Goal: Task Accomplishment & Management: Manage account settings

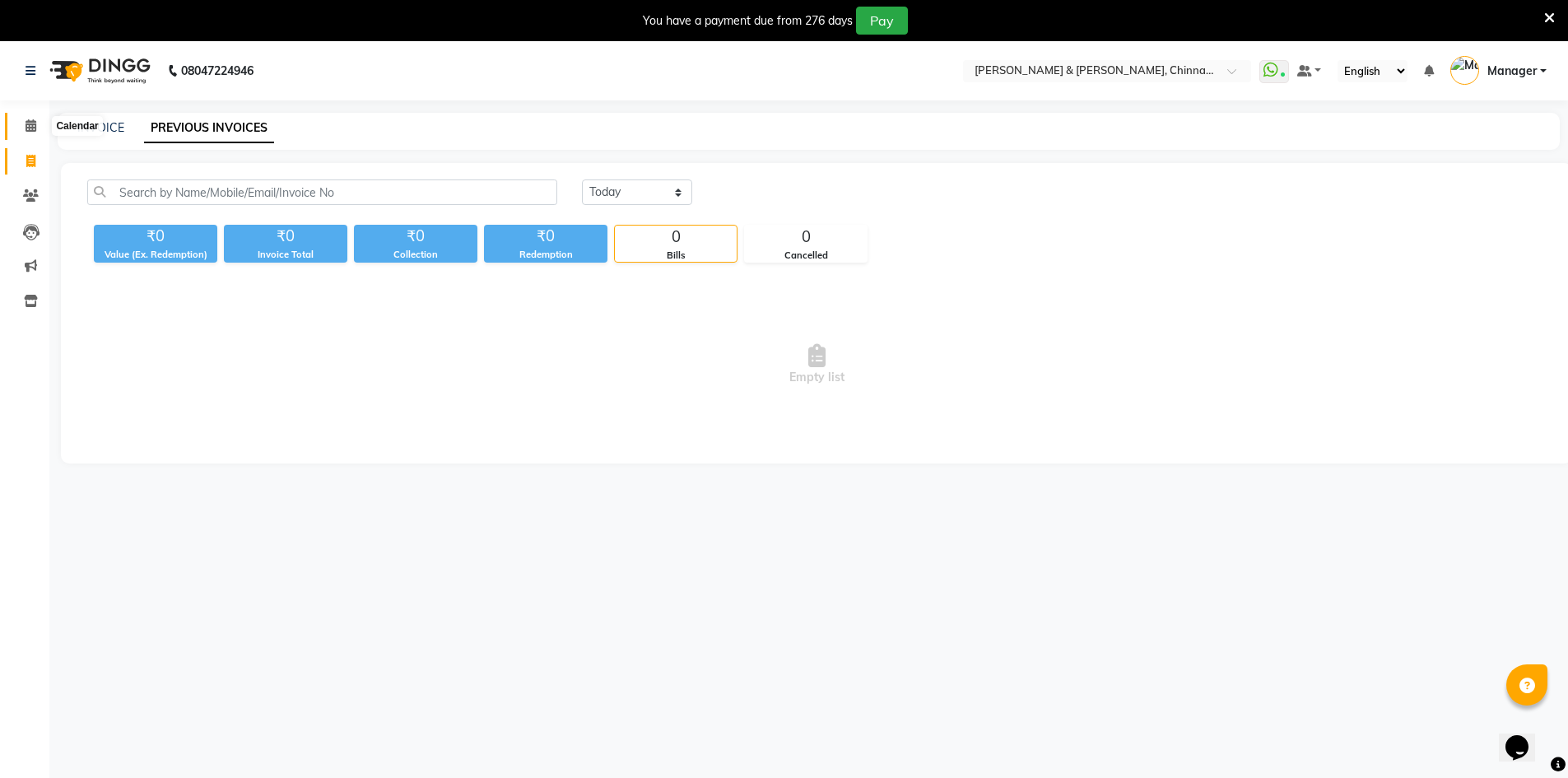
drag, startPoint x: 33, startPoint y: 122, endPoint x: 41, endPoint y: 143, distance: 22.5
click at [33, 122] on icon at bounding box center [30, 126] width 11 height 13
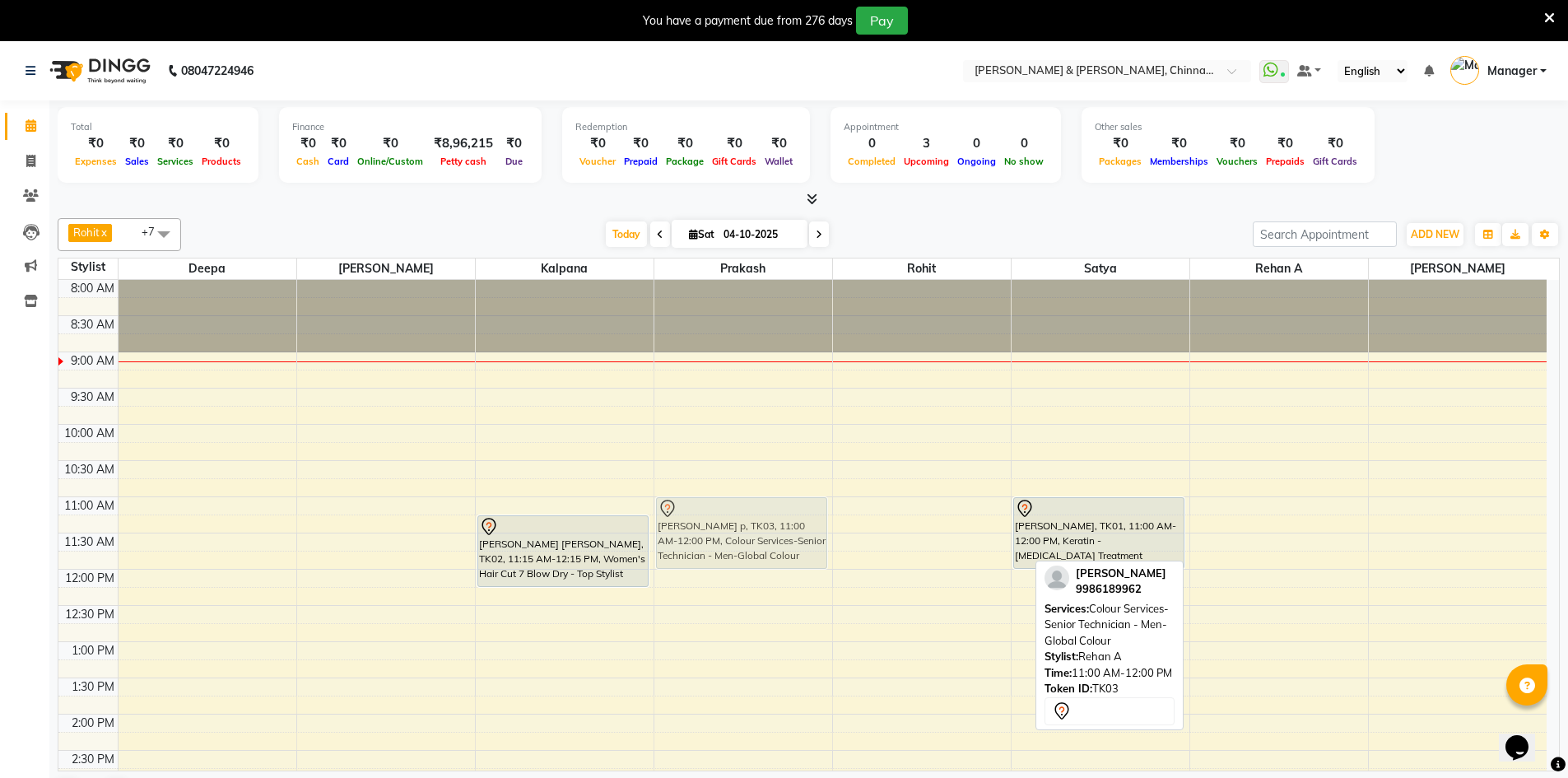
drag, startPoint x: 1272, startPoint y: 539, endPoint x: 769, endPoint y: 532, distance: 503.0
click at [769, 532] on tr "siva jyothika, TK02, 11:15 AM-12:15 PM, Women's Hair Cut 7 Blow Dry - Top Styli…" at bounding box center [802, 786] width 1489 height 1013
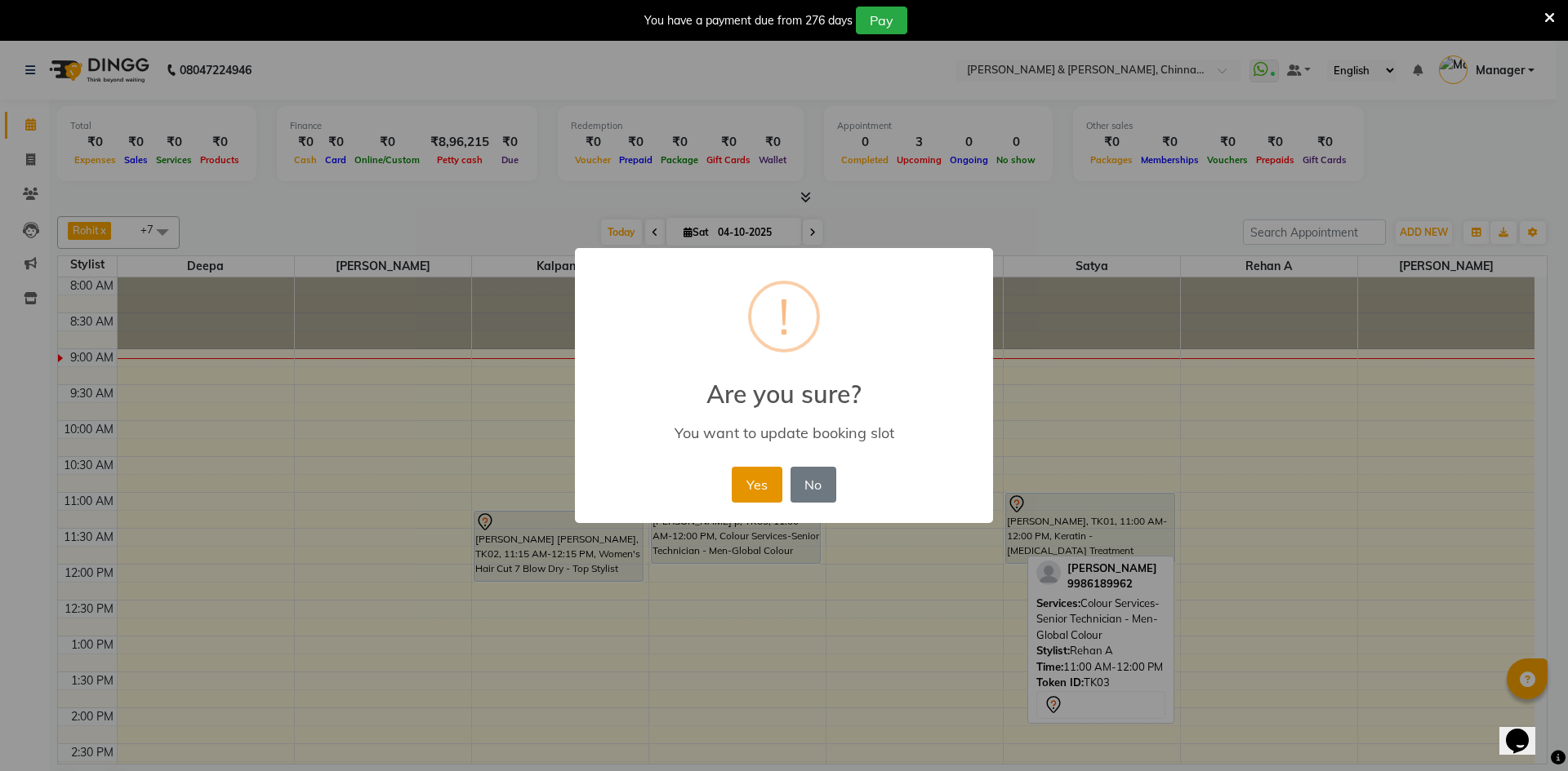
click at [745, 488] on button "Yes" at bounding box center [756, 484] width 50 height 36
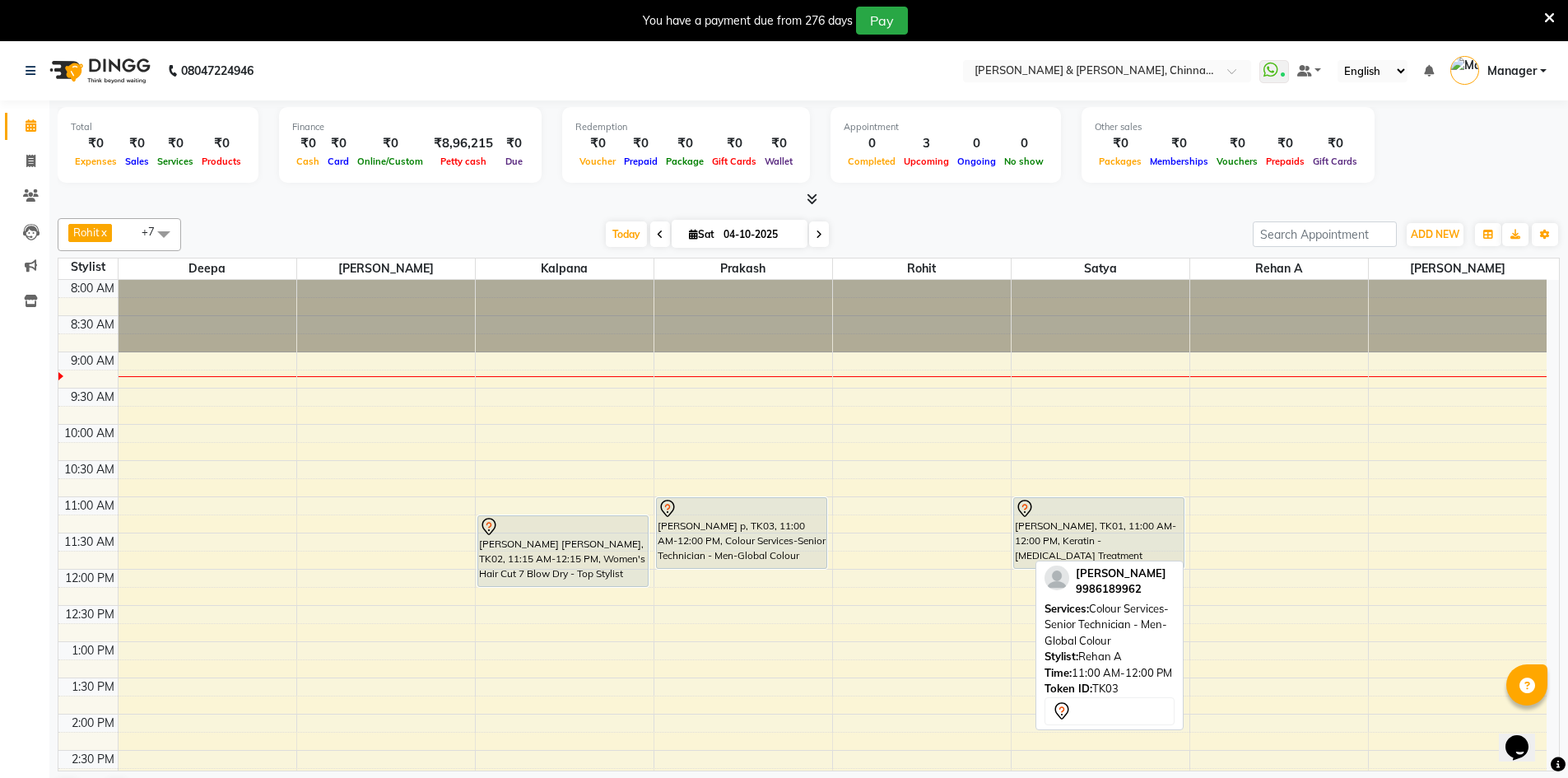
click at [5, 113] on link "Calendar" at bounding box center [24, 127] width 40 height 27
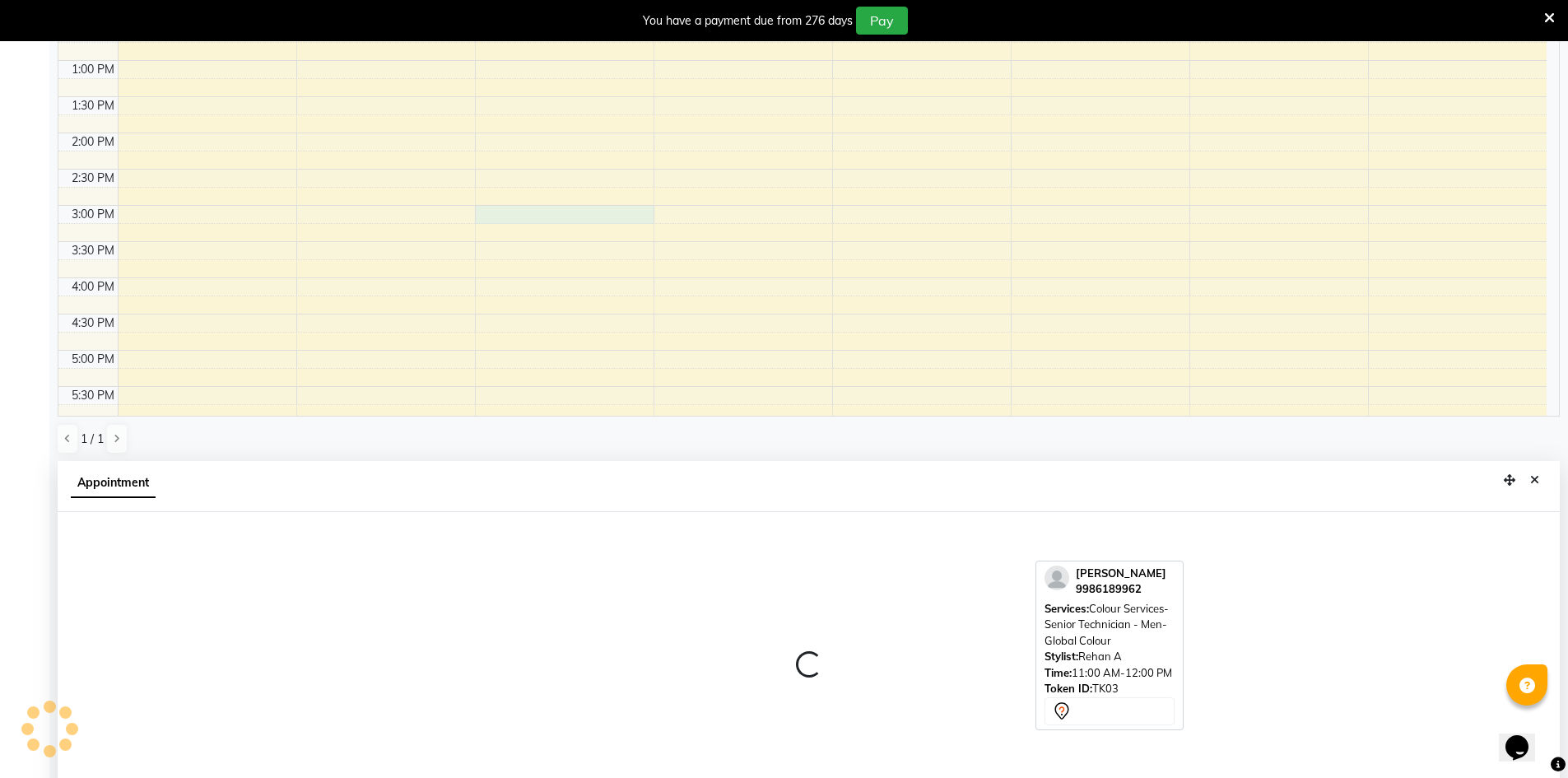
scroll to position [365, 0]
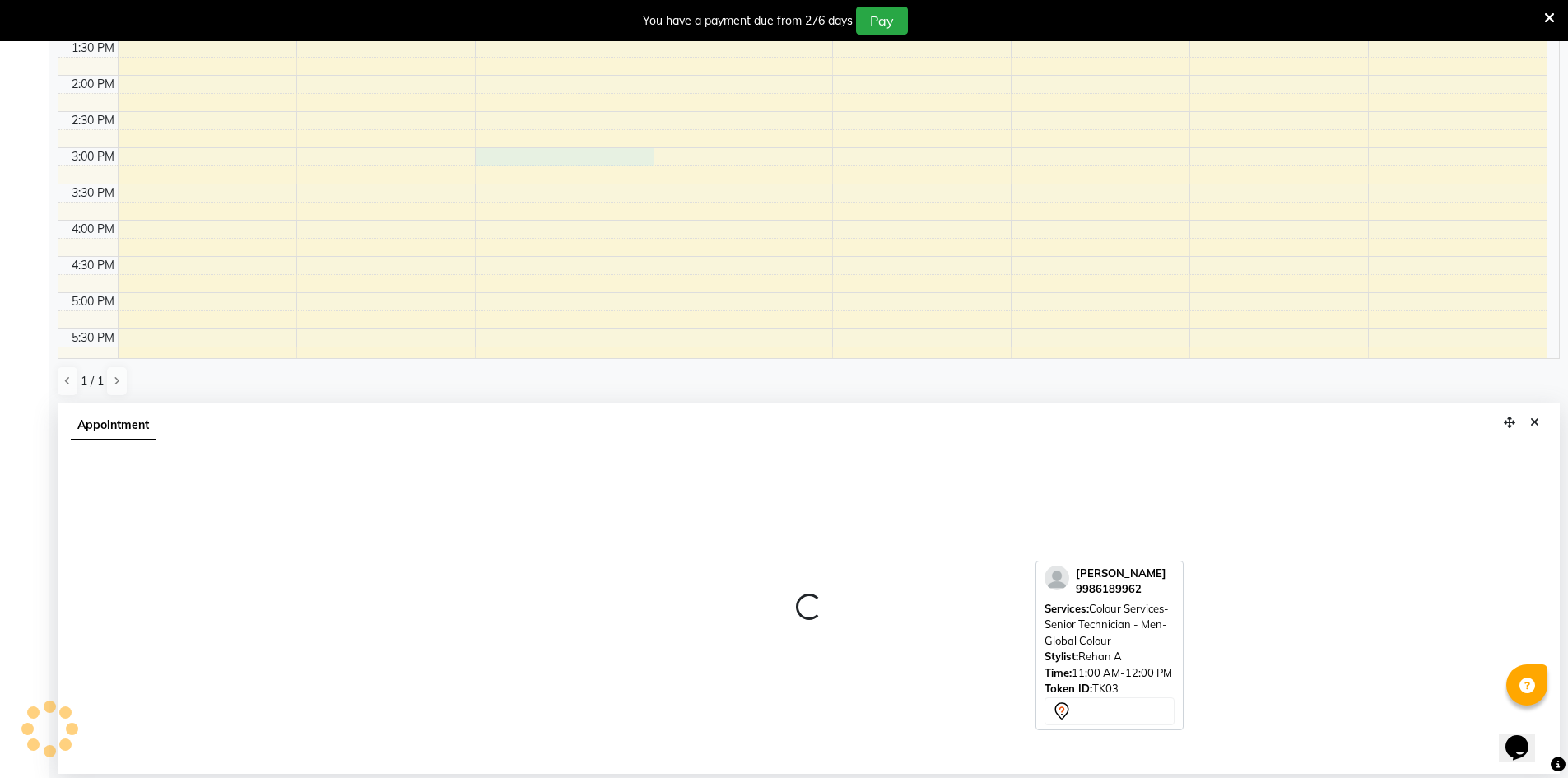
select select "65148"
select select "tentative"
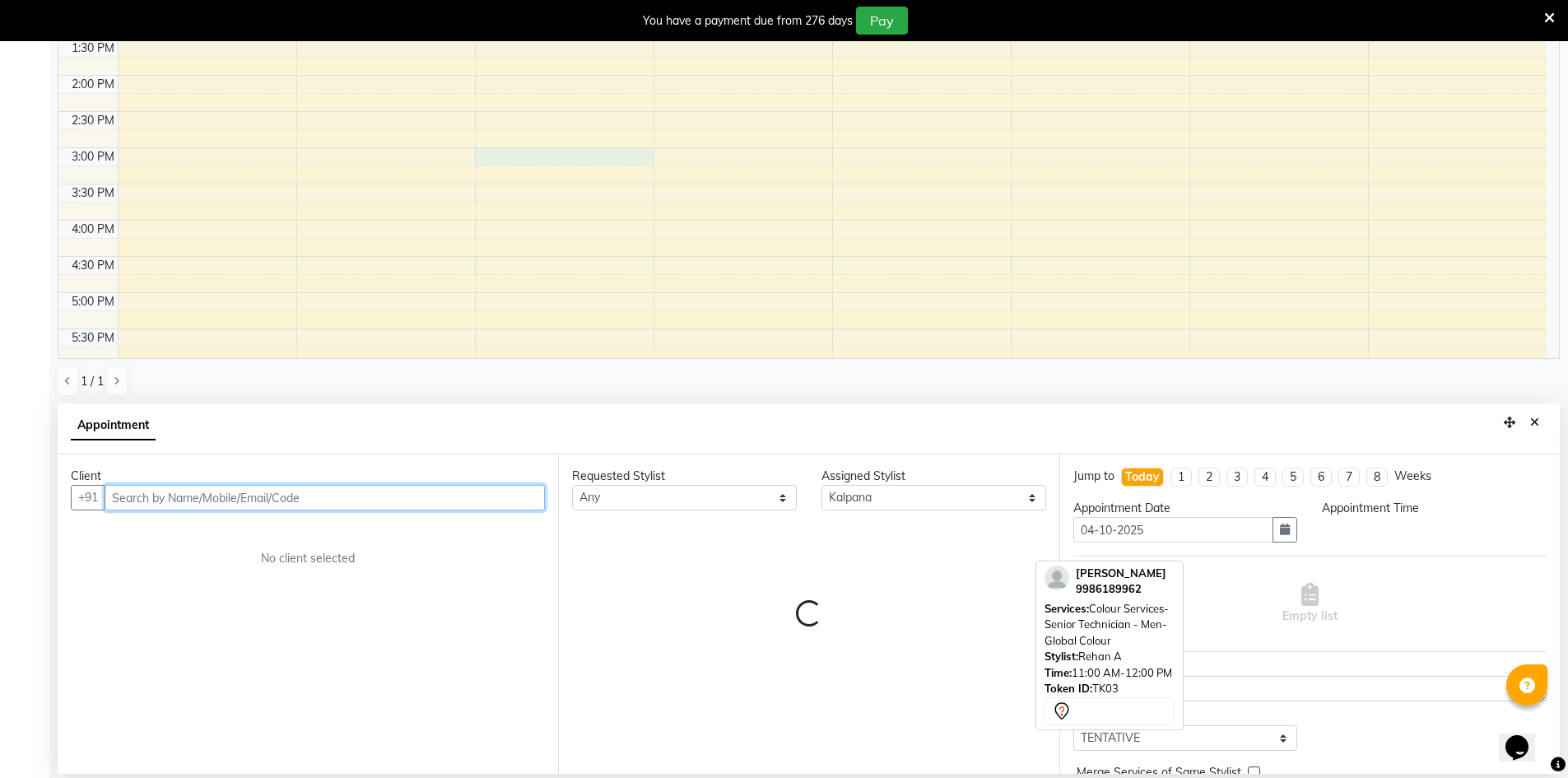
select select "900"
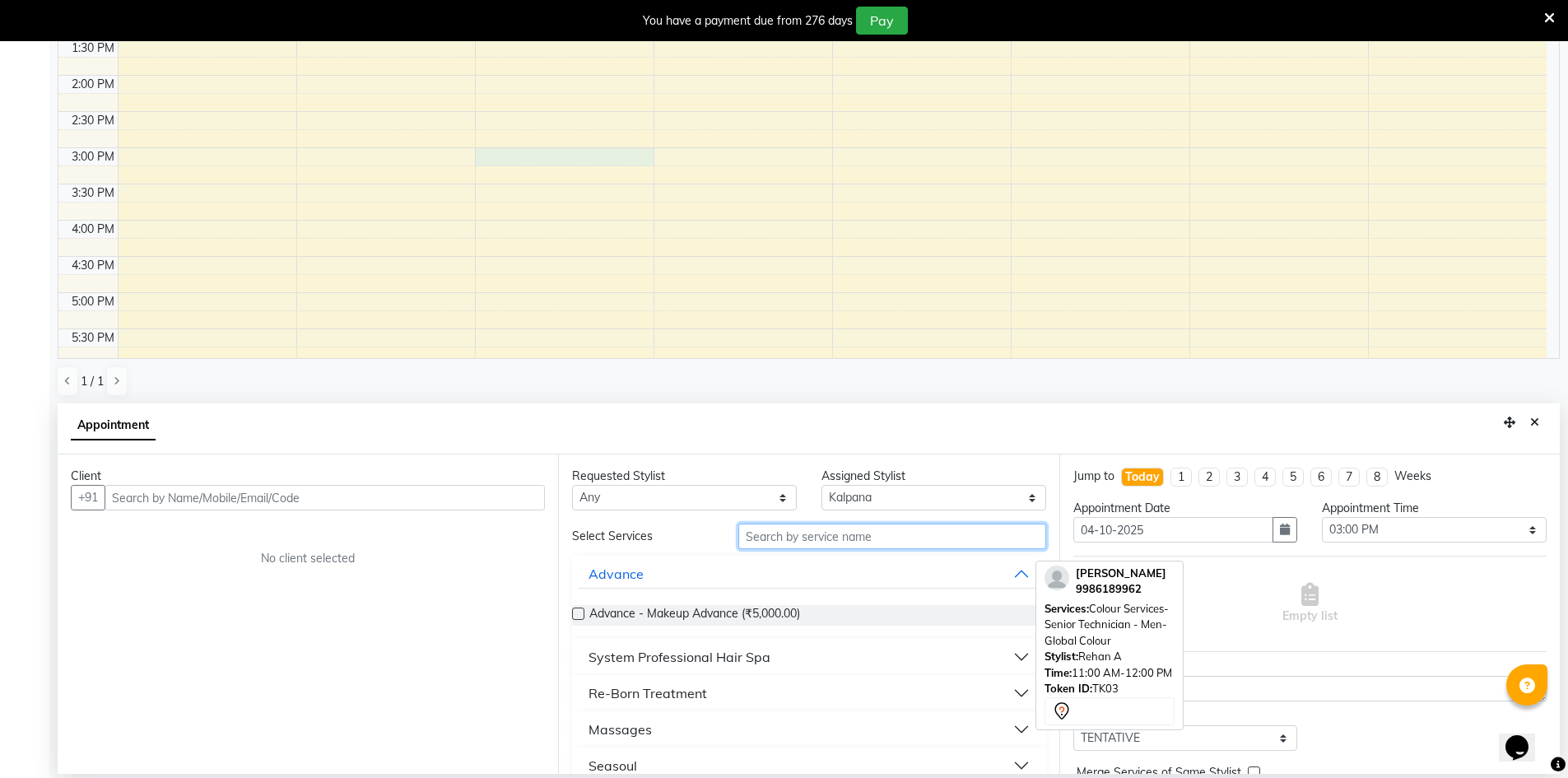
click at [804, 537] on input "text" at bounding box center [892, 537] width 308 height 25
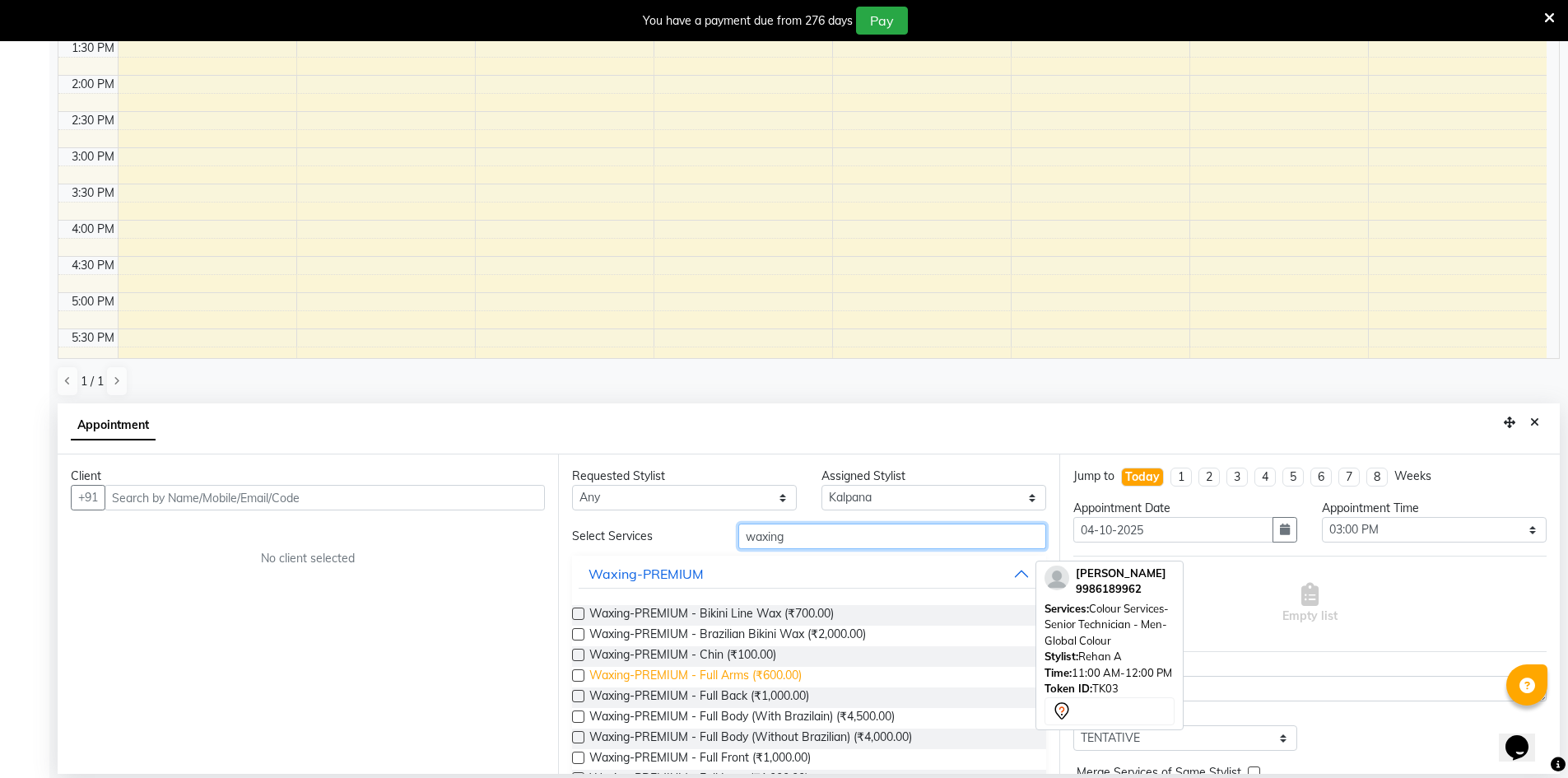
type input "waxing"
click at [753, 675] on span "Waxing-PREMIUM - Full Arms (₹600.00)" at bounding box center [696, 678] width 213 height 20
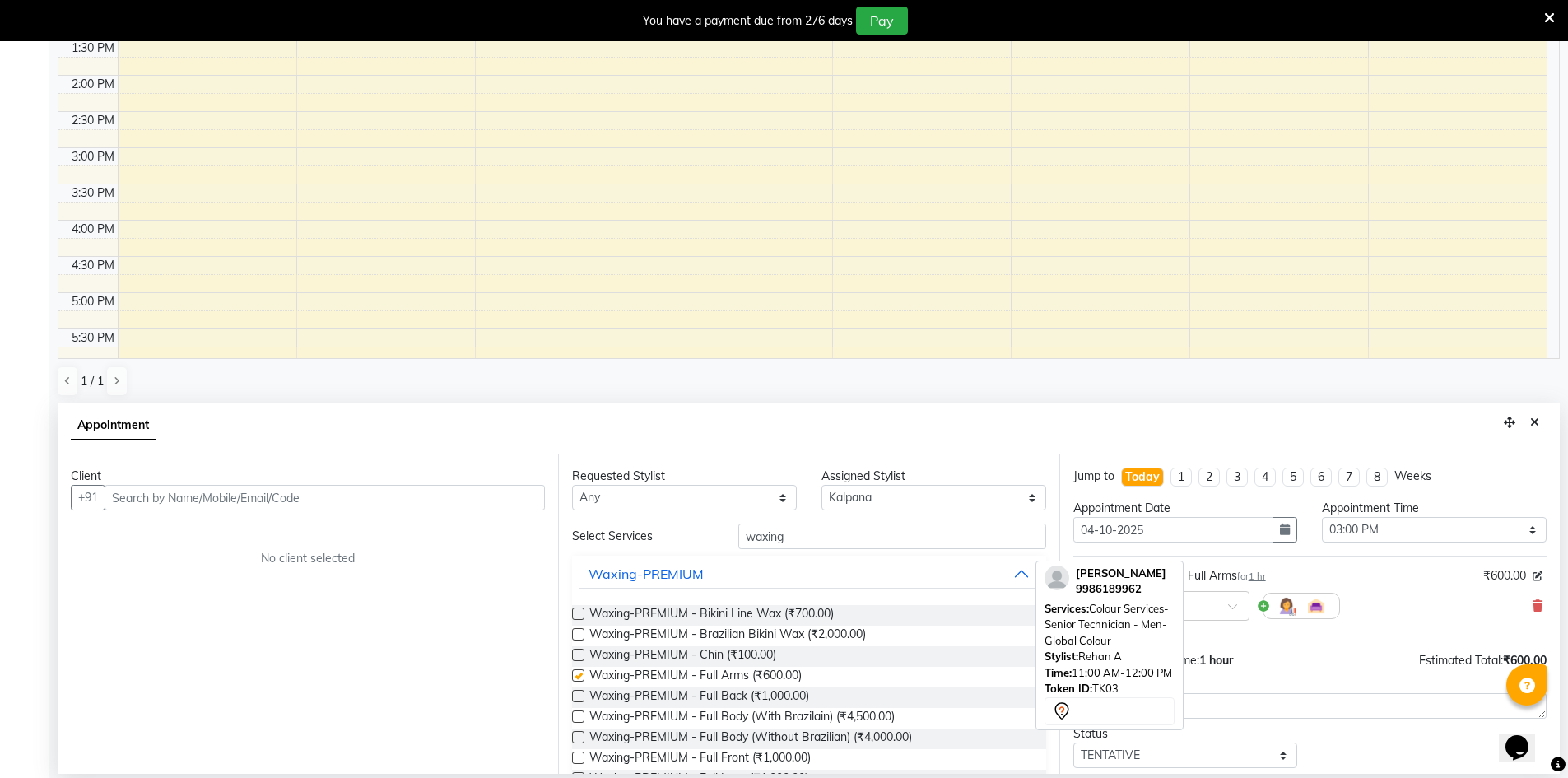
checkbox input "false"
drag, startPoint x: 922, startPoint y: 491, endPoint x: 916, endPoint y: 501, distance: 11.7
click at [922, 491] on select "Select Deepa Faizan Kalpana Prakash Rehan A Rohit Salim Satya" at bounding box center [934, 498] width 224 height 25
select select "86530"
click at [822, 485] on select "Select Deepa Faizan Kalpana Prakash Rehan A Rohit Salim Satya" at bounding box center [934, 498] width 224 height 25
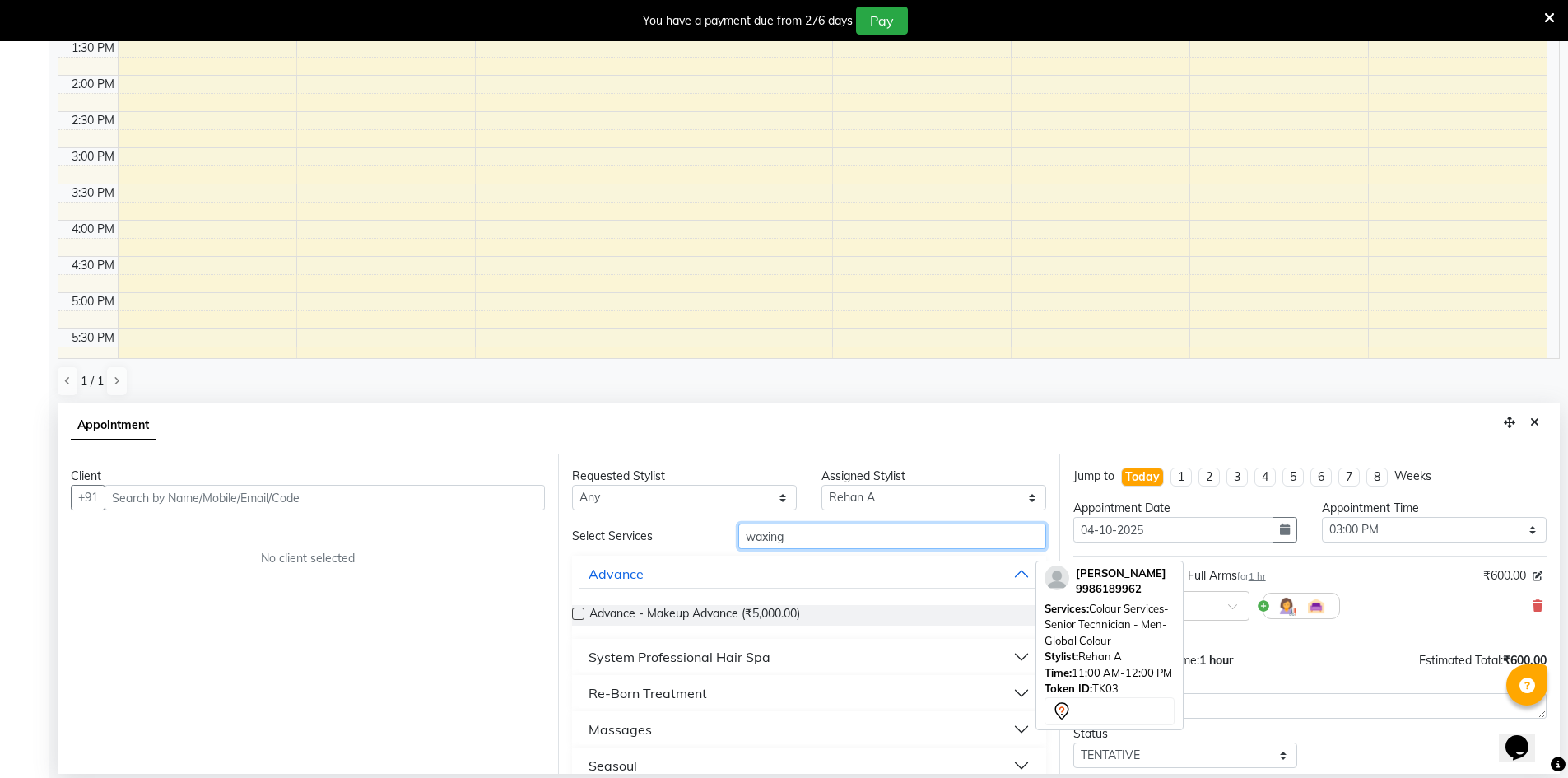
click at [876, 537] on input "waxing" at bounding box center [892, 537] width 308 height 25
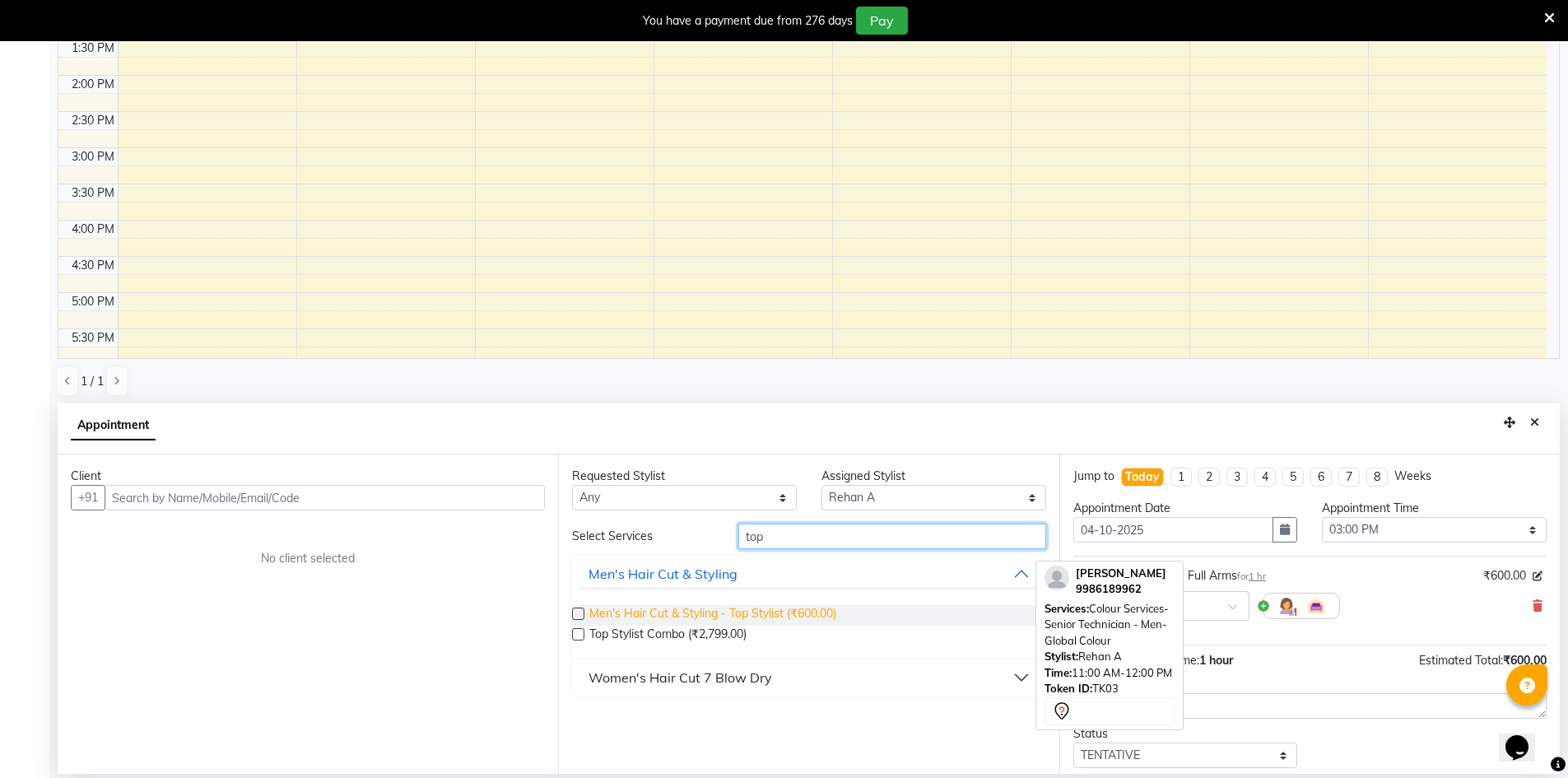
type input "top"
click at [762, 611] on span "Men's Hair Cut & Styling - Top Stylist (₹600.00)" at bounding box center [713, 615] width 247 height 20
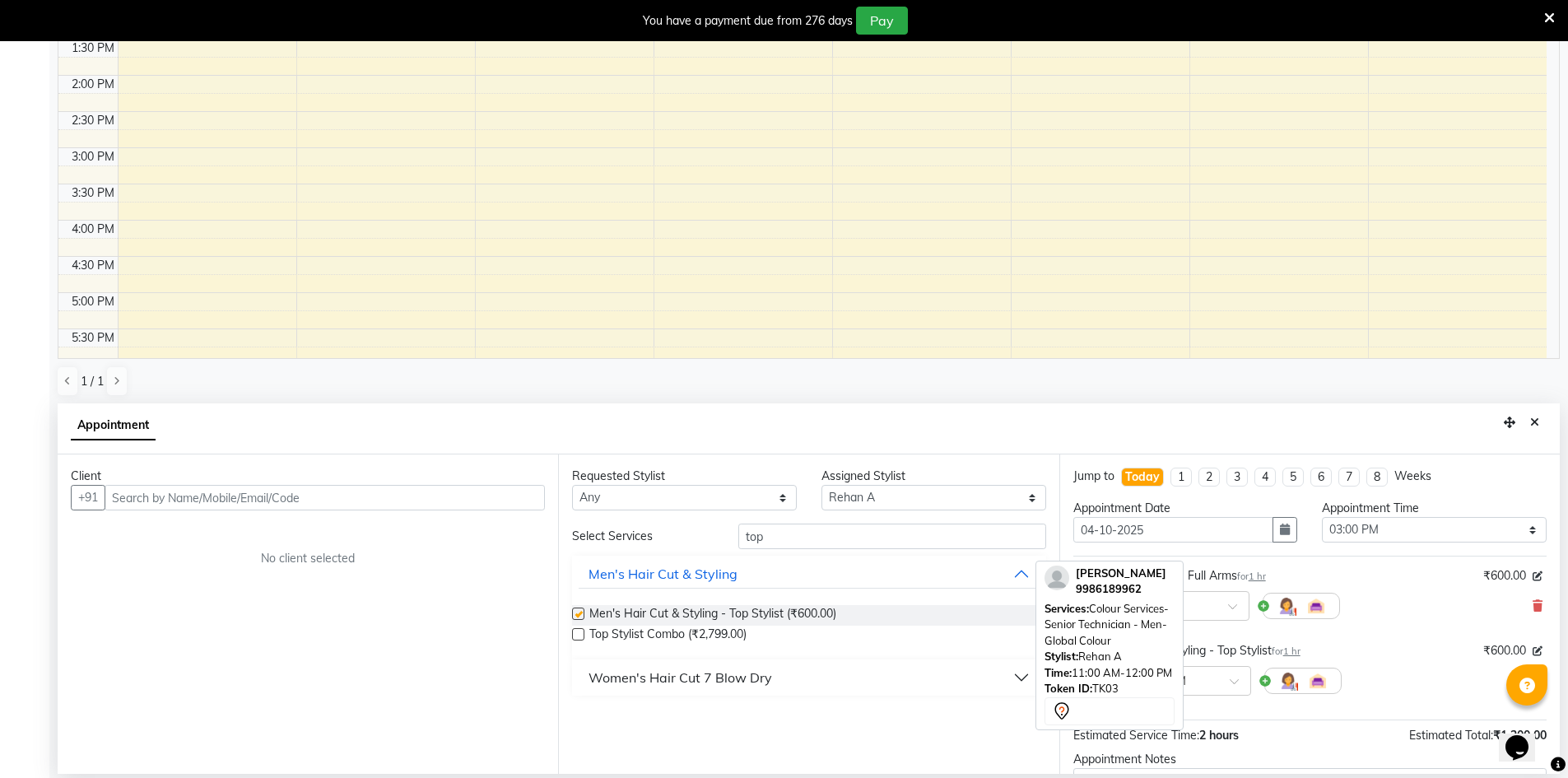
checkbox input "false"
click at [1085, 713] on div at bounding box center [1110, 711] width 130 height 28
click at [1237, 683] on span at bounding box center [1240, 686] width 20 height 17
click at [1222, 732] on div "03:00 PM" at bounding box center [1189, 727] width 121 height 30
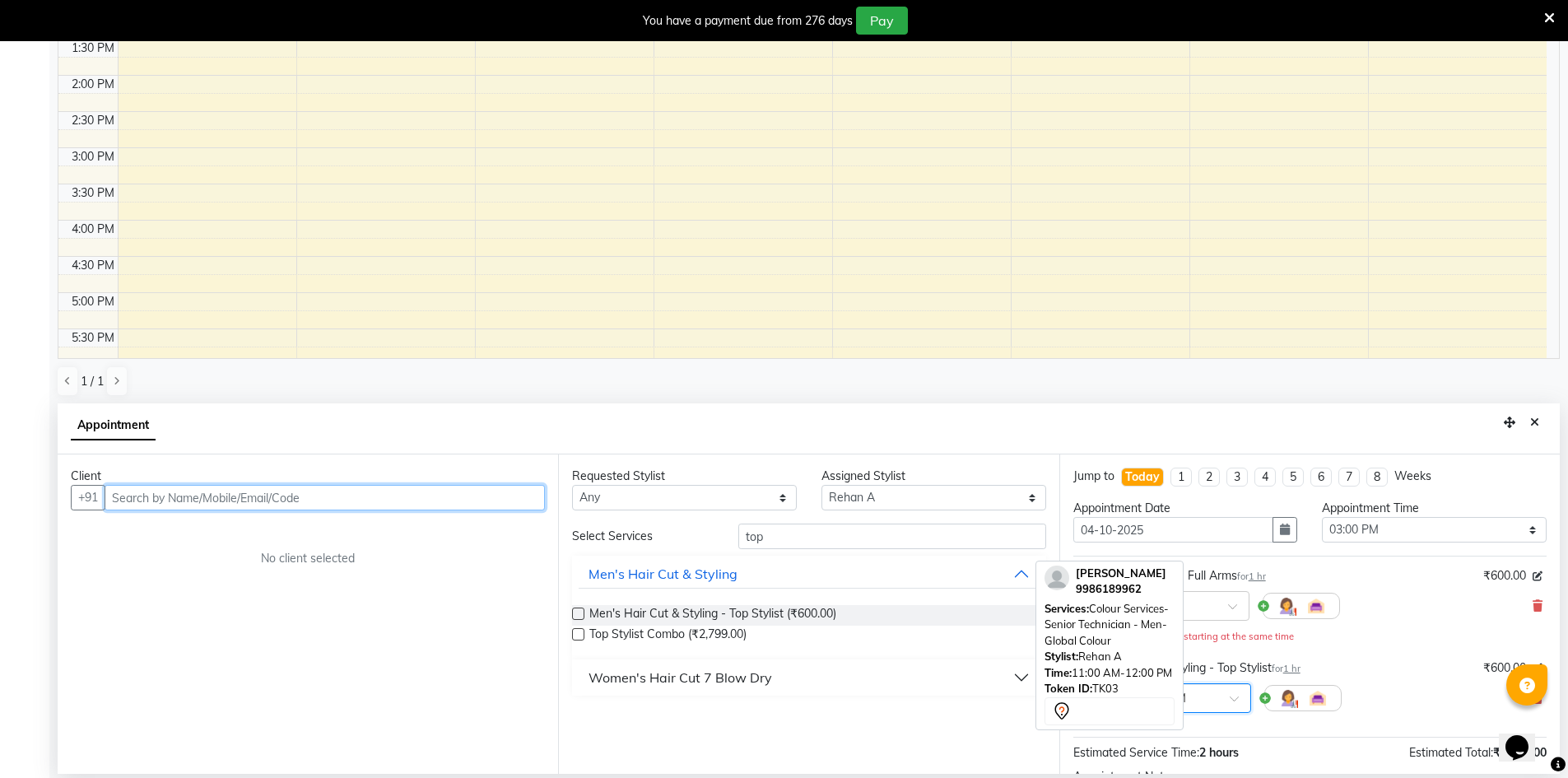
click at [339, 497] on input "text" at bounding box center [325, 498] width 440 height 25
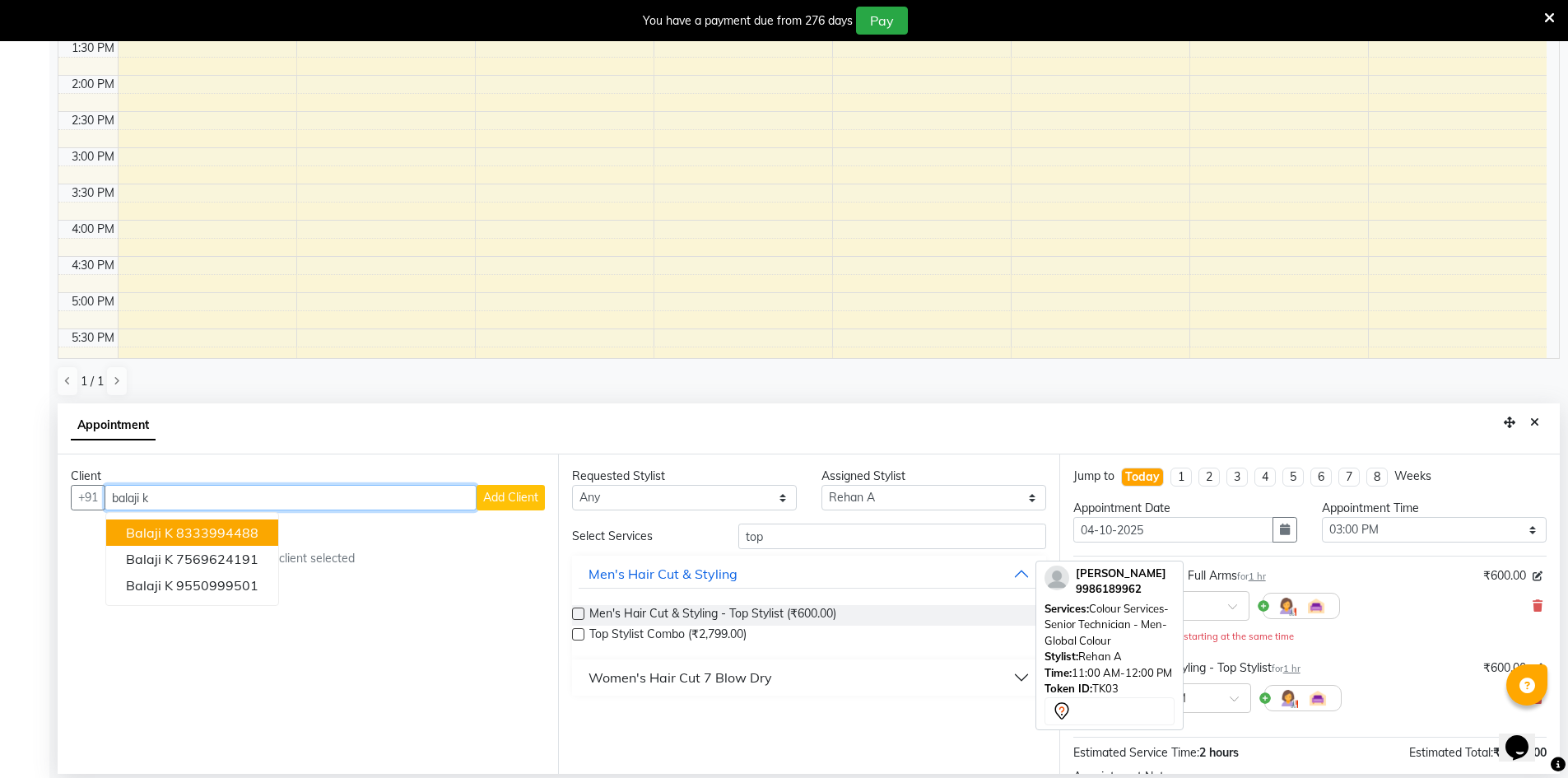
click at [257, 522] on button "Balaji k 8333994488" at bounding box center [192, 532] width 172 height 26
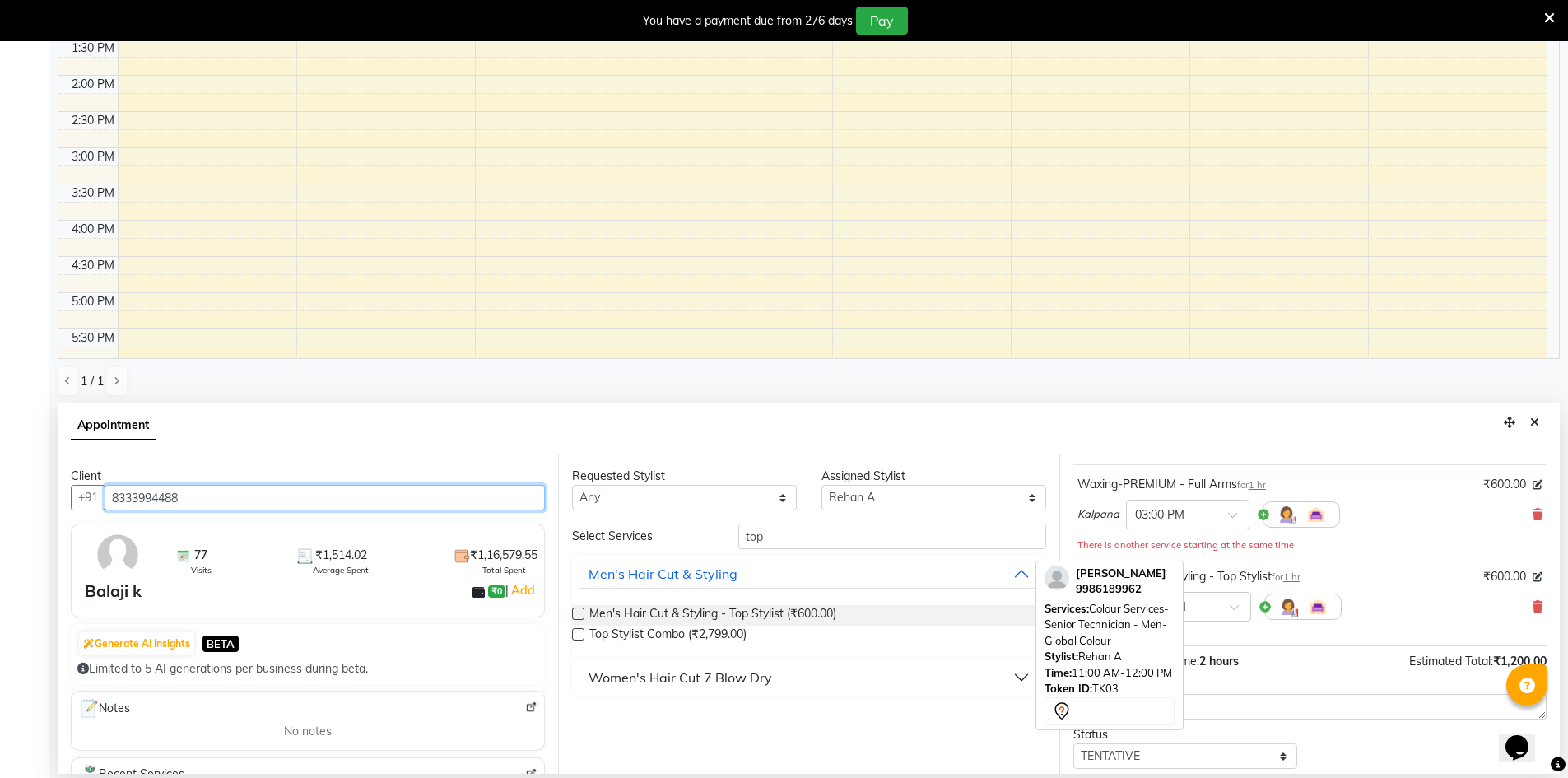
scroll to position [190, 0]
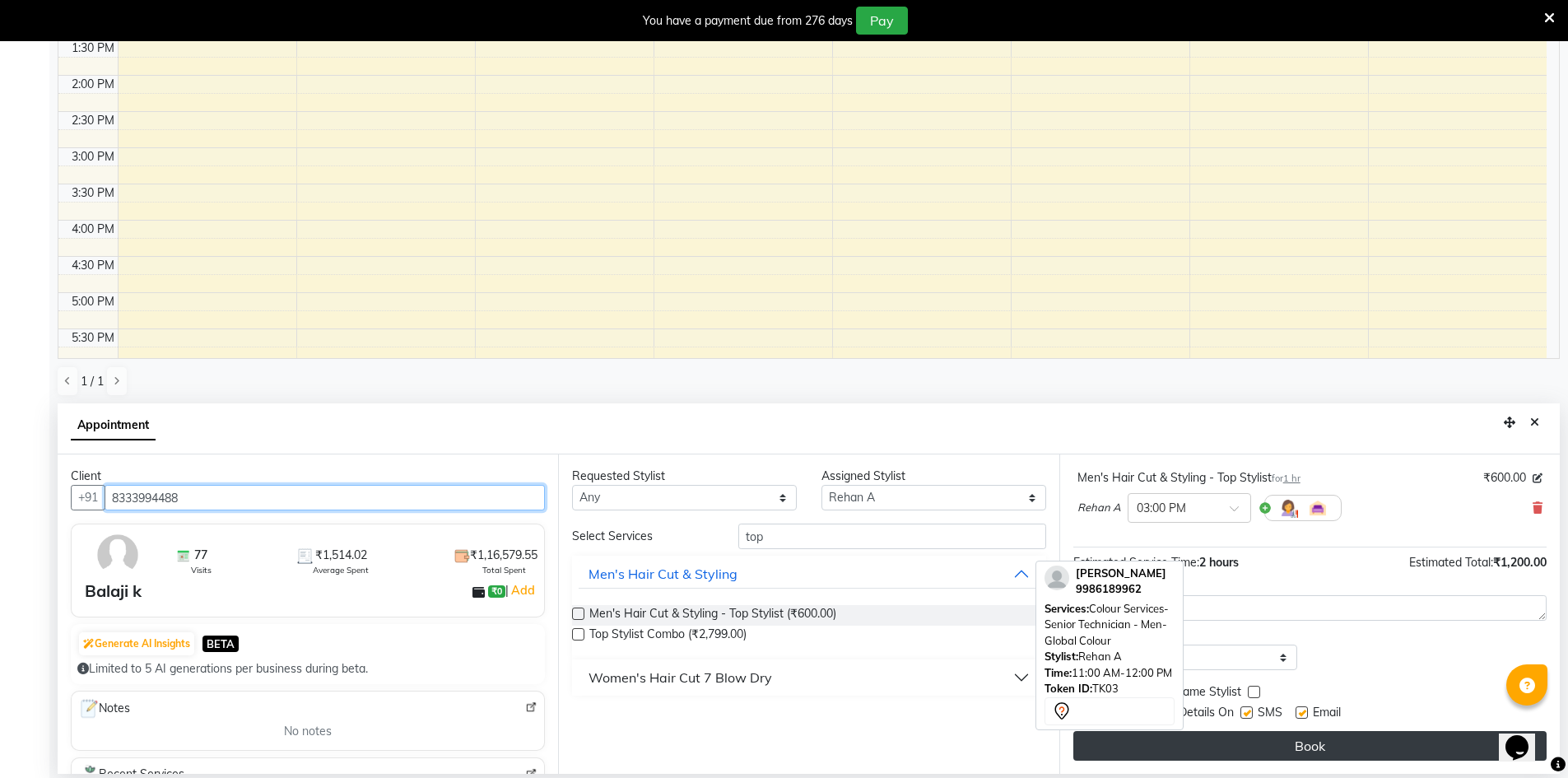
type input "8333994488"
click at [1389, 743] on button "Book" at bounding box center [1310, 746] width 473 height 30
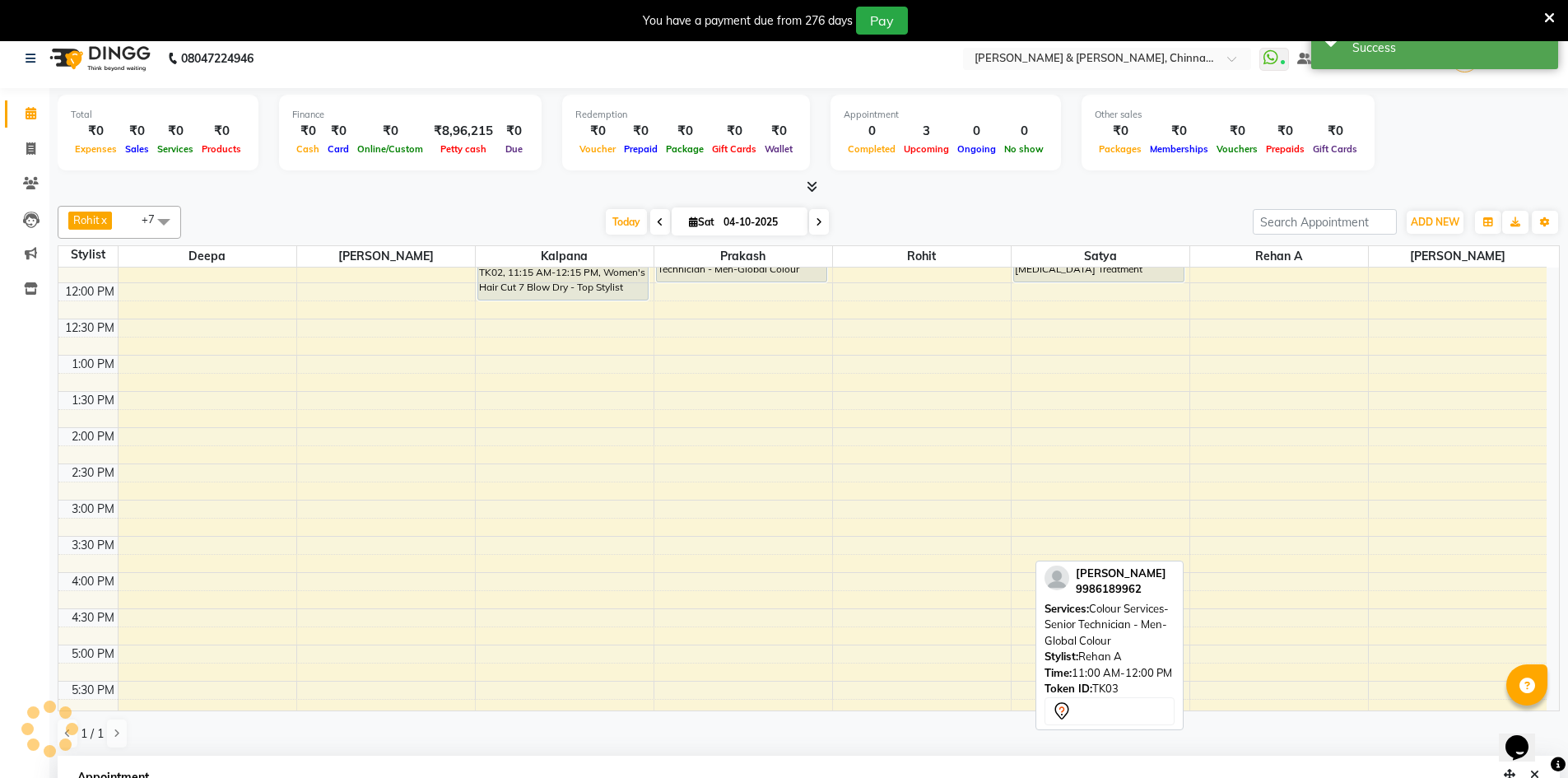
scroll to position [0, 0]
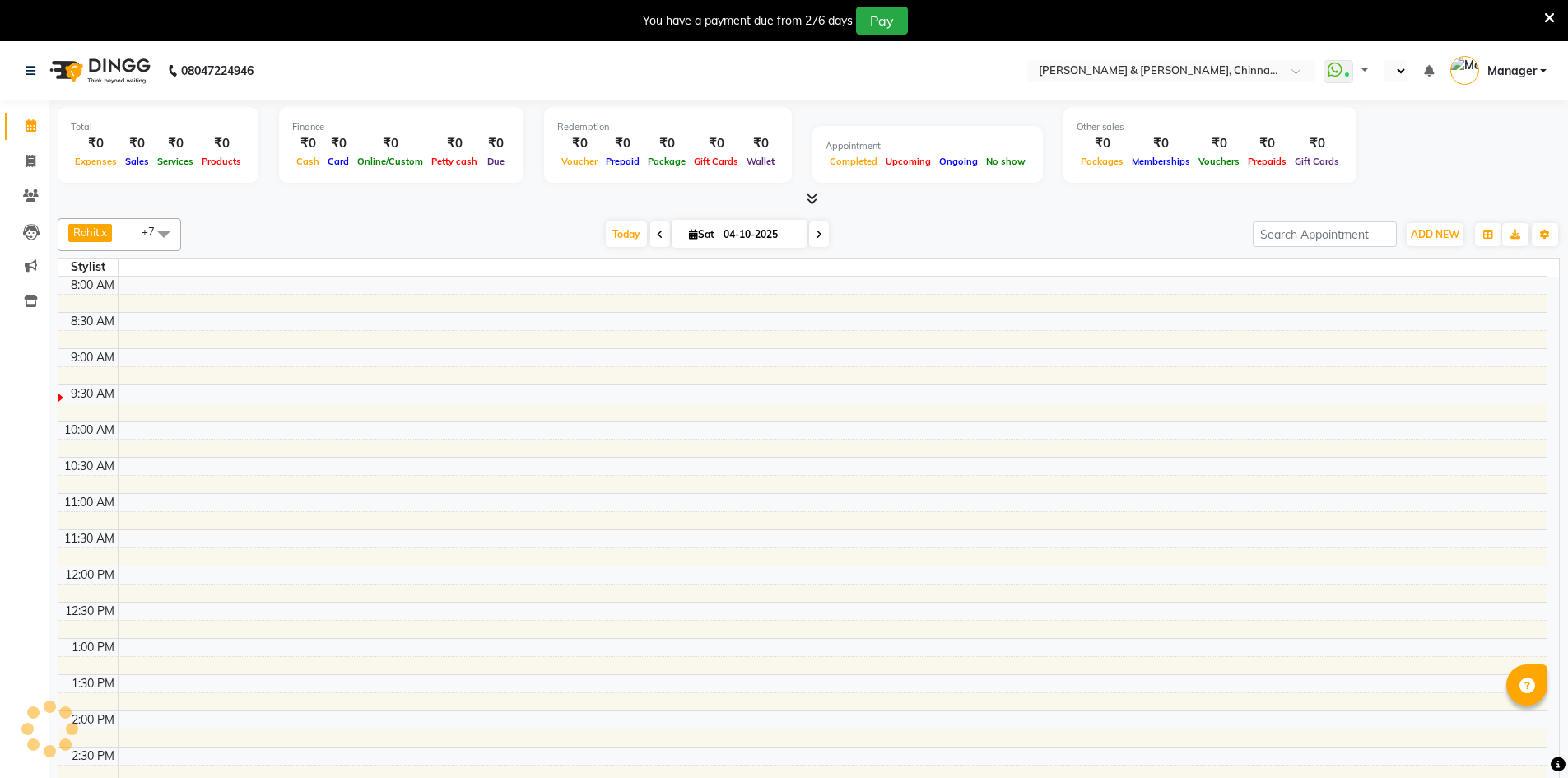
select select "en"
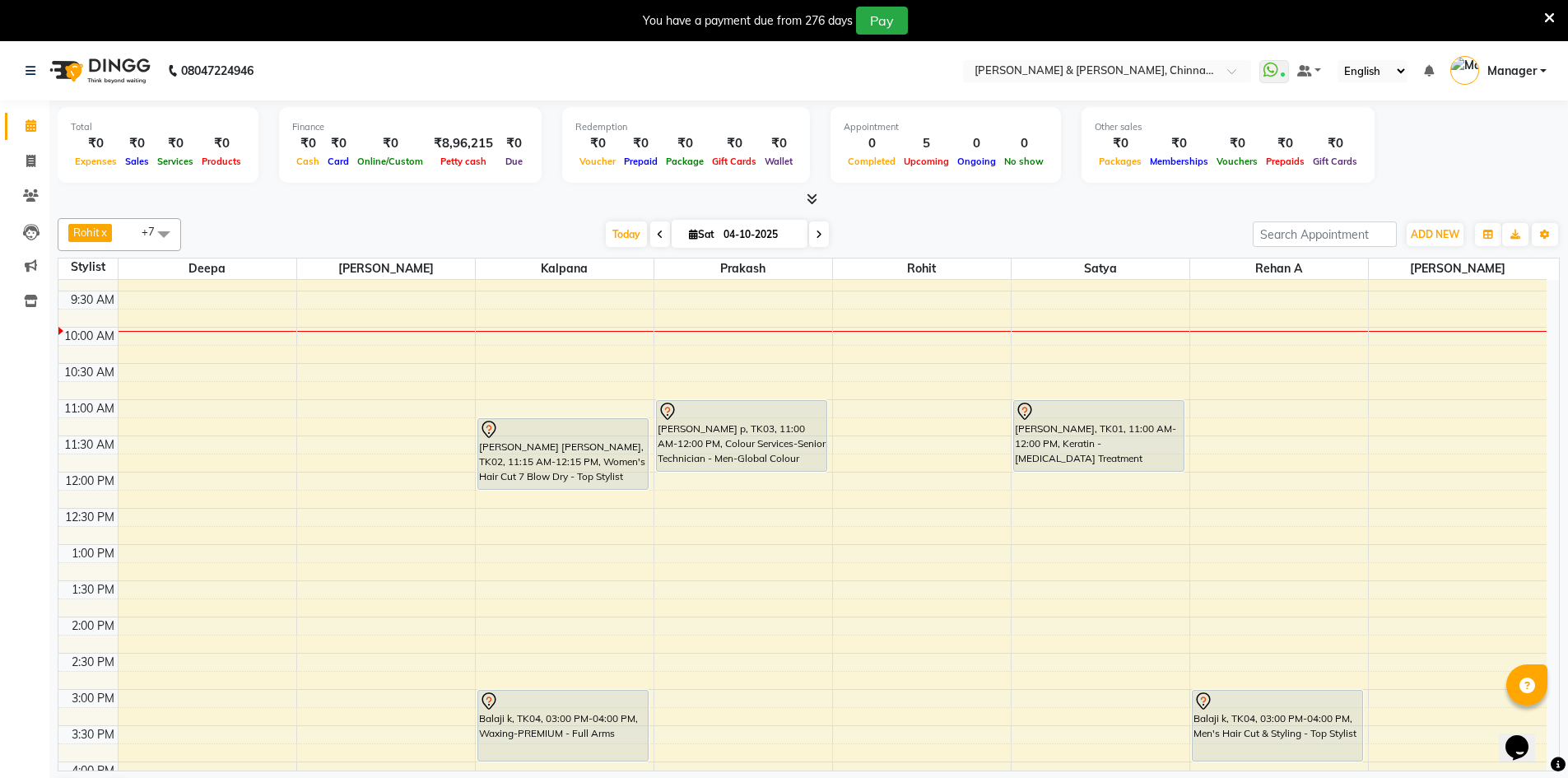
scroll to position [138, 0]
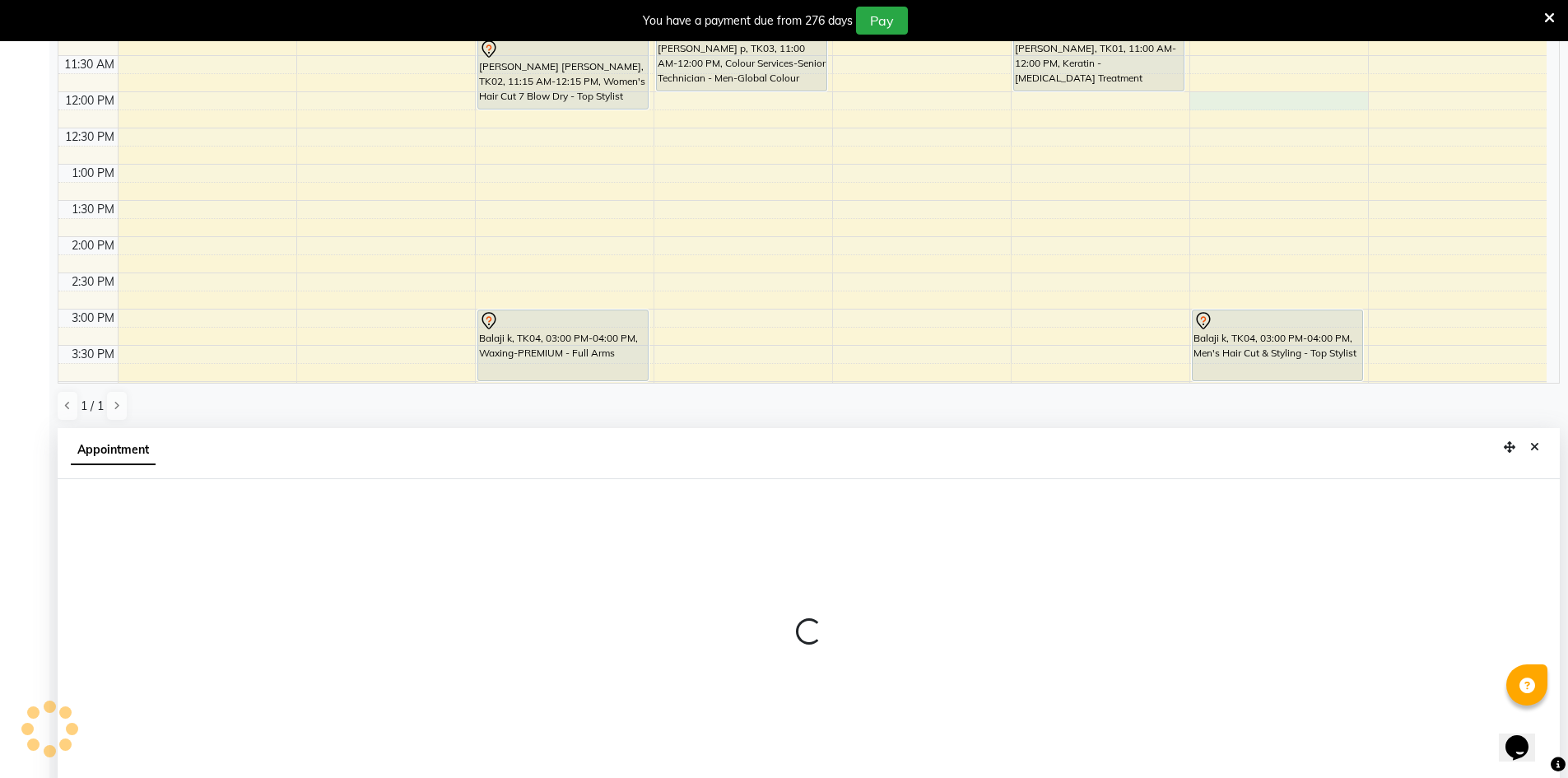
select select "86530"
select select "tentative"
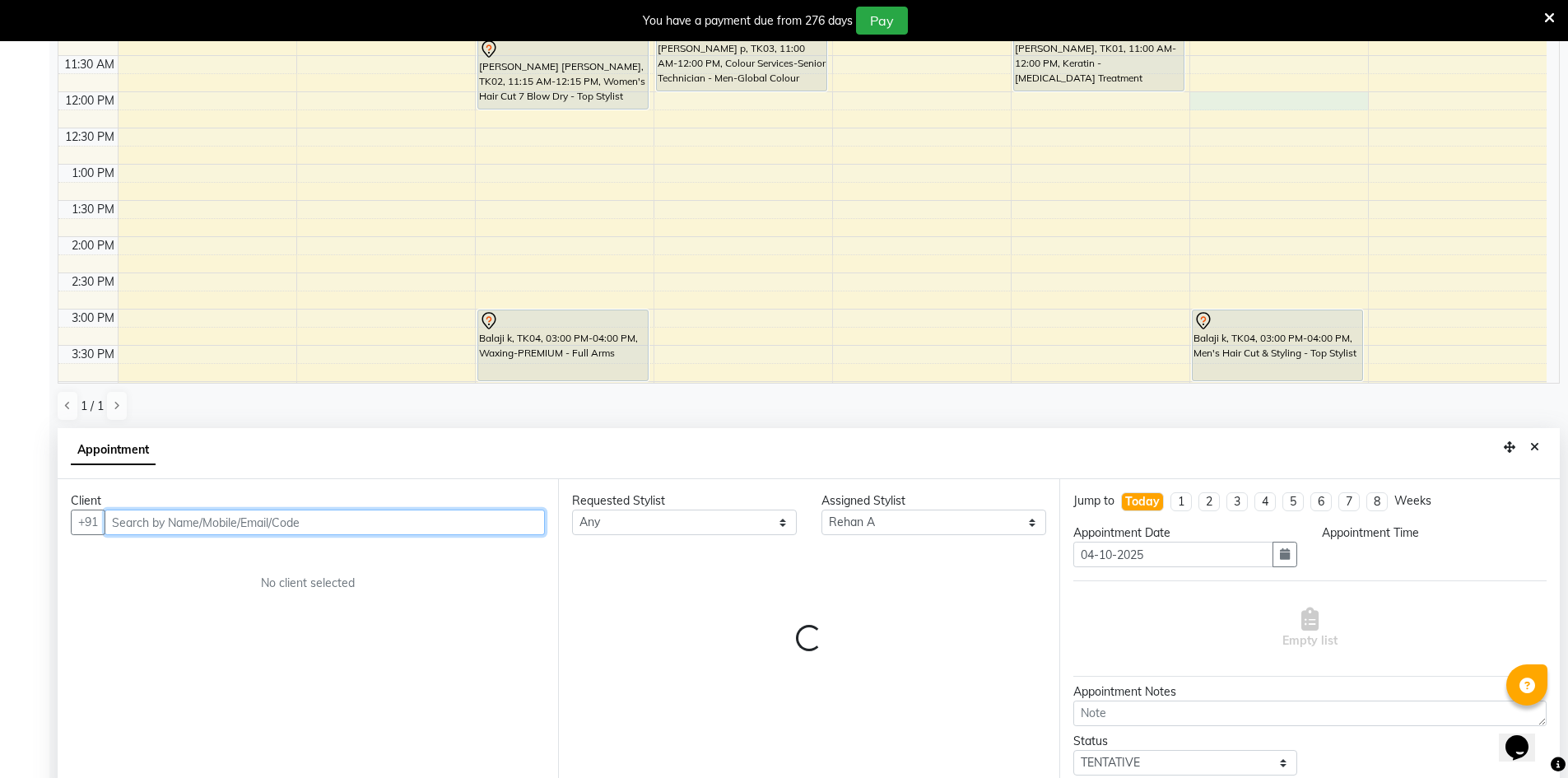
scroll to position [365, 0]
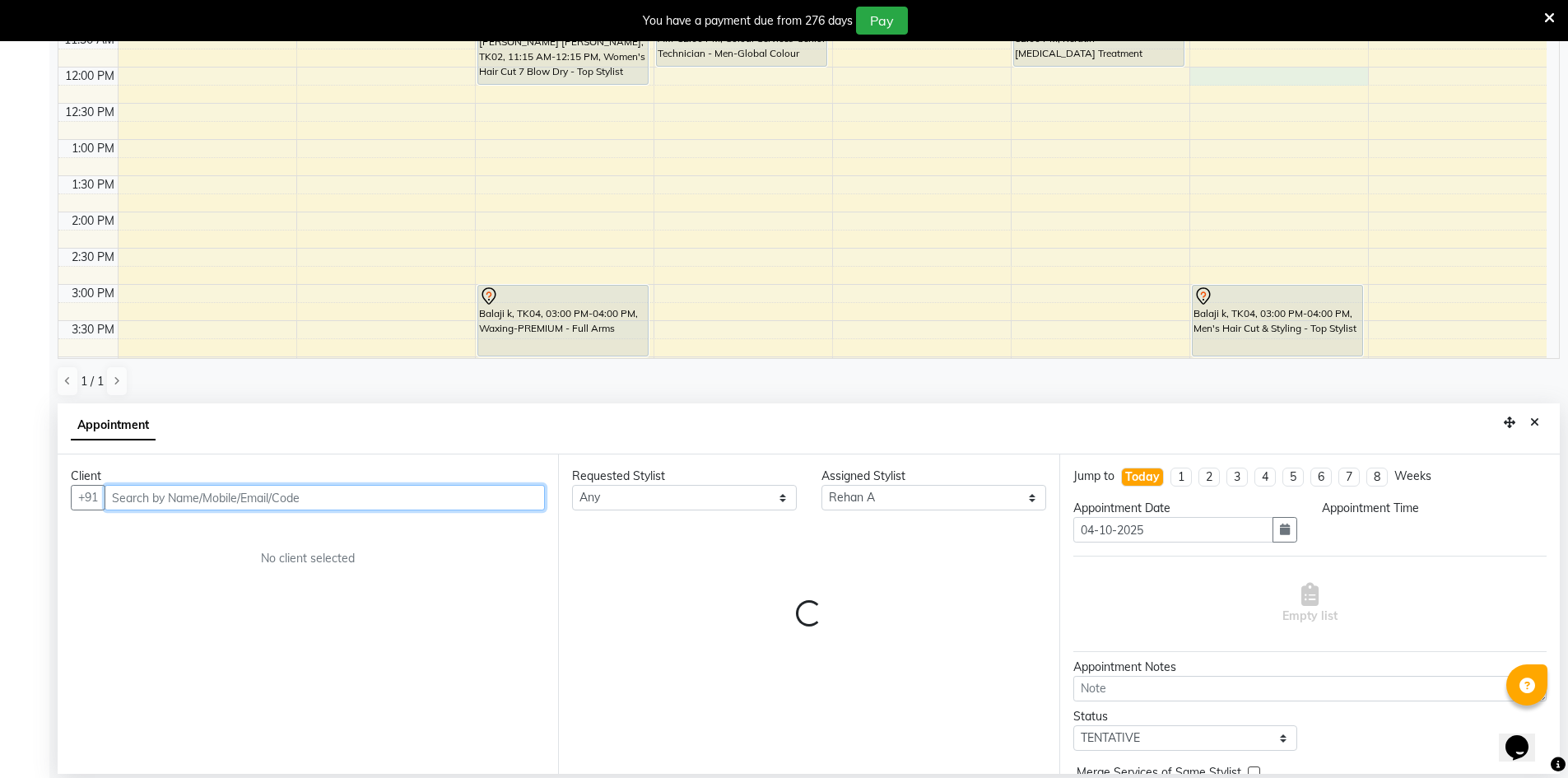
select select "720"
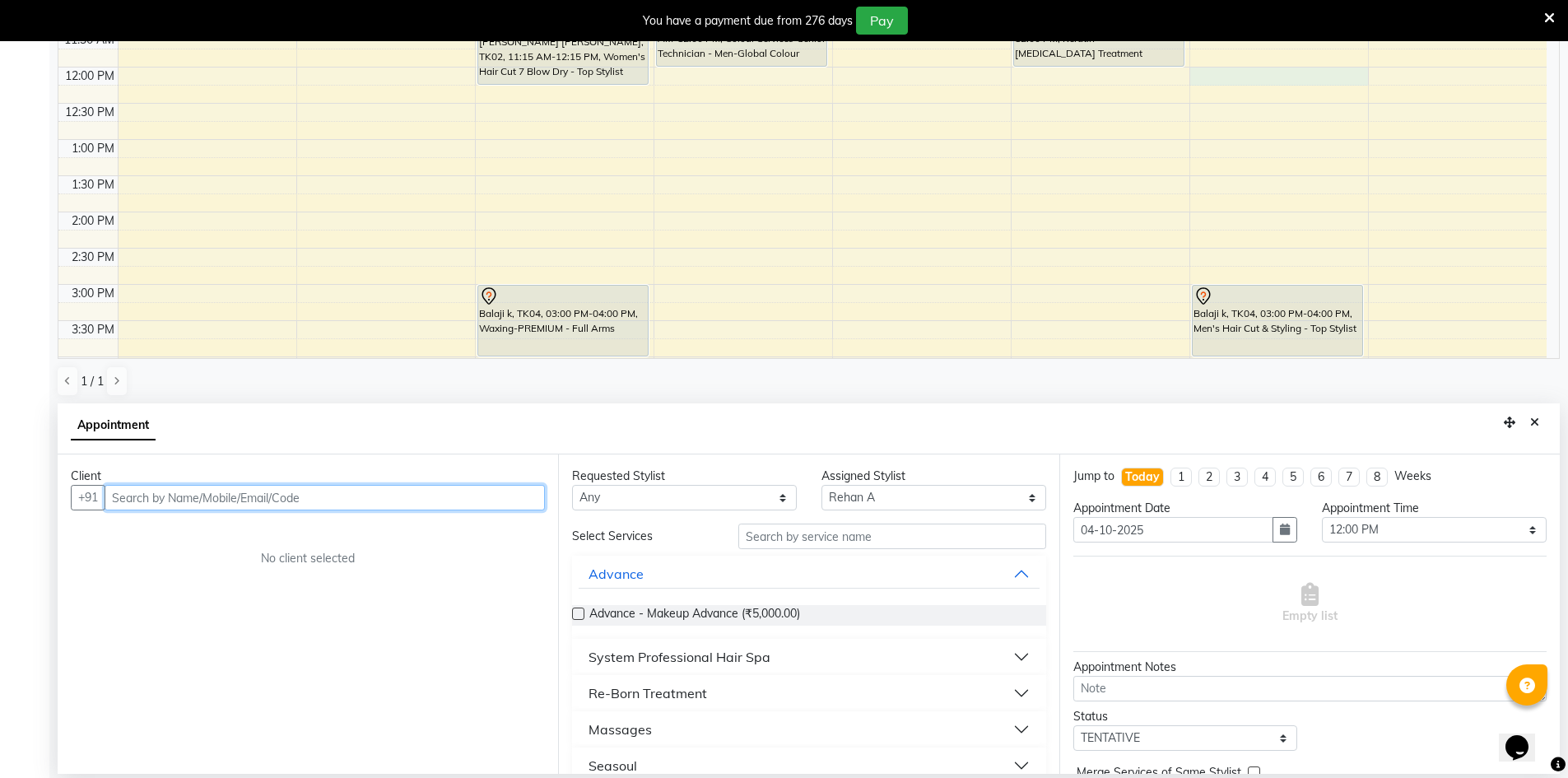
click at [378, 492] on input "text" at bounding box center [325, 498] width 440 height 25
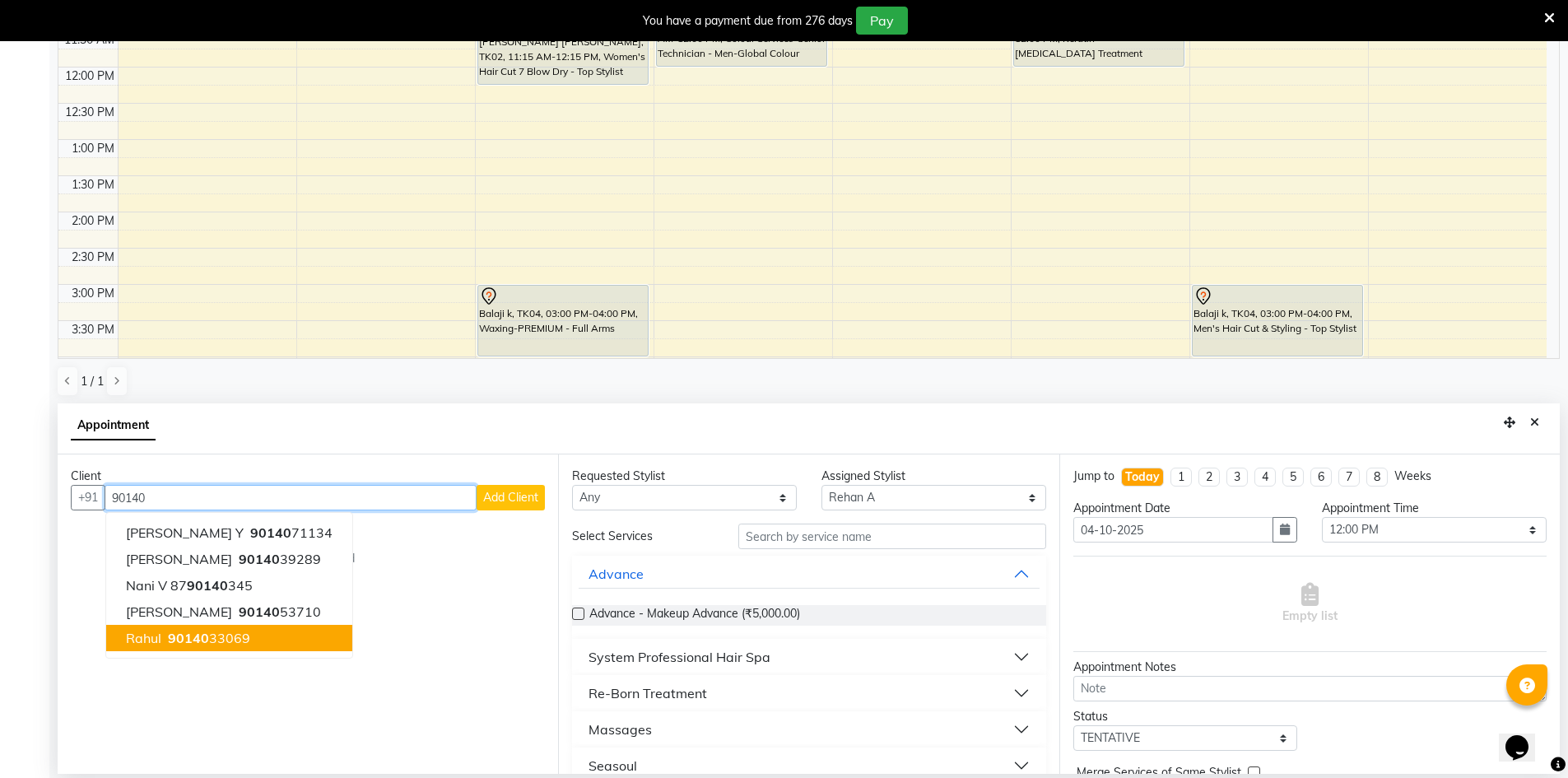
click at [240, 633] on ngb-highlight "90140 33069" at bounding box center [207, 639] width 86 height 17
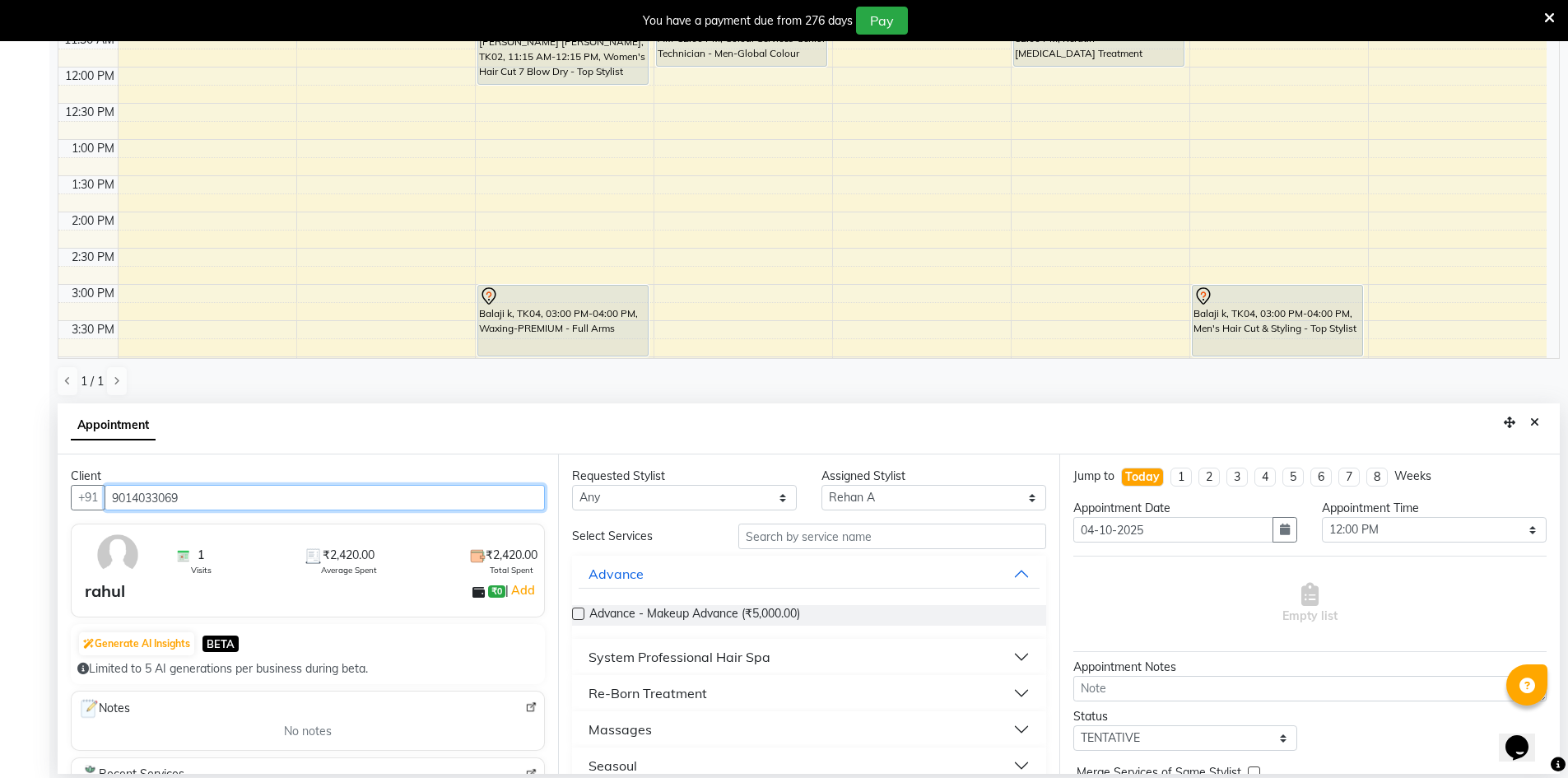
type input "9014033069"
click at [751, 538] on input "text" at bounding box center [892, 537] width 308 height 25
click at [1389, 529] on select "Select 09:00 AM 09:15 AM 09:30 AM 09:45 AM 10:00 AM 10:15 AM 10:30 AM 10:45 AM …" at bounding box center [1434, 530] width 224 height 25
select select "660"
click at [1322, 517] on select "Select 09:00 AM 09:15 AM 09:30 AM 09:45 AM 10:00 AM 10:15 AM 10:30 AM 10:45 AM …" at bounding box center [1434, 530] width 224 height 25
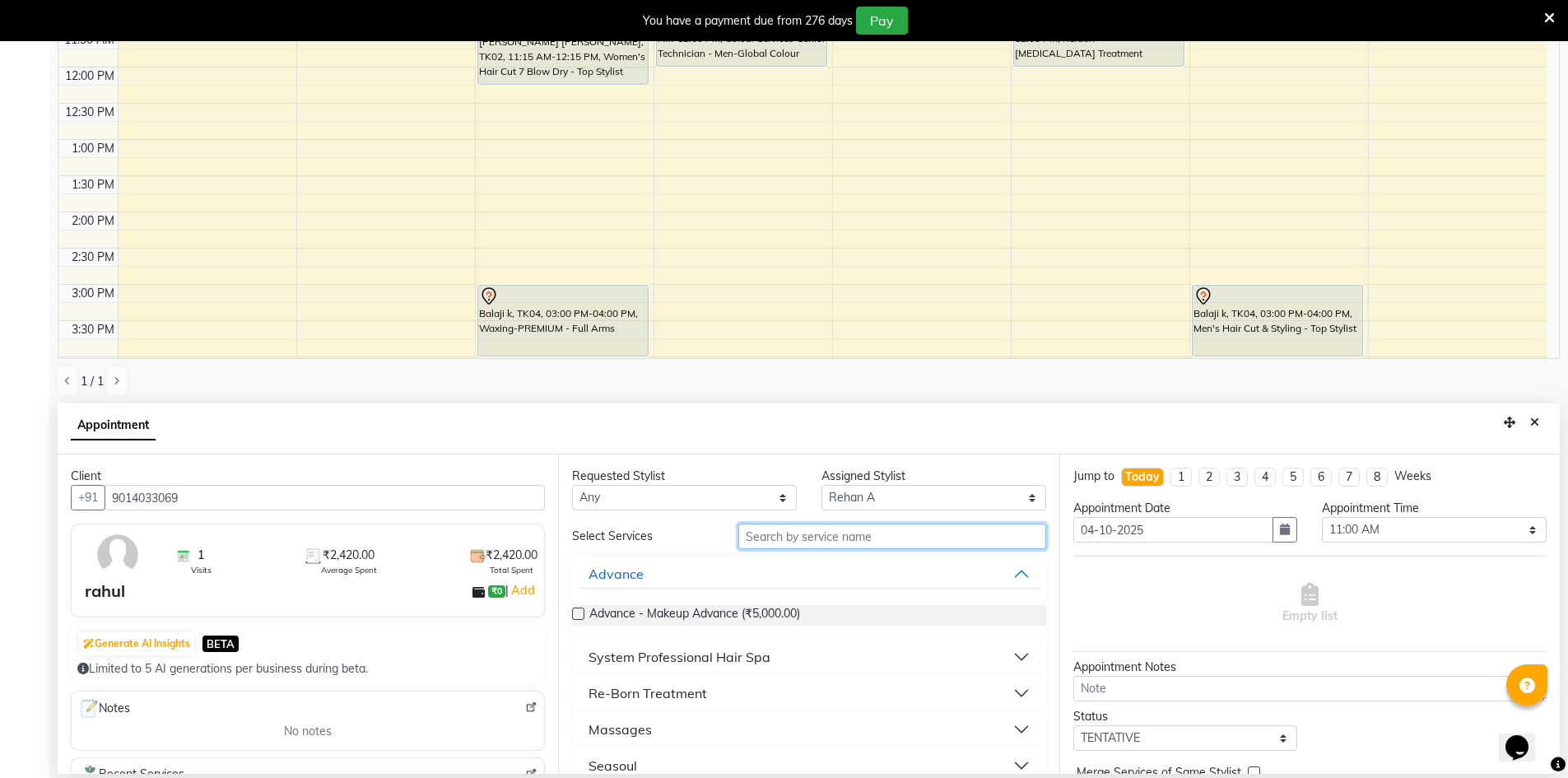
click at [874, 534] on input "text" at bounding box center [892, 537] width 308 height 25
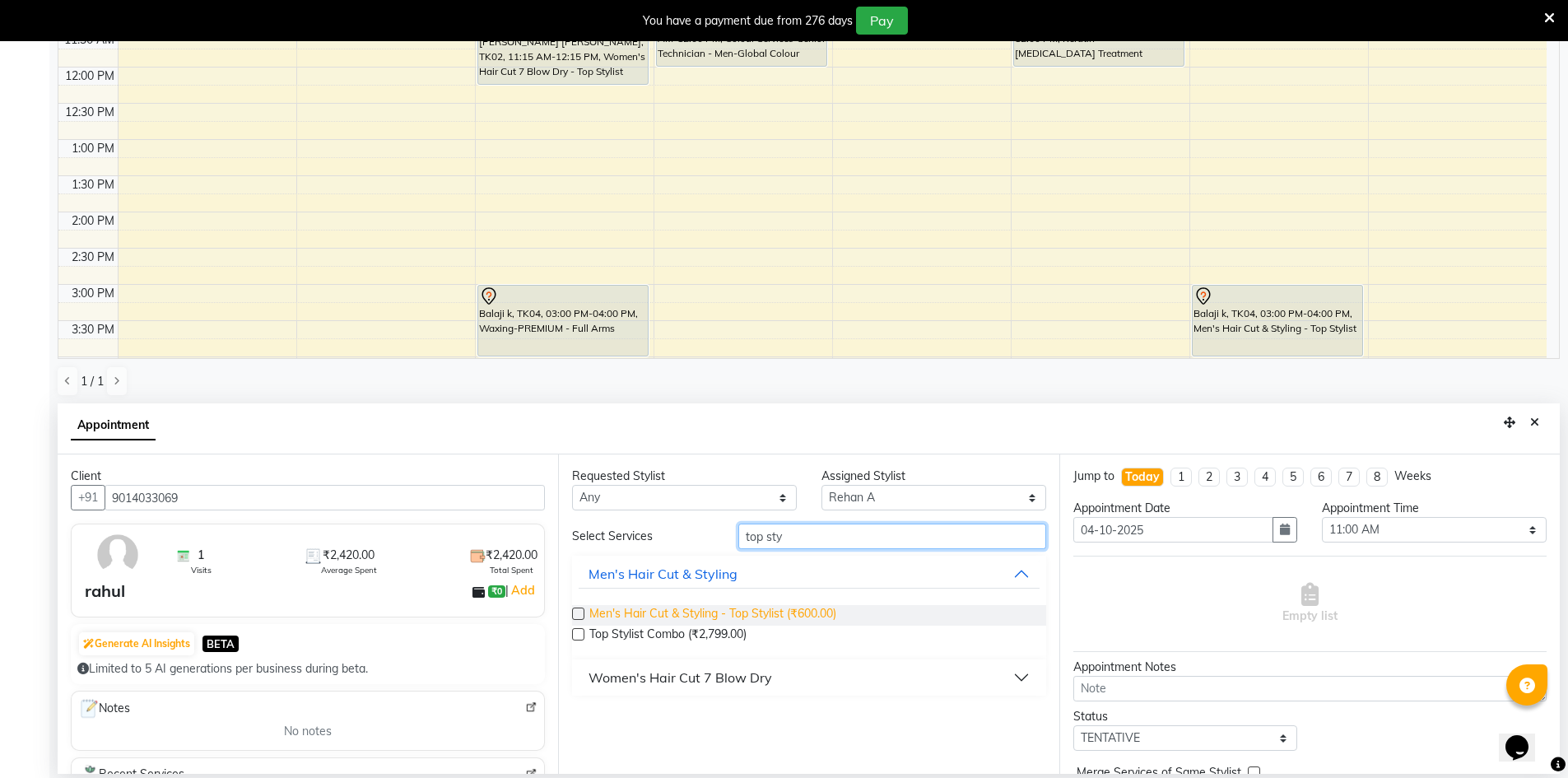
type input "top sty"
click at [790, 616] on span "Men's Hair Cut & Styling - Top Stylist (₹600.00)" at bounding box center [713, 615] width 247 height 20
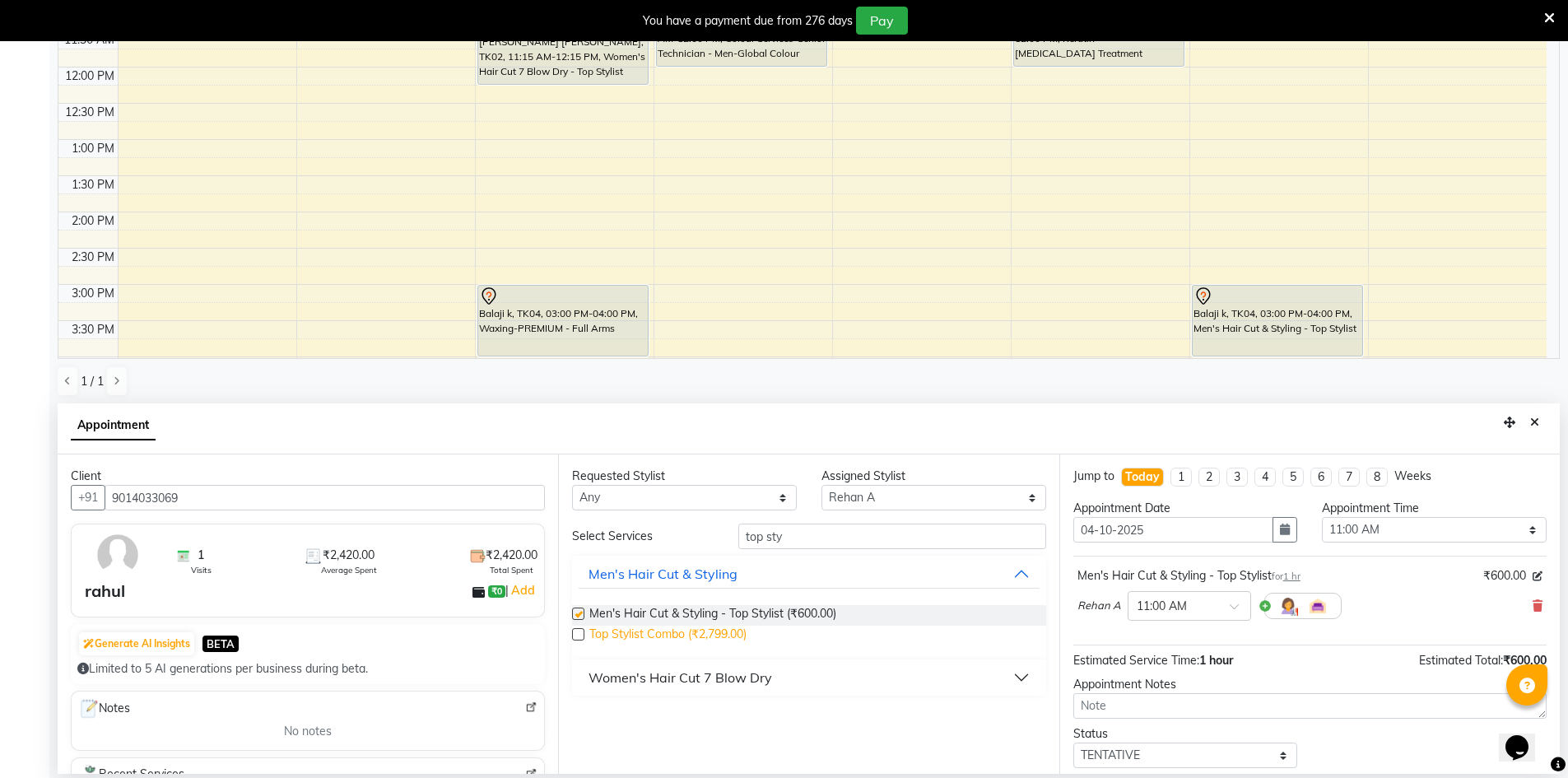
checkbox input "false"
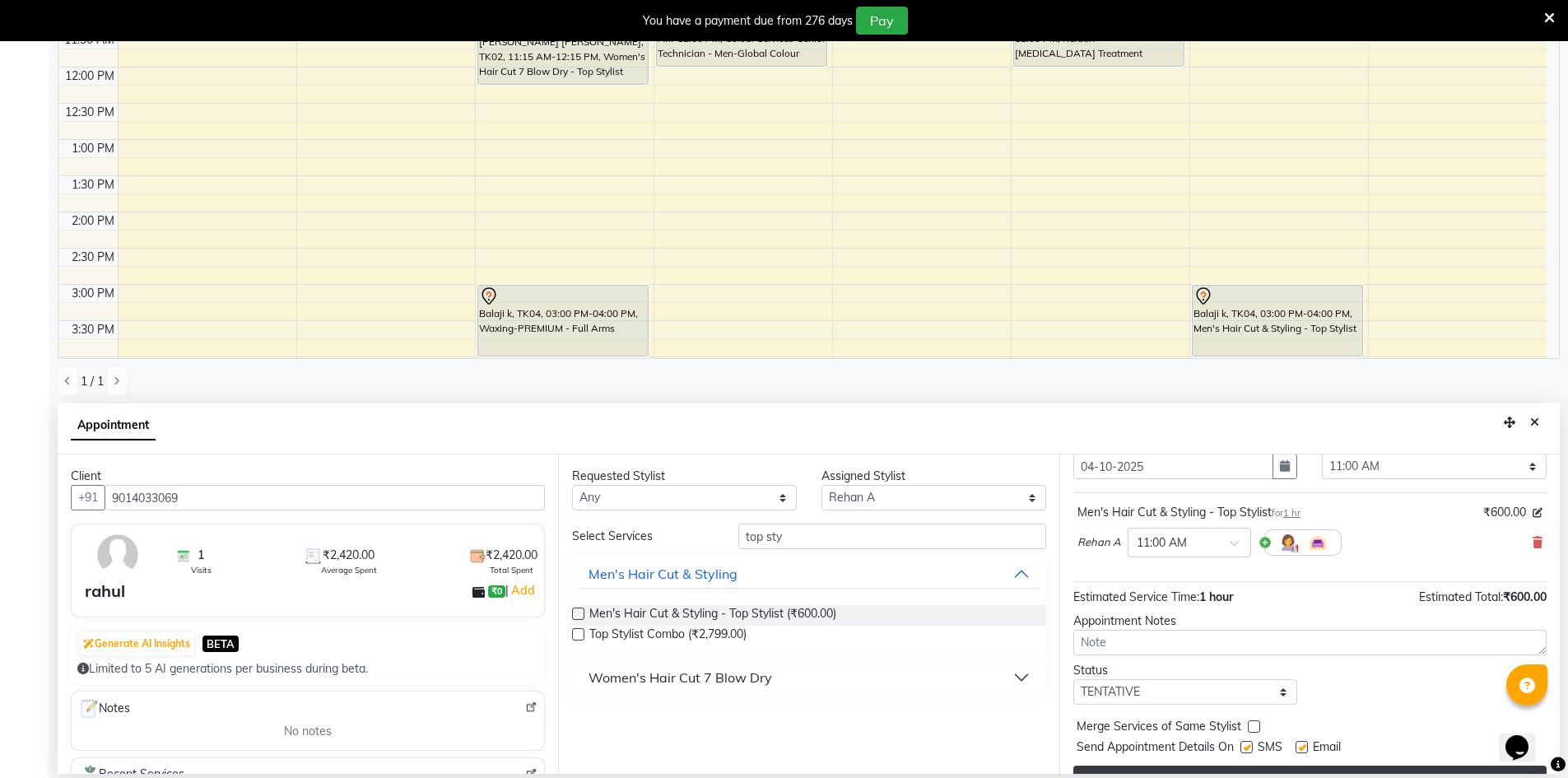
scroll to position [98, 0]
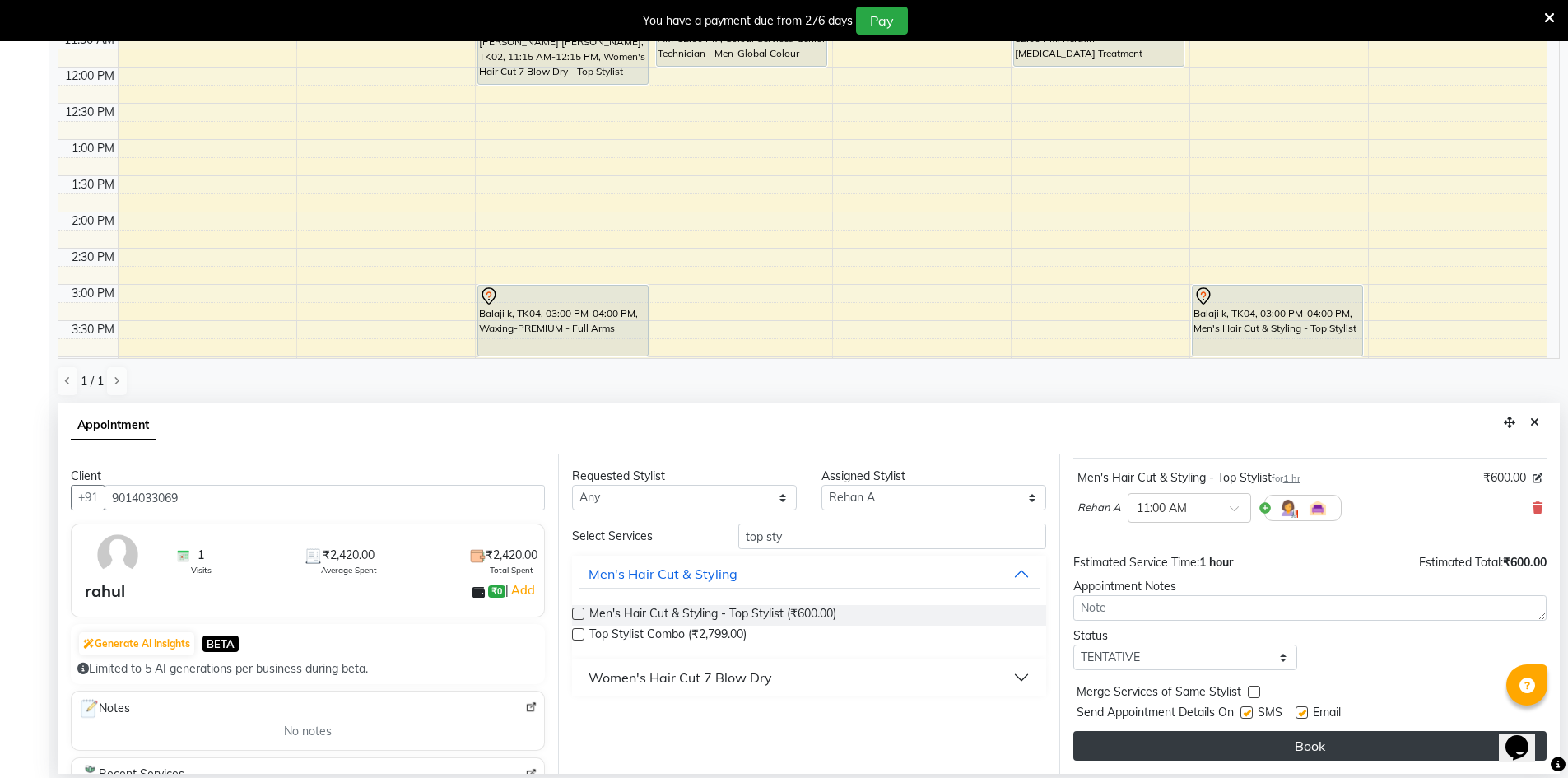
click at [1285, 739] on button "Book" at bounding box center [1310, 746] width 473 height 30
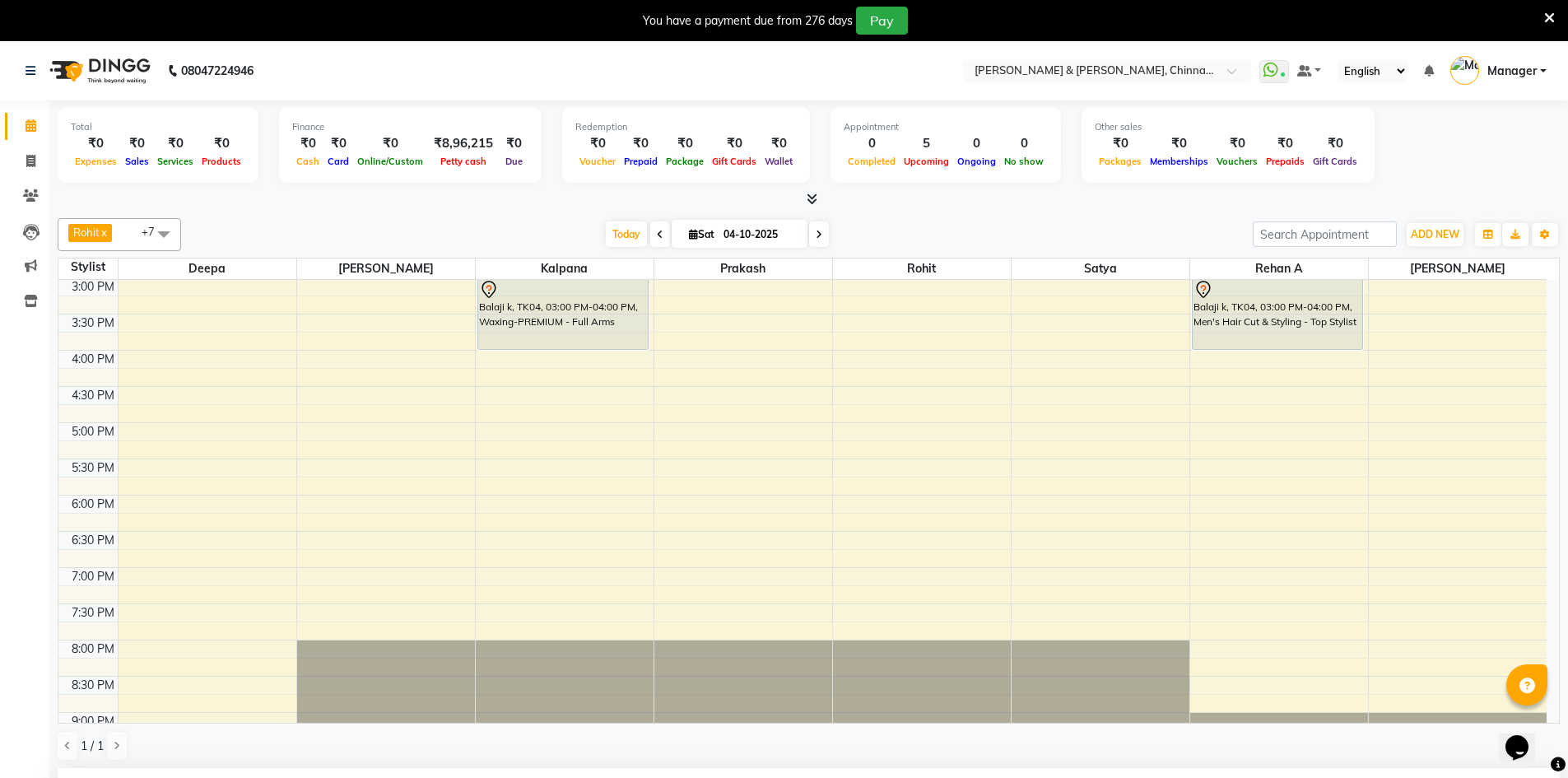
scroll to position [570, 0]
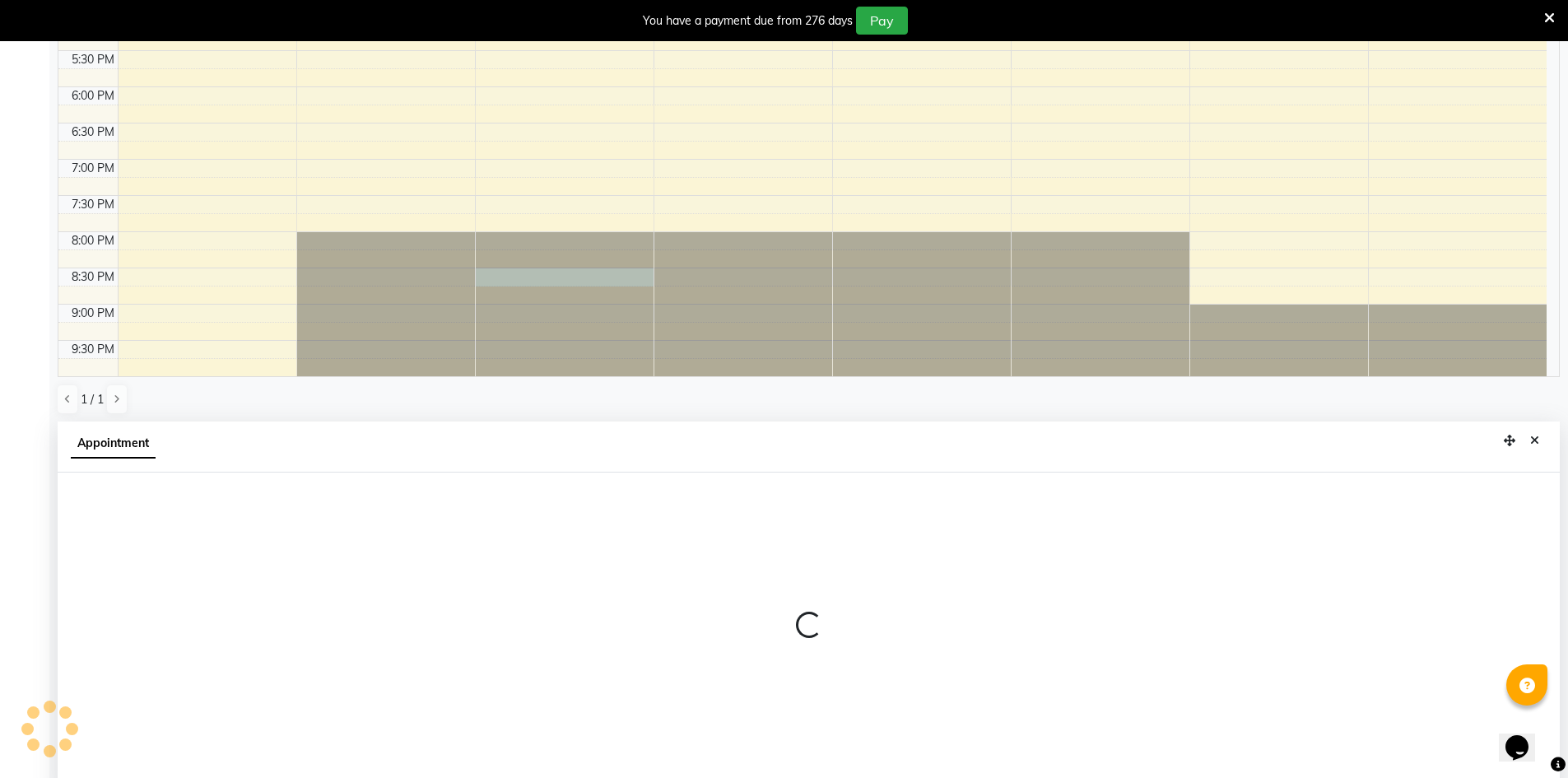
scroll to position [365, 0]
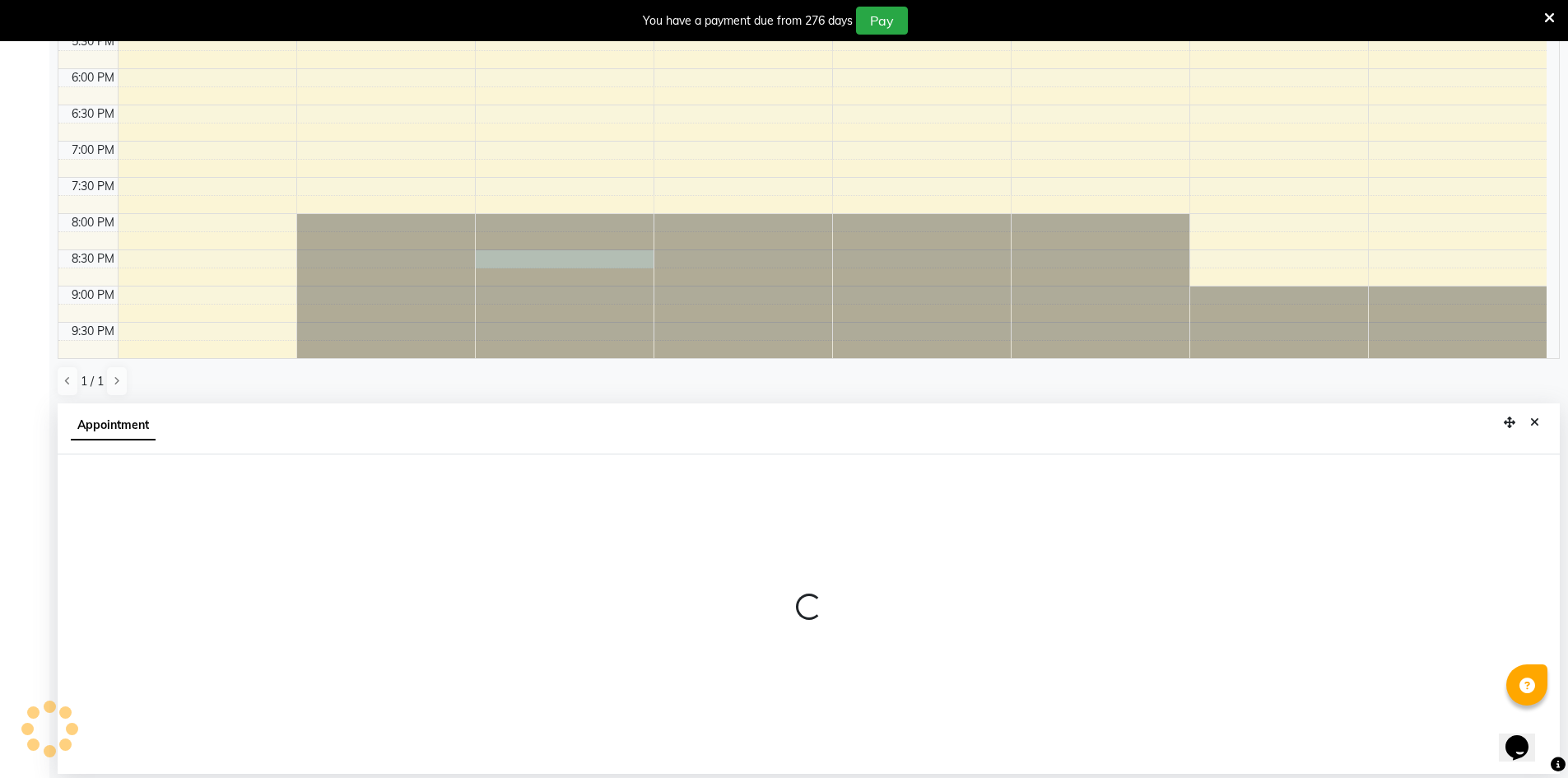
select select "65148"
select select "tentative"
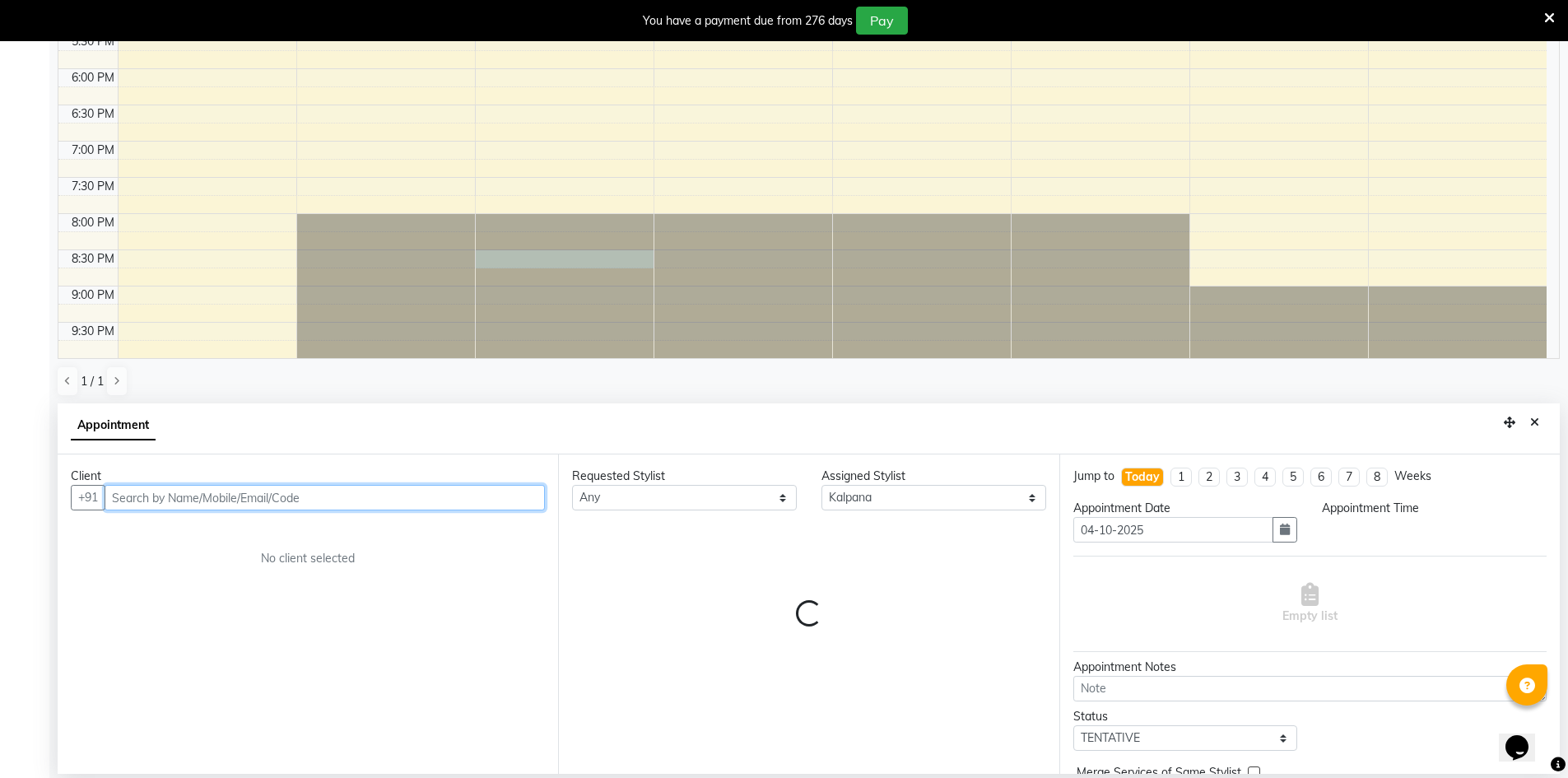
select select "1230"
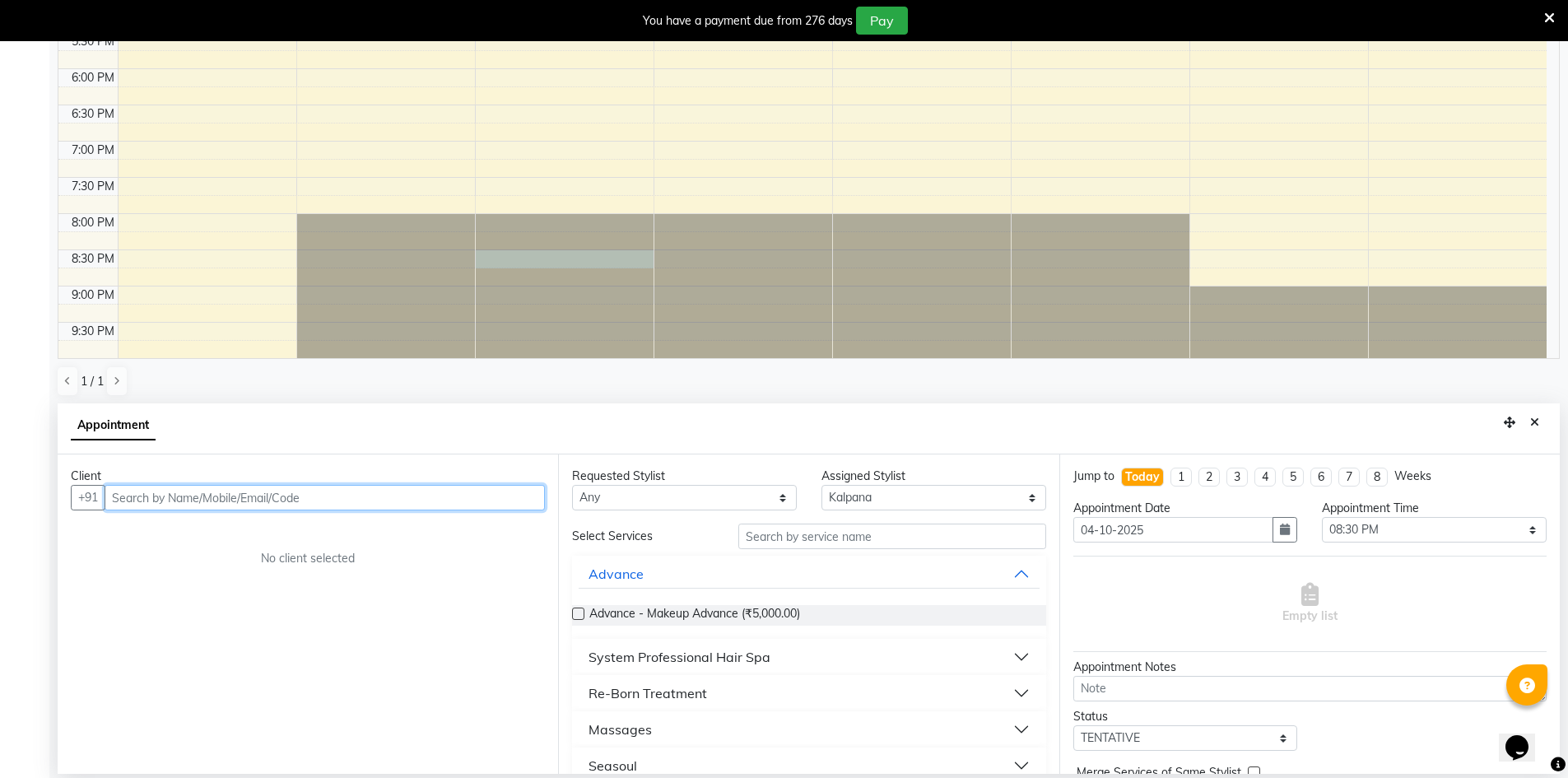
click at [292, 494] on input "text" at bounding box center [325, 498] width 440 height 25
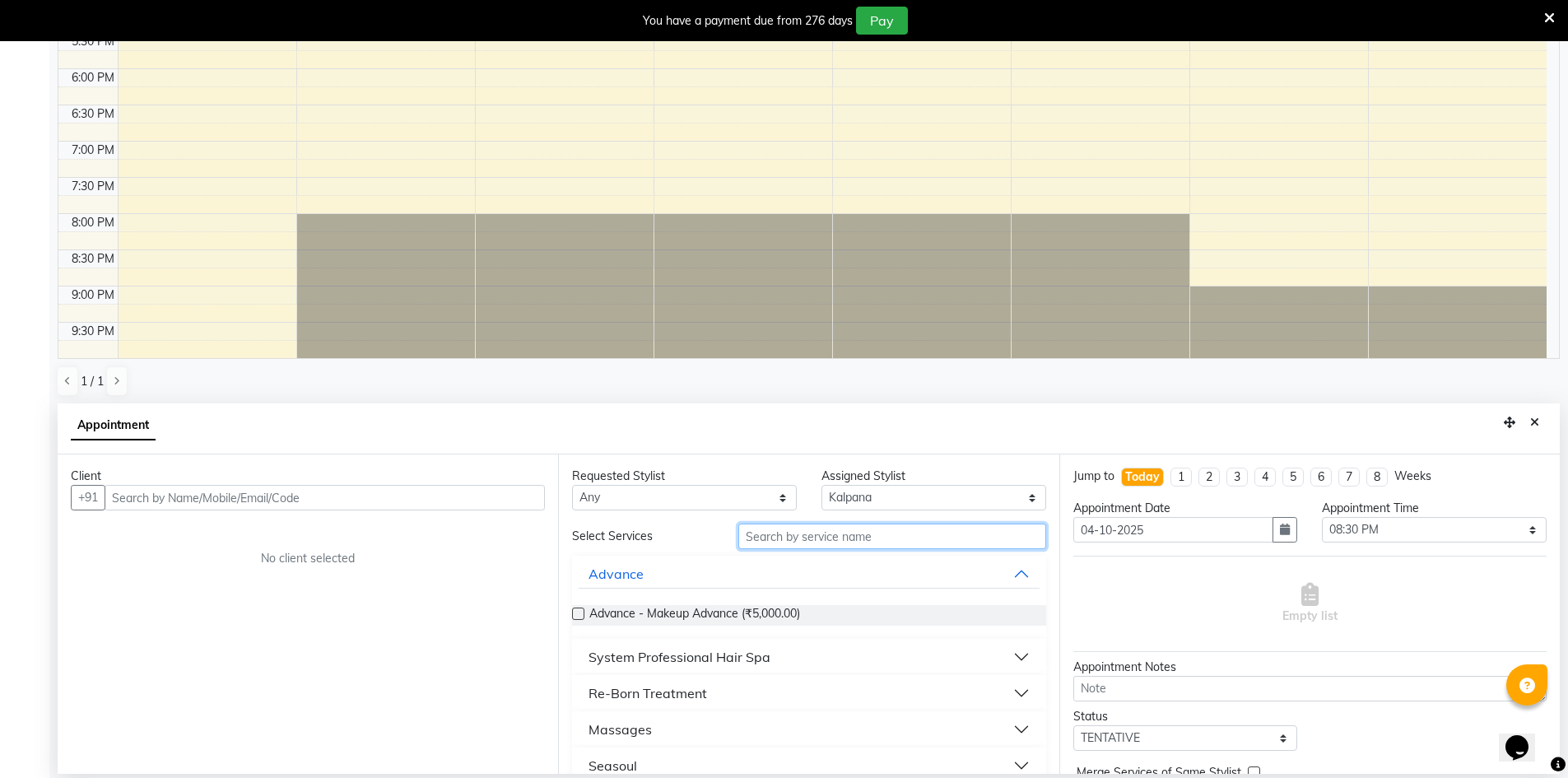
click at [849, 535] on input "text" at bounding box center [892, 537] width 308 height 25
type input "tint"
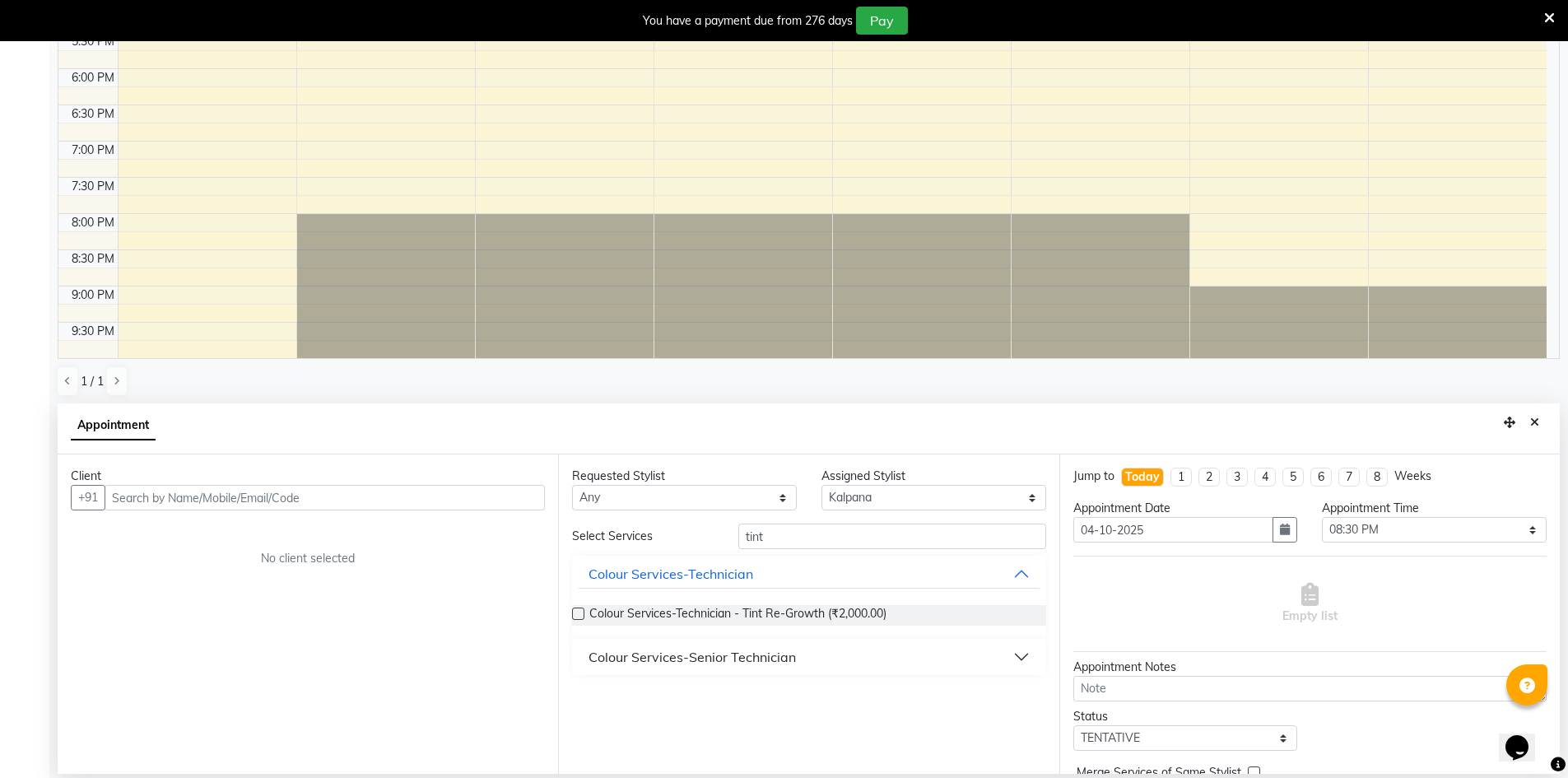
click at [746, 659] on div "Colour Services-Senior Technician" at bounding box center [692, 656] width 207 height 19
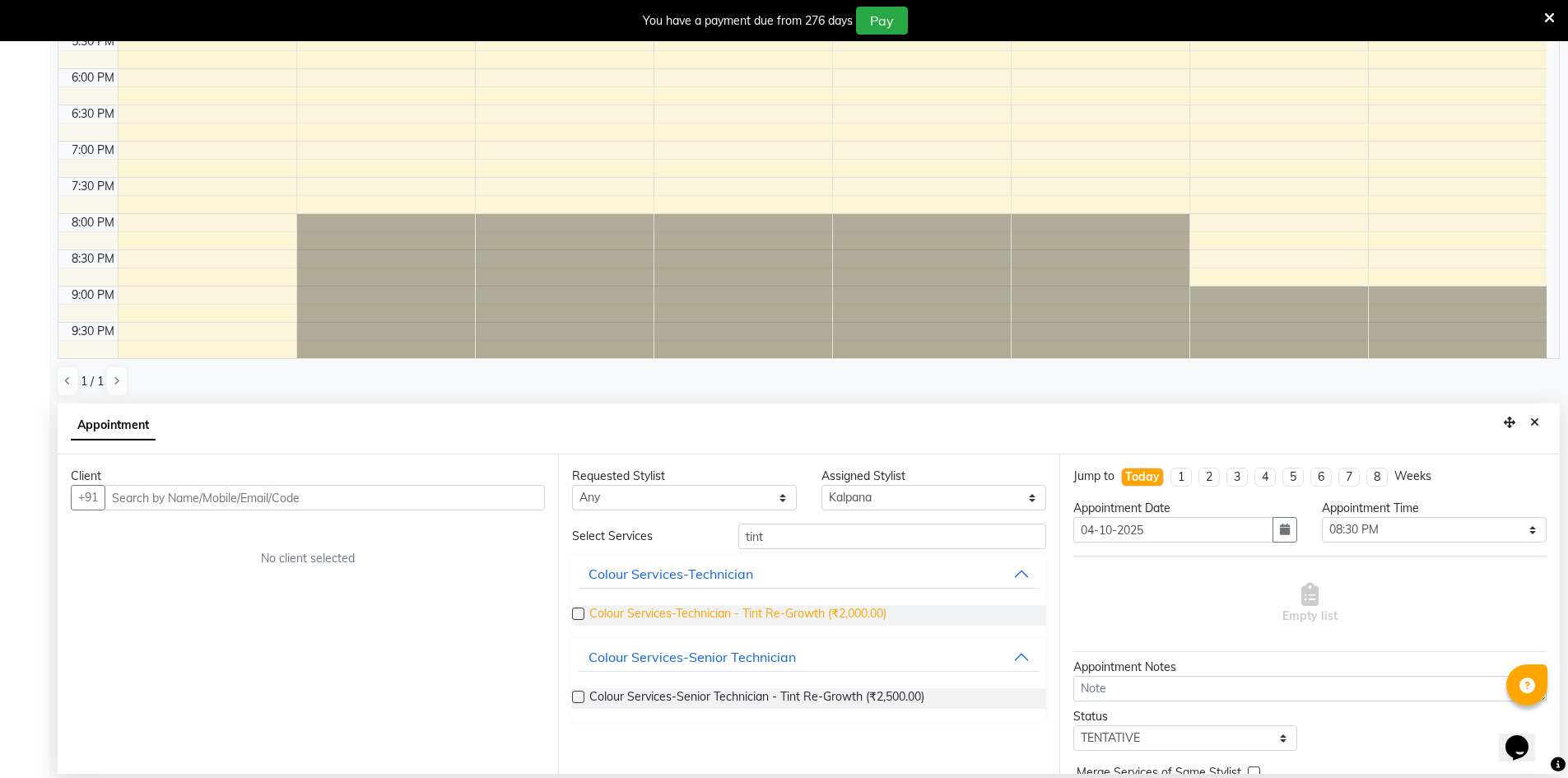
click at [770, 613] on span "Colour Services-Technician - Tint Re-Growth (₹2,000.00)" at bounding box center [738, 615] width 297 height 20
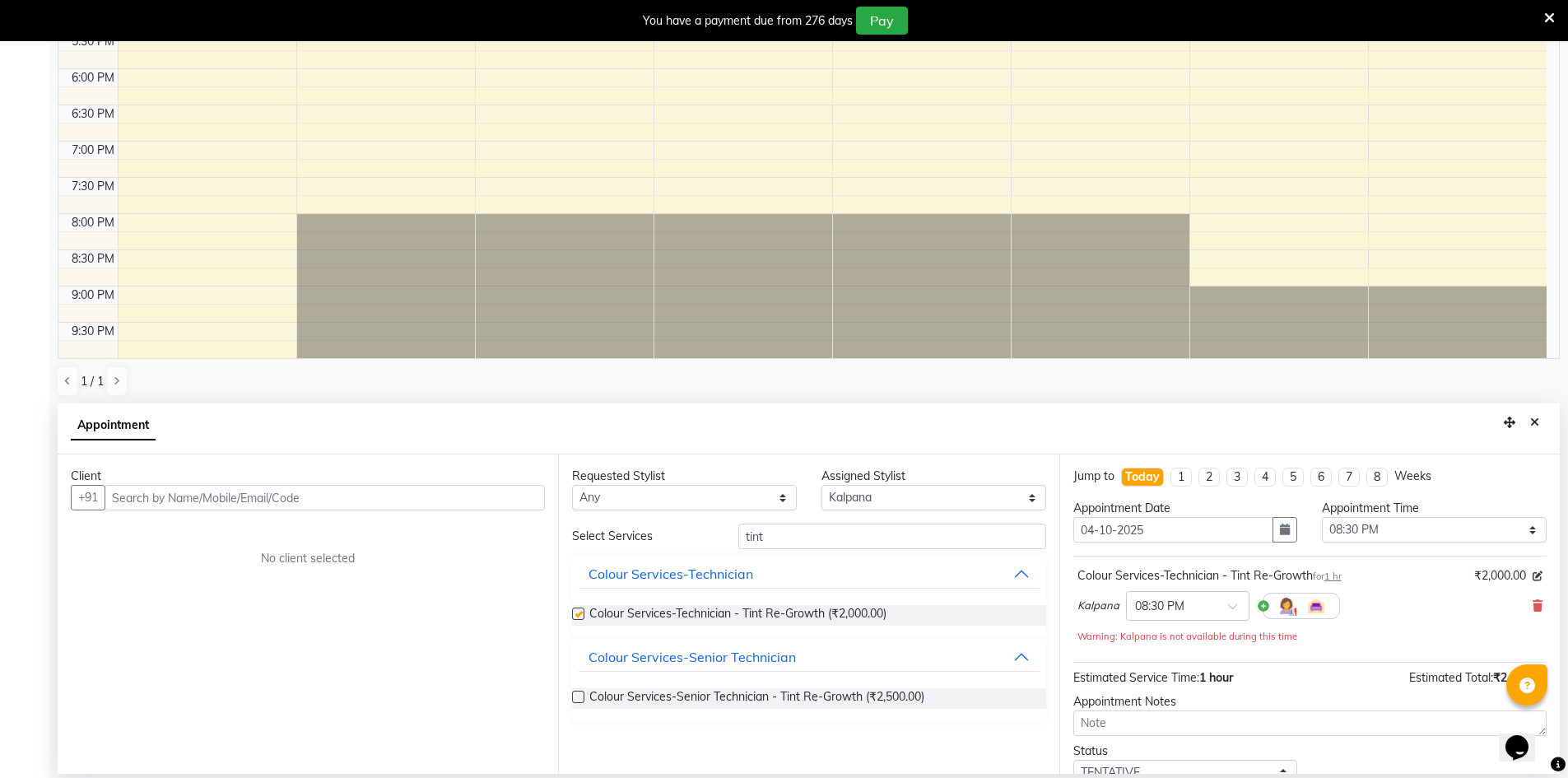
checkbox input "false"
click at [340, 492] on input "text" at bounding box center [325, 498] width 440 height 25
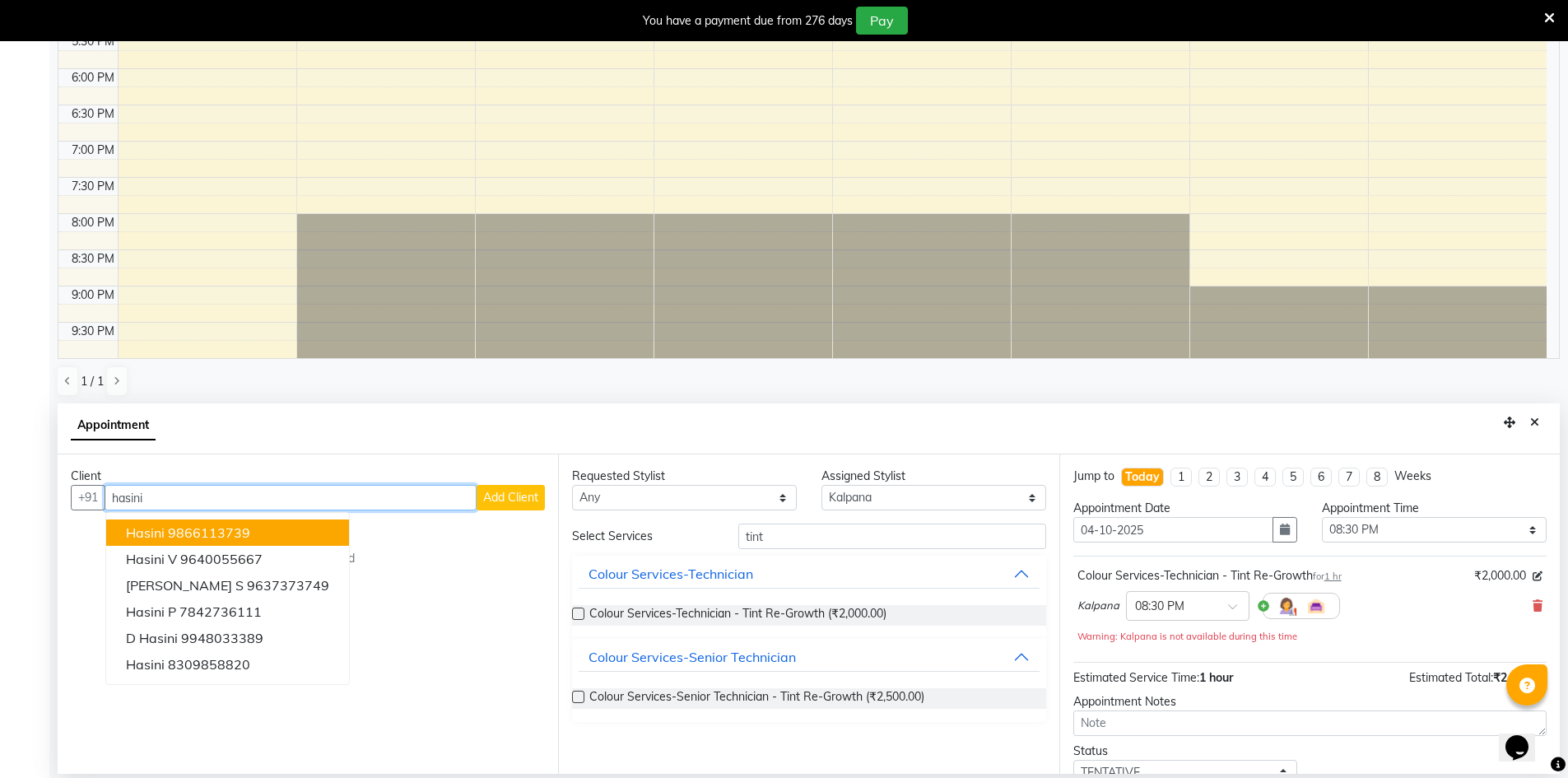
click at [212, 532] on ngb-highlight "9866113739" at bounding box center [209, 533] width 83 height 17
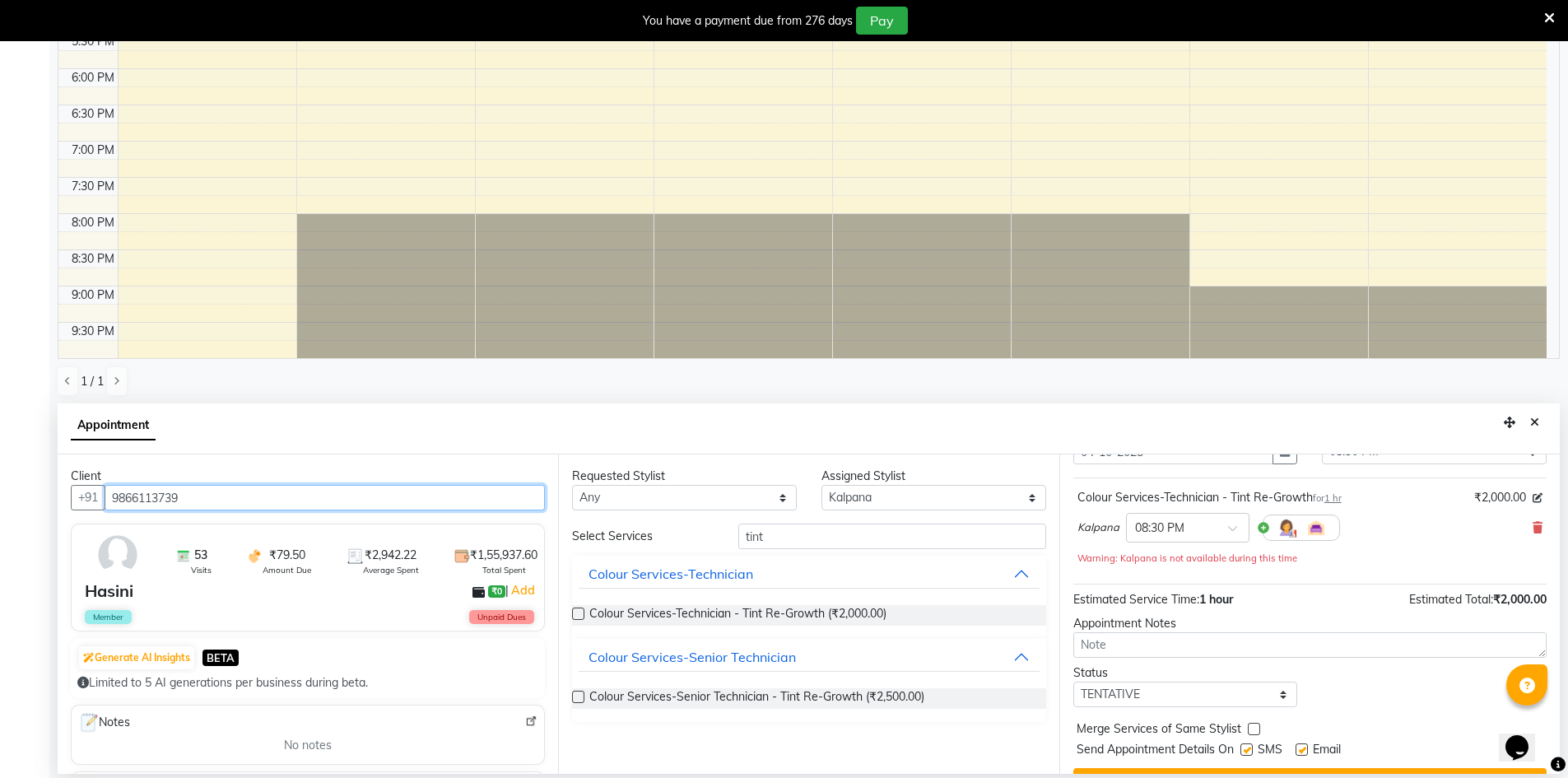
scroll to position [116, 0]
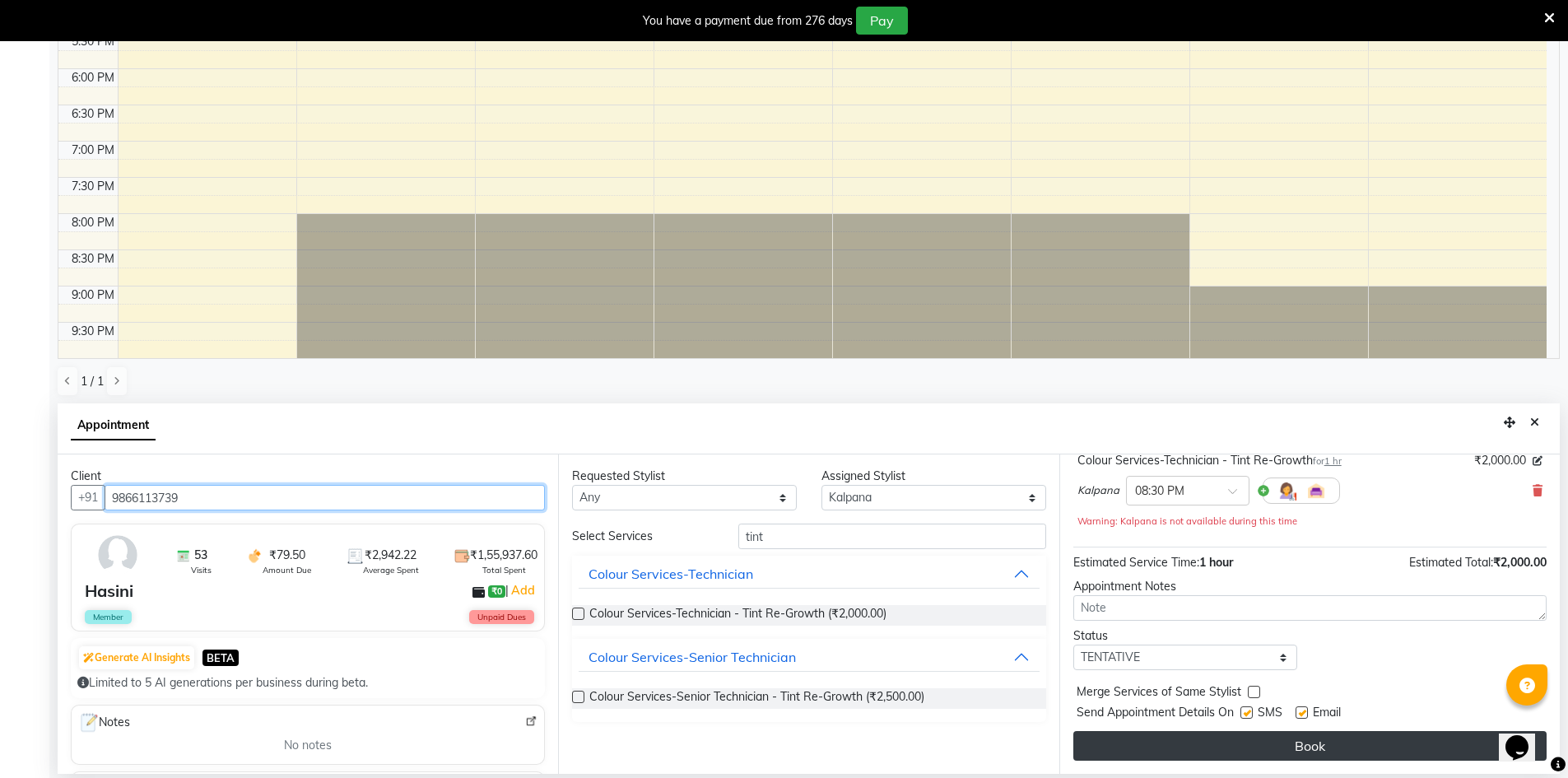
type input "9866113739"
click at [1228, 749] on button "Book" at bounding box center [1310, 746] width 473 height 30
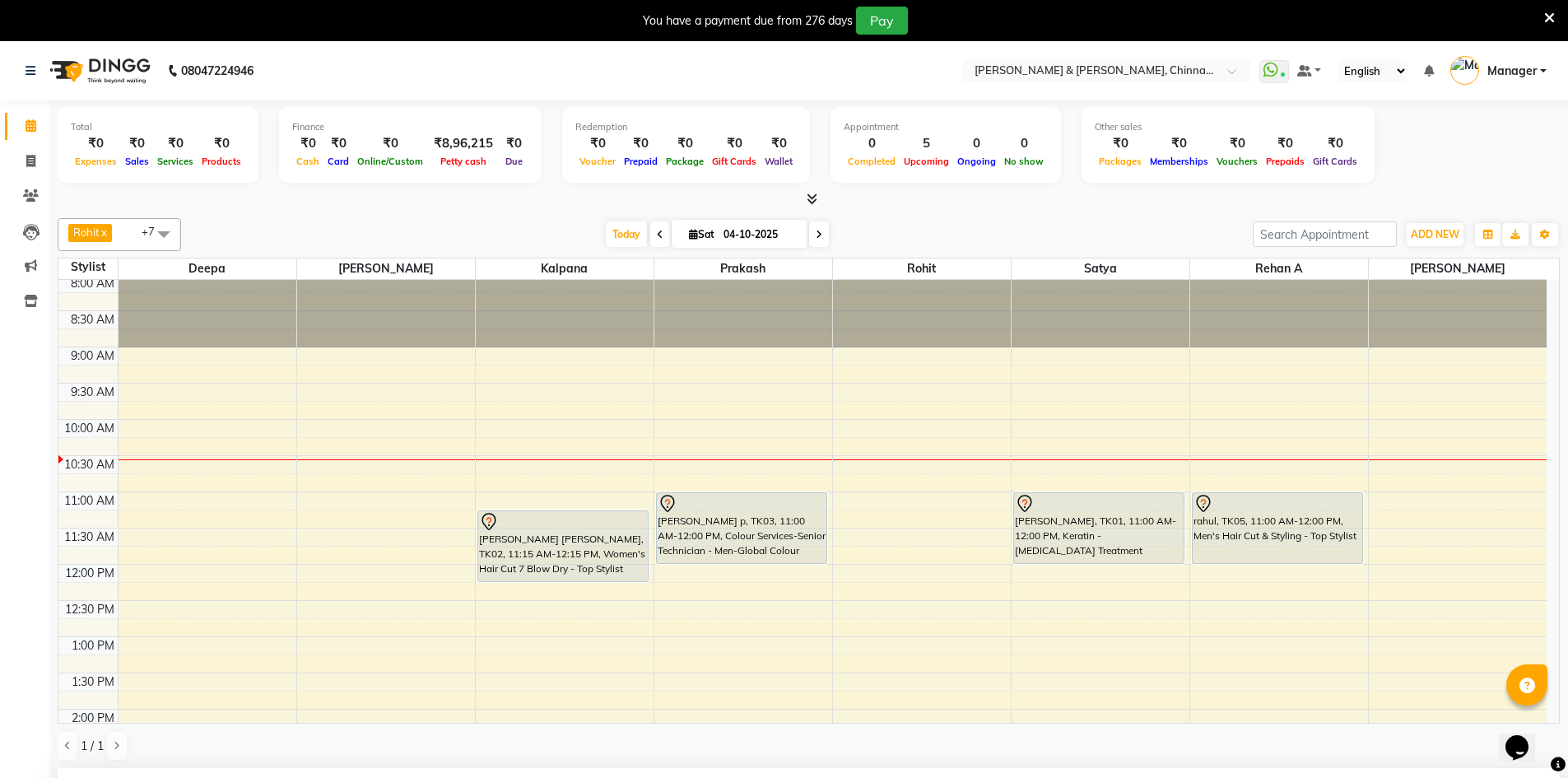
scroll to position [0, 0]
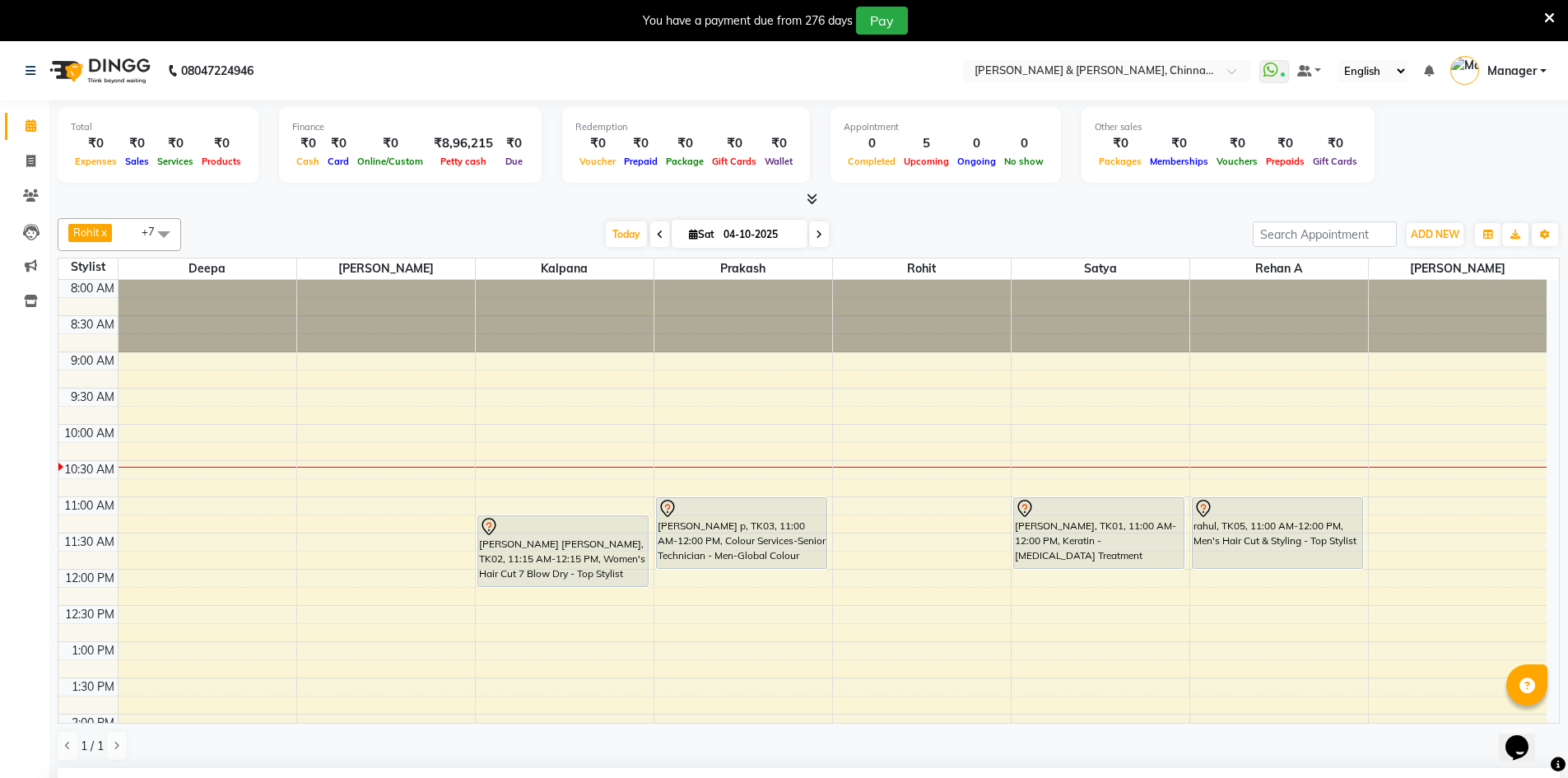
click at [299, 545] on div "8:00 AM 8:30 AM 9:00 AM 9:30 AM 10:00 AM 10:30 AM 11:00 AM 11:30 AM 12:00 PM 12…" at bounding box center [802, 786] width 1489 height 1013
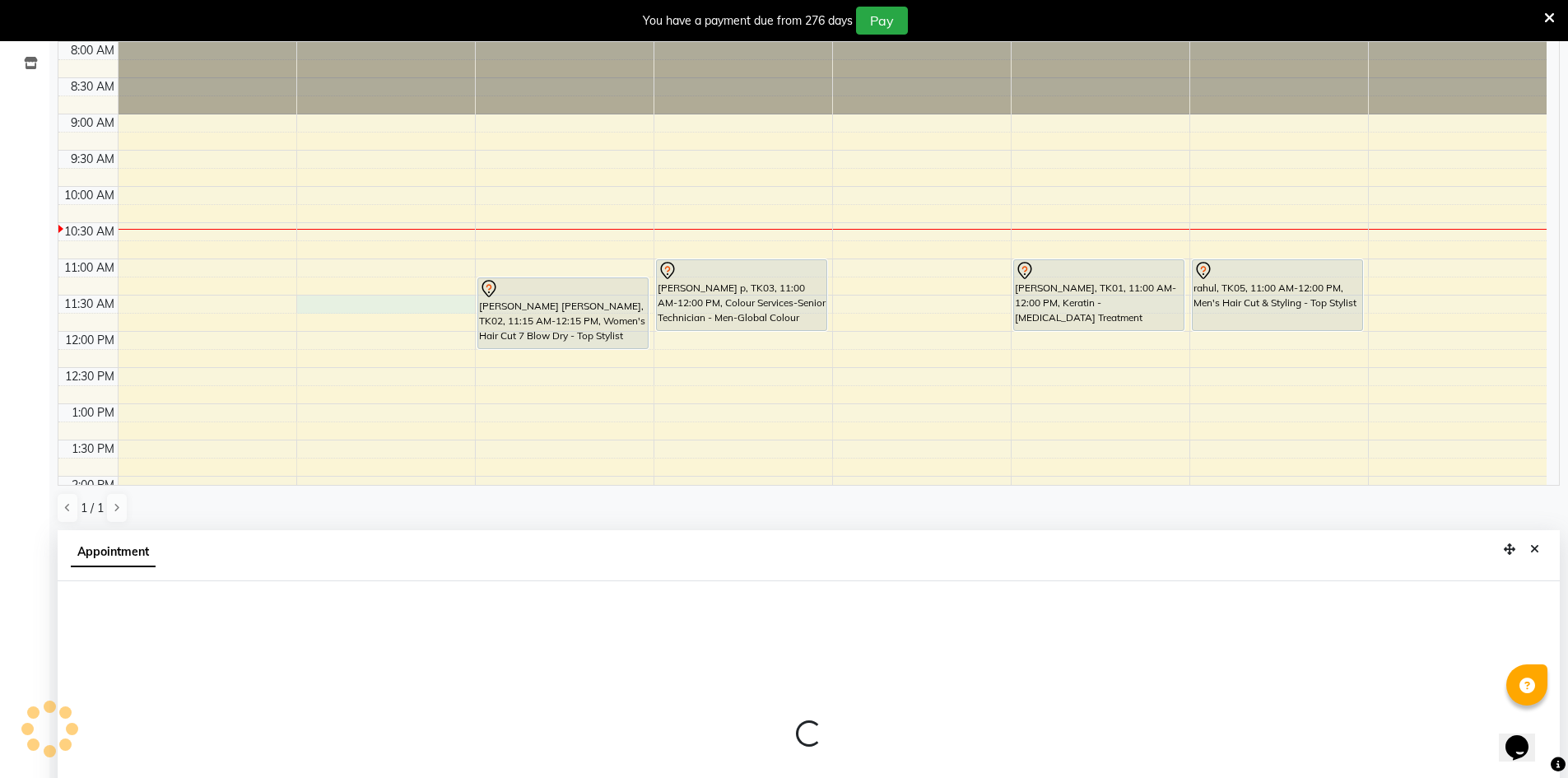
select select "65078"
select select "tentative"
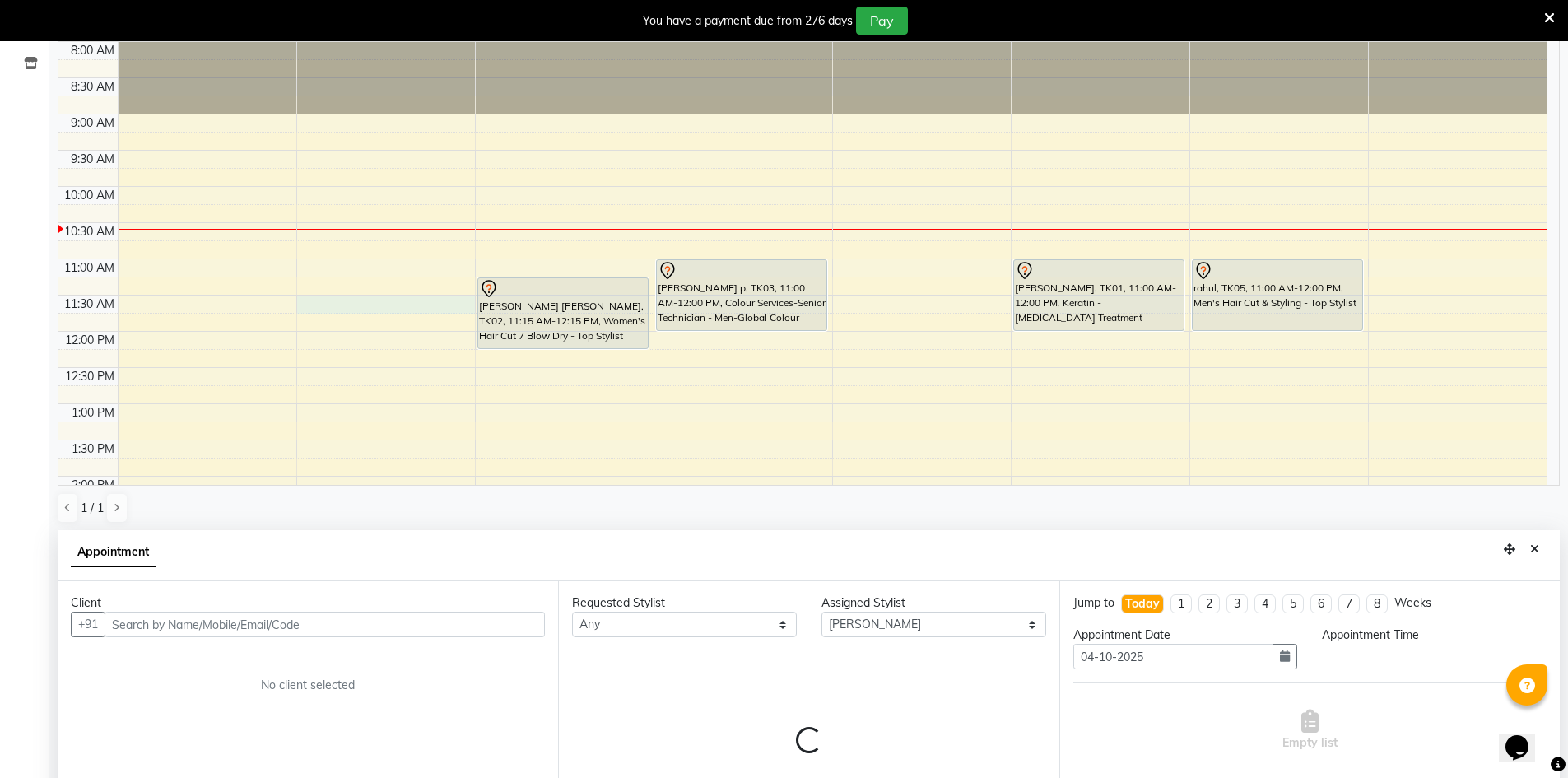
scroll to position [365, 0]
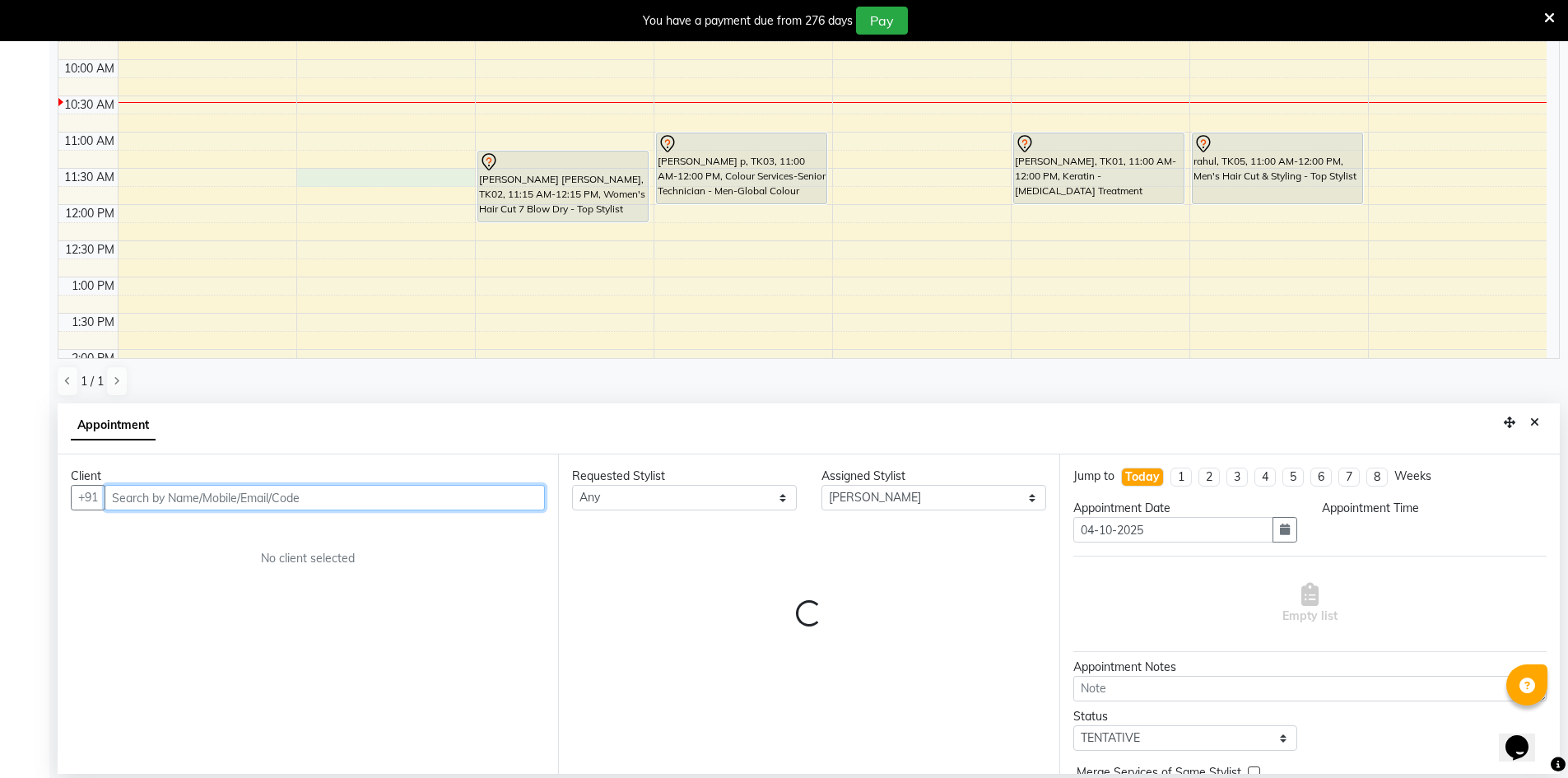
select select "690"
click at [229, 495] on input "text" at bounding box center [325, 498] width 440 height 25
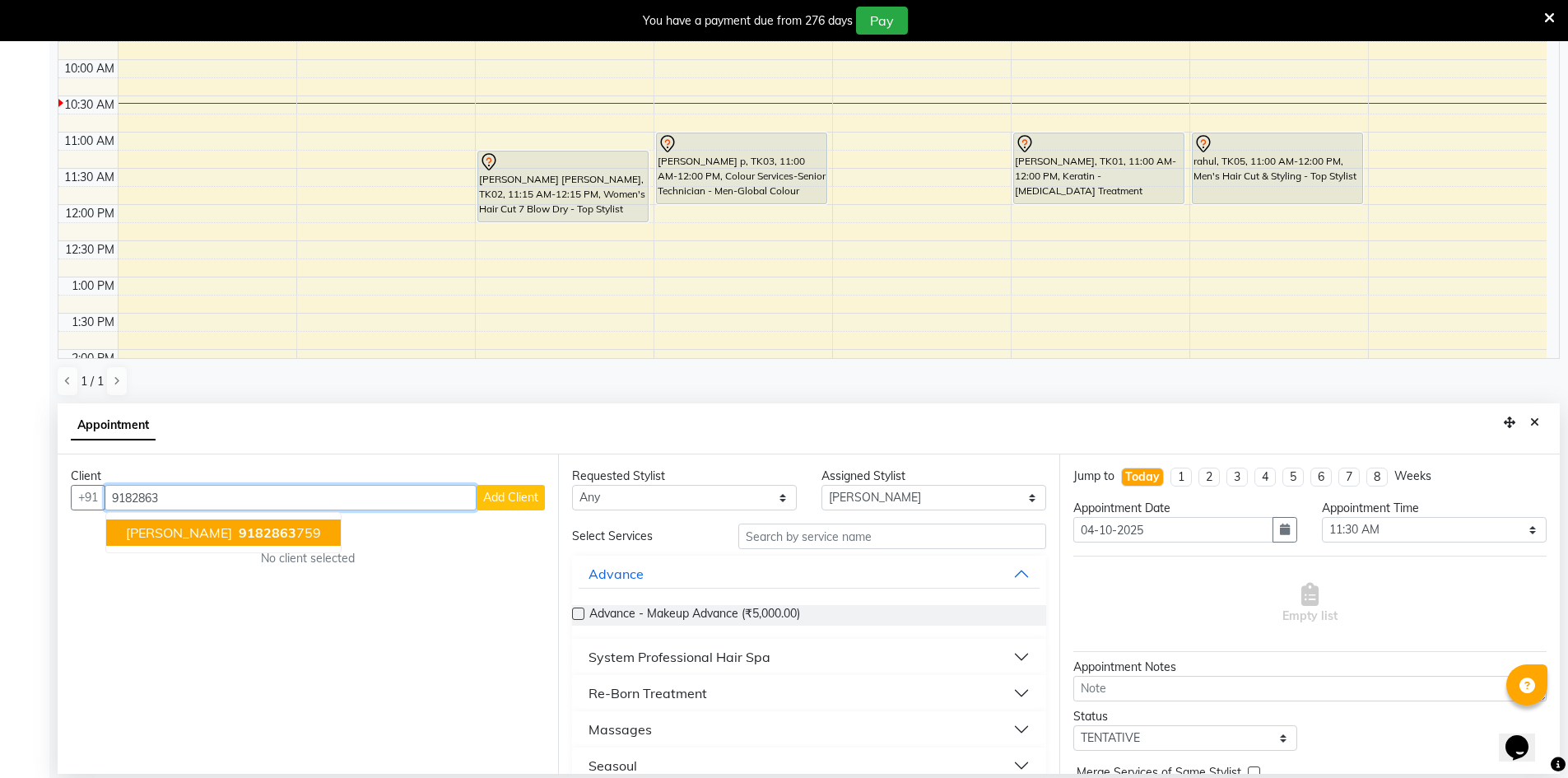
click at [239, 532] on span "9182863" at bounding box center [267, 533] width 57 height 17
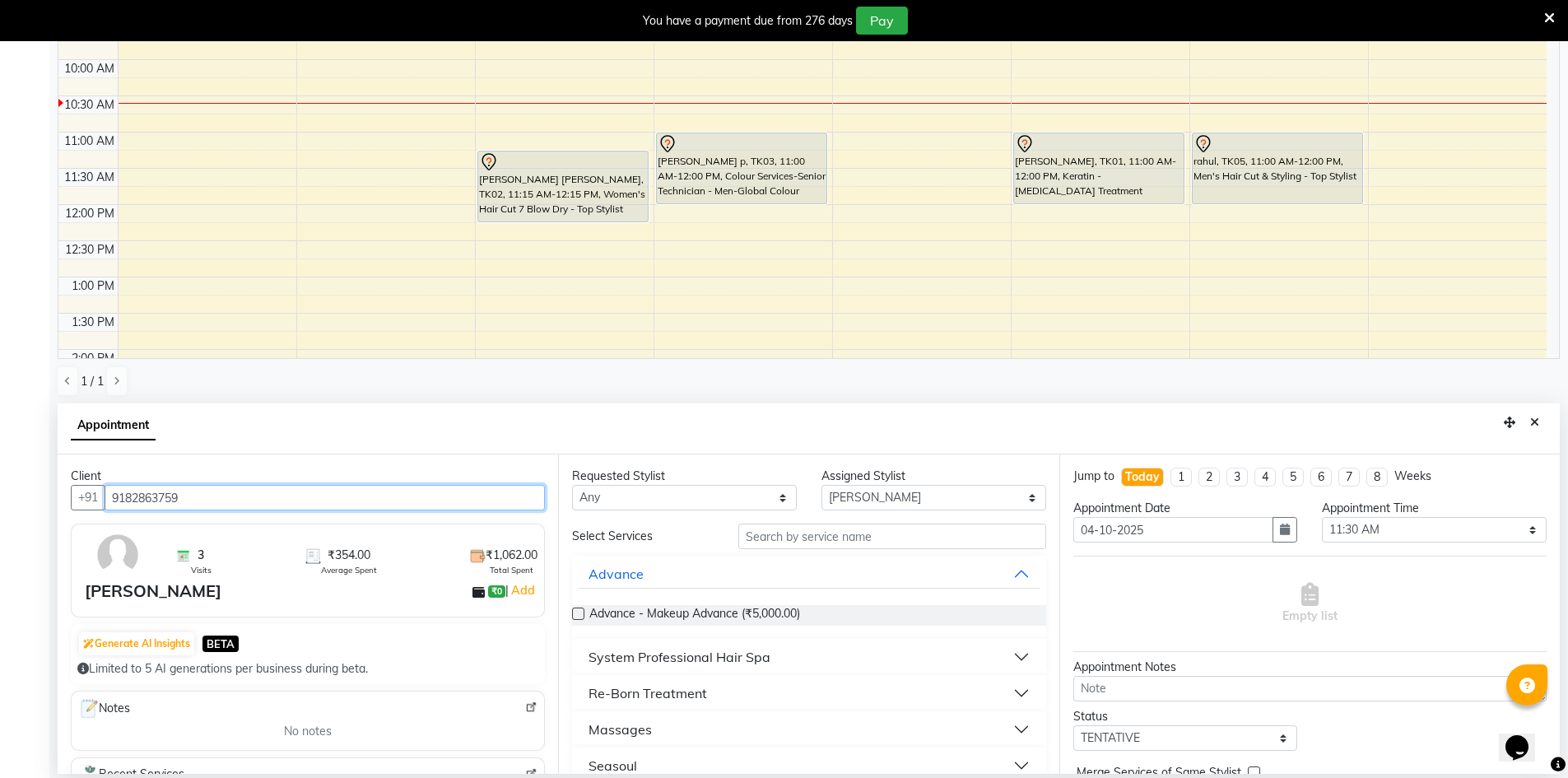
type input "9182863759"
click at [792, 537] on input "text" at bounding box center [892, 537] width 308 height 25
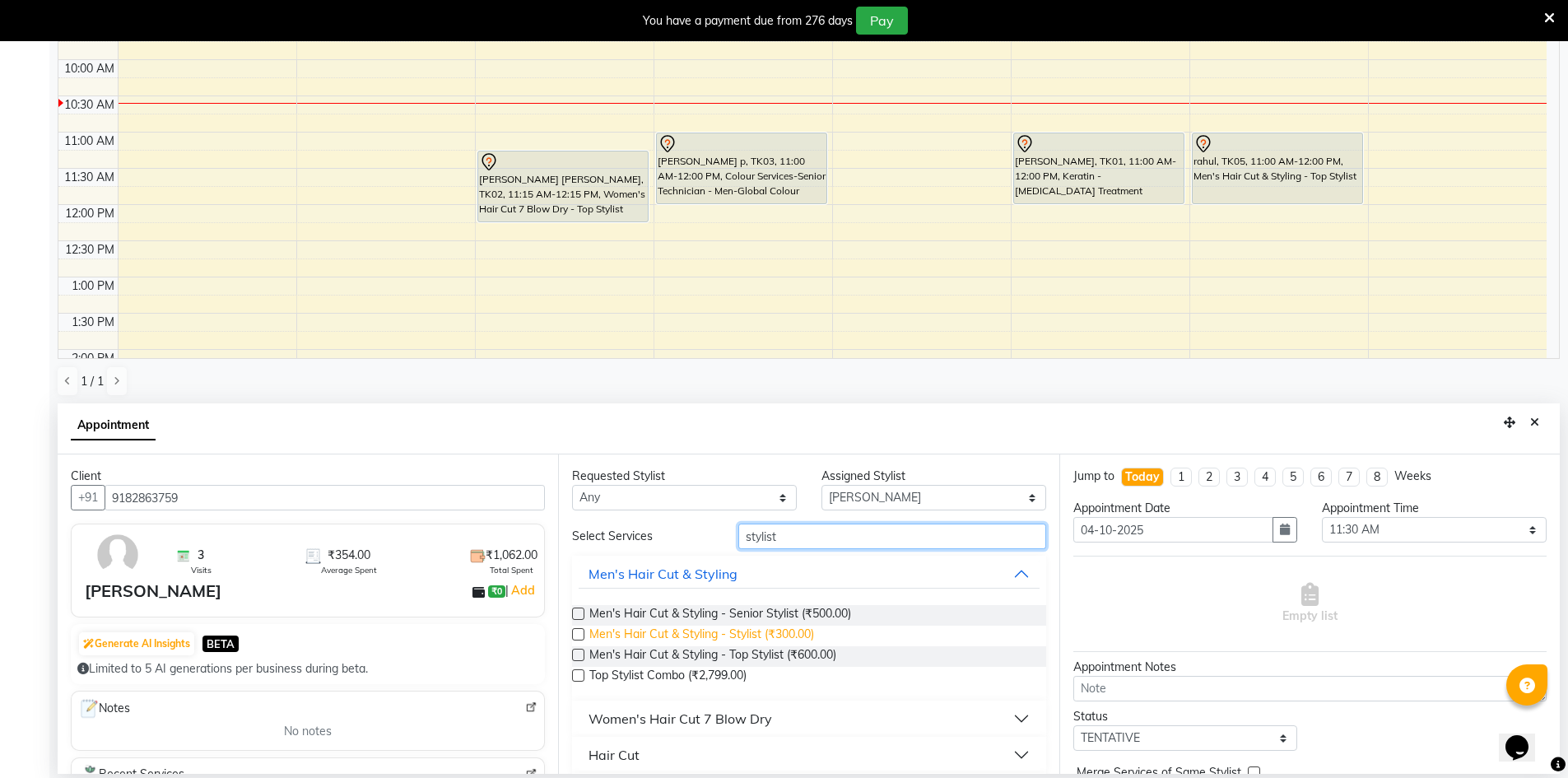
type input "stylist"
click at [771, 639] on span "Men's Hair Cut & Styling - Stylist (₹300.00)" at bounding box center [702, 636] width 224 height 20
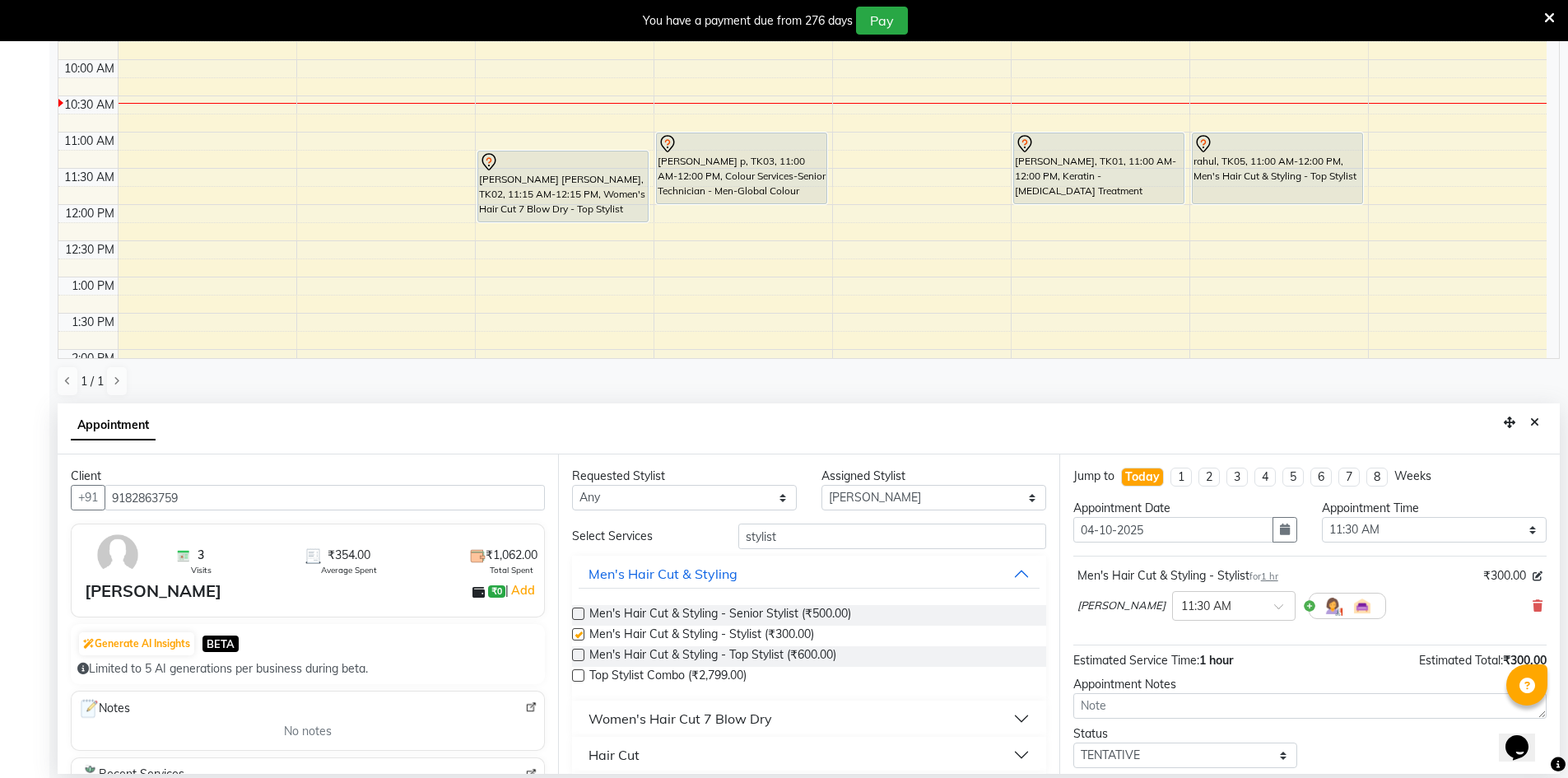
checkbox input "false"
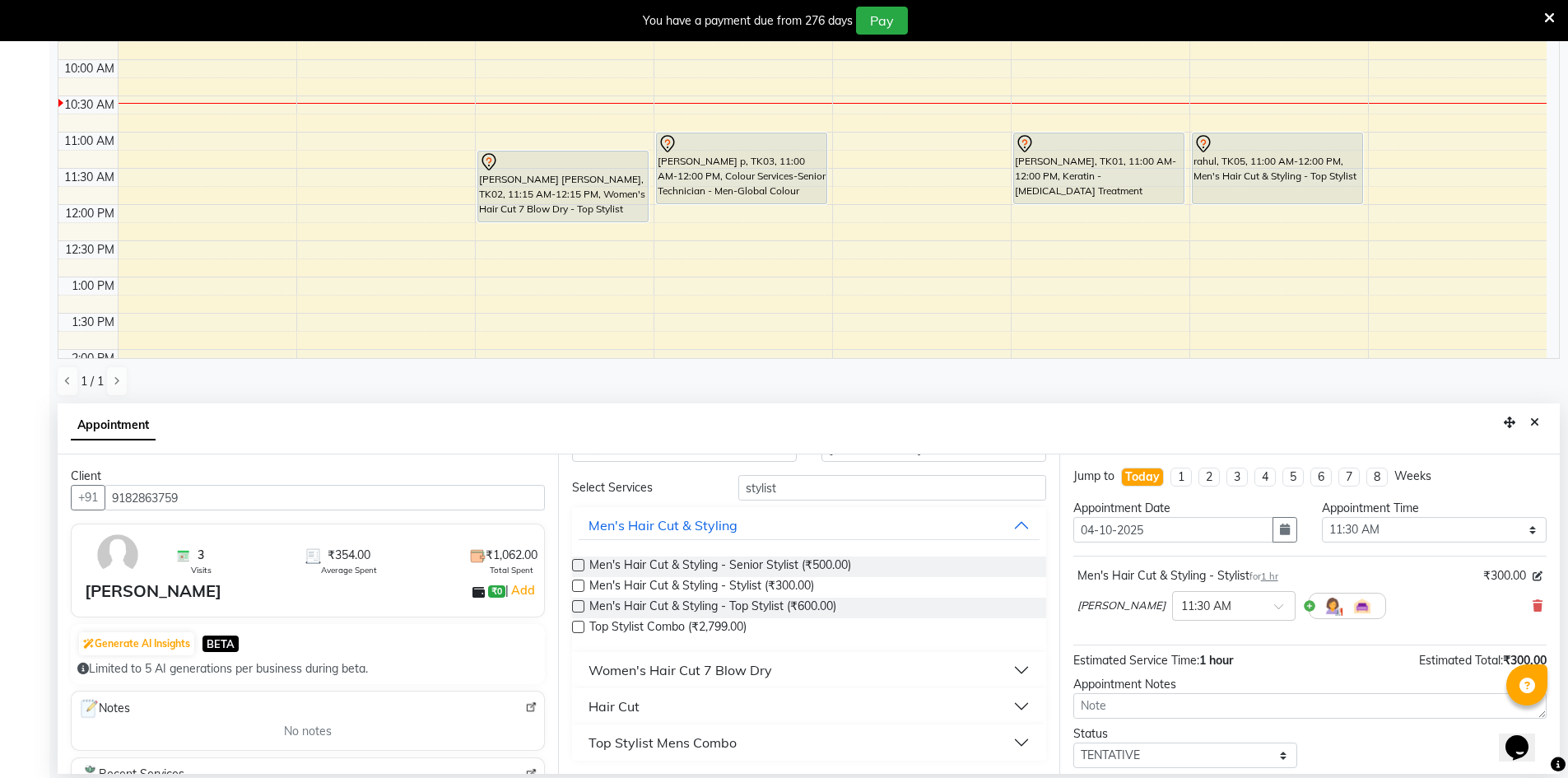
scroll to position [98, 0]
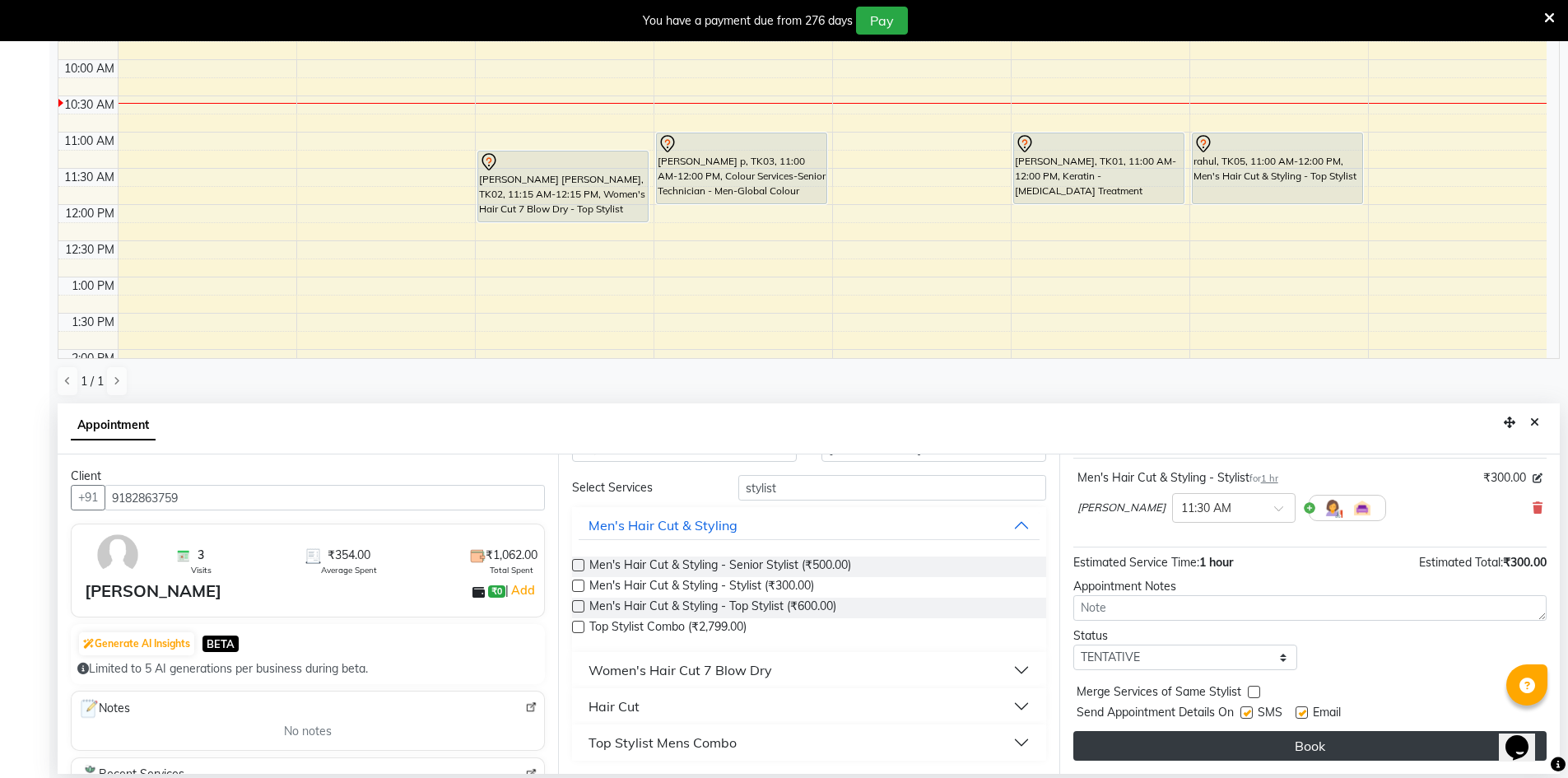
click at [1248, 752] on button "Book" at bounding box center [1310, 746] width 473 height 30
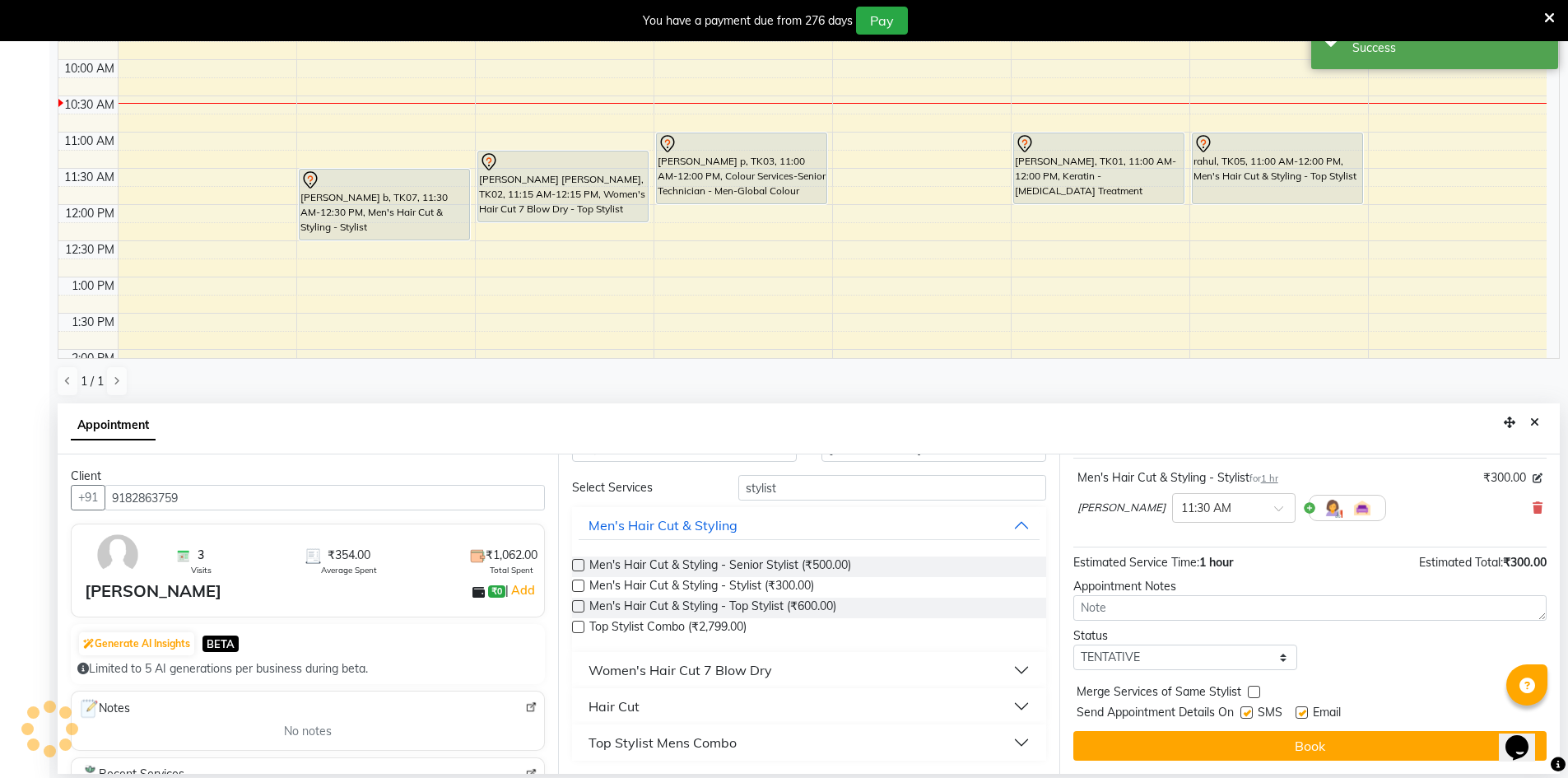
scroll to position [0, 0]
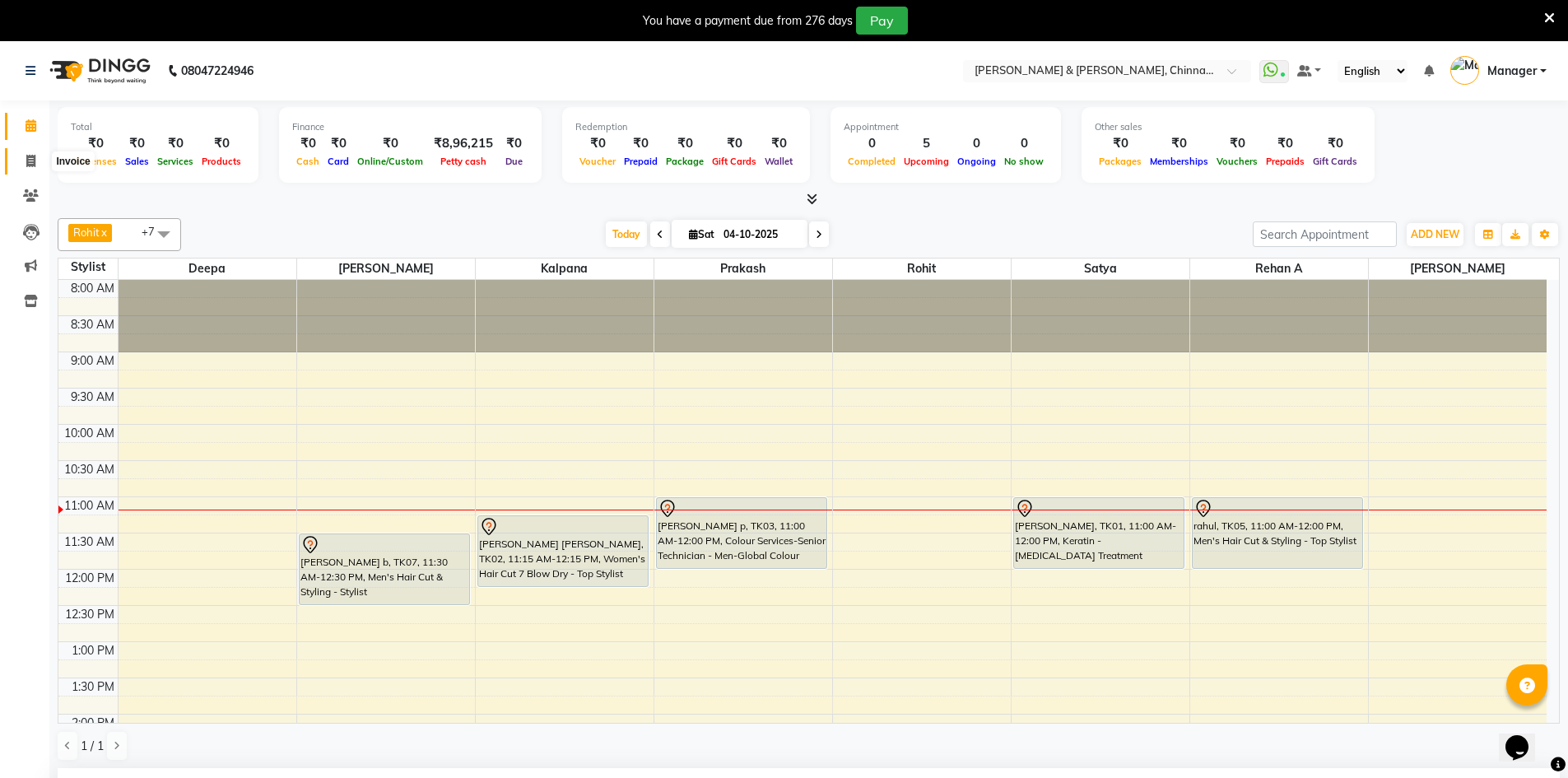
drag, startPoint x: 17, startPoint y: 159, endPoint x: 24, endPoint y: 158, distance: 7.1
click at [17, 159] on span at bounding box center [31, 162] width 29 height 19
select select "service"
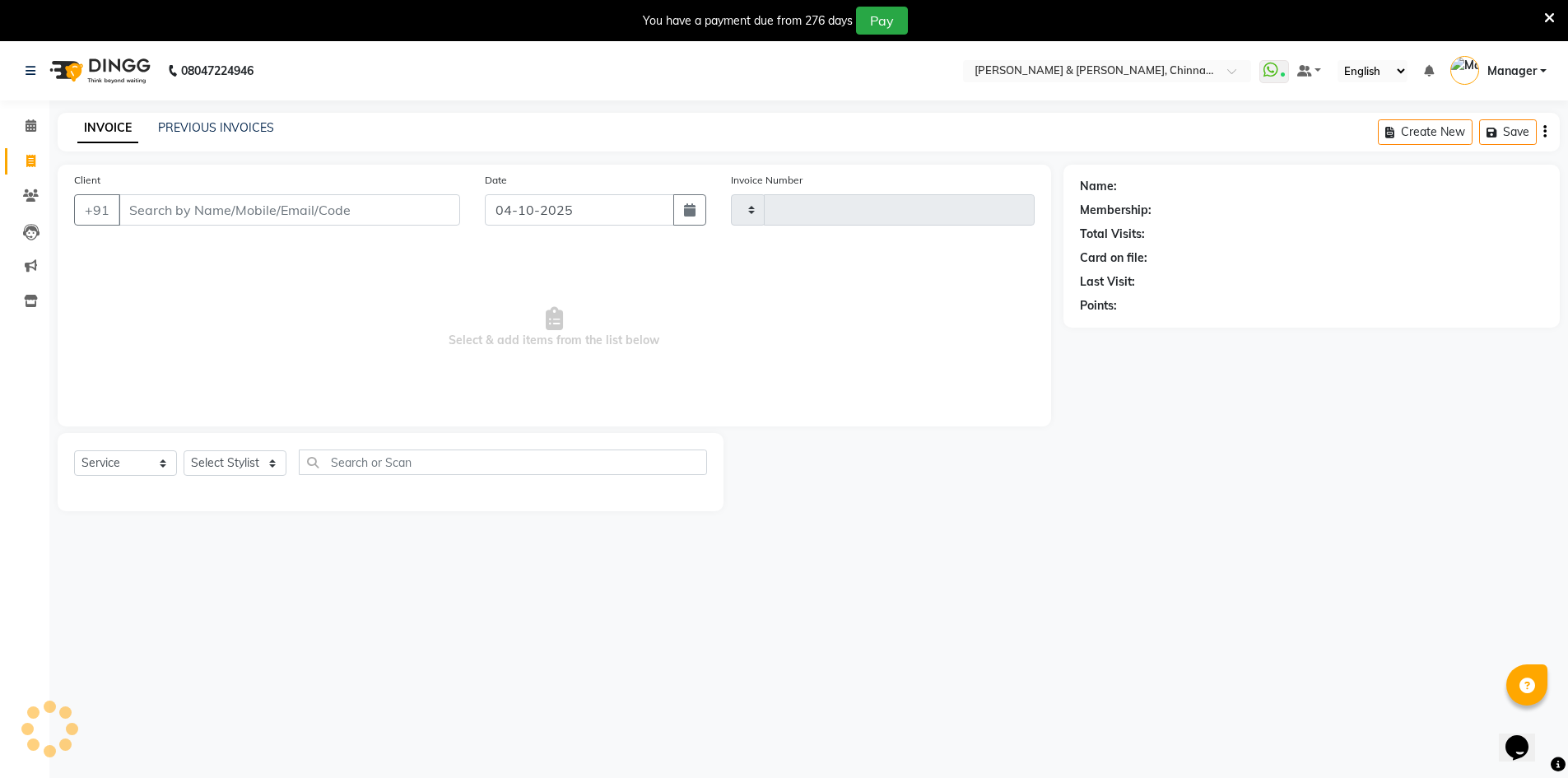
scroll to position [17, 0]
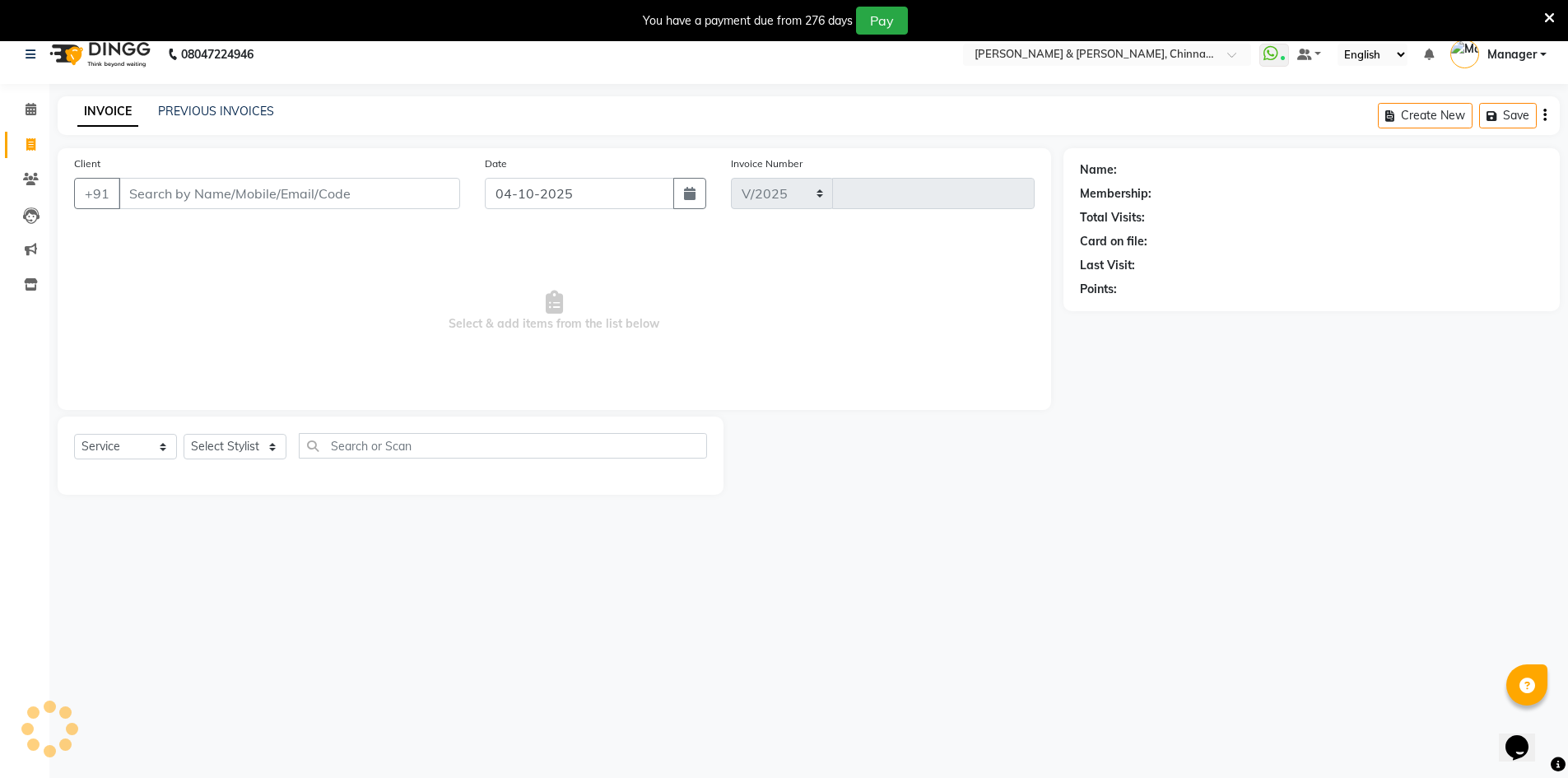
select select "7388"
type input "3461"
click at [246, 440] on select "Select Stylist" at bounding box center [235, 446] width 103 height 25
select select "65078"
click at [184, 434] on select "Select Stylist Admin [PERSON_NAME] support [PERSON_NAME] [PERSON_NAME] Manager …" at bounding box center [235, 446] width 103 height 25
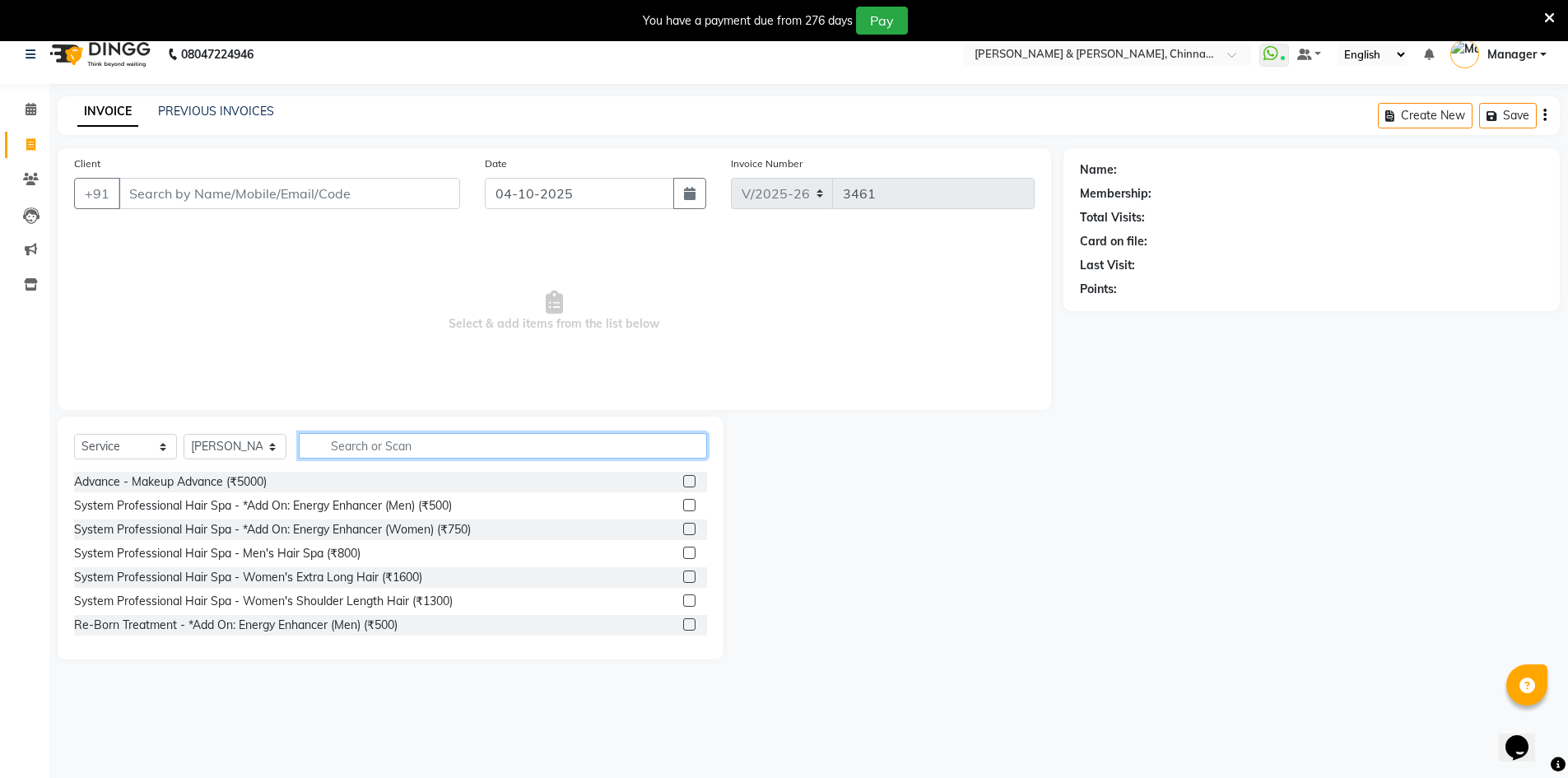
click at [373, 448] on input "text" at bounding box center [503, 446] width 408 height 25
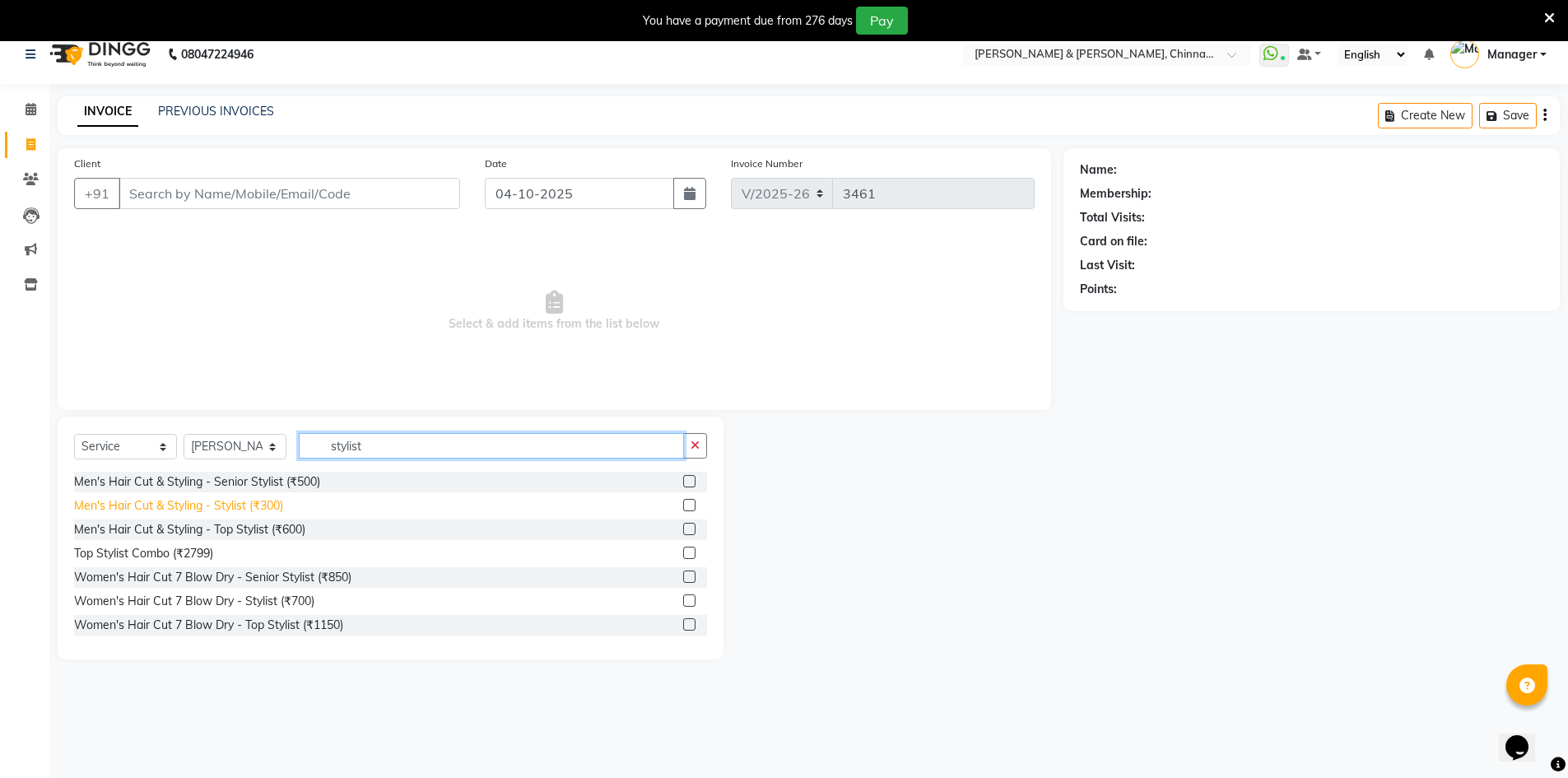
type input "stylist"
click at [240, 501] on div "Men's Hair Cut & Styling - Stylist (₹300)" at bounding box center [179, 505] width 209 height 17
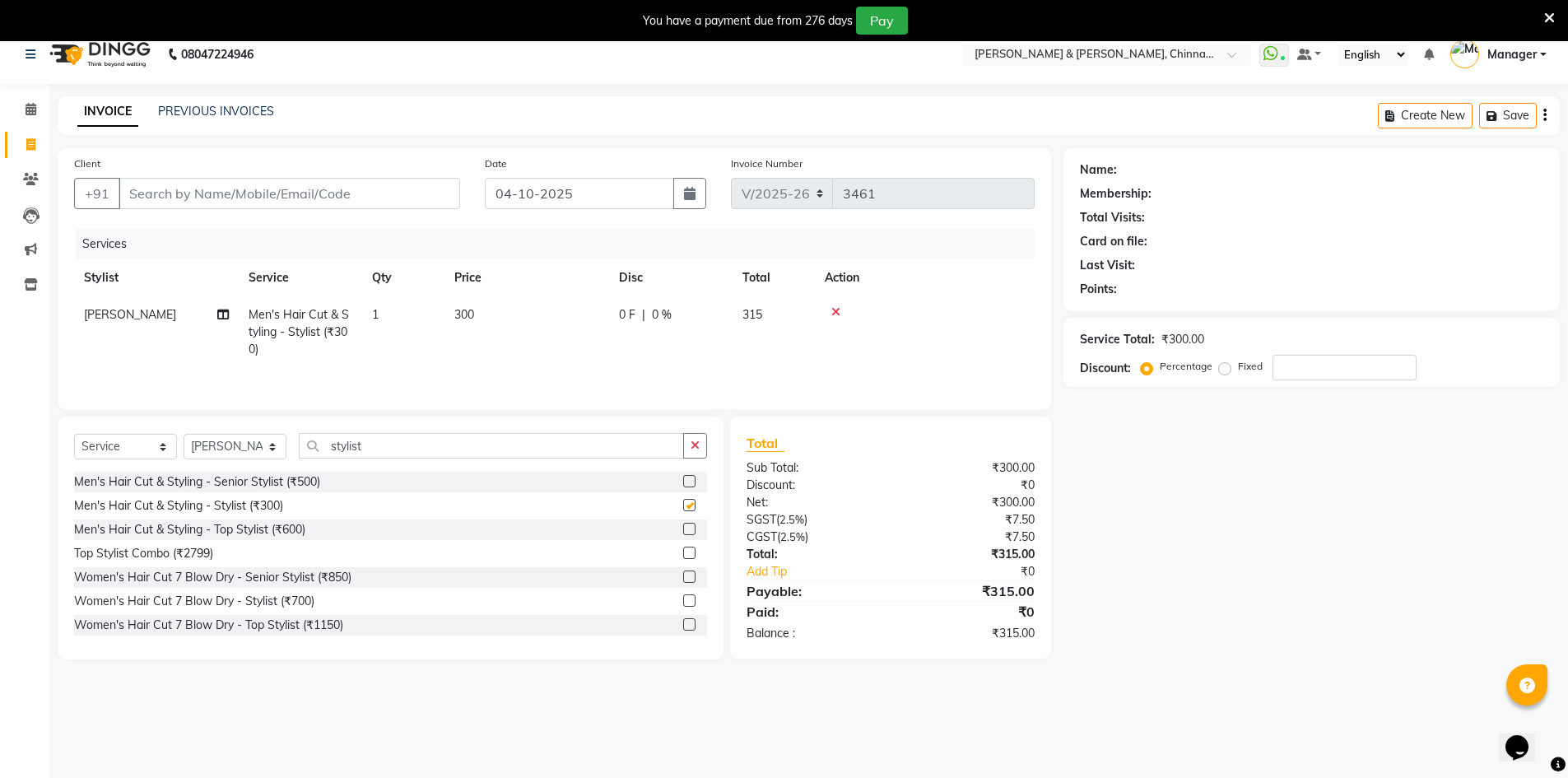
checkbox input "false"
click at [291, 192] on input "Client" at bounding box center [289, 193] width 342 height 31
type input "8"
type input "0"
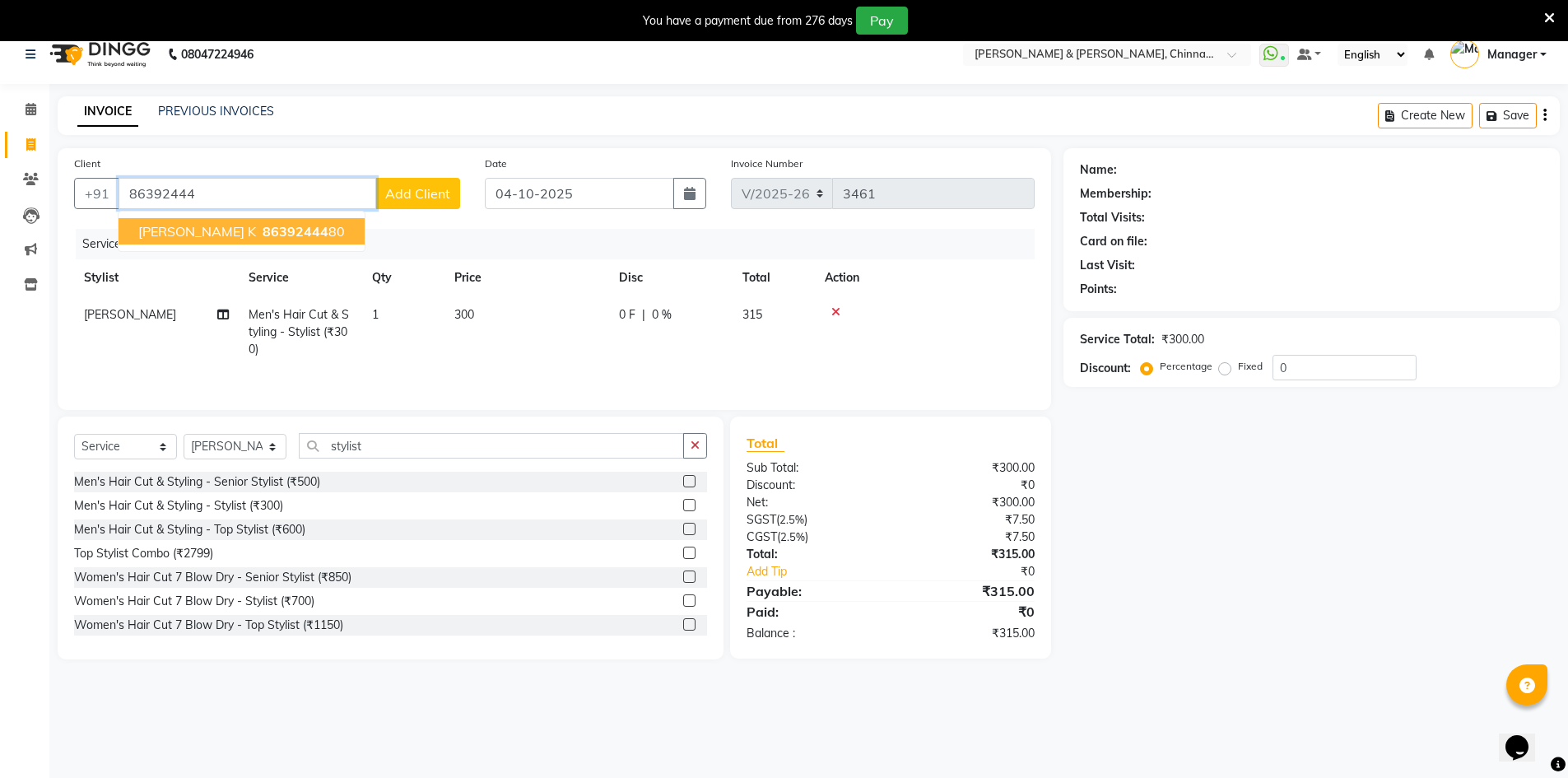
click at [262, 230] on span "86392444" at bounding box center [295, 231] width 66 height 17
type input "8639244480"
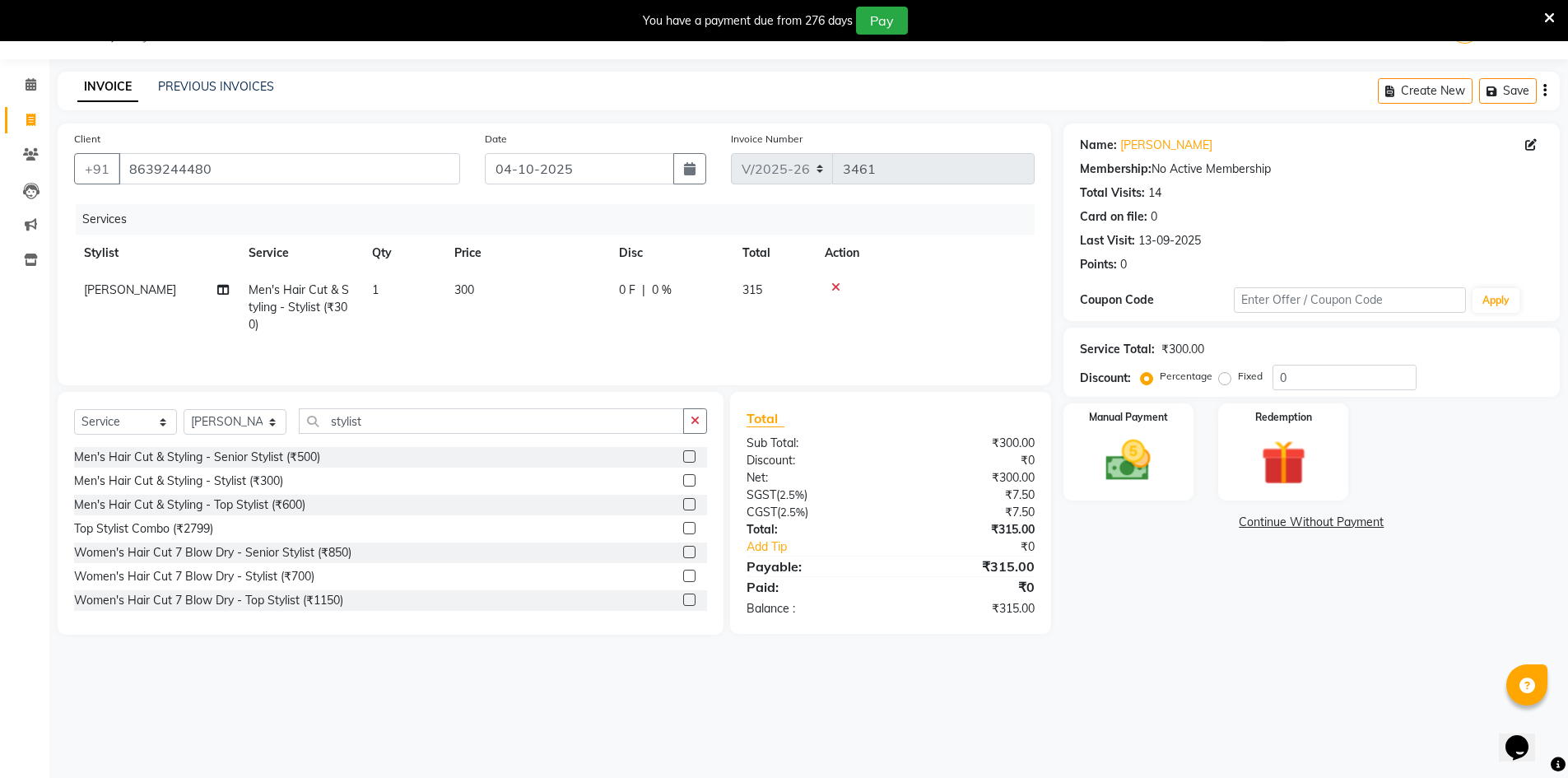
scroll to position [0, 0]
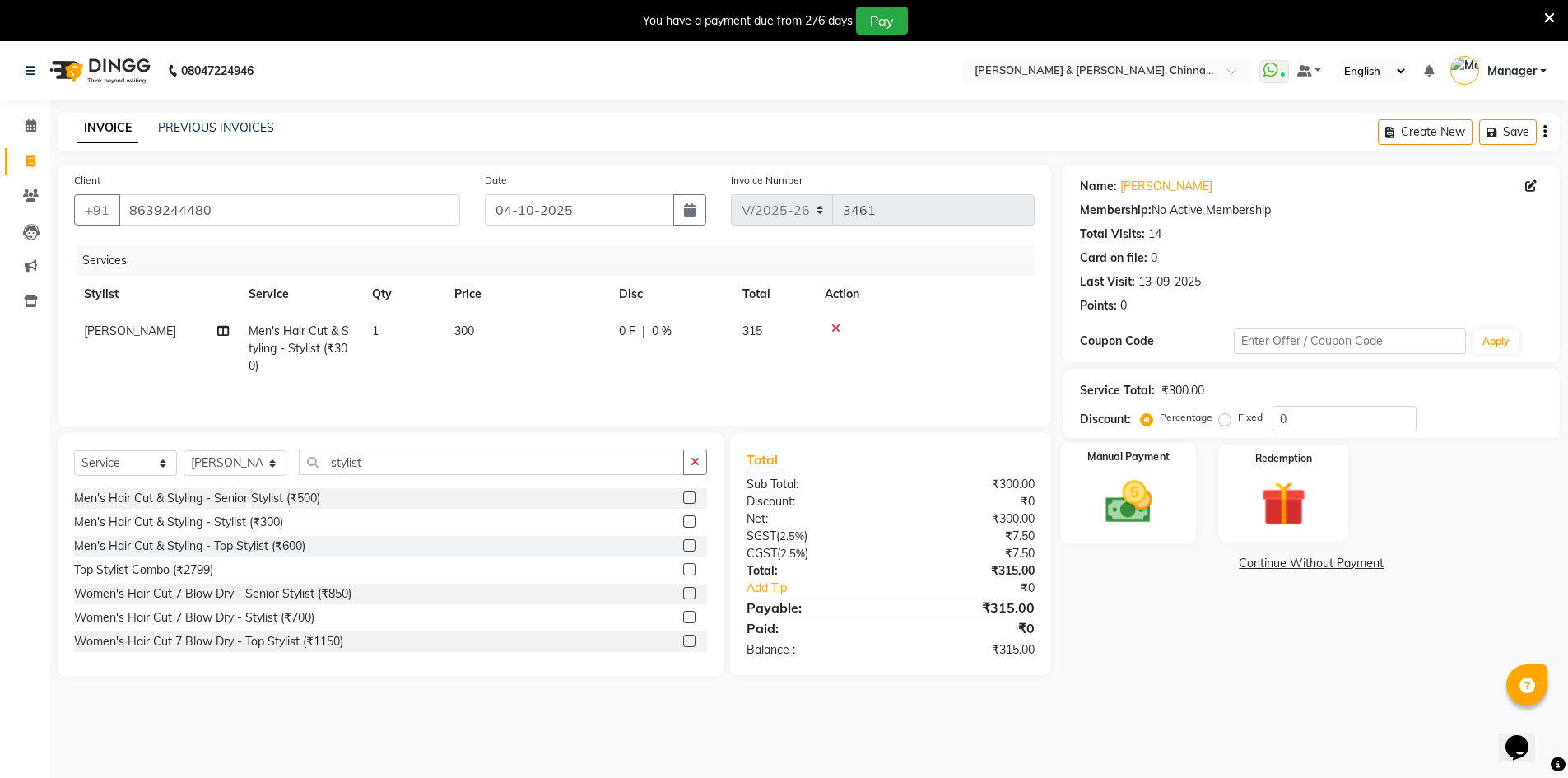
click at [1173, 487] on div "Manual Payment" at bounding box center [1128, 494] width 136 height 101
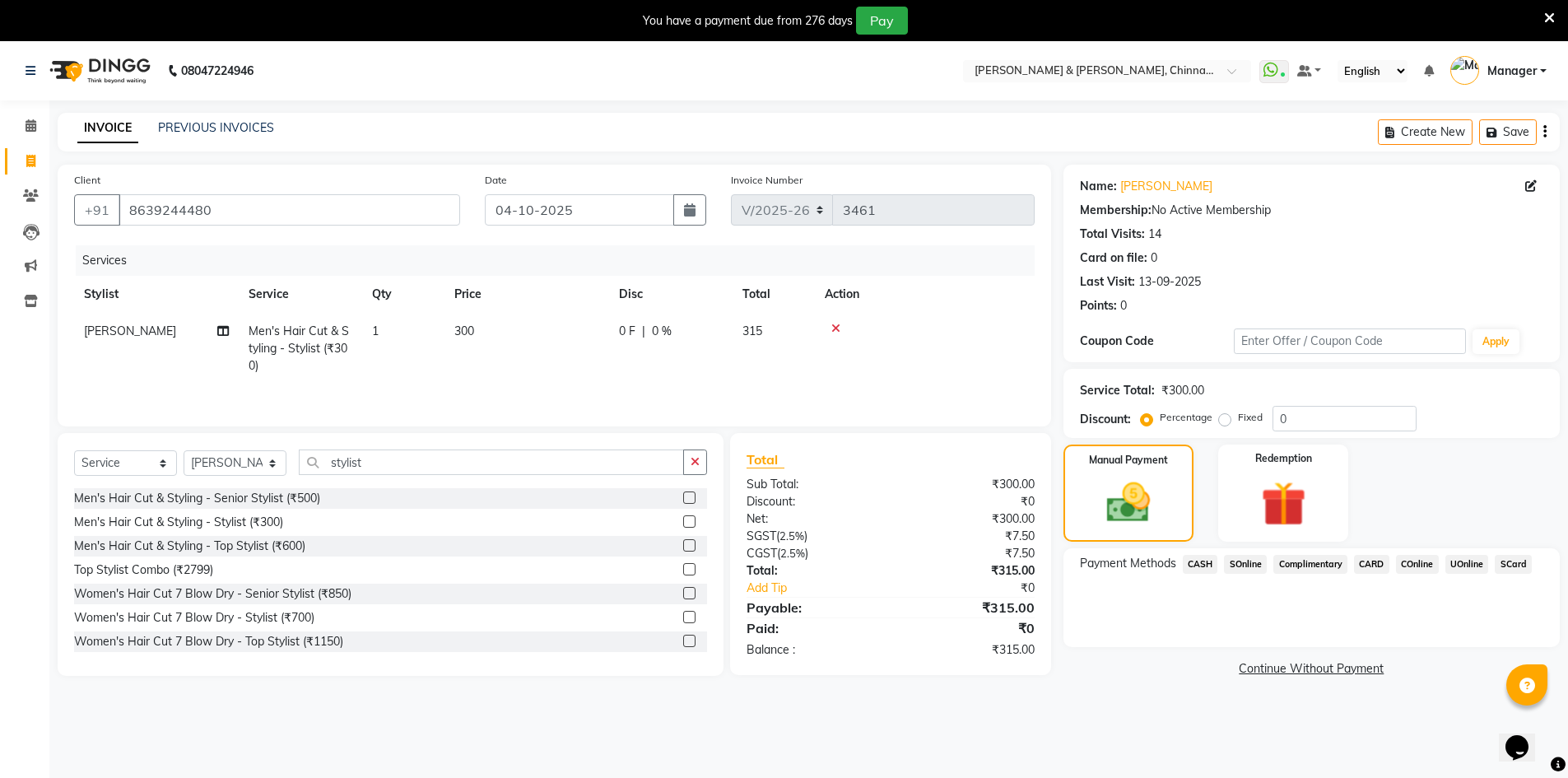
click at [1477, 565] on span "UOnline" at bounding box center [1468, 565] width 44 height 19
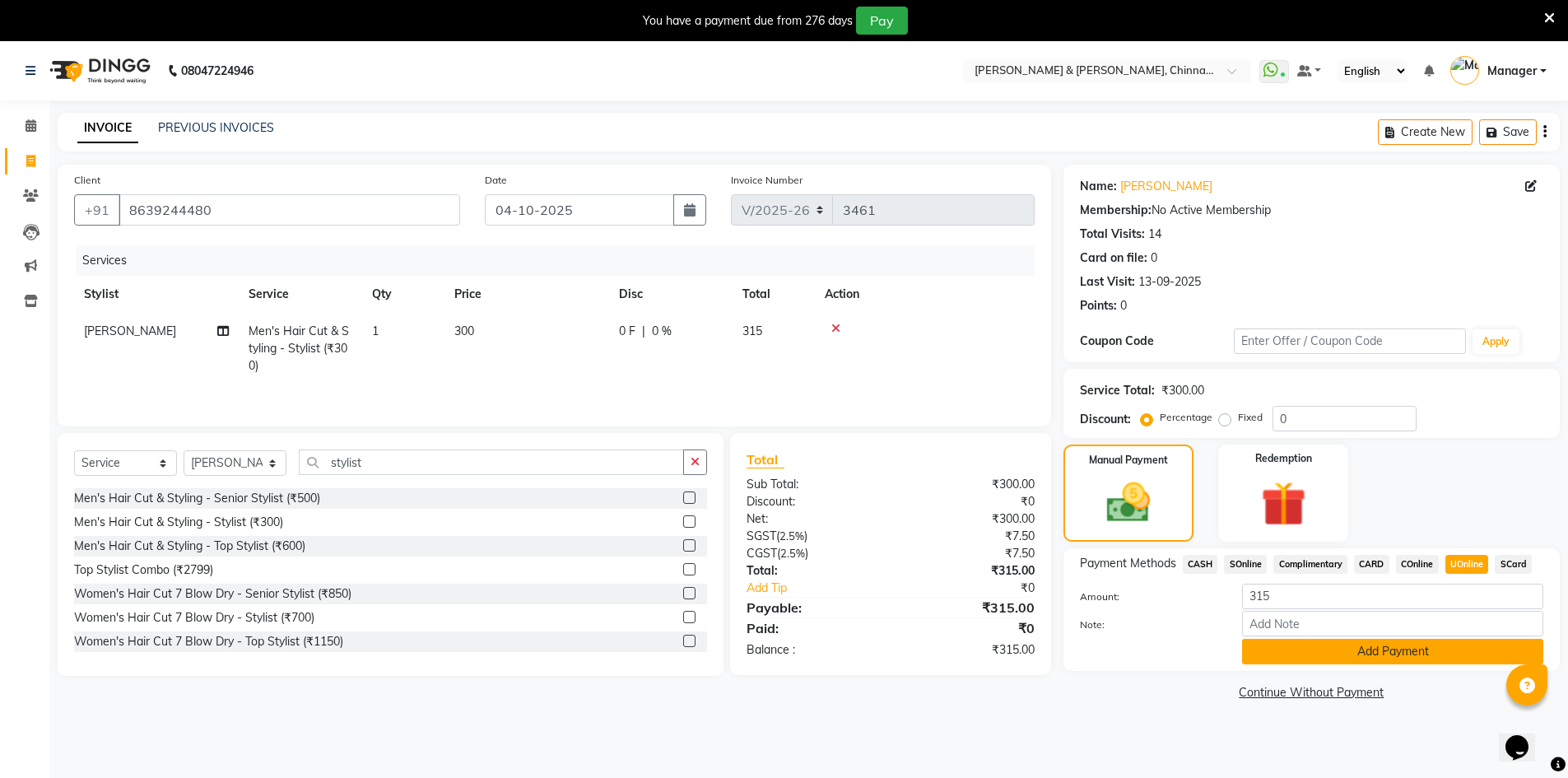
click at [1416, 639] on button "Add Payment" at bounding box center [1393, 651] width 301 height 25
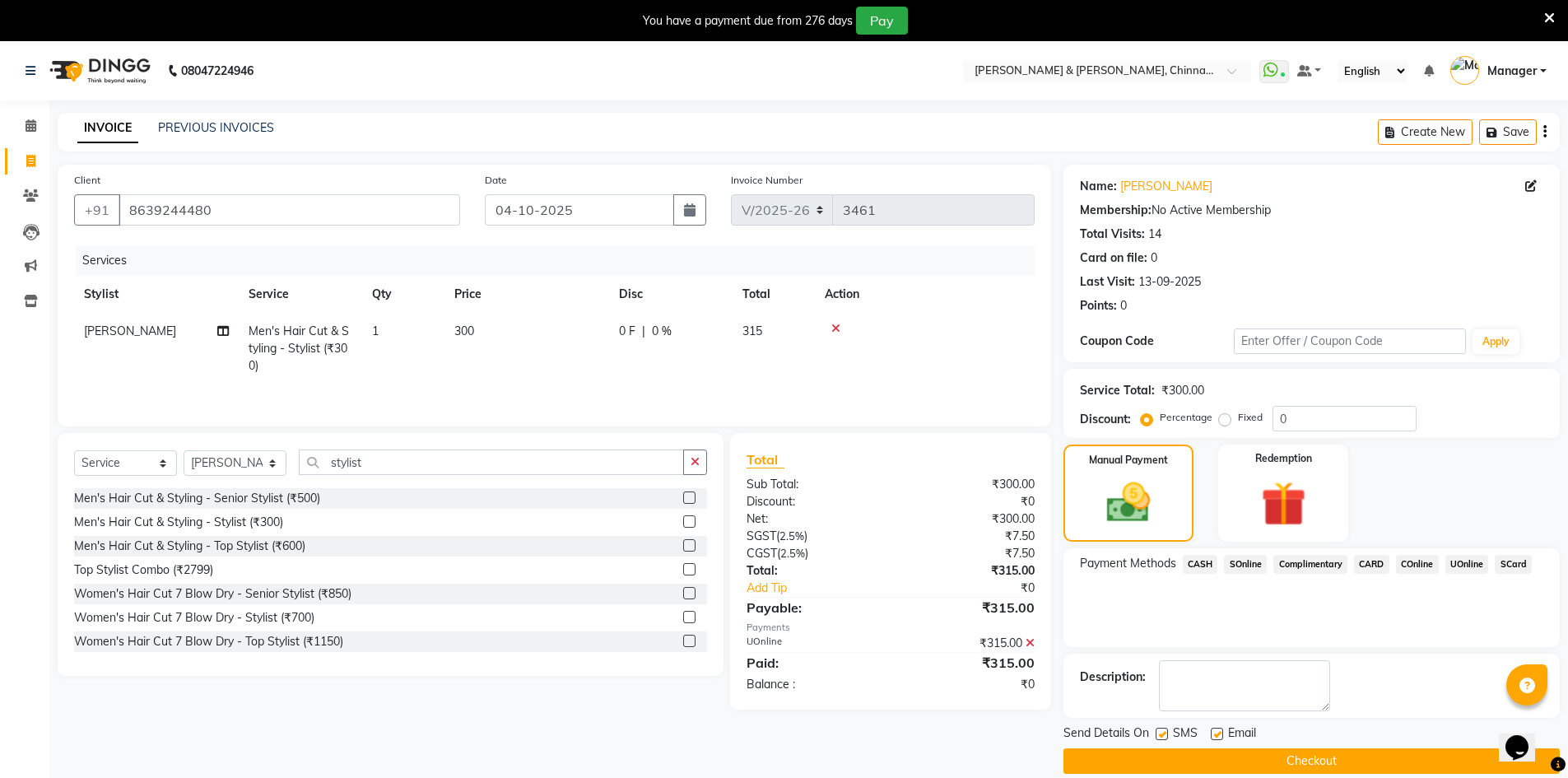
click at [1268, 757] on button "Checkout" at bounding box center [1312, 761] width 497 height 25
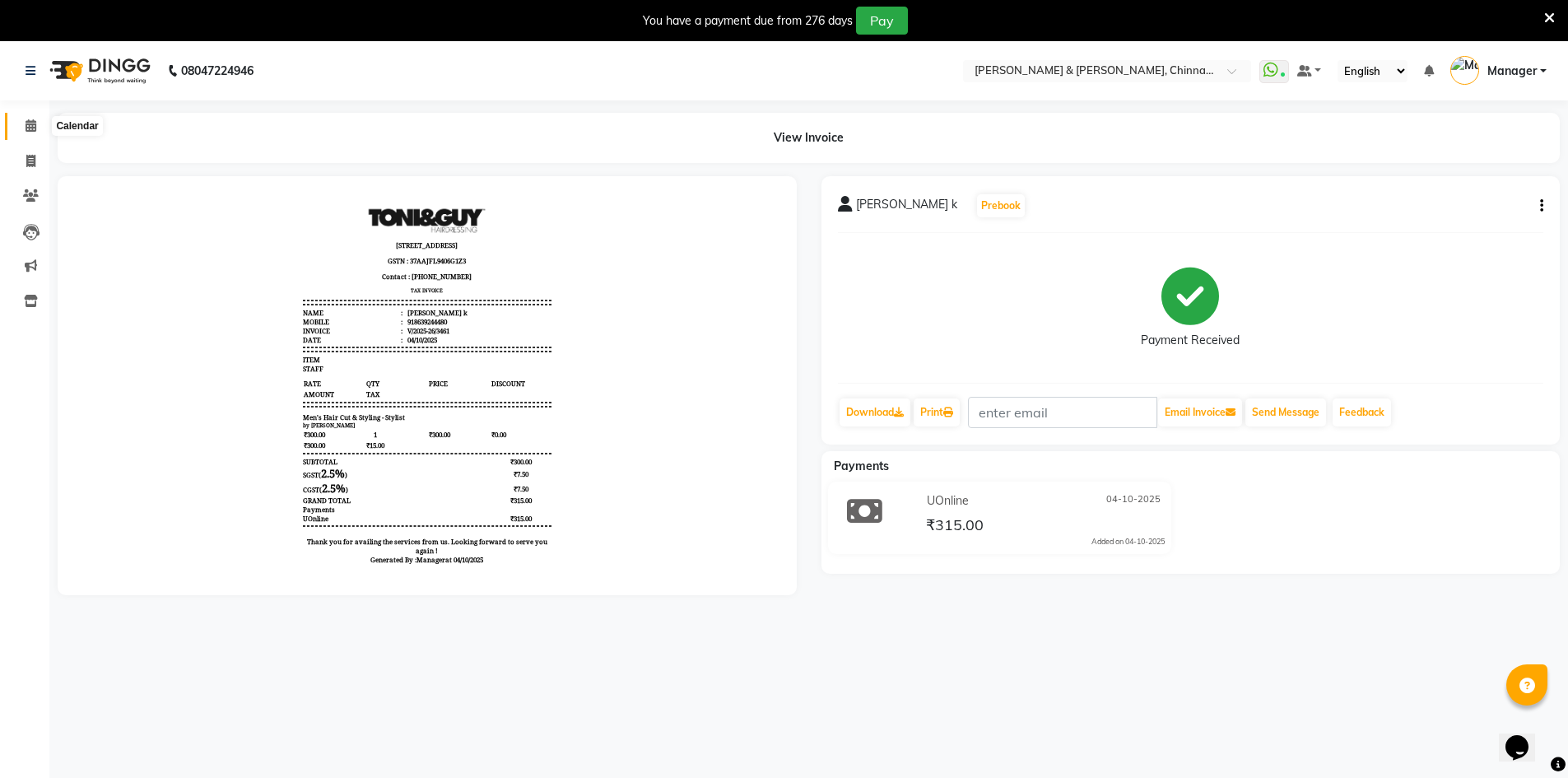
click at [35, 124] on icon at bounding box center [30, 126] width 11 height 13
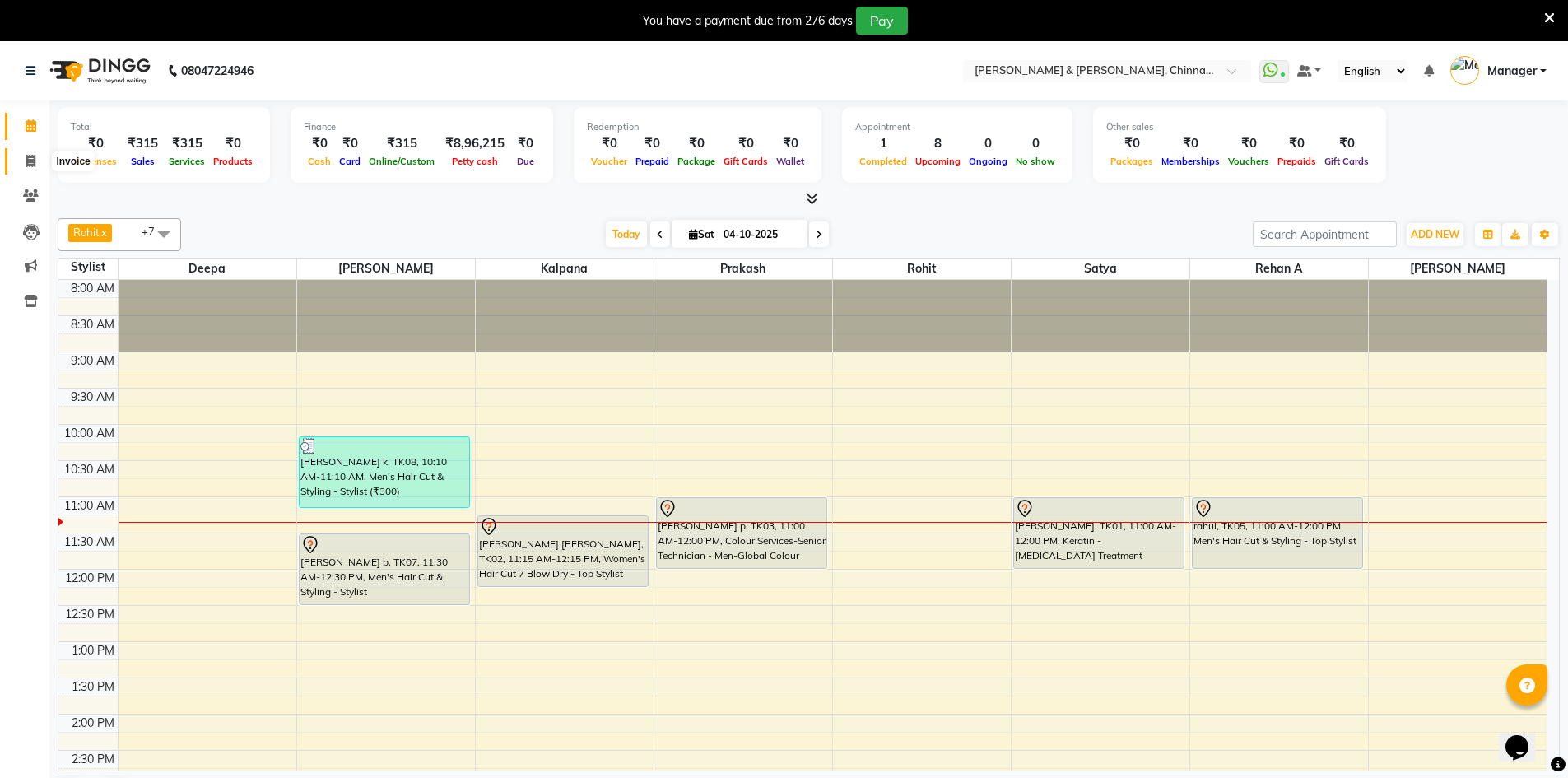
click at [24, 166] on span at bounding box center [31, 162] width 29 height 19
select select "service"
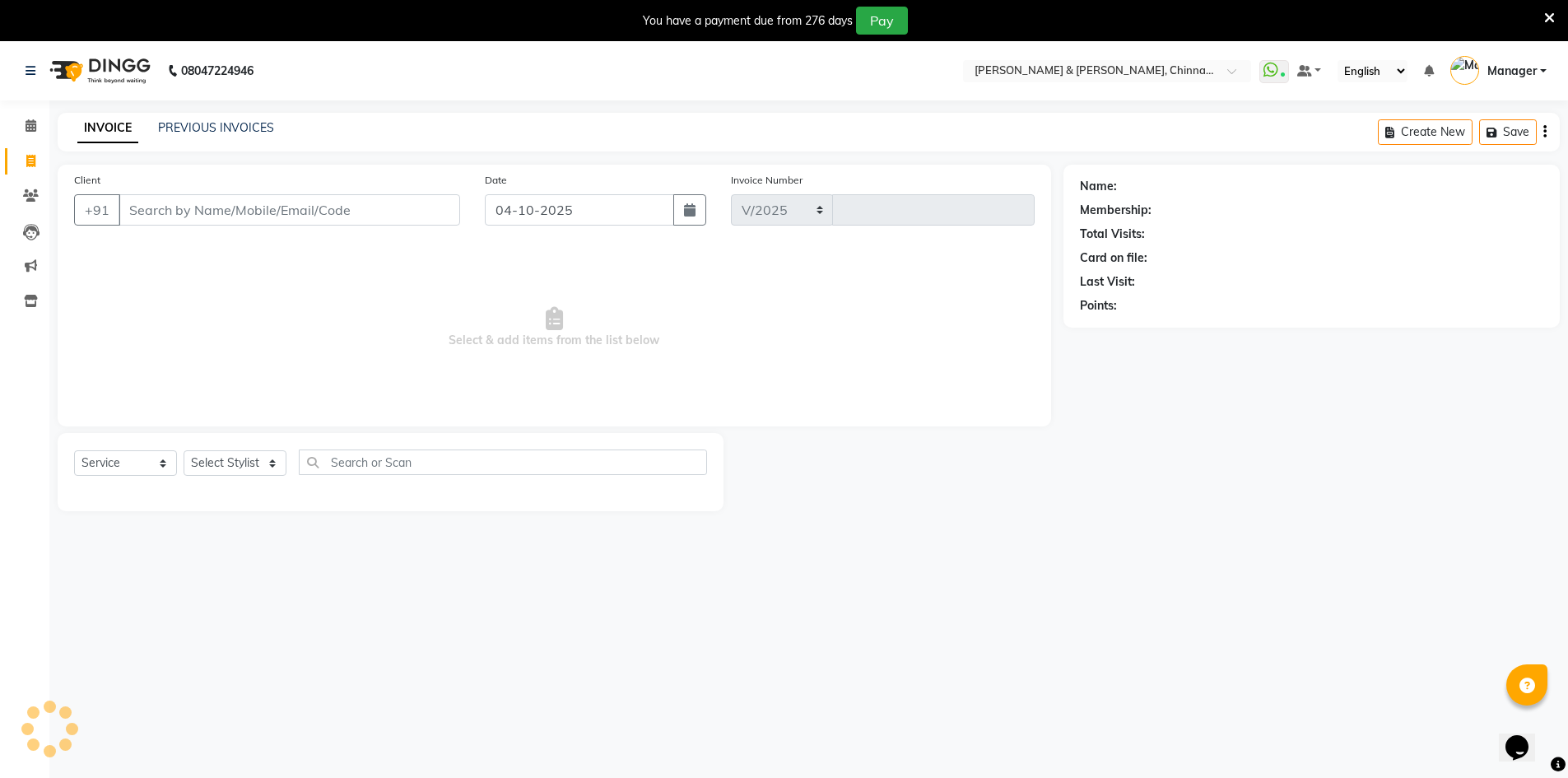
select select "7388"
type input "3462"
click at [174, 123] on link "PREVIOUS INVOICES" at bounding box center [216, 127] width 116 height 15
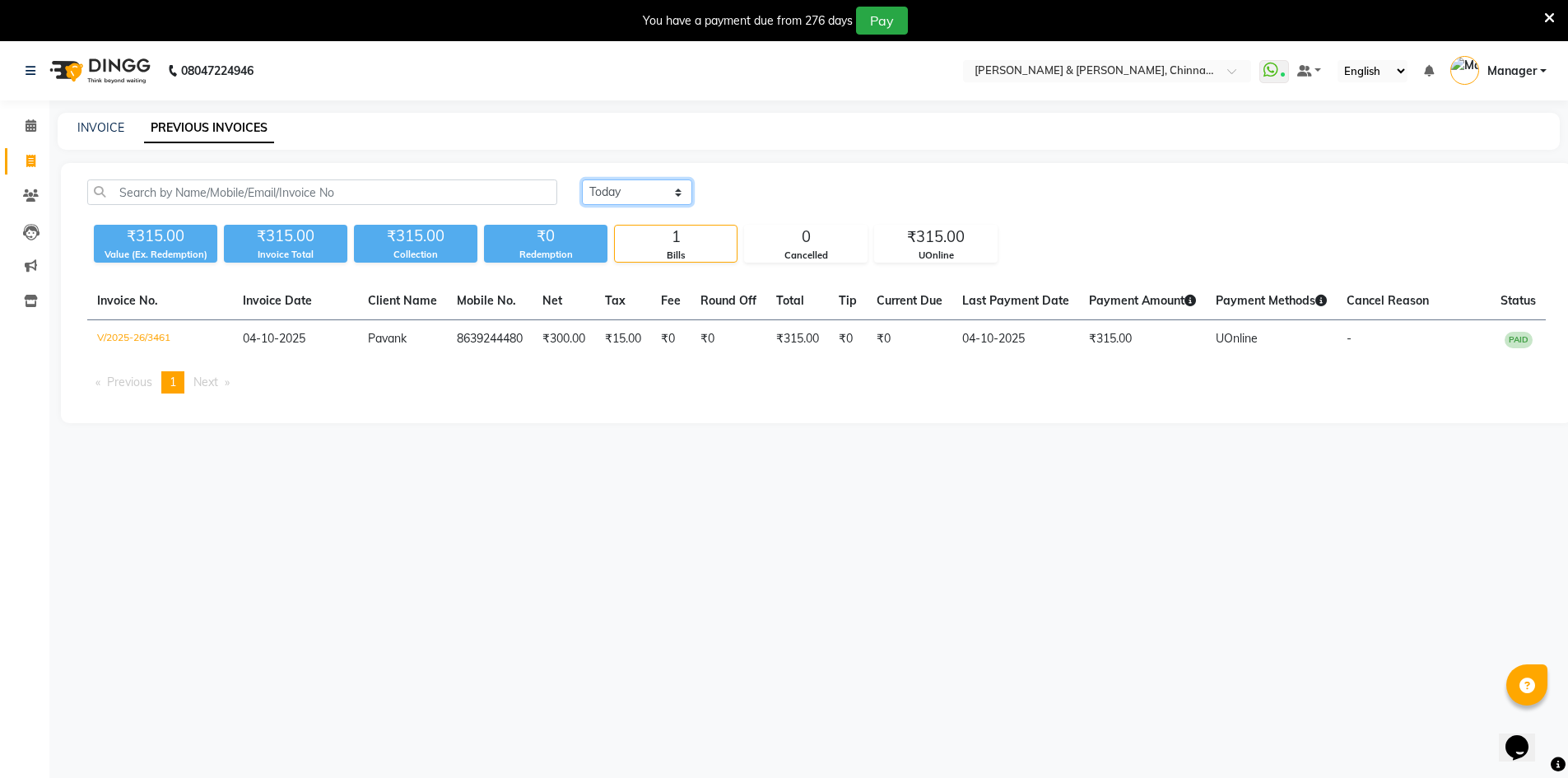
click at [673, 198] on select "Today Yesterday Custom Range" at bounding box center [637, 192] width 110 height 25
click at [665, 191] on select "Today Yesterday Custom Range" at bounding box center [637, 192] width 110 height 25
click at [582, 180] on select "Today Yesterday Custom Range" at bounding box center [637, 192] width 110 height 25
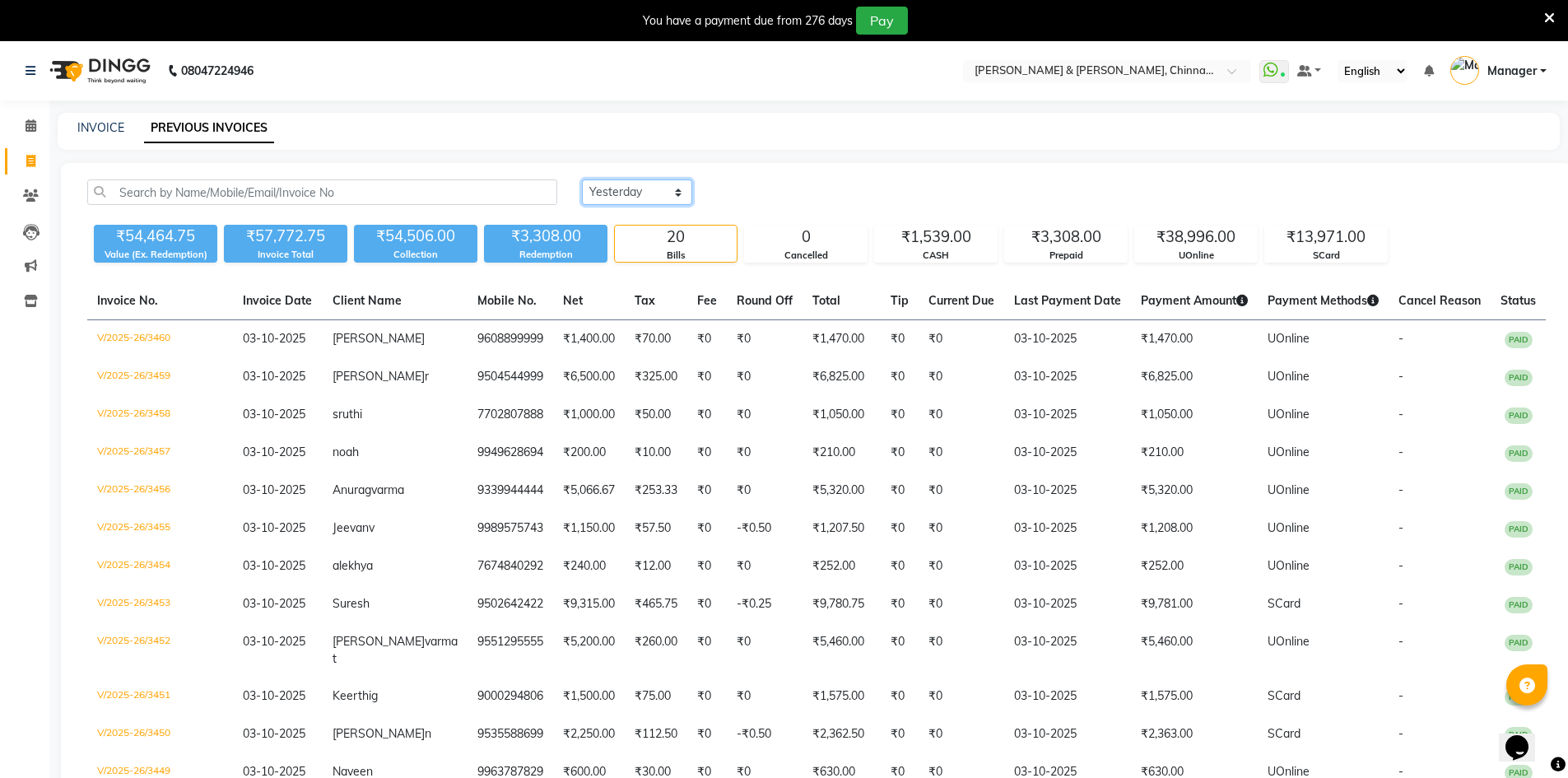
click at [618, 191] on select "Today Yesterday Custom Range" at bounding box center [637, 192] width 110 height 25
select select "today"
click at [582, 180] on select "Today Yesterday Custom Range" at bounding box center [637, 192] width 110 height 25
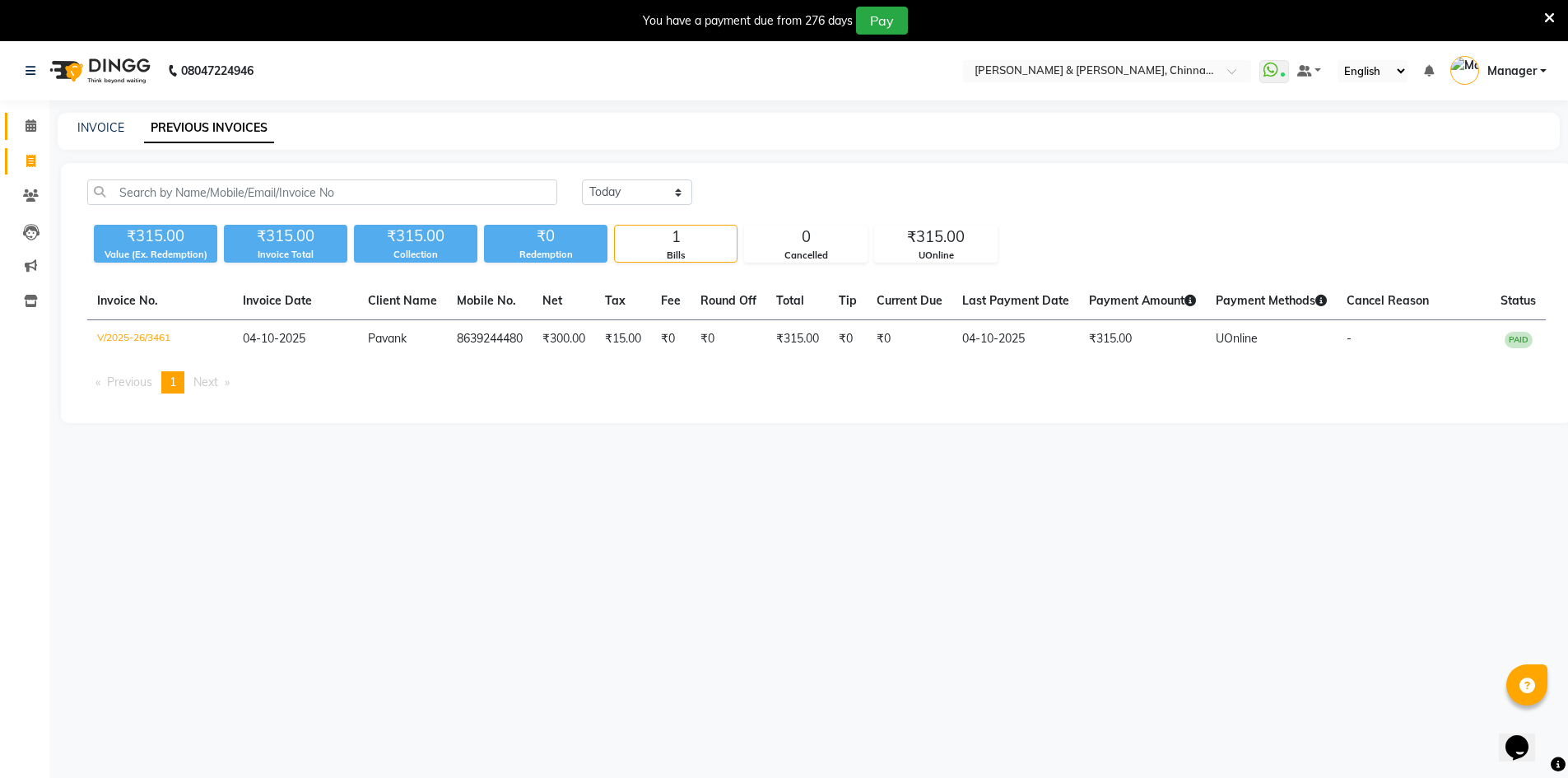
click at [35, 116] on link "Calendar" at bounding box center [24, 127] width 40 height 27
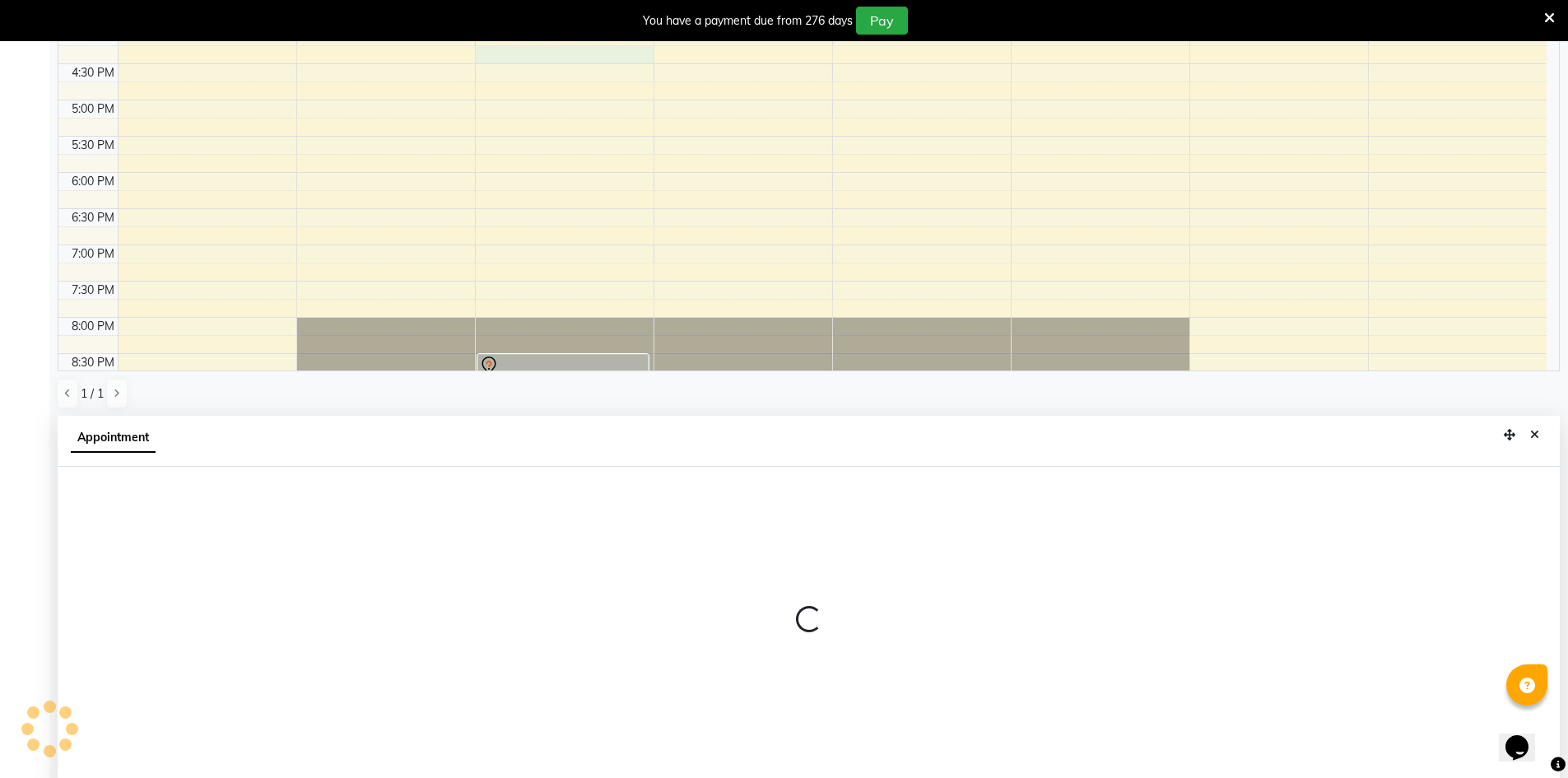
scroll to position [365, 0]
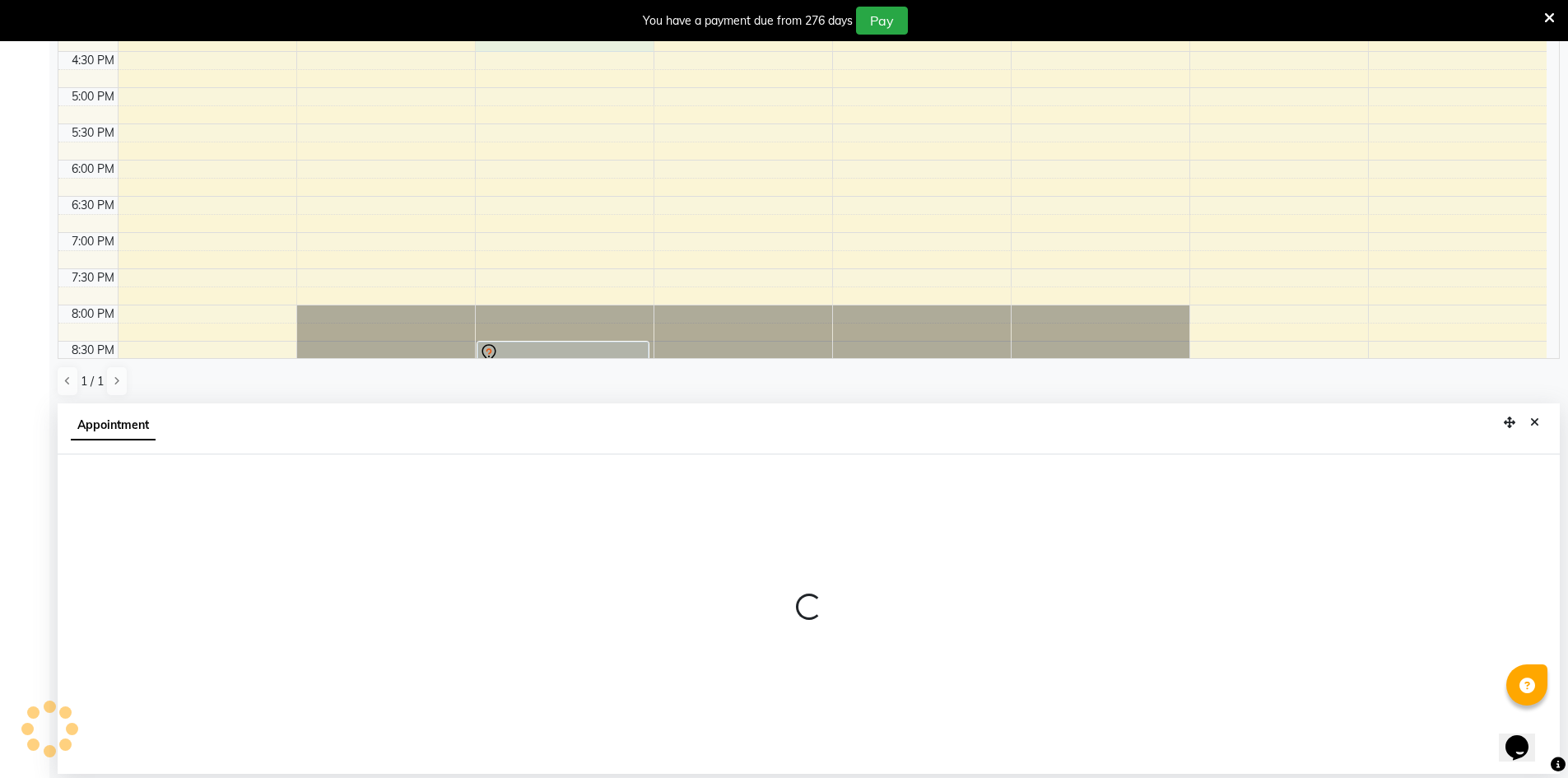
select select "65148"
select select "975"
select select "tentative"
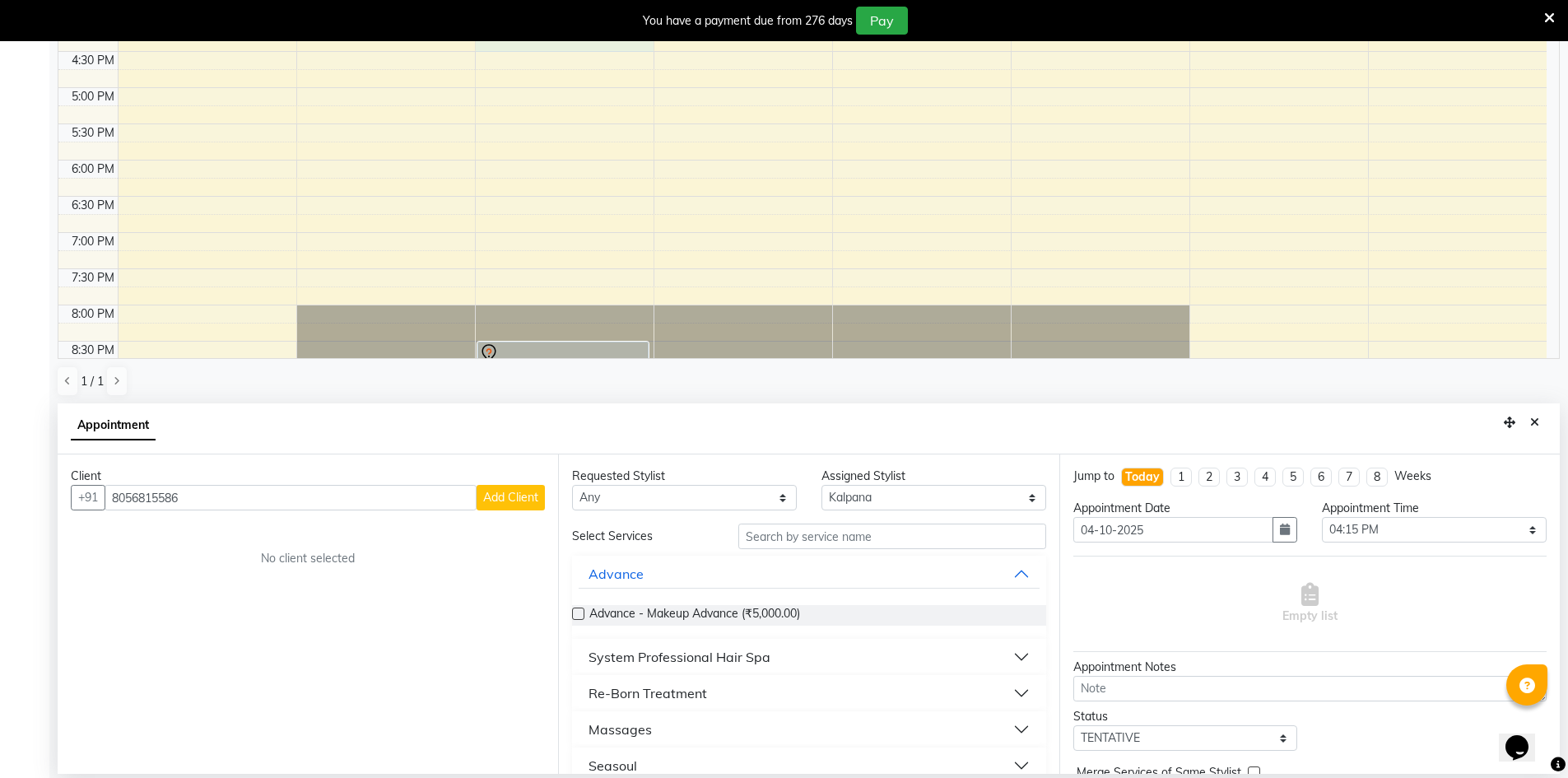
type input "8056815586"
click at [763, 489] on select "Any [PERSON_NAME] [PERSON_NAME] [PERSON_NAME] A [PERSON_NAME]" at bounding box center [684, 498] width 224 height 25
select select "65148"
click at [572, 485] on select "Any [PERSON_NAME] [PERSON_NAME] [PERSON_NAME] A [PERSON_NAME]" at bounding box center [684, 498] width 224 height 25
click at [215, 505] on input "8056815586" at bounding box center [290, 498] width 372 height 25
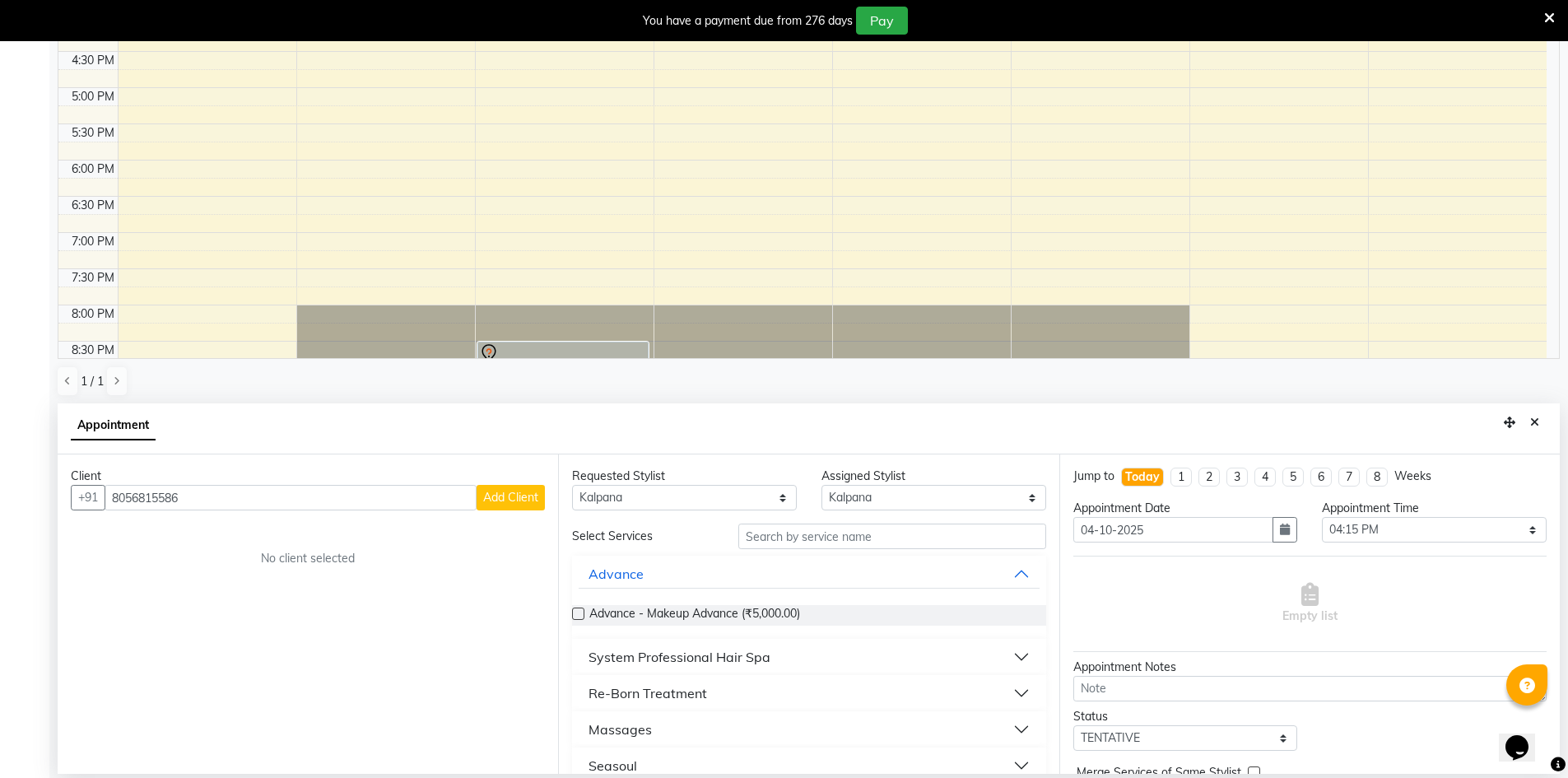
click at [219, 580] on div "Client +91 8056815586 Add Client No client selected" at bounding box center [307, 614] width 500 height 320
click at [502, 503] on span "Add Client" at bounding box center [510, 498] width 55 height 15
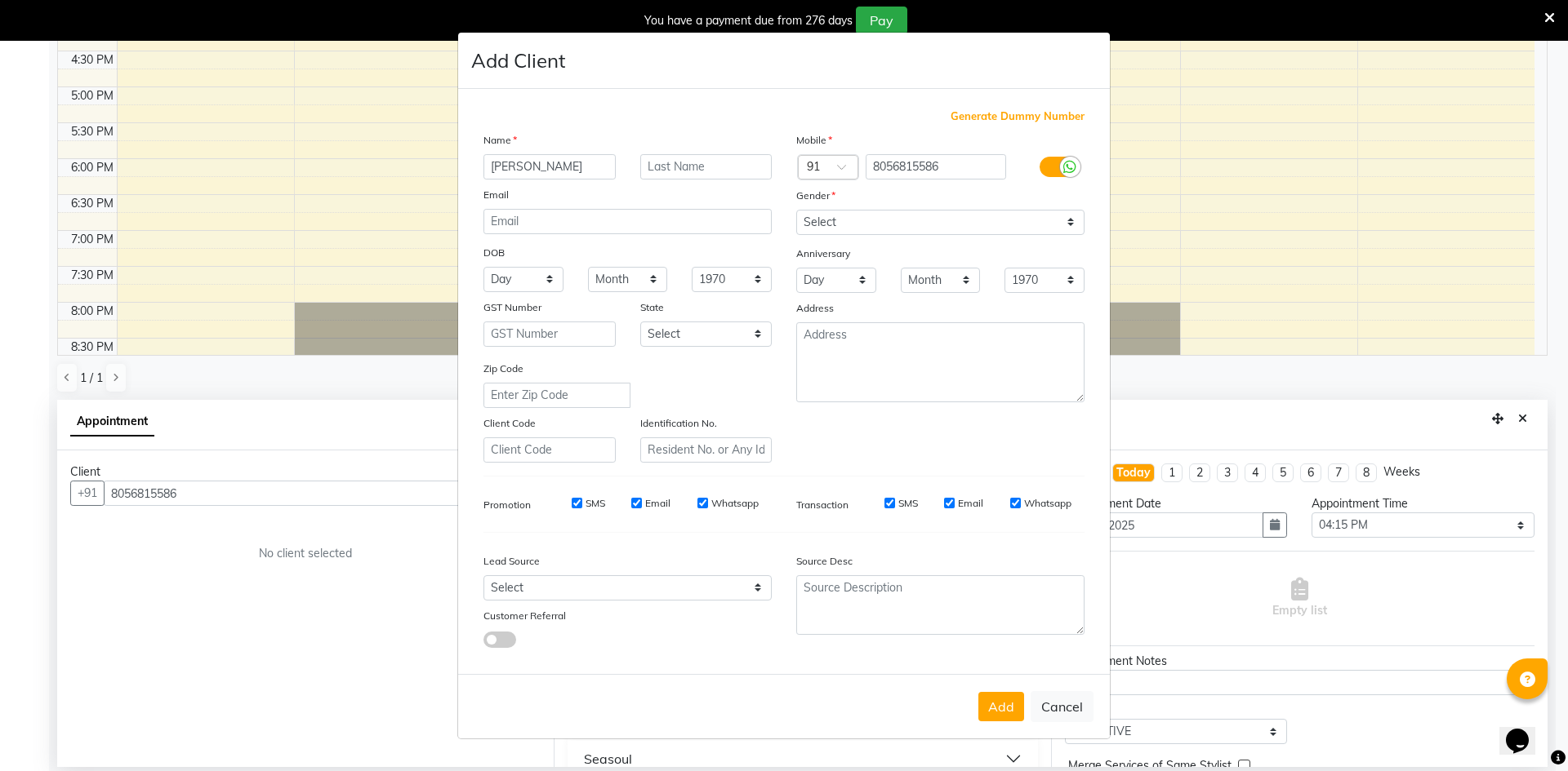
type input "[PERSON_NAME]"
click at [876, 227] on select "Select Male Female Other Prefer Not To Say" at bounding box center [940, 222] width 289 height 25
select select "male"
click at [797, 210] on select "Select Male Female Other Prefer Not To Say" at bounding box center [940, 222] width 289 height 25
click at [1003, 712] on button "Add" at bounding box center [1001, 707] width 46 height 29
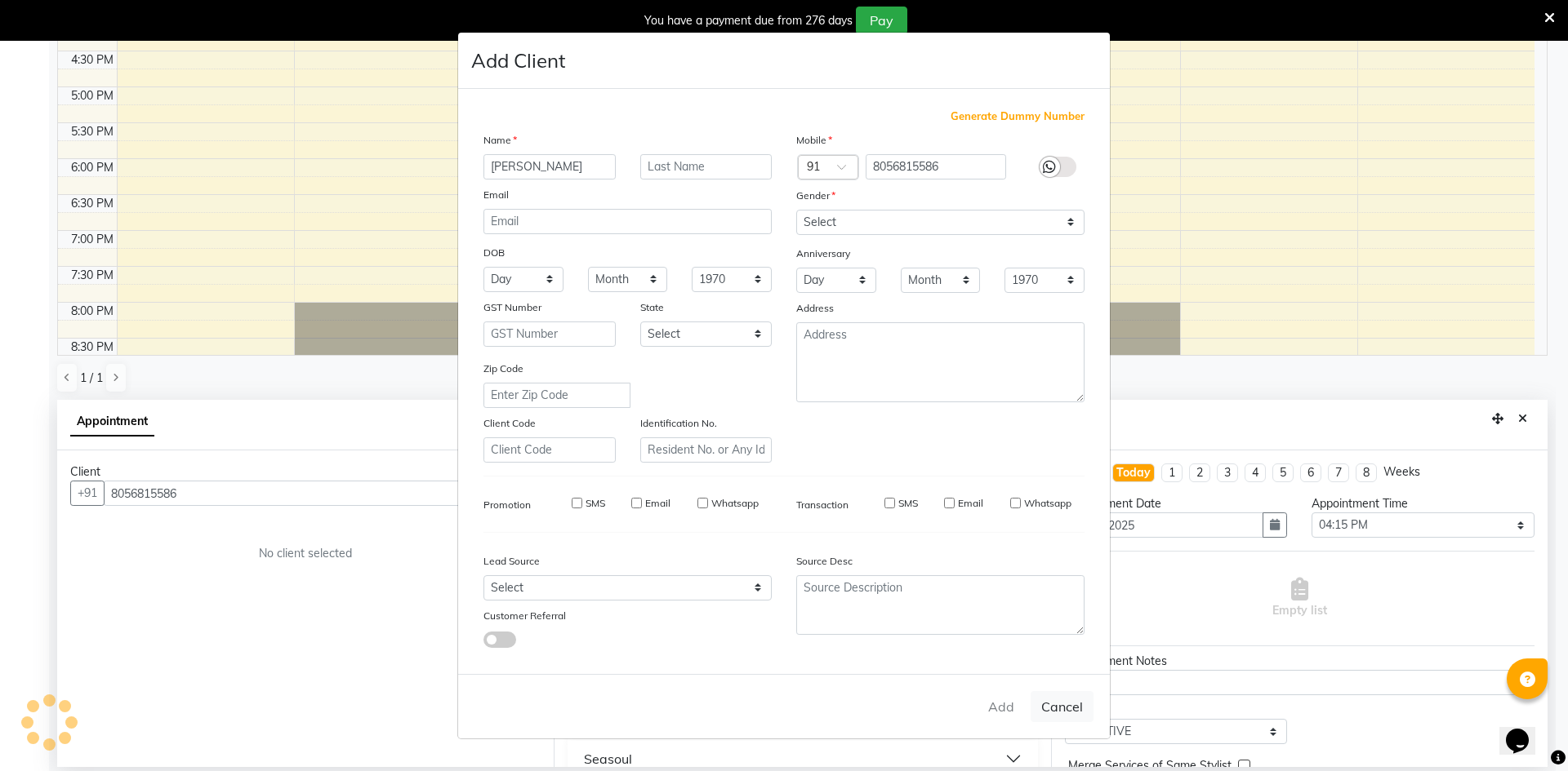
select select
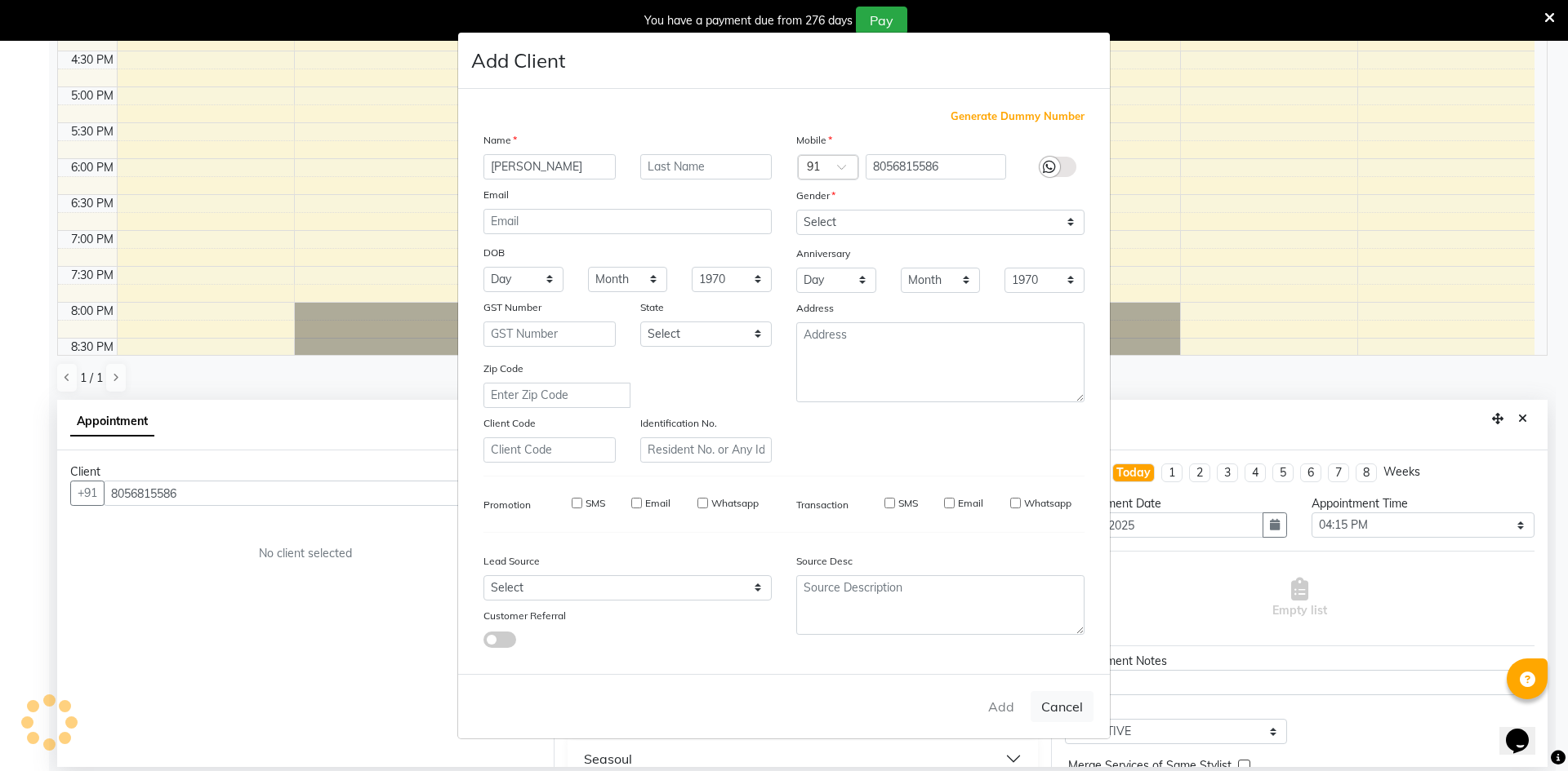
select select
checkbox input "false"
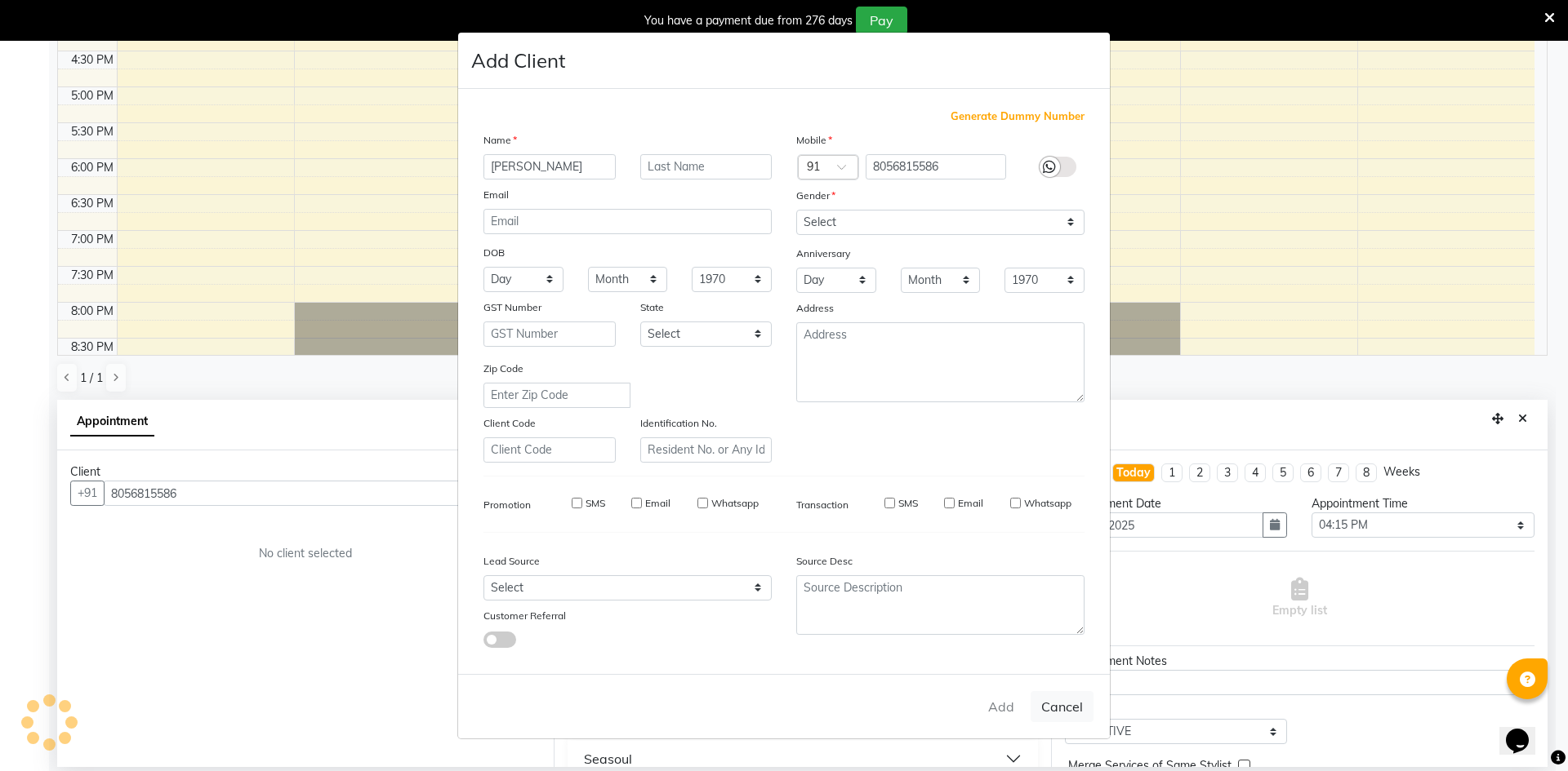
checkbox input "false"
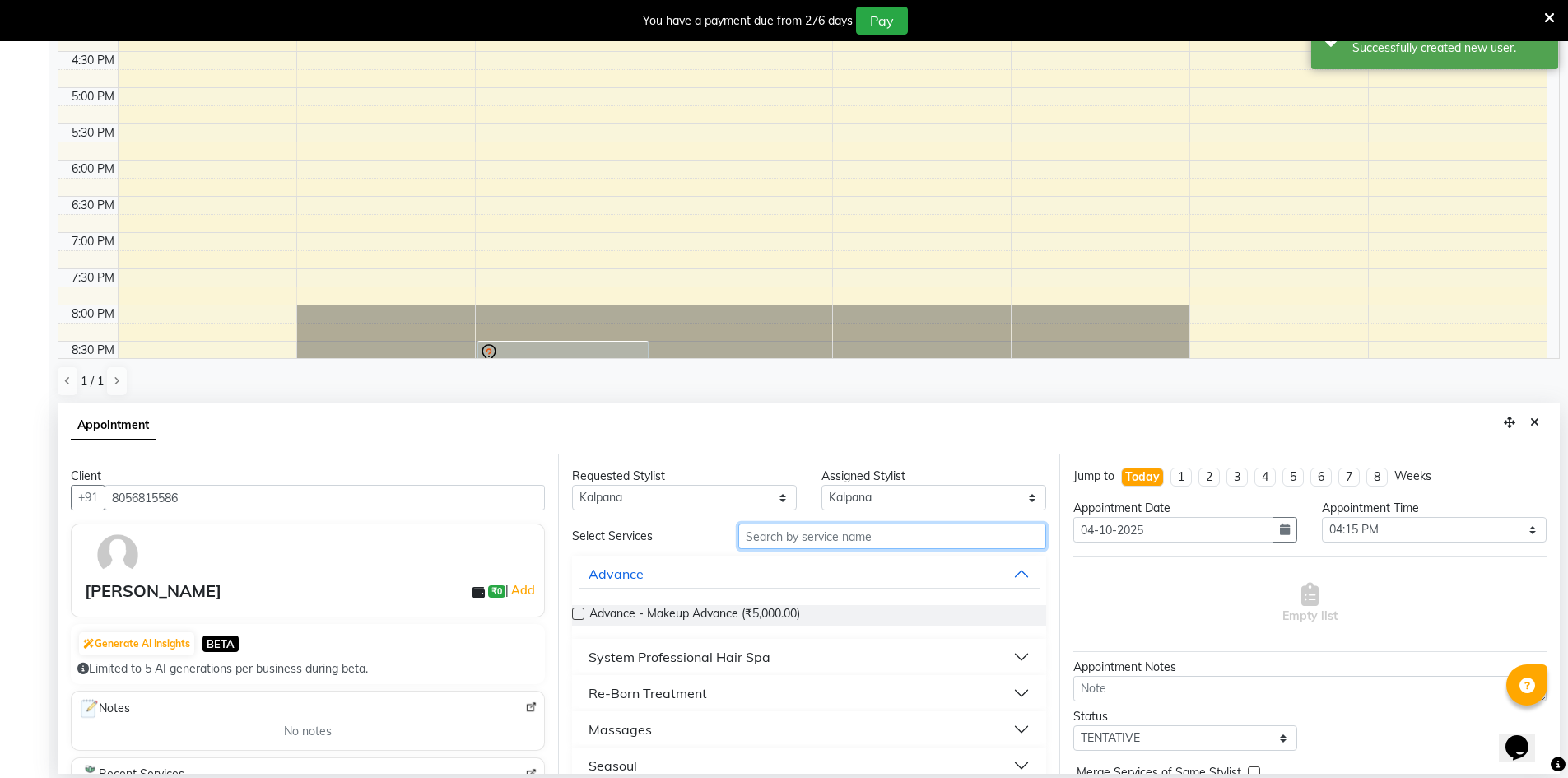
click at [809, 532] on input "text" at bounding box center [892, 537] width 308 height 25
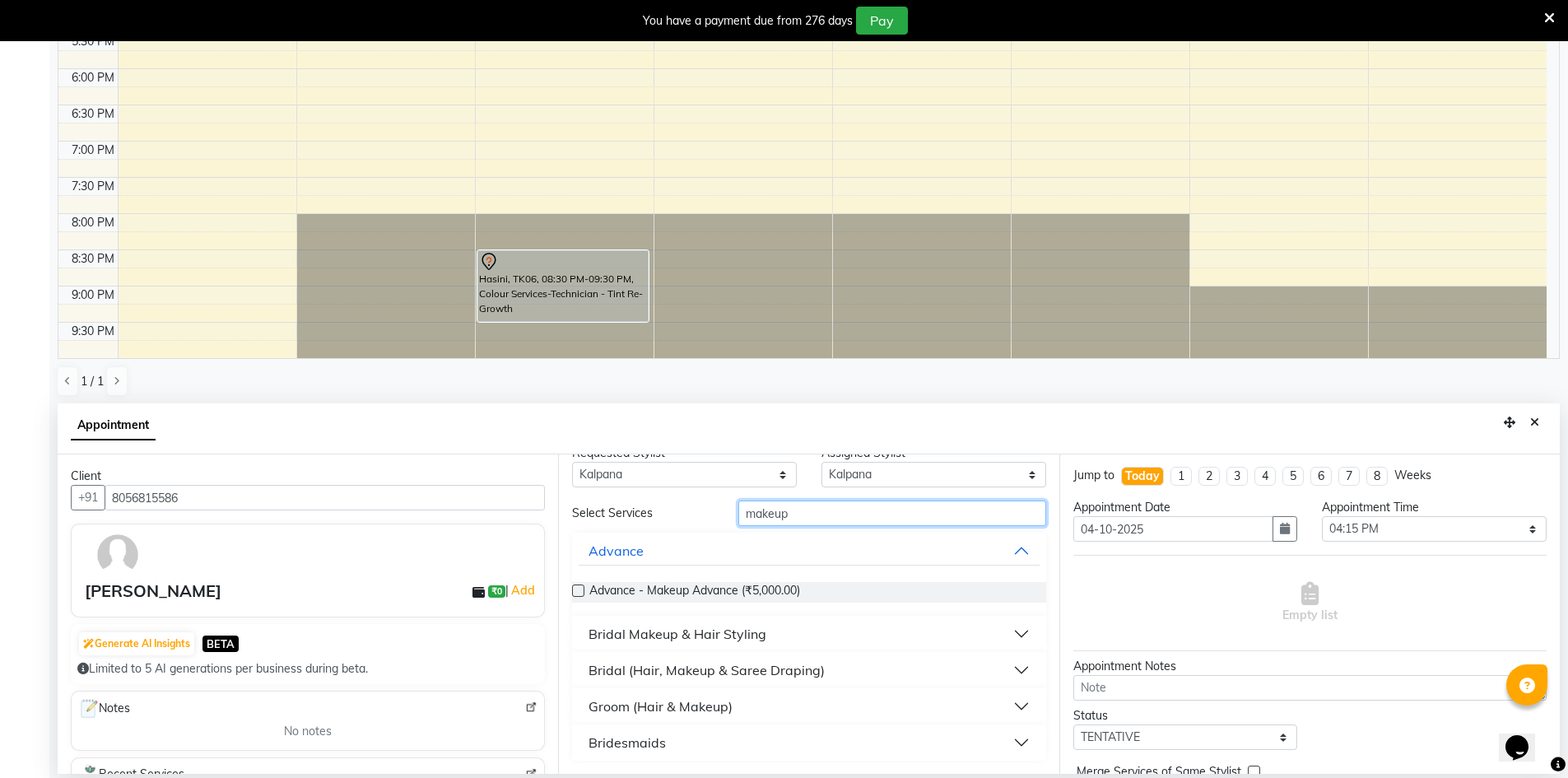
scroll to position [0, 0]
type input "makeup"
click at [744, 635] on div "Bridal Makeup & Hair Styling" at bounding box center [677, 634] width 178 height 19
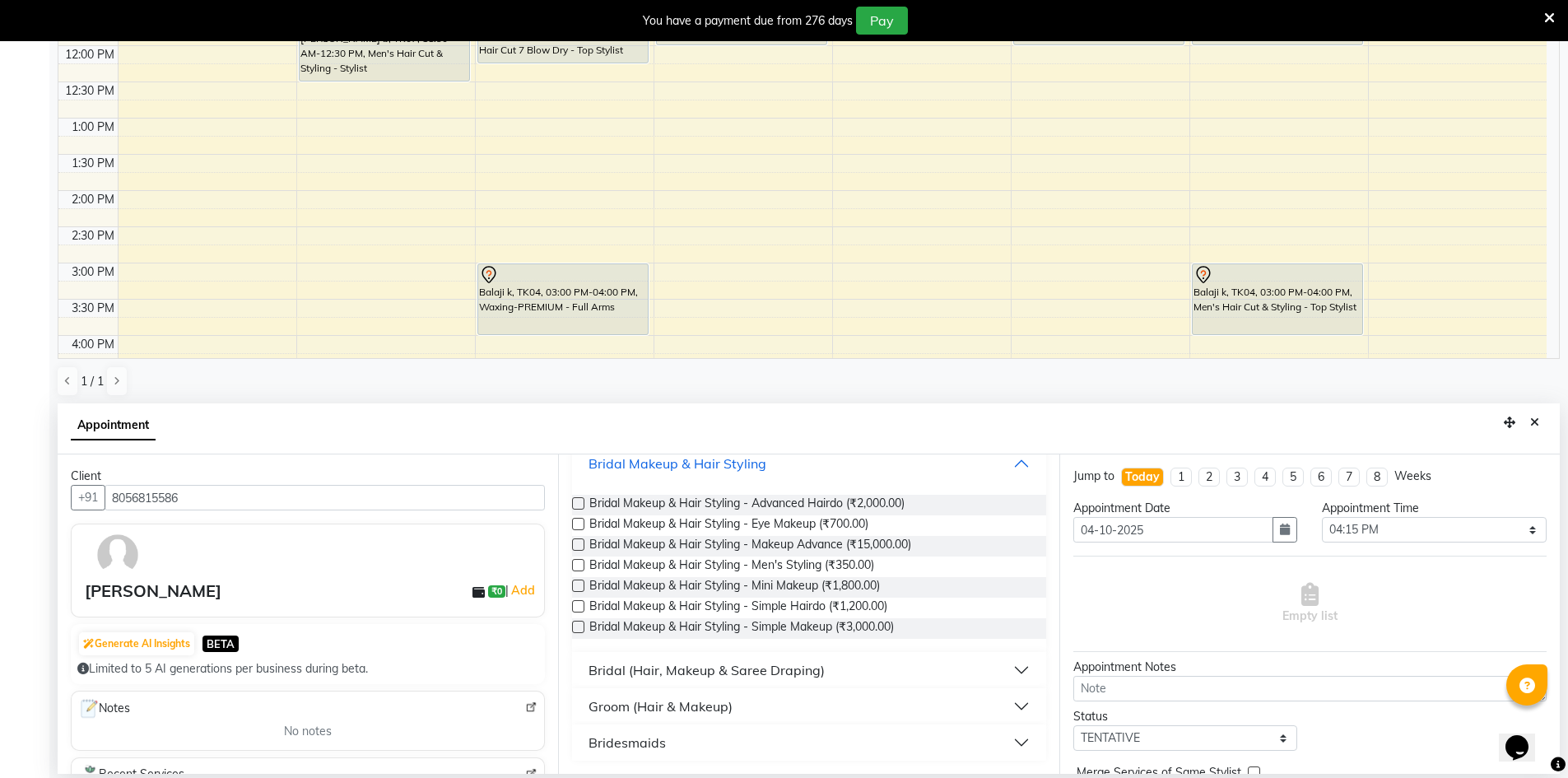
scroll to position [21, 0]
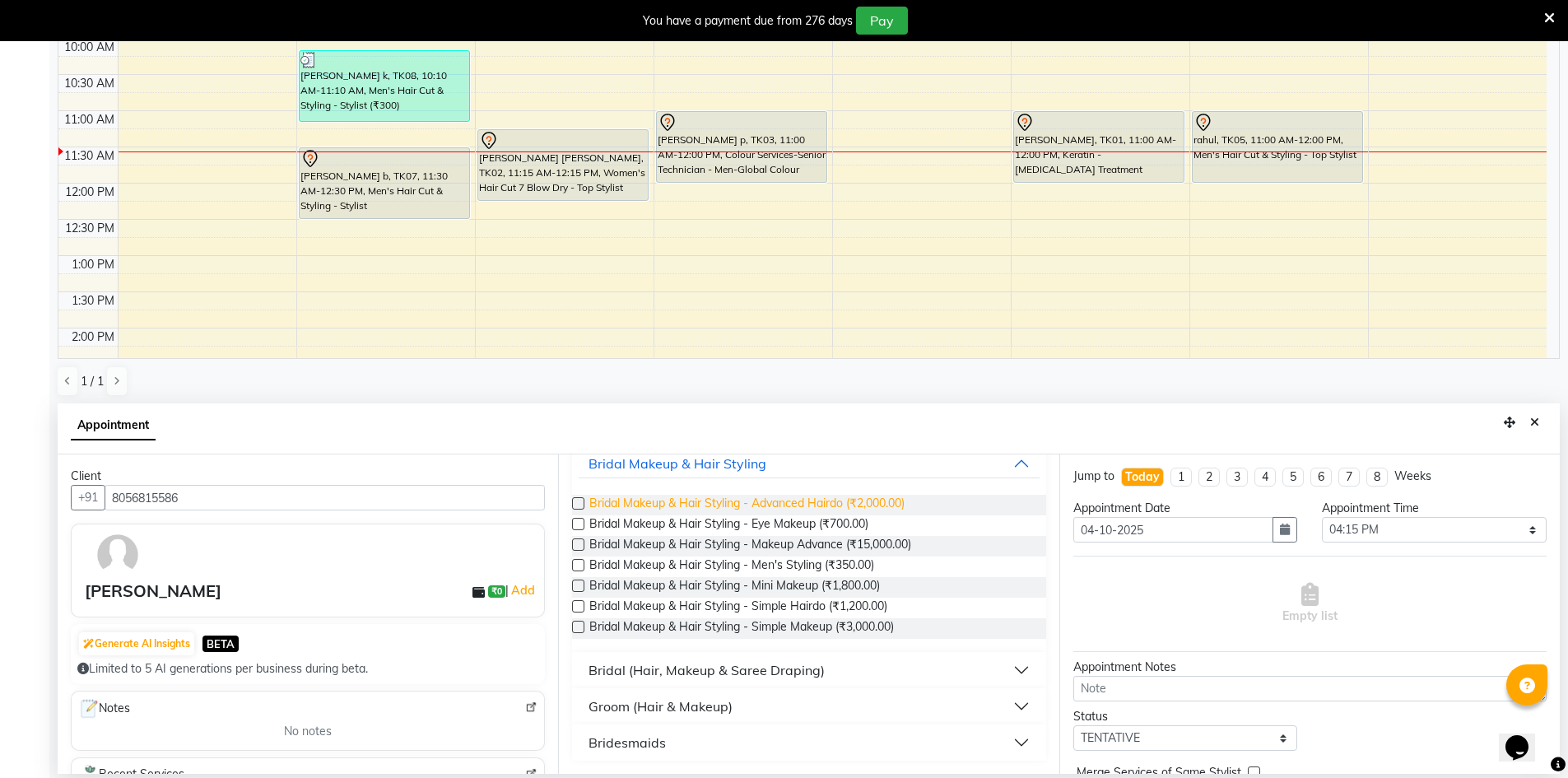
click at [872, 502] on span "Bridal Makeup & Hair Styling - Advanced Hairdo (₹2,000.00)" at bounding box center [747, 505] width 315 height 20
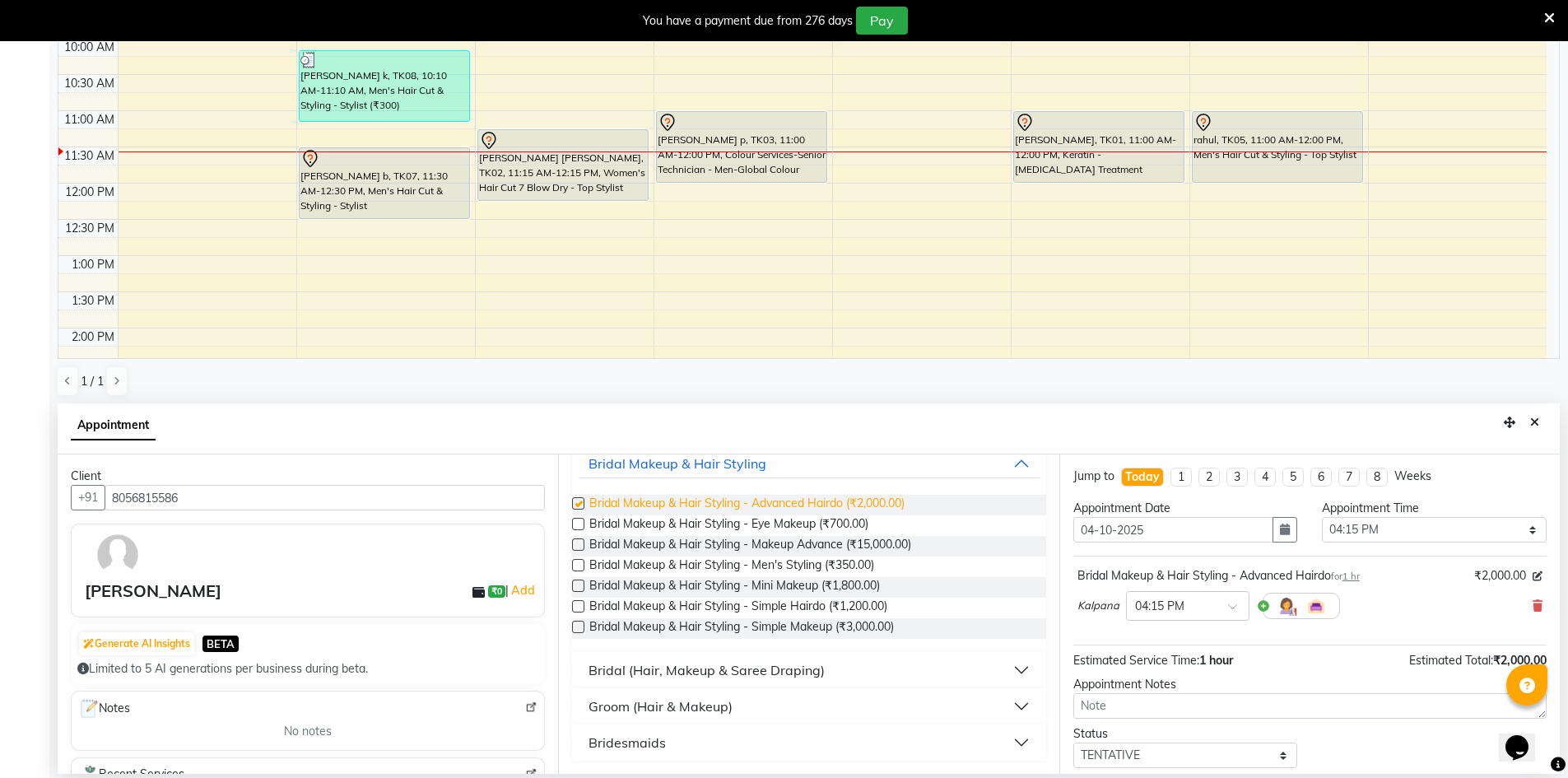
checkbox input "false"
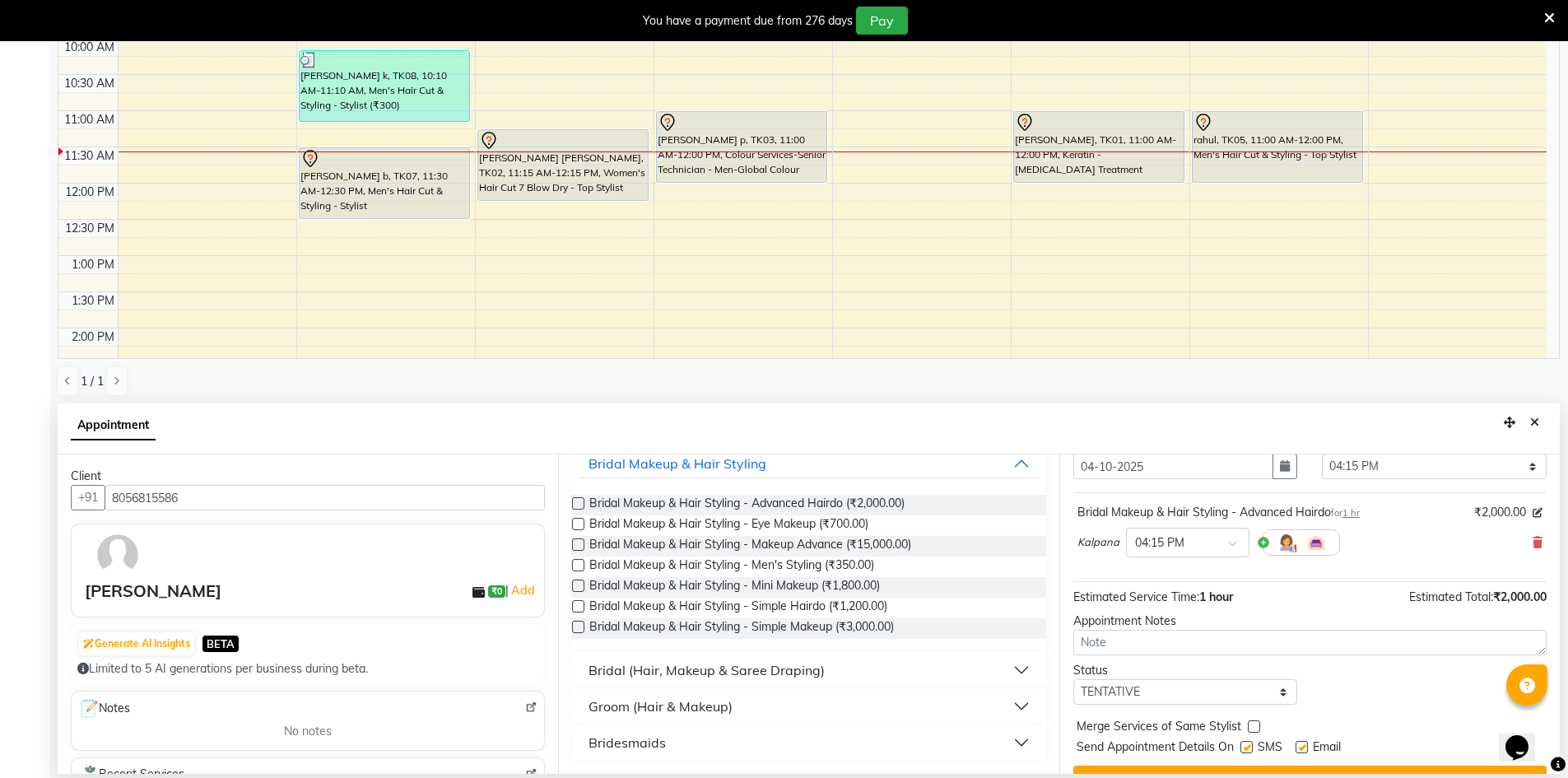
scroll to position [98, 0]
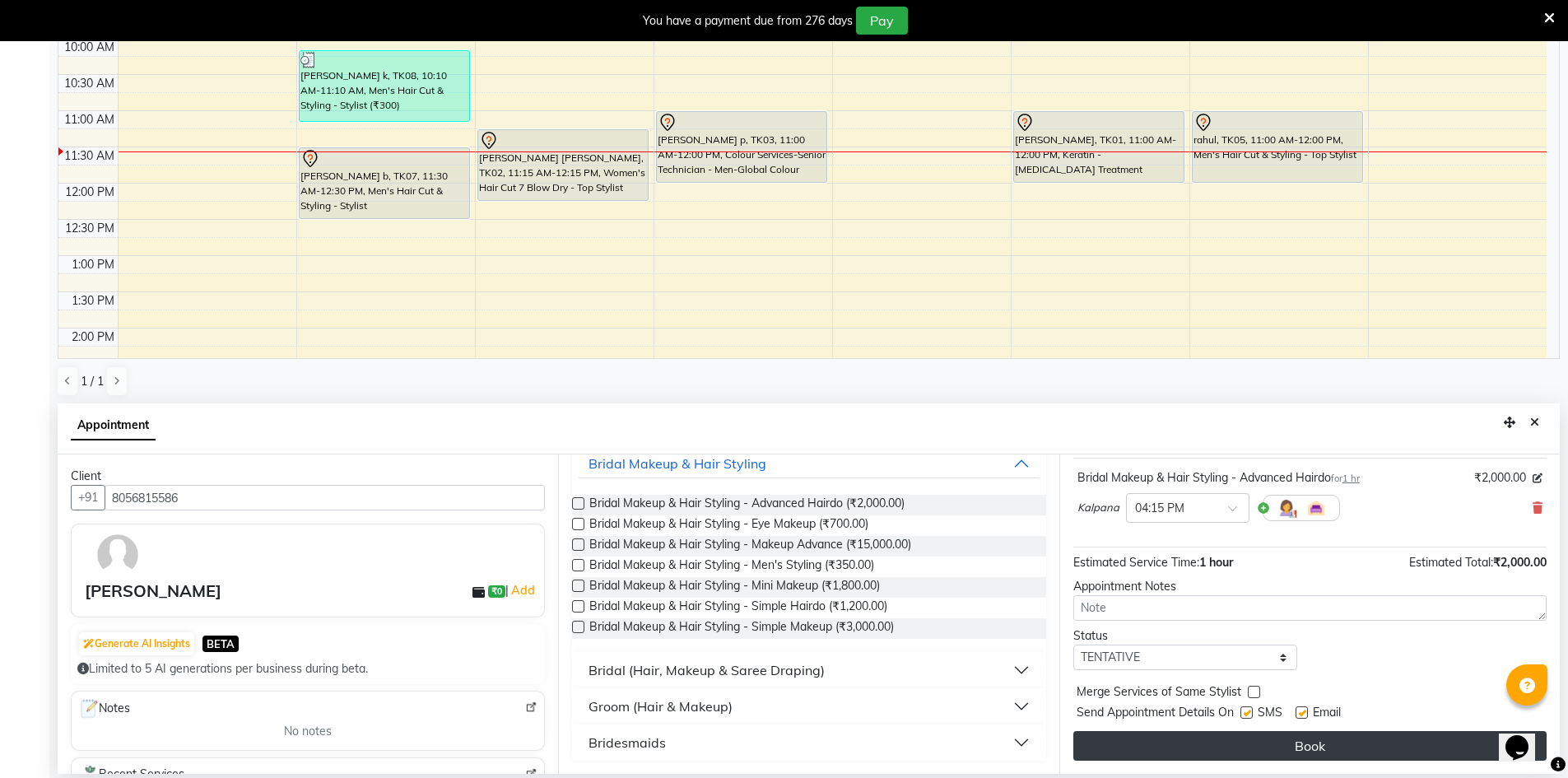
click at [1351, 745] on button "Book" at bounding box center [1310, 746] width 473 height 30
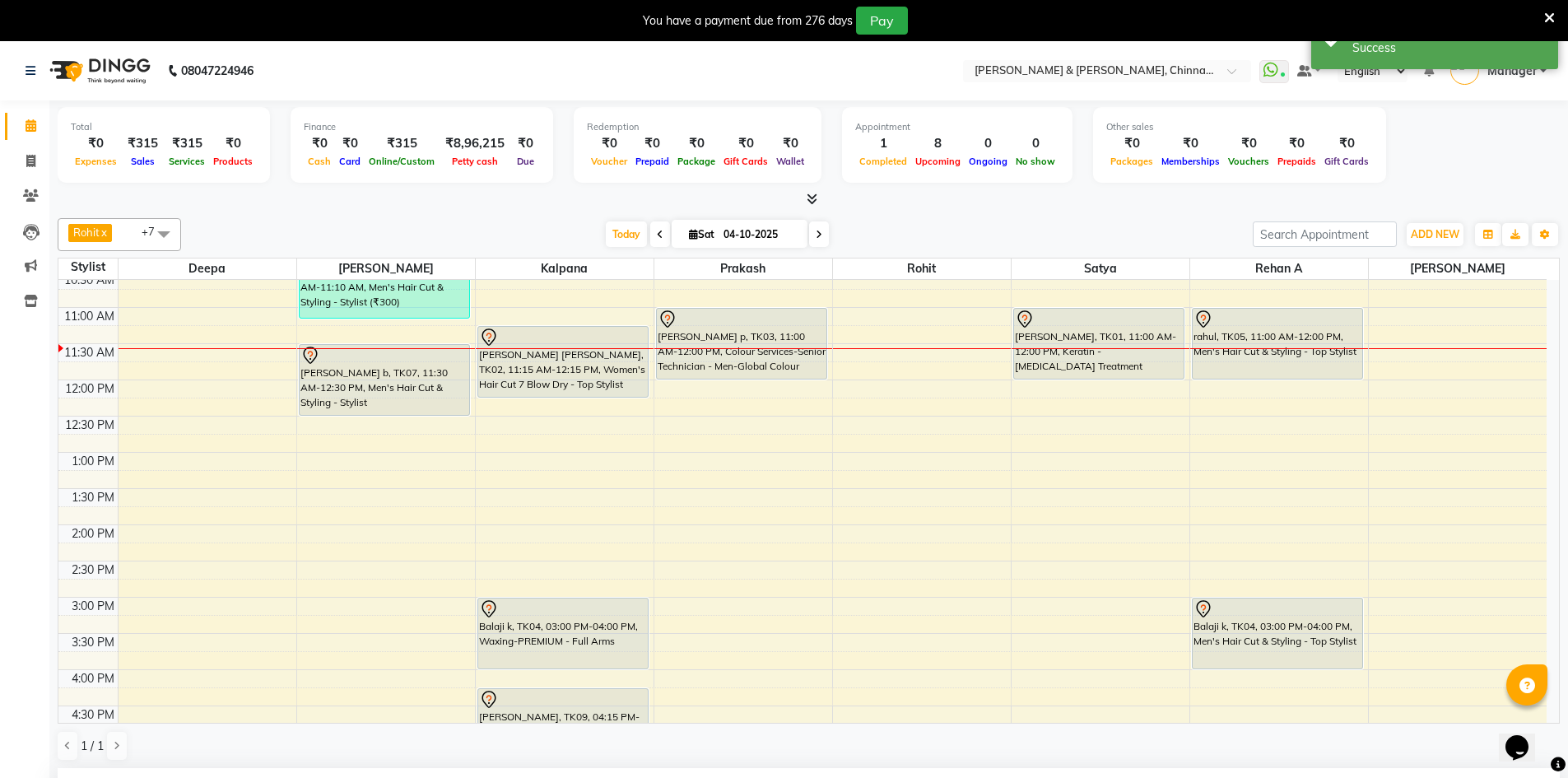
scroll to position [174, 0]
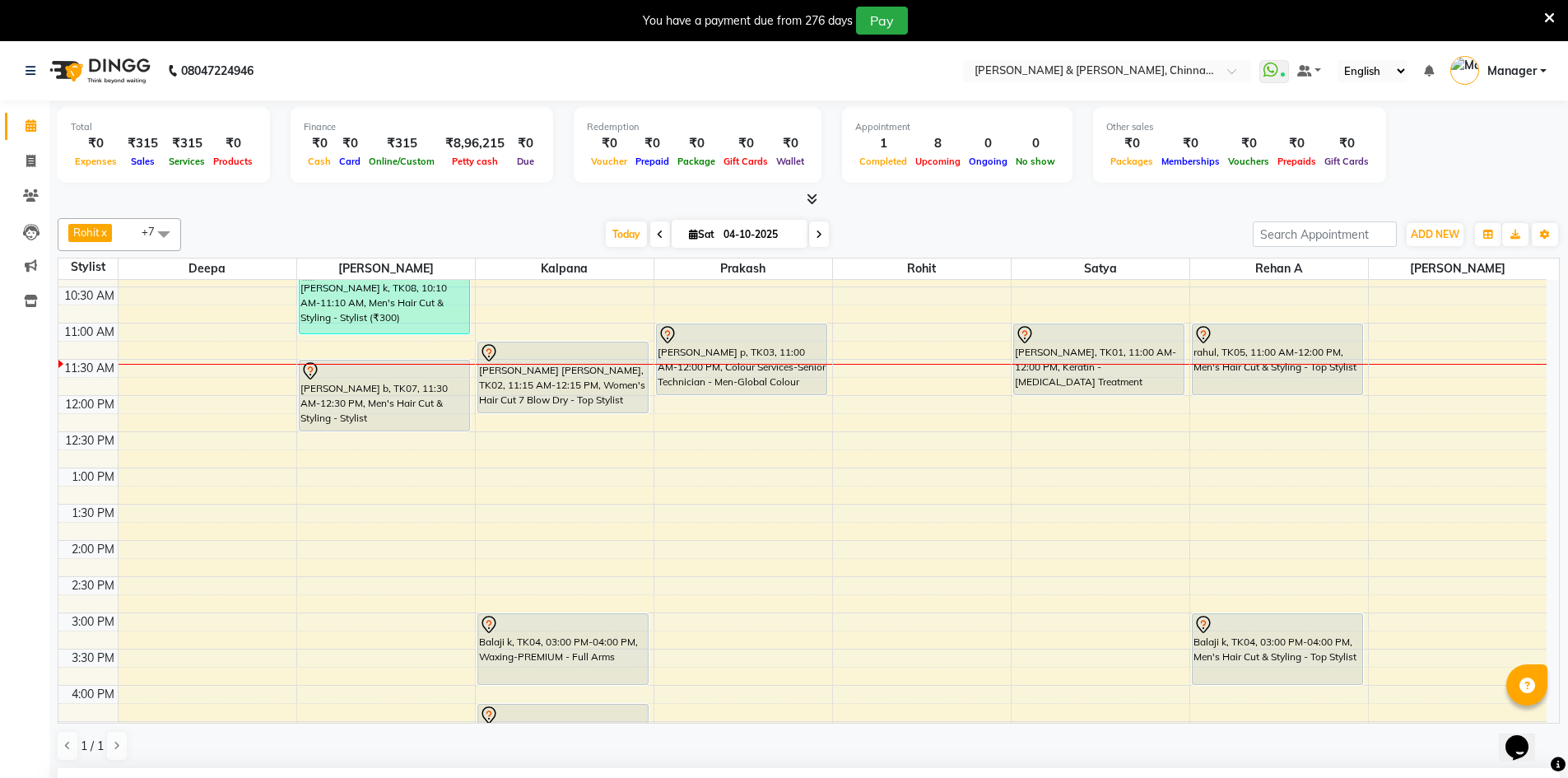
click at [1545, 19] on icon at bounding box center [1549, 19] width 11 height 15
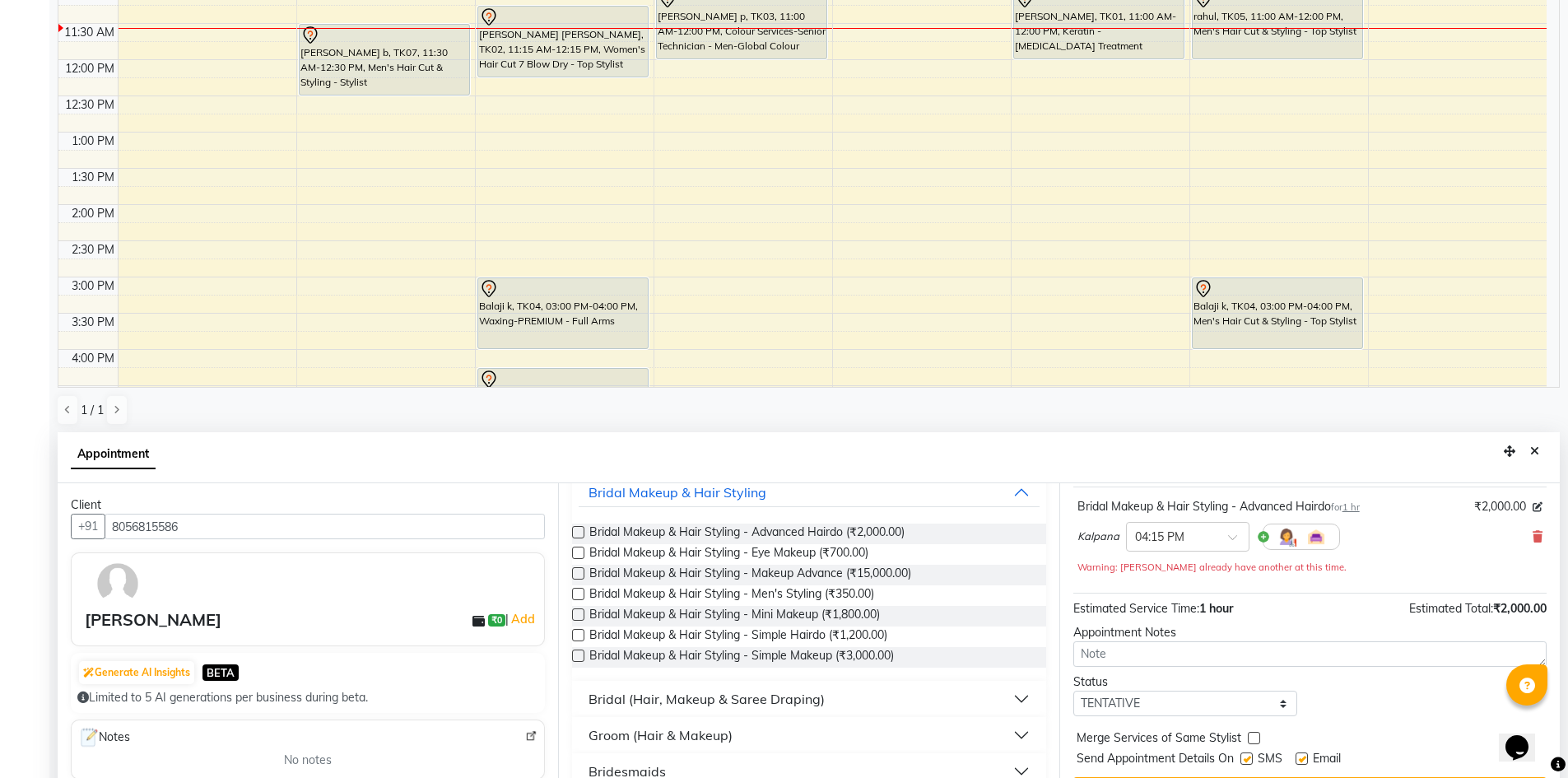
scroll to position [324, 0]
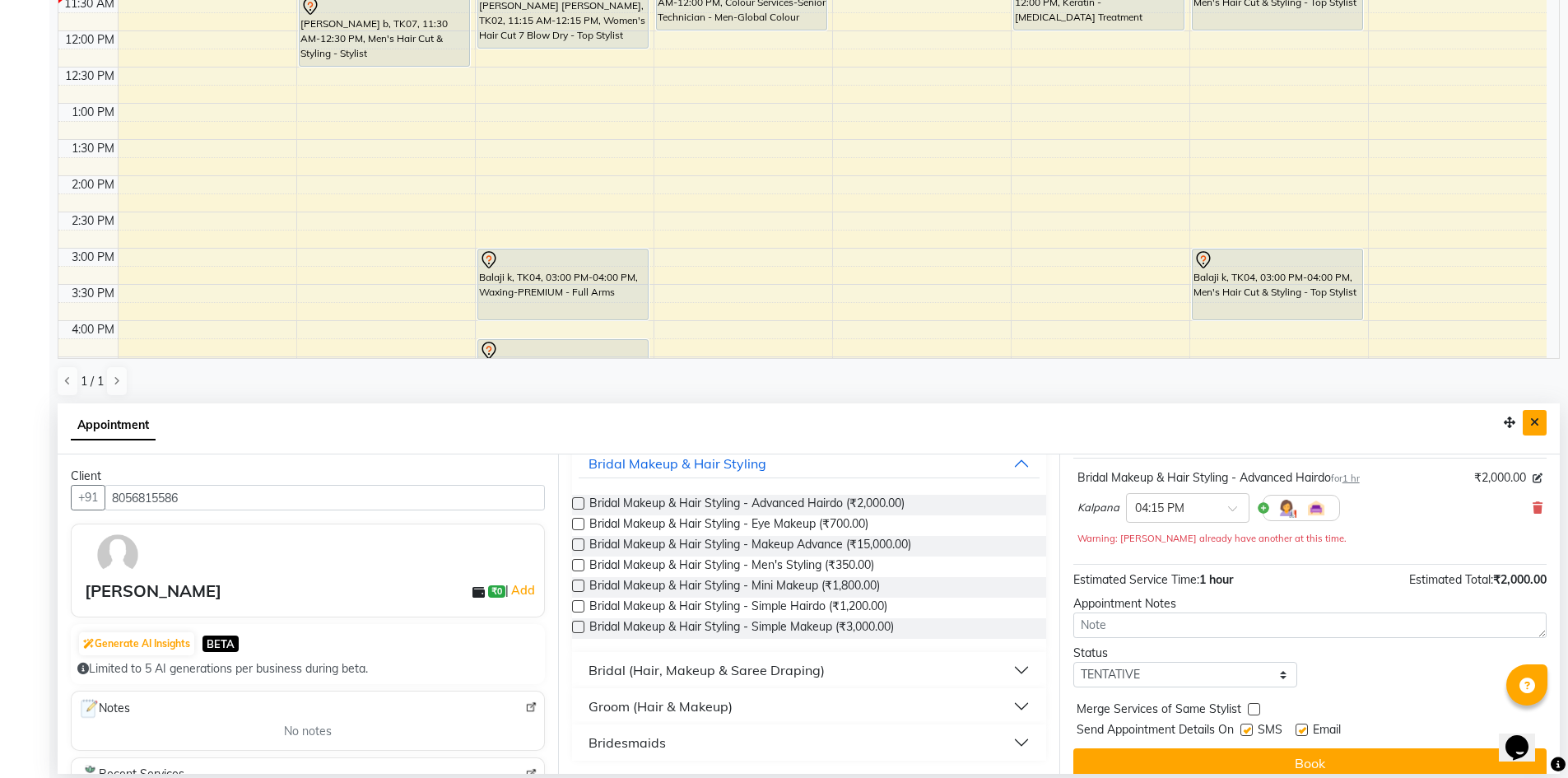
click at [1538, 417] on icon "Close" at bounding box center [1534, 423] width 9 height 12
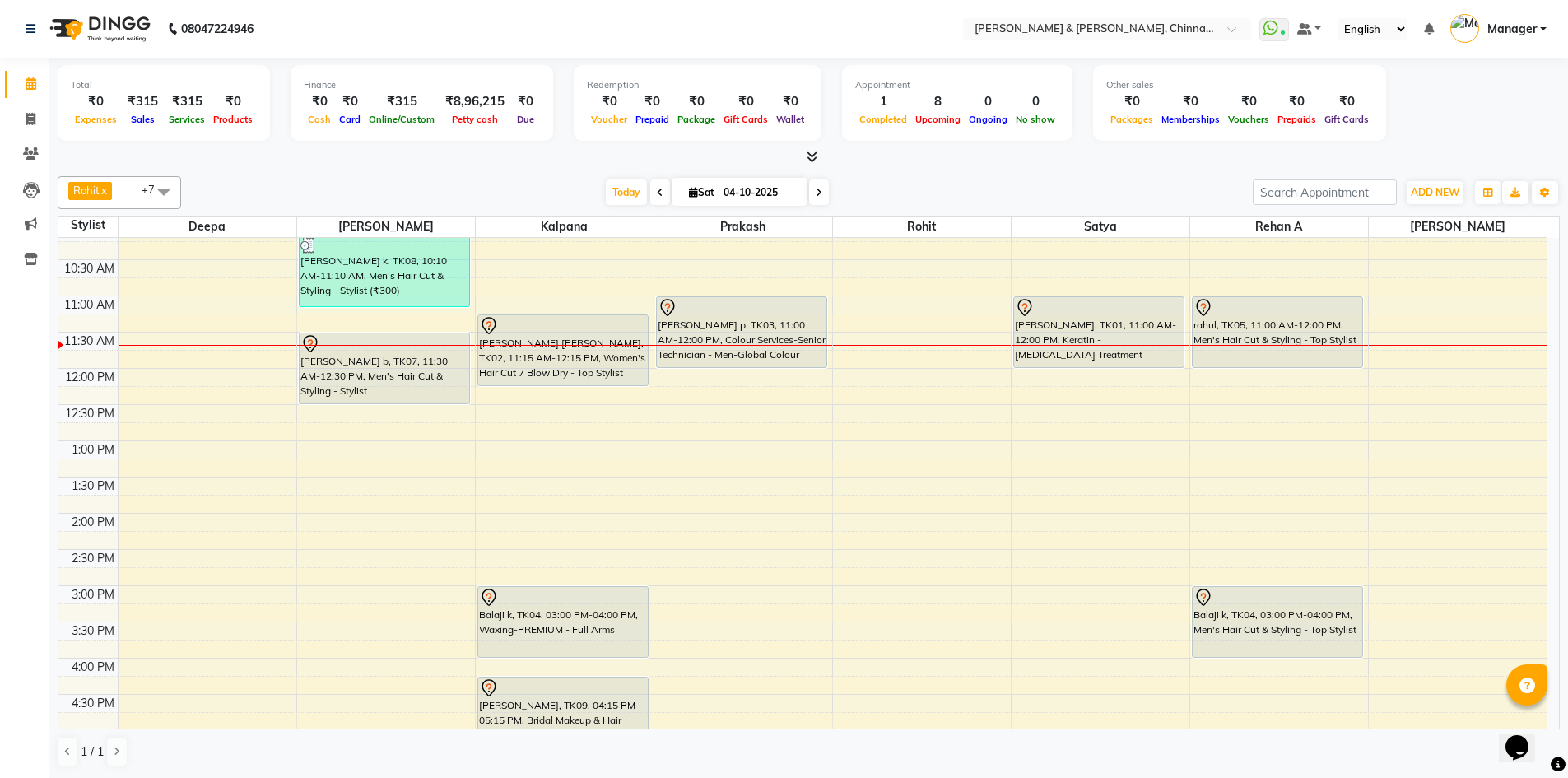
scroll to position [111, 0]
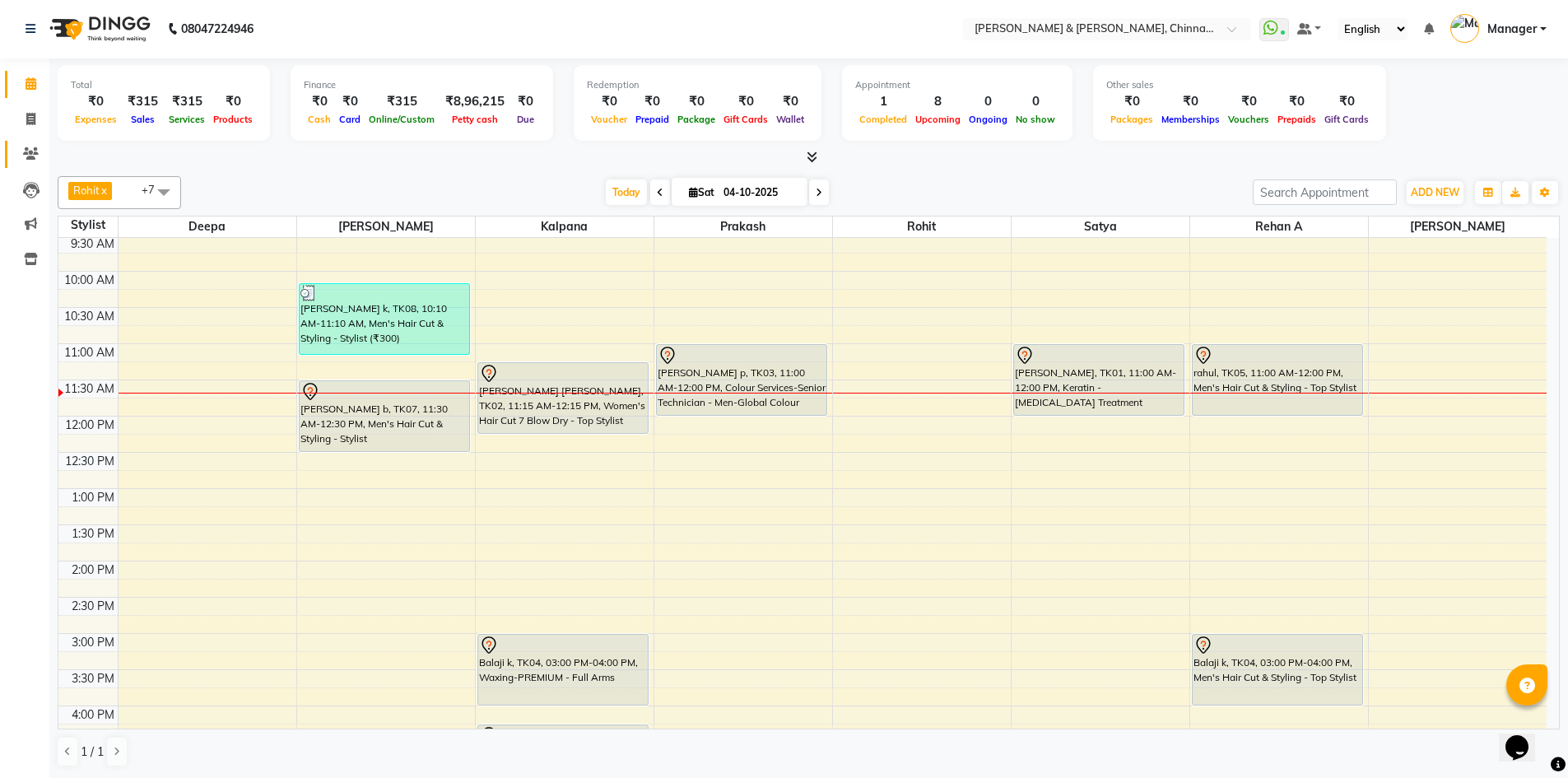
click at [25, 154] on icon at bounding box center [30, 154] width 16 height 13
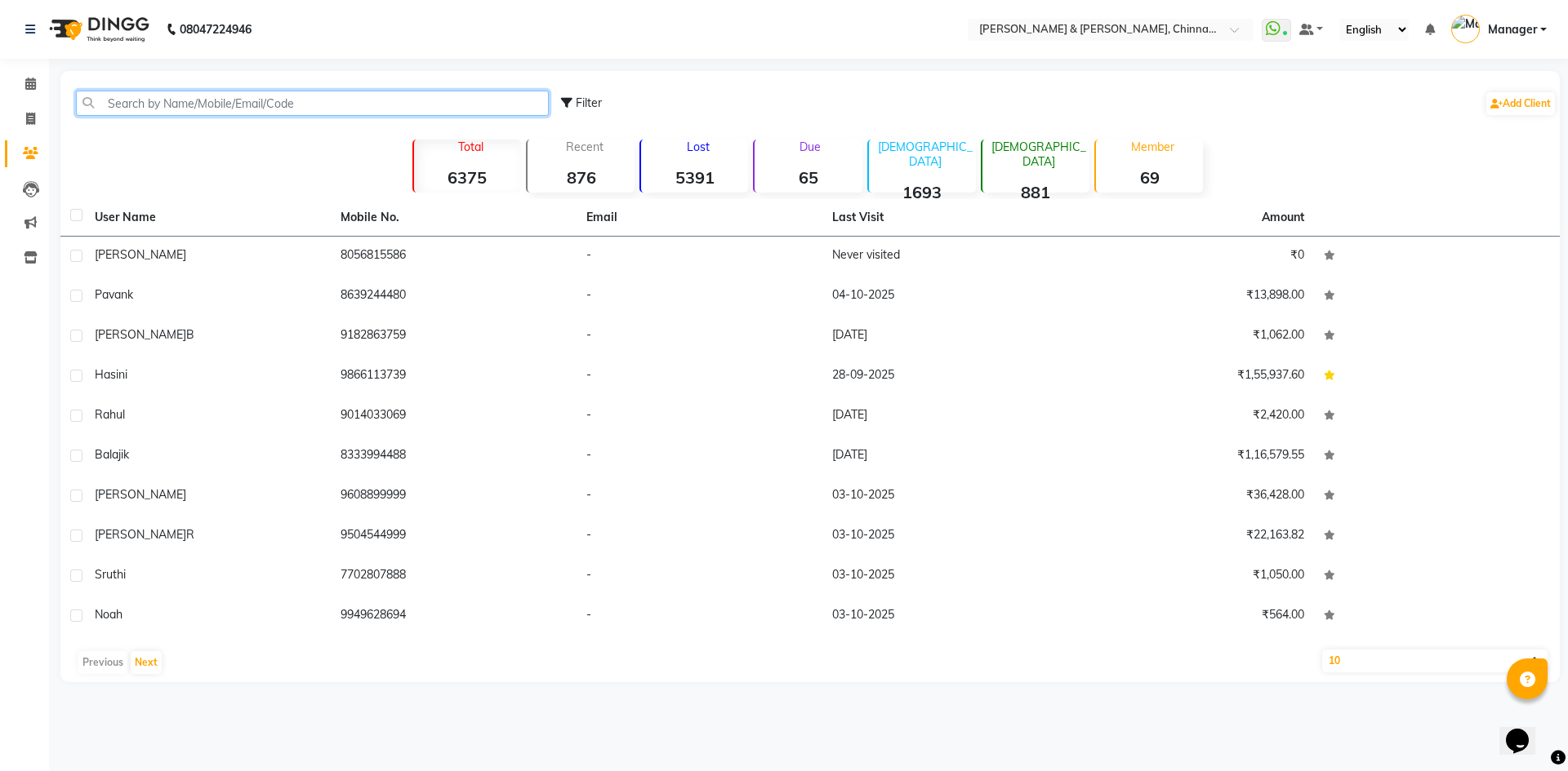
drag, startPoint x: 135, startPoint y: 114, endPoint x: 157, endPoint y: 116, distance: 22.1
click at [135, 114] on input "text" at bounding box center [312, 103] width 473 height 25
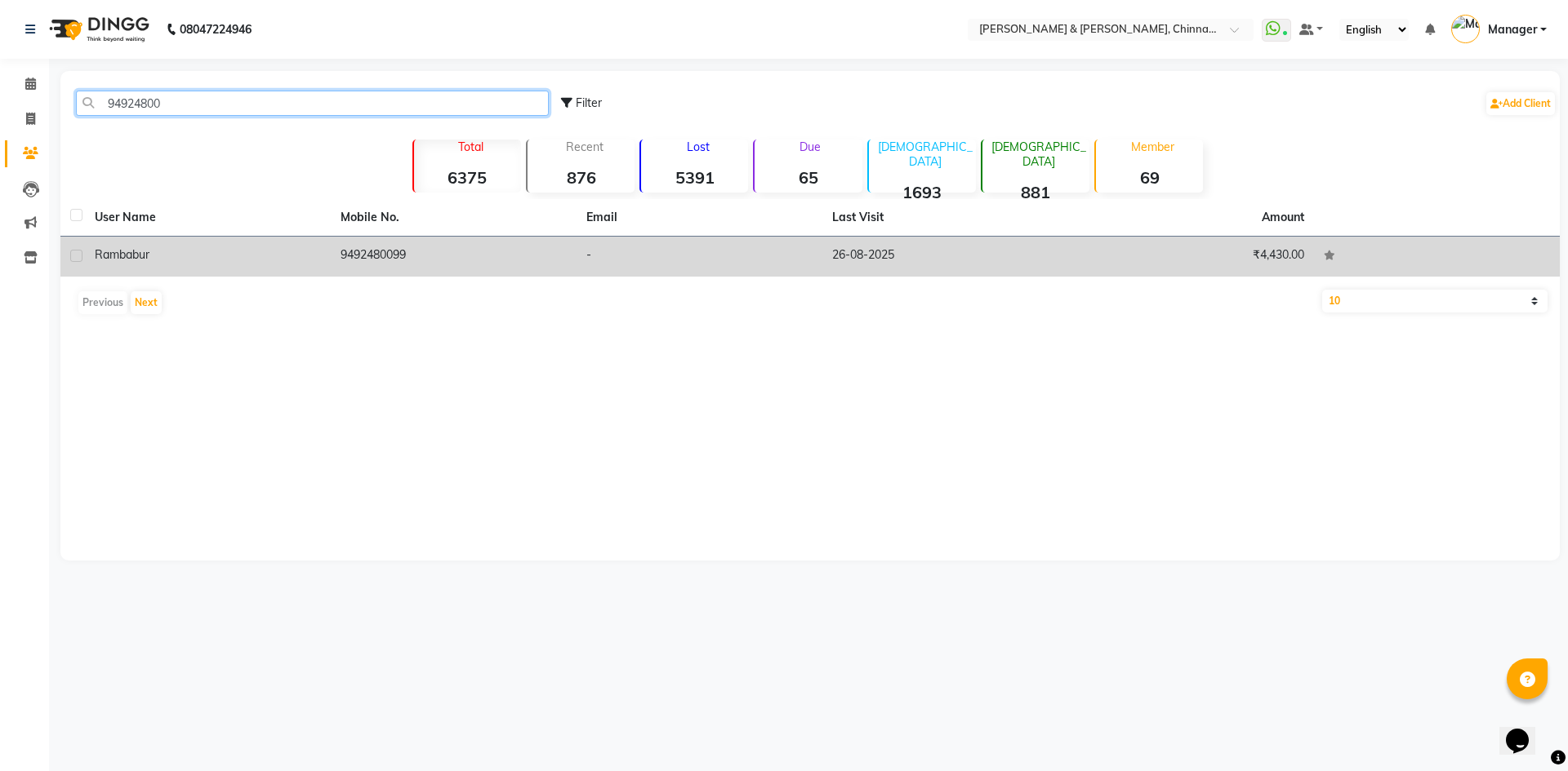
type input "94924800"
click at [253, 254] on div "Rambabu r" at bounding box center [208, 255] width 226 height 17
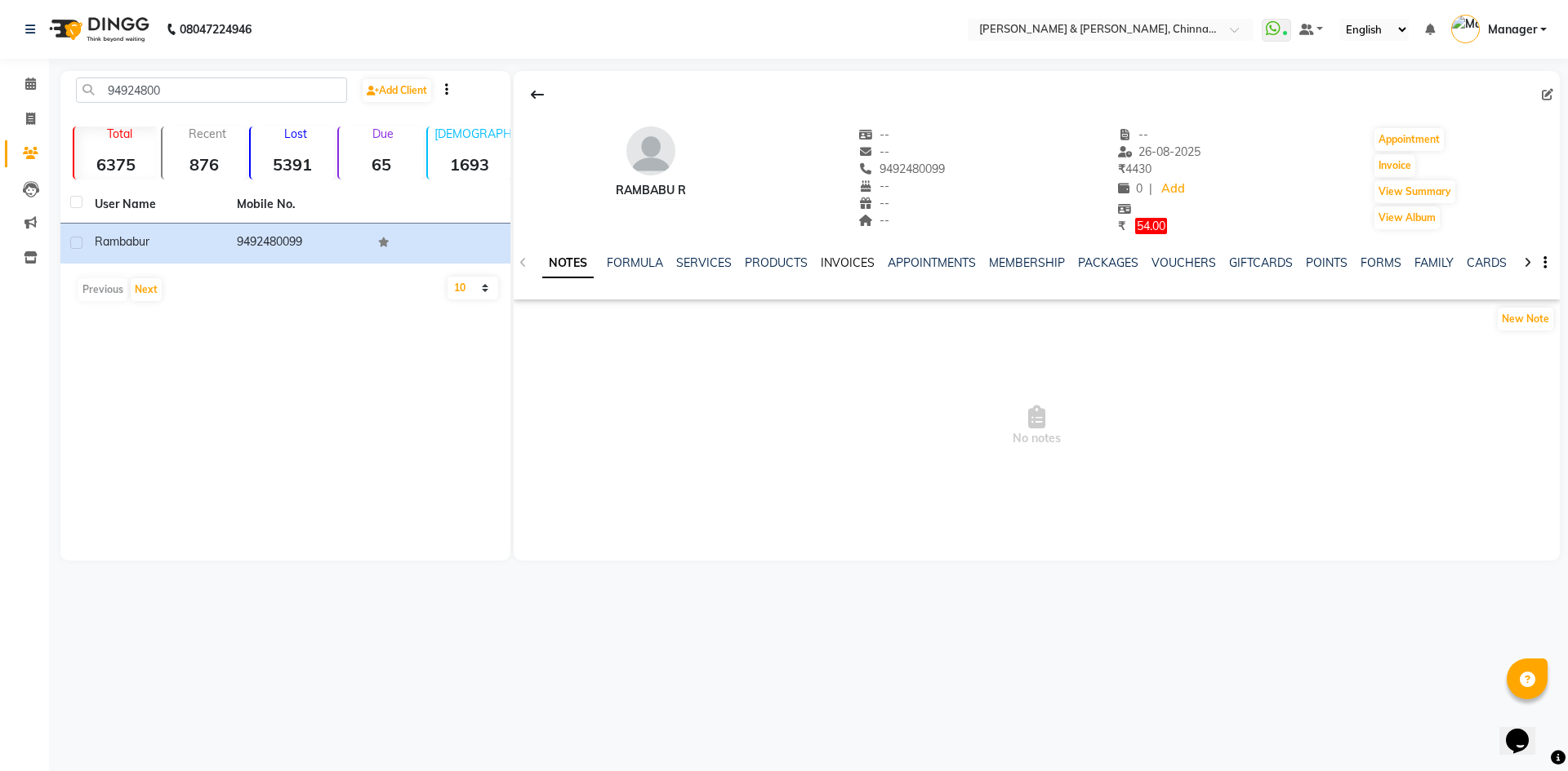
click at [867, 258] on link "INVOICES" at bounding box center [848, 263] width 54 height 15
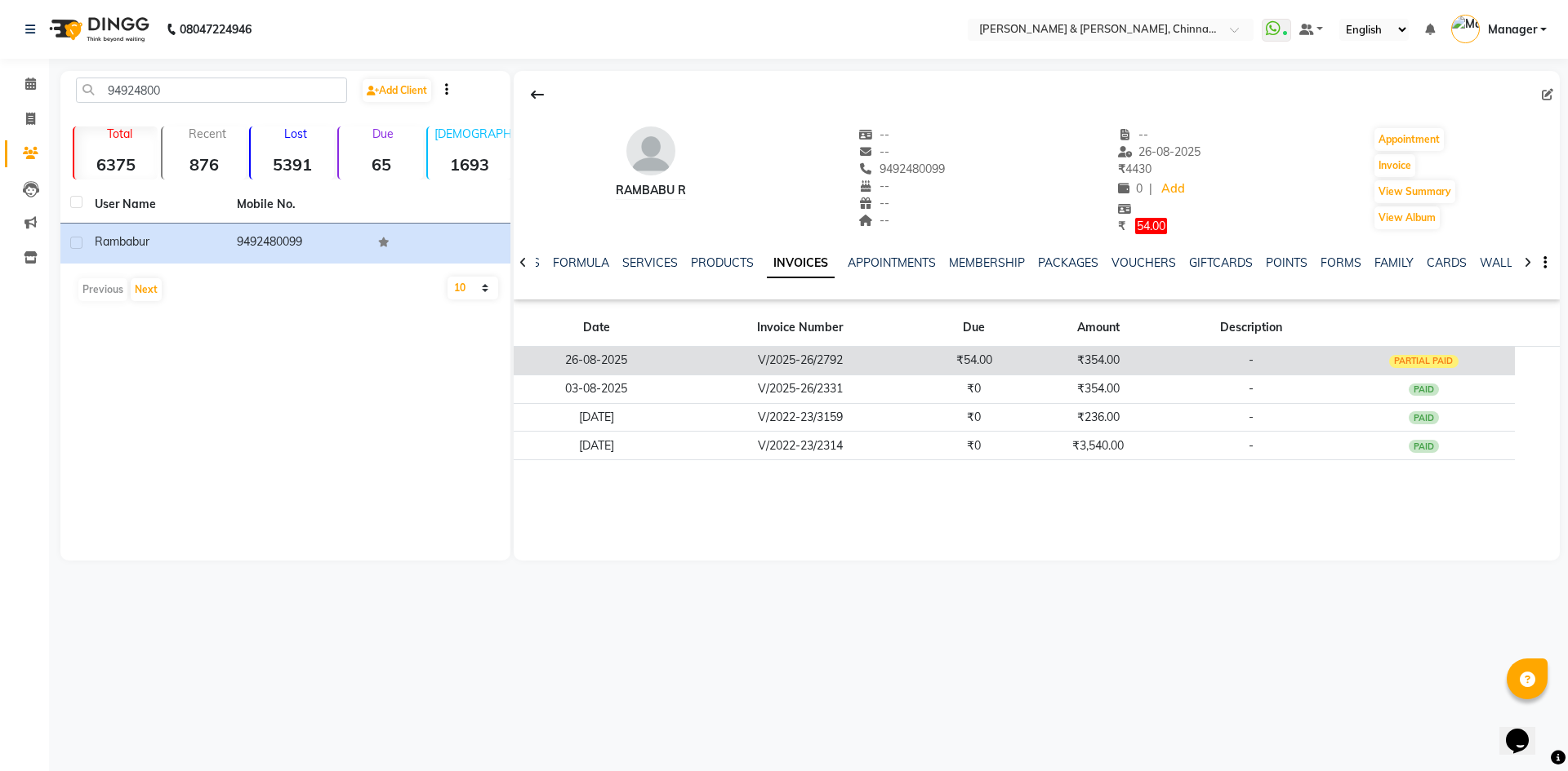
click at [892, 365] on td "V/2025-26/2792" at bounding box center [800, 360] width 242 height 28
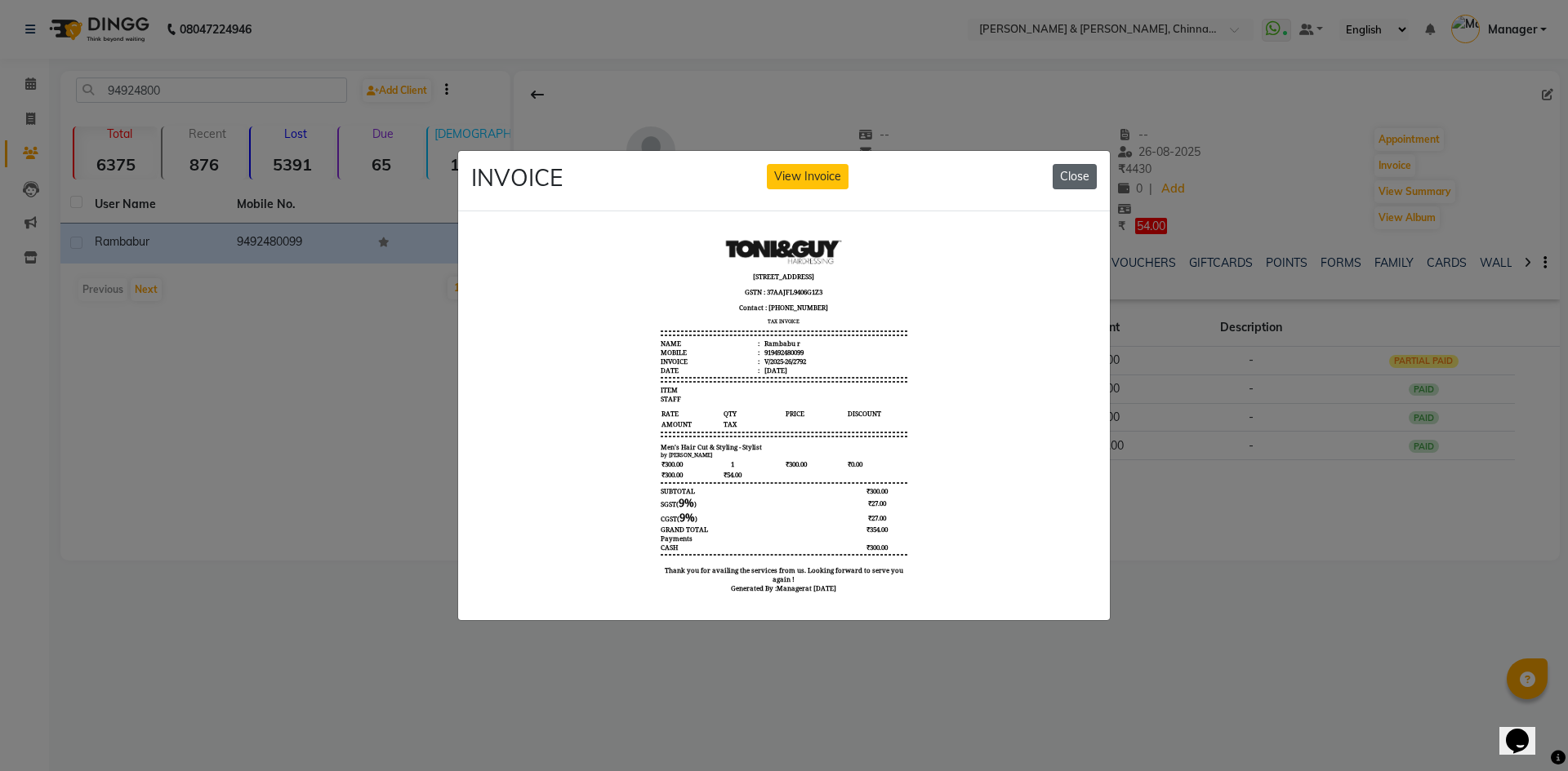
click at [1092, 166] on button "Close" at bounding box center [1074, 176] width 44 height 25
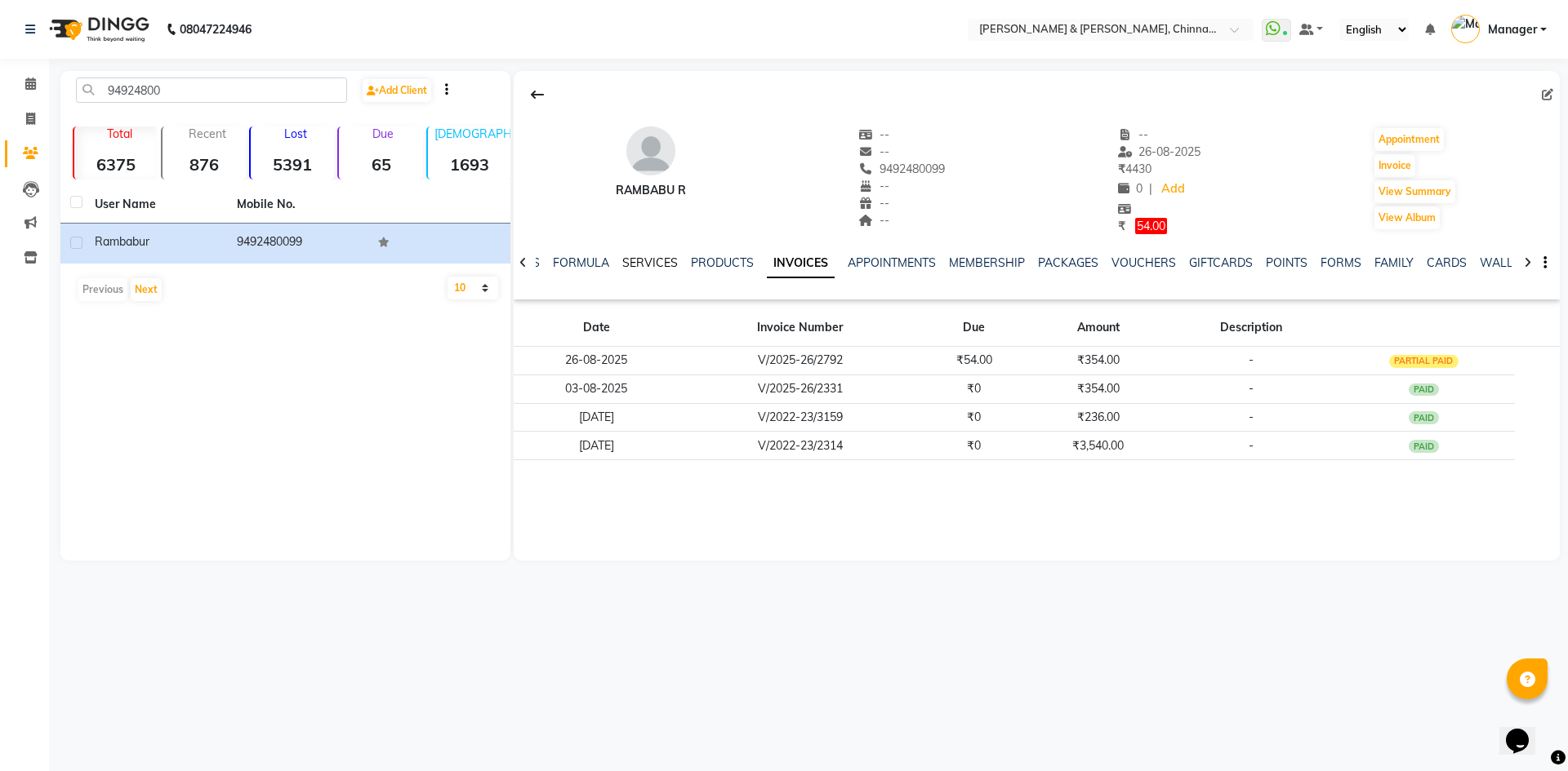
click at [638, 263] on link "SERVICES" at bounding box center [650, 263] width 55 height 15
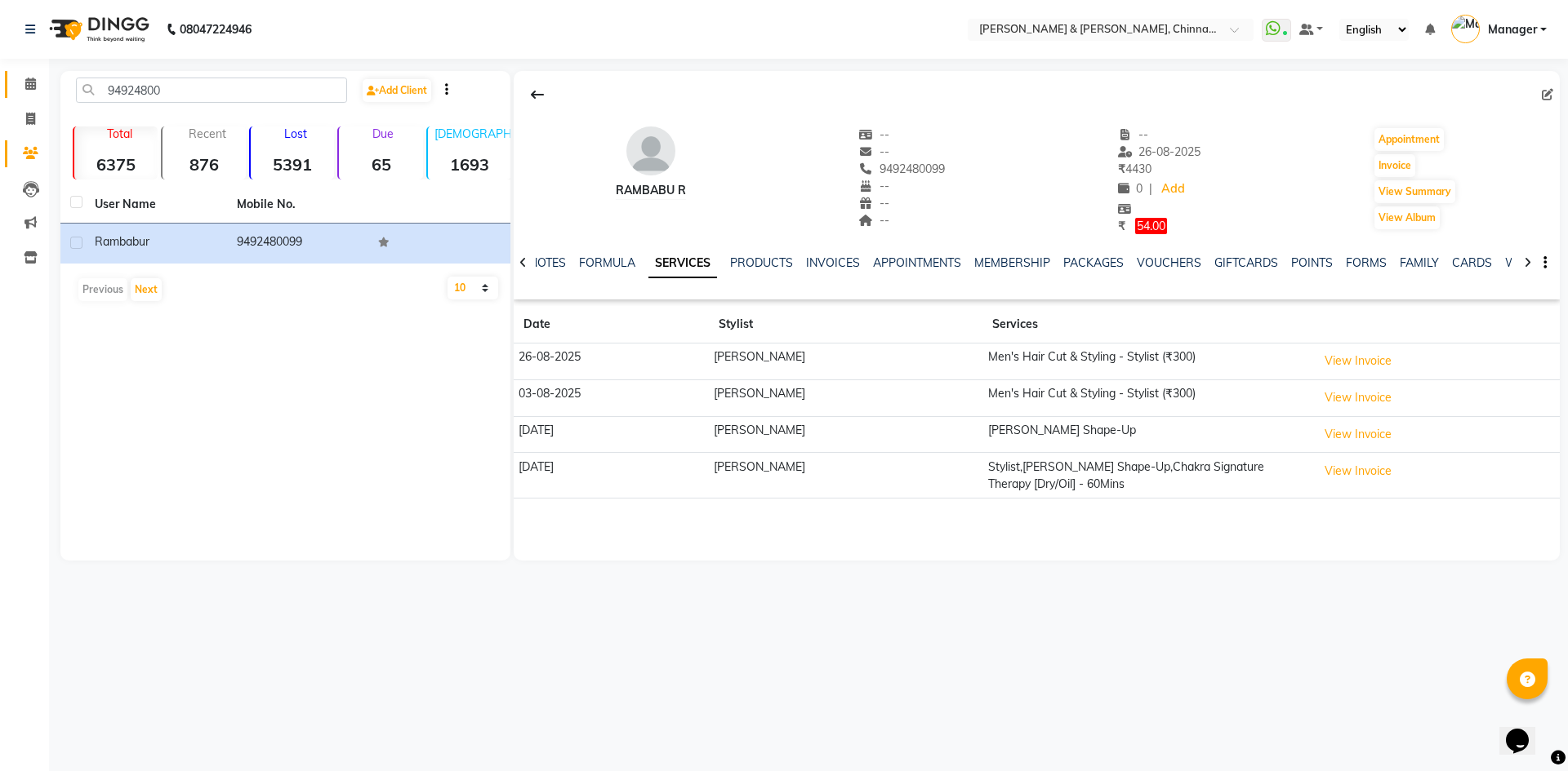
click at [16, 85] on link "Calendar" at bounding box center [24, 84] width 39 height 27
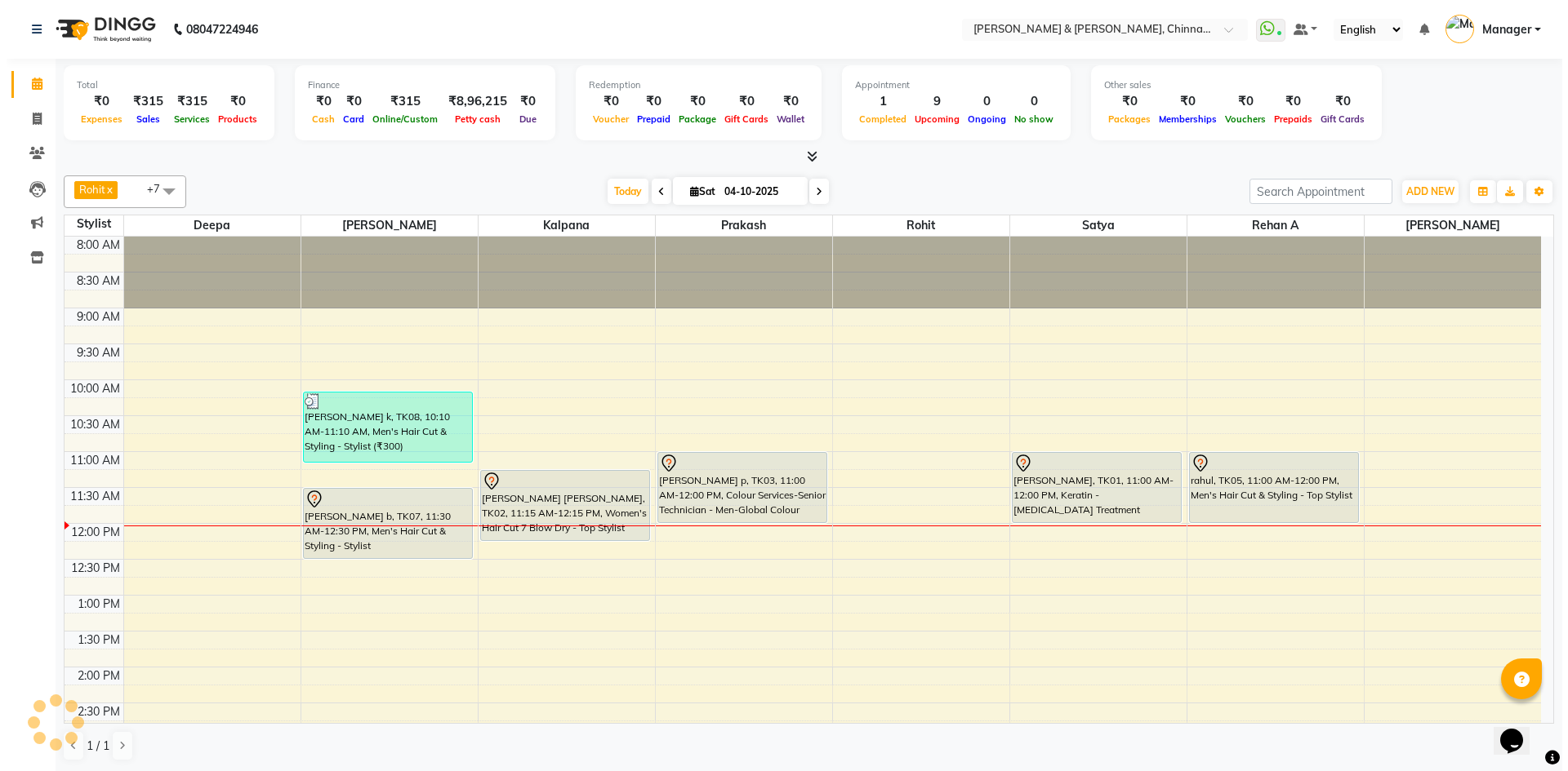
scroll to position [1, 0]
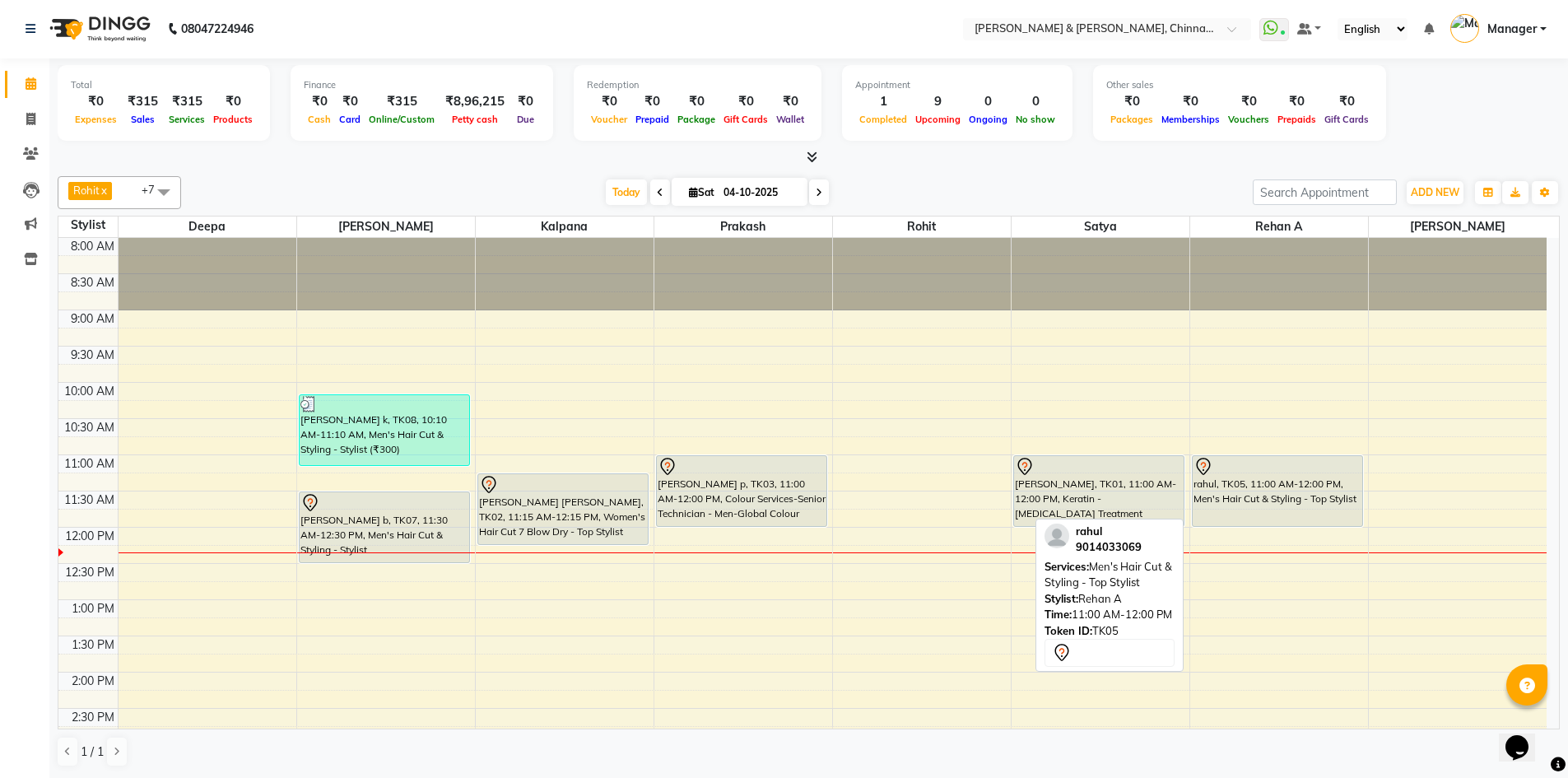
click at [1230, 494] on div "rahul, TK05, 11:00 AM-12:00 PM, Men's Hair Cut & Styling - Top Stylist" at bounding box center [1278, 491] width 170 height 70
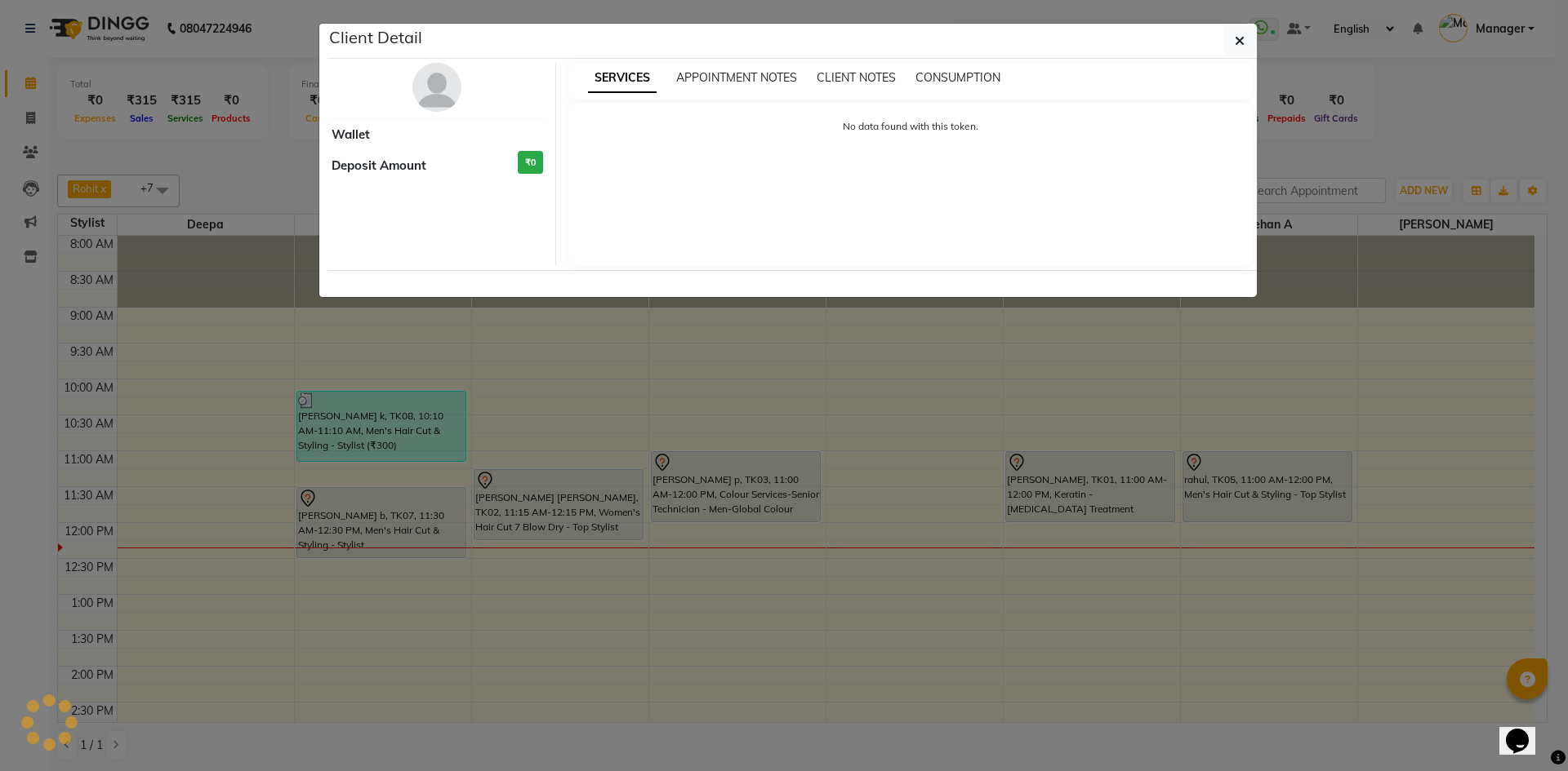
select select "7"
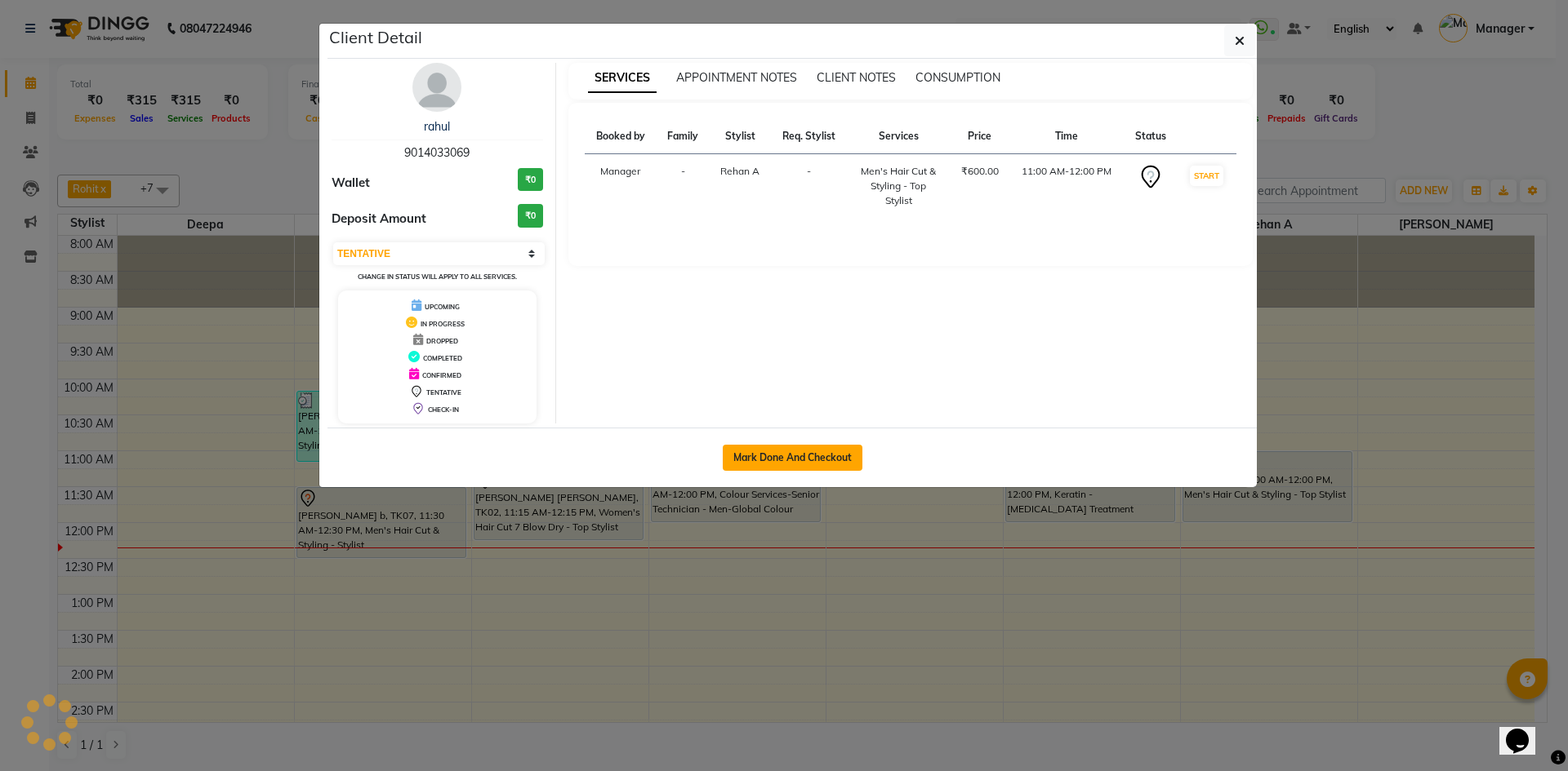
click at [784, 453] on button "Mark Done And Checkout" at bounding box center [792, 457] width 140 height 26
select select "service"
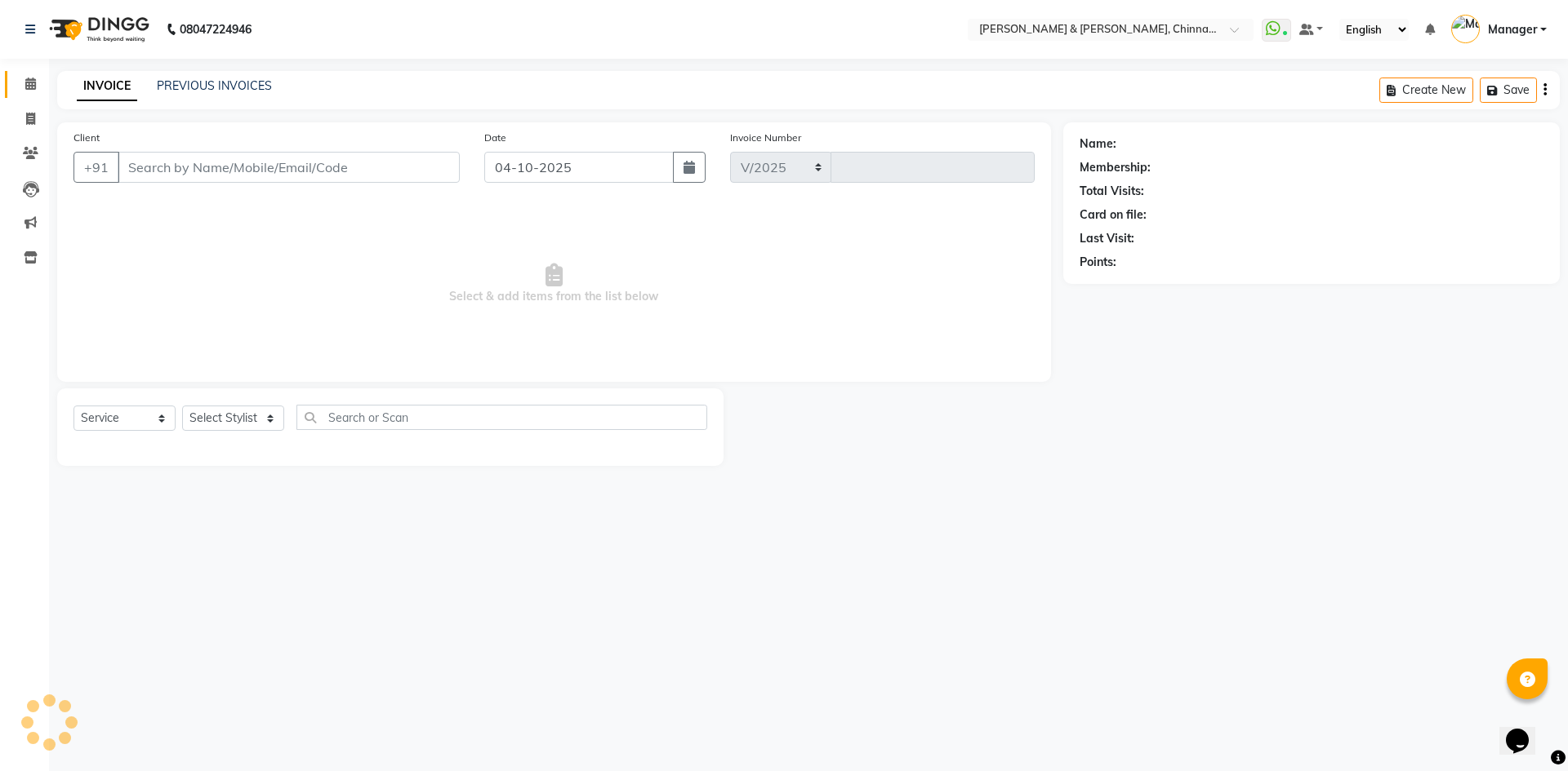
select select "7388"
type input "3462"
click at [33, 88] on icon at bounding box center [30, 84] width 11 height 13
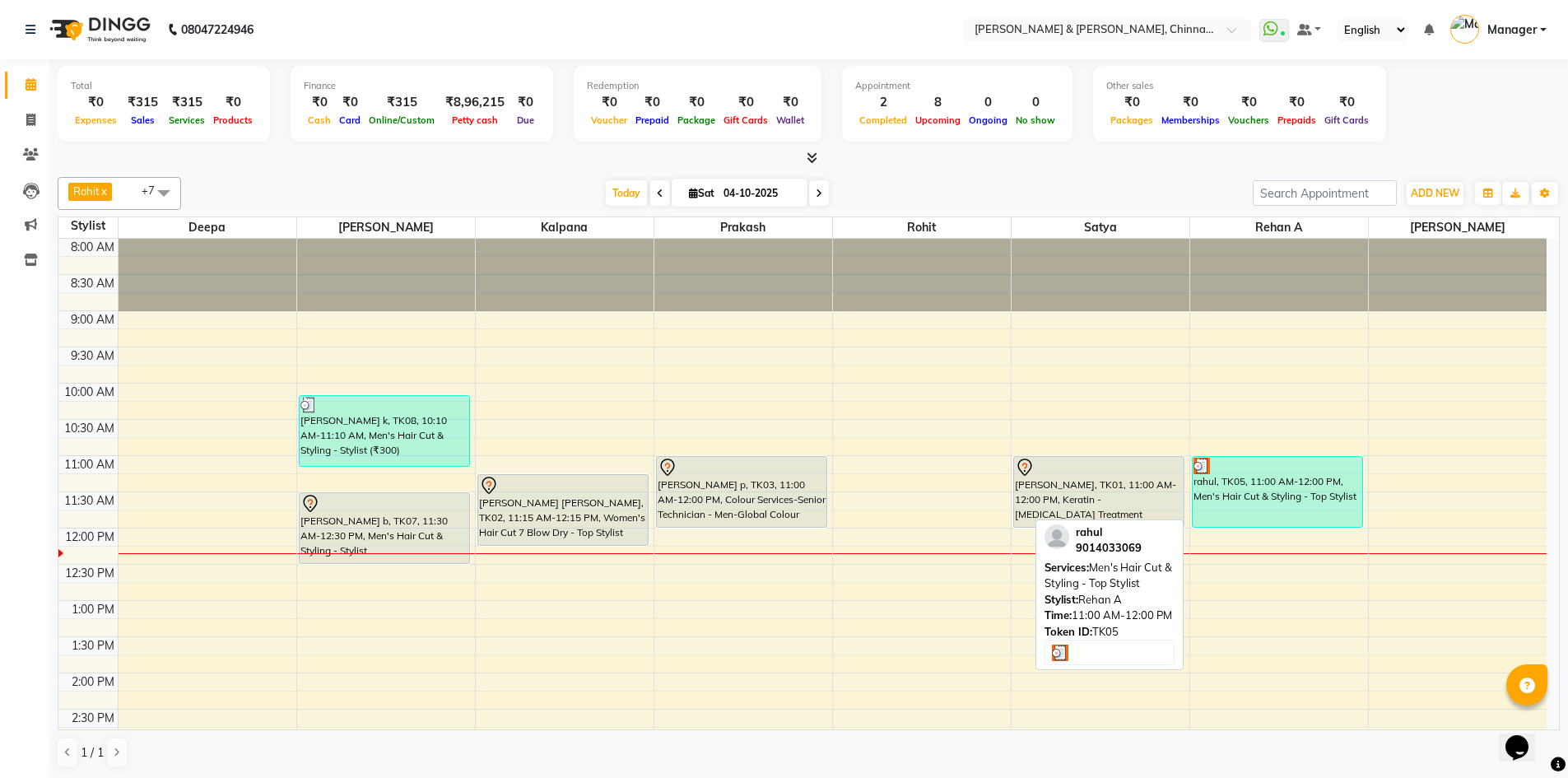
click at [1244, 480] on div "rahul, TK05, 11:00 AM-12:00 PM, Men's Hair Cut & Styling - Top Stylist" at bounding box center [1278, 492] width 170 height 70
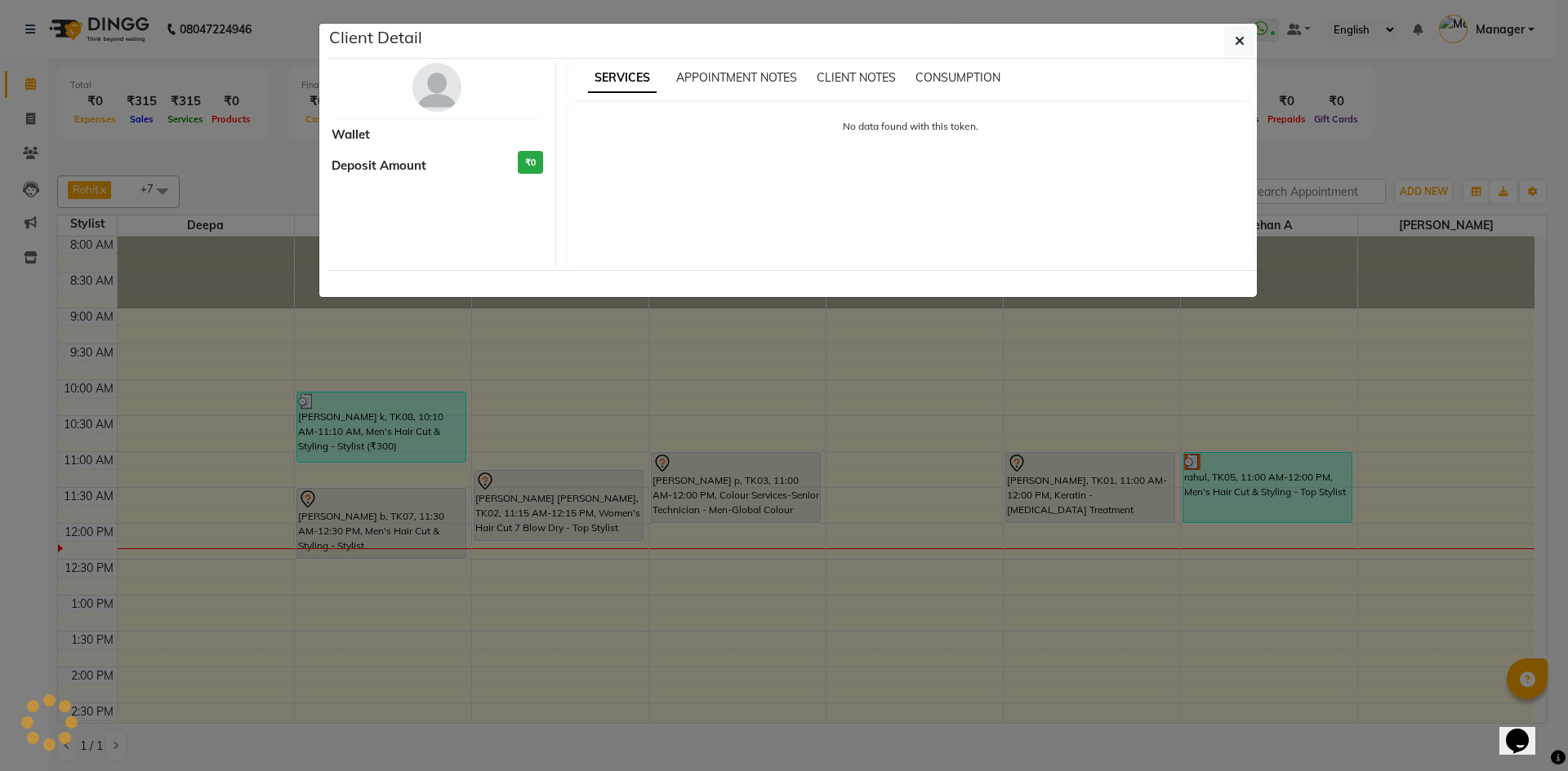
select select "3"
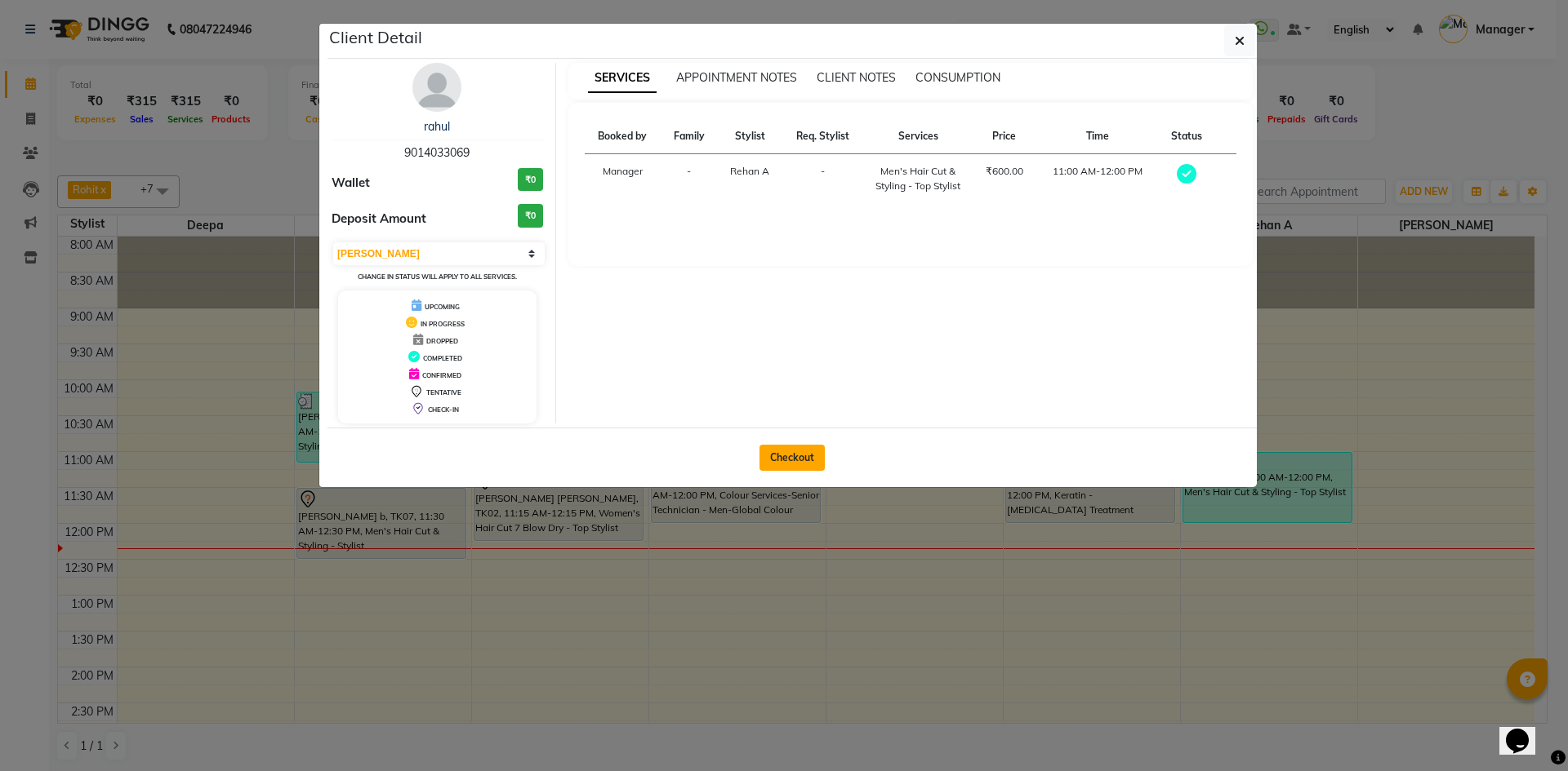
click at [793, 458] on button "Checkout" at bounding box center [792, 457] width 65 height 26
select select "service"
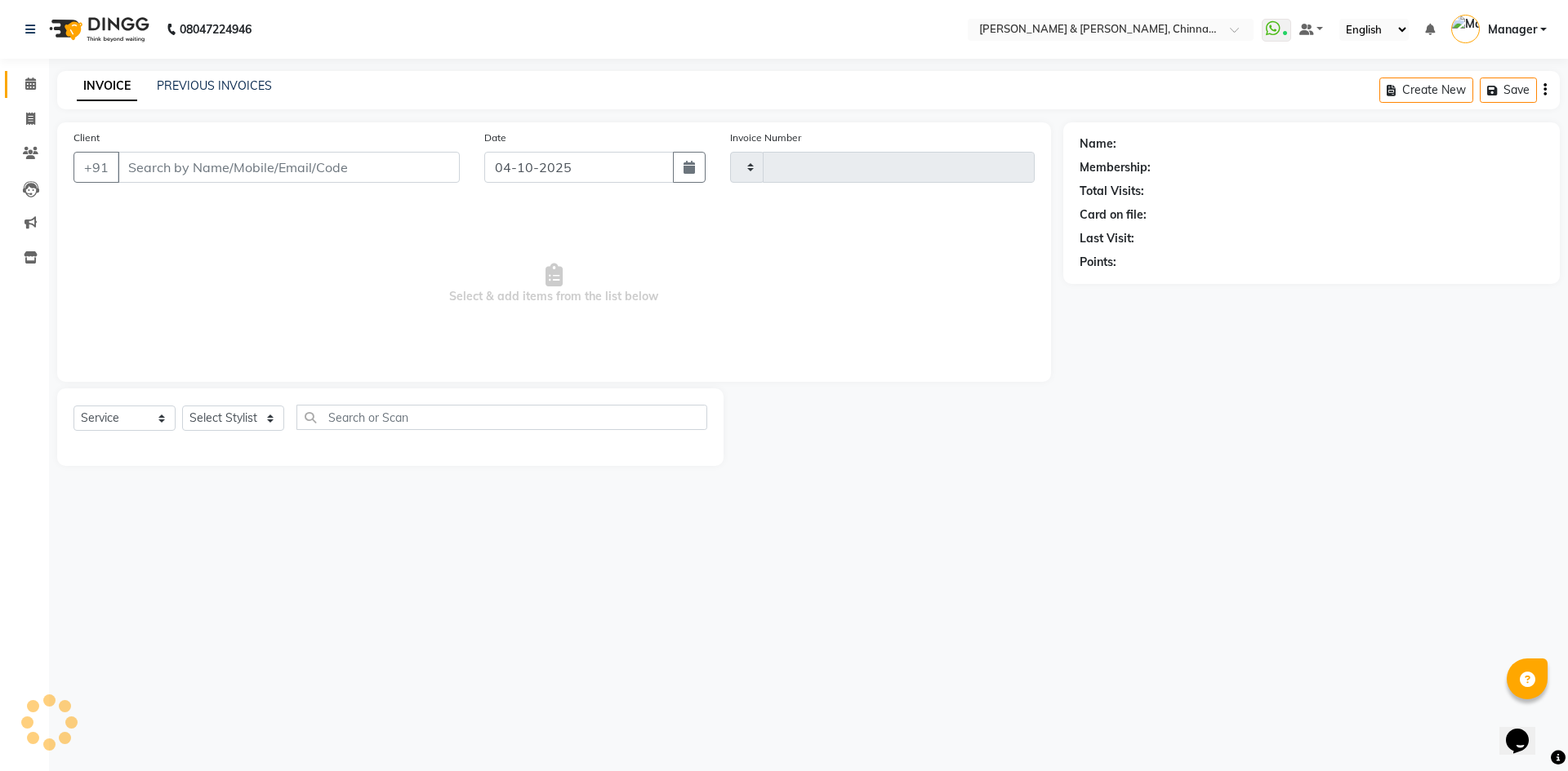
type input "3462"
select select "7388"
click at [223, 424] on select "Select Stylist" at bounding box center [233, 418] width 102 height 25
type input "9014033069"
select select "86530"
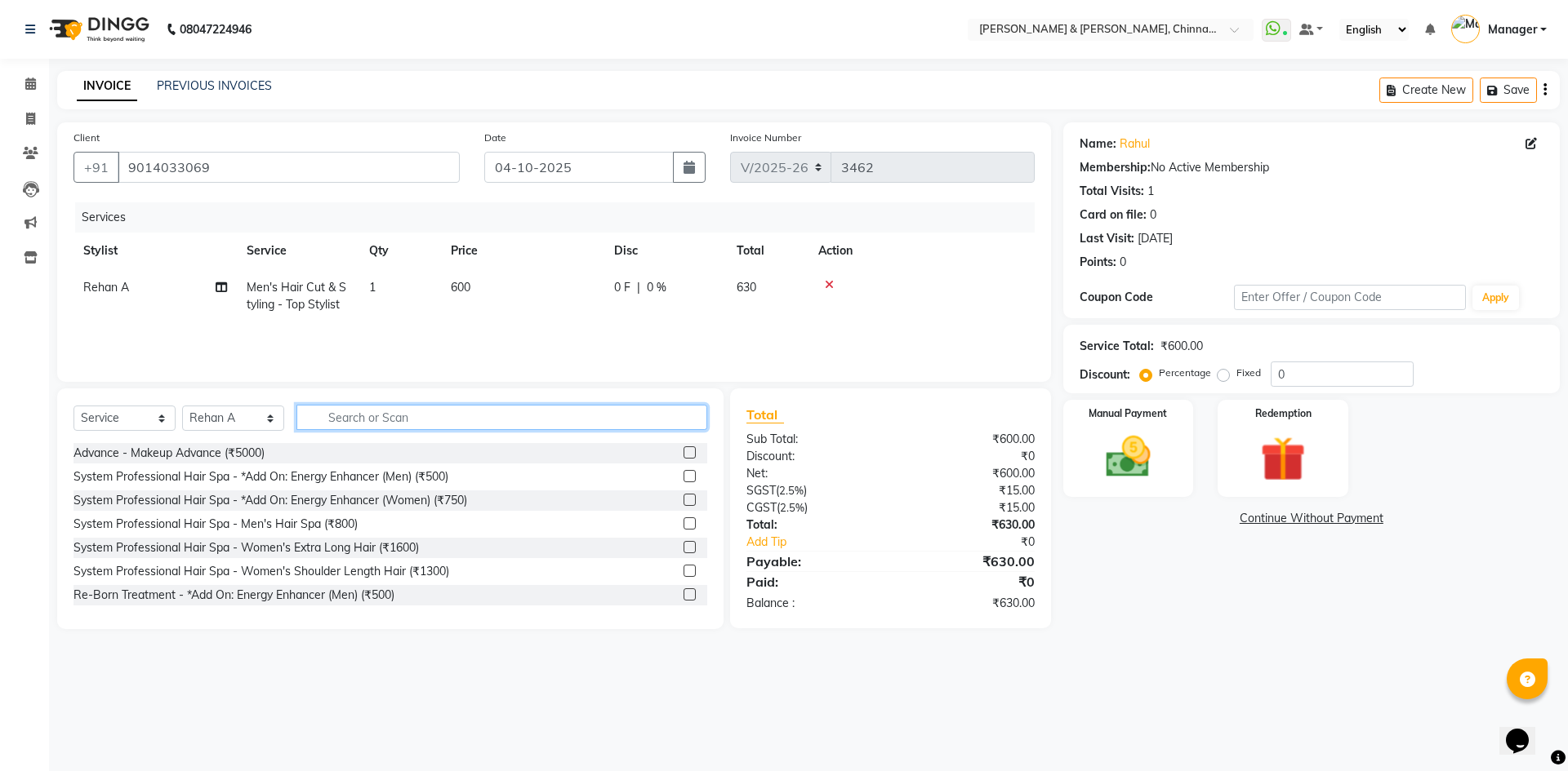
click at [415, 425] on input "text" at bounding box center [501, 417] width 411 height 25
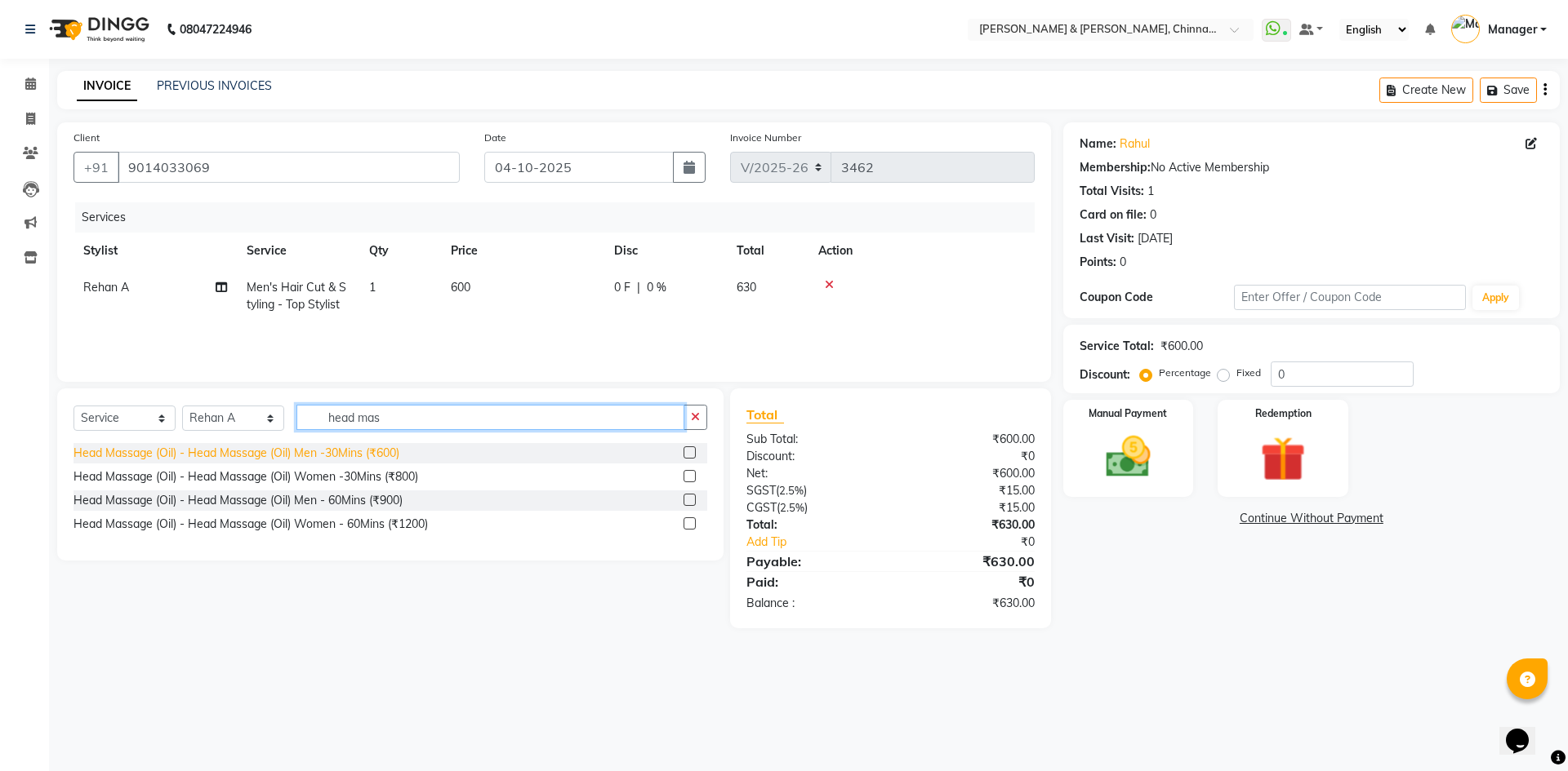
type input "head mas"
click at [375, 458] on div "Head Massage (Oil) - Head Massage (Oil) Men -30Mins (₹600)" at bounding box center [236, 453] width 325 height 17
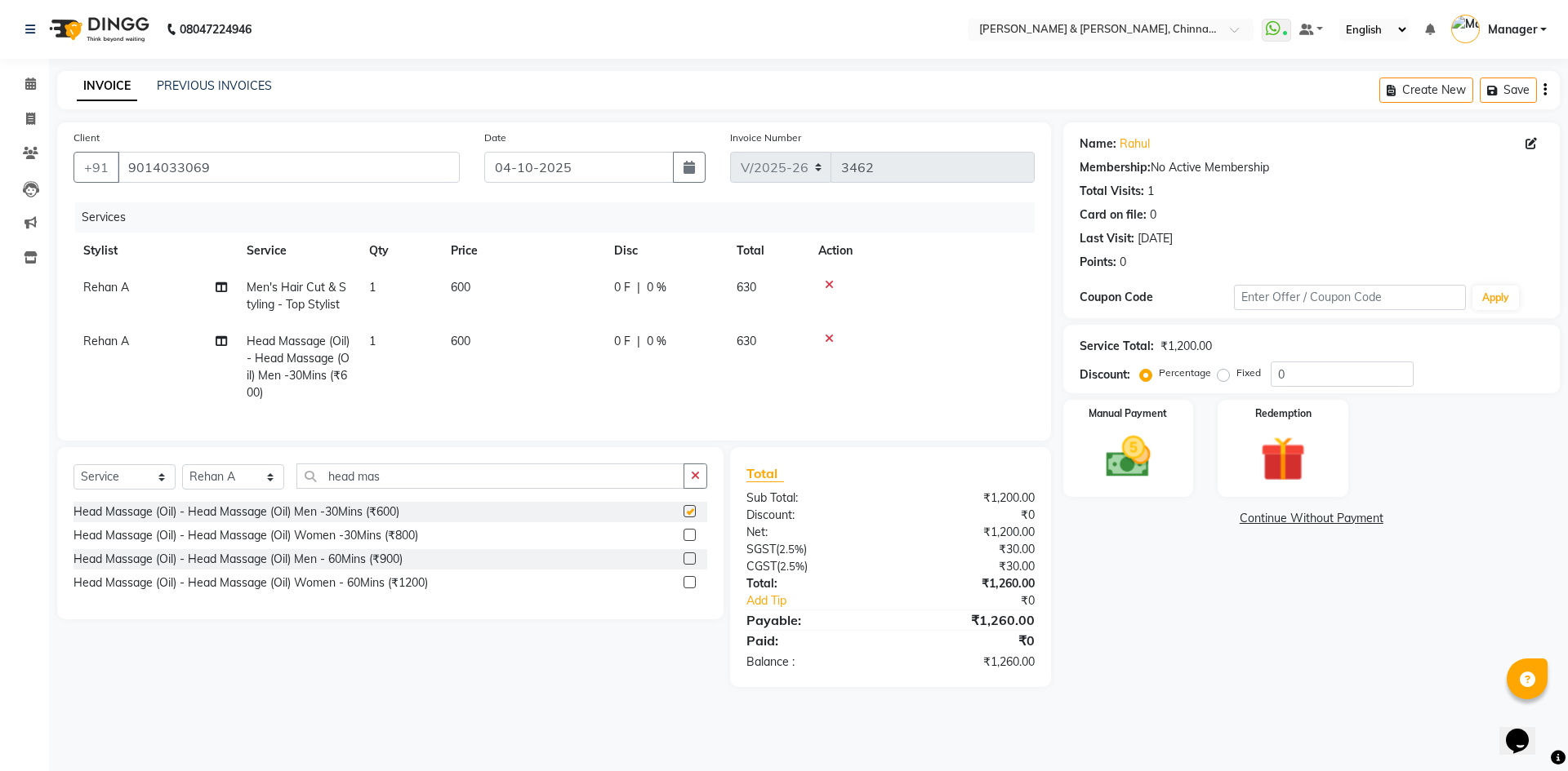
checkbox input "false"
click at [1147, 456] on img at bounding box center [1128, 457] width 76 height 54
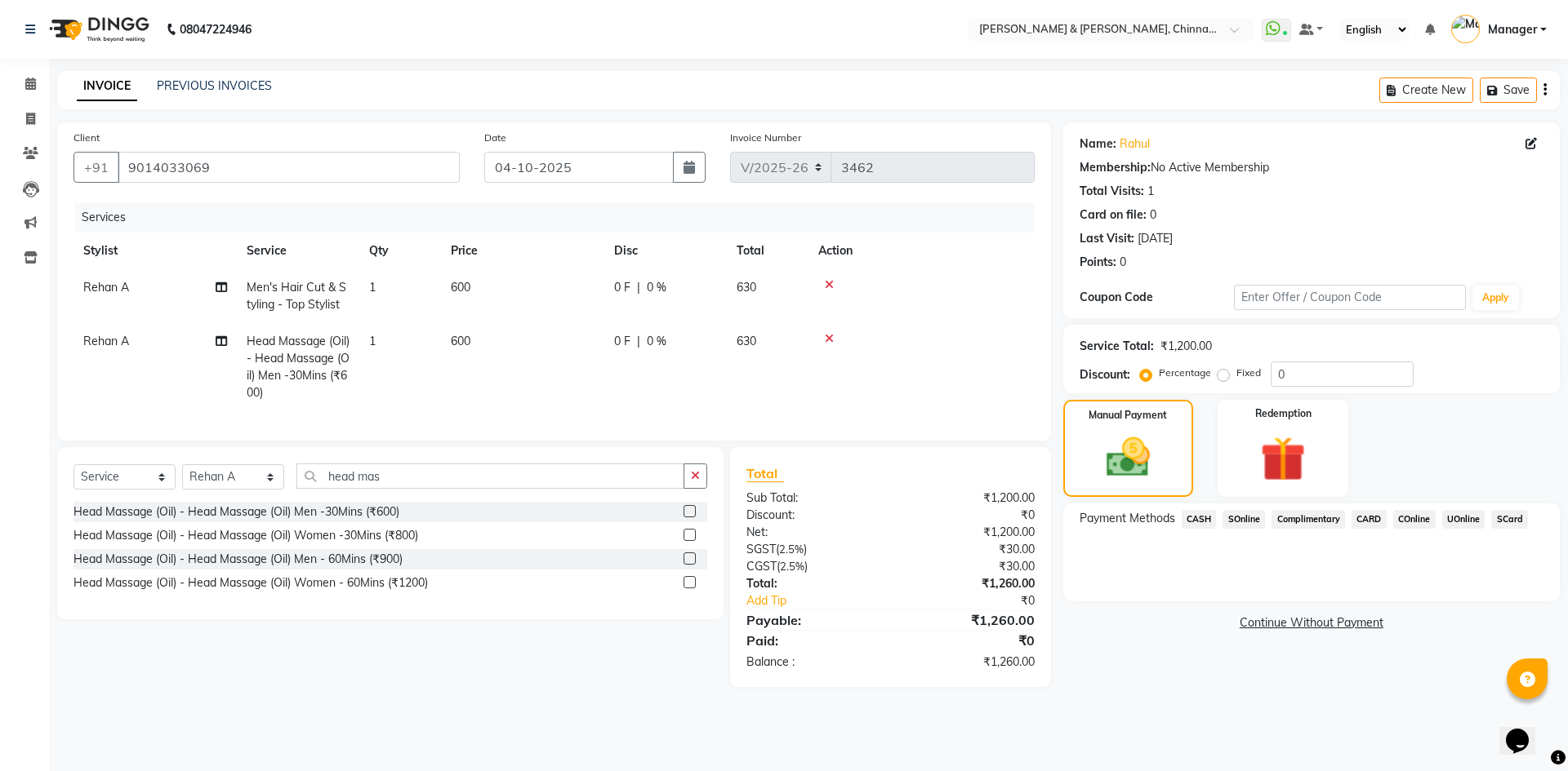
click at [1196, 522] on span "CASH" at bounding box center [1199, 519] width 35 height 18
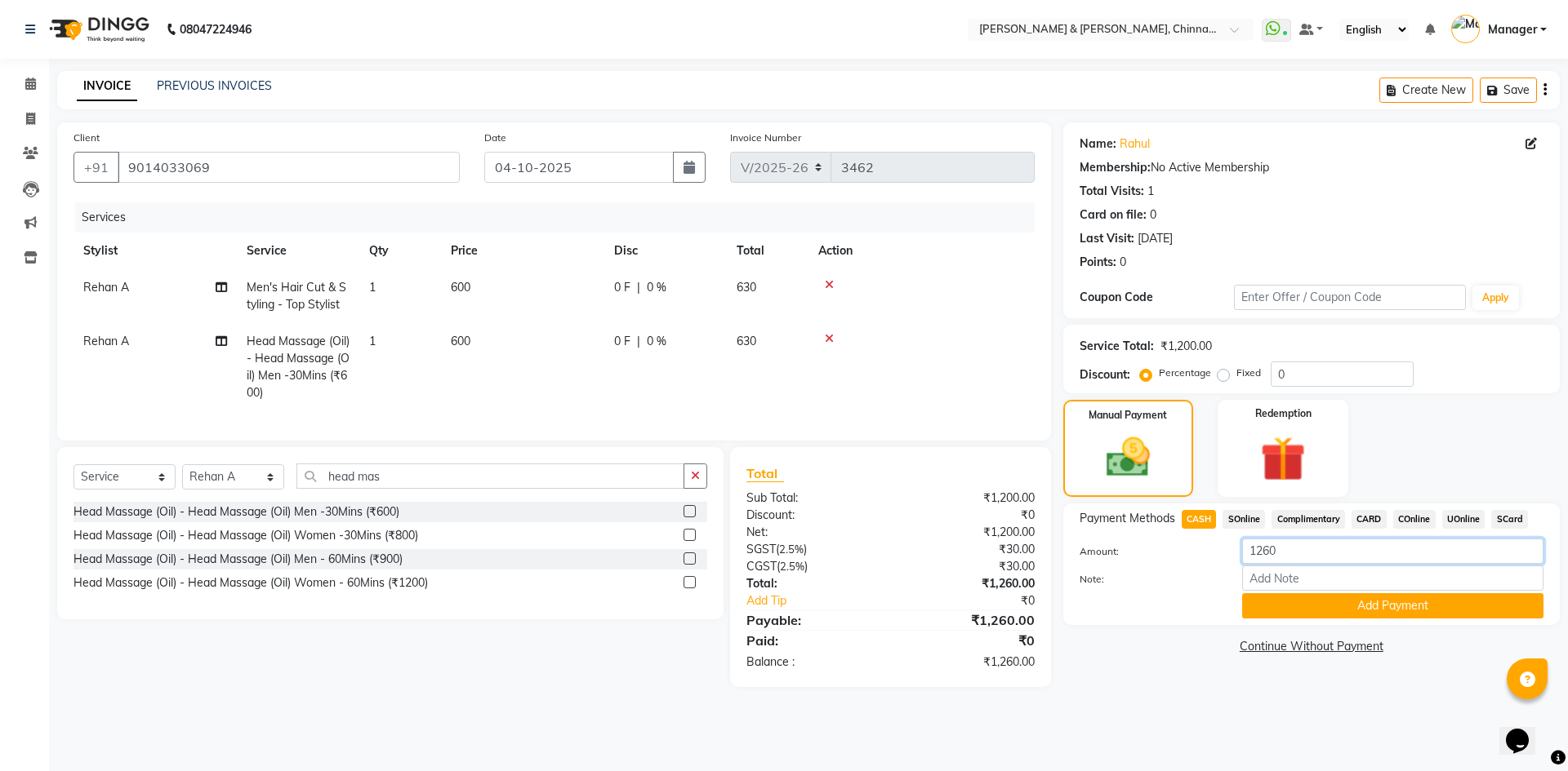
drag, startPoint x: 1258, startPoint y: 554, endPoint x: 1346, endPoint y: 548, distance: 88.2
click at [1340, 554] on input "1260" at bounding box center [1392, 551] width 301 height 25
type input "1000"
click at [1295, 615] on button "Add Payment" at bounding box center [1392, 606] width 301 height 25
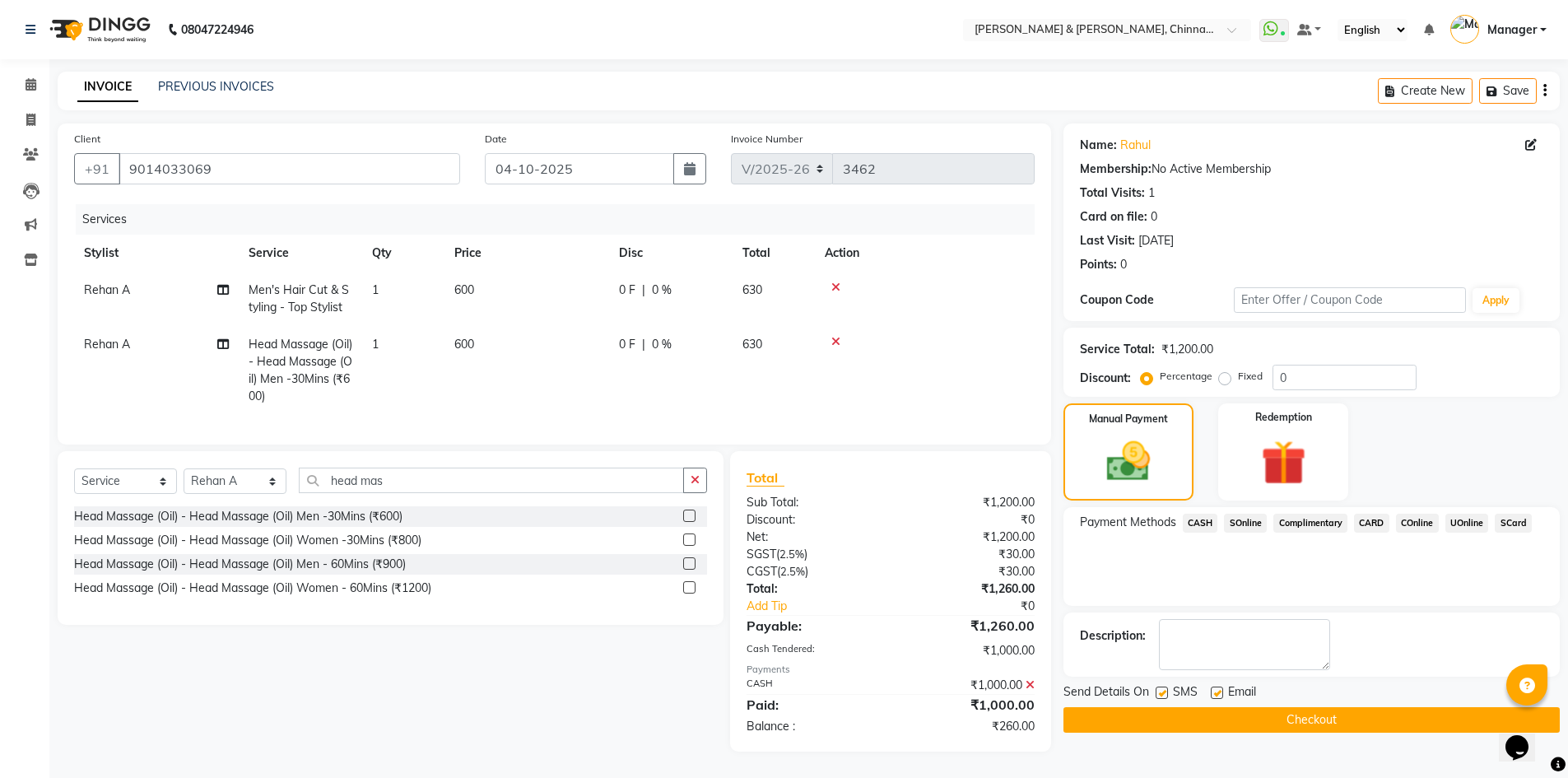
click at [1464, 523] on span "UOnline" at bounding box center [1468, 523] width 44 height 19
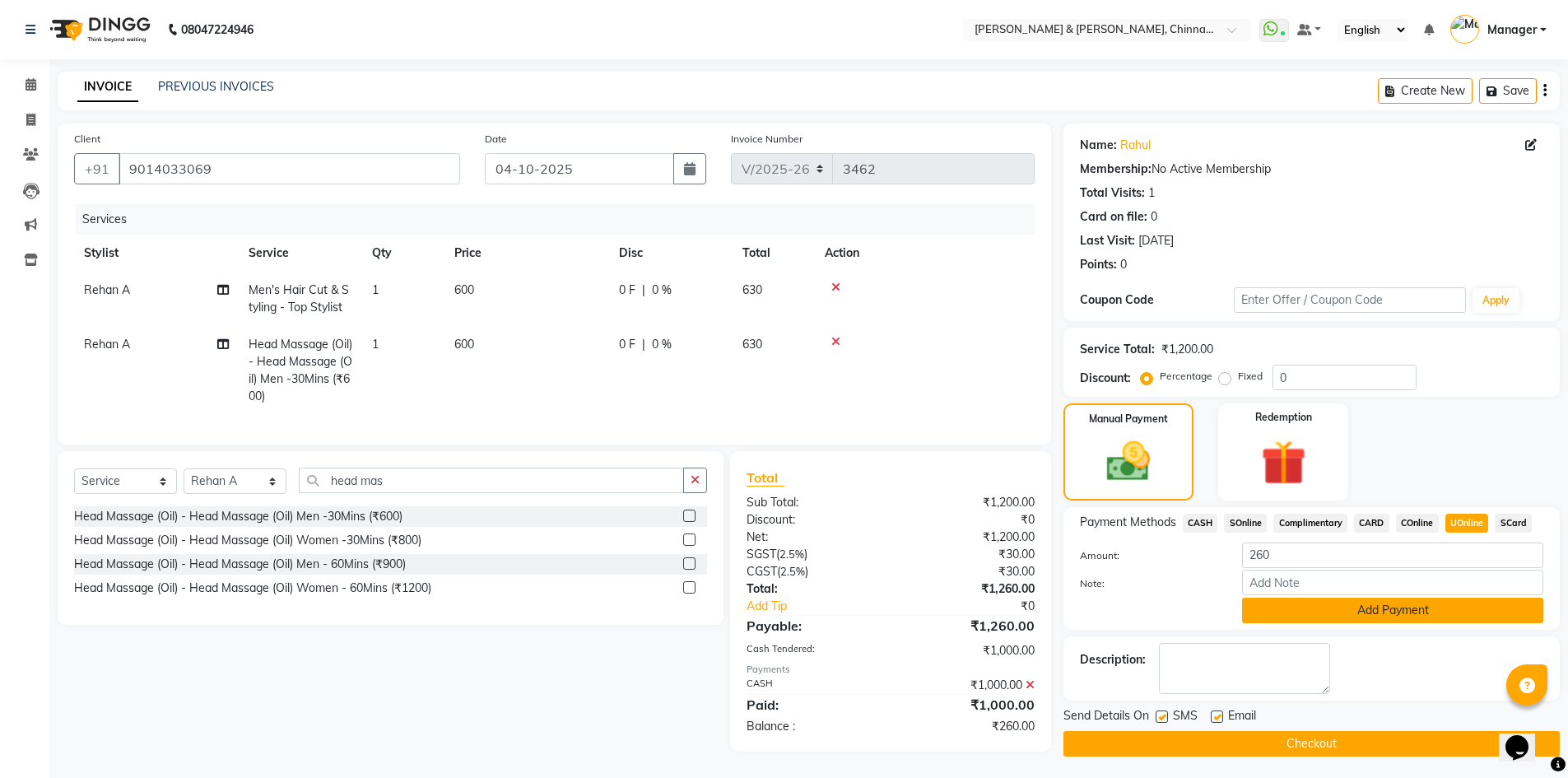
click at [1376, 615] on button "Add Payment" at bounding box center [1393, 611] width 301 height 25
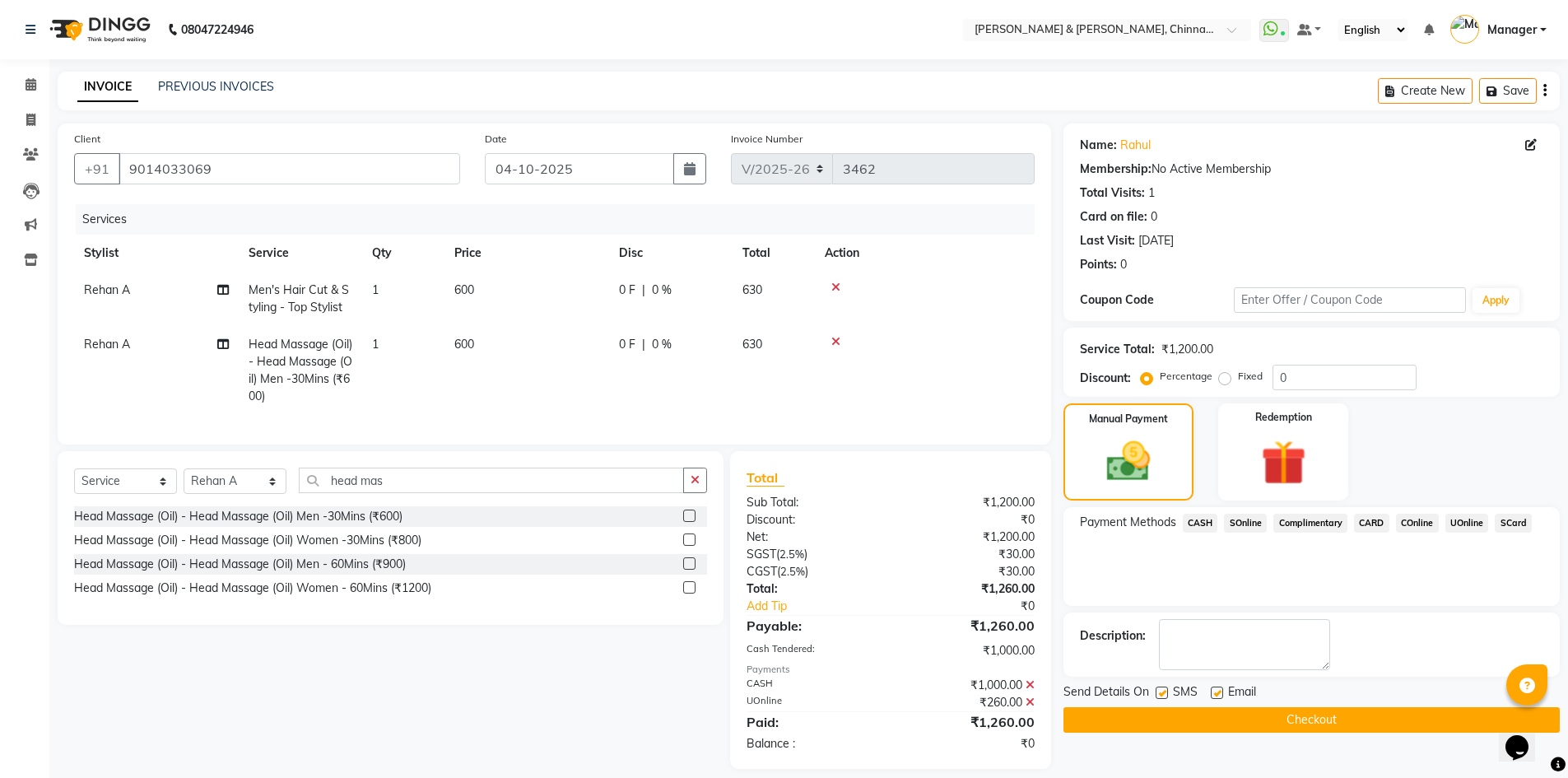
click at [1335, 720] on button "Checkout" at bounding box center [1312, 720] width 497 height 25
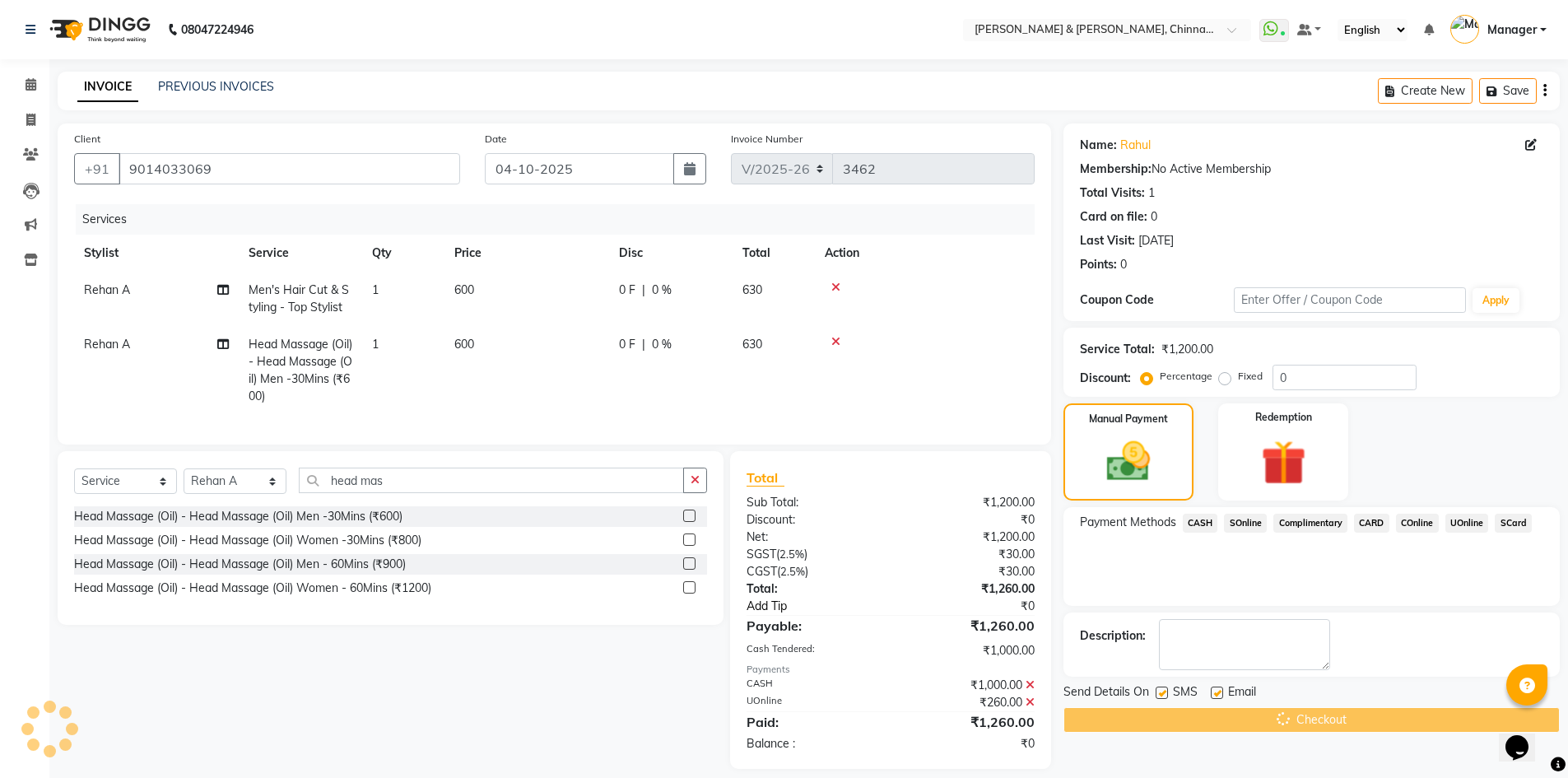
scroll to position [28, 0]
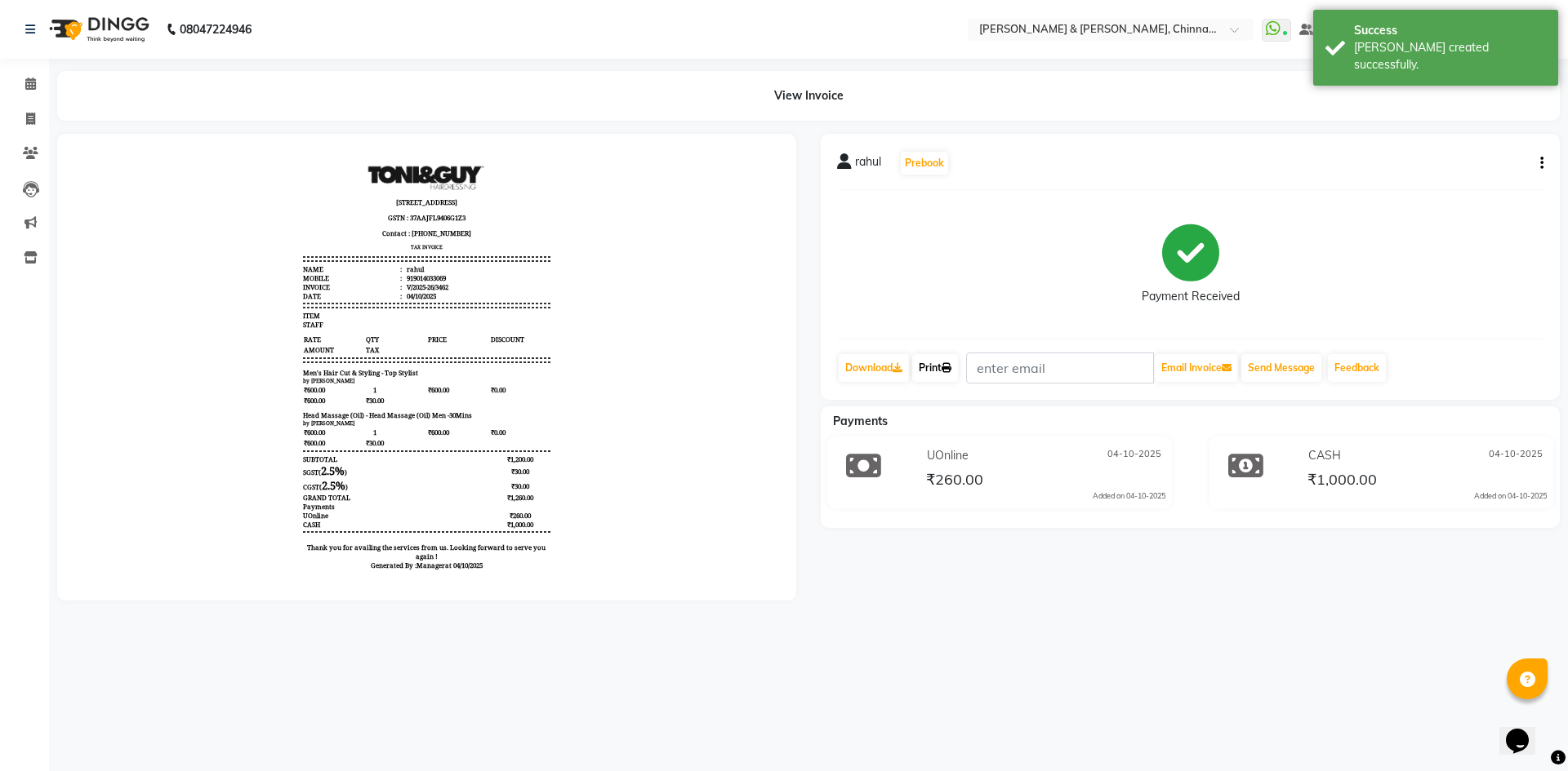
click at [936, 365] on link "Print" at bounding box center [935, 368] width 46 height 28
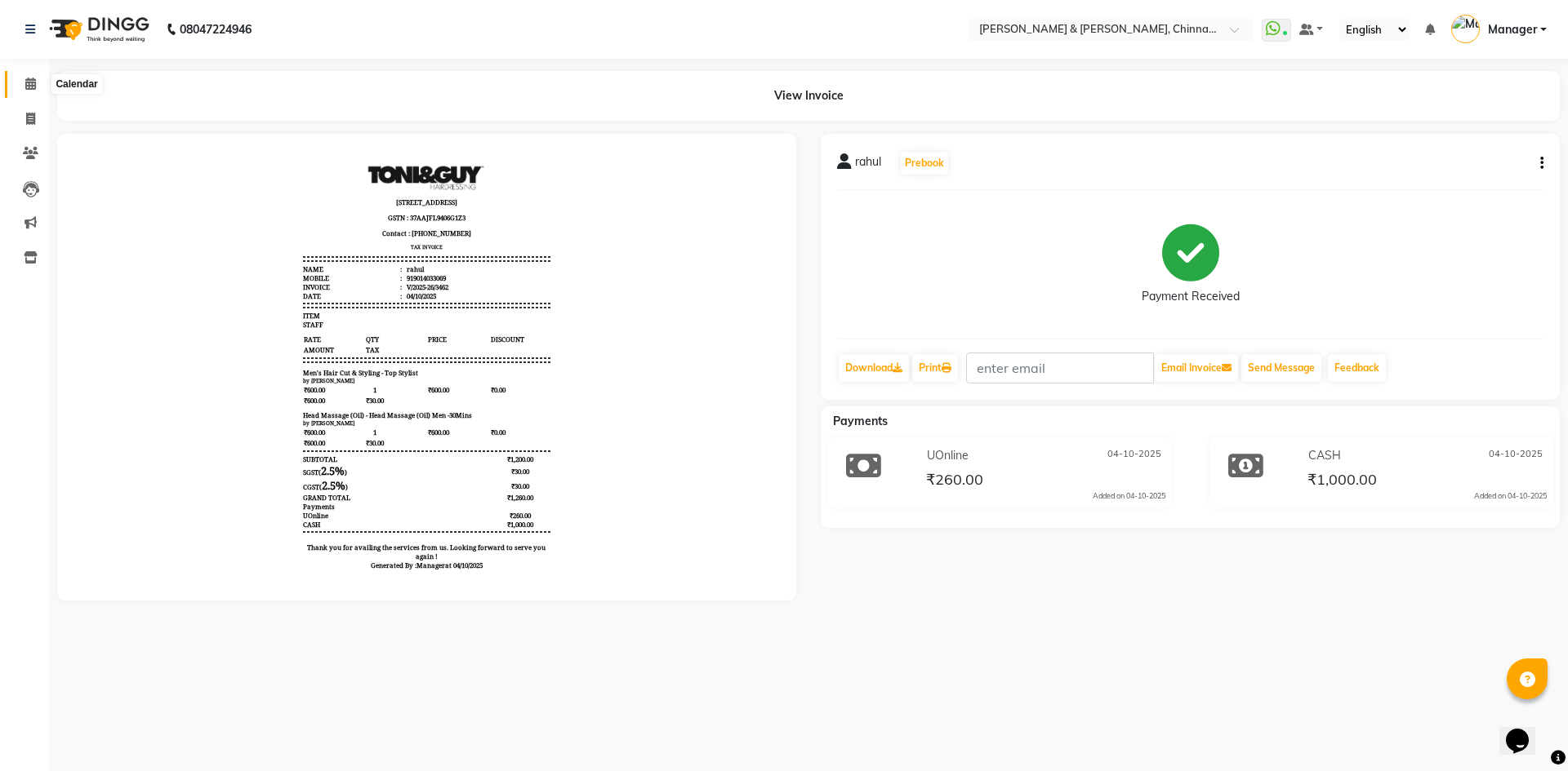
click at [33, 82] on icon at bounding box center [30, 84] width 11 height 13
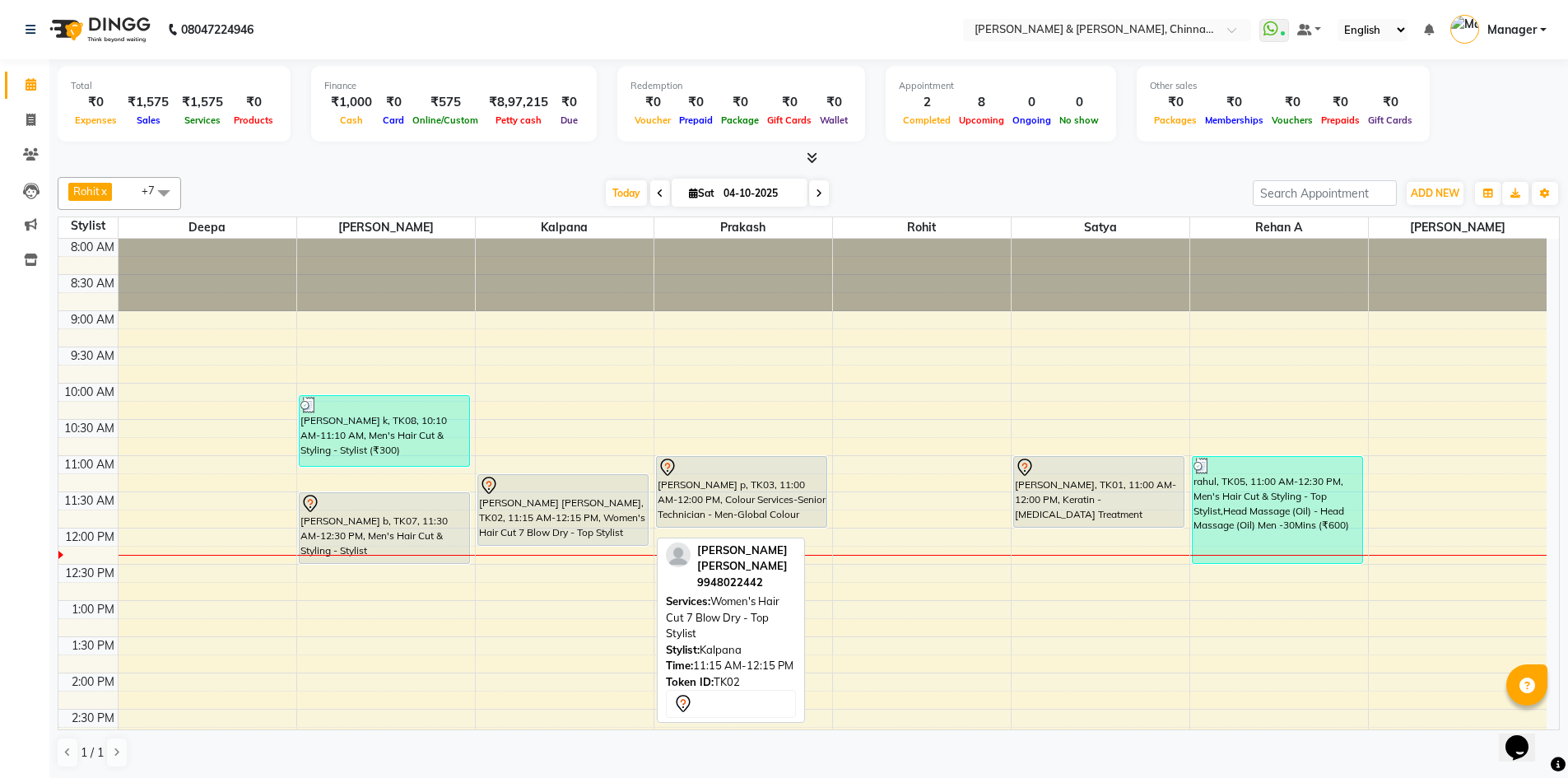
click at [554, 526] on div "[PERSON_NAME] [PERSON_NAME], TK02, 11:15 AM-12:15 PM, Women's Hair Cut 7 Blow D…" at bounding box center [563, 510] width 170 height 70
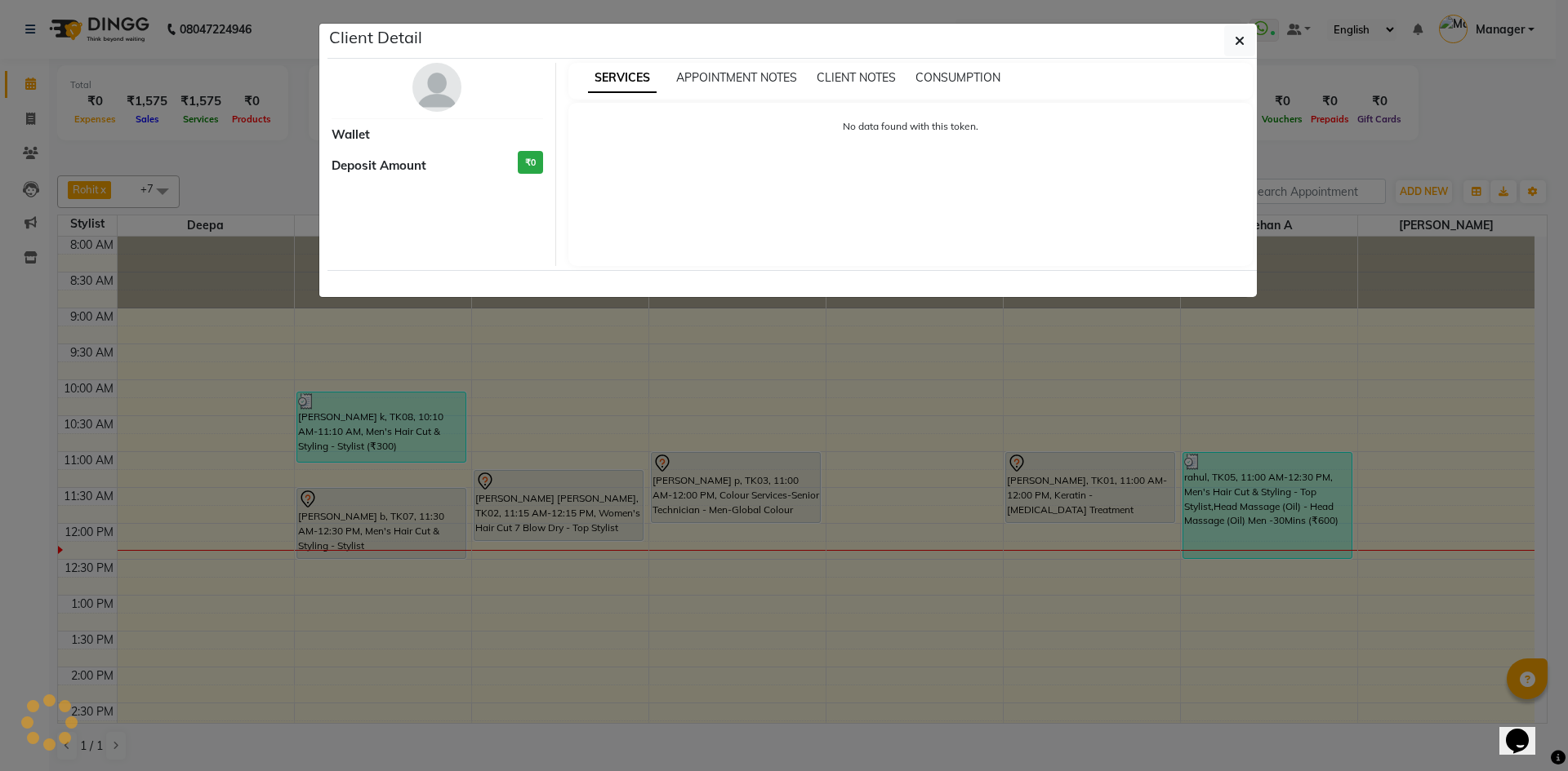
select select "7"
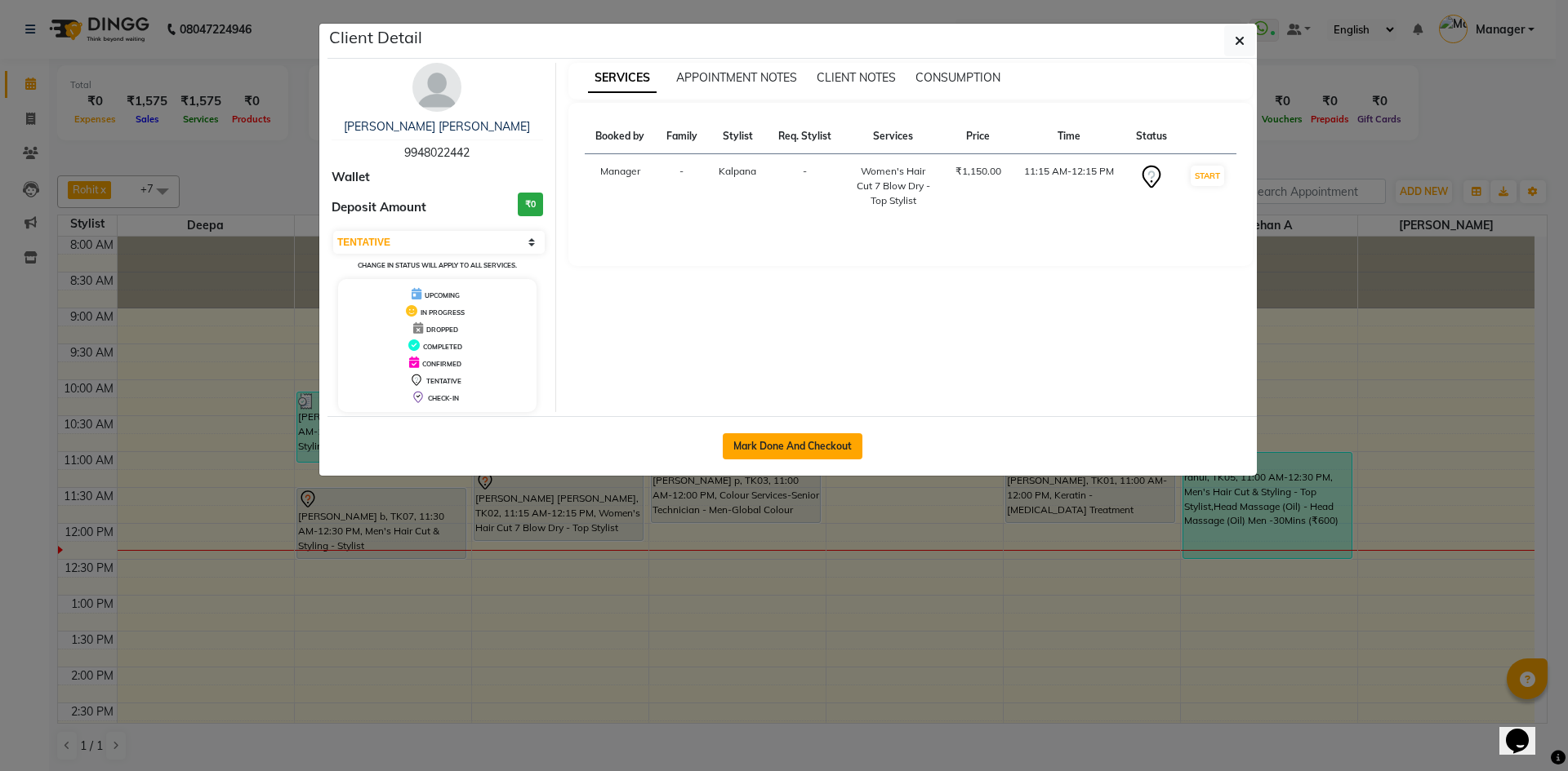
click at [794, 443] on button "Mark Done And Checkout" at bounding box center [792, 446] width 140 height 26
select select "service"
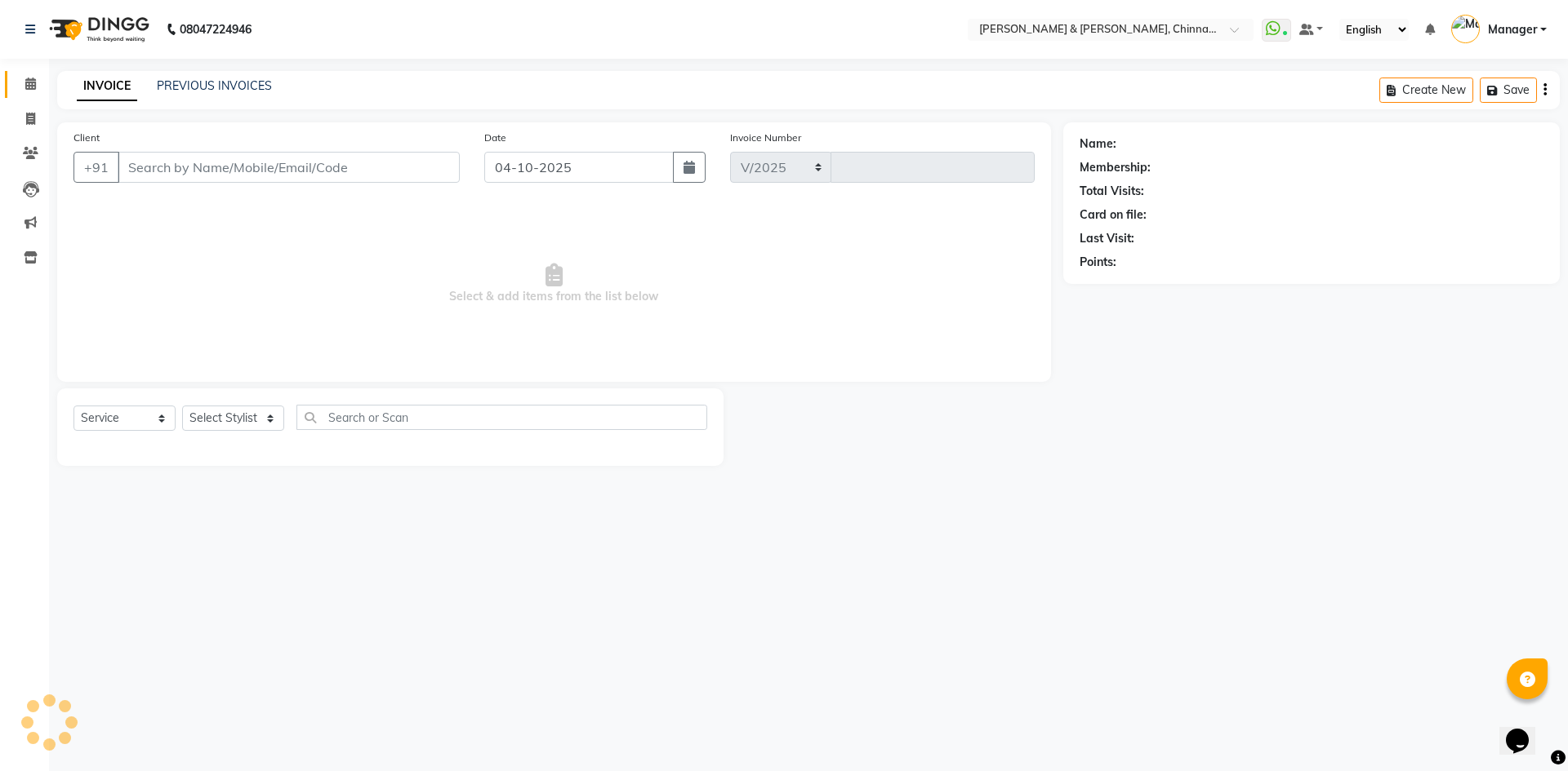
select select "7388"
type input "3463"
type input "9948022442"
select select "65148"
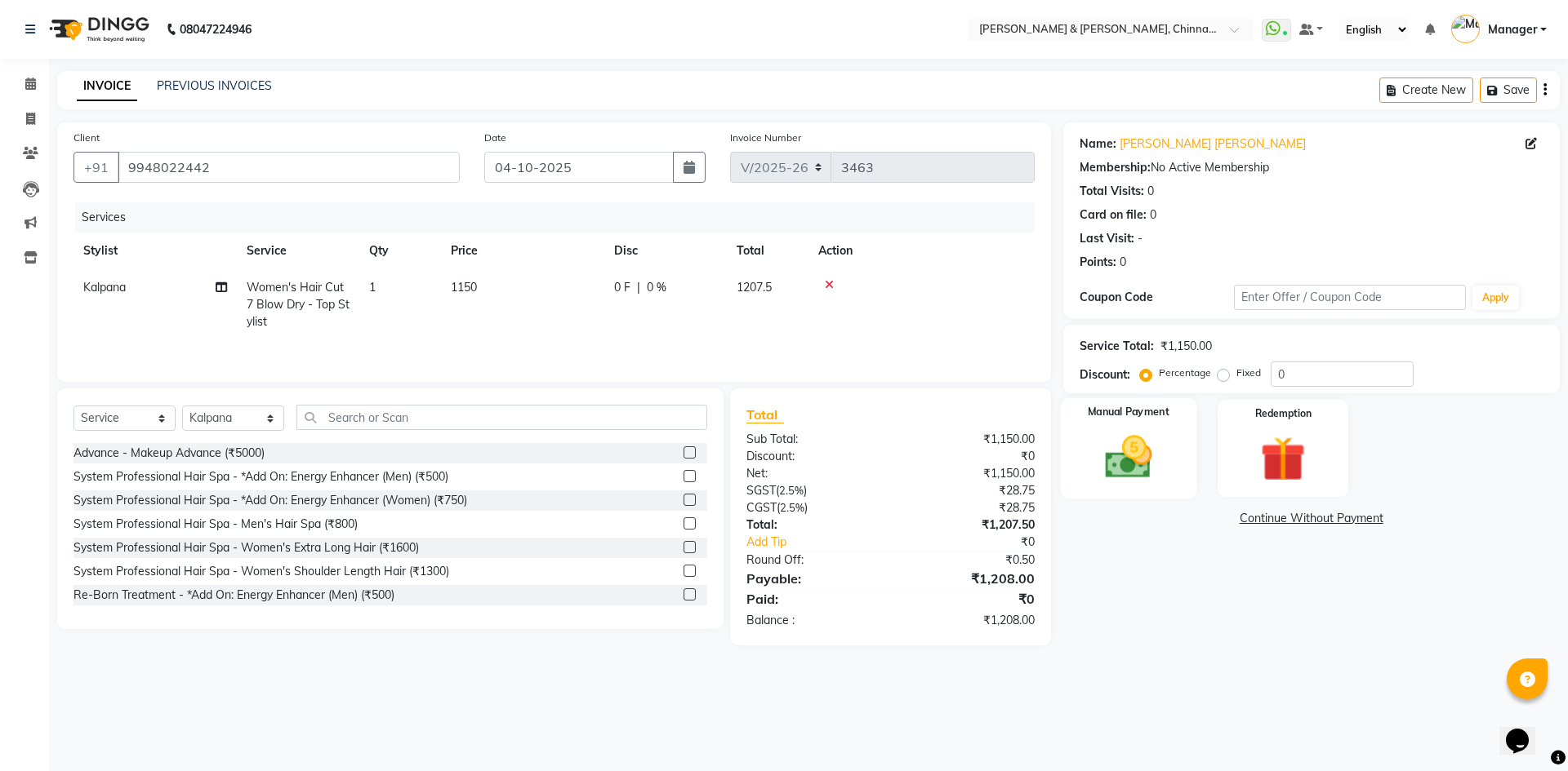
click at [1096, 447] on img at bounding box center [1128, 457] width 76 height 54
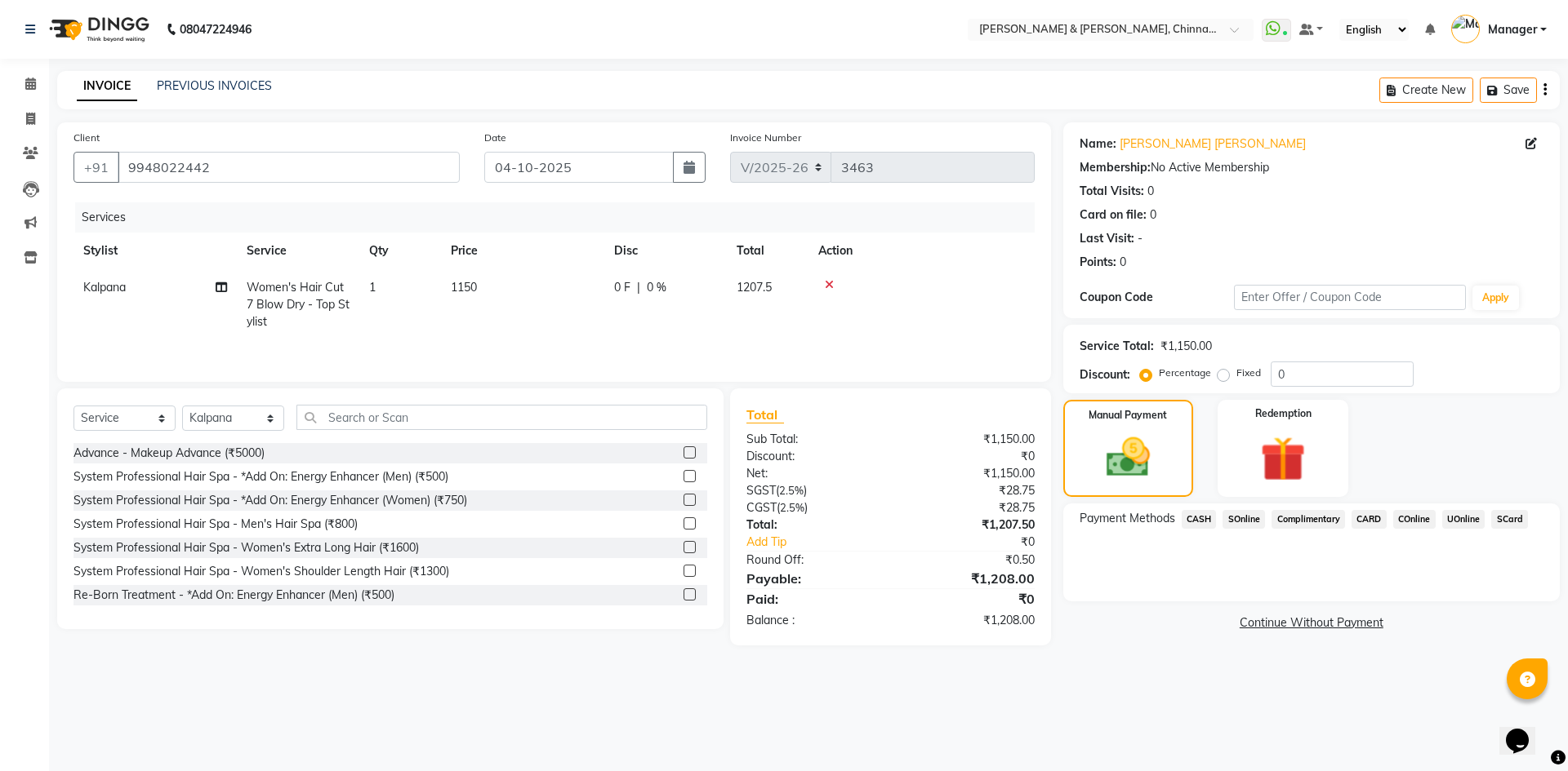
click at [1199, 519] on span "CASH" at bounding box center [1199, 519] width 35 height 18
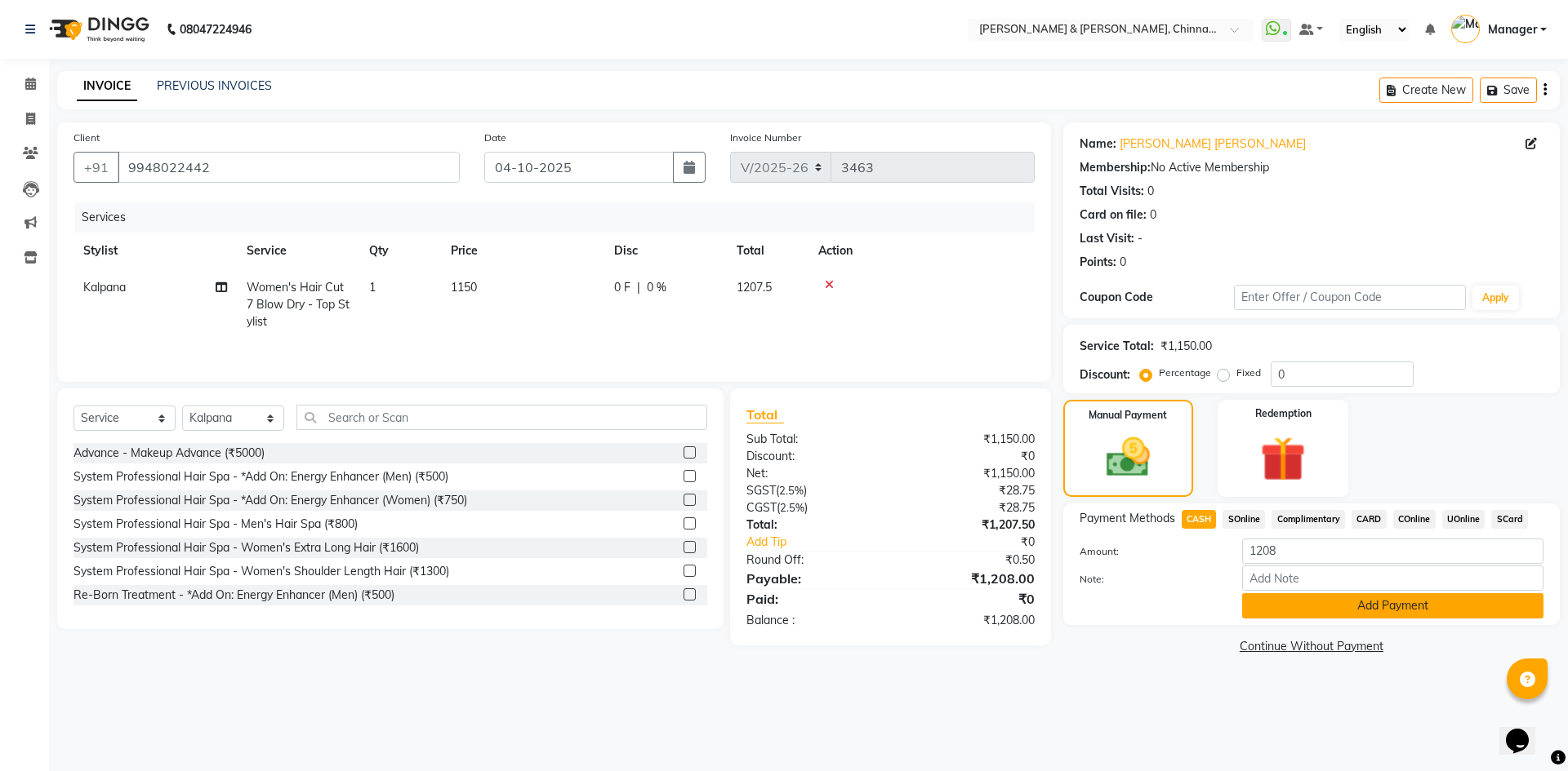
click at [1335, 605] on button "Add Payment" at bounding box center [1392, 606] width 301 height 25
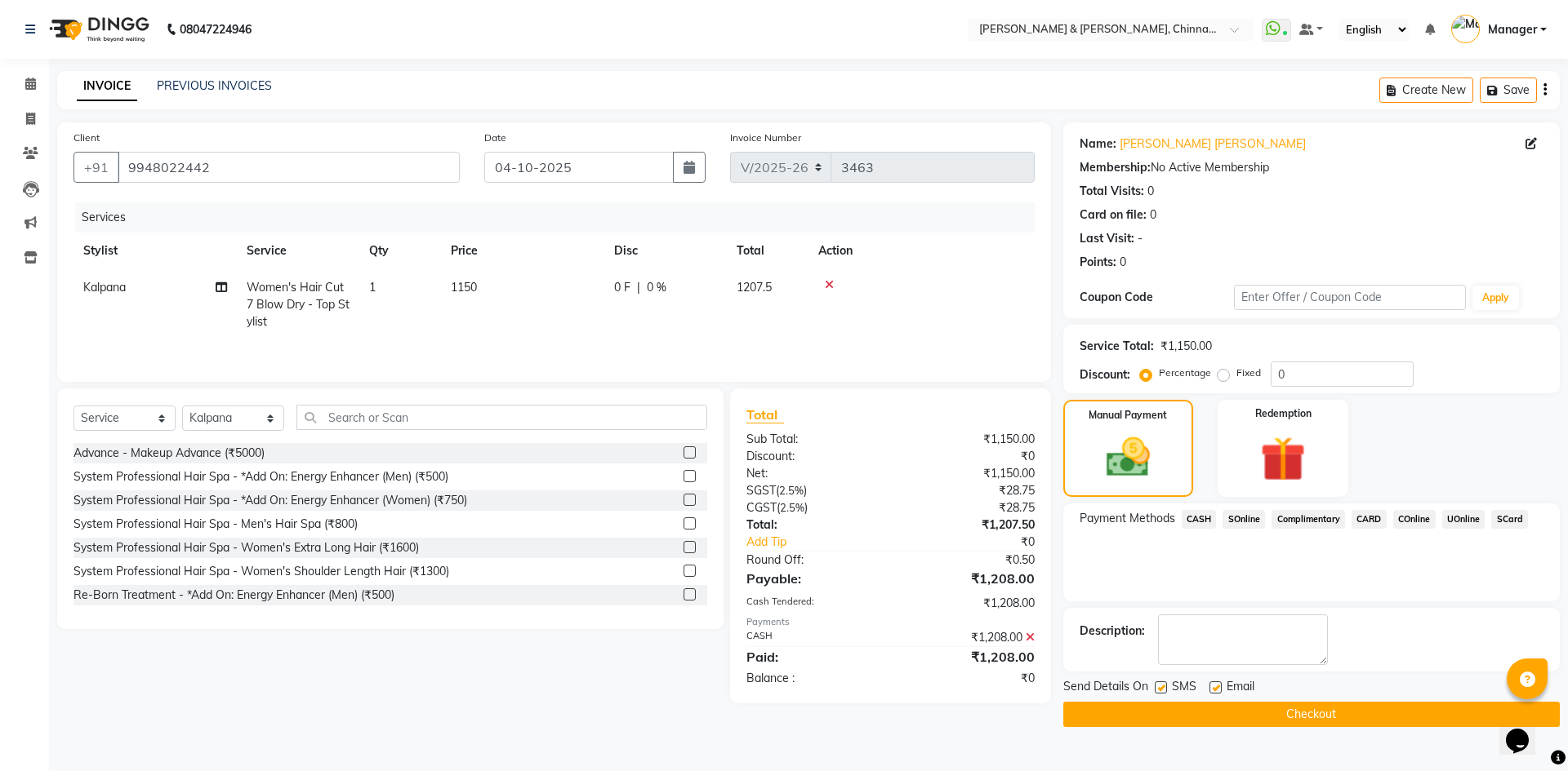
click at [1306, 704] on button "Checkout" at bounding box center [1311, 714] width 496 height 25
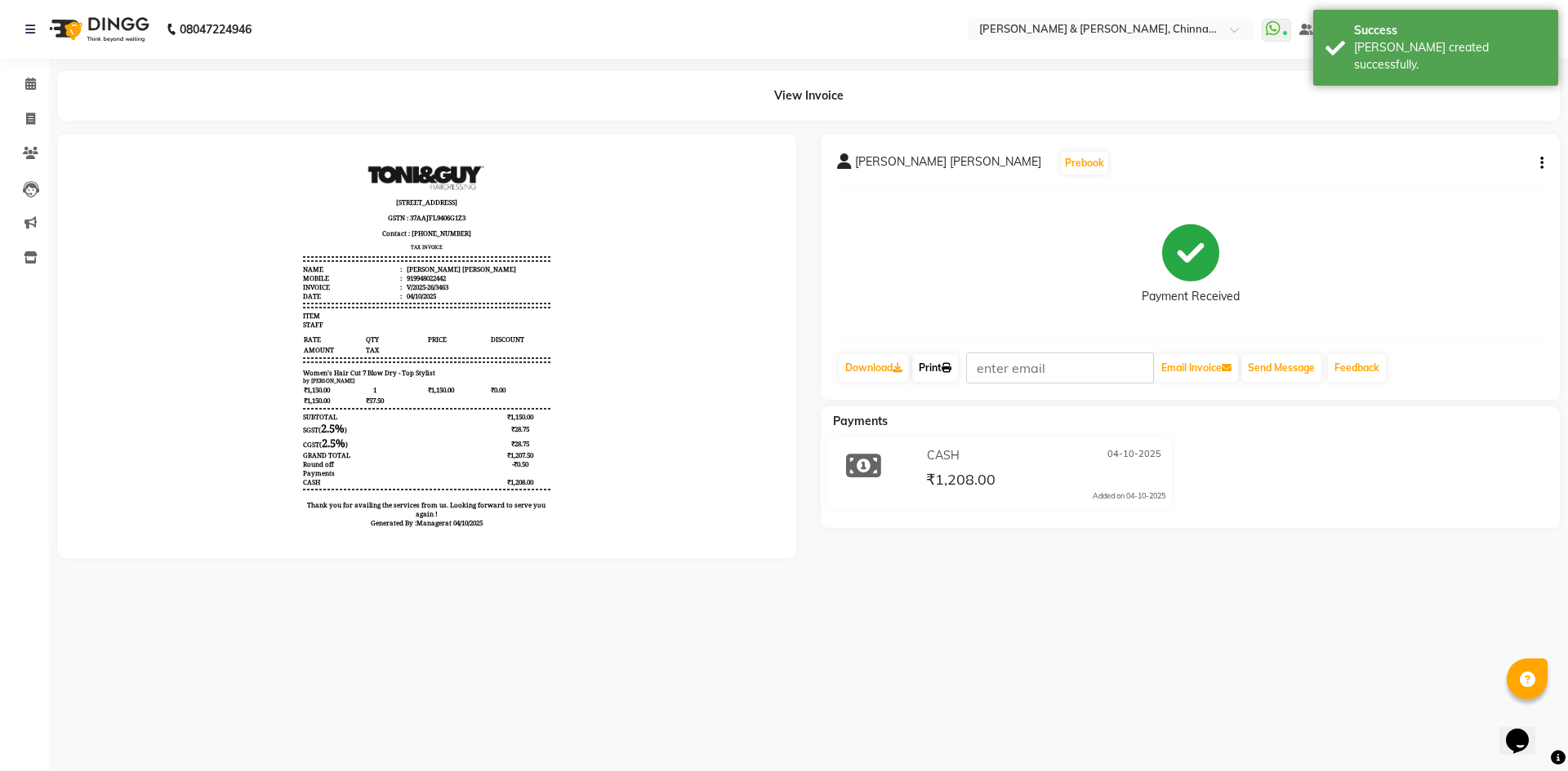
drag, startPoint x: 943, startPoint y: 376, endPoint x: 943, endPoint y: 363, distance: 13.0
click at [943, 376] on link "Print" at bounding box center [935, 368] width 46 height 28
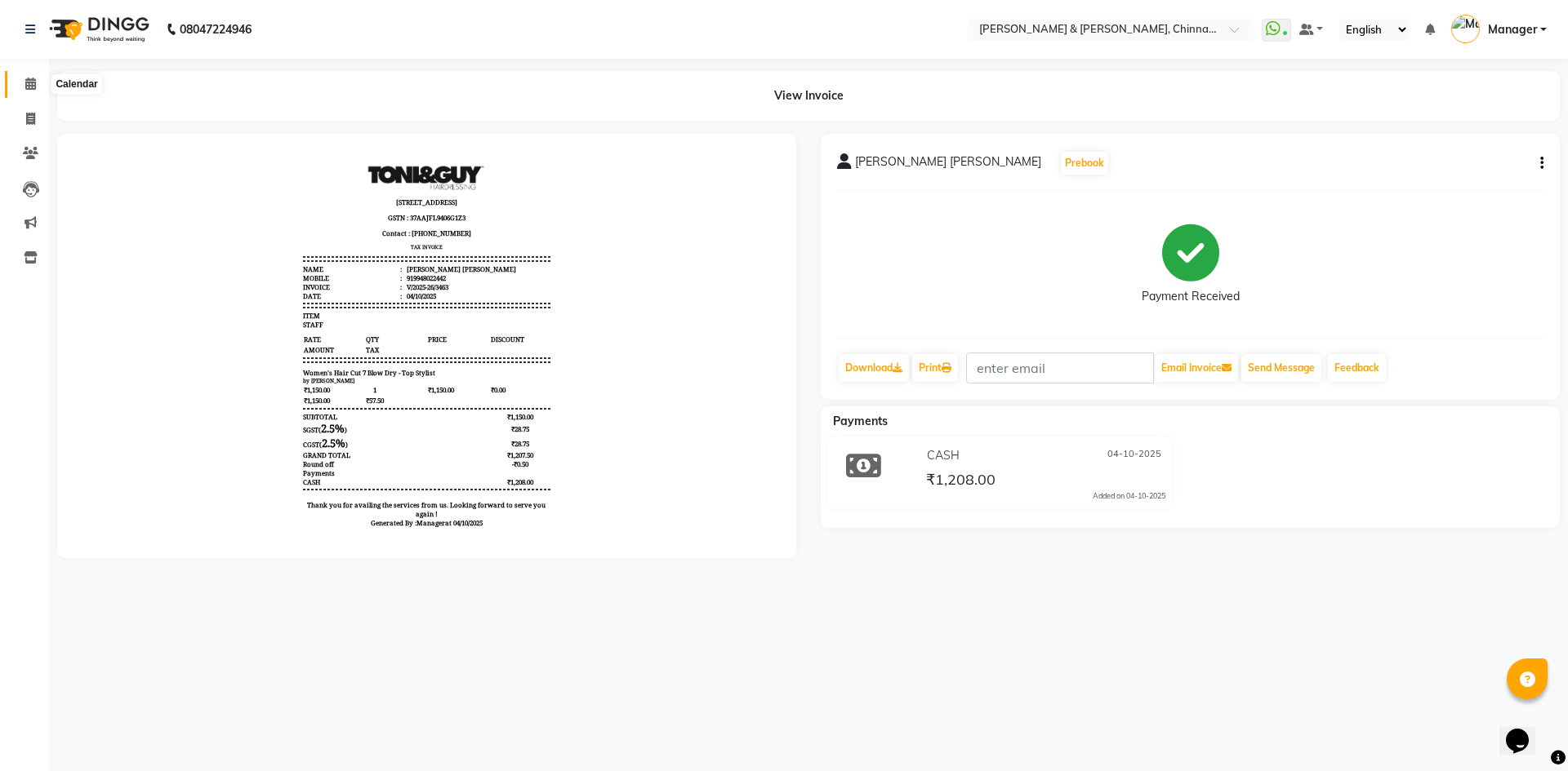
click at [33, 88] on icon at bounding box center [30, 84] width 11 height 13
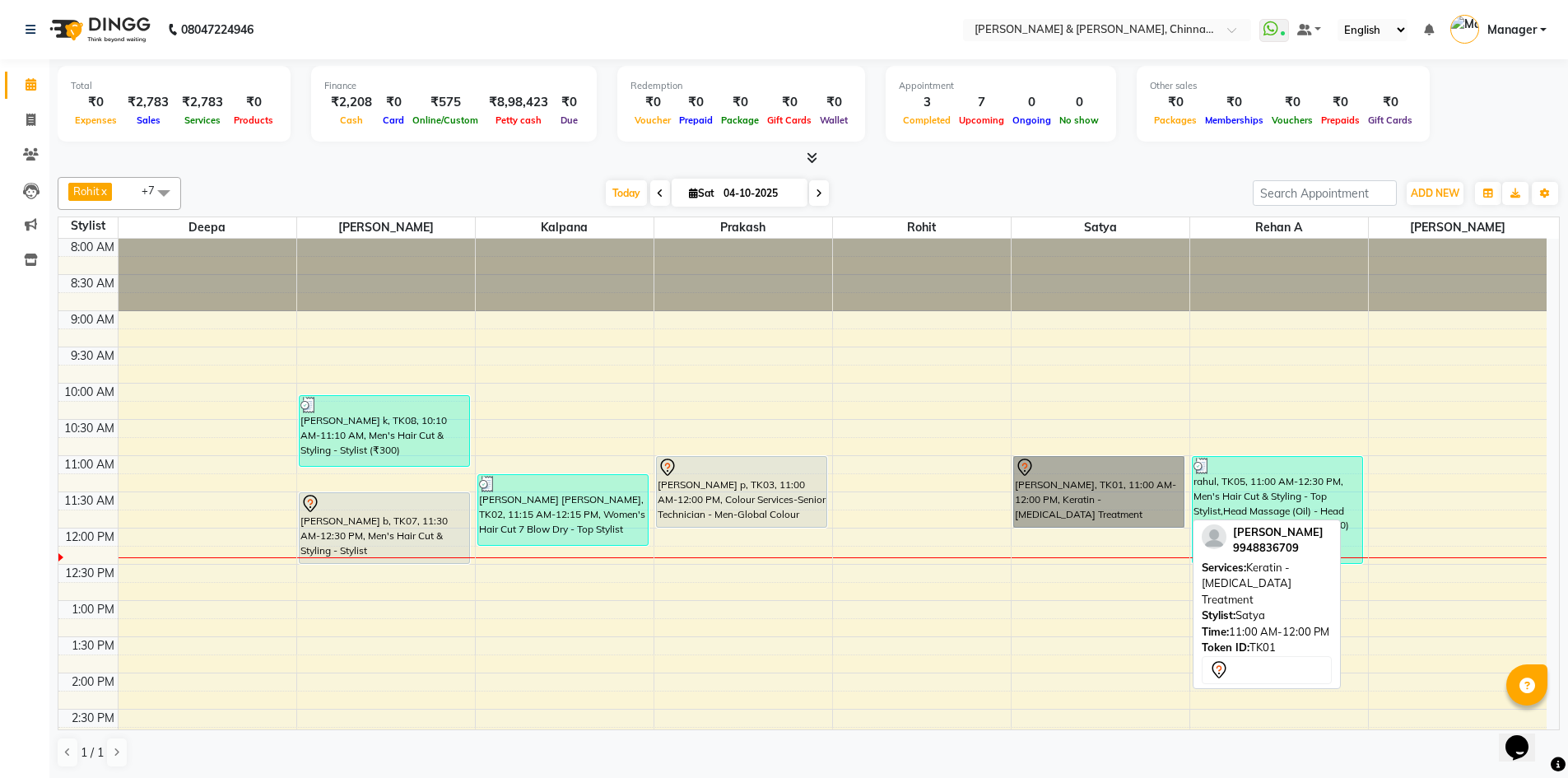
drag, startPoint x: 1088, startPoint y: 492, endPoint x: 1081, endPoint y: 482, distance: 12.2
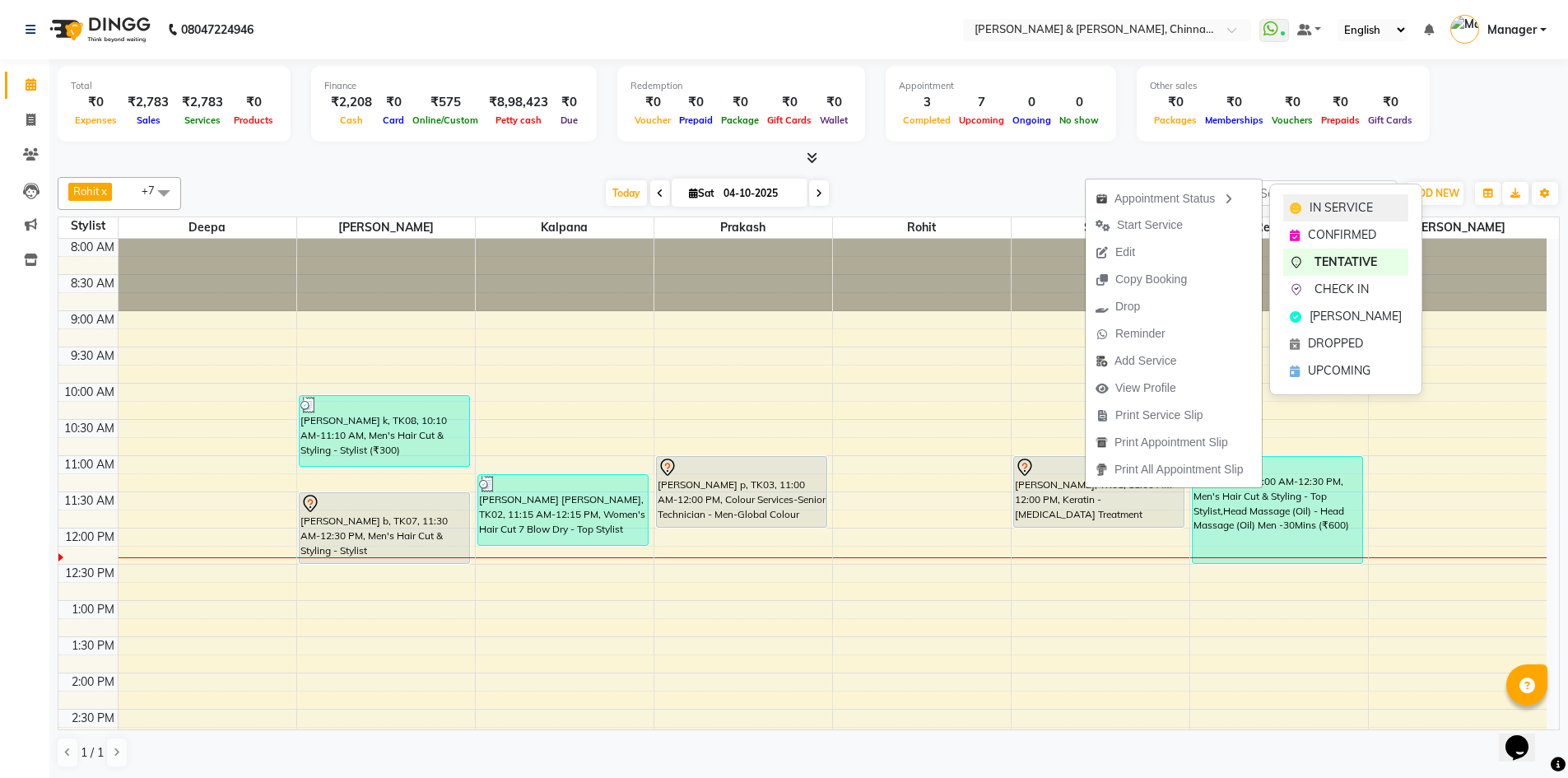
click at [1323, 198] on div "IN SERVICE" at bounding box center [1346, 208] width 125 height 27
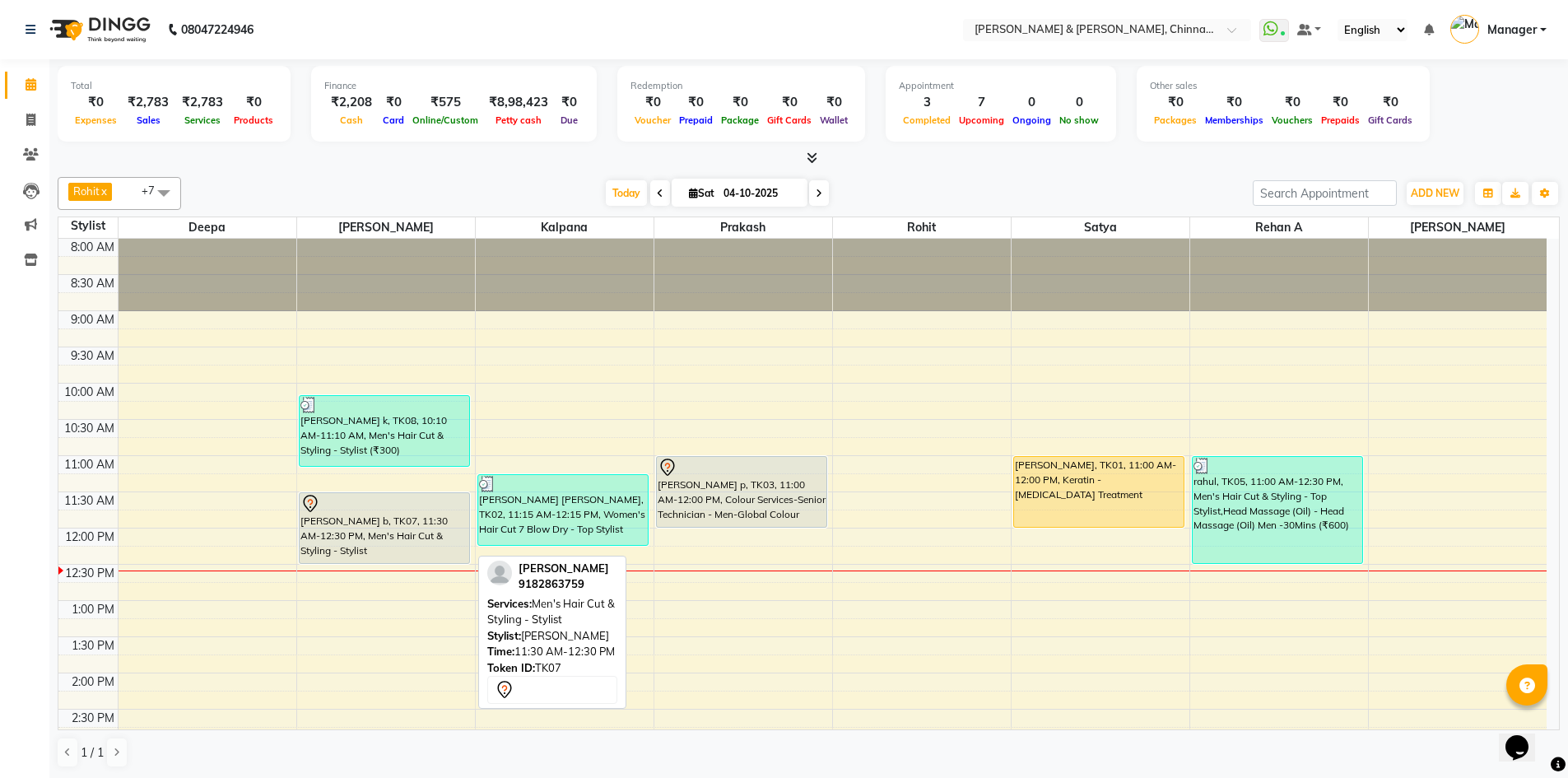
click at [360, 508] on div at bounding box center [385, 504] width 169 height 19
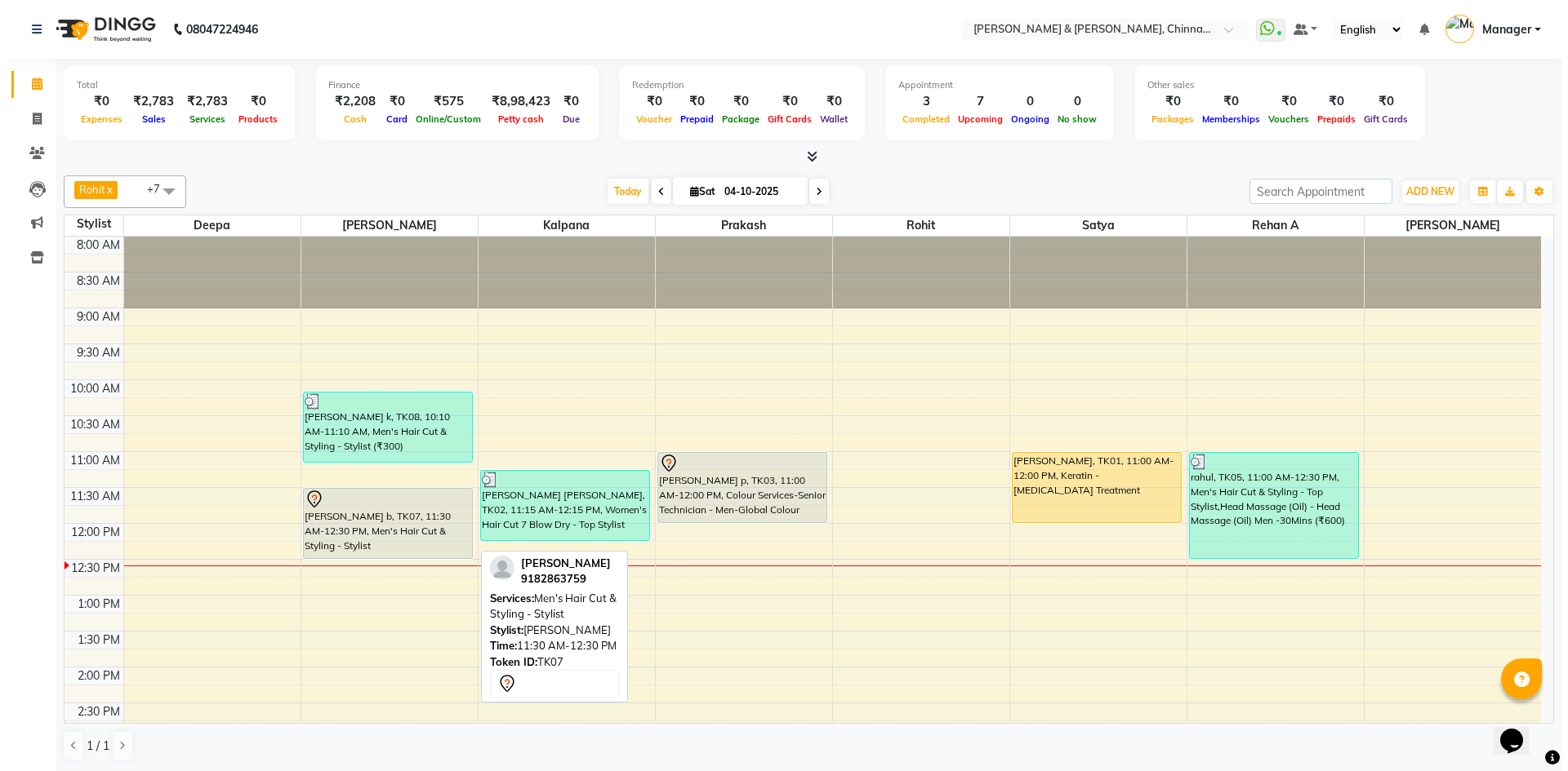
select select "1"
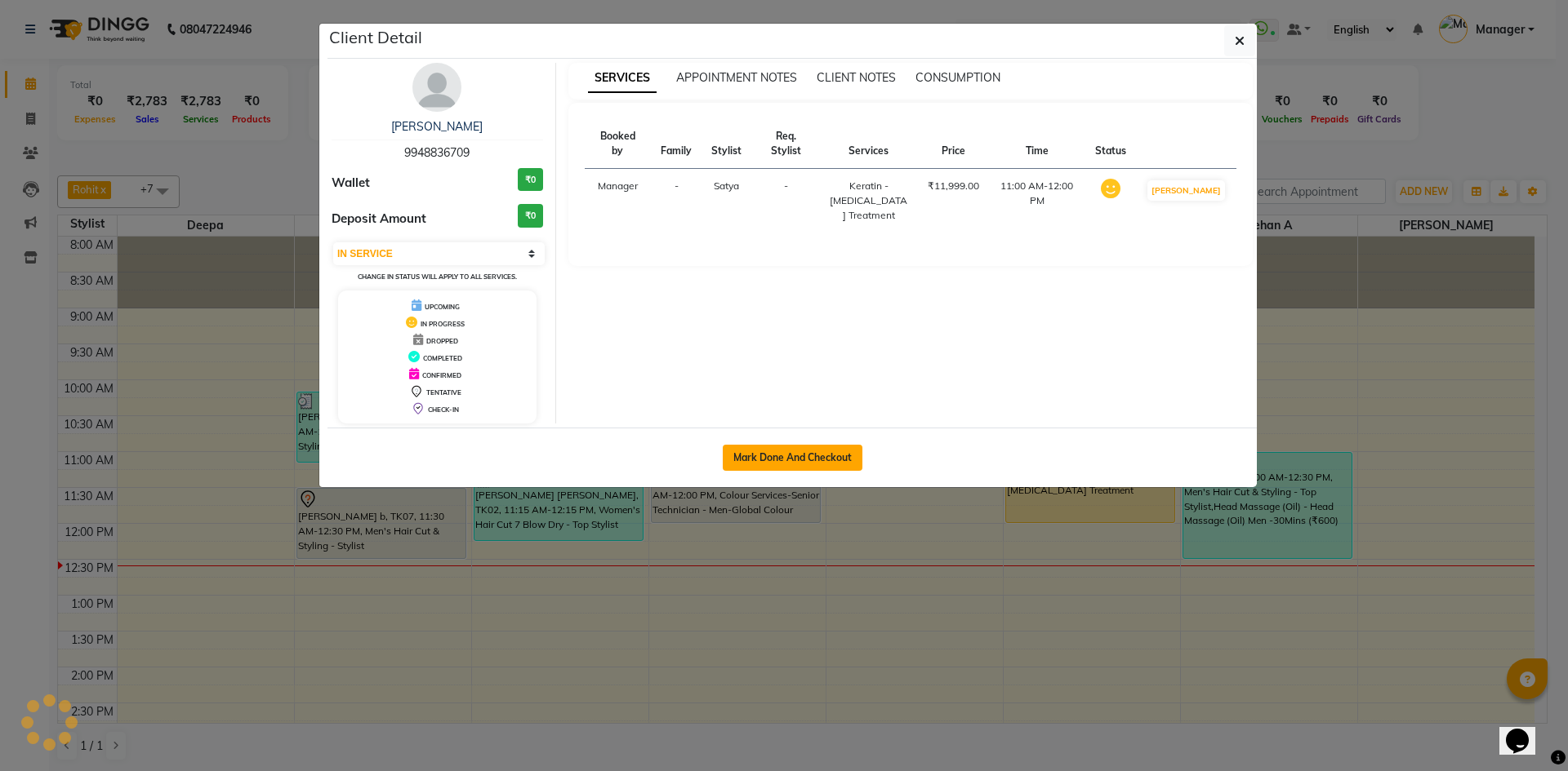
click at [814, 452] on button "Mark Done And Checkout" at bounding box center [792, 457] width 140 height 26
select select "service"
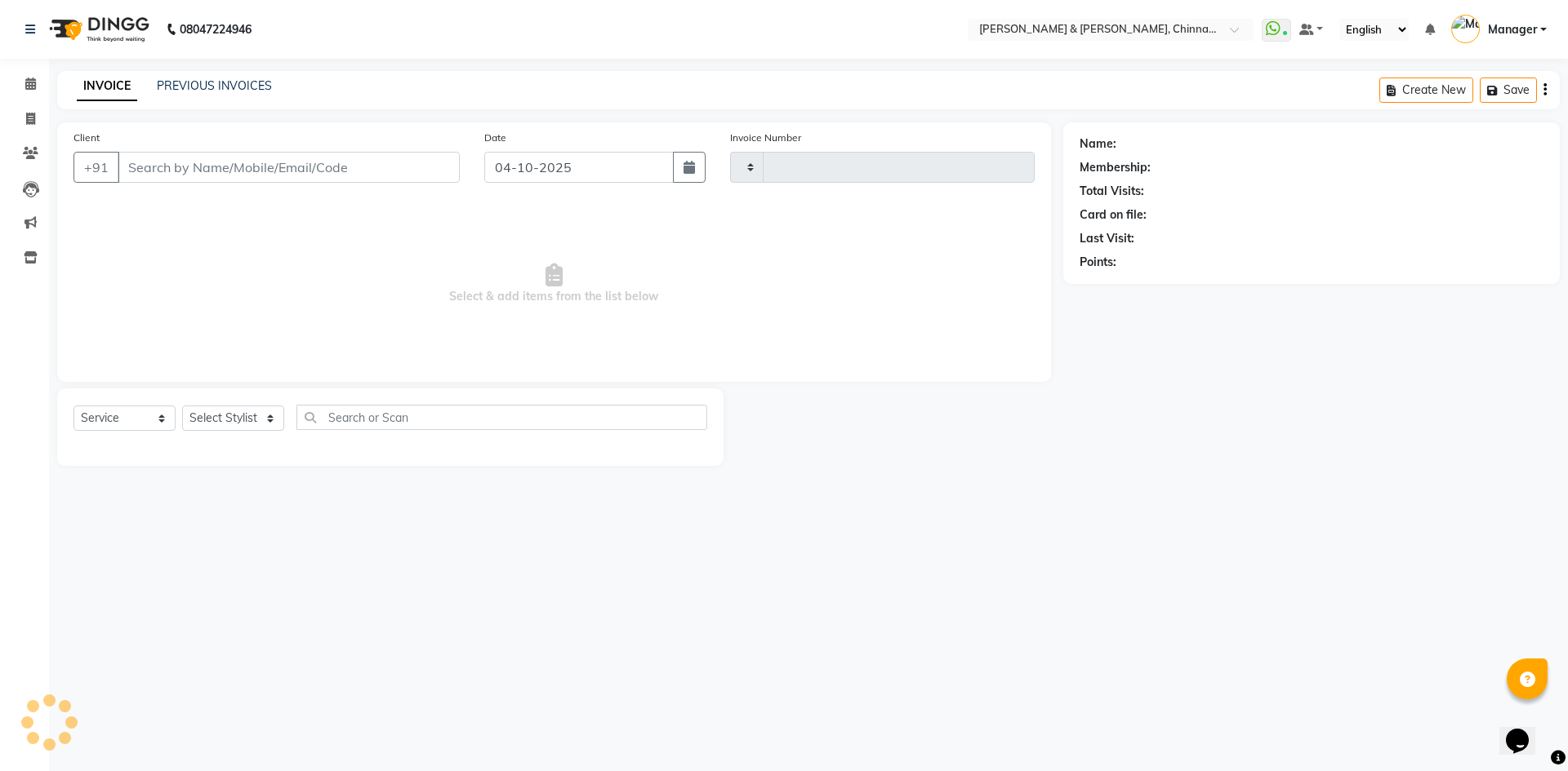
type input "3464"
select select "7388"
type input "9948836709"
select select "65038"
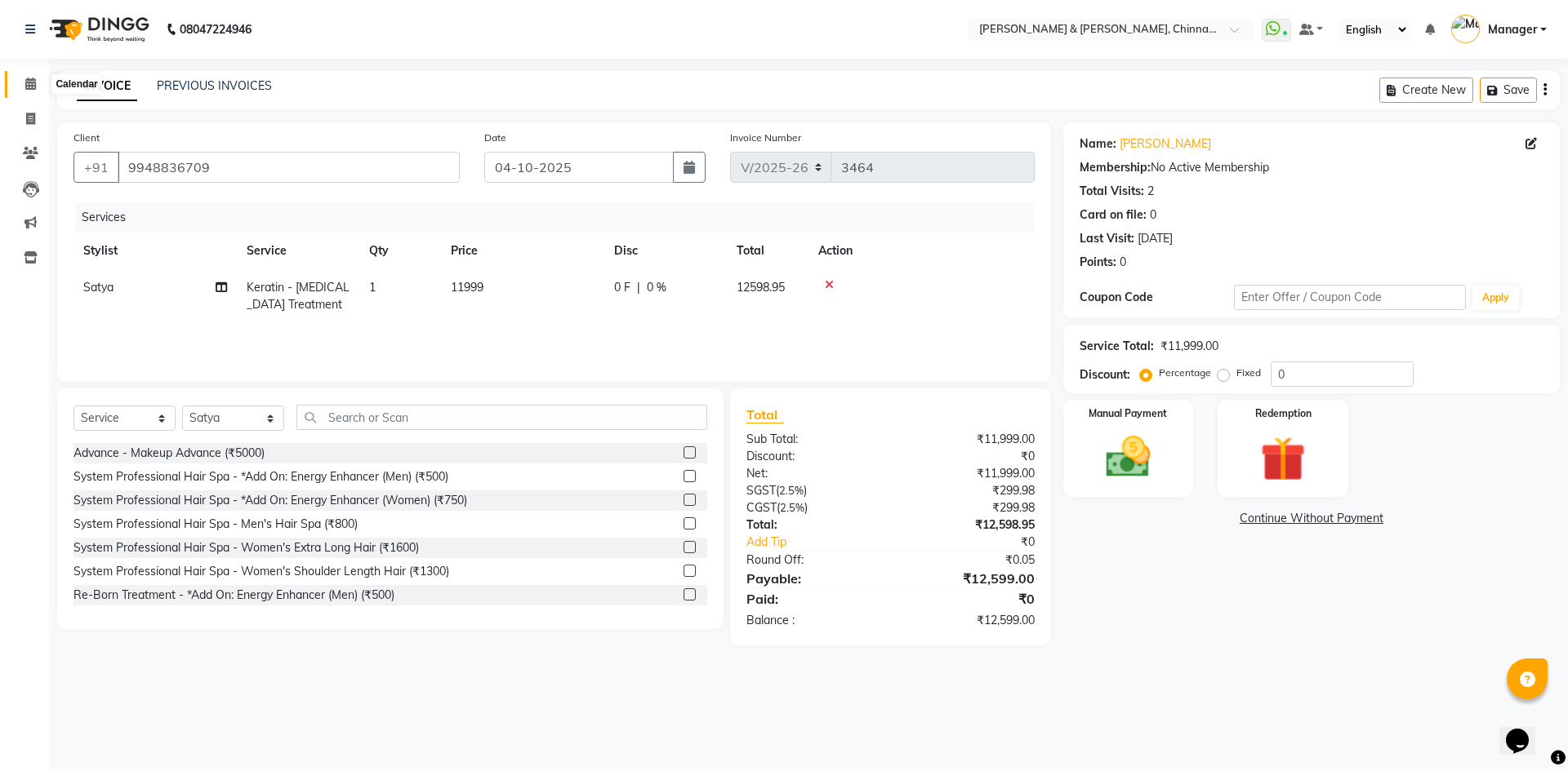
click at [33, 80] on icon at bounding box center [30, 84] width 11 height 13
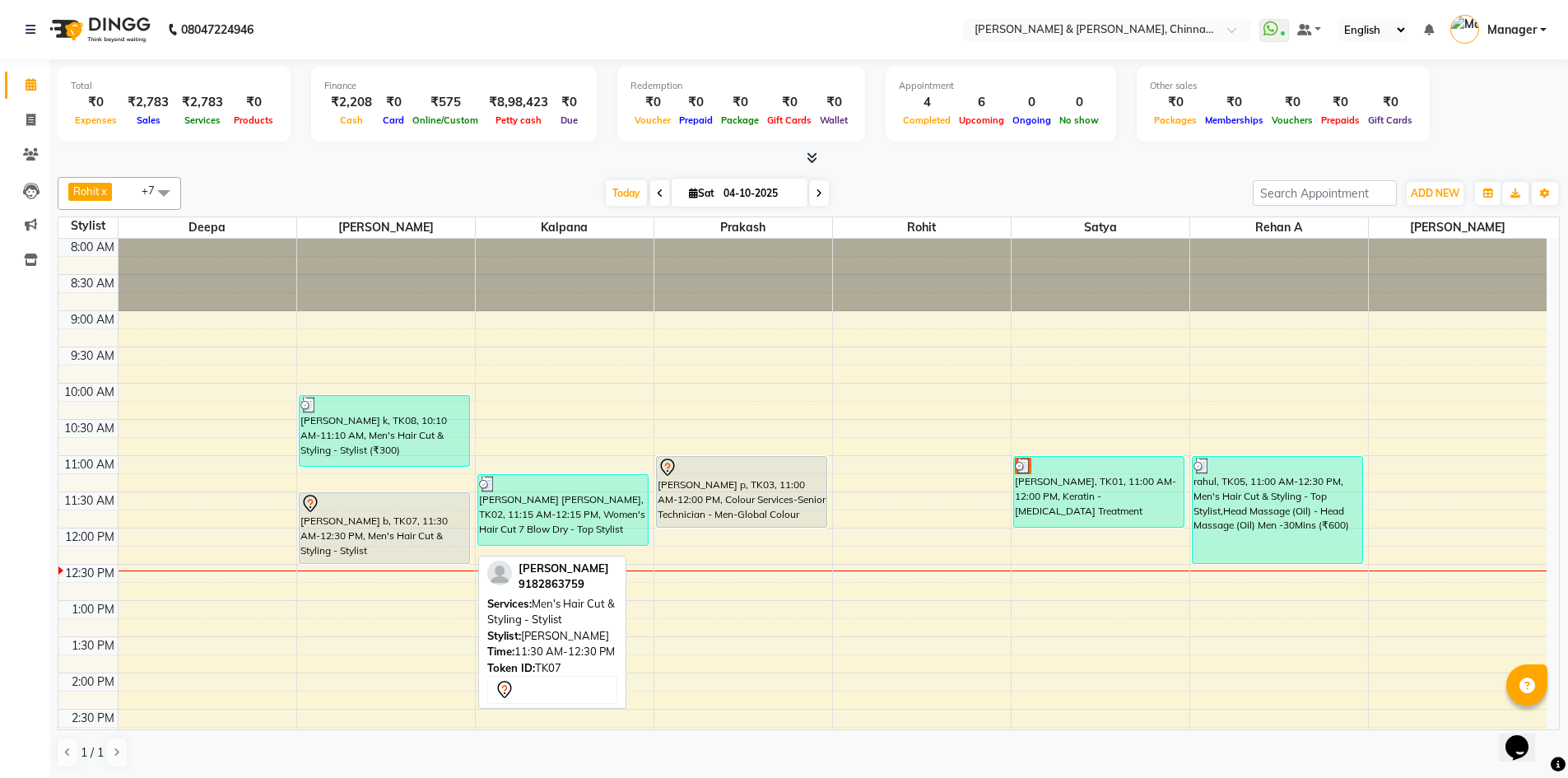
click at [412, 511] on div at bounding box center [385, 504] width 169 height 19
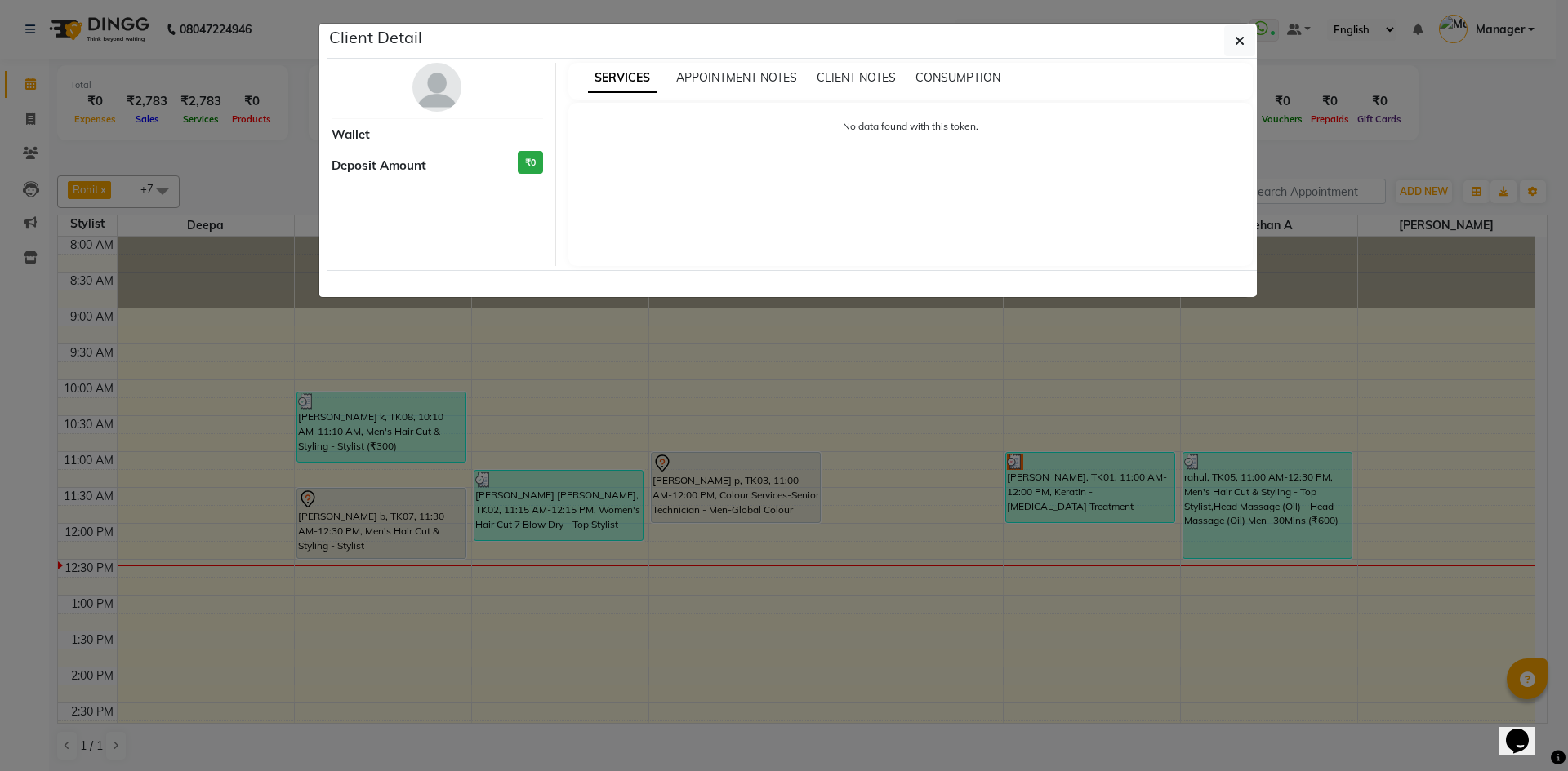
select select "7"
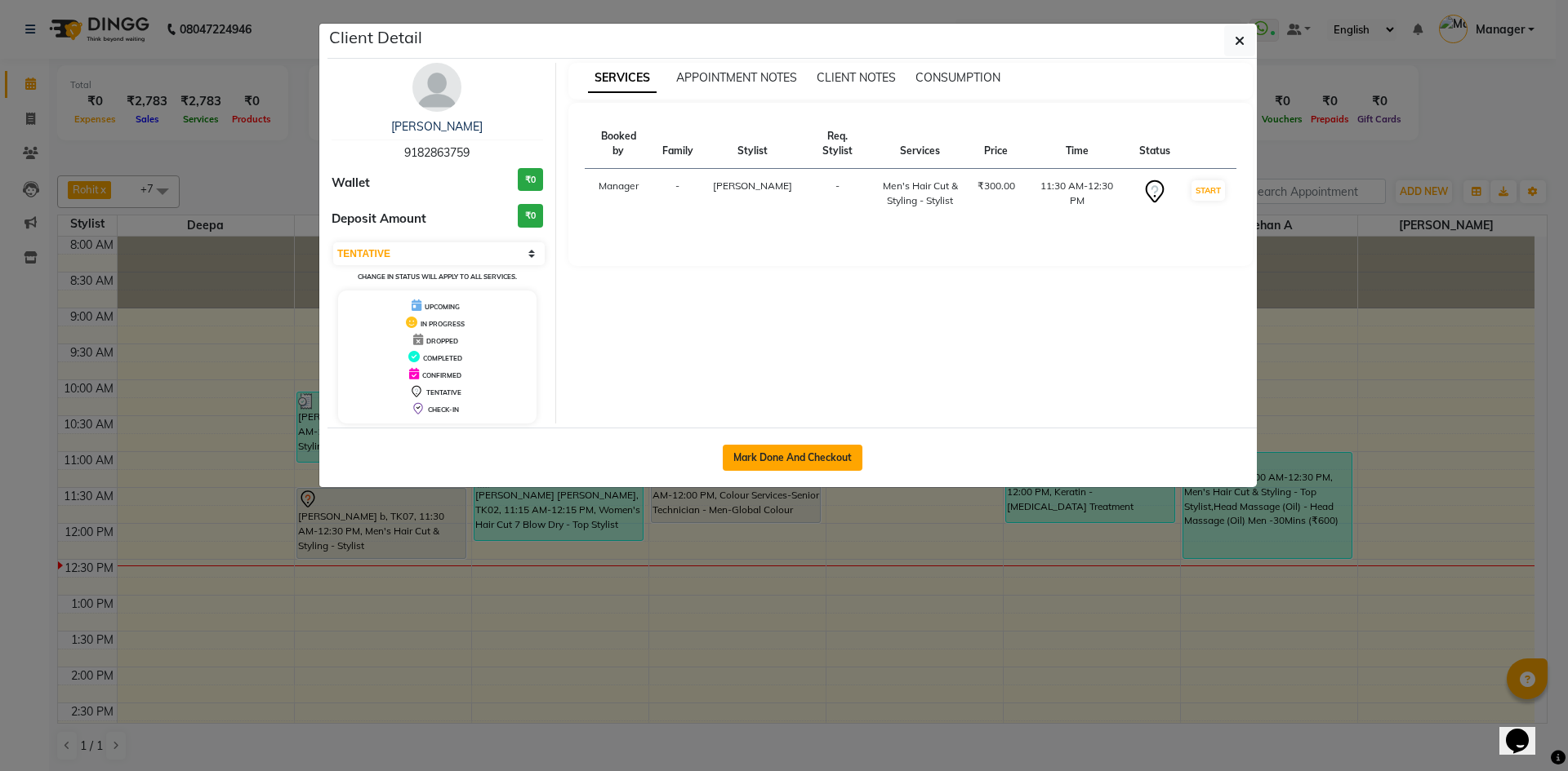
click at [799, 447] on button "Mark Done And Checkout" at bounding box center [792, 457] width 140 height 26
select select "service"
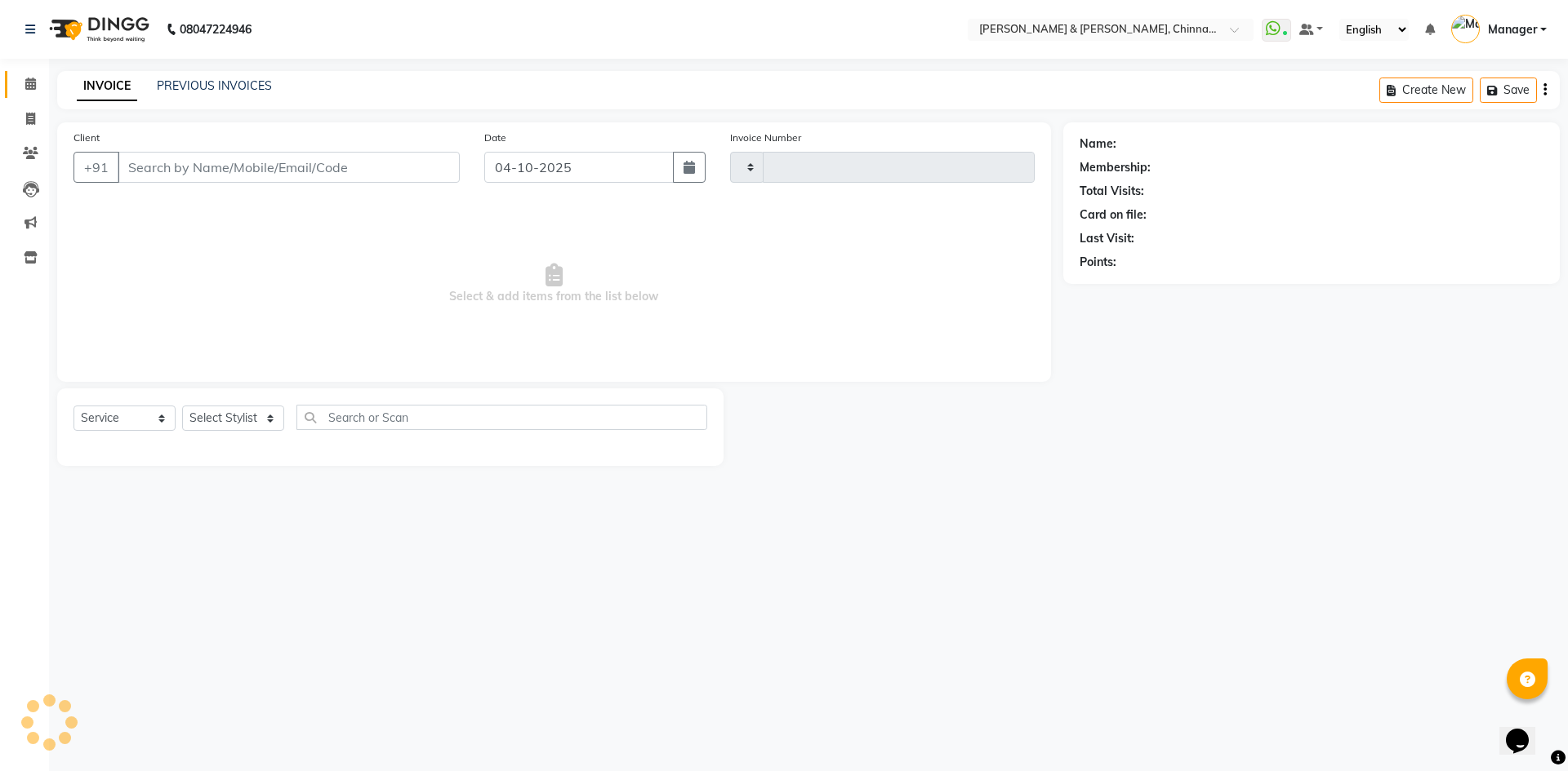
type input "3464"
select select "7388"
type input "9182863759"
select select "65078"
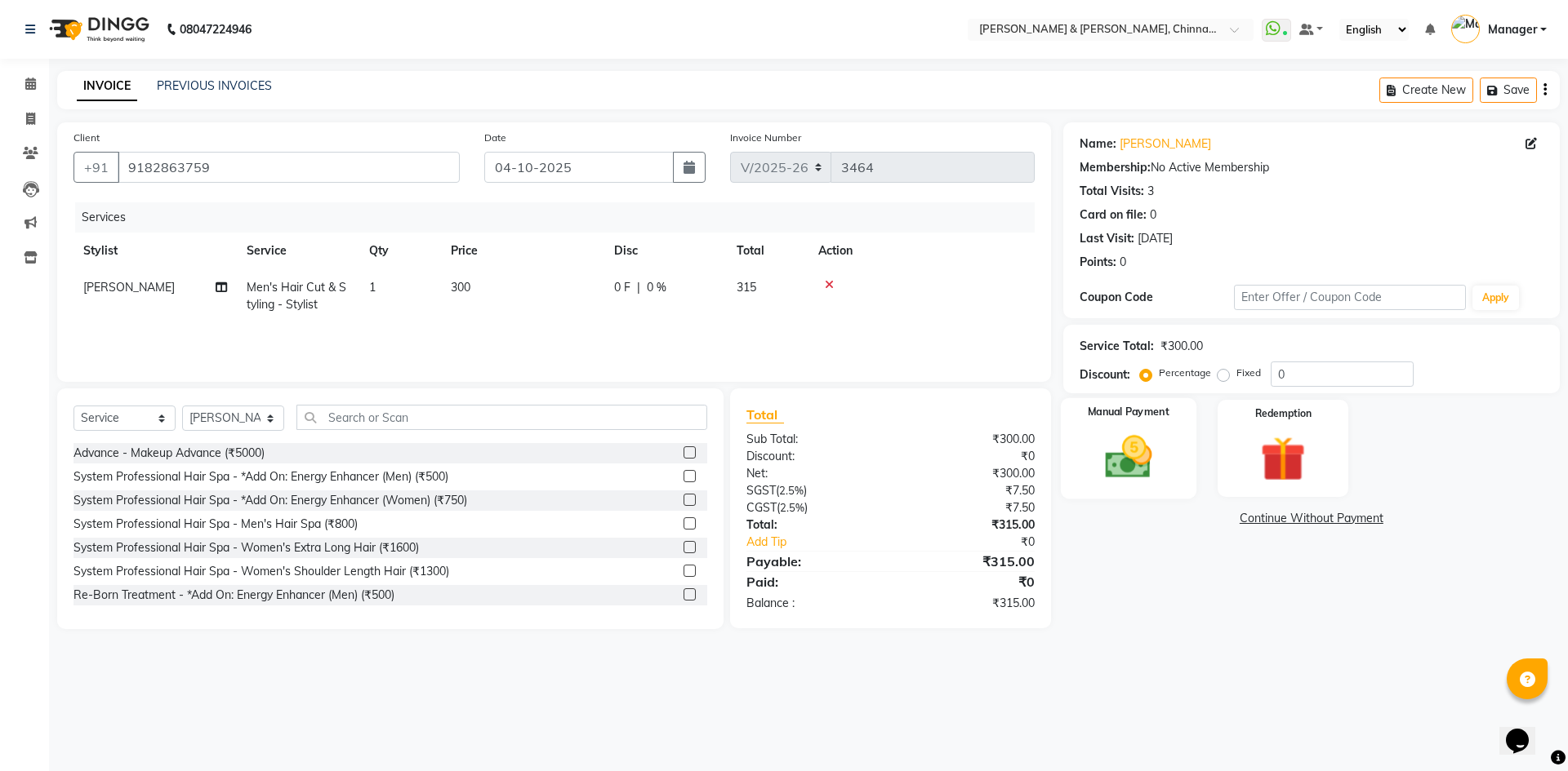
click at [1094, 445] on img at bounding box center [1128, 457] width 76 height 54
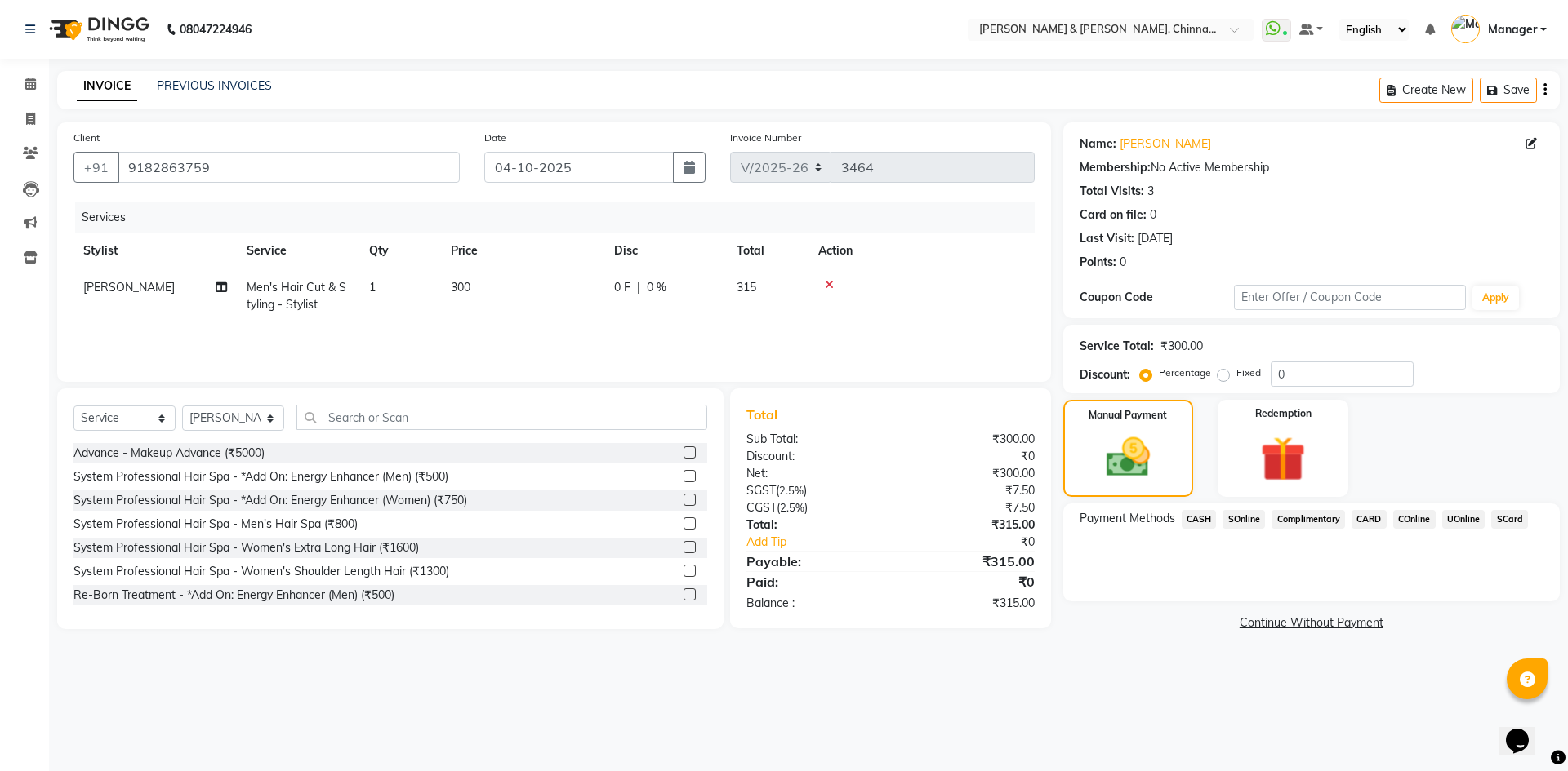
click at [1195, 514] on span "CASH" at bounding box center [1199, 519] width 35 height 18
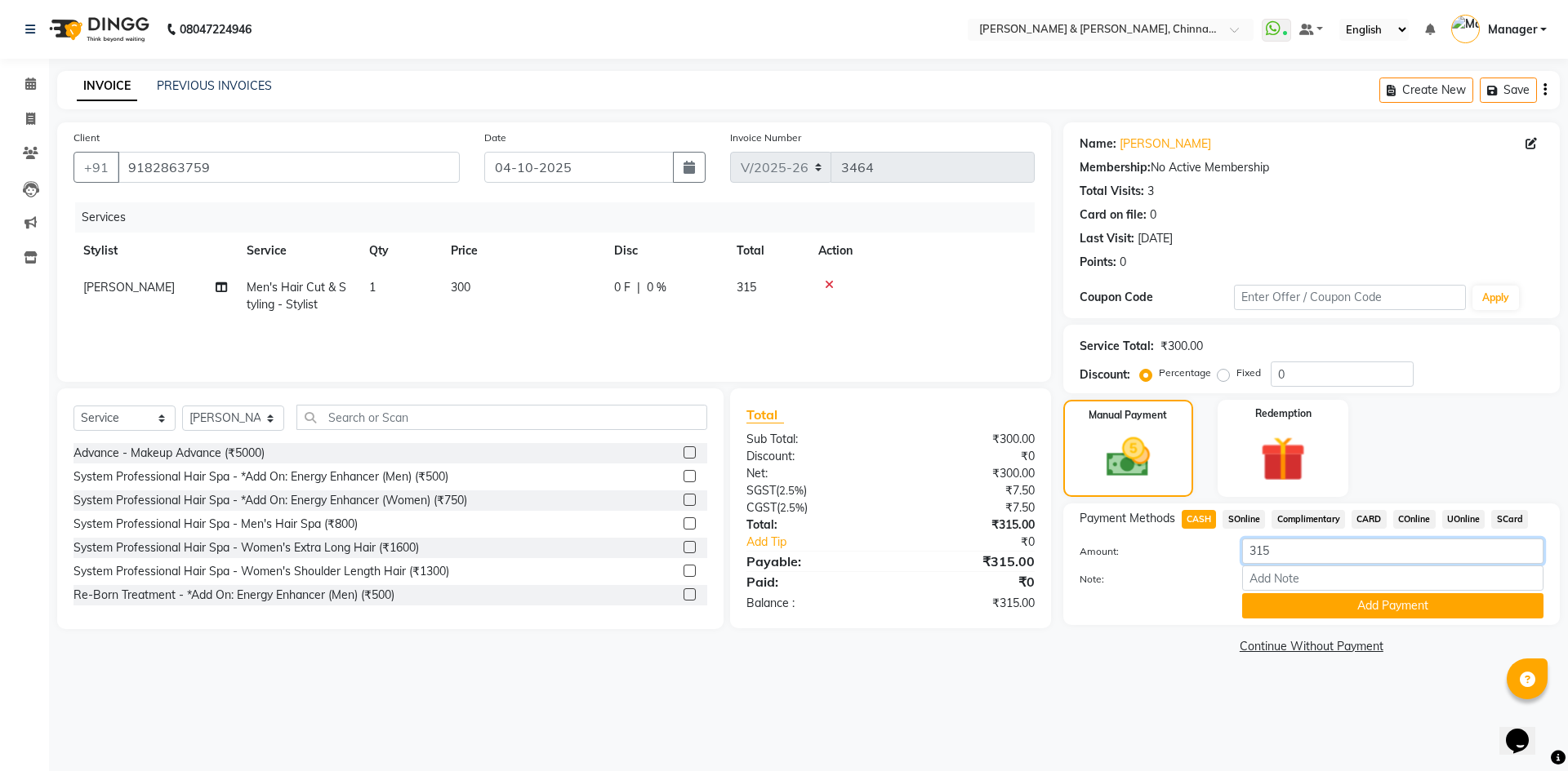
drag, startPoint x: 1263, startPoint y: 549, endPoint x: 1295, endPoint y: 543, distance: 32.6
click at [1294, 544] on input "315" at bounding box center [1392, 551] width 301 height 25
type input "300"
click at [1319, 615] on button "Add Payment" at bounding box center [1392, 606] width 301 height 25
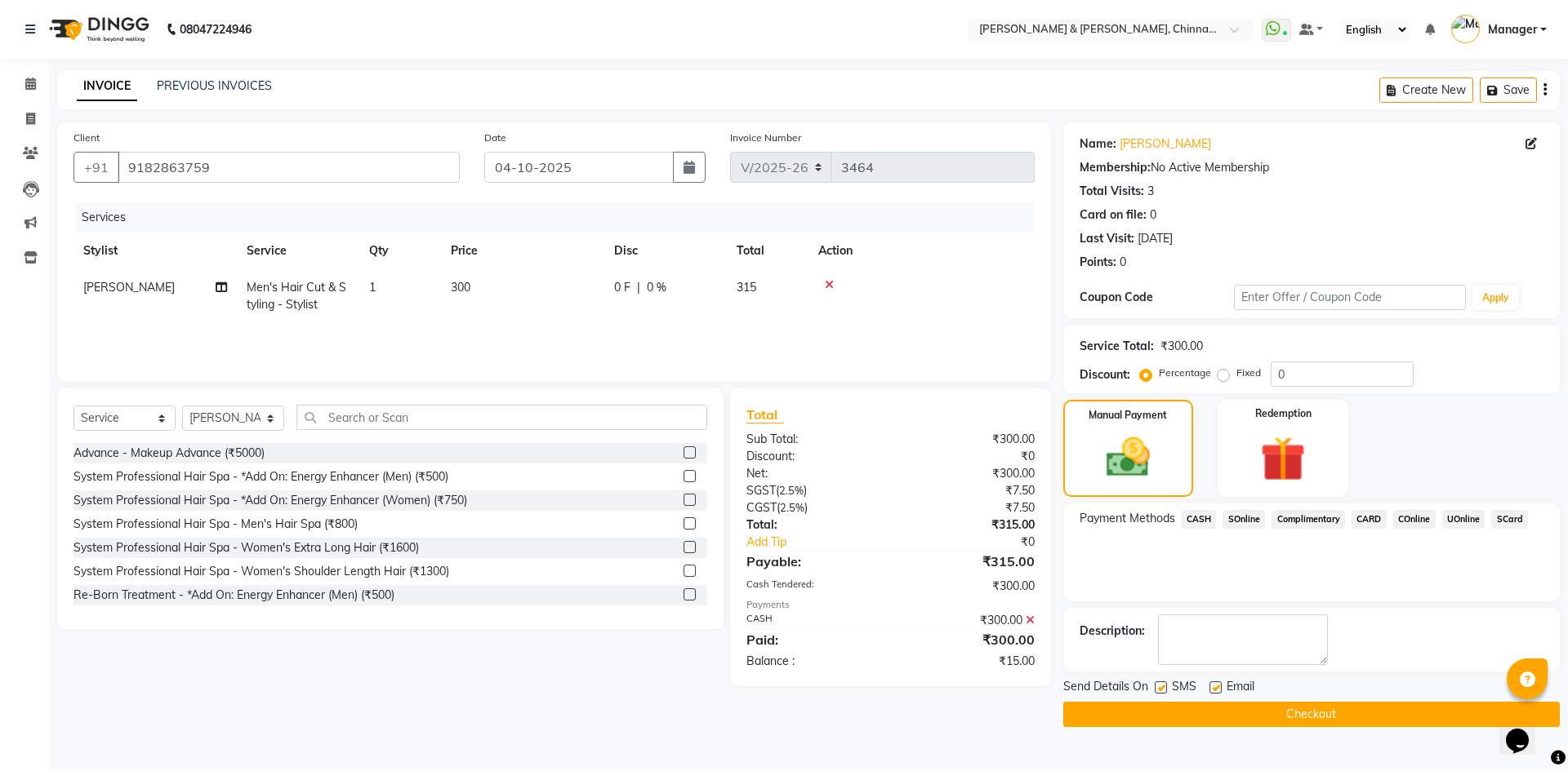
click at [1184, 708] on button "Checkout" at bounding box center [1311, 714] width 496 height 25
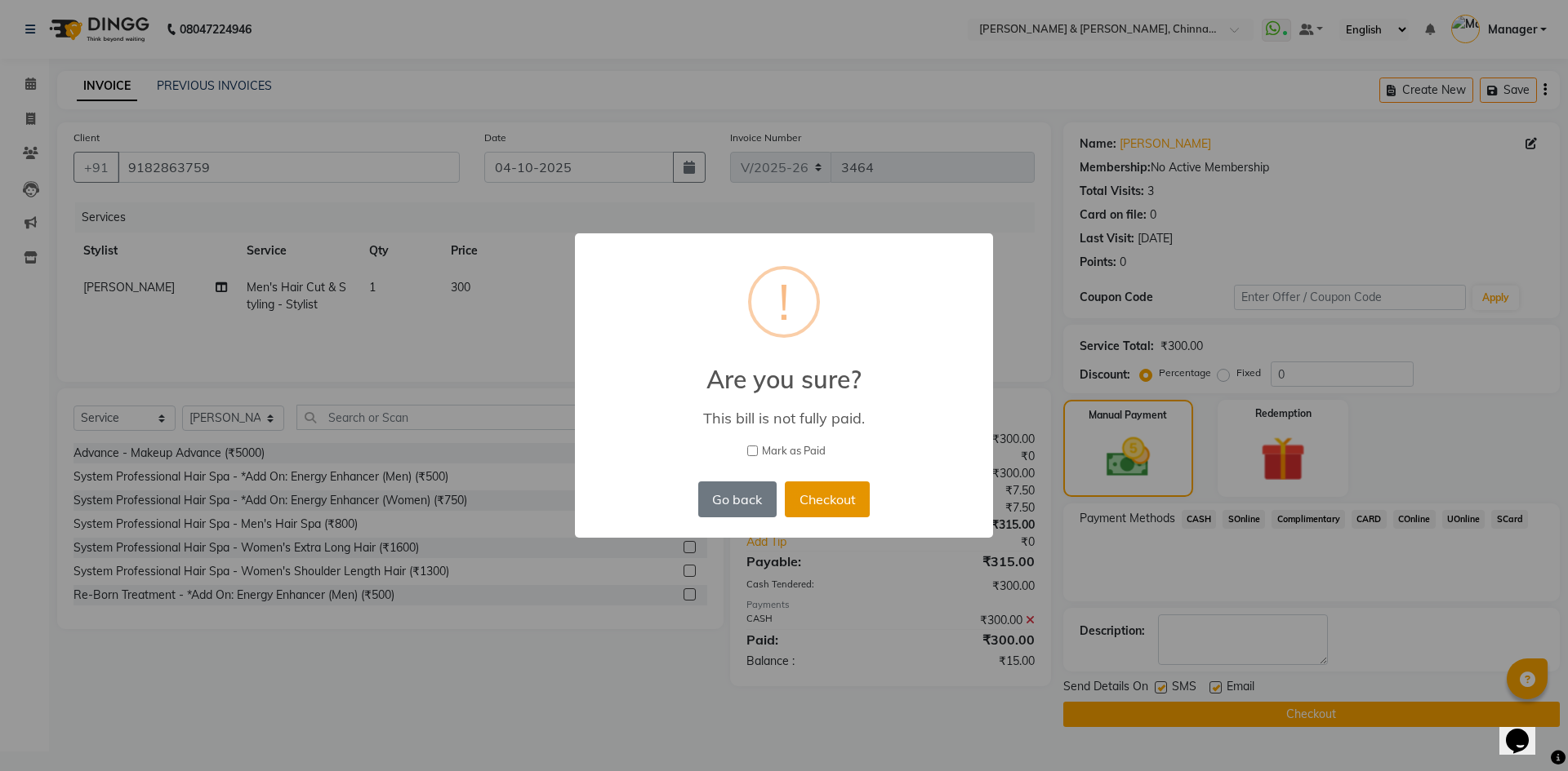
click at [844, 503] on button "Checkout" at bounding box center [828, 499] width 85 height 36
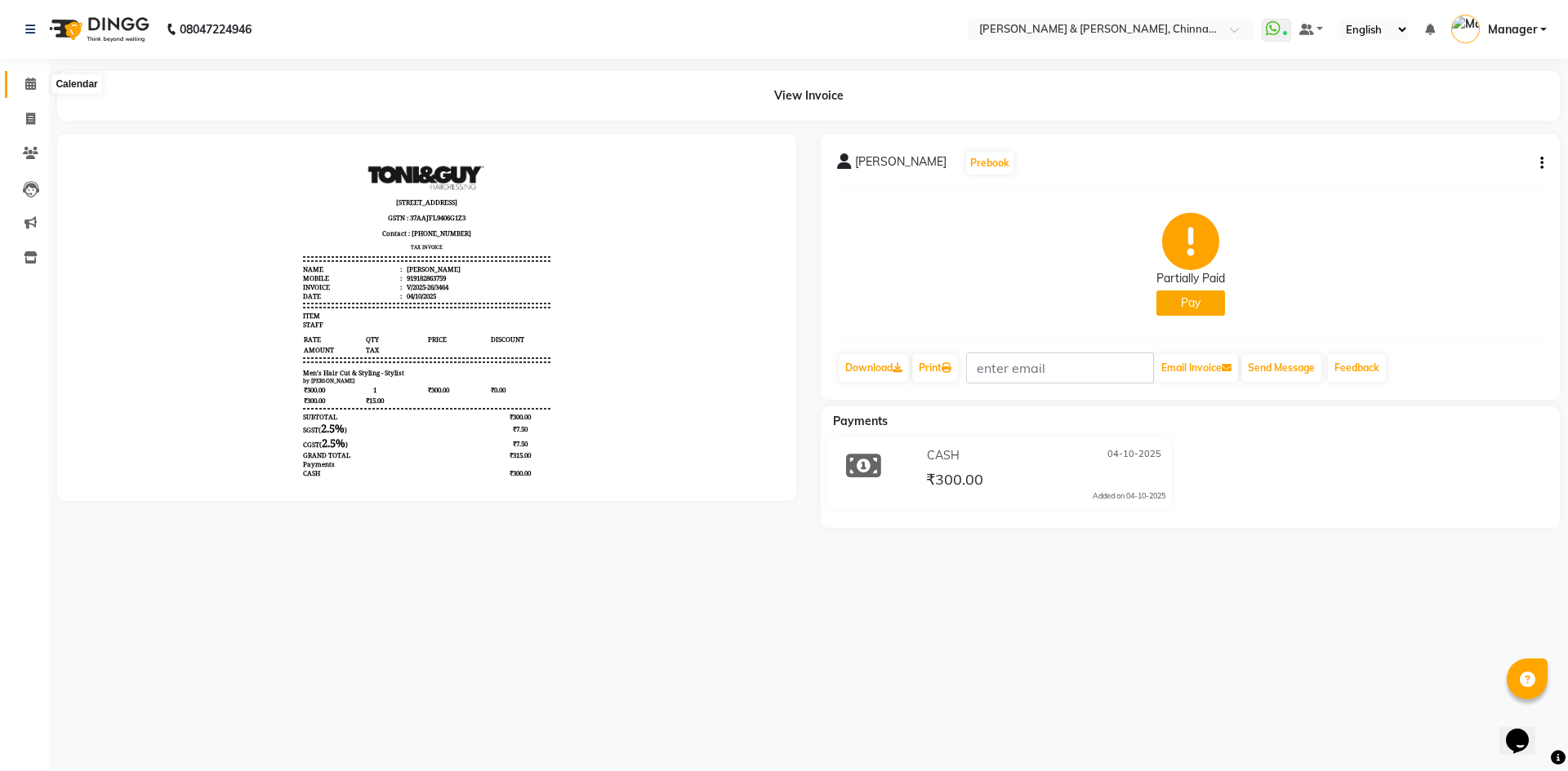
click at [18, 88] on span at bounding box center [31, 84] width 28 height 18
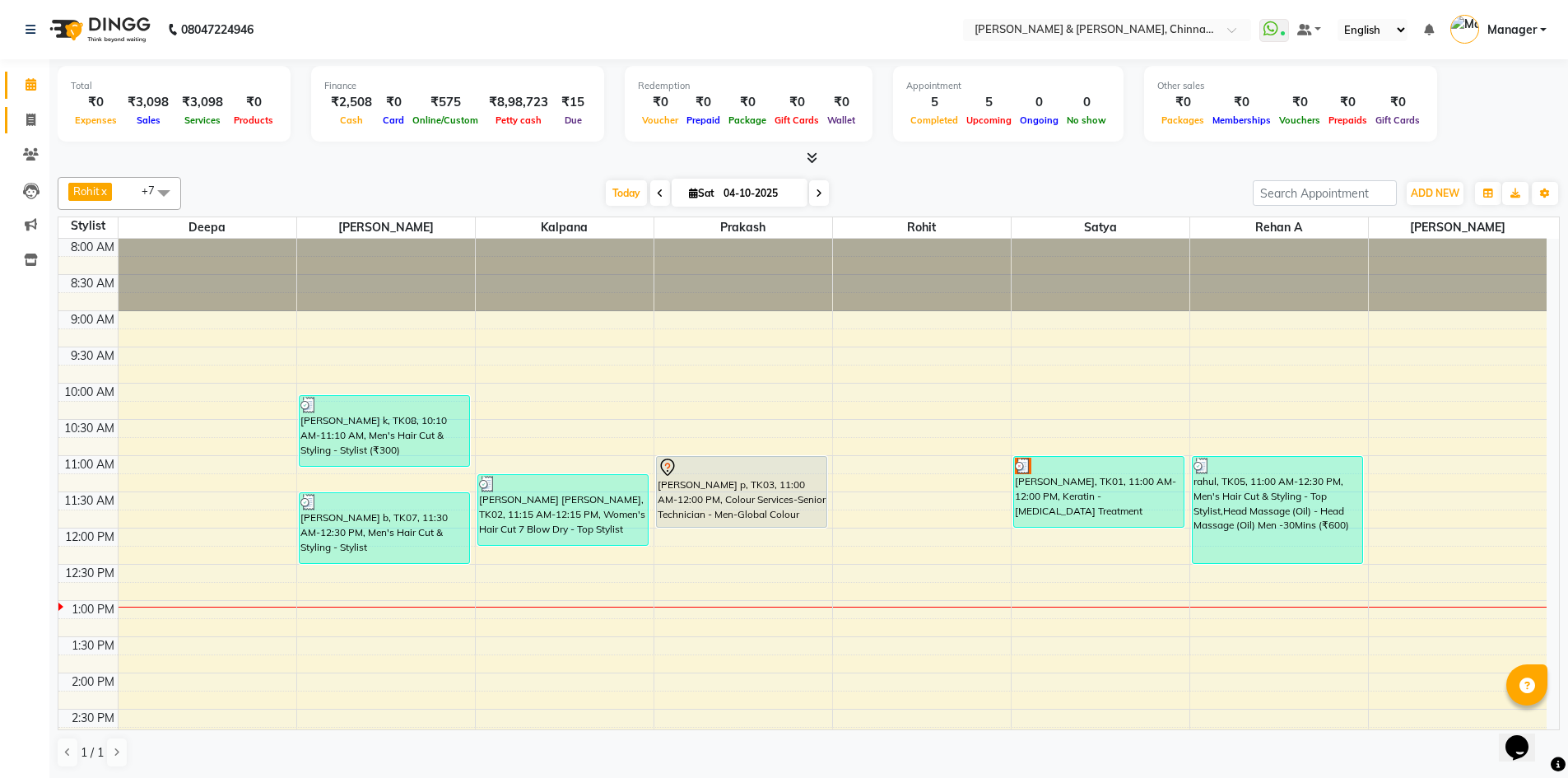
click at [29, 130] on link "Invoice" at bounding box center [24, 121] width 40 height 27
select select "service"
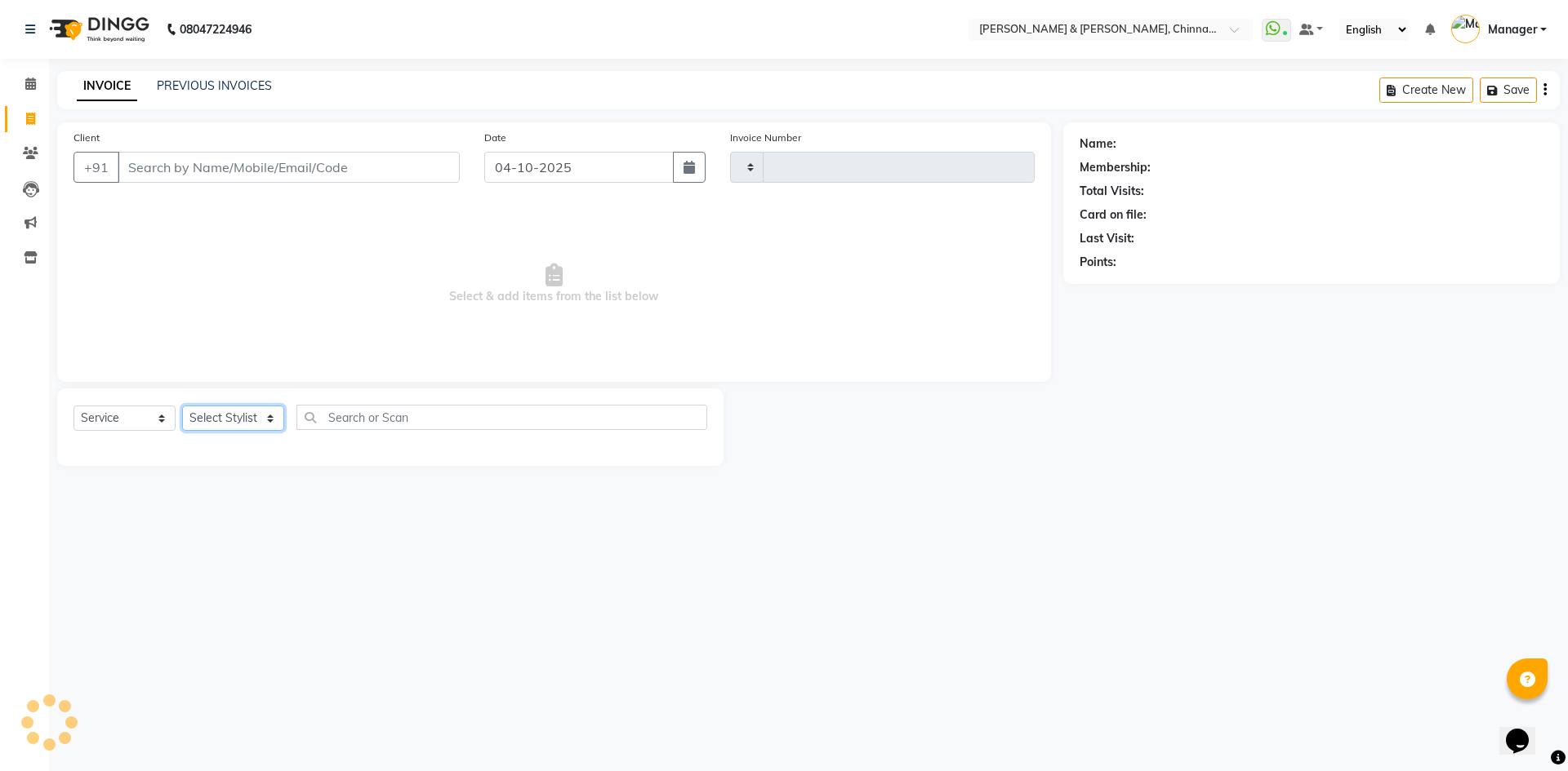
click at [257, 421] on select "Select Stylist" at bounding box center [233, 418] width 102 height 25
type input "3465"
select select "7388"
click at [257, 421] on select "Select Stylist" at bounding box center [233, 418] width 102 height 25
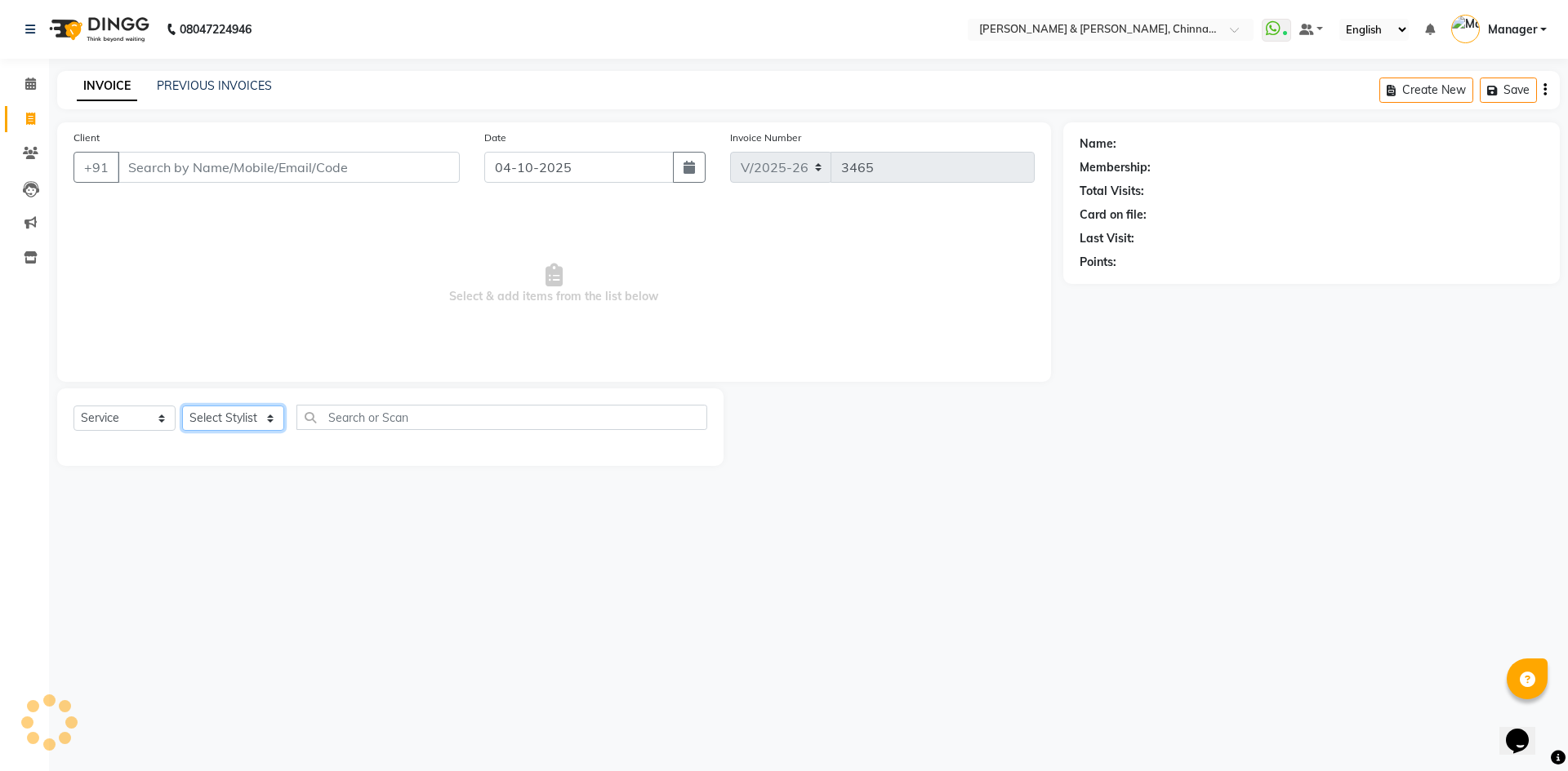
click at [257, 421] on select "Select Stylist" at bounding box center [233, 418] width 102 height 25
drag, startPoint x: 310, startPoint y: 636, endPoint x: 299, endPoint y: 614, distance: 24.6
click at [310, 636] on div "08047224946 Select Location × Toni & Guy, Chinnamiram WhatsApp Status ✕ Status:…" at bounding box center [784, 386] width 1568 height 771
click at [247, 421] on select "Select Stylist" at bounding box center [233, 418] width 102 height 25
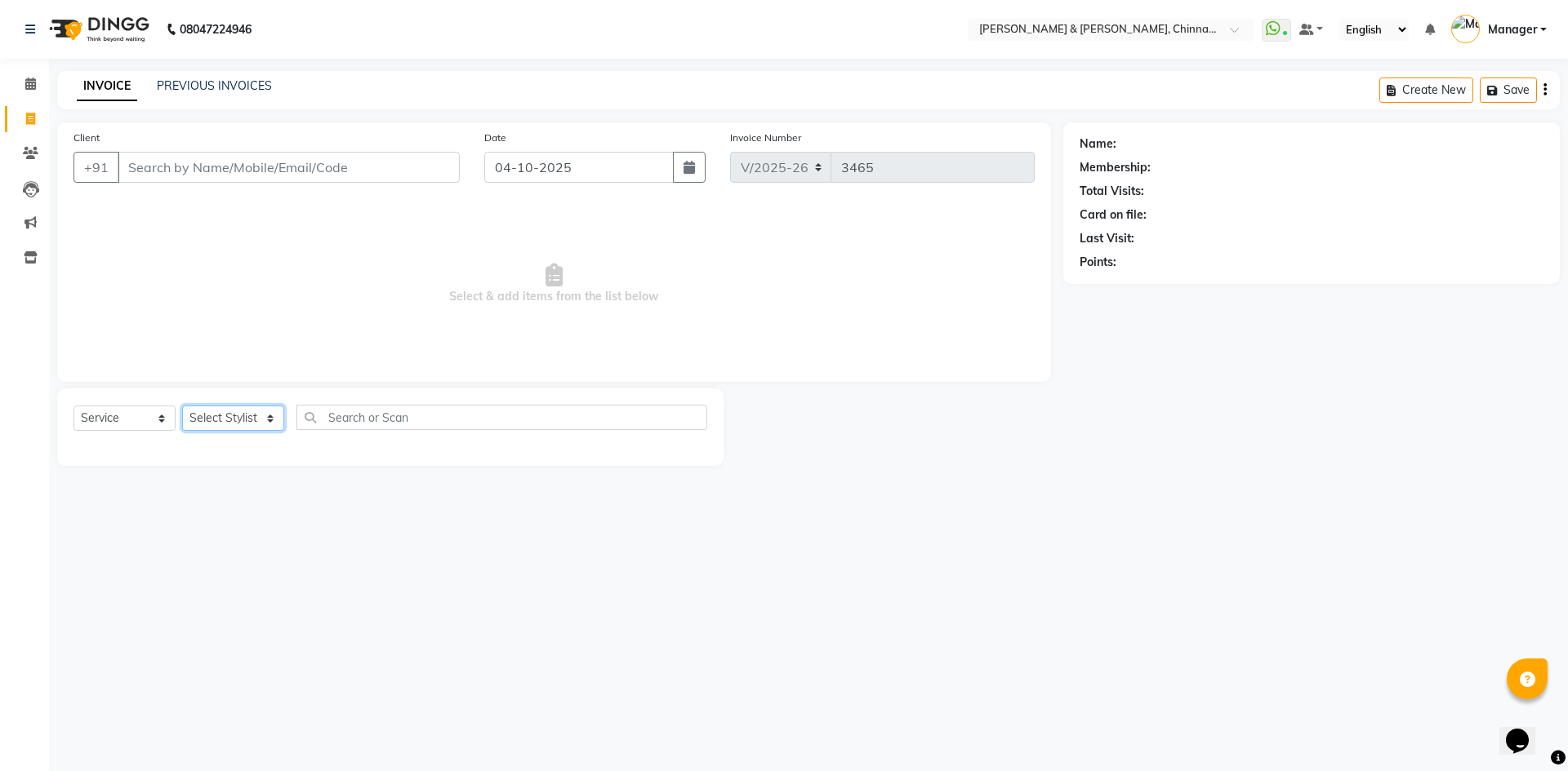
select select "65078"
click at [182, 406] on select "Select Stylist Admin Chrispin Deepa Dingg support Faizan Kalpana Kalyan Kenny M…" at bounding box center [233, 418] width 102 height 25
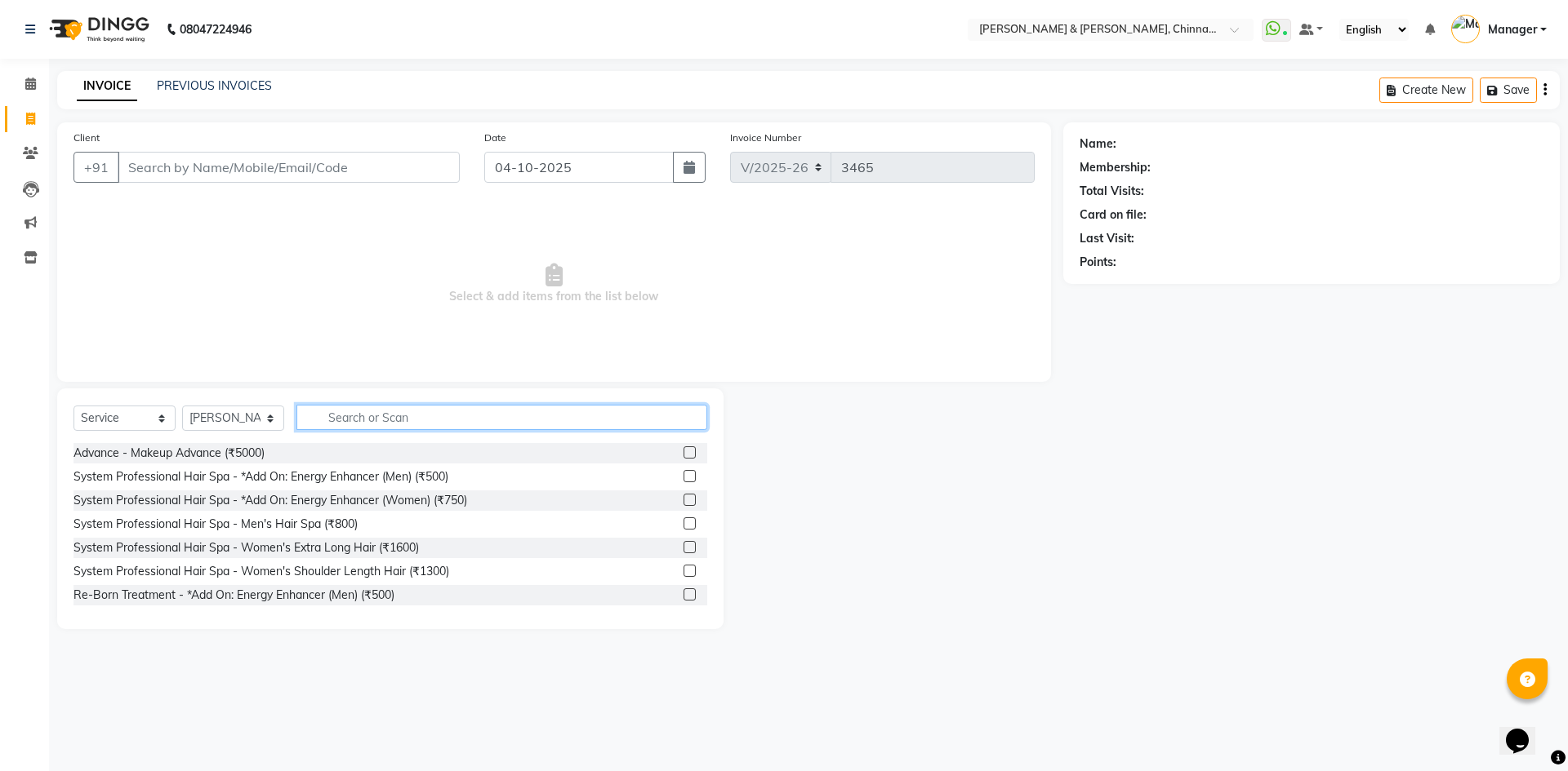
click at [413, 425] on input "text" at bounding box center [501, 417] width 411 height 25
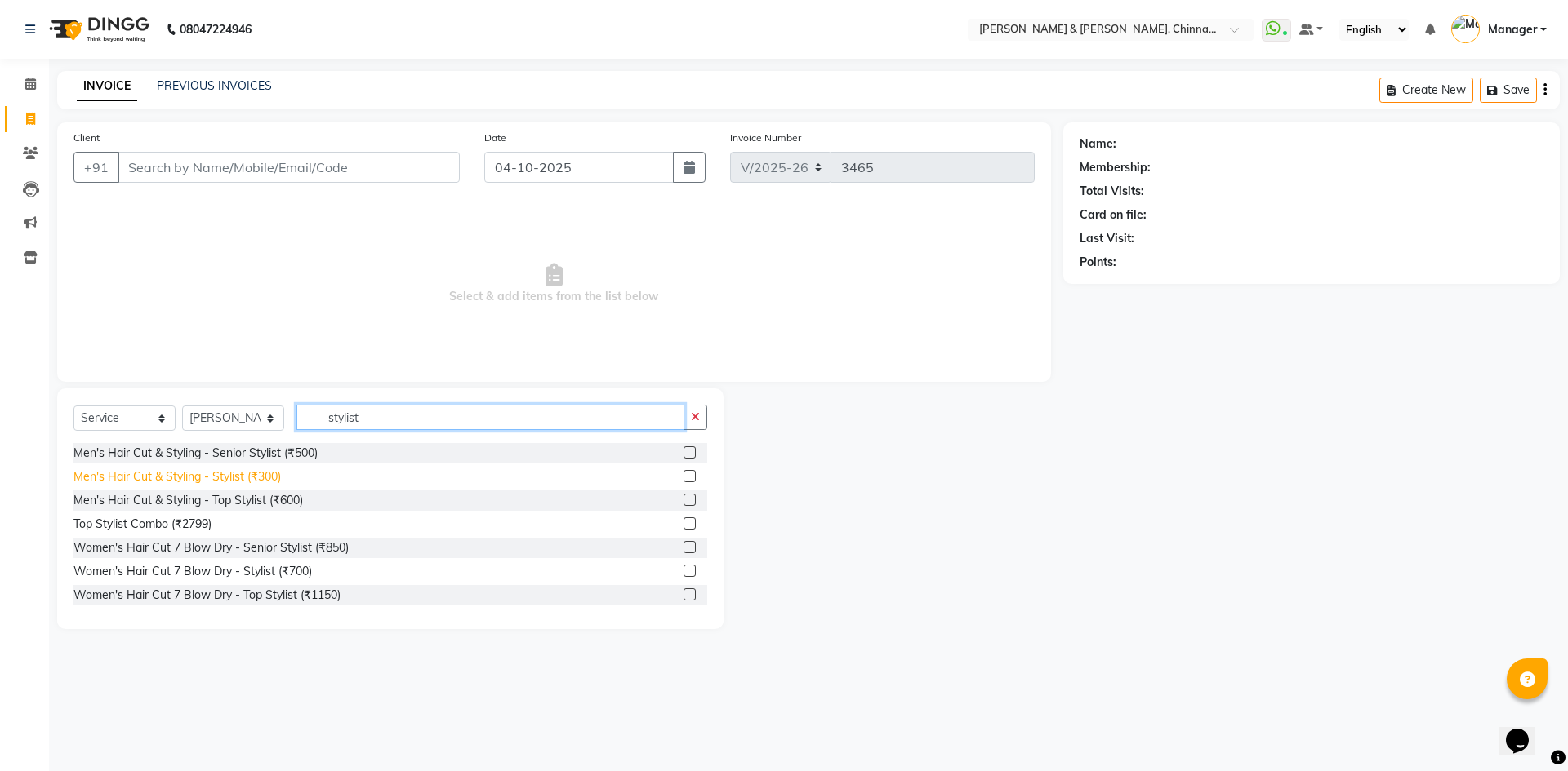
type input "stylist"
click at [274, 484] on div "Men's Hair Cut & Styling - Stylist (₹300)" at bounding box center [177, 477] width 208 height 17
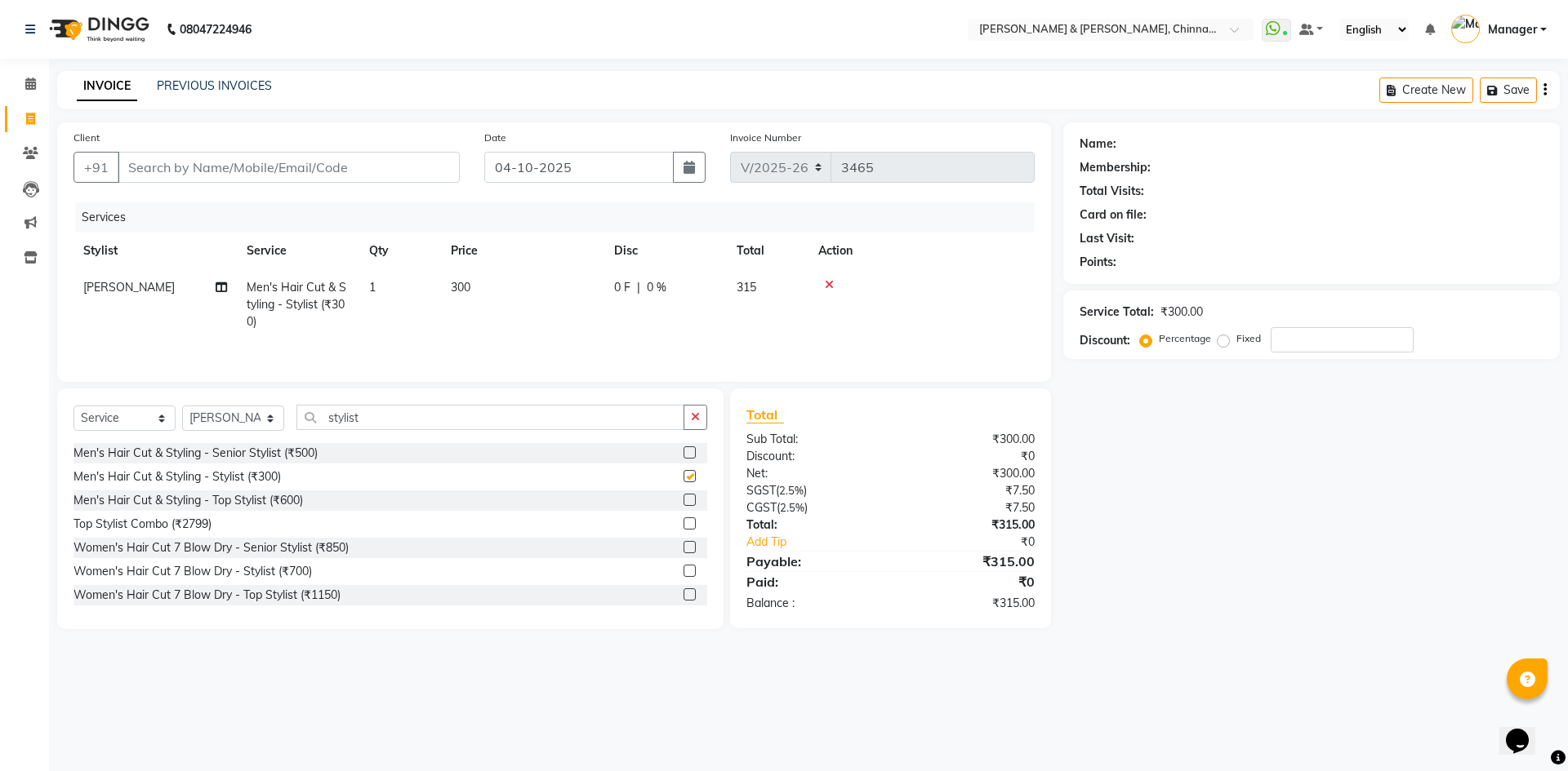
checkbox input "false"
click at [689, 422] on button "button" at bounding box center [695, 417] width 23 height 25
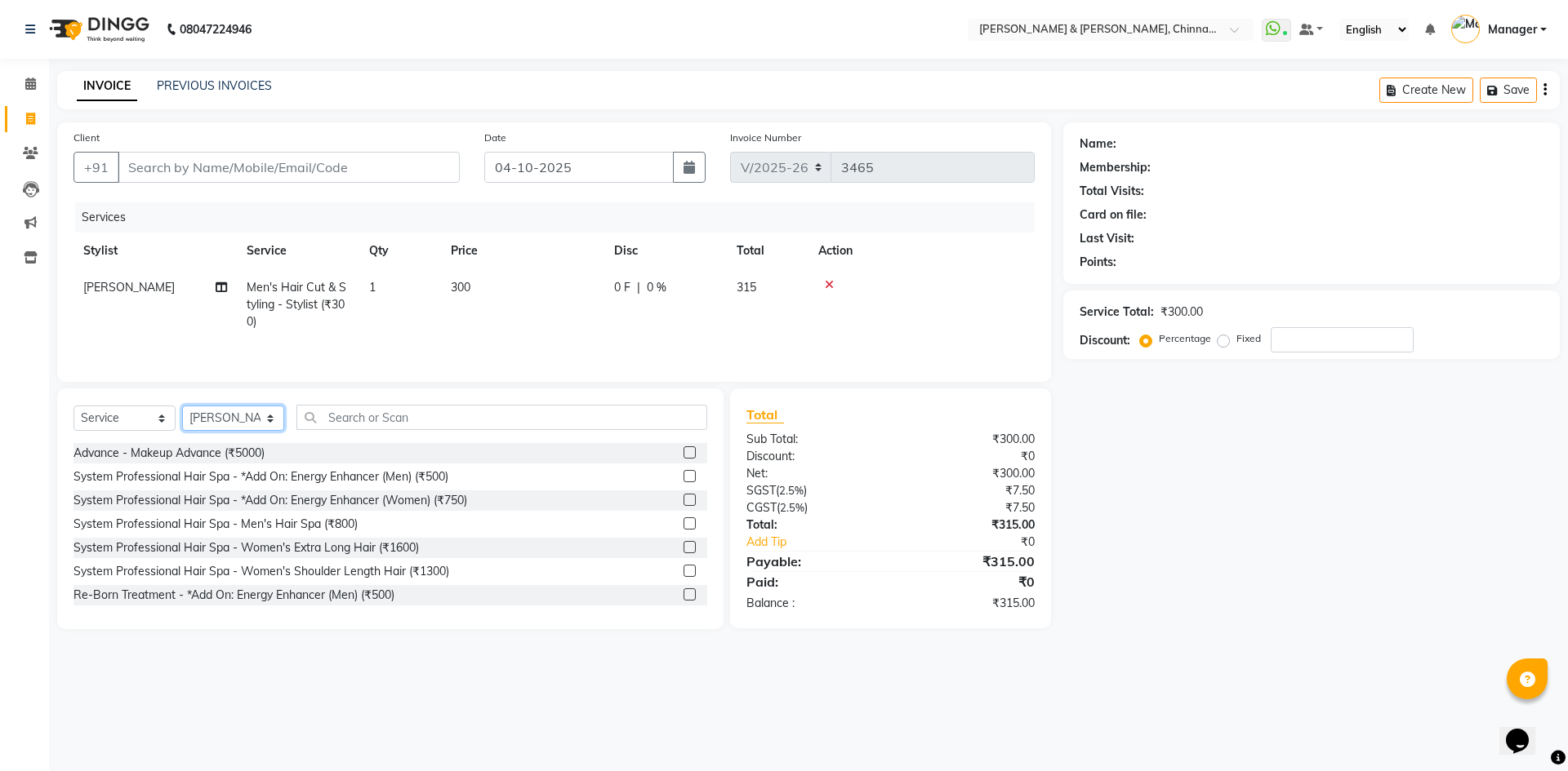
click at [236, 414] on select "Select Stylist Admin Chrispin Deepa Dingg support Faizan Kalpana Kalyan Kenny M…" at bounding box center [233, 418] width 102 height 25
select select "65063"
click at [182, 406] on select "Select Stylist Admin Chrispin Deepa Dingg support Faizan Kalpana Kalyan Kenny M…" at bounding box center [233, 418] width 102 height 25
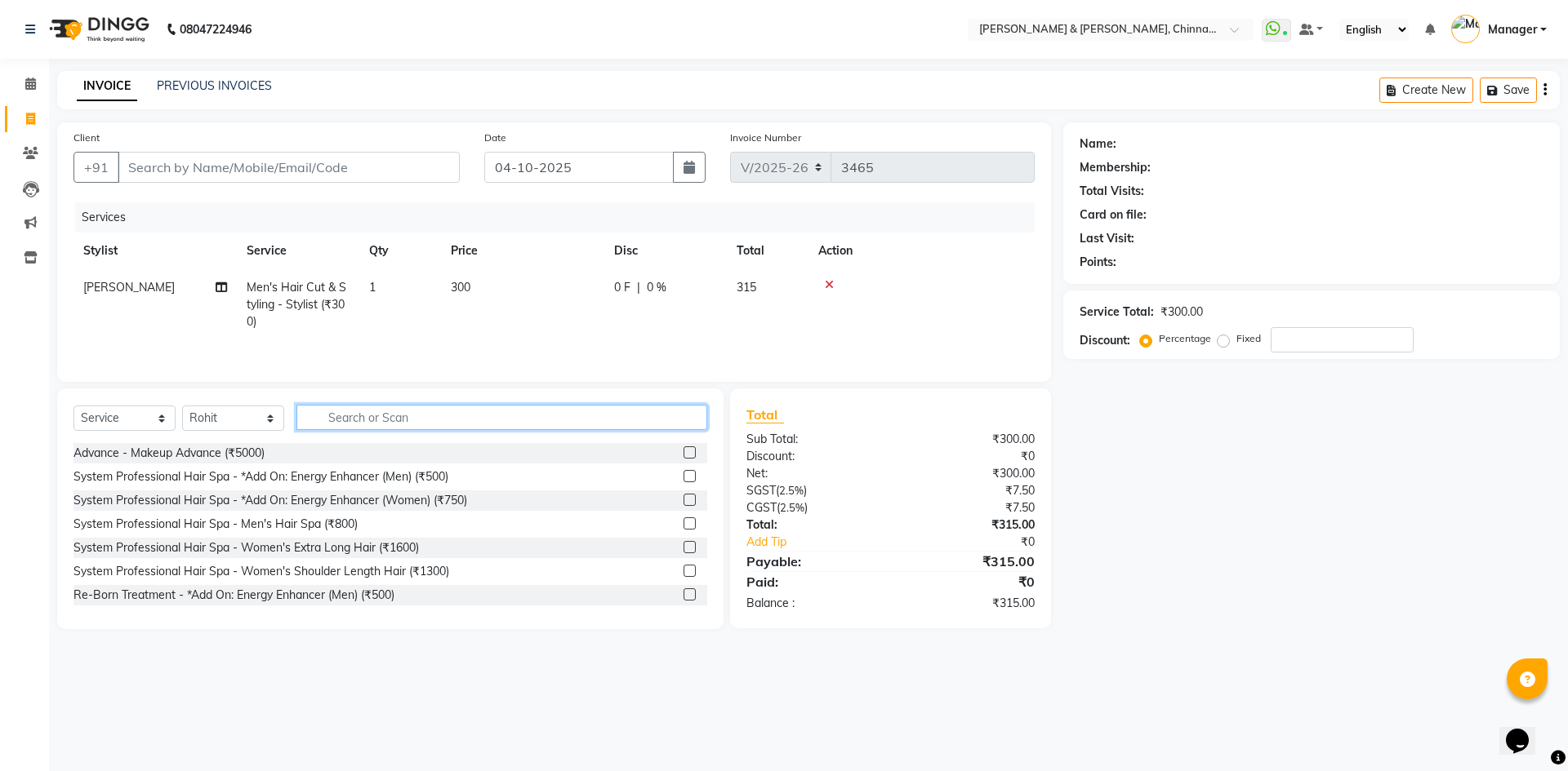
click at [377, 426] on input "text" at bounding box center [501, 417] width 411 height 25
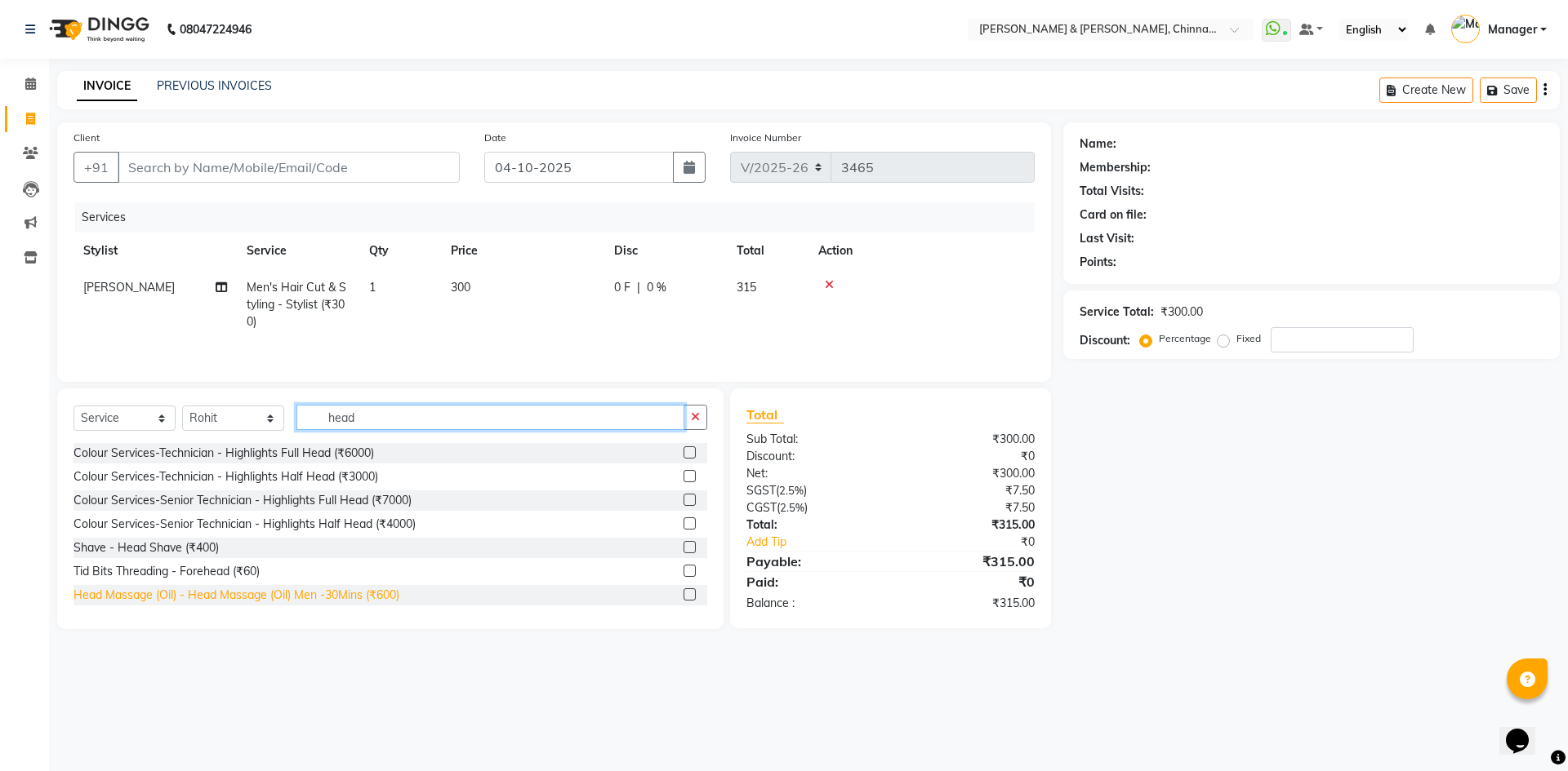
type input "head"
click at [382, 596] on div "Head Massage (Oil) - Head Massage (Oil) Men -30Mins (₹600)" at bounding box center [236, 595] width 325 height 17
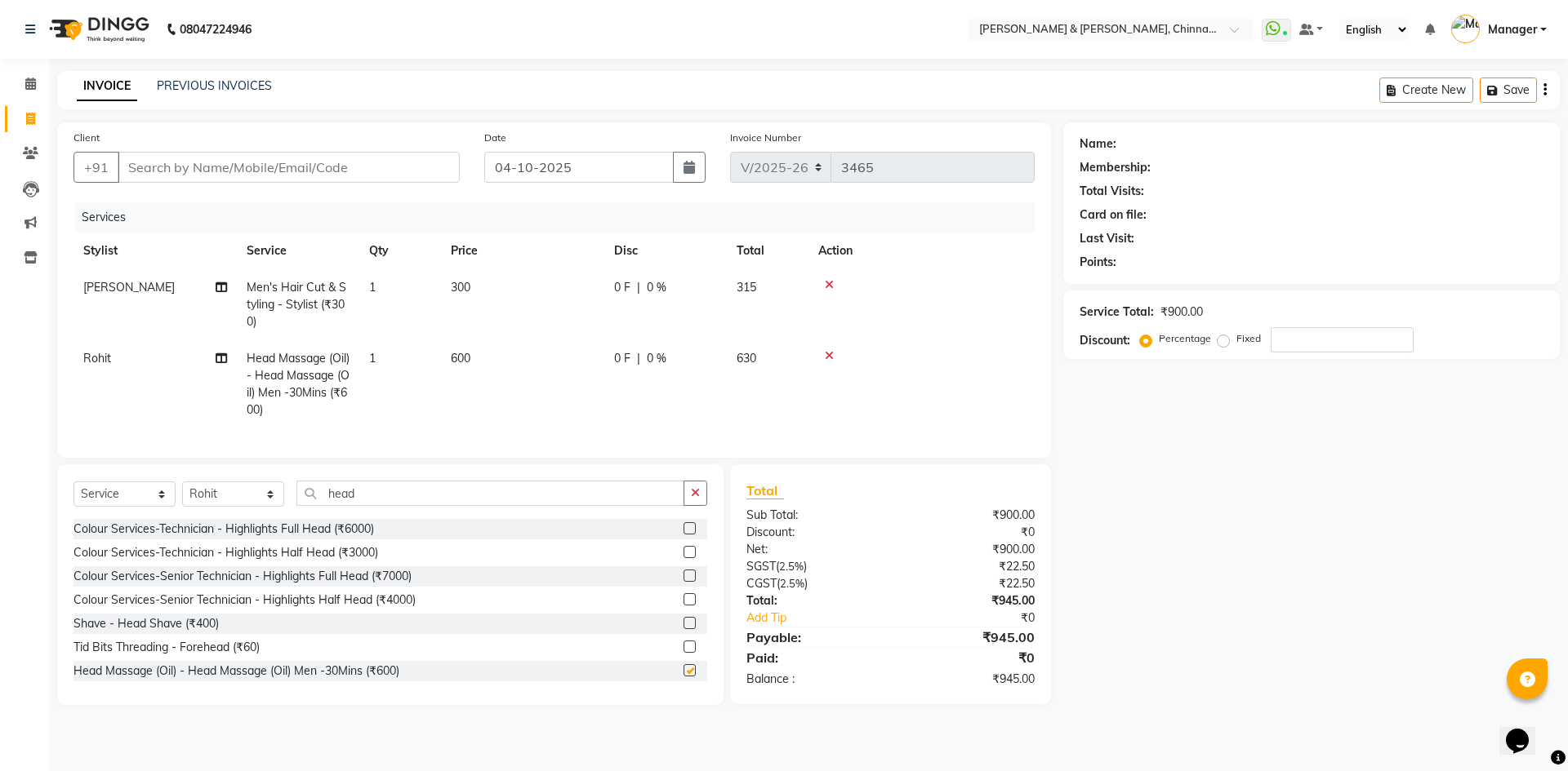
checkbox input "false"
click at [399, 162] on input "Client" at bounding box center [289, 167] width 342 height 31
type input "9"
type input "0"
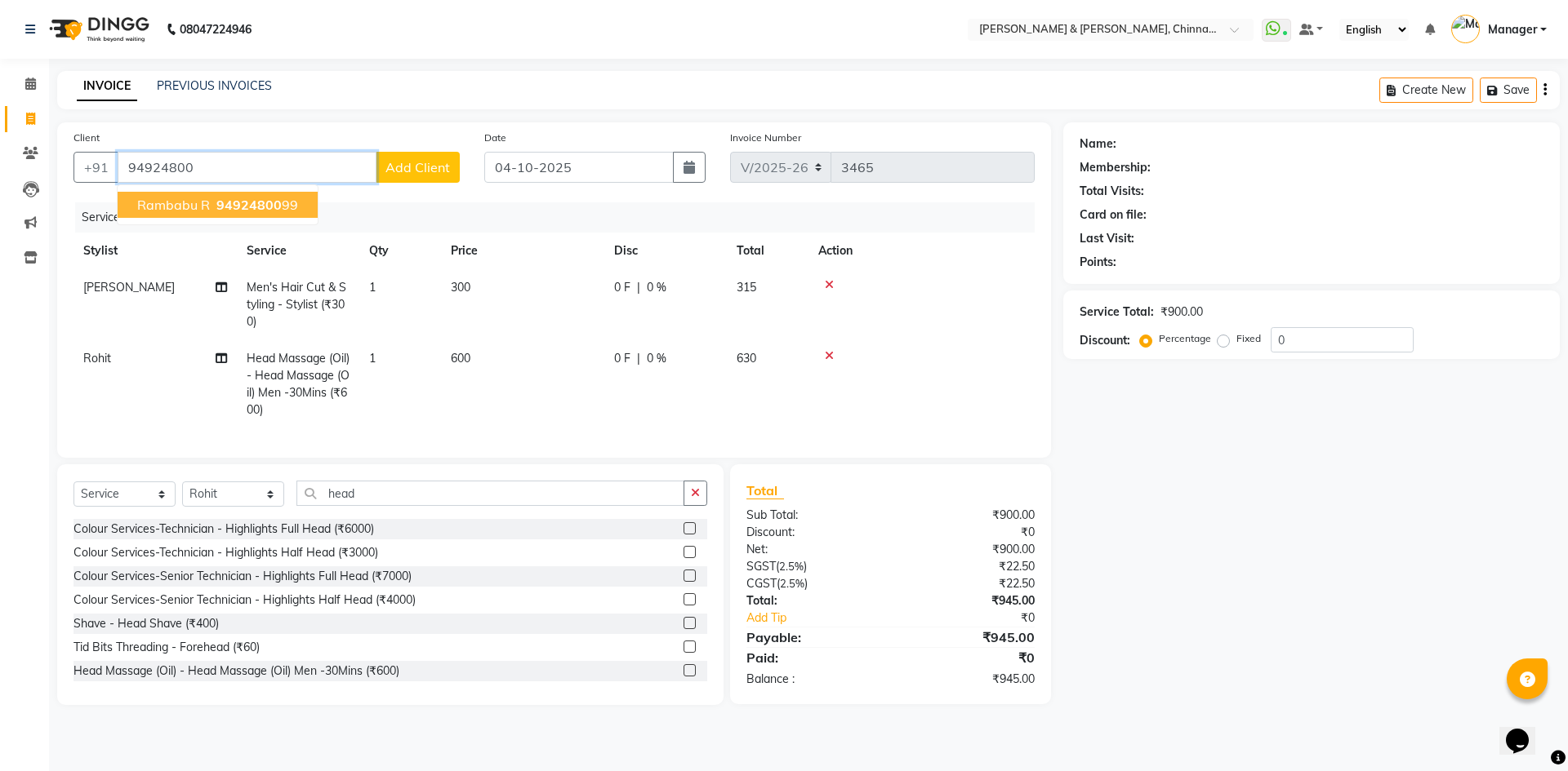
click at [305, 214] on button "Rambabu r 94924800 99" at bounding box center [218, 204] width 200 height 26
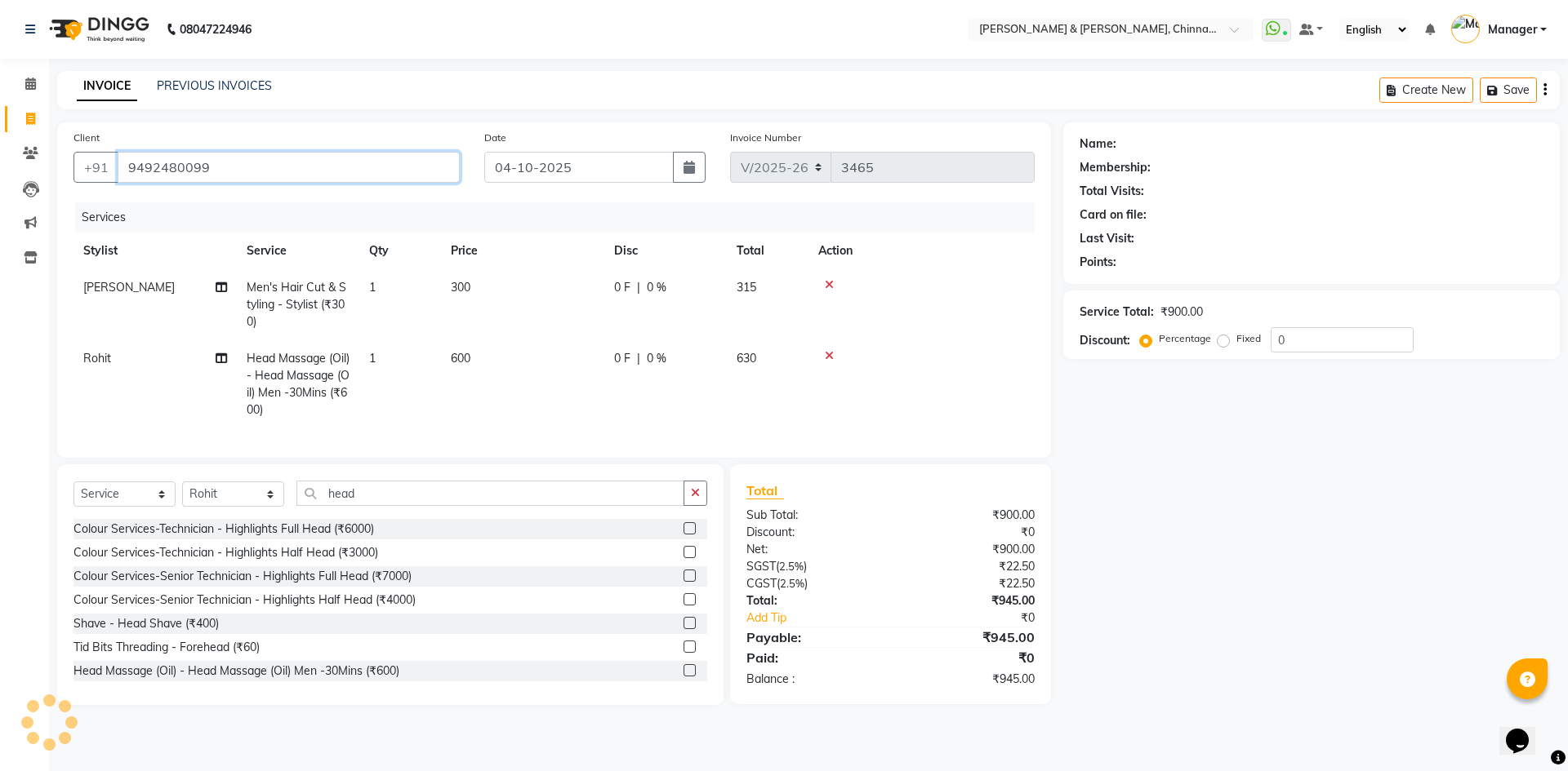
type input "9492480099"
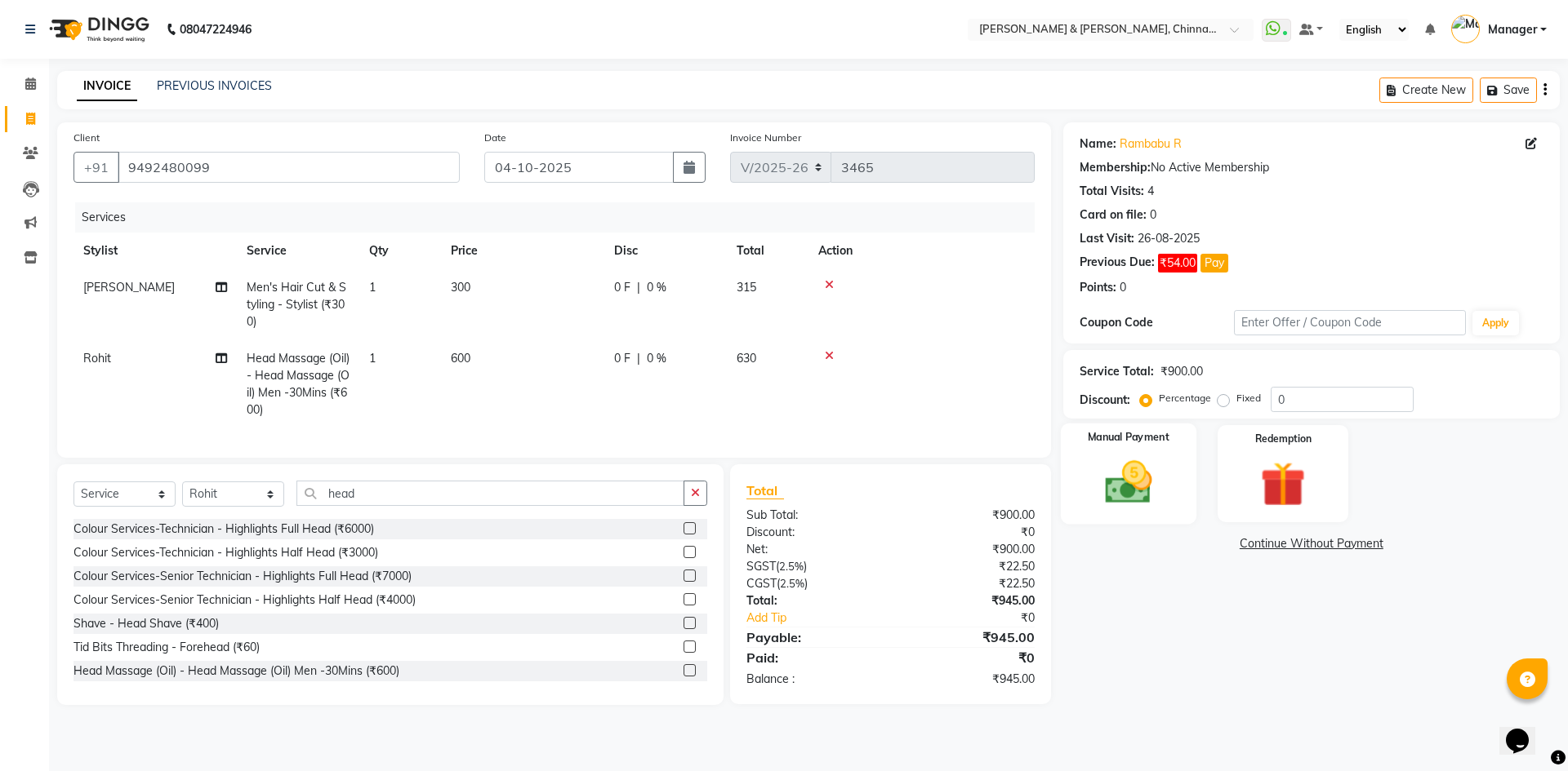
click at [1151, 468] on img at bounding box center [1128, 483] width 76 height 54
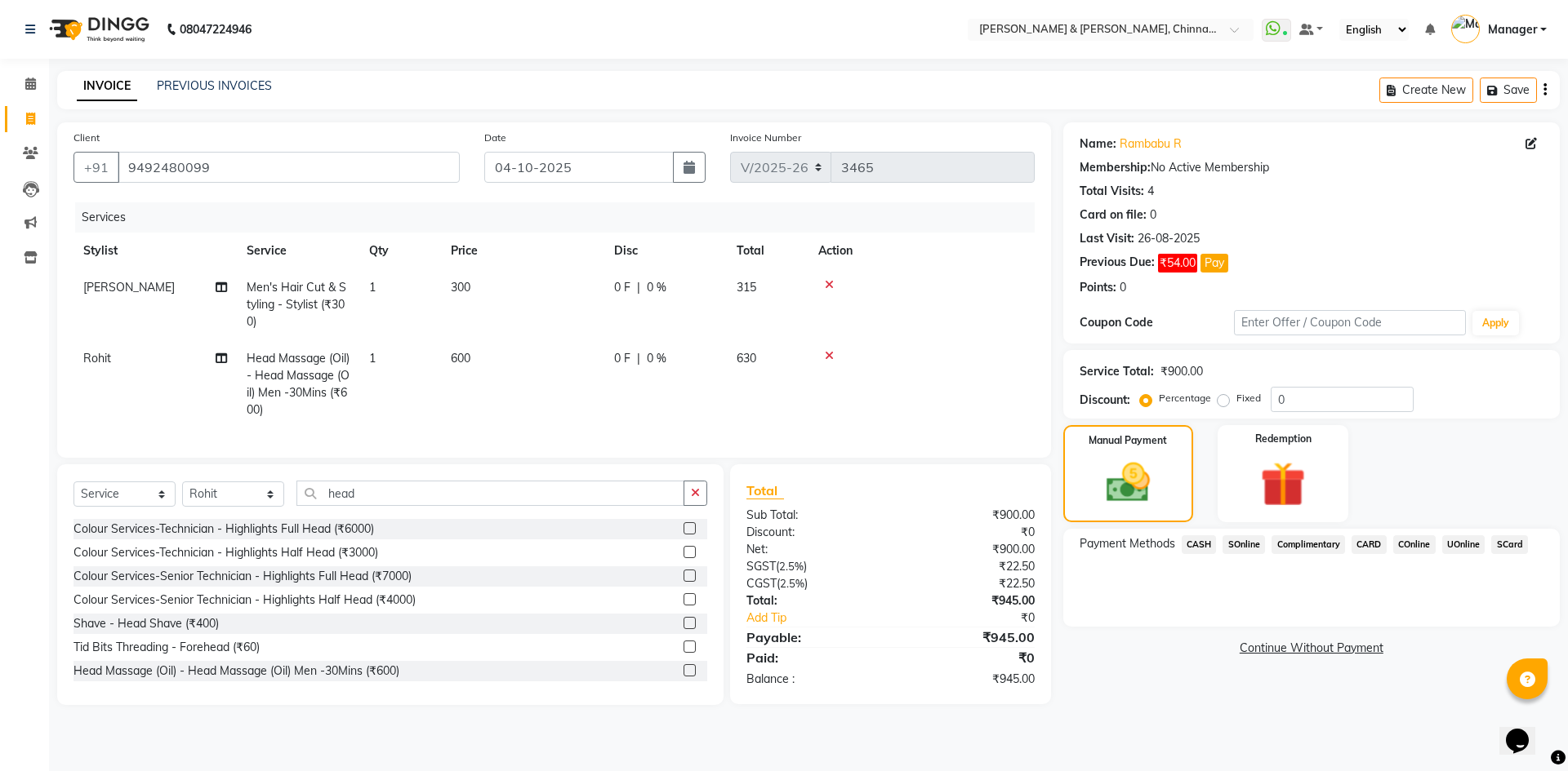
click at [1463, 539] on span "UOnline" at bounding box center [1464, 544] width 44 height 18
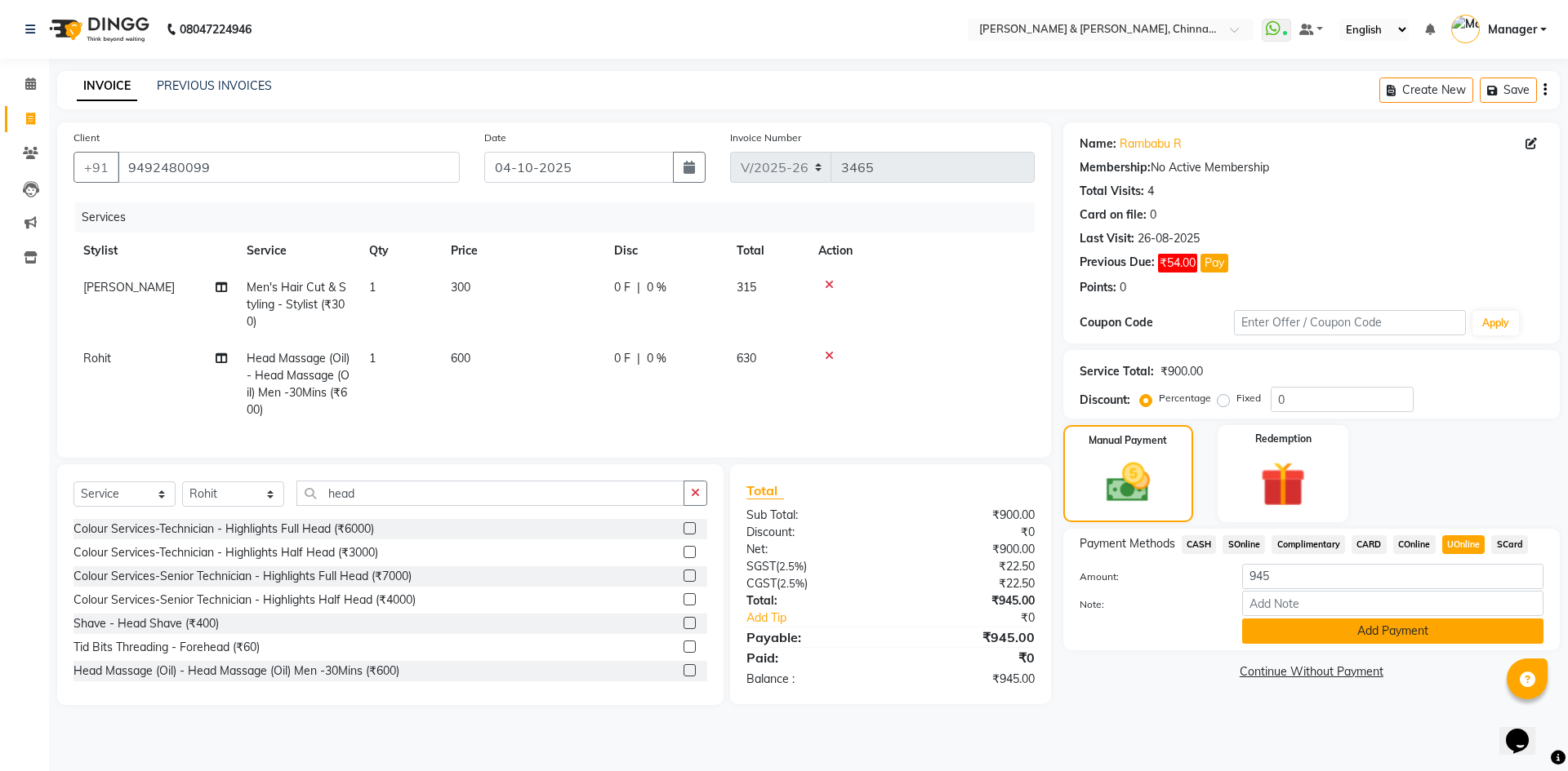
click at [1437, 640] on button "Add Payment" at bounding box center [1392, 631] width 301 height 25
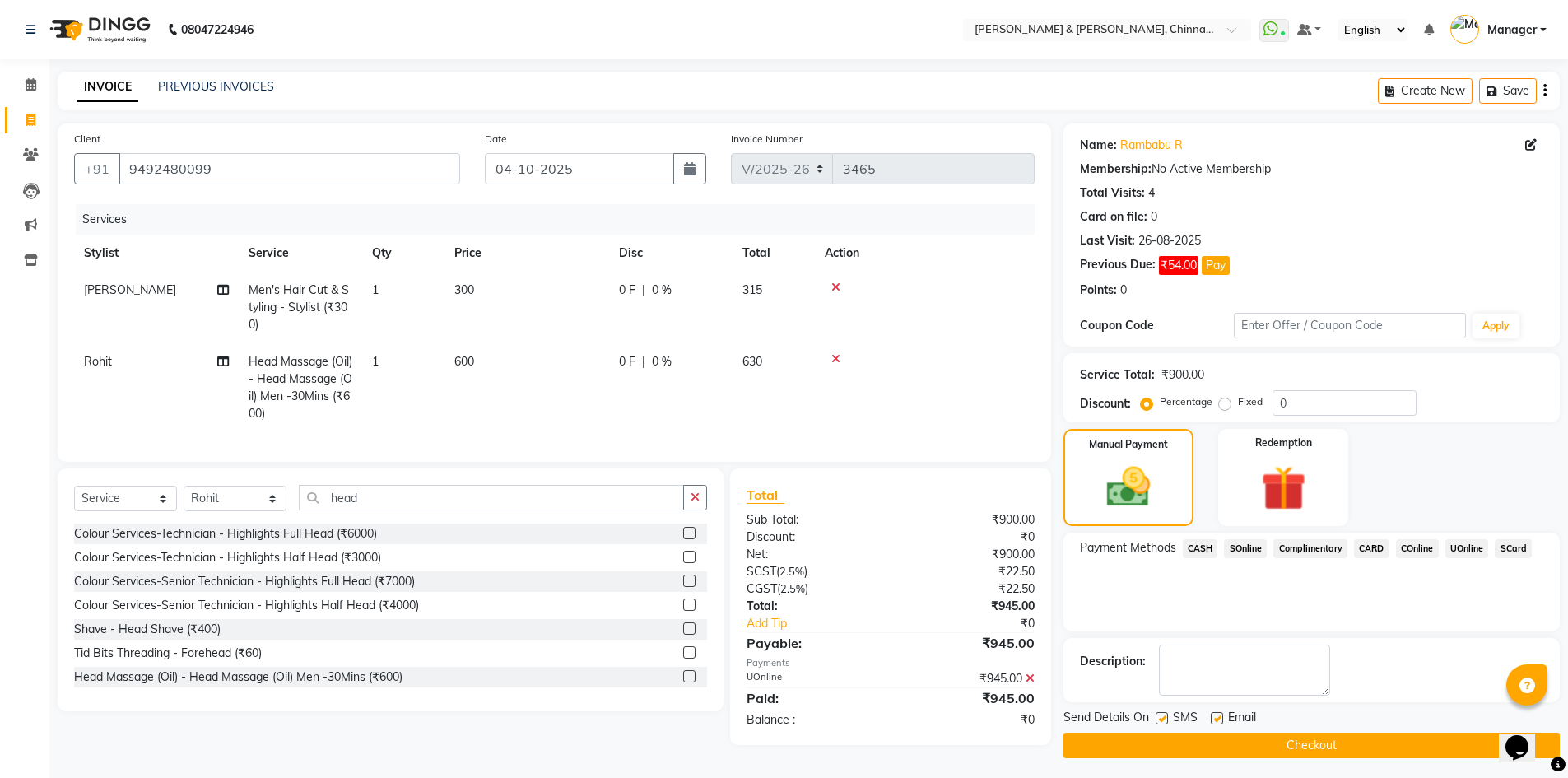
click at [1442, 750] on button "Checkout" at bounding box center [1312, 746] width 497 height 25
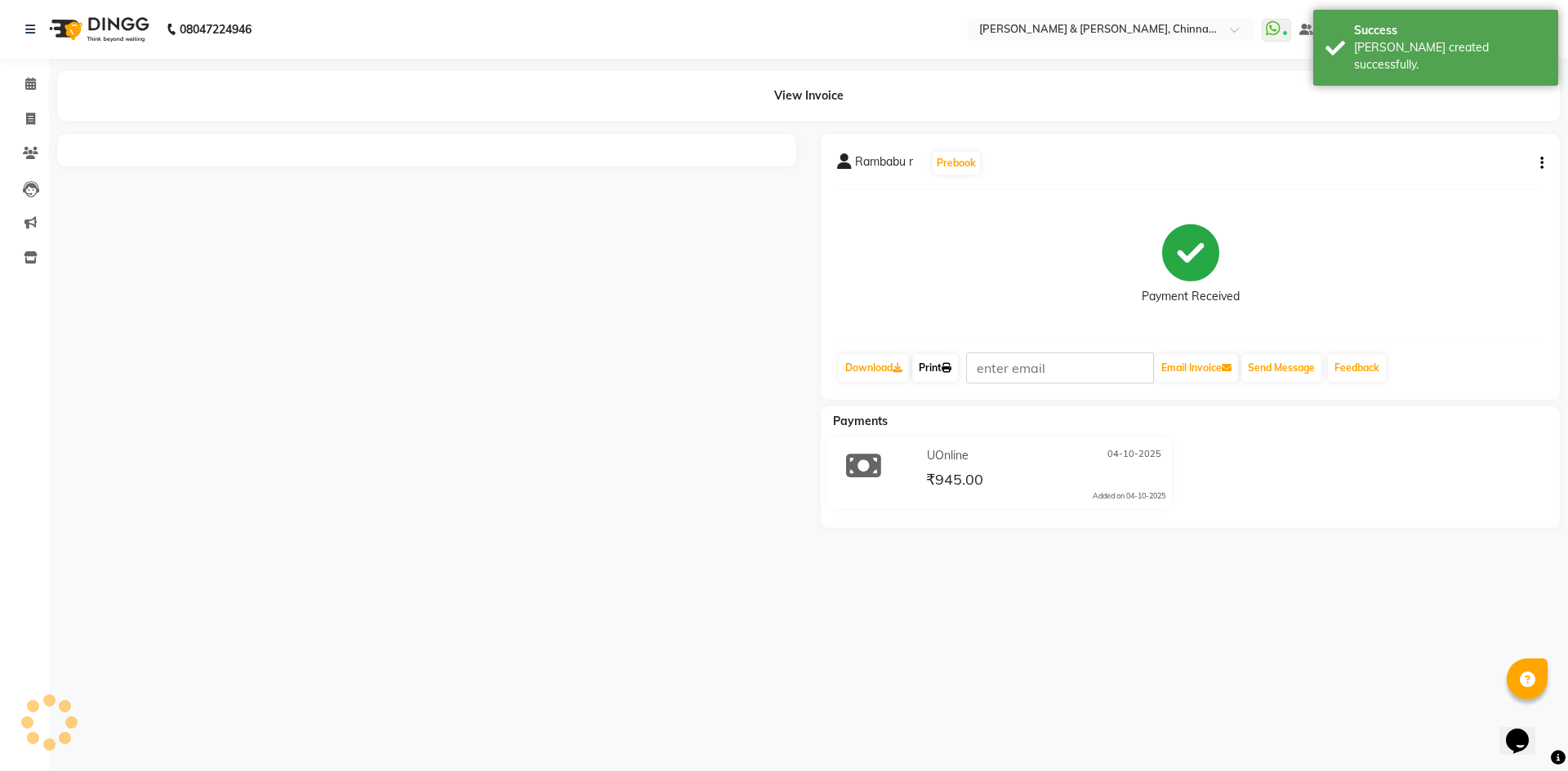
click at [934, 364] on link "Print" at bounding box center [935, 368] width 46 height 28
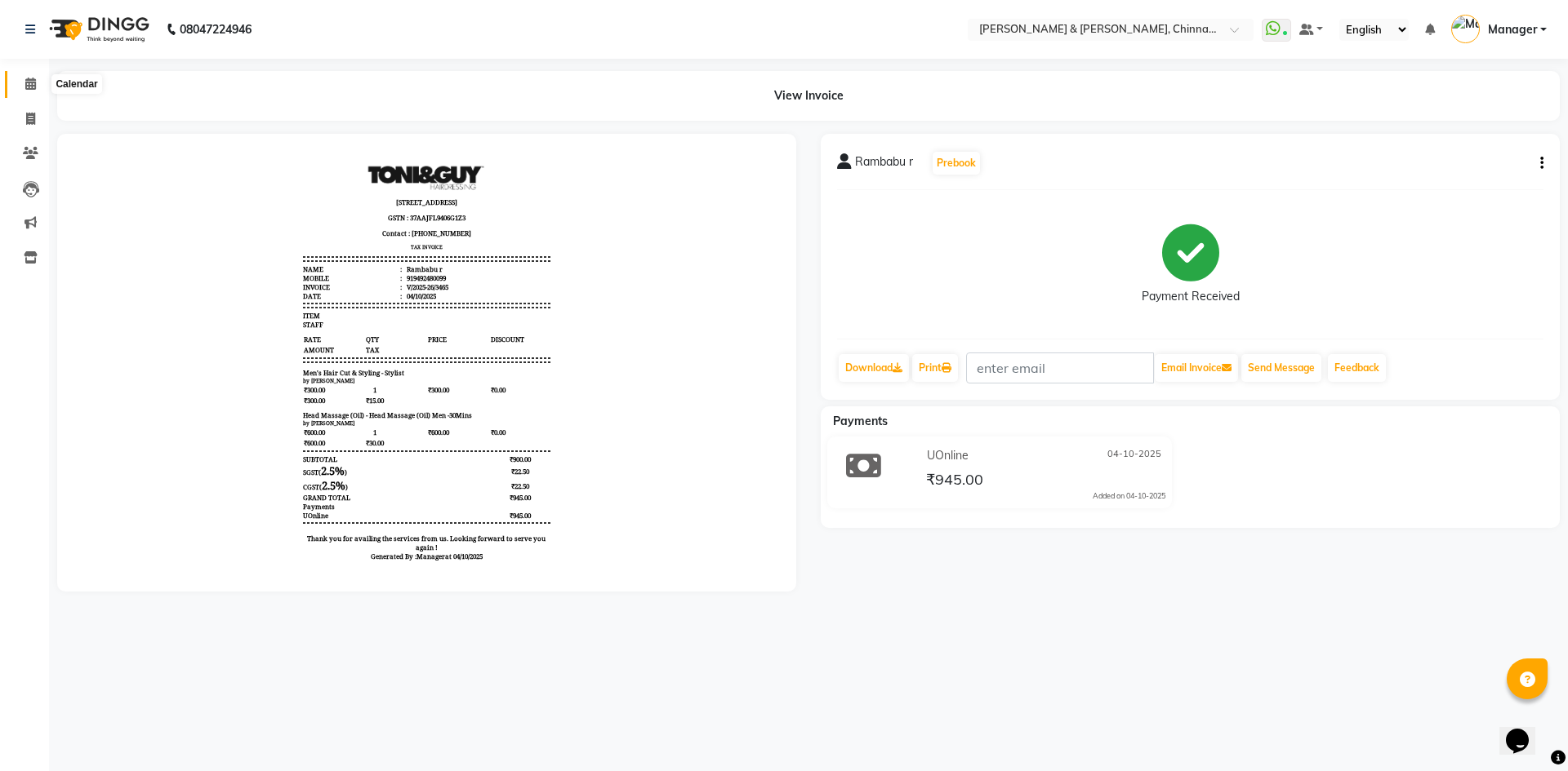
click at [23, 88] on span at bounding box center [31, 84] width 28 height 18
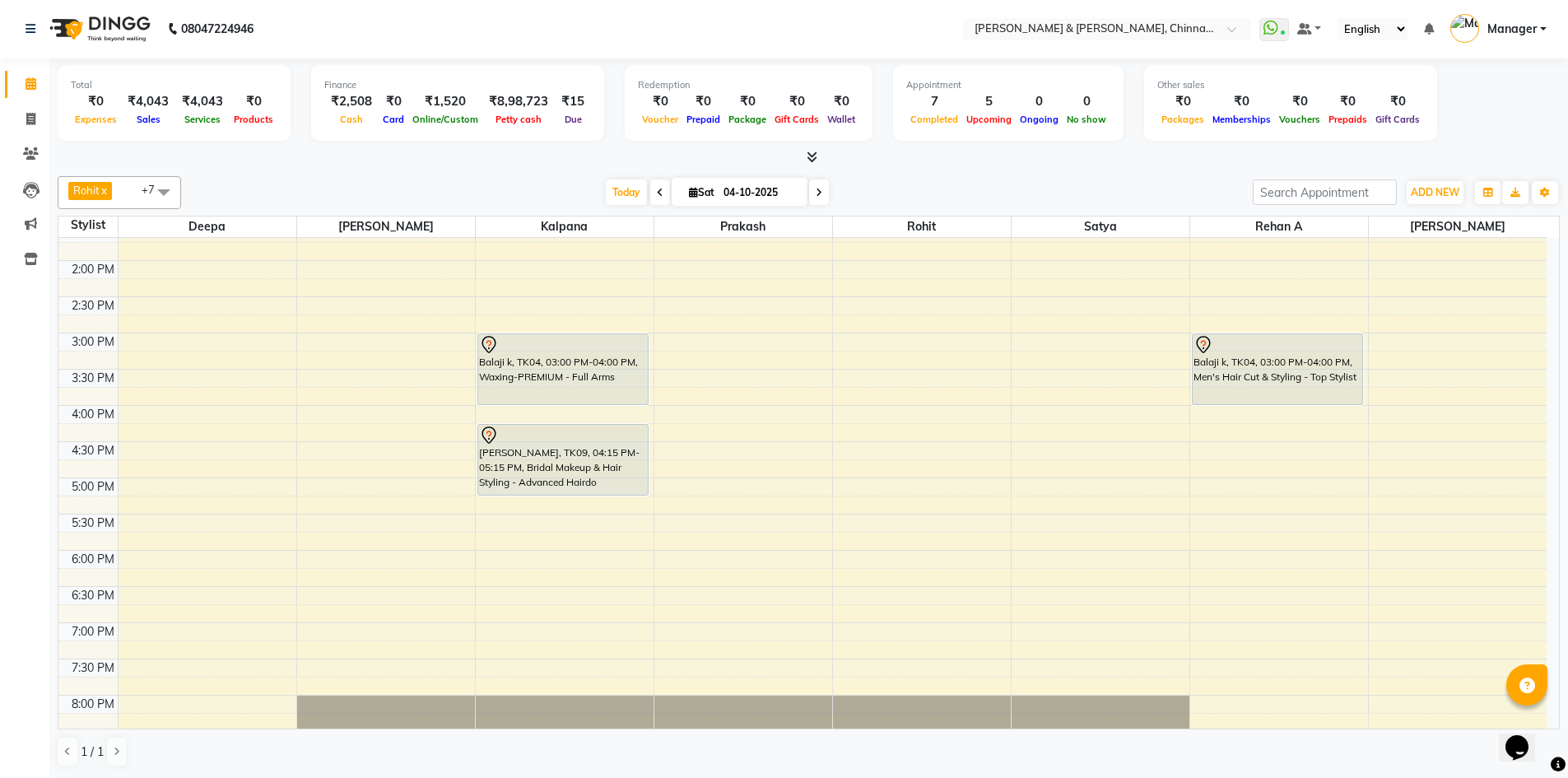
scroll to position [274, 0]
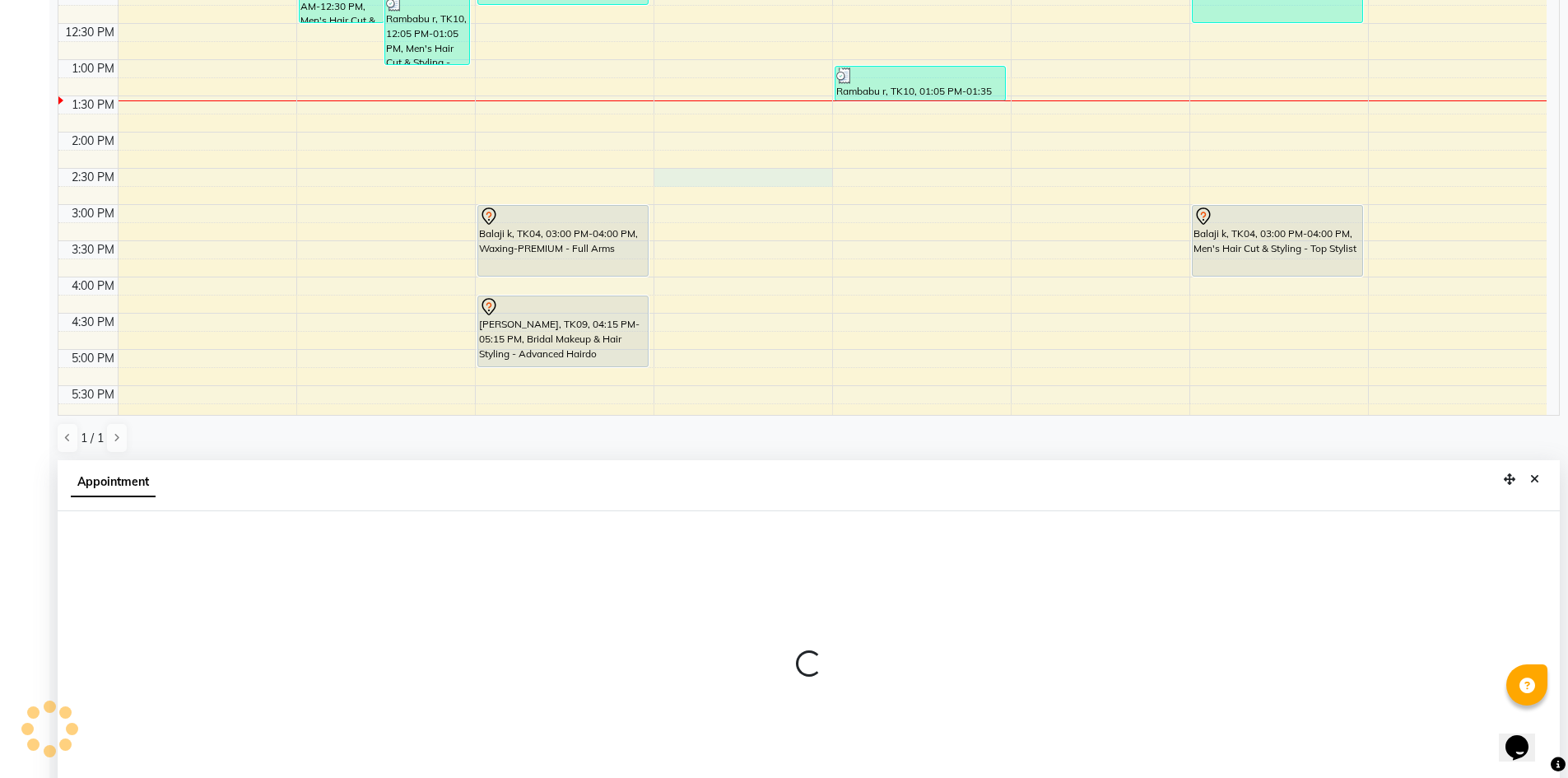
select select "65146"
select select "tentative"
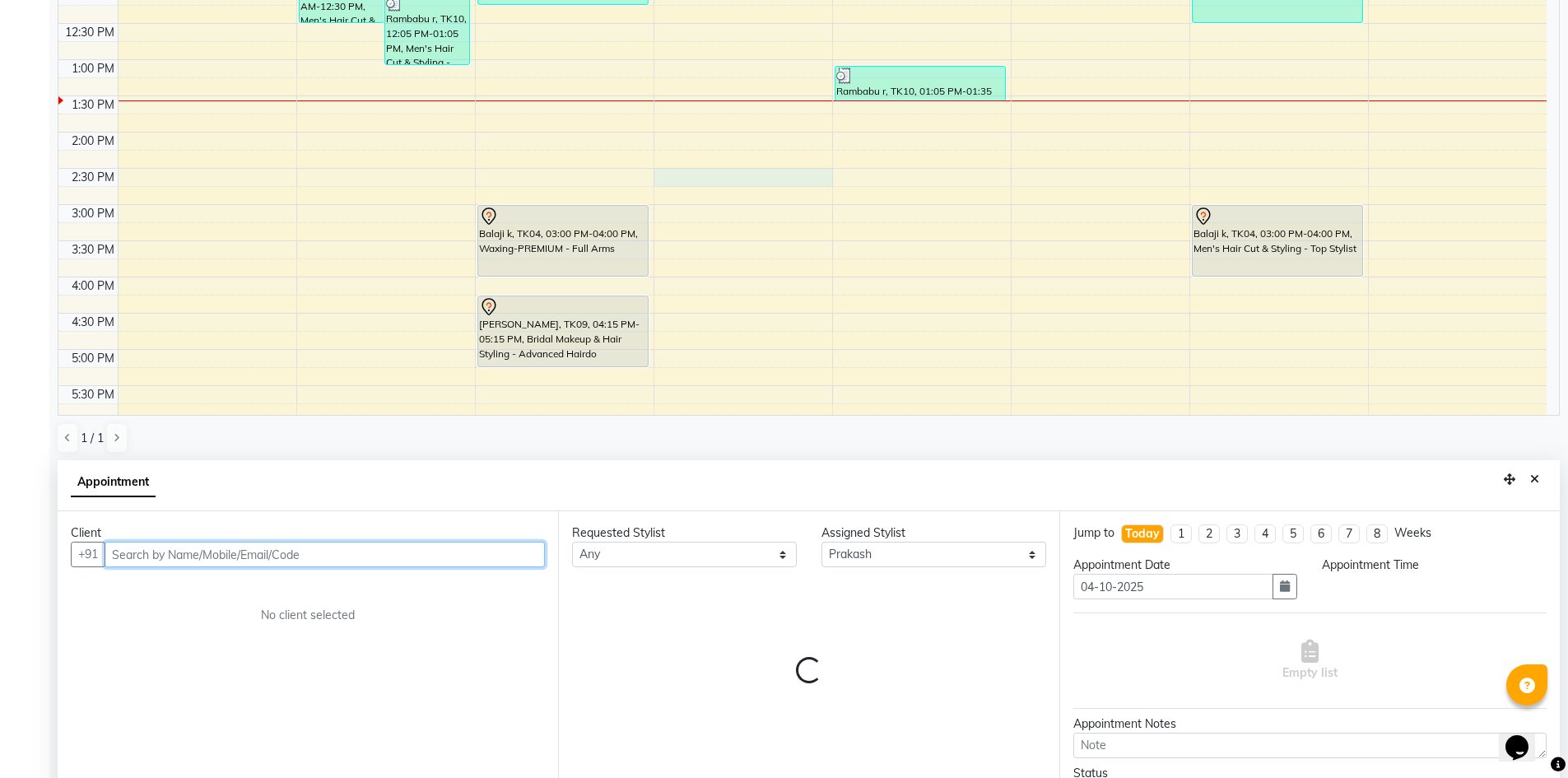
select select "870"
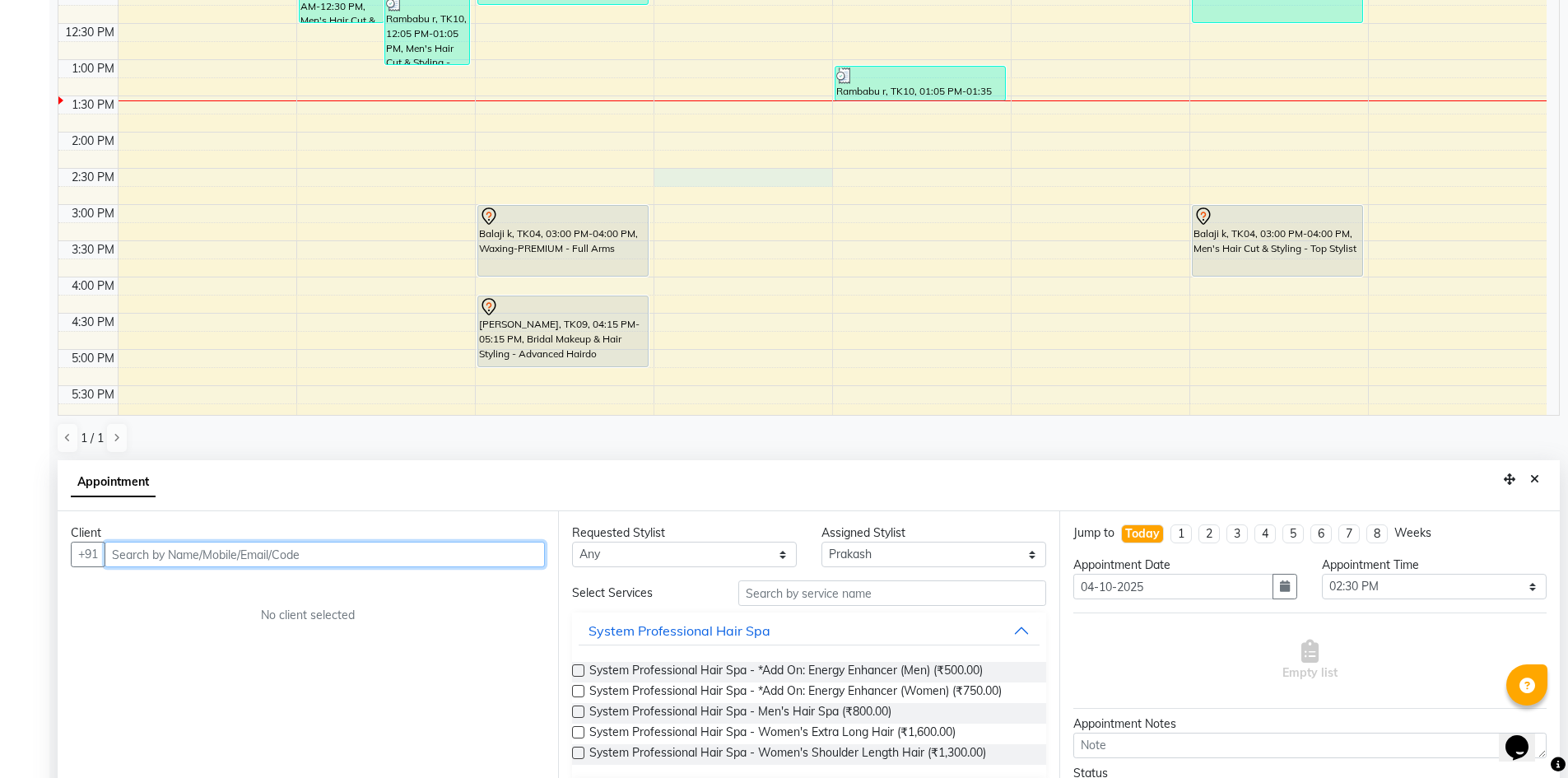
scroll to position [324, 0]
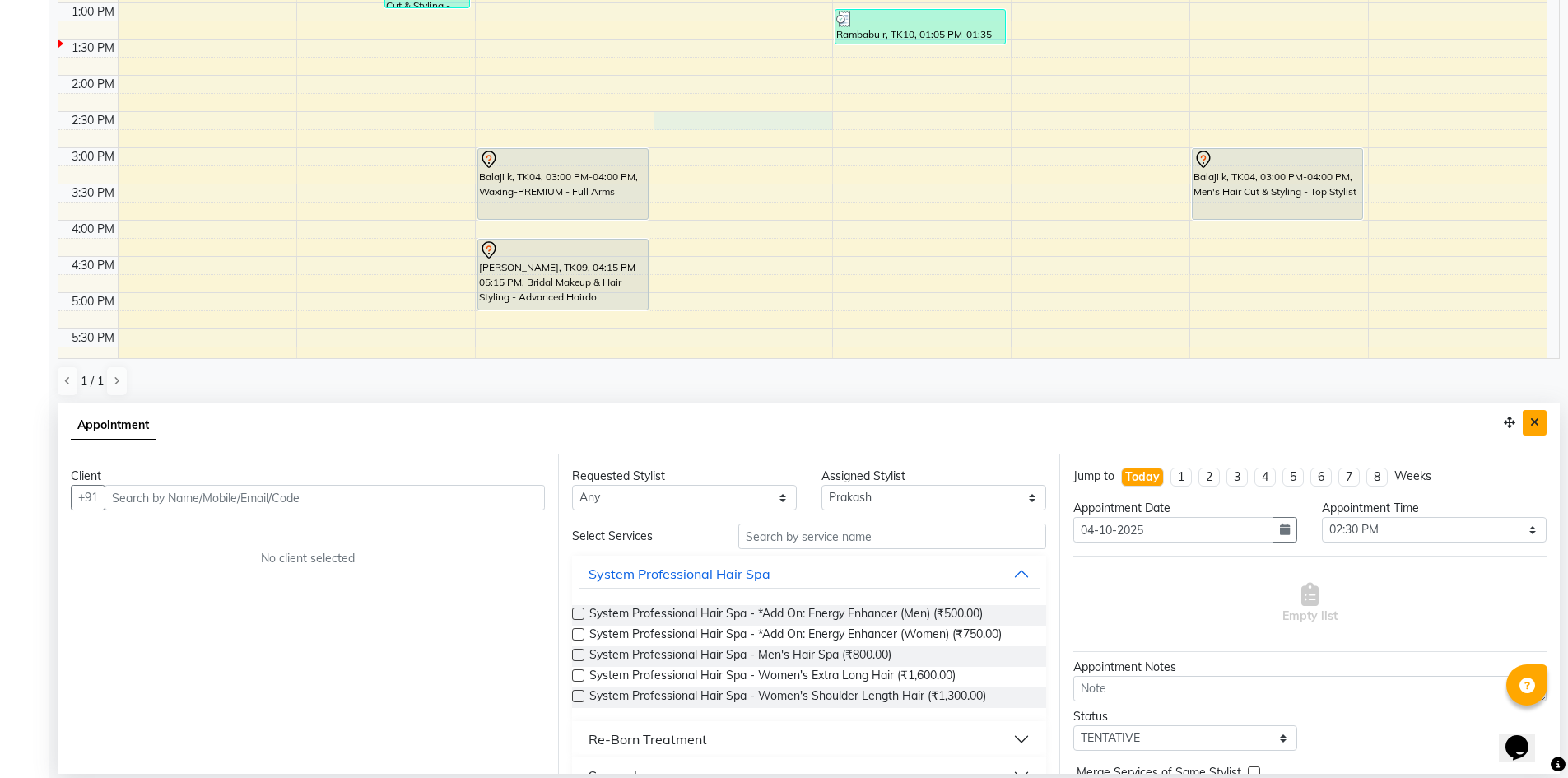
click at [1544, 424] on button "Close" at bounding box center [1535, 423] width 24 height 25
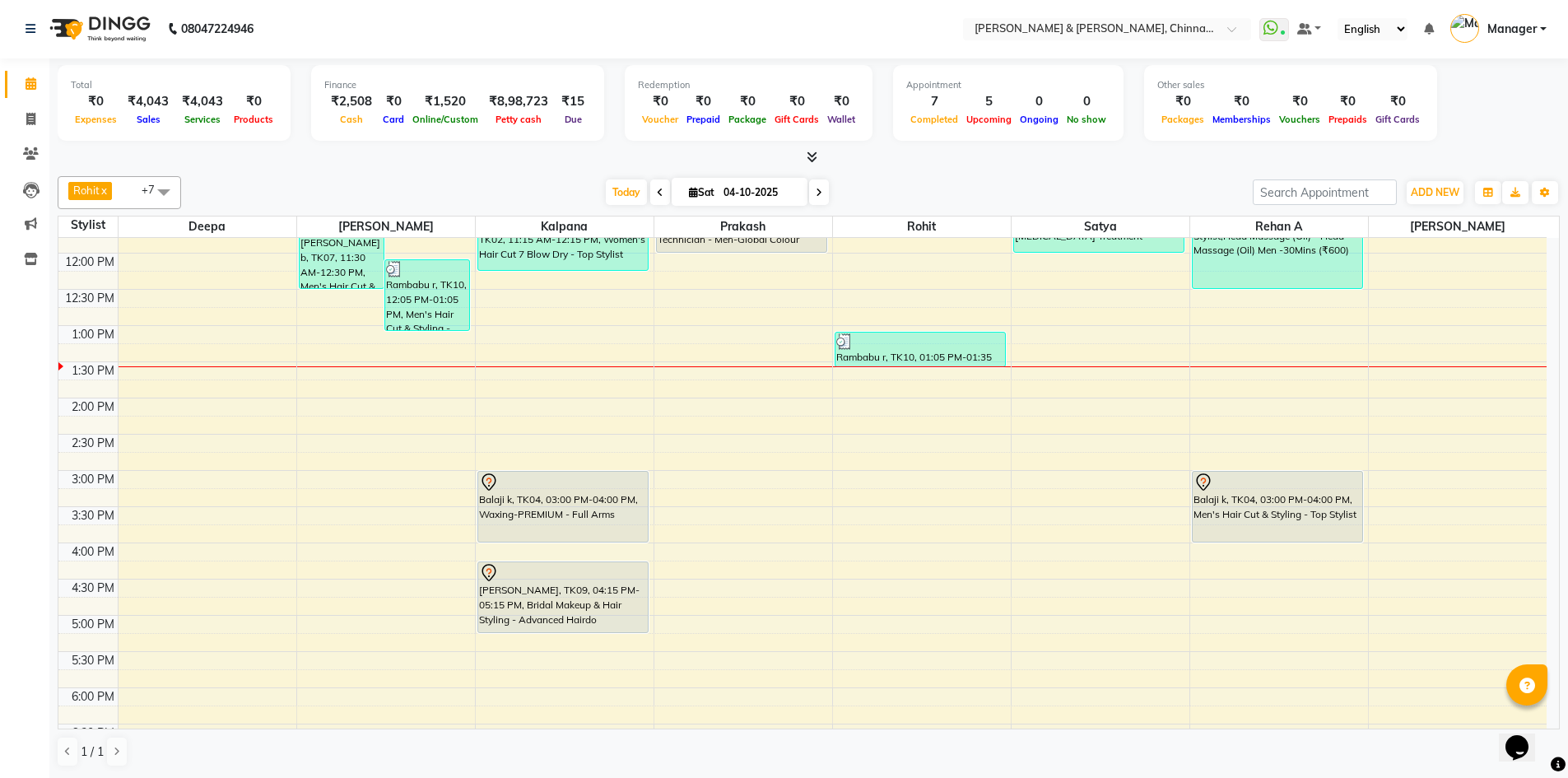
scroll to position [1, 0]
select select "65146"
select select "840"
select select "tentative"
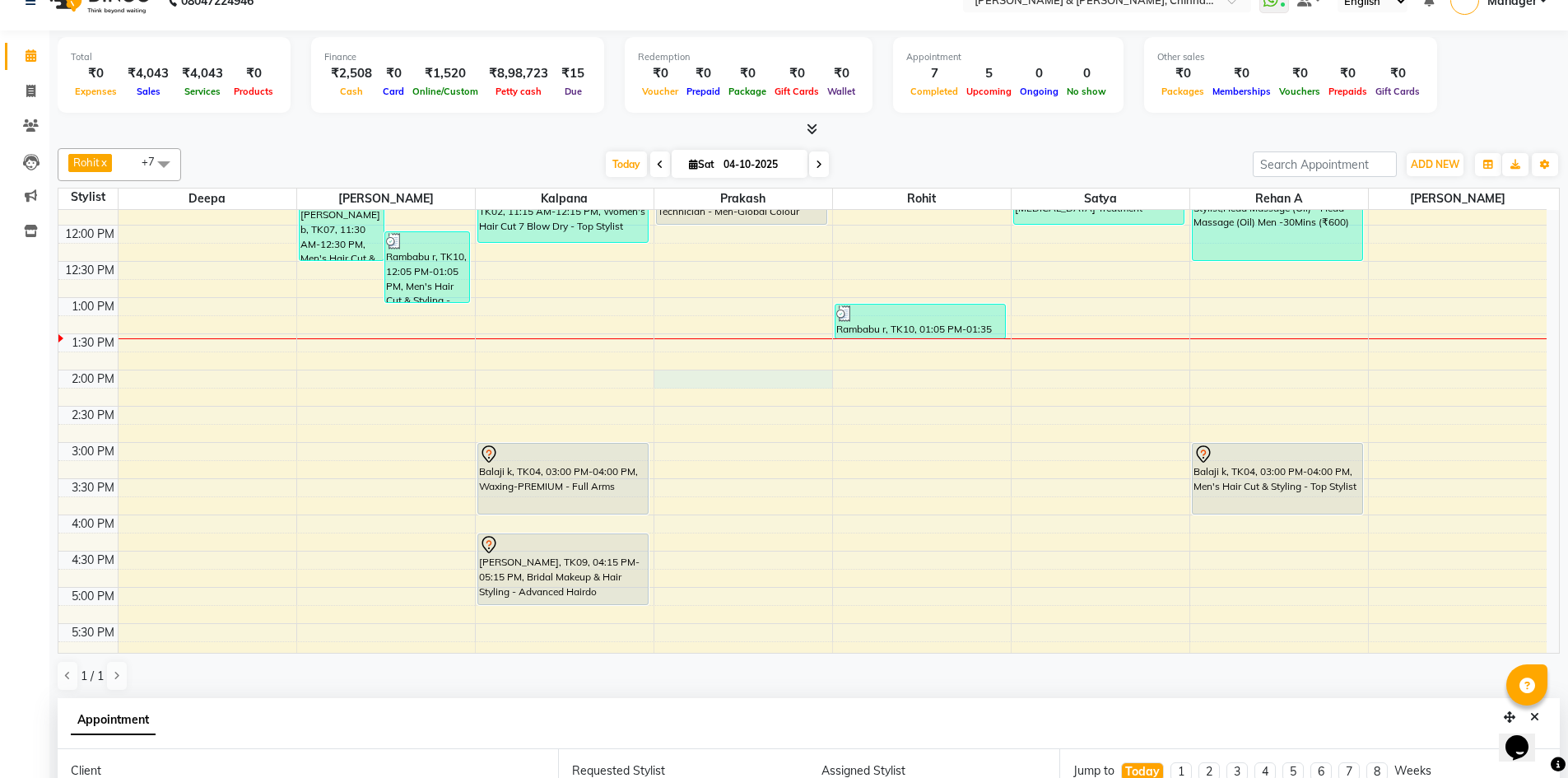
scroll to position [324, 0]
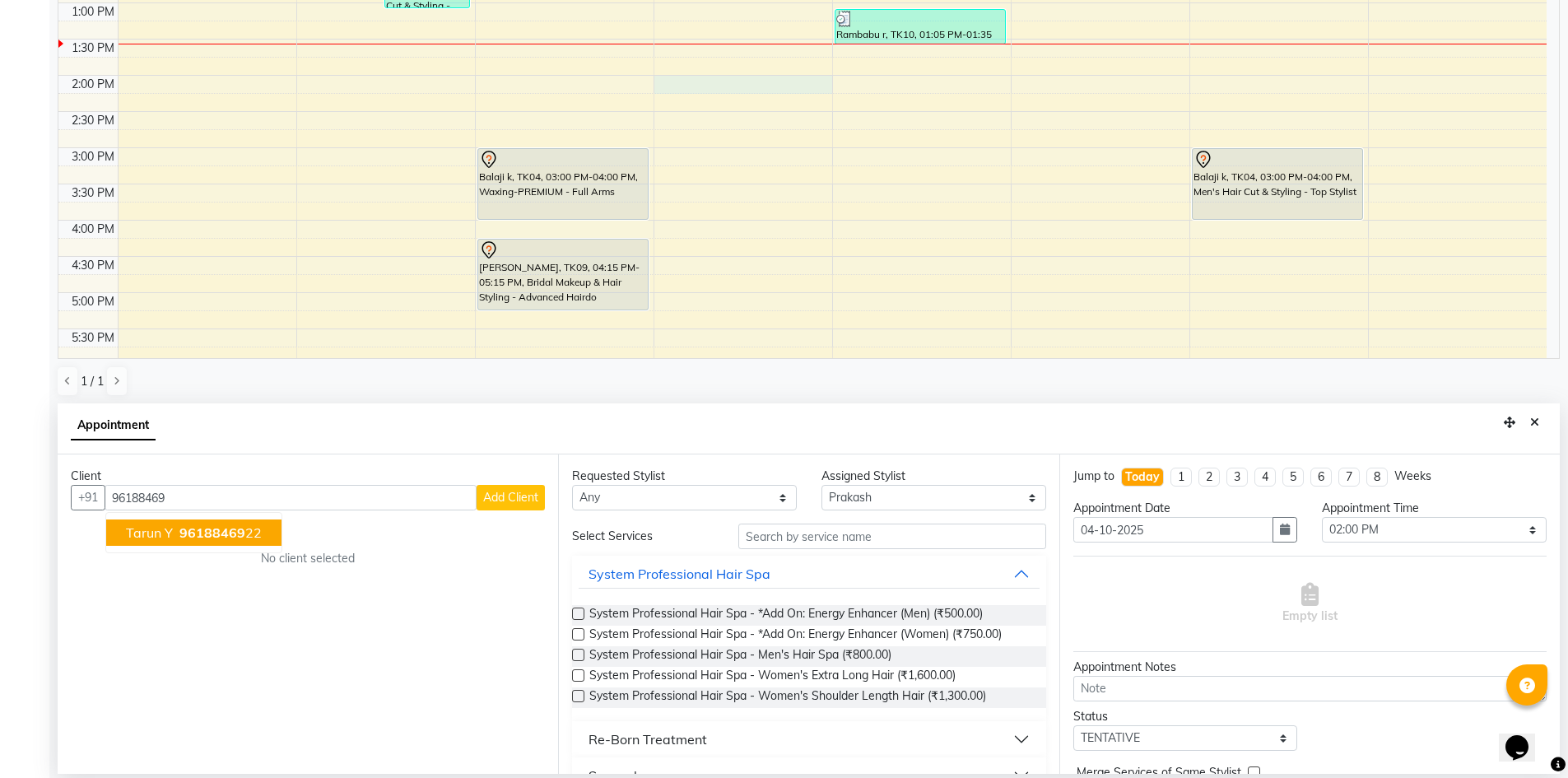
click at [186, 527] on span "96188469" at bounding box center [213, 533] width 66 height 17
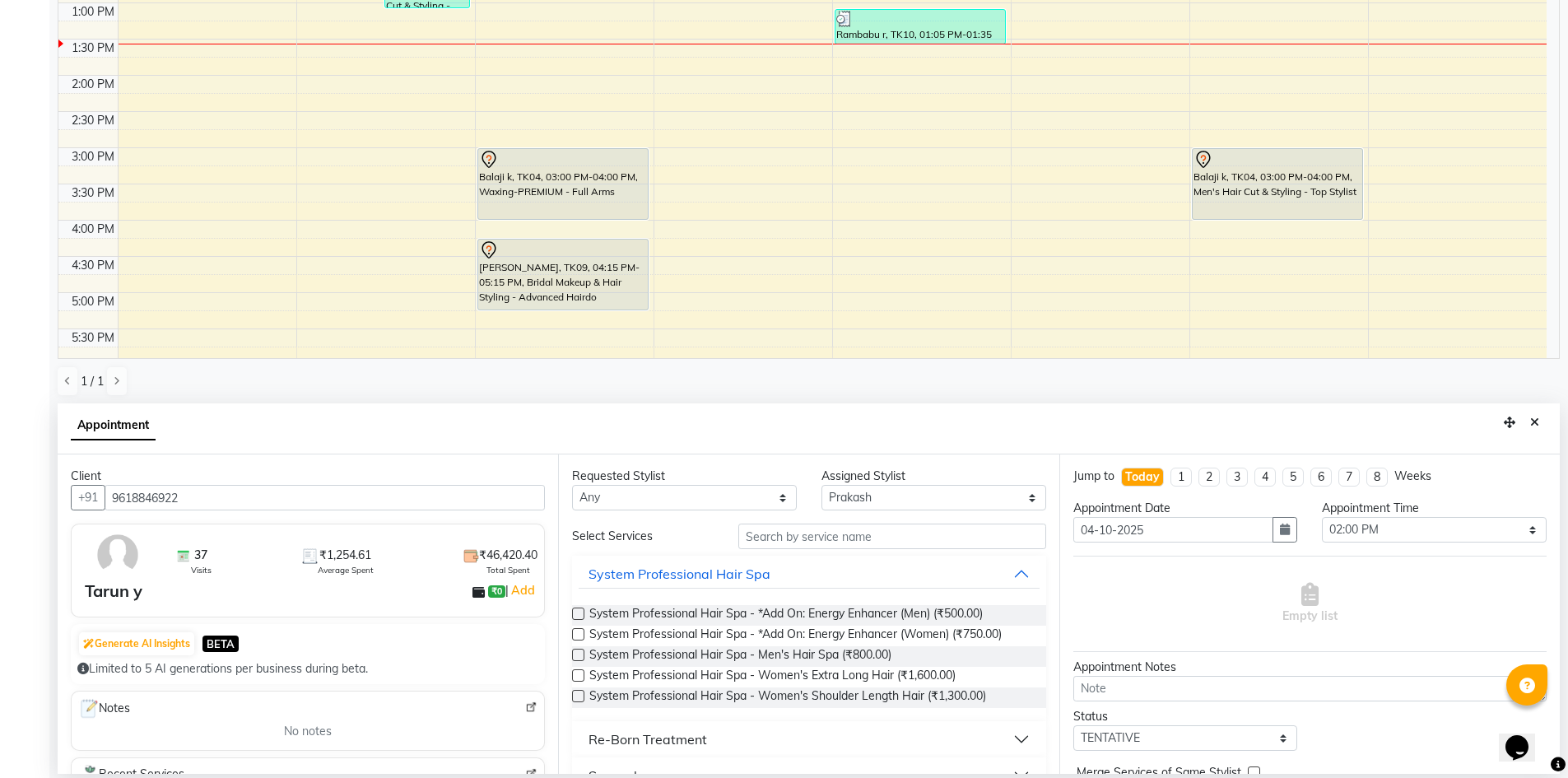
type input "9618846922"
click at [660, 495] on select "Any [PERSON_NAME] [PERSON_NAME] [PERSON_NAME] A [PERSON_NAME]" at bounding box center [684, 498] width 224 height 25
select select "65146"
click at [572, 485] on select "Any [PERSON_NAME] [PERSON_NAME] [PERSON_NAME] A [PERSON_NAME]" at bounding box center [684, 498] width 224 height 25
click at [817, 533] on input "text" at bounding box center [892, 537] width 308 height 25
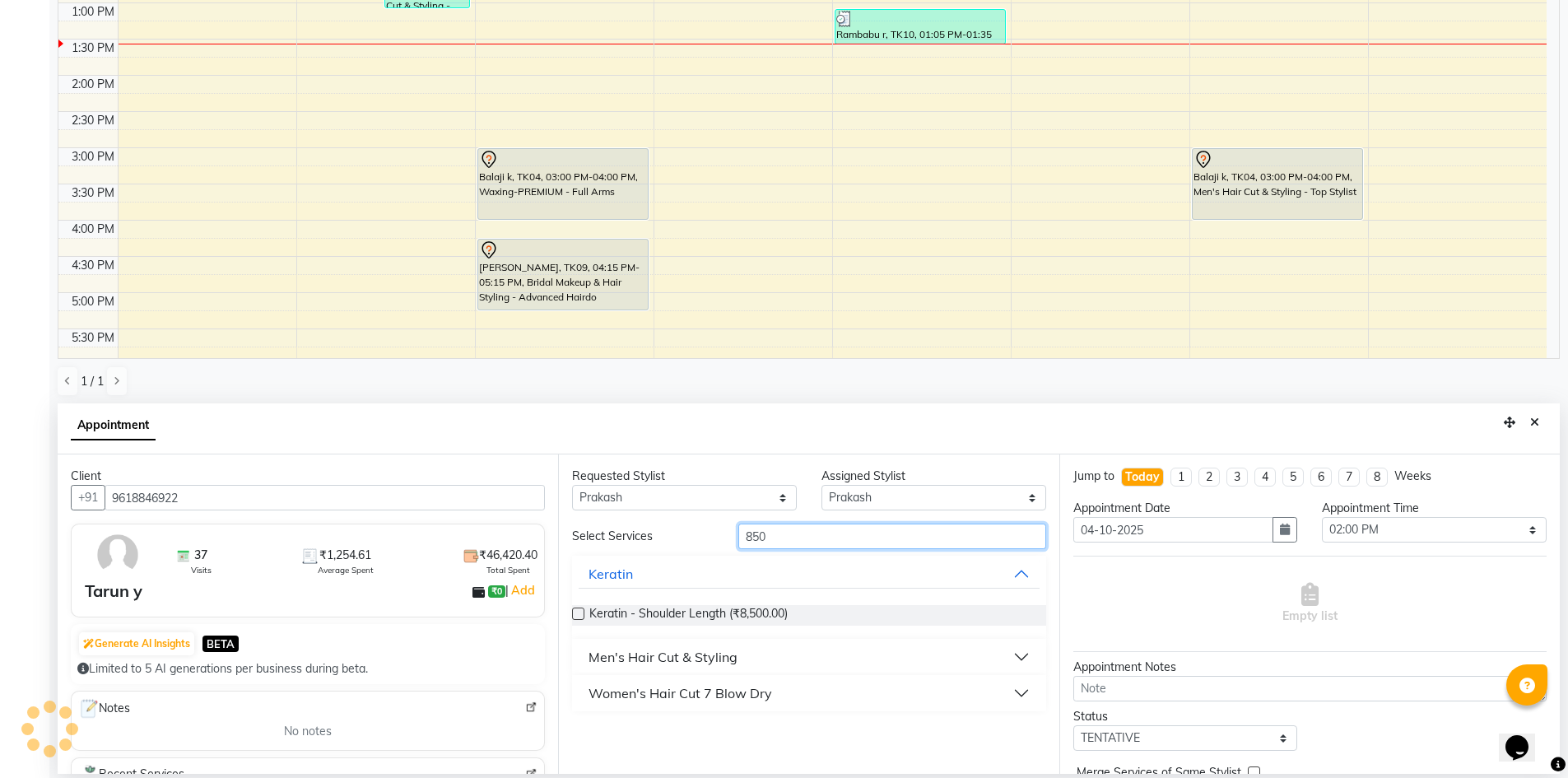
type input "850"
click at [701, 659] on div "Men's Hair Cut & Styling" at bounding box center [663, 656] width 149 height 19
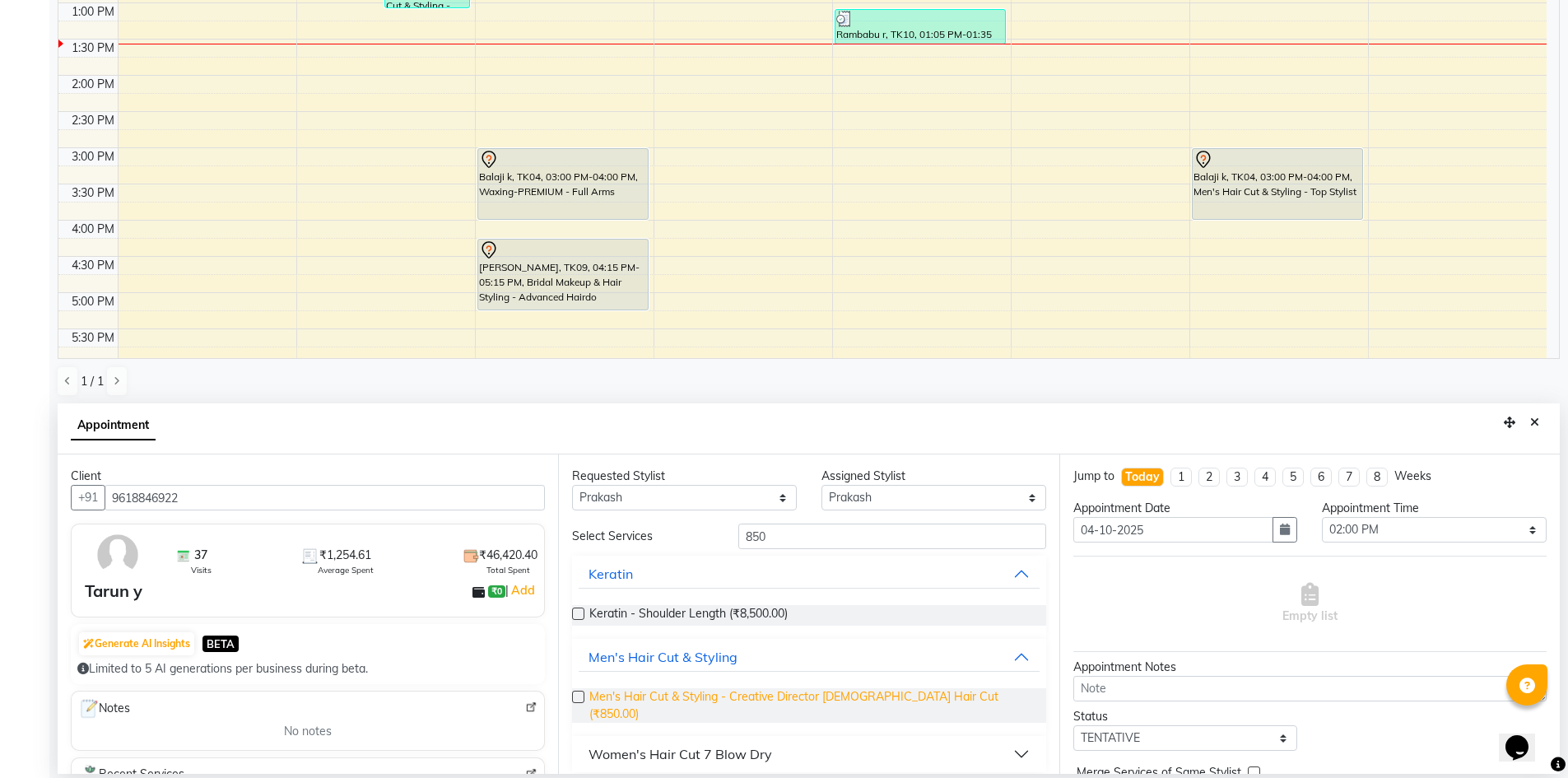
click at [804, 699] on span "Men's Hair Cut & Styling - Creative Director Male Hair Cut (₹850.00)" at bounding box center [811, 705] width 443 height 35
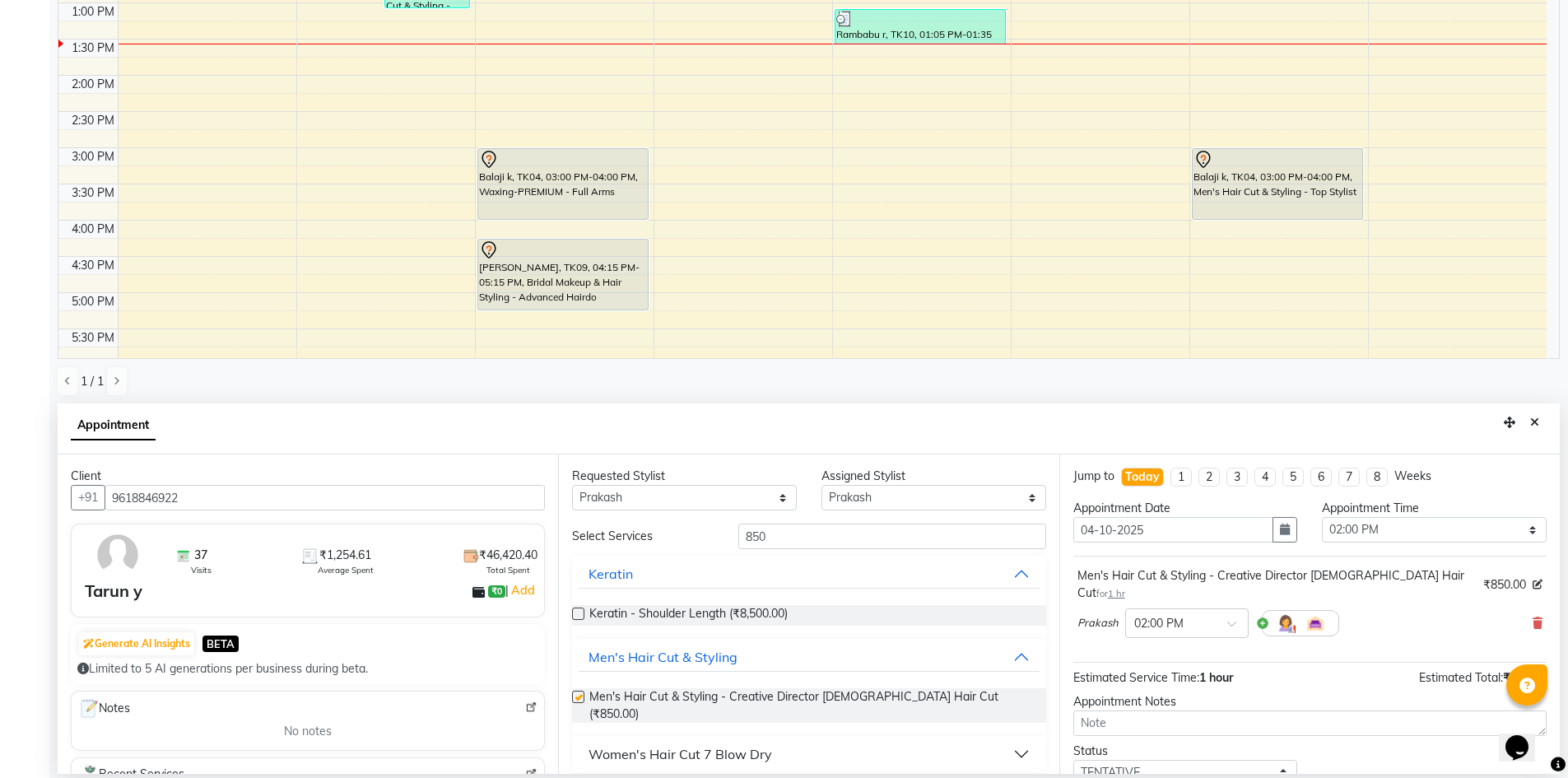
checkbox input "false"
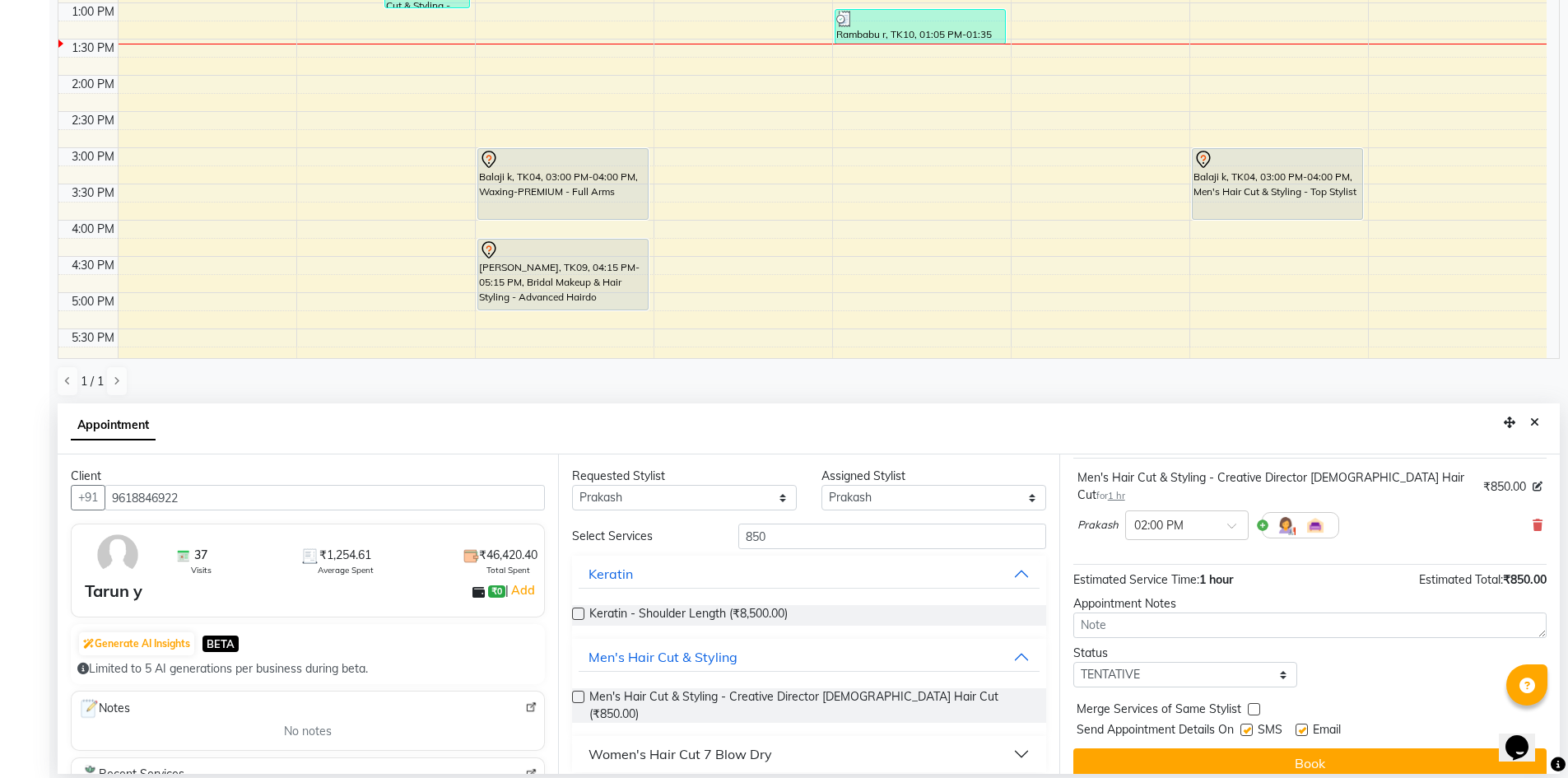
click at [1304, 748] on button "Book" at bounding box center [1310, 763] width 473 height 30
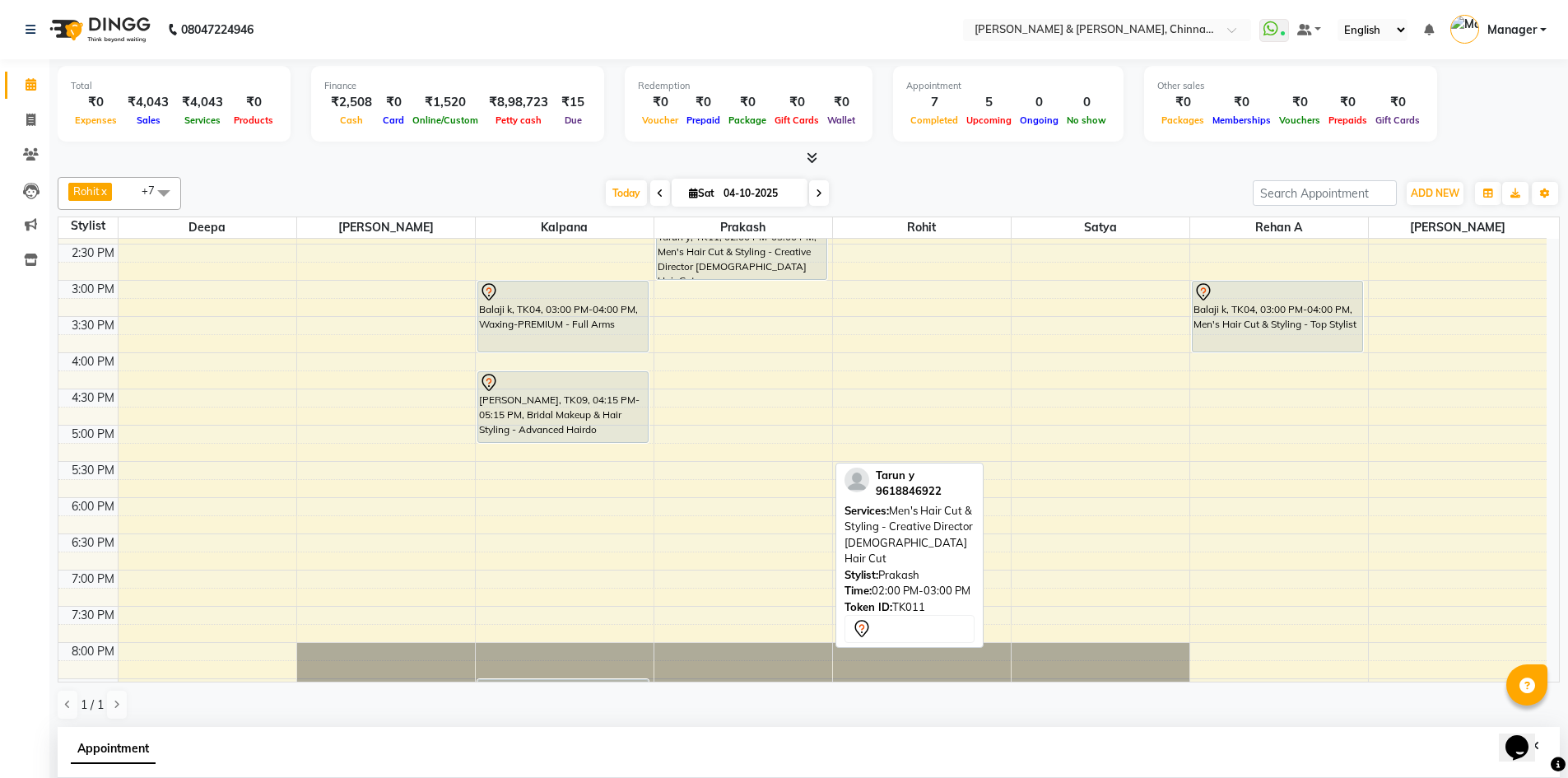
scroll to position [548, 0]
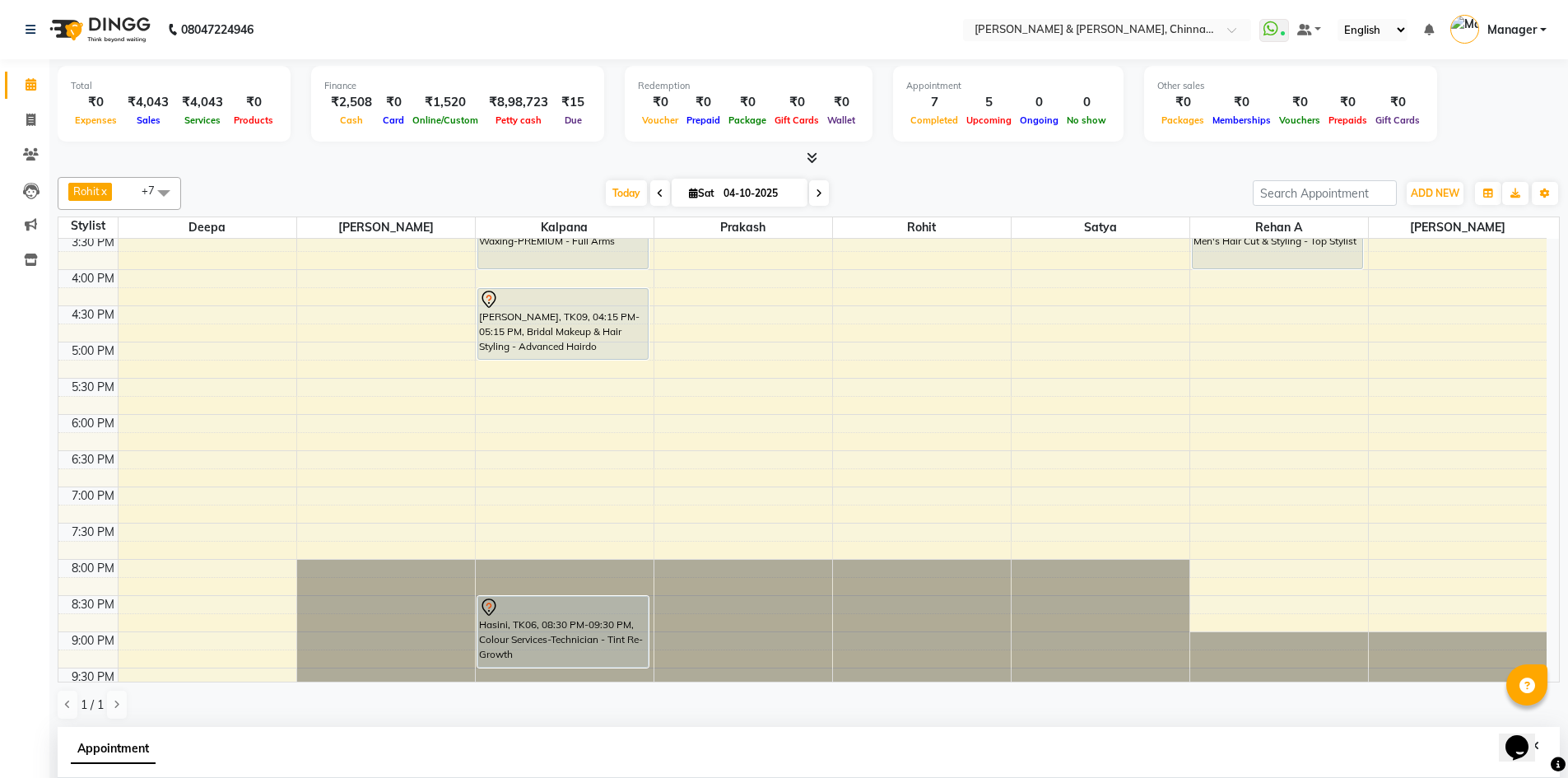
click at [322, 317] on div "8:00 AM 8:30 AM 9:00 AM 9:30 AM 10:00 AM 10:30 AM 11:00 AM 11:30 AM 12:00 PM 12…" at bounding box center [802, 197] width 1489 height 1013
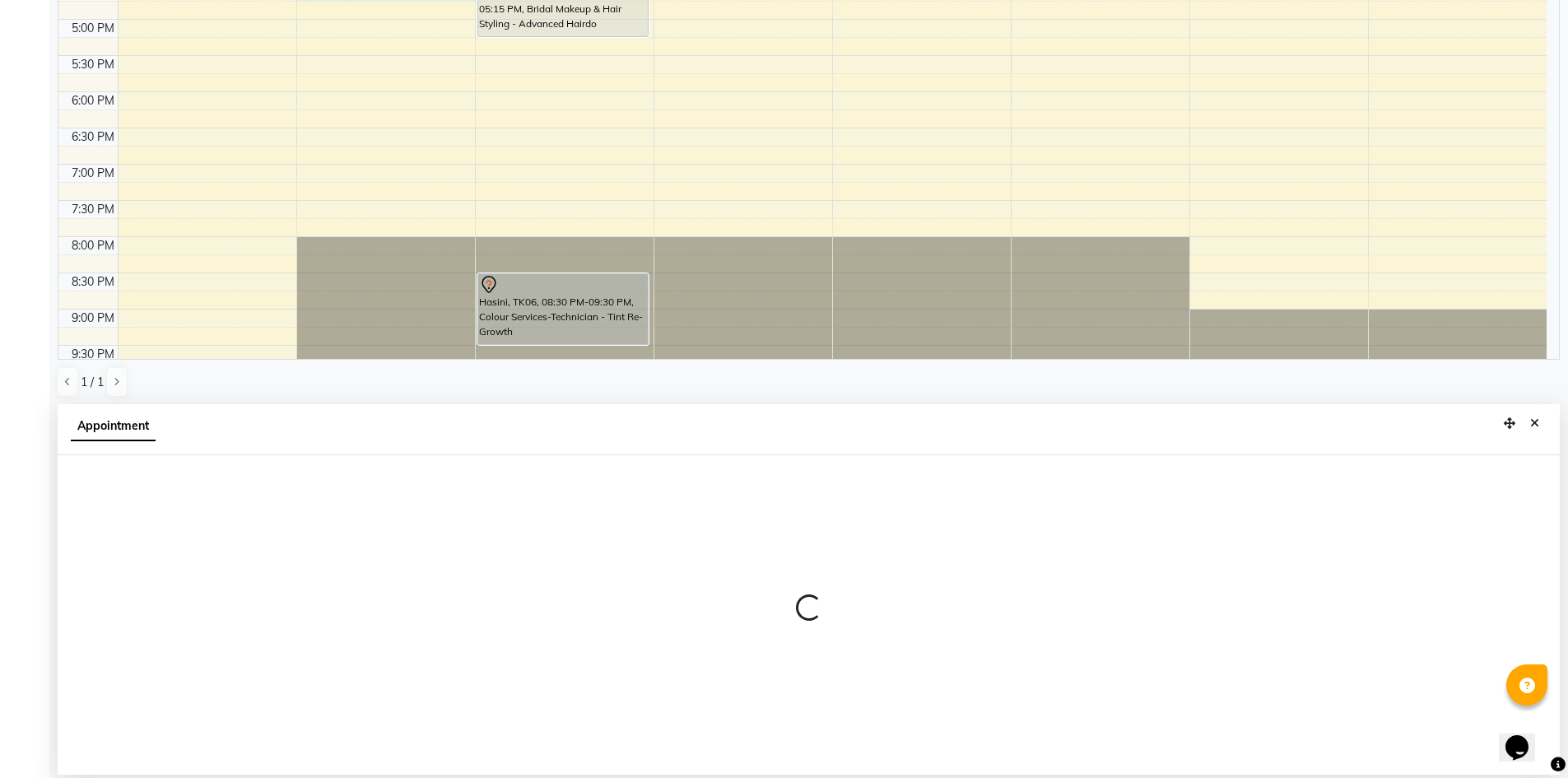
scroll to position [324, 0]
select select "65078"
select select "tentative"
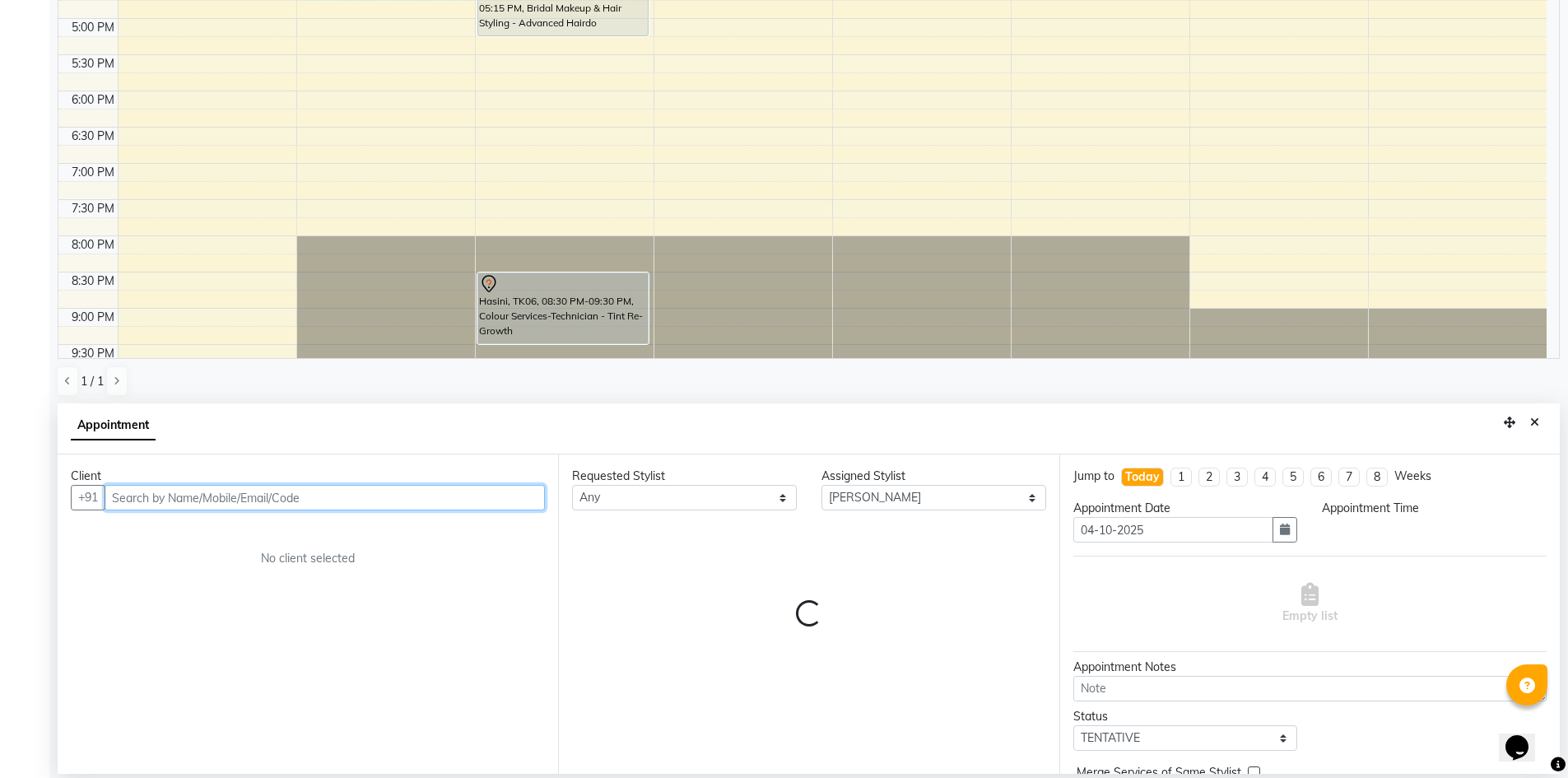
select select "990"
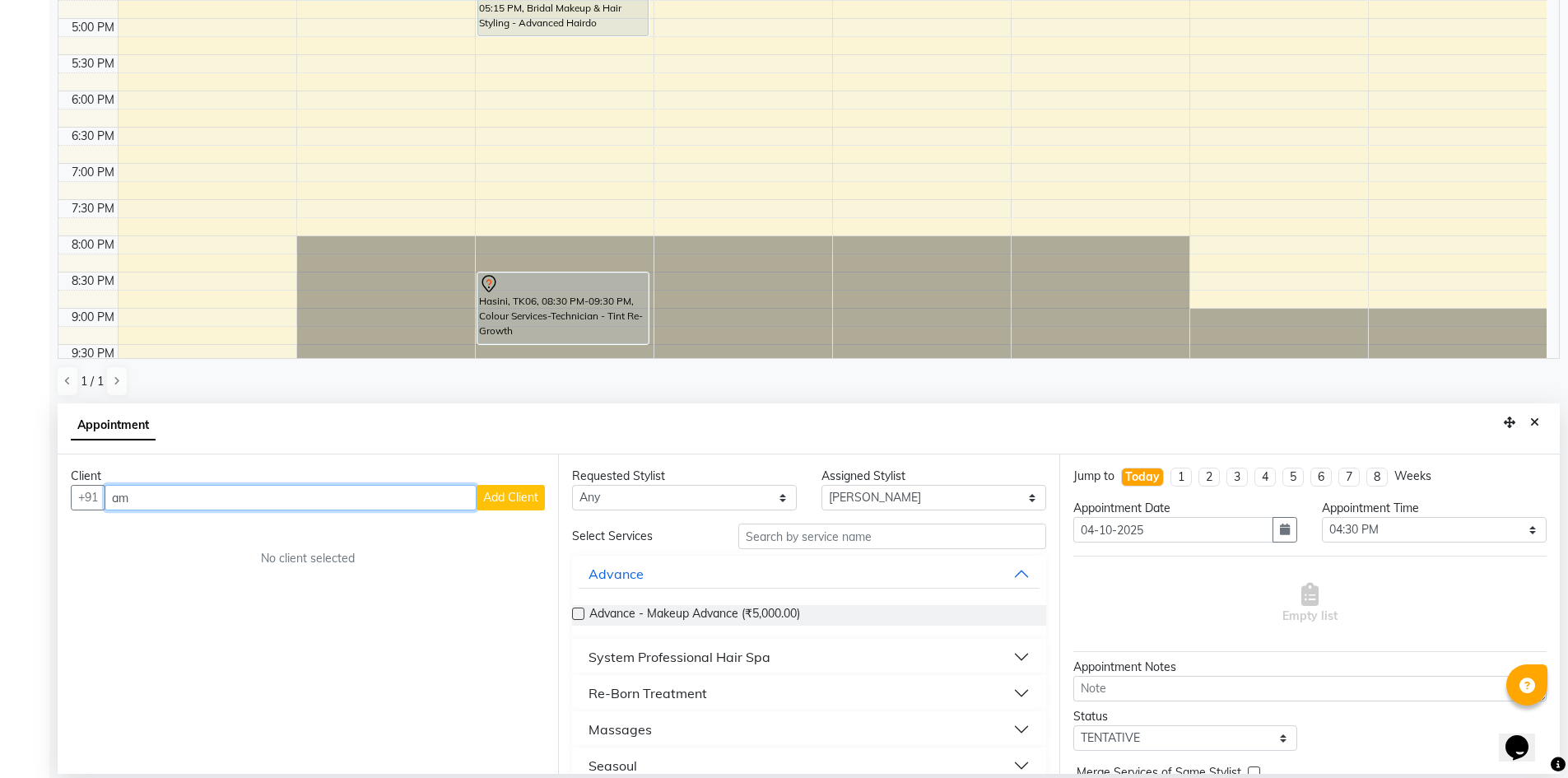
type input "a"
type input "v"
type input "k"
type input "p"
click at [175, 527] on span "Toni&guy" at bounding box center [155, 533] width 59 height 17
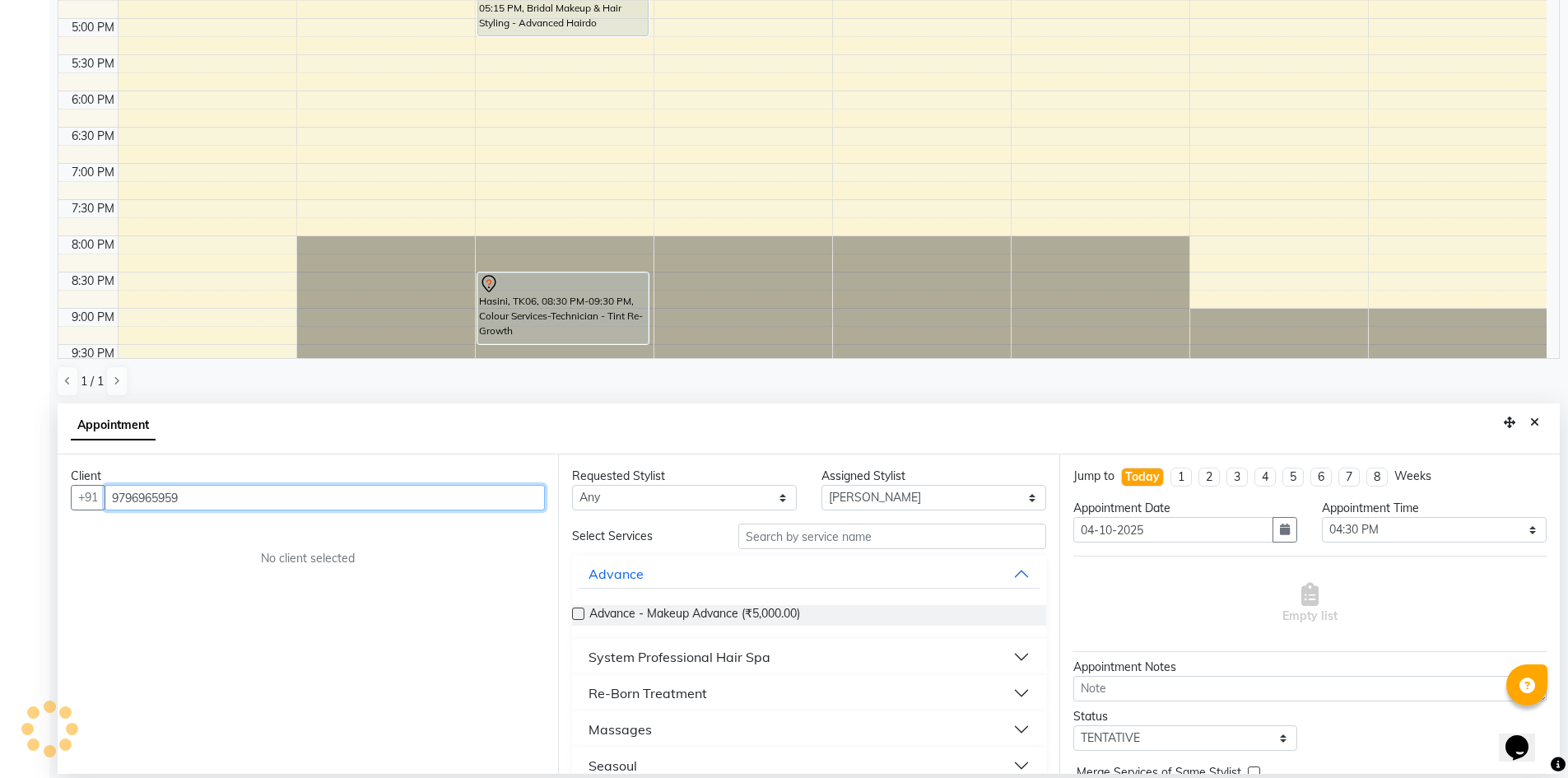
type input "9796965959"
click at [722, 494] on select "Any [PERSON_NAME] [PERSON_NAME] [PERSON_NAME] A [PERSON_NAME]" at bounding box center [684, 498] width 224 height 25
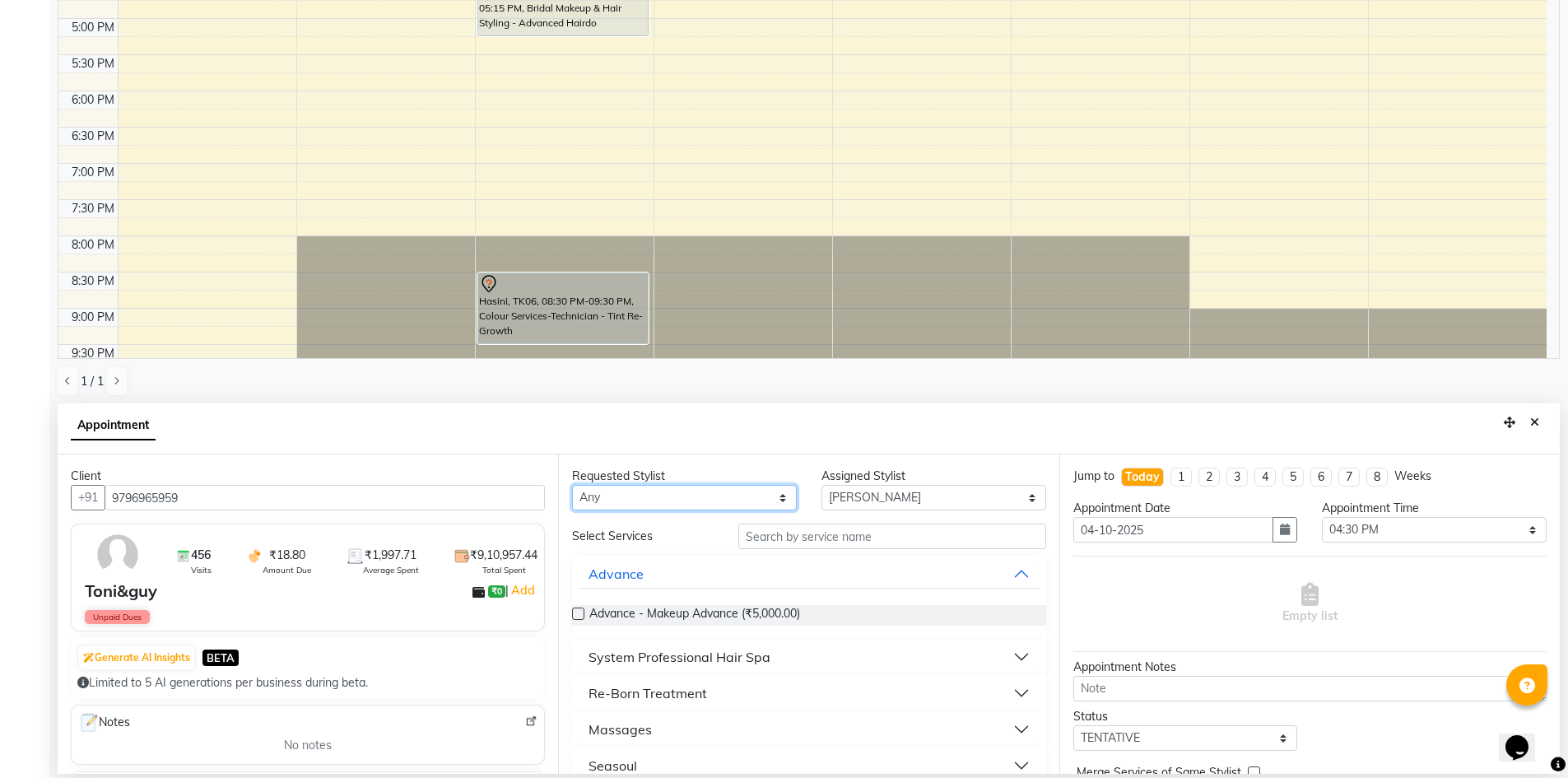
select select "65148"
click at [572, 485] on select "Any [PERSON_NAME] [PERSON_NAME] [PERSON_NAME] A [PERSON_NAME]" at bounding box center [684, 498] width 224 height 25
select select "65148"
drag, startPoint x: 699, startPoint y: 486, endPoint x: 697, endPoint y: 505, distance: 19.1
click at [699, 486] on select "Any [PERSON_NAME] [PERSON_NAME] [PERSON_NAME] A [PERSON_NAME]" at bounding box center [684, 498] width 224 height 25
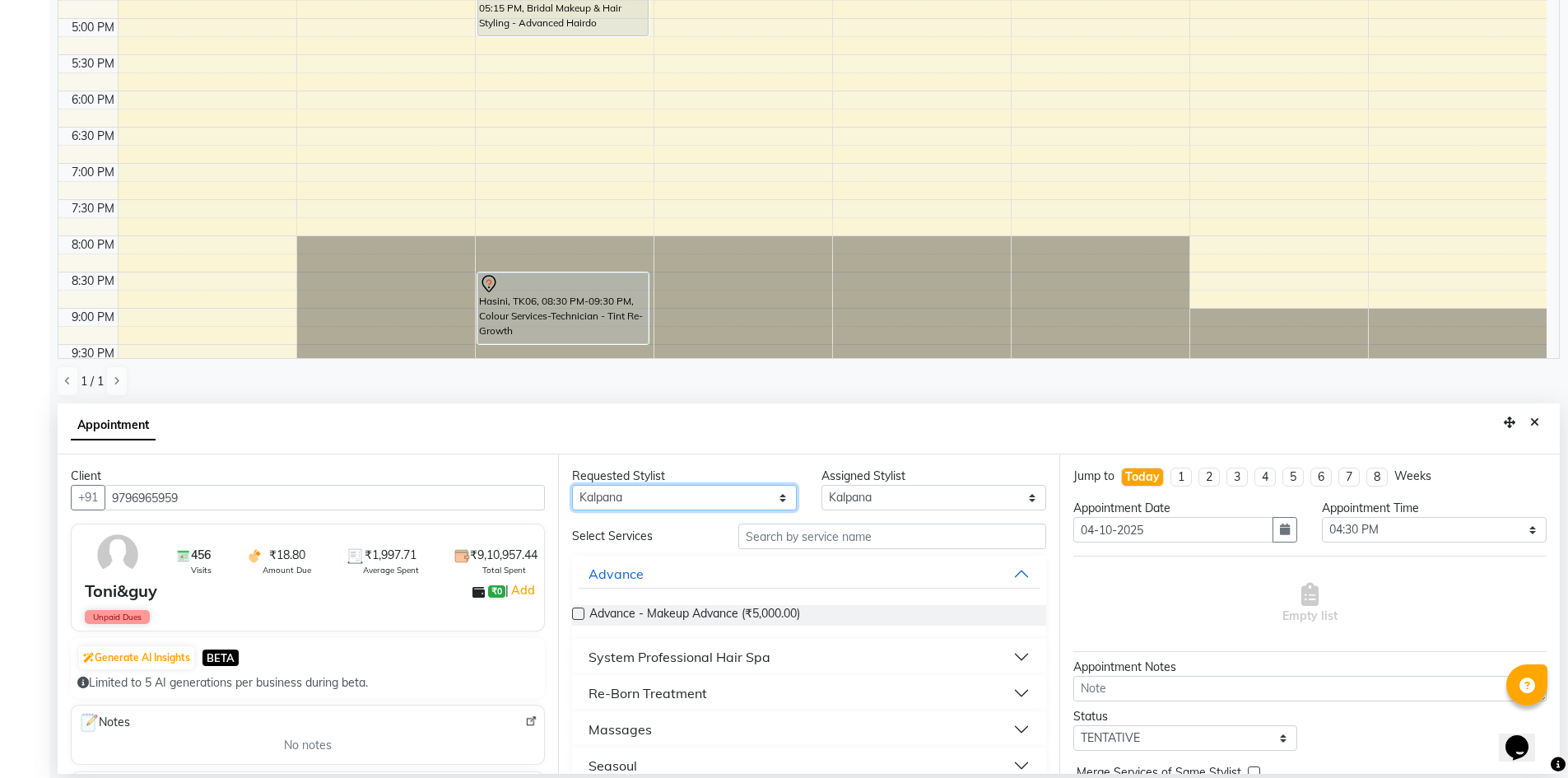
select select "65078"
click at [572, 485] on select "Any [PERSON_NAME] [PERSON_NAME] [PERSON_NAME] A [PERSON_NAME]" at bounding box center [684, 498] width 224 height 25
select select "65078"
click at [849, 533] on input "text" at bounding box center [892, 537] width 308 height 25
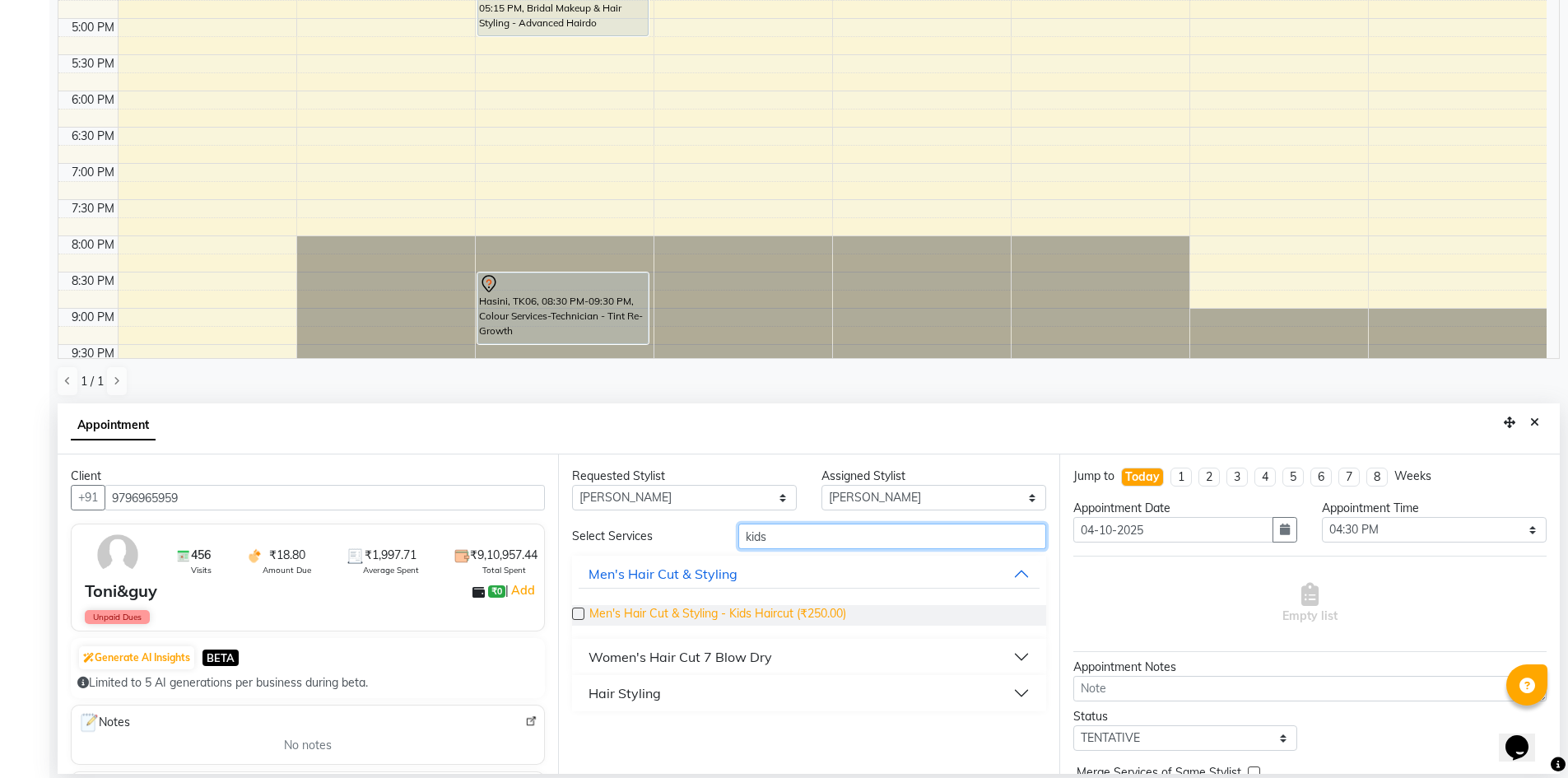
type input "kids"
click at [825, 608] on span "Men's Hair Cut & Styling - Kids Haircut (₹250.00)" at bounding box center [718, 615] width 257 height 20
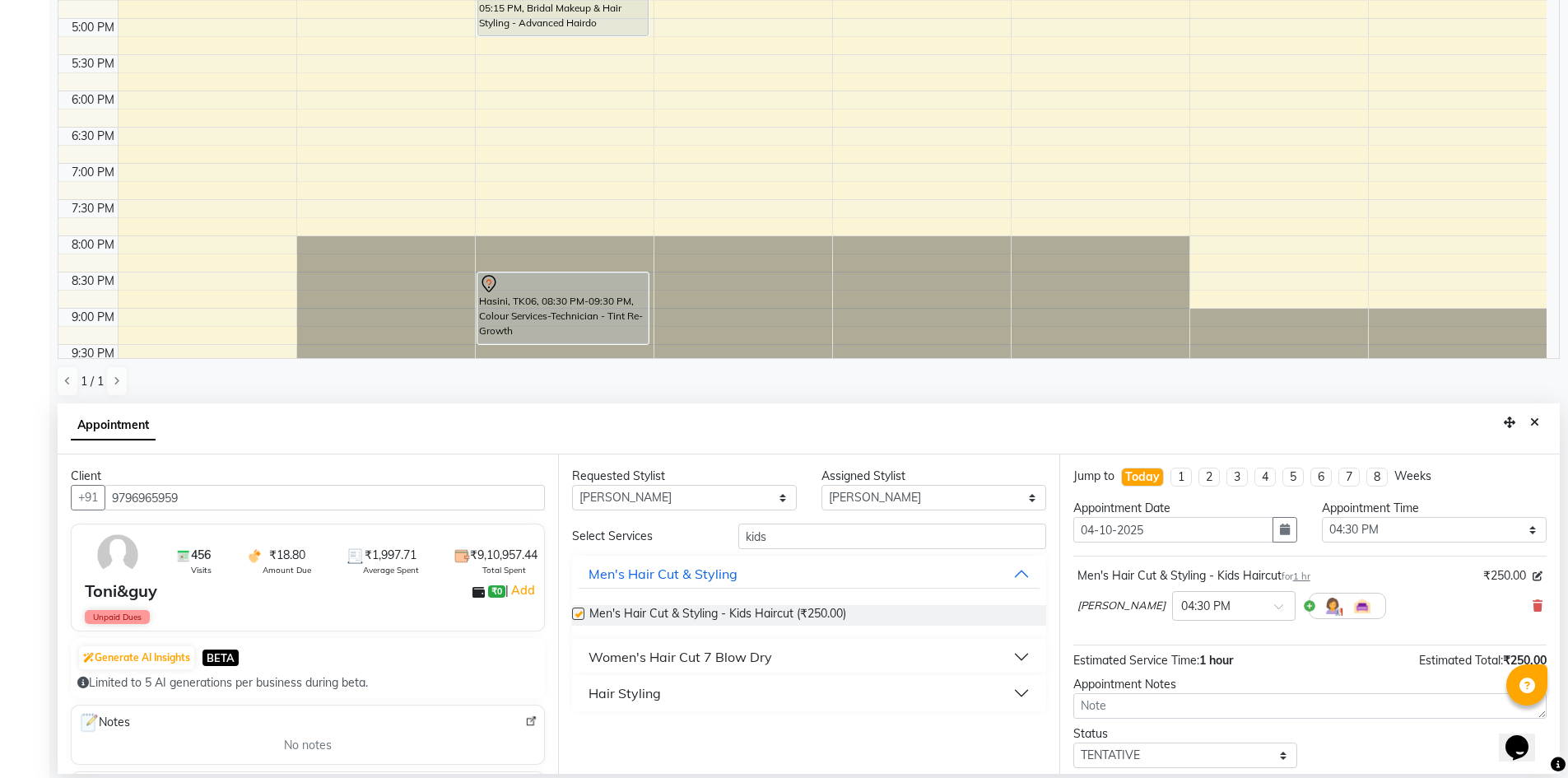
checkbox input "false"
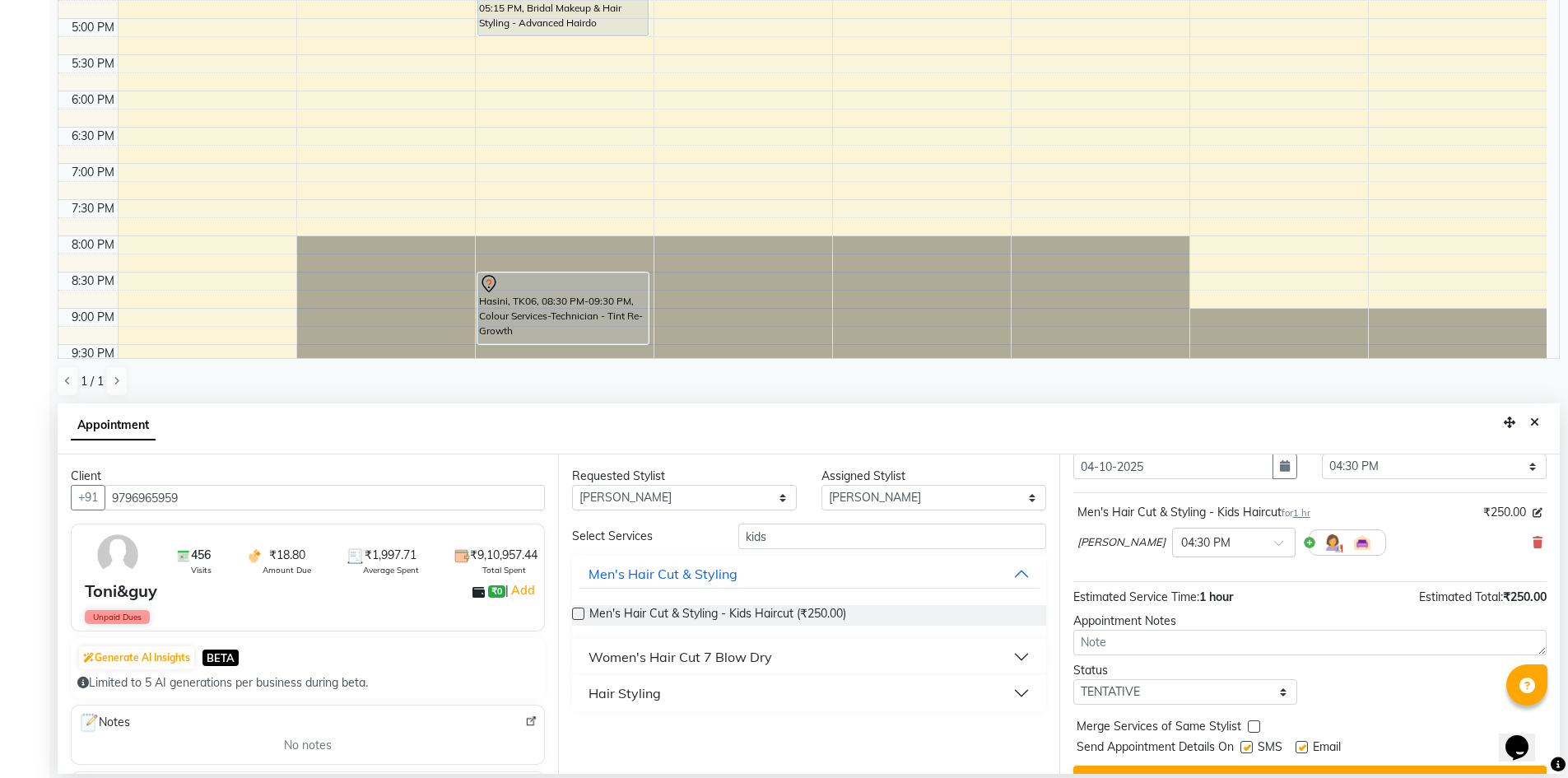
scroll to position [98, 0]
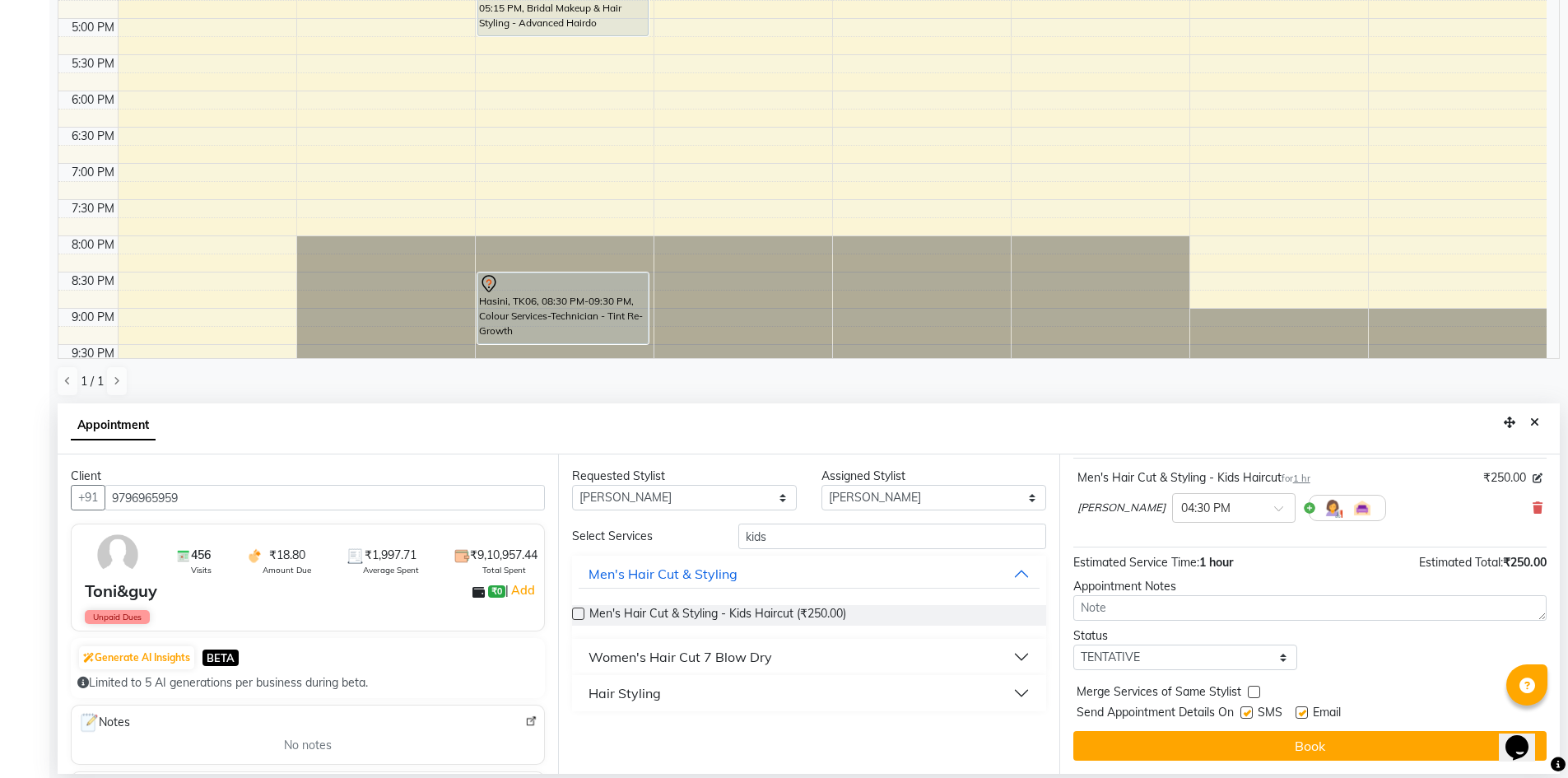
click at [1342, 727] on div "Jump to Today 1 2 3 4 5 6 7 8 Weeks Appointment Date 04-10-2025 Appointment Tim…" at bounding box center [1309, 614] width 500 height 320
click at [1344, 729] on div "Jump to Today 1 2 3 4 5 6 7 8 Weeks Appointment Date 04-10-2025 Appointment Tim…" at bounding box center [1309, 614] width 500 height 320
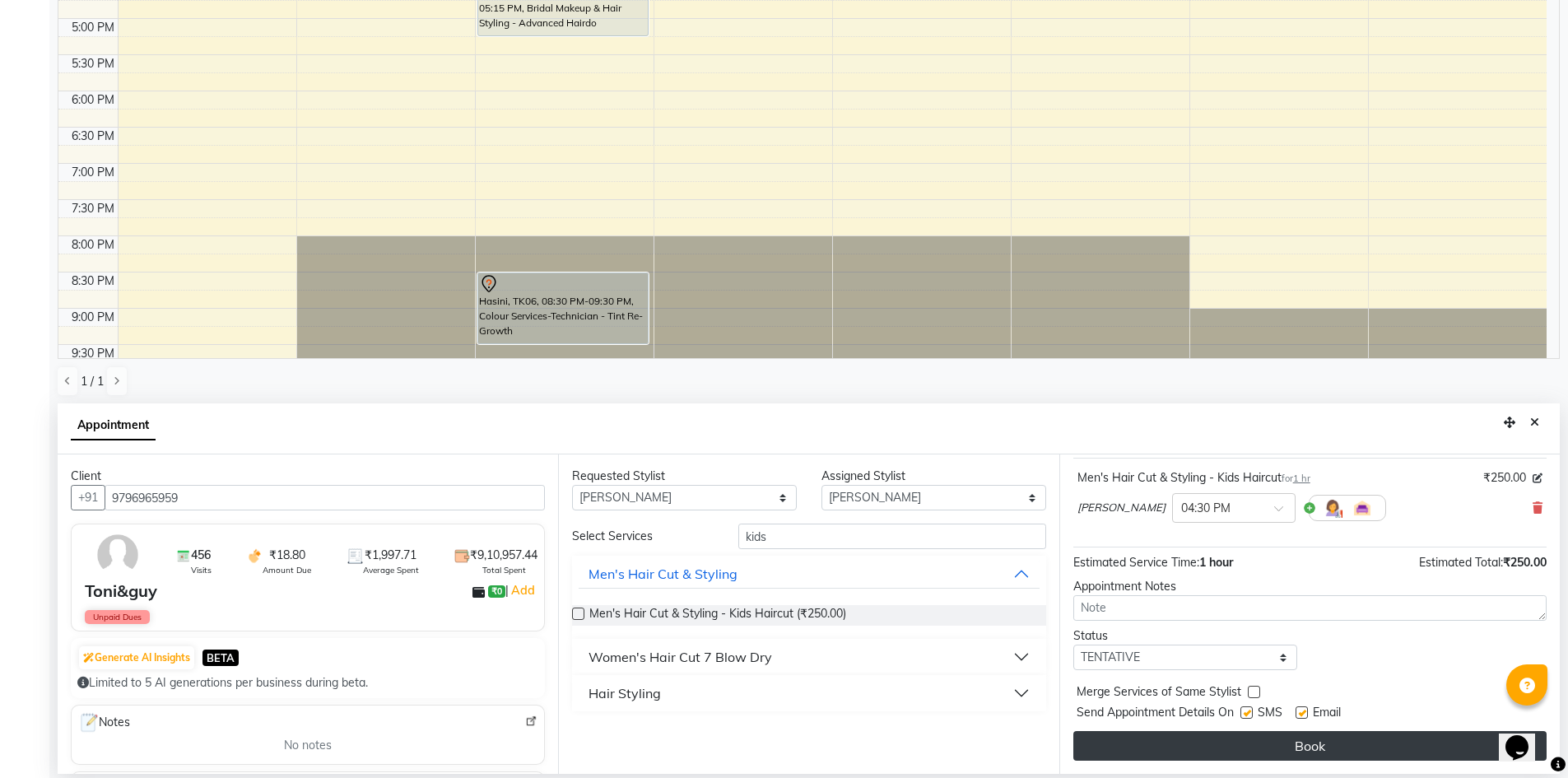
click at [1347, 741] on button "Book" at bounding box center [1310, 746] width 473 height 30
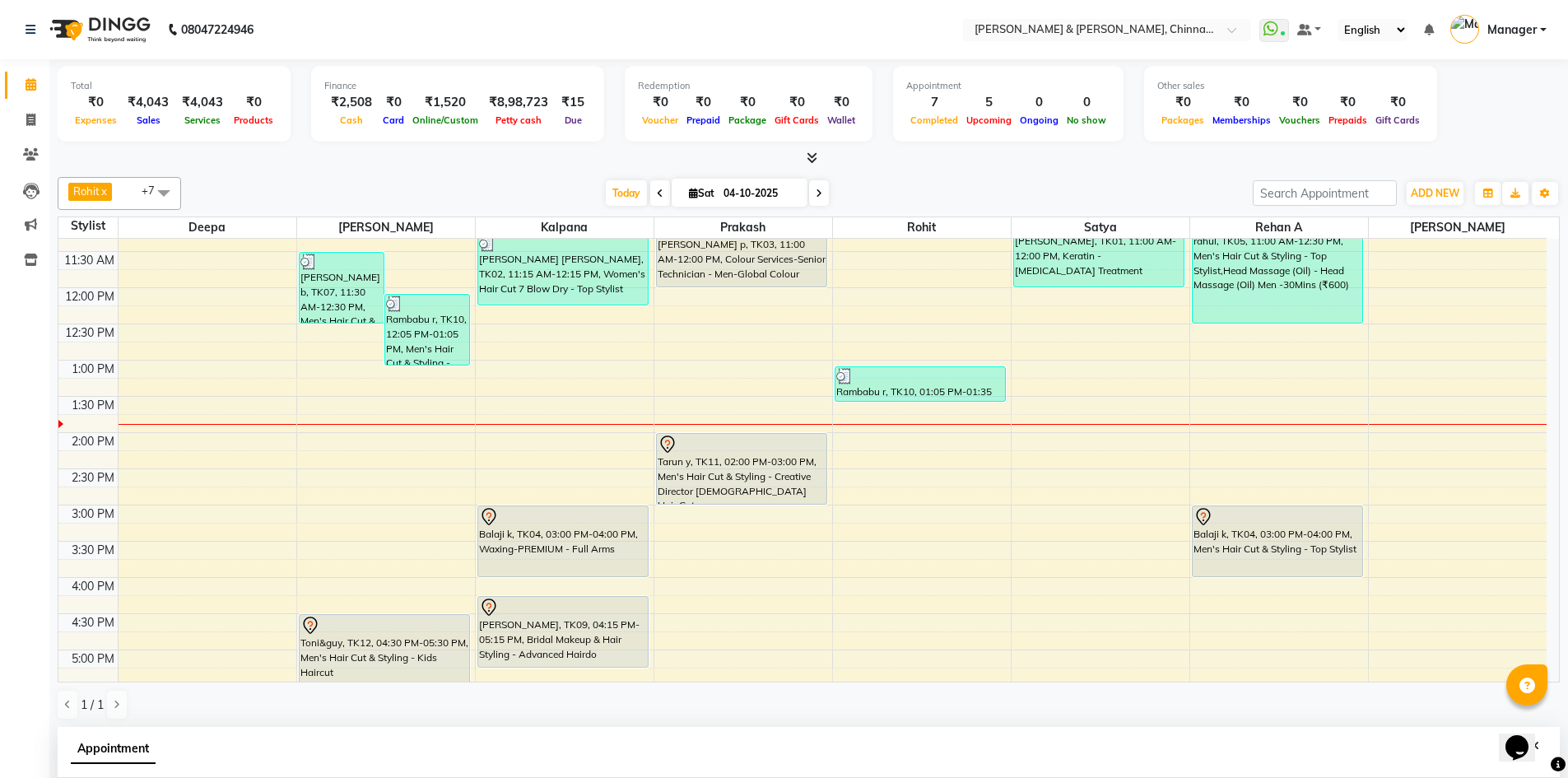
scroll to position [296, 0]
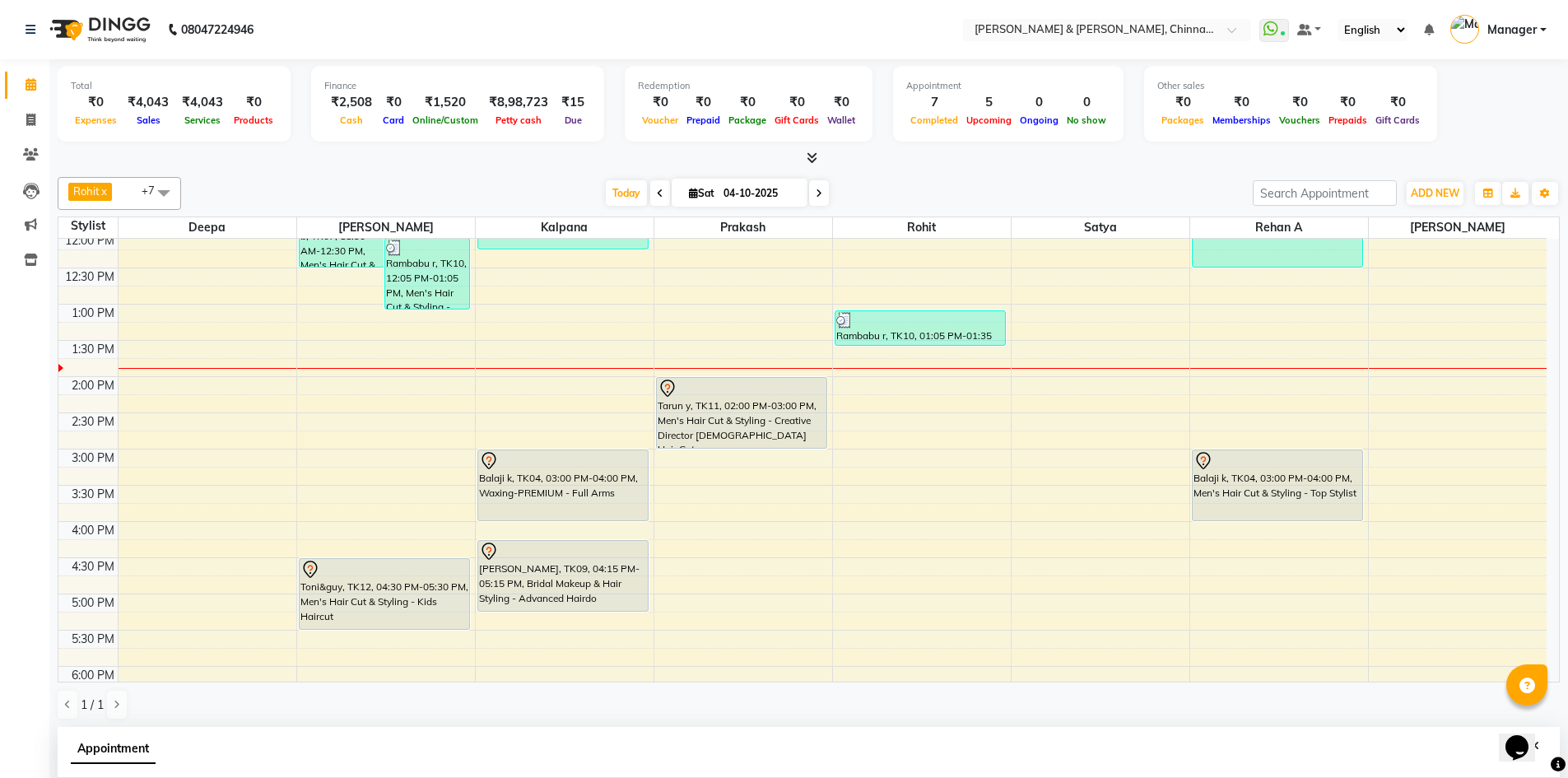
click at [306, 456] on div "8:00 AM 8:30 AM 9:00 AM 9:30 AM 10:00 AM 10:30 AM 11:00 AM 11:30 AM 12:00 PM 12…" at bounding box center [802, 449] width 1489 height 1013
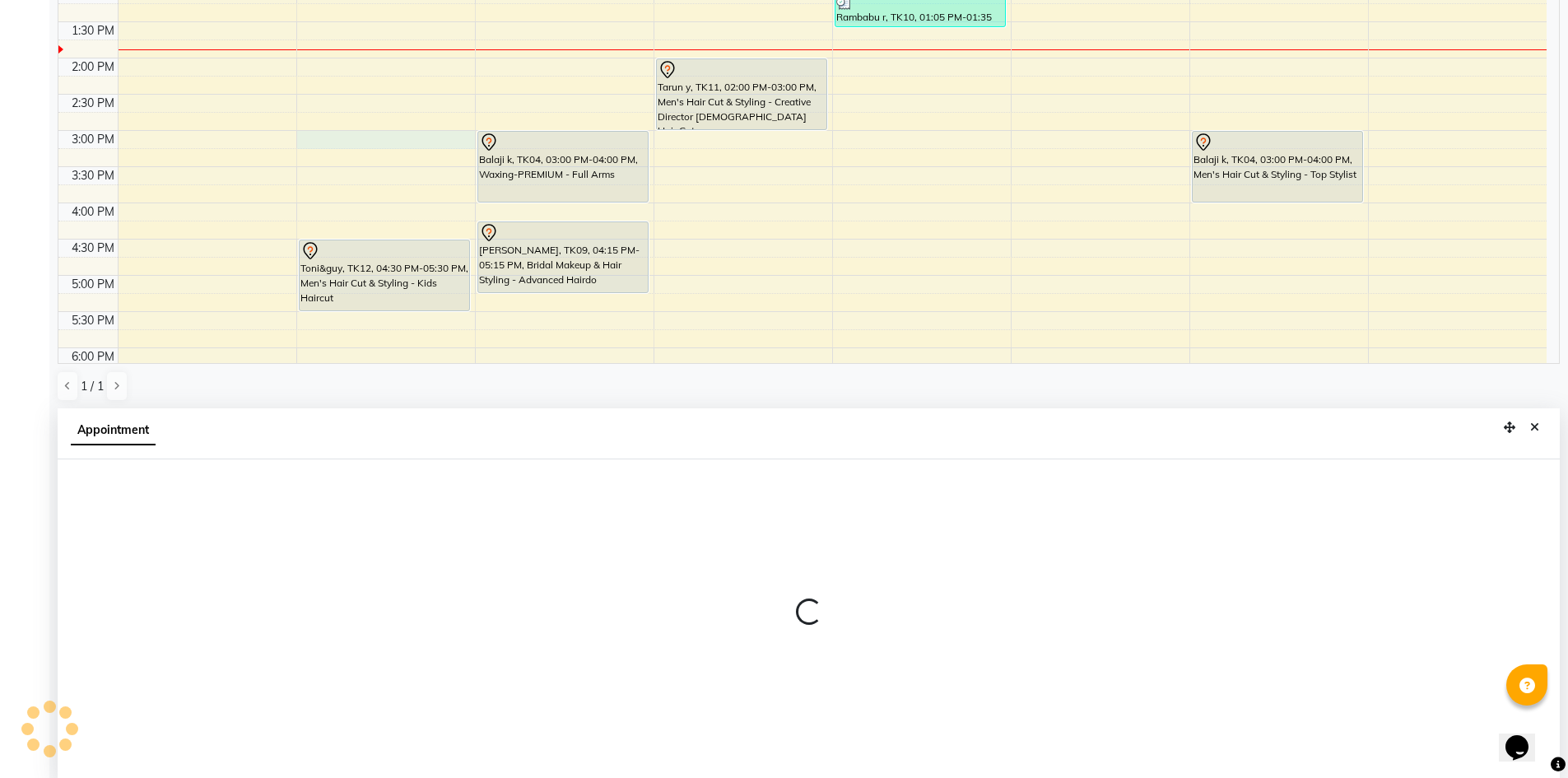
scroll to position [324, 0]
select select "65078"
select select "tentative"
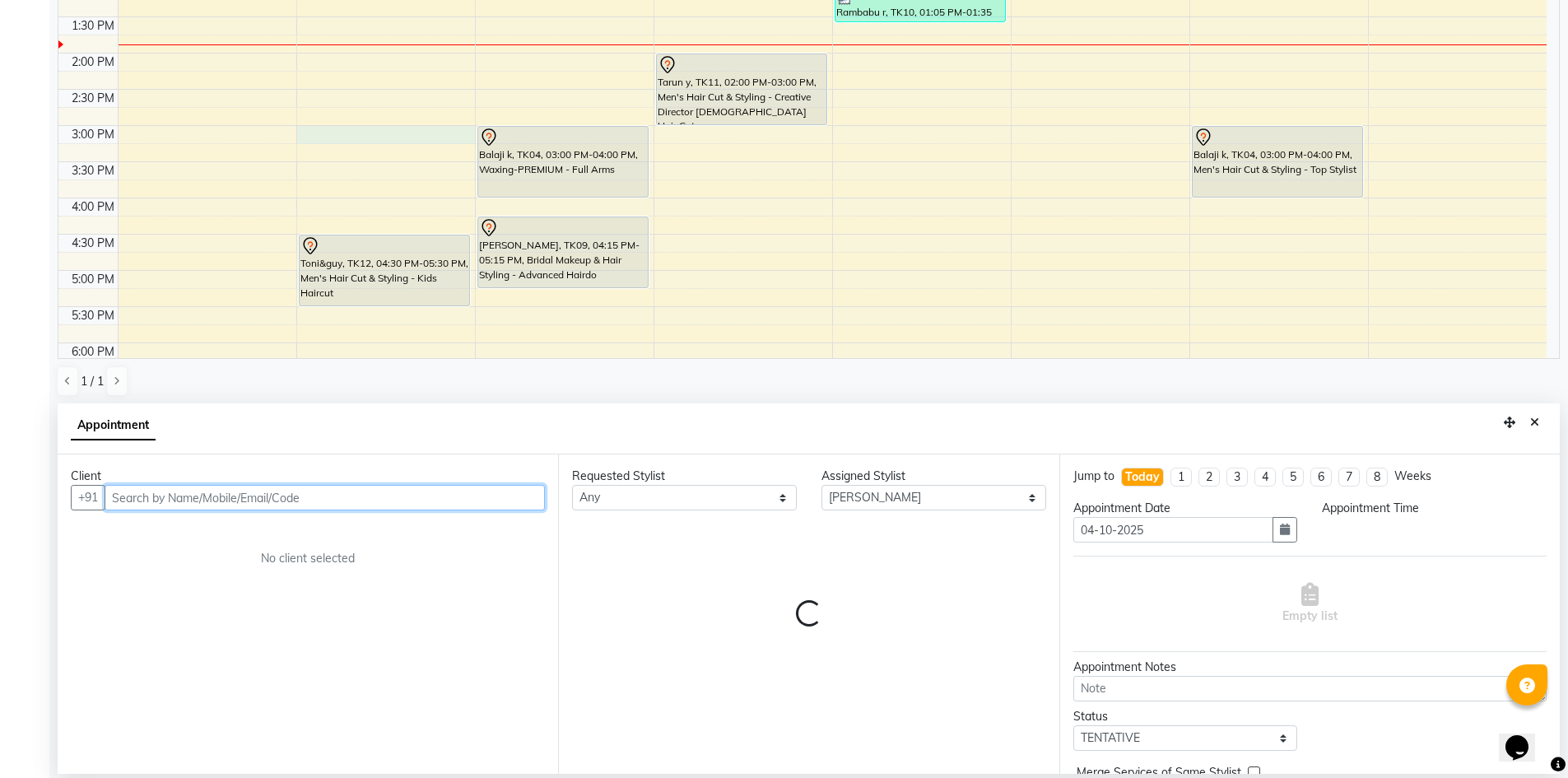
select select "900"
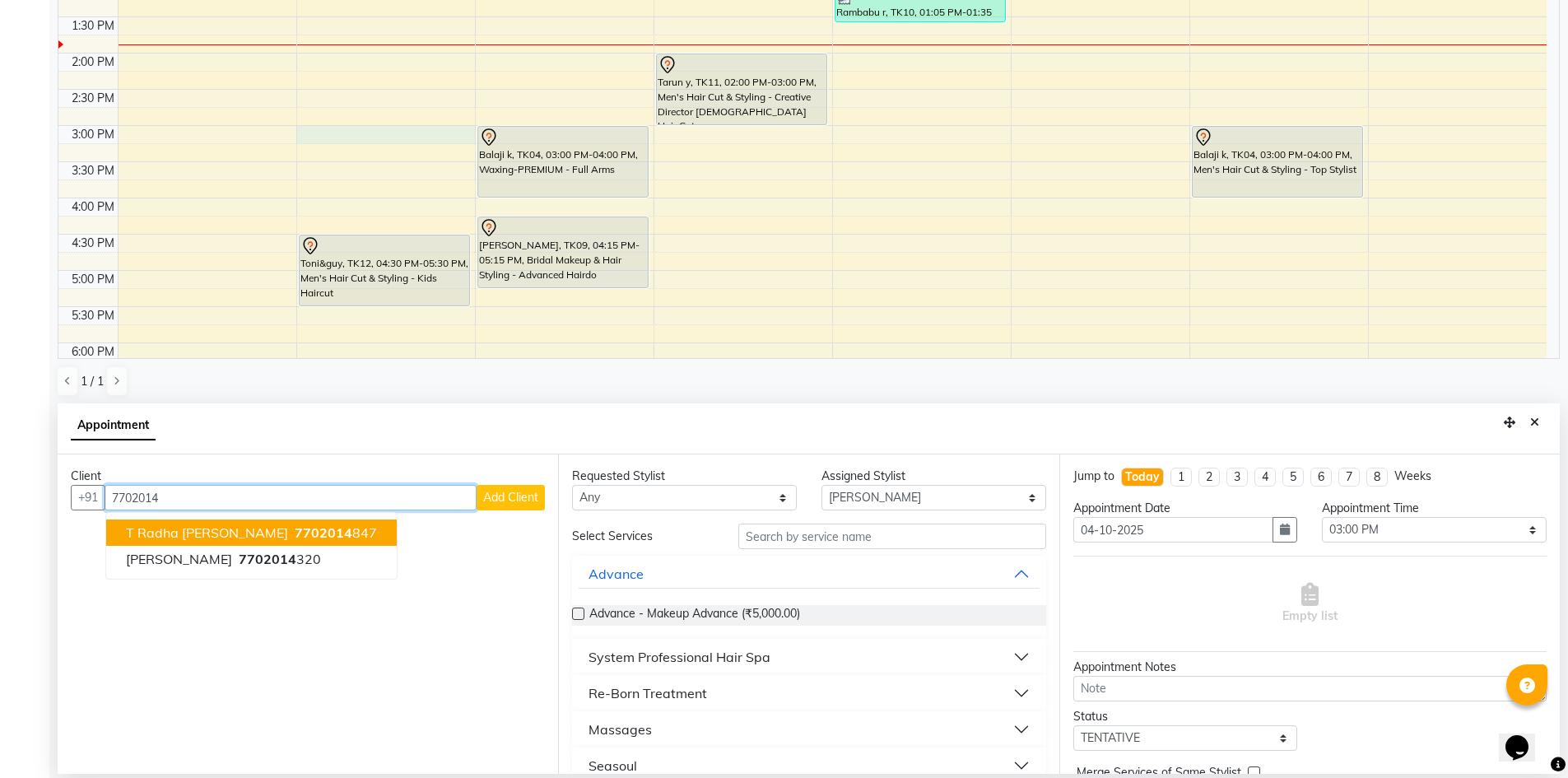
click at [294, 535] on span "7702014" at bounding box center [323, 533] width 57 height 17
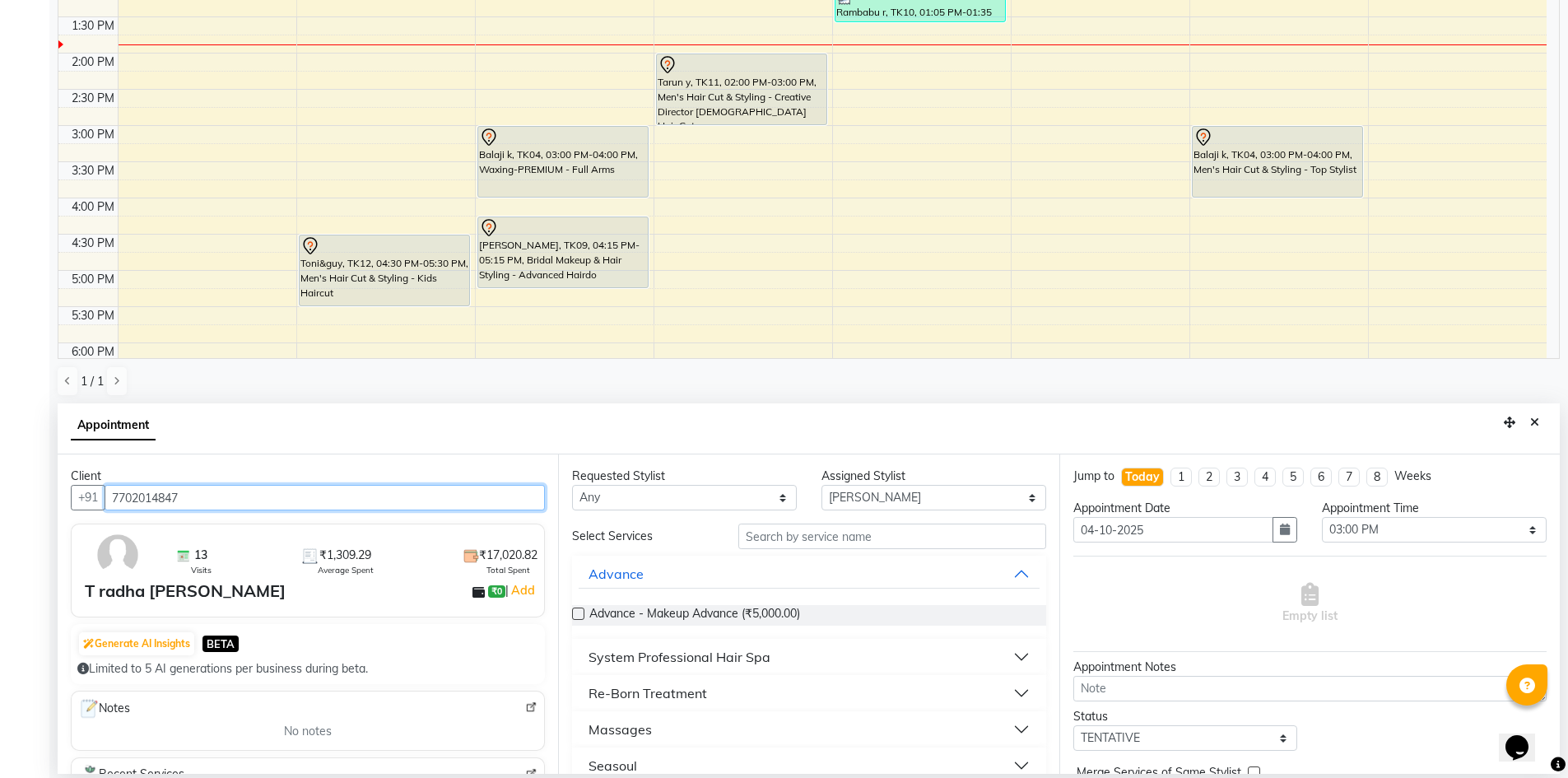
type input "7702014847"
click at [692, 495] on select "Any [PERSON_NAME] [PERSON_NAME] [PERSON_NAME] A [PERSON_NAME]" at bounding box center [684, 498] width 224 height 25
select select "65078"
click at [572, 485] on select "Any [PERSON_NAME] [PERSON_NAME] [PERSON_NAME] A [PERSON_NAME]" at bounding box center [684, 498] width 224 height 25
click at [802, 536] on input "text" at bounding box center [892, 537] width 308 height 25
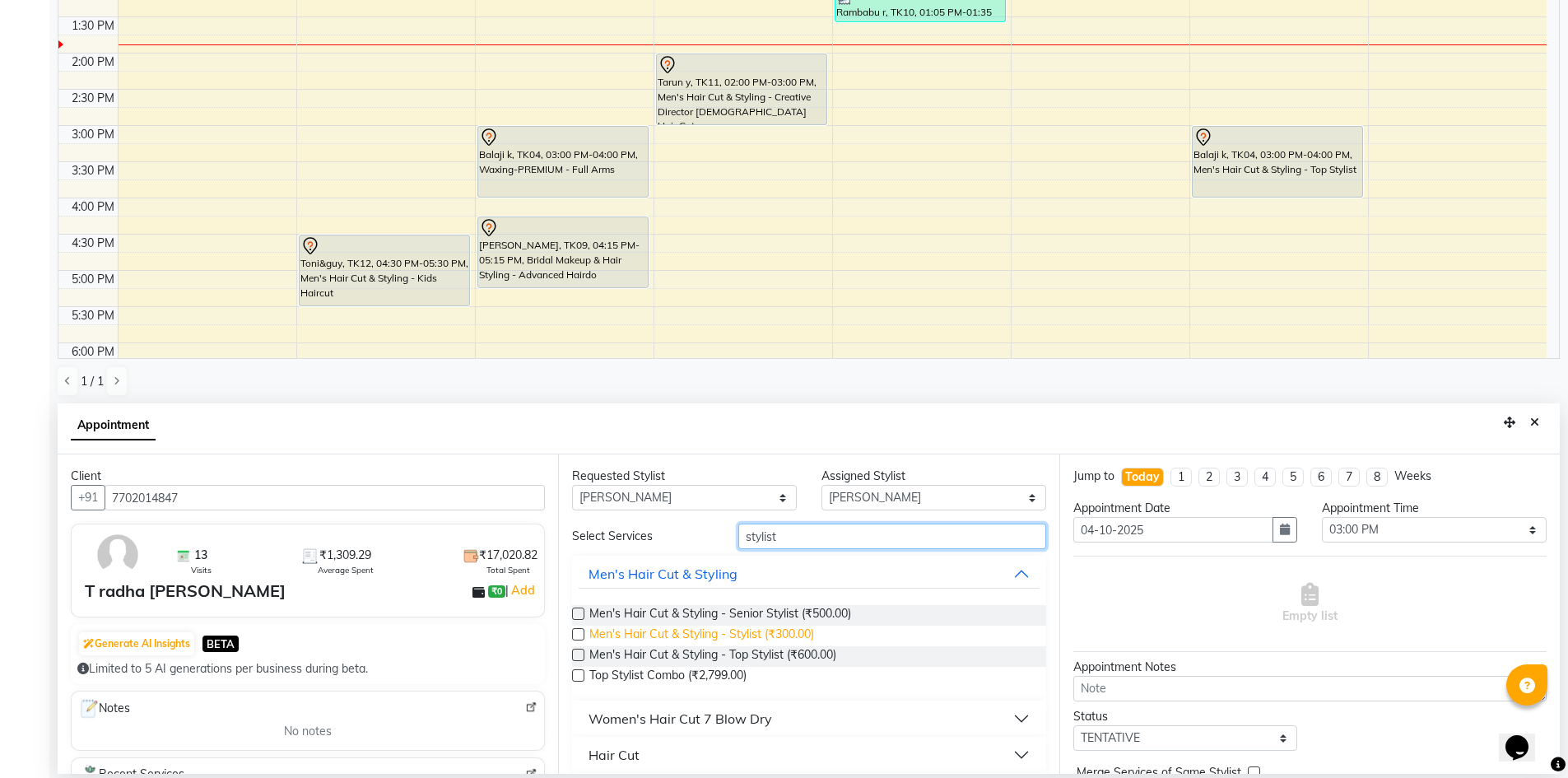
type input "stylist"
click at [814, 639] on span "Men's Hair Cut & Styling - Stylist (₹300.00)" at bounding box center [702, 636] width 224 height 20
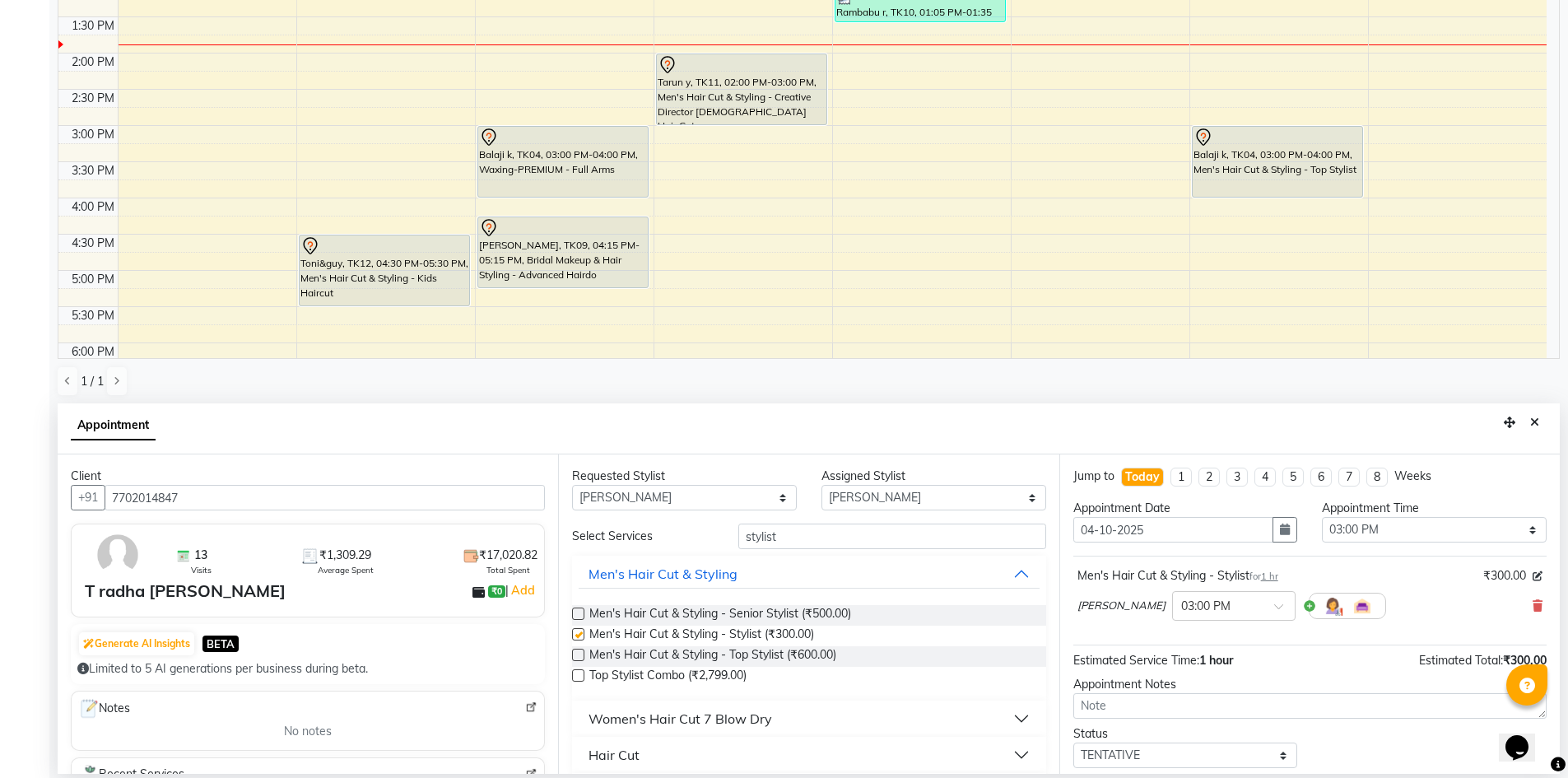
checkbox input "false"
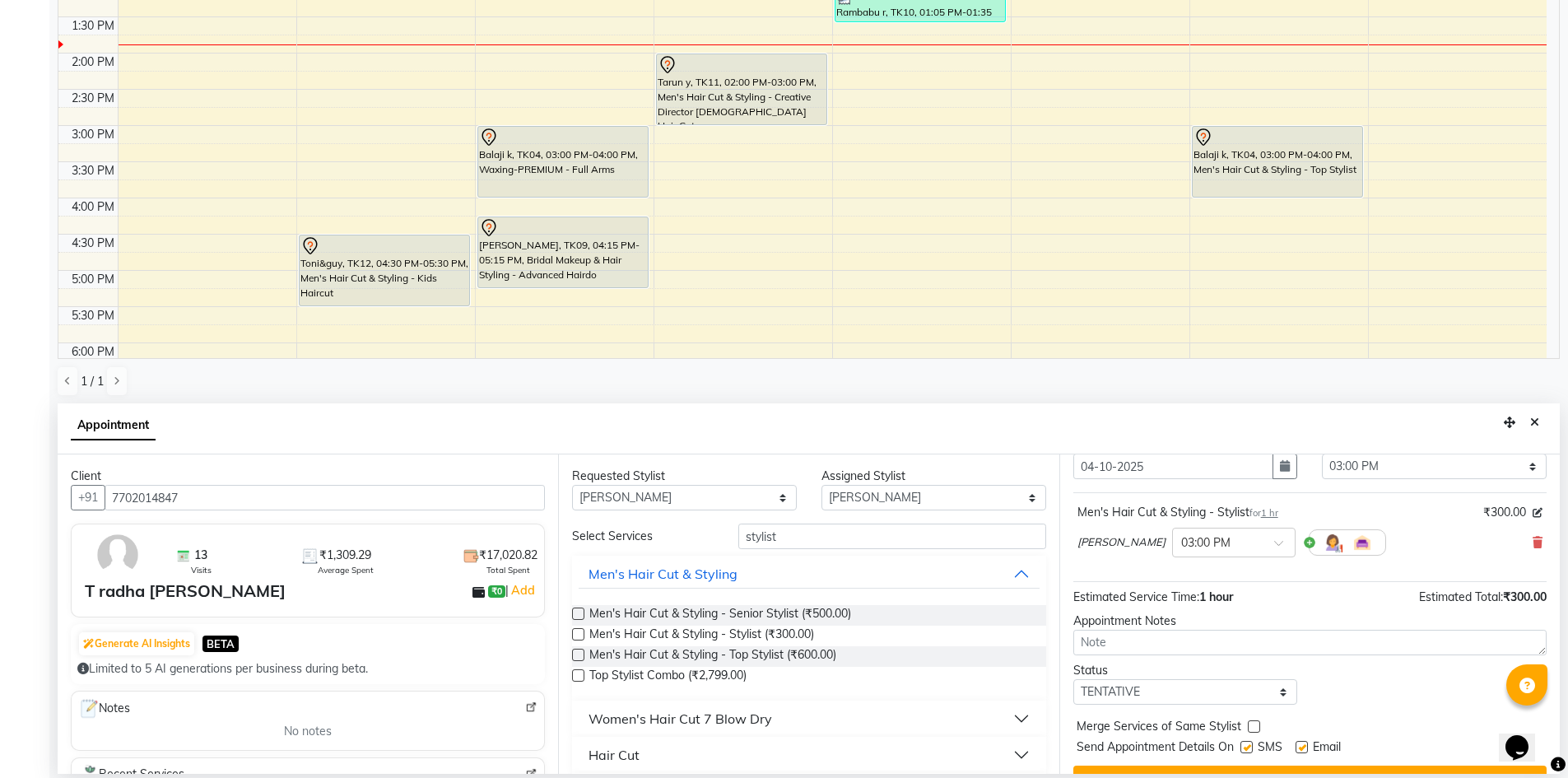
scroll to position [98, 0]
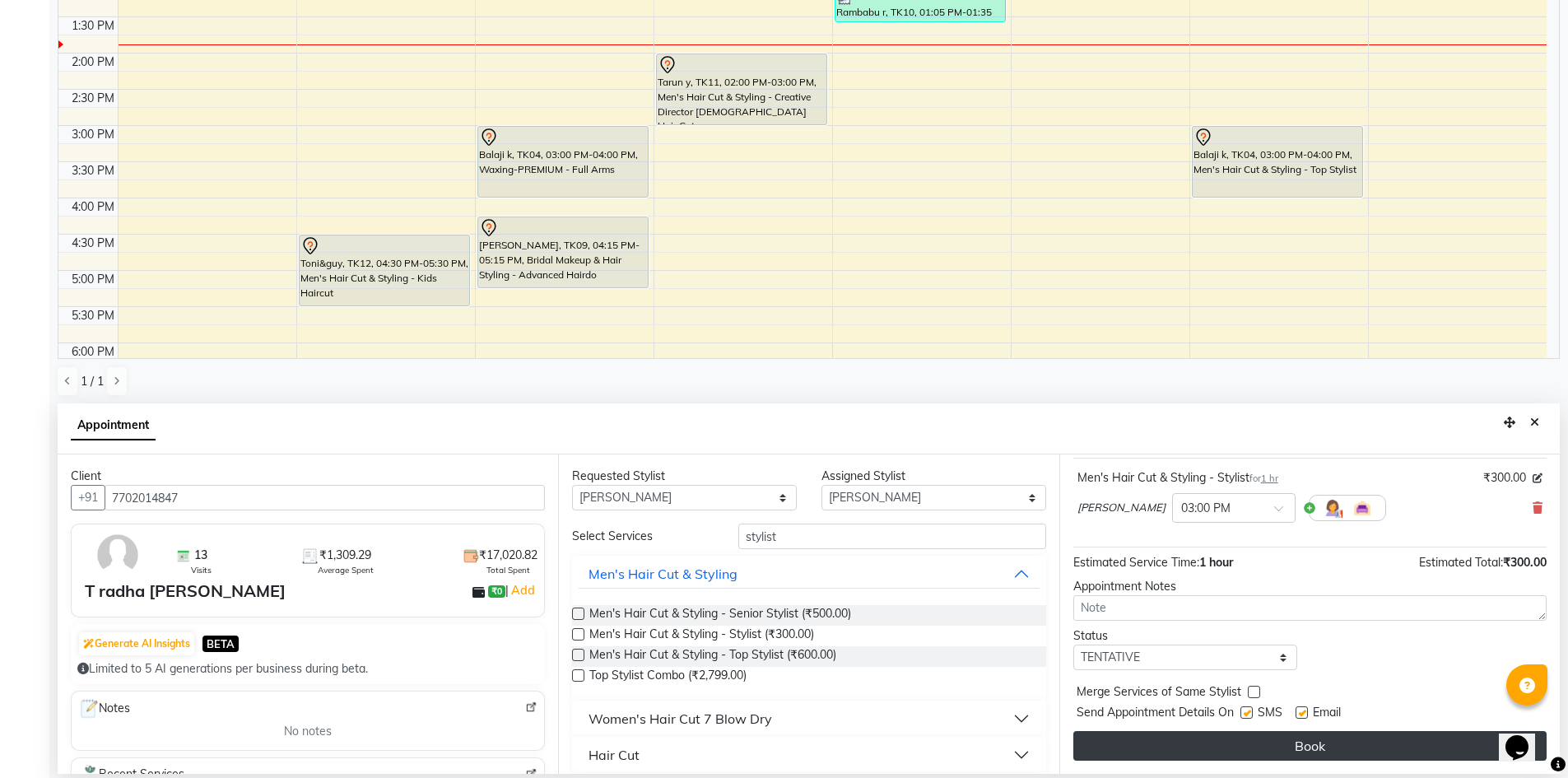
click at [1343, 740] on button "Book" at bounding box center [1310, 746] width 473 height 30
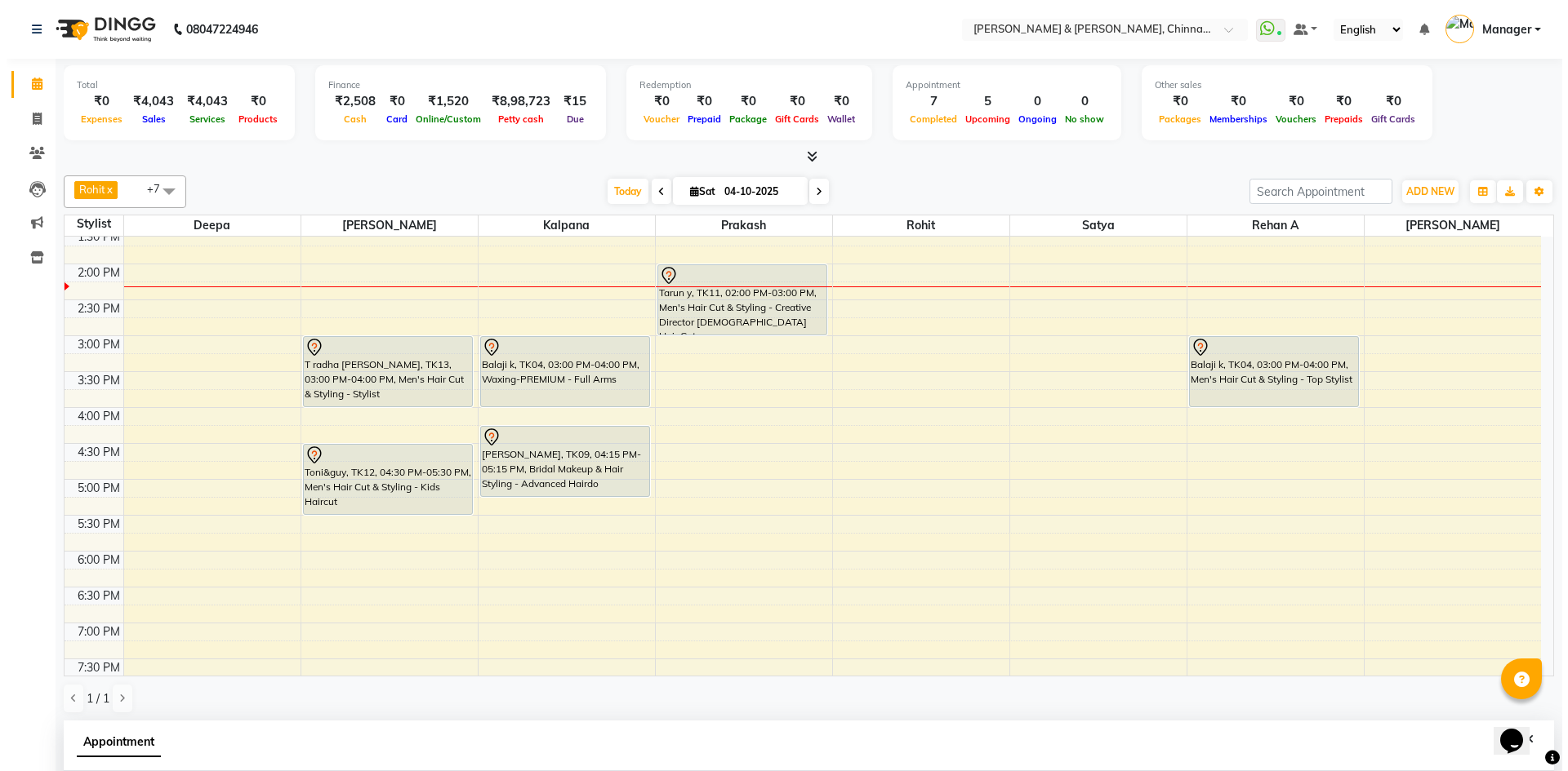
scroll to position [429, 0]
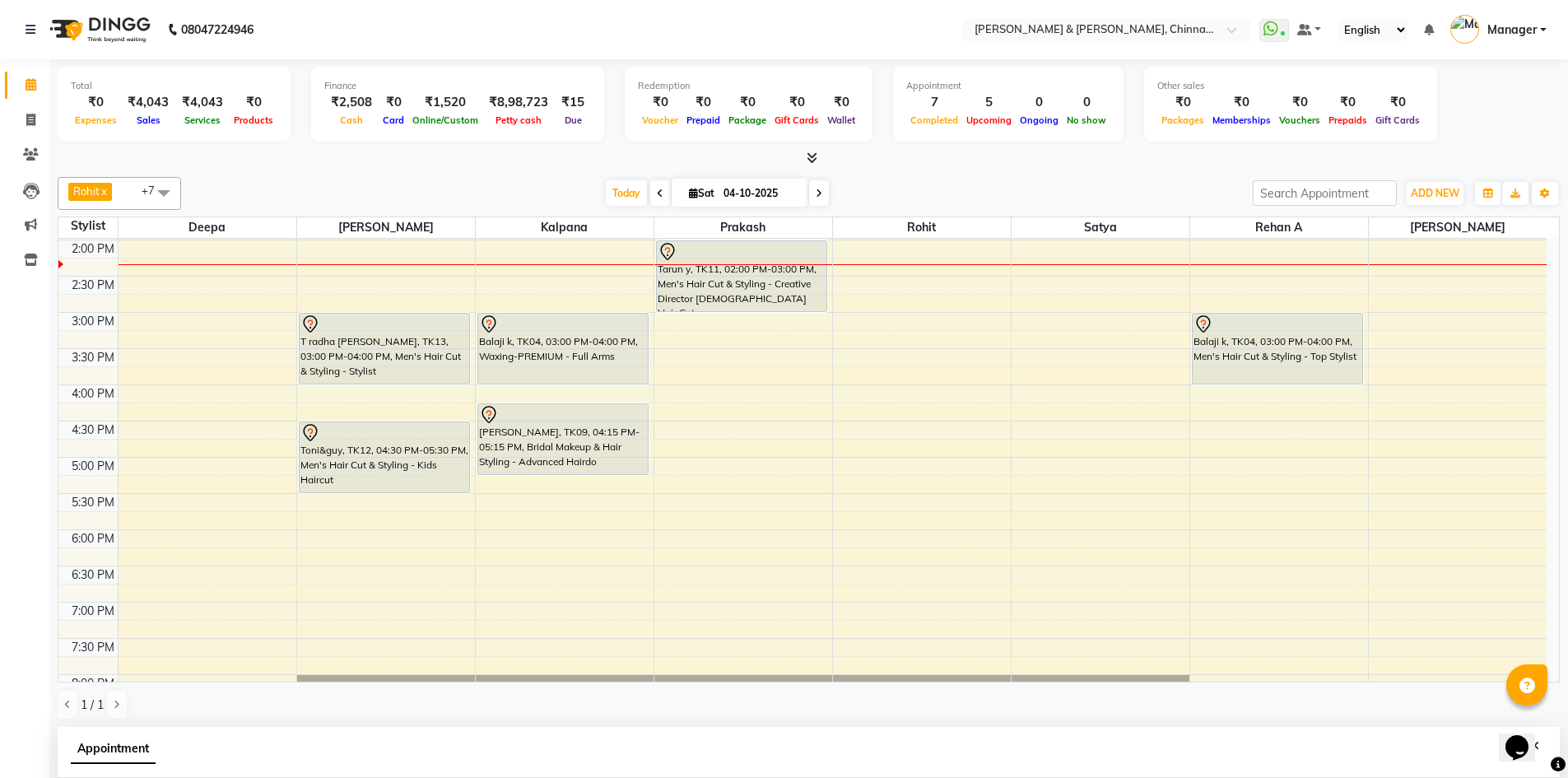
click at [711, 294] on div "Tarun y, TK11, 02:00 PM-03:00 PM, Men's Hair Cut & Styling - Creative Director …" at bounding box center [742, 276] width 170 height 70
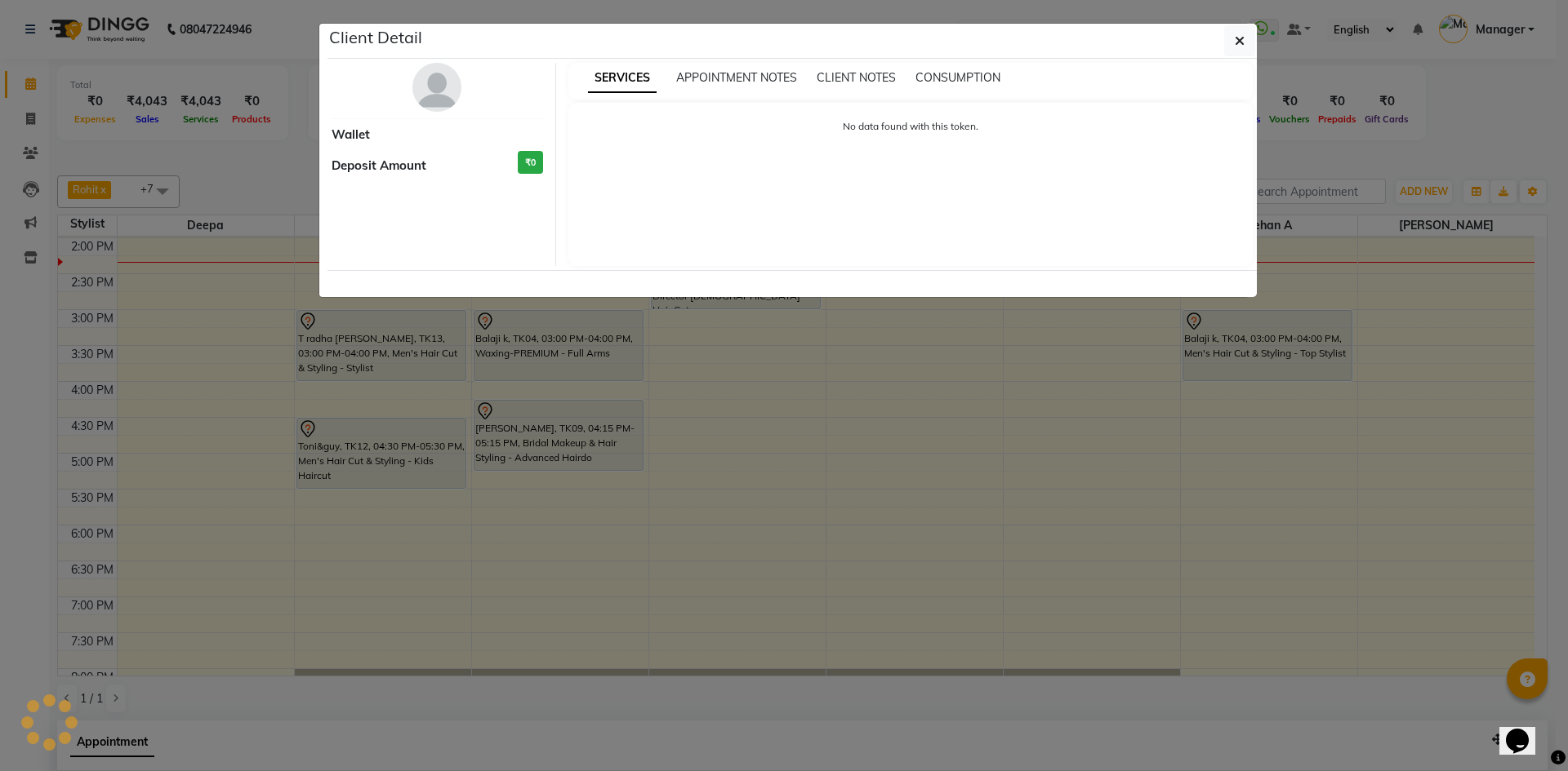
select select "7"
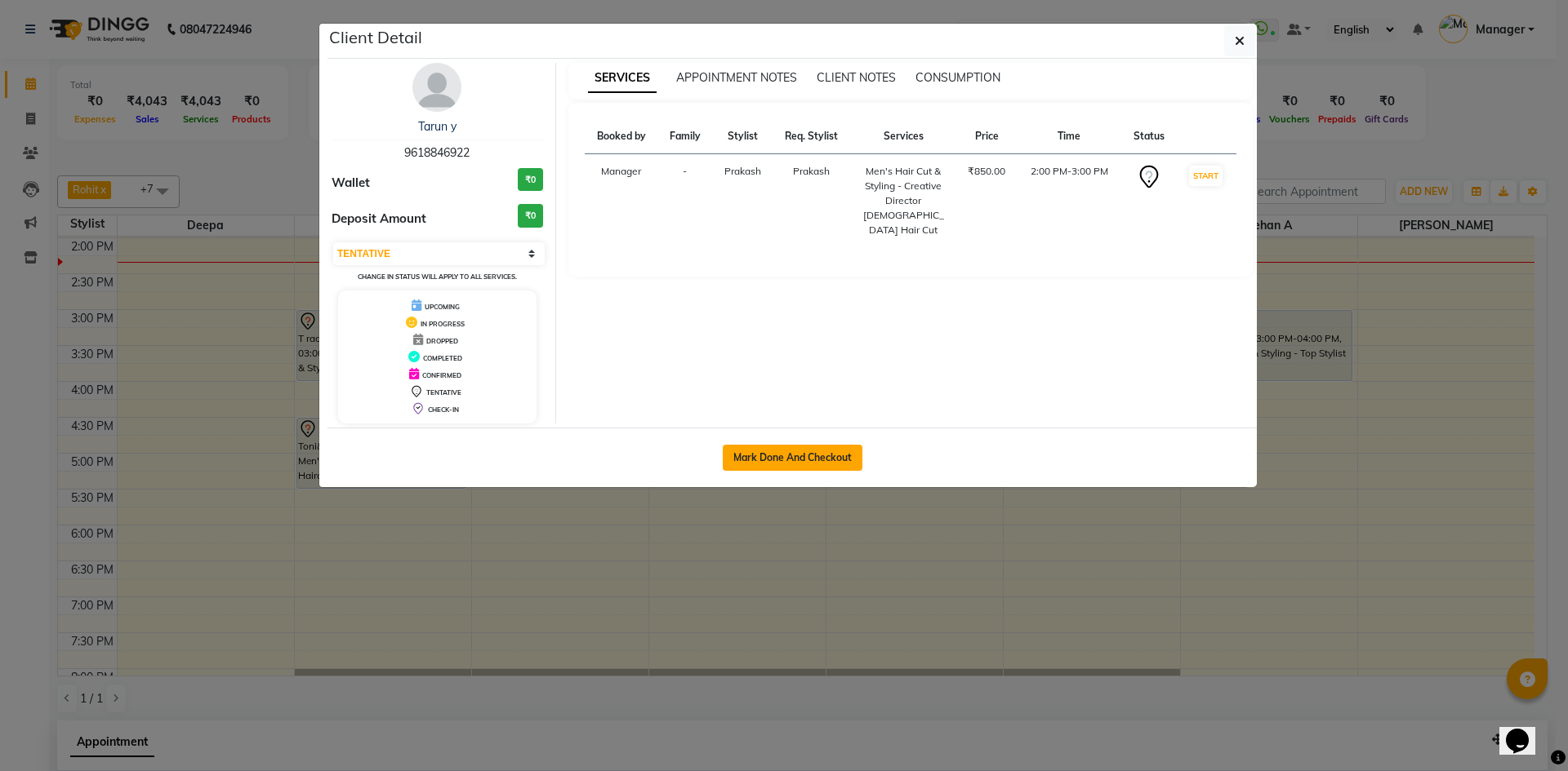
click at [792, 452] on button "Mark Done And Checkout" at bounding box center [792, 457] width 140 height 26
select select "service"
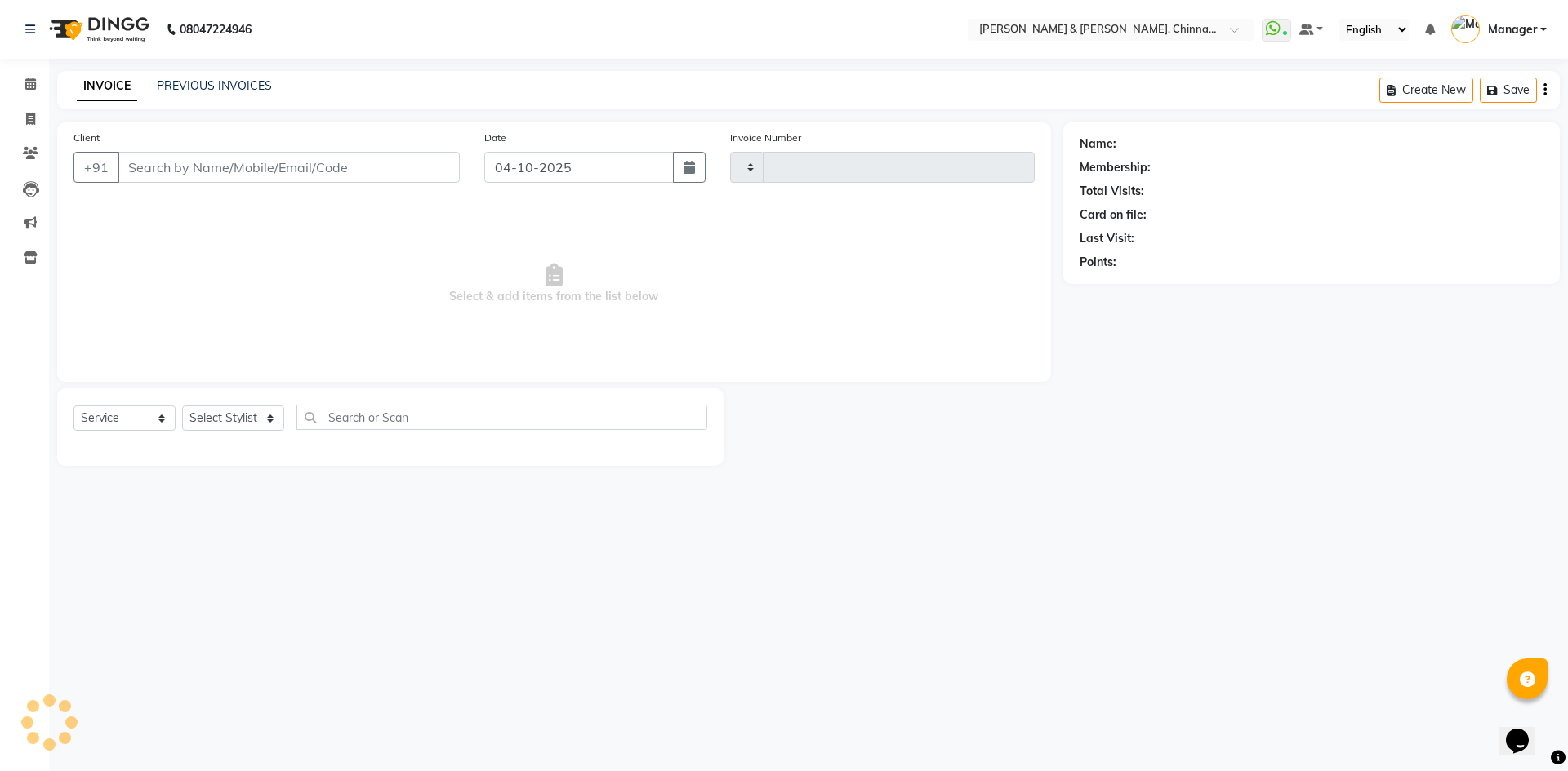
type input "3466"
select select "7388"
type input "9618846922"
select select "65146"
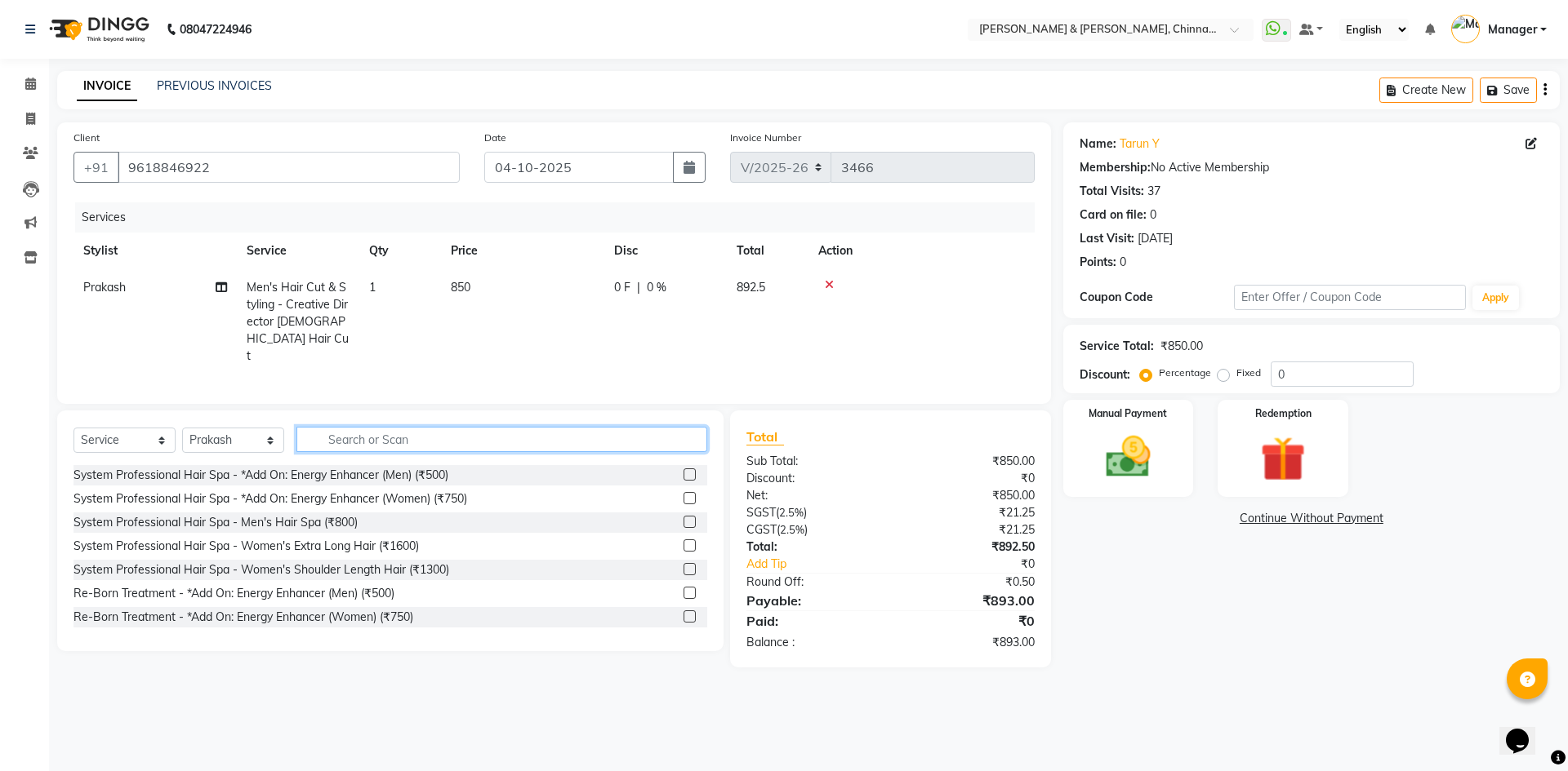
click at [355, 426] on input "text" at bounding box center [501, 439] width 411 height 25
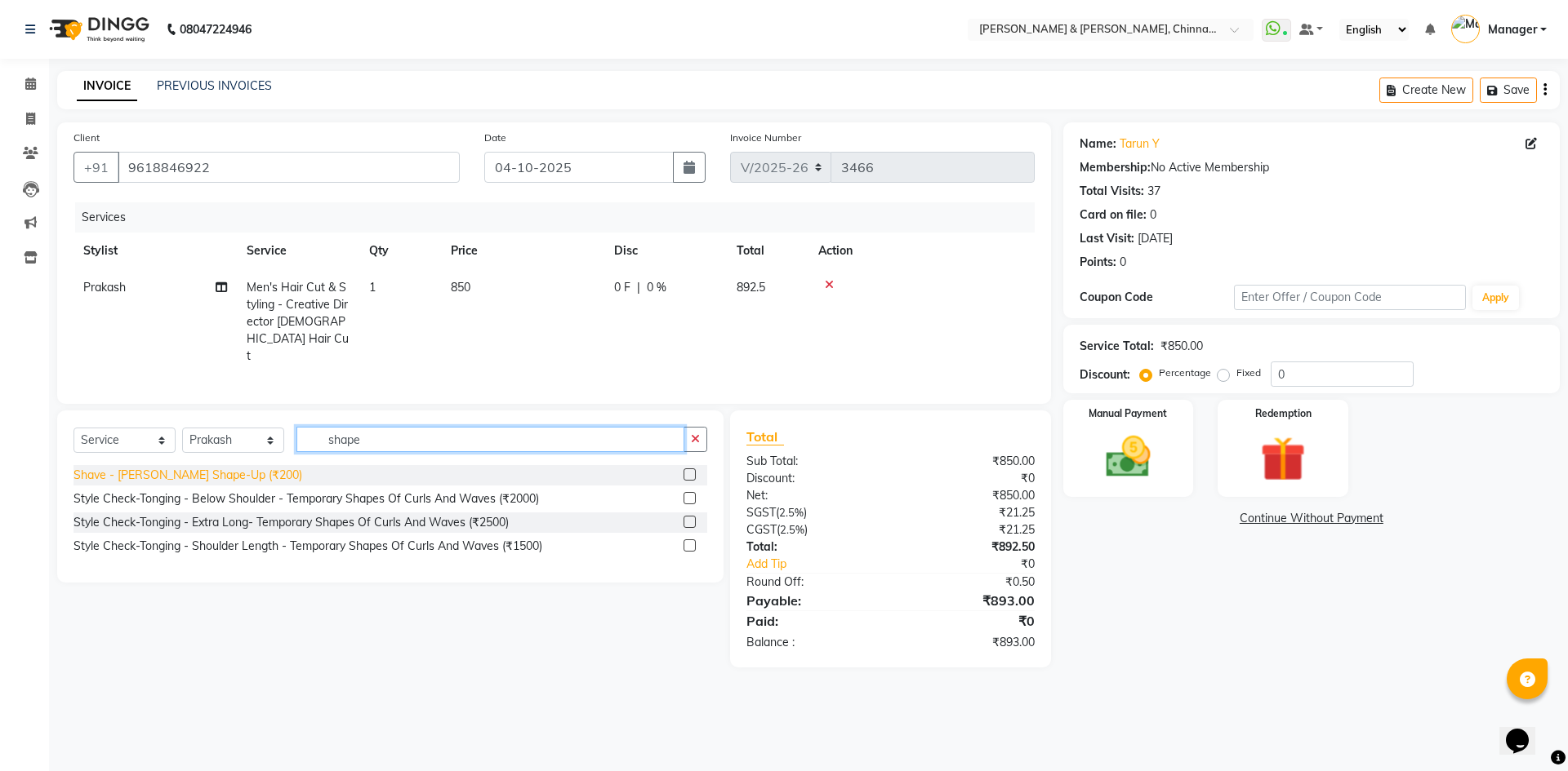
type input "shape"
click at [223, 467] on div "Shave - [PERSON_NAME] Shape-Up (₹200)" at bounding box center [187, 475] width 228 height 17
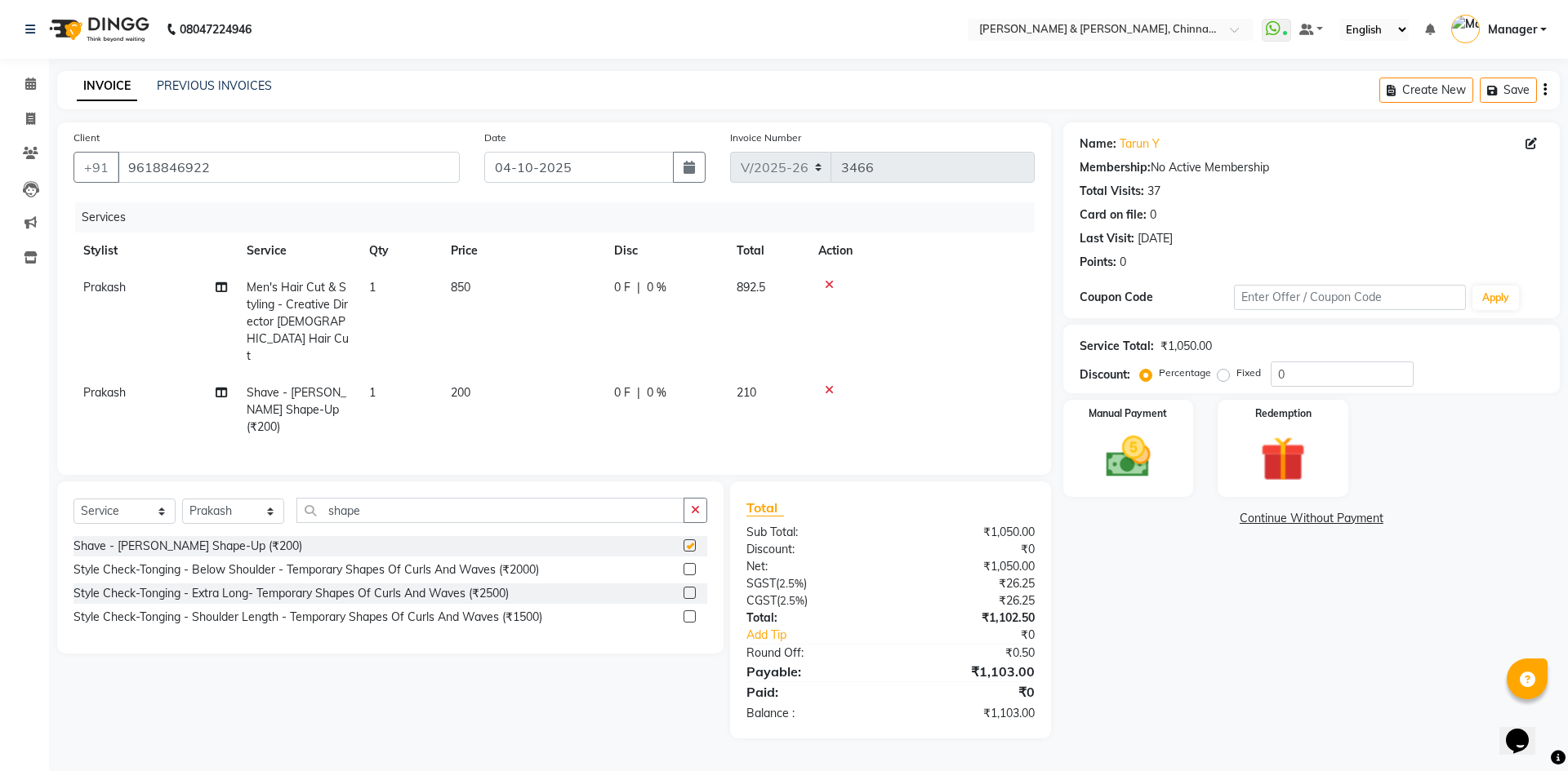
checkbox input "false"
click at [1135, 441] on img at bounding box center [1129, 457] width 74 height 52
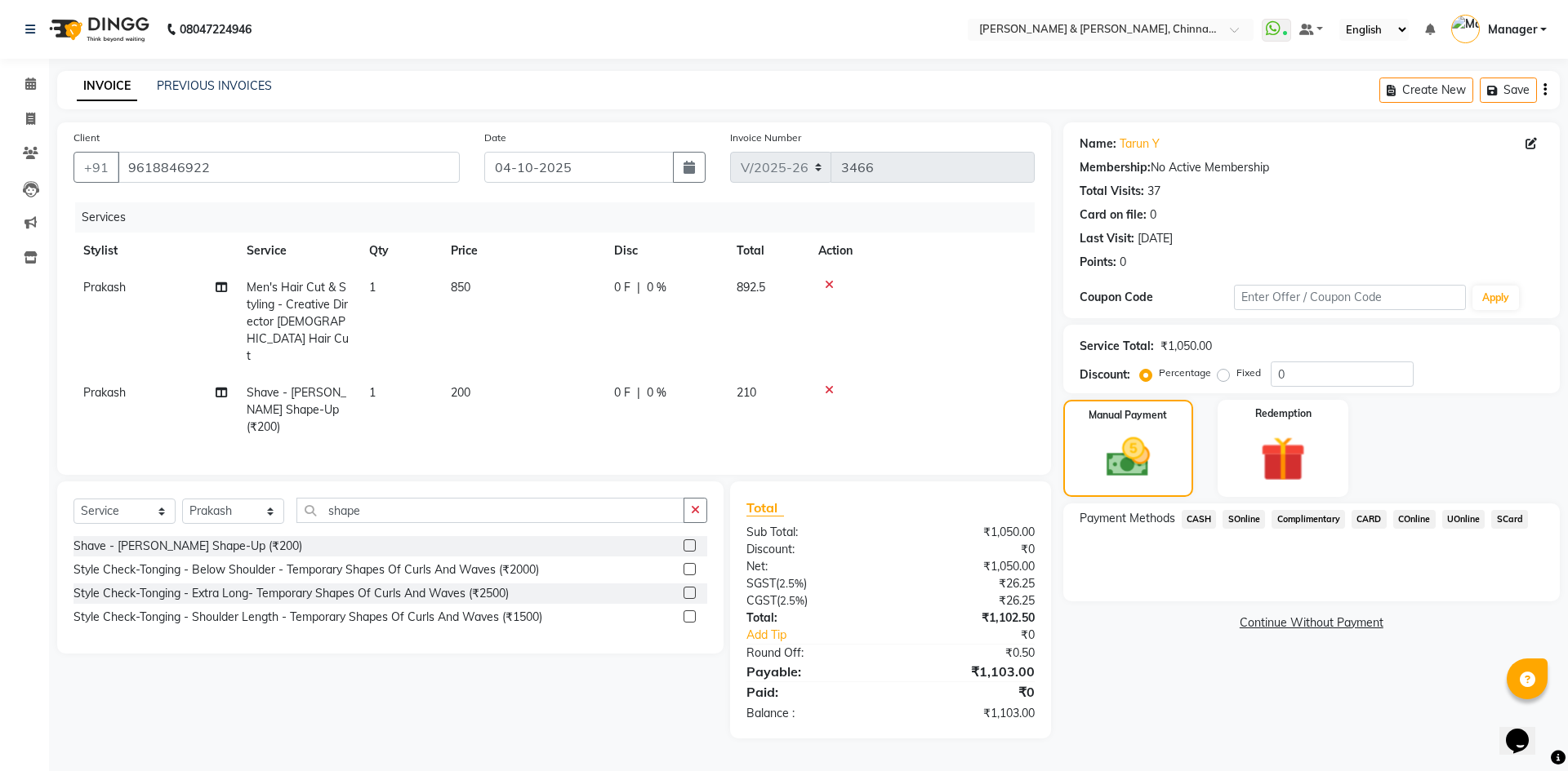
click at [1460, 518] on span "UOnline" at bounding box center [1464, 519] width 44 height 18
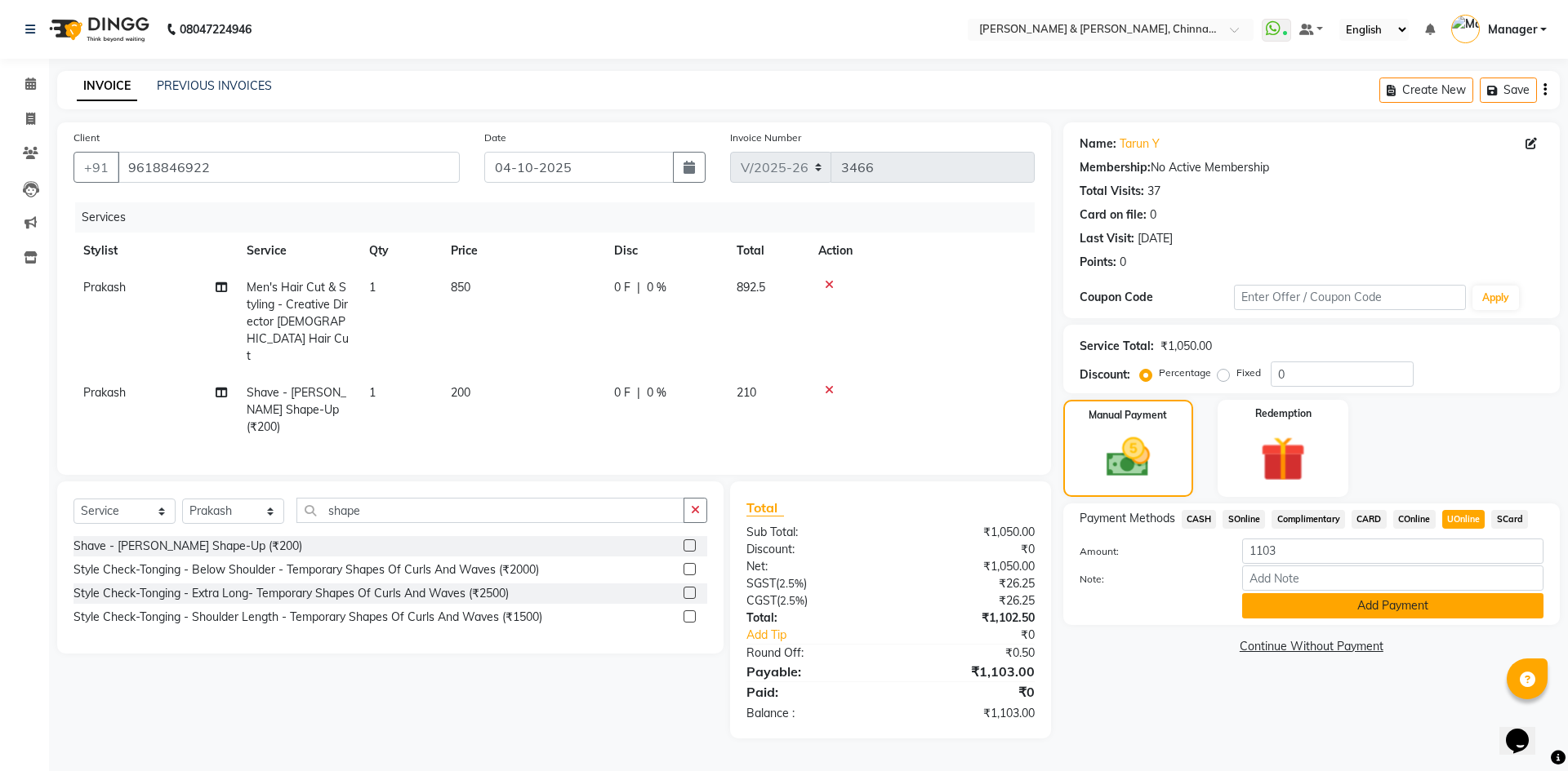
click at [1302, 610] on button "Add Payment" at bounding box center [1392, 606] width 301 height 25
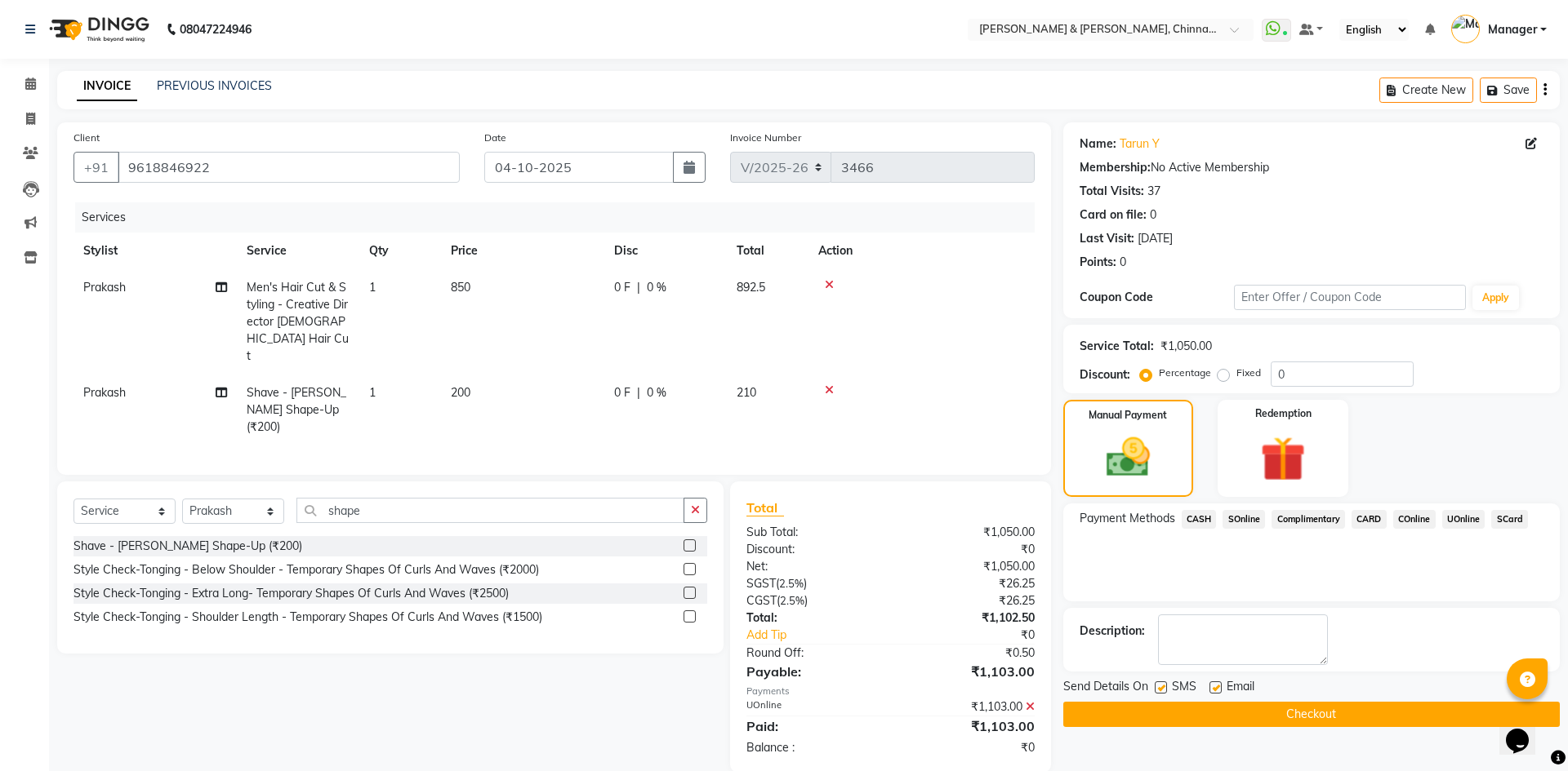
click at [1191, 712] on button "Checkout" at bounding box center [1311, 714] width 496 height 25
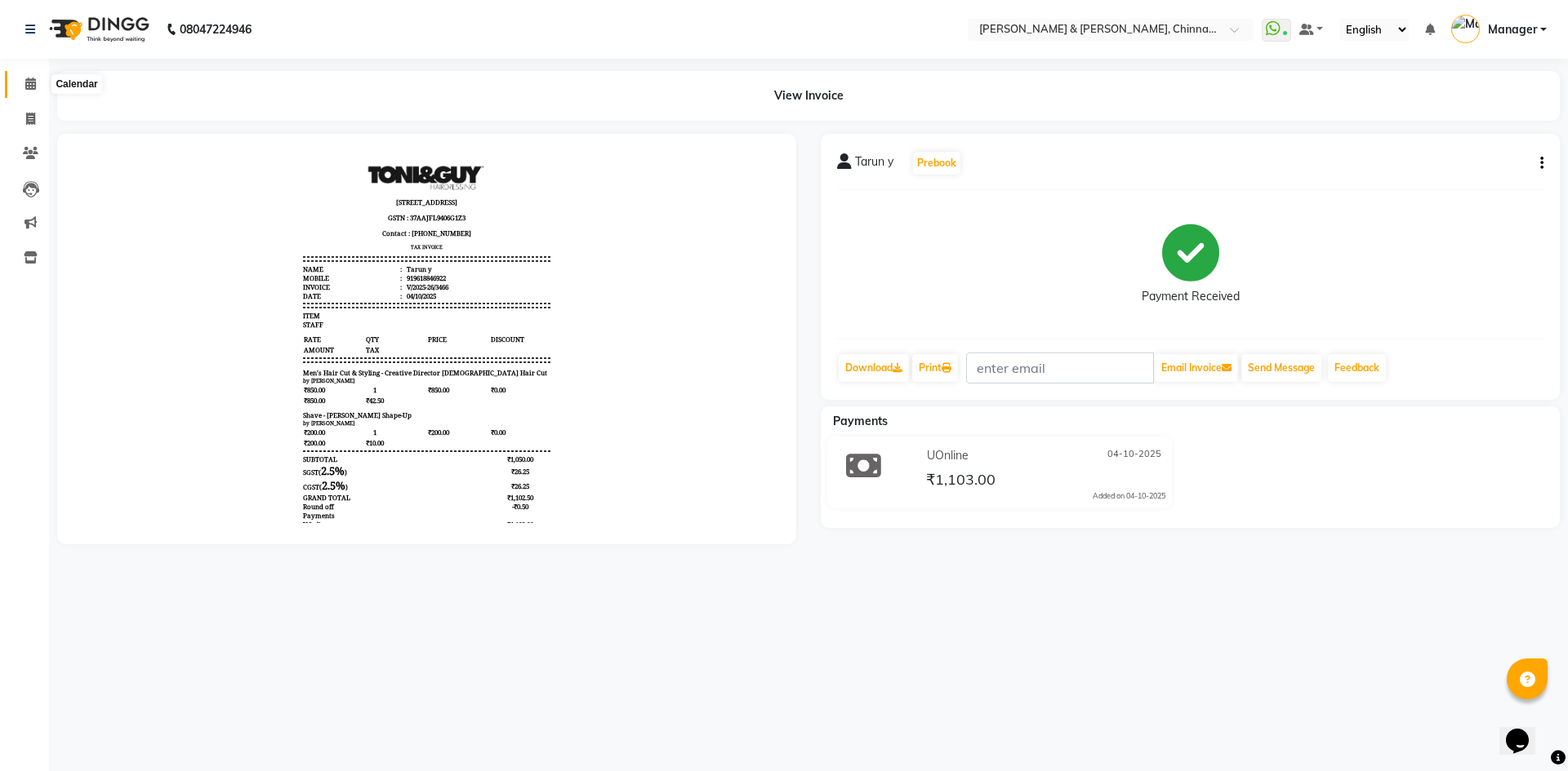
click at [28, 86] on icon at bounding box center [30, 84] width 11 height 13
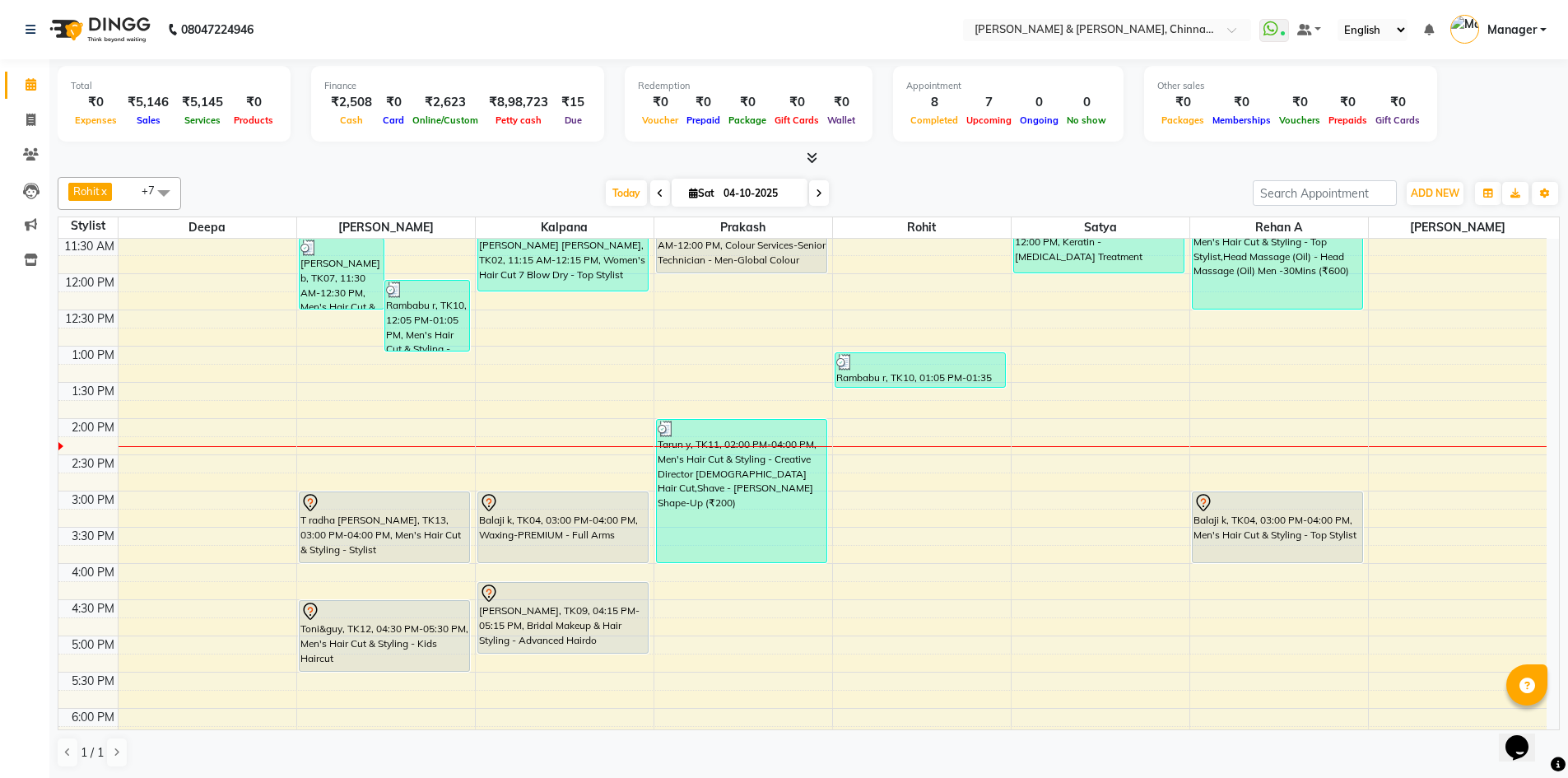
scroll to position [412, 0]
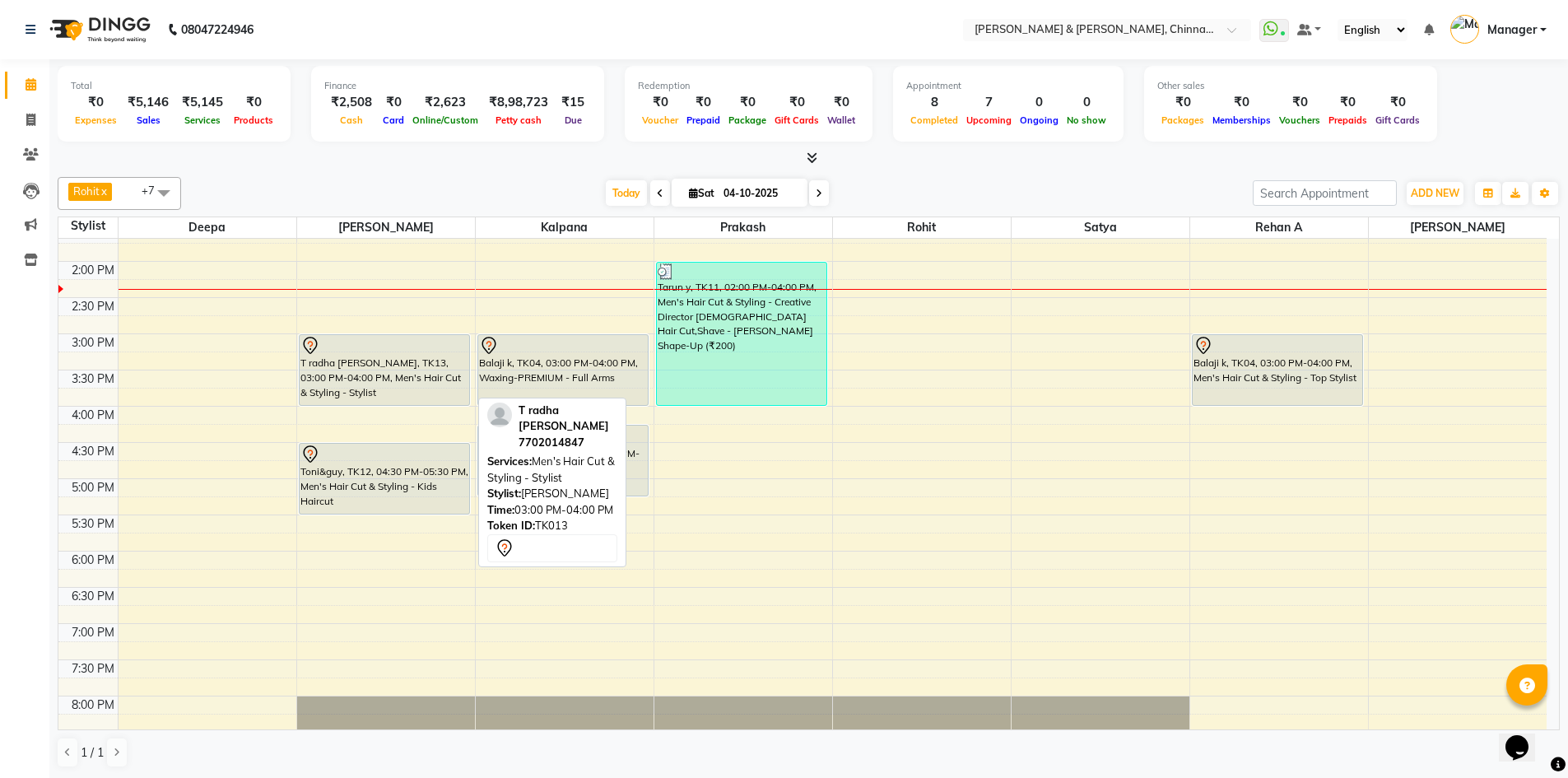
click at [380, 375] on div "T radha krishana reddy, TK13, 03:00 PM-04:00 PM, Men's Hair Cut & Styling - Sty…" at bounding box center [385, 370] width 170 height 70
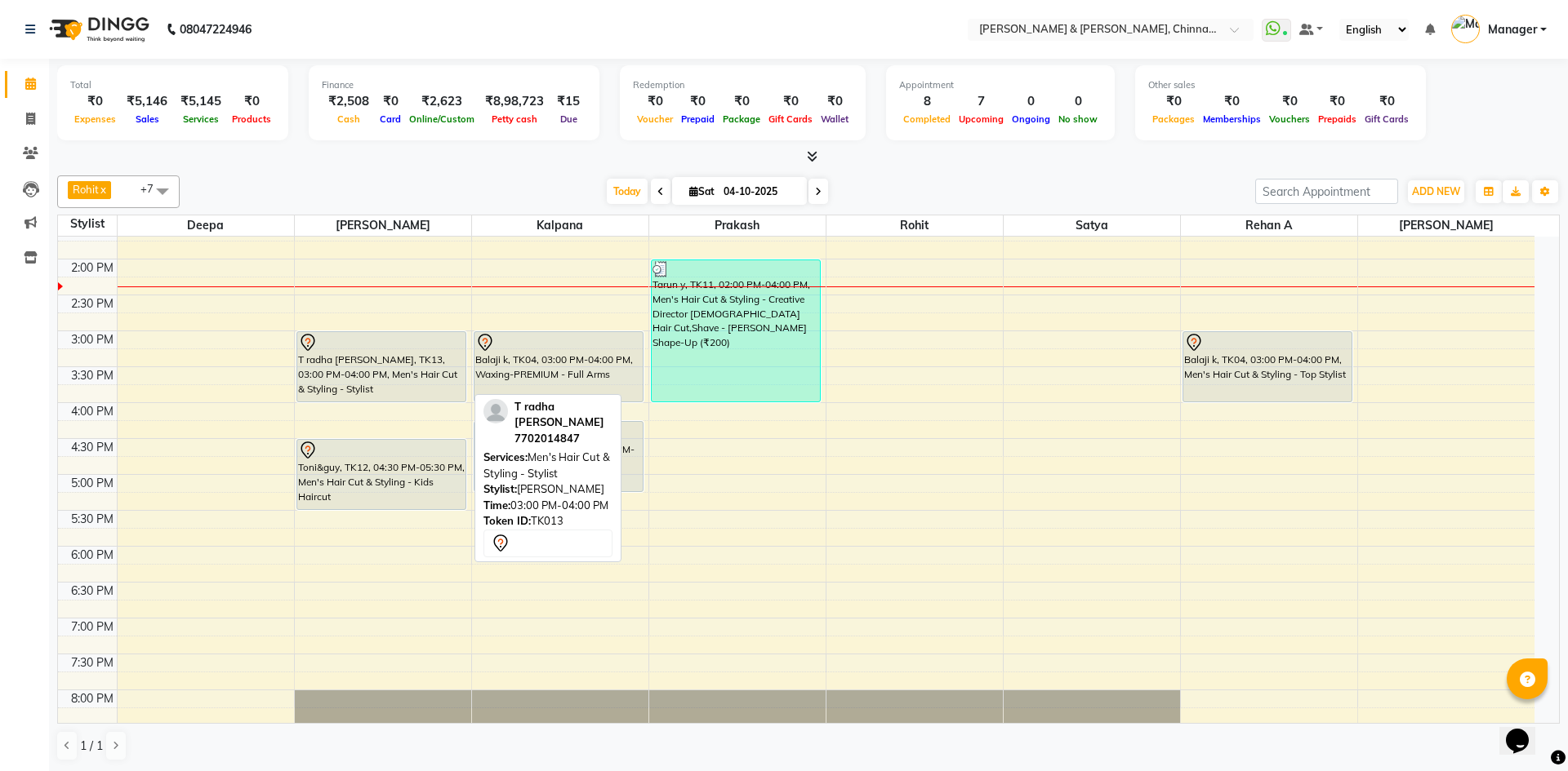
select select "7"
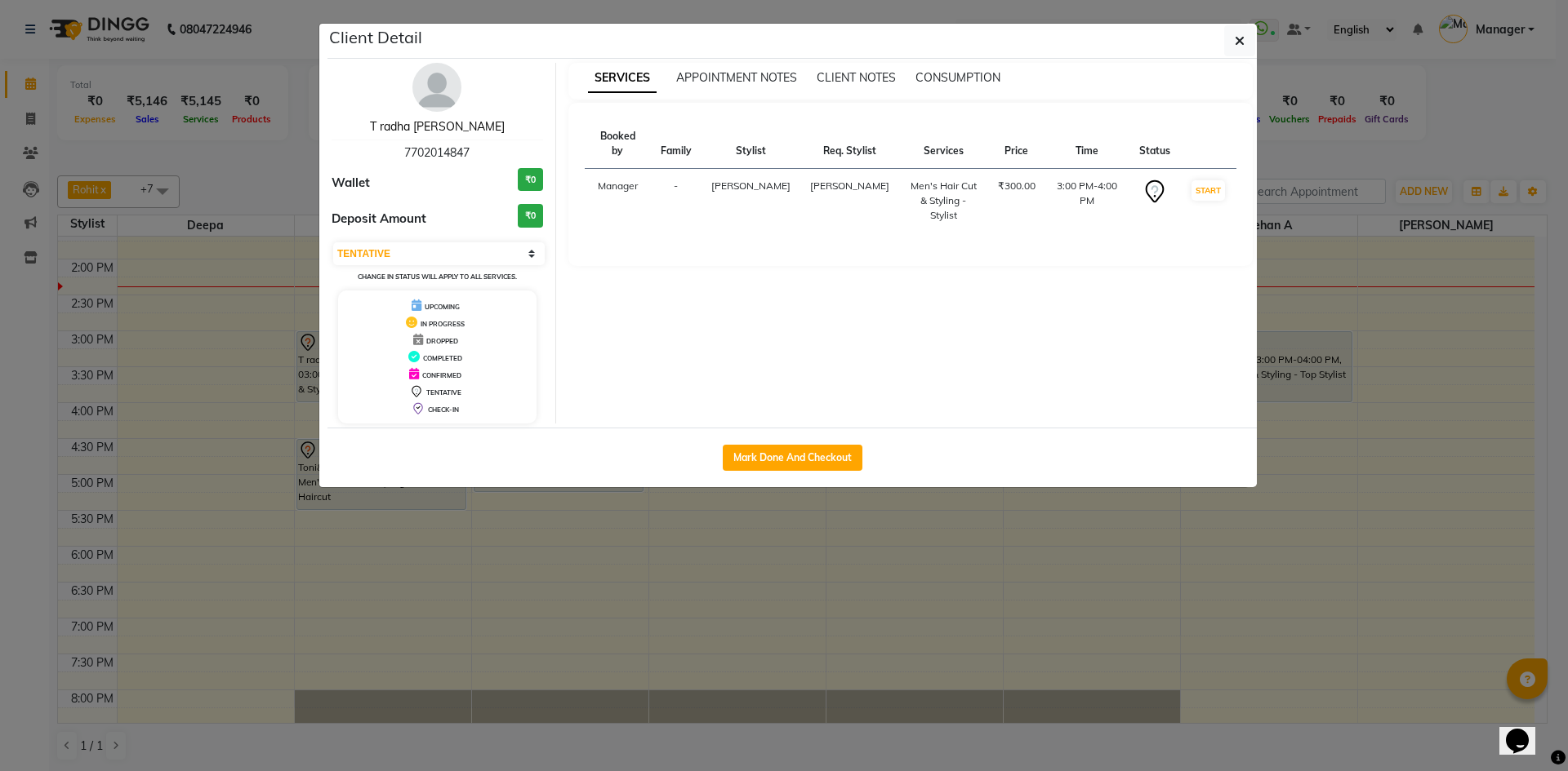
click at [438, 122] on link "T radha krishana reddy" at bounding box center [437, 126] width 135 height 15
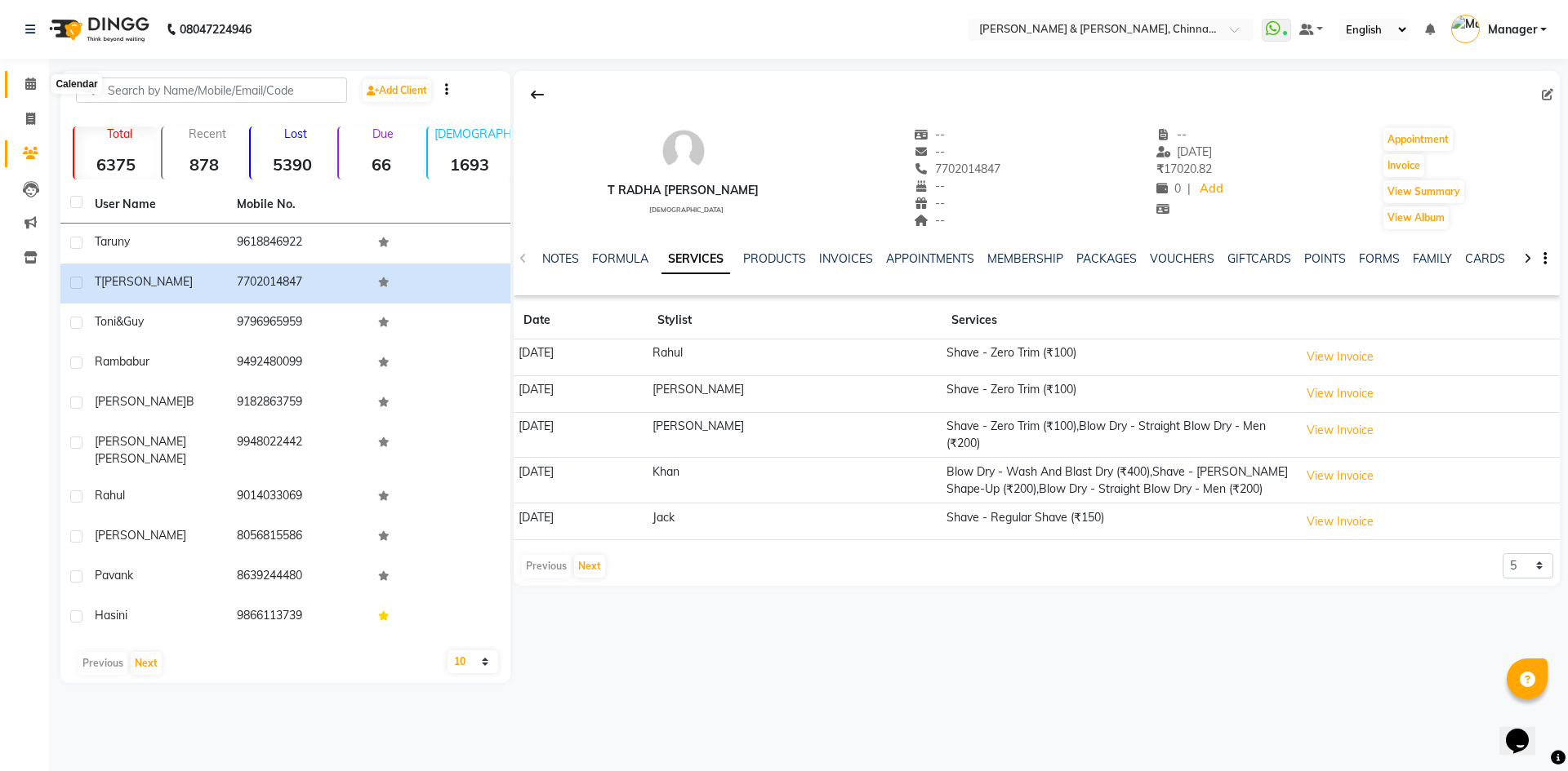
click at [41, 86] on span at bounding box center [31, 84] width 28 height 18
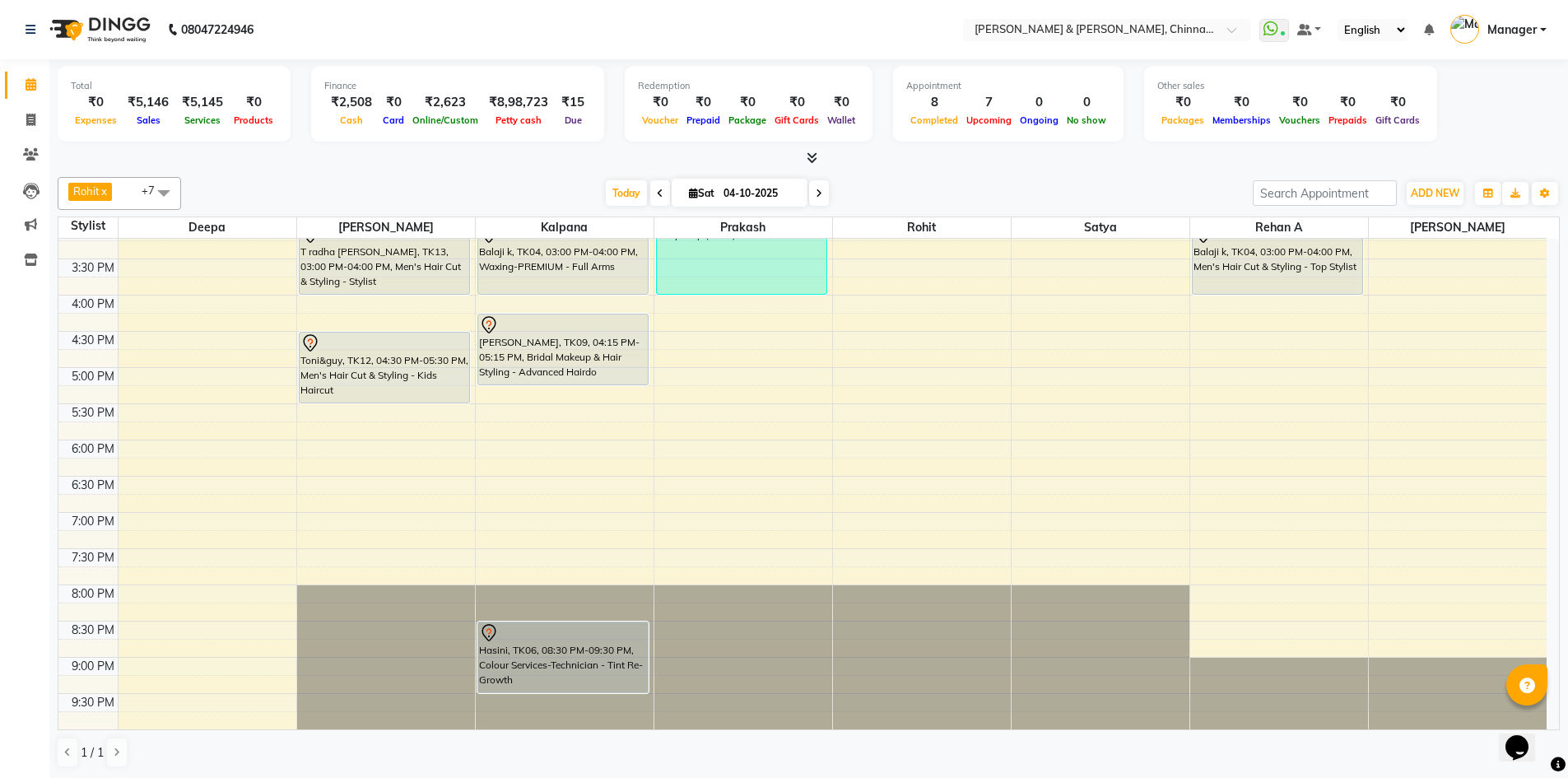
scroll to position [386, 0]
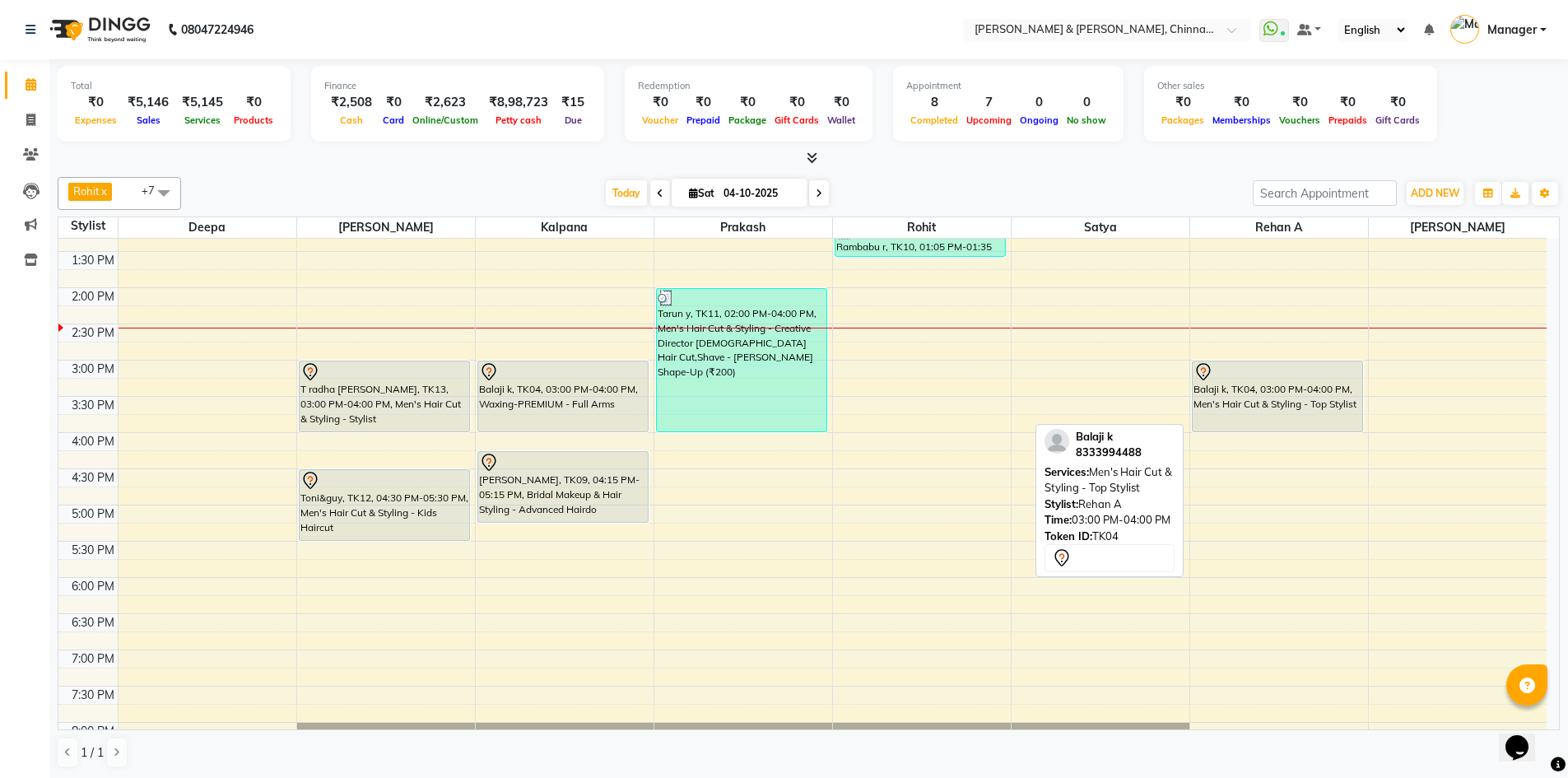
click at [1194, 397] on div "Balaji k, TK04, 03:00 PM-04:00 PM, Men's Hair Cut & Styling - Top Stylist" at bounding box center [1278, 396] width 170 height 70
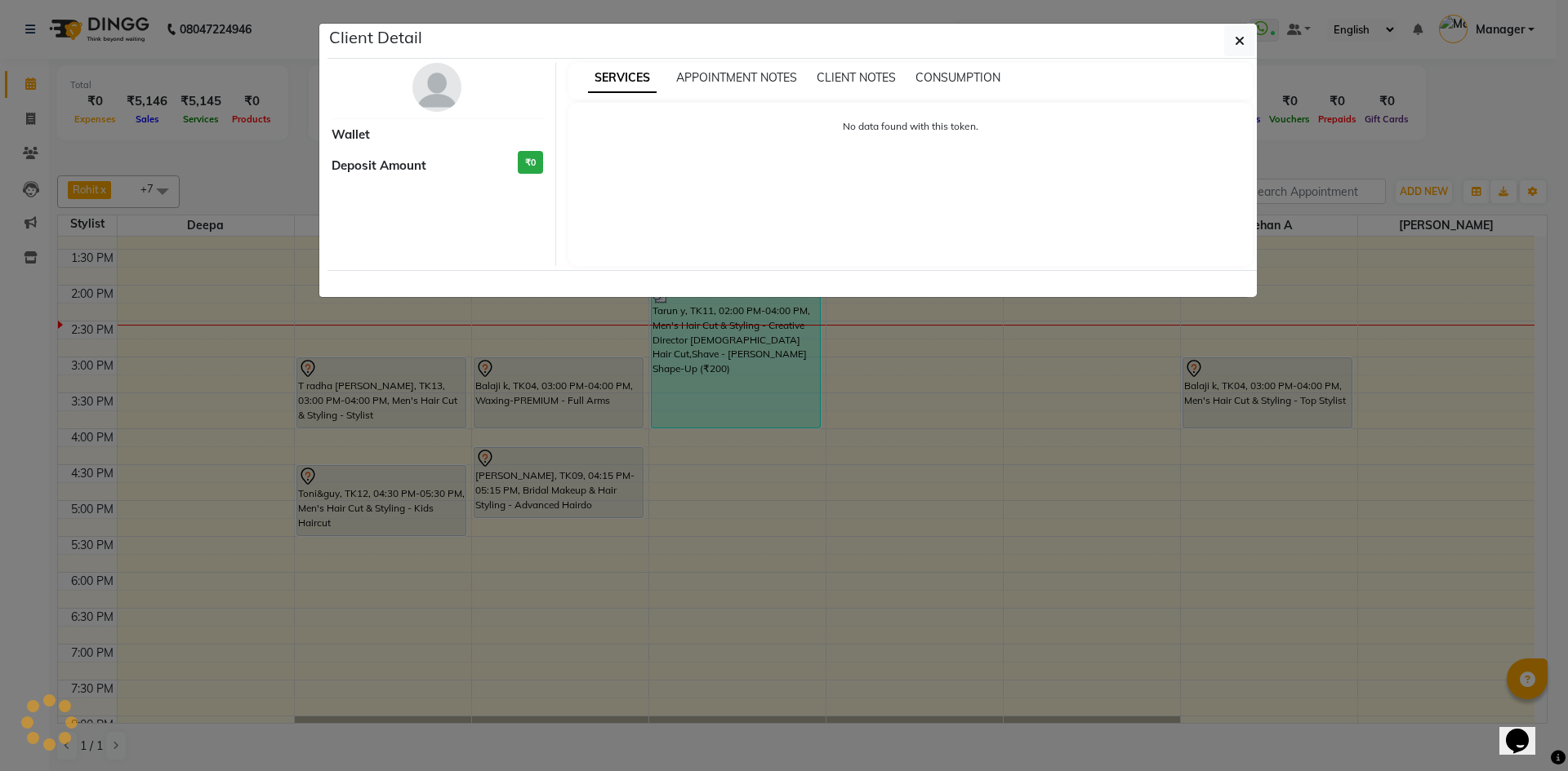
select select "7"
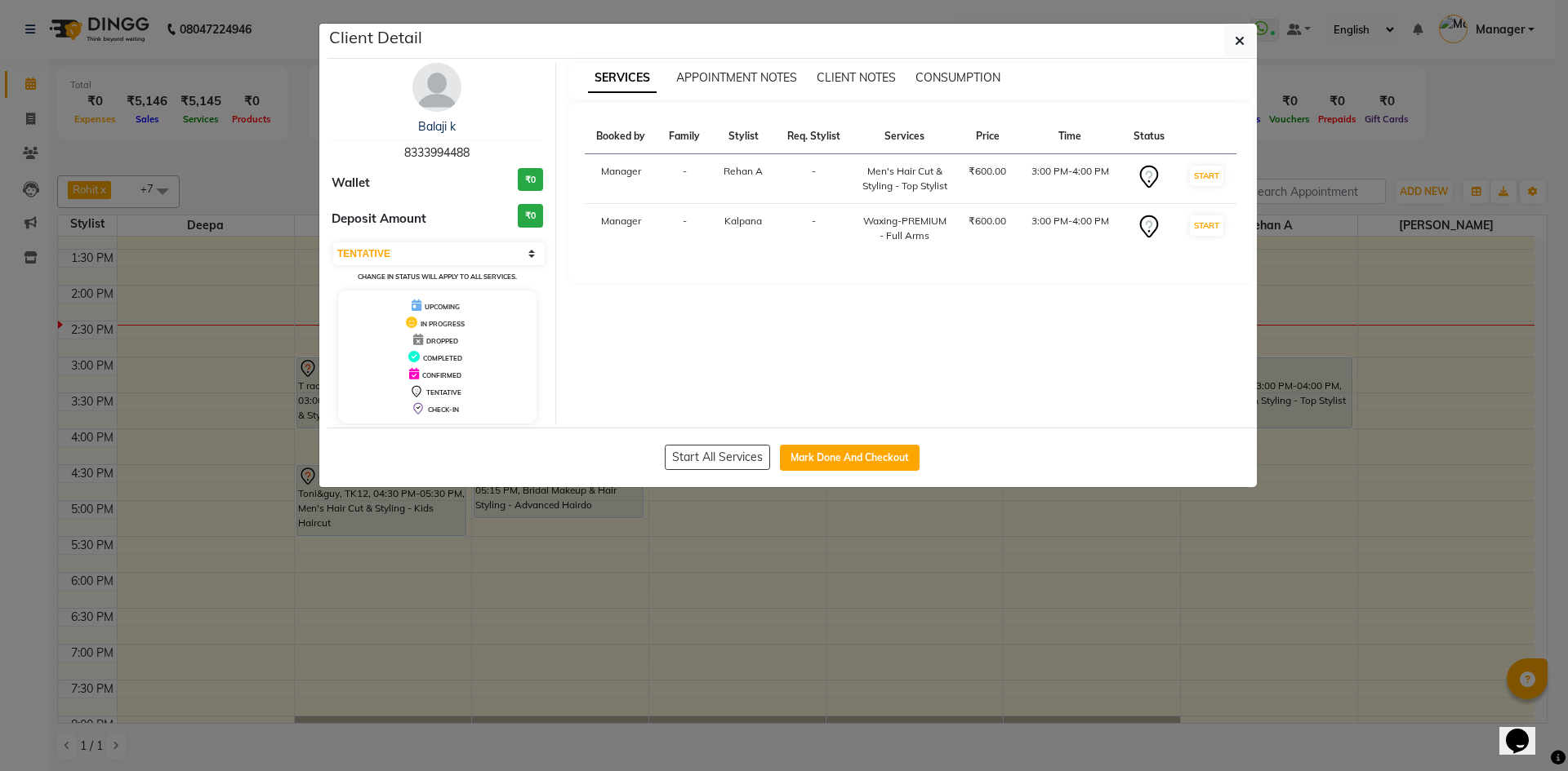
click at [423, 99] on img at bounding box center [437, 87] width 49 height 49
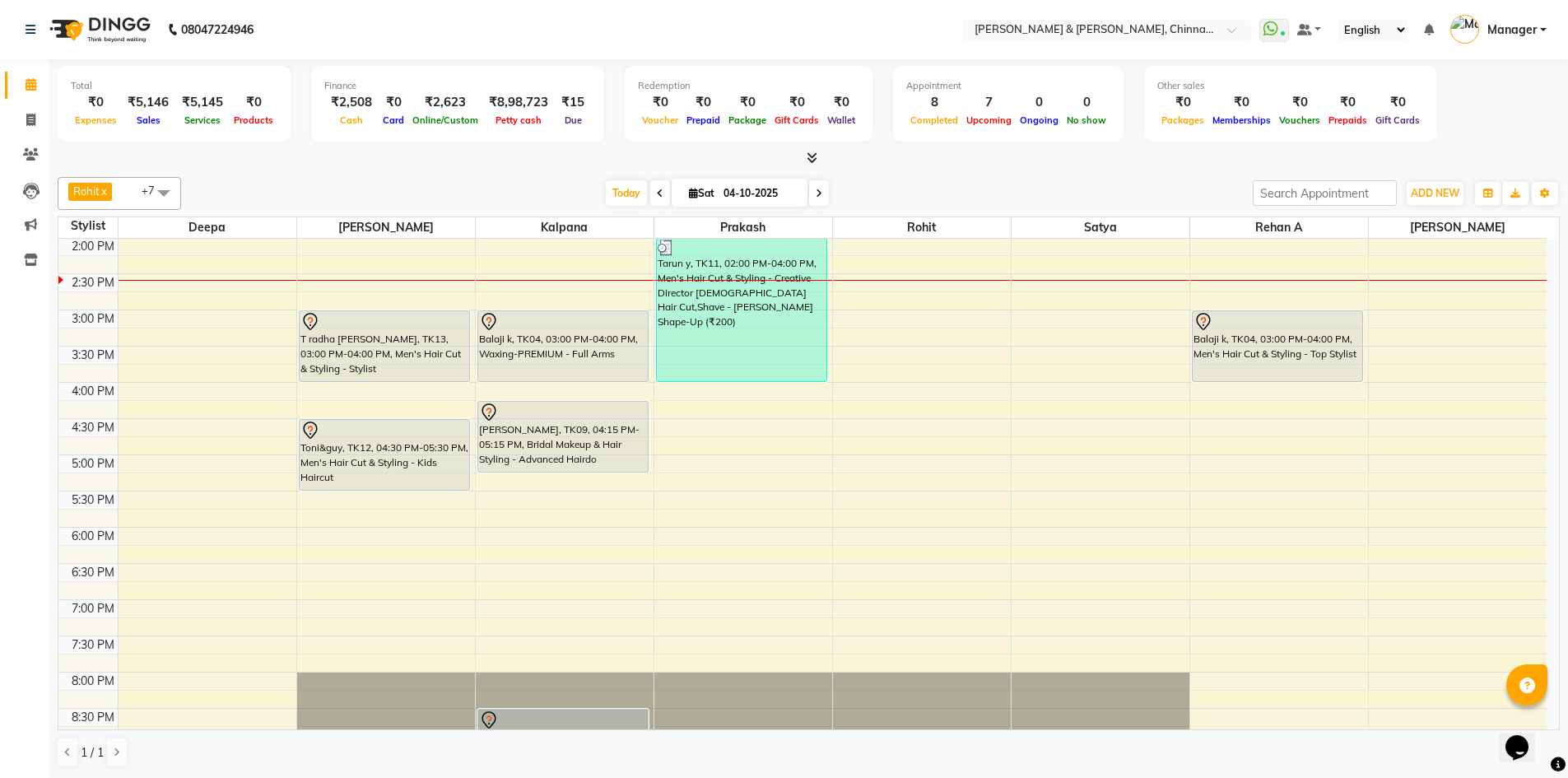
scroll to position [523, 0]
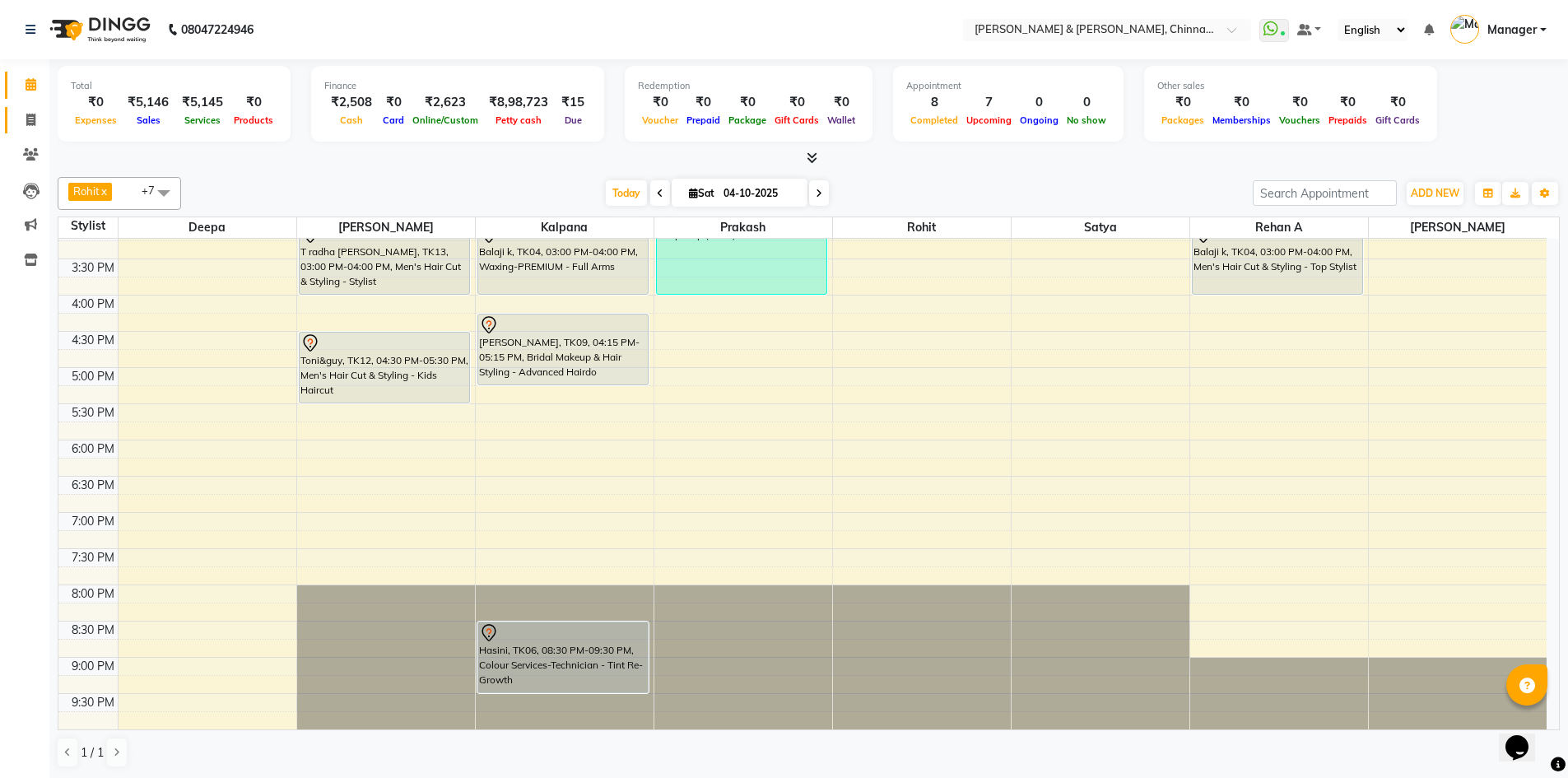
click at [38, 108] on link "Invoice" at bounding box center [24, 121] width 40 height 27
select select "service"
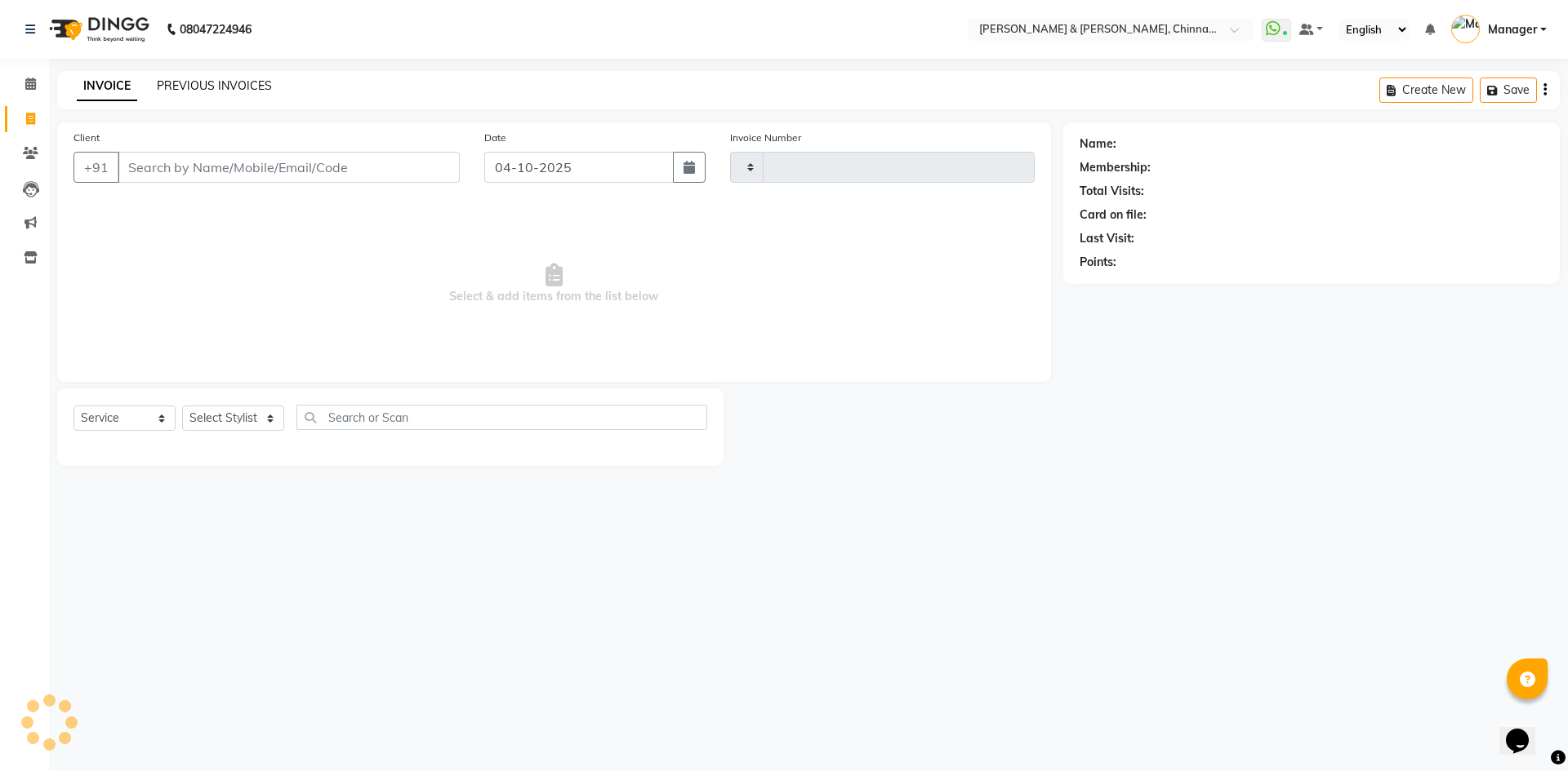
type input "3467"
select select "7388"
click at [245, 79] on link "PREVIOUS INVOICES" at bounding box center [214, 86] width 115 height 15
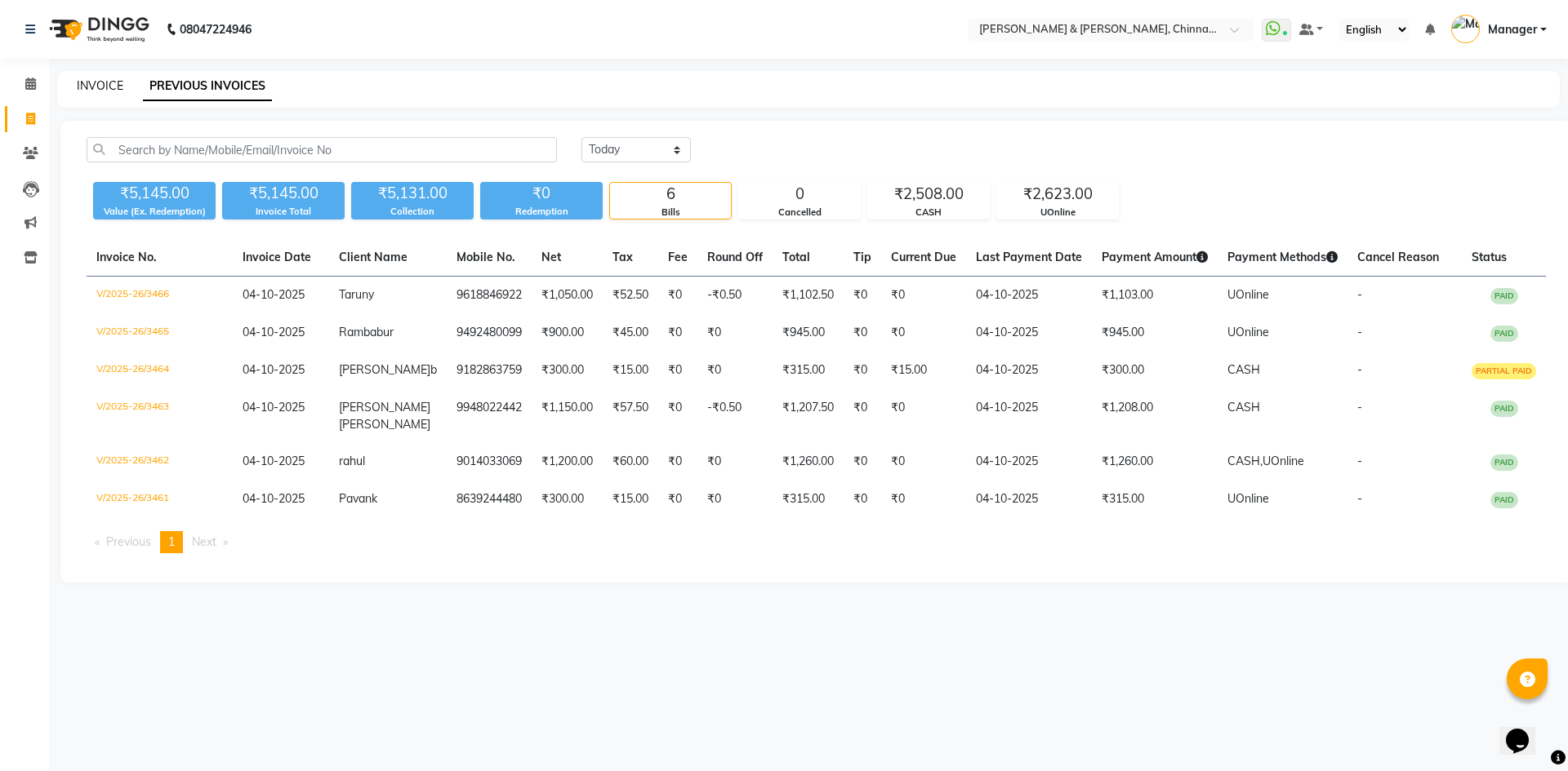
click at [87, 88] on link "INVOICE" at bounding box center [100, 86] width 47 height 15
select select "service"
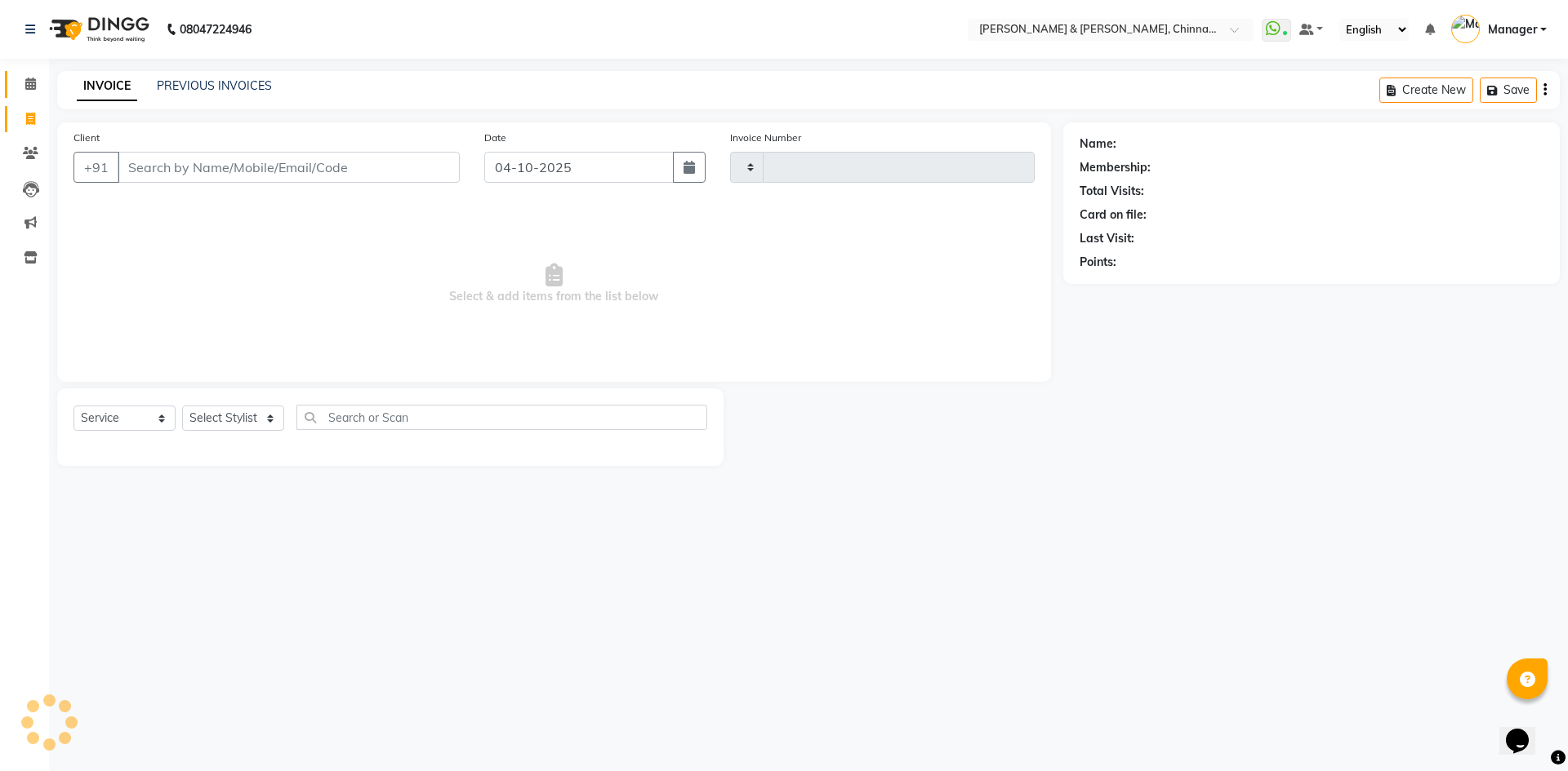
click at [38, 85] on span at bounding box center [31, 84] width 28 height 18
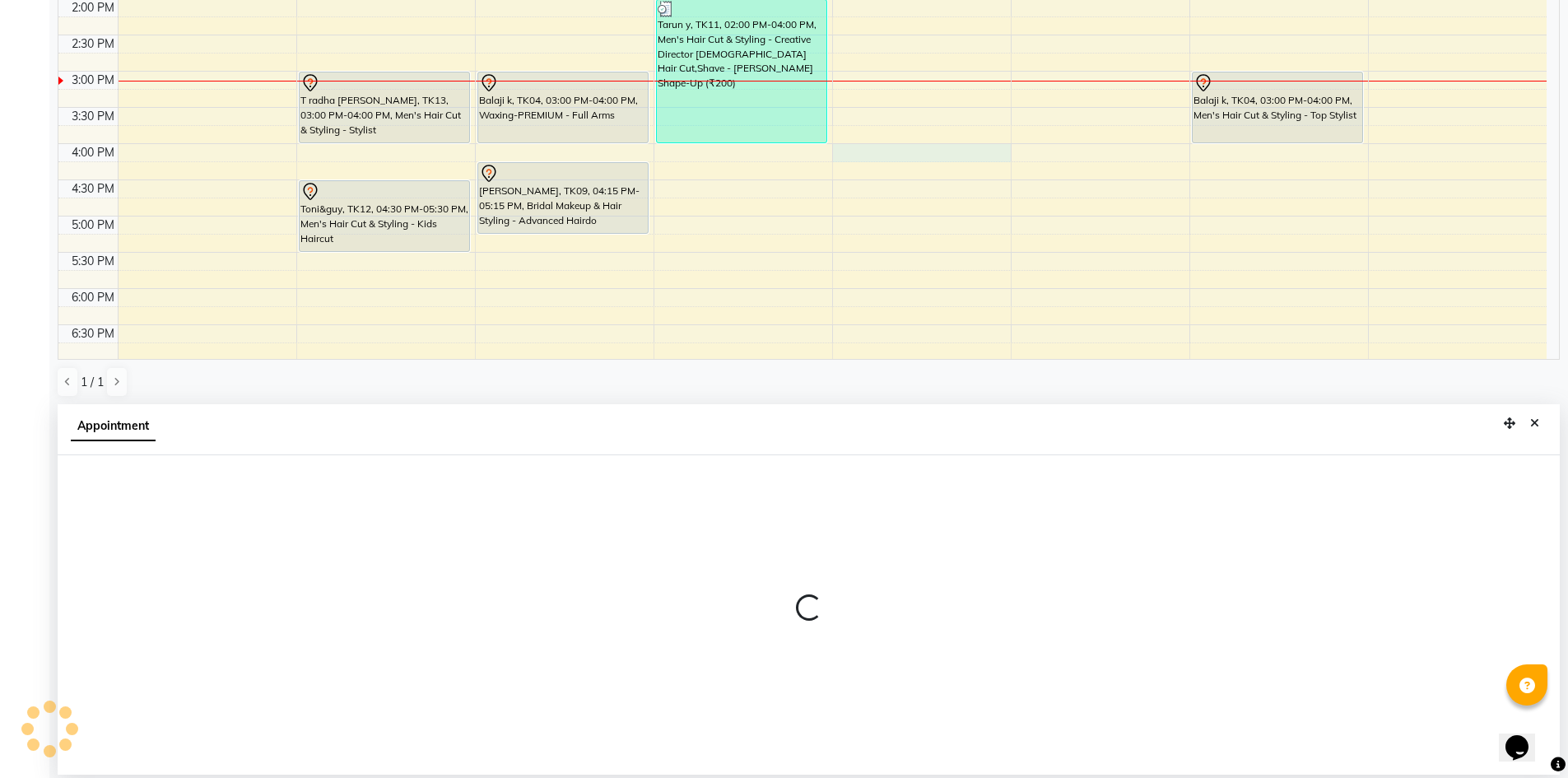
scroll to position [324, 0]
select select "65063"
select select "960"
select select "tentative"
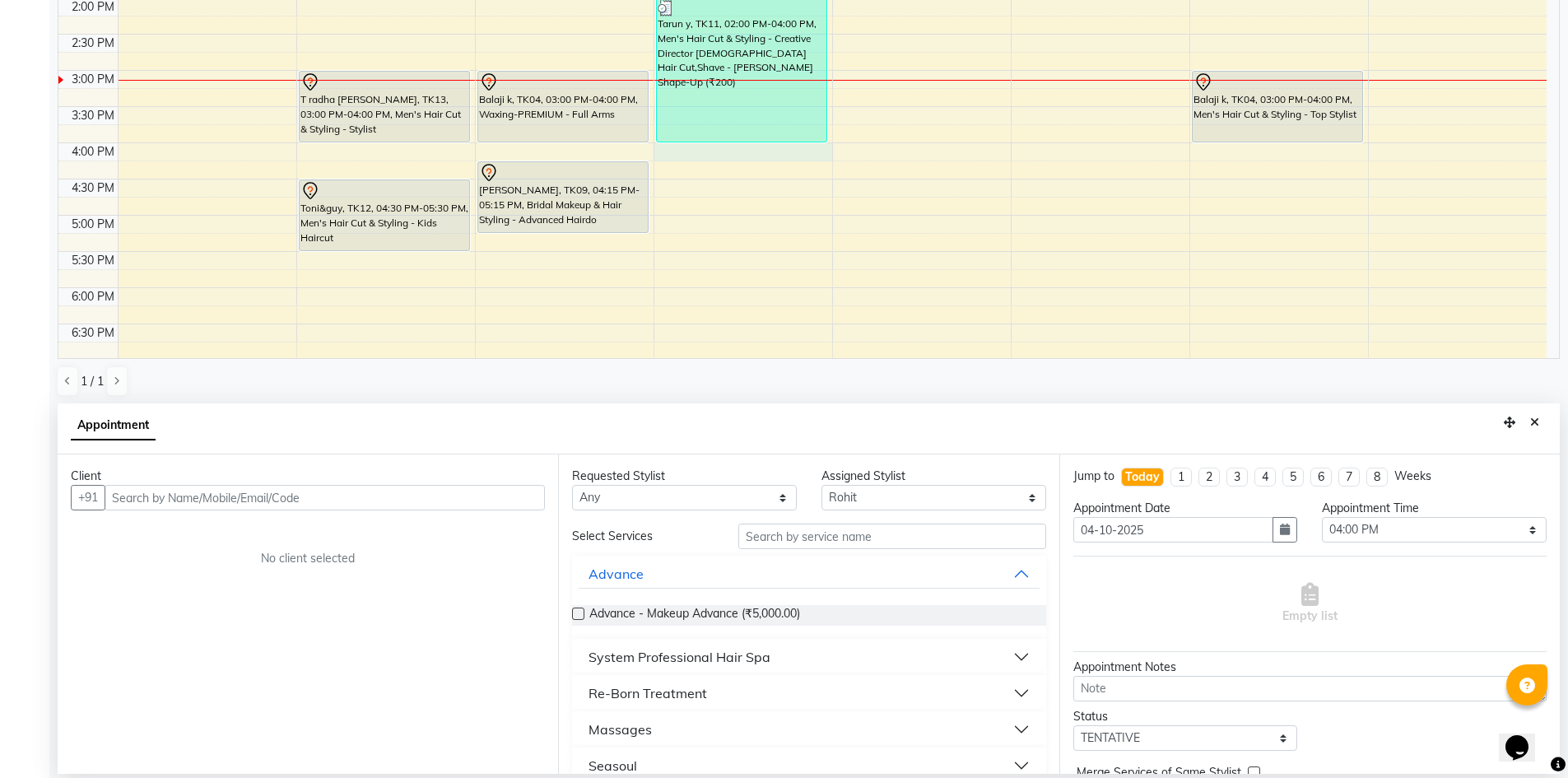
click at [655, 151] on div "8:00 AM 8:30 AM 9:00 AM 9:30 AM 10:00 AM 10:30 AM 11:00 AM 11:30 AM 12:00 PM 12…" at bounding box center [802, 70] width 1489 height 1013
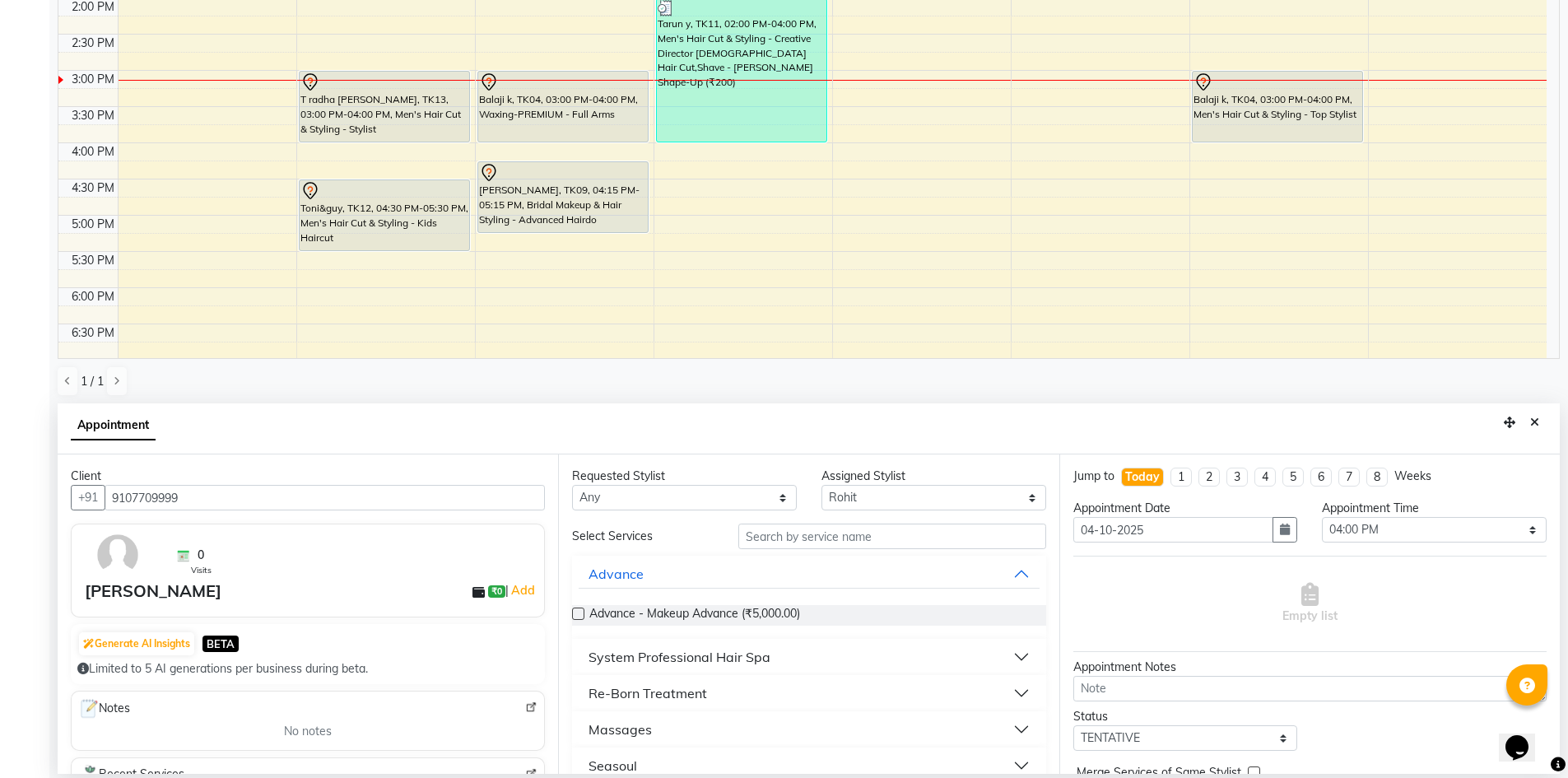
click at [379, 501] on input "9107709999" at bounding box center [325, 498] width 440 height 25
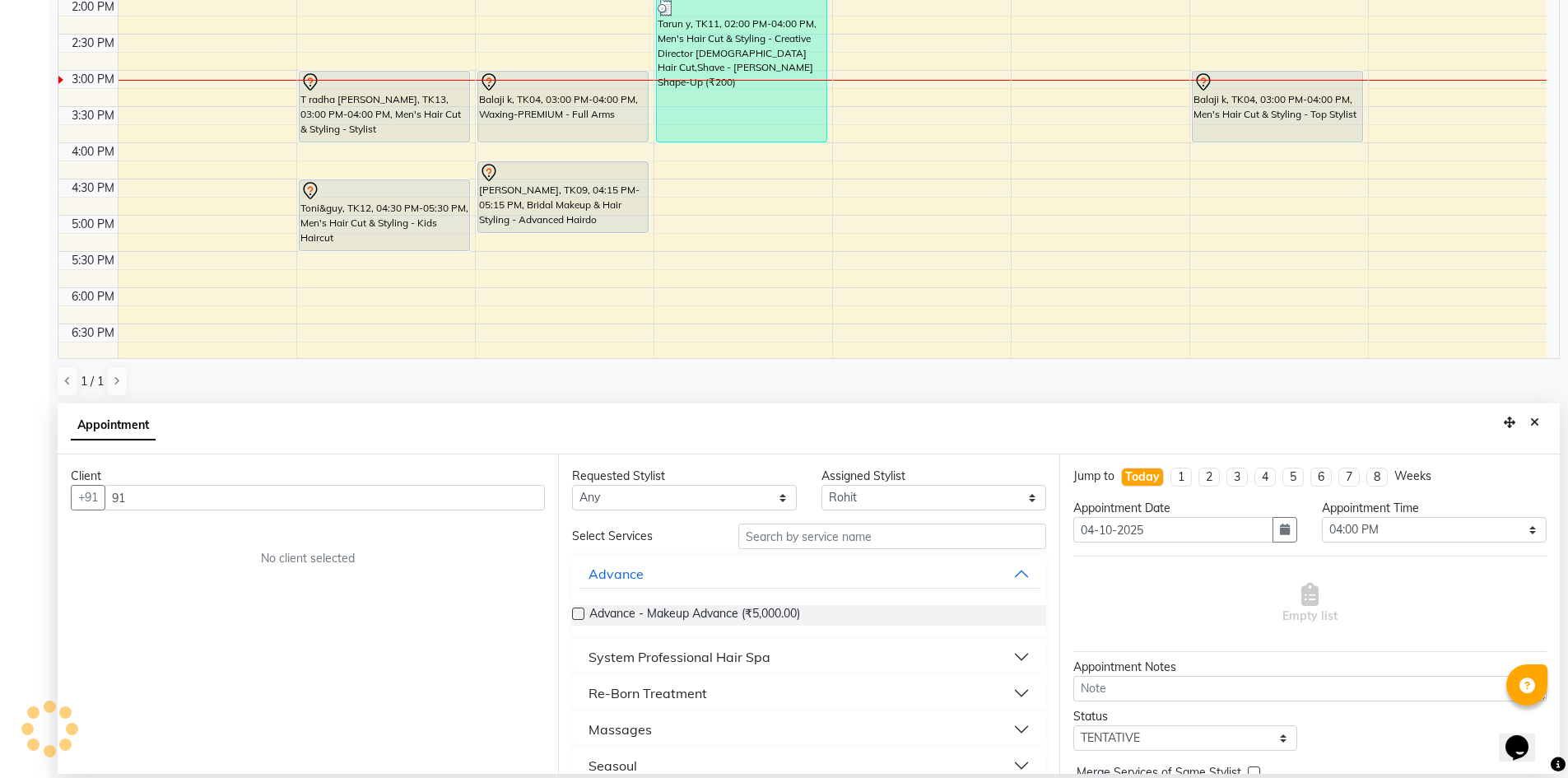
type input "9"
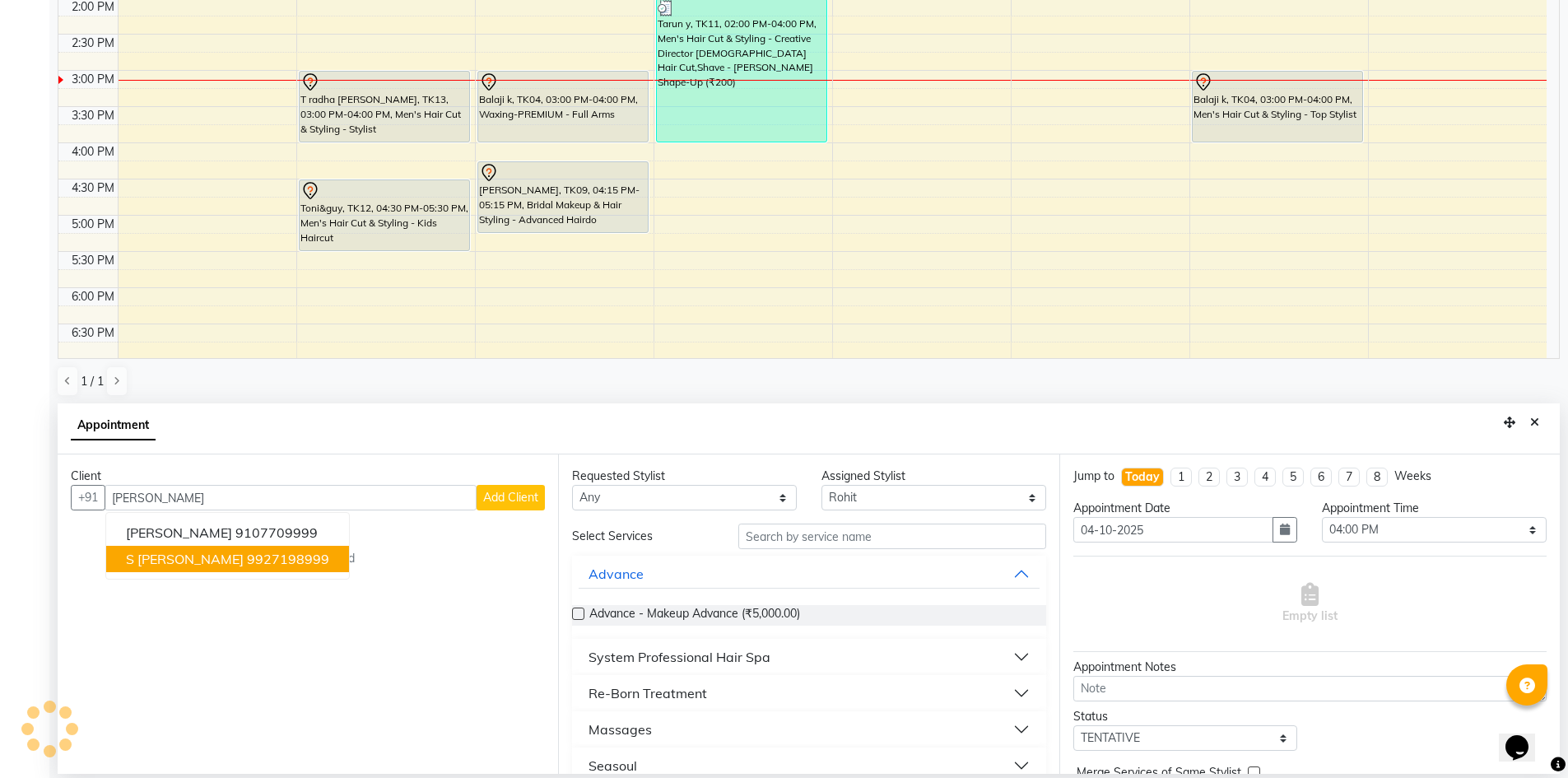
click at [277, 562] on ngb-highlight "9927198999" at bounding box center [288, 559] width 83 height 17
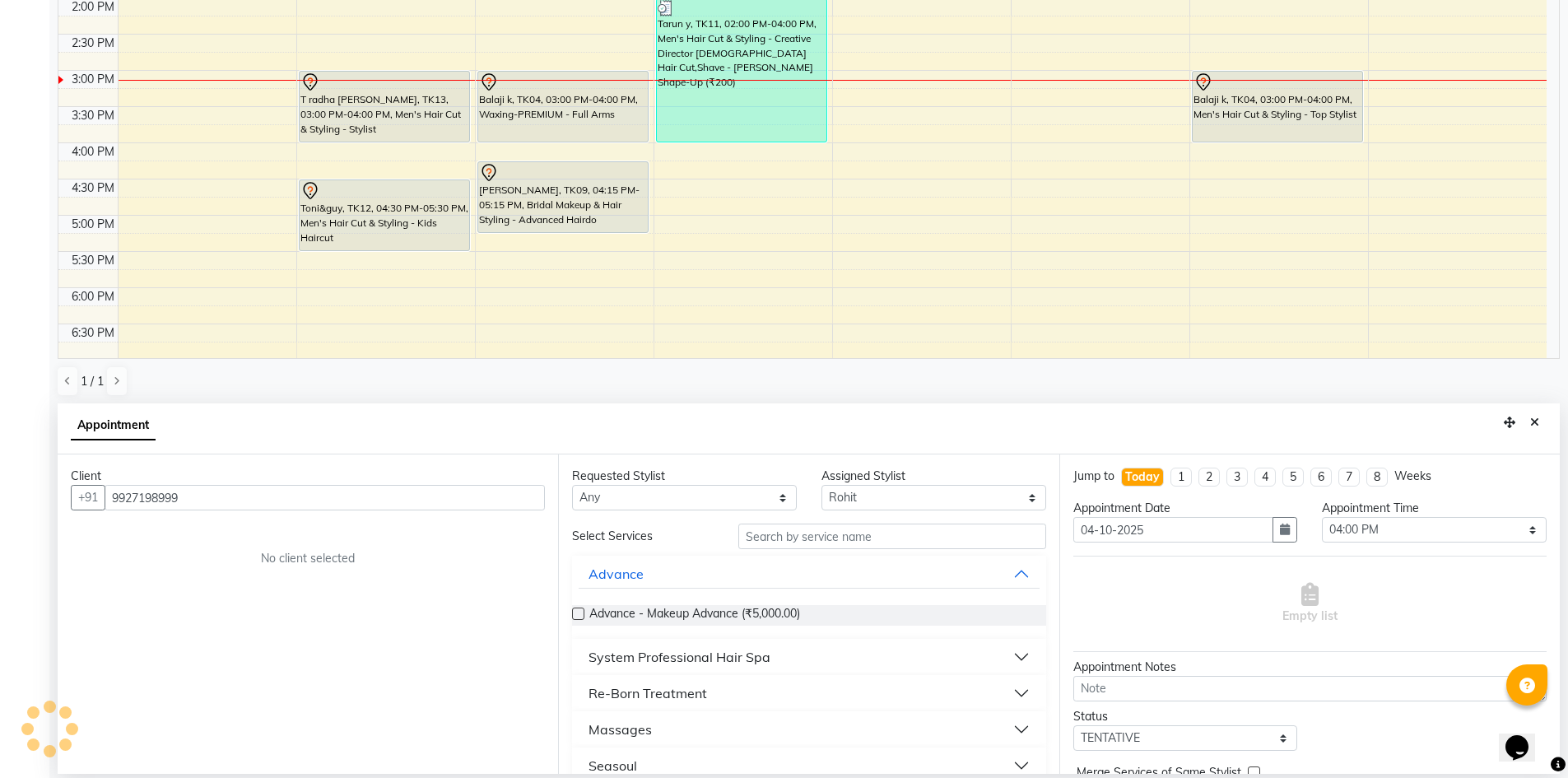
type input "9927198999"
click at [750, 495] on select "Any [PERSON_NAME] [PERSON_NAME] [PERSON_NAME] A [PERSON_NAME]" at bounding box center [684, 498] width 224 height 25
select select "65063"
click at [572, 485] on select "Any [PERSON_NAME] [PERSON_NAME] [PERSON_NAME] A [PERSON_NAME]" at bounding box center [684, 498] width 224 height 25
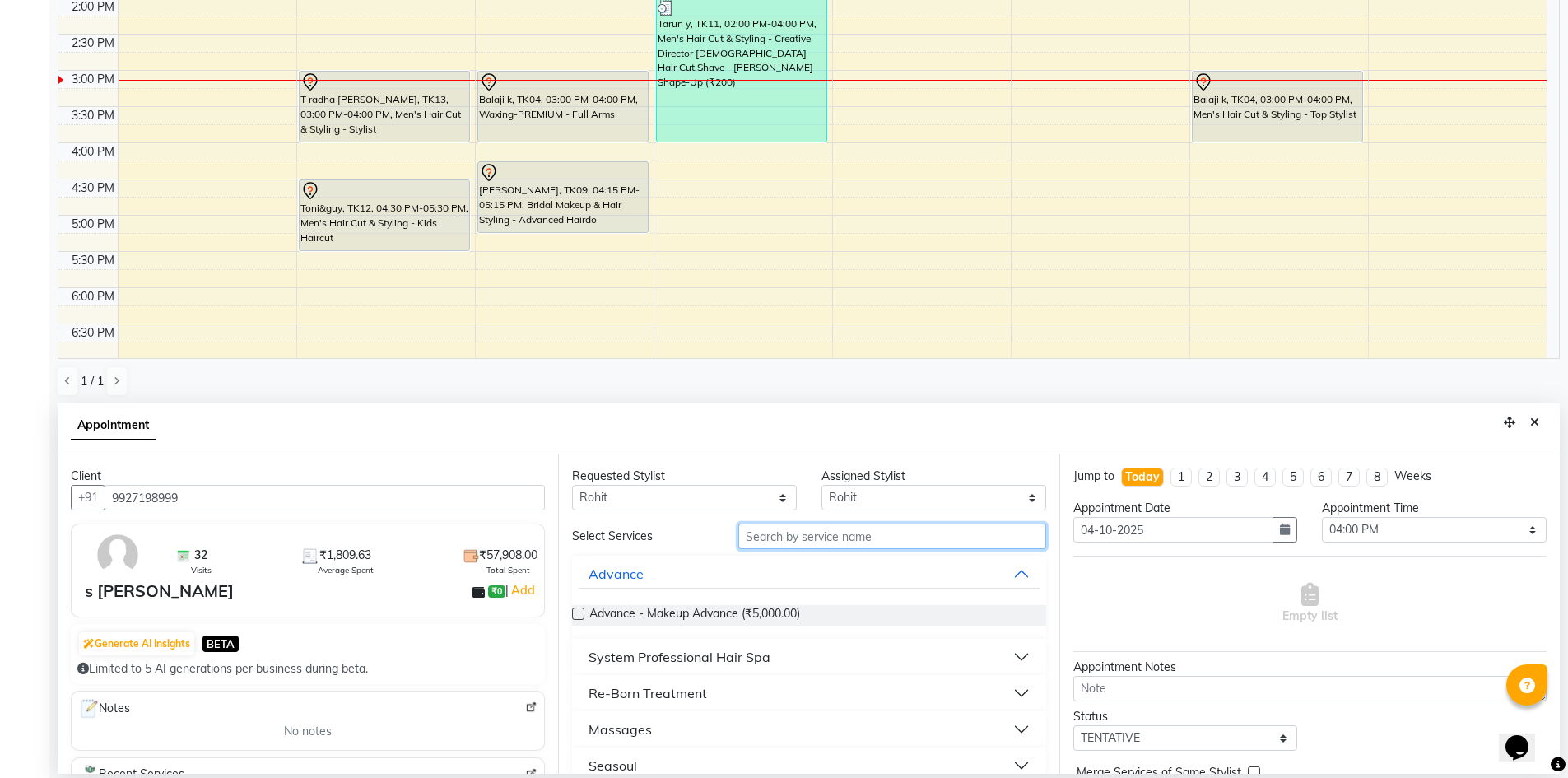
click at [807, 539] on input "text" at bounding box center [892, 537] width 308 height 25
type input "1600"
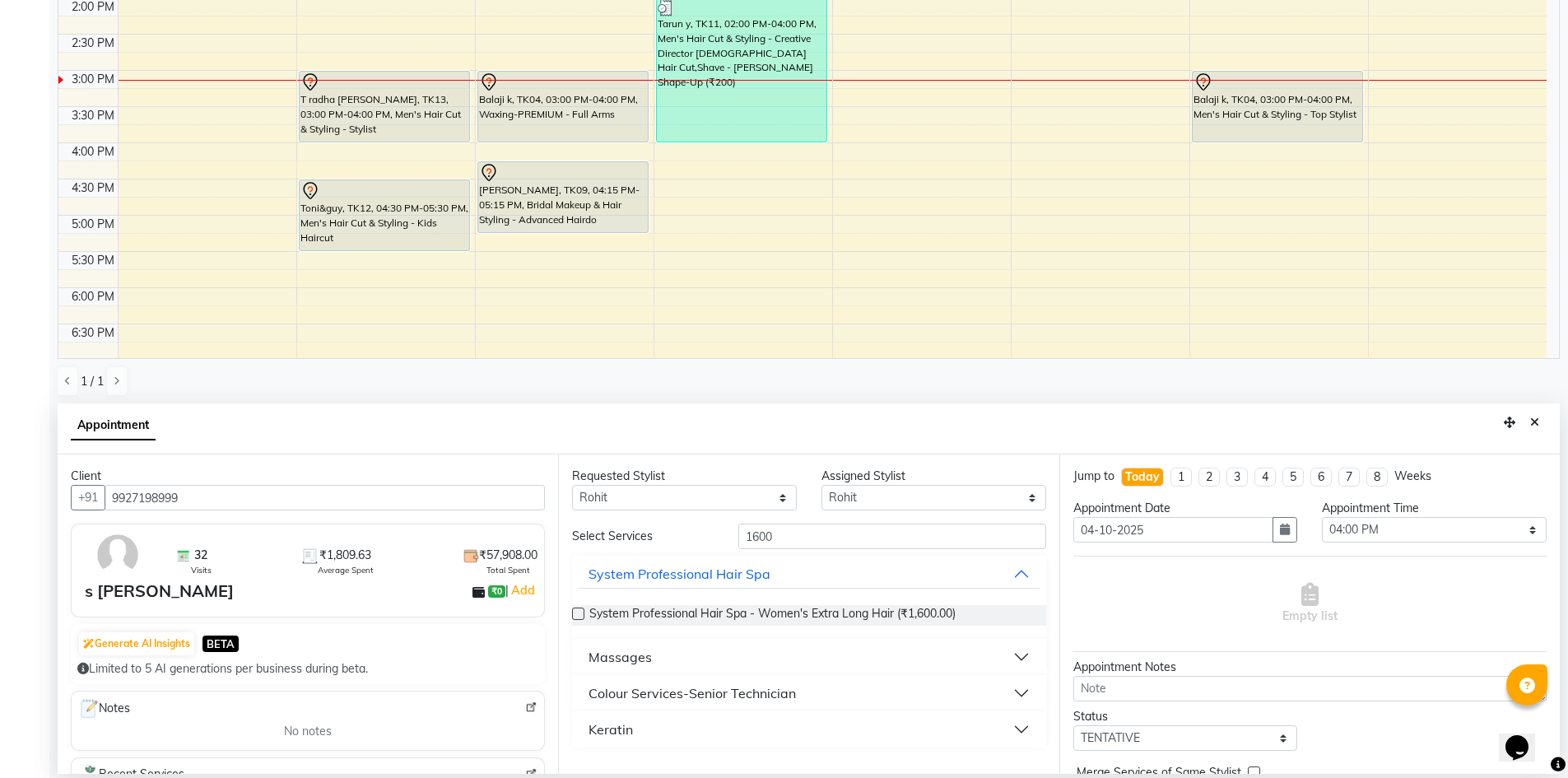
click at [790, 692] on div "Colour Services-Senior Technician" at bounding box center [692, 693] width 207 height 19
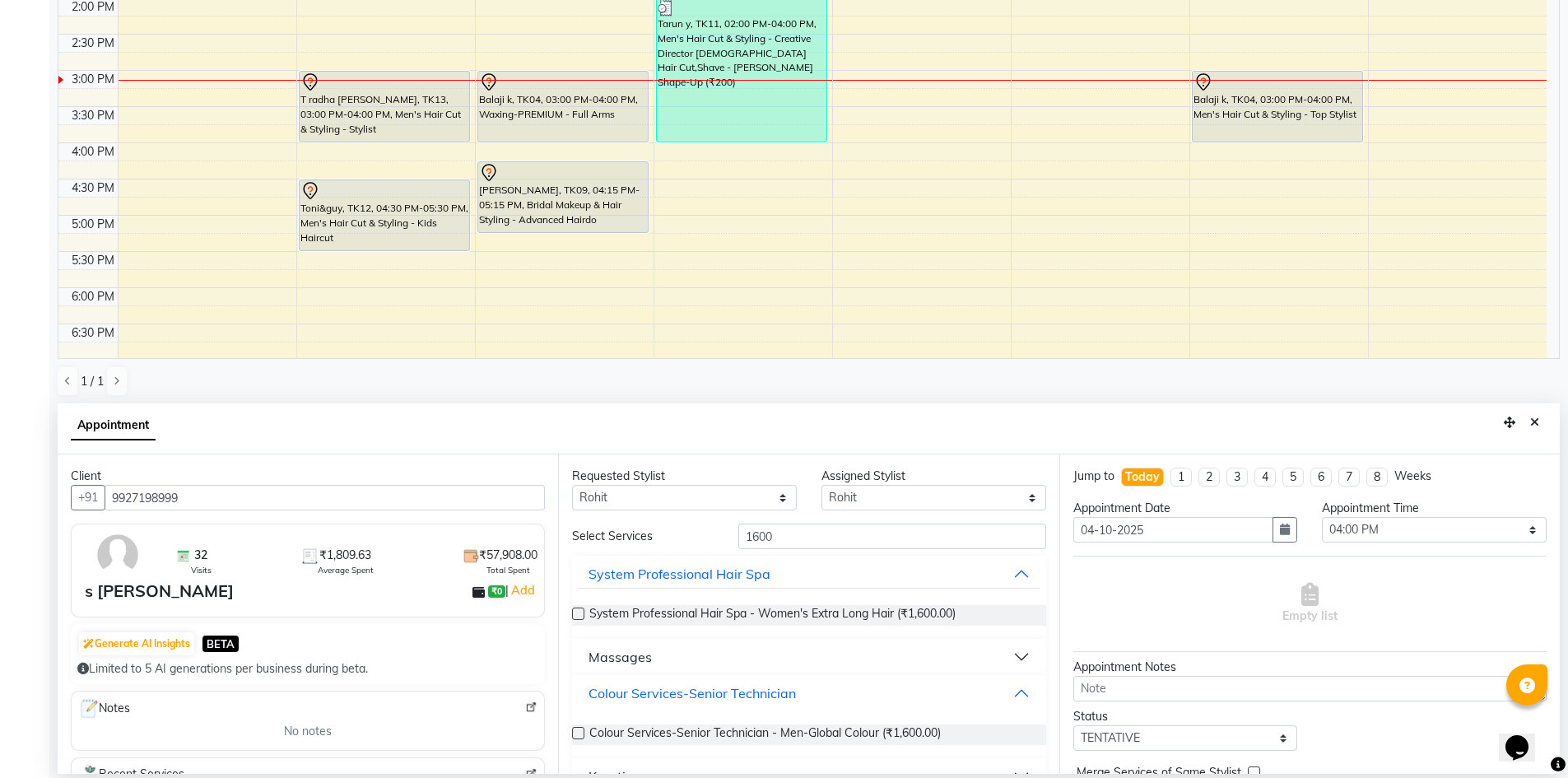
scroll to position [34, 0]
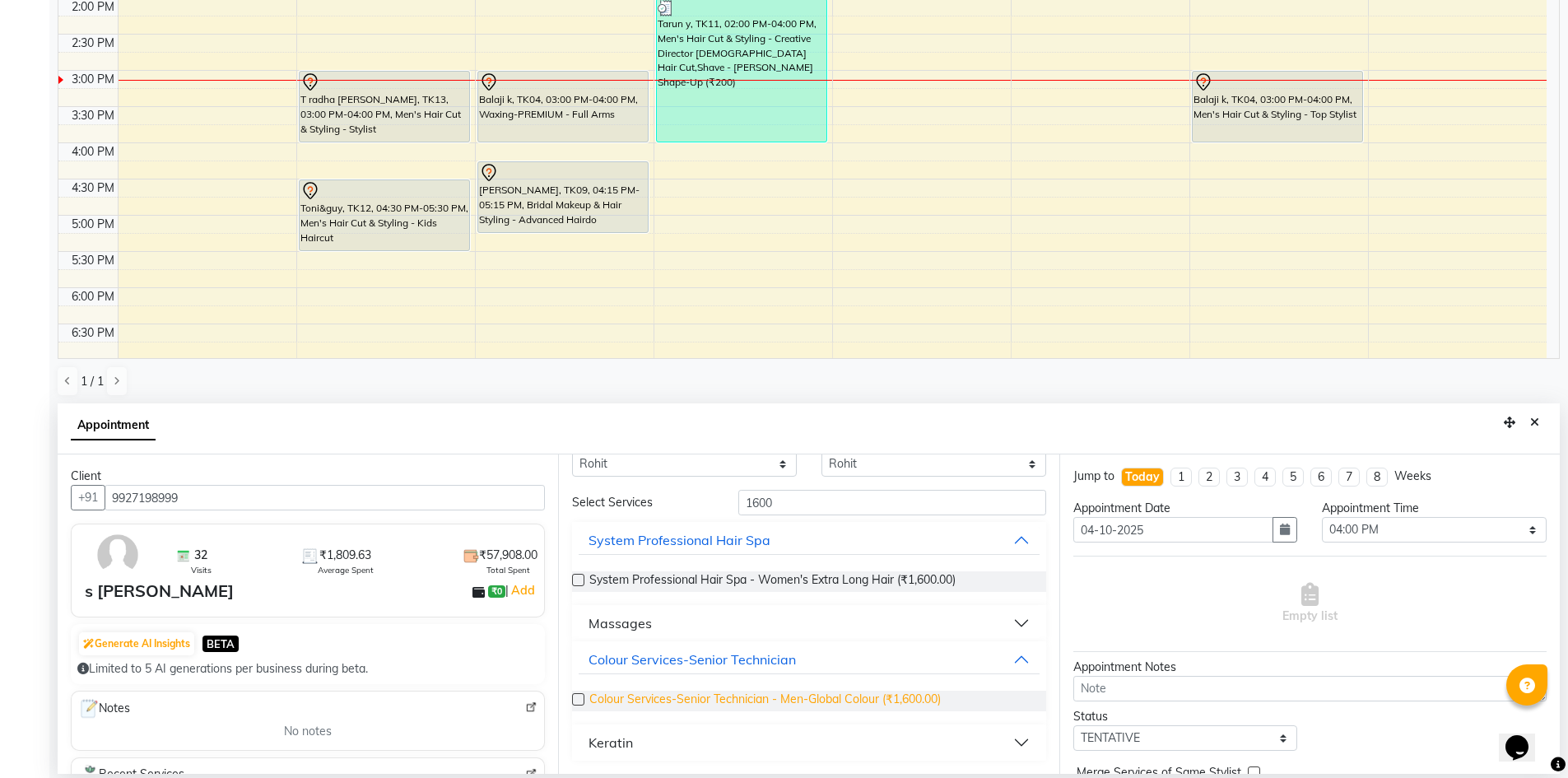
click at [809, 696] on span "Colour Services-Senior Technician - Men-Global Colour (₹1,600.00)" at bounding box center [765, 701] width 352 height 20
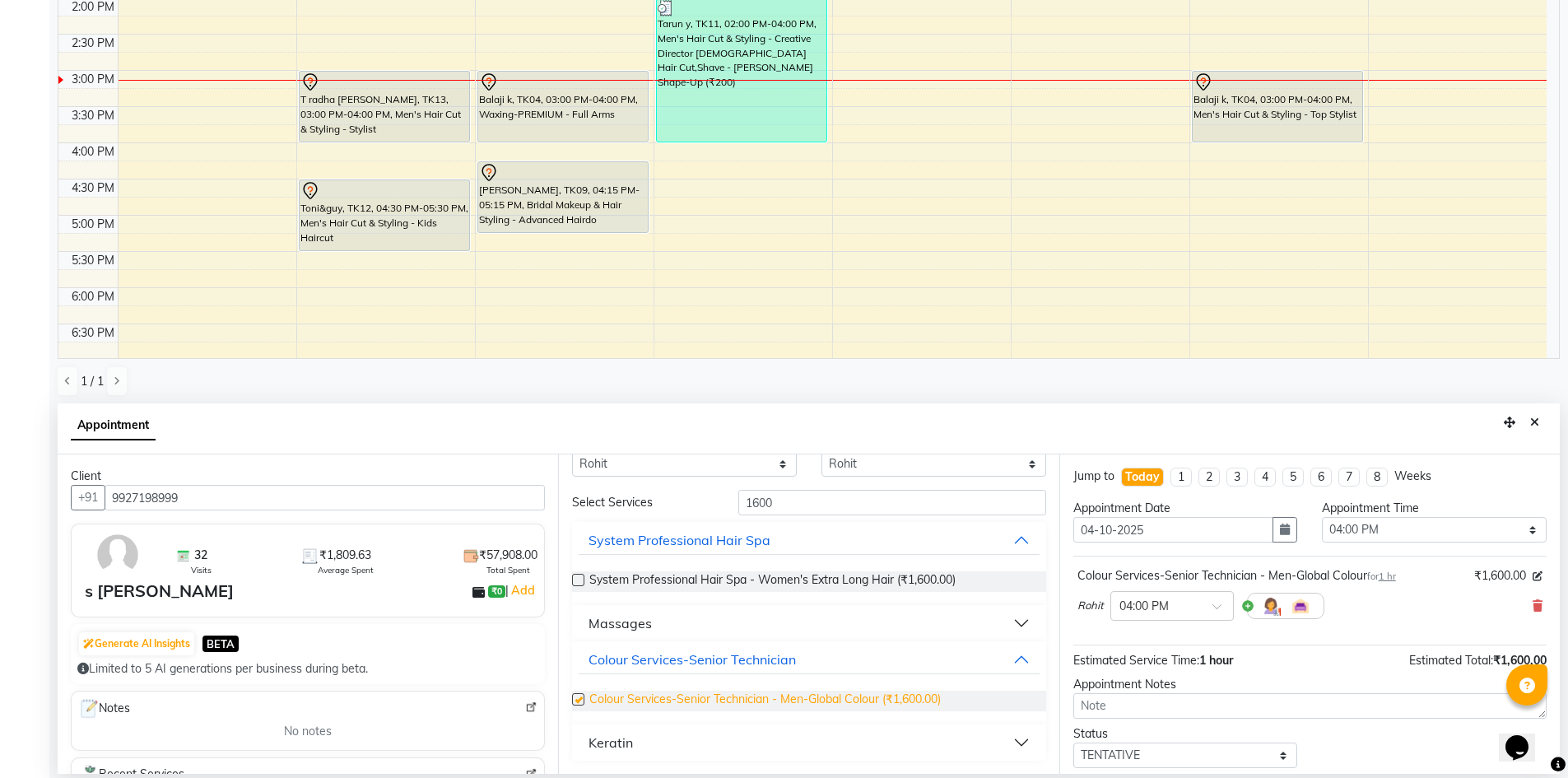
checkbox input "false"
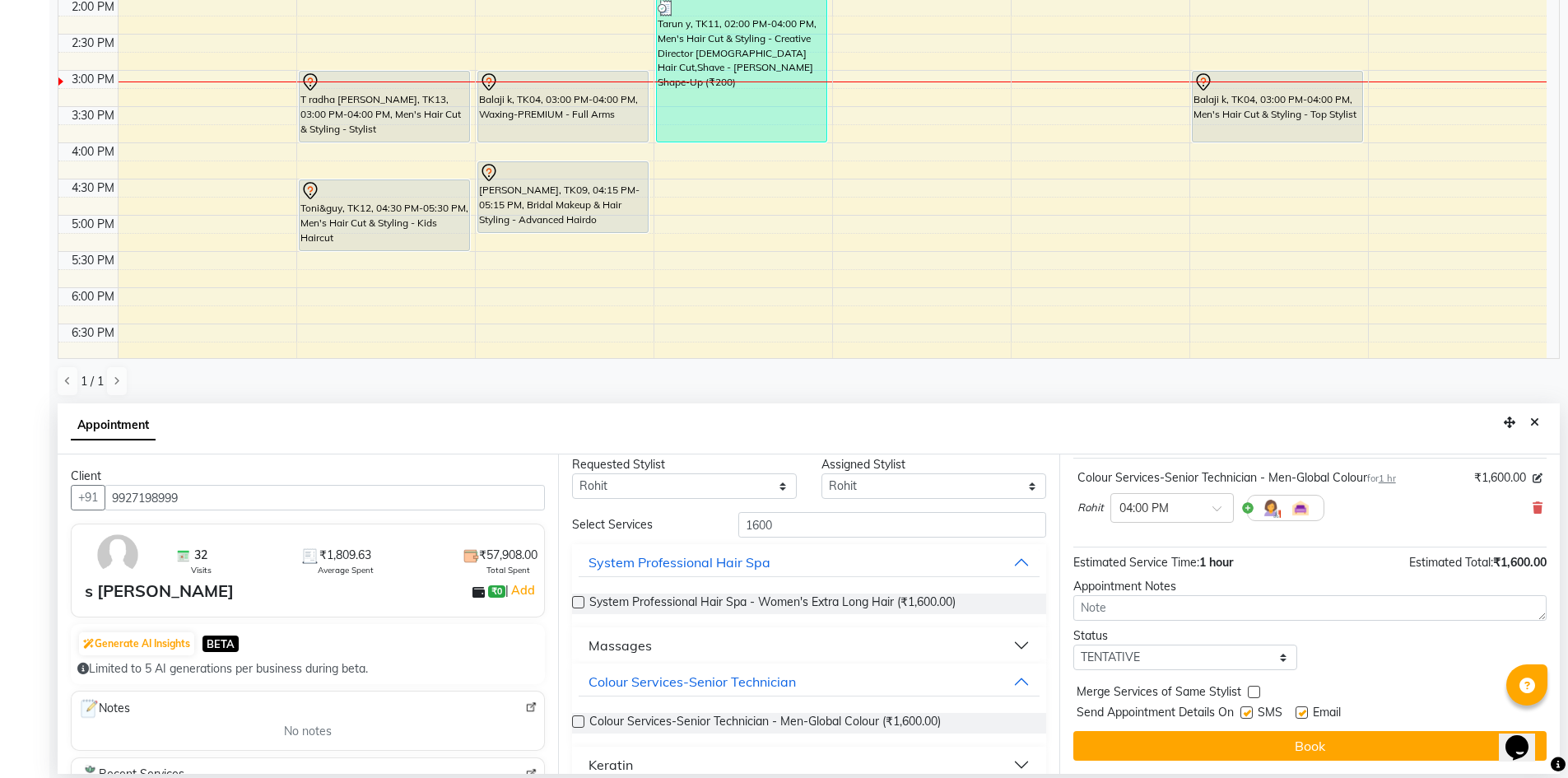
scroll to position [0, 0]
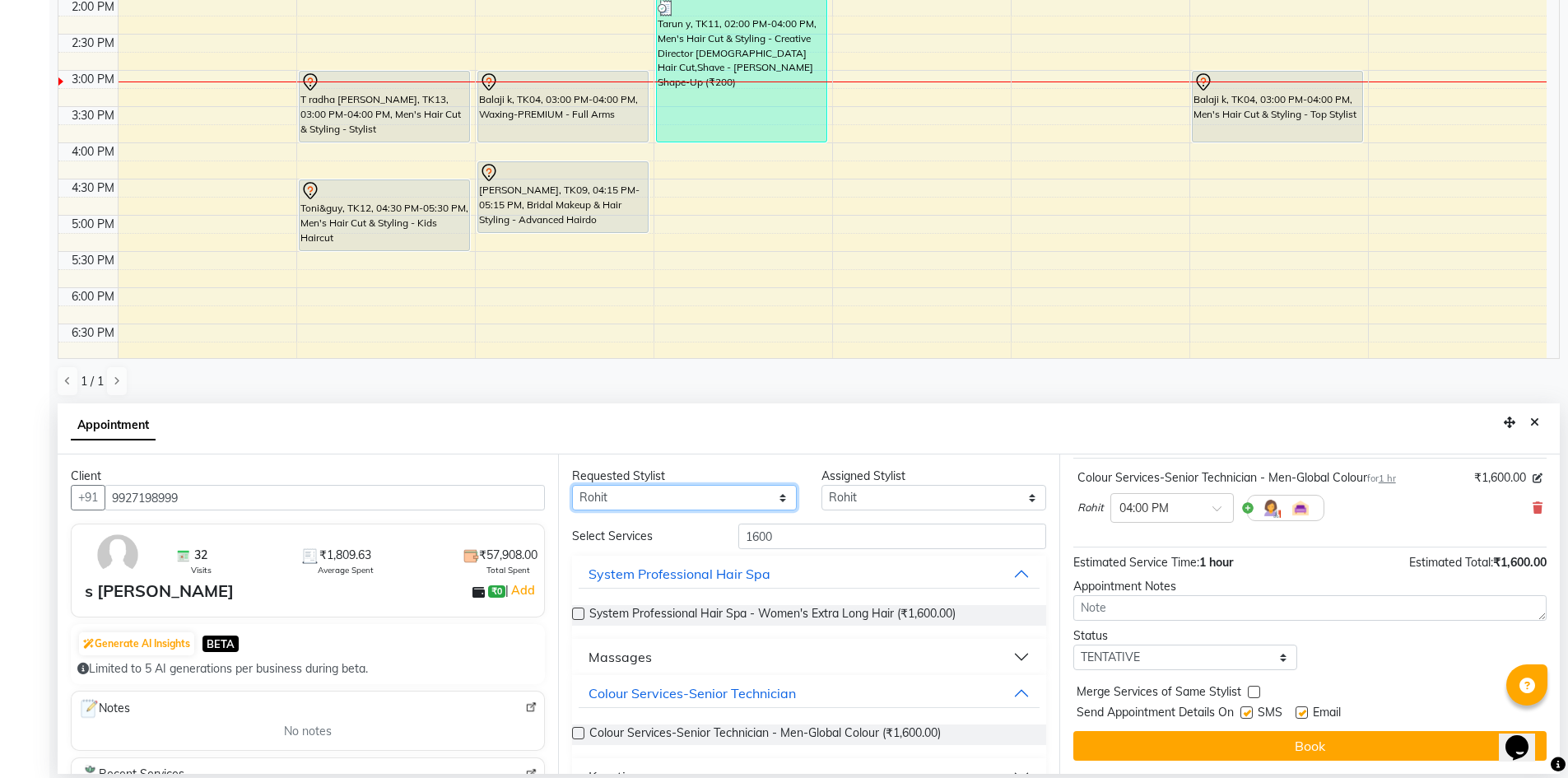
click at [761, 502] on select "Any [PERSON_NAME] [PERSON_NAME] [PERSON_NAME] A [PERSON_NAME]" at bounding box center [684, 498] width 224 height 25
click at [572, 485] on select "Any [PERSON_NAME] [PERSON_NAME] [PERSON_NAME] A [PERSON_NAME]" at bounding box center [684, 498] width 224 height 25
click at [801, 536] on input "1600" at bounding box center [892, 537] width 308 height 25
type input "1"
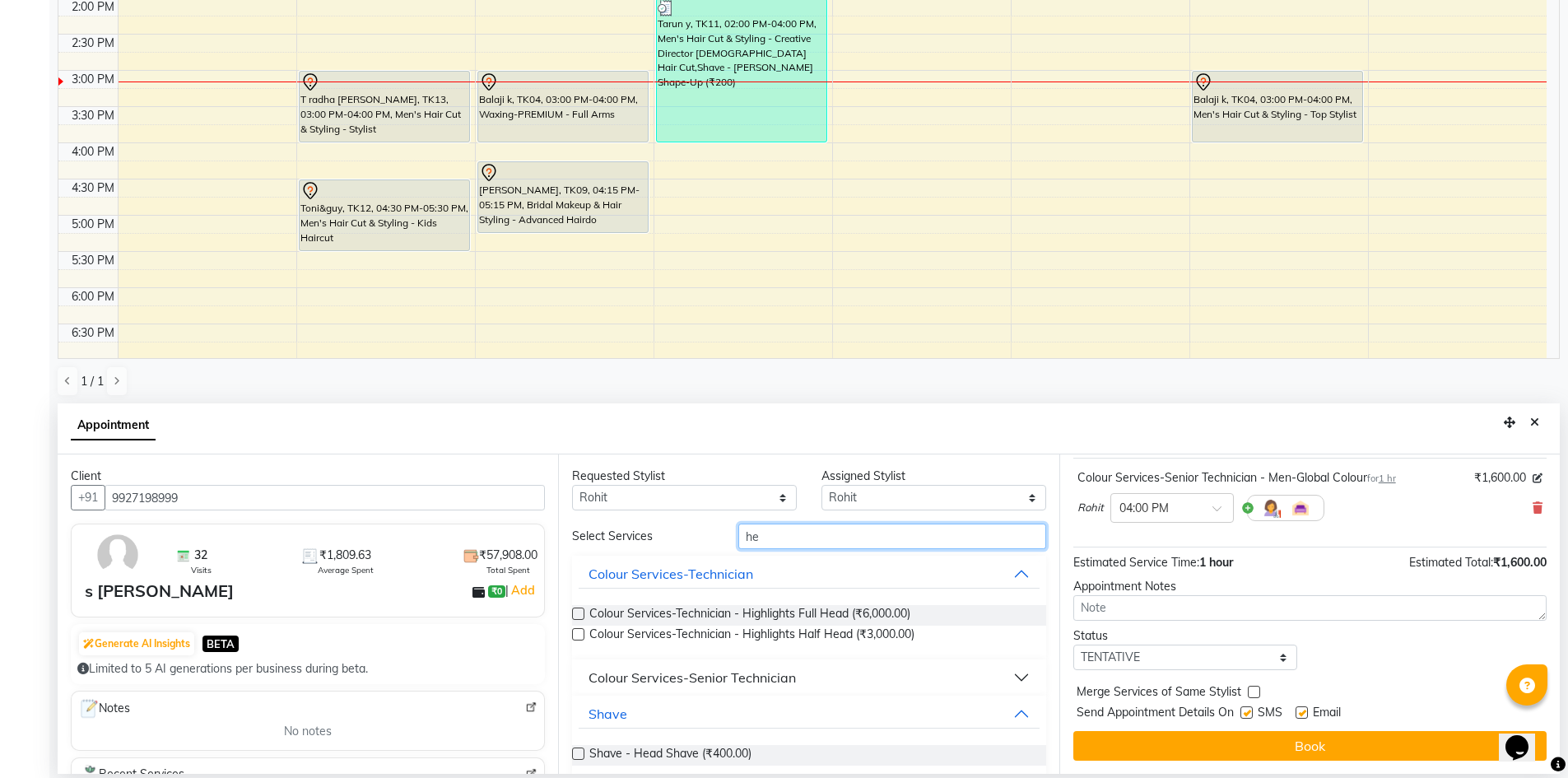
type input "h"
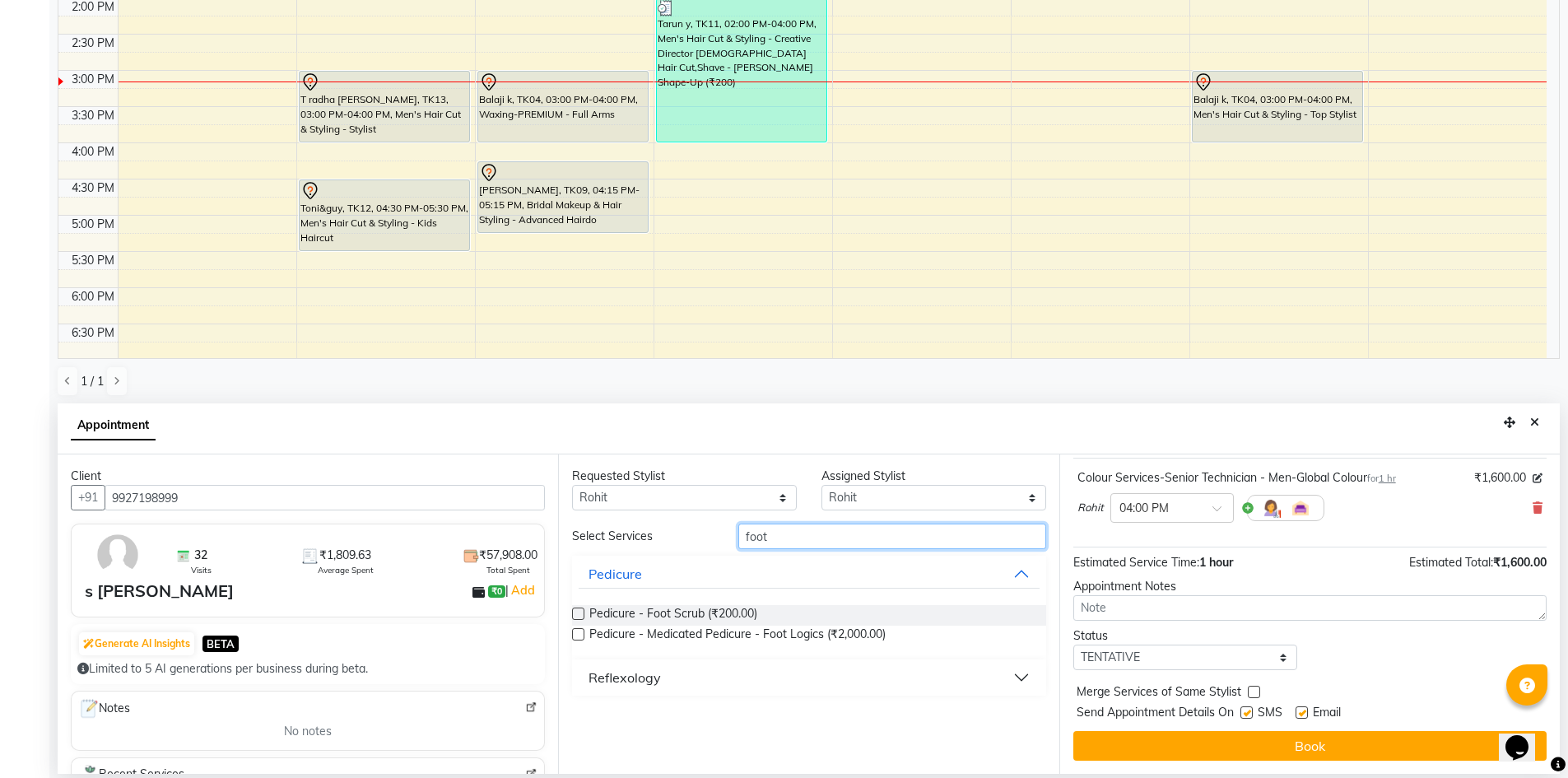
type input "foot"
click at [656, 672] on div "Reflexology" at bounding box center [625, 678] width 73 height 19
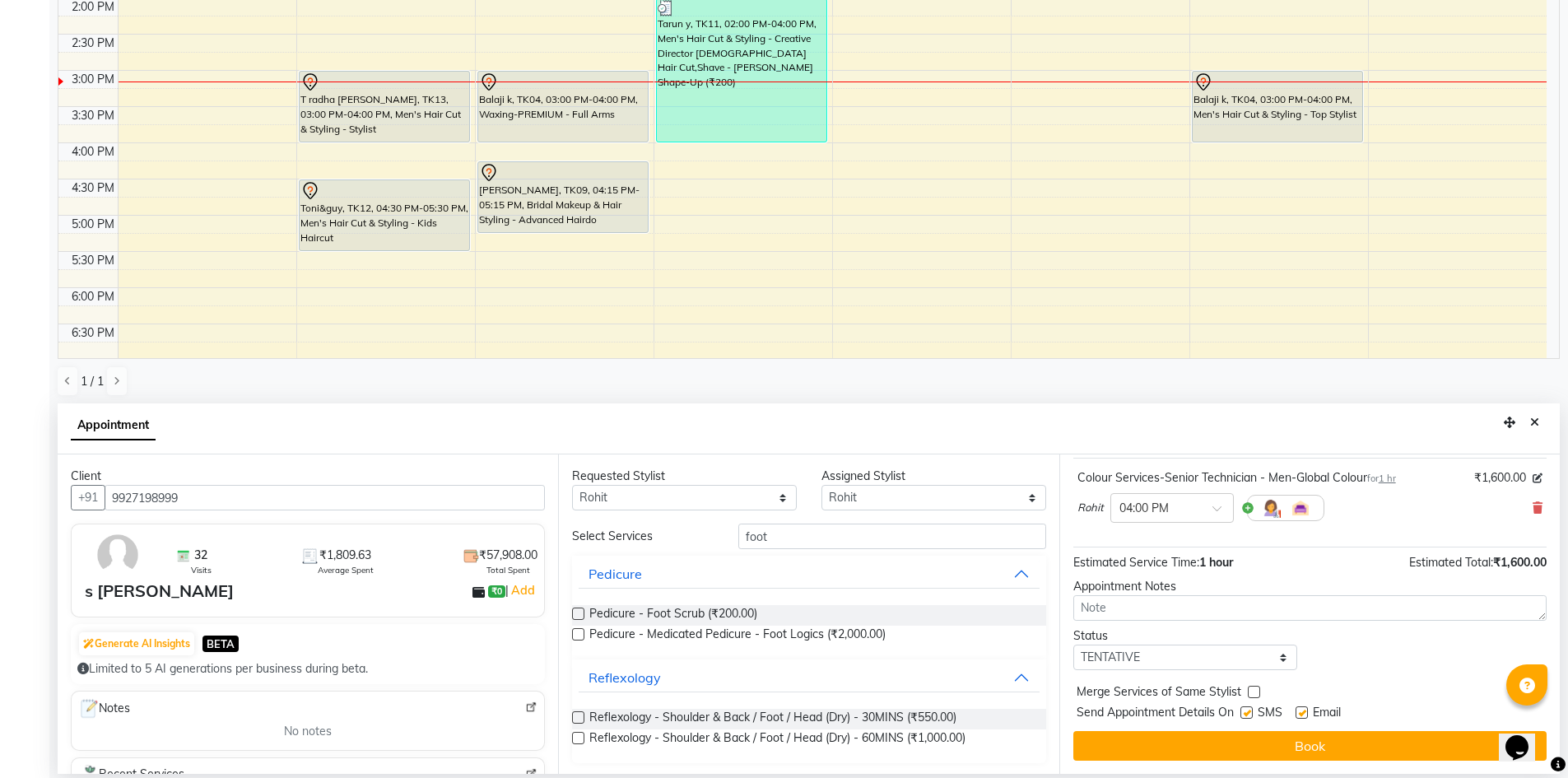
click at [786, 720] on span "Reflexology - Shoulder & Back / Foot / Head (Dry) - 30MINS (₹550.00)" at bounding box center [773, 719] width 367 height 20
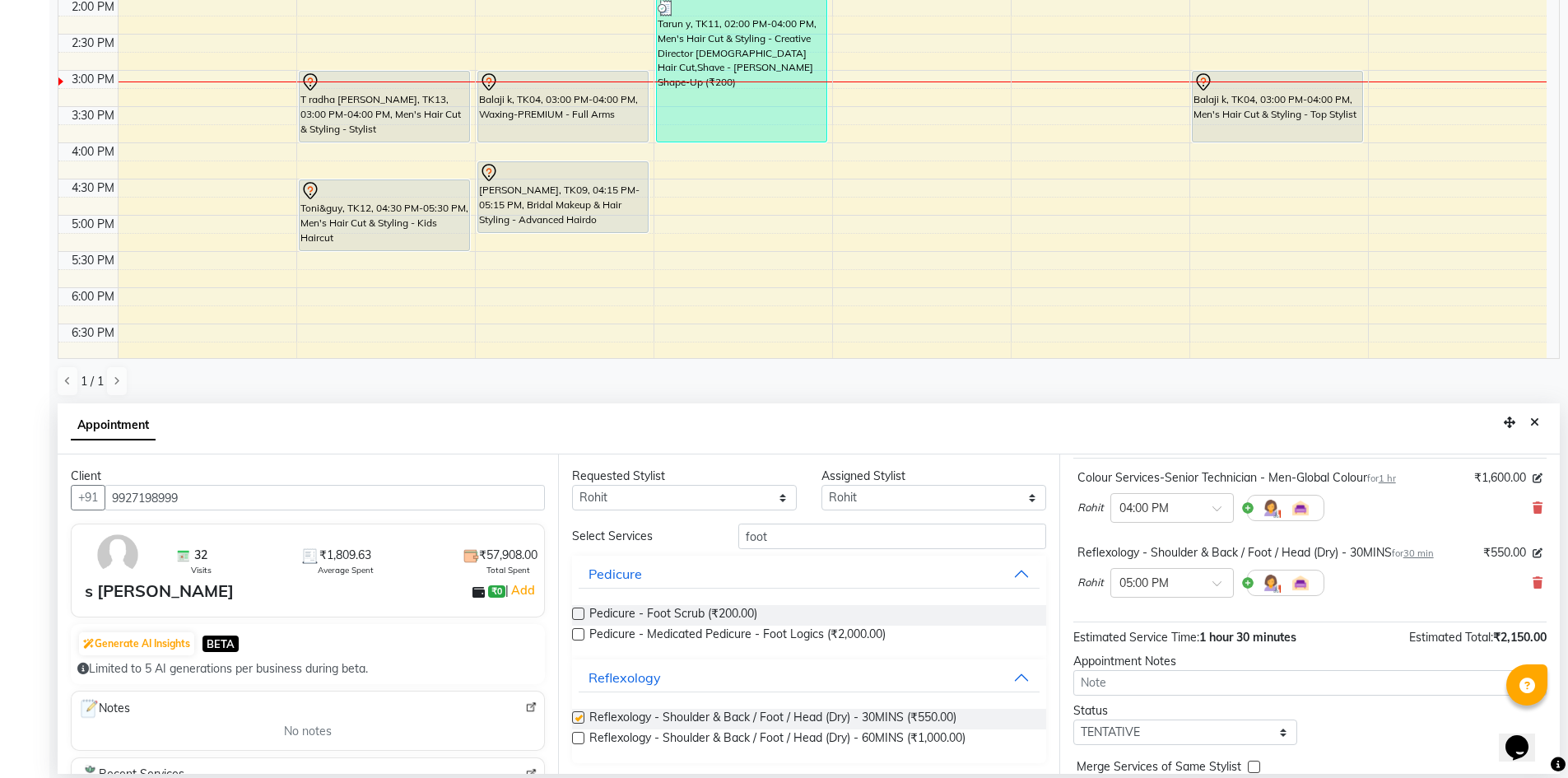
checkbox input "false"
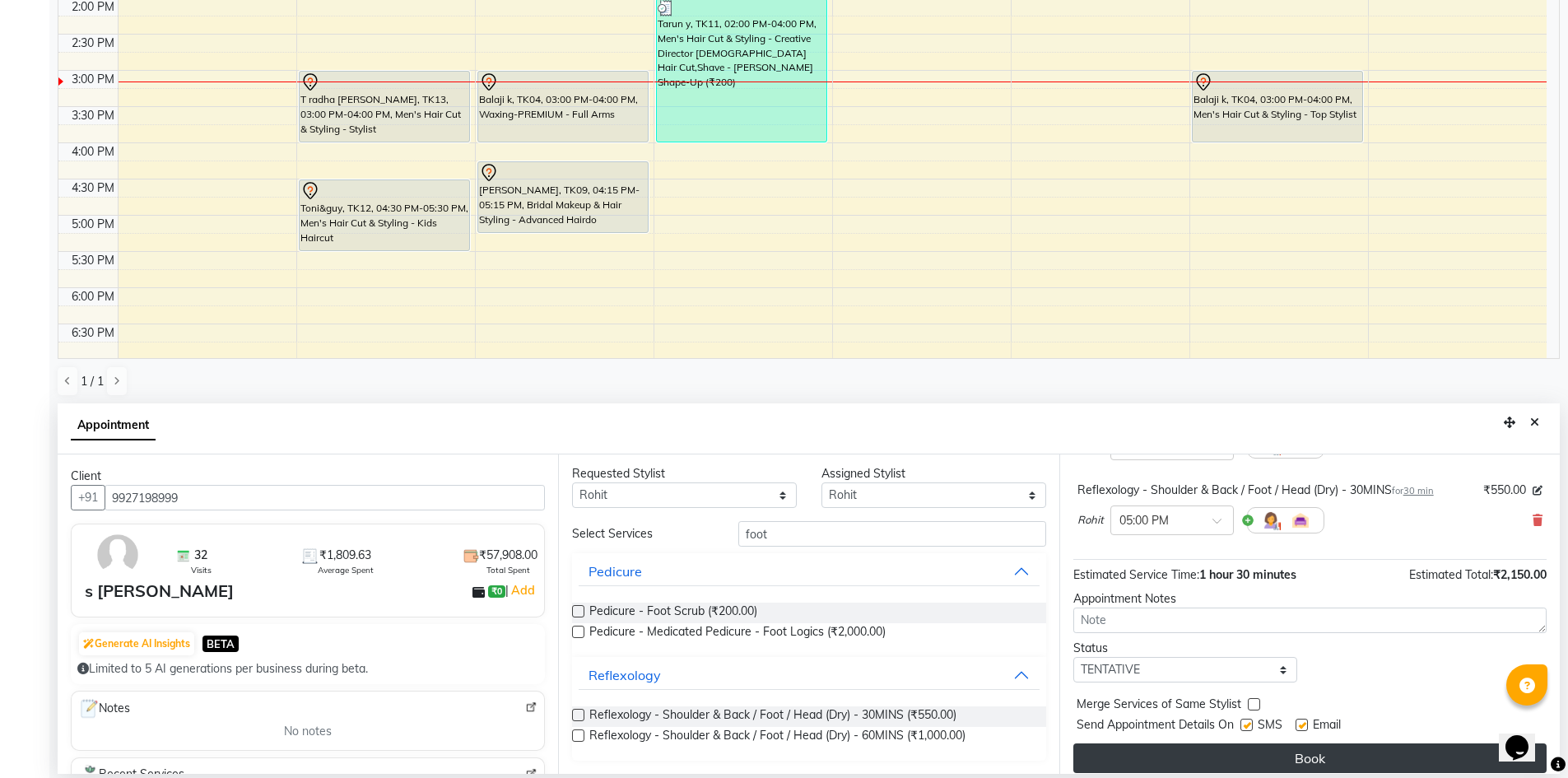
scroll to position [173, 0]
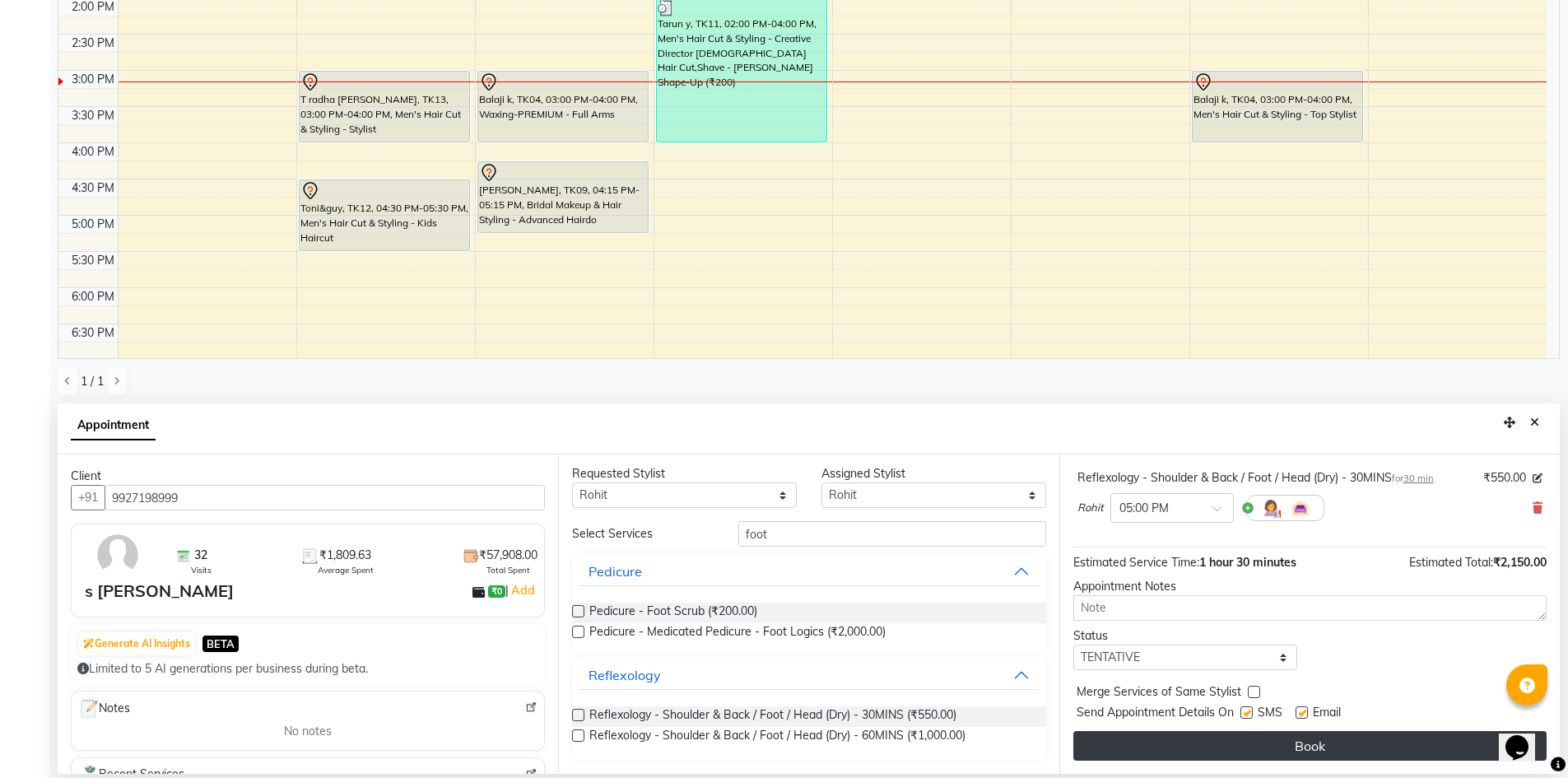
click at [1351, 745] on button "Book" at bounding box center [1310, 746] width 473 height 30
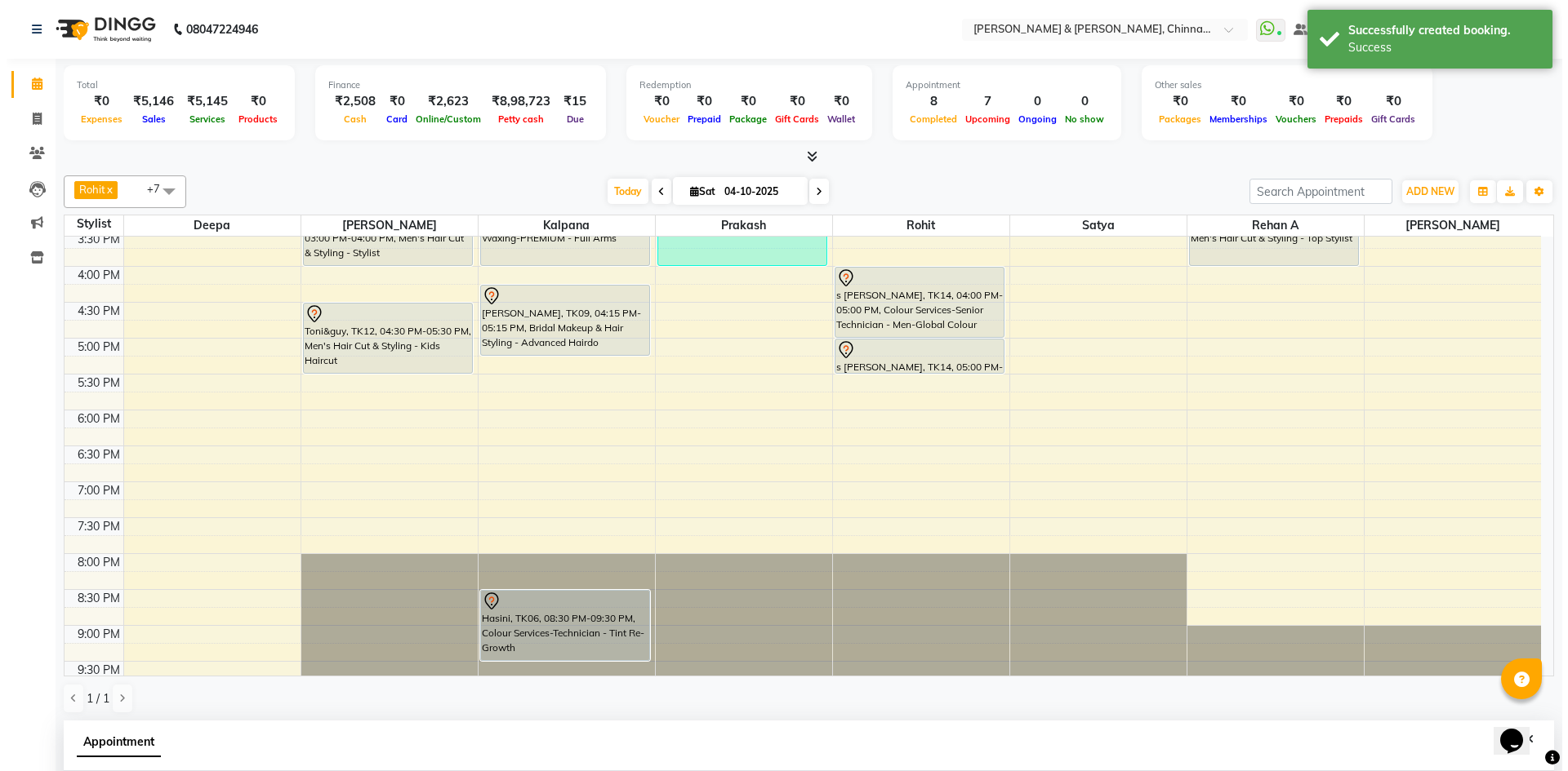
scroll to position [0, 0]
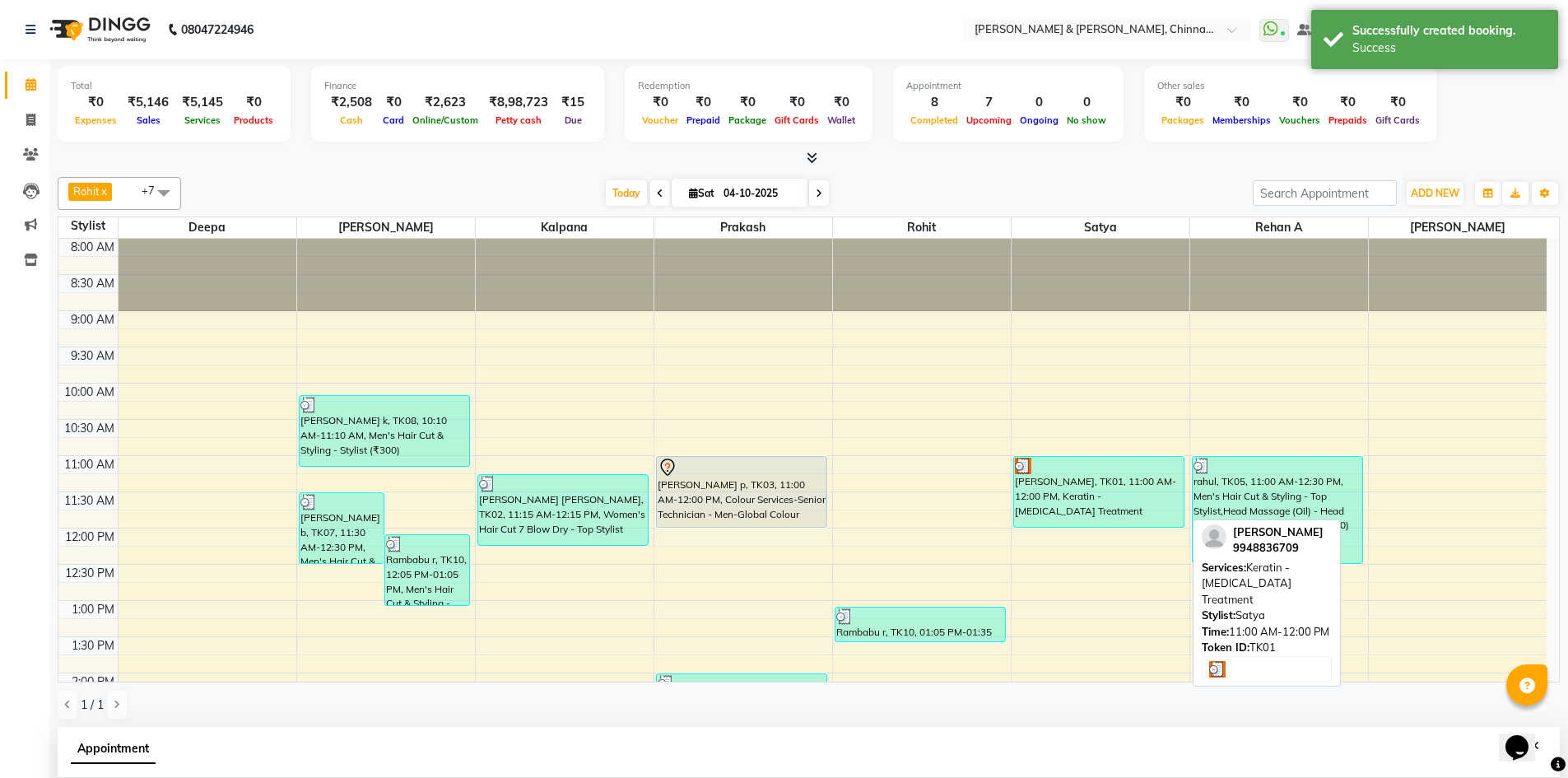
click at [1099, 505] on div "[PERSON_NAME], TK01, 11:00 AM-12:00 PM, Keratin - [MEDICAL_DATA] Treatment" at bounding box center [1099, 492] width 170 height 70
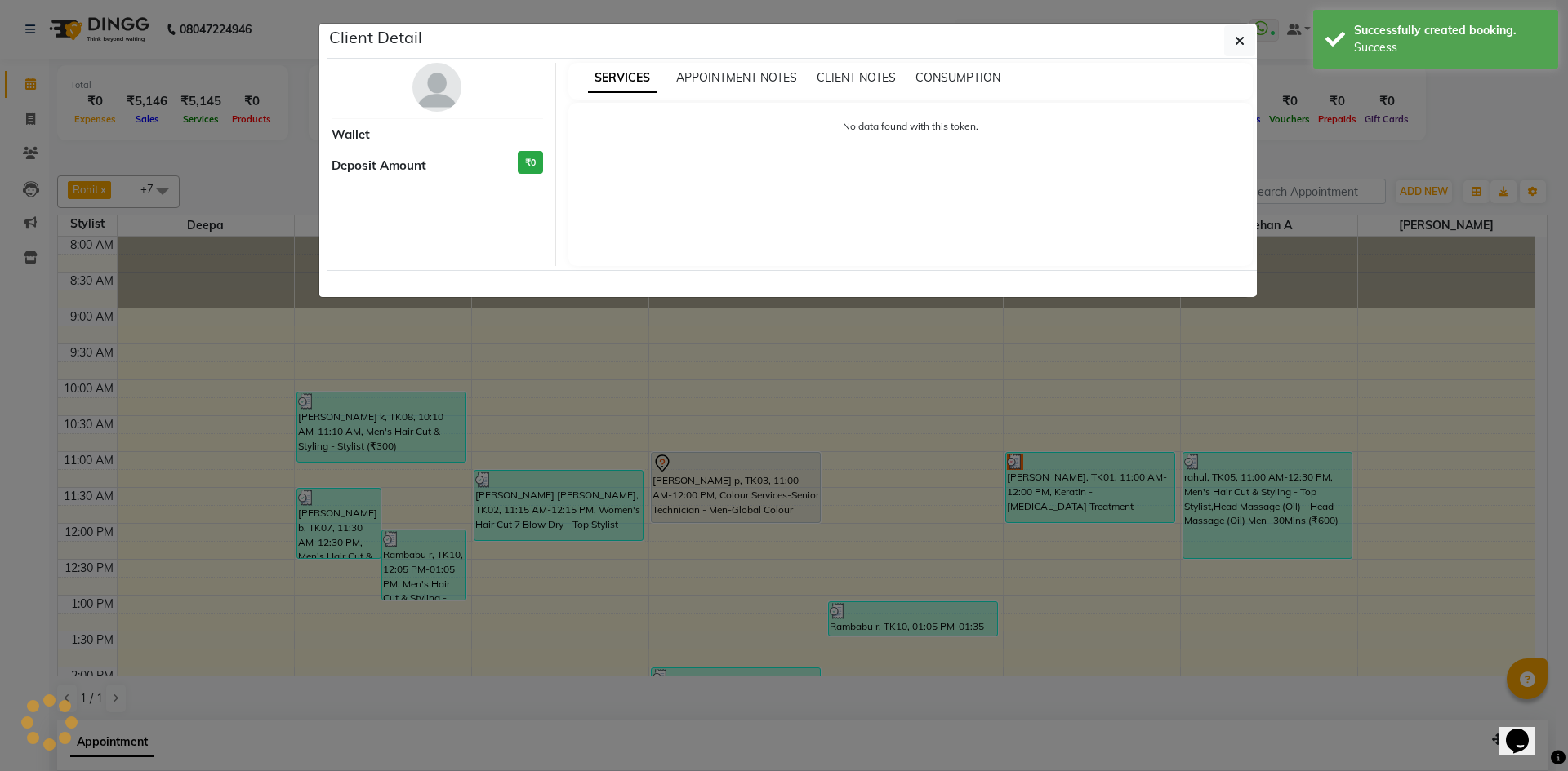
select select "3"
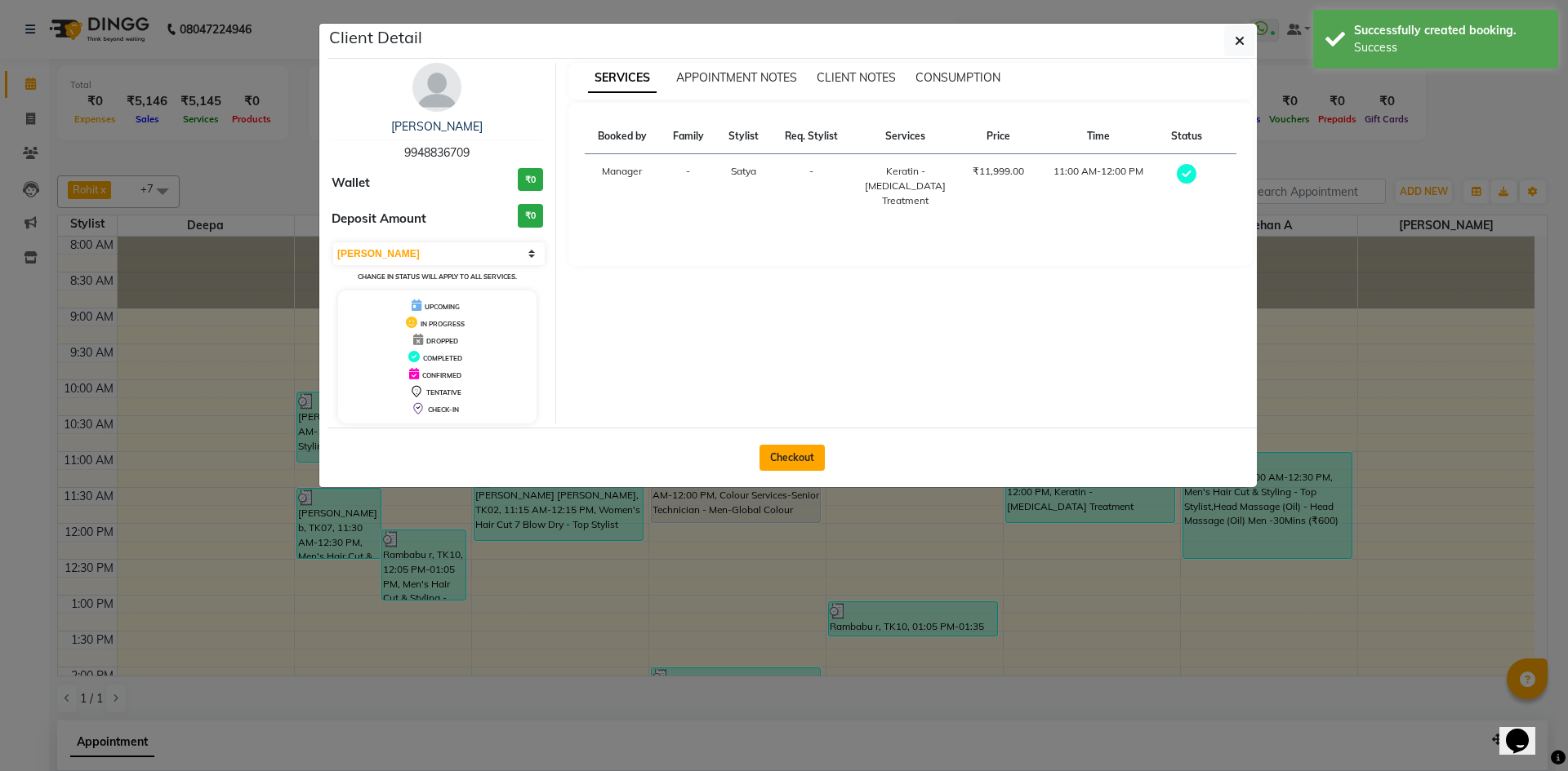
click at [785, 465] on button "Checkout" at bounding box center [792, 457] width 65 height 26
select select "service"
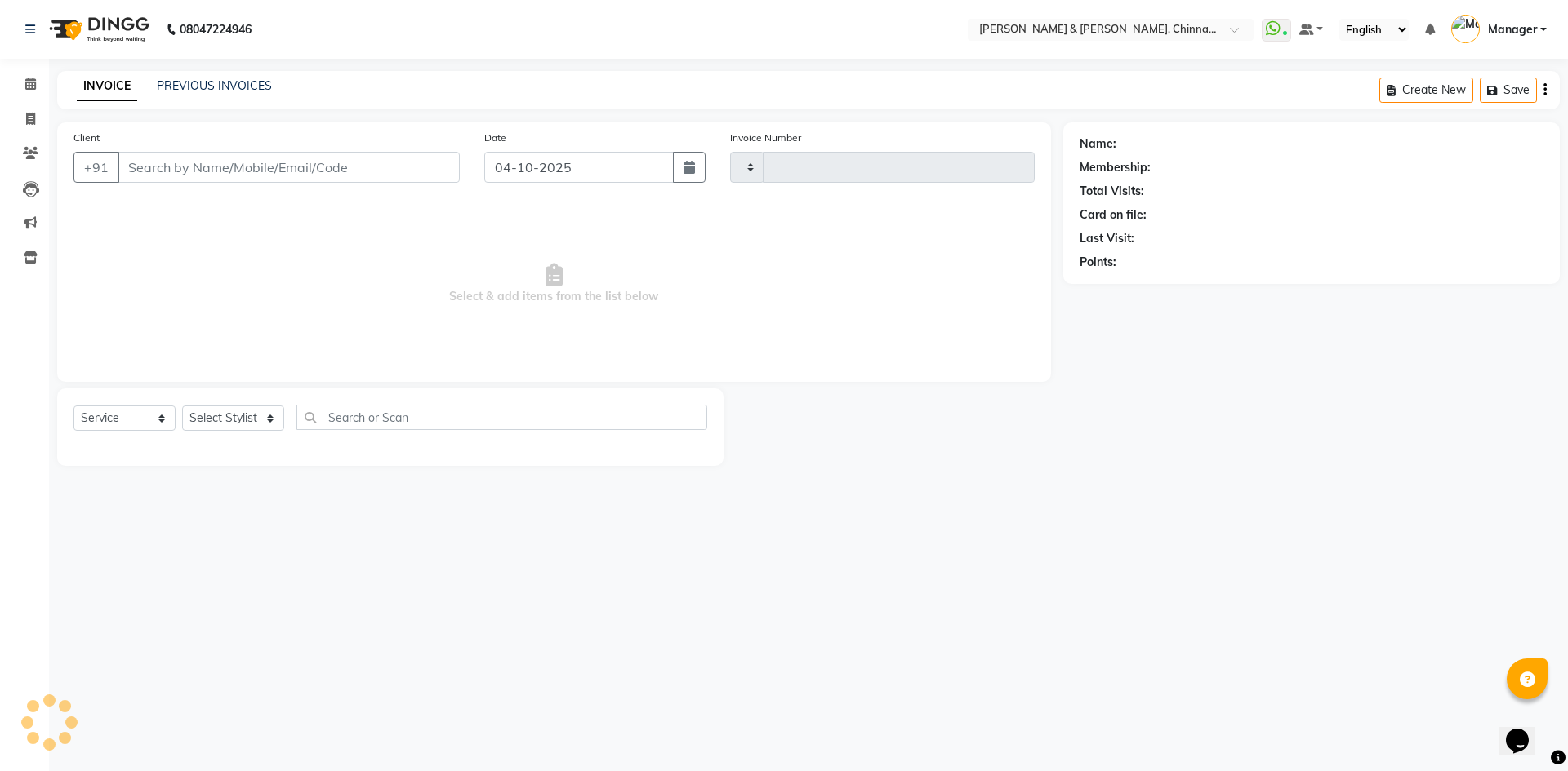
type input "3467"
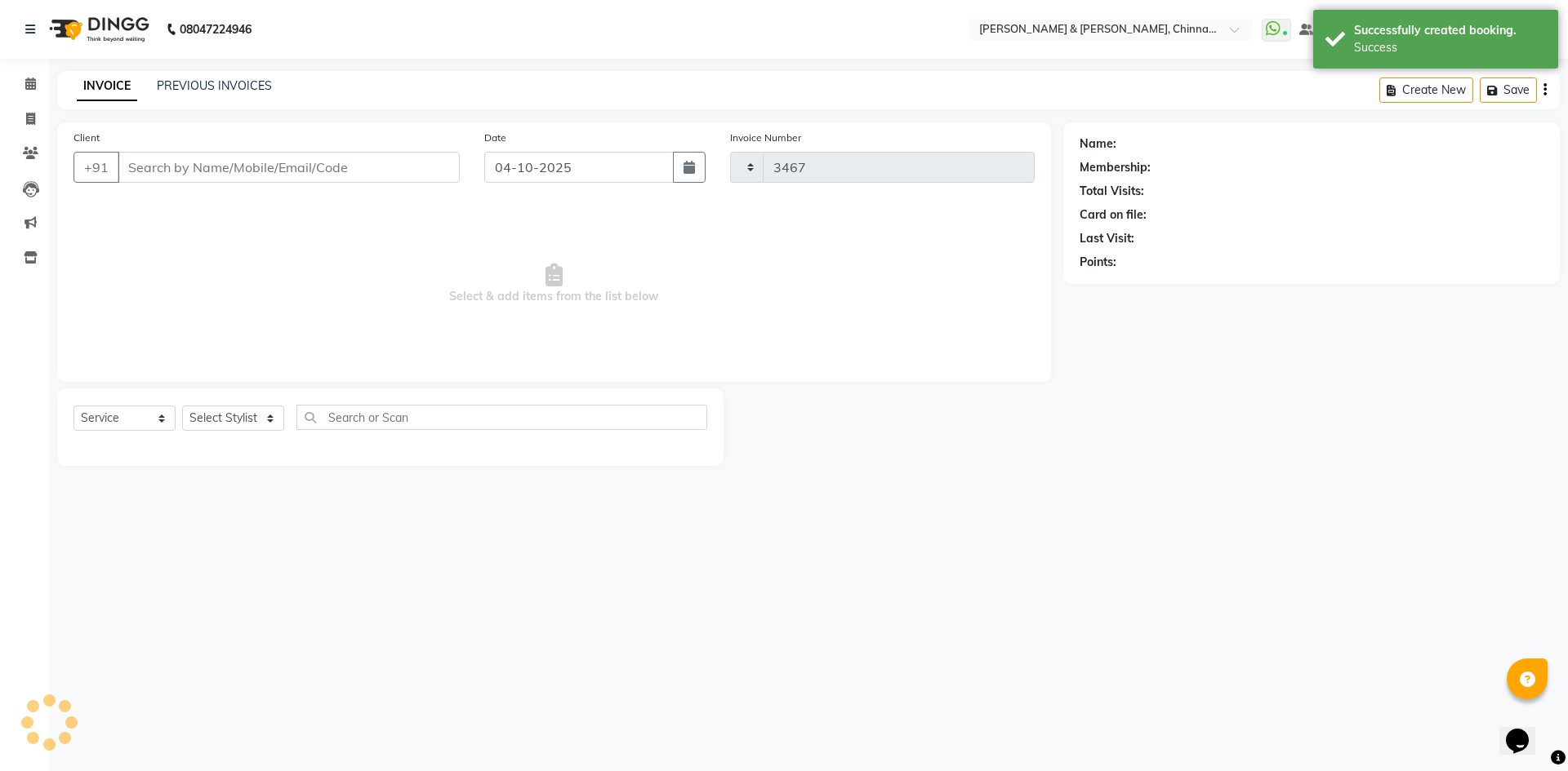
select select "7388"
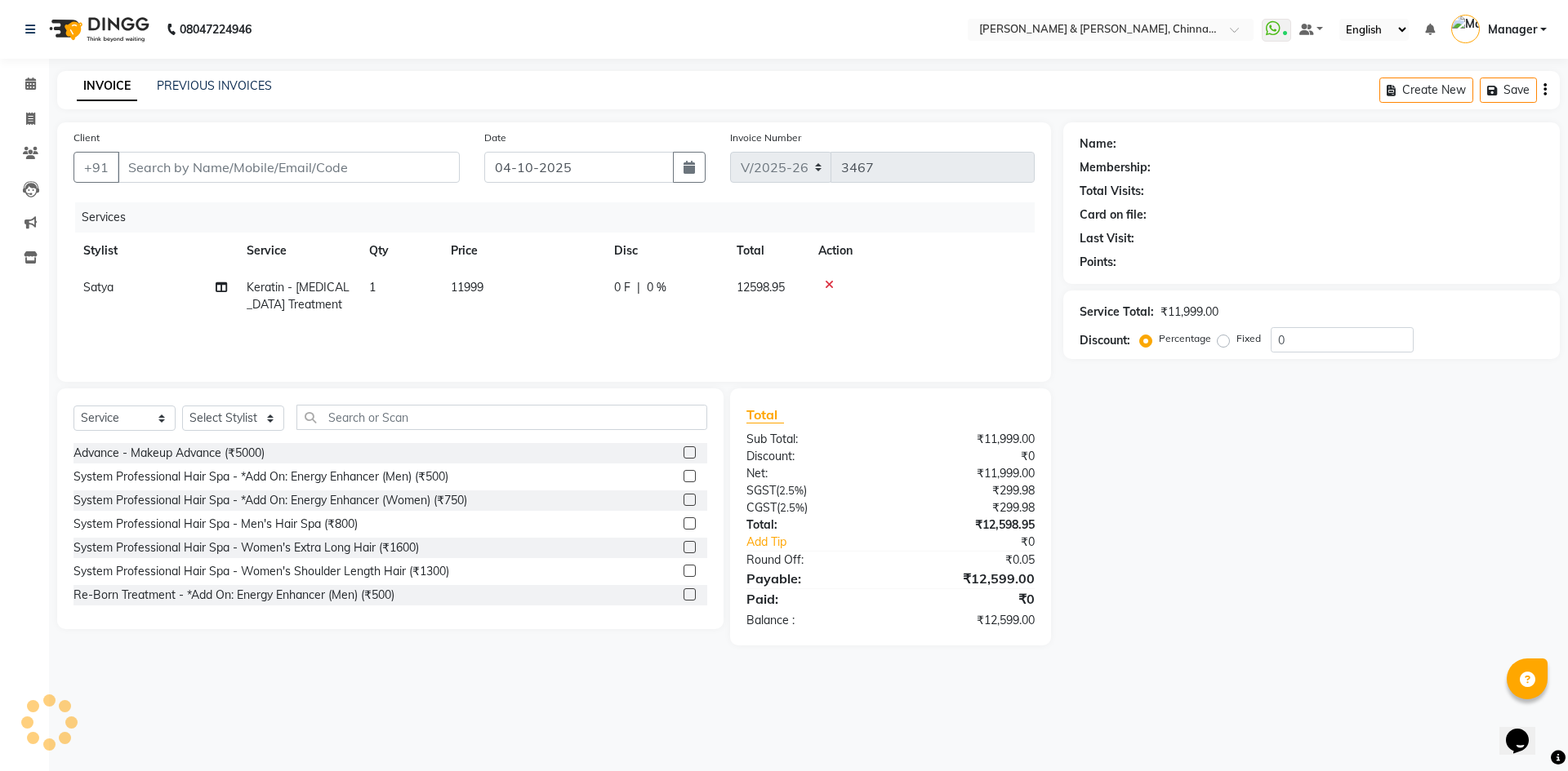
type input "9948836709"
select select "65038"
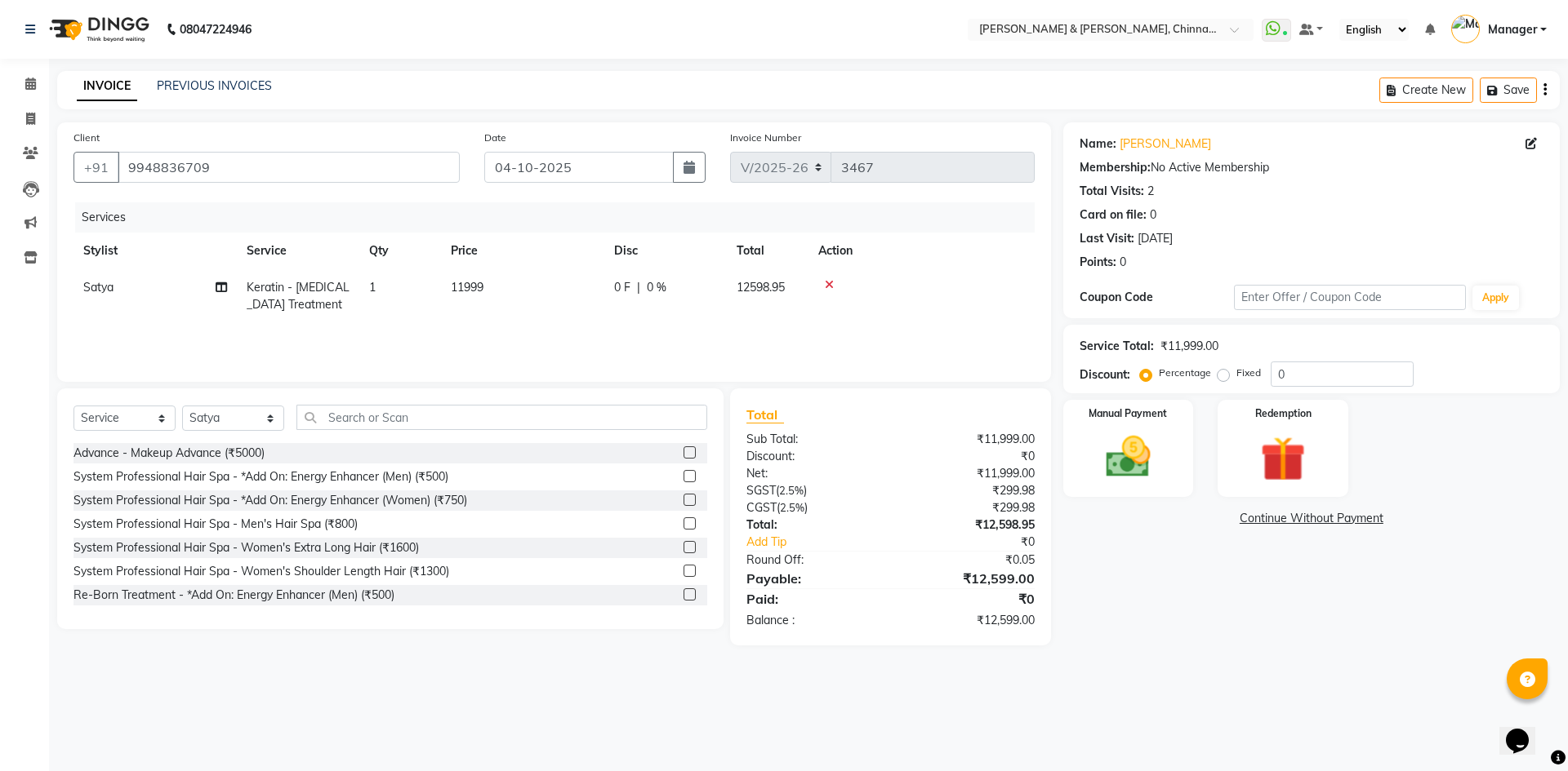
click at [140, 287] on td "Satya" at bounding box center [155, 296] width 163 height 54
select select "65038"
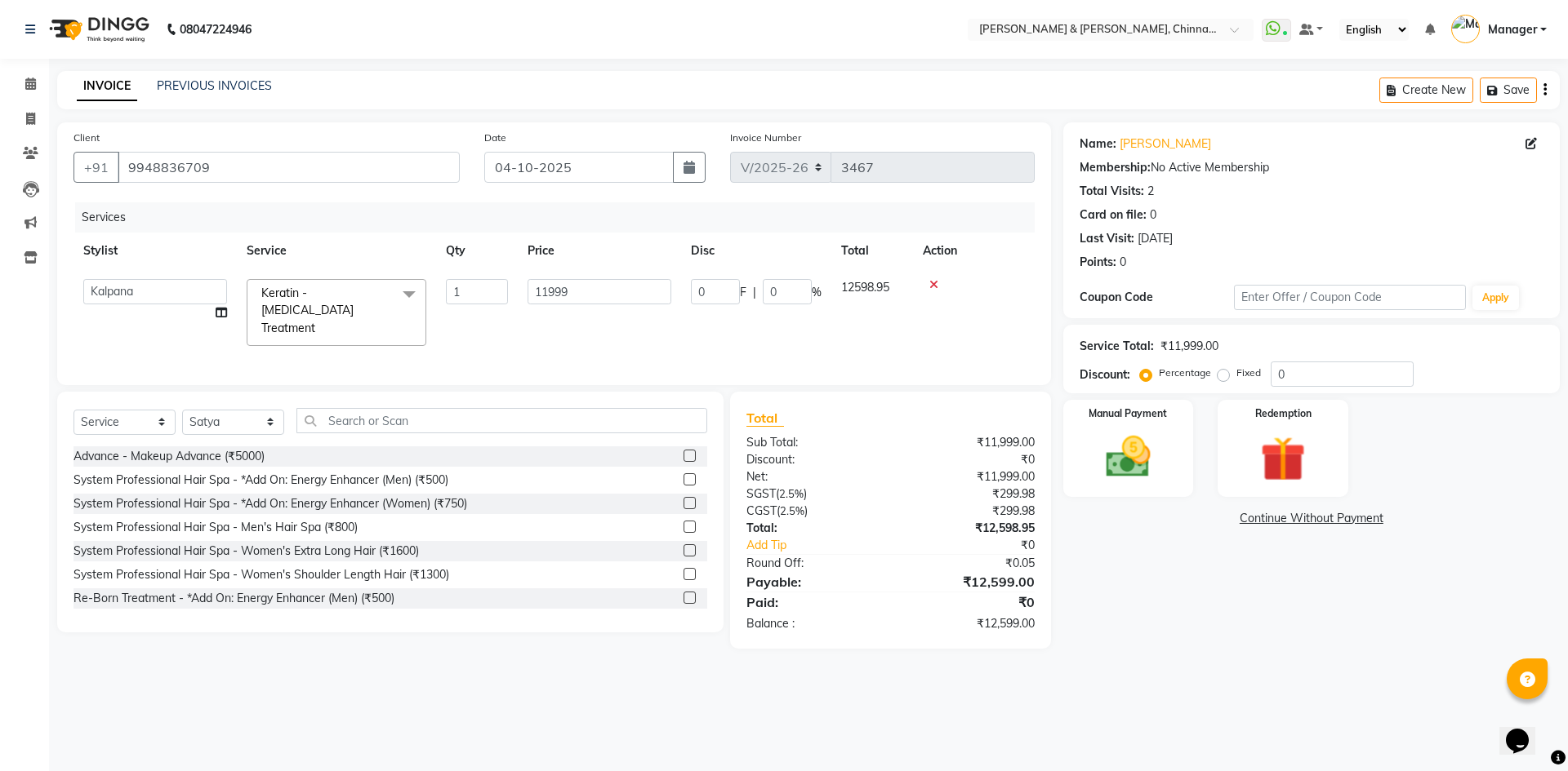
select select "65148"
click at [595, 301] on input "11999" at bounding box center [599, 292] width 144 height 25
drag, startPoint x: 484, startPoint y: 293, endPoint x: 433, endPoint y: 288, distance: 51.2
click at [447, 293] on tr "Admin Chrispin Deepa Dingg support Faizan Kalpana Kalyan Kenny Manager Prakash …" at bounding box center [554, 312] width 961 height 86
type input "13000"
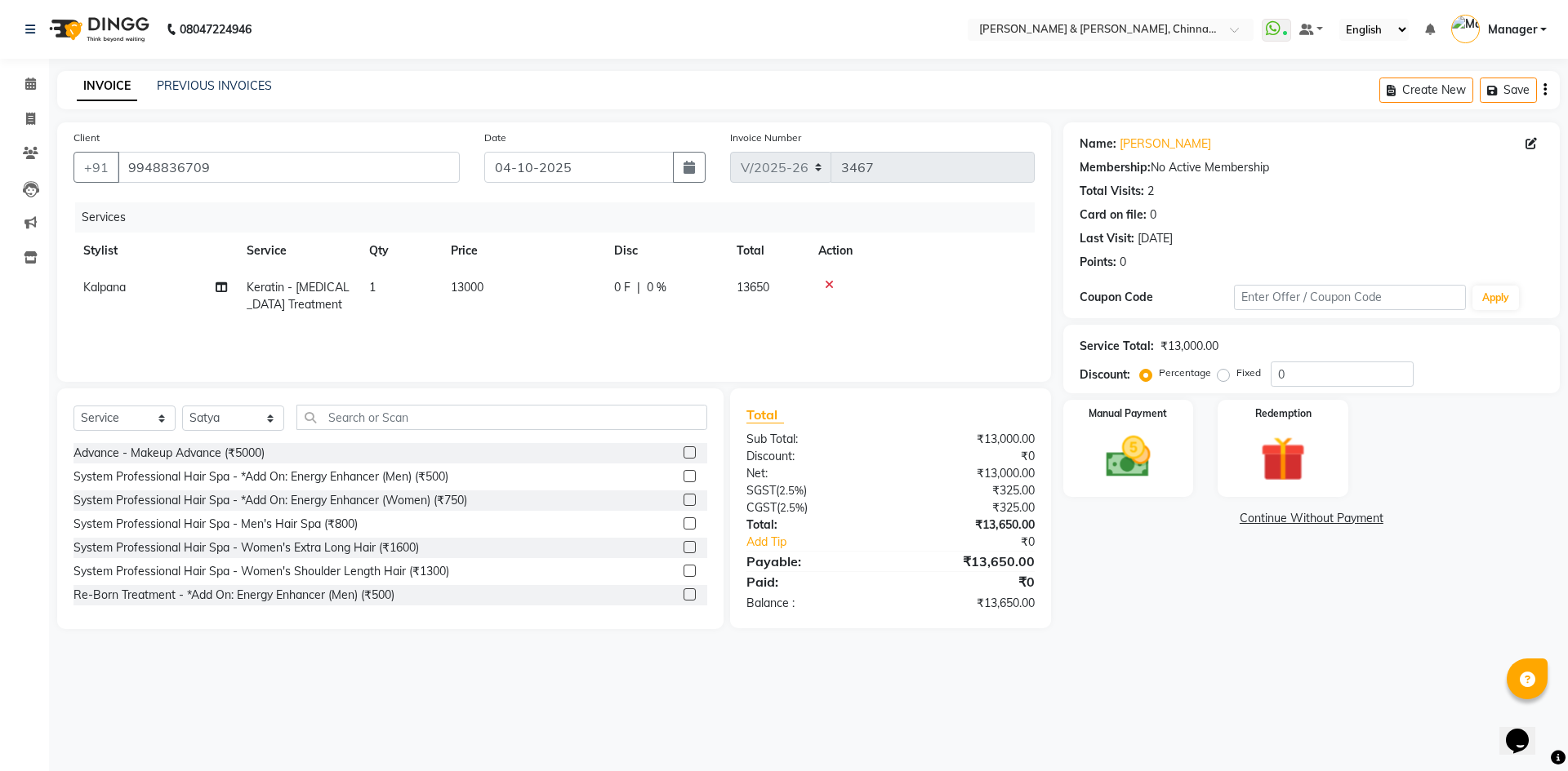
click at [1281, 634] on main "INVOICE PREVIOUS INVOICES Create New Save Client +91 9948836709 Date 04-10-2025…" at bounding box center [808, 362] width 1519 height 583
click at [210, 421] on select "Select Stylist Admin Chrispin Deepa Dingg support Faizan Kalpana Kalyan Kenny M…" at bounding box center [233, 418] width 102 height 25
select select "65148"
click at [182, 406] on select "Select Stylist Admin Chrispin Deepa Dingg support Faizan Kalpana Kalyan Kenny M…" at bounding box center [233, 418] width 102 height 25
click at [377, 420] on input "text" at bounding box center [501, 417] width 411 height 25
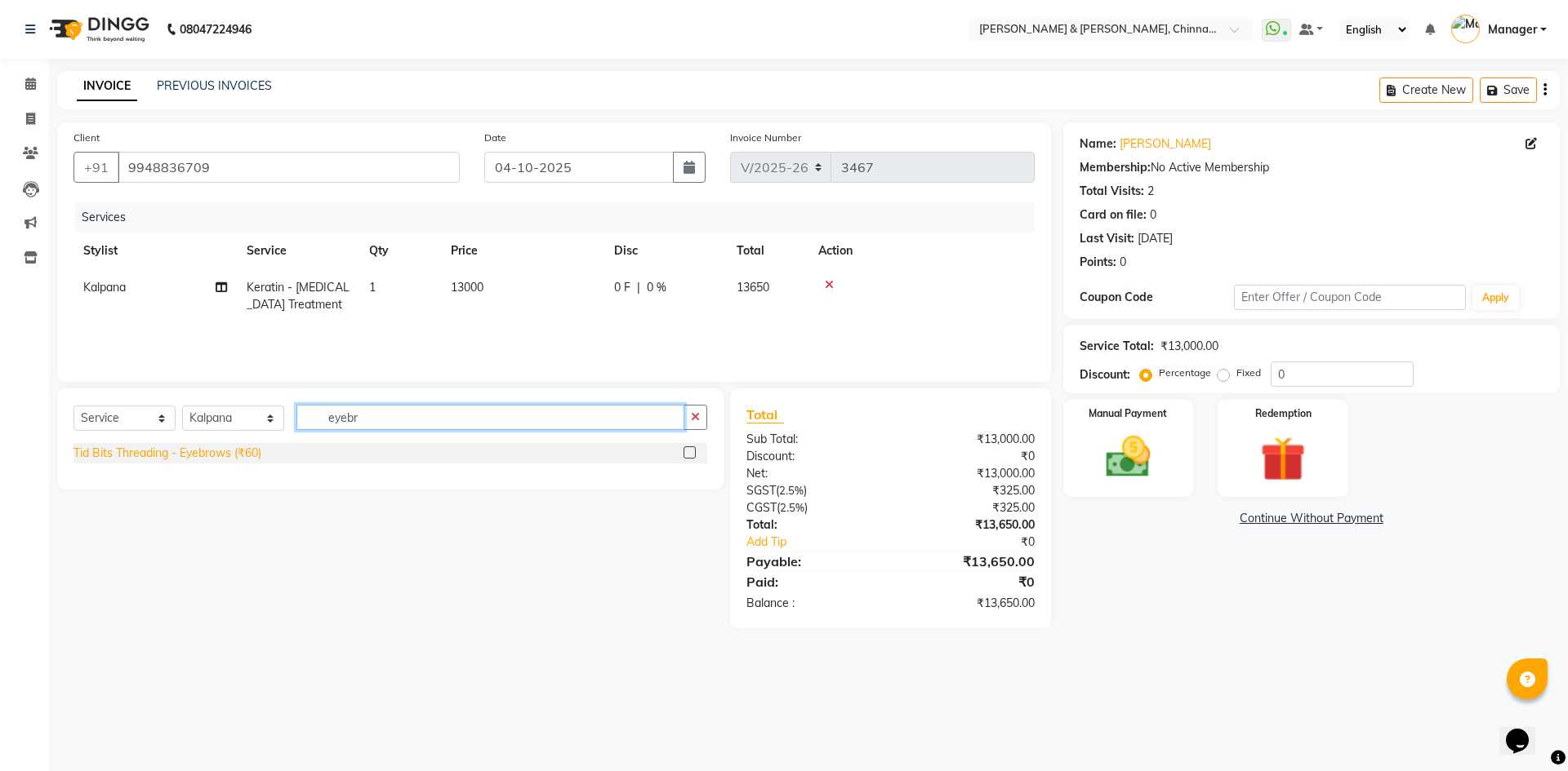
type input "eyebr"
click at [230, 449] on div "Tid Bits Threading - Eyebrows (₹60)" at bounding box center [167, 453] width 187 height 17
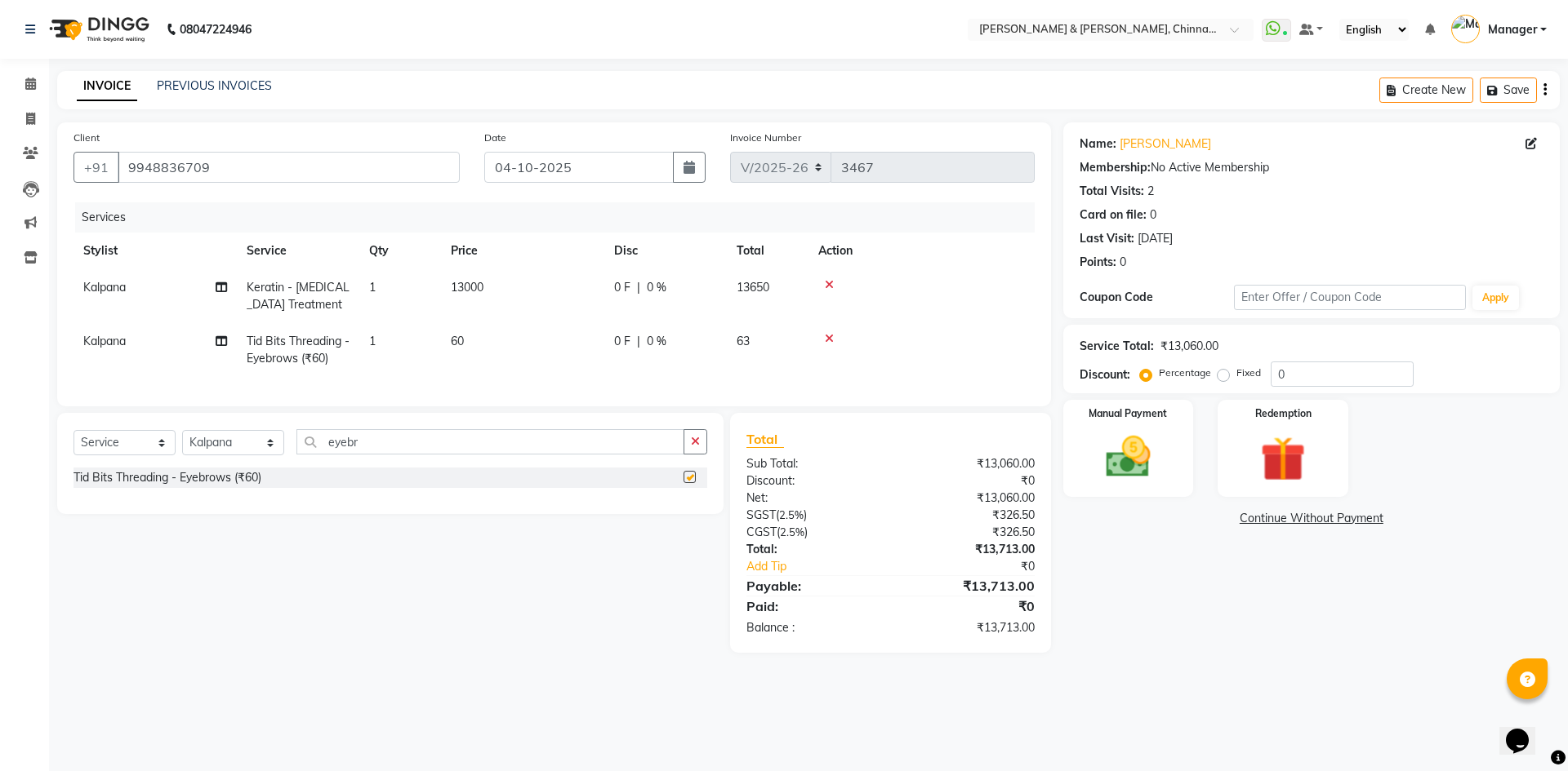
checkbox input "false"
click at [1153, 443] on img at bounding box center [1128, 457] width 76 height 54
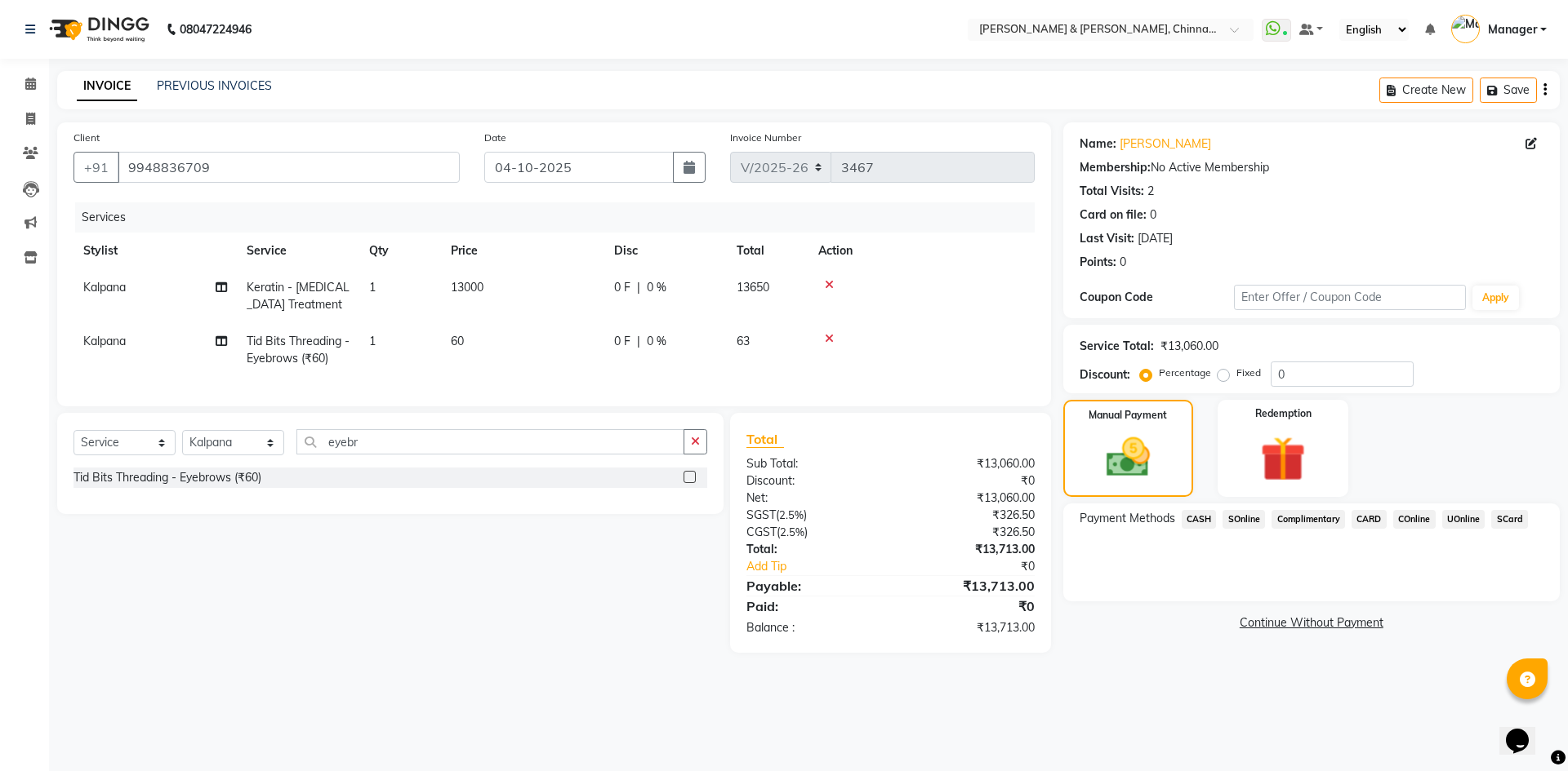
click at [1476, 523] on span "UOnline" at bounding box center [1464, 519] width 44 height 18
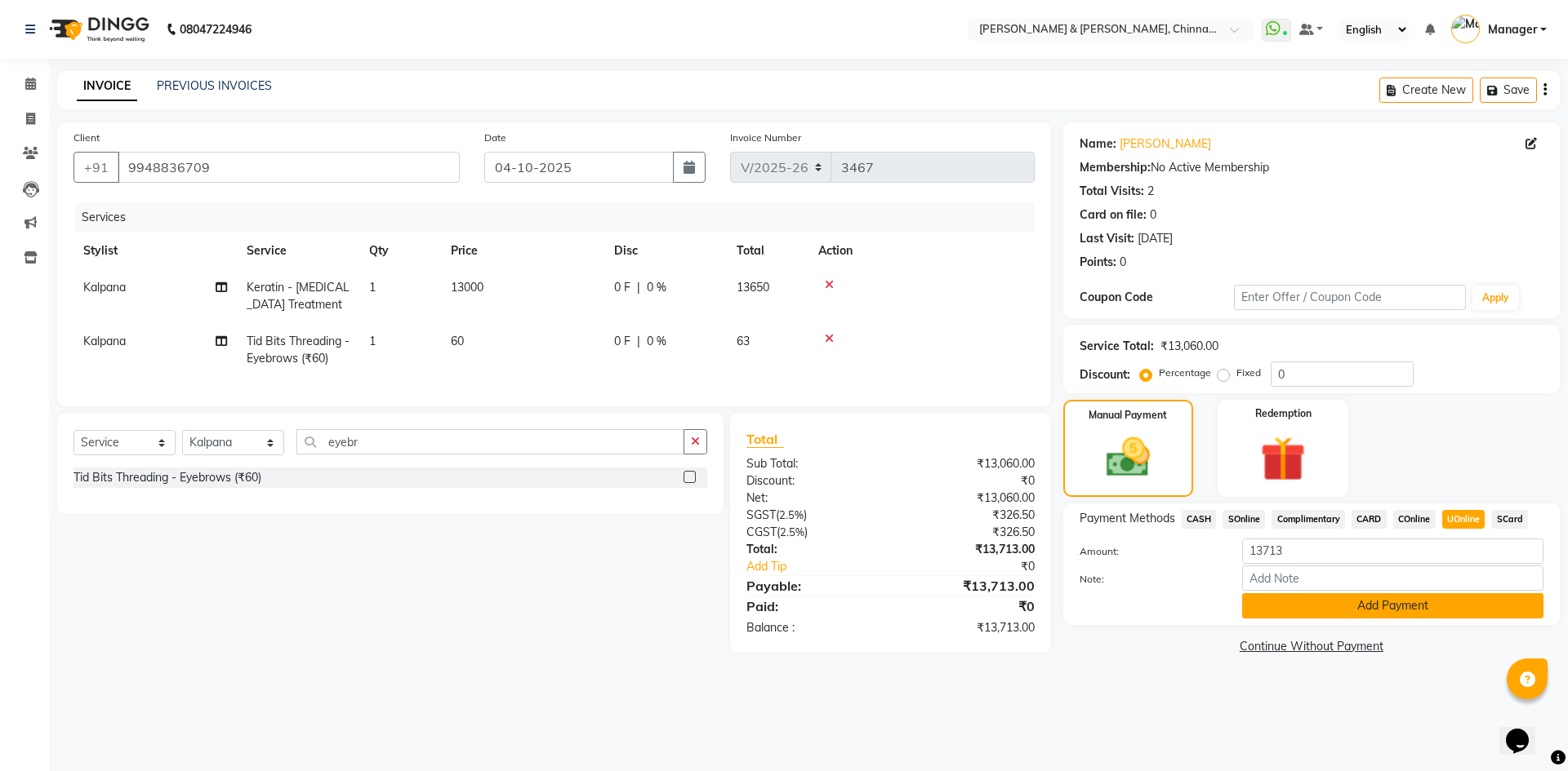
click at [1426, 602] on button "Add Payment" at bounding box center [1392, 606] width 301 height 25
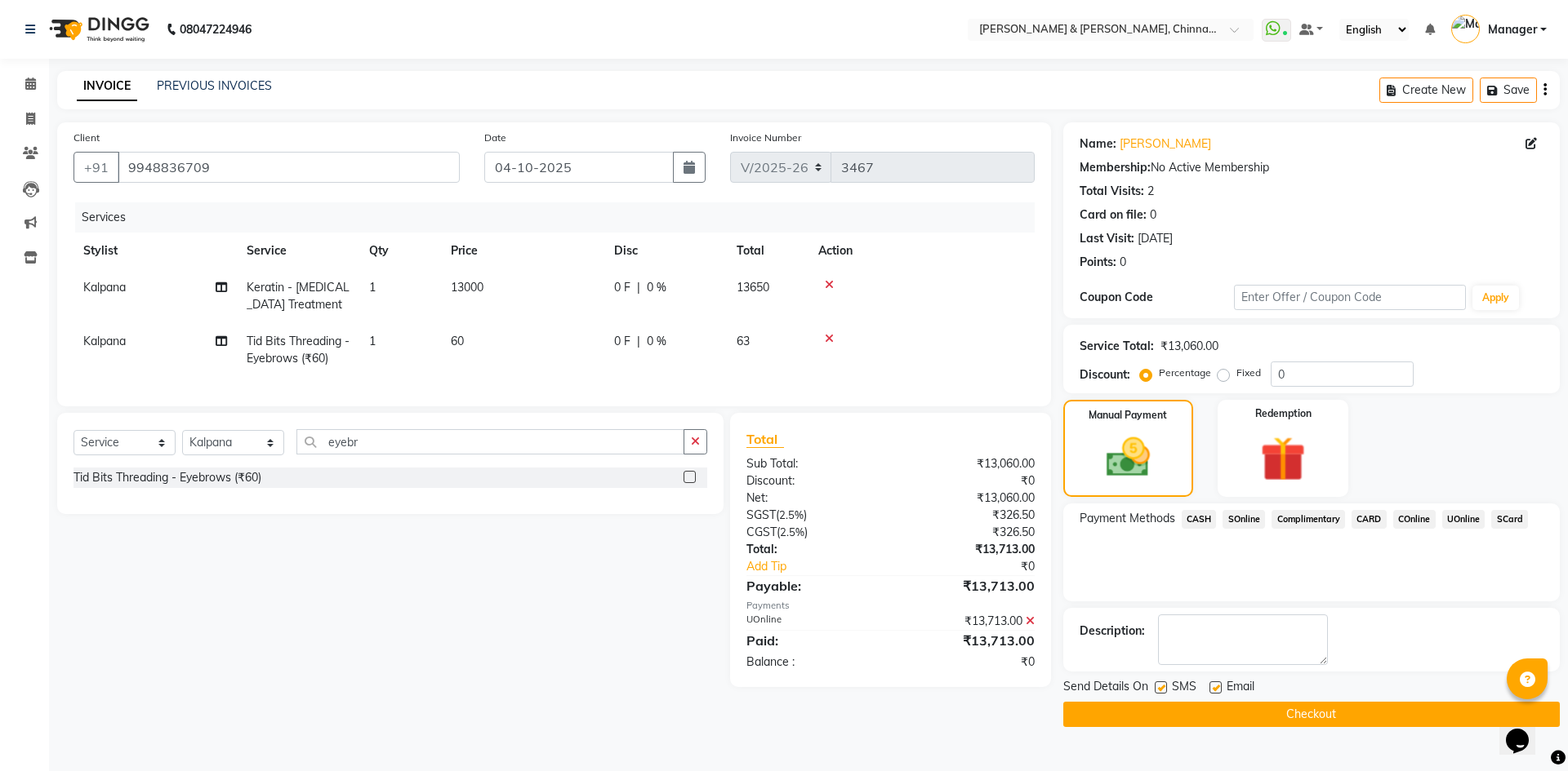
click at [1303, 710] on button "Checkout" at bounding box center [1311, 714] width 496 height 25
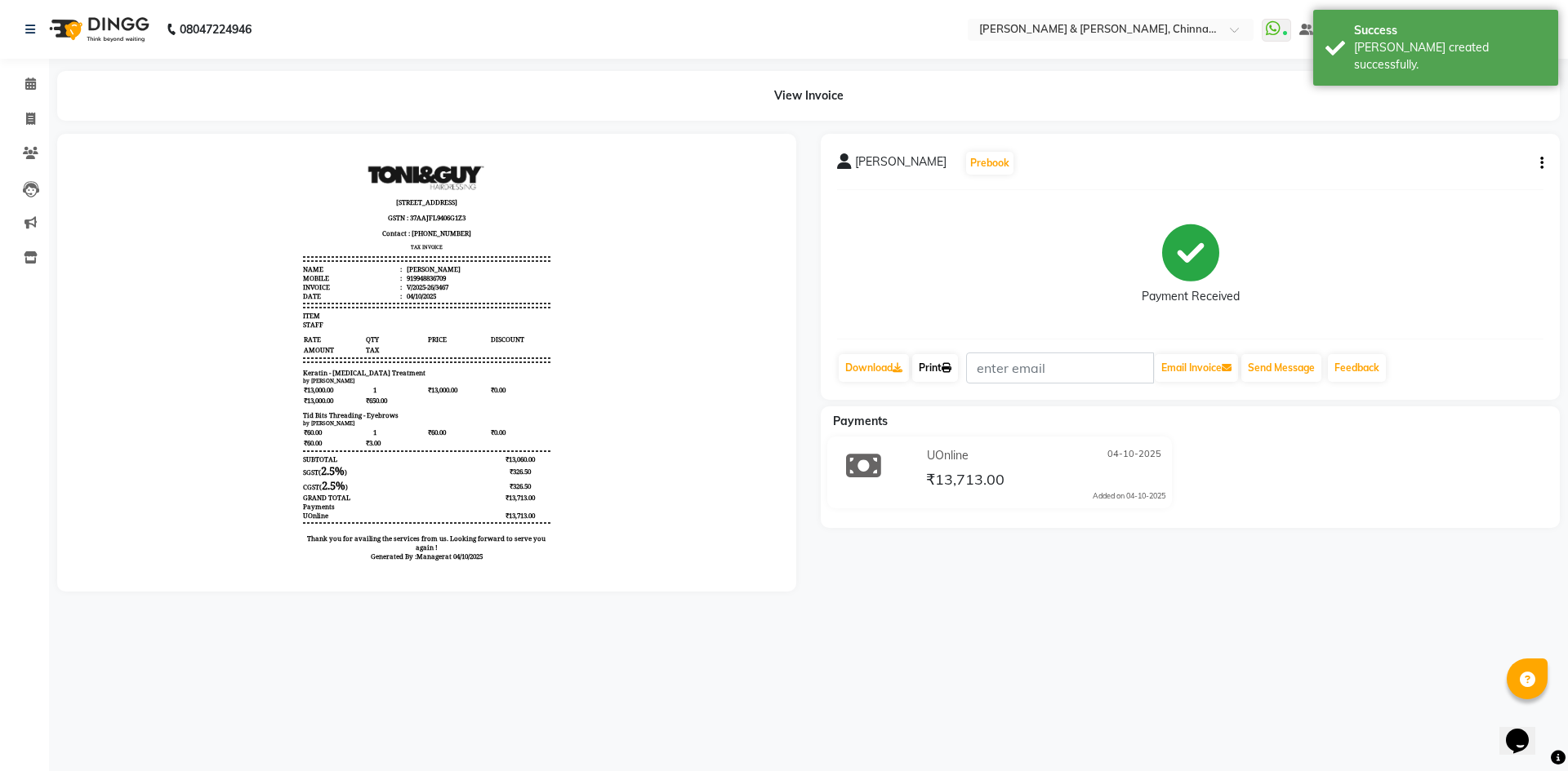
click at [937, 375] on link "Print" at bounding box center [935, 368] width 46 height 28
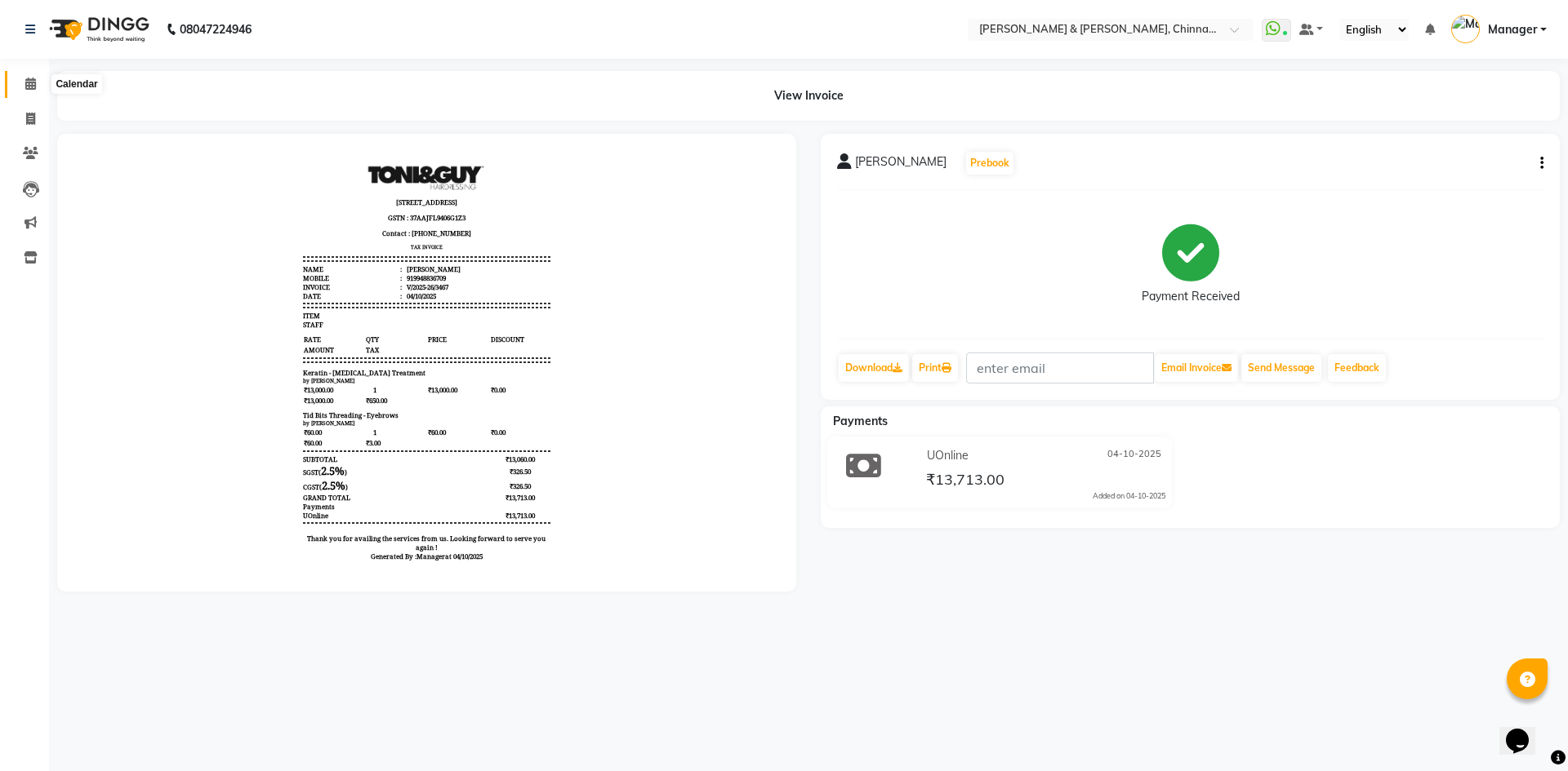
click at [33, 84] on icon at bounding box center [30, 84] width 11 height 13
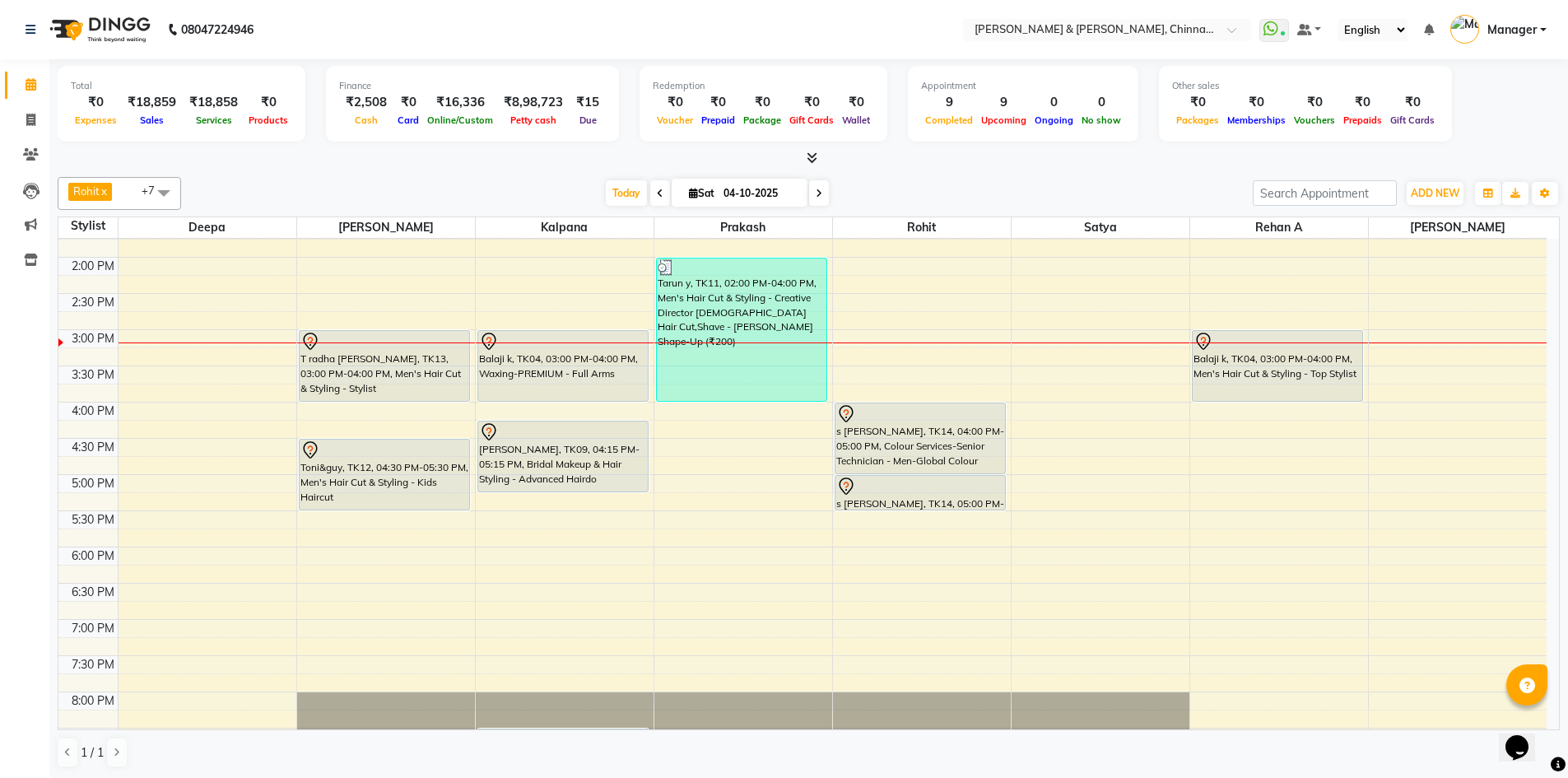
scroll to position [419, 0]
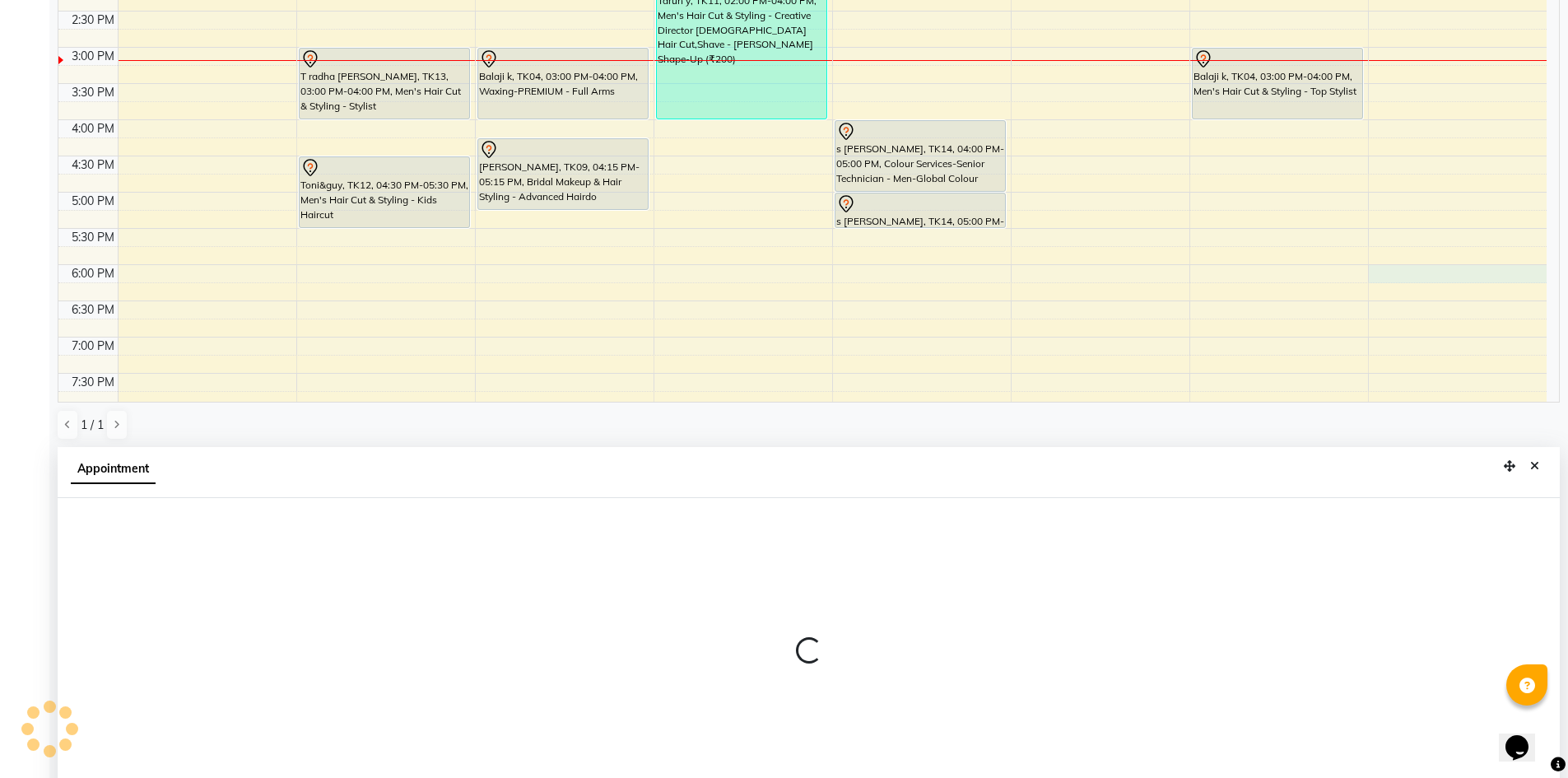
select select "86155"
select select "tentative"
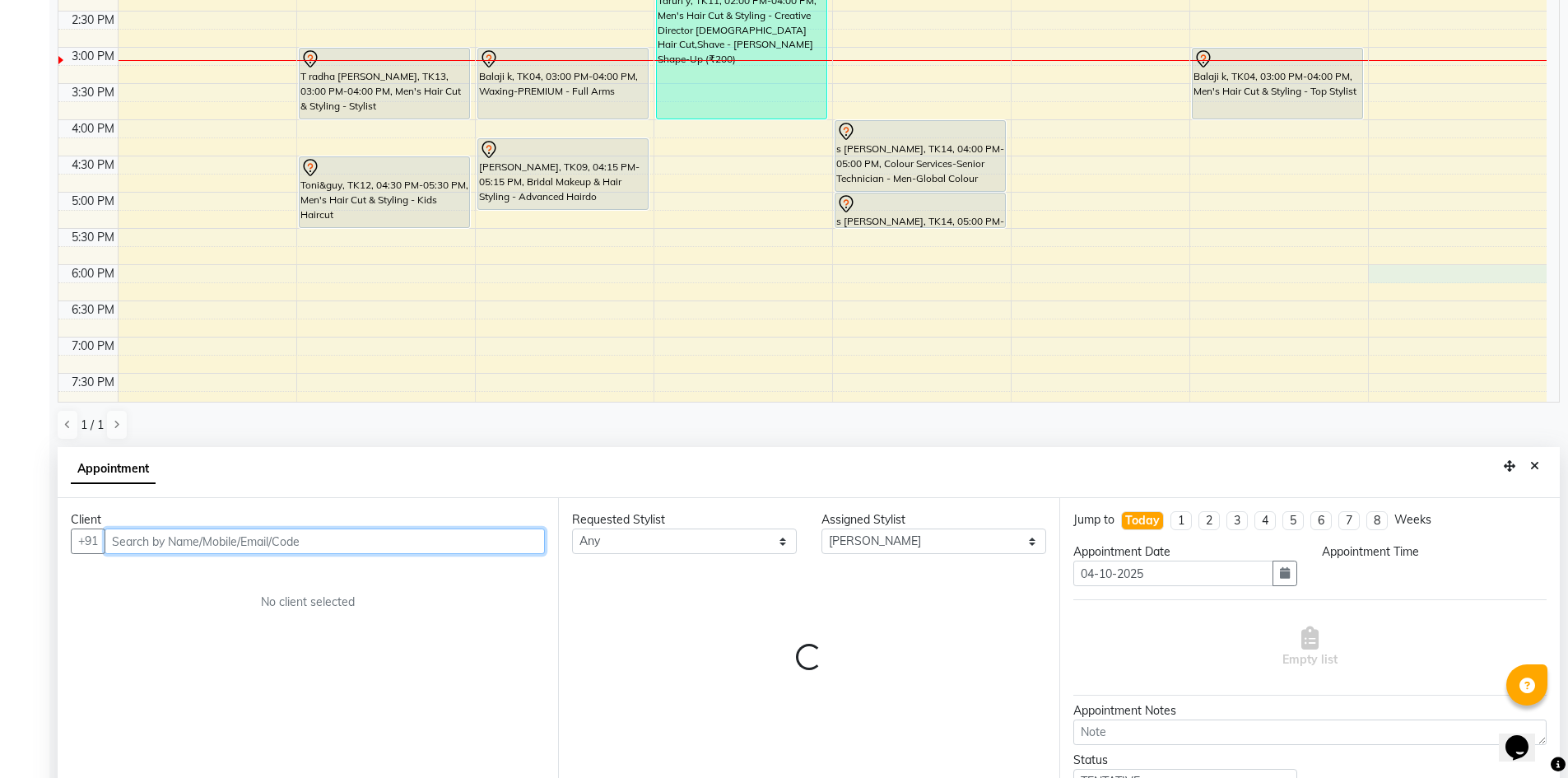
scroll to position [324, 0]
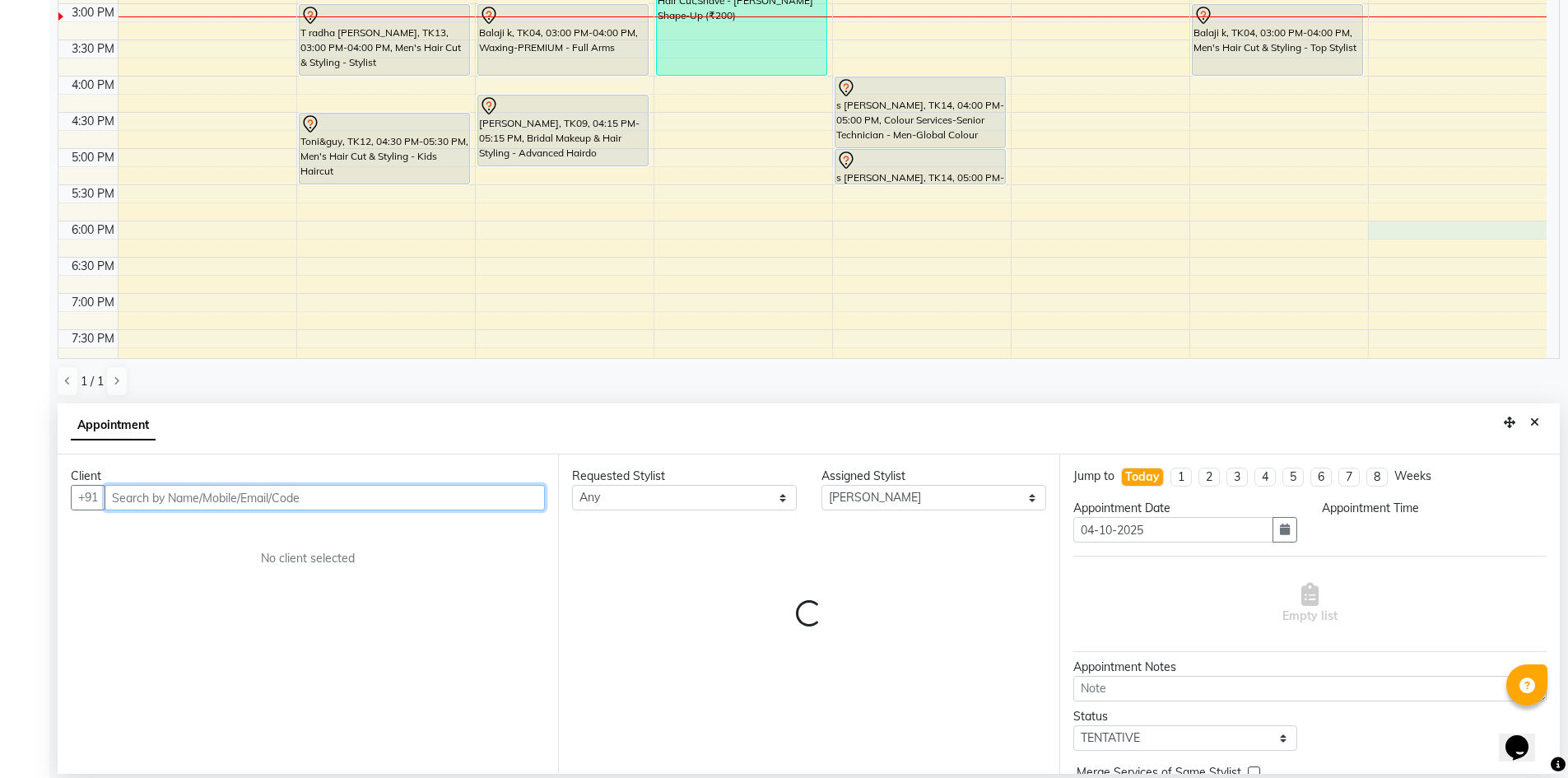
select select "1080"
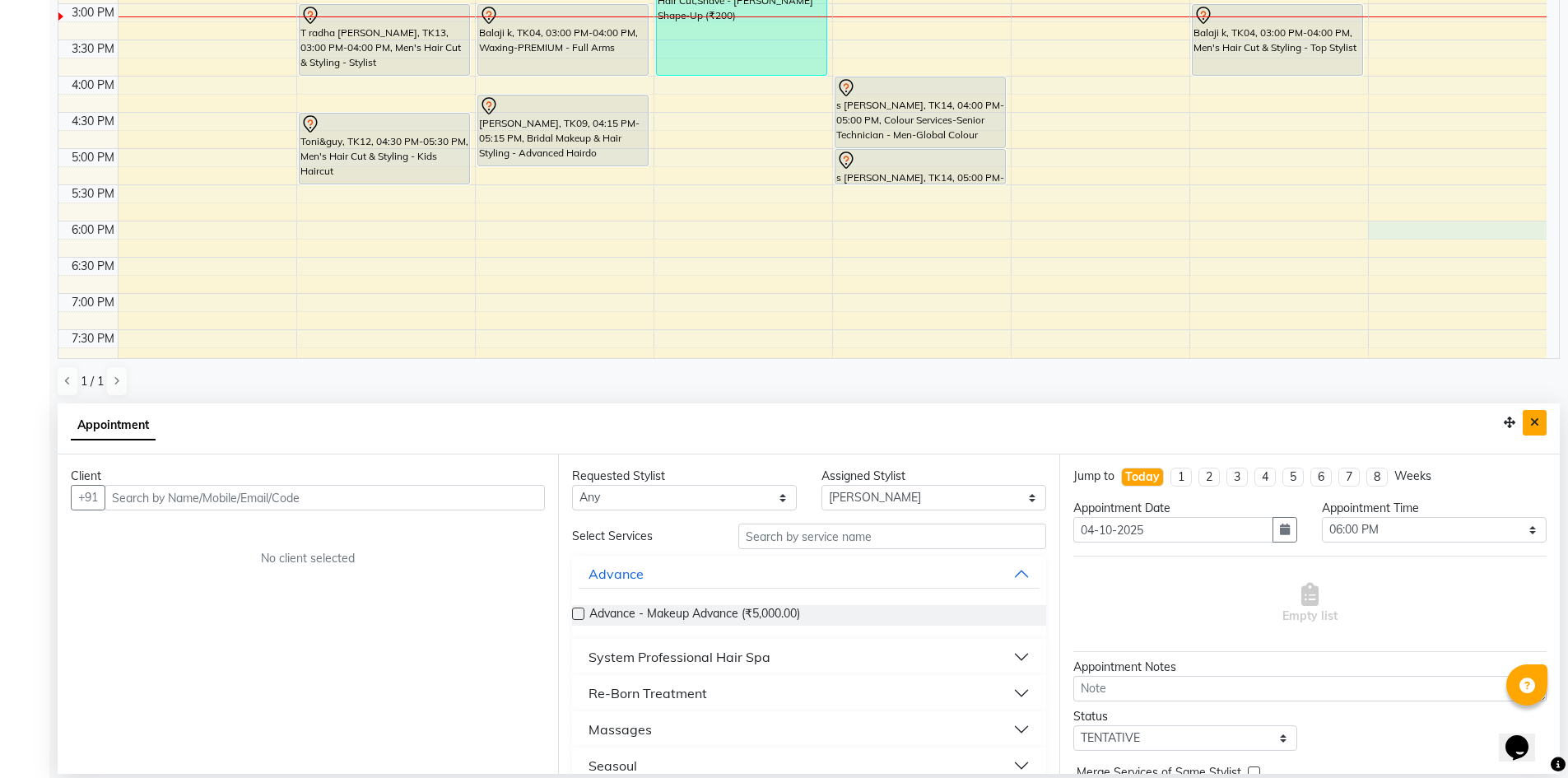
click at [1538, 425] on icon "Close" at bounding box center [1534, 423] width 9 height 12
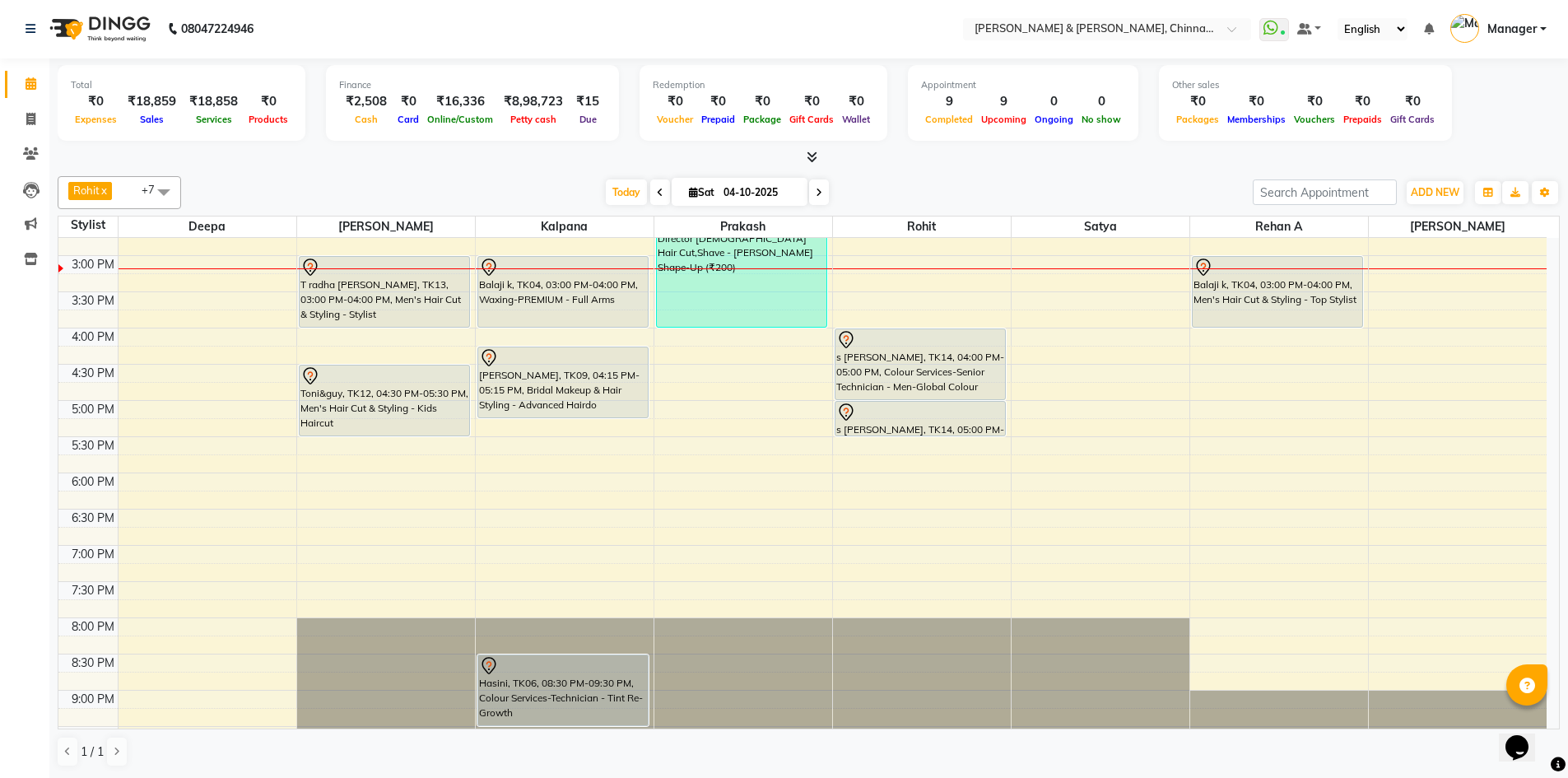
scroll to position [523, 0]
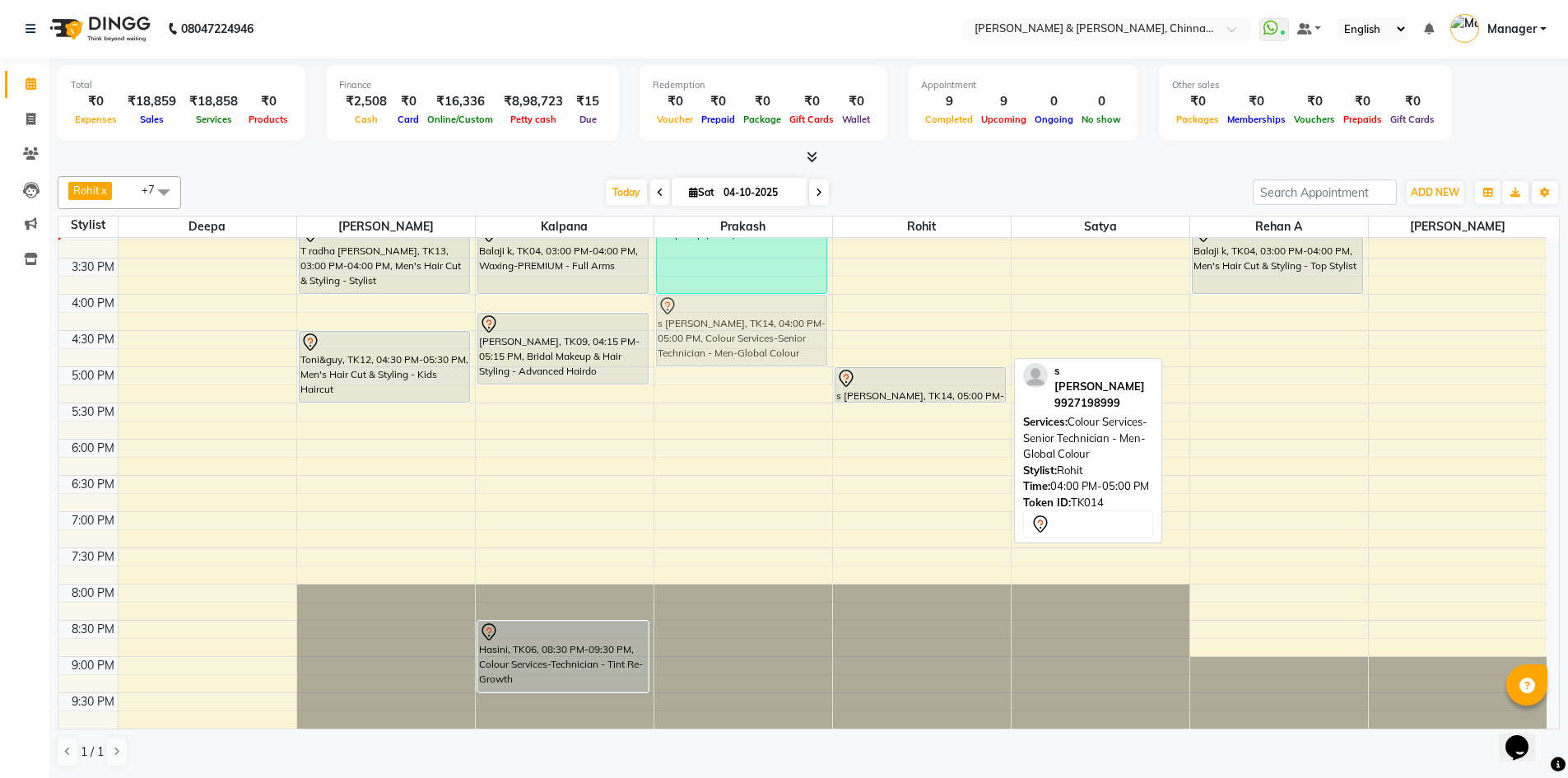
drag, startPoint x: 889, startPoint y: 327, endPoint x: 768, endPoint y: 325, distance: 121.0
click at [768, 325] on tr "anirudh b, TK07, 11:30 AM-12:30 PM, Men's Hair Cut & Styling - Stylist Rambabu …" at bounding box center [802, 221] width 1489 height 1013
click at [768, 325] on div "s [PERSON_NAME], TK14, 04:00 PM-05:00 PM, Colour Services-Senior Technician - M…" at bounding box center [742, 330] width 170 height 70
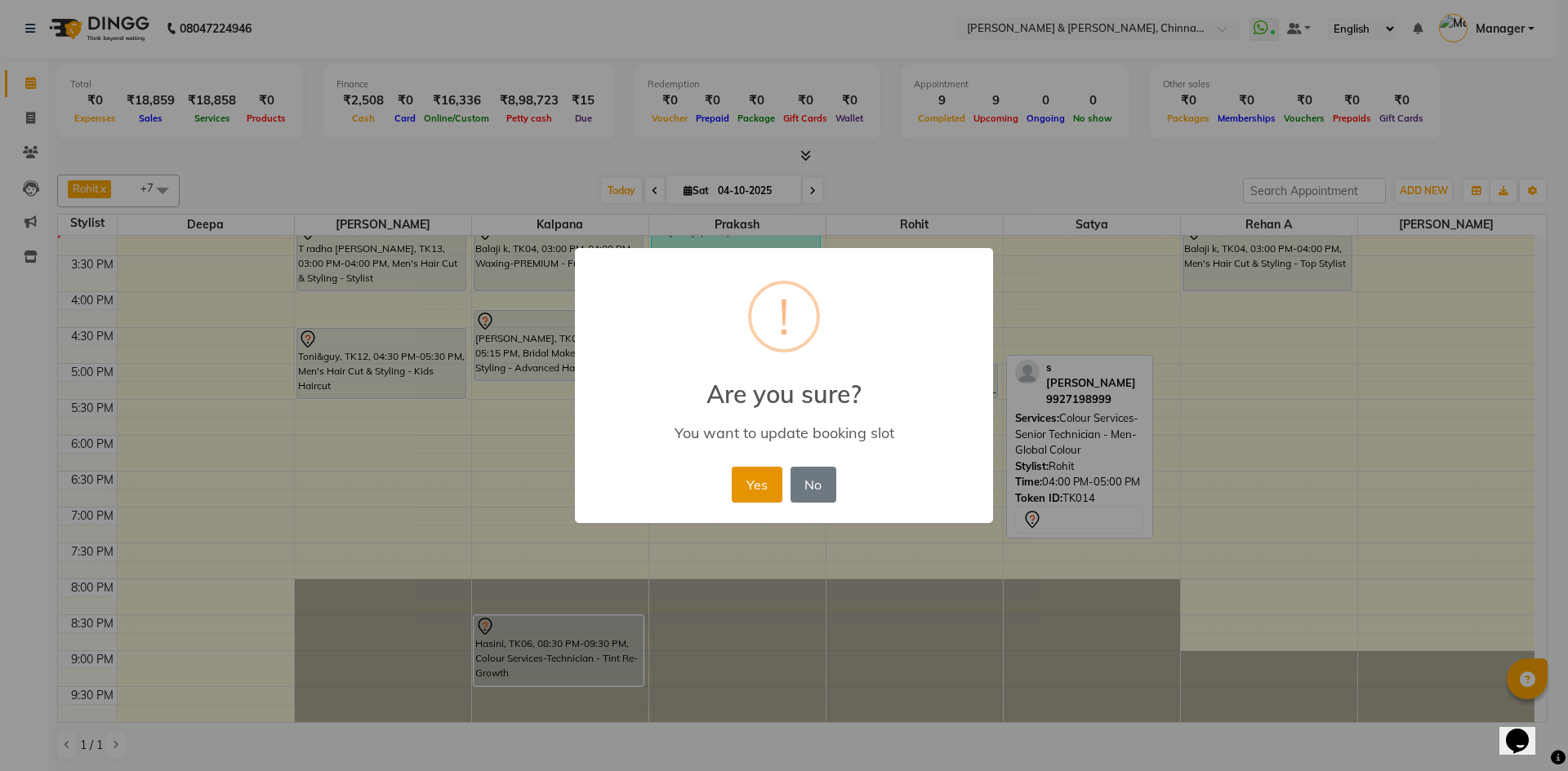
click at [759, 491] on button "Yes" at bounding box center [756, 484] width 50 height 36
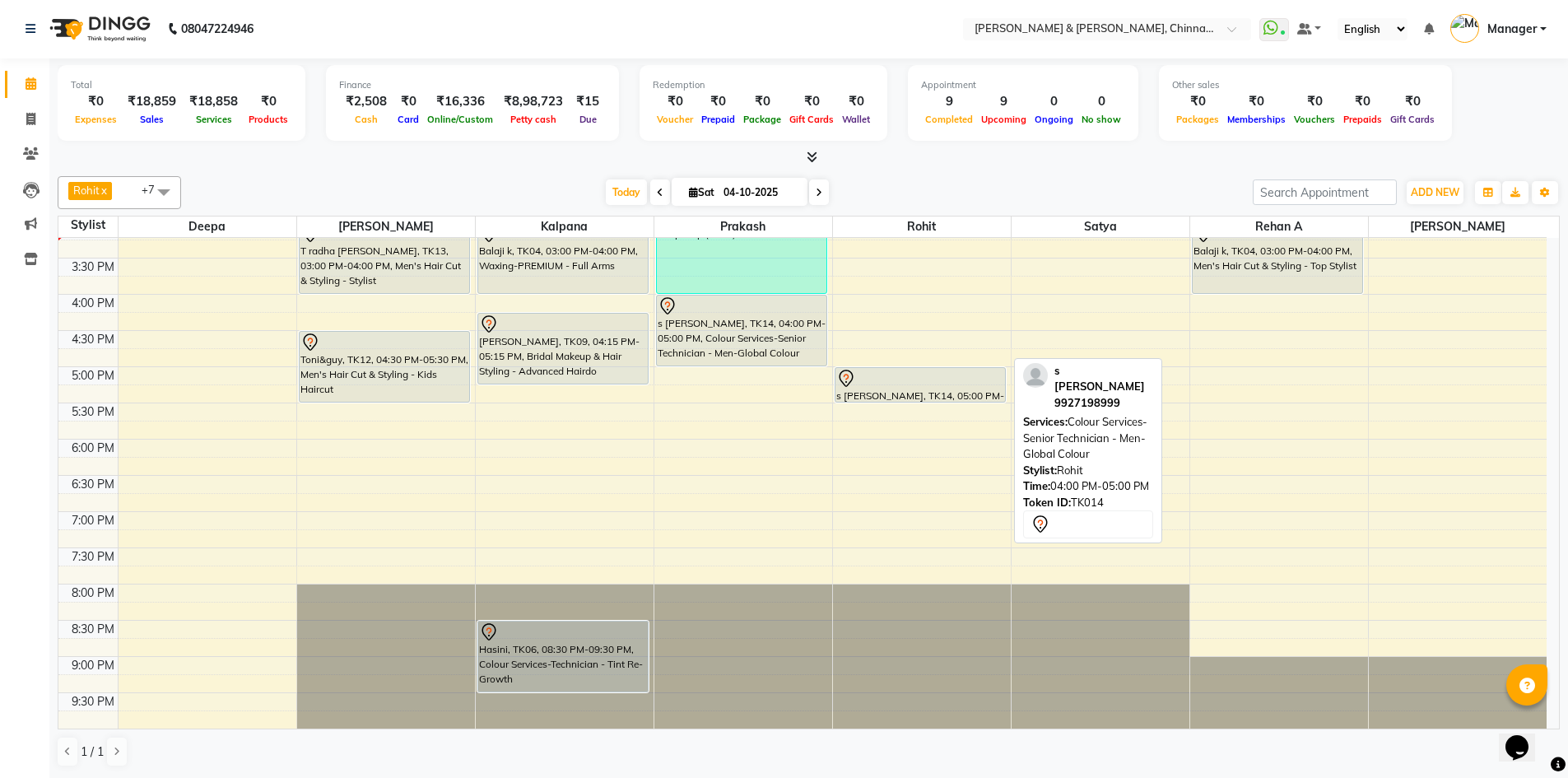
click at [1049, 181] on div "Today Sat 04-10-2025" at bounding box center [716, 192] width 1055 height 24
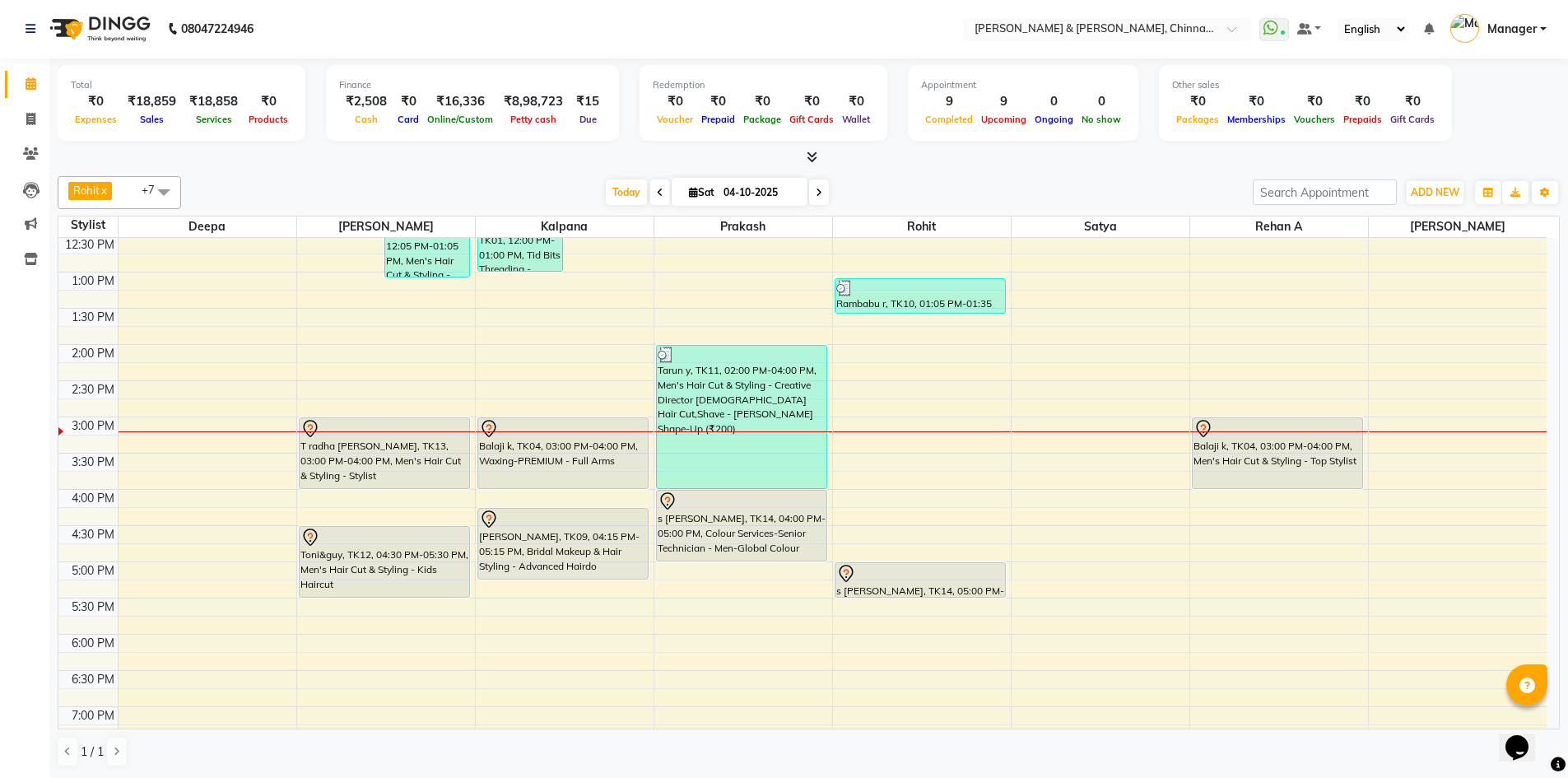
scroll to position [350, 0]
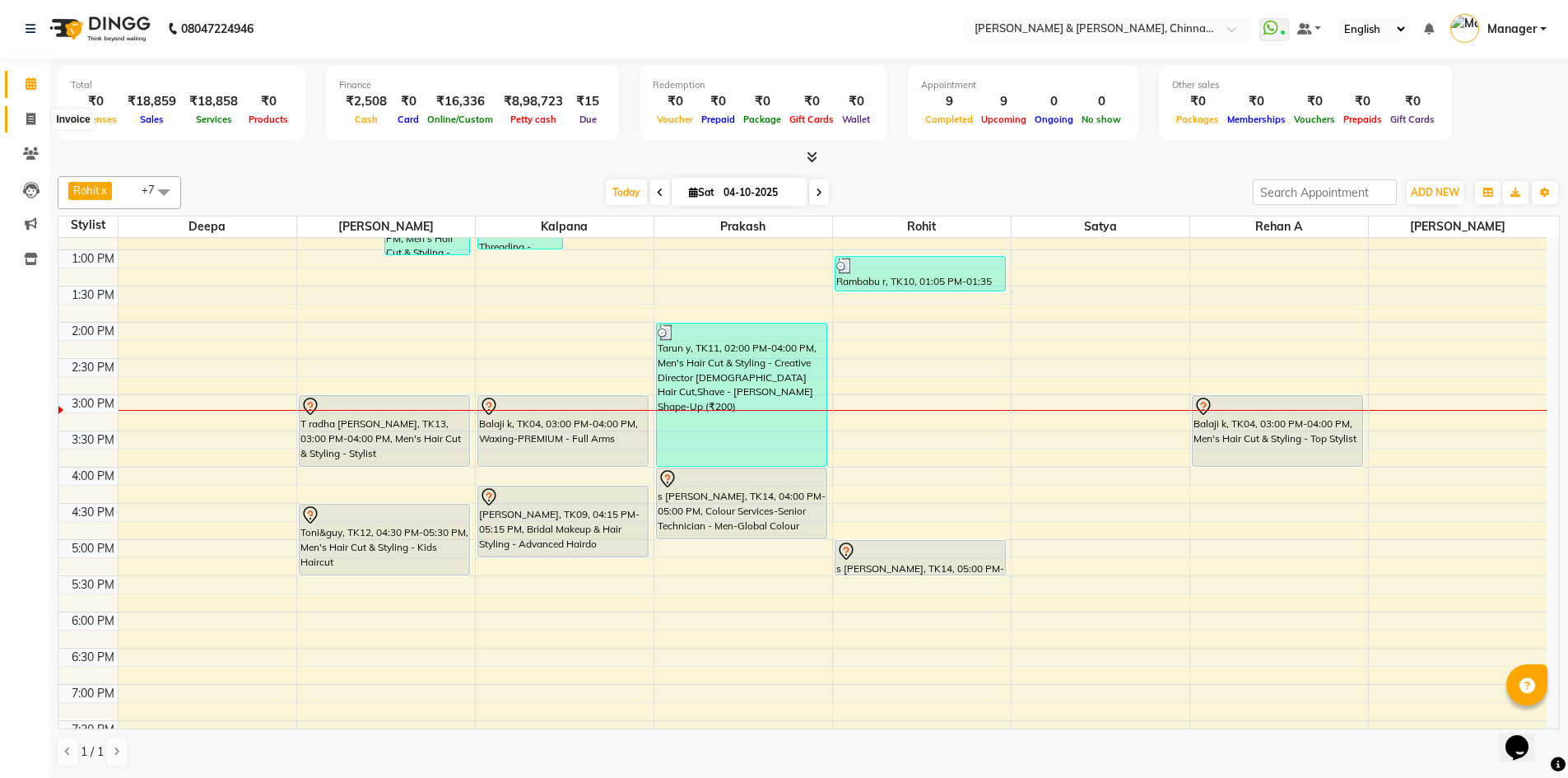
click at [28, 120] on icon at bounding box center [30, 119] width 9 height 13
select select "service"
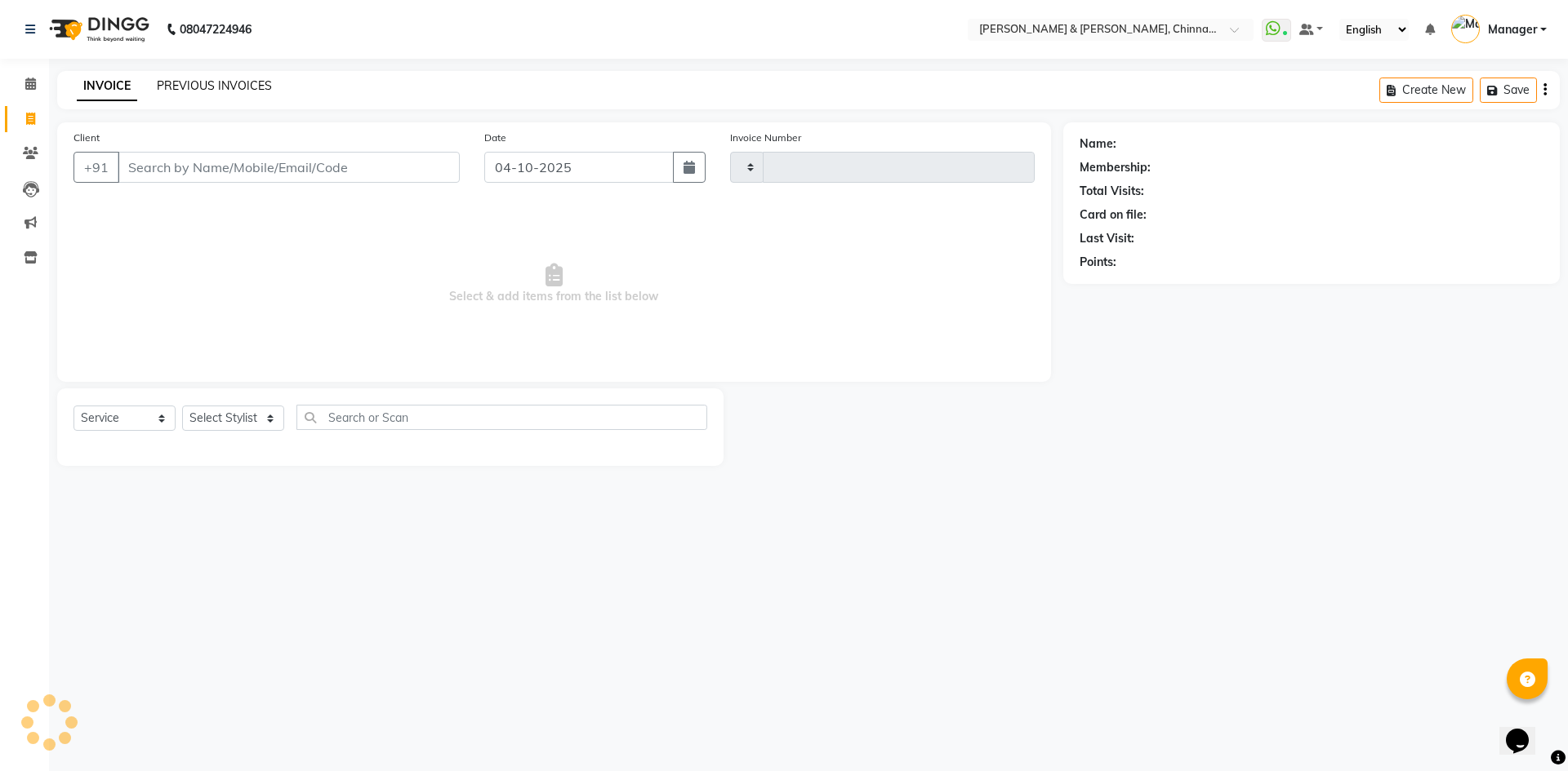
click at [199, 79] on link "PREVIOUS INVOICES" at bounding box center [214, 86] width 115 height 15
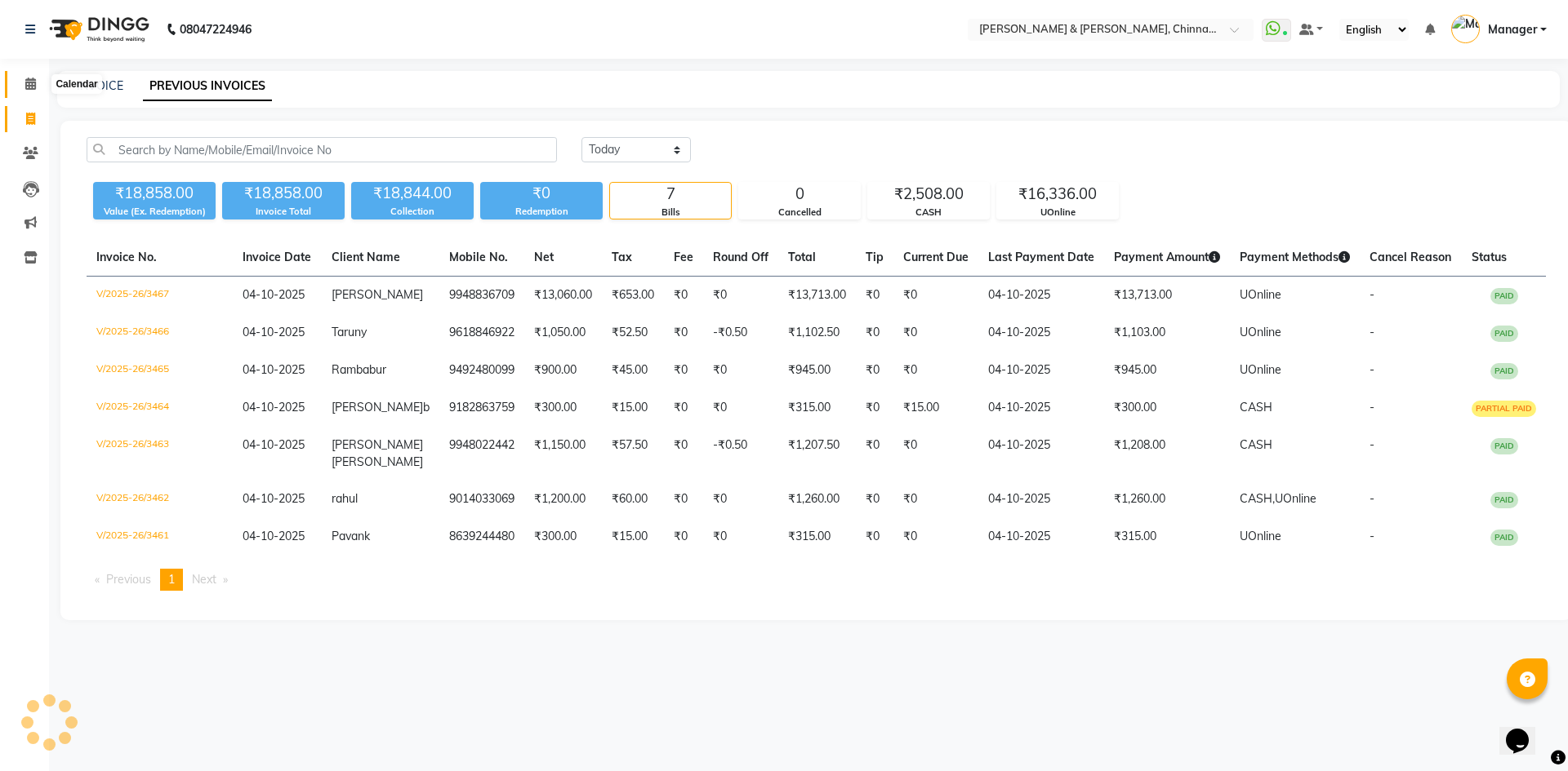
click at [29, 78] on icon at bounding box center [30, 84] width 11 height 13
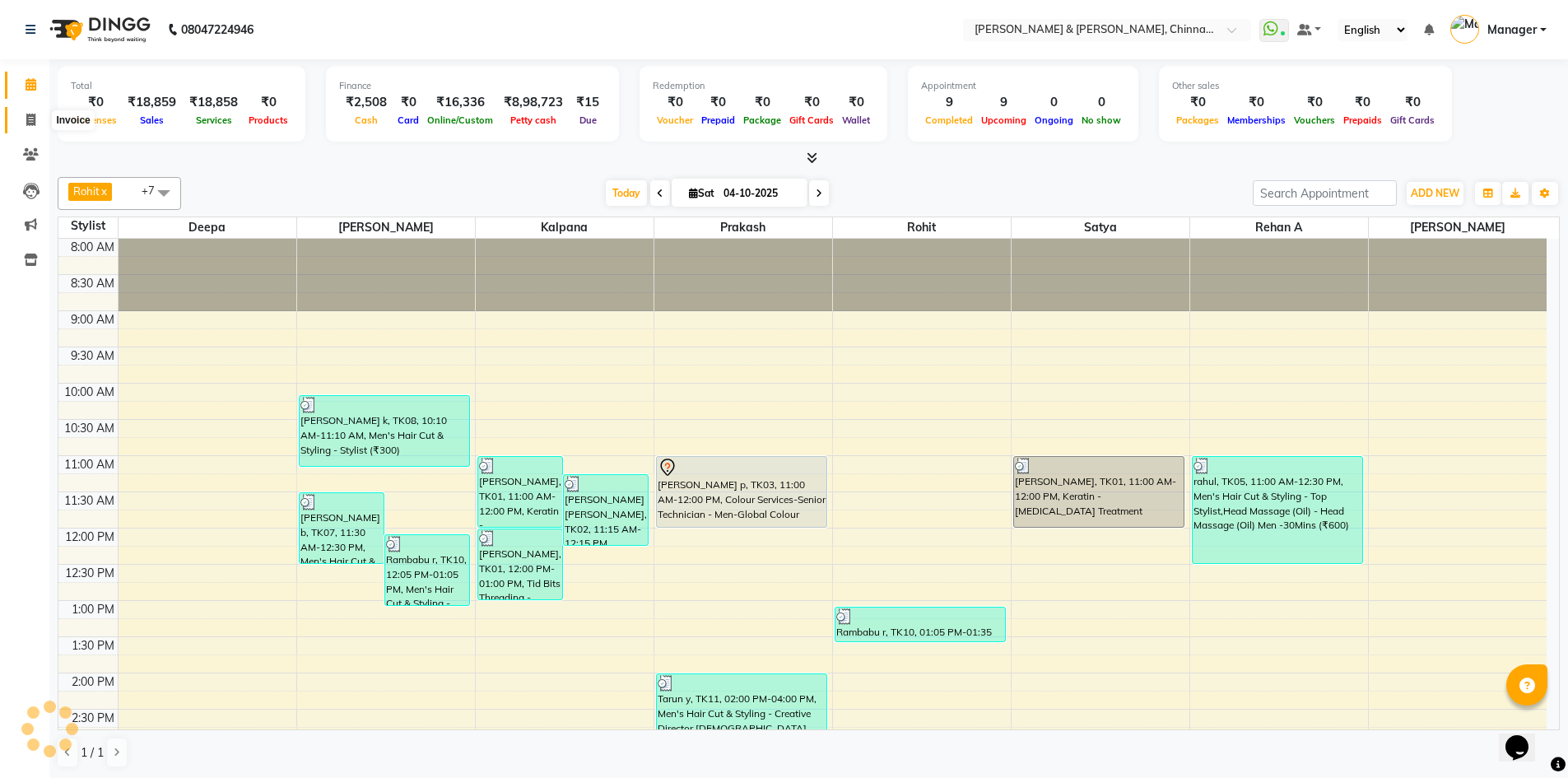
click at [18, 125] on span at bounding box center [31, 121] width 29 height 19
select select "service"
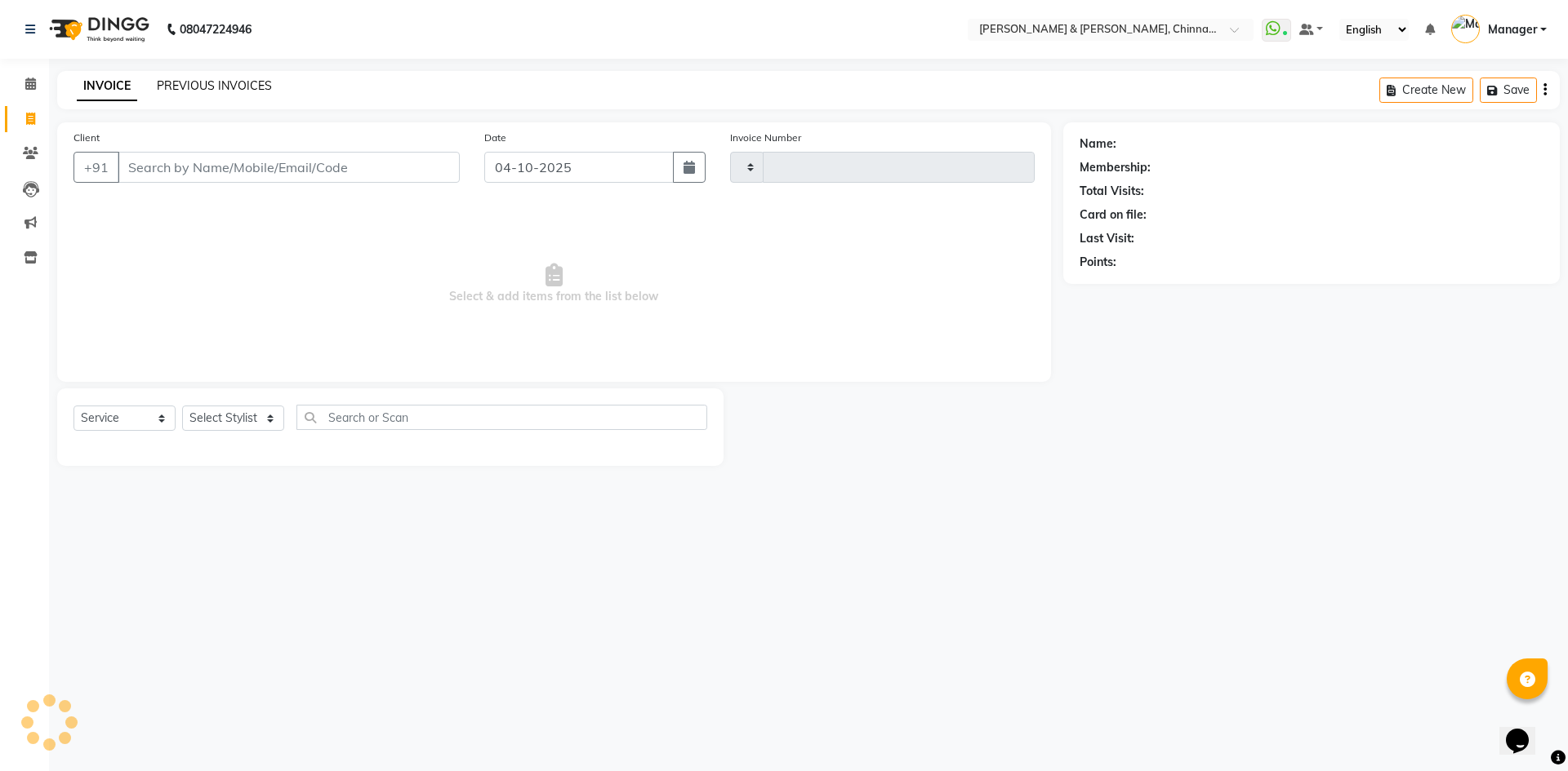
type input "3468"
select select "7388"
click at [235, 78] on div "PREVIOUS INVOICES" at bounding box center [214, 86] width 115 height 17
click at [236, 84] on link "PREVIOUS INVOICES" at bounding box center [214, 86] width 115 height 15
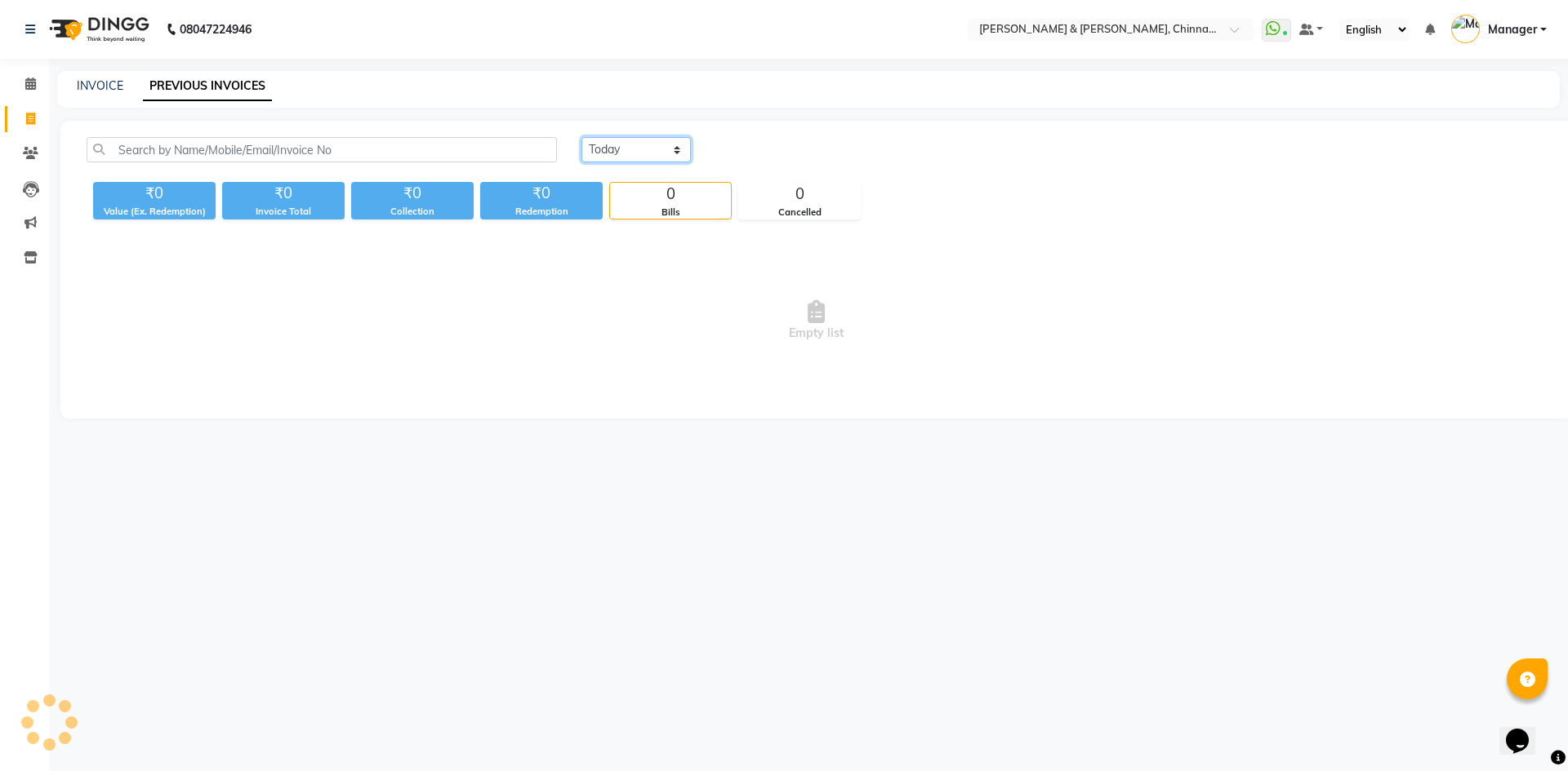
click at [666, 146] on select "Today Yesterday Custom Range" at bounding box center [636, 150] width 110 height 25
select select "yesterday"
click at [582, 137] on select "Today Yesterday Custom Range" at bounding box center [636, 150] width 110 height 25
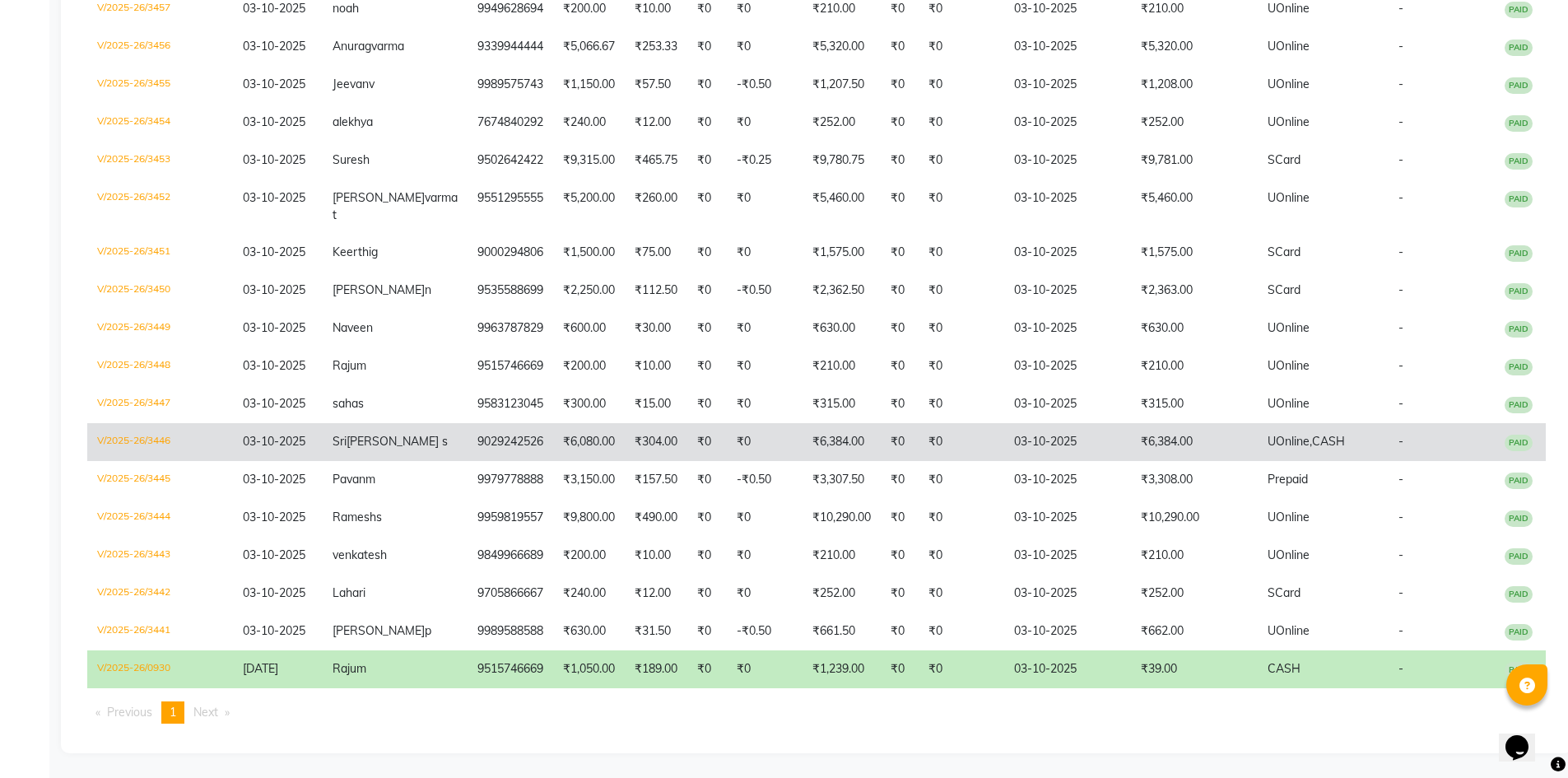
scroll to position [419, 0]
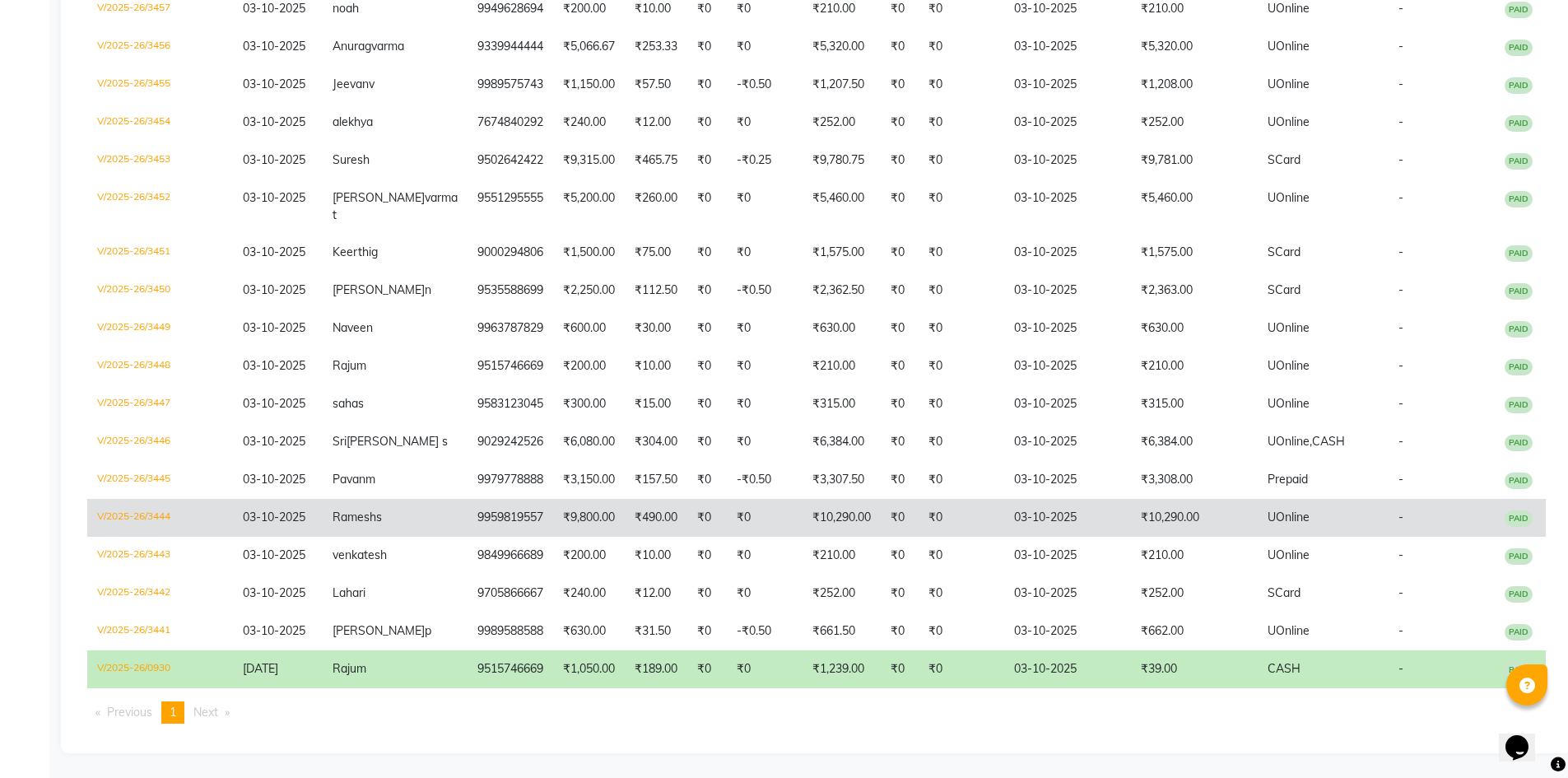
click at [1131, 500] on td "₹10,290.00" at bounding box center [1194, 517] width 127 height 38
click at [885, 508] on td "₹0" at bounding box center [899, 517] width 38 height 38
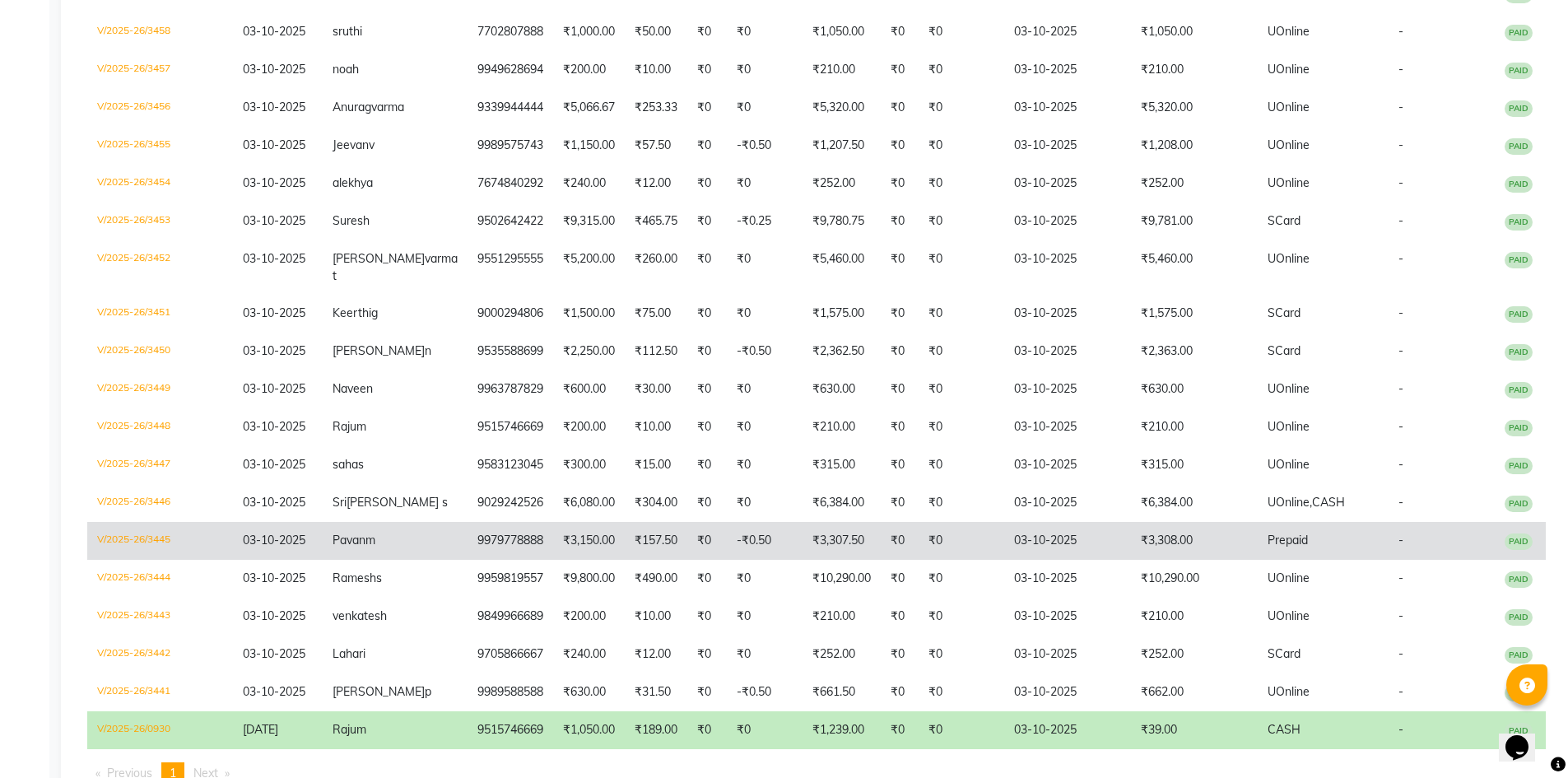
scroll to position [282, 0]
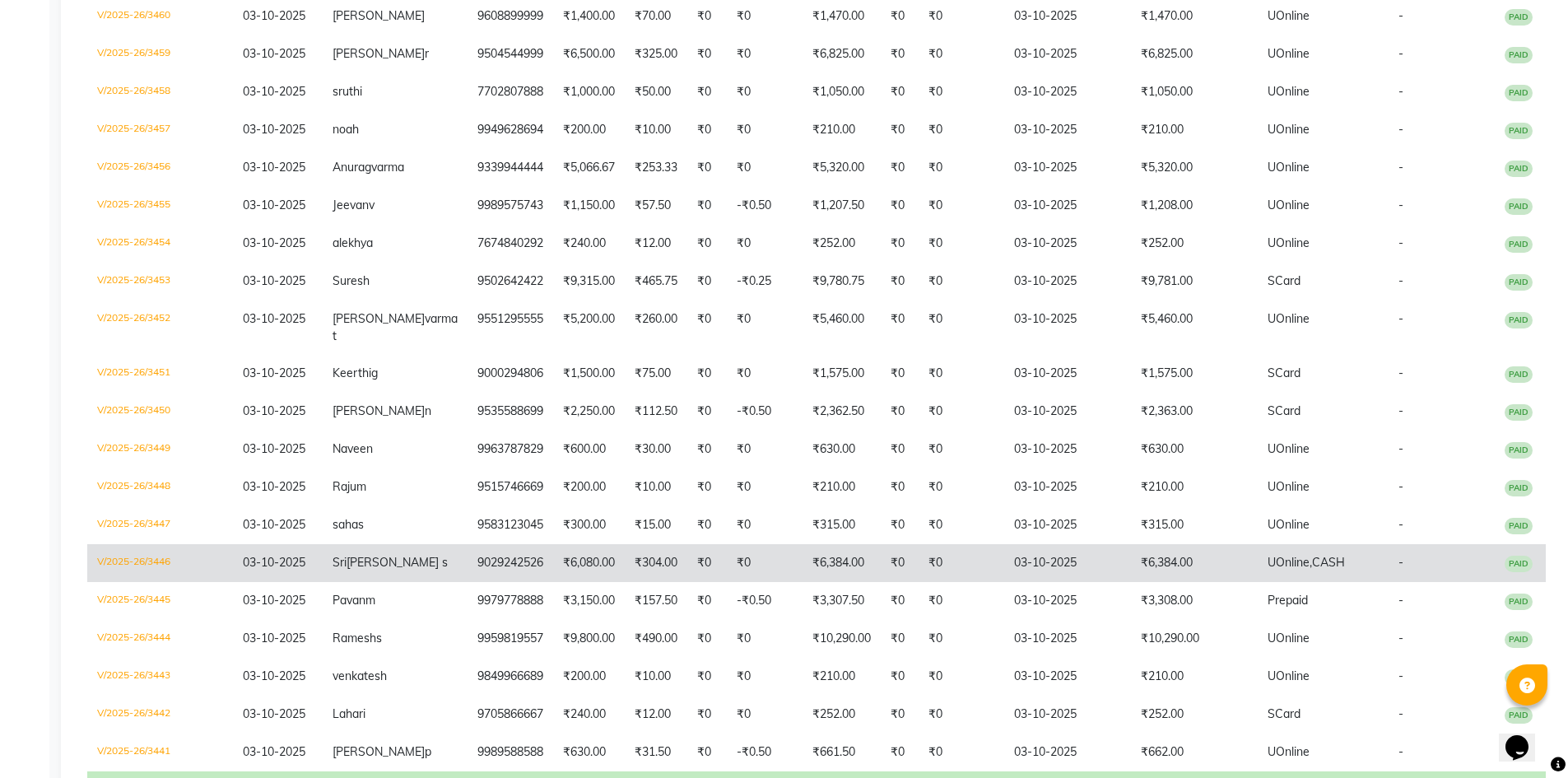
click at [1168, 582] on td "₹6,384.00" at bounding box center [1194, 563] width 127 height 38
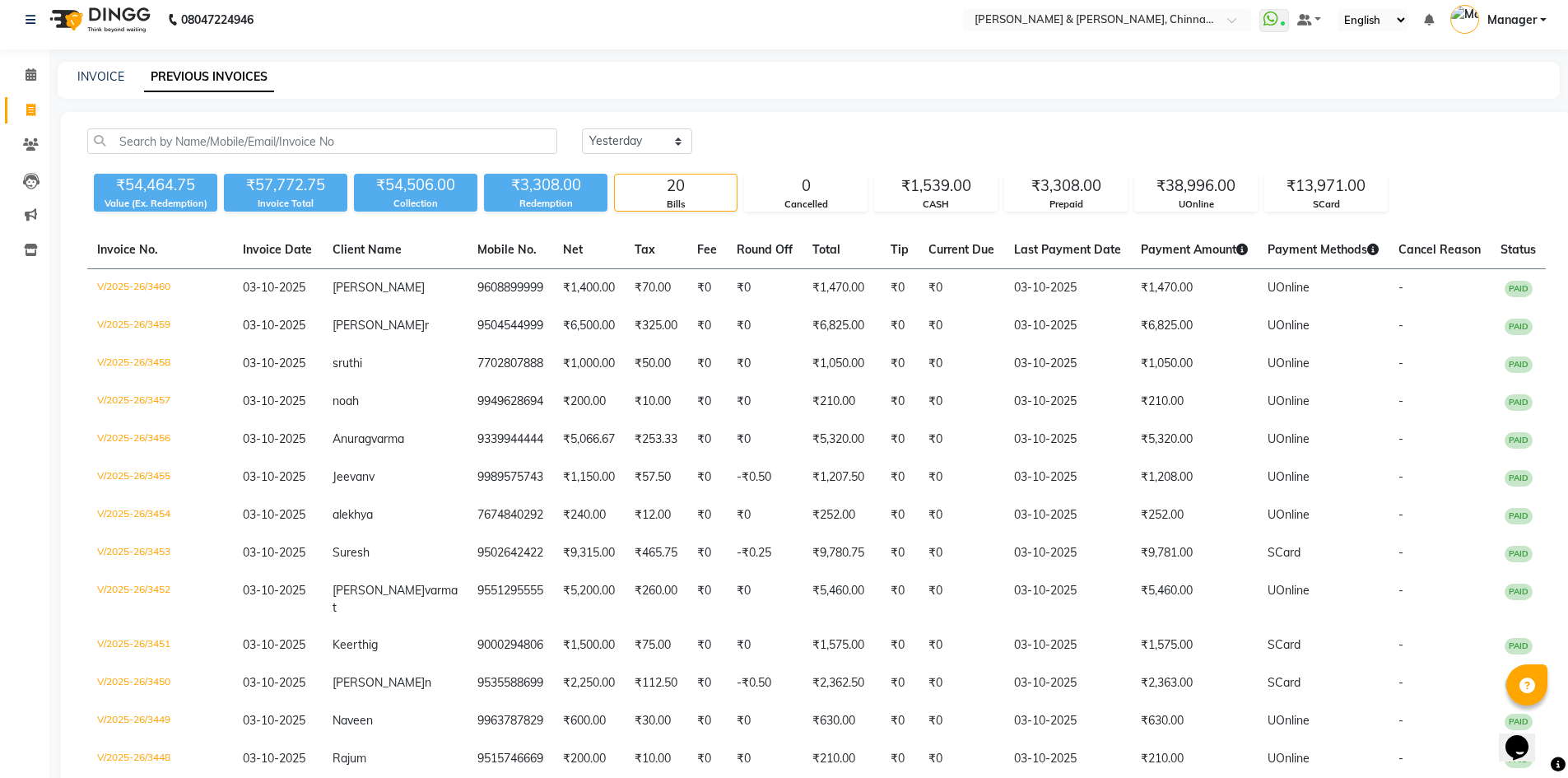
scroll to position [8, 0]
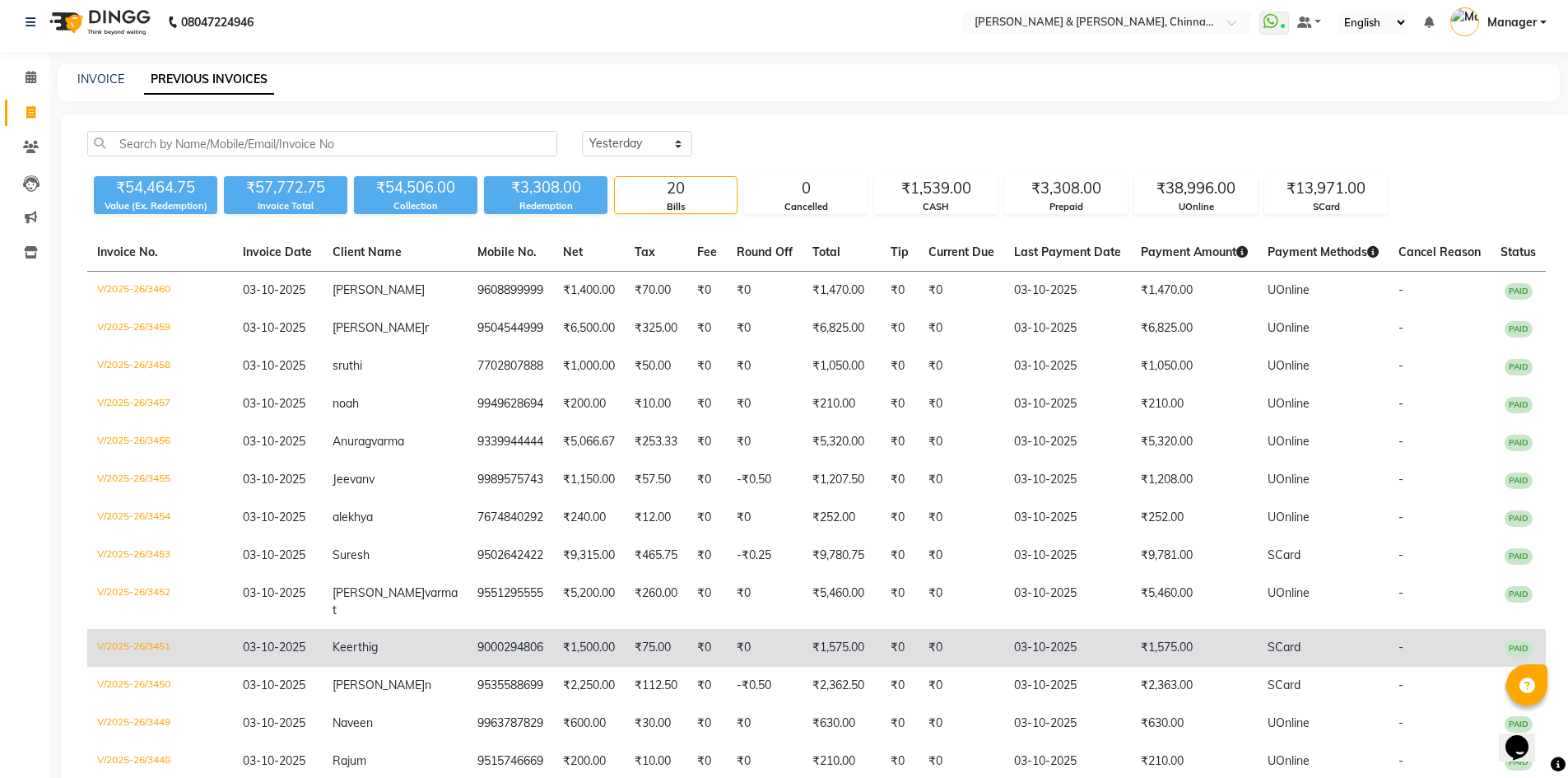
click at [1140, 655] on td "₹1,575.00" at bounding box center [1194, 648] width 127 height 38
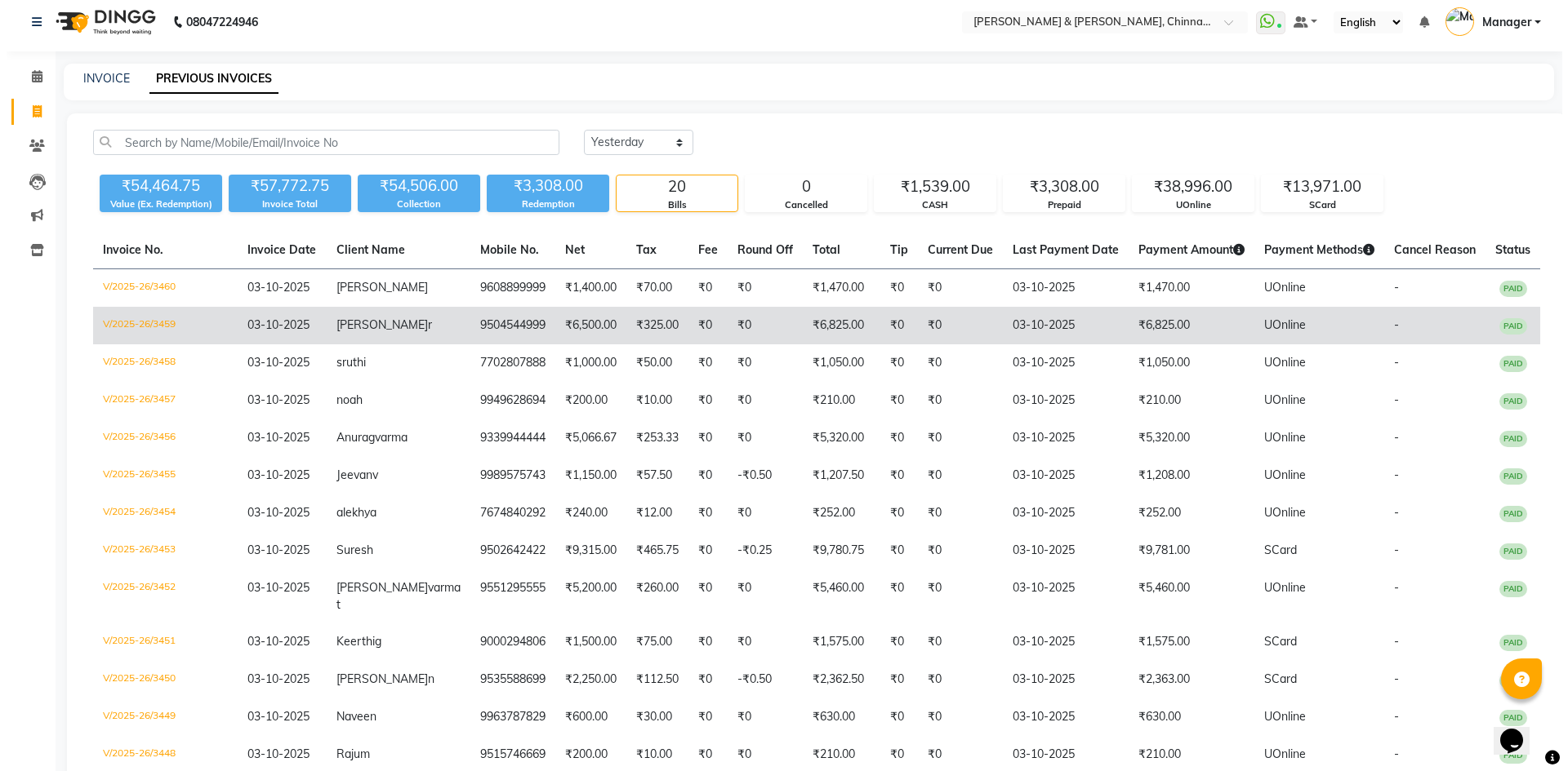
scroll to position [0, 0]
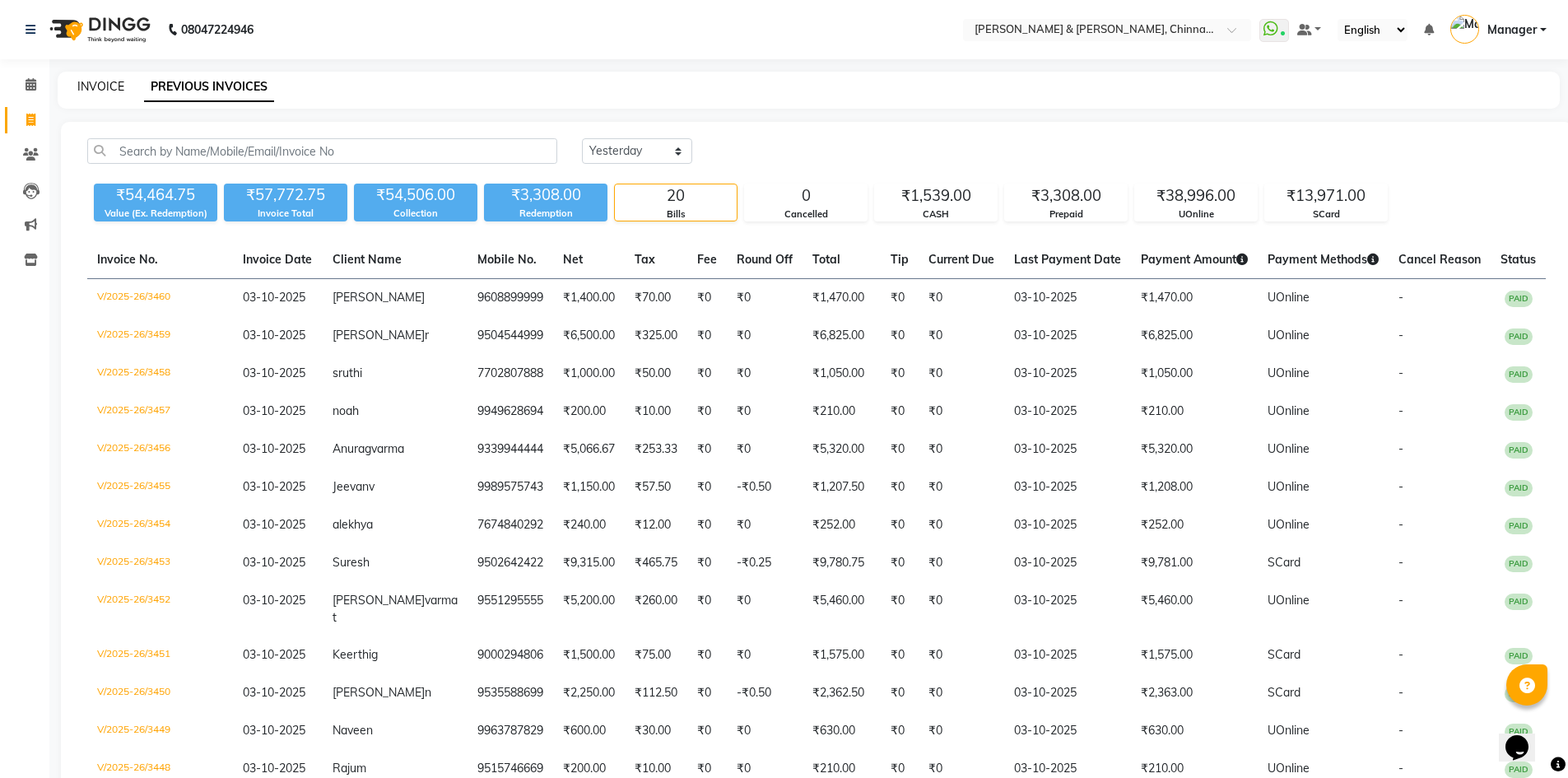
click at [114, 86] on link "INVOICE" at bounding box center [101, 87] width 47 height 15
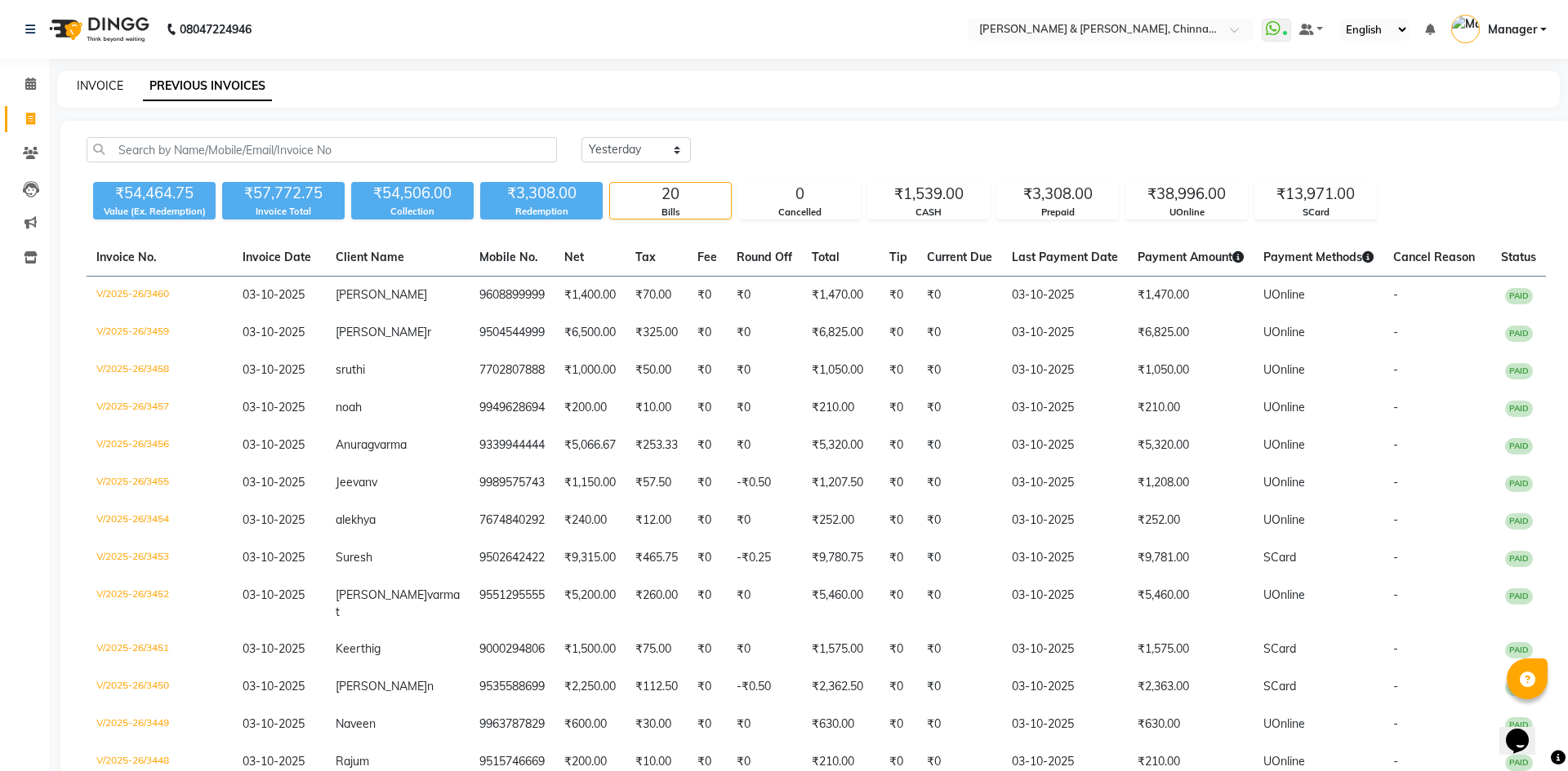
select select "service"
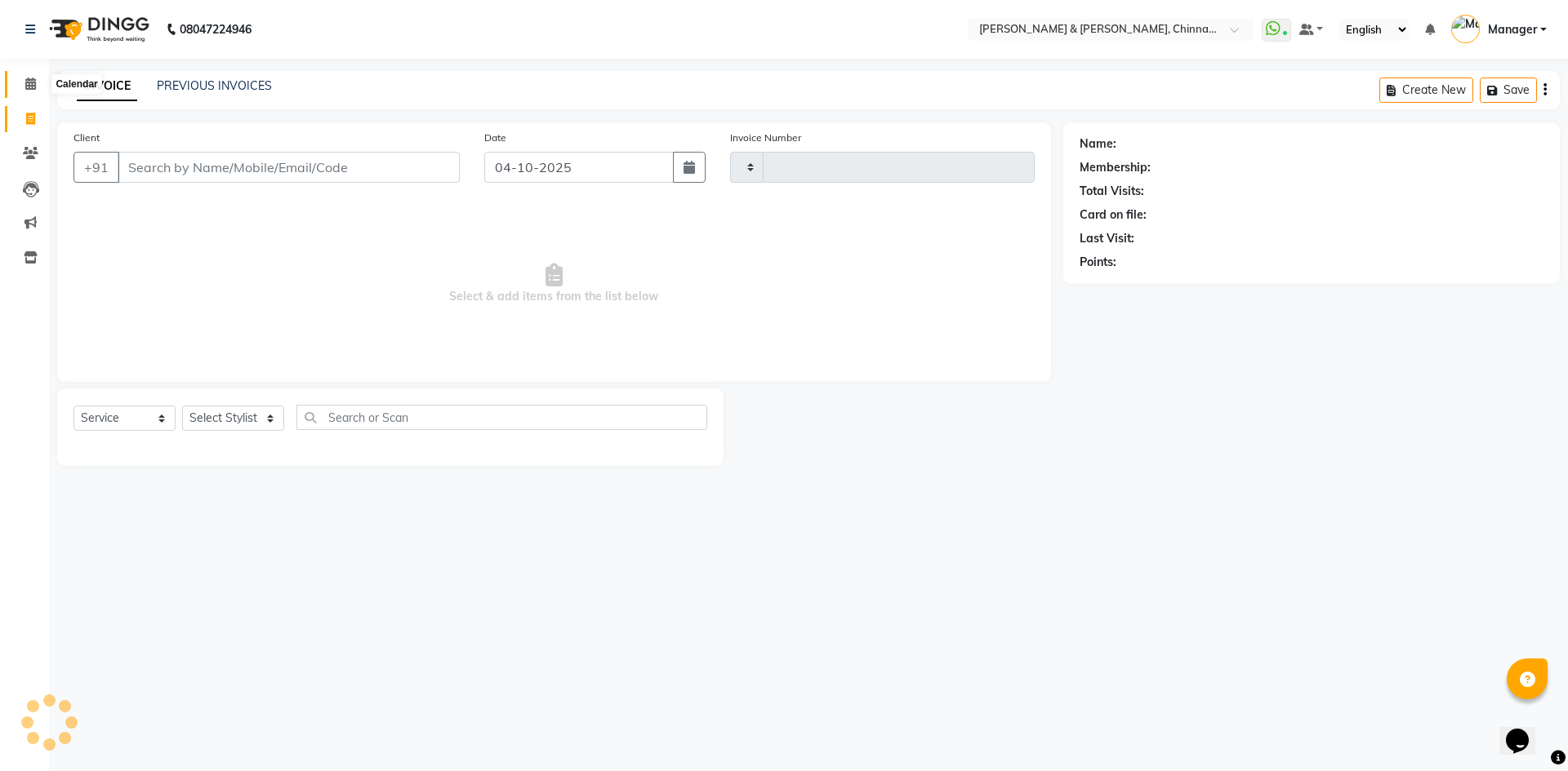
click at [25, 84] on icon at bounding box center [30, 84] width 11 height 13
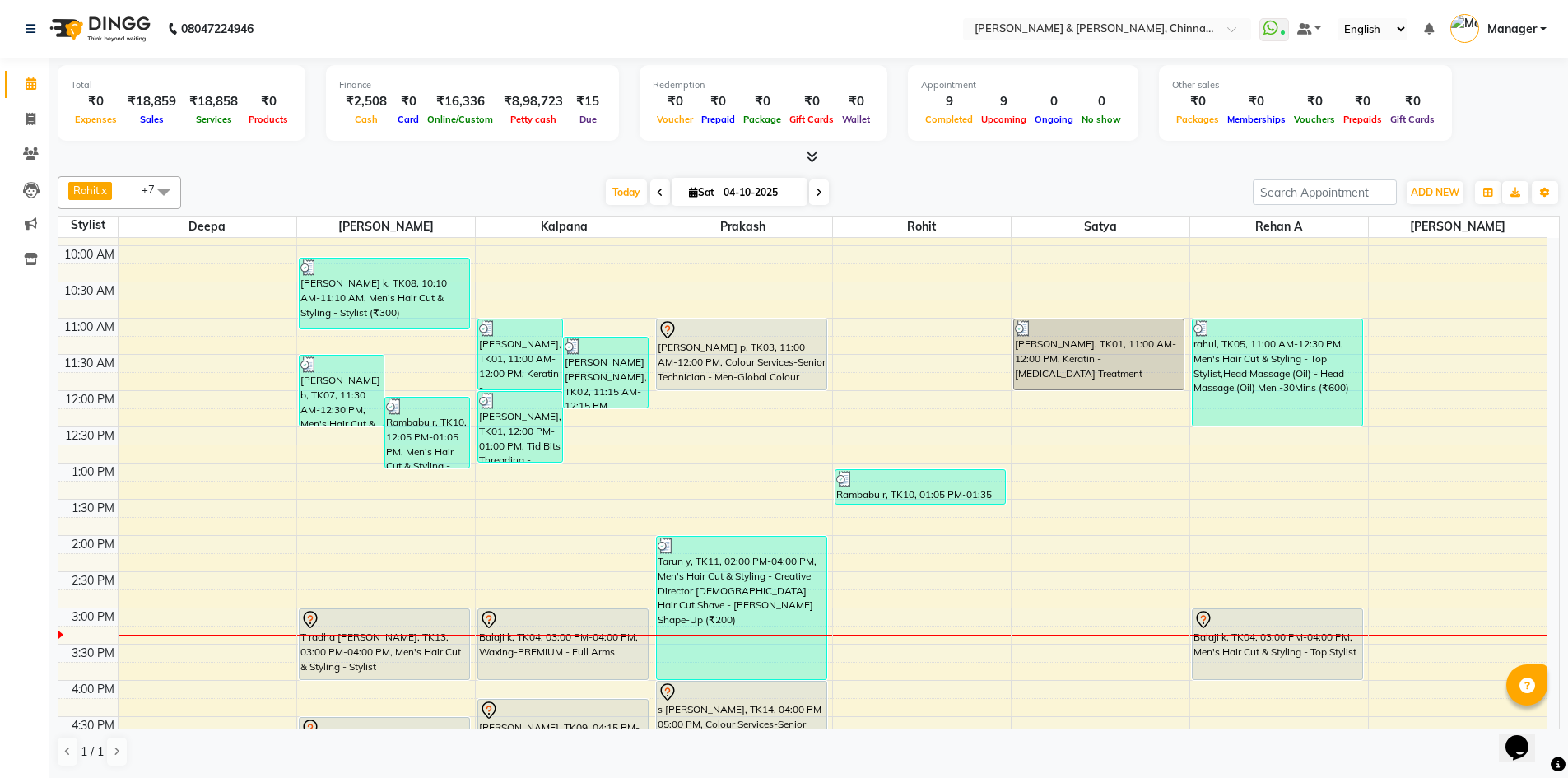
scroll to position [523, 0]
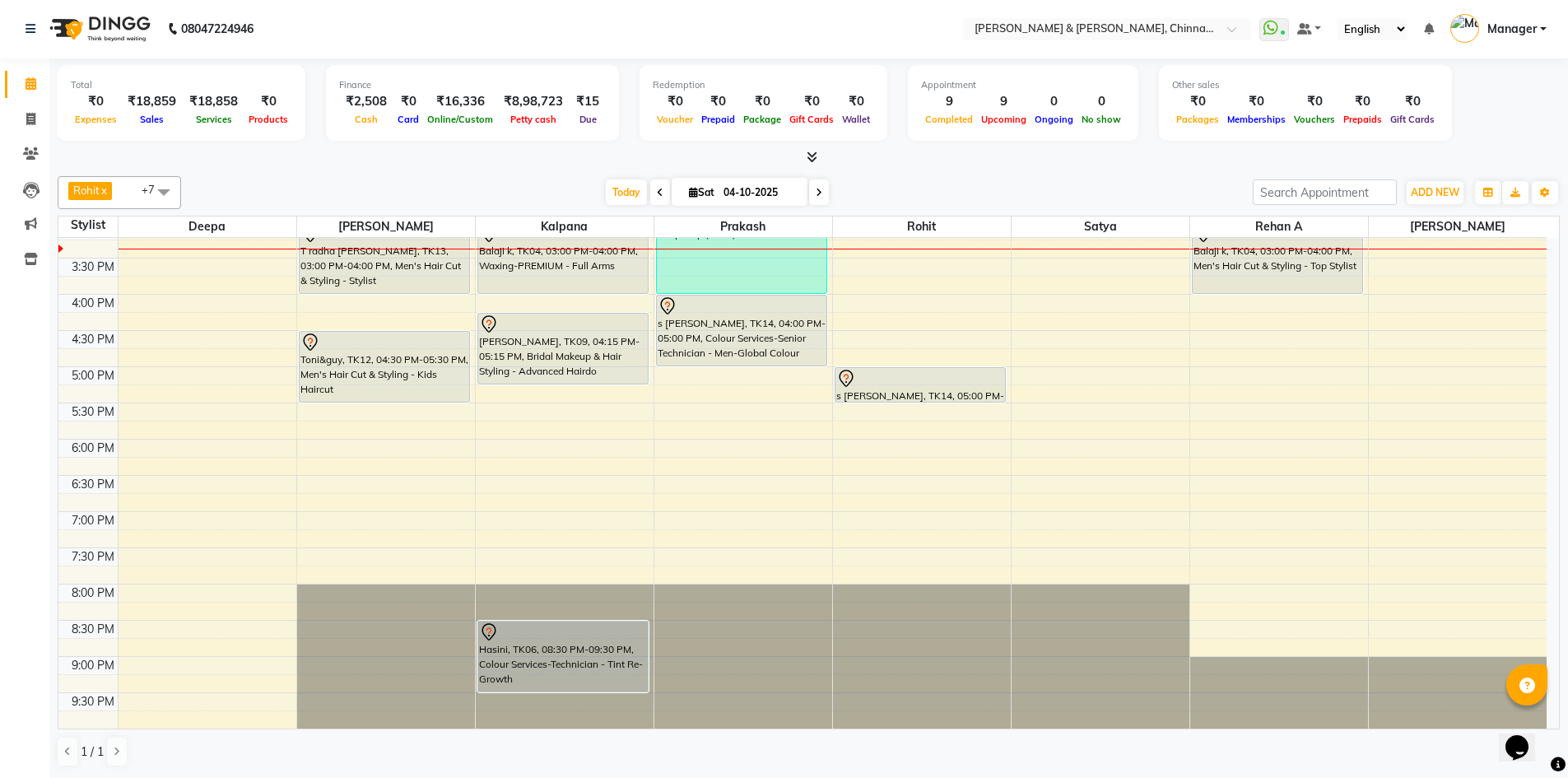
click at [657, 194] on icon at bounding box center [660, 193] width 7 height 10
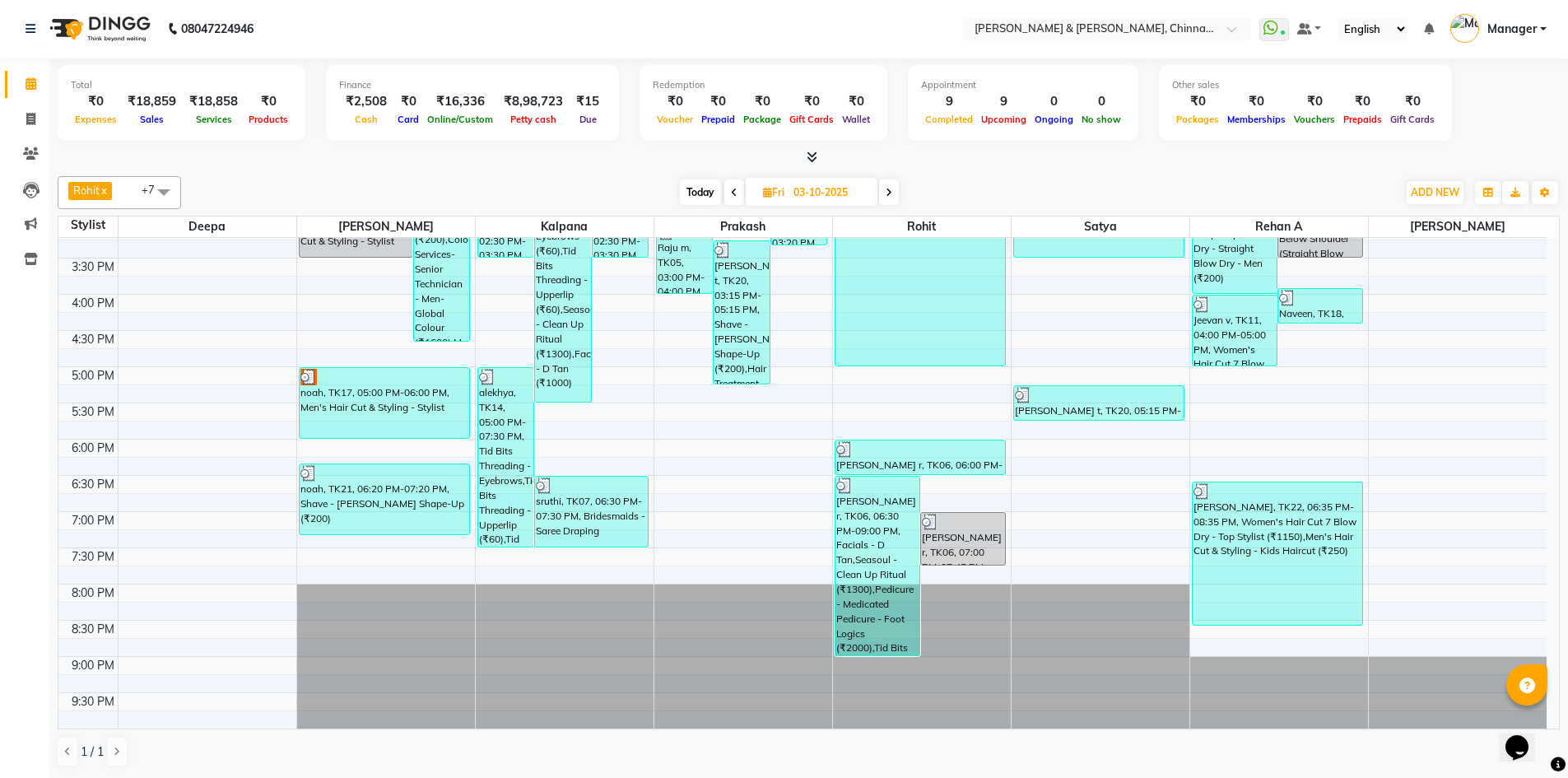
click at [891, 189] on icon at bounding box center [889, 193] width 7 height 10
type input "04-10-2025"
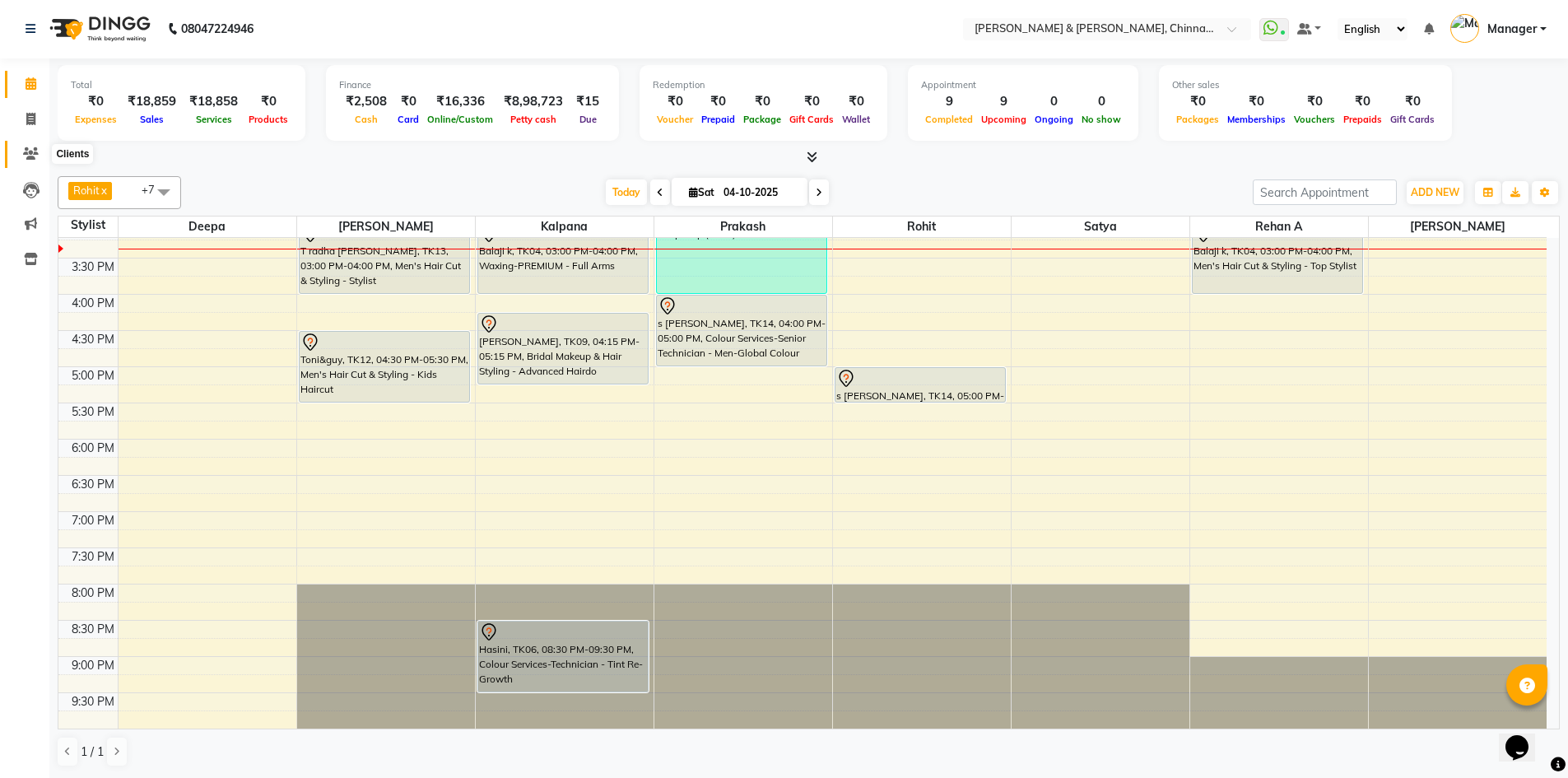
click at [27, 153] on icon at bounding box center [30, 154] width 16 height 13
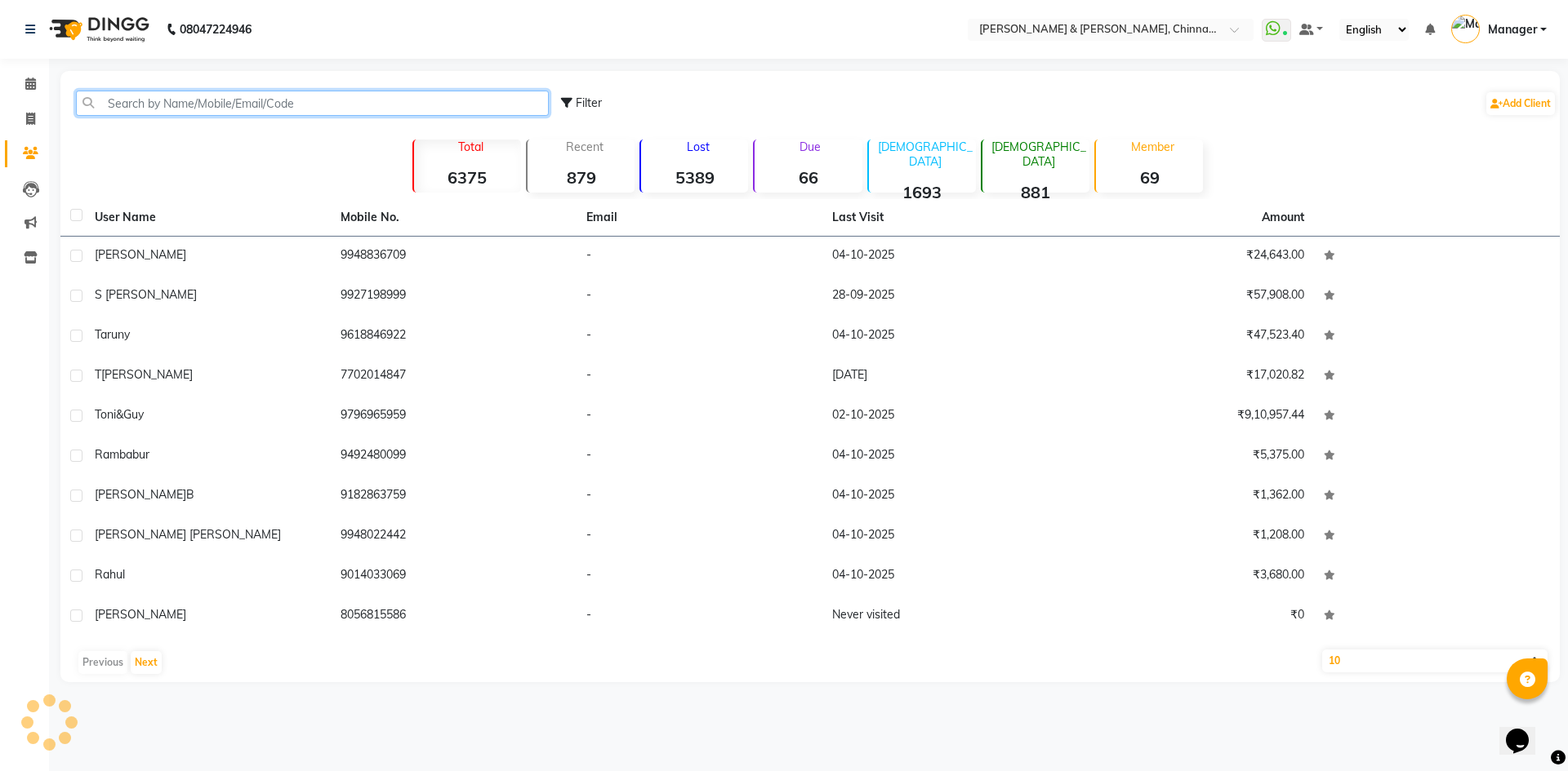
drag, startPoint x: 185, startPoint y: 107, endPoint x: 194, endPoint y: 109, distance: 9.2
click at [185, 106] on input "text" at bounding box center [312, 103] width 473 height 25
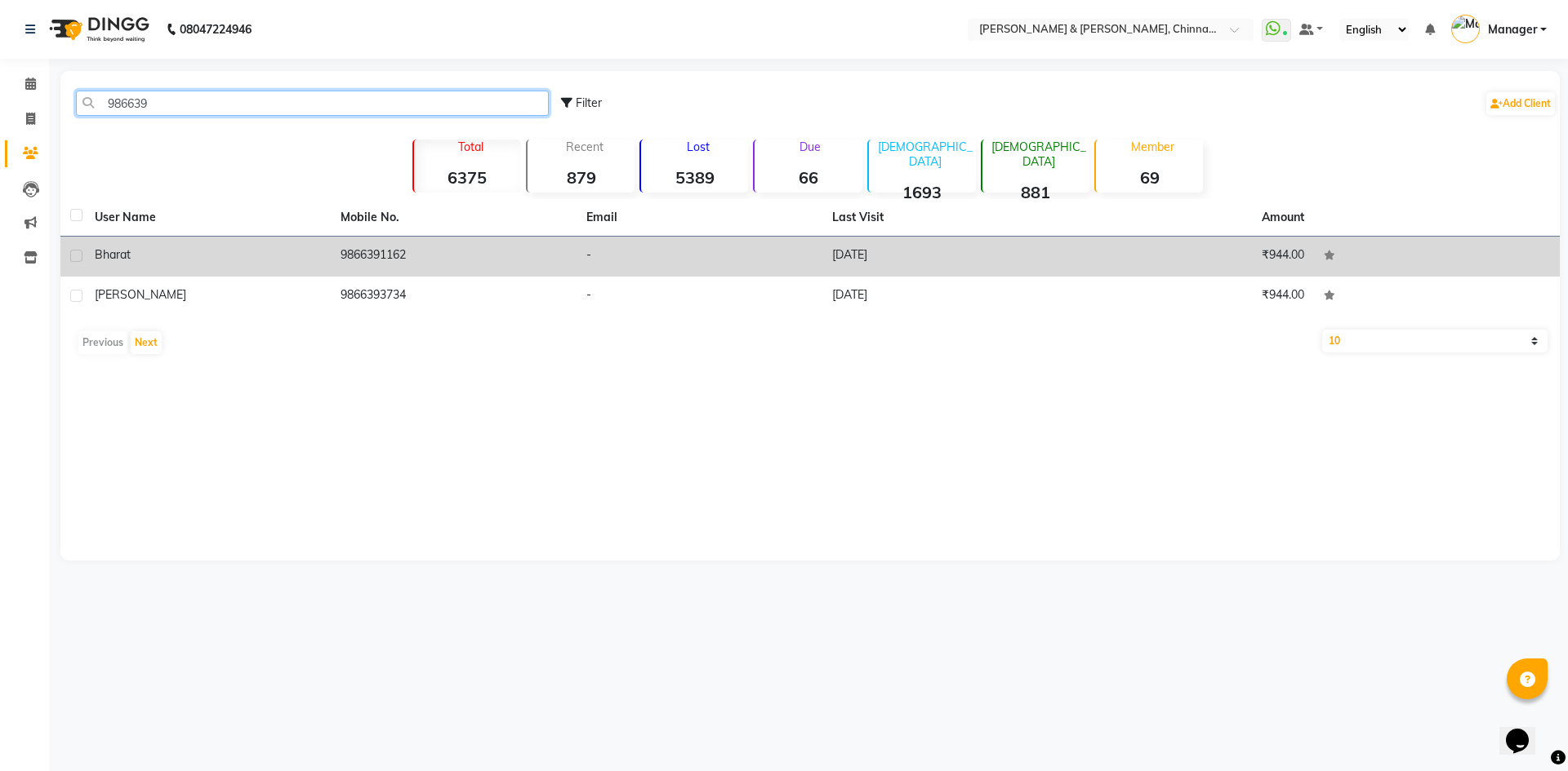
type input "986639"
click at [362, 253] on td "9866391162" at bounding box center [453, 257] width 246 height 40
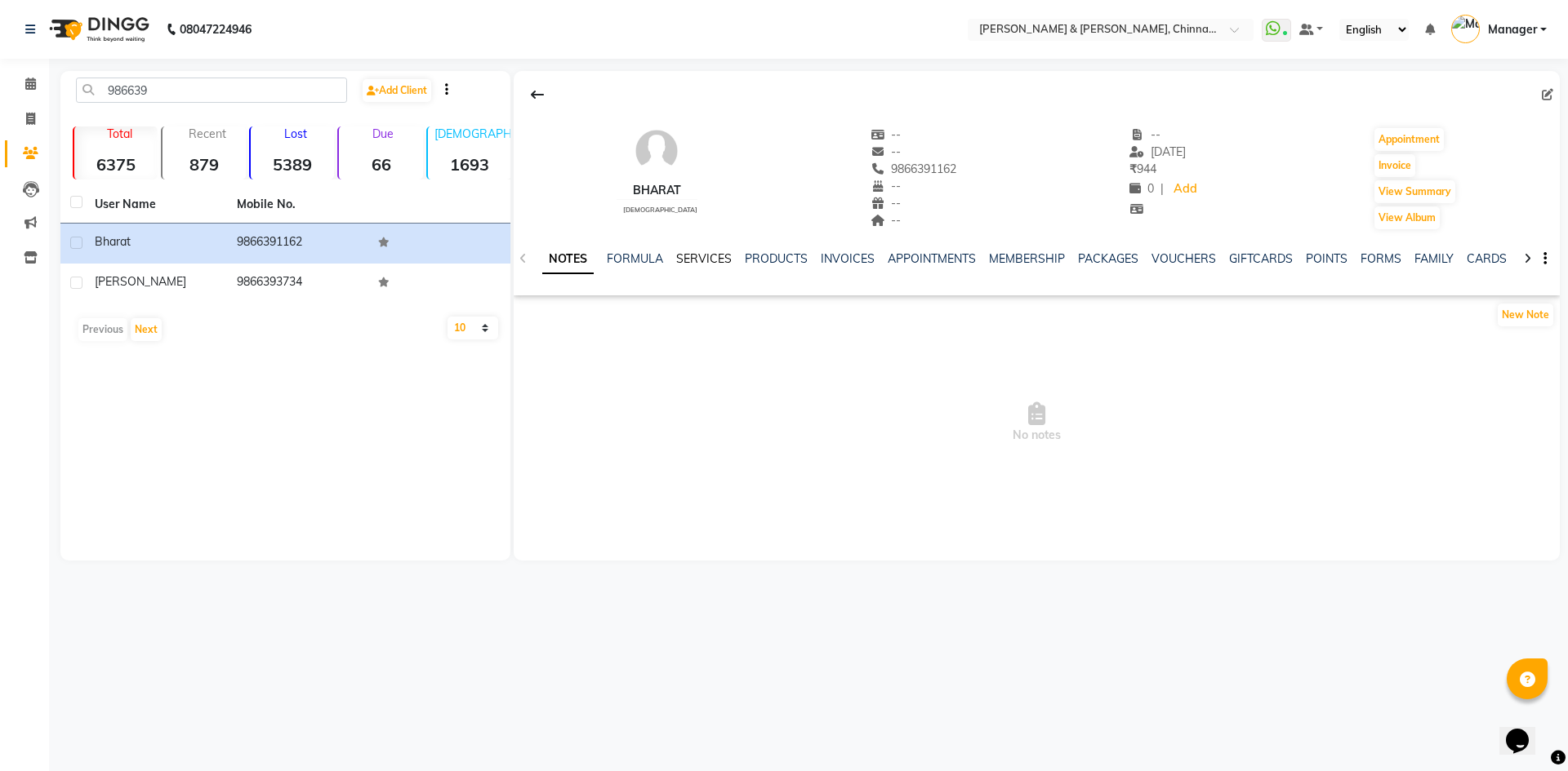
click at [705, 254] on link "SERVICES" at bounding box center [704, 259] width 55 height 15
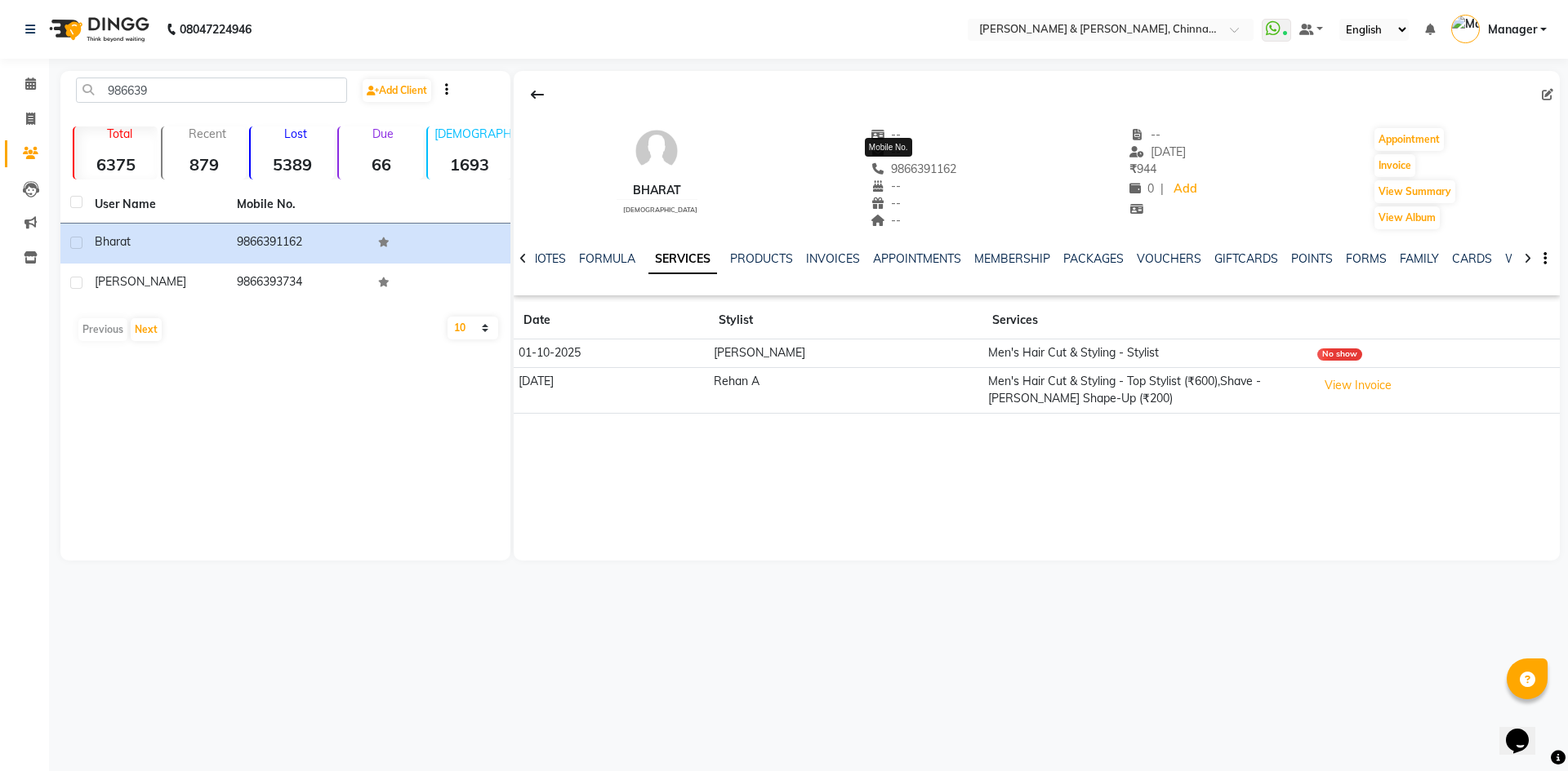
drag, startPoint x: 949, startPoint y: 171, endPoint x: 869, endPoint y: 179, distance: 80.4
click at [869, 176] on div "bharat male -- -- 9866391162 Mobile No. -- -- -- -- 06-09-2025 ₹ 944 0 | Add Ap…" at bounding box center [1037, 171] width 1046 height 120
copy span "9866391162"
click at [13, 75] on link "Calendar" at bounding box center [24, 84] width 39 height 27
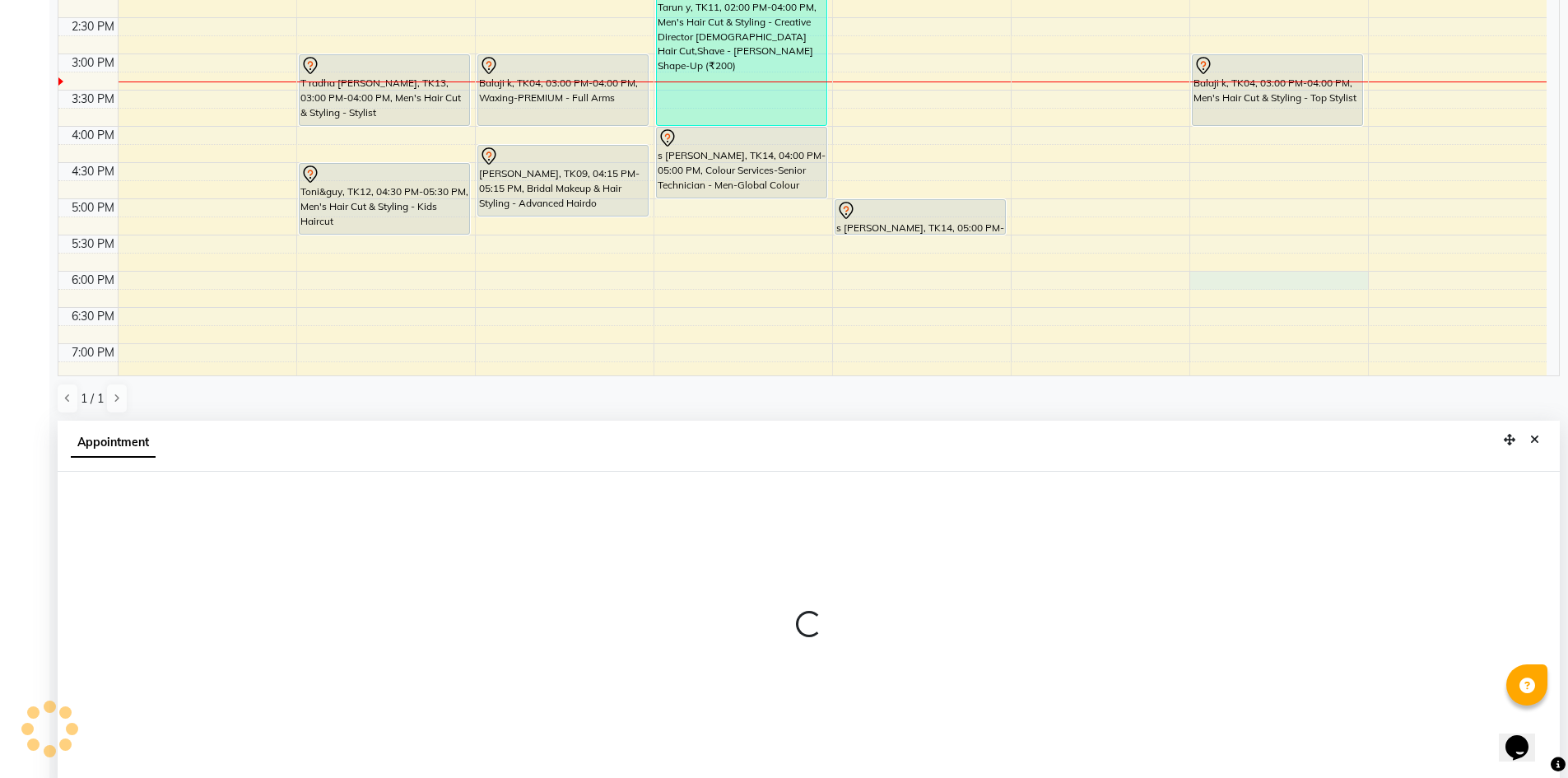
scroll to position [324, 0]
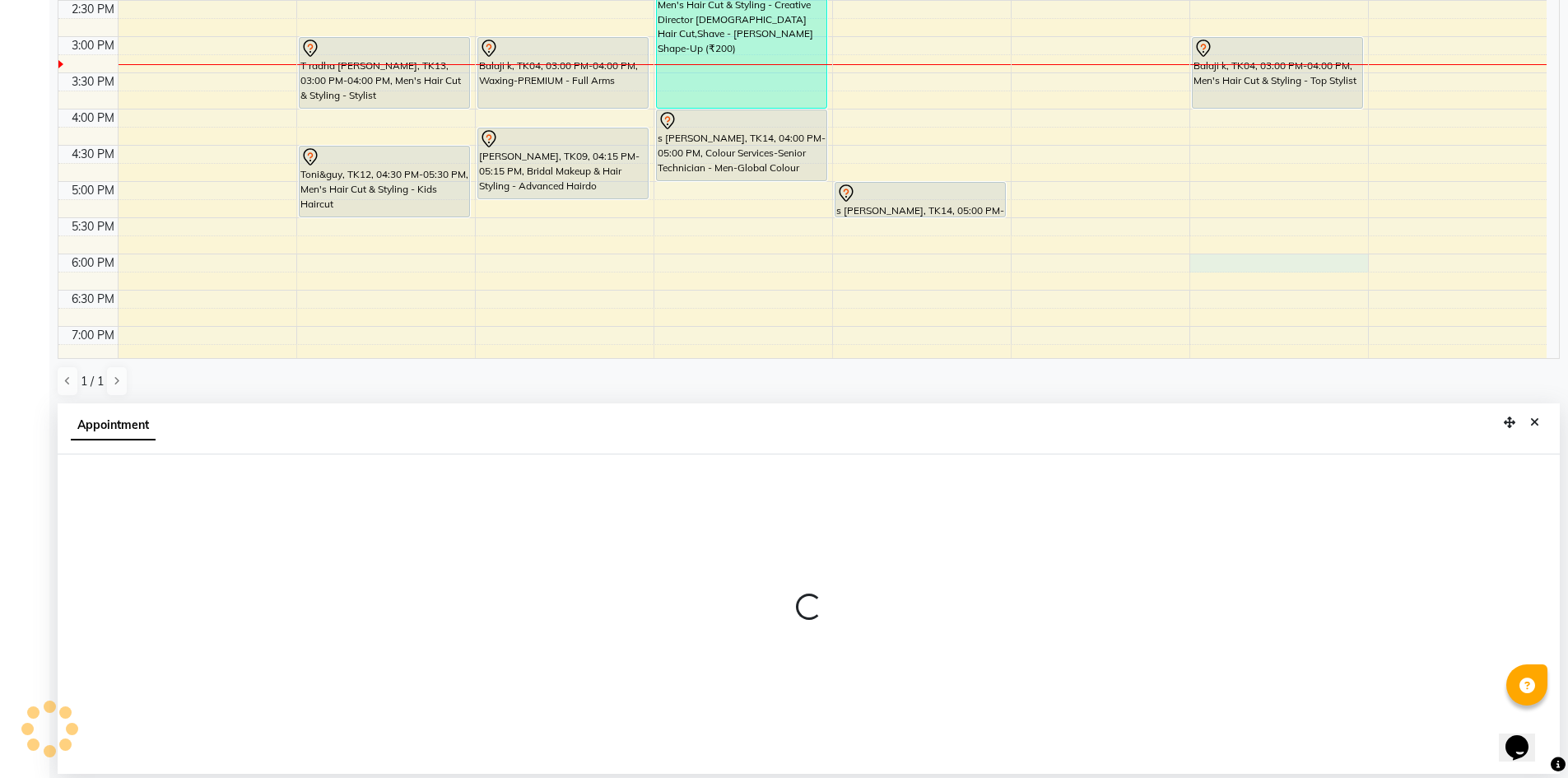
select select "86530"
select select "1080"
select select "tentative"
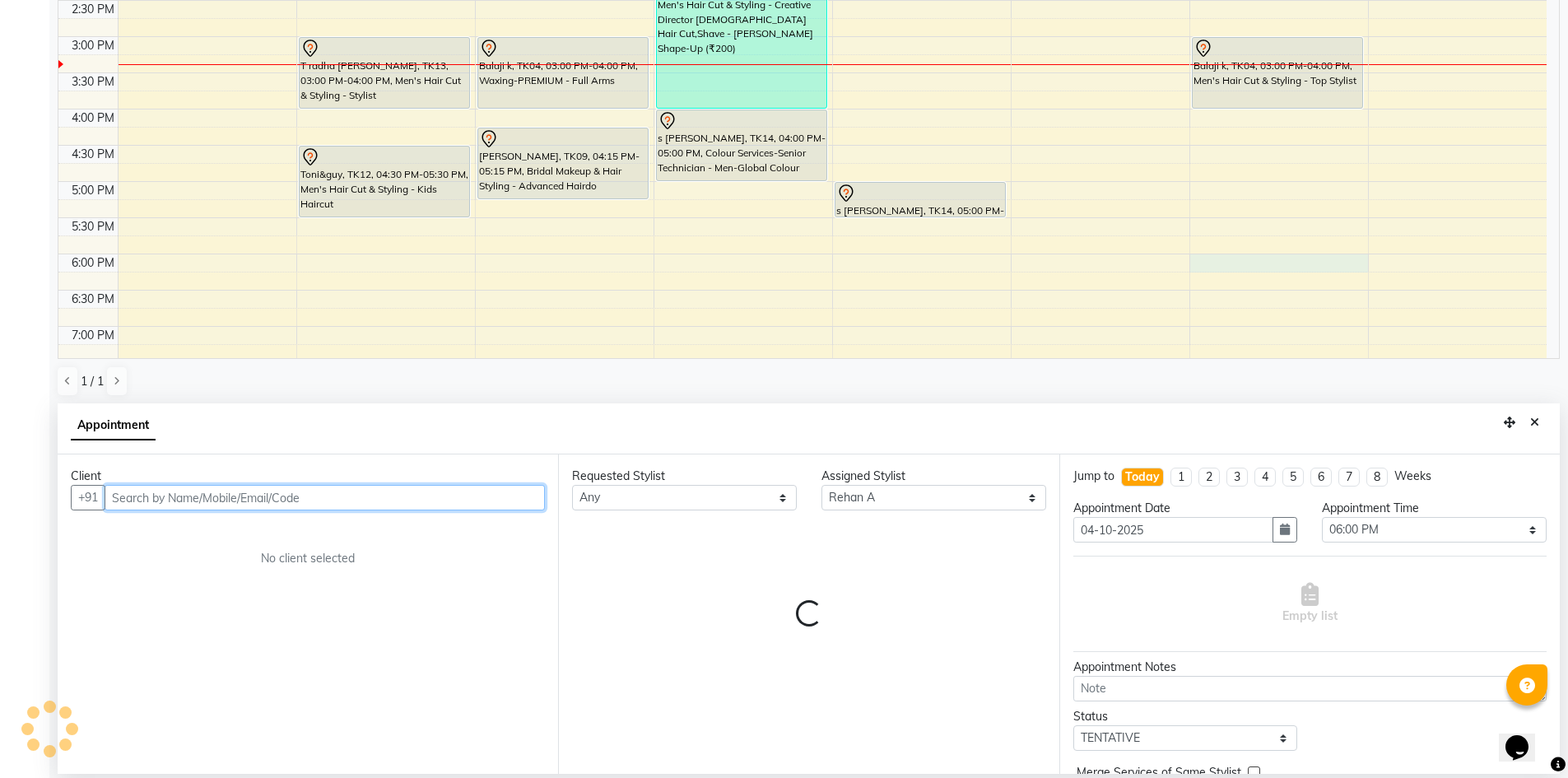
paste input "9866391162"
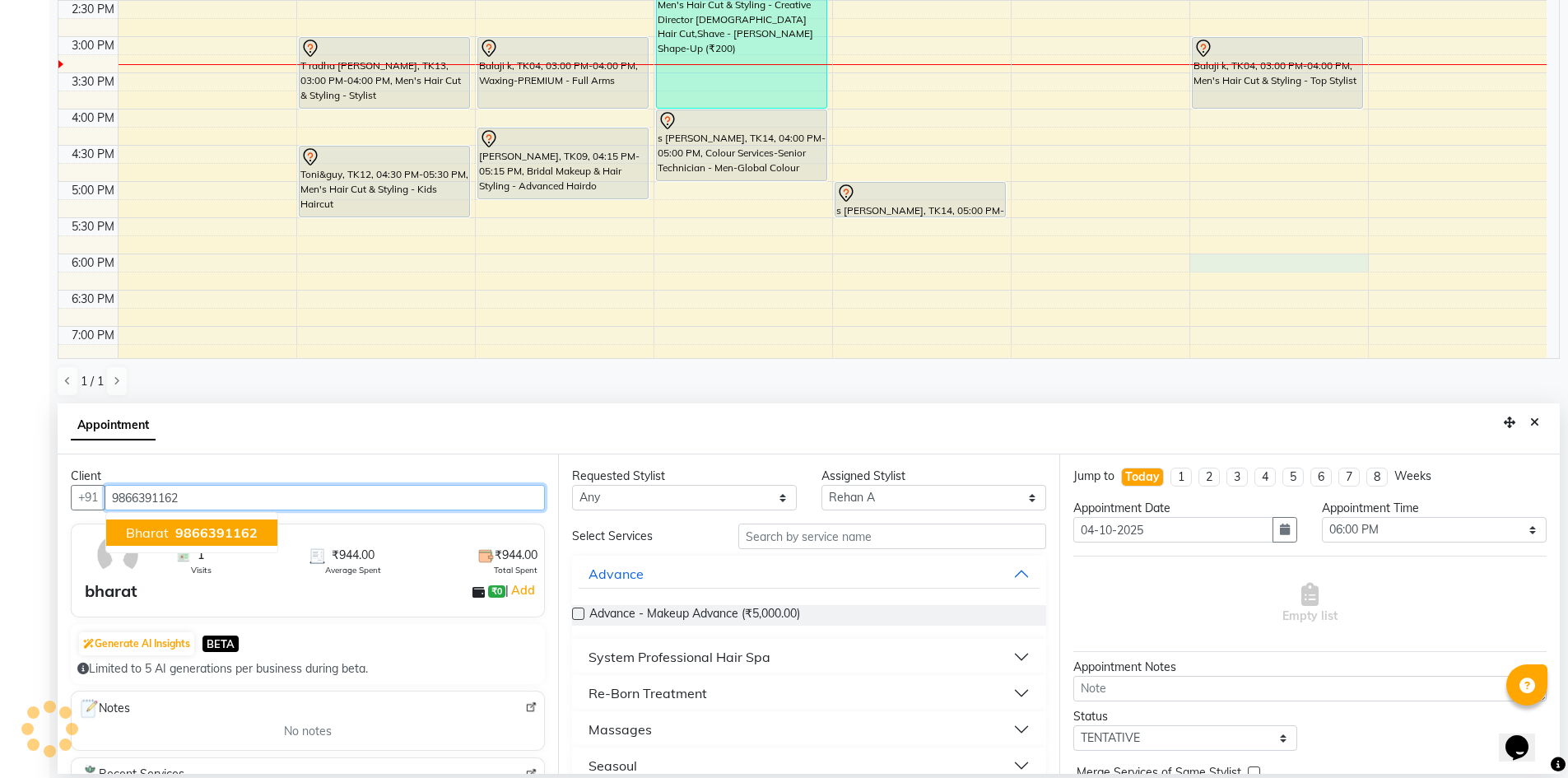
click at [234, 531] on span "9866391162" at bounding box center [217, 533] width 83 height 17
type input "9866391162"
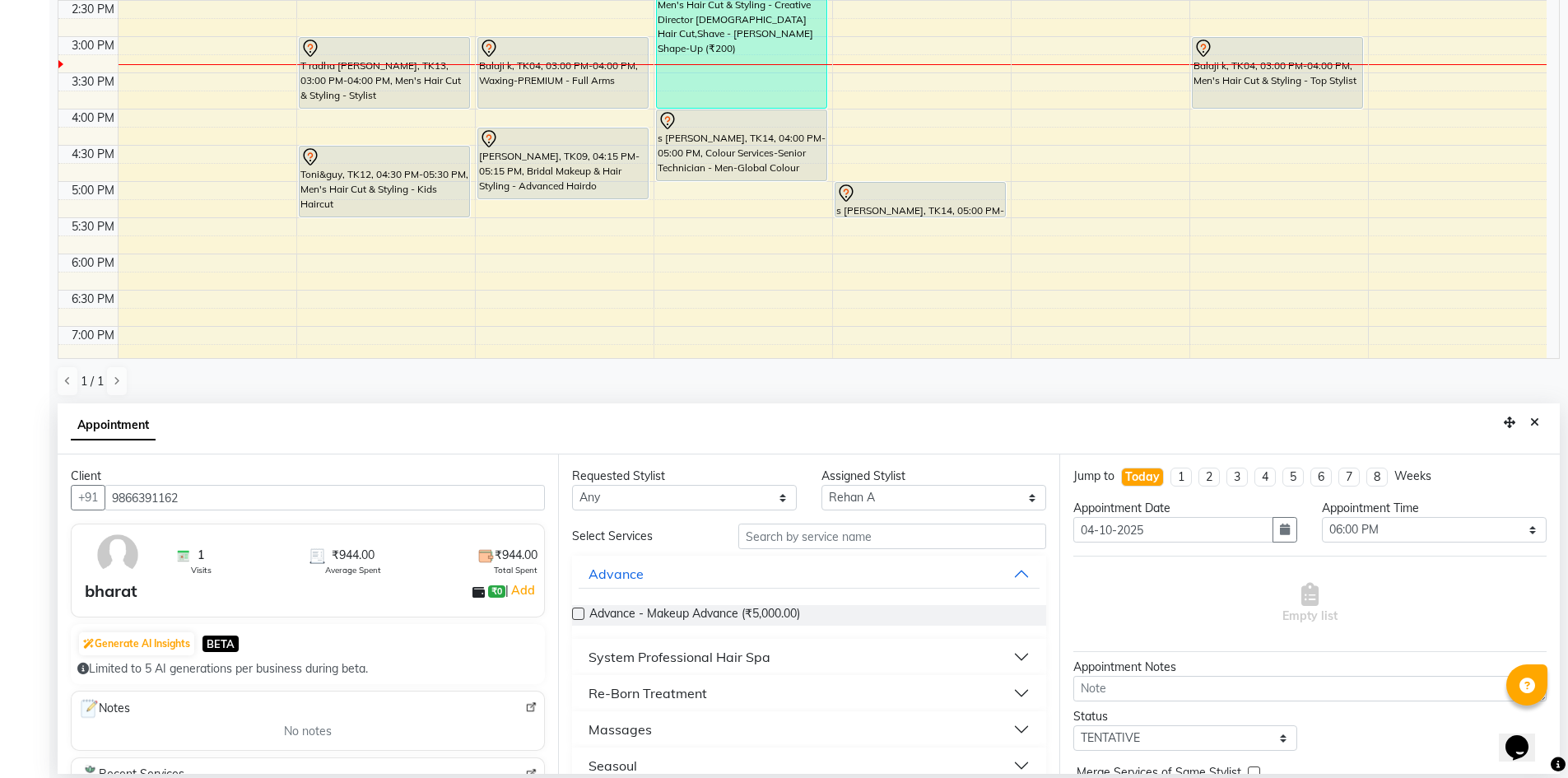
click at [655, 511] on div "Requested Stylist Any Deepa Faizan Kalpana Prakash Rehan A Rohit Salim Satya As…" at bounding box center [808, 614] width 500 height 320
click at [657, 498] on select "Any [PERSON_NAME] [PERSON_NAME] [PERSON_NAME] A [PERSON_NAME]" at bounding box center [684, 498] width 224 height 25
select select "86530"
click at [572, 485] on select "Any [PERSON_NAME] [PERSON_NAME] [PERSON_NAME] A [PERSON_NAME]" at bounding box center [684, 498] width 224 height 25
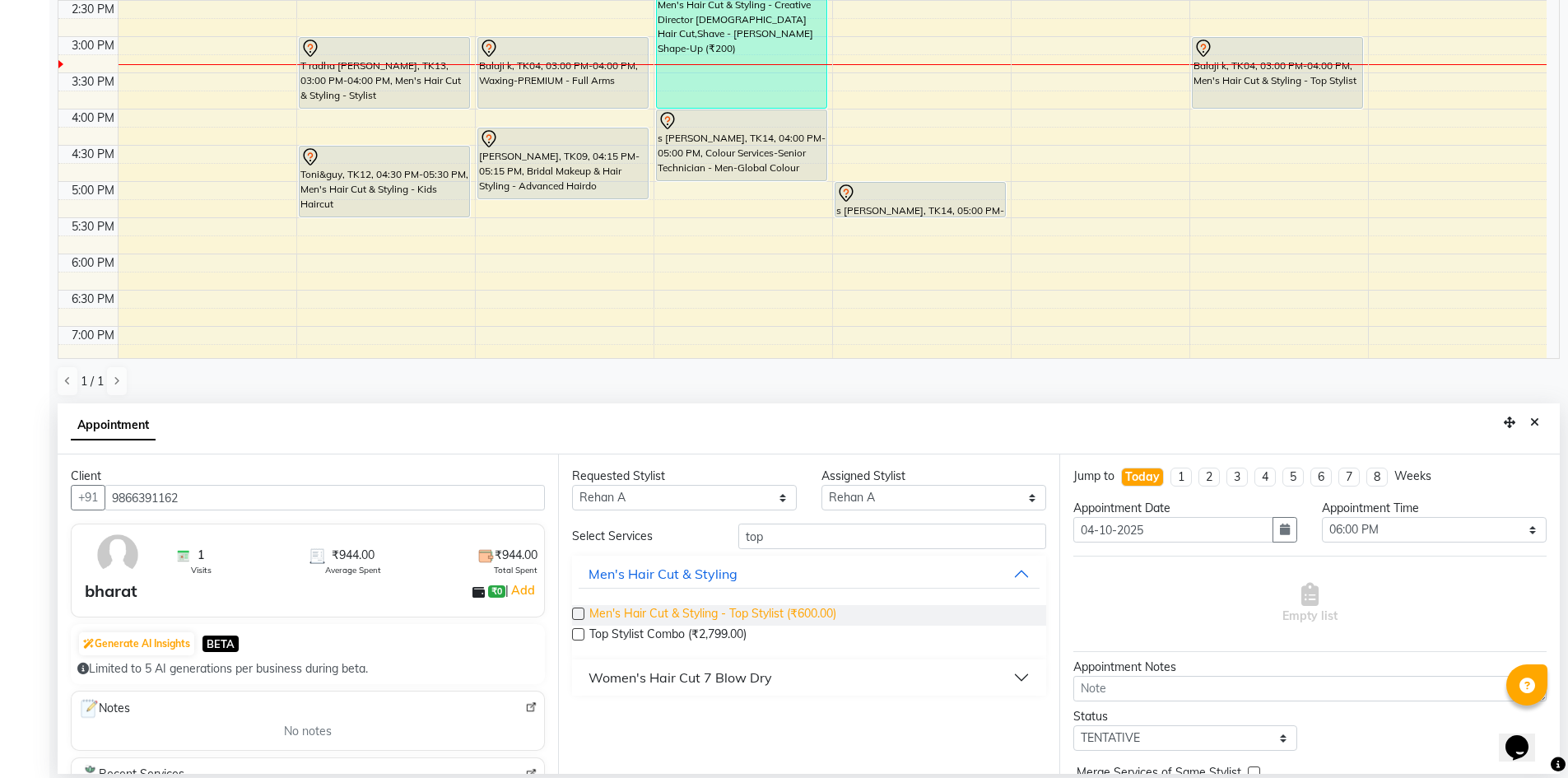
type input "top"
click at [783, 606] on span "Men's Hair Cut & Styling - Top Stylist (₹600.00)" at bounding box center [713, 615] width 247 height 20
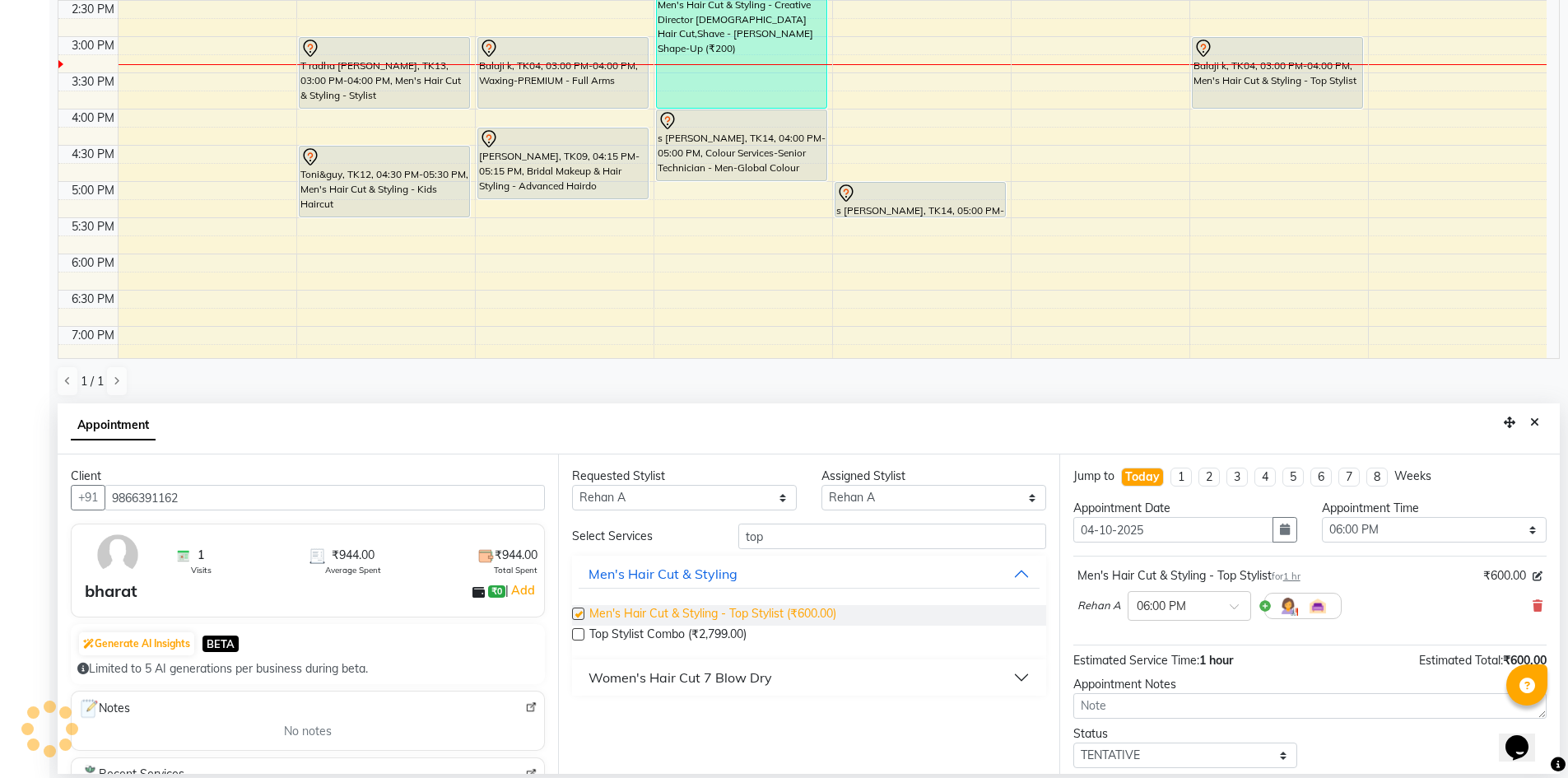
checkbox input "false"
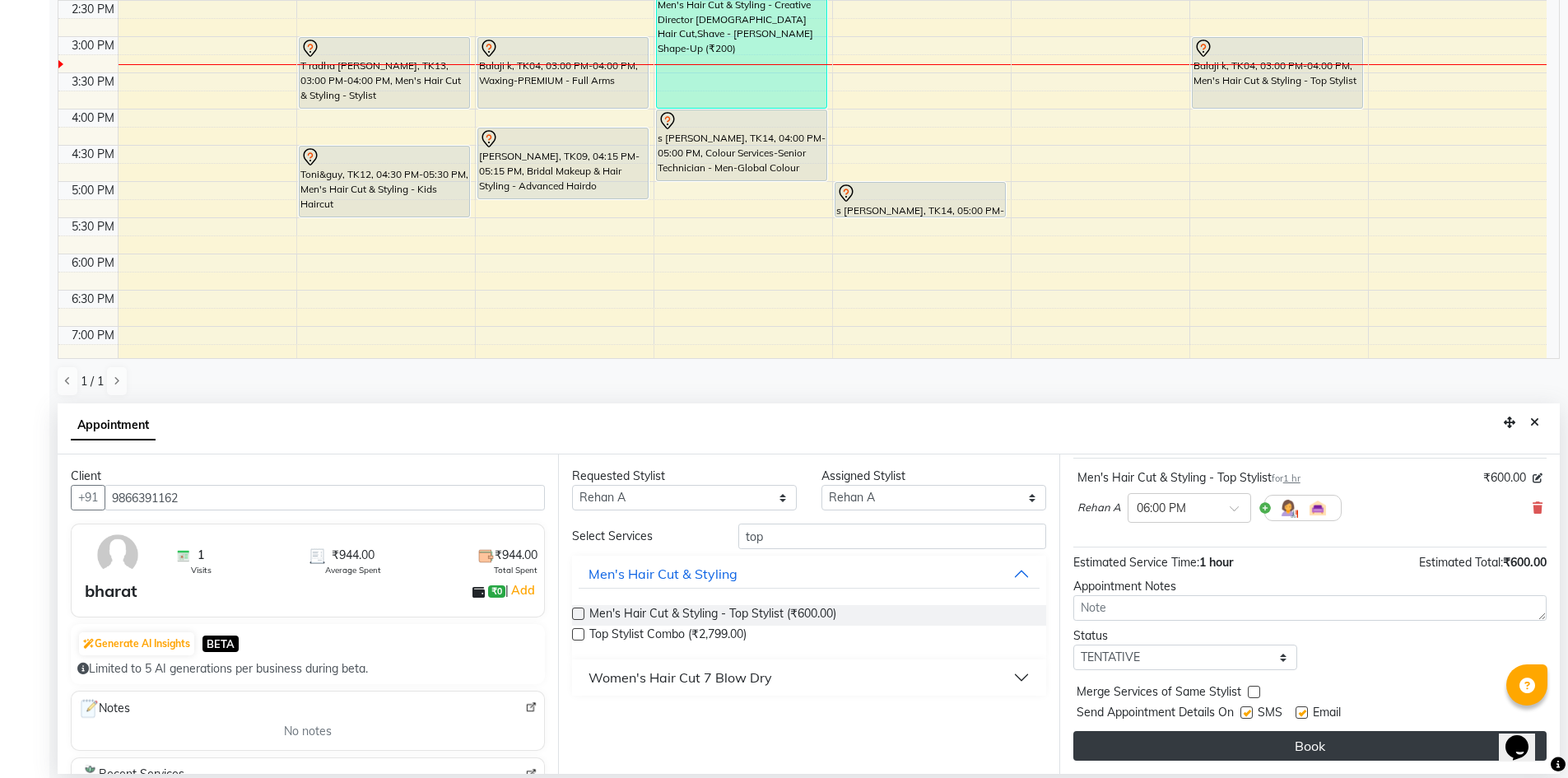
click at [1299, 750] on button "Book" at bounding box center [1310, 746] width 473 height 30
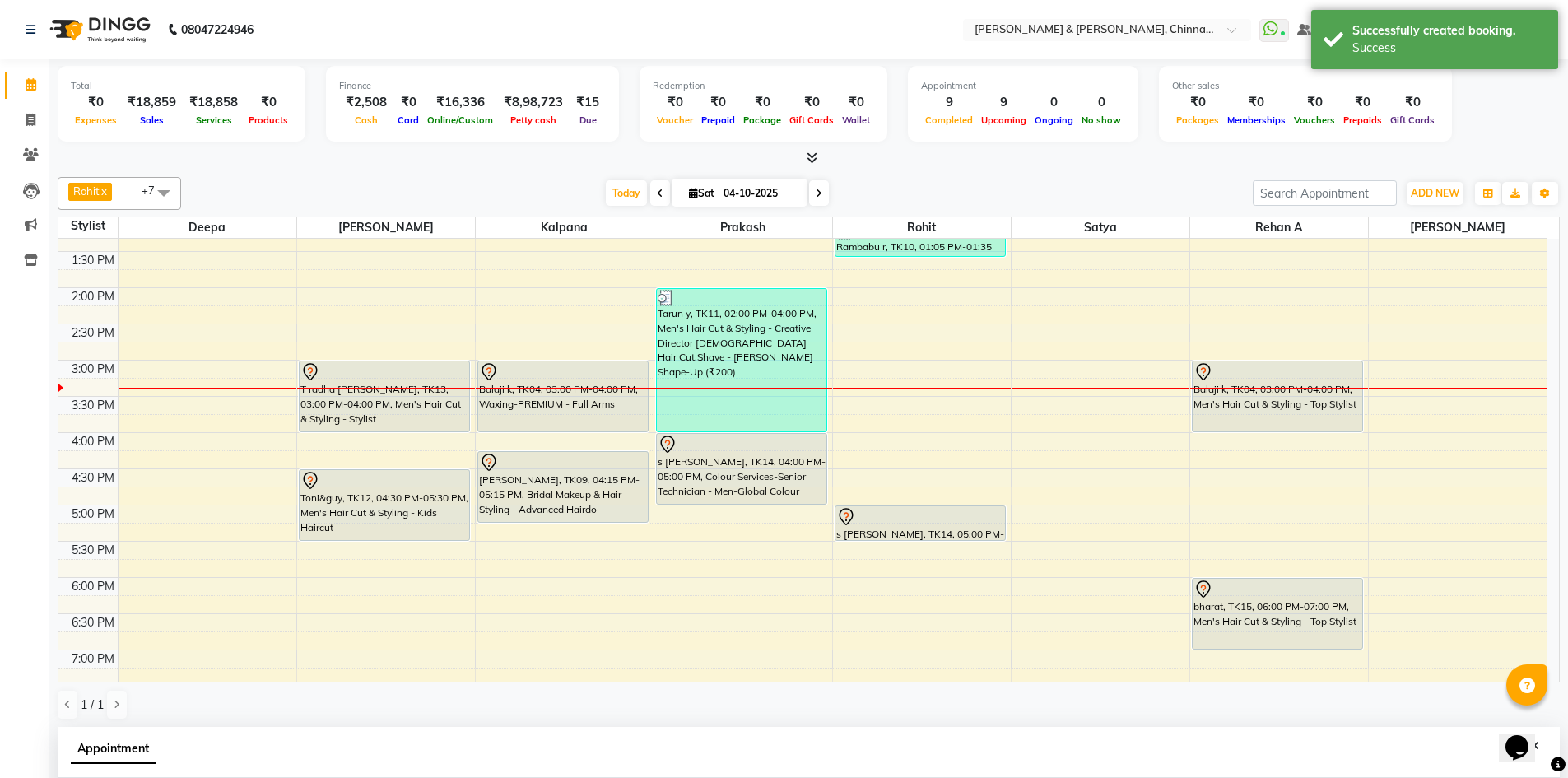
scroll to position [111, 0]
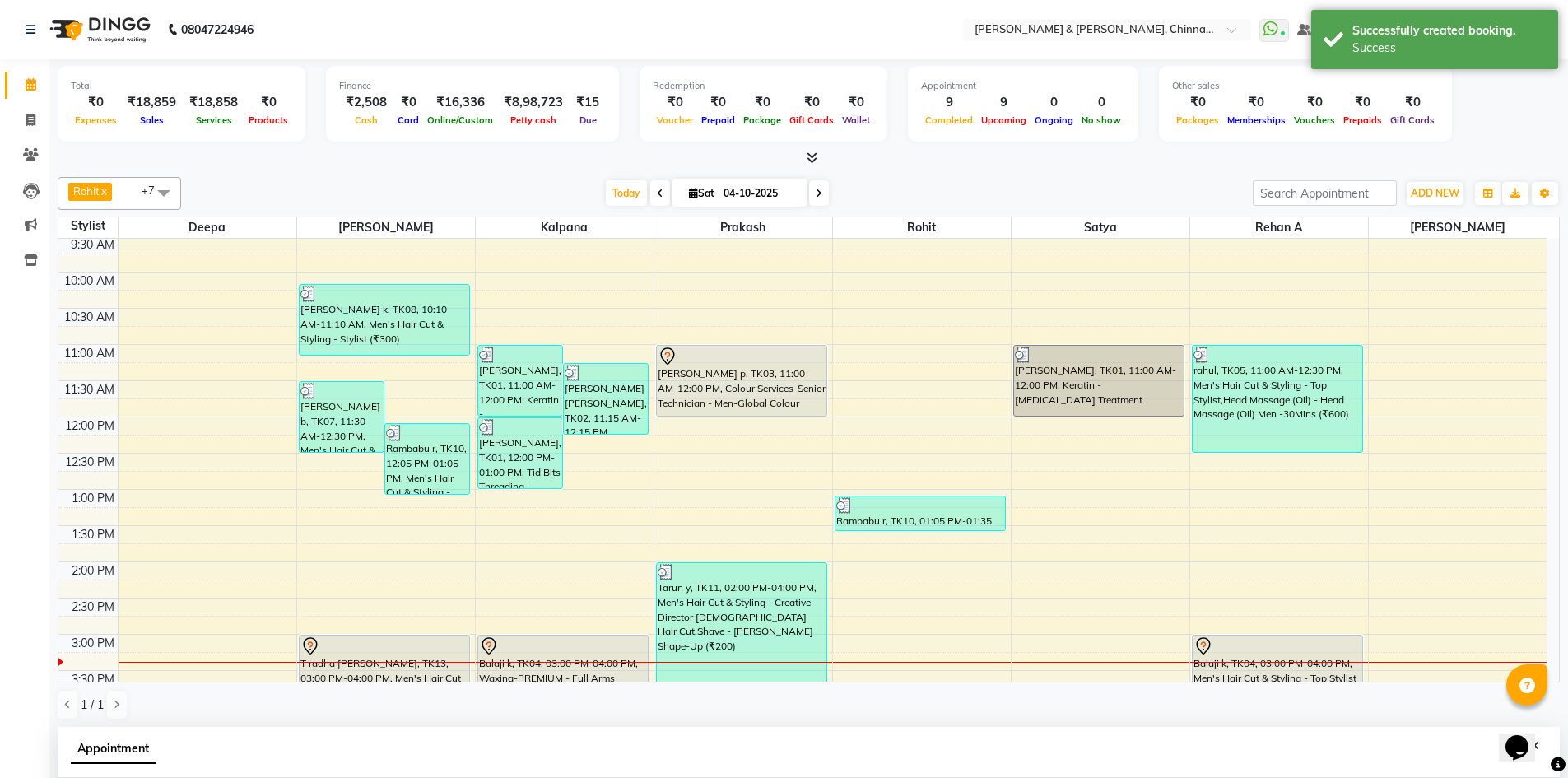
click at [651, 196] on span at bounding box center [660, 193] width 19 height 25
type input "03-10-2025"
select select "1080"
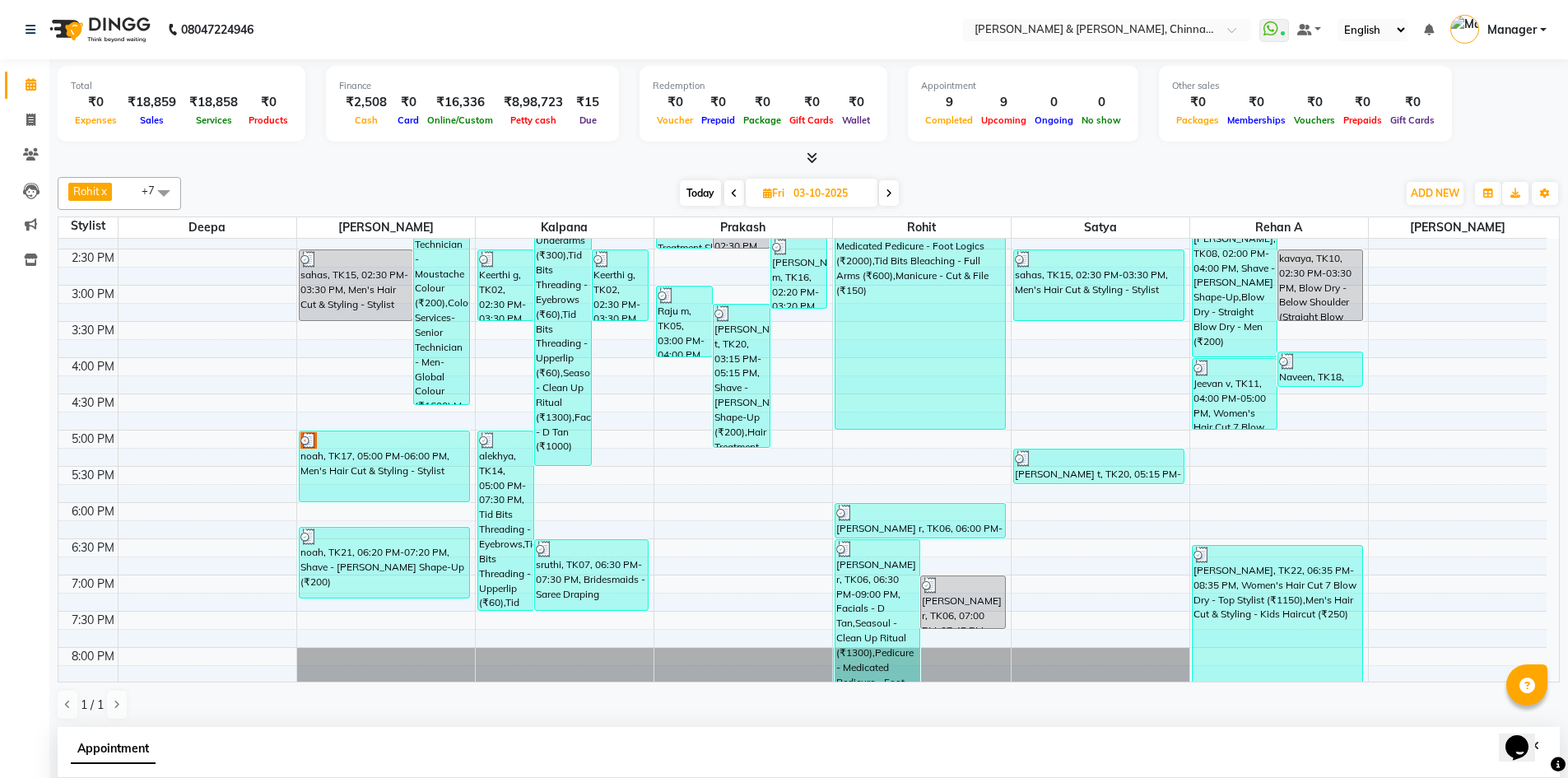
scroll to position [570, 0]
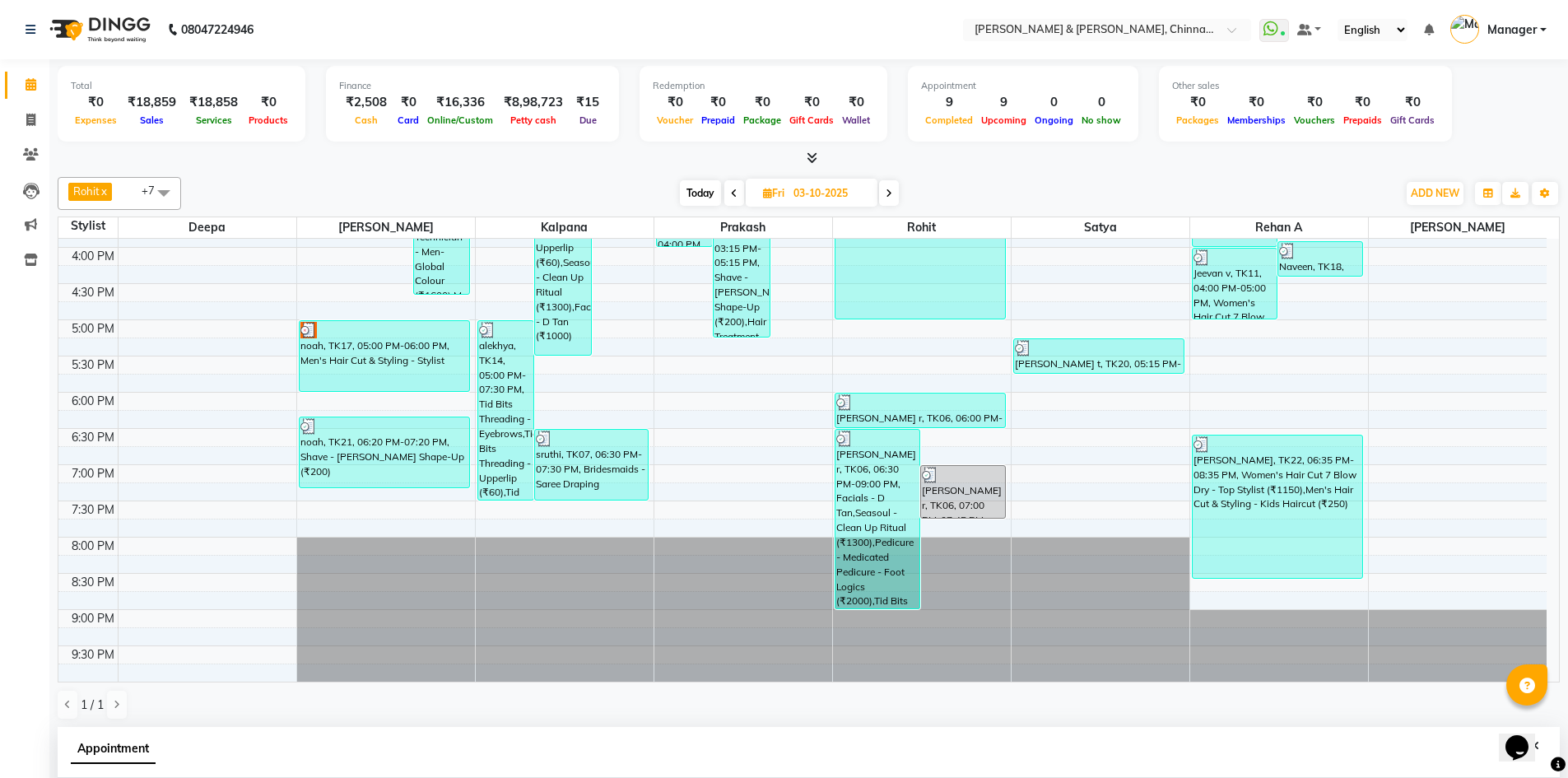
click at [890, 197] on icon at bounding box center [889, 193] width 7 height 10
type input "04-10-2025"
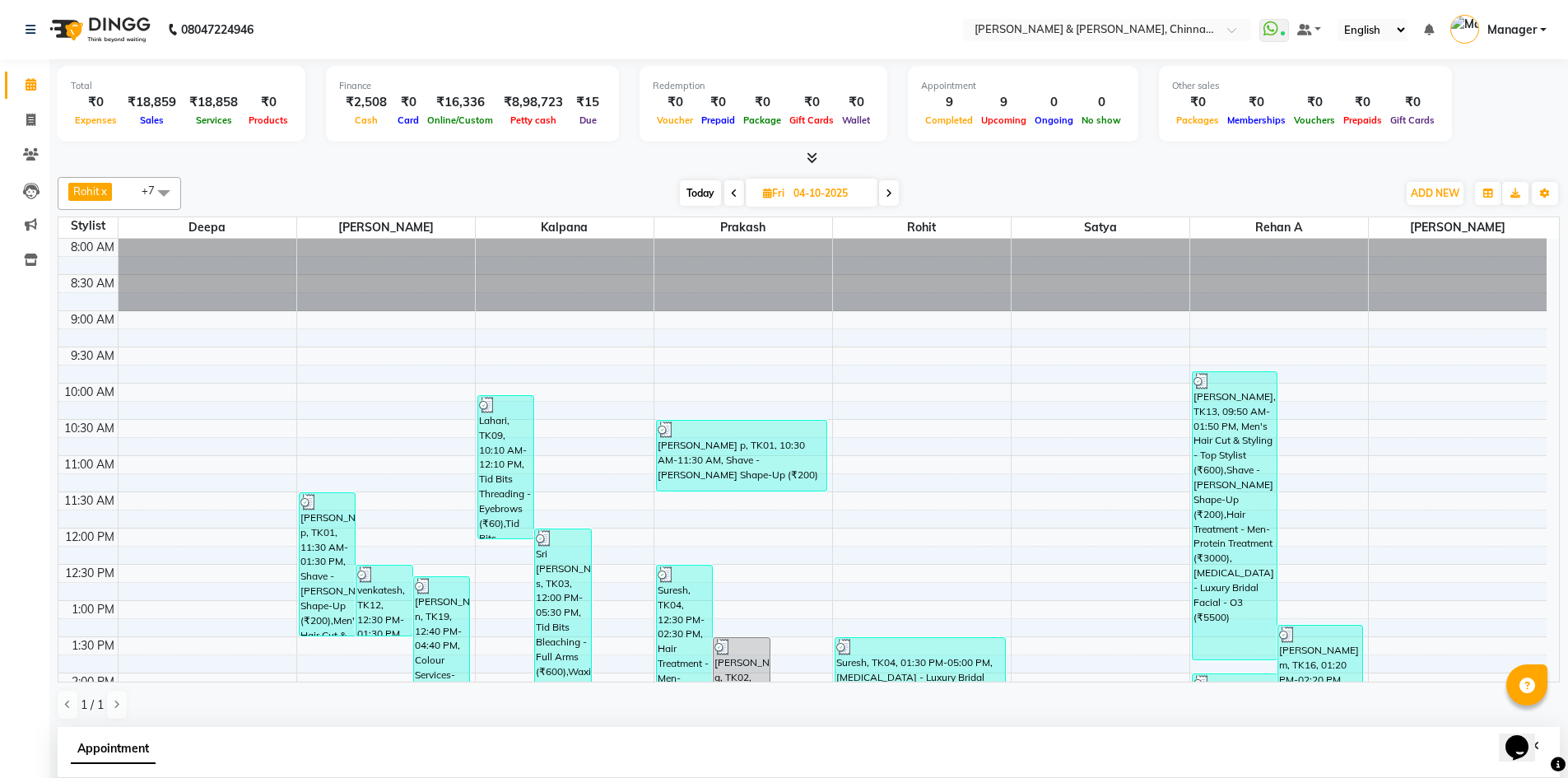
select select "1080"
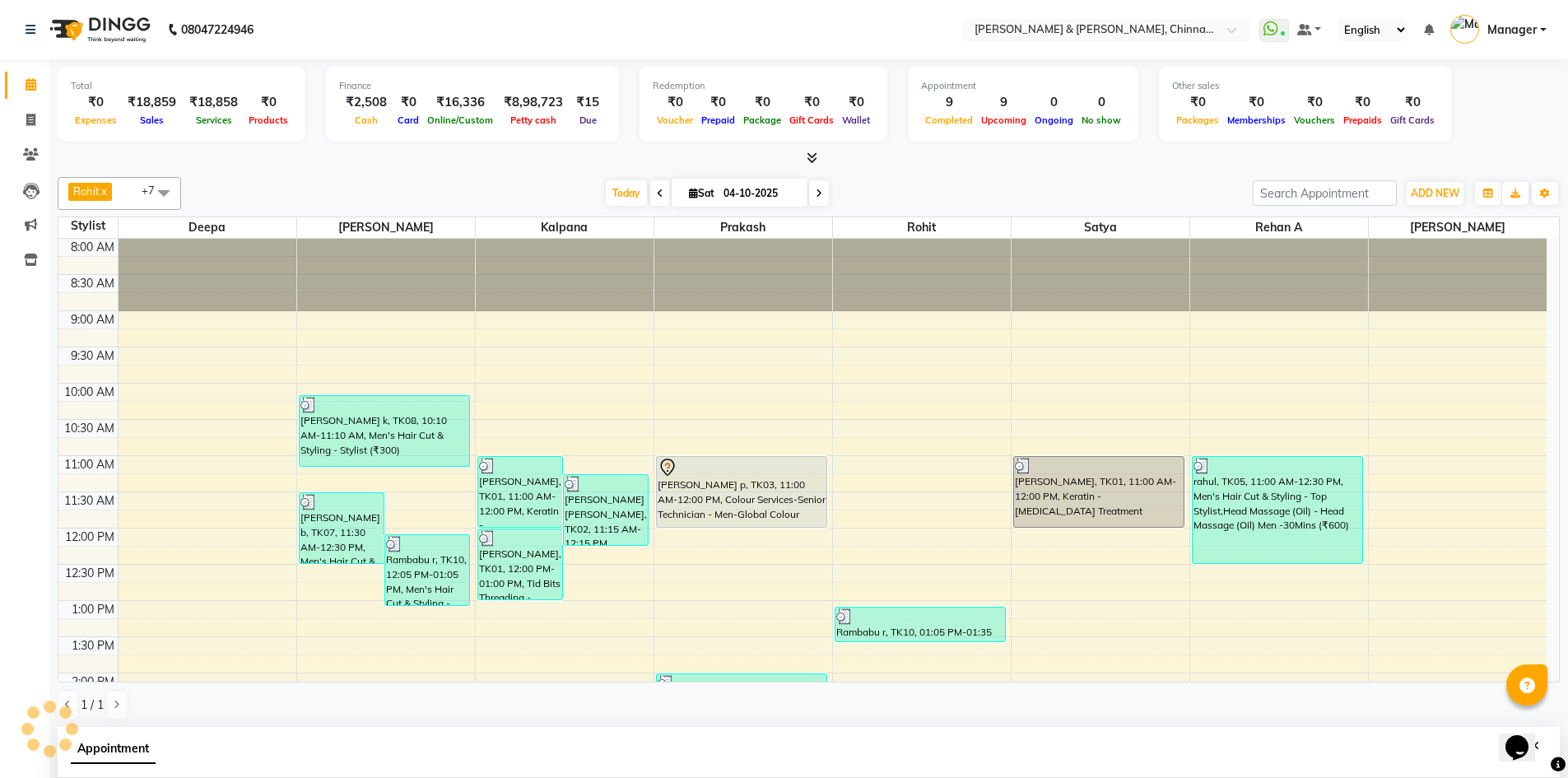
scroll to position [508, 0]
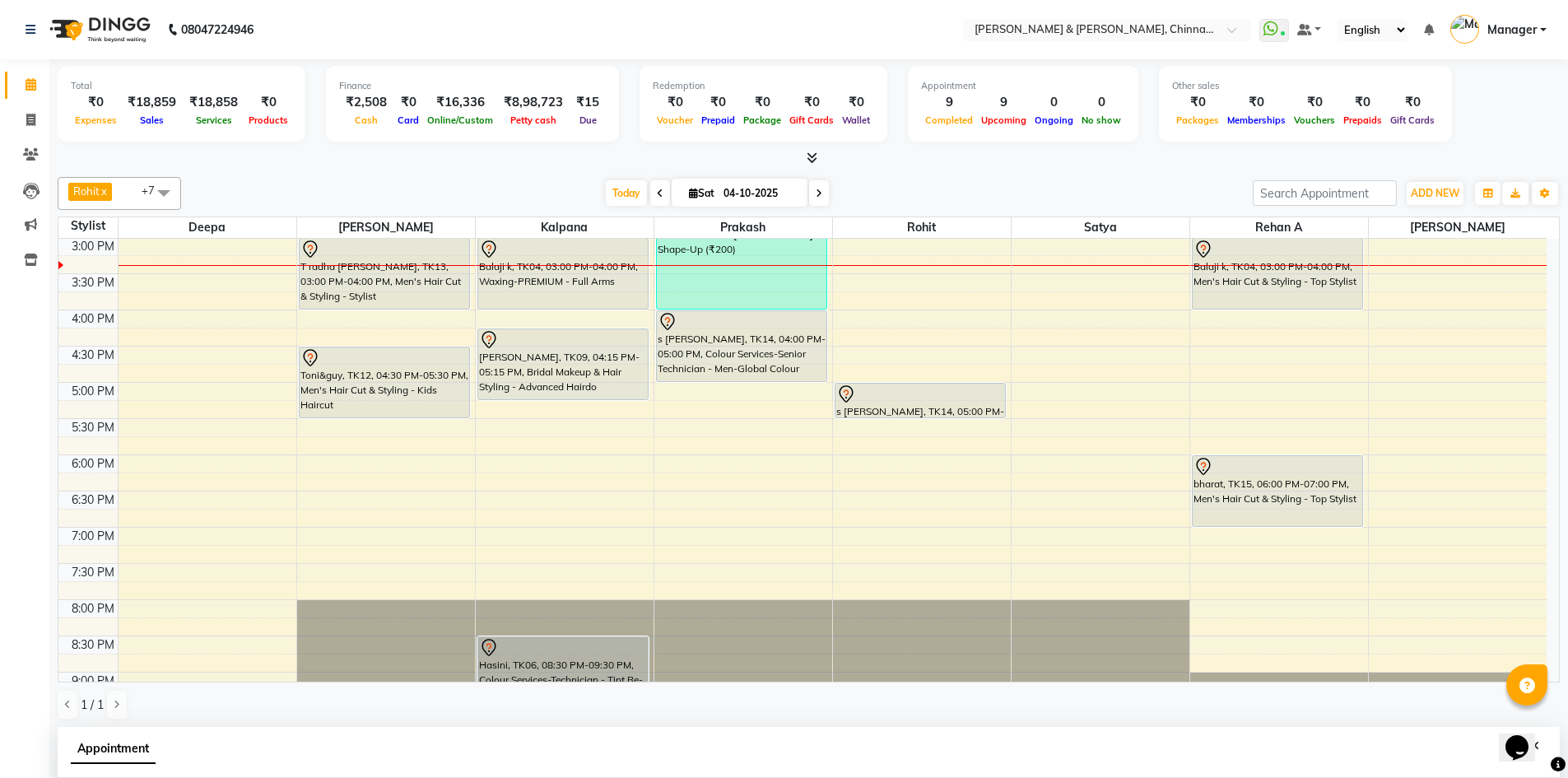
click at [657, 197] on icon at bounding box center [660, 193] width 7 height 10
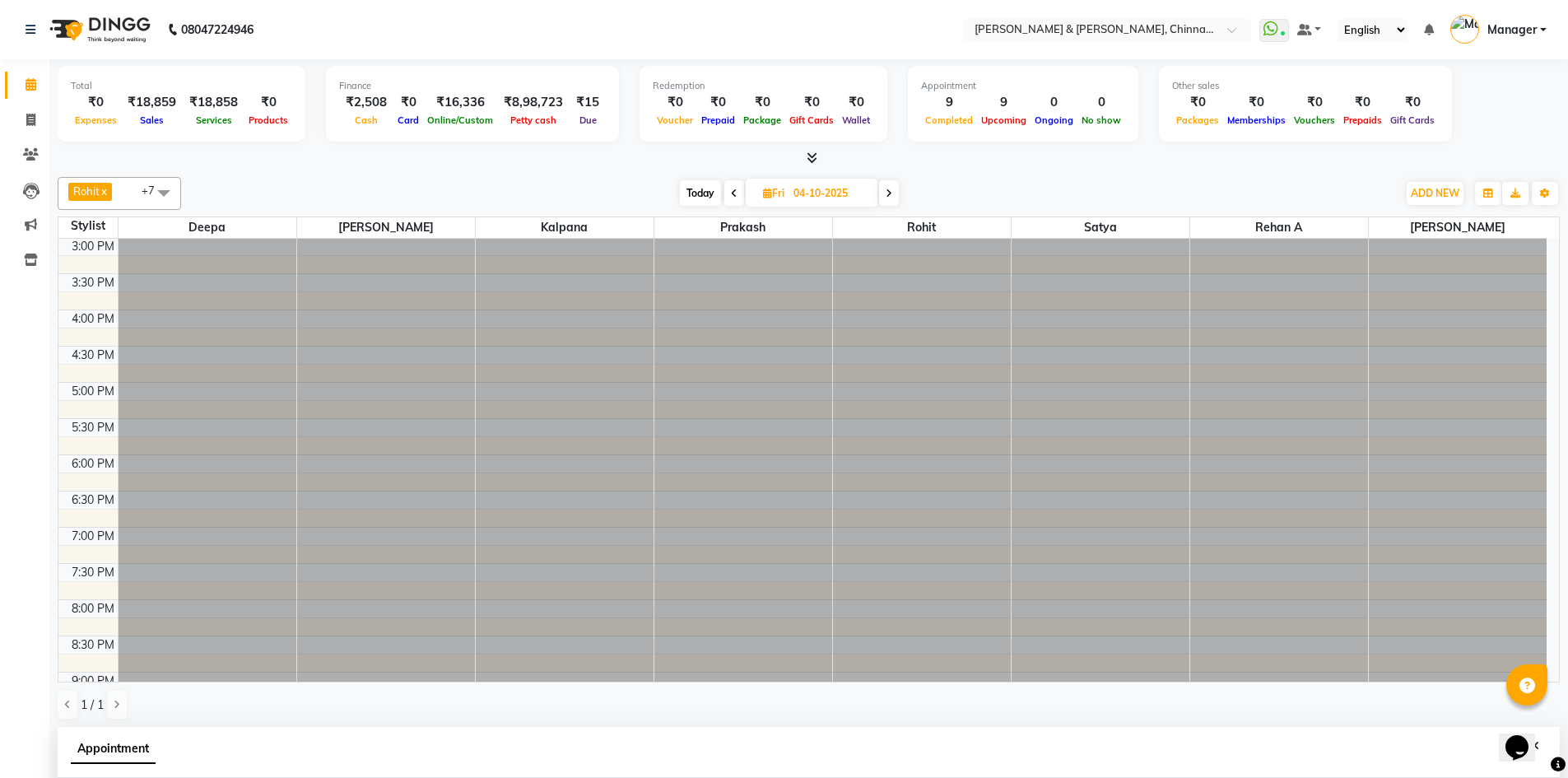
type input "03-10-2025"
select select "1080"
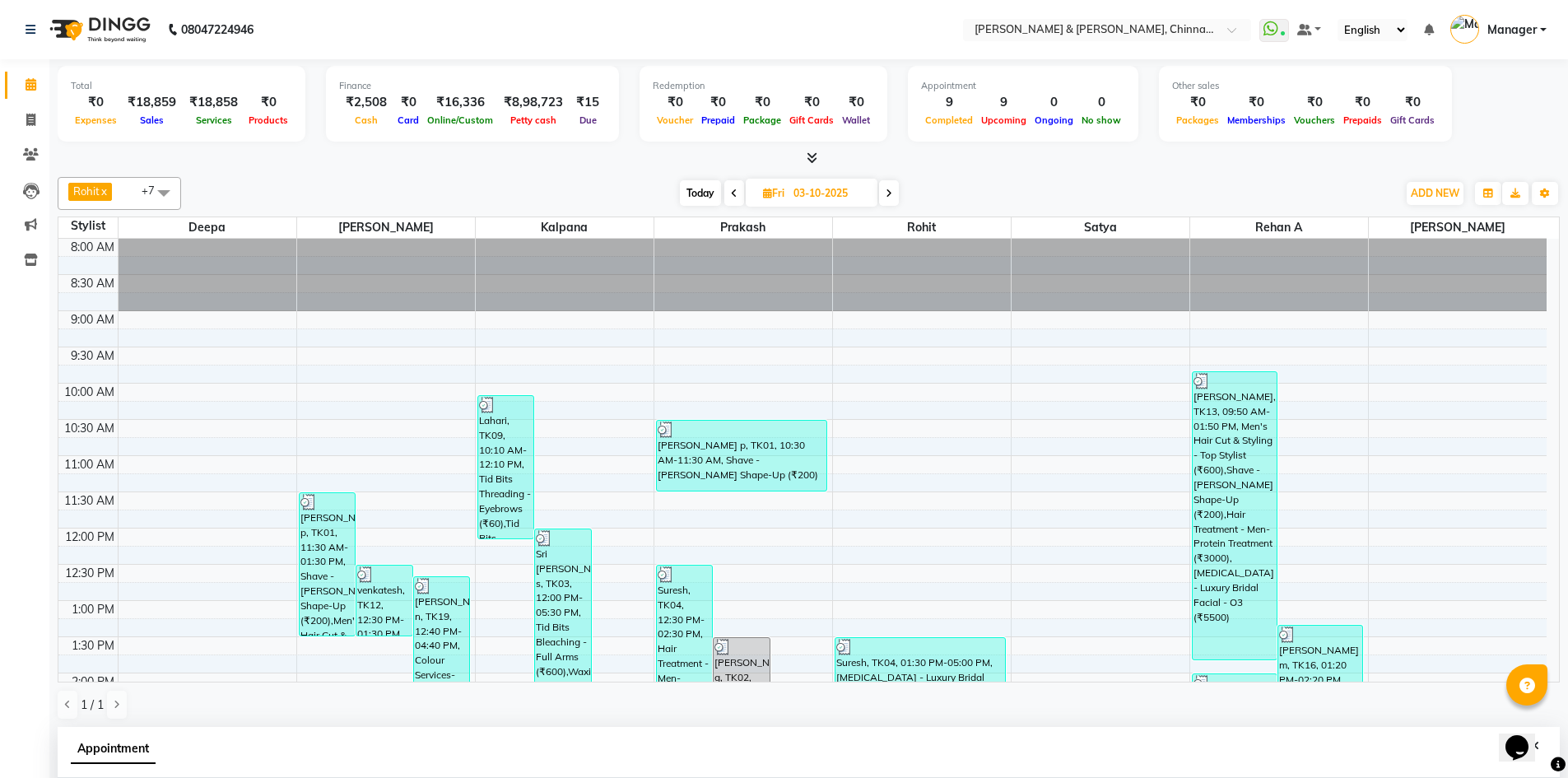
click at [883, 191] on span at bounding box center [888, 193] width 19 height 25
type input "04-10-2025"
select select "1080"
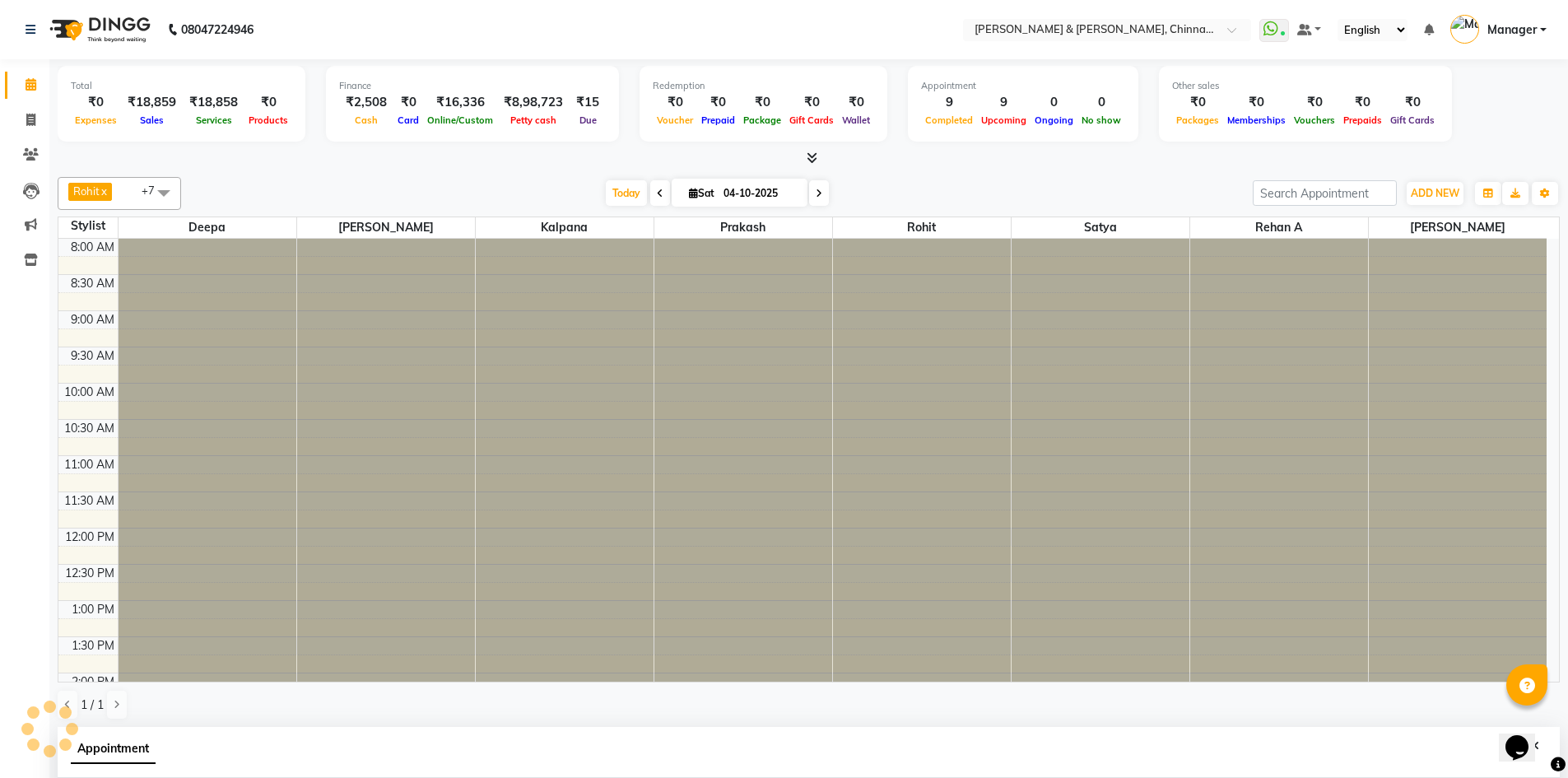
scroll to position [508, 0]
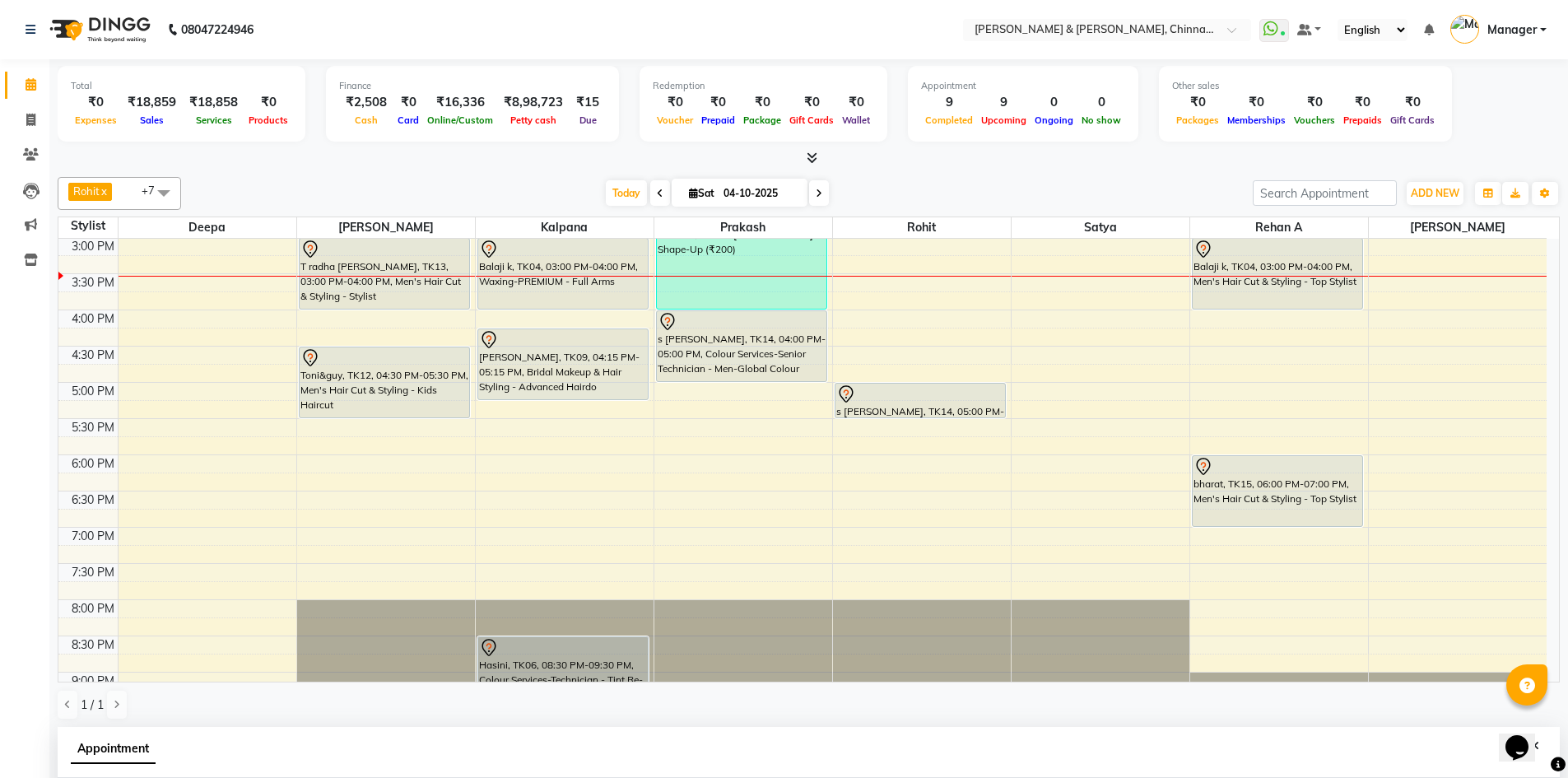
click at [817, 196] on icon at bounding box center [819, 193] width 7 height 10
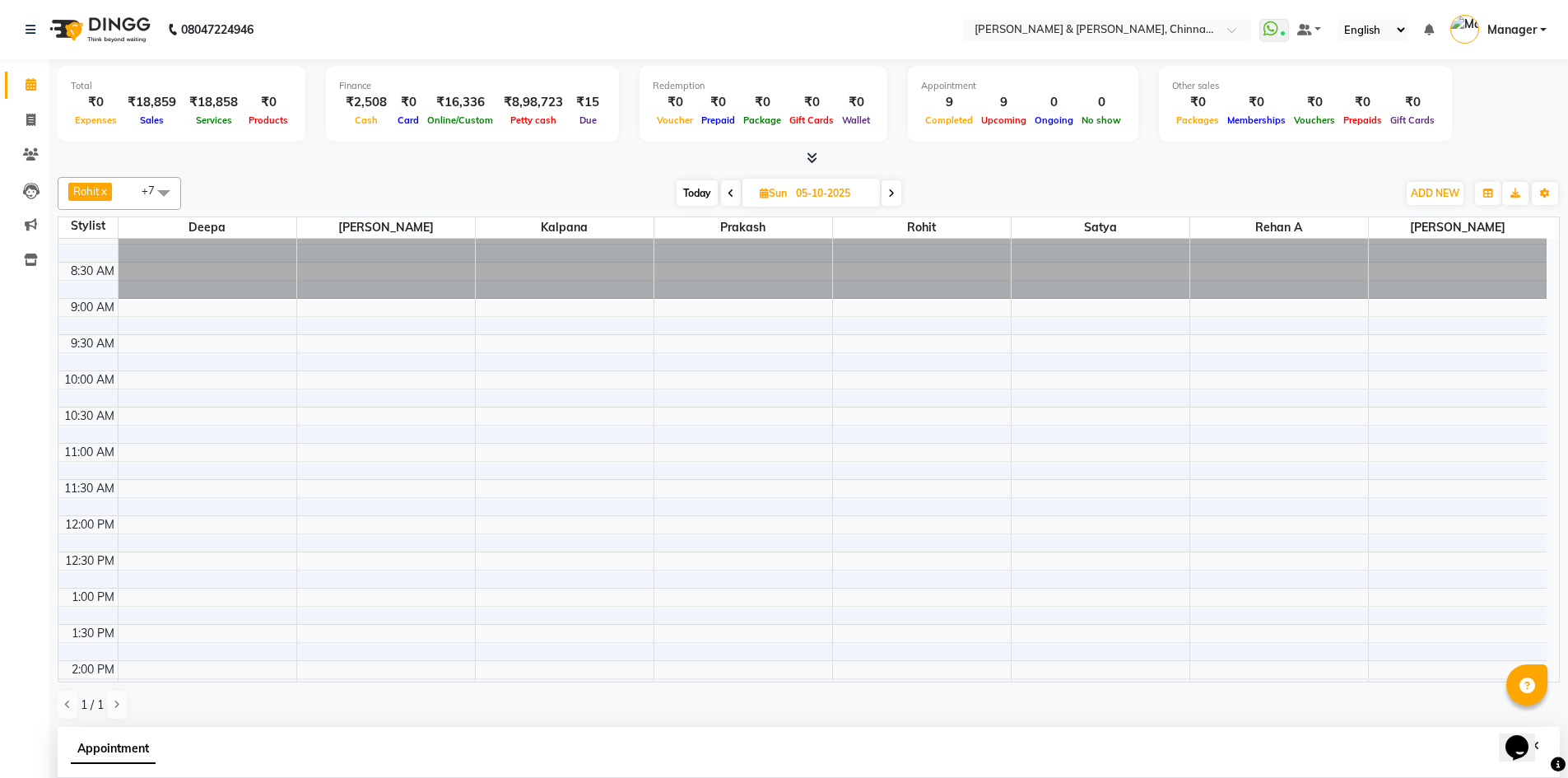
scroll to position [0, 0]
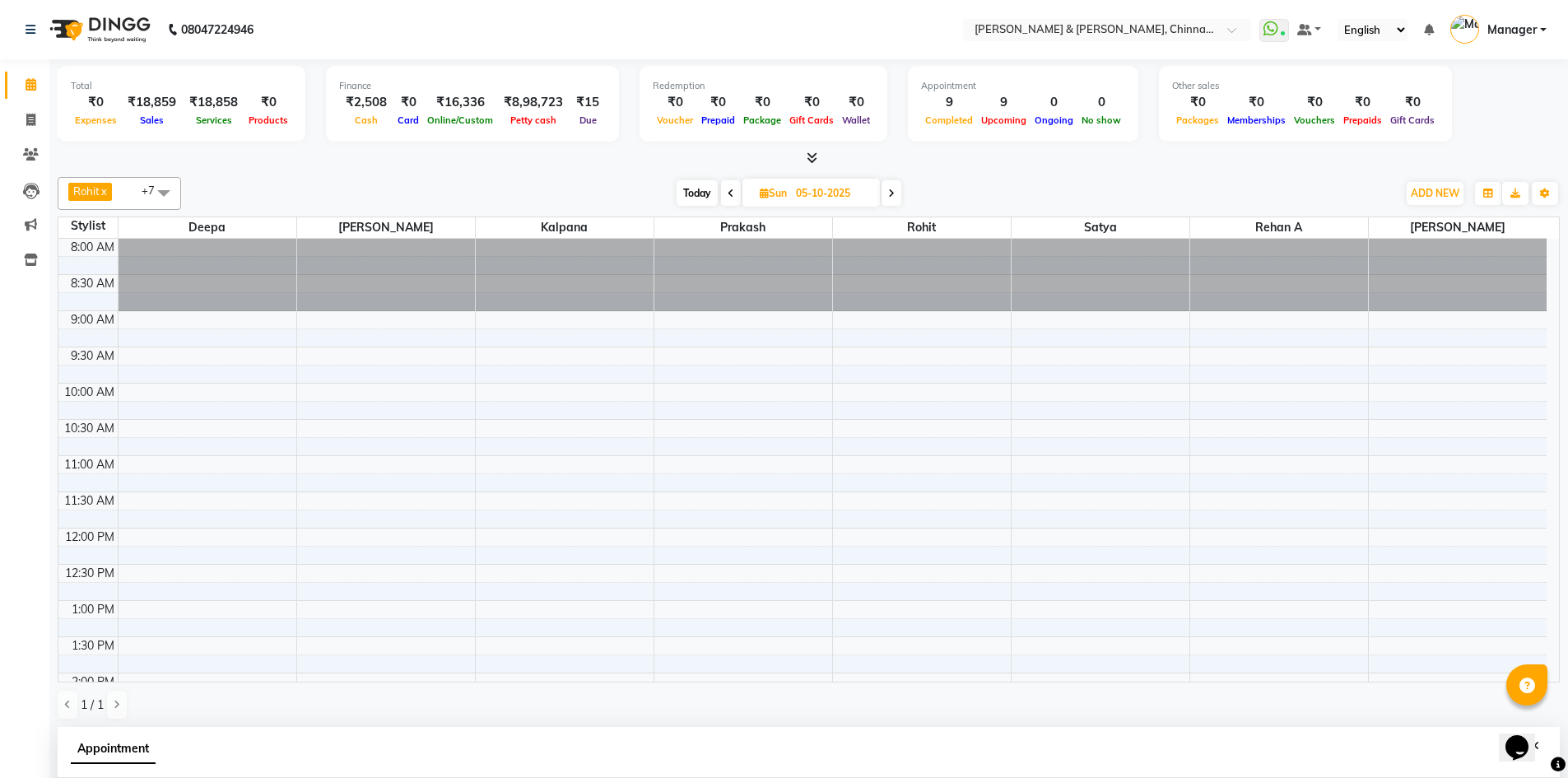
click at [307, 499] on div "8:00 AM 8:30 AM 9:00 AM 9:30 AM 10:00 AM 10:30 AM 11:00 AM 11:30 AM 12:00 PM 12…" at bounding box center [802, 745] width 1489 height 1013
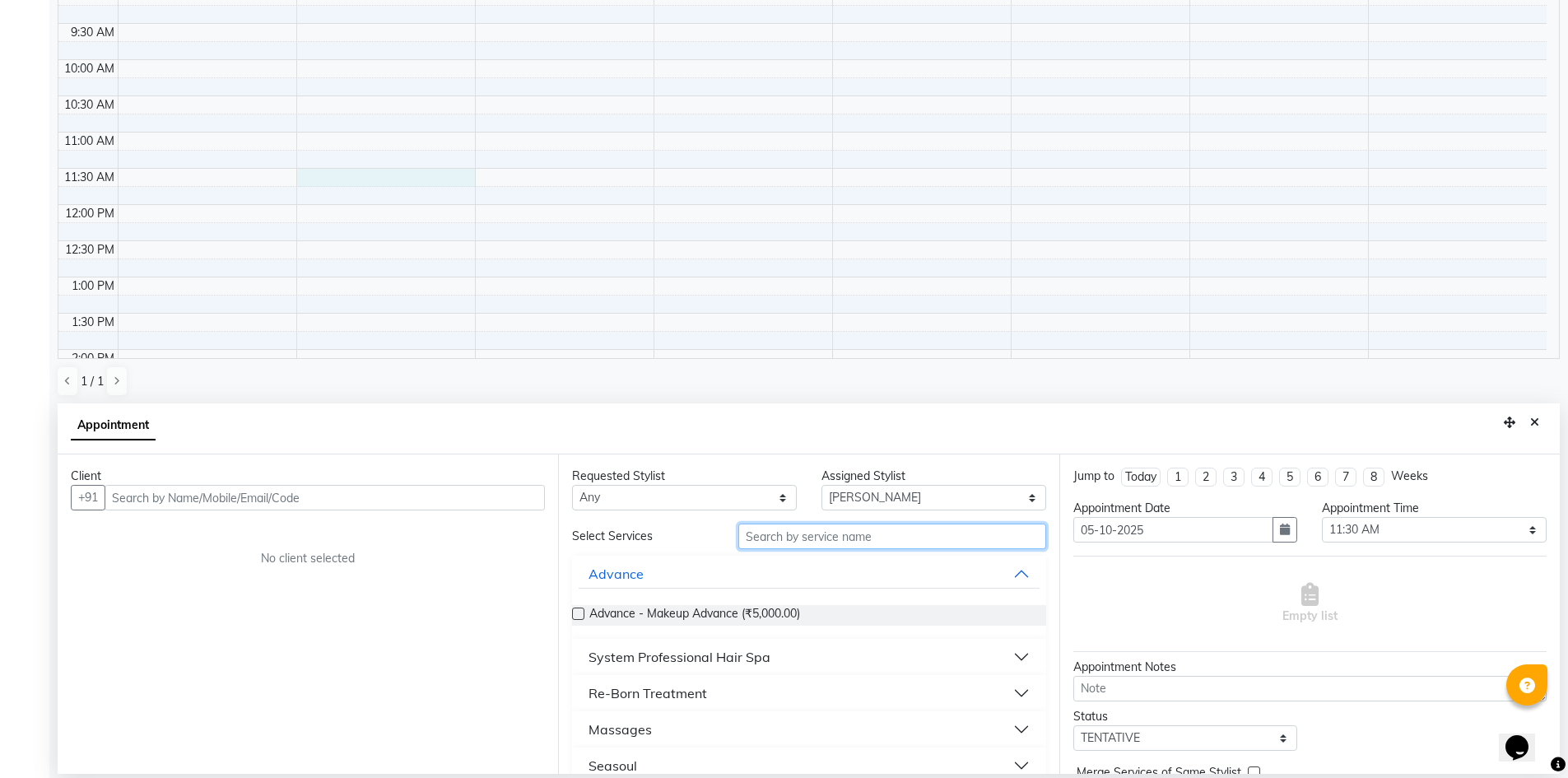
click at [832, 541] on input "text" at bounding box center [892, 537] width 308 height 25
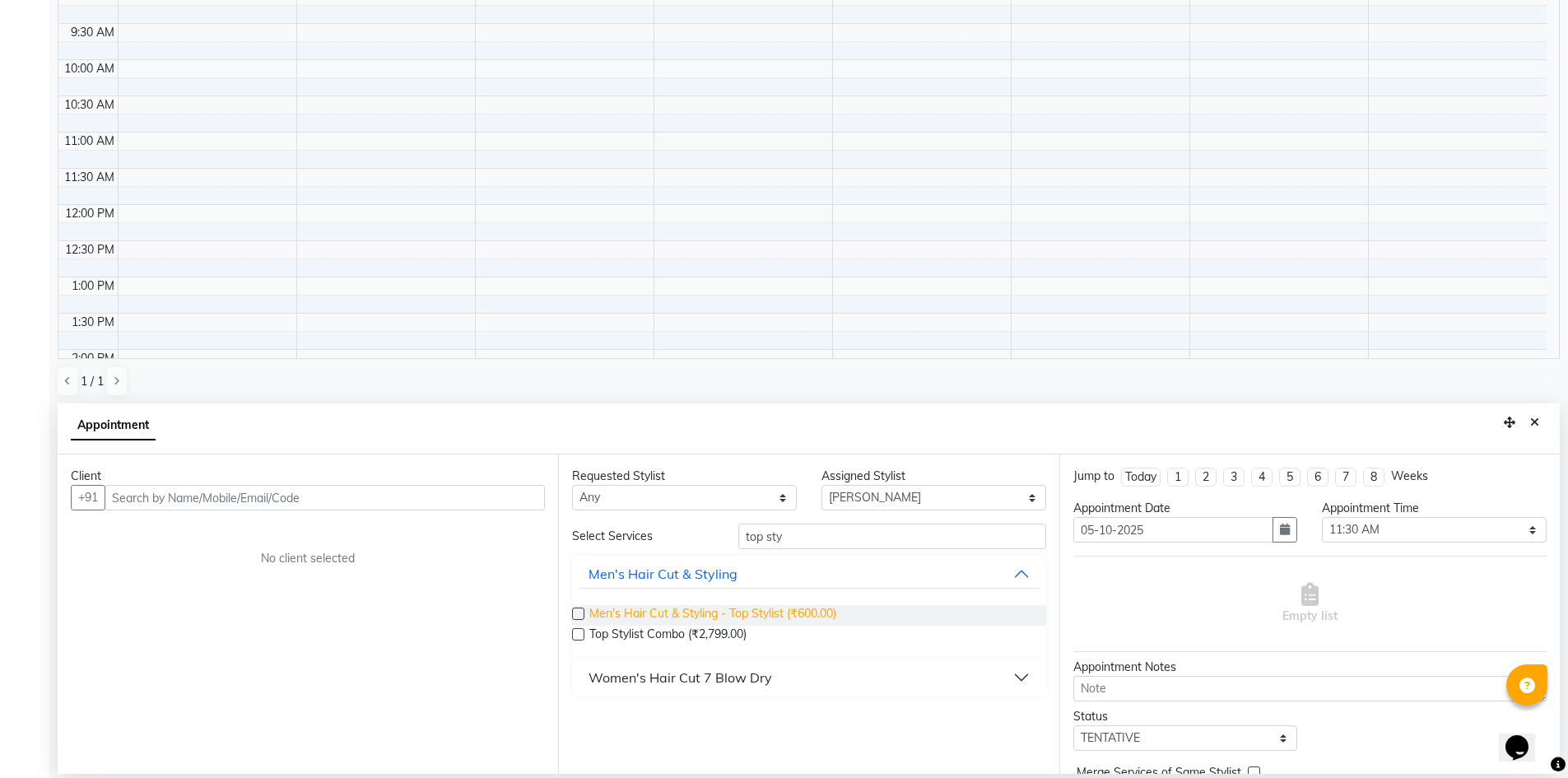
click at [786, 611] on span "Men's Hair Cut & Styling - Top Stylist (₹600.00)" at bounding box center [713, 615] width 247 height 20
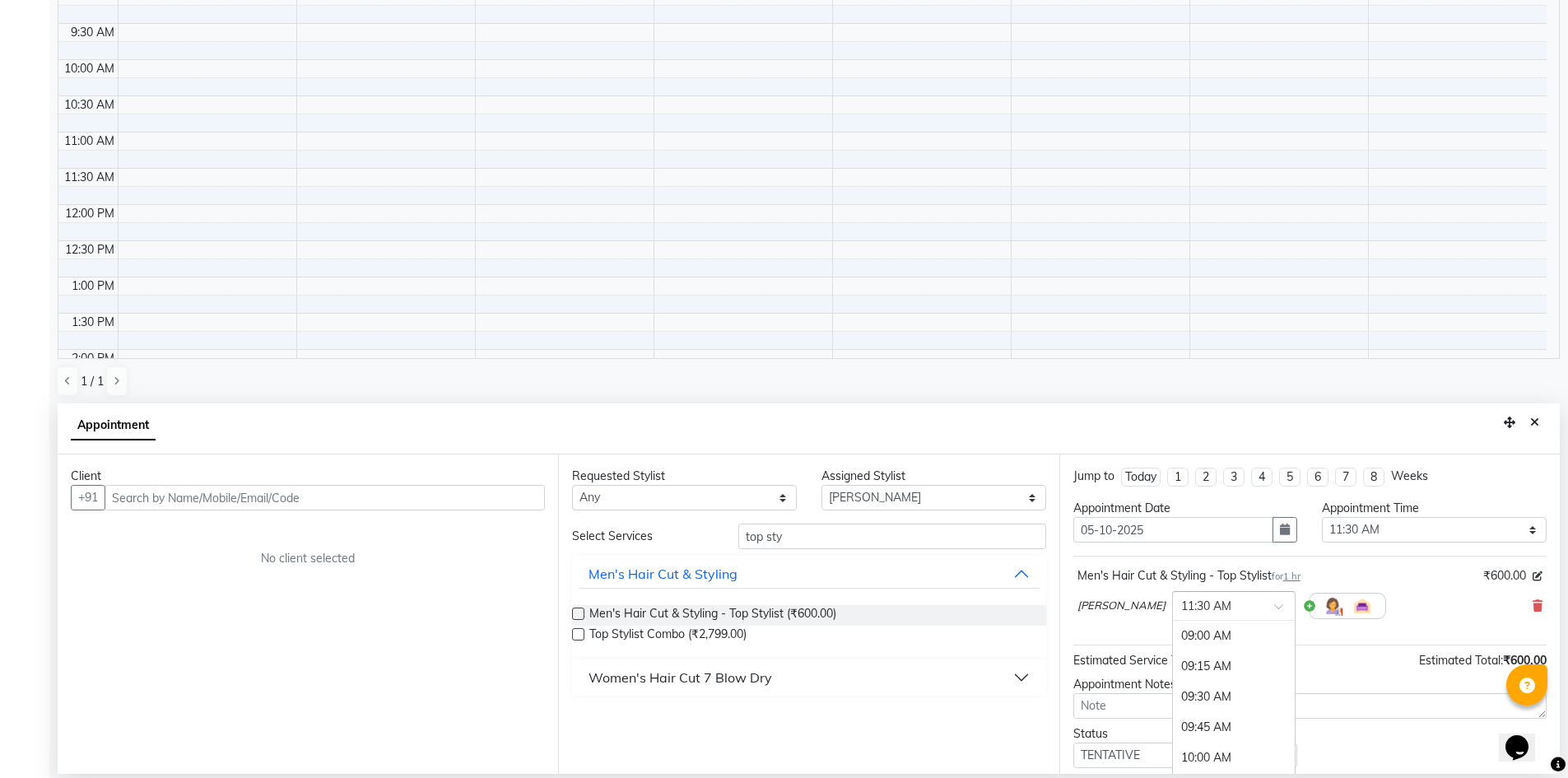
click at [1182, 607] on input "text" at bounding box center [1218, 605] width 73 height 17
click at [1533, 608] on icon at bounding box center [1538, 606] width 10 height 12
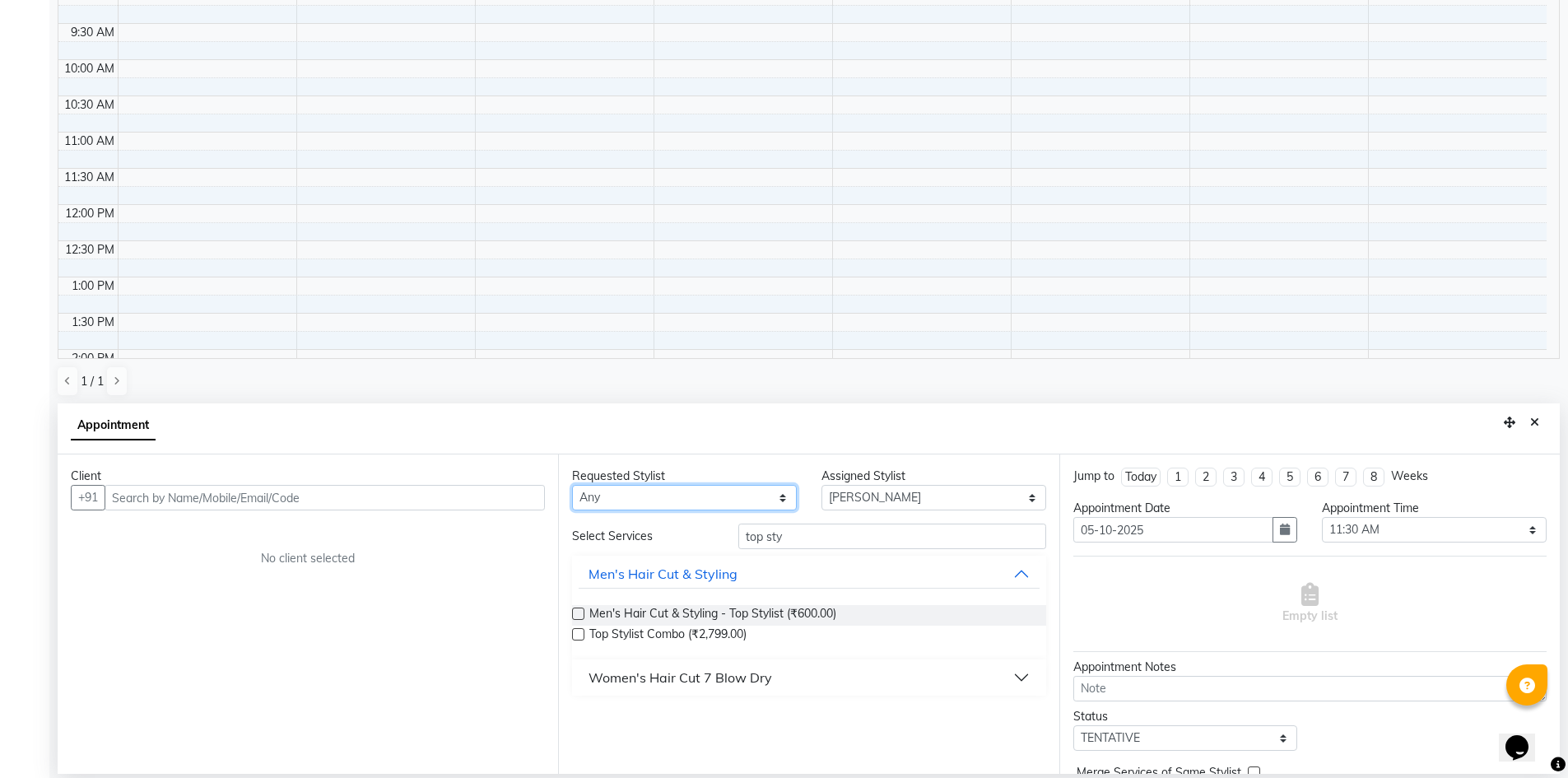
click at [670, 500] on select "Any [PERSON_NAME] [PERSON_NAME] [PERSON_NAME] A [PERSON_NAME]" at bounding box center [684, 498] width 224 height 25
click at [882, 497] on select "Select Deepa Faizan Kalpana Prakash Rehan A Rohit Salim Satya" at bounding box center [934, 498] width 224 height 25
click at [822, 485] on select "Select Deepa Faizan Kalpana Prakash Rehan A Rohit Salim Satya" at bounding box center [934, 498] width 224 height 25
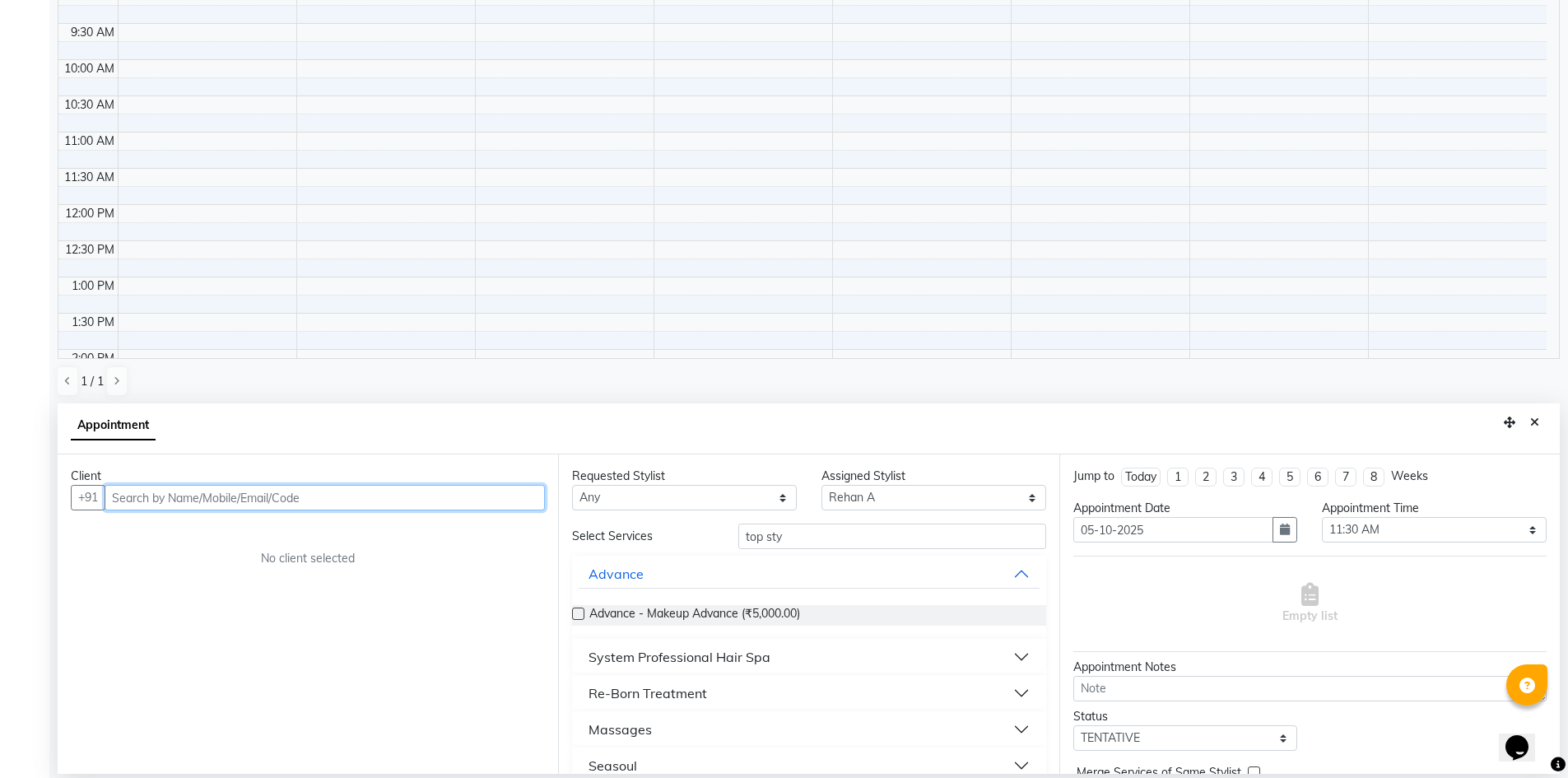
click at [332, 497] on input "text" at bounding box center [325, 498] width 440 height 25
click at [914, 565] on div "Requested Stylist Any Deepa Faizan Kalpana Prakash Rehan A Rohit Salim Satya As…" at bounding box center [808, 614] width 500 height 320
click at [412, 516] on div "Client +91 No client selected" at bounding box center [307, 614] width 500 height 320
click at [447, 492] on input "text" at bounding box center [325, 498] width 440 height 25
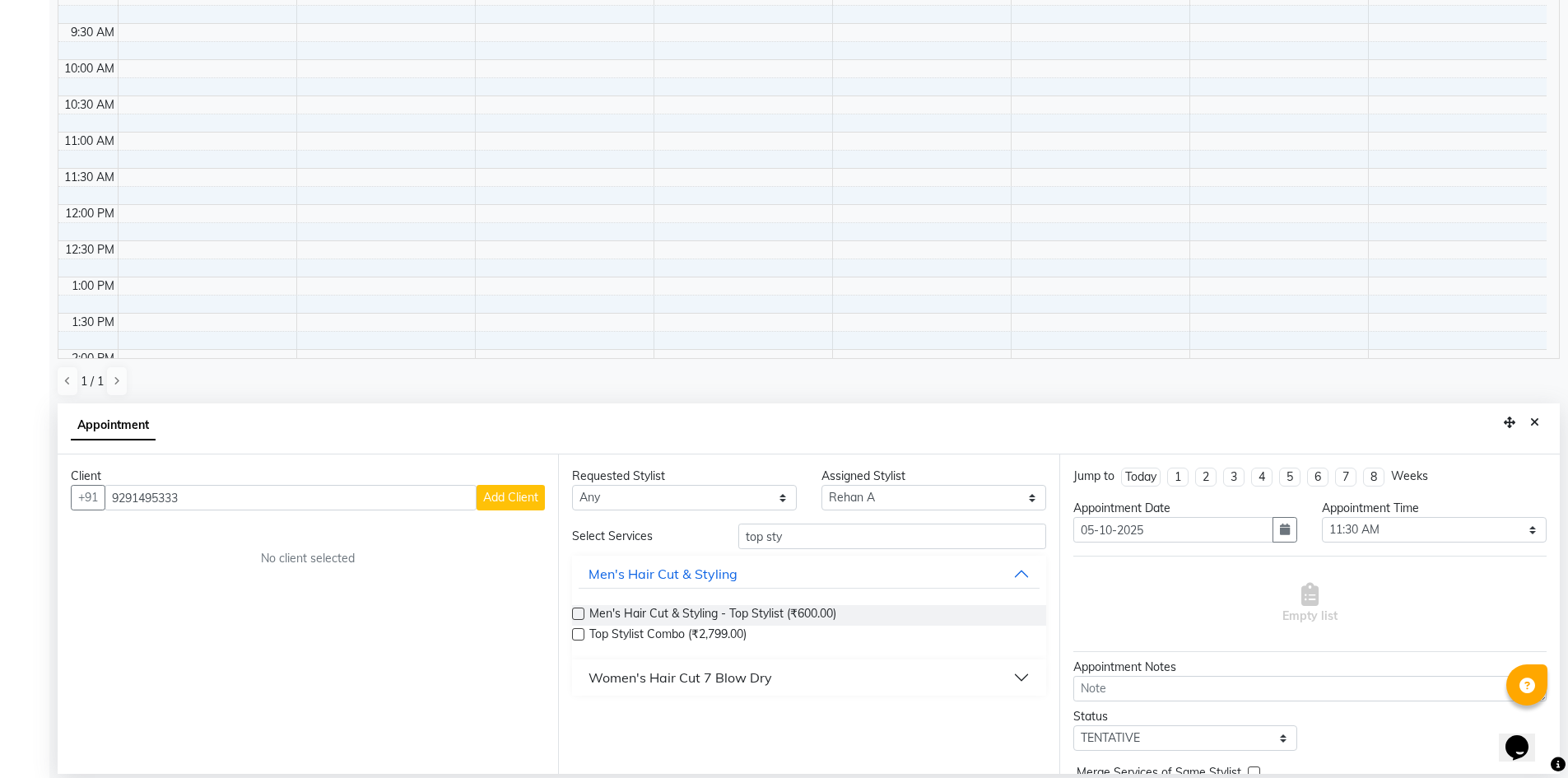
click at [531, 494] on span "Add Client" at bounding box center [510, 498] width 55 height 15
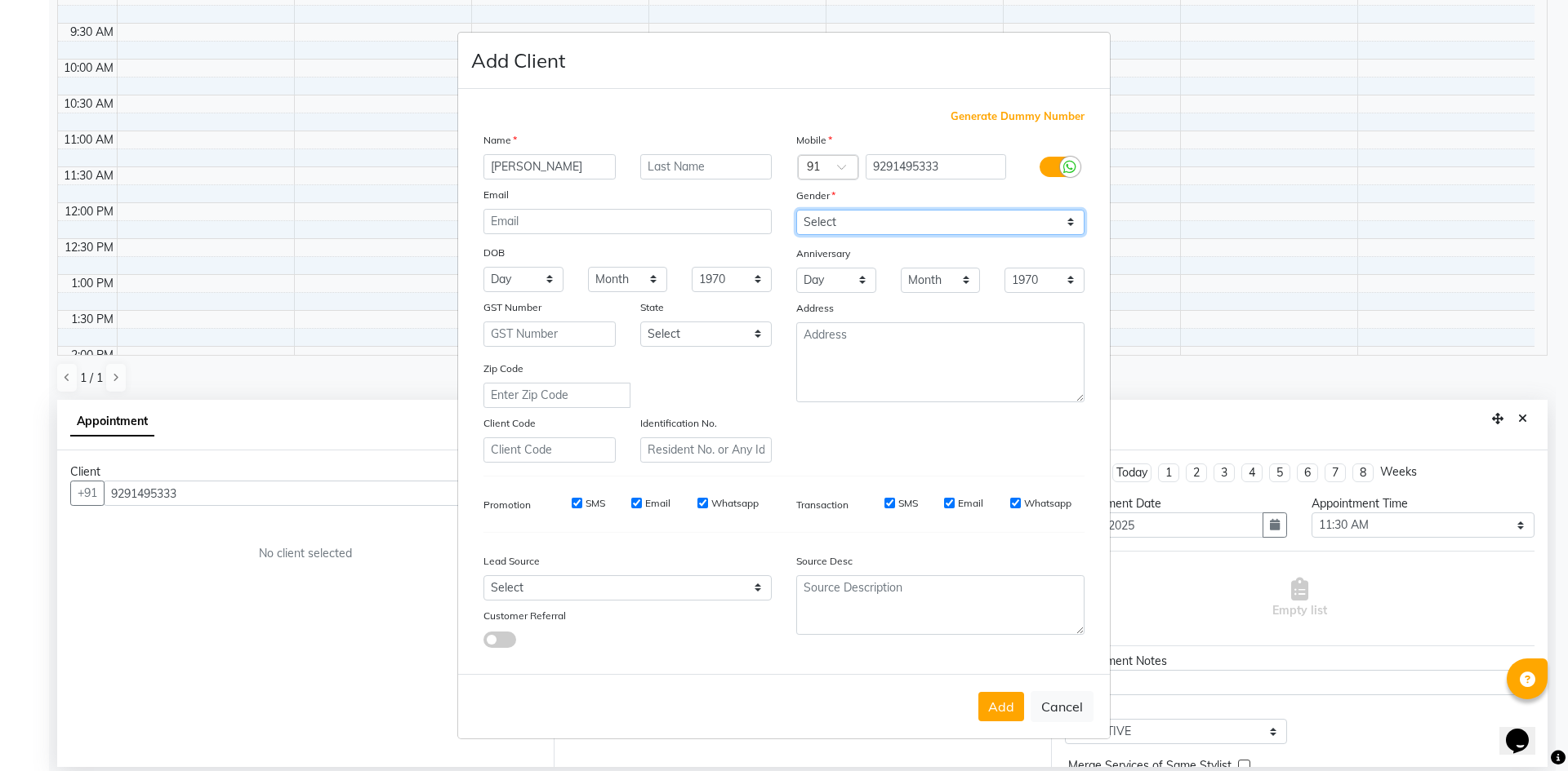
click at [833, 222] on select "Select Male Female Other Prefer Not To Say" at bounding box center [940, 222] width 289 height 25
click at [797, 210] on select "Select Male Female Other Prefer Not To Say" at bounding box center [940, 222] width 289 height 25
click at [992, 703] on button "Add" at bounding box center [1001, 707] width 46 height 29
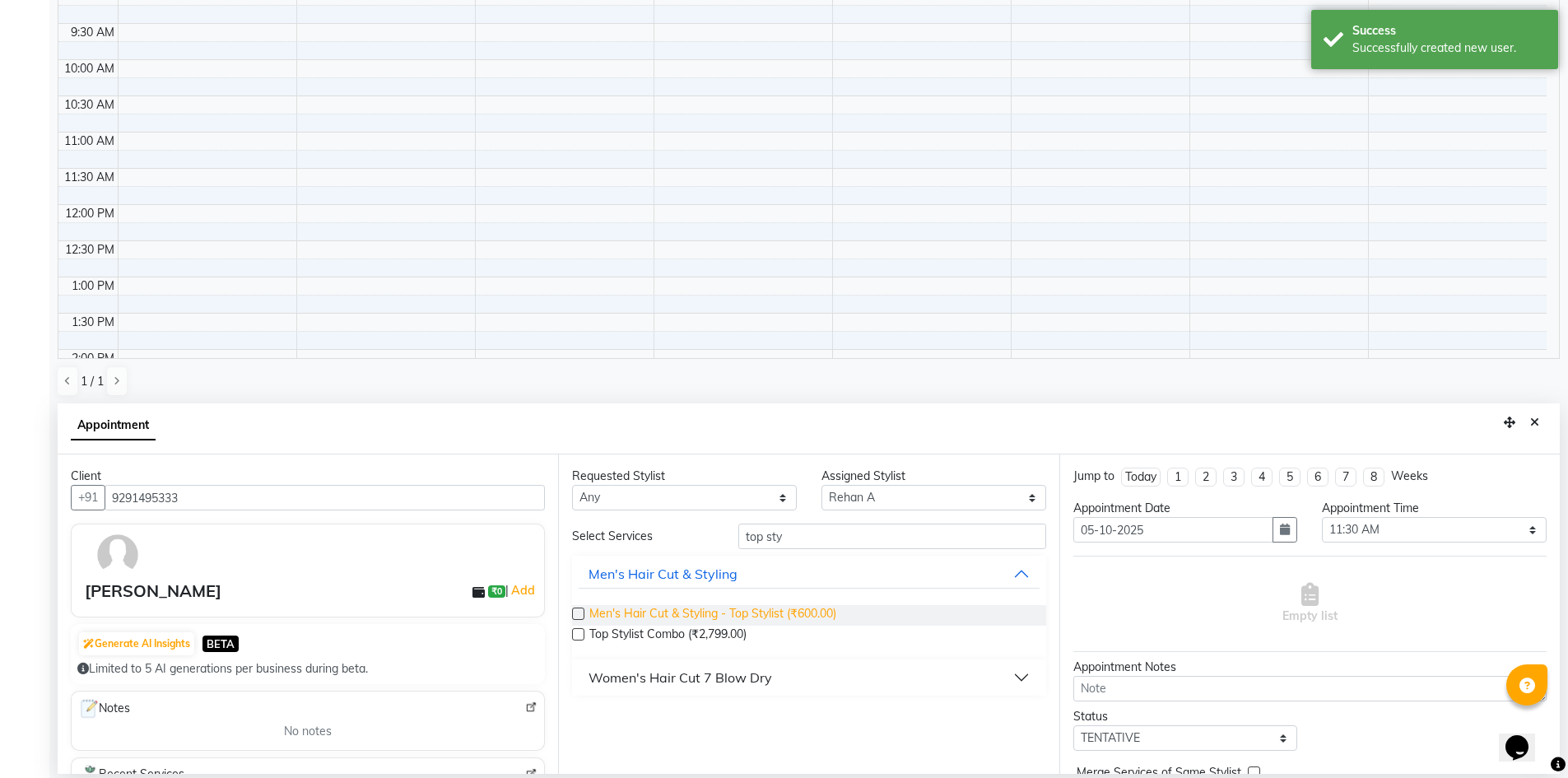
click at [772, 613] on span "Men's Hair Cut & Styling - Top Stylist (₹600.00)" at bounding box center [713, 615] width 247 height 20
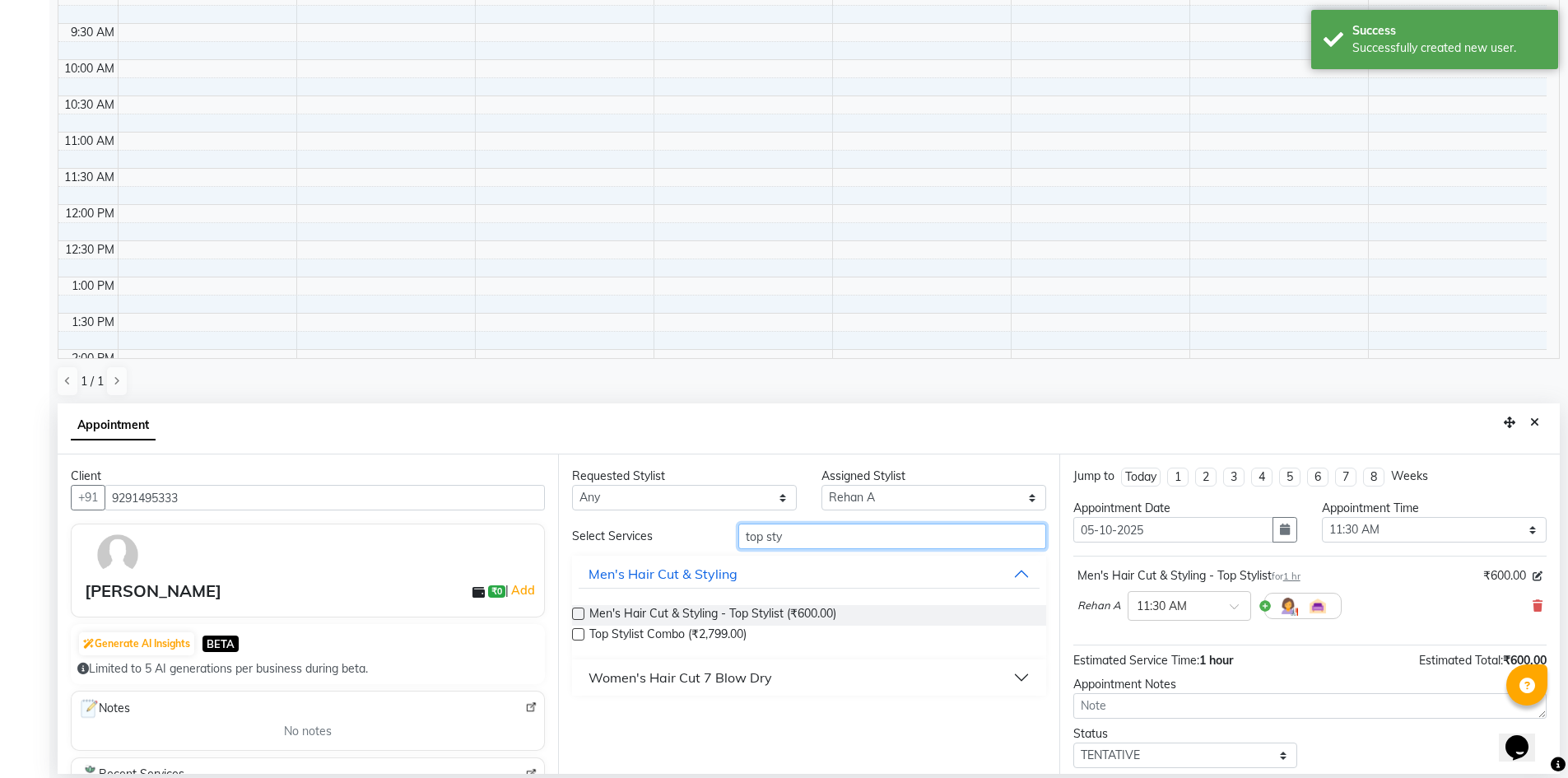
click at [816, 539] on input "top sty" at bounding box center [892, 537] width 308 height 25
drag, startPoint x: 816, startPoint y: 539, endPoint x: 822, endPoint y: 529, distance: 11.7
click at [822, 529] on input "top sty" at bounding box center [892, 537] width 308 height 25
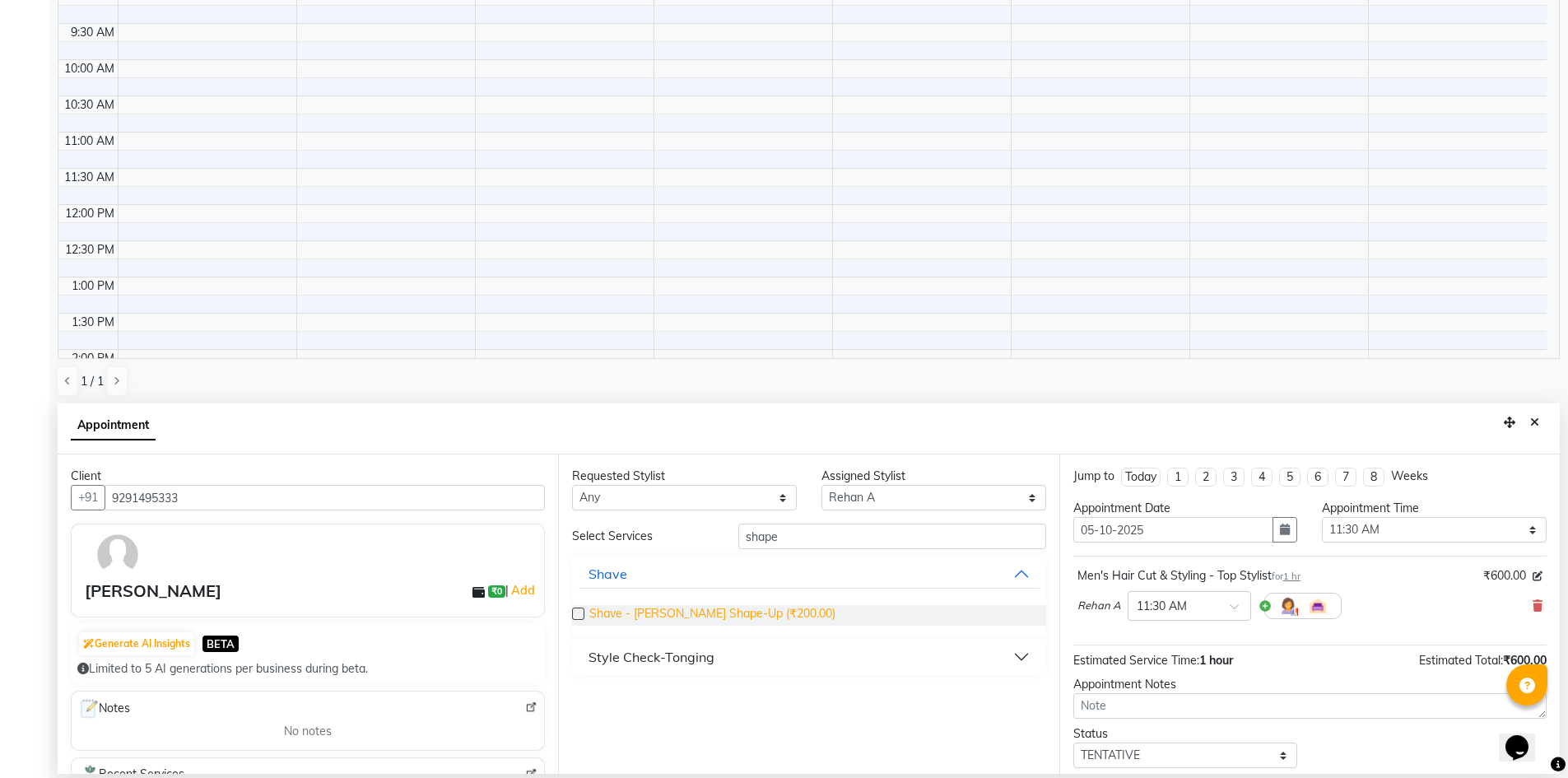
click at [759, 607] on span "Shave - Beard Shape-Up (₹200.00)" at bounding box center [713, 615] width 246 height 20
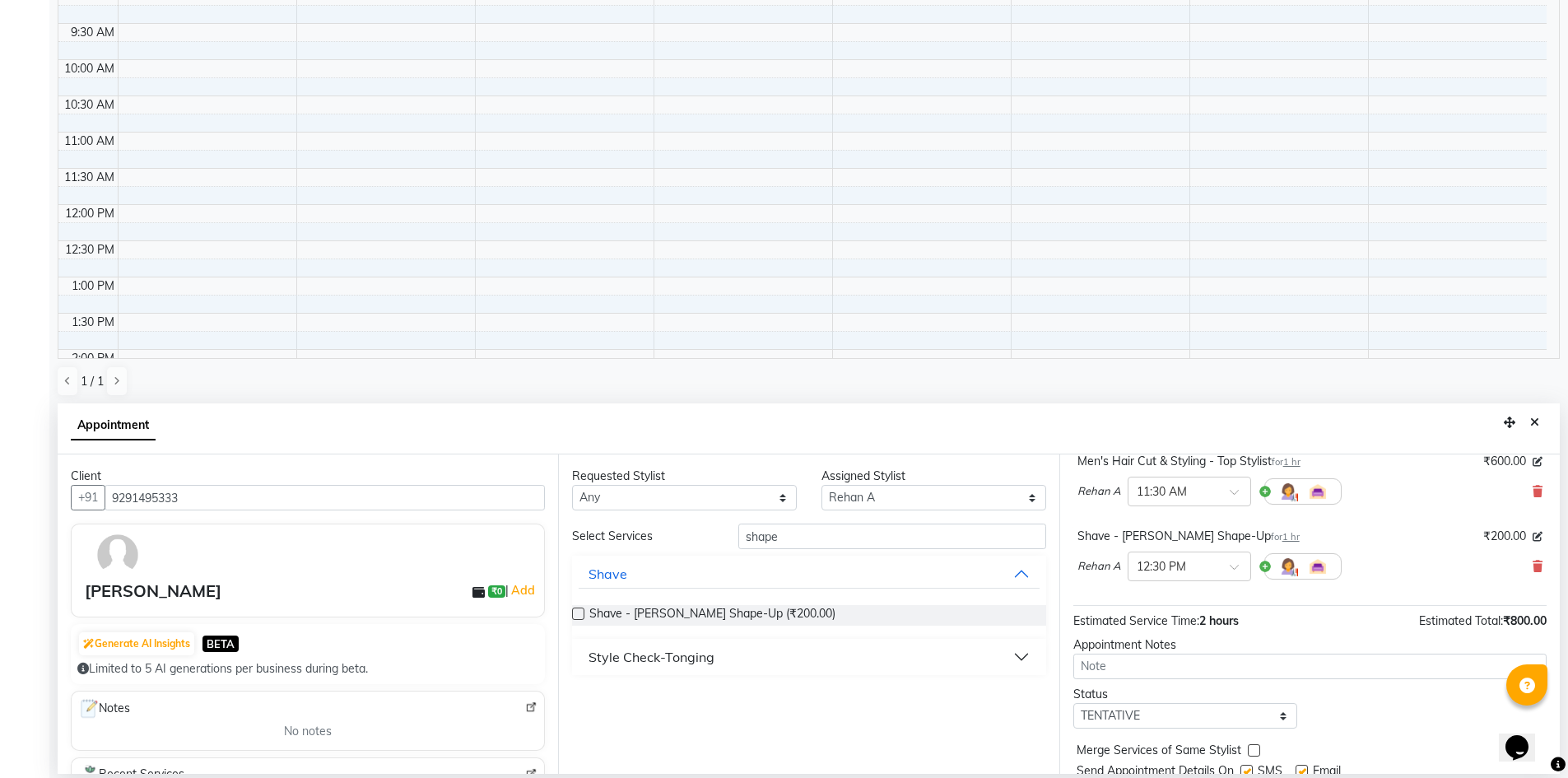
scroll to position [173, 0]
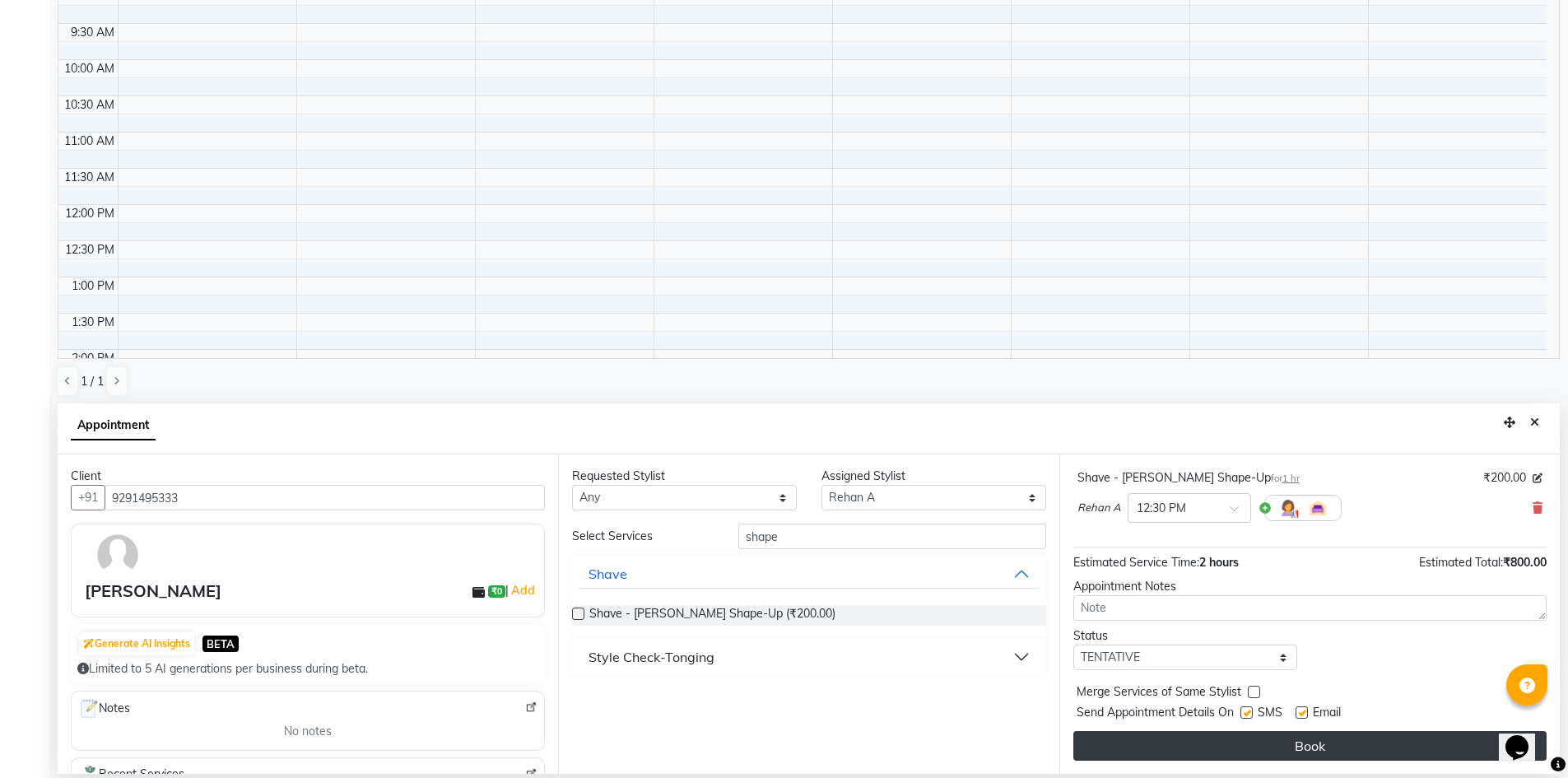
click at [1287, 748] on button "Book" at bounding box center [1310, 746] width 473 height 30
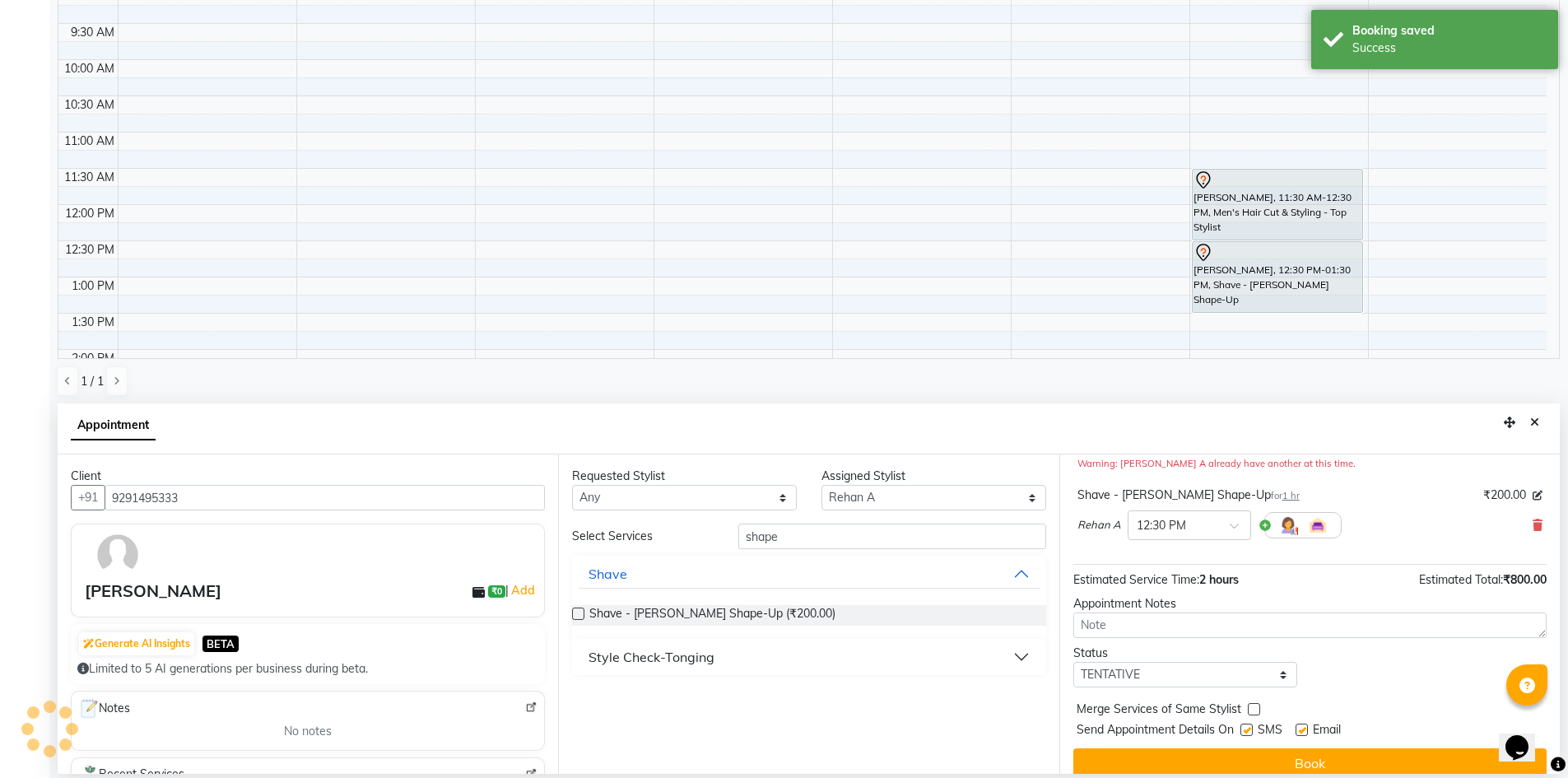
scroll to position [0, 0]
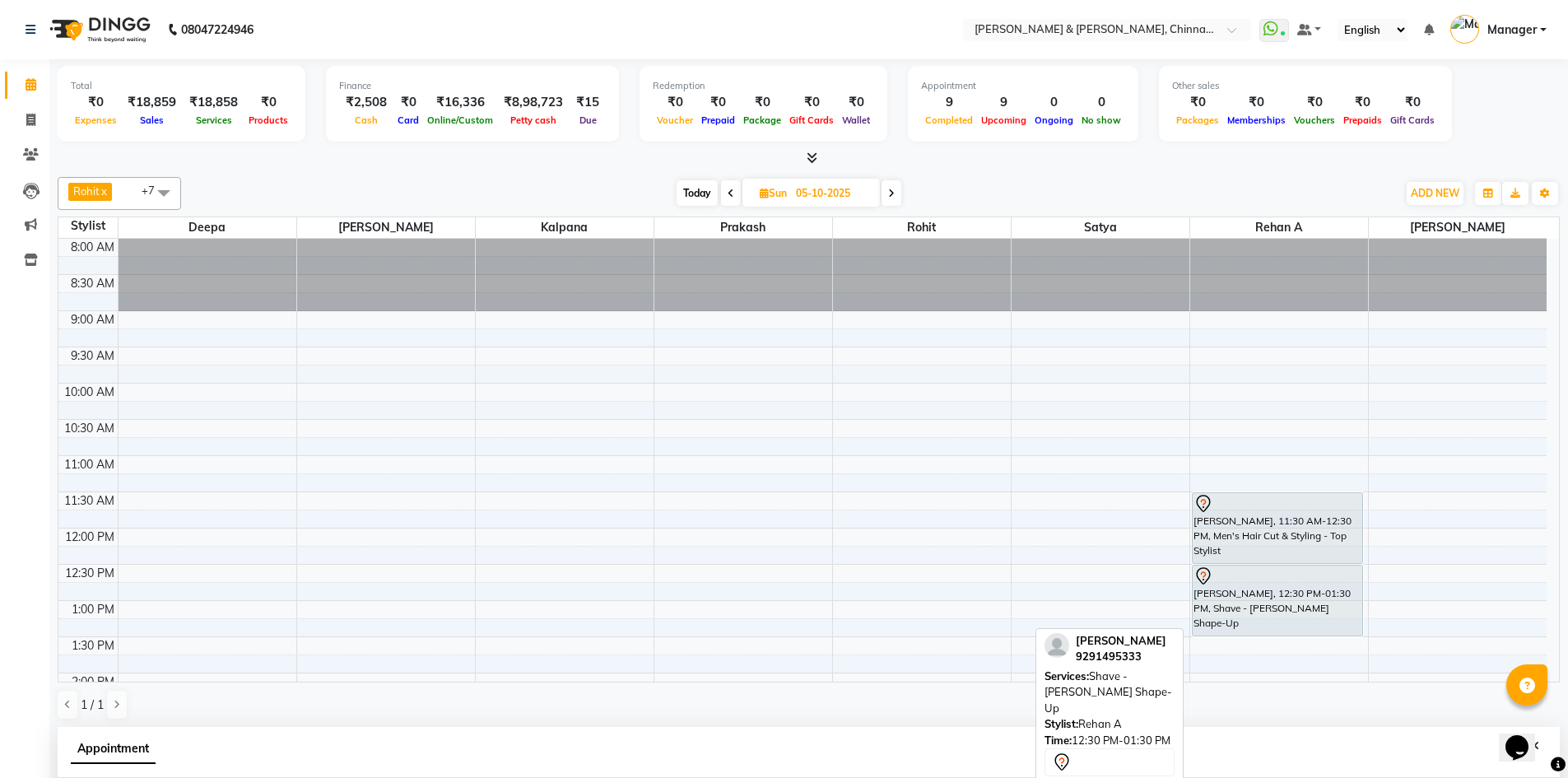
drag, startPoint x: 1275, startPoint y: 633, endPoint x: 1262, endPoint y: 559, distance: 75.1
click at [1262, 239] on div "murthy, 11:30 AM-12:30 PM, Men's Hair Cut & Styling - Top Stylist murthy, 12:30…" at bounding box center [1278, 239] width 172 height 0
drag, startPoint x: 1241, startPoint y: 619, endPoint x: 1249, endPoint y: 567, distance: 52.6
click at [1249, 567] on div "murthy, 11:30 AM-12:30 PM, Men's Hair Cut & Styling - Top Stylist murthy, 12:30…" at bounding box center [1279, 745] width 178 height 1013
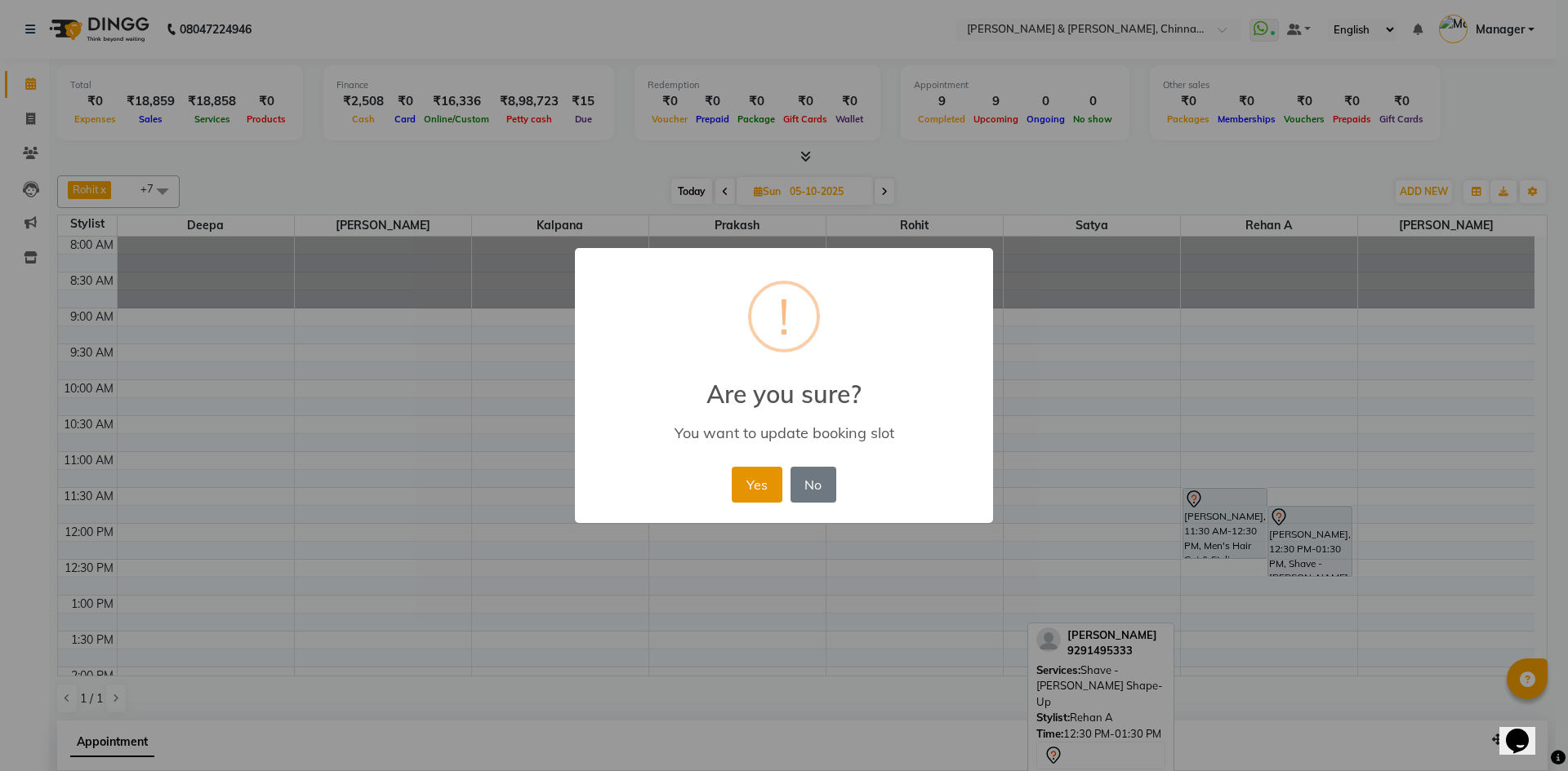
click at [738, 483] on button "Yes" at bounding box center [756, 484] width 50 height 36
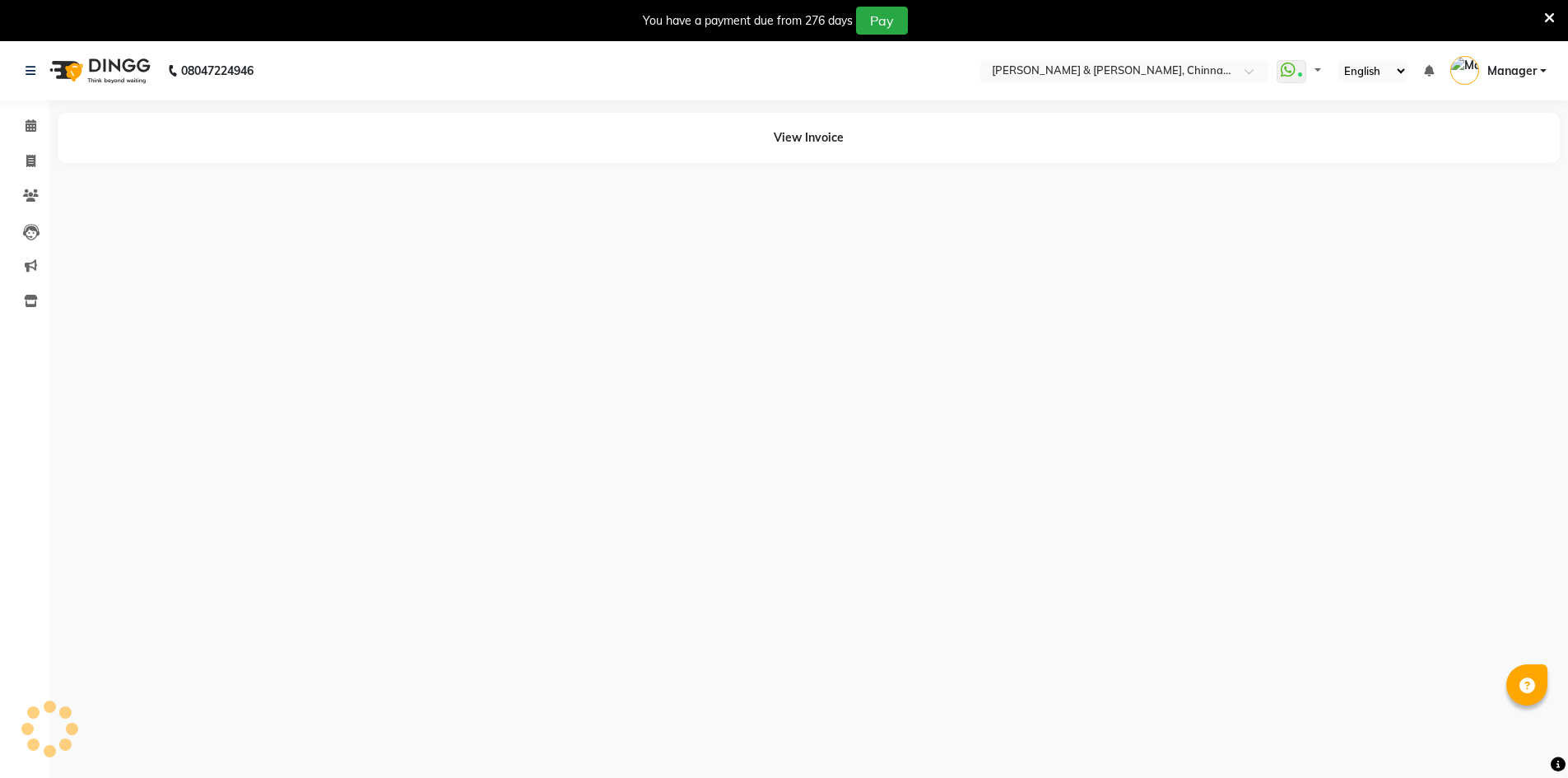
select select "en"
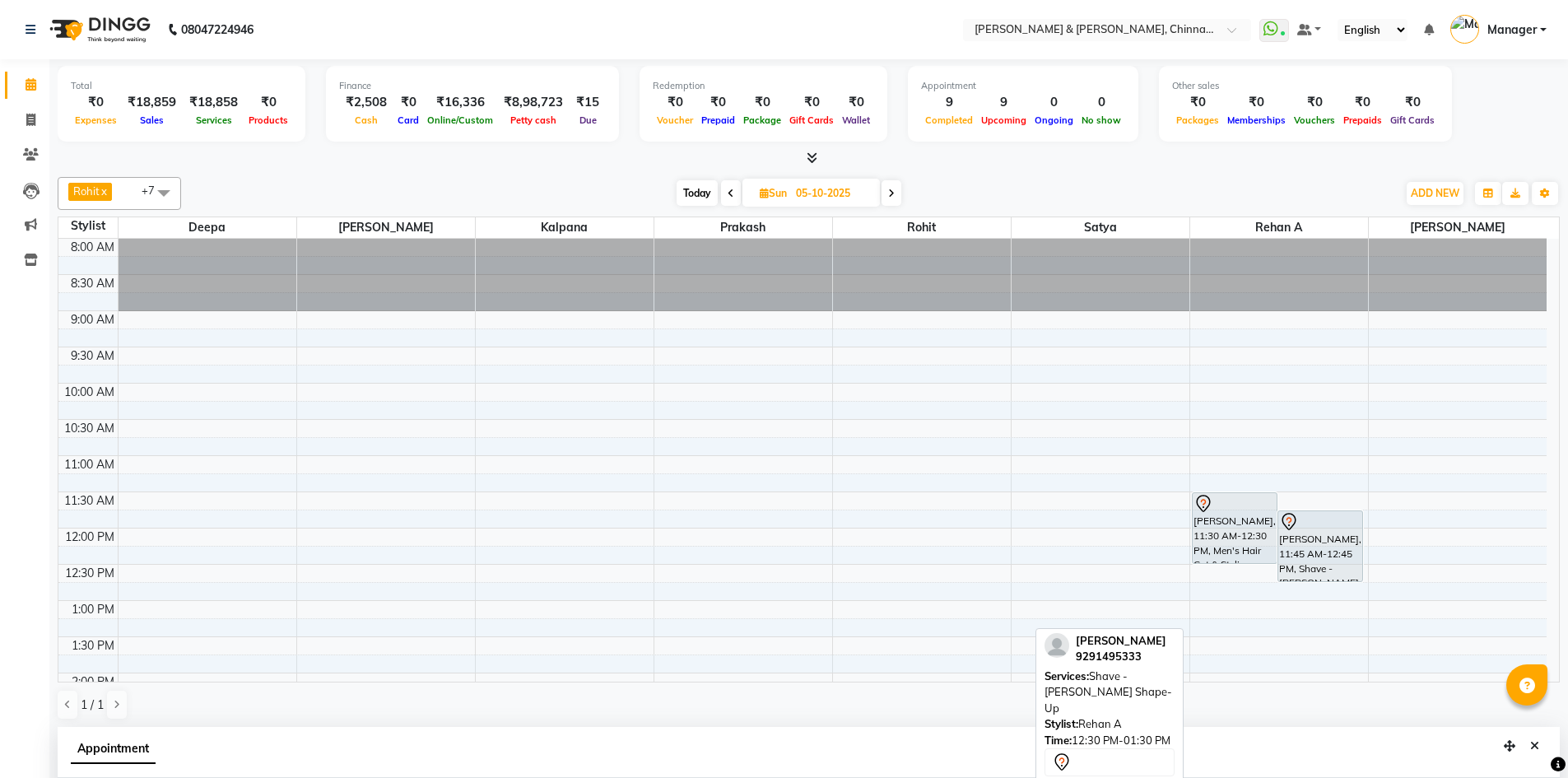
select select "86530"
select select "690"
select select "tentative"
click at [725, 193] on span at bounding box center [730, 193] width 19 height 25
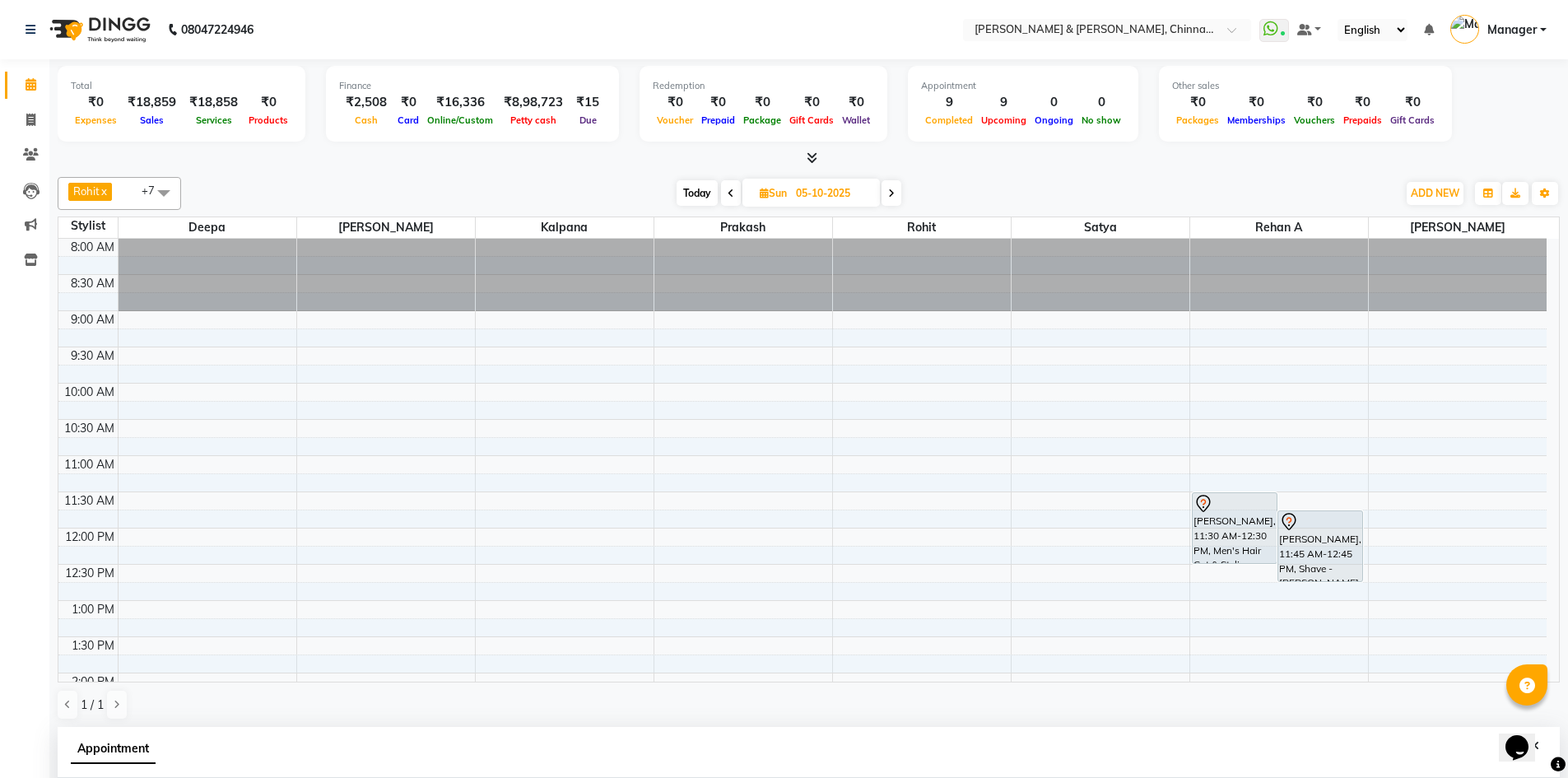
type input "04-10-2025"
select select "690"
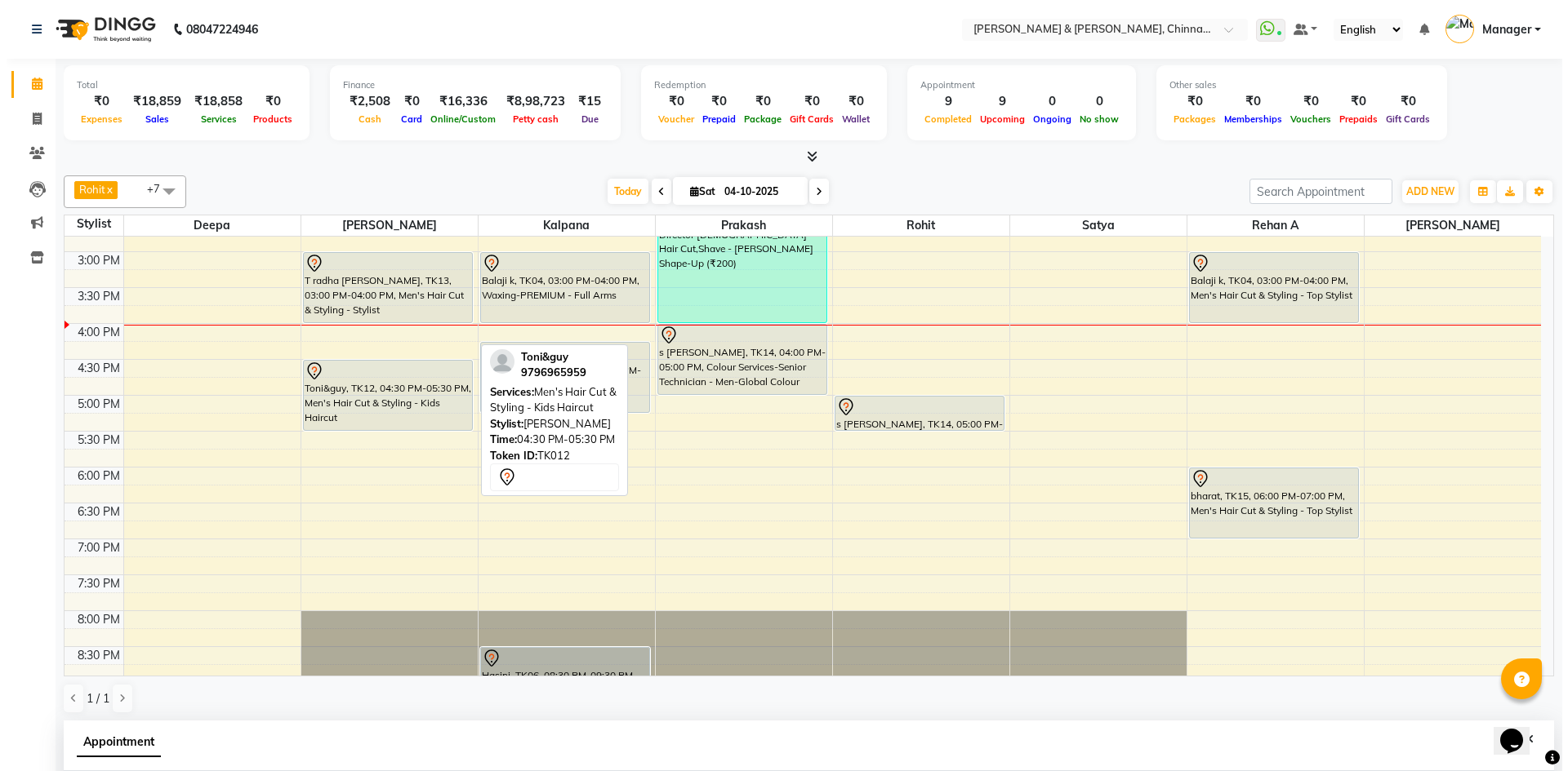
scroll to position [429, 0]
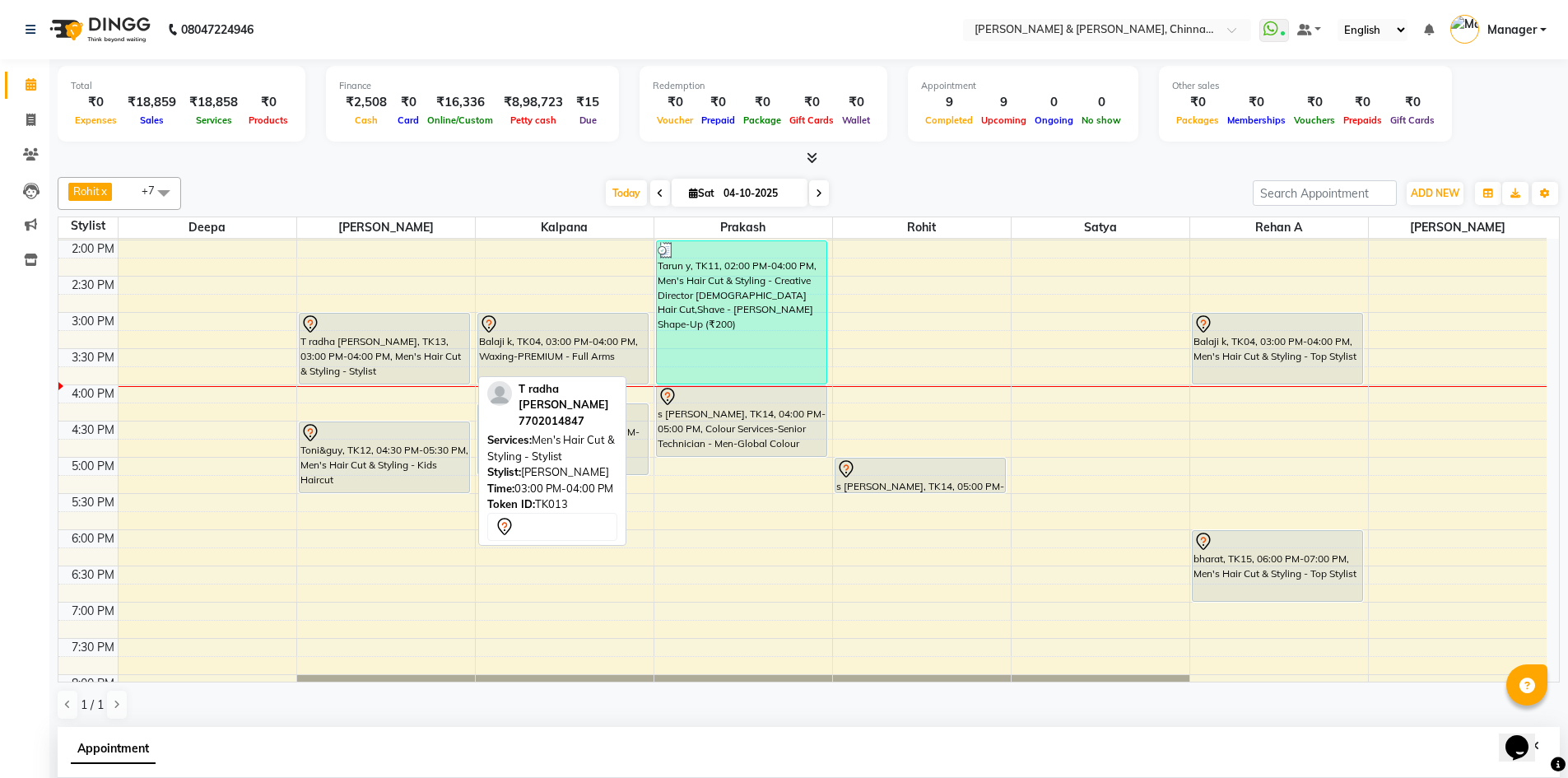
click at [404, 344] on div "T radha krishana reddy, TK13, 03:00 PM-04:00 PM, Men's Hair Cut & Styling - Sty…" at bounding box center [385, 348] width 170 height 70
click at [325, 335] on div "T radha krishana reddy, TK13, 03:00 PM-04:00 PM, Men's Hair Cut & Styling - Sty…" at bounding box center [385, 348] width 170 height 70
select select "7"
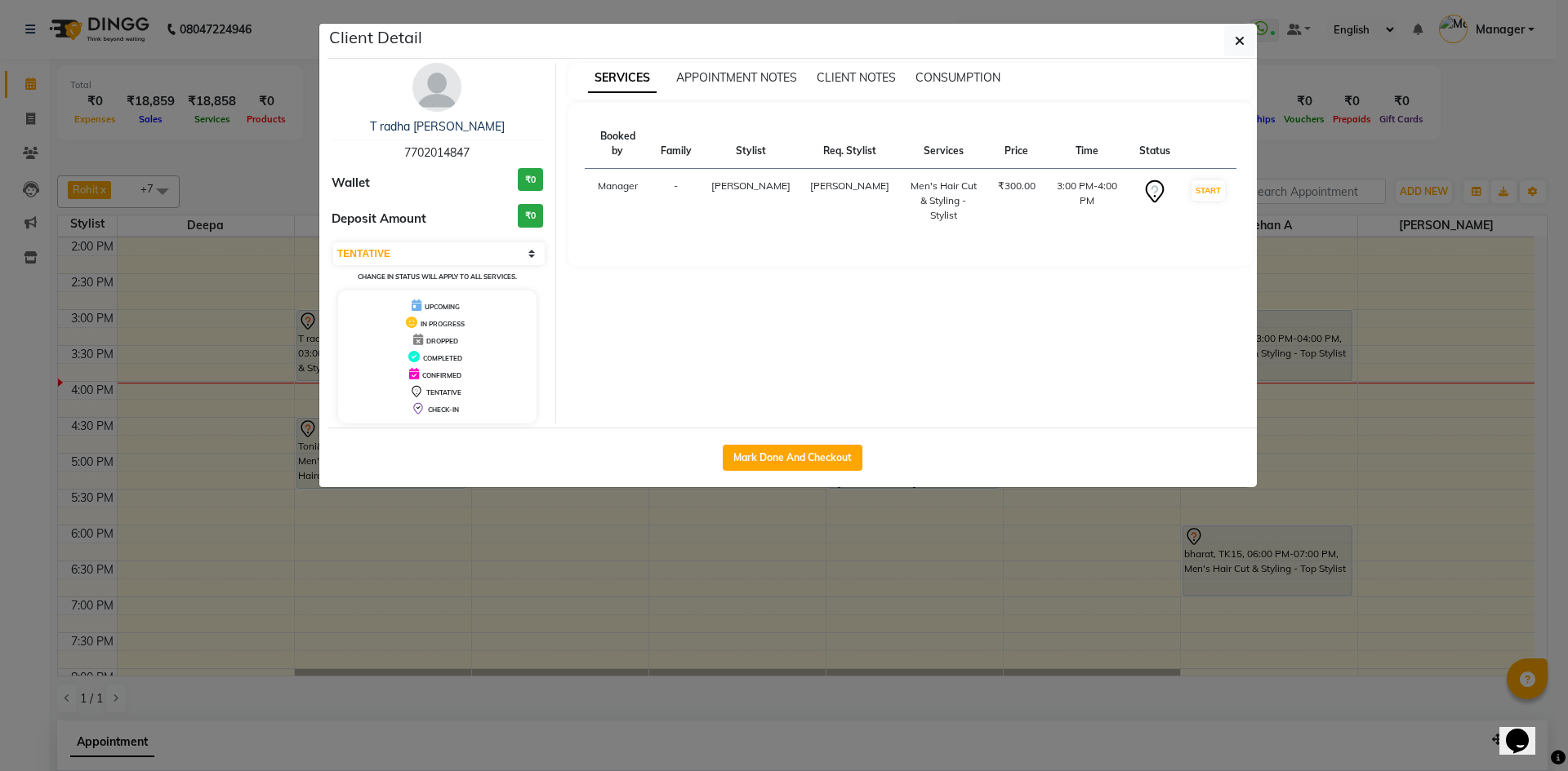
click at [322, 332] on div "T radha krishana reddy 7702014847 Wallet ₹0 Deposit Amount ₹0 Select IN SERVICE…" at bounding box center [438, 243] width 237 height 360
click at [740, 462] on button "Mark Done And Checkout" at bounding box center [792, 457] width 140 height 26
select select "service"
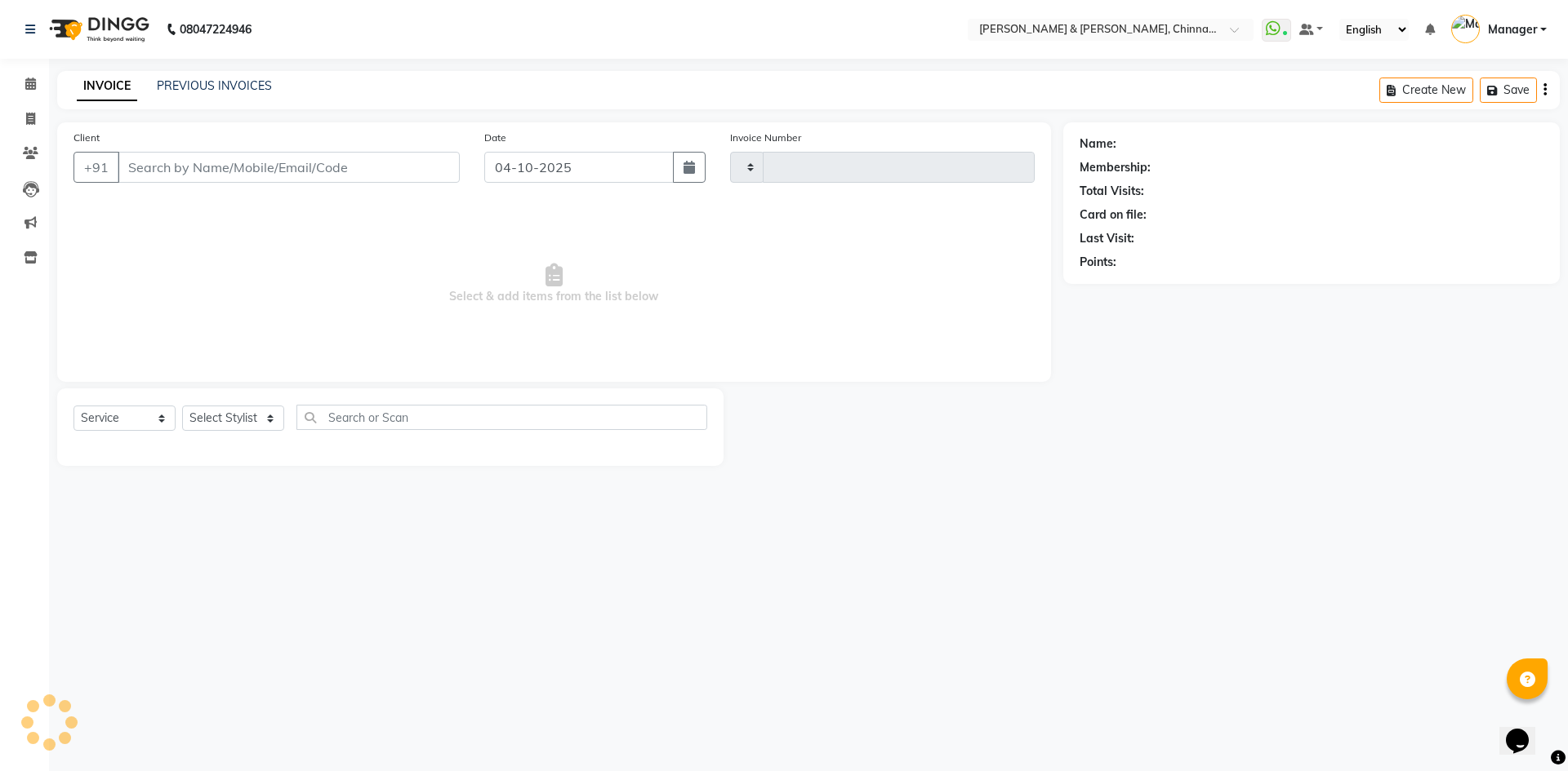
type input "3468"
select select "7388"
type input "7702014847"
select select "65078"
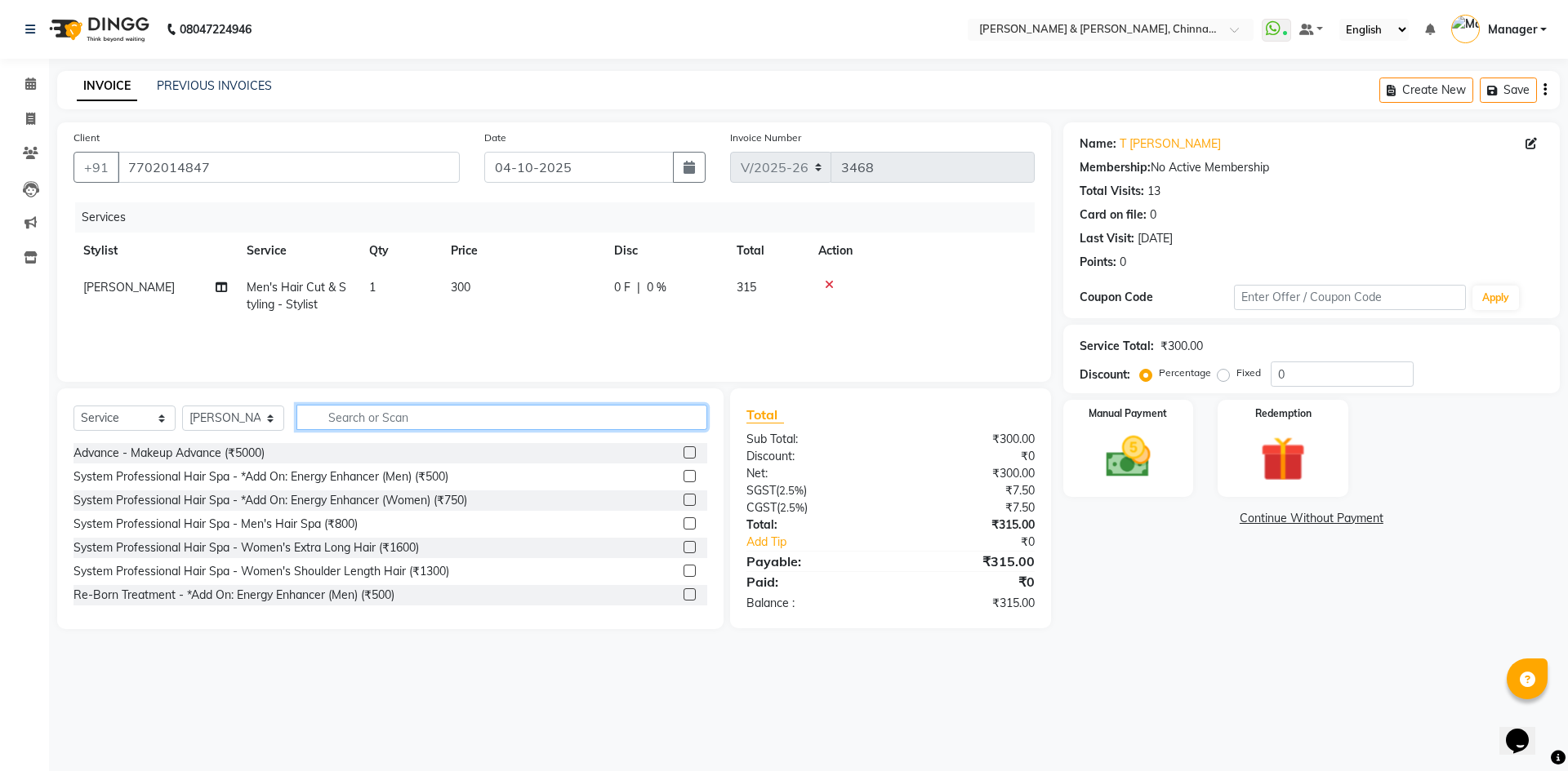
click at [418, 419] on input "text" at bounding box center [501, 417] width 411 height 25
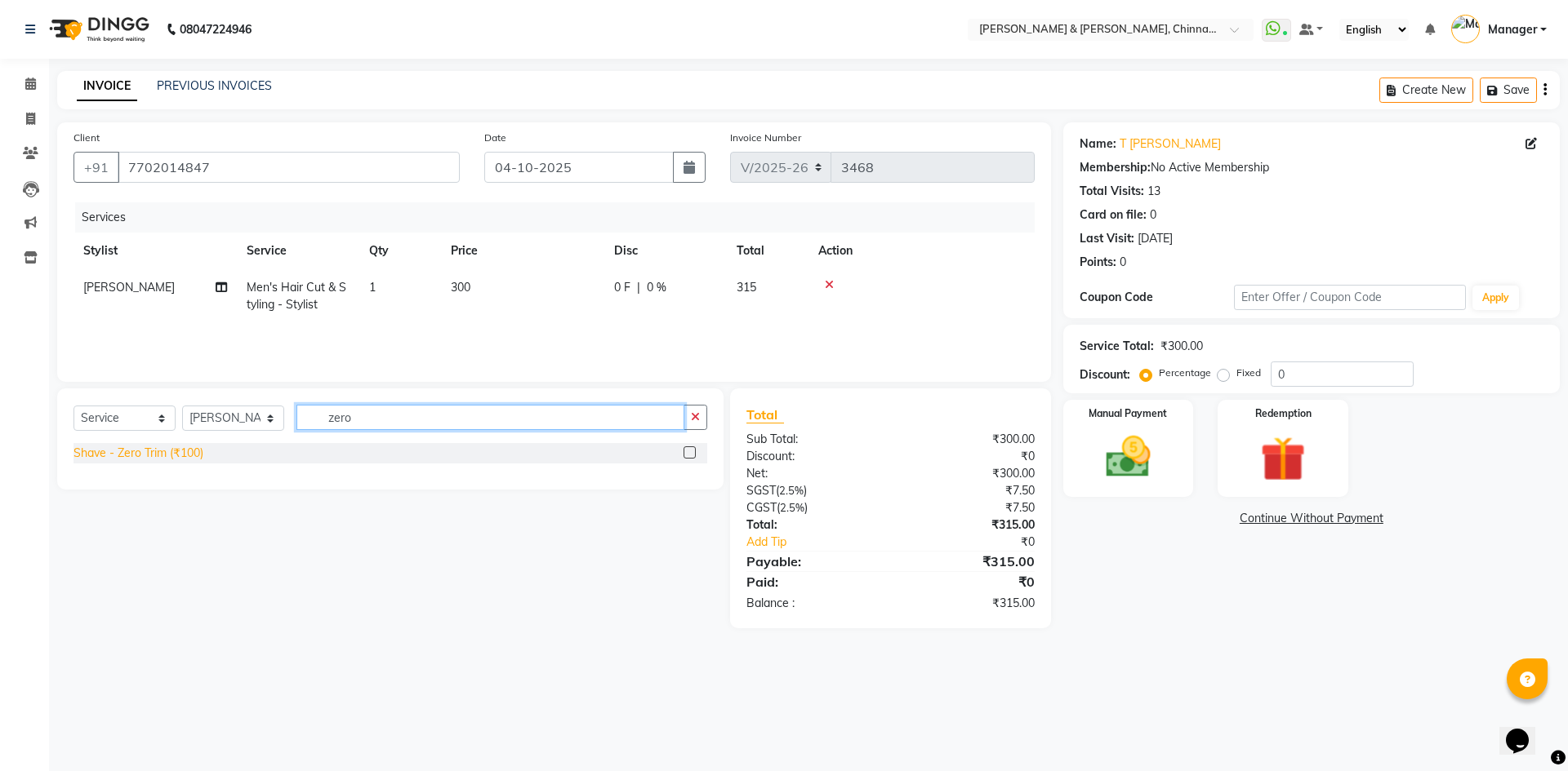
type input "zero"
click at [192, 447] on div "Shave - Zero Trim (₹100)" at bounding box center [138, 453] width 130 height 17
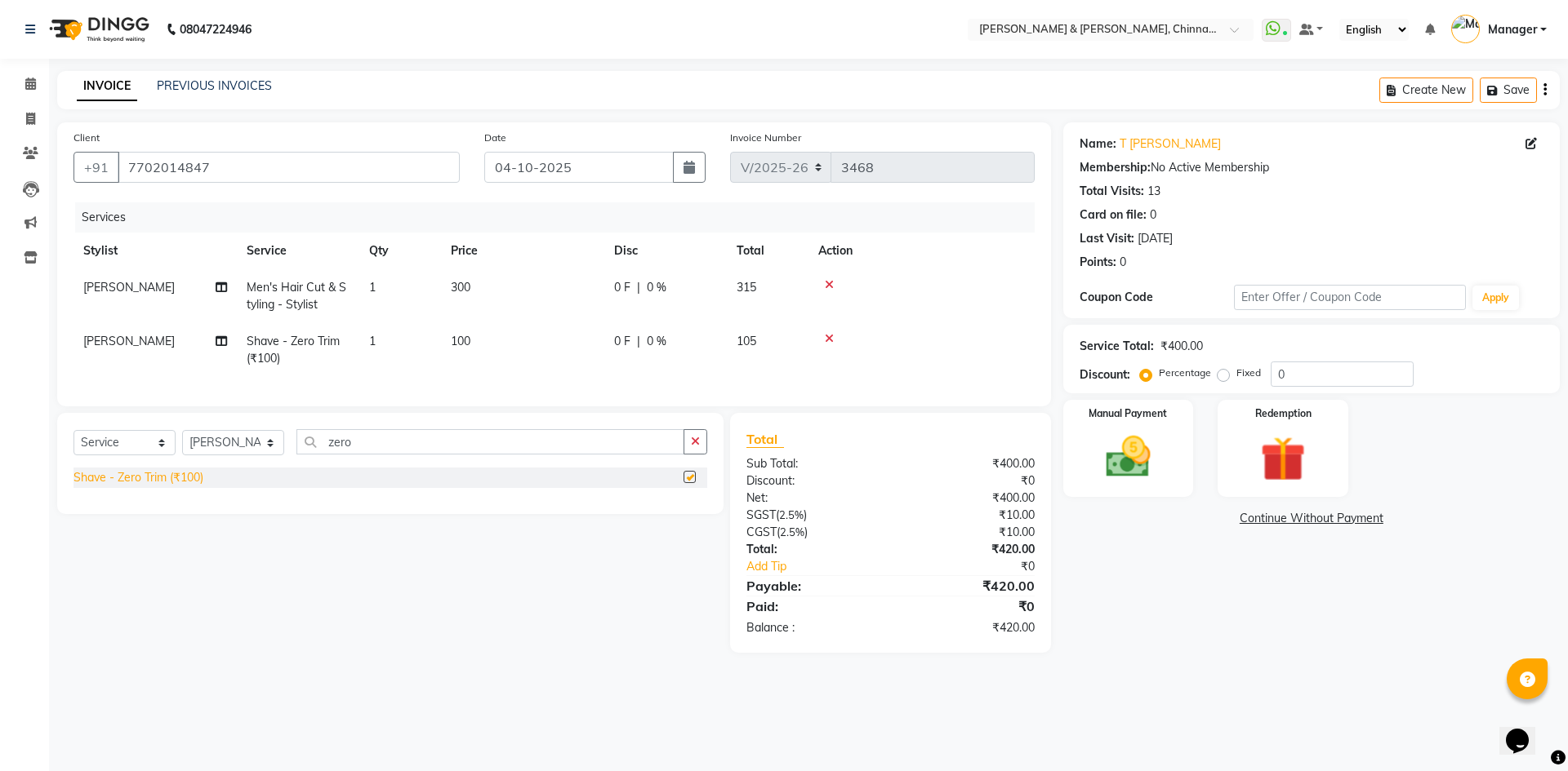
checkbox input "false"
click at [1166, 452] on img at bounding box center [1128, 457] width 76 height 54
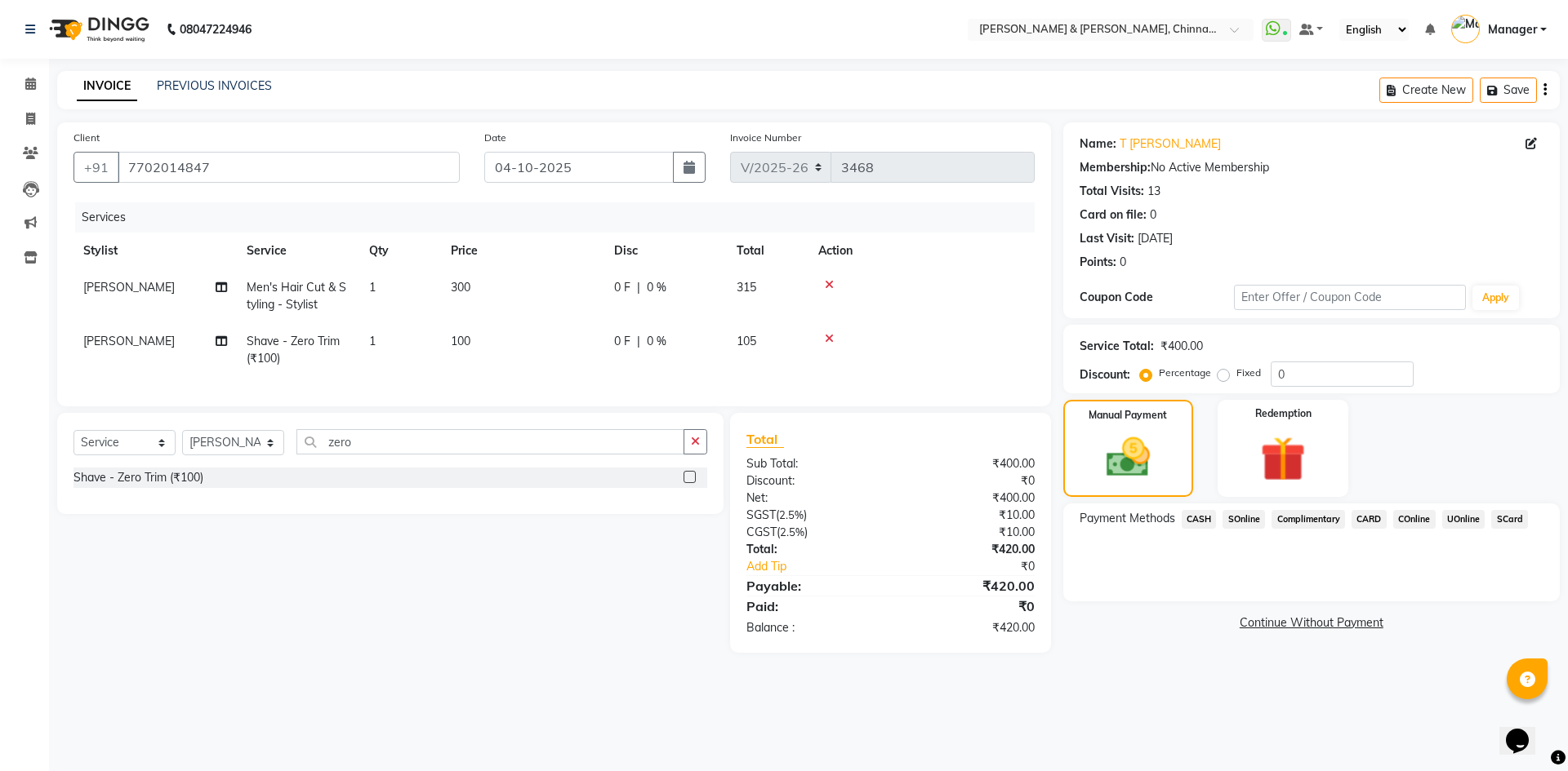
click at [1199, 518] on span "CASH" at bounding box center [1199, 519] width 35 height 18
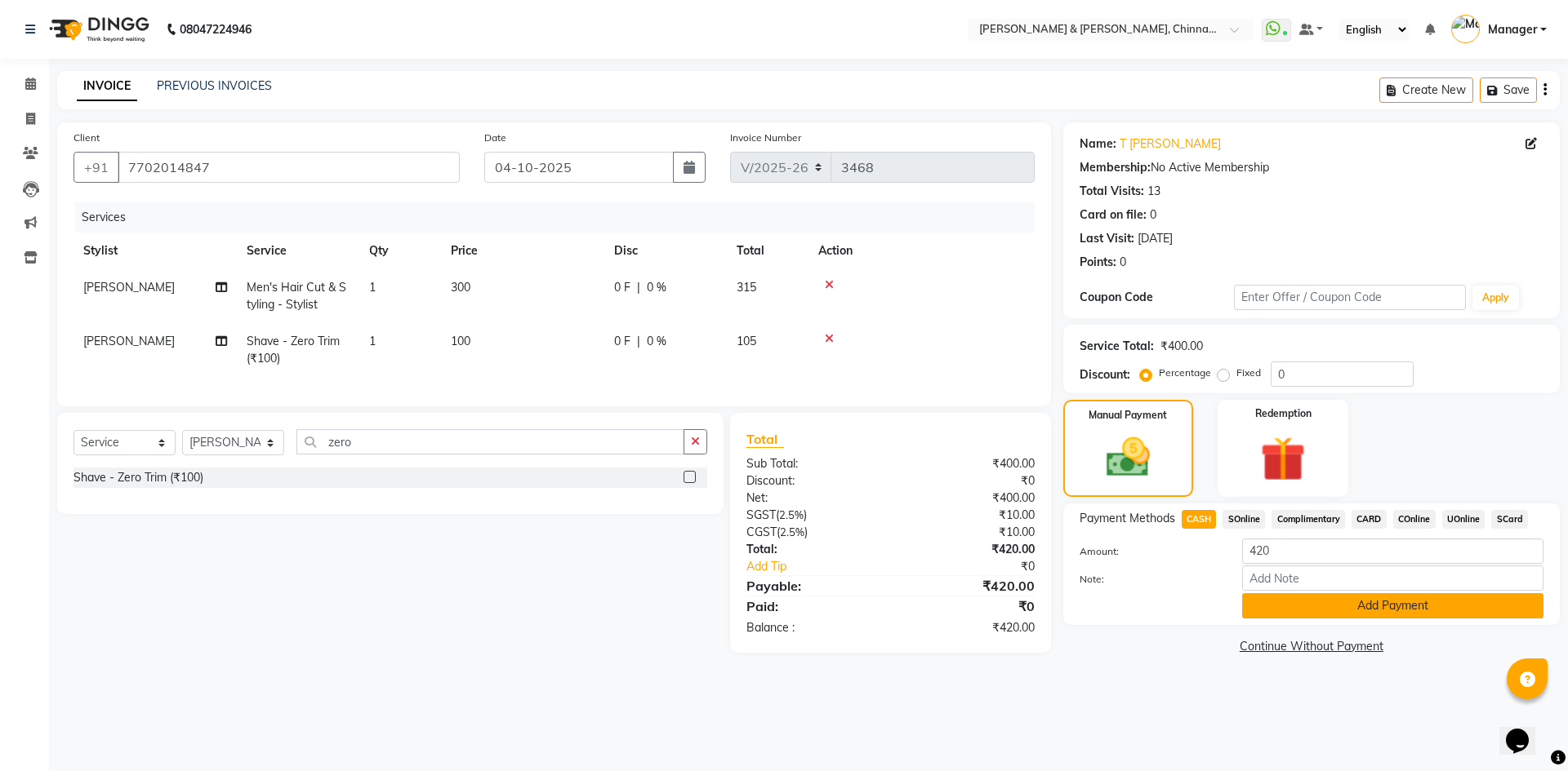
click at [1304, 598] on button "Add Payment" at bounding box center [1392, 606] width 301 height 25
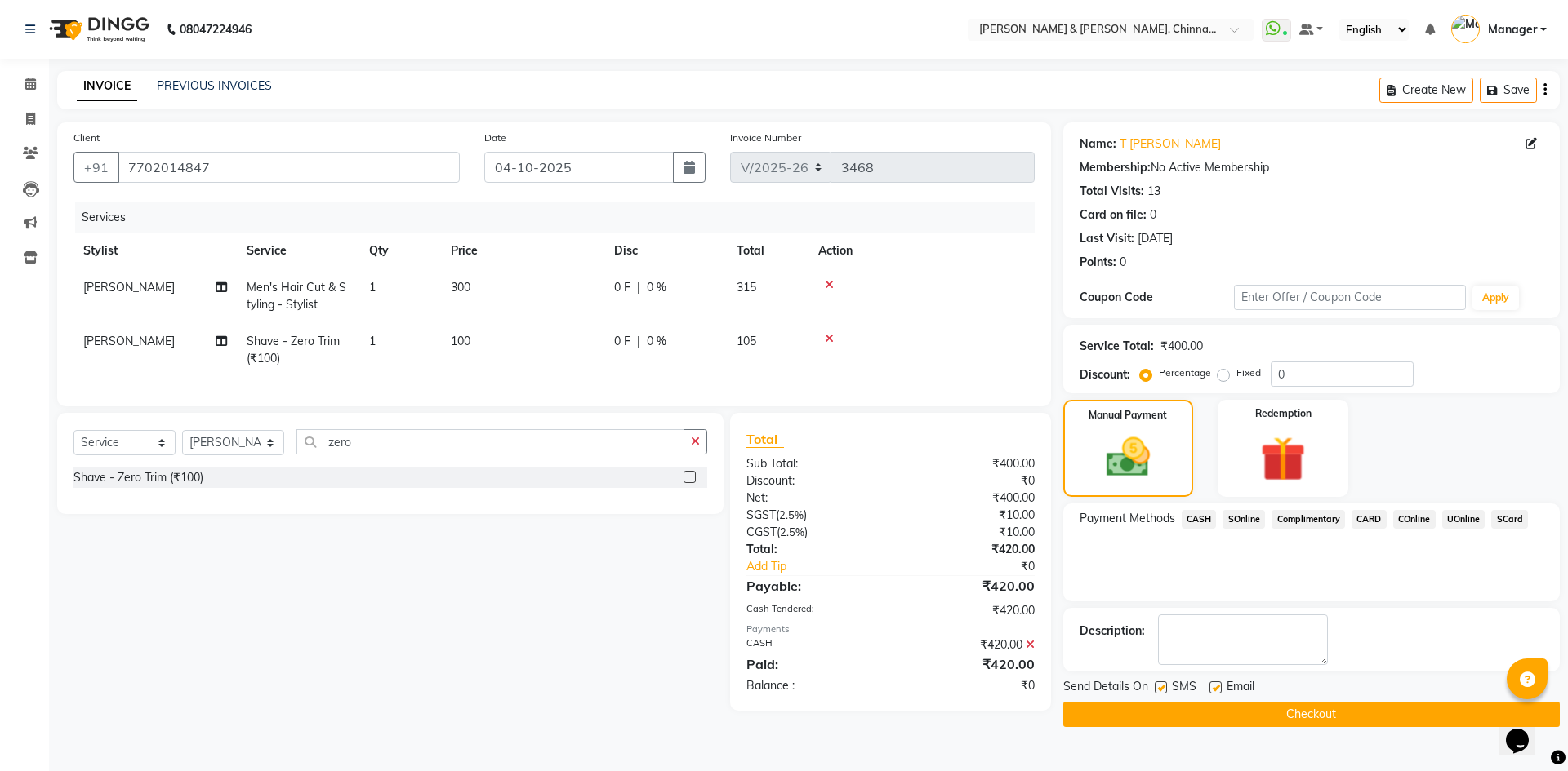
click at [1308, 712] on button "Checkout" at bounding box center [1311, 714] width 496 height 25
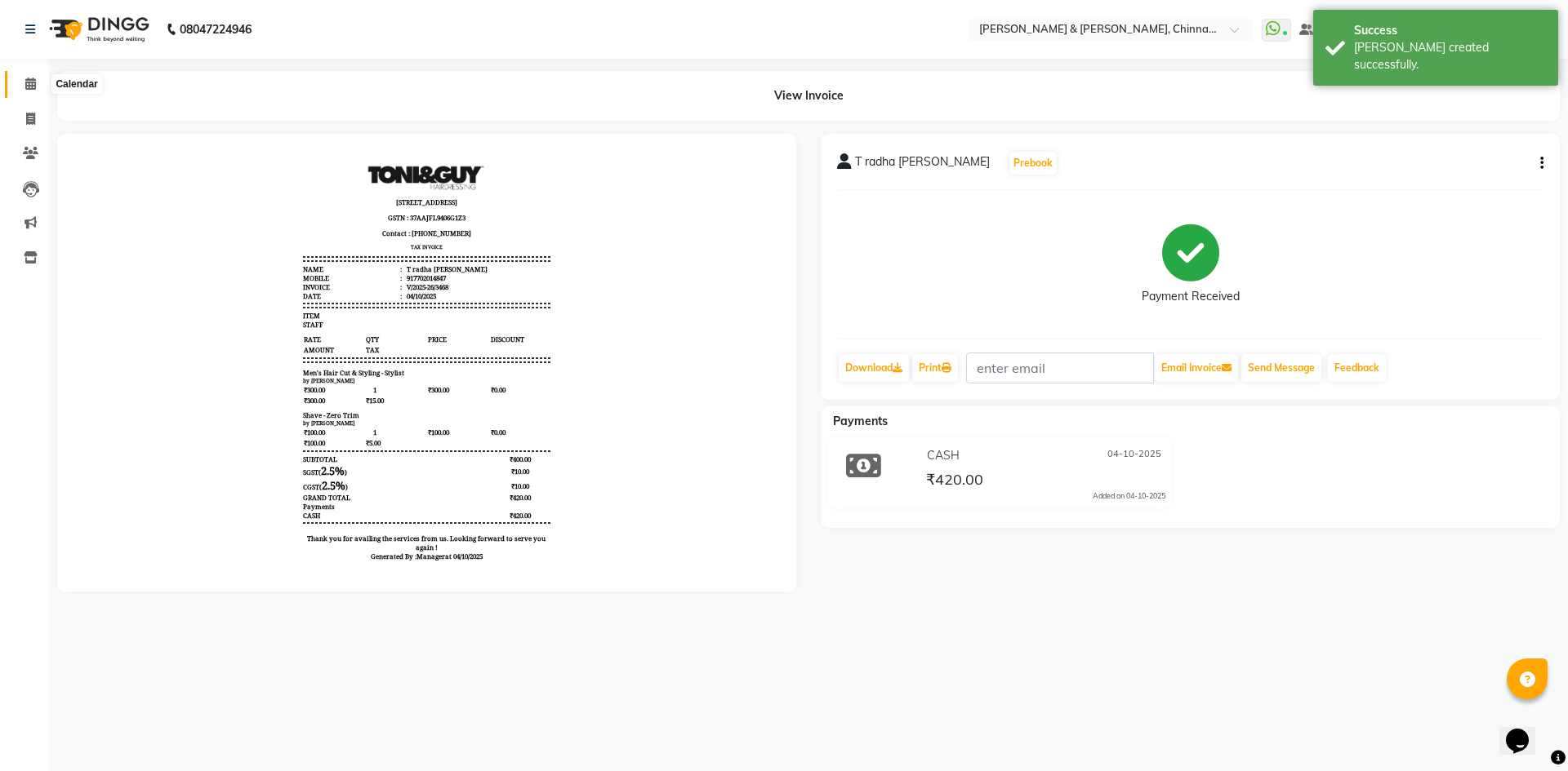
click at [31, 84] on icon at bounding box center [30, 84] width 11 height 13
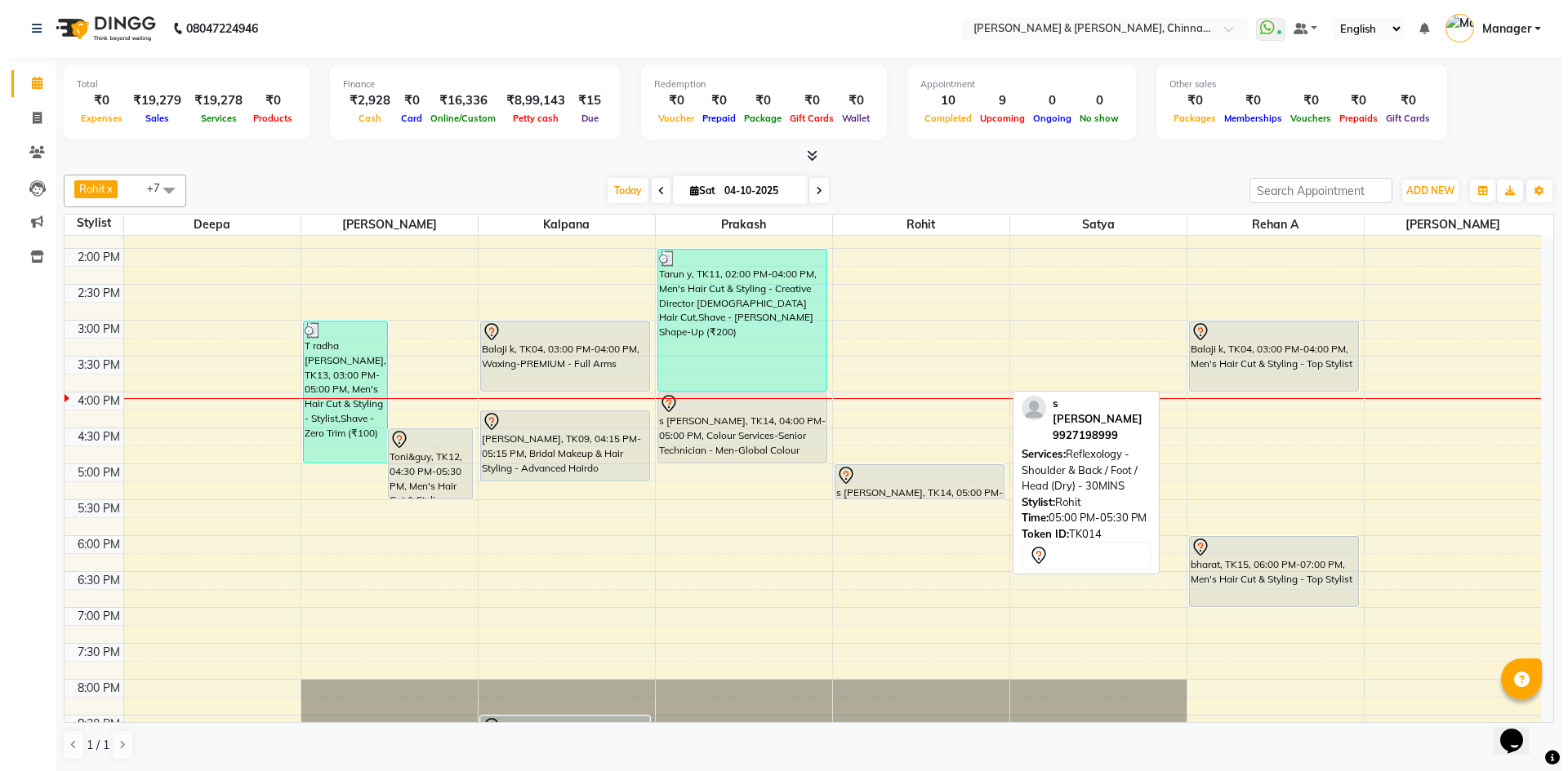
scroll to position [518, 0]
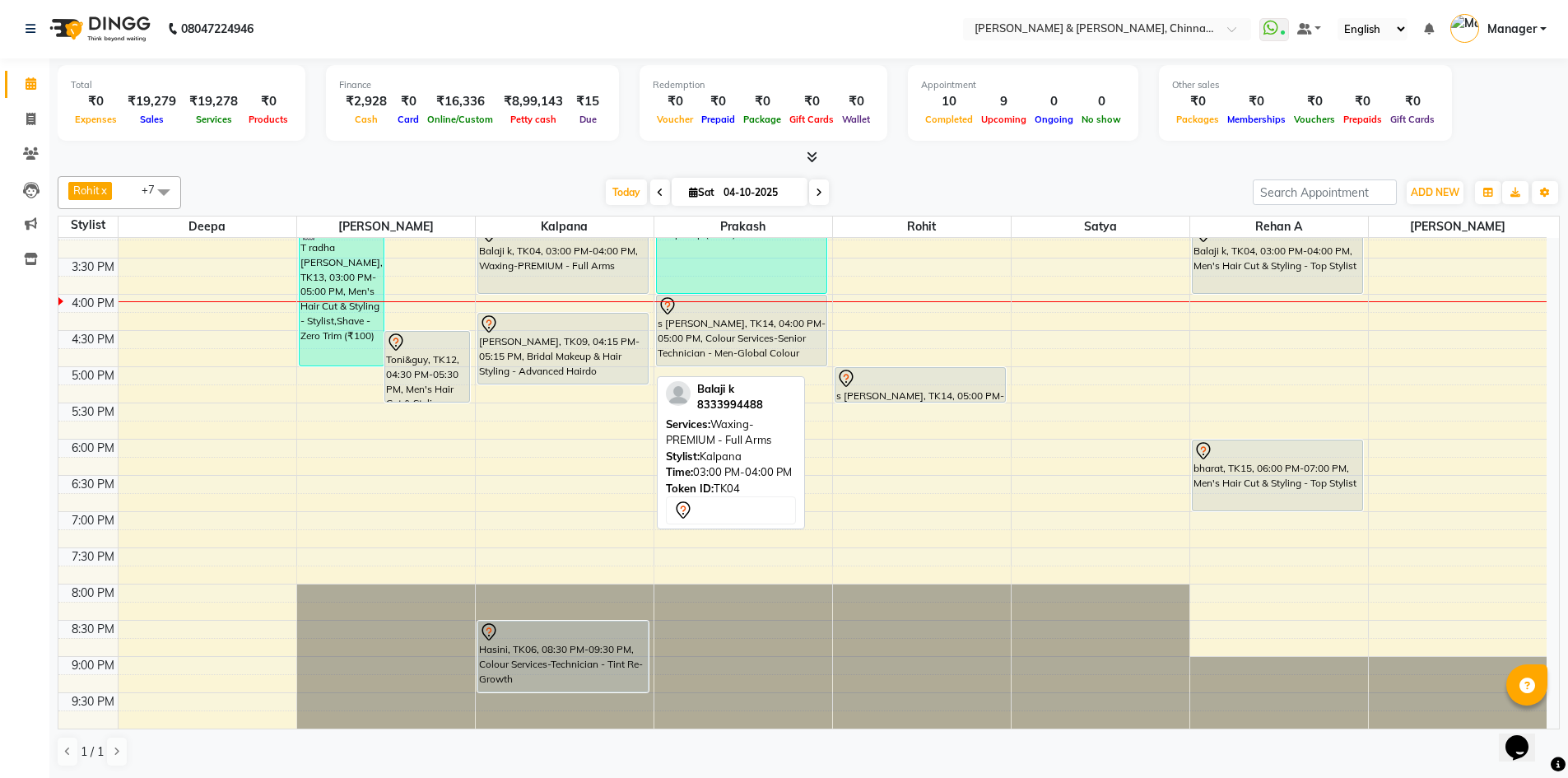
click at [563, 281] on div "Balaji k, TK04, 03:00 PM-04:00 PM, Waxing-PREMIUM - Full Arms" at bounding box center [563, 257] width 170 height 70
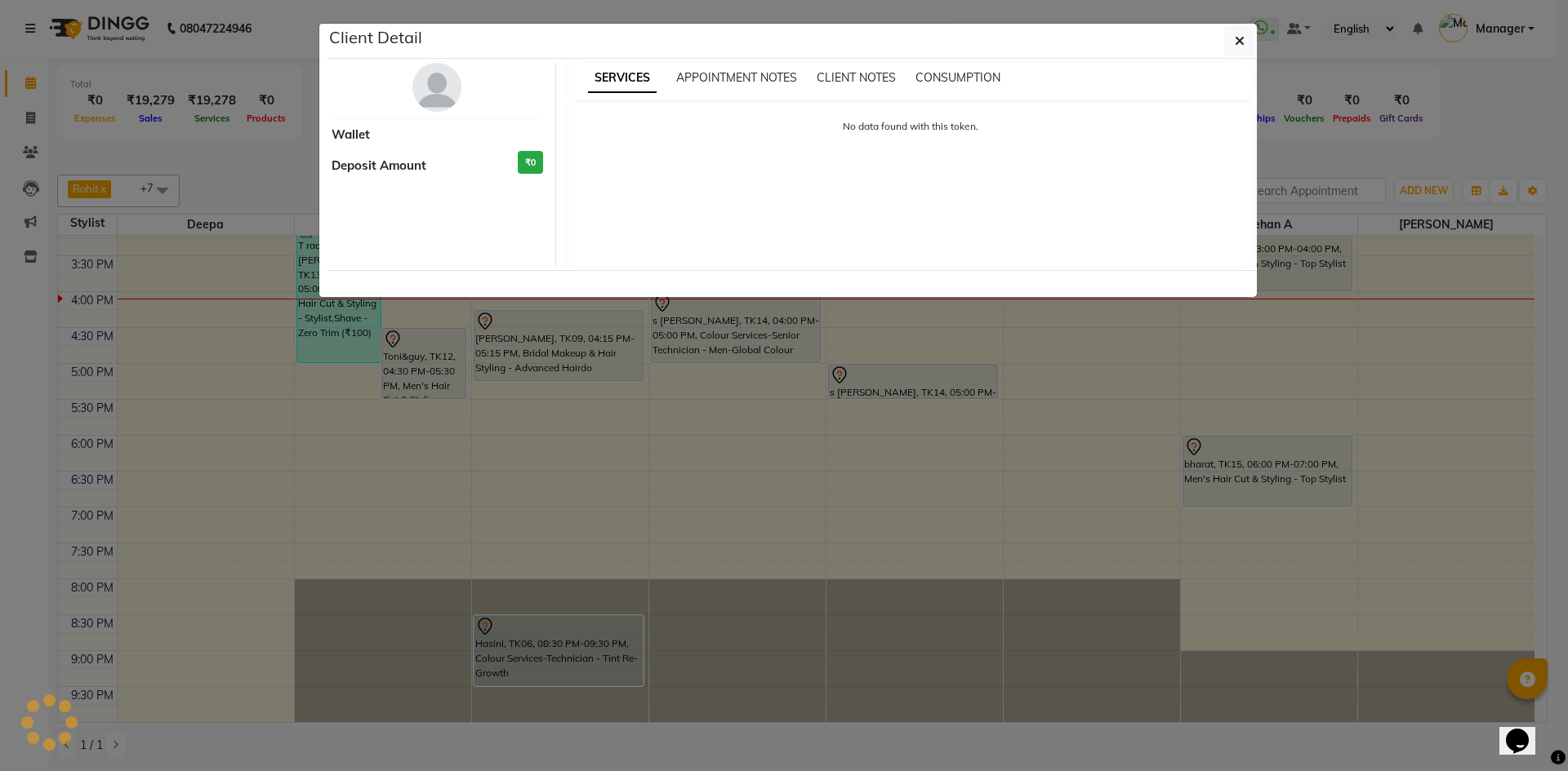
select select "7"
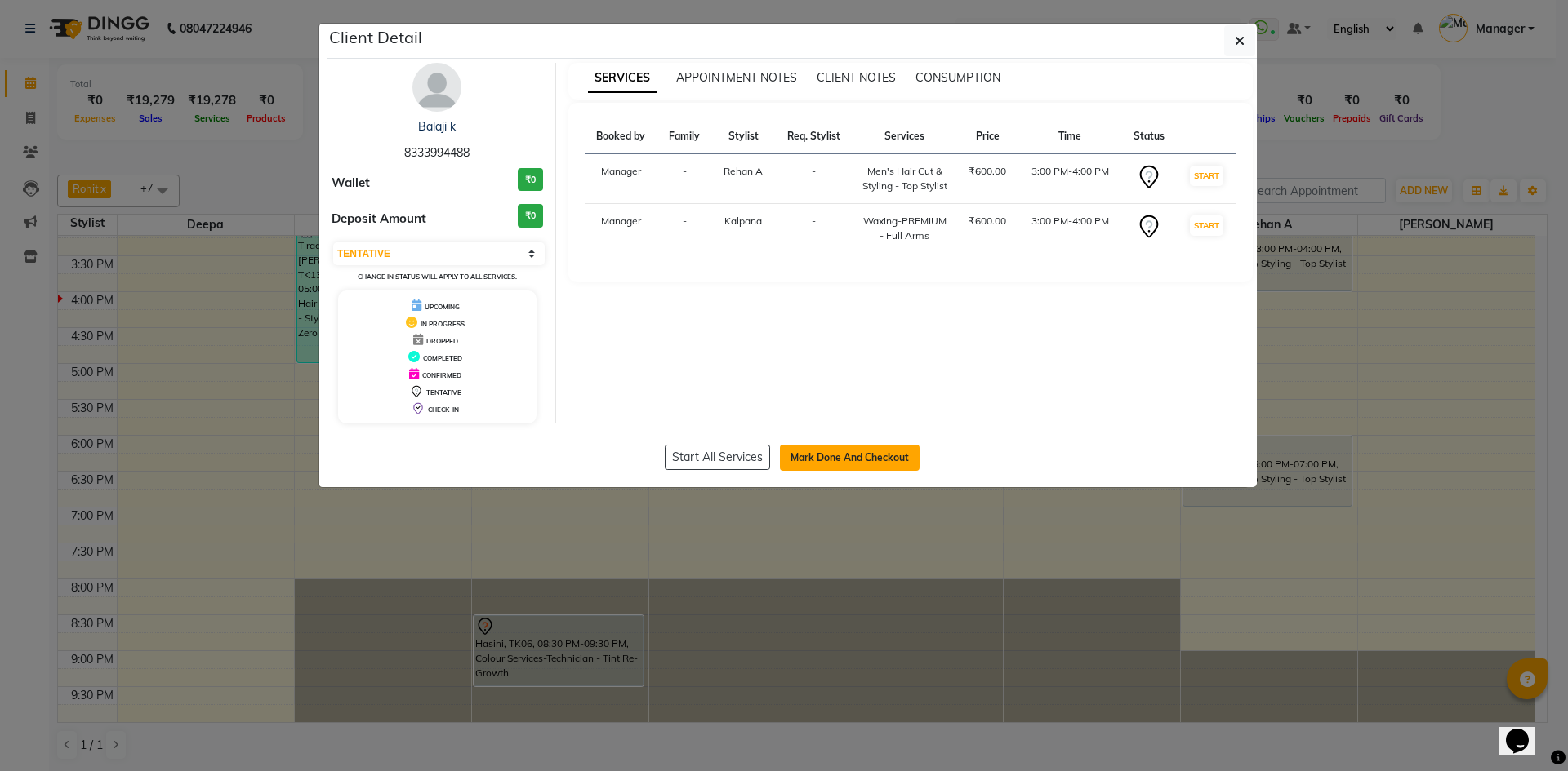
click at [862, 450] on button "Mark Done And Checkout" at bounding box center [849, 457] width 140 height 26
select select "service"
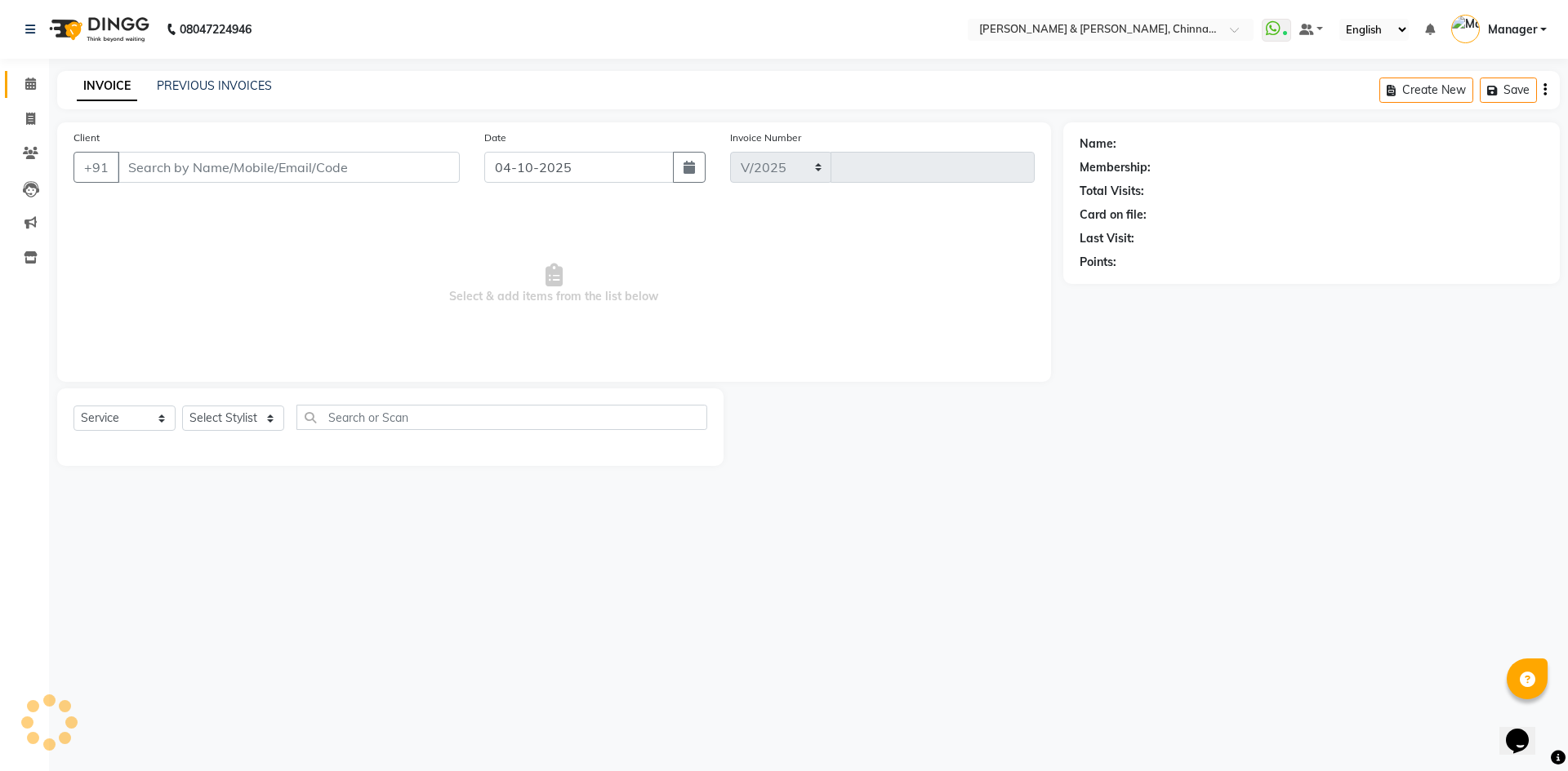
select select "7388"
type input "3469"
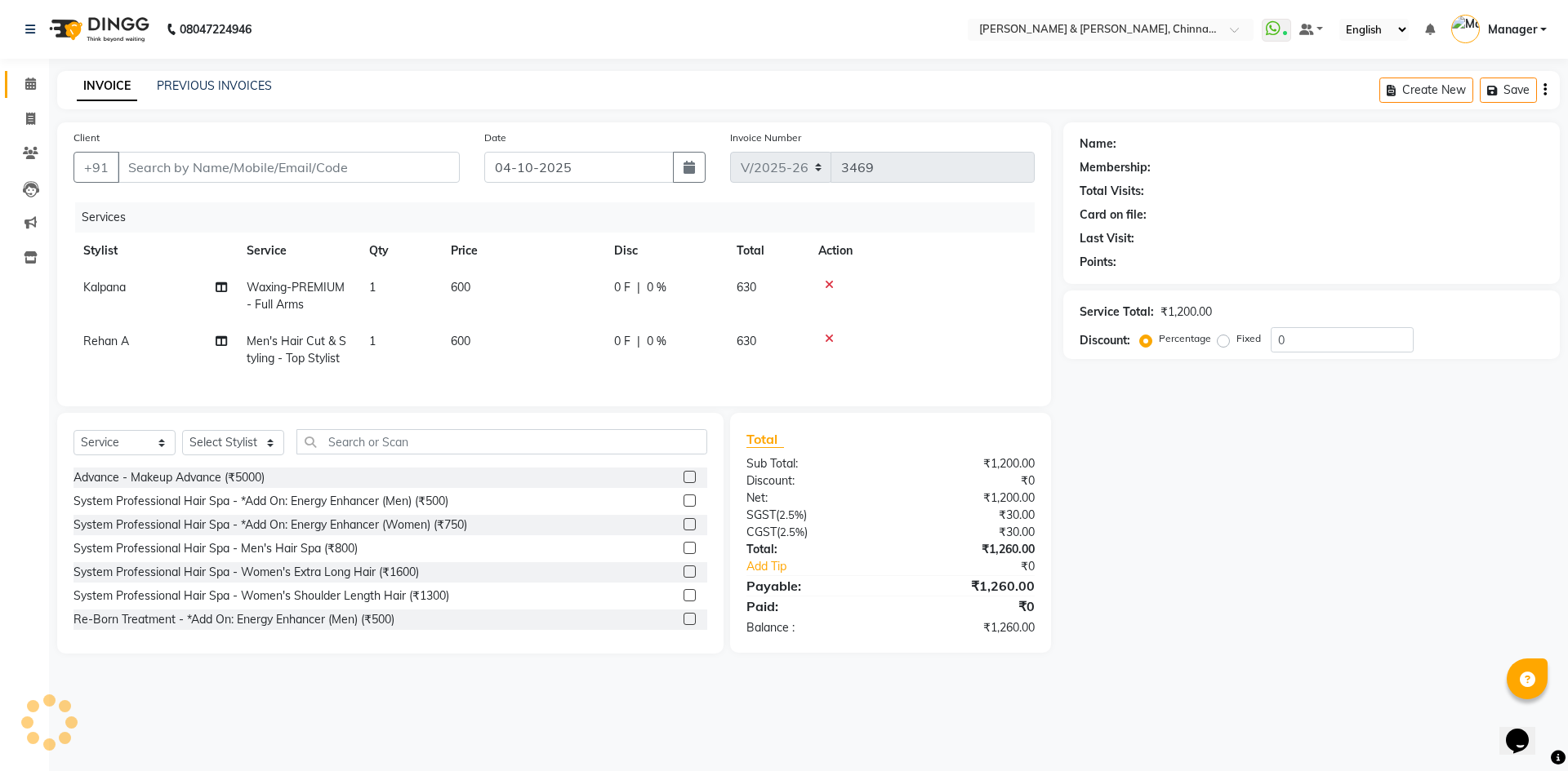
type input "8333994488"
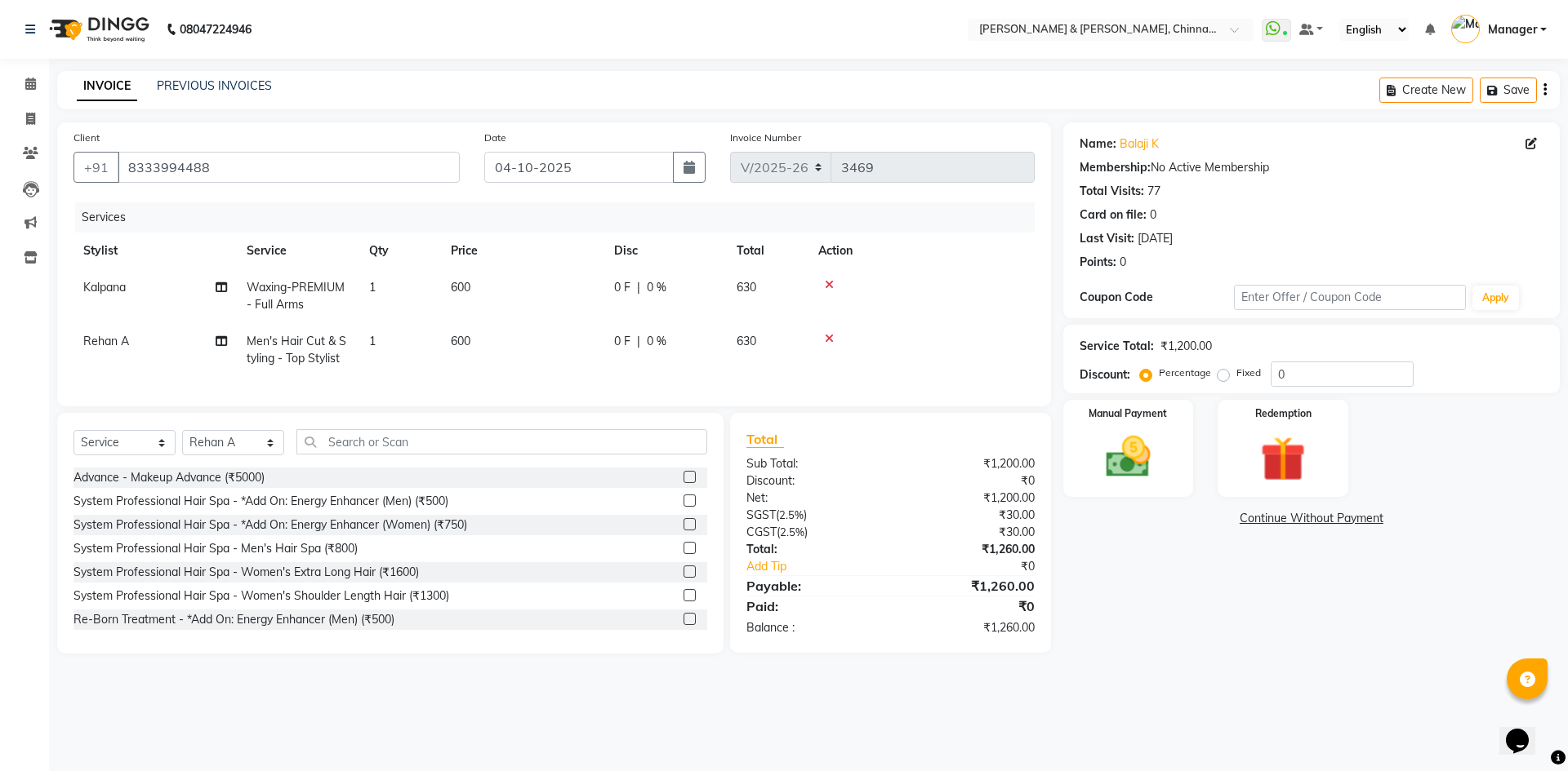
click at [831, 284] on icon at bounding box center [829, 285] width 9 height 12
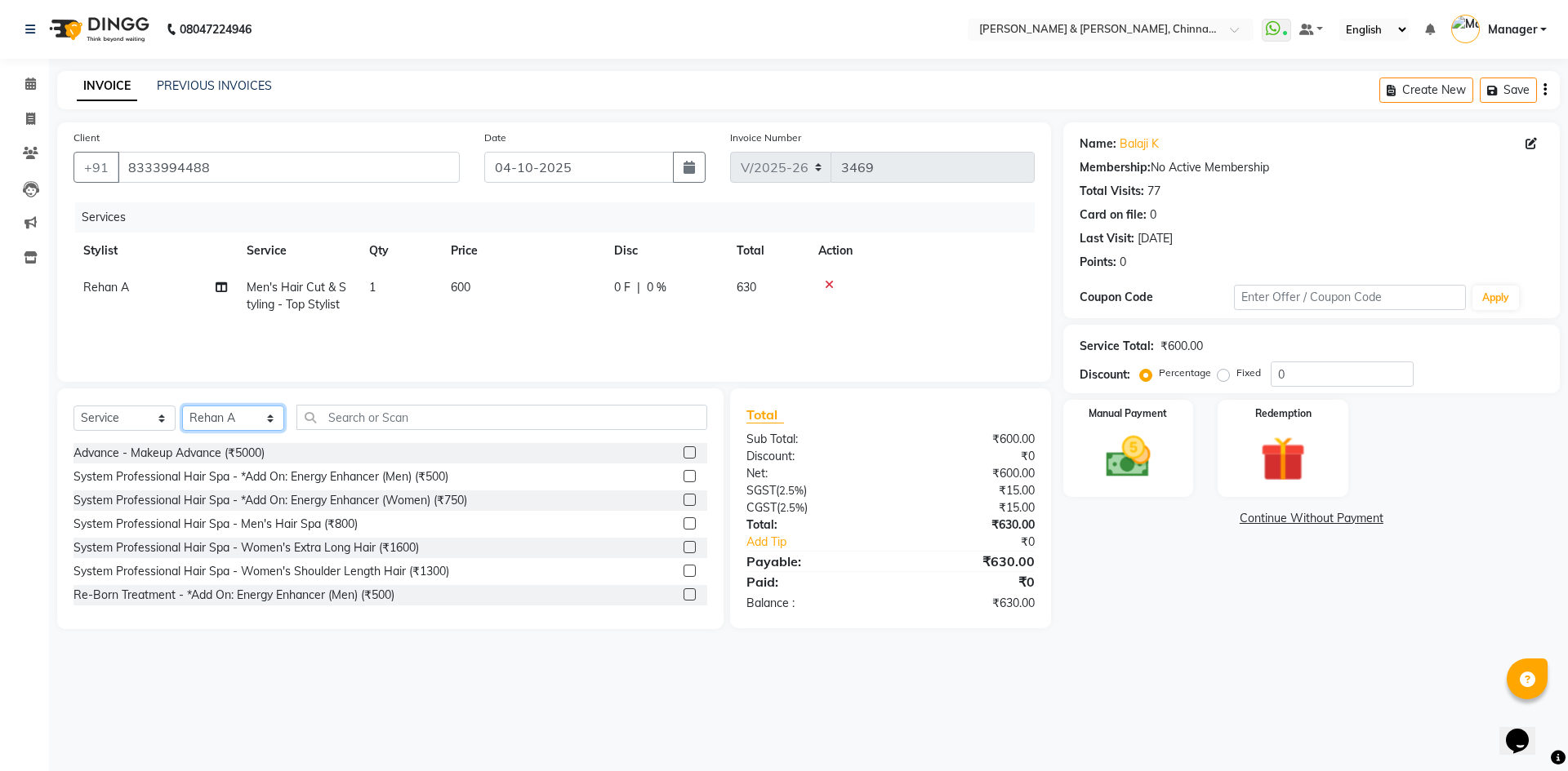
click at [270, 419] on select "Select Stylist Admin [PERSON_NAME] support [PERSON_NAME] [PERSON_NAME] Manager …" at bounding box center [233, 418] width 102 height 25
select select "65148"
click at [182, 406] on select "Select Stylist Admin [PERSON_NAME] support [PERSON_NAME] [PERSON_NAME] Manager …" at bounding box center [233, 418] width 102 height 25
click at [407, 421] on input "text" at bounding box center [501, 417] width 411 height 25
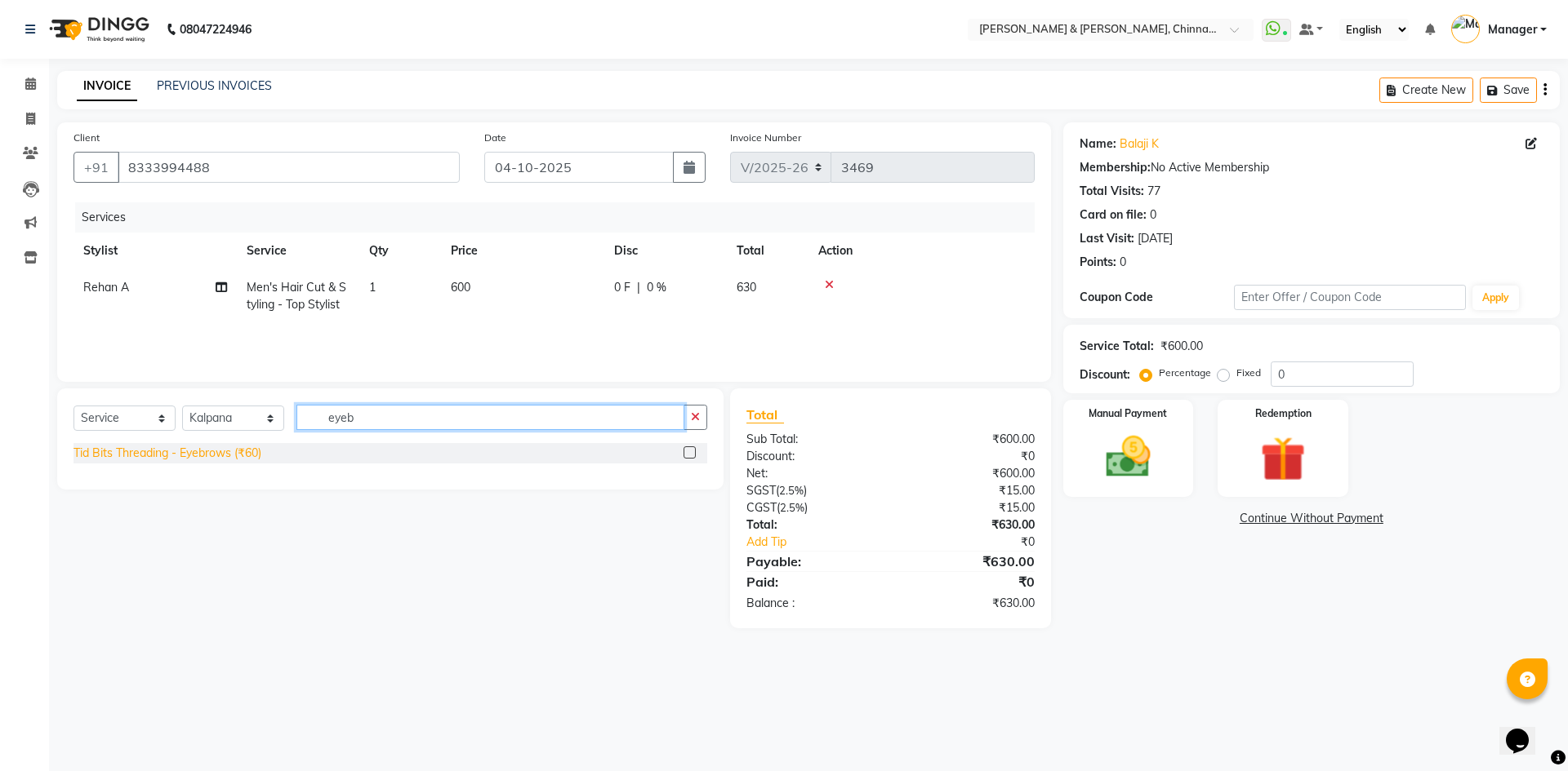
type input "eyeb"
click at [209, 452] on div "Tid Bits Threading - Eyebrows (₹60)" at bounding box center [167, 453] width 187 height 17
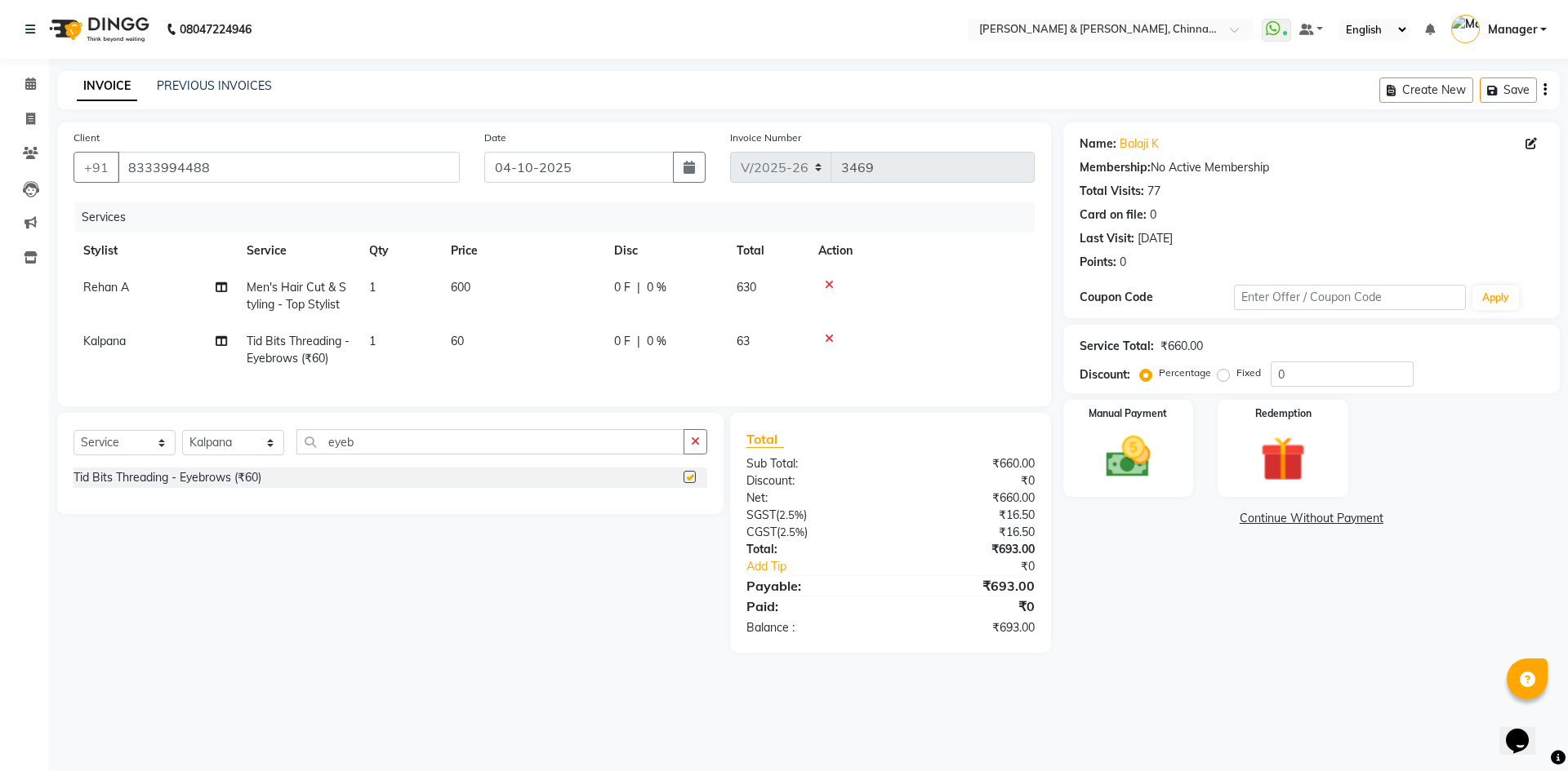
checkbox input "false"
drag, startPoint x: 380, startPoint y: 462, endPoint x: 302, endPoint y: 454, distance: 78.4
click at [304, 455] on input "eyeb" at bounding box center [490, 442] width 388 height 25
type input "upperl"
click at [217, 508] on div "Tid Bits Threading - Upperlip (₹60)" at bounding box center [163, 501] width 180 height 17
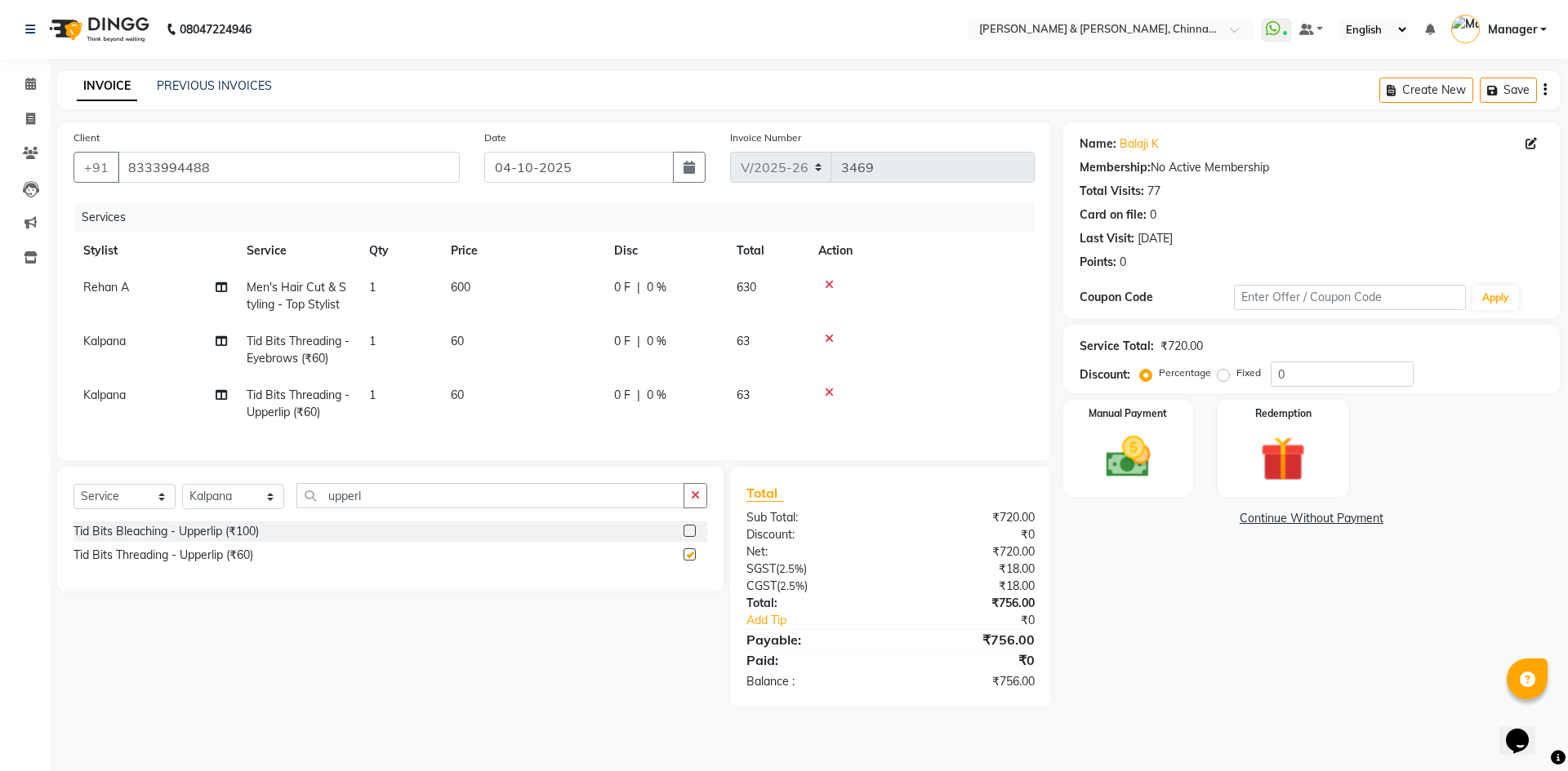
checkbox input "false"
click at [362, 508] on input "upperl" at bounding box center [490, 496] width 388 height 25
type input "foreh"
click at [235, 540] on div "Tid Bits Threading - Forehead (₹60)" at bounding box center [167, 532] width 187 height 17
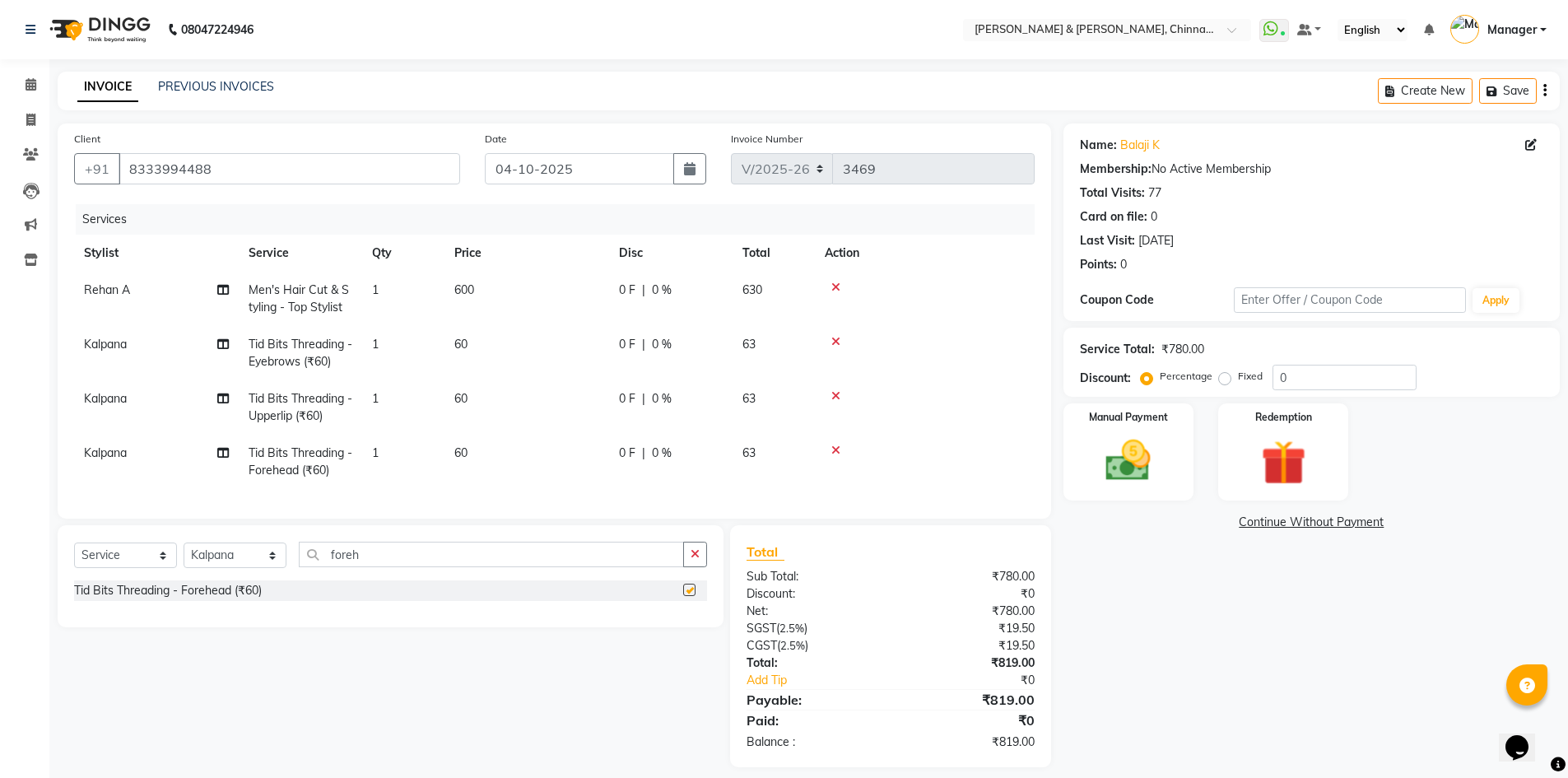
checkbox input "false"
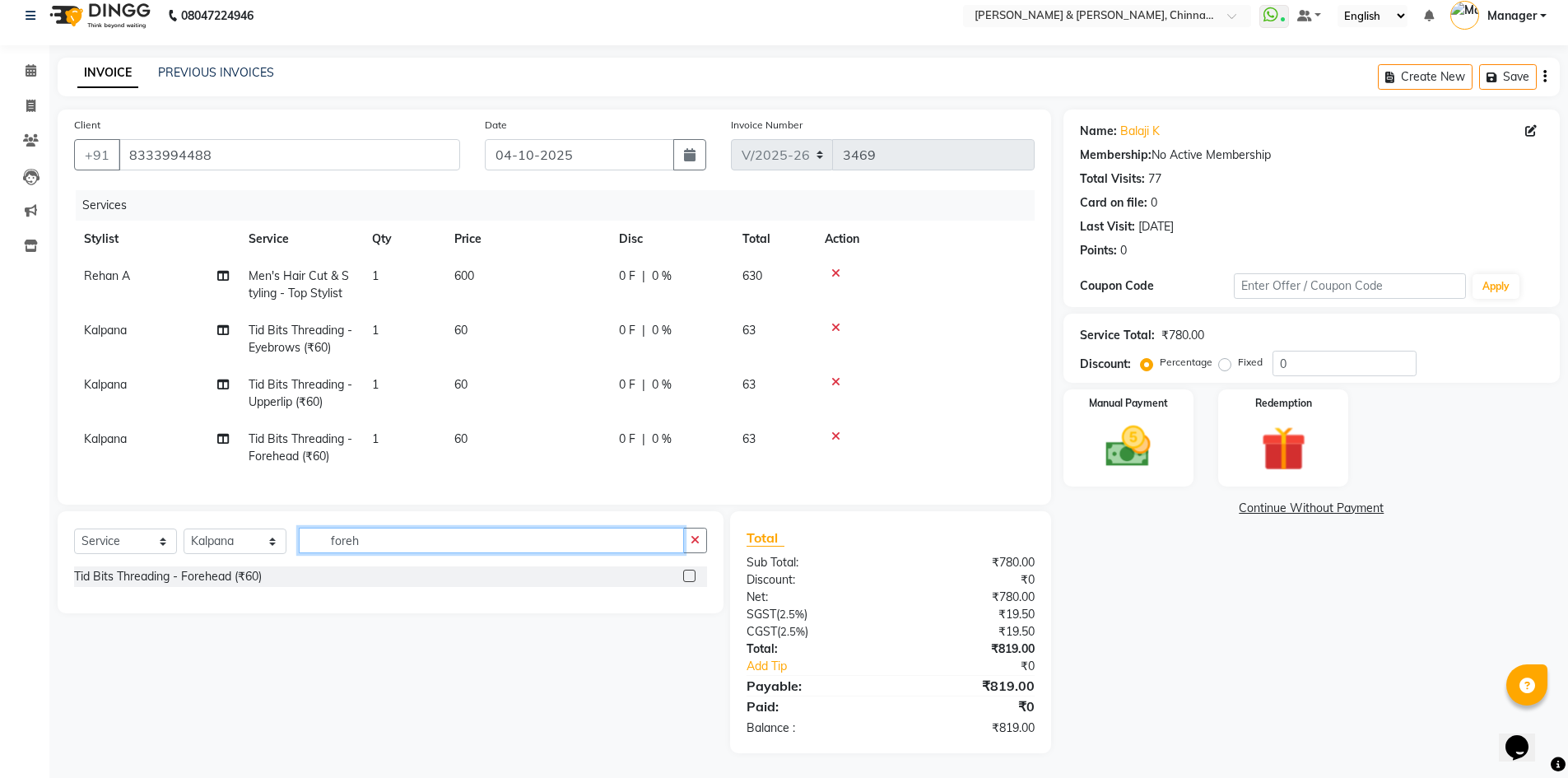
drag, startPoint x: 592, startPoint y: 545, endPoint x: 1580, endPoint y: -53, distance: 1154.9
click at [383, 541] on input "foreh" at bounding box center [491, 541] width 385 height 25
click at [232, 532] on select "Select Stylist Admin [PERSON_NAME] support [PERSON_NAME] [PERSON_NAME] Manager …" at bounding box center [235, 542] width 103 height 25
select select "86530"
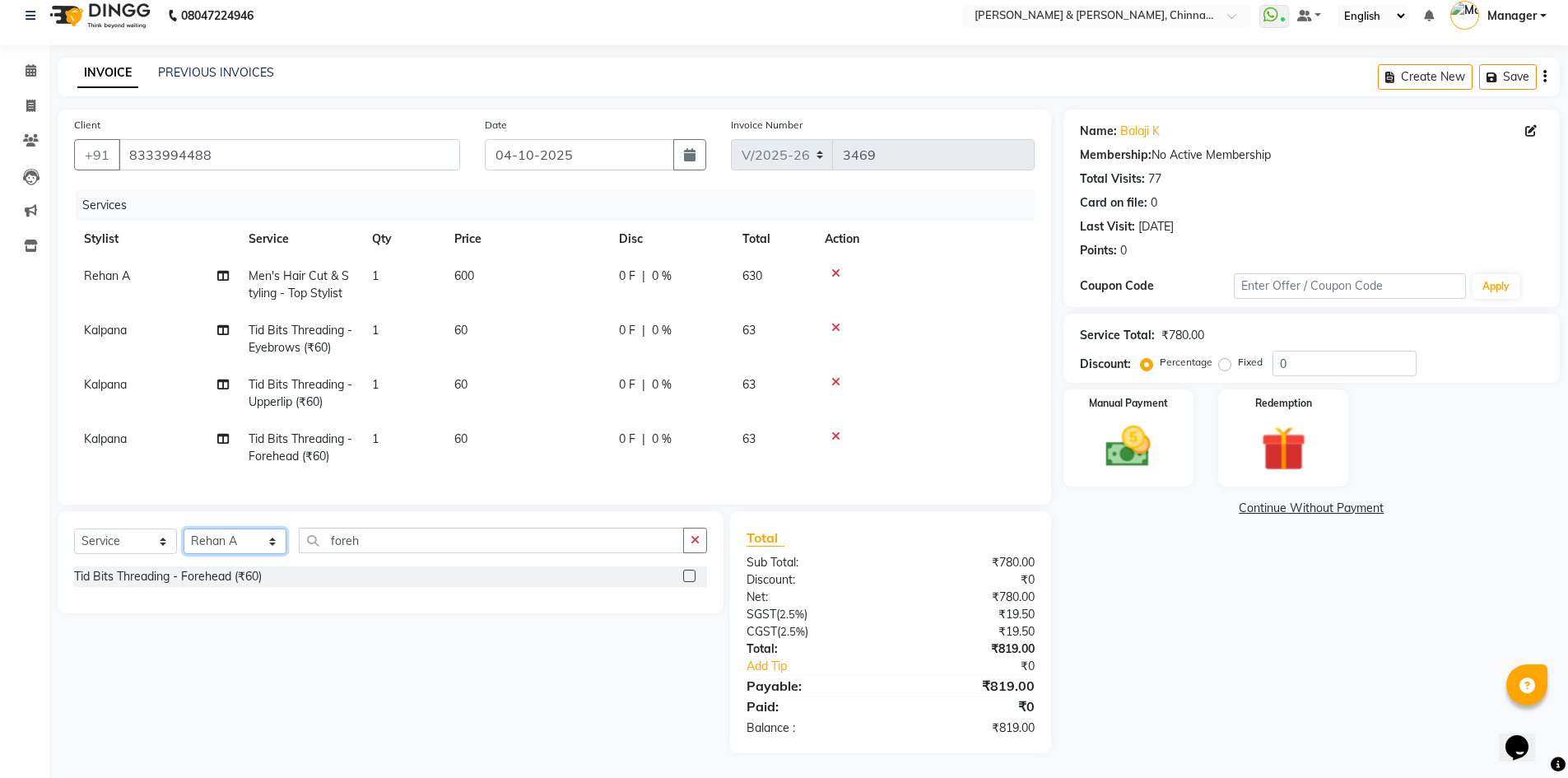
click at [184, 529] on select "Select Stylist Admin [PERSON_NAME] support [PERSON_NAME] [PERSON_NAME] Manager …" at bounding box center [235, 542] width 103 height 25
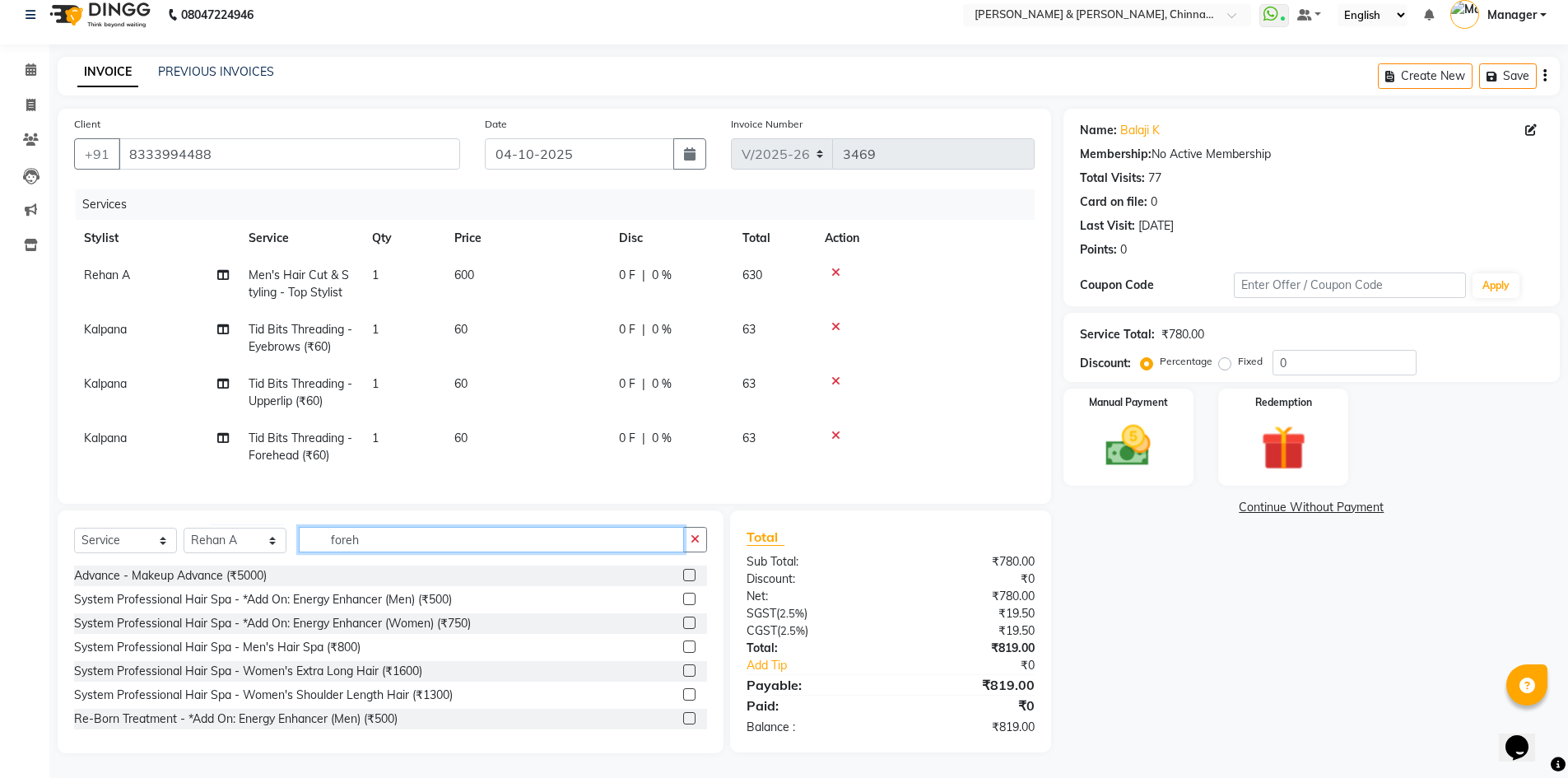
click at [409, 541] on input "foreh" at bounding box center [491, 540] width 385 height 25
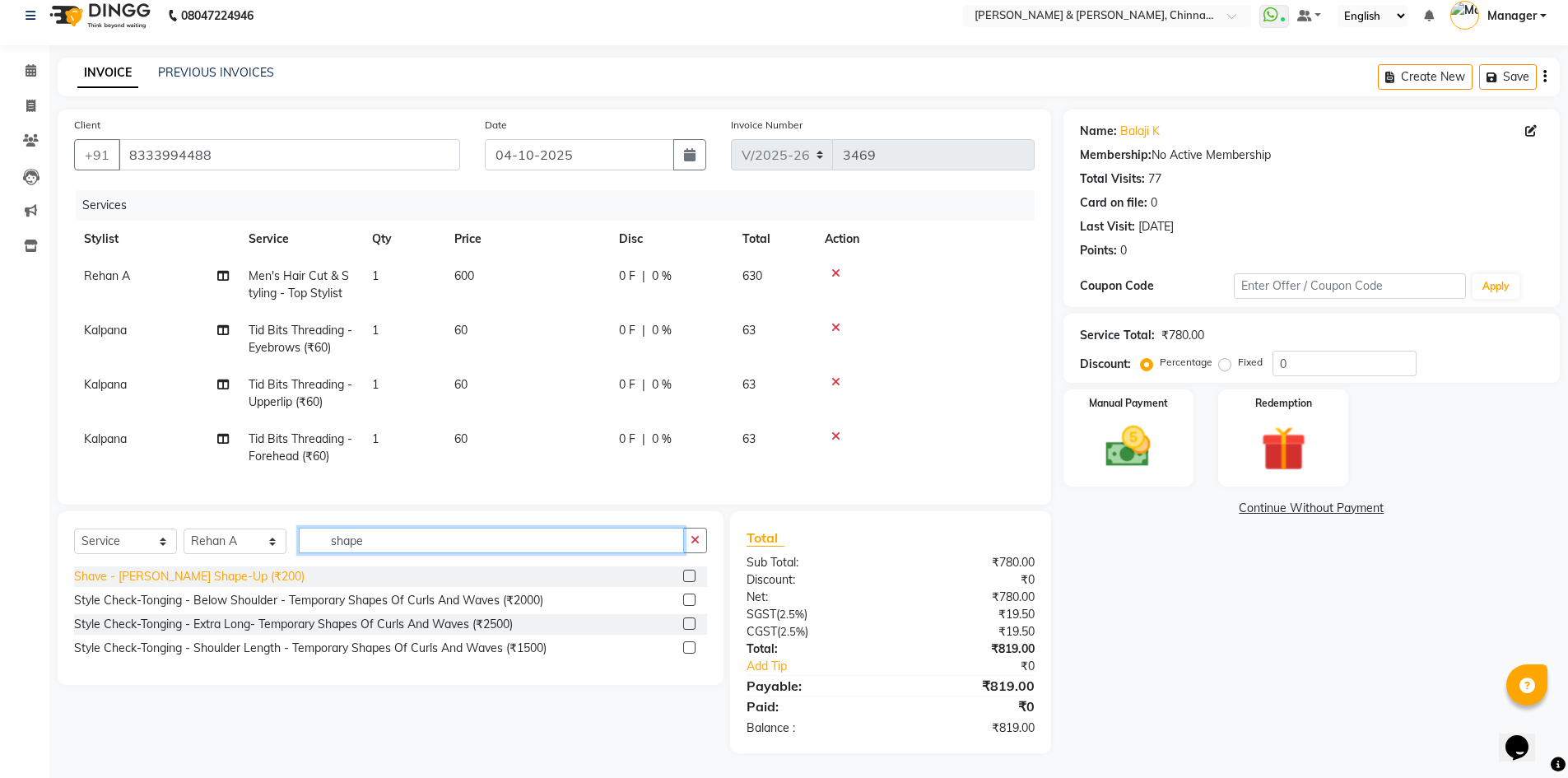
type input "shape"
click at [197, 580] on div "Shave - [PERSON_NAME] Shape-Up (₹200)" at bounding box center [189, 576] width 230 height 17
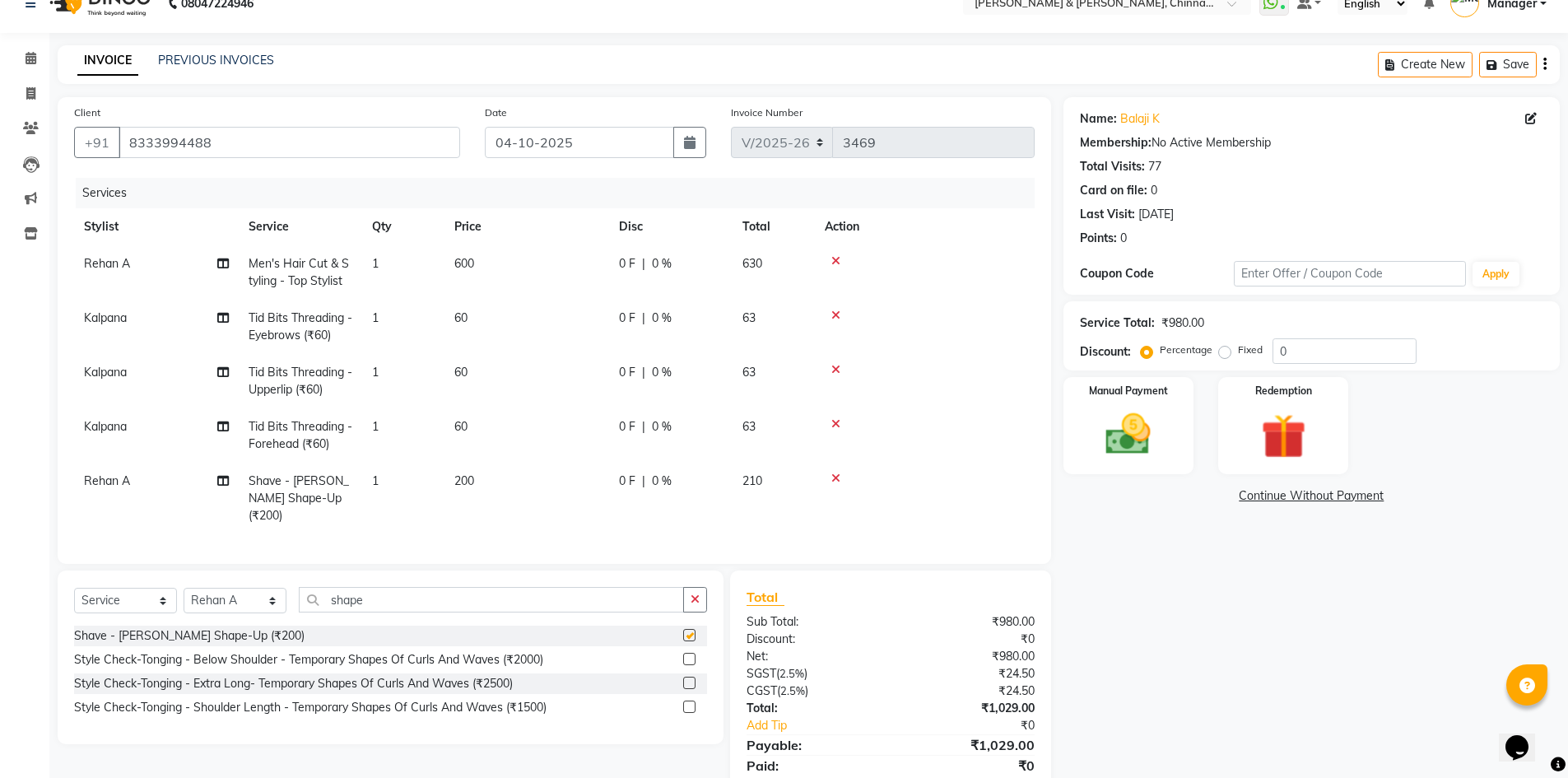
checkbox input "false"
click at [671, 487] on div "0 F | 0 %" at bounding box center [671, 481] width 104 height 17
select select "86530"
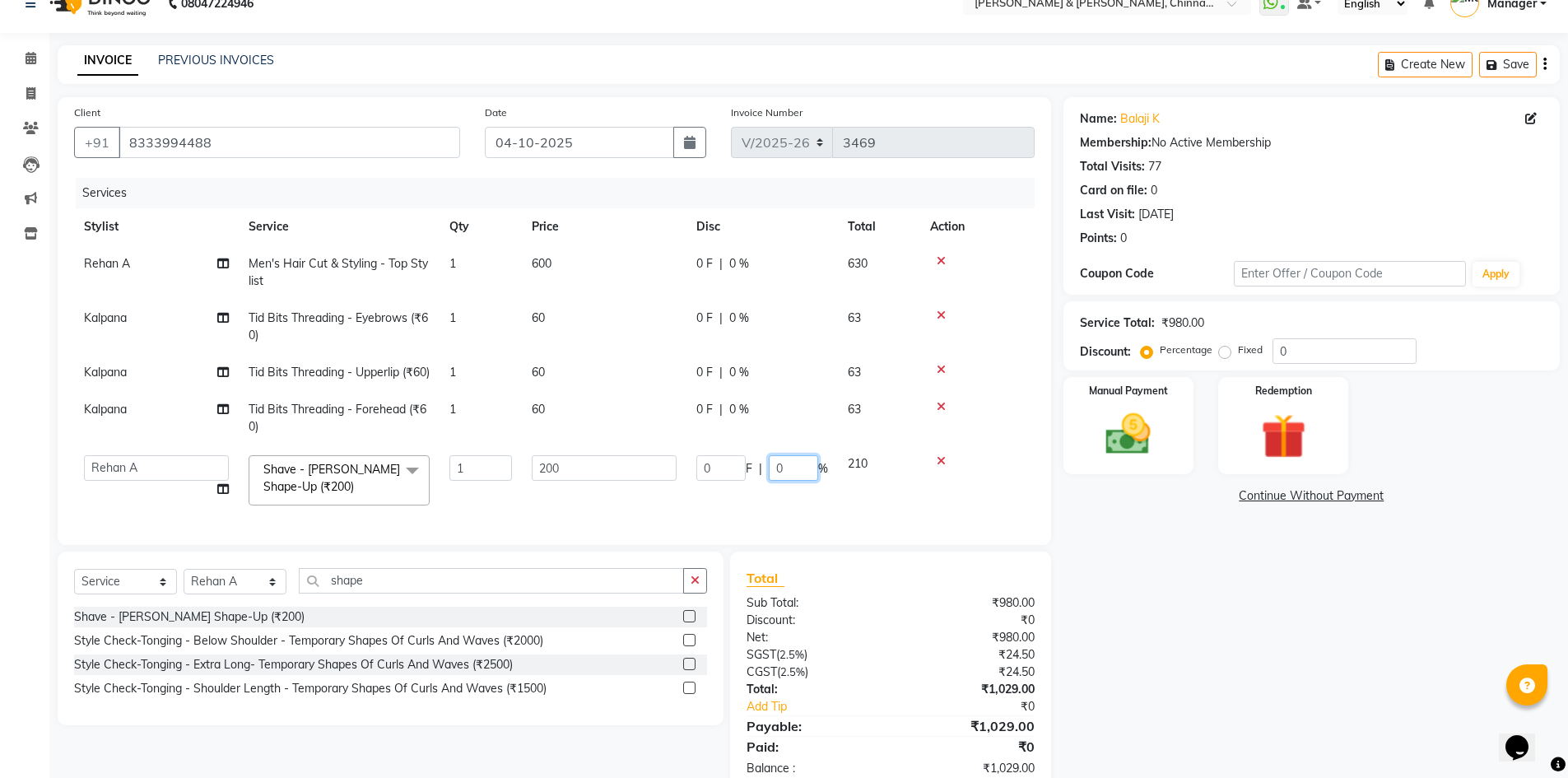
drag, startPoint x: 801, startPoint y: 484, endPoint x: 769, endPoint y: 485, distance: 32.0
click at [769, 481] on input "0" at bounding box center [794, 468] width 50 height 25
type input "10"
click at [752, 262] on tr "Rehan A Men's Hair Cut & Styling - Top Stylist 1 600 0 F | 0 % 630" at bounding box center [554, 273] width 961 height 54
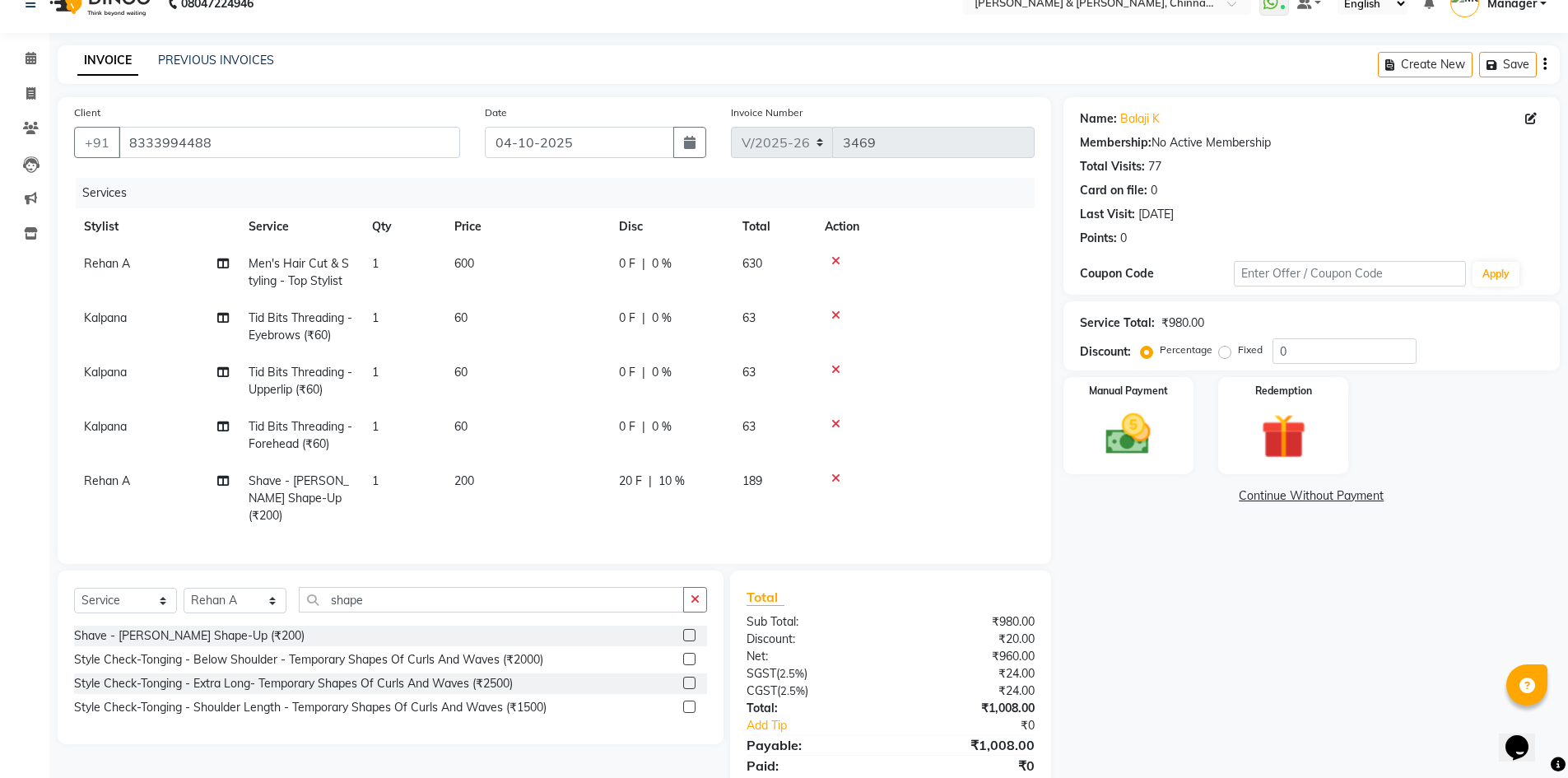
click at [665, 261] on span "0 %" at bounding box center [661, 264] width 19 height 17
select select "86530"
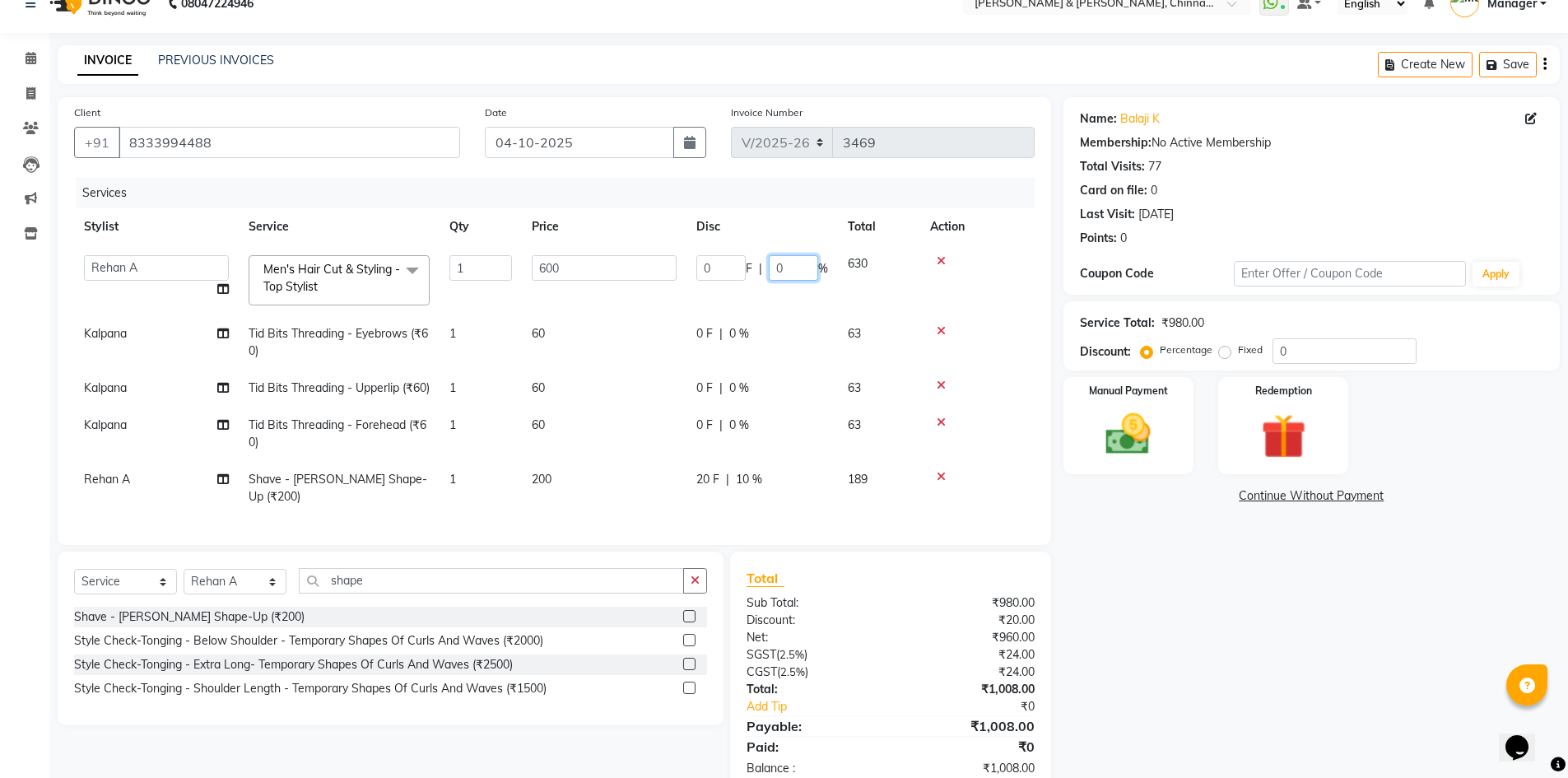
drag, startPoint x: 794, startPoint y: 267, endPoint x: 687, endPoint y: 267, distance: 107.0
click at [687, 267] on td "0 F | 0 %" at bounding box center [762, 280] width 152 height 70
type input "10"
click at [1222, 572] on div "Name: Balaji K Membership: No Active Membership Total Visits: 77 Card on file: …" at bounding box center [1317, 446] width 509 height 697
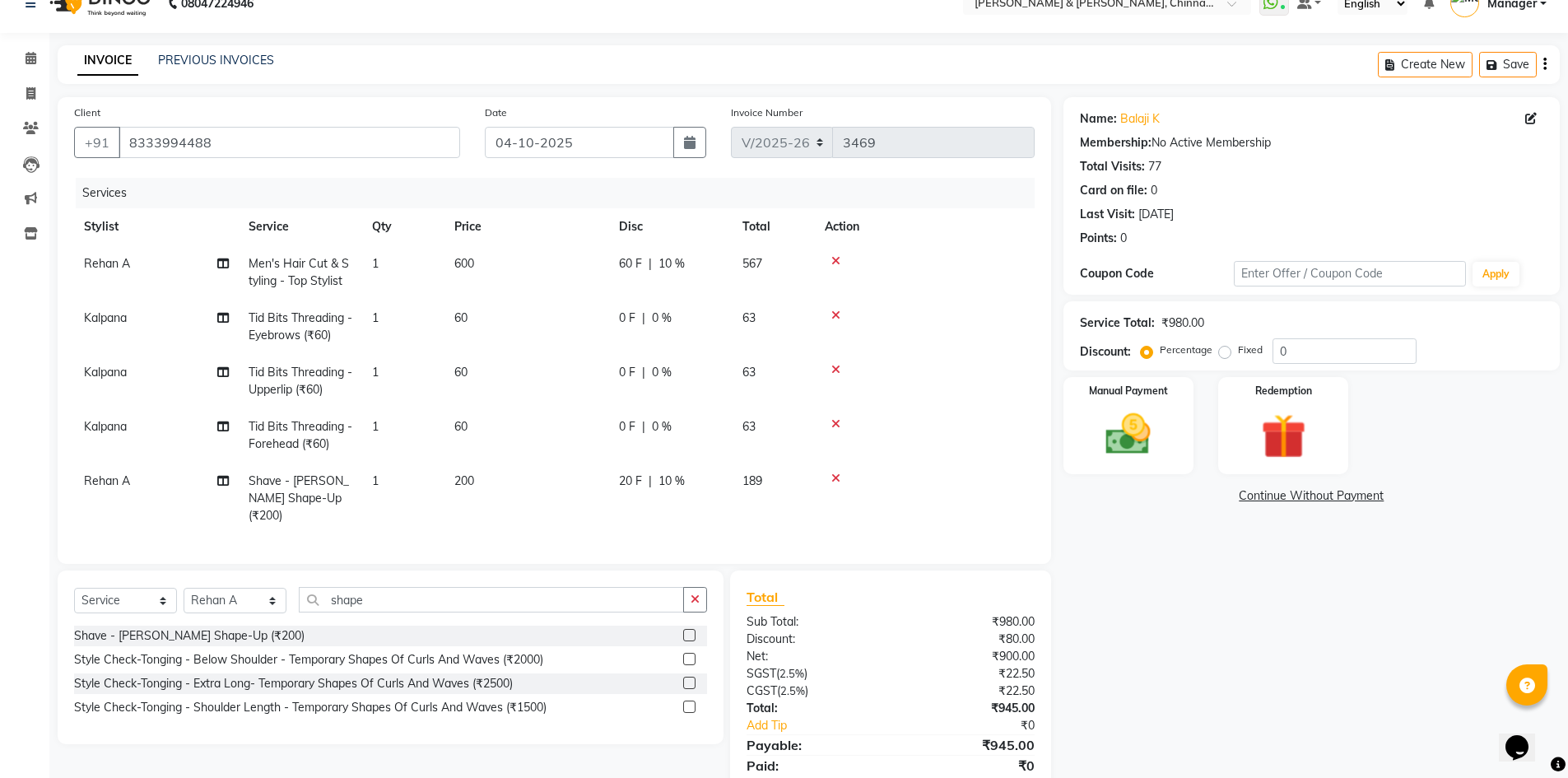
scroll to position [81, 0]
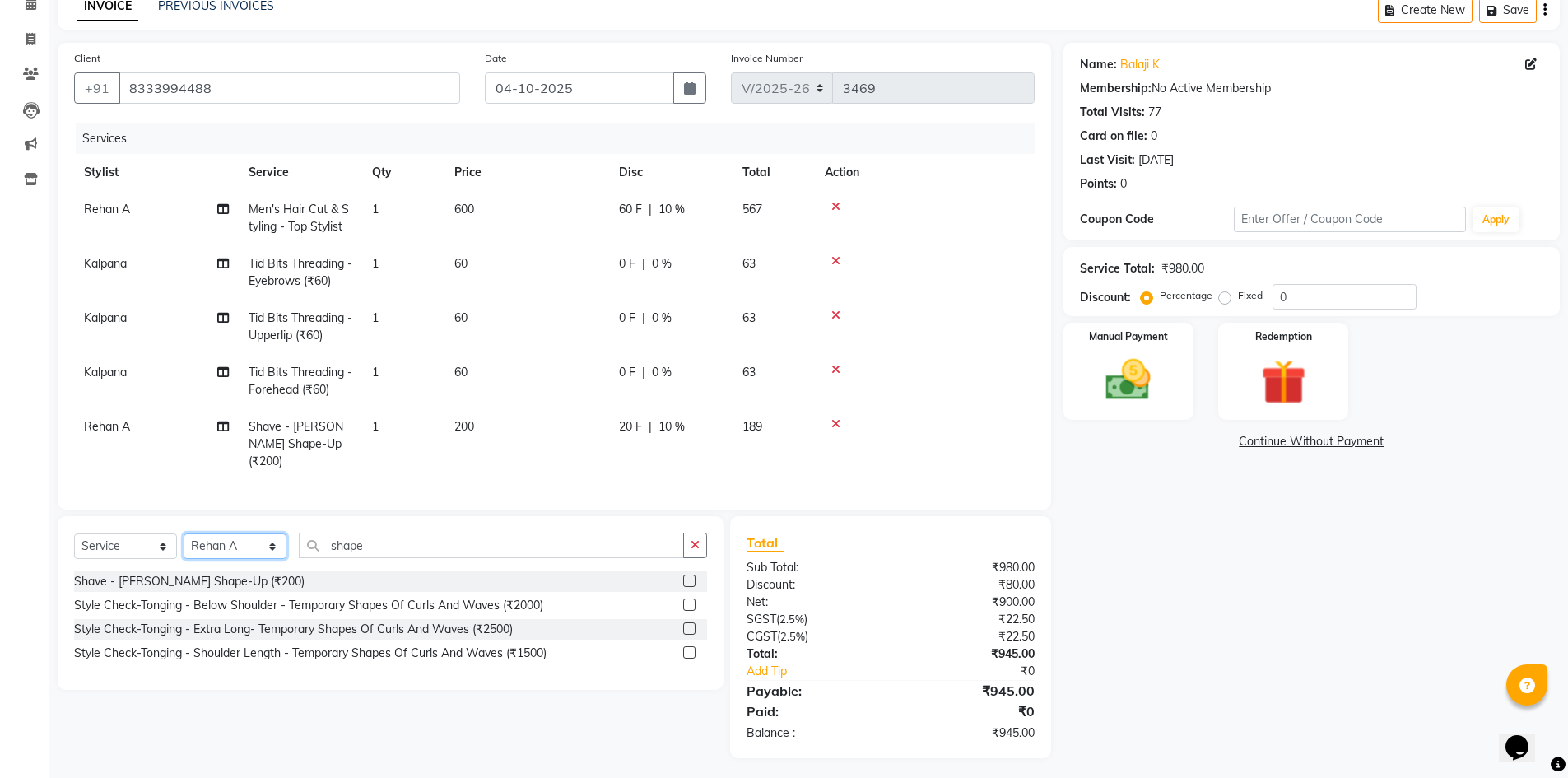
click at [220, 544] on select "Select Stylist Admin [PERSON_NAME] support [PERSON_NAME] [PERSON_NAME] Manager …" at bounding box center [235, 546] width 103 height 25
select select "65148"
click at [184, 533] on select "Select Stylist Admin [PERSON_NAME] support [PERSON_NAME] [PERSON_NAME] Manager …" at bounding box center [235, 546] width 103 height 25
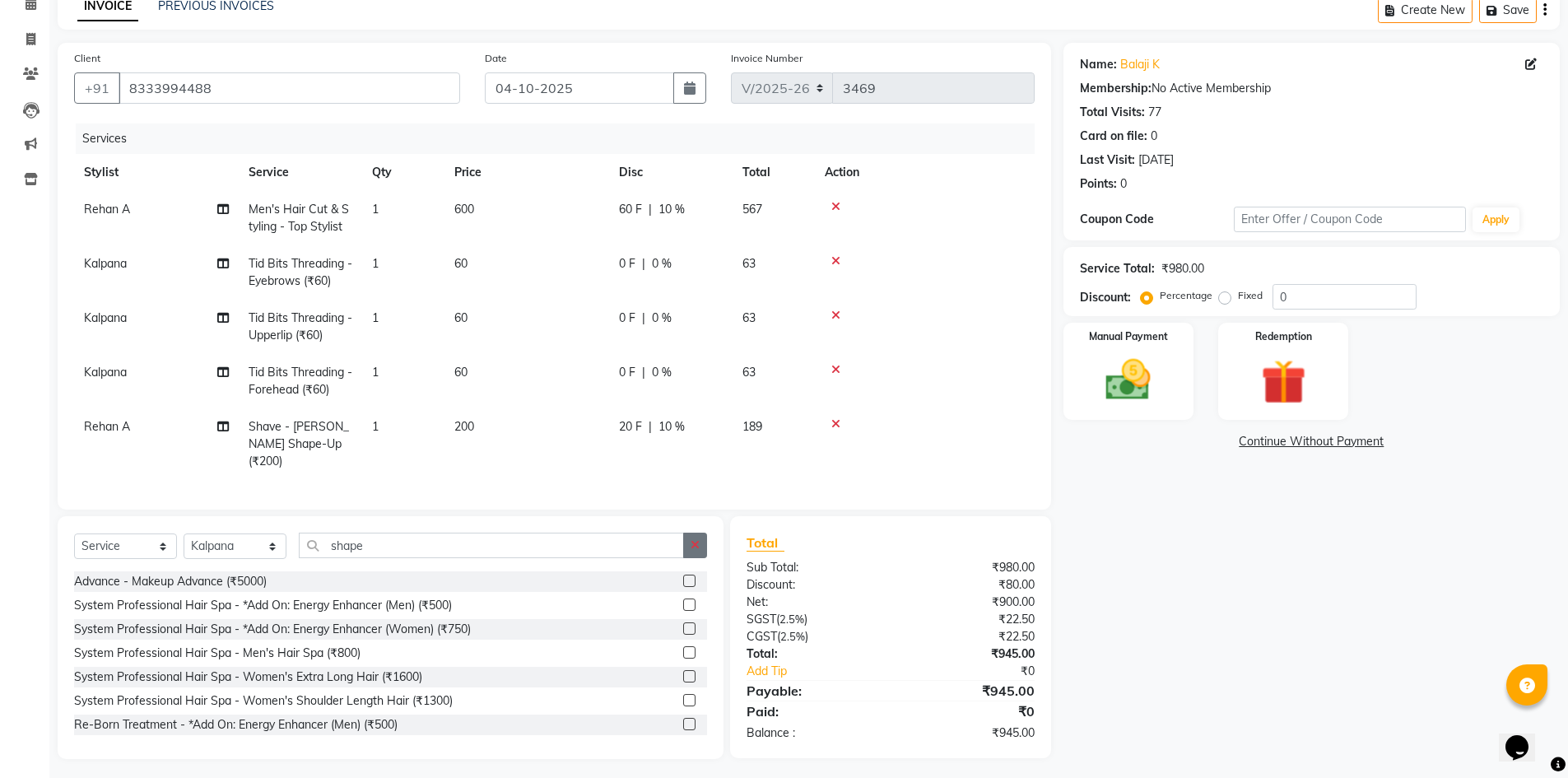
click at [706, 537] on button "button" at bounding box center [695, 545] width 24 height 25
click at [556, 543] on input "text" at bounding box center [503, 545] width 408 height 25
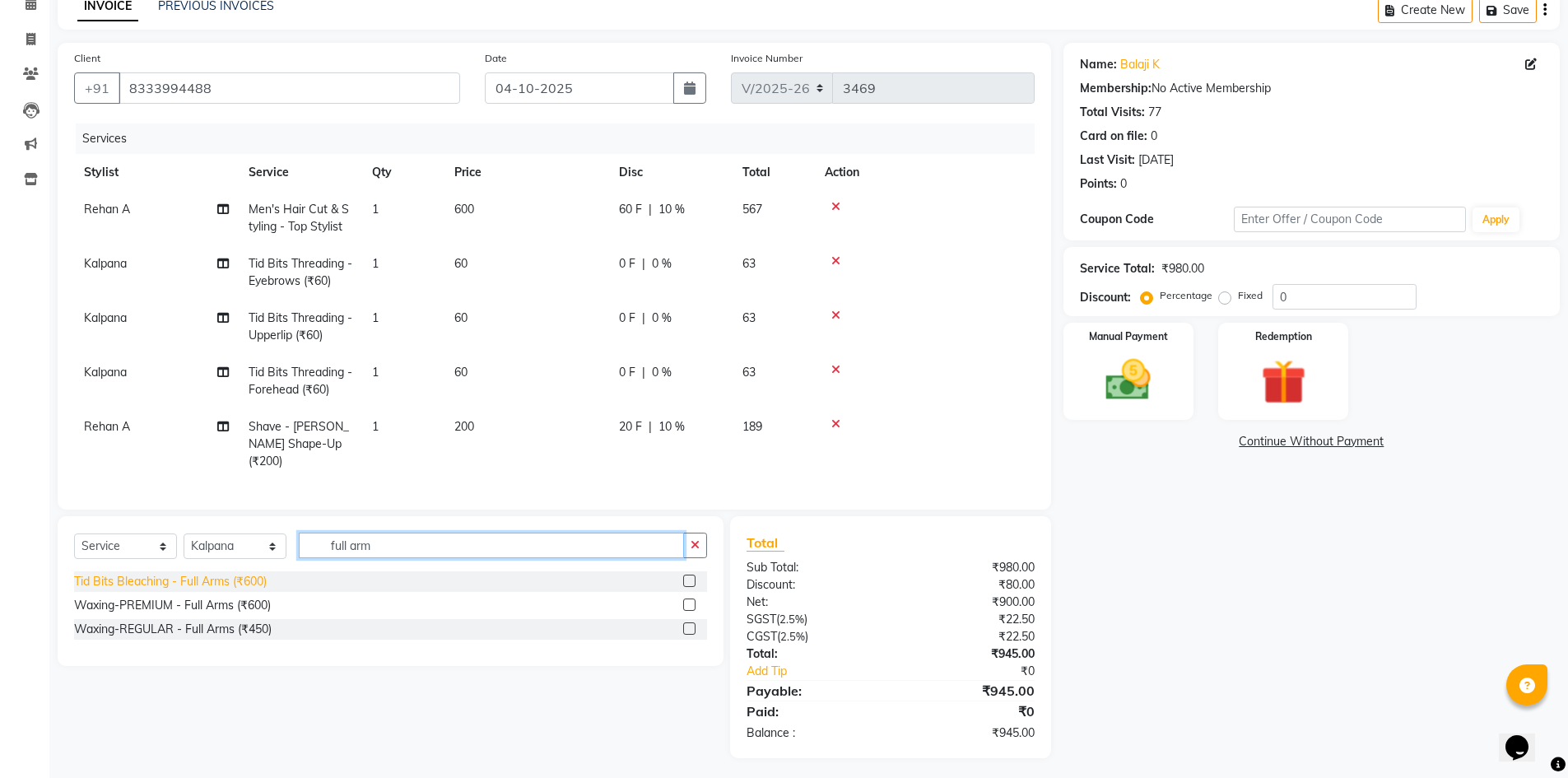
type input "full arm"
click at [208, 582] on div "Tid Bits Bleaching - Full Arms (₹600)" at bounding box center [170, 581] width 192 height 17
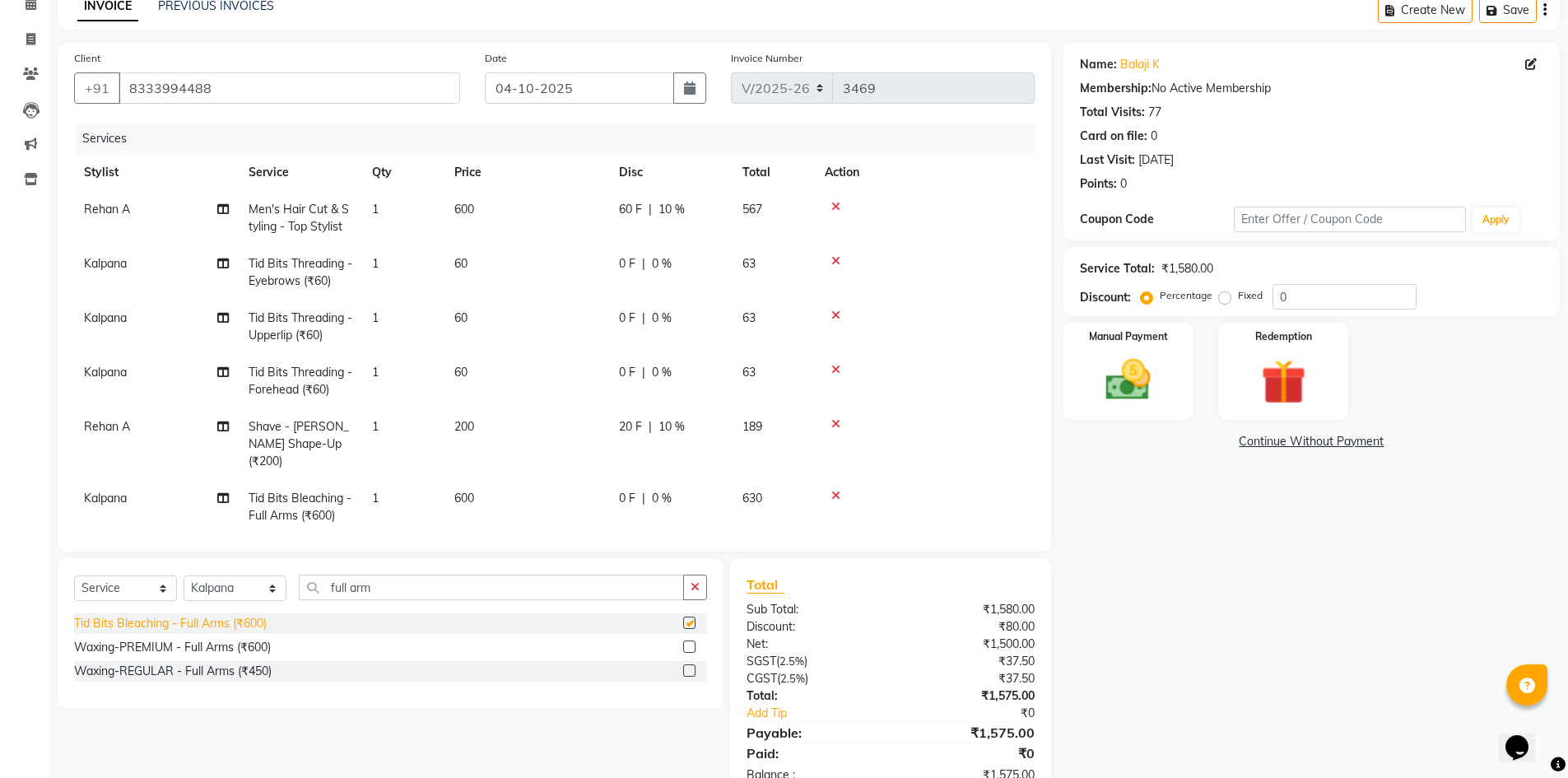
checkbox input "false"
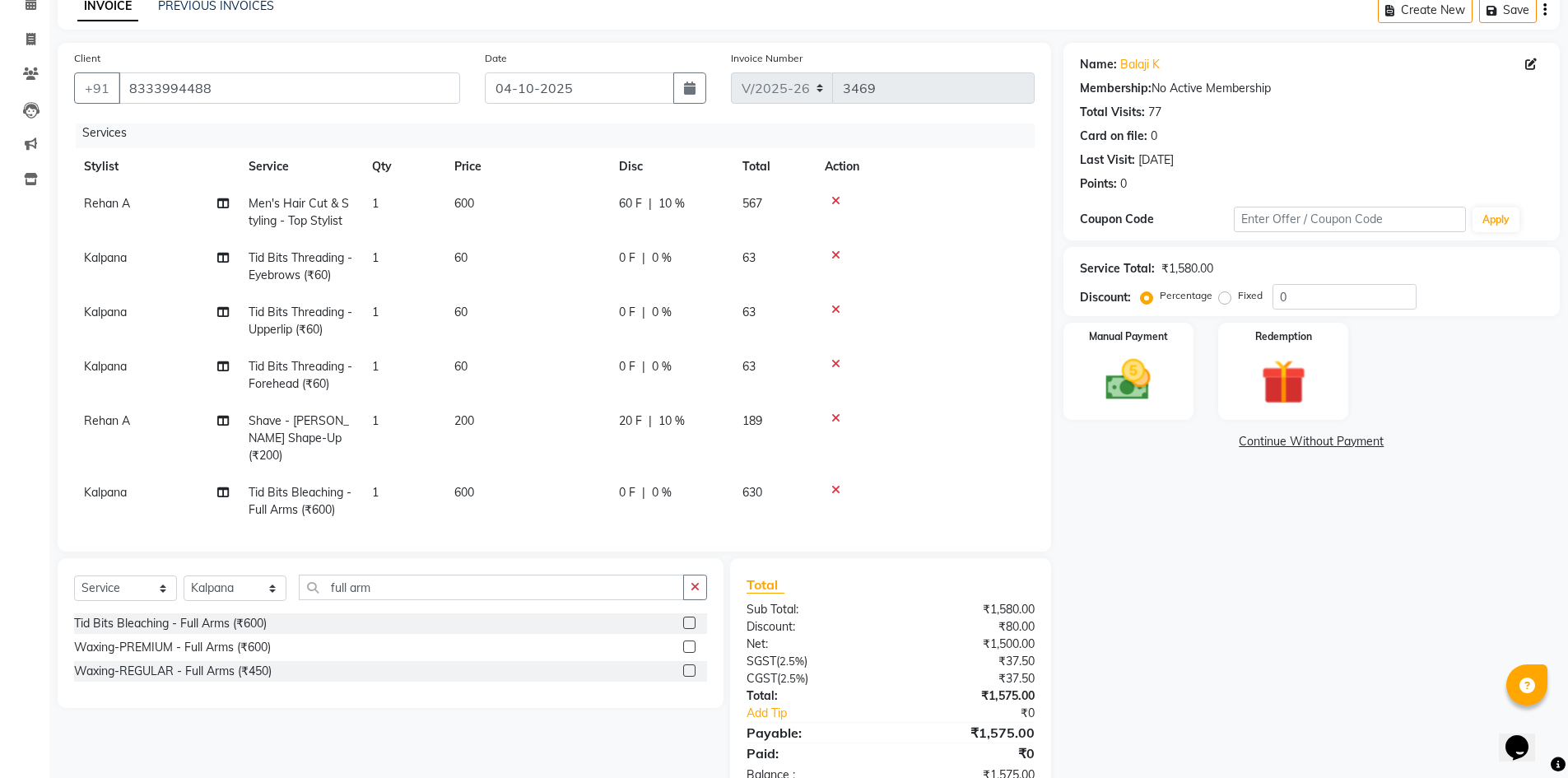
scroll to position [8, 0]
click at [674, 483] on div "0 F | 0 %" at bounding box center [671, 491] width 104 height 17
select select "65148"
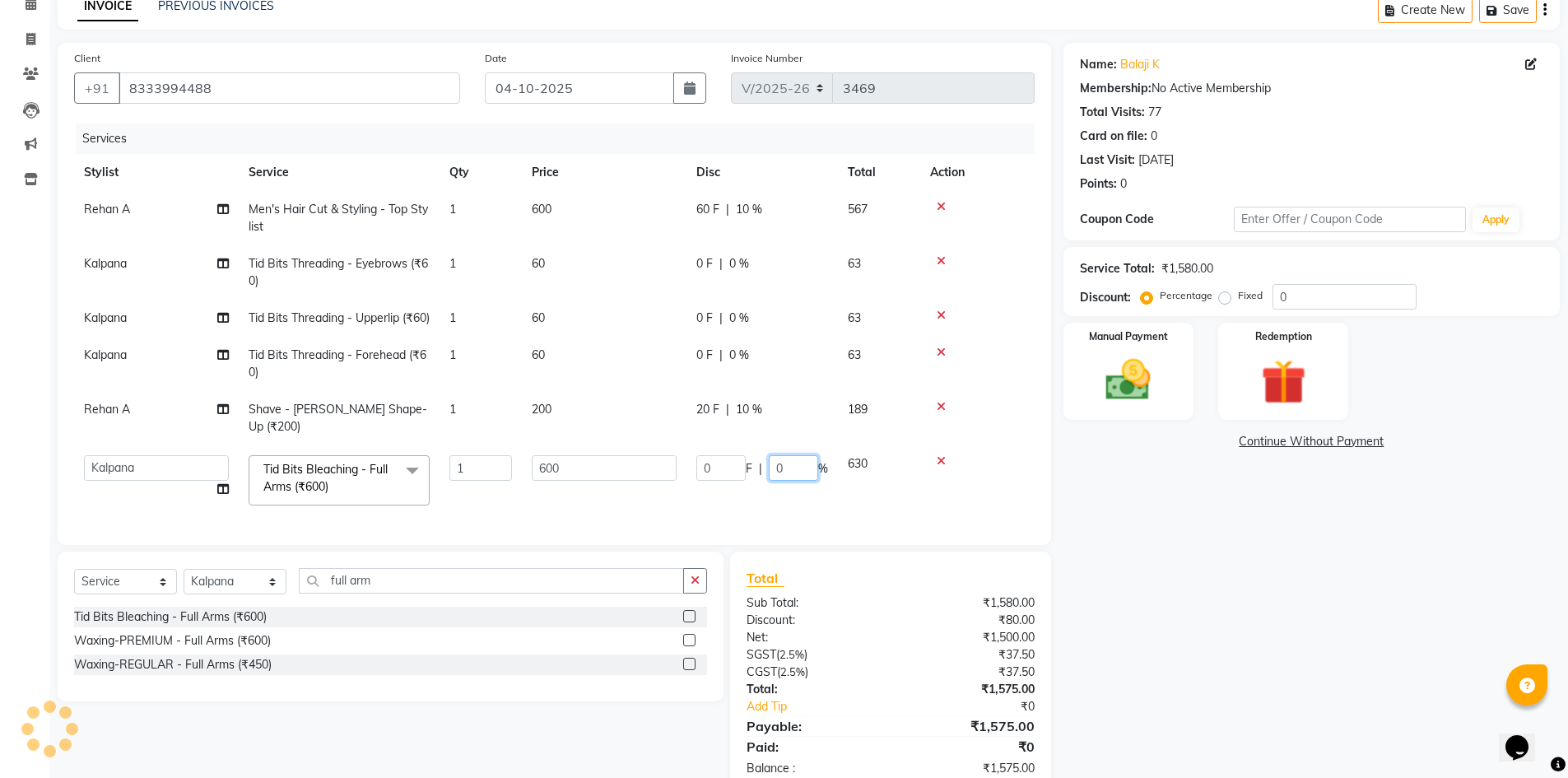
drag, startPoint x: 776, startPoint y: 465, endPoint x: 745, endPoint y: 458, distance: 31.8
click at [752, 467] on div "0 F | 0 %" at bounding box center [762, 468] width 132 height 25
type input "15"
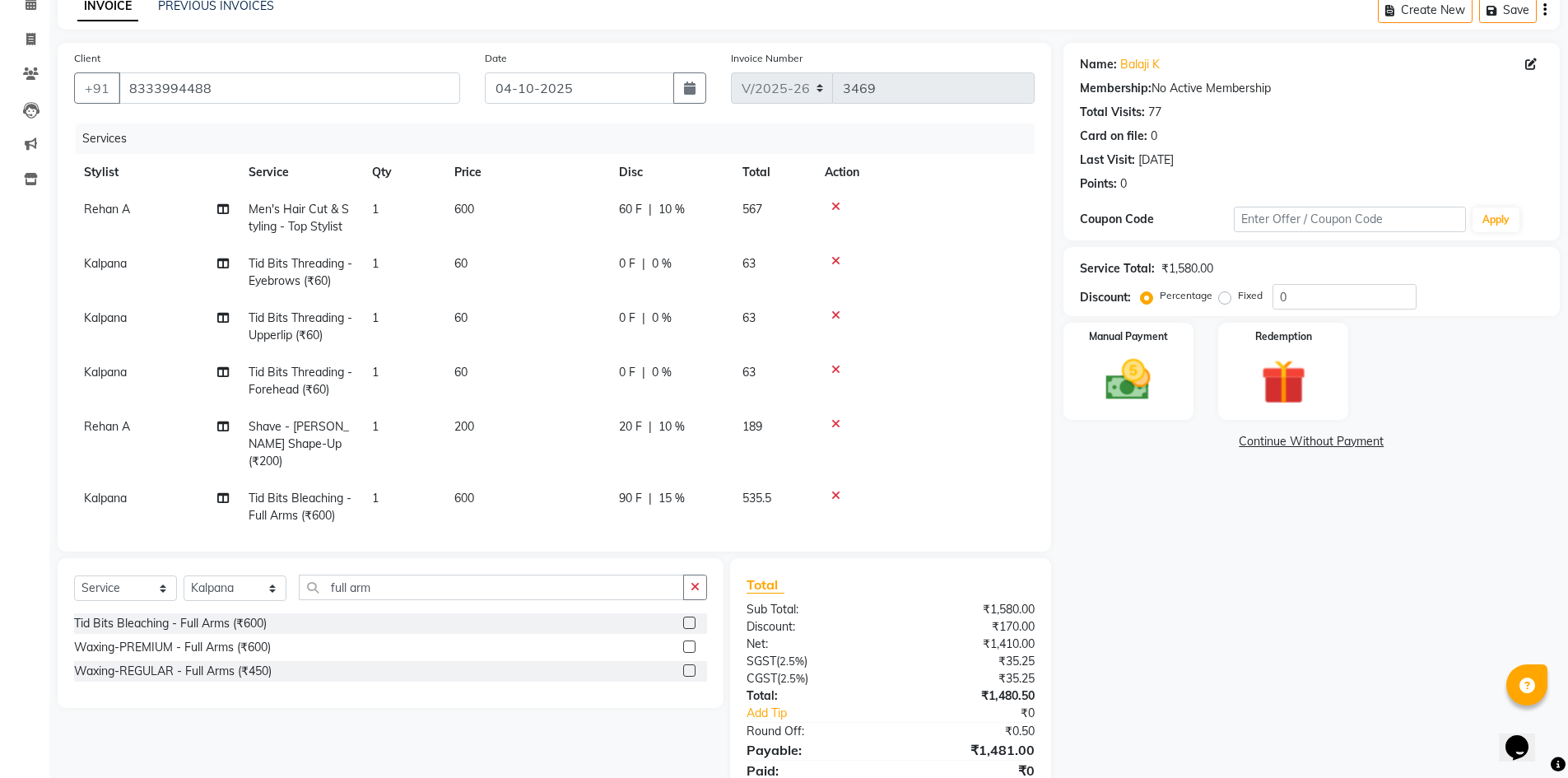
click at [1110, 583] on div "Name: Balaji K Membership: No Active Membership Total Visits: 77 Card on file: …" at bounding box center [1317, 430] width 509 height 775
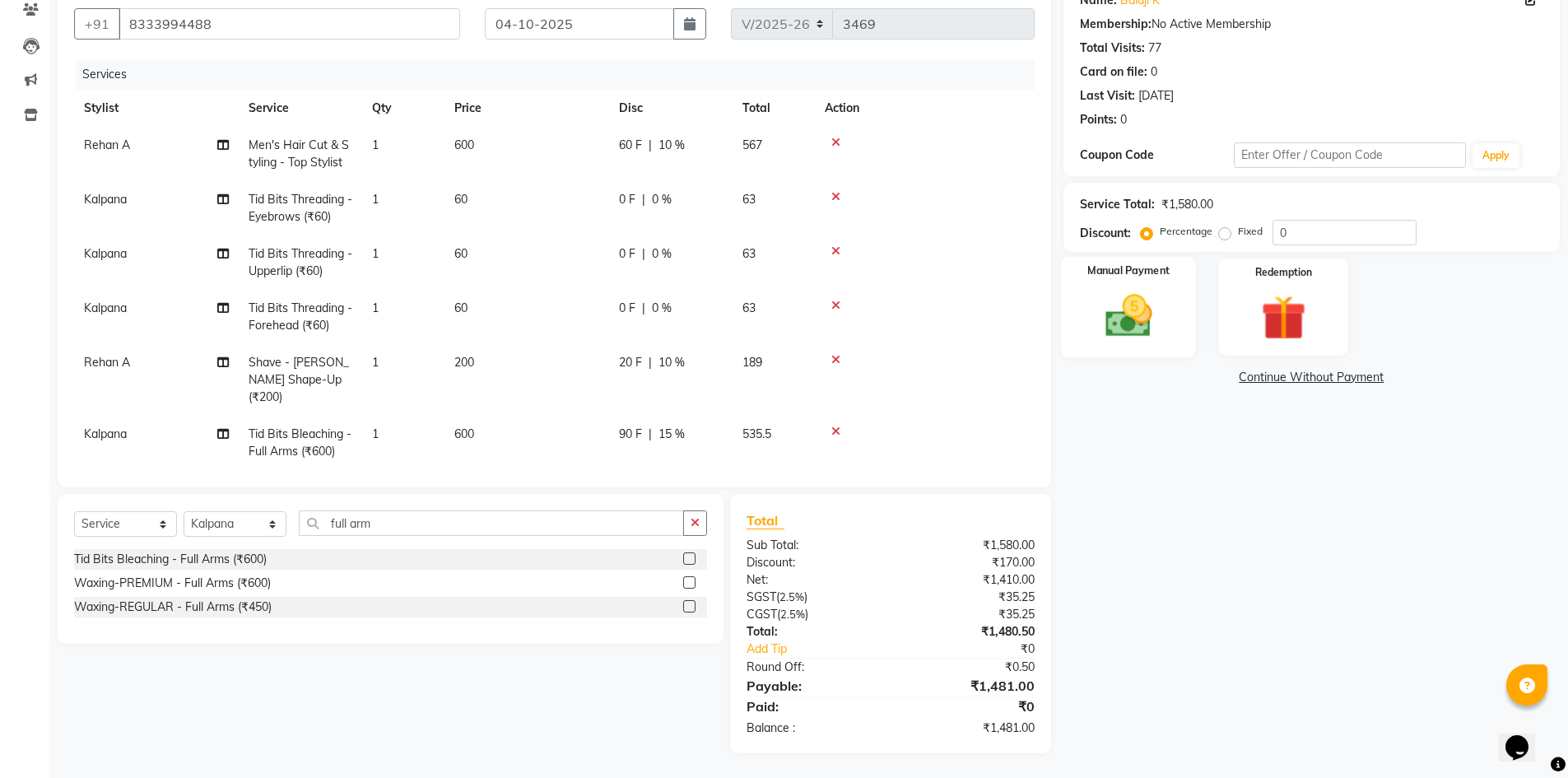
click at [1116, 300] on img at bounding box center [1129, 316] width 76 height 53
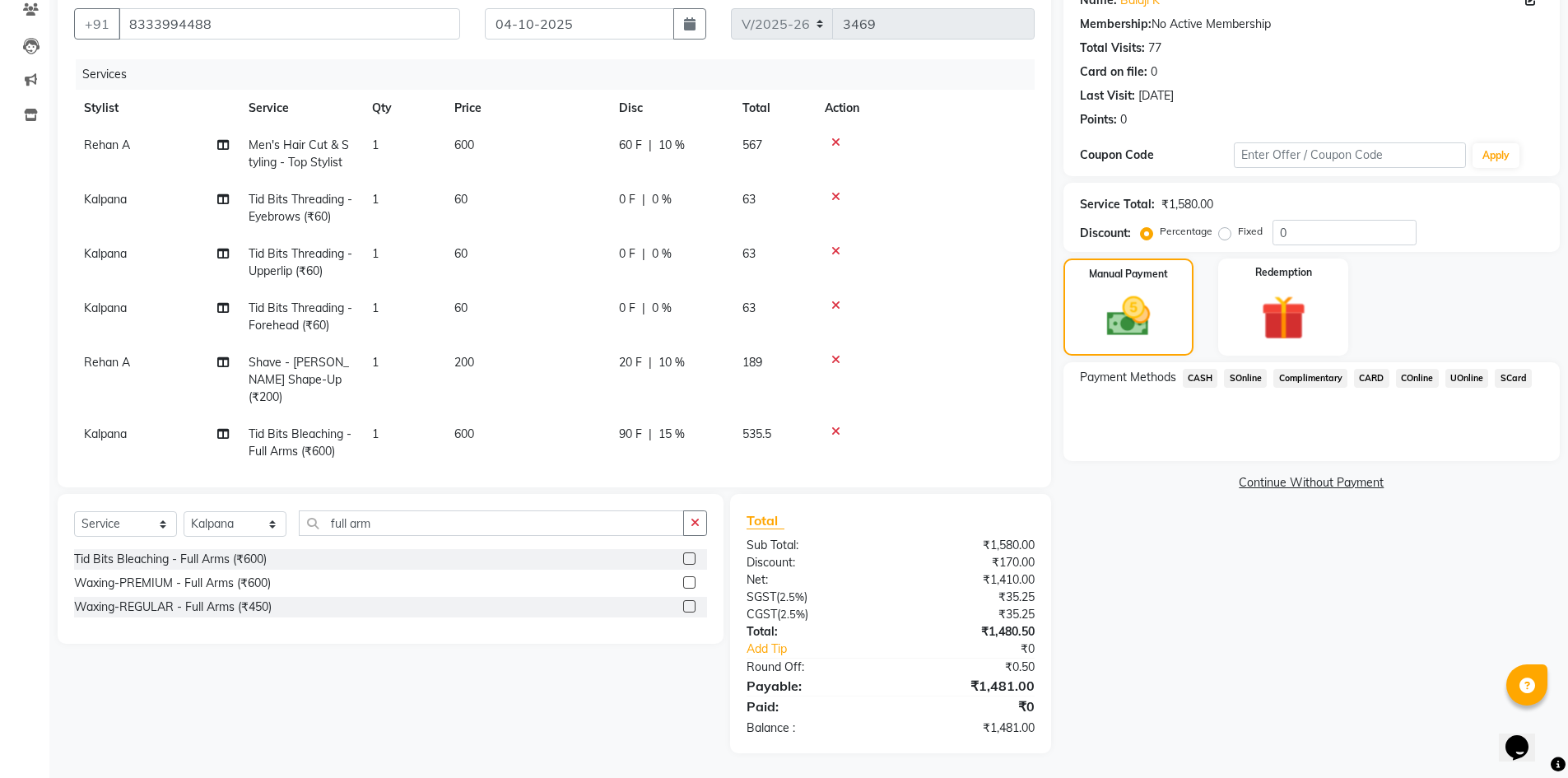
click at [1203, 379] on span "CASH" at bounding box center [1200, 378] width 35 height 19
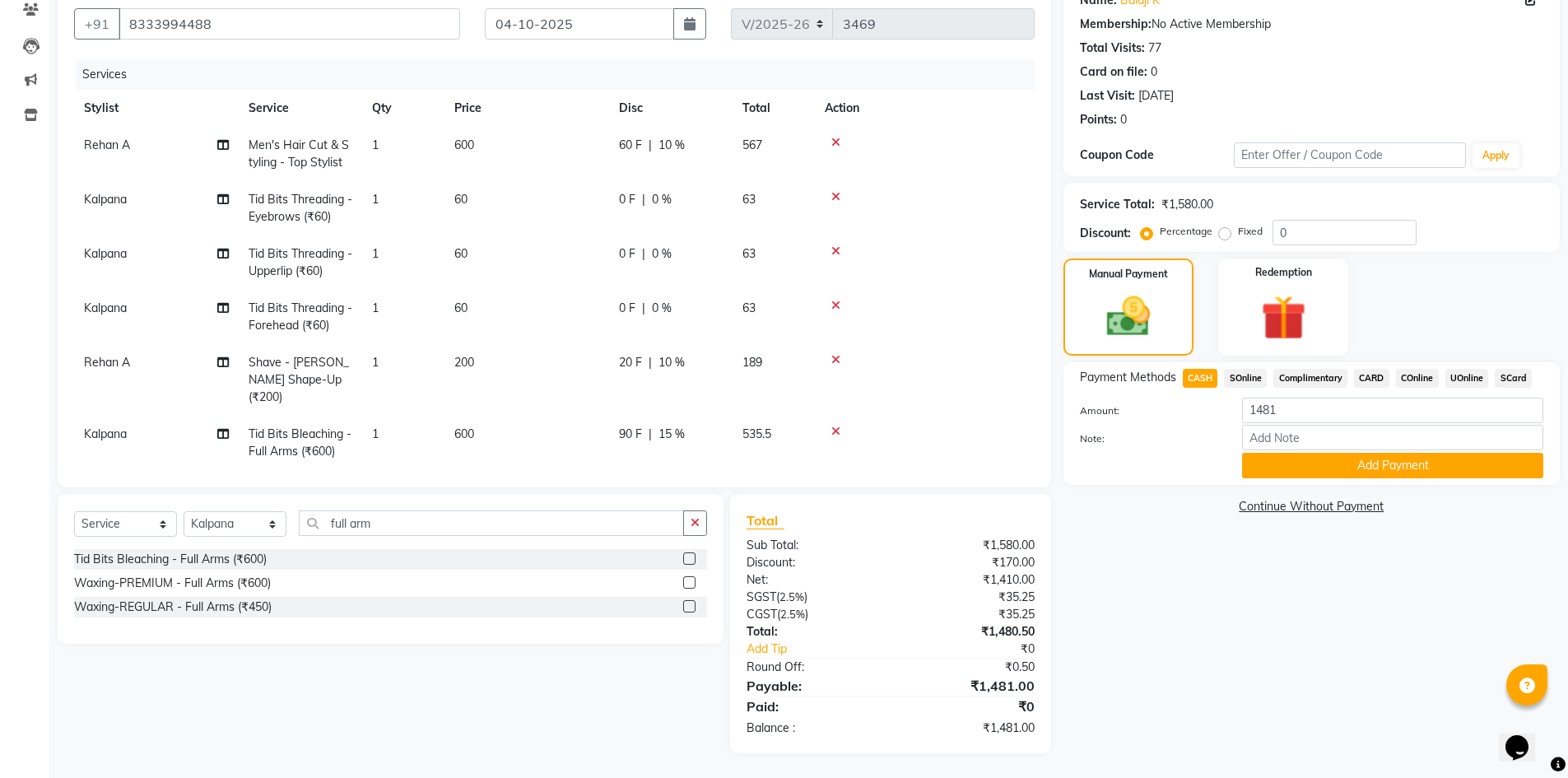
click at [1334, 453] on button "Add Payment" at bounding box center [1393, 466] width 301 height 25
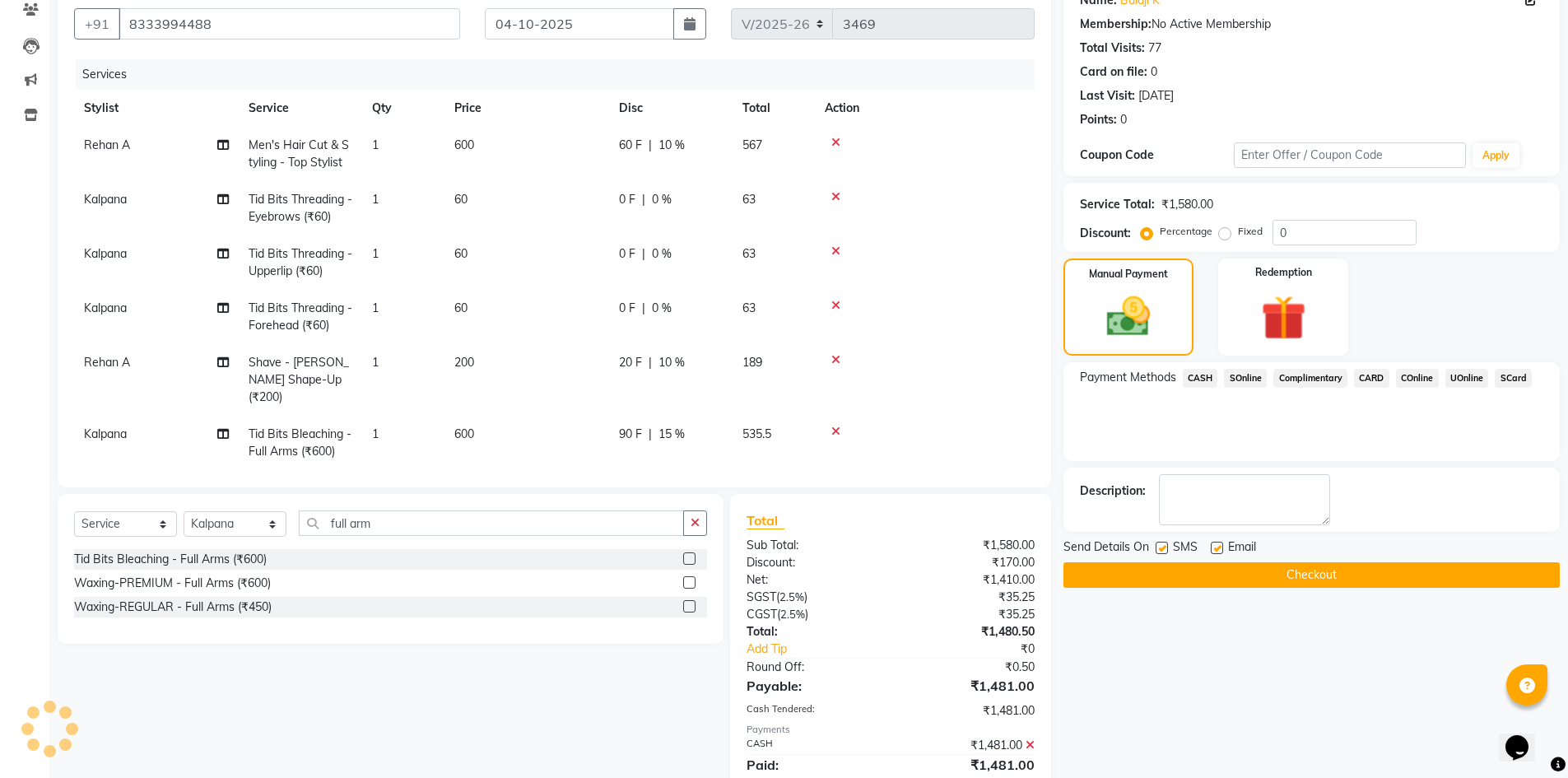
click at [1315, 569] on button "Checkout" at bounding box center [1312, 575] width 497 height 25
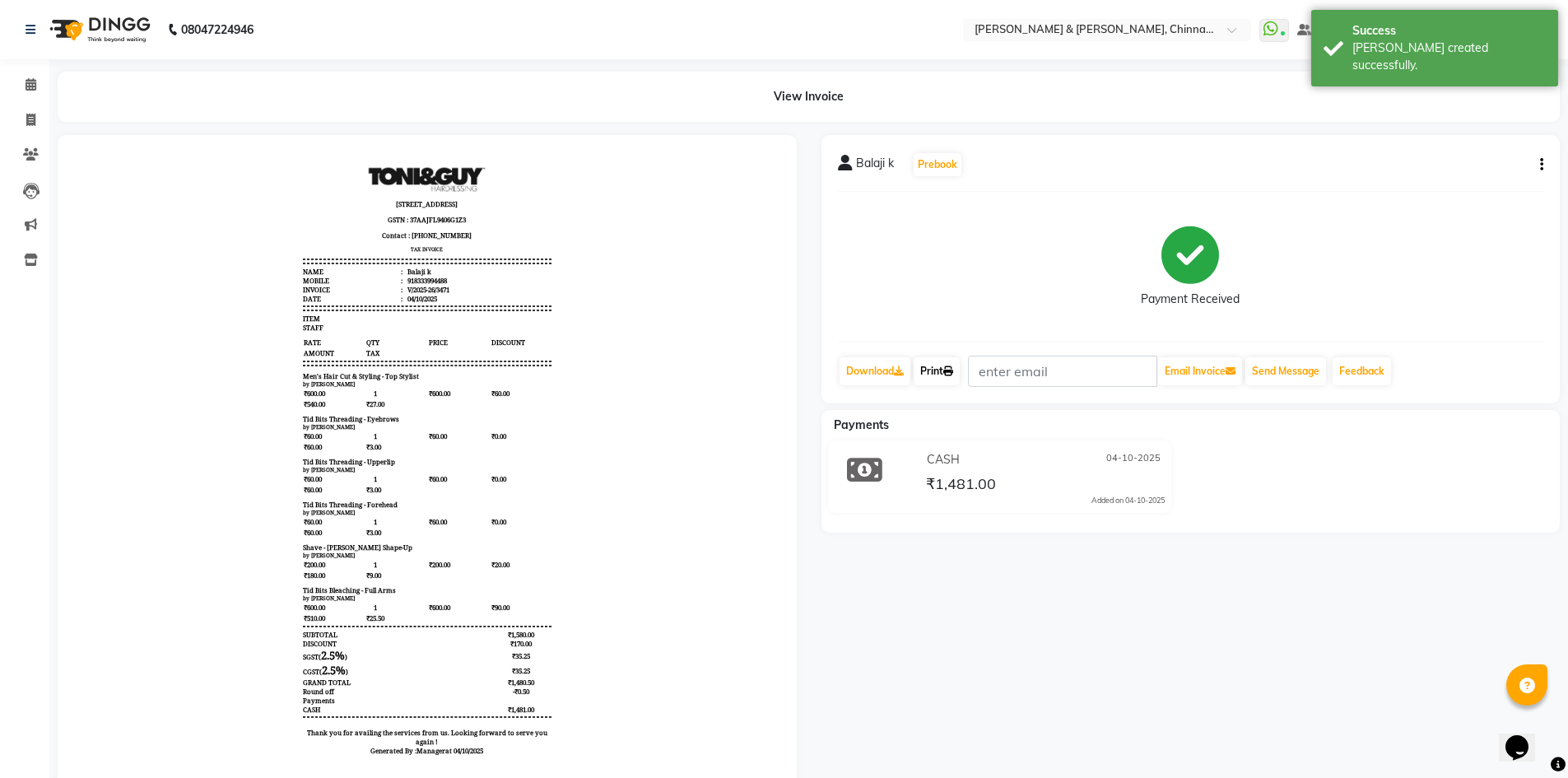
click at [938, 365] on link "Print" at bounding box center [936, 371] width 46 height 28
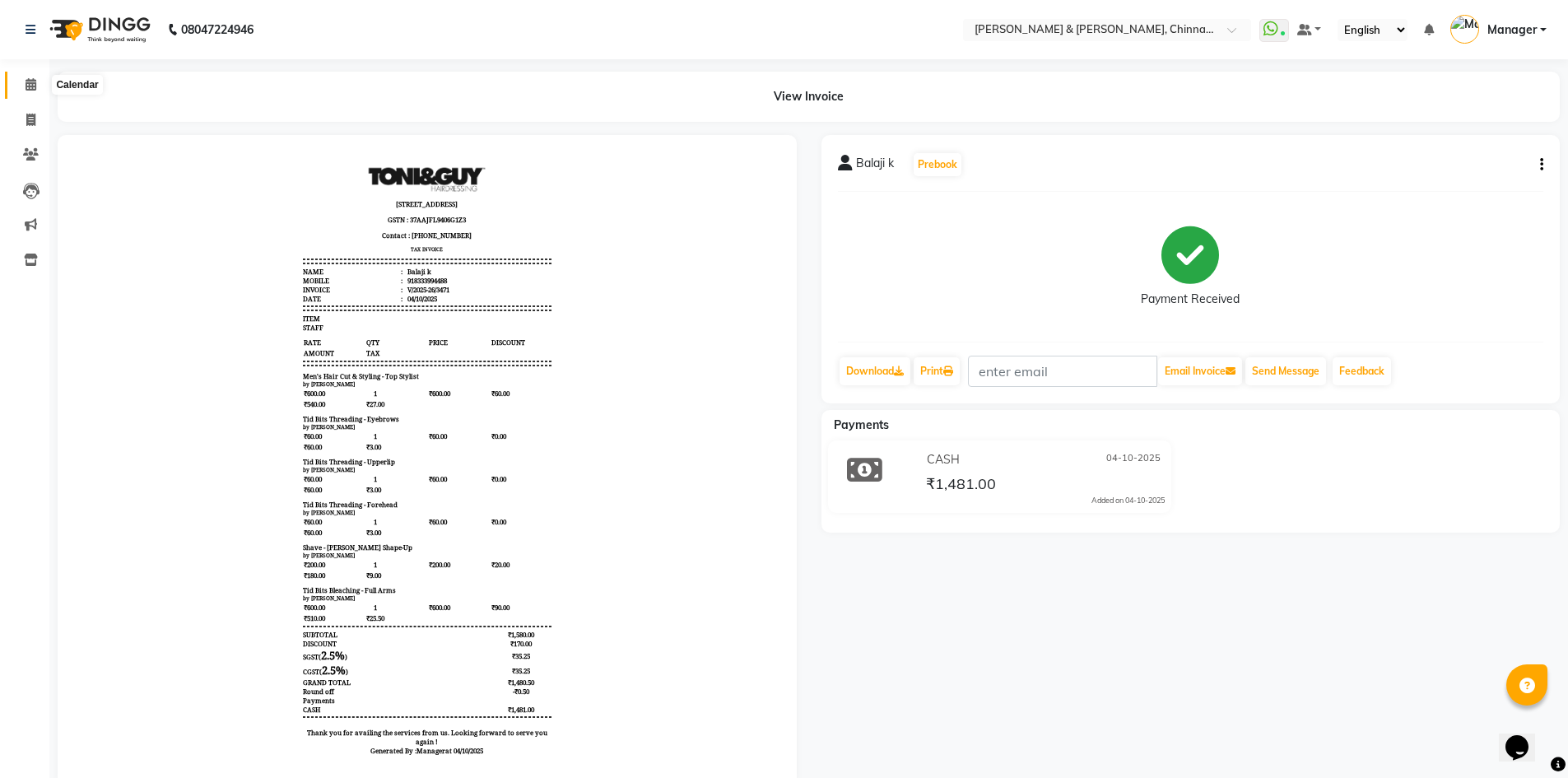
click at [20, 84] on span at bounding box center [31, 85] width 29 height 19
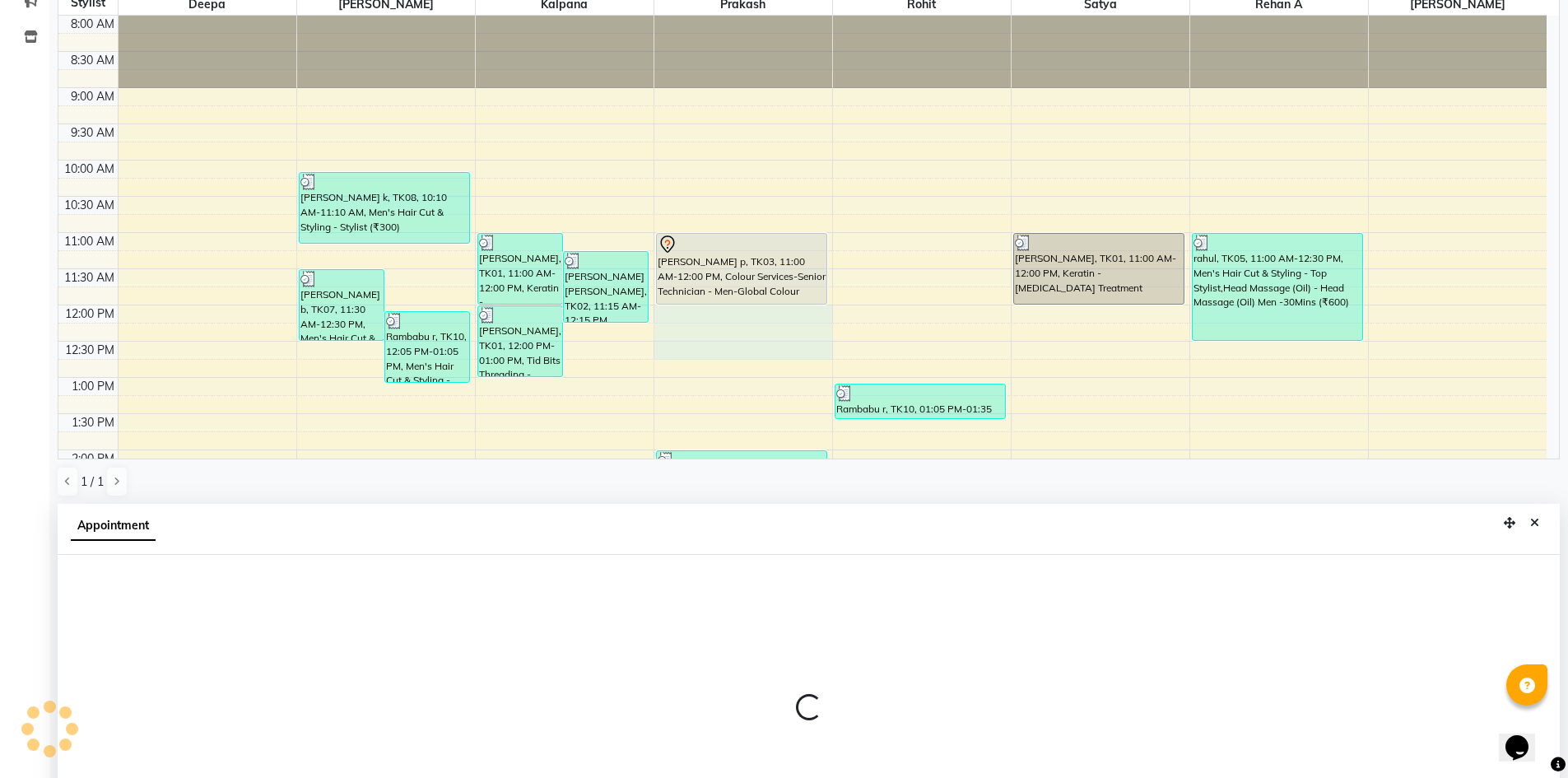
scroll to position [324, 0]
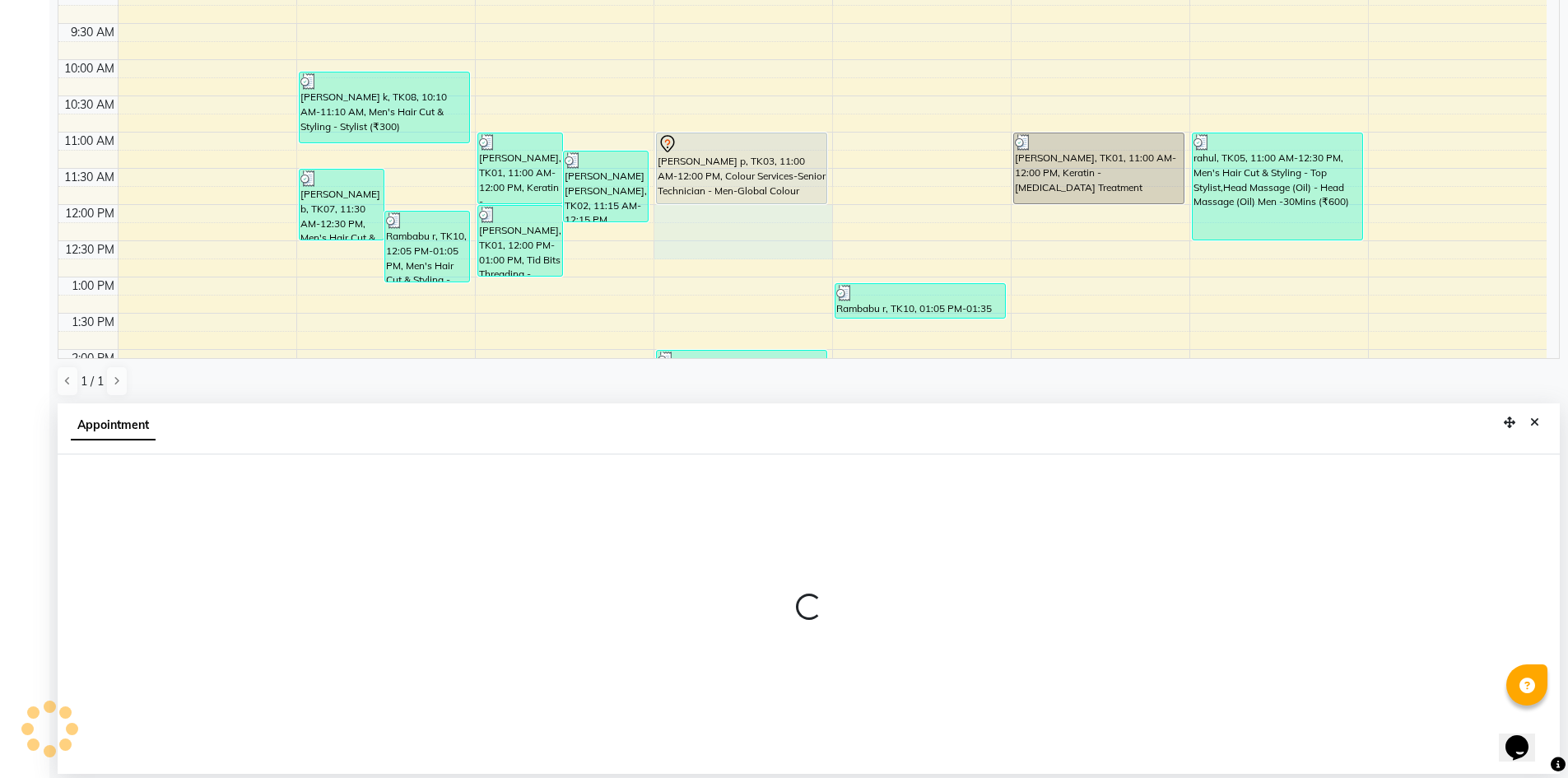
select select "65146"
select select "tentative"
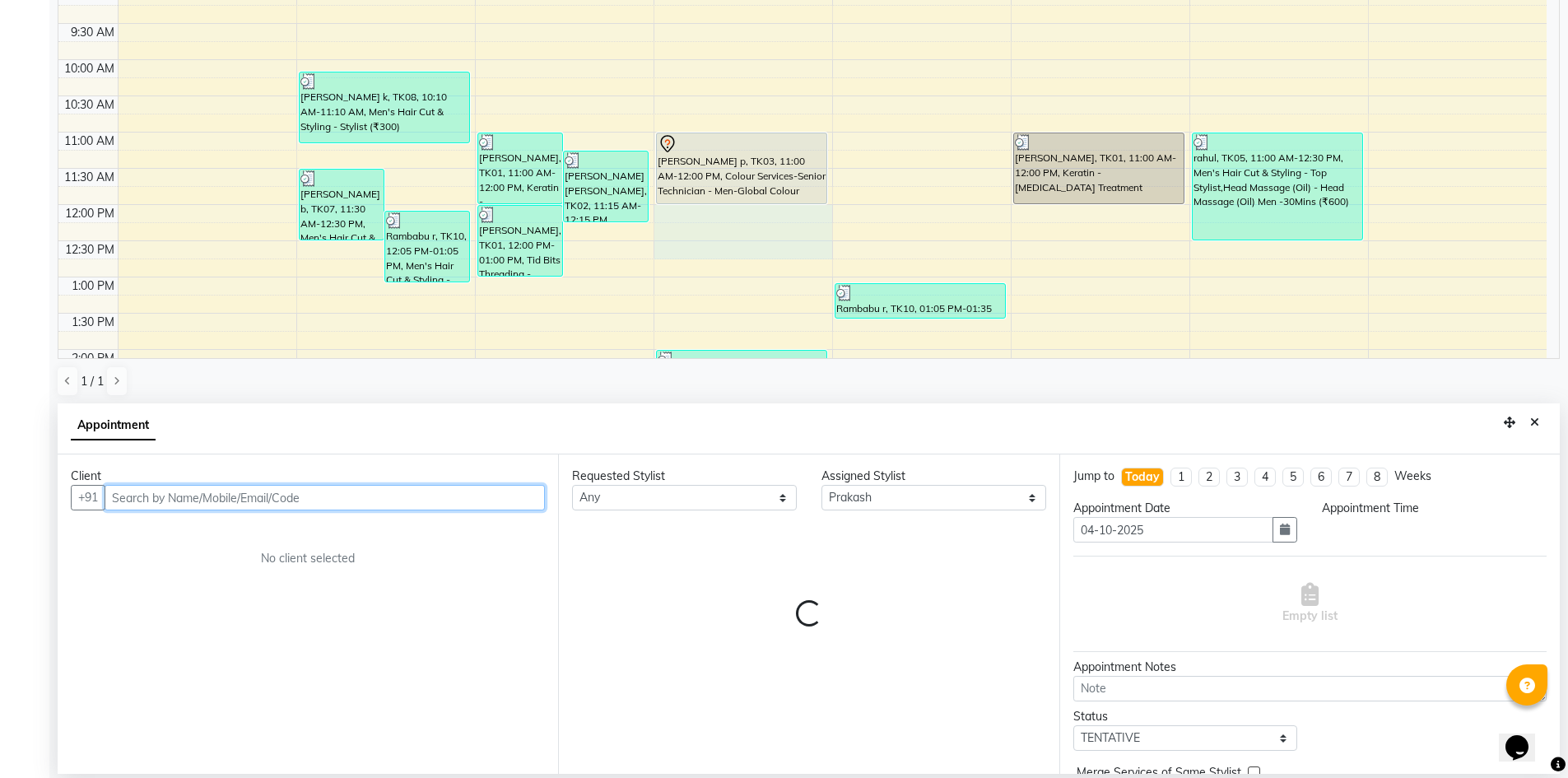
select select "720"
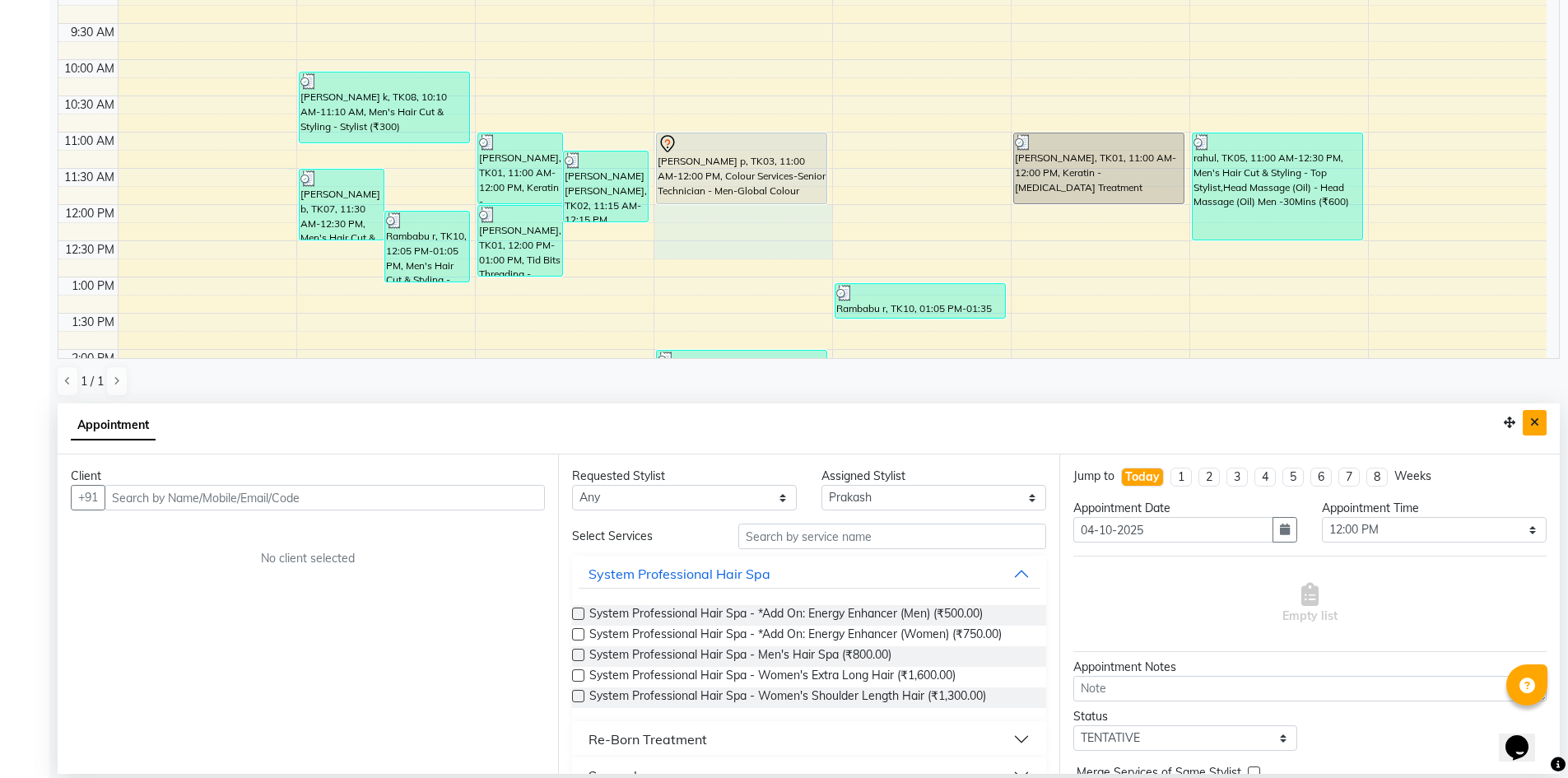
click at [1538, 423] on icon "Close" at bounding box center [1534, 423] width 9 height 12
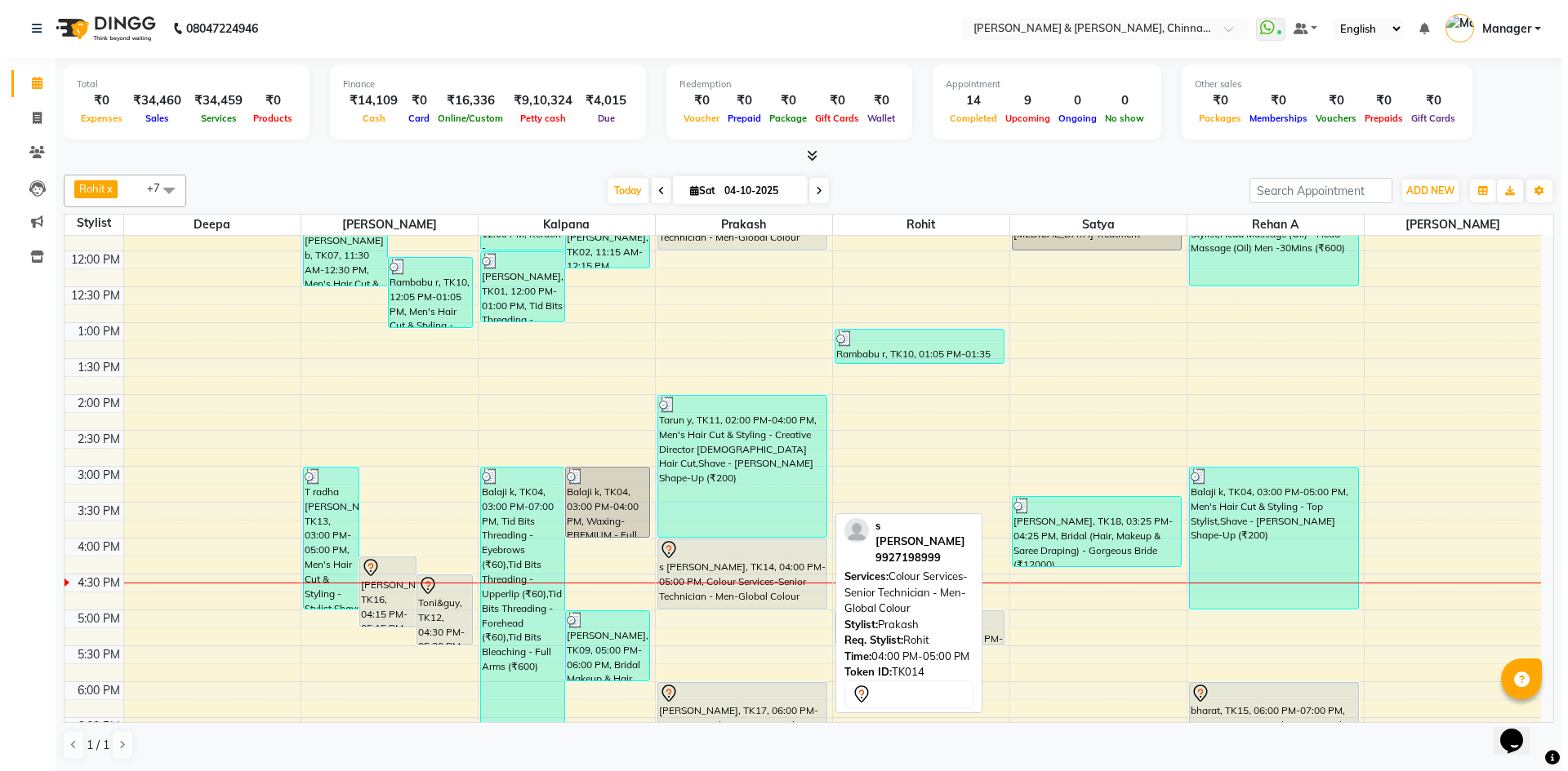
scroll to position [518, 0]
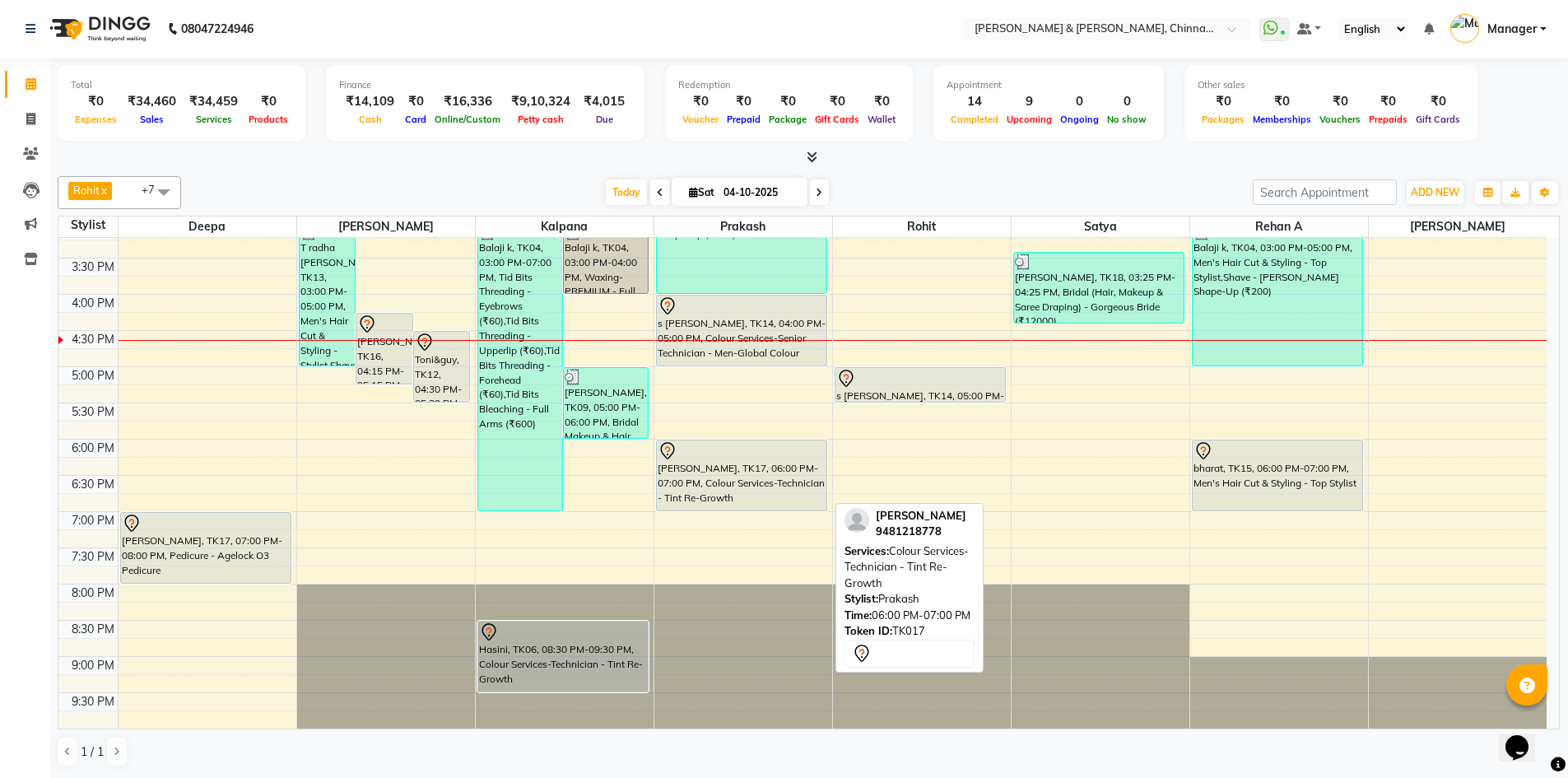
click at [708, 480] on div "[PERSON_NAME], TK17, 06:00 PM-07:00 PM, Colour Services-Technician - Tint Re-Gr…" at bounding box center [742, 475] width 170 height 70
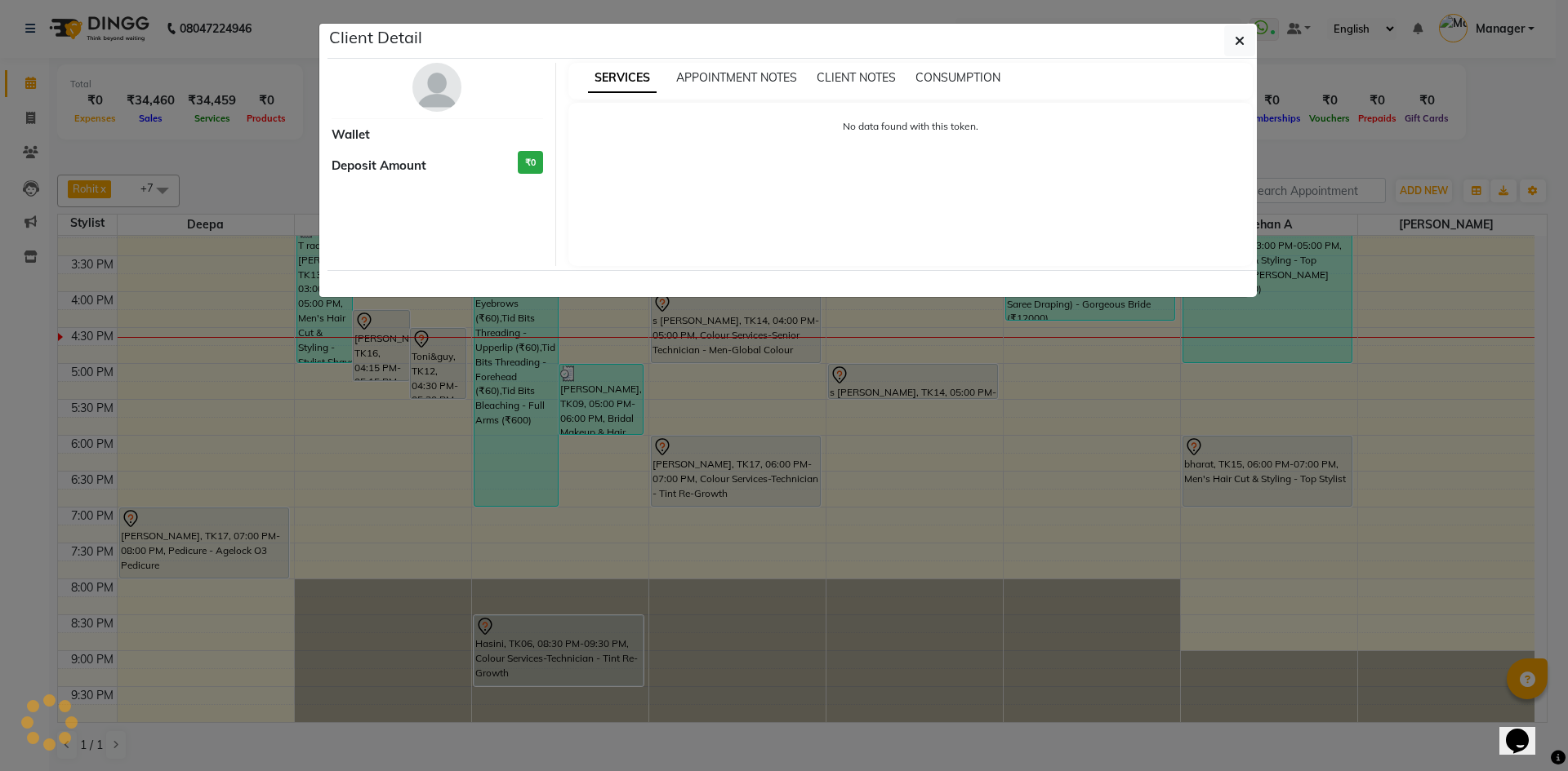
select select "7"
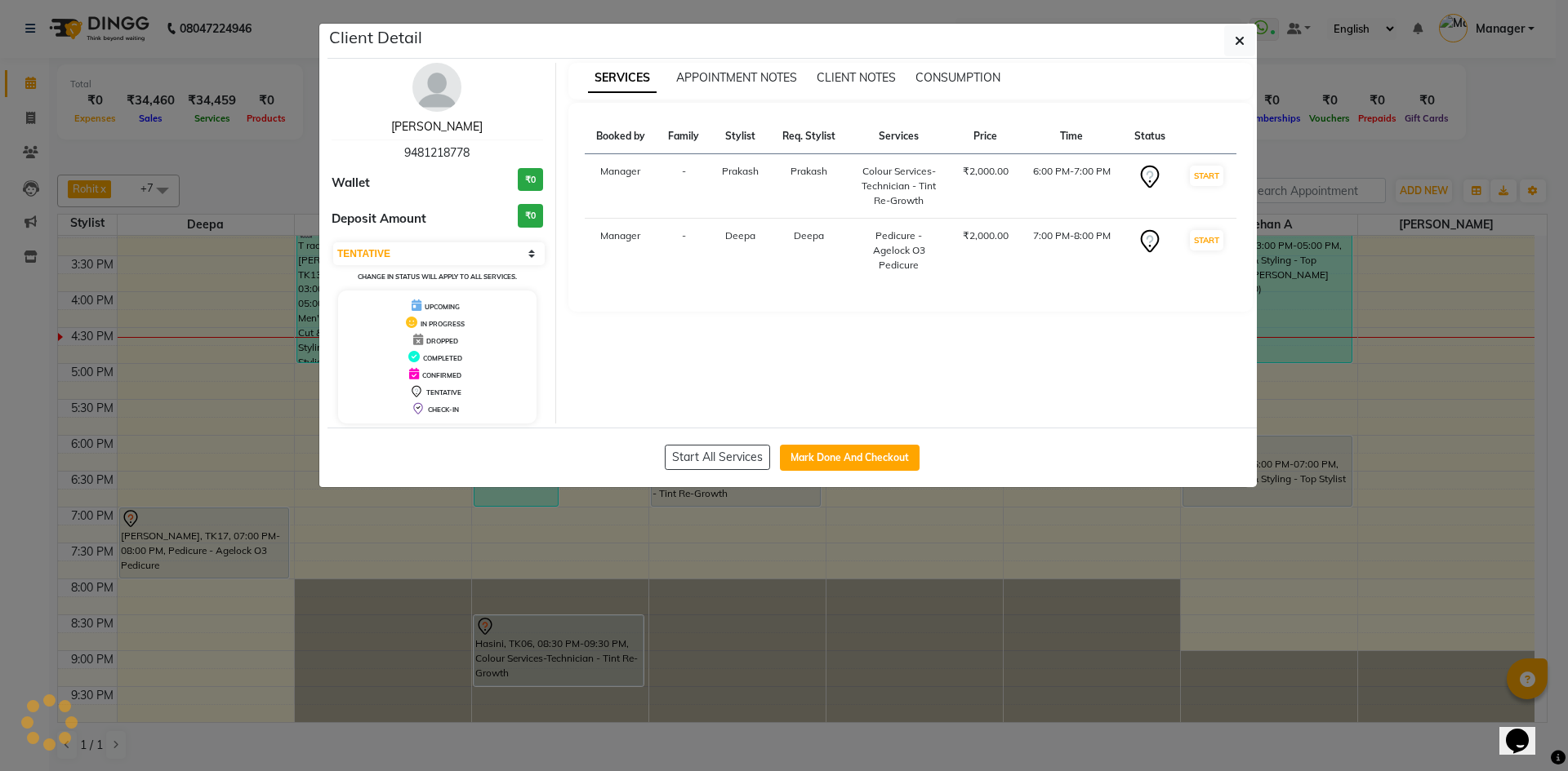
click at [442, 125] on link "[PERSON_NAME]" at bounding box center [436, 126] width 91 height 15
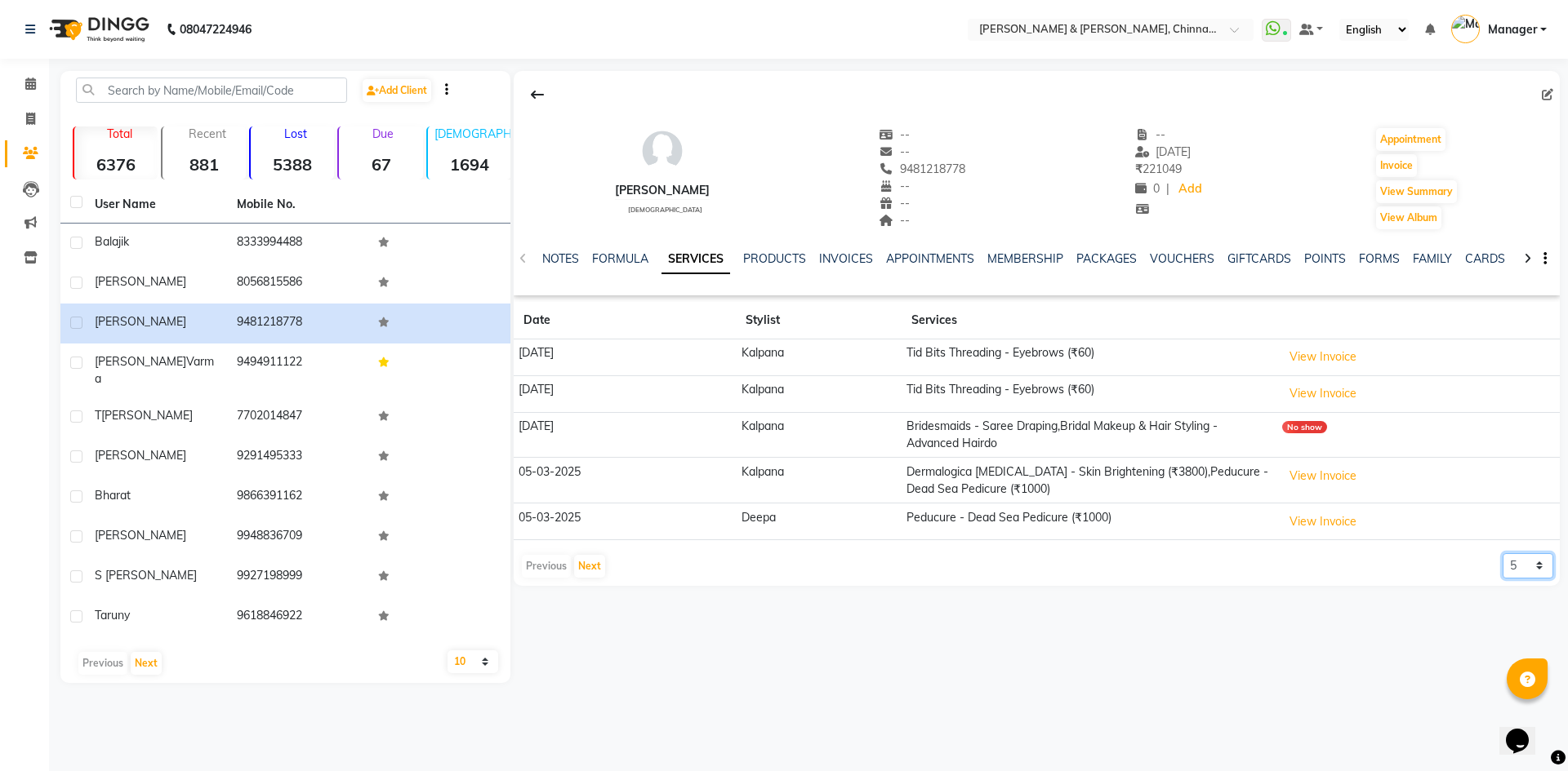
click at [1513, 569] on select "5 10 50 100 500" at bounding box center [1528, 566] width 51 height 25
select select "10"
click at [1503, 554] on select "5 10 50 100 500" at bounding box center [1528, 566] width 51 height 25
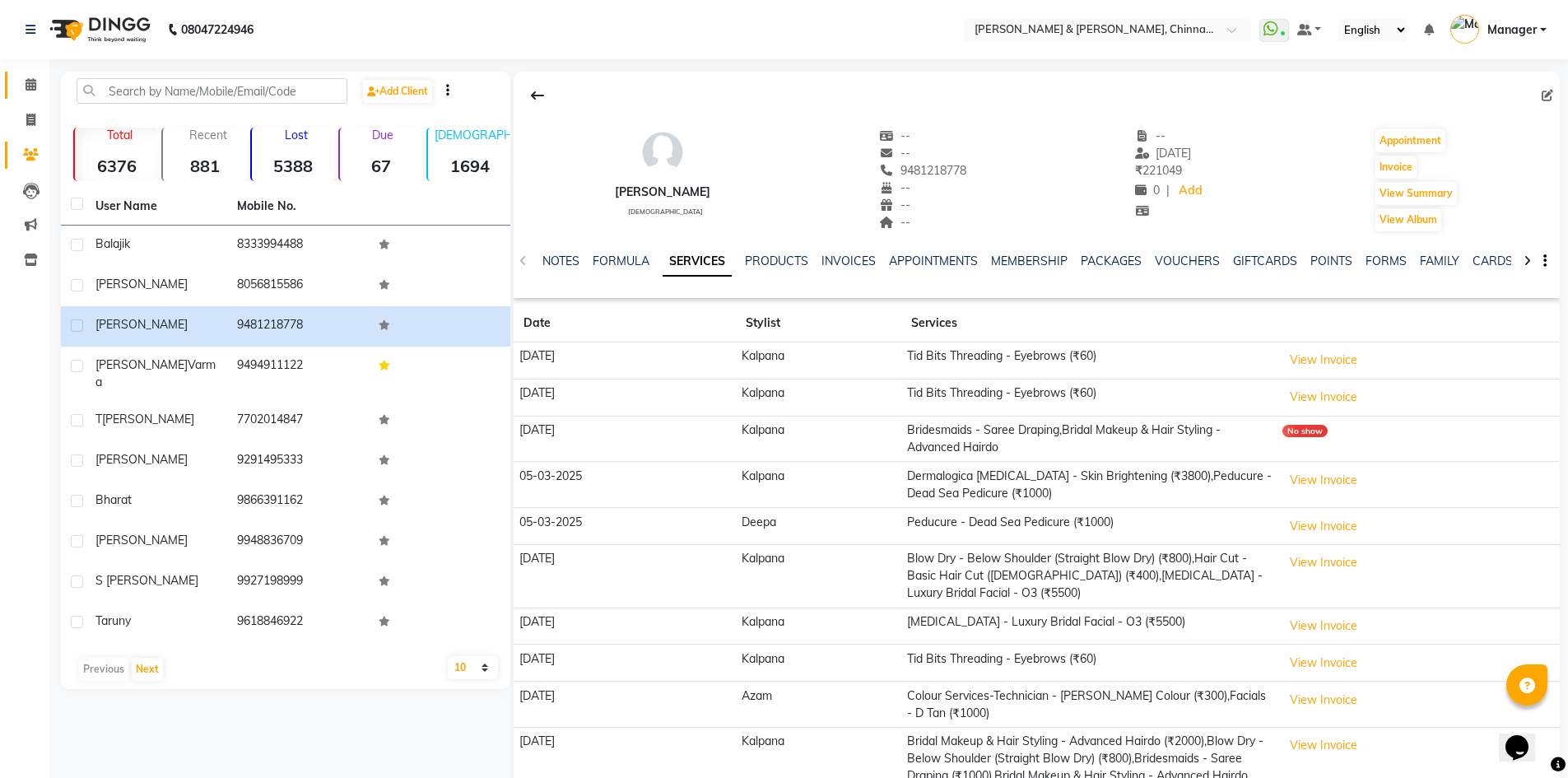
click at [29, 79] on icon at bounding box center [30, 84] width 11 height 13
click at [34, 89] on icon at bounding box center [30, 84] width 11 height 13
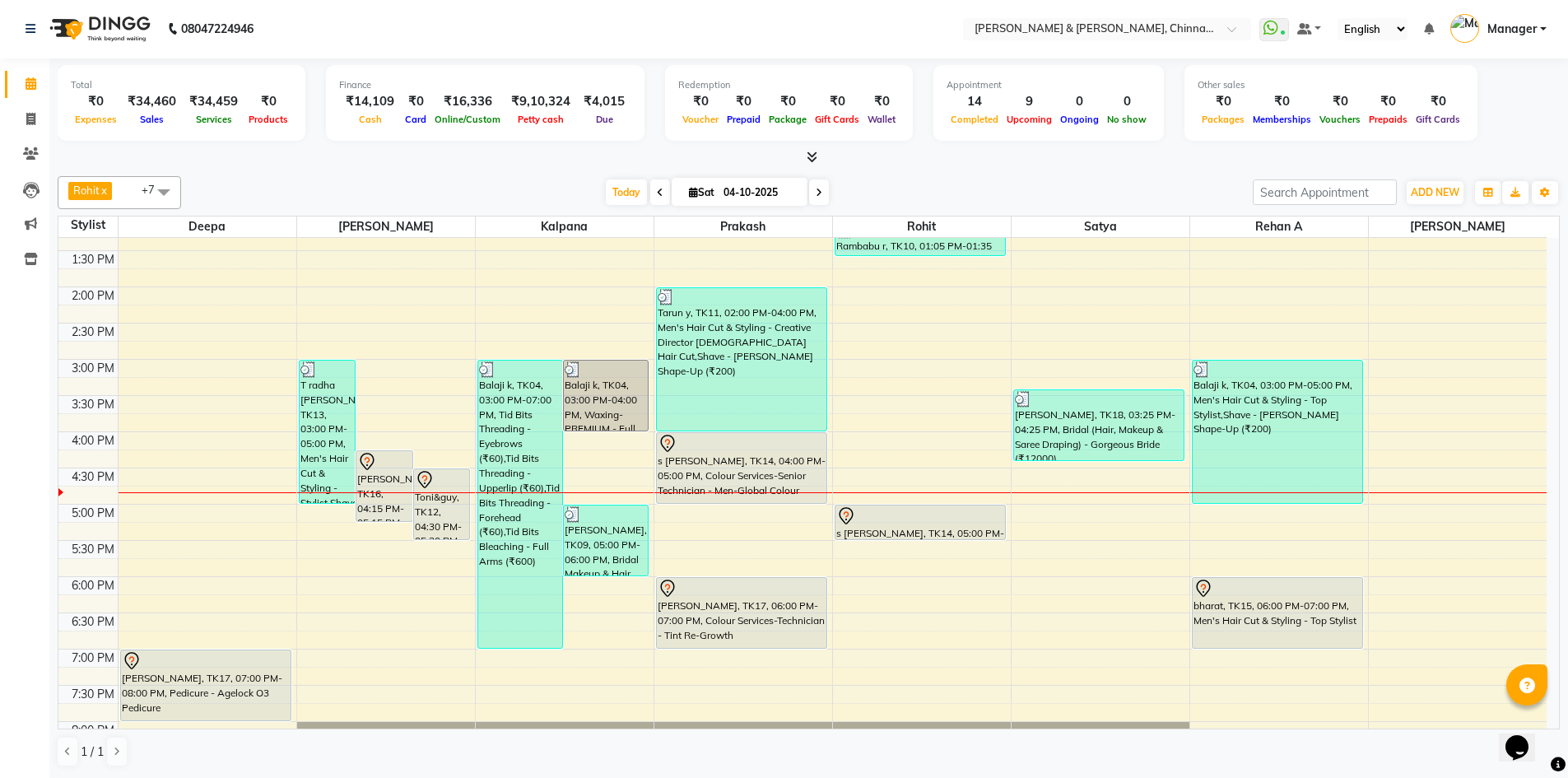
scroll to position [111, 0]
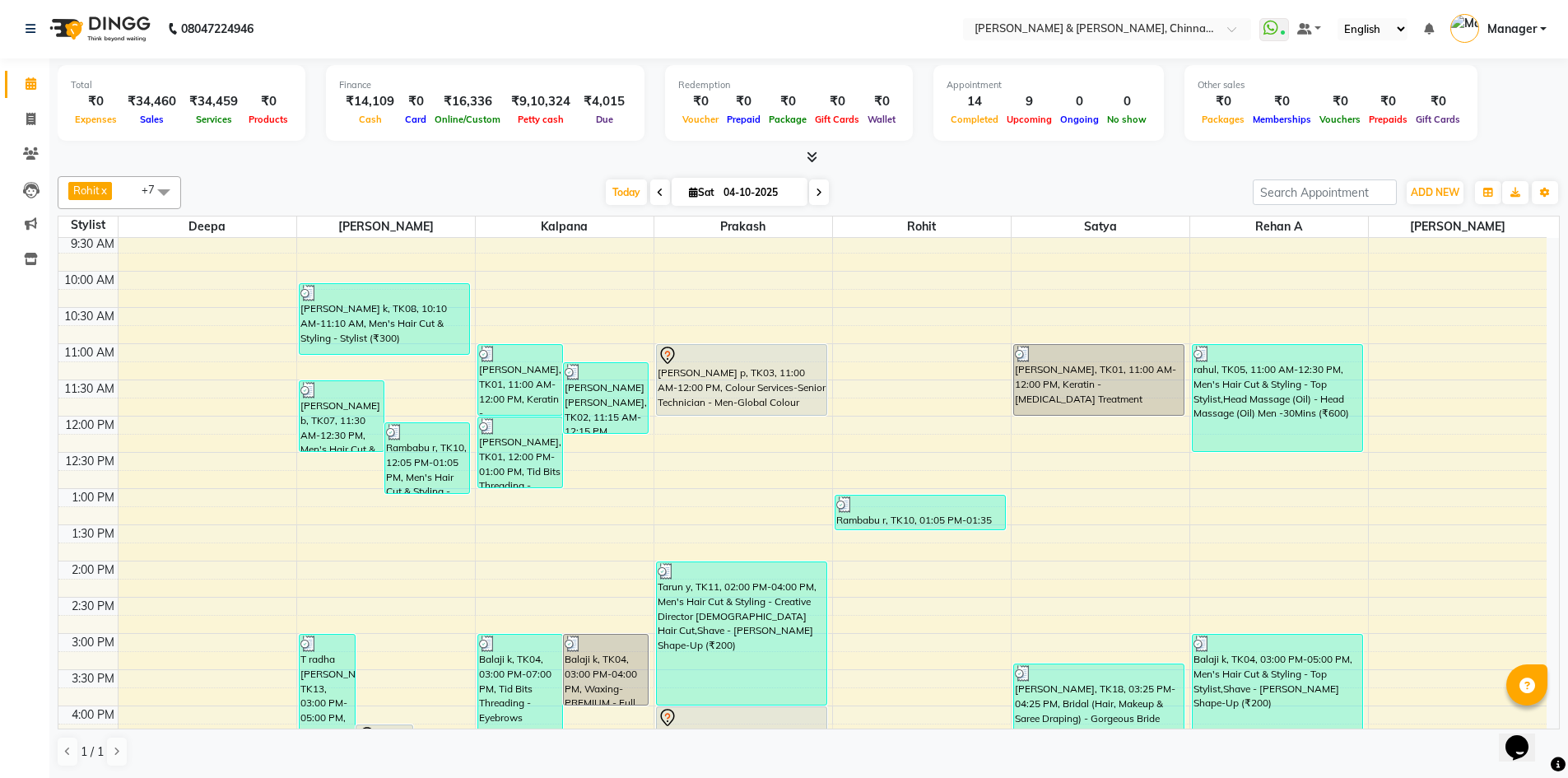
click at [816, 188] on icon at bounding box center [819, 193] width 7 height 10
type input "05-10-2025"
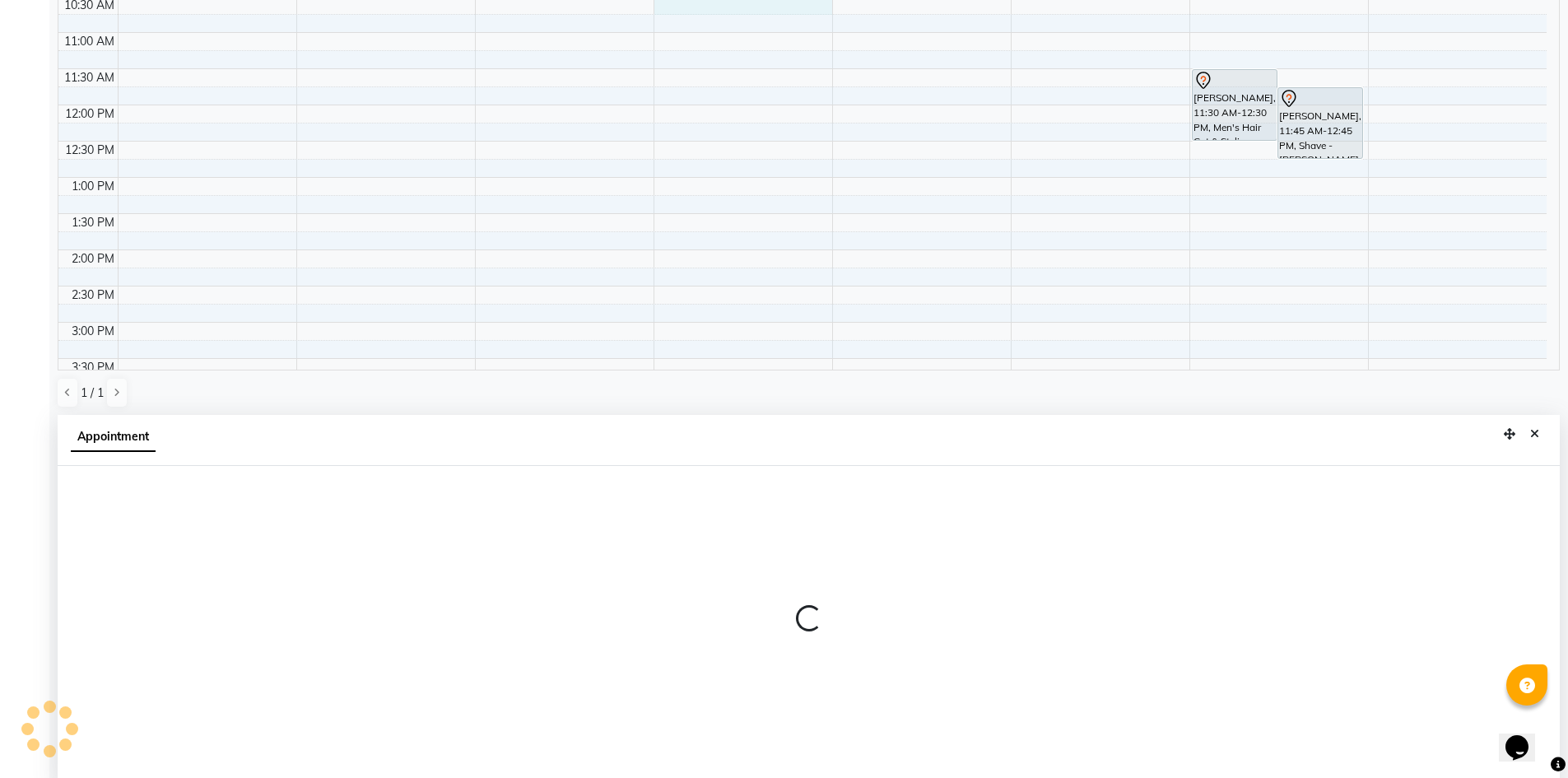
select select "65146"
select select "630"
select select "tentative"
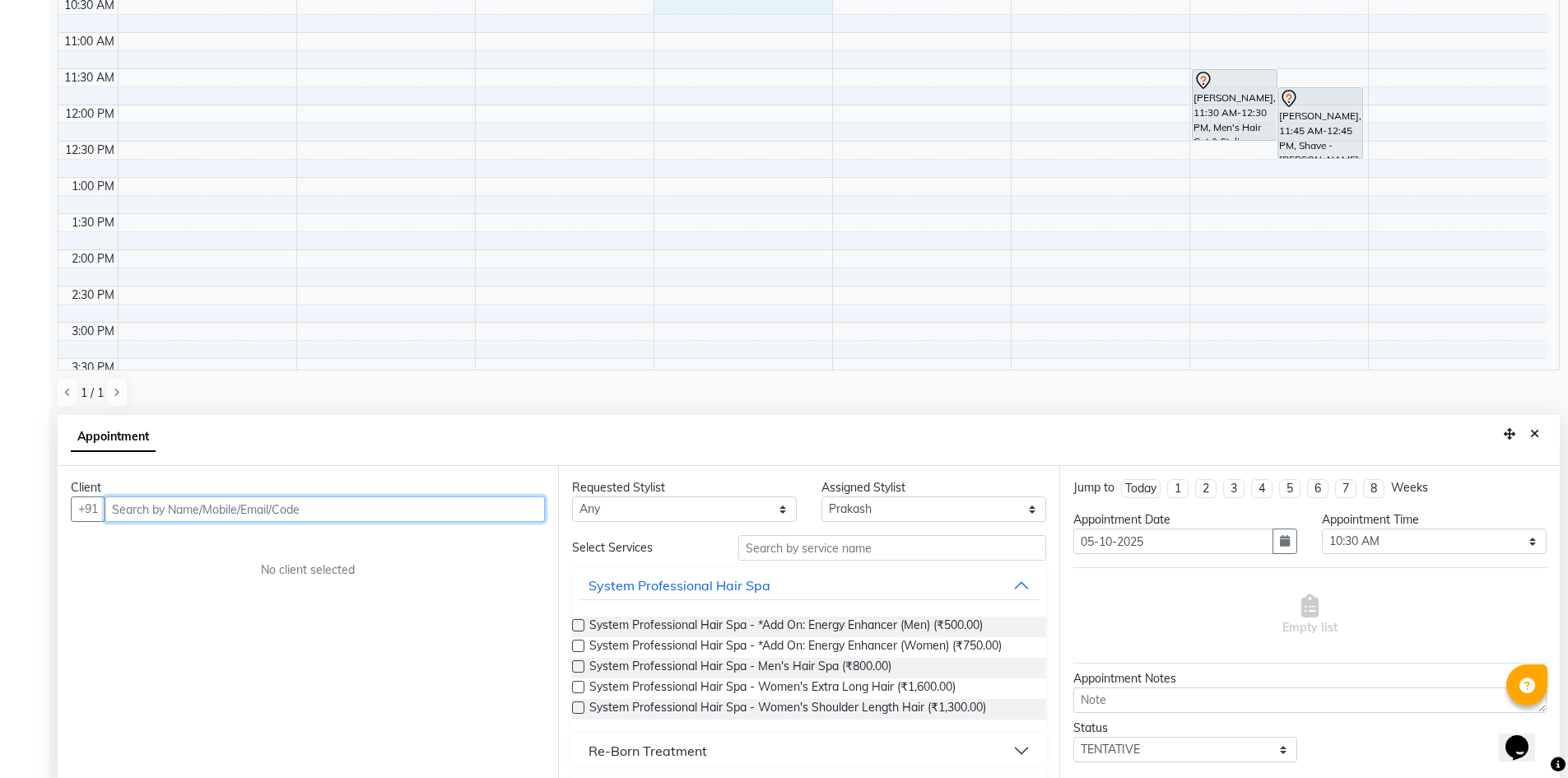
scroll to position [324, 0]
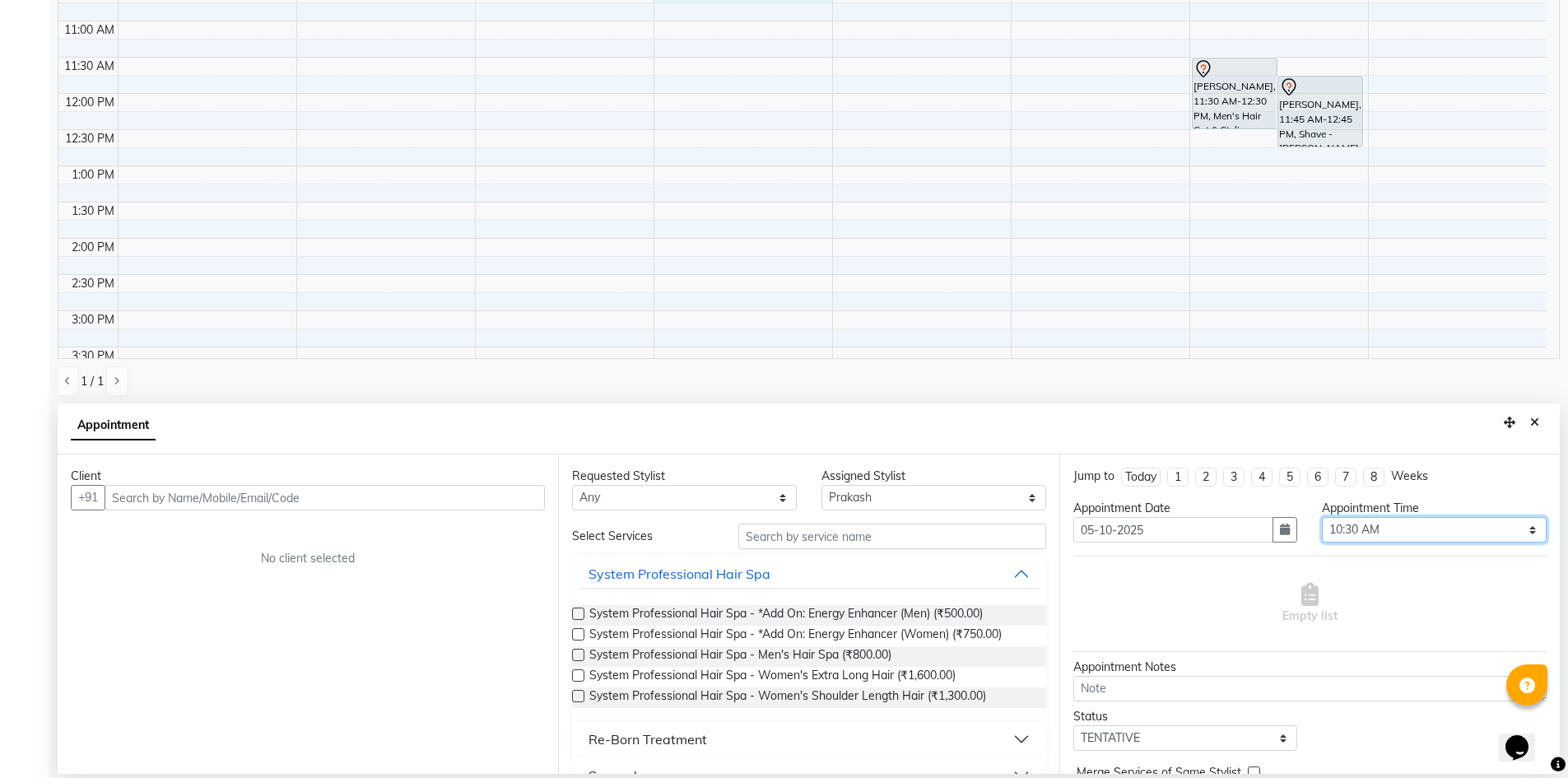
click at [1374, 524] on select "Select 09:00 AM 09:15 AM 09:30 AM 09:45 AM 10:00 AM 10:15 AM 10:30 AM 10:45 AM …" at bounding box center [1434, 530] width 224 height 25
click at [1368, 530] on select "Select 09:00 AM 09:15 AM 09:30 AM 09:45 AM 10:00 AM 10:15 AM 10:30 AM 10:45 AM …" at bounding box center [1434, 530] width 224 height 25
click at [1435, 539] on select "Select 09:00 AM 09:15 AM 09:30 AM 09:45 AM 10:00 AM 10:15 AM 10:30 AM 10:45 AM …" at bounding box center [1434, 530] width 224 height 25
select select "690"
click at [1322, 517] on select "Select 09:00 AM 09:15 AM 09:30 AM 09:45 AM 10:00 AM 10:15 AM 10:30 AM 10:45 AM …" at bounding box center [1434, 530] width 224 height 25
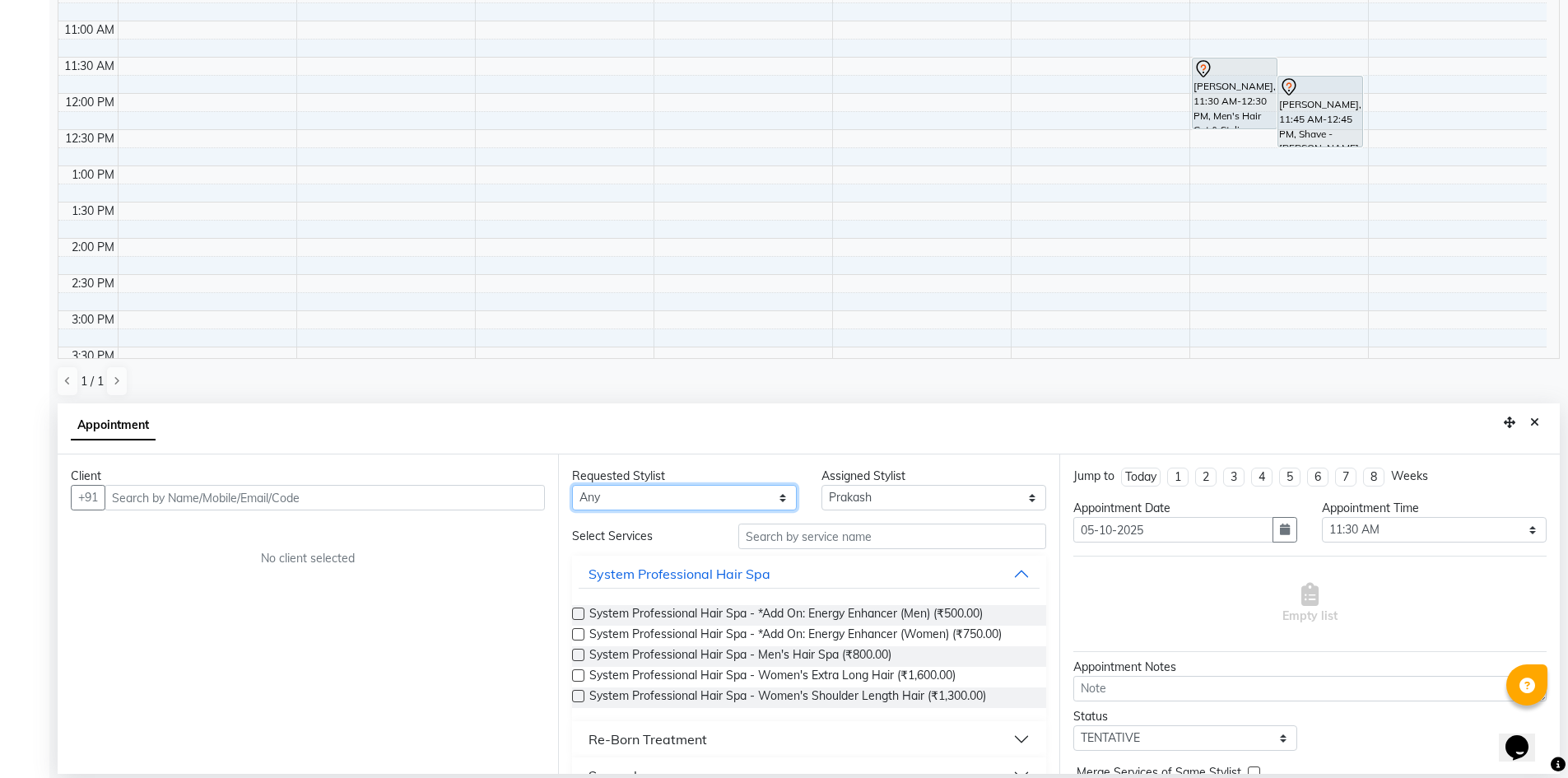
click at [714, 496] on select "Any [PERSON_NAME] [PERSON_NAME] [PERSON_NAME] A [PERSON_NAME]" at bounding box center [684, 498] width 224 height 25
click at [420, 498] on input "text" at bounding box center [325, 498] width 440 height 25
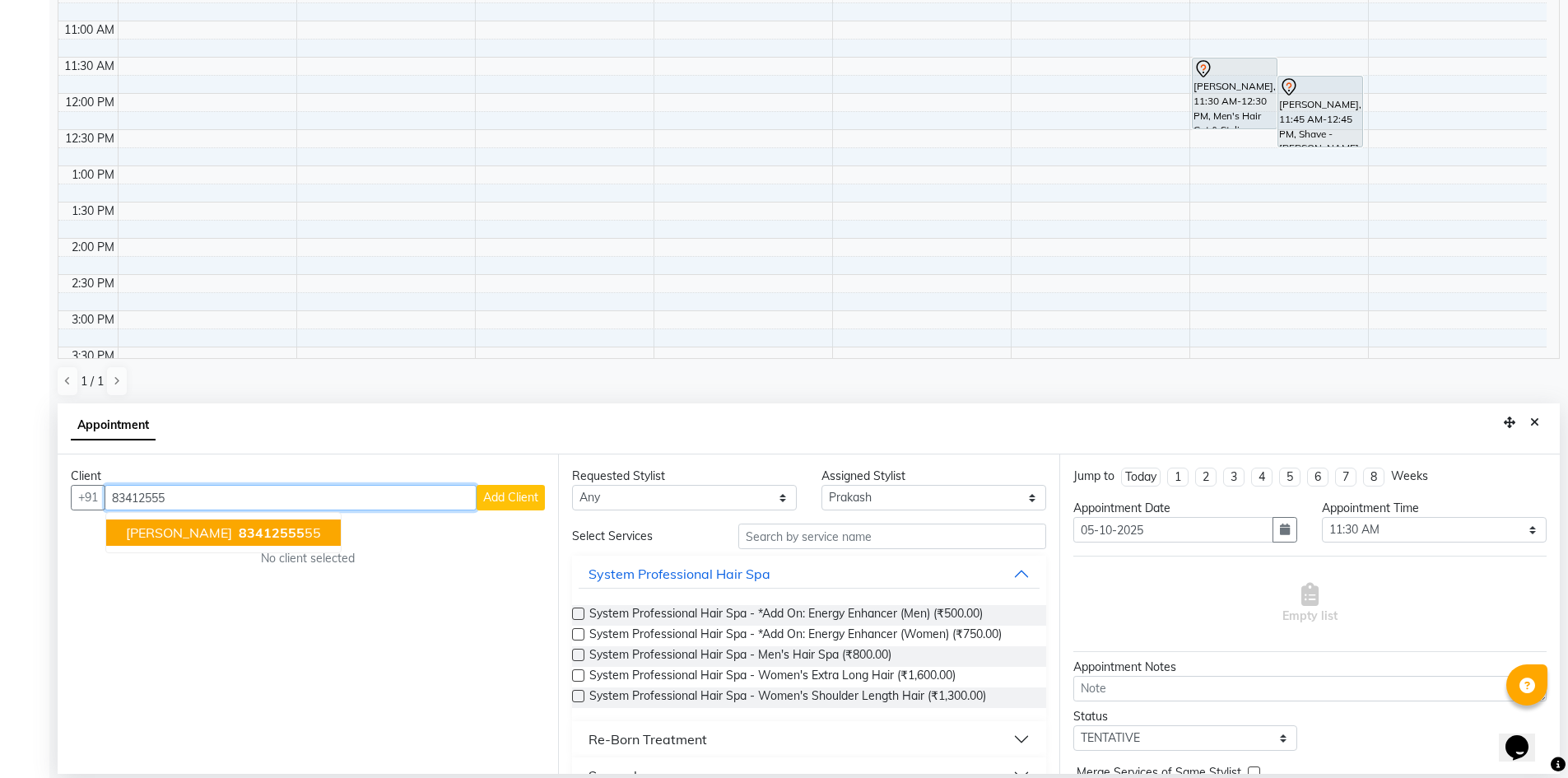
click at [239, 536] on span "83412555" at bounding box center [272, 533] width 66 height 17
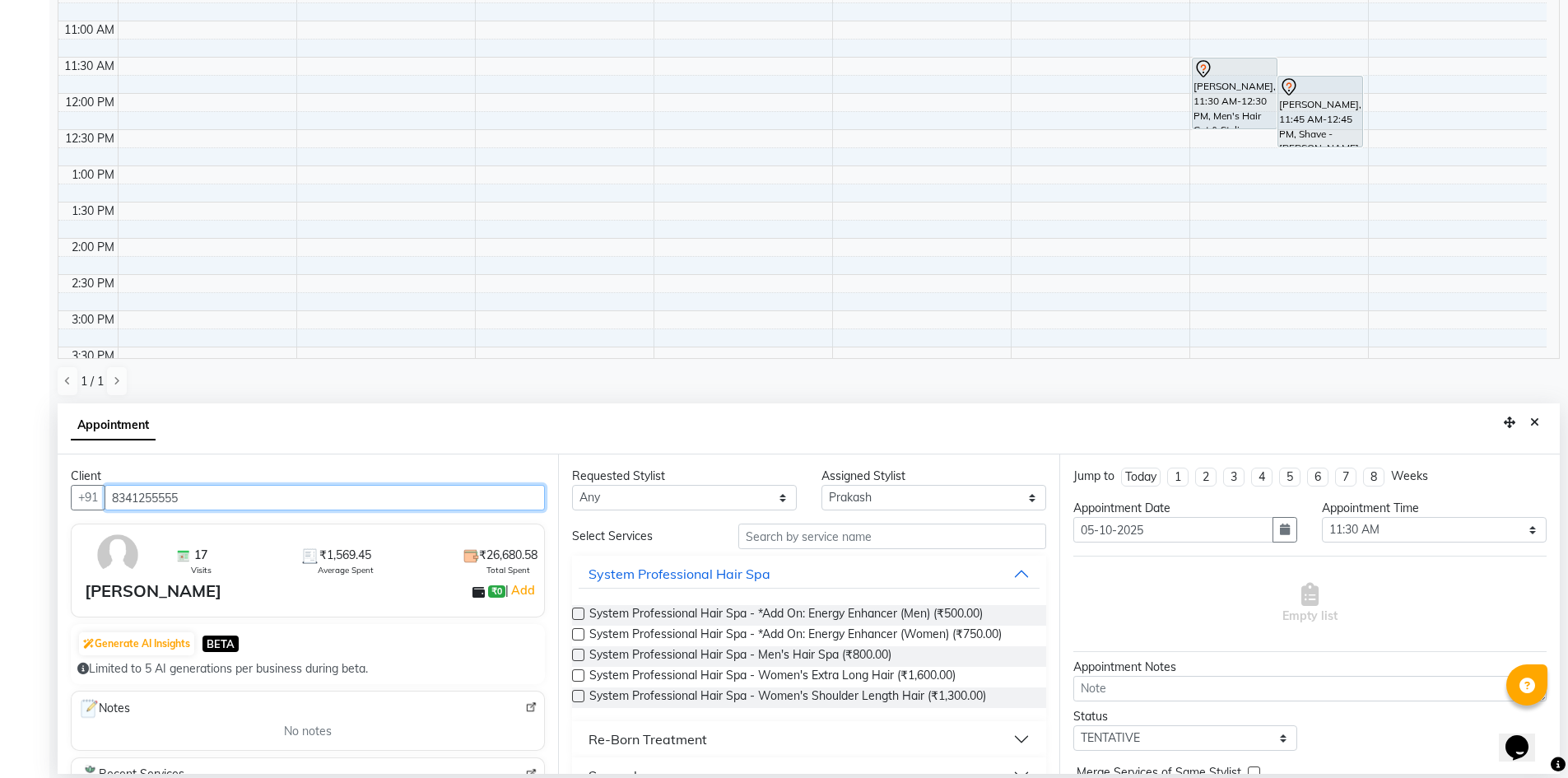
type input "8341255555"
click at [881, 539] on input "text" at bounding box center [892, 537] width 308 height 25
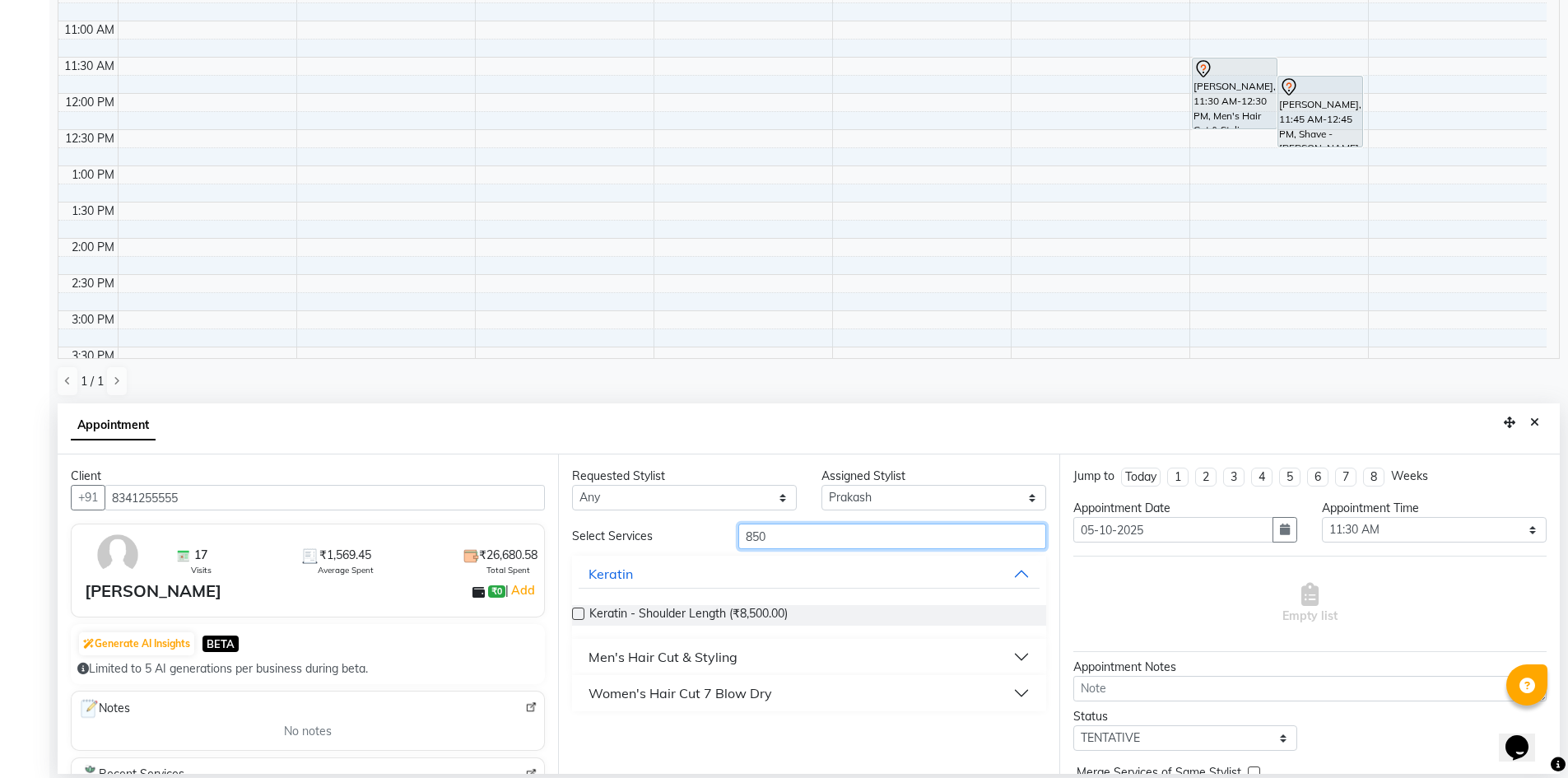
type input "850"
click at [1017, 655] on button "Men's Hair Cut & Styling" at bounding box center [809, 656] width 461 height 30
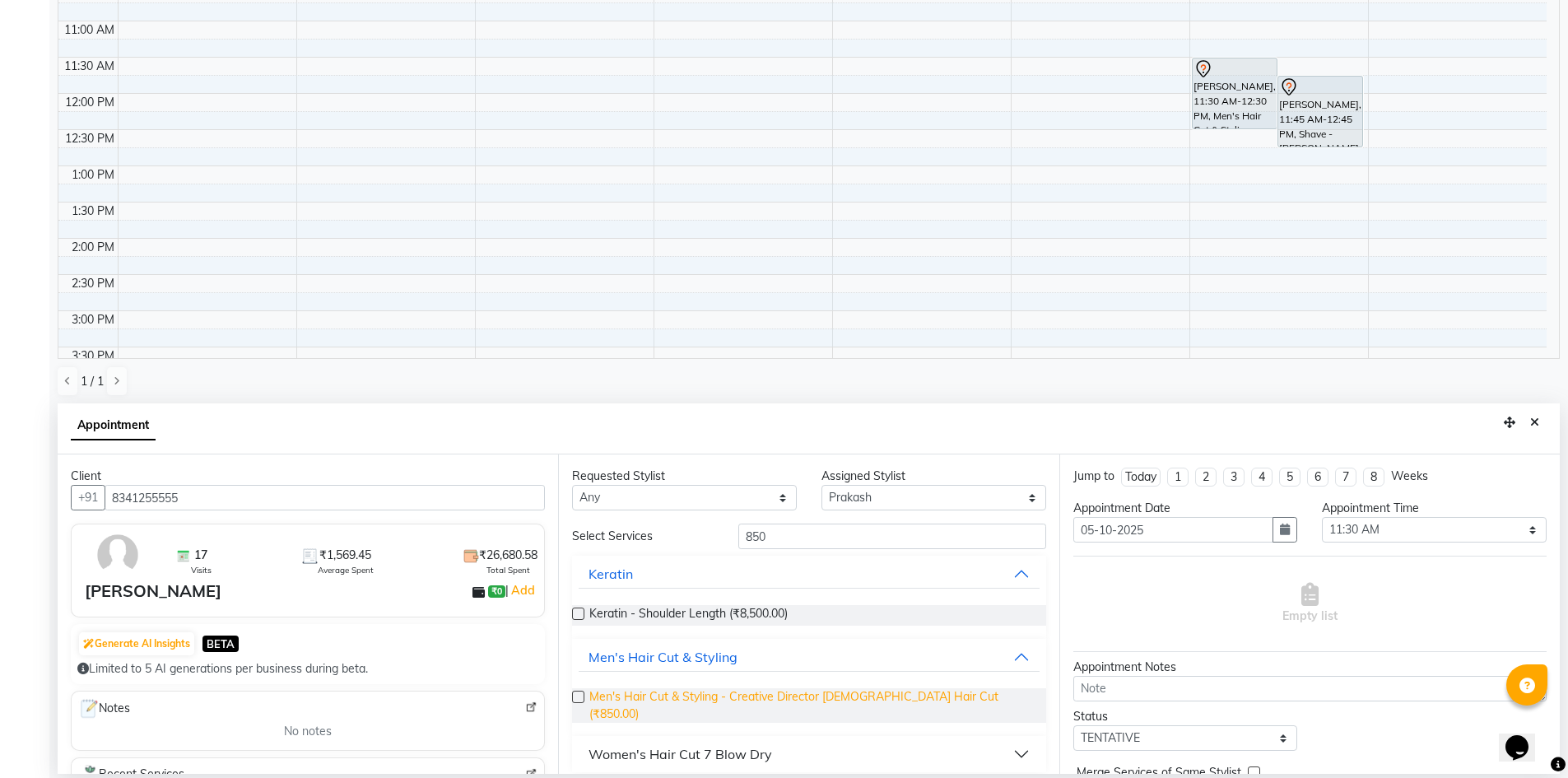
click at [862, 697] on span "Men's Hair Cut & Styling - Creative Director Male Hair Cut (₹850.00)" at bounding box center [811, 705] width 443 height 35
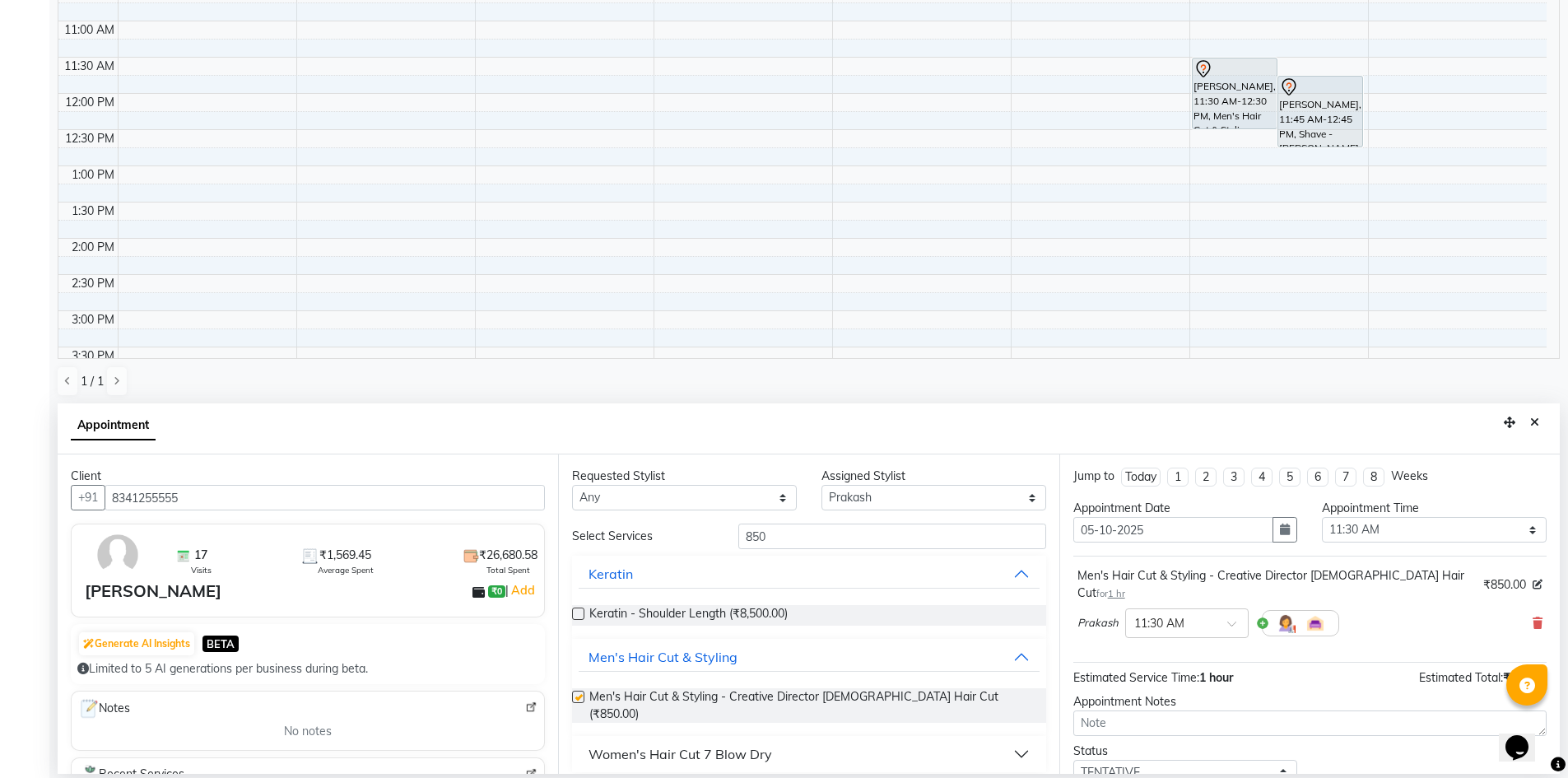
checkbox input "false"
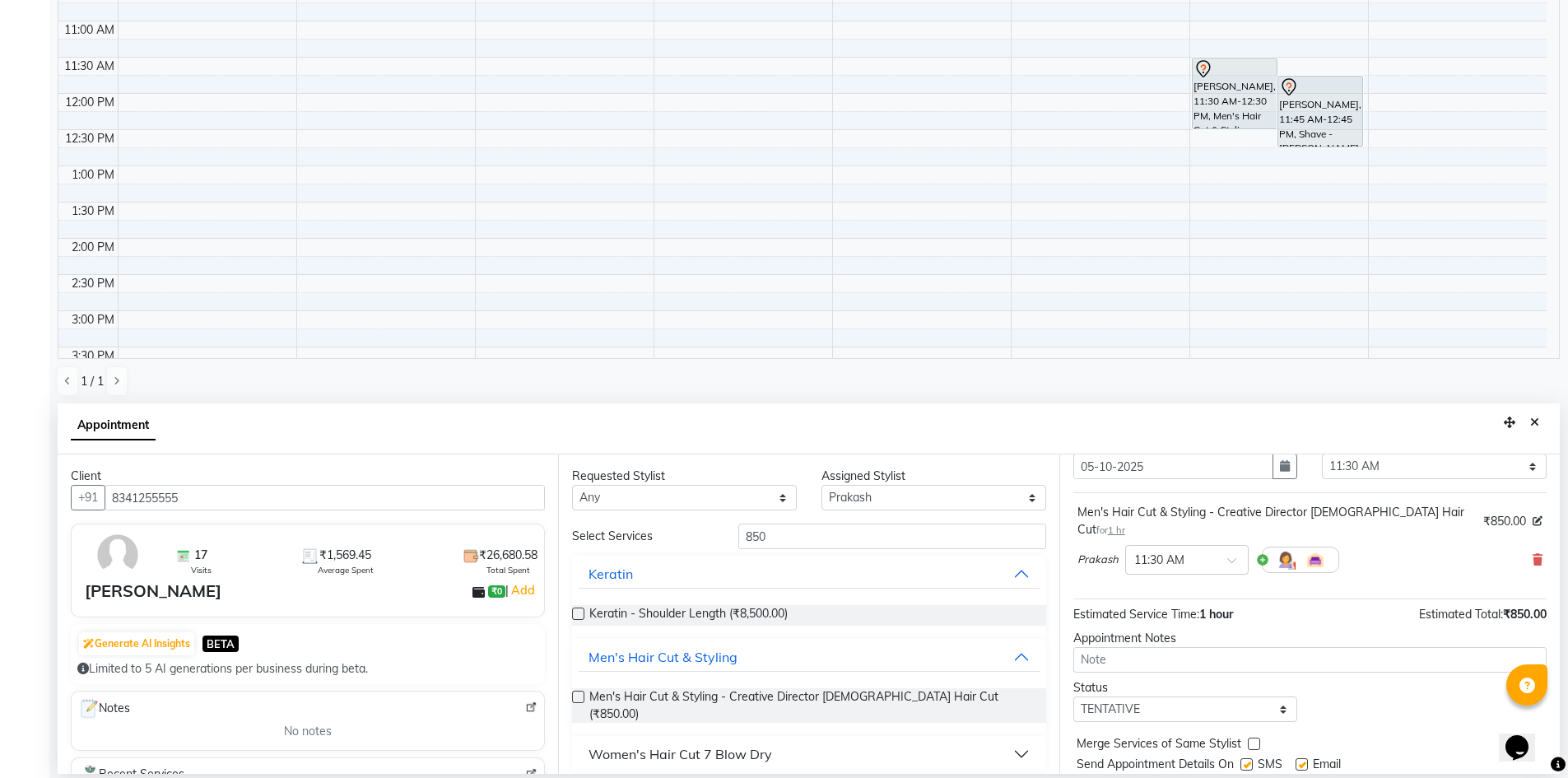
scroll to position [98, 0]
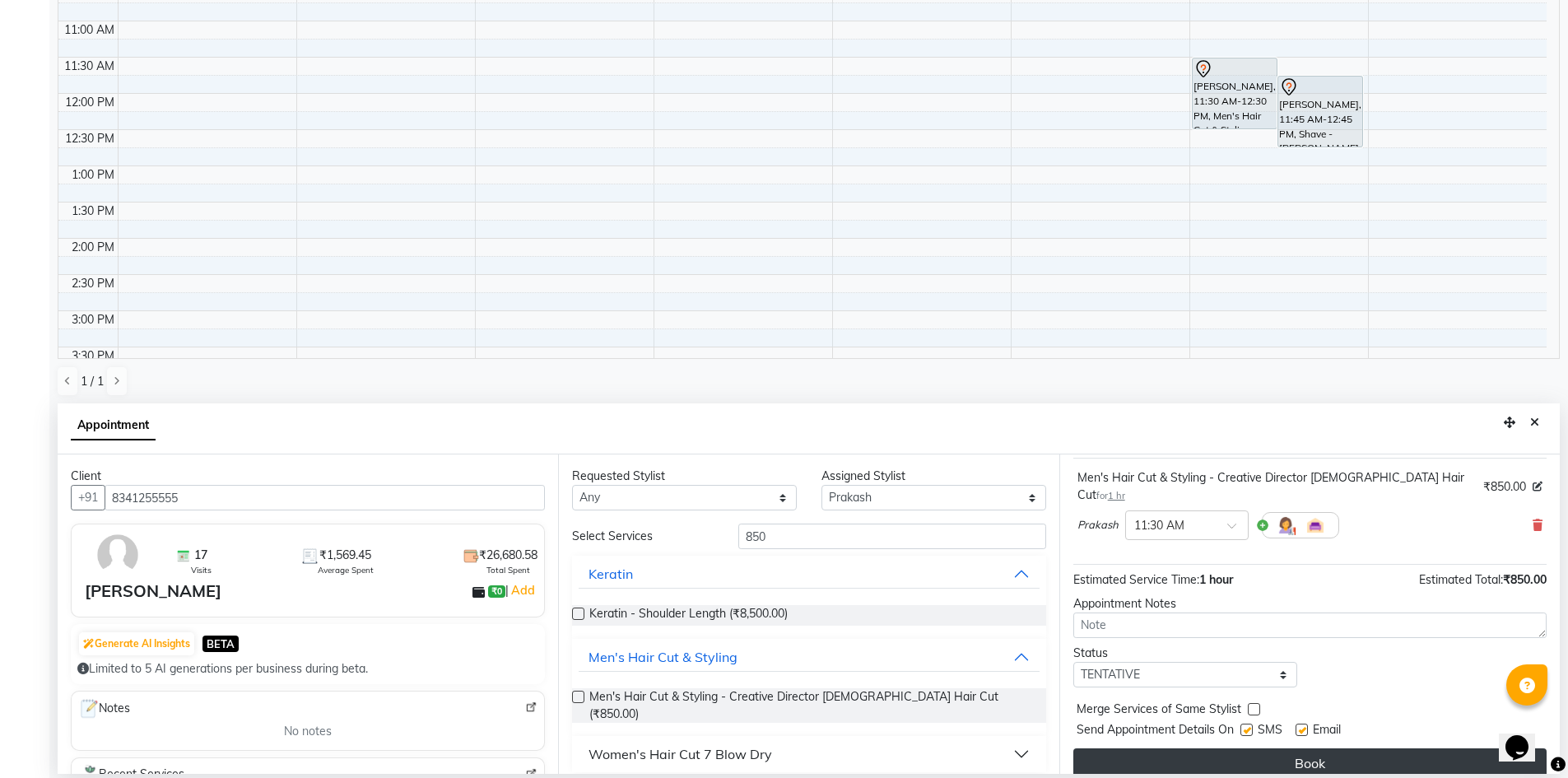
click at [1196, 750] on button "Book" at bounding box center [1310, 763] width 473 height 30
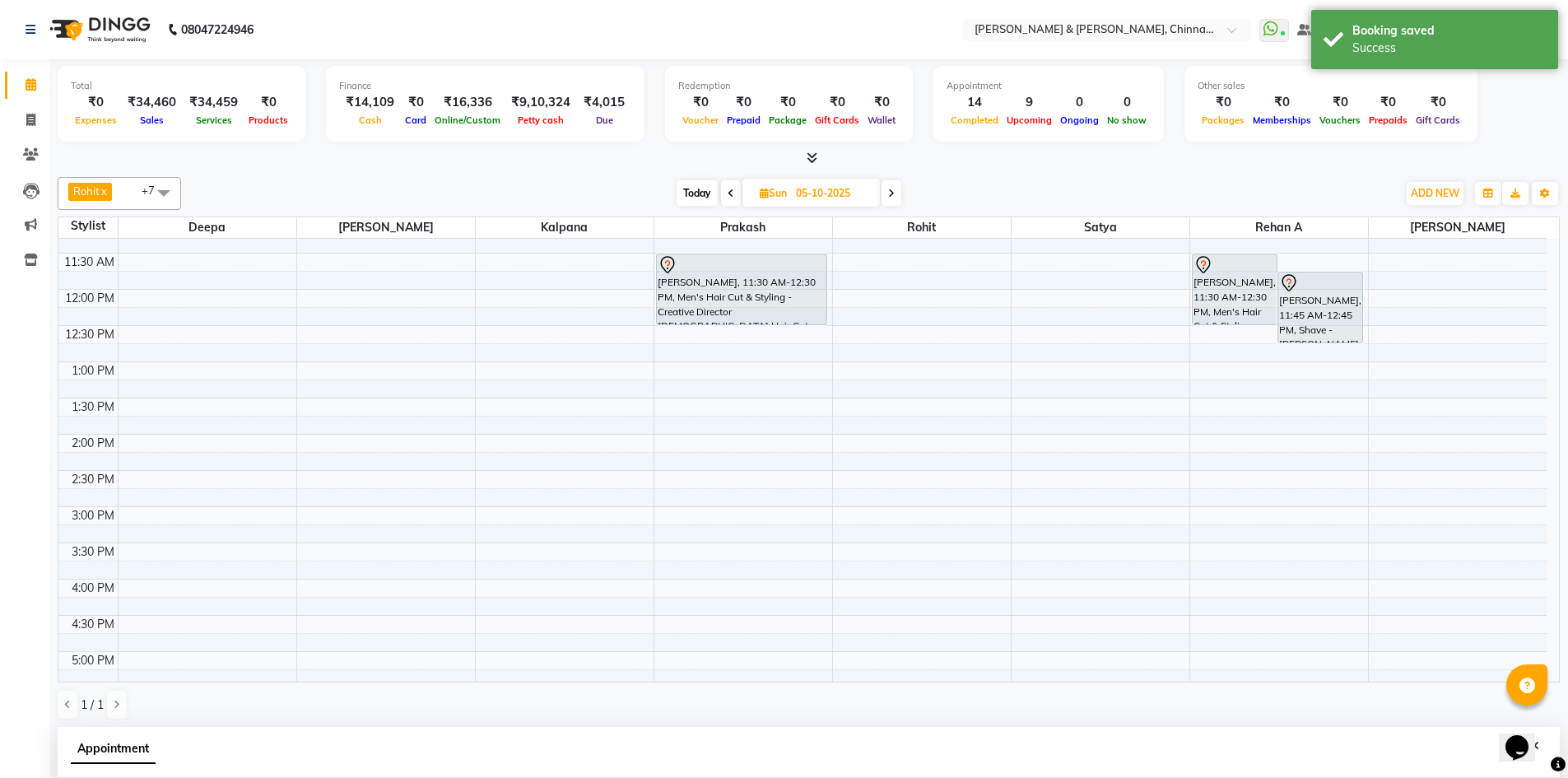
scroll to position [21, 0]
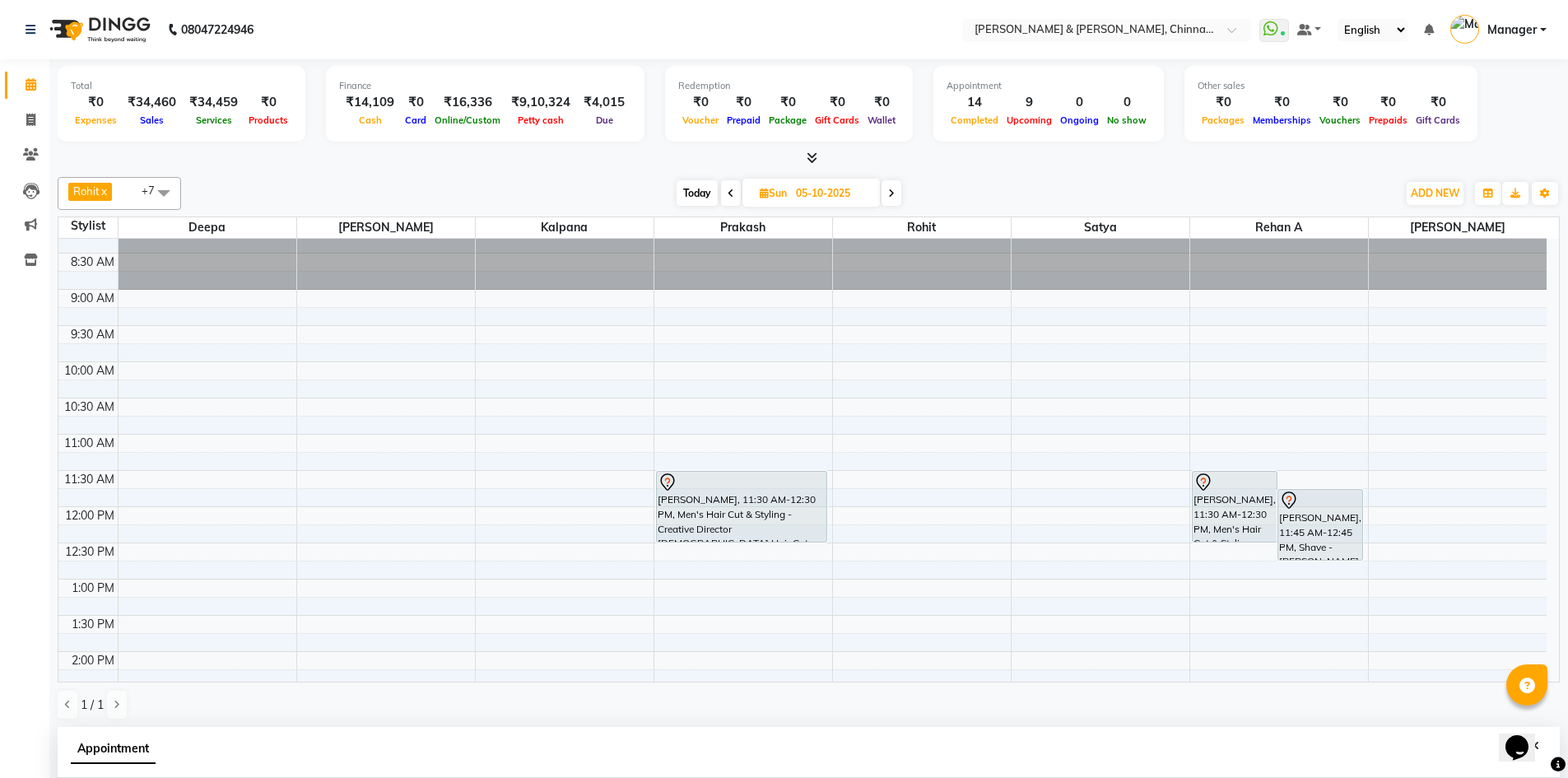
click at [731, 196] on icon at bounding box center [731, 193] width 7 height 10
type input "04-10-2025"
select select "690"
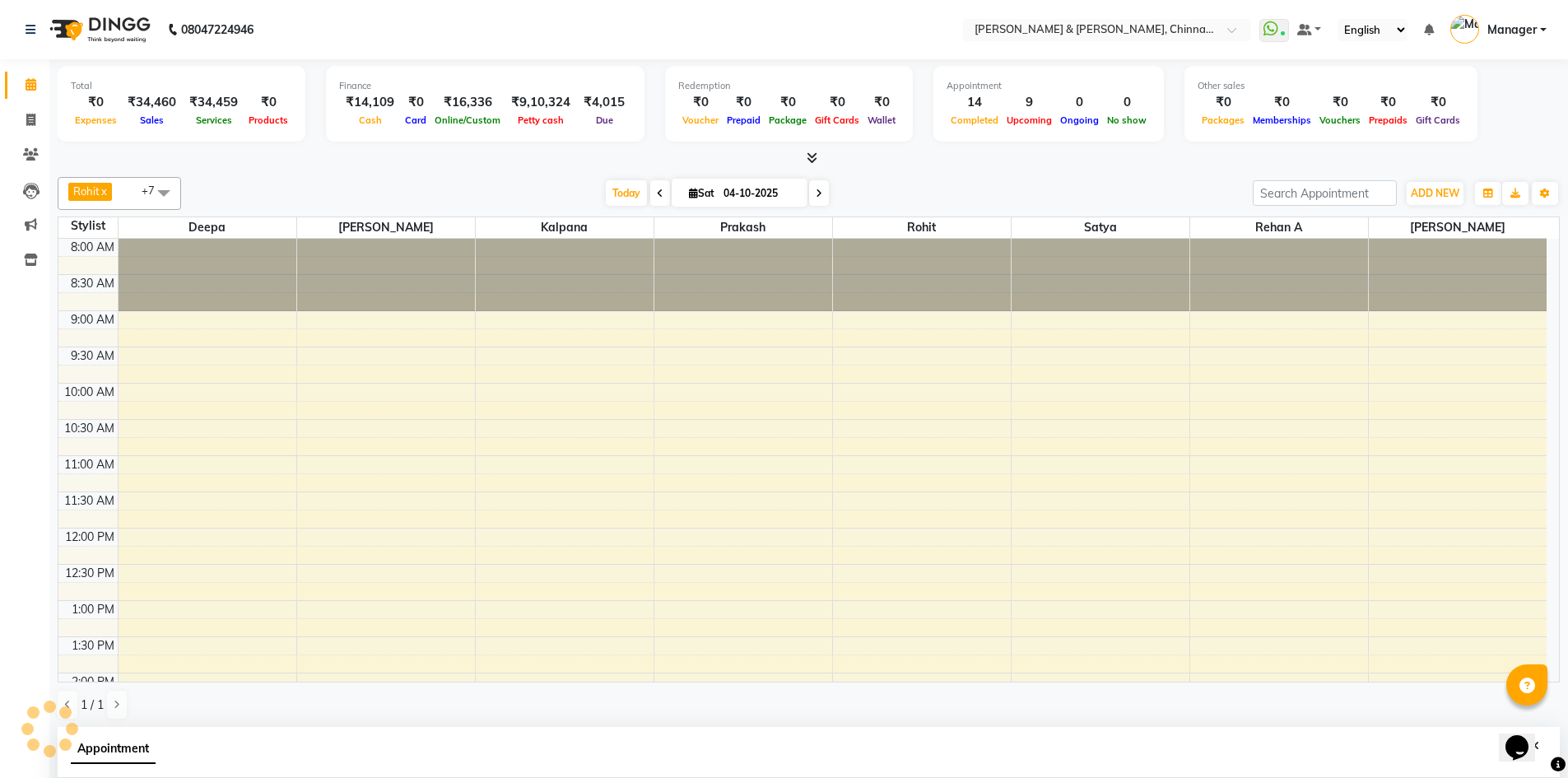
scroll to position [570, 0]
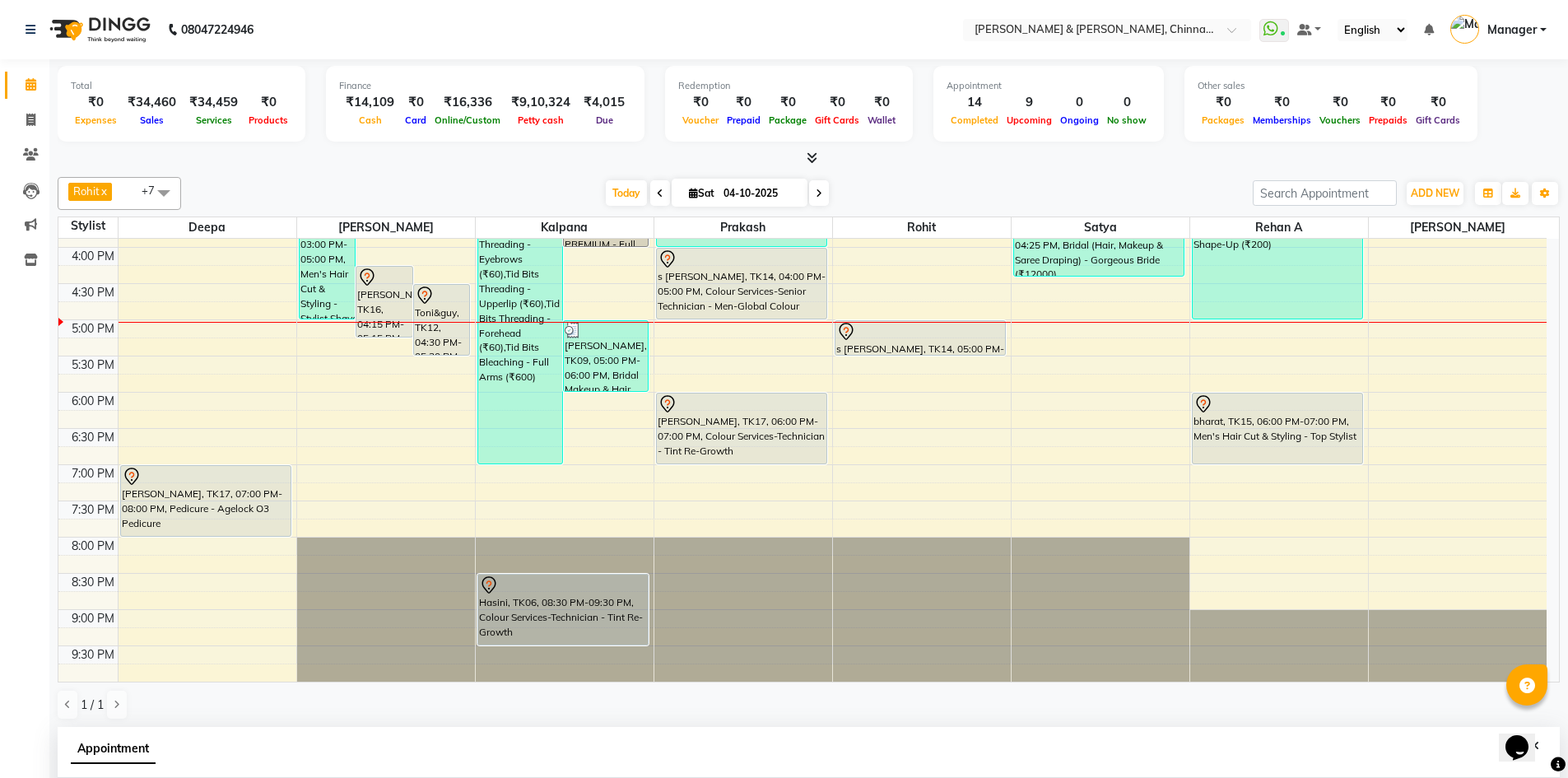
click at [658, 198] on span at bounding box center [660, 193] width 19 height 25
type input "03-10-2025"
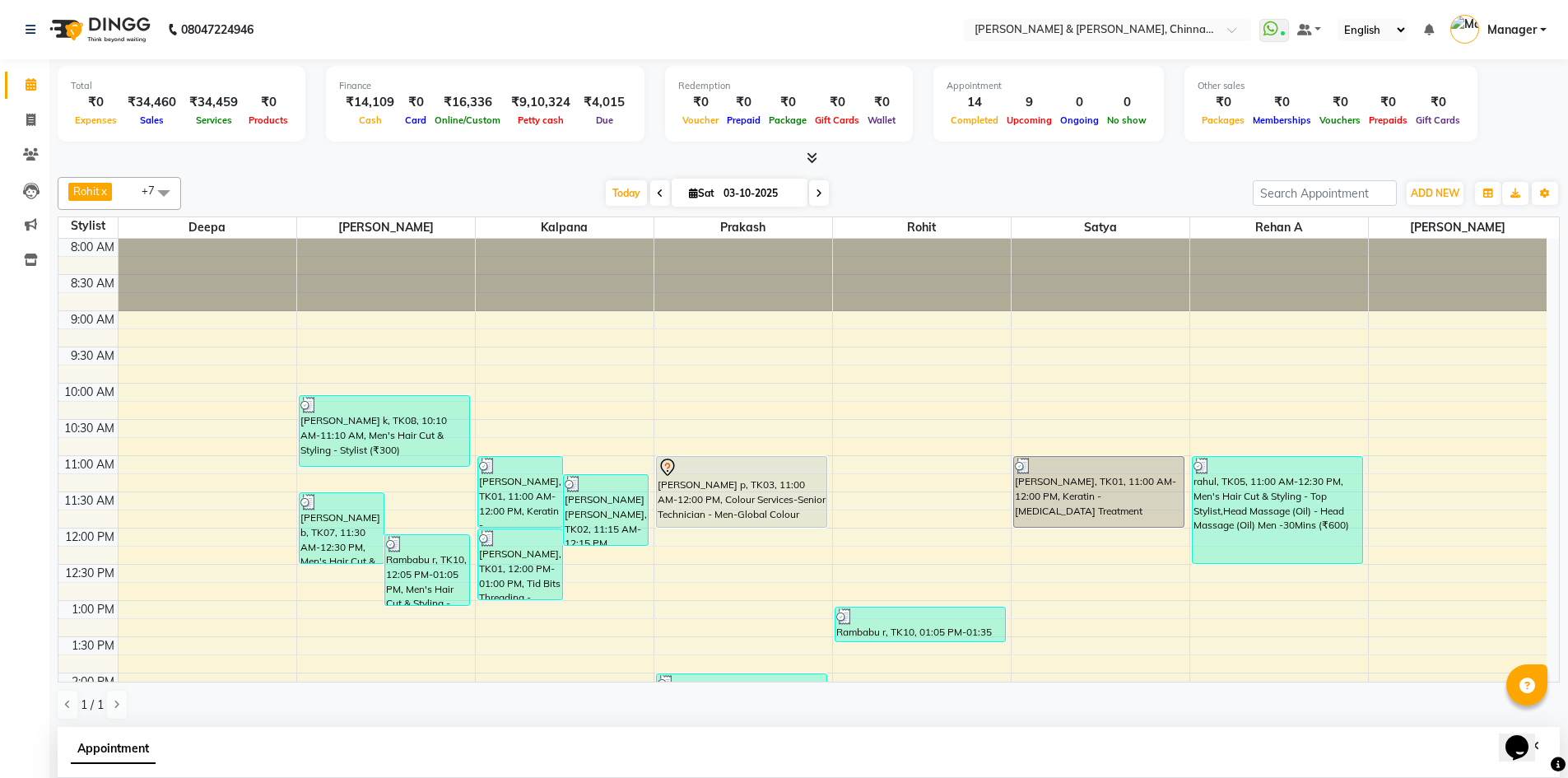
select select "690"
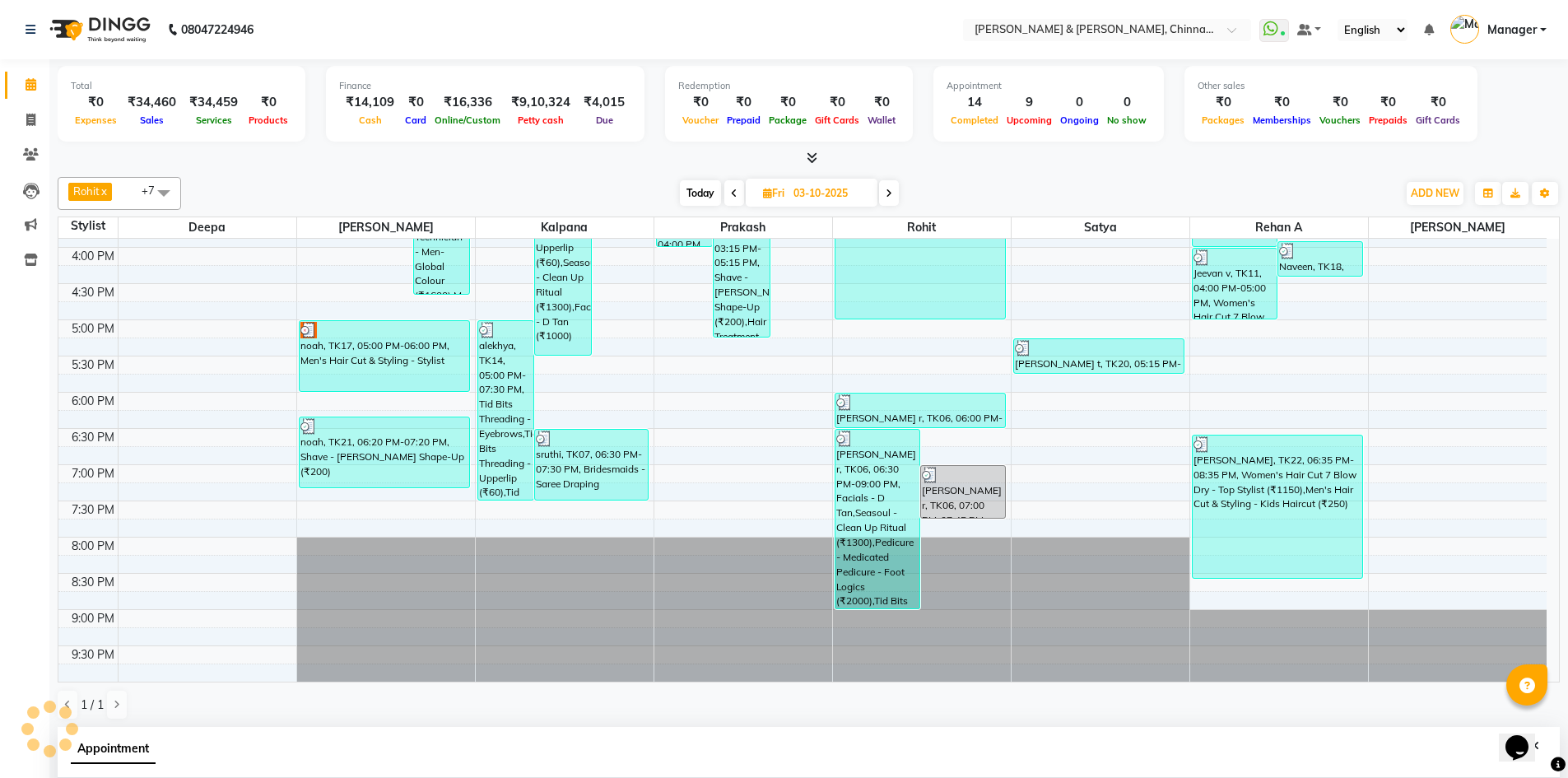
scroll to position [138, 0]
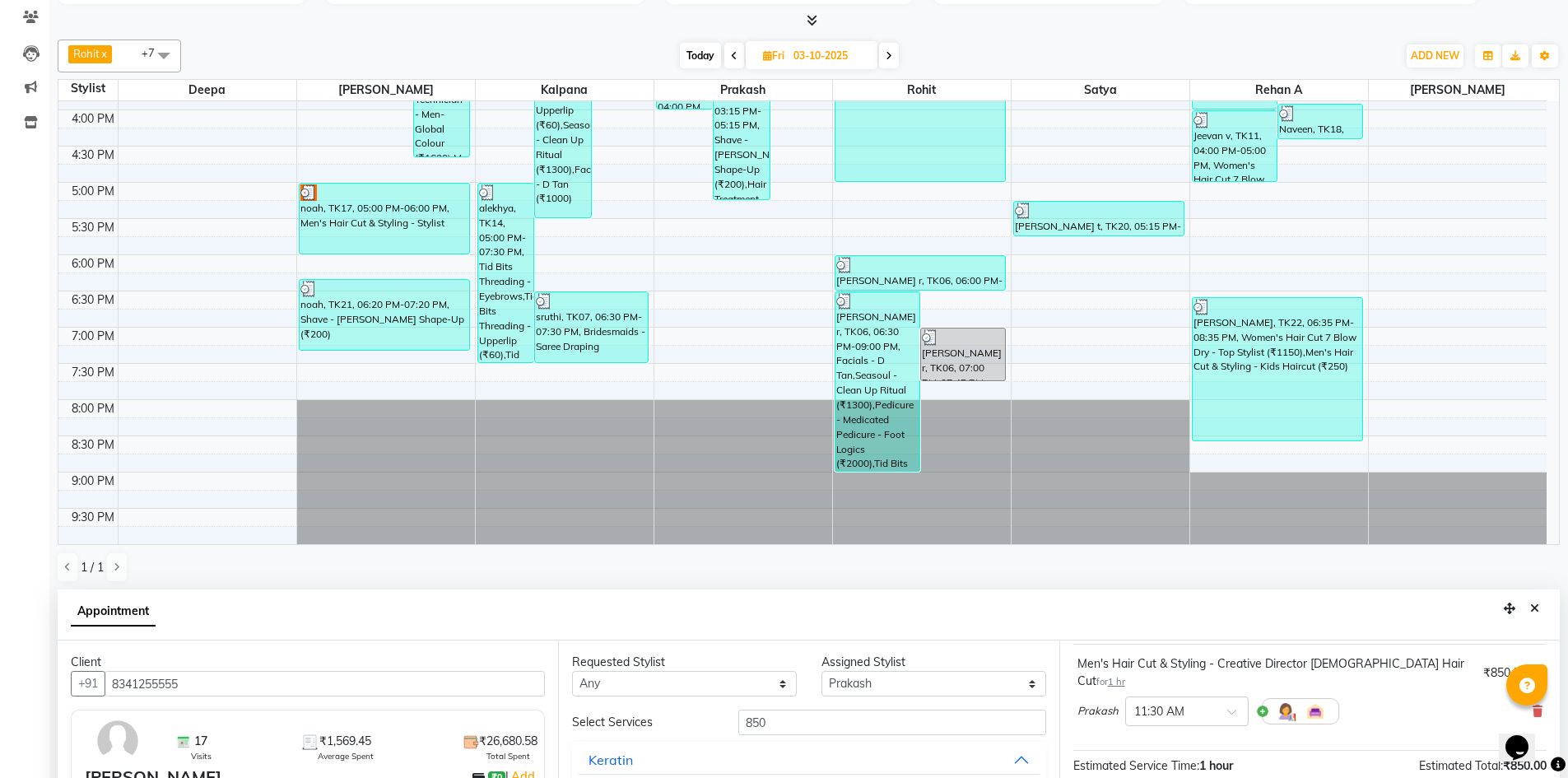
click at [886, 57] on icon at bounding box center [889, 57] width 7 height 10
type input "04-10-2025"
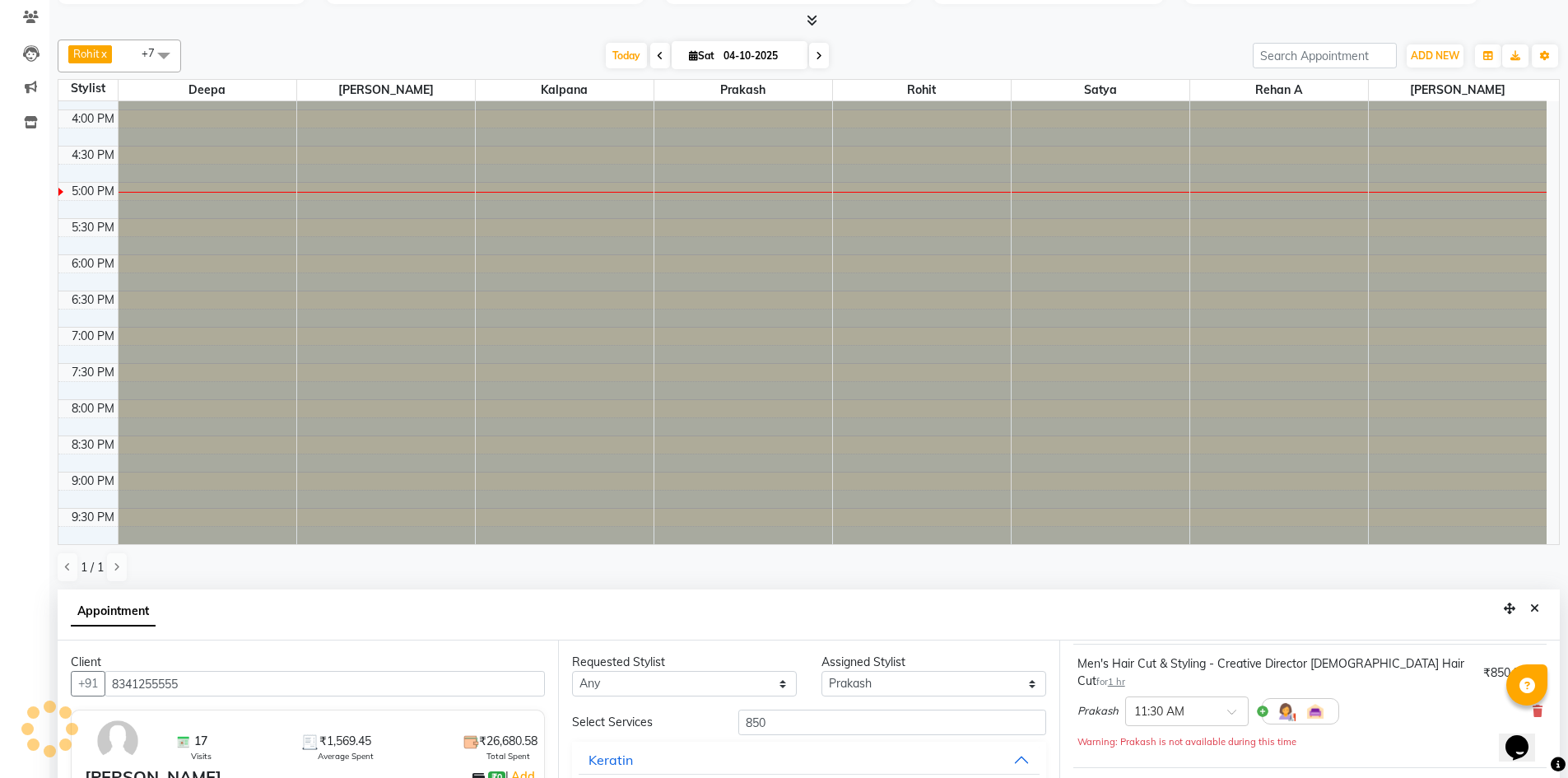
scroll to position [0, 0]
select select "690"
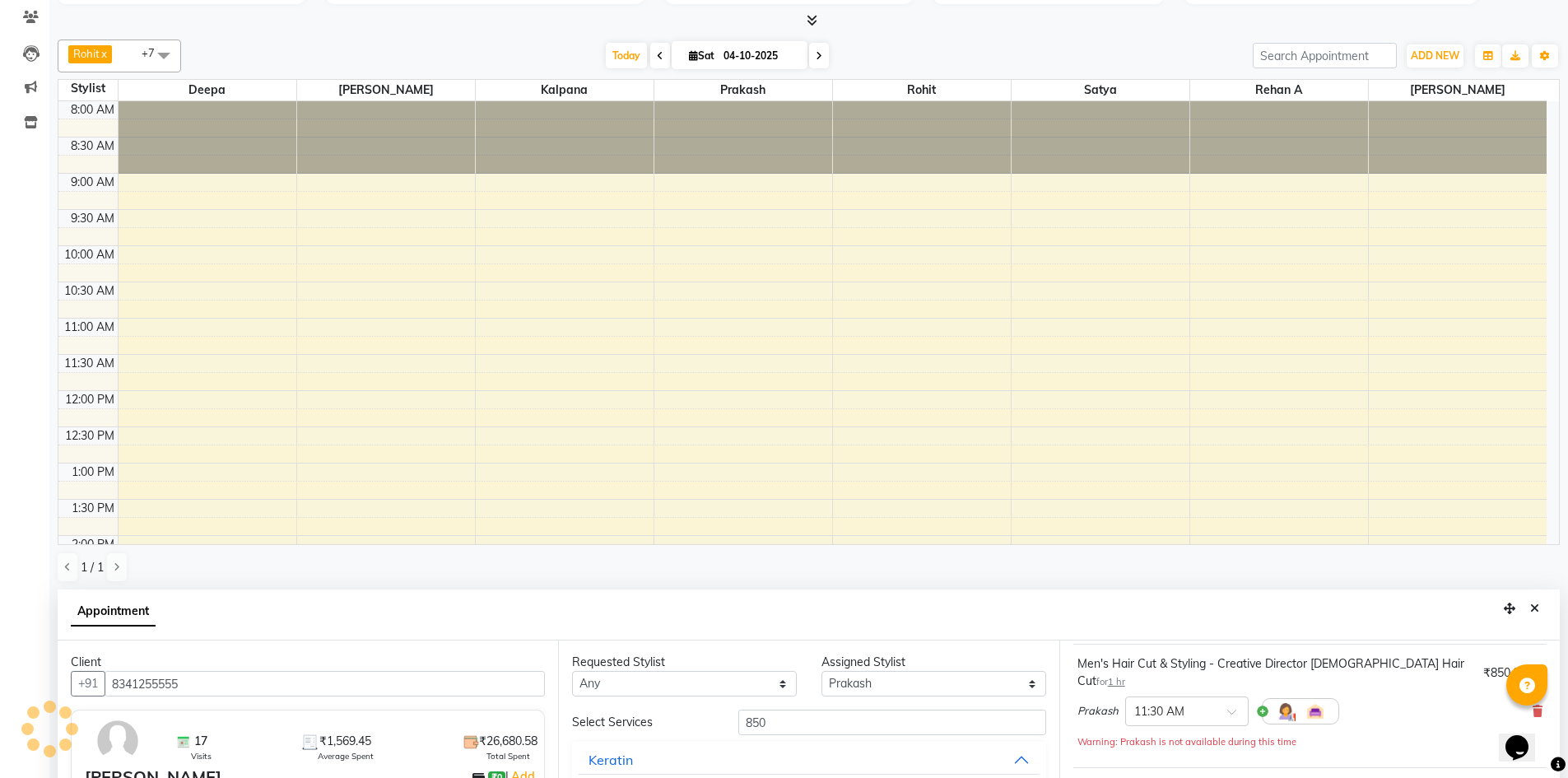
scroll to position [570, 0]
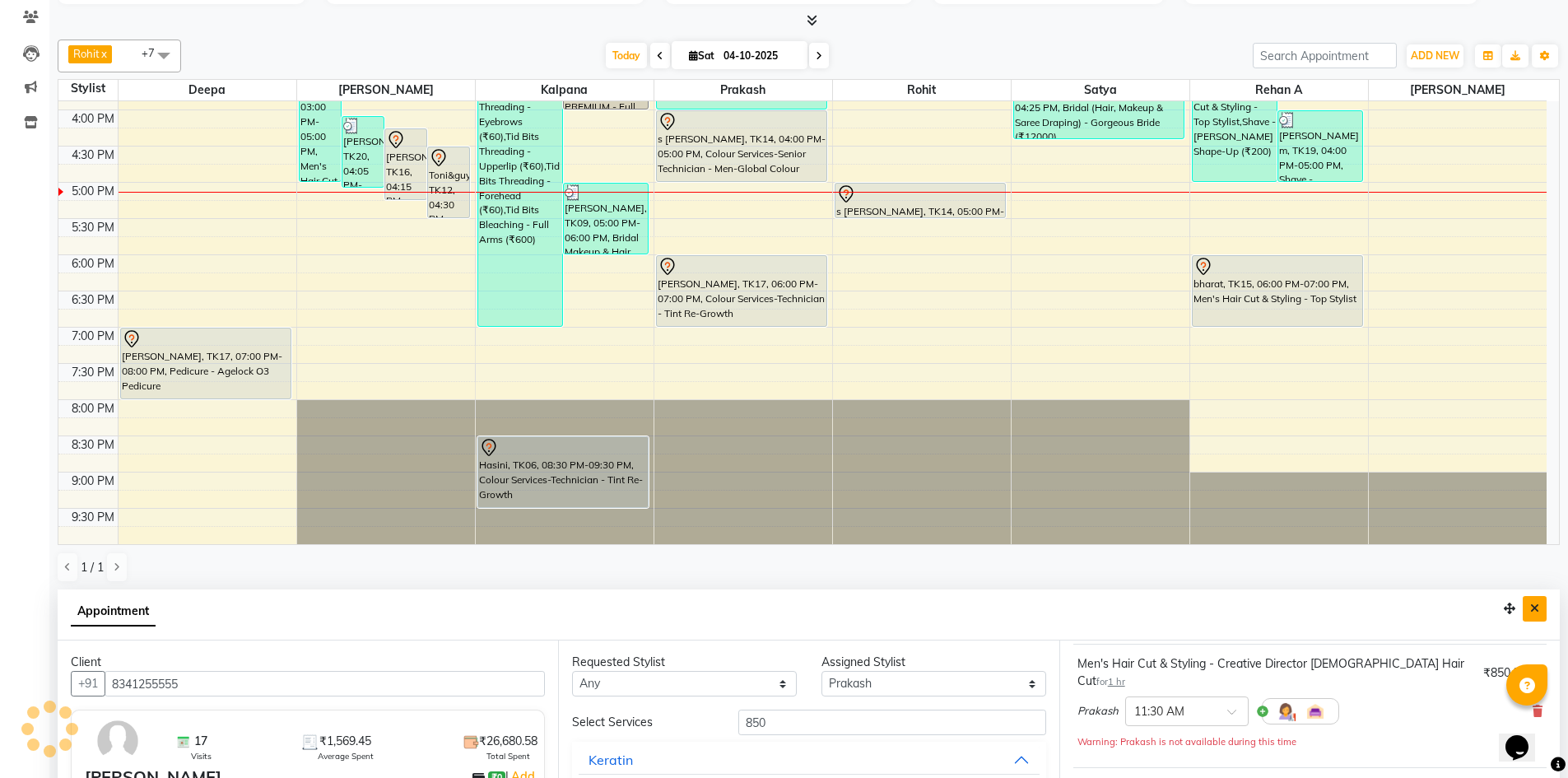
click at [1538, 614] on button "Close" at bounding box center [1535, 609] width 24 height 25
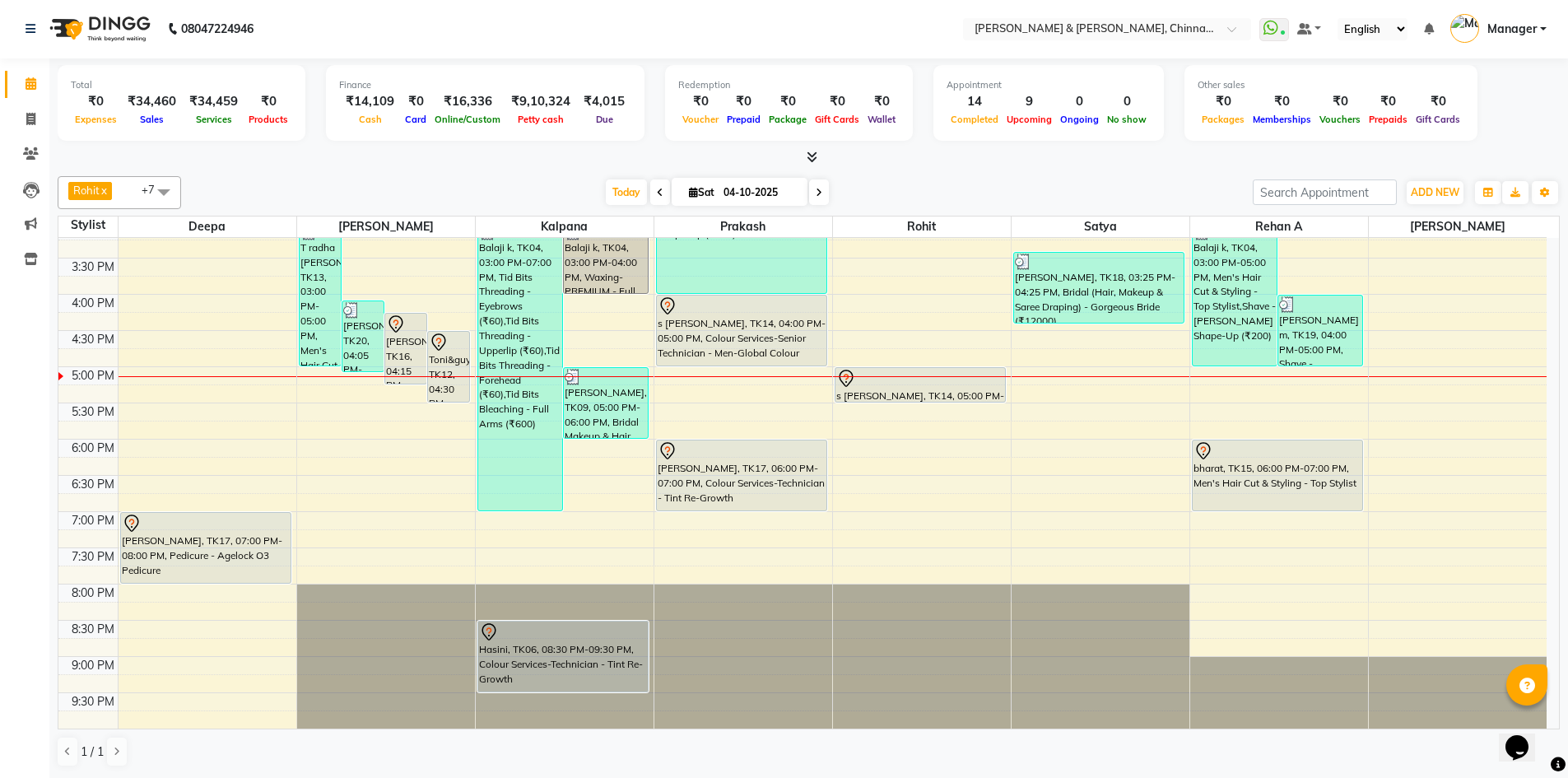
scroll to position [523, 0]
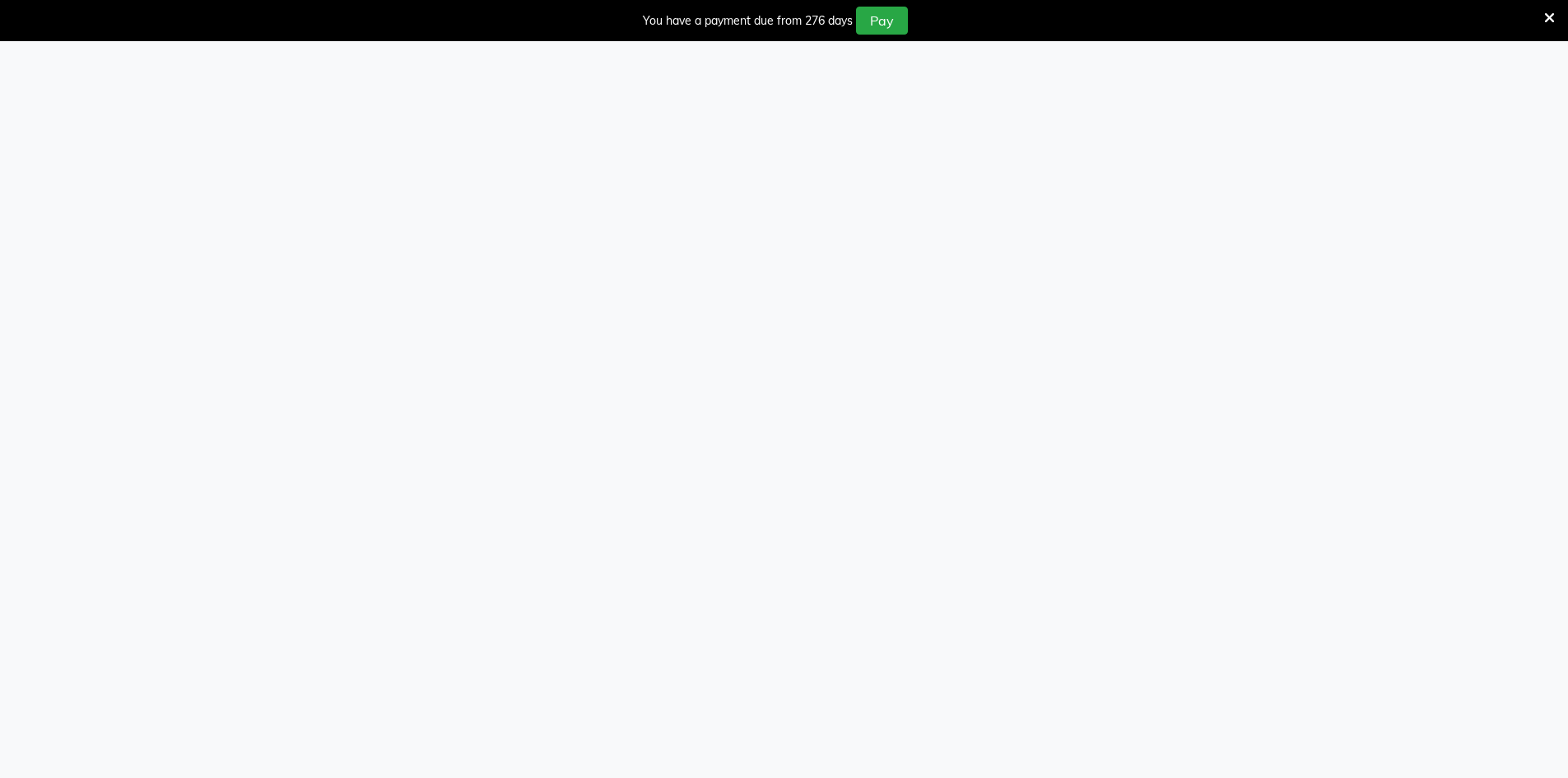
select select "service"
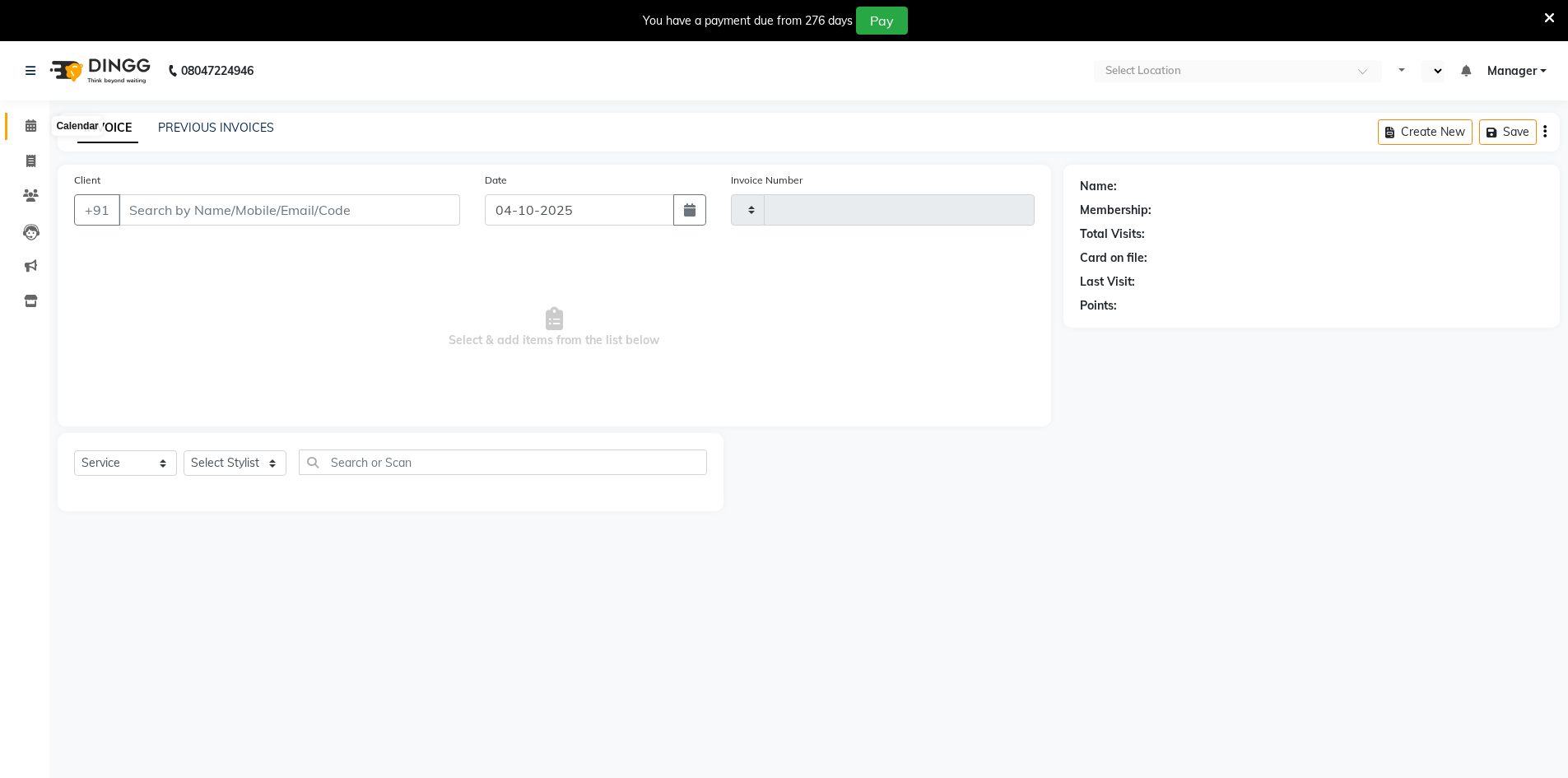
click at [30, 122] on icon at bounding box center [30, 126] width 11 height 13
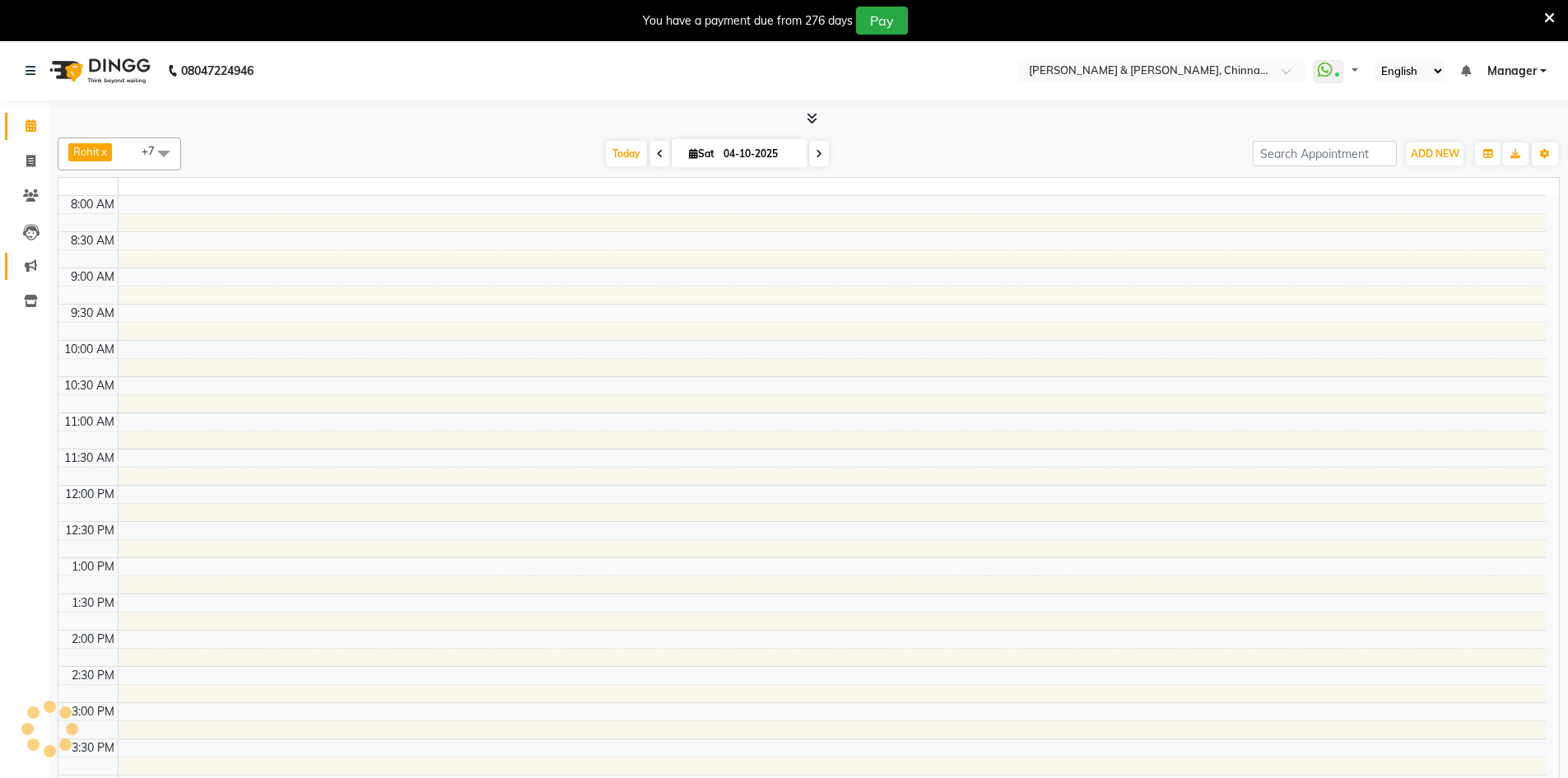
select select "en"
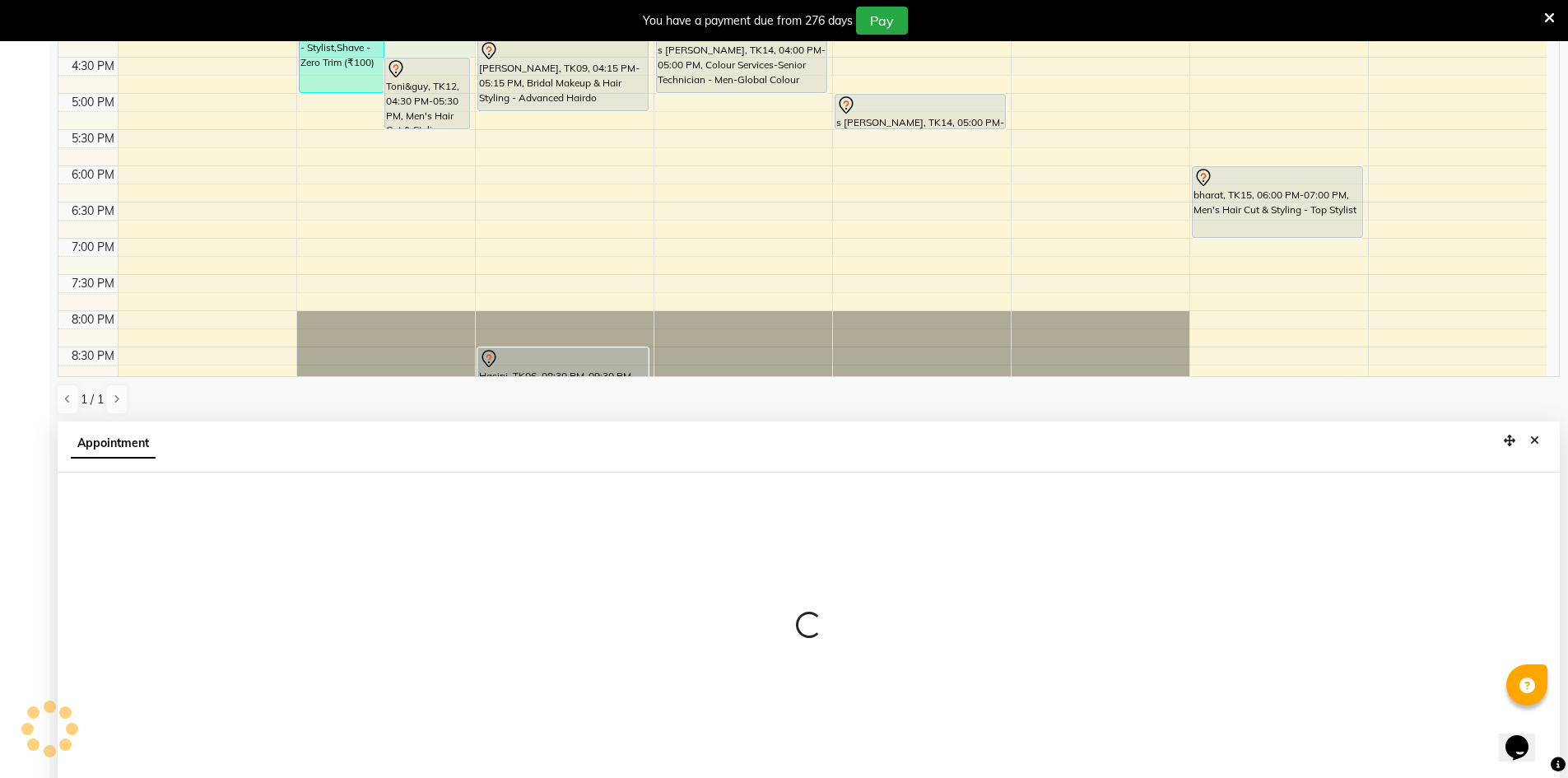
scroll to position [365, 0]
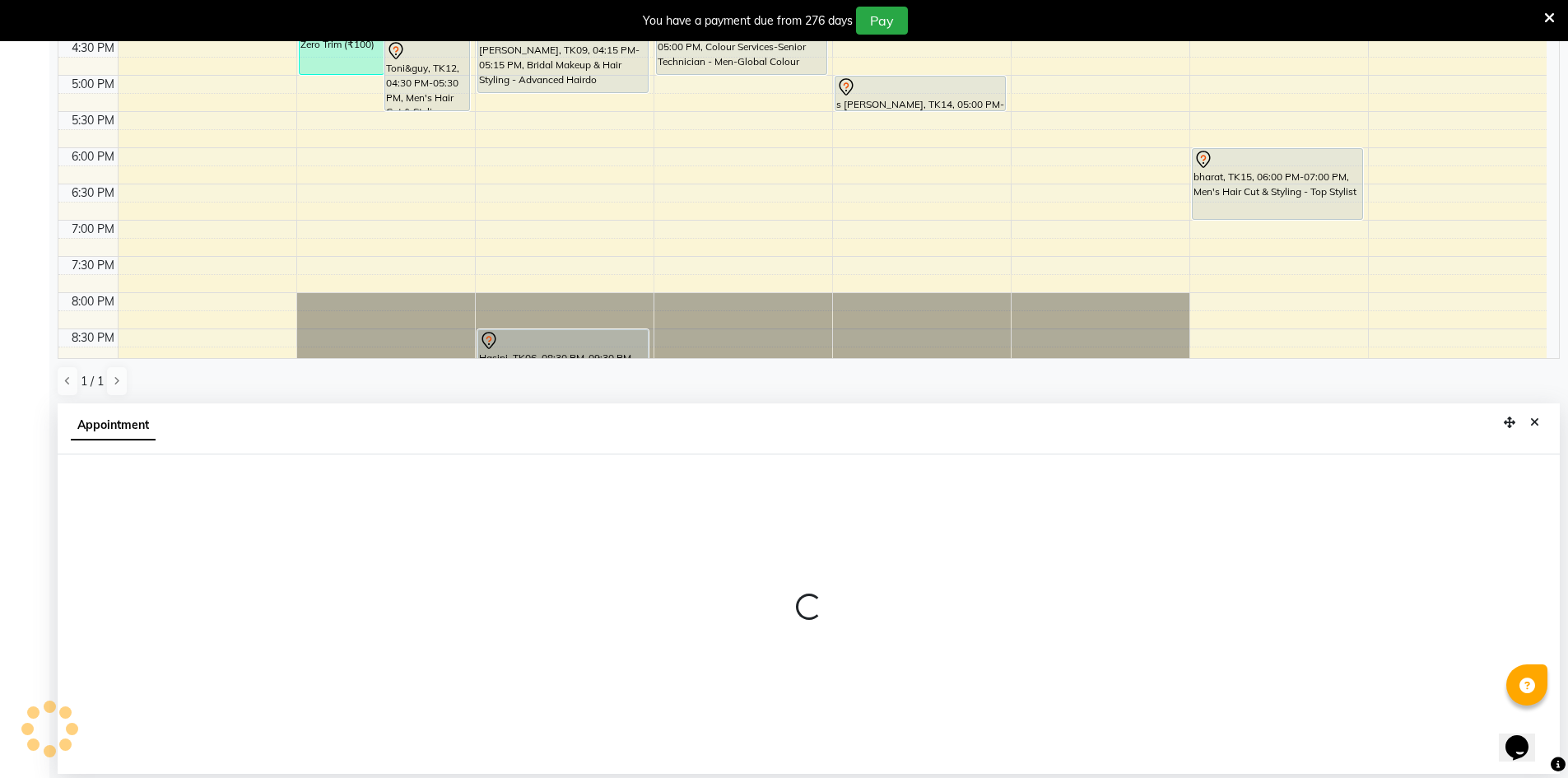
select select "65078"
select select "975"
select select "tentative"
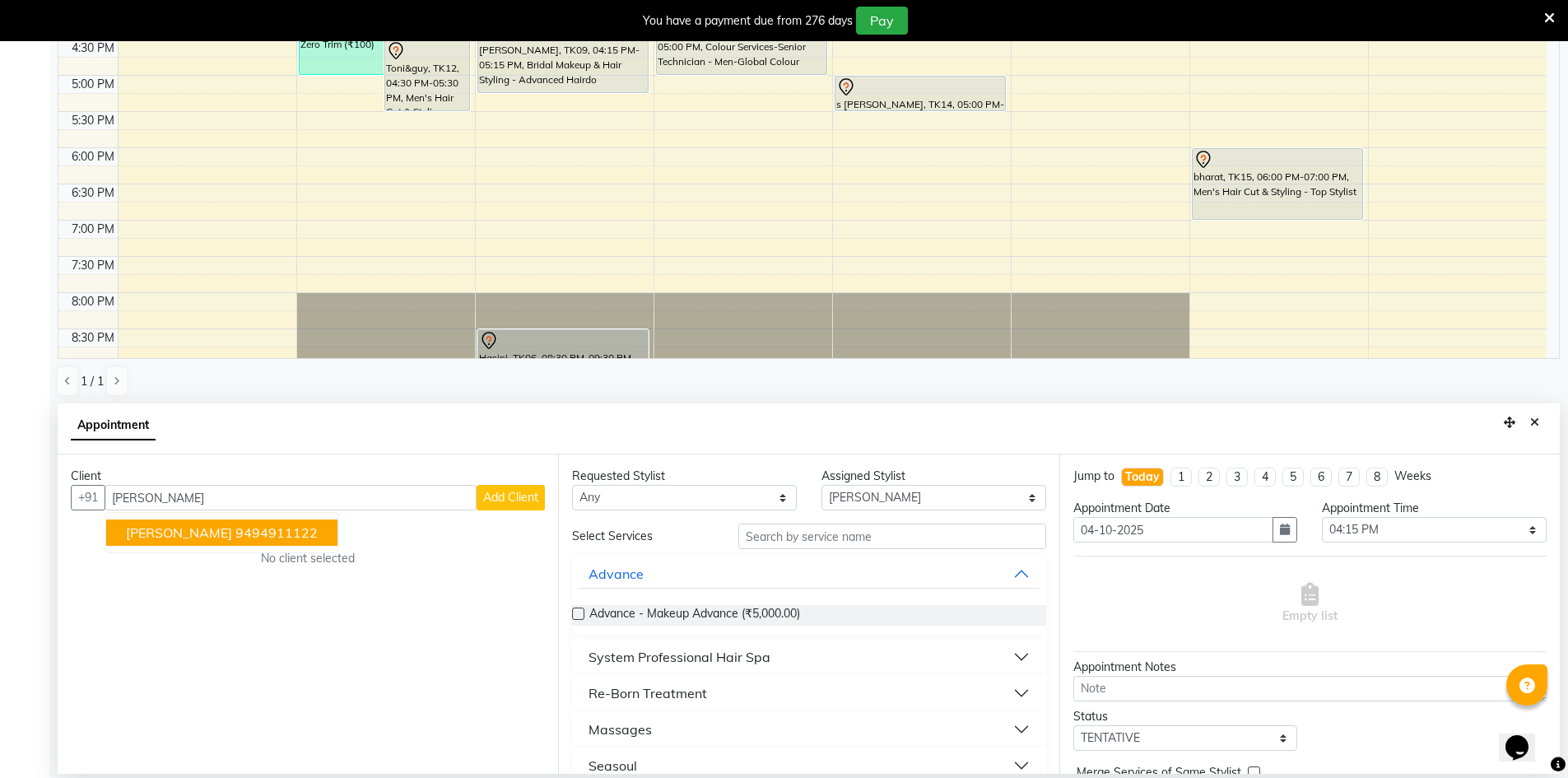
click at [308, 528] on ngb-highlight "9494911122" at bounding box center [277, 533] width 83 height 17
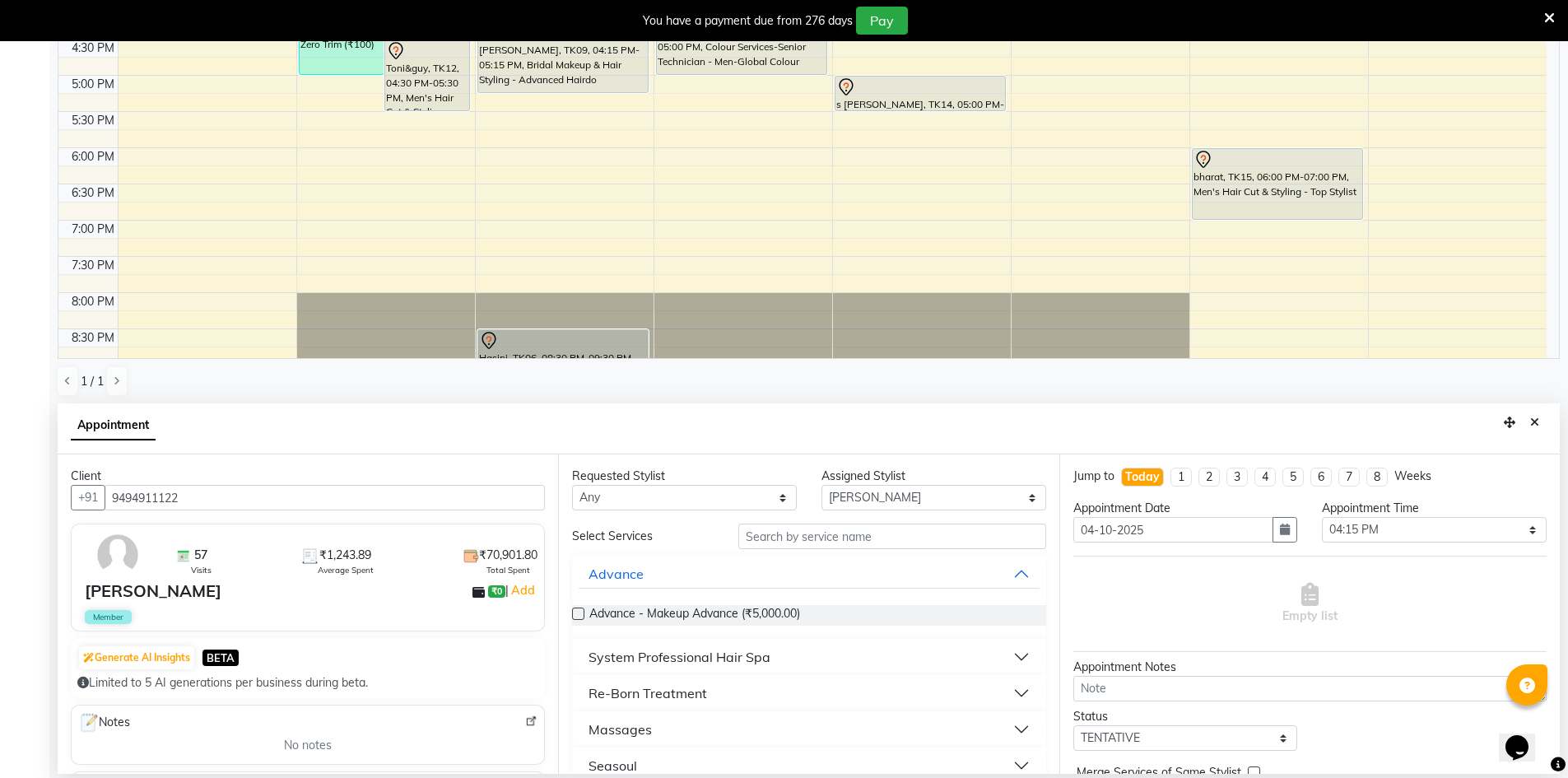
type input "9494911122"
click at [796, 532] on input "text" at bounding box center [892, 537] width 308 height 25
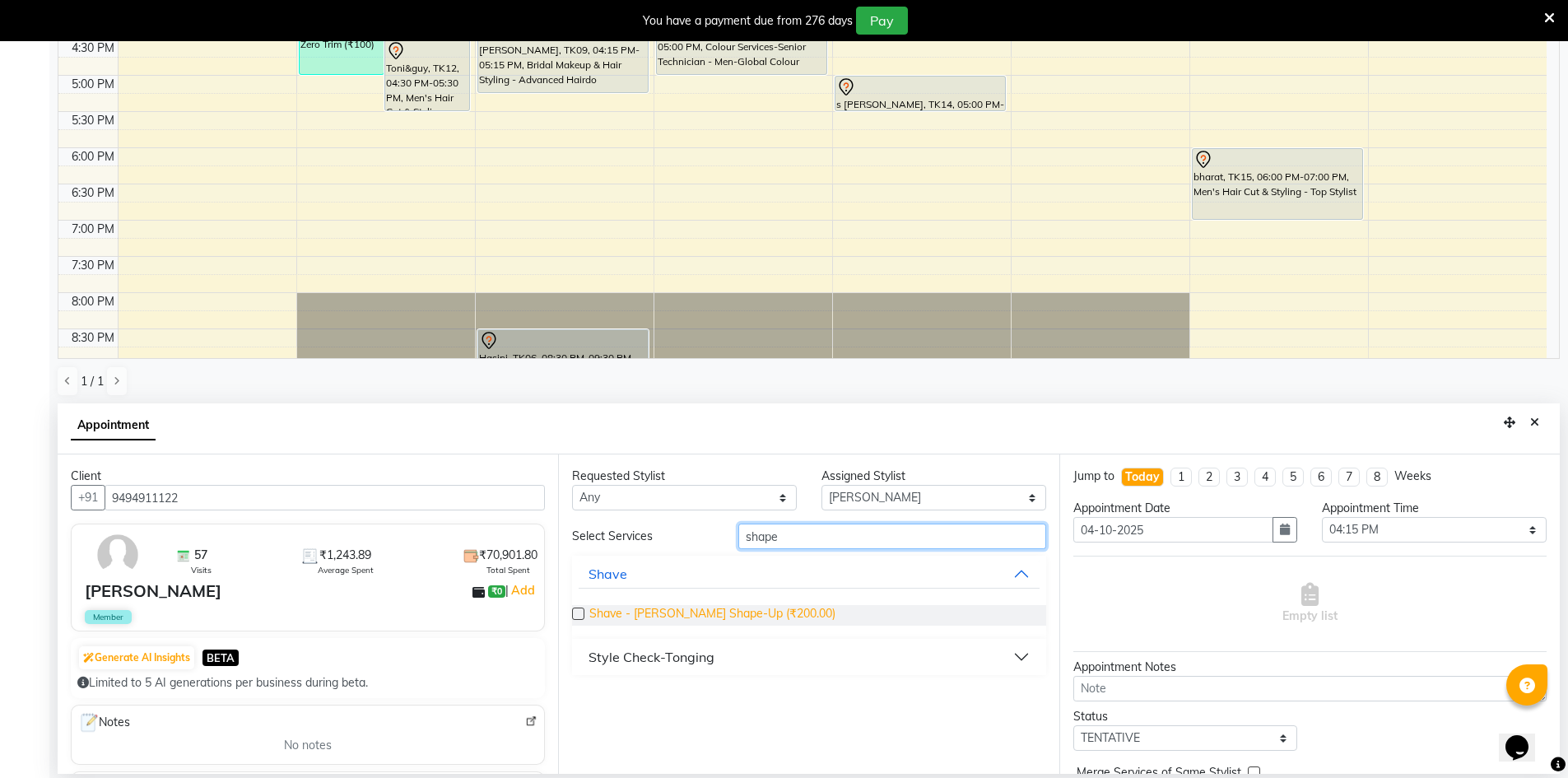
type input "shape"
click at [751, 609] on span "Shave - [PERSON_NAME] Shape-Up (₹200.00)" at bounding box center [713, 615] width 246 height 20
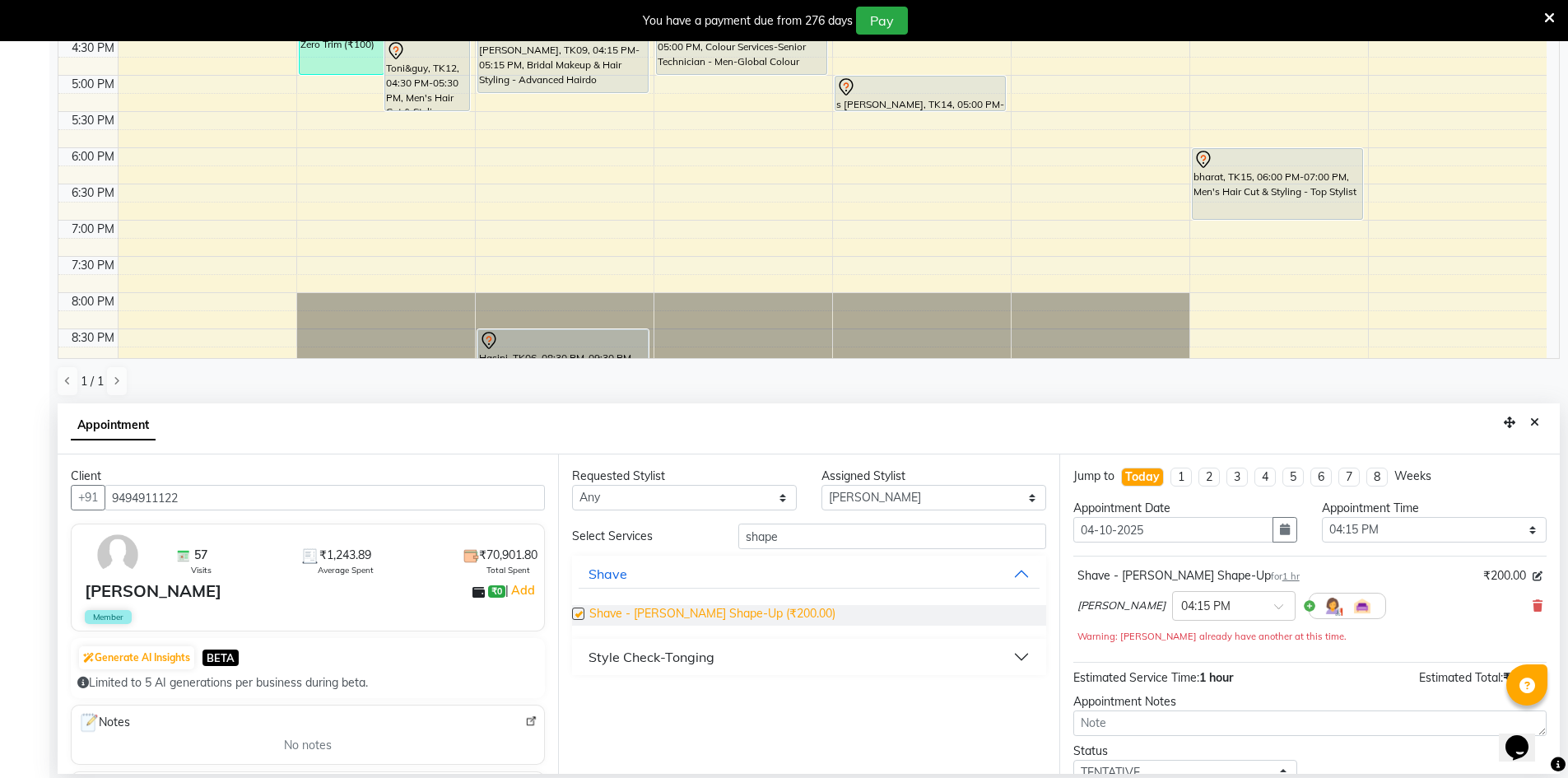
checkbox input "false"
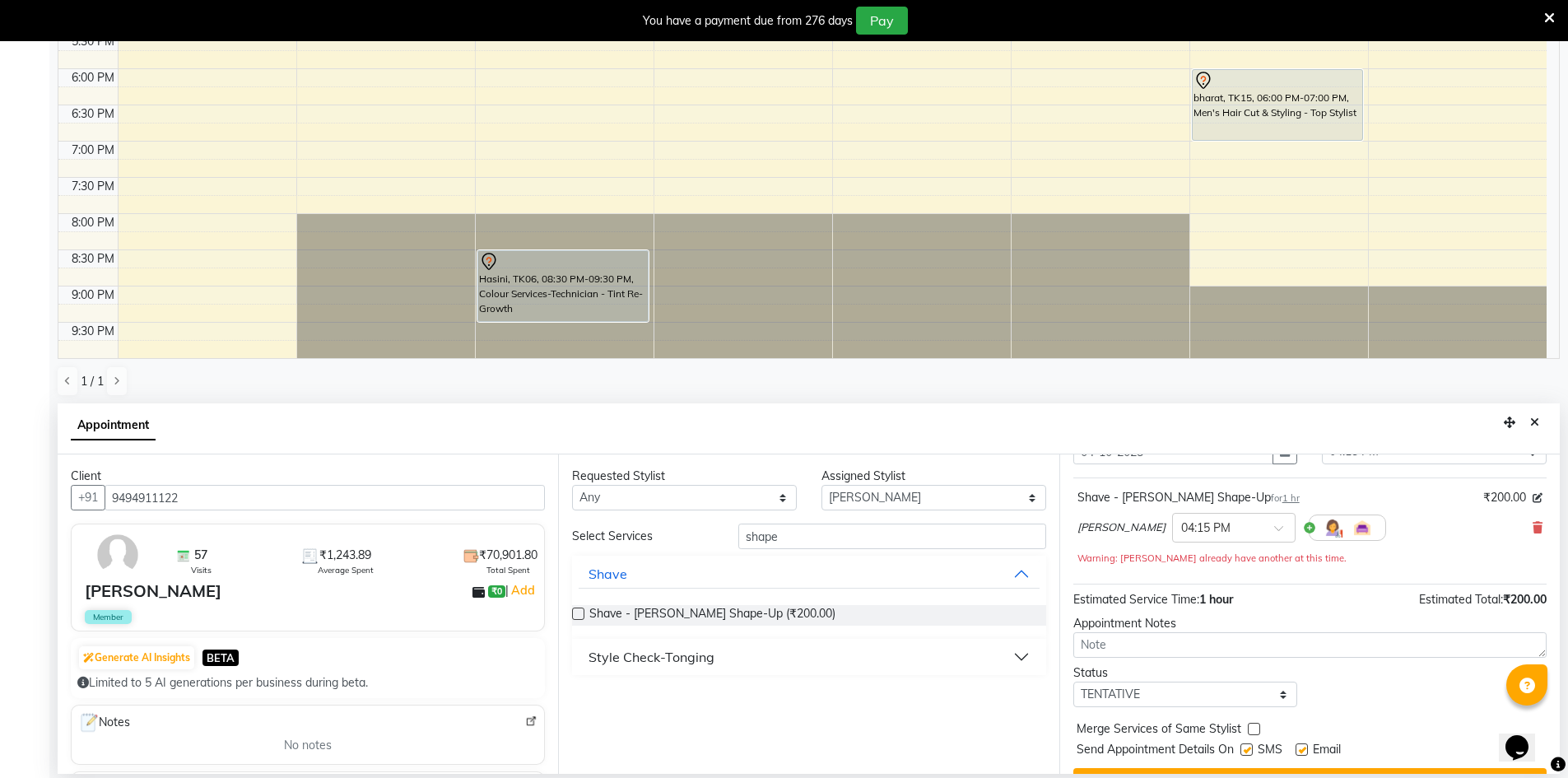
scroll to position [116, 0]
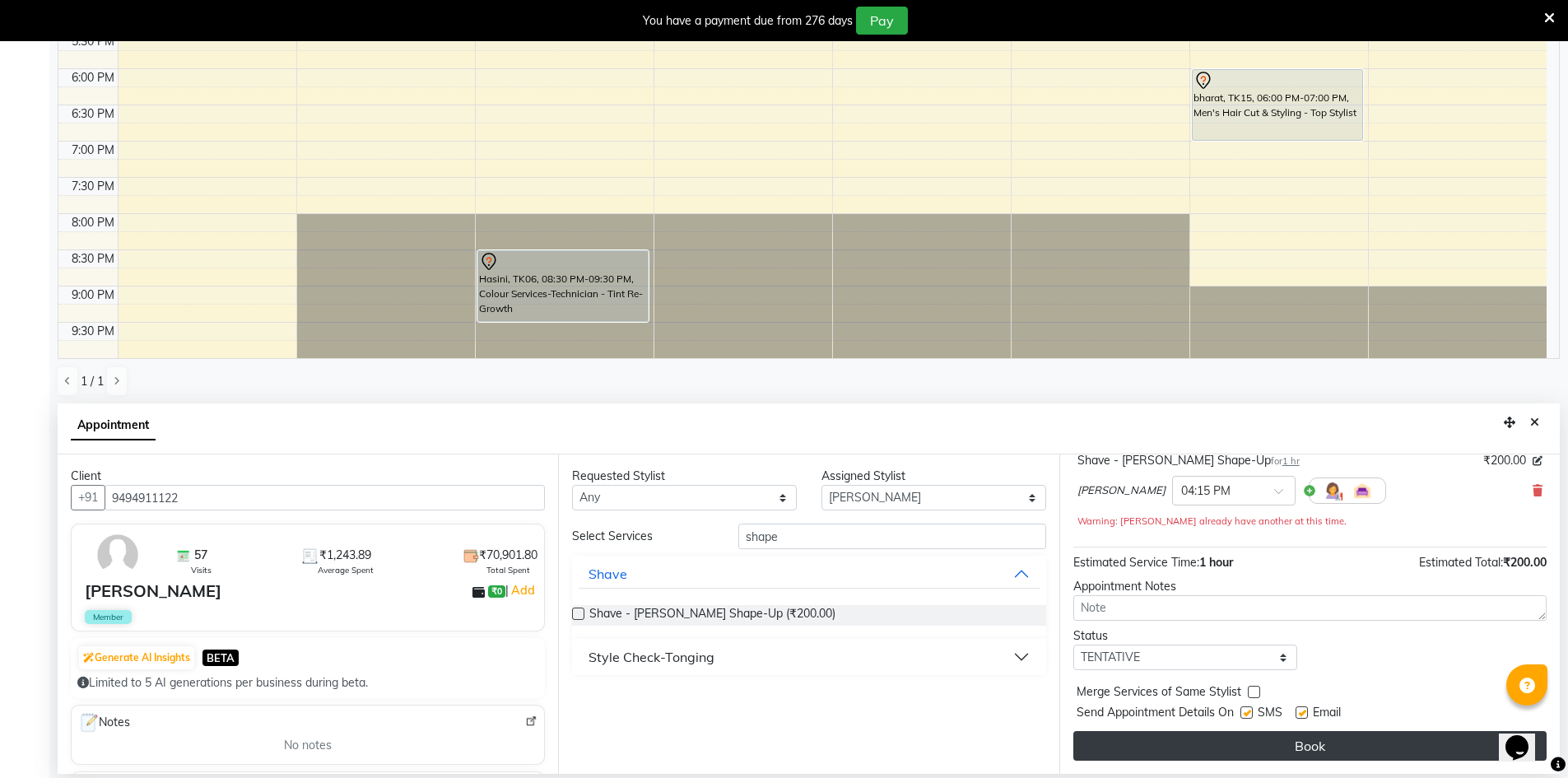
click at [1144, 741] on button "Book" at bounding box center [1310, 746] width 473 height 30
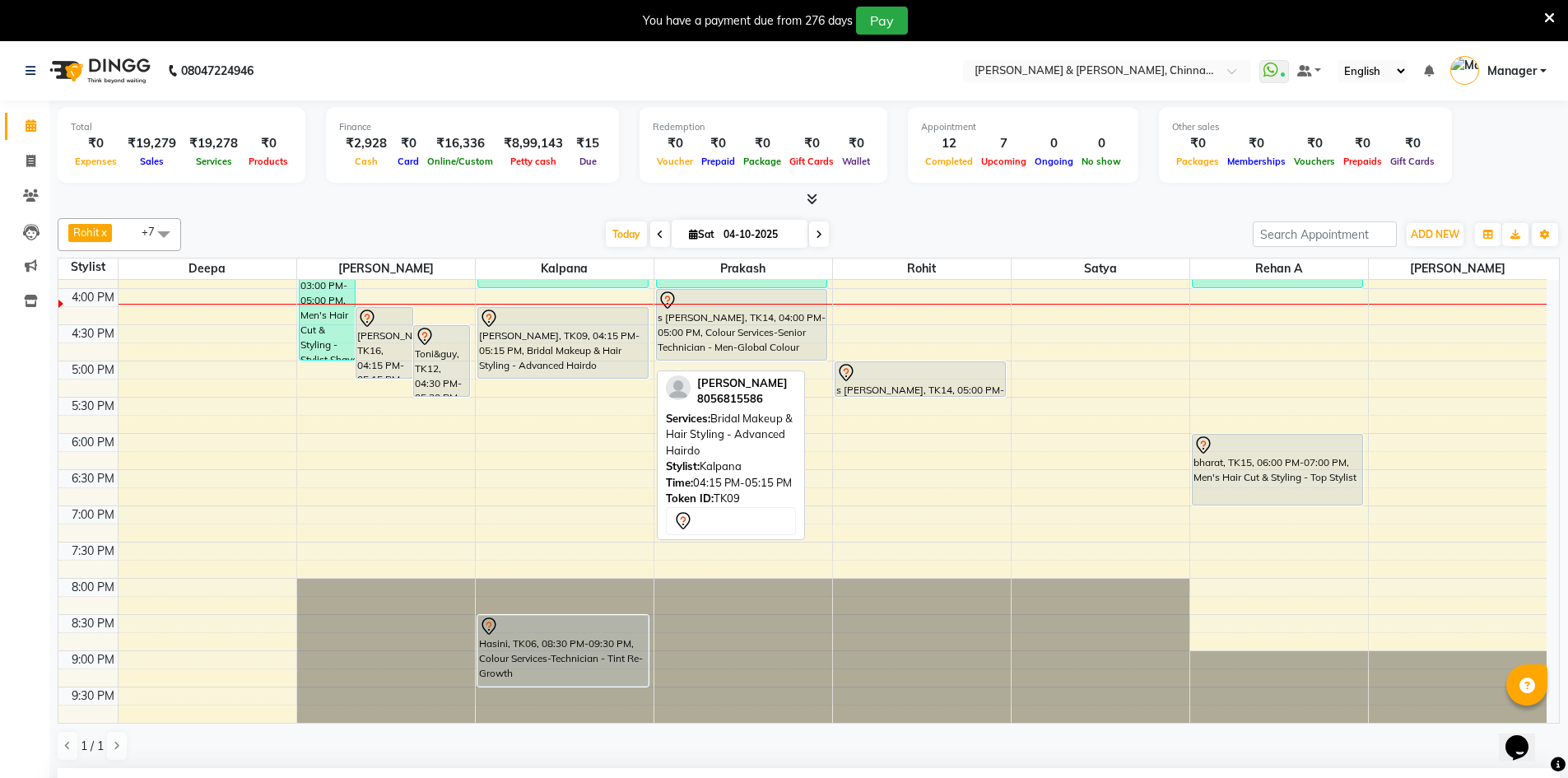
click at [558, 343] on div "[PERSON_NAME], TK09, 04:15 PM-05:15 PM, Bridal Makeup & Hair Styling - Advanced…" at bounding box center [563, 343] width 170 height 70
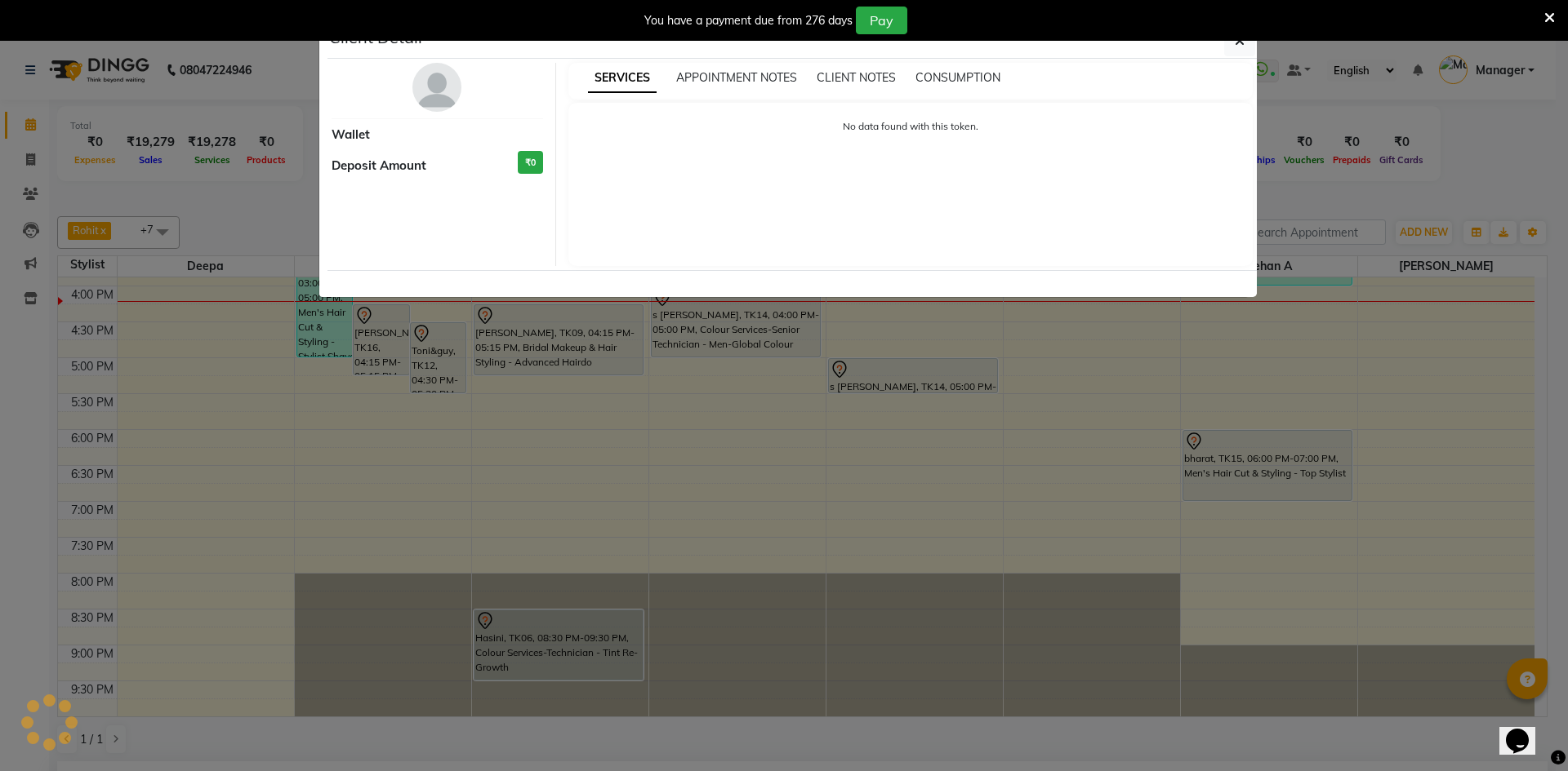
select select "7"
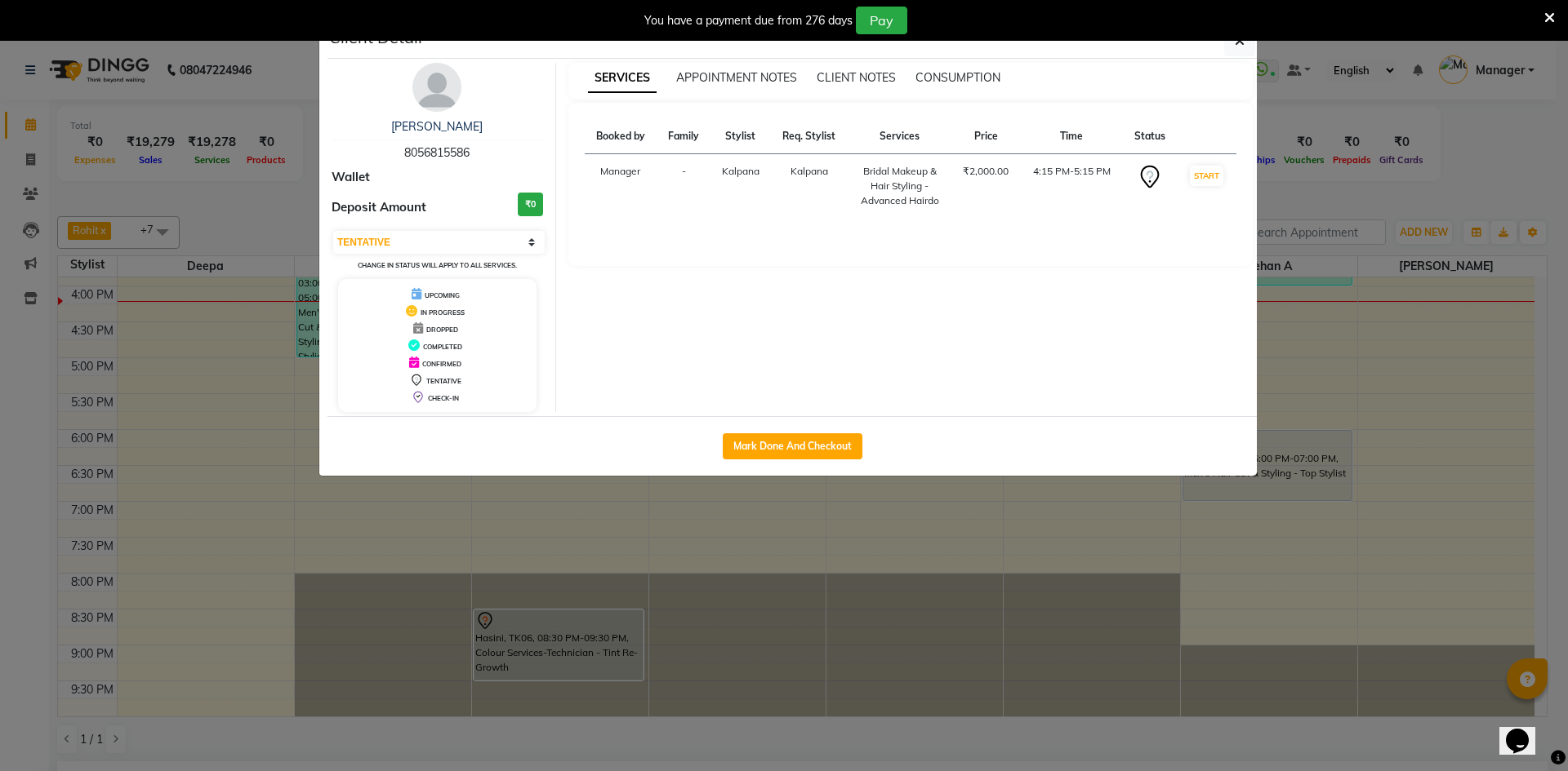
click at [822, 588] on ngb-modal-window "Client Detail [PERSON_NAME] 8056815586 Wallet Deposit Amount ₹0 Select IN SERVI…" at bounding box center [784, 386] width 1568 height 771
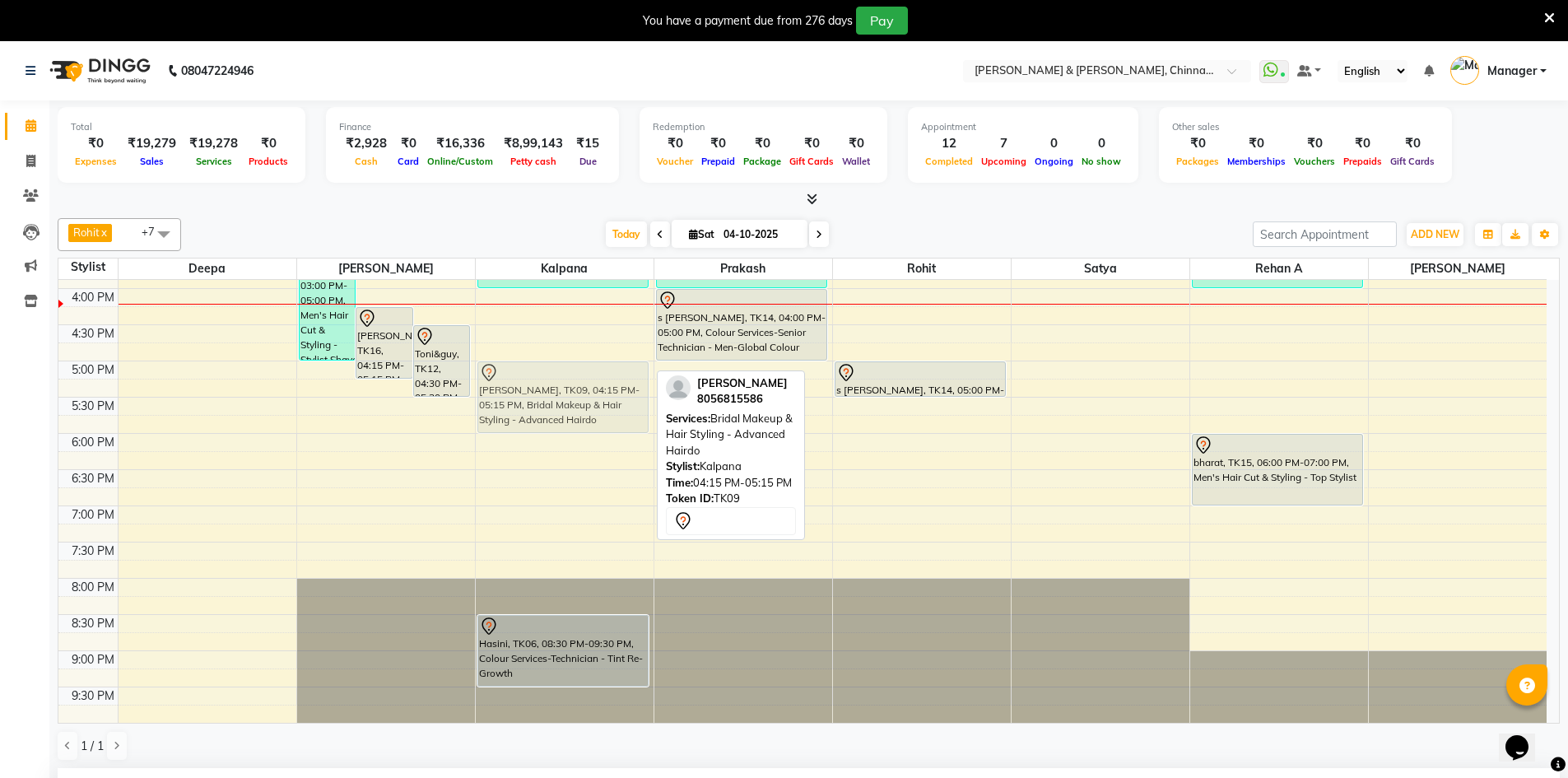
drag, startPoint x: 526, startPoint y: 337, endPoint x: 525, endPoint y: 393, distance: 56.0
click at [525, 393] on div "[PERSON_NAME], TK01, 11:00 AM-12:00 PM, Keratin - [MEDICAL_DATA] Treatment [PER…" at bounding box center [564, 215] width 178 height 1013
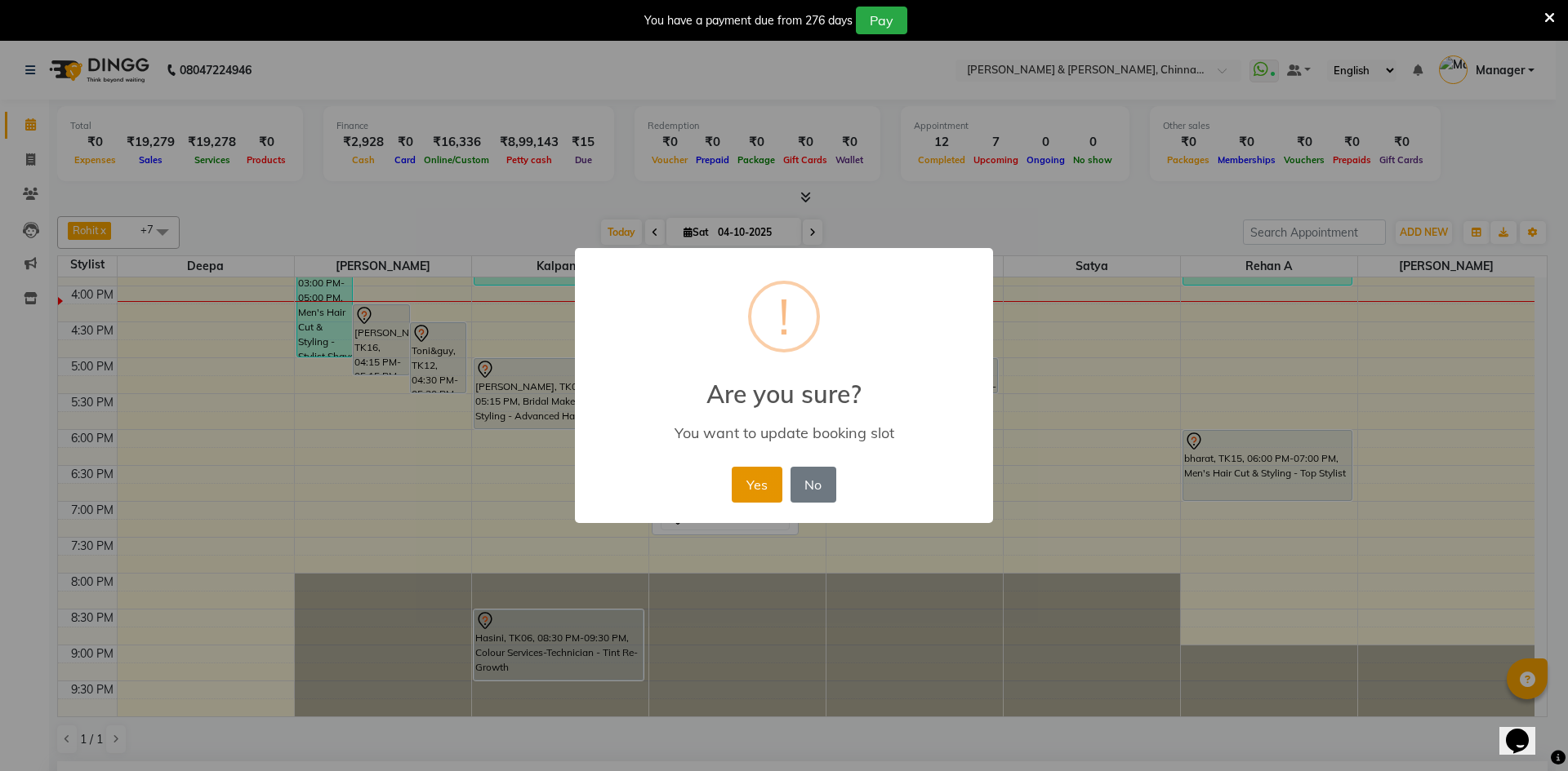
click at [750, 497] on button "Yes" at bounding box center [756, 484] width 50 height 36
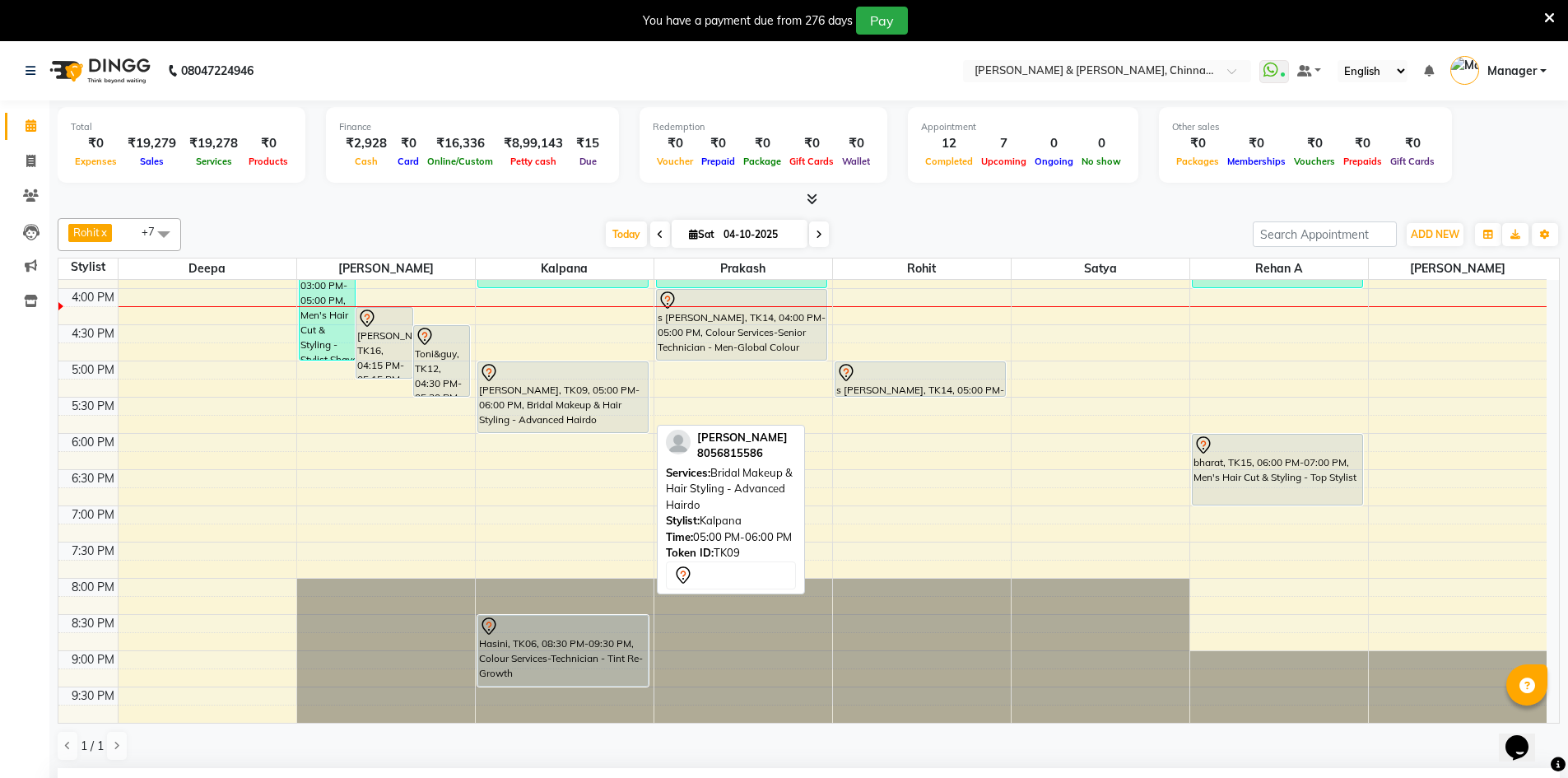
click at [559, 379] on div at bounding box center [563, 372] width 169 height 19
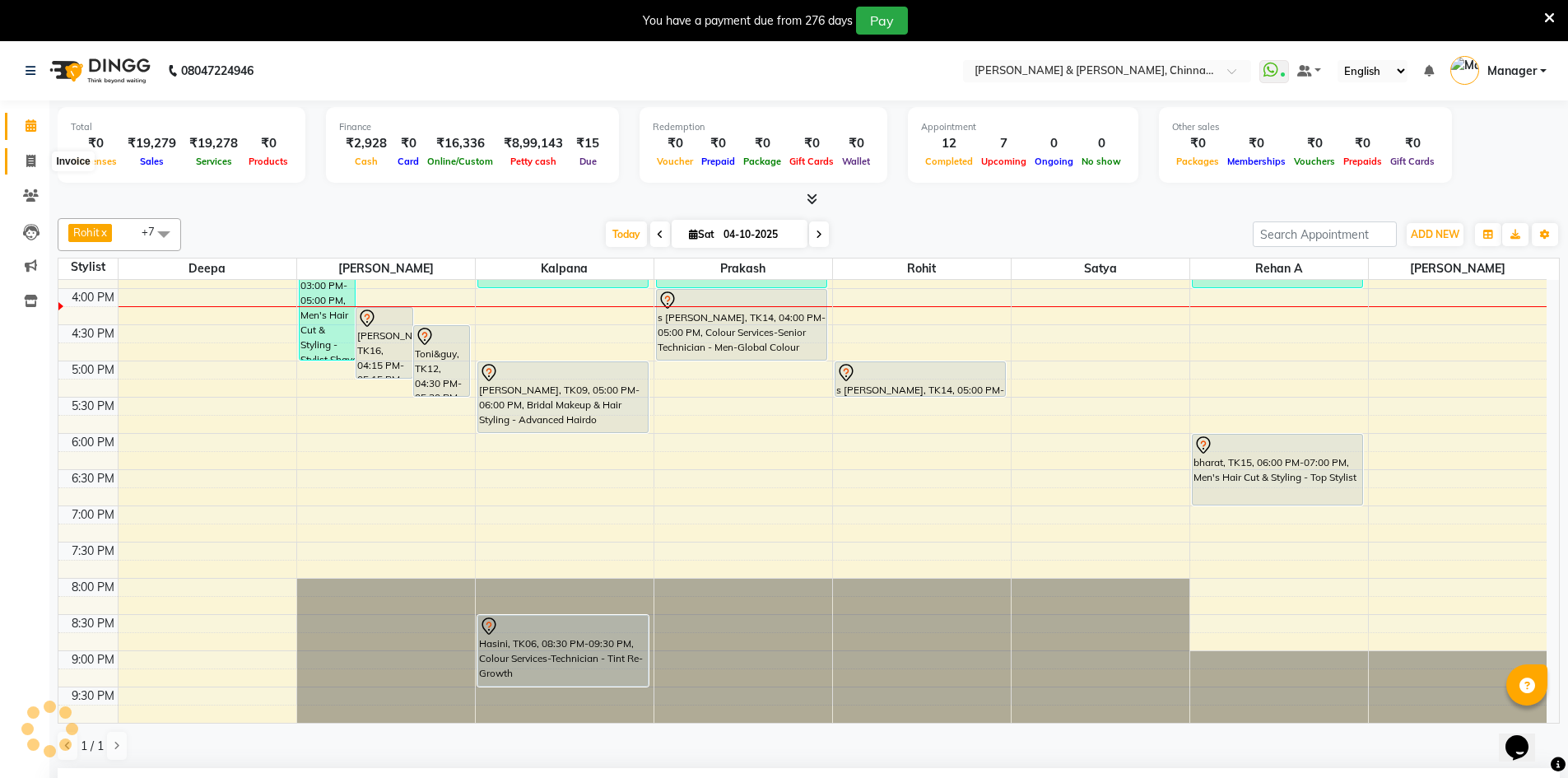
click at [24, 157] on span at bounding box center [31, 162] width 29 height 19
select select "service"
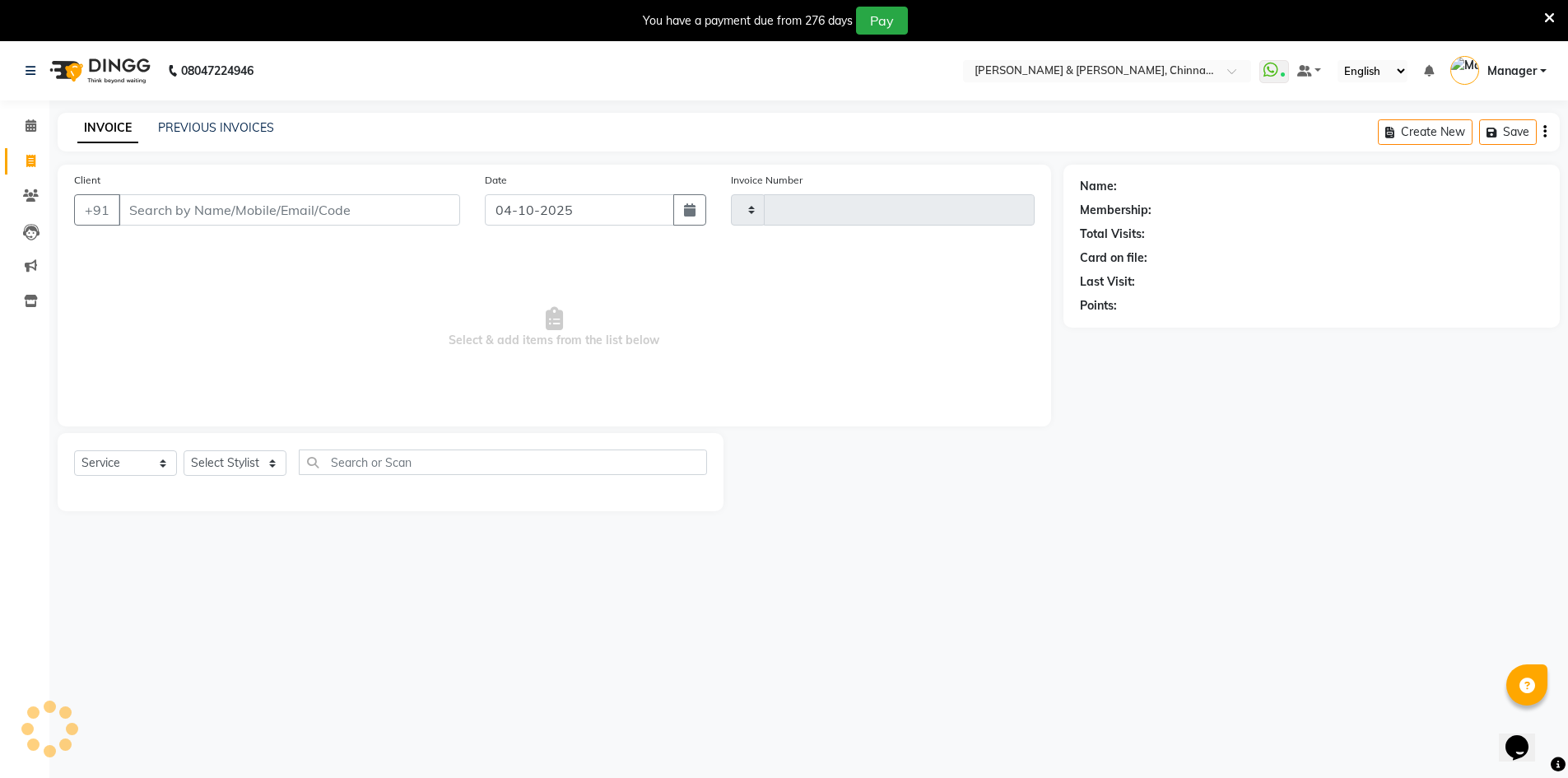
type input "3469"
select select "7388"
click at [31, 125] on icon at bounding box center [30, 126] width 11 height 13
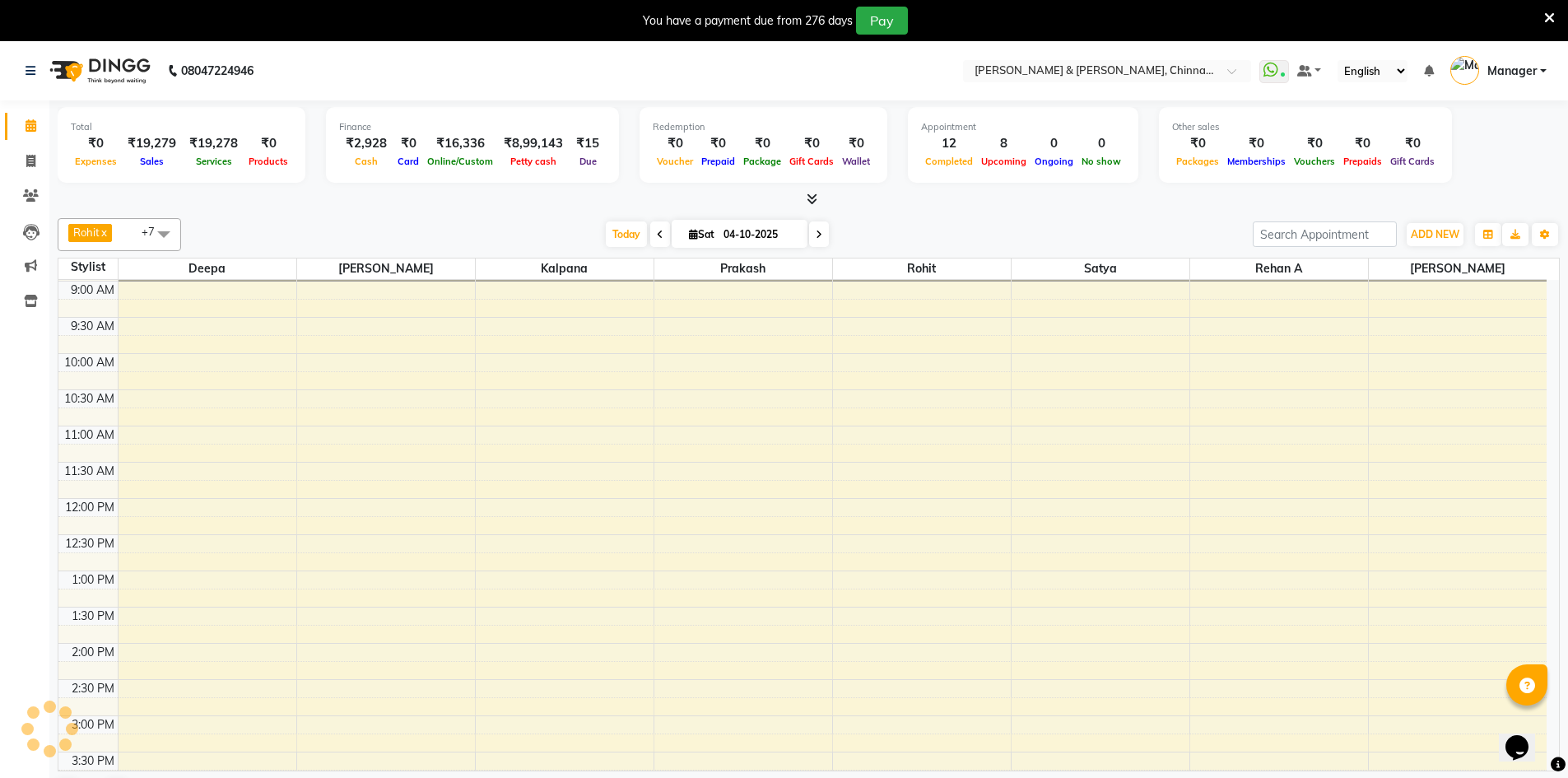
scroll to position [523, 0]
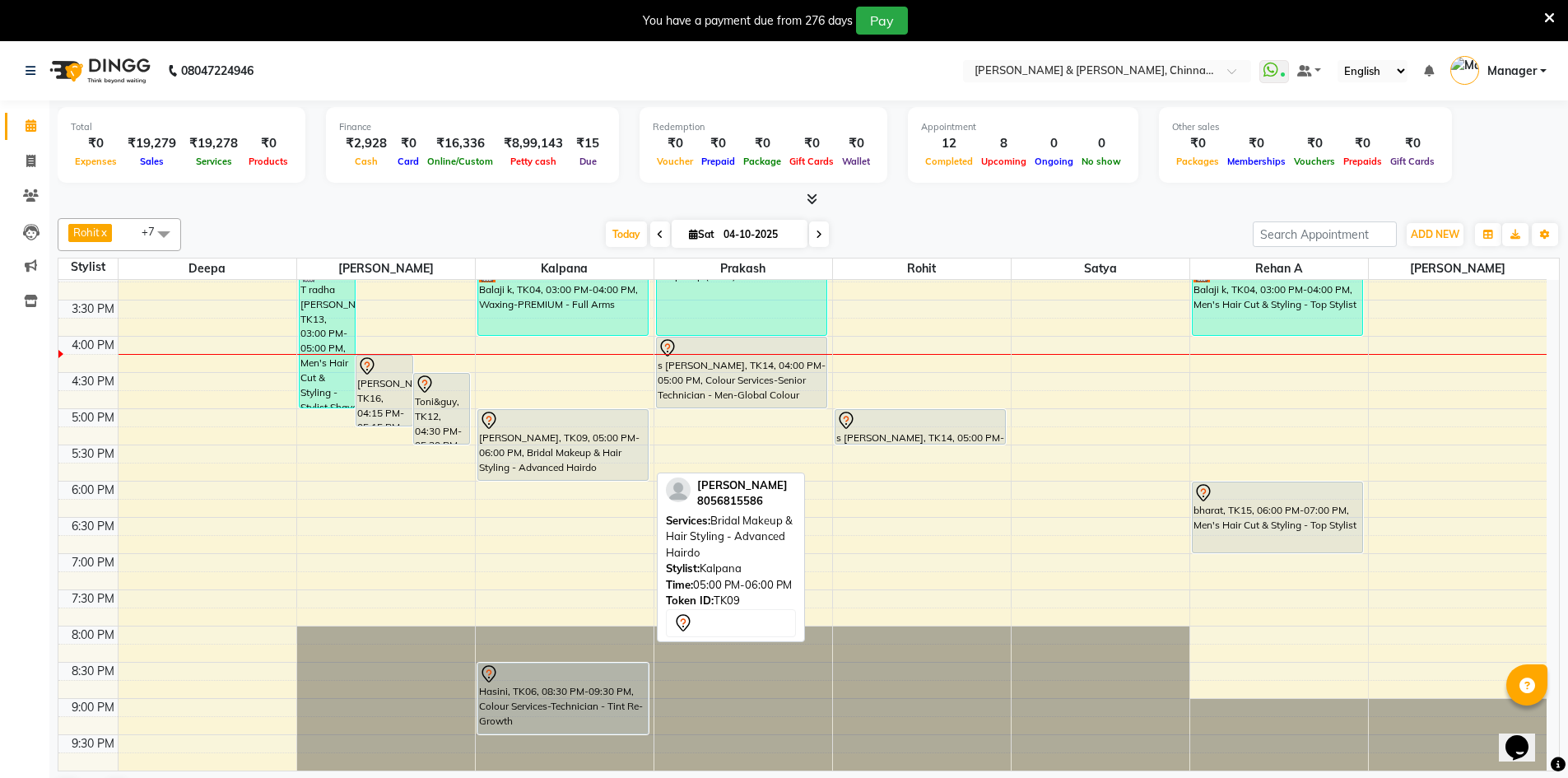
click at [577, 454] on div "[PERSON_NAME], TK09, 05:00 PM-06:00 PM, Bridal Makeup & Hair Styling - Advanced…" at bounding box center [563, 445] width 170 height 70
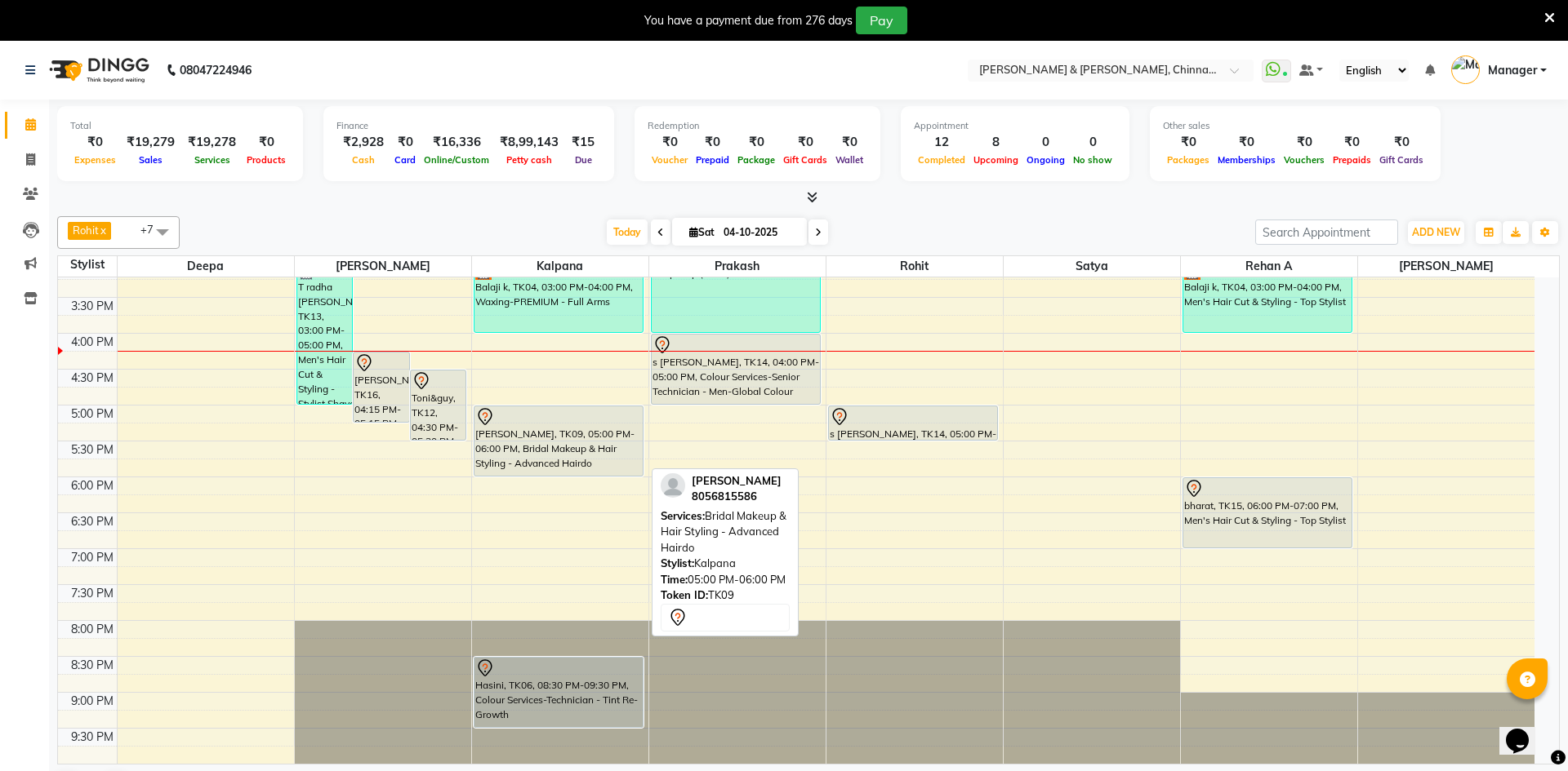
select select "7"
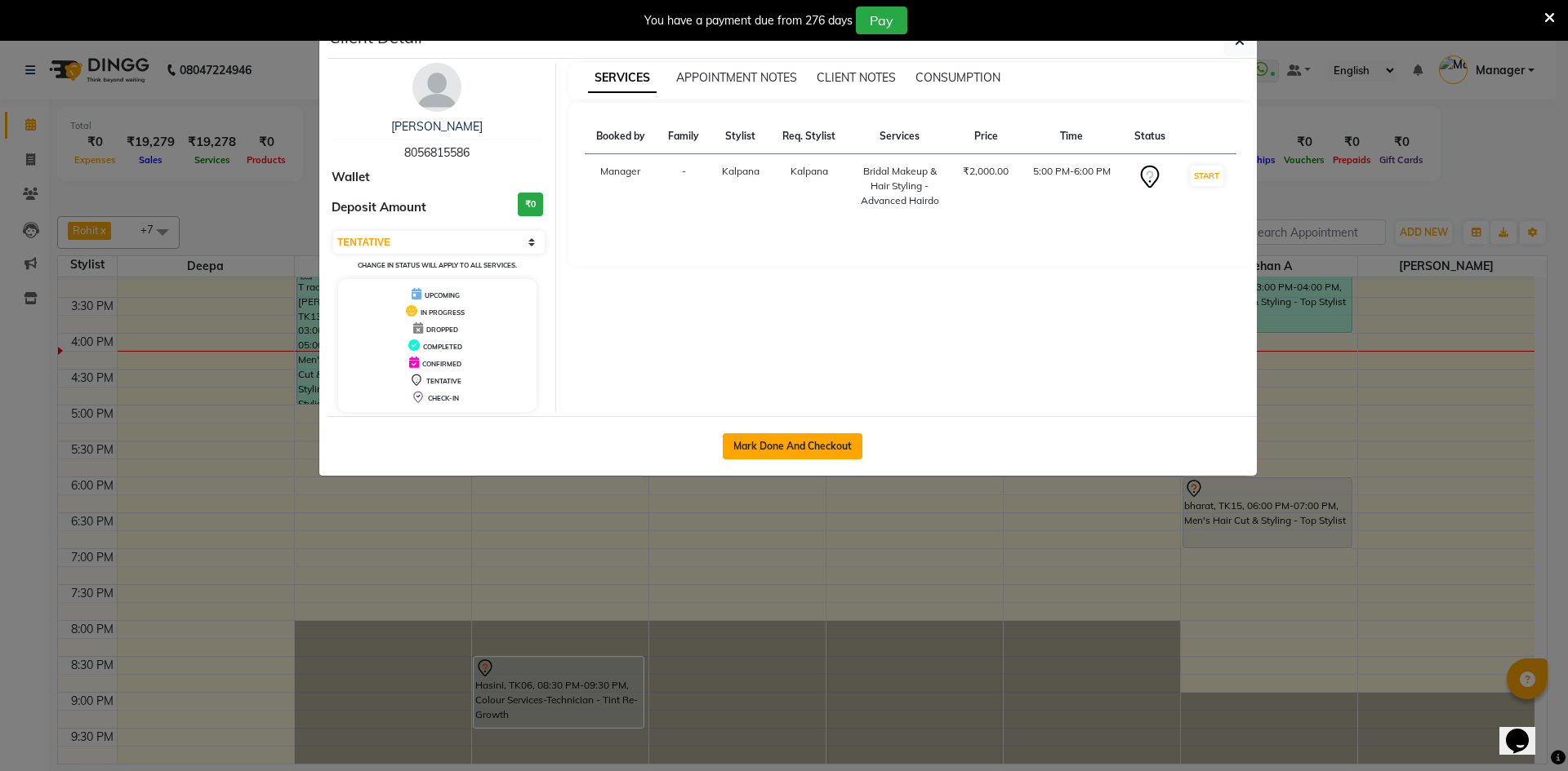
click at [824, 456] on button "Mark Done And Checkout" at bounding box center [792, 446] width 140 height 26
select select "service"
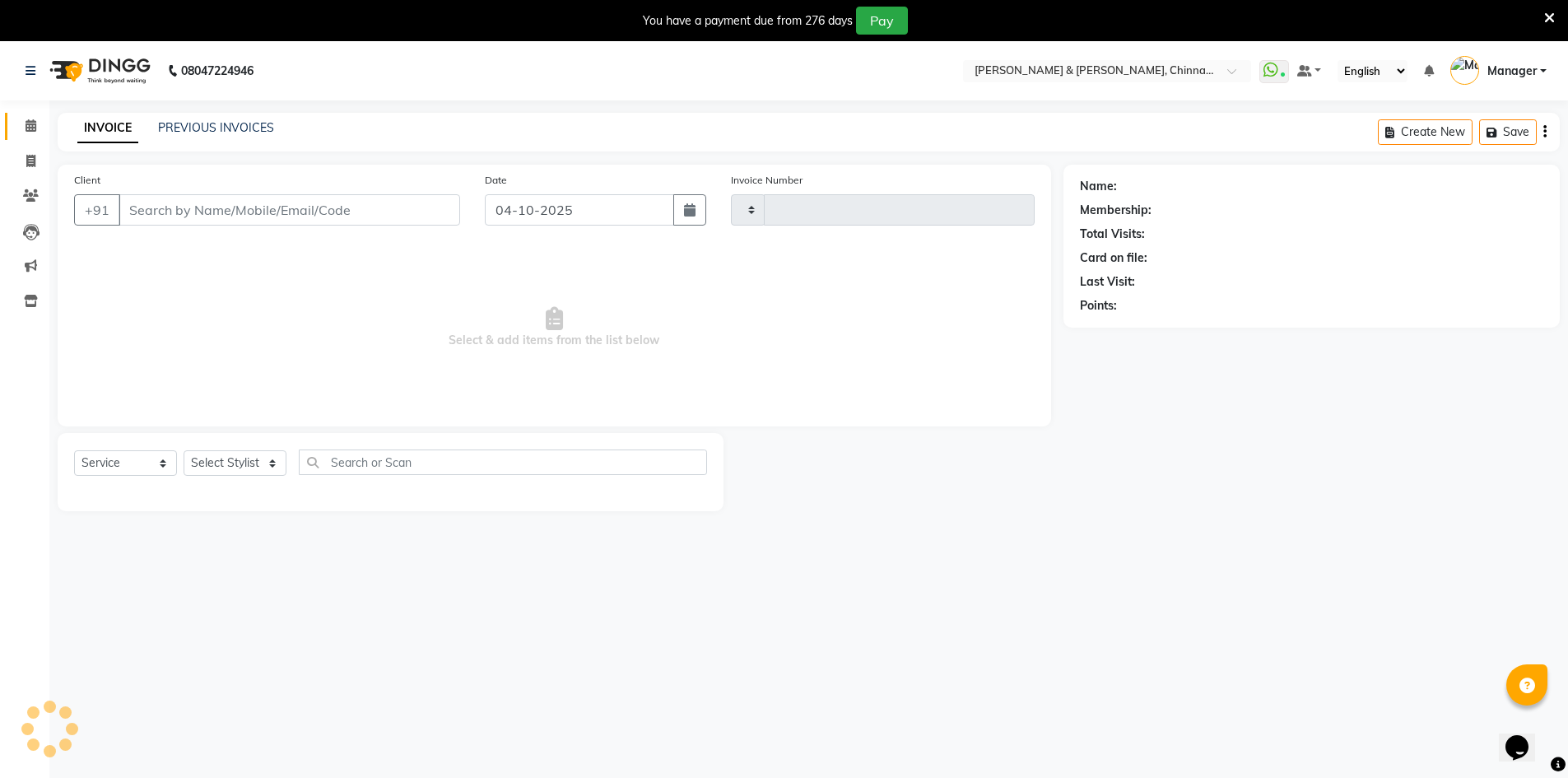
type input "3469"
select select "7388"
type input "8056815586"
select select "65148"
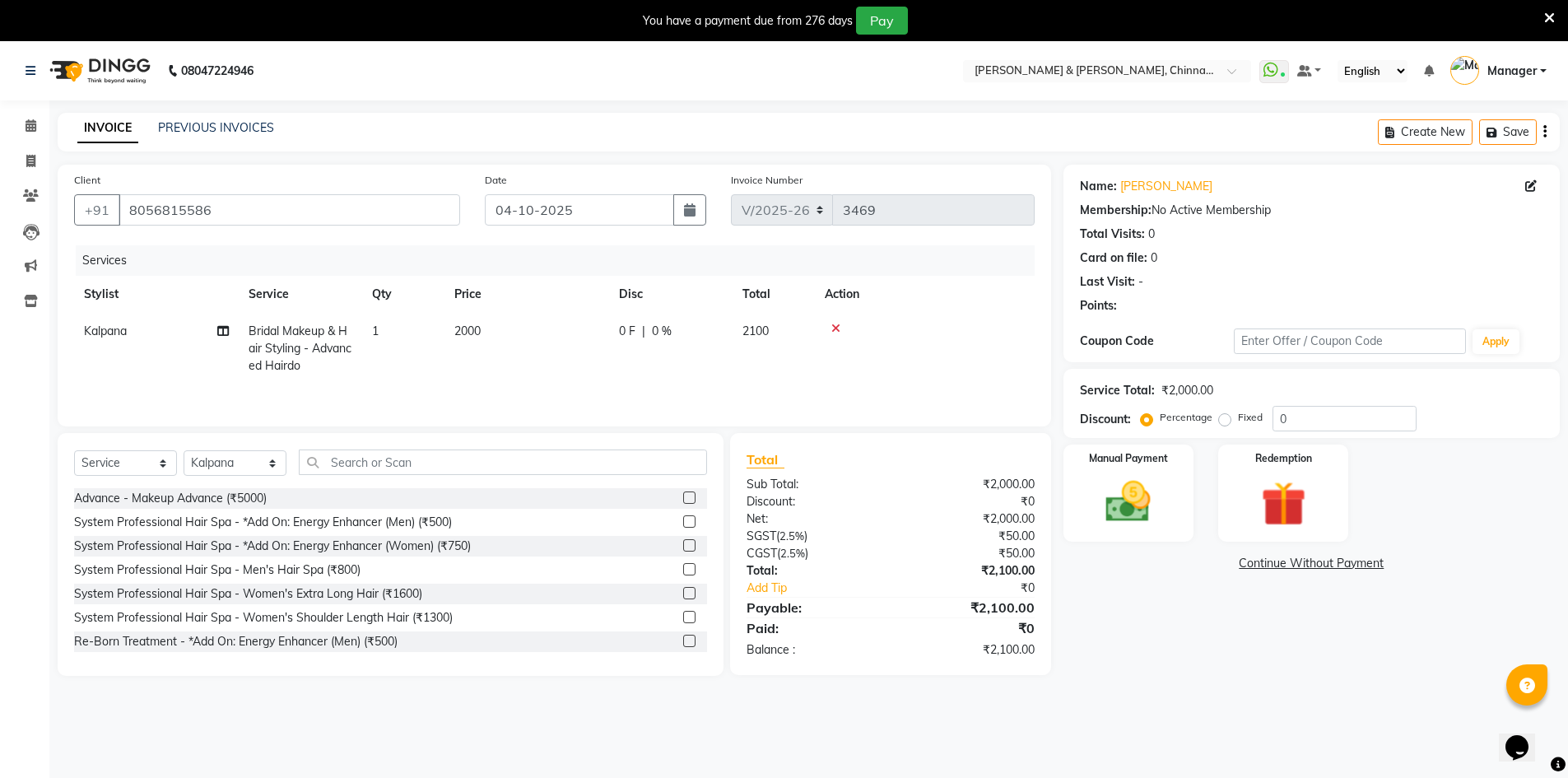
click at [445, 325] on td "2000" at bounding box center [526, 348] width 164 height 72
select select "65148"
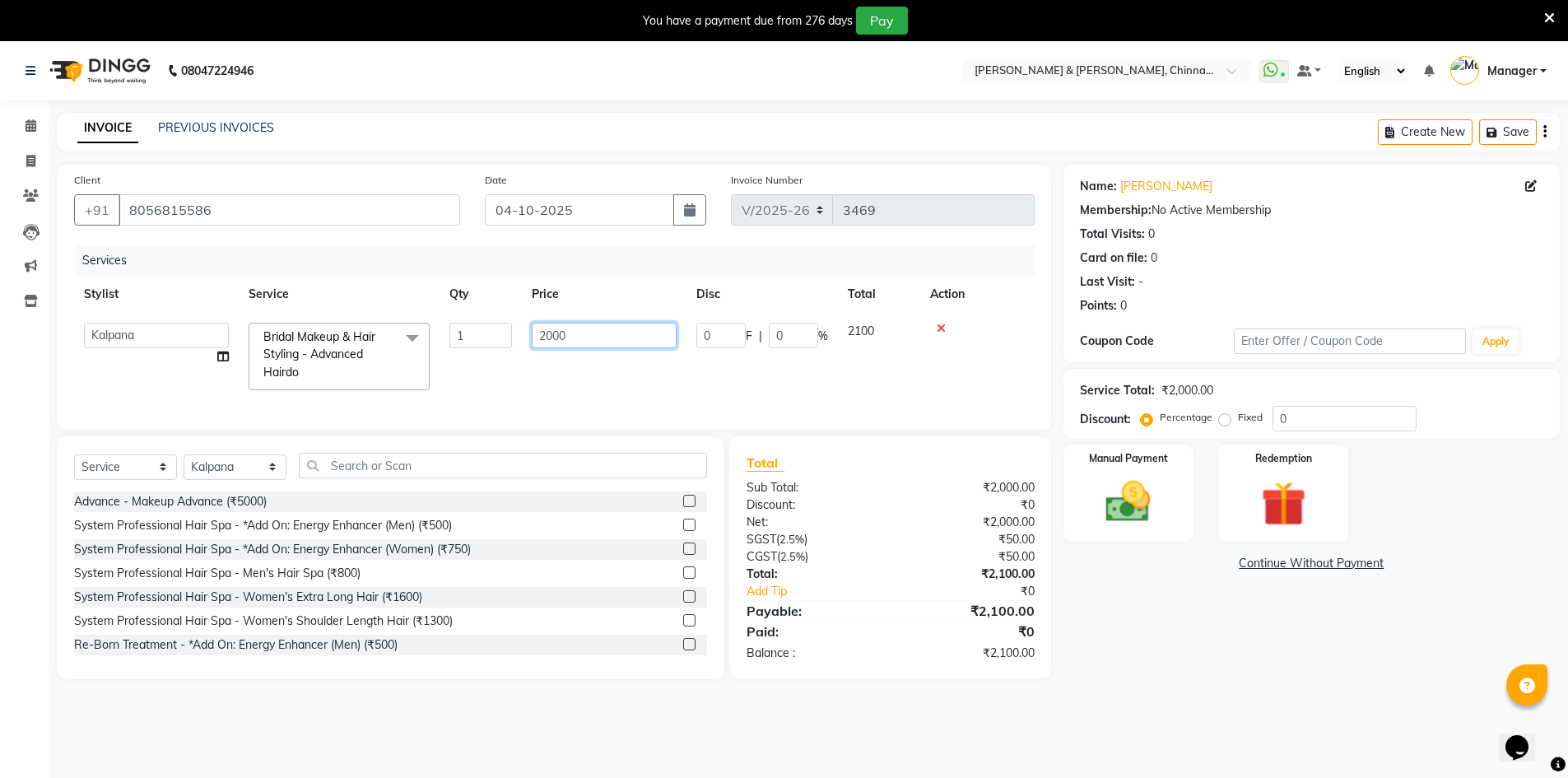
click at [501, 348] on tr "Admin [PERSON_NAME] Dingg support [PERSON_NAME] [PERSON_NAME] Manager [PERSON_N…" at bounding box center [554, 356] width 961 height 87
type input "4500"
click at [1173, 640] on div "Name: [PERSON_NAME] Membership: No Active Membership Total Visits: 0 Card on fi…" at bounding box center [1317, 422] width 509 height 515
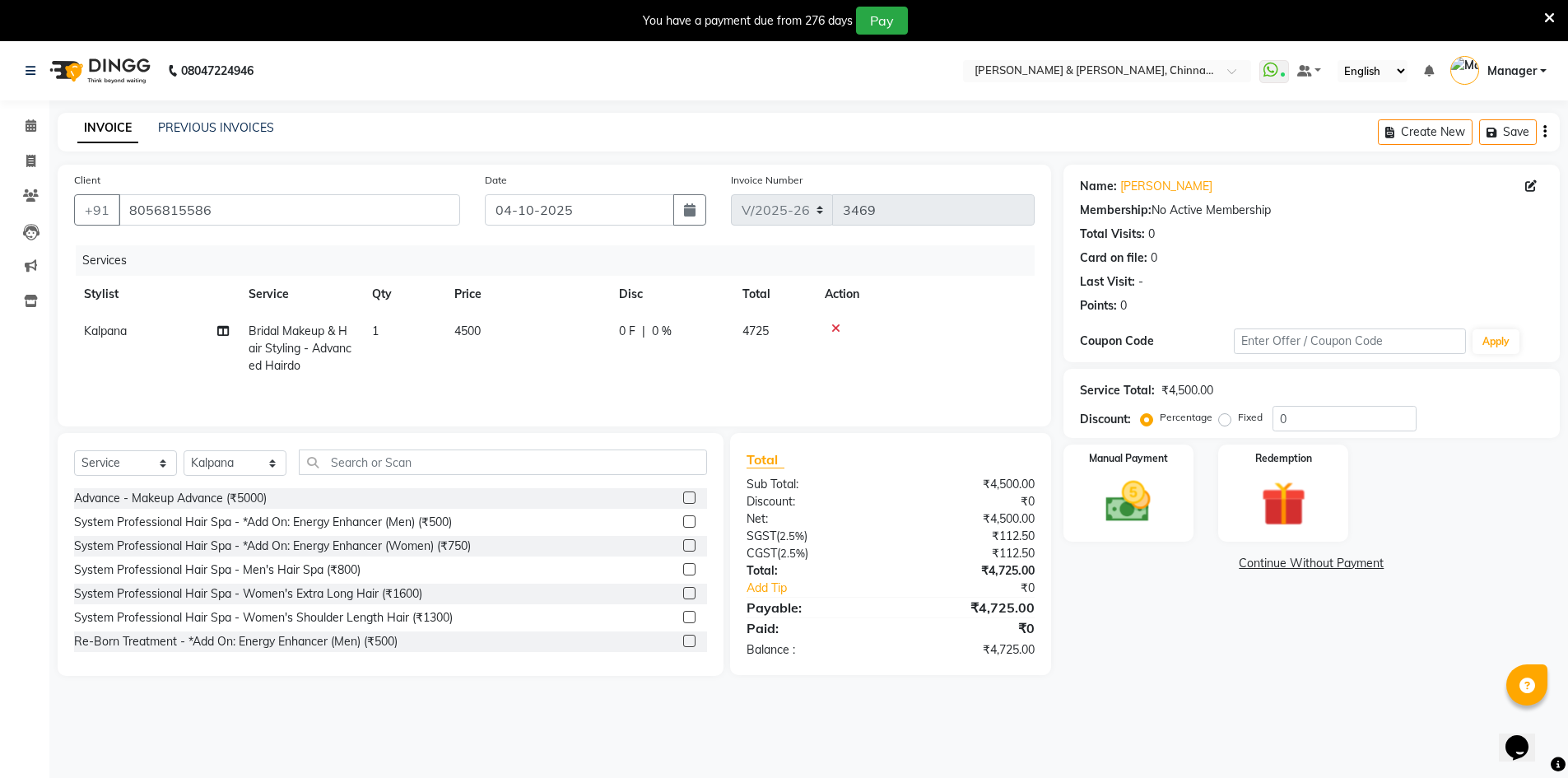
click at [1238, 415] on label "Fixed" at bounding box center [1250, 418] width 24 height 15
click at [1226, 415] on input "Fixed" at bounding box center [1228, 418] width 12 height 12
radio input "true"
click at [1310, 417] on input "0" at bounding box center [1344, 419] width 144 height 25
type input "025"
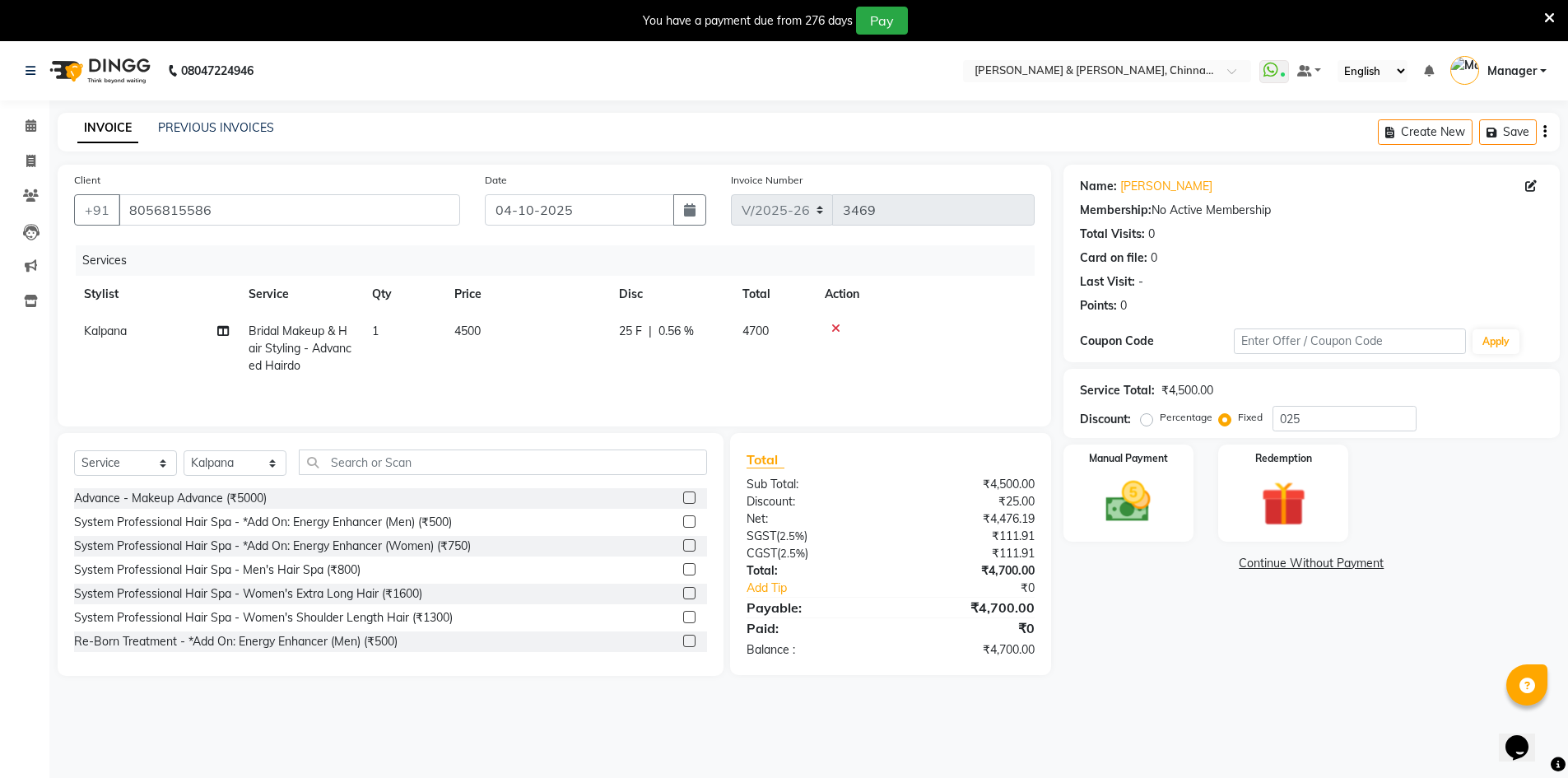
click at [1216, 656] on div "Name: [PERSON_NAME] Membership: No Active Membership Total Visits: 0 Card on fi…" at bounding box center [1317, 420] width 509 height 511
click at [1145, 458] on label "Manual Payment" at bounding box center [1129, 457] width 83 height 16
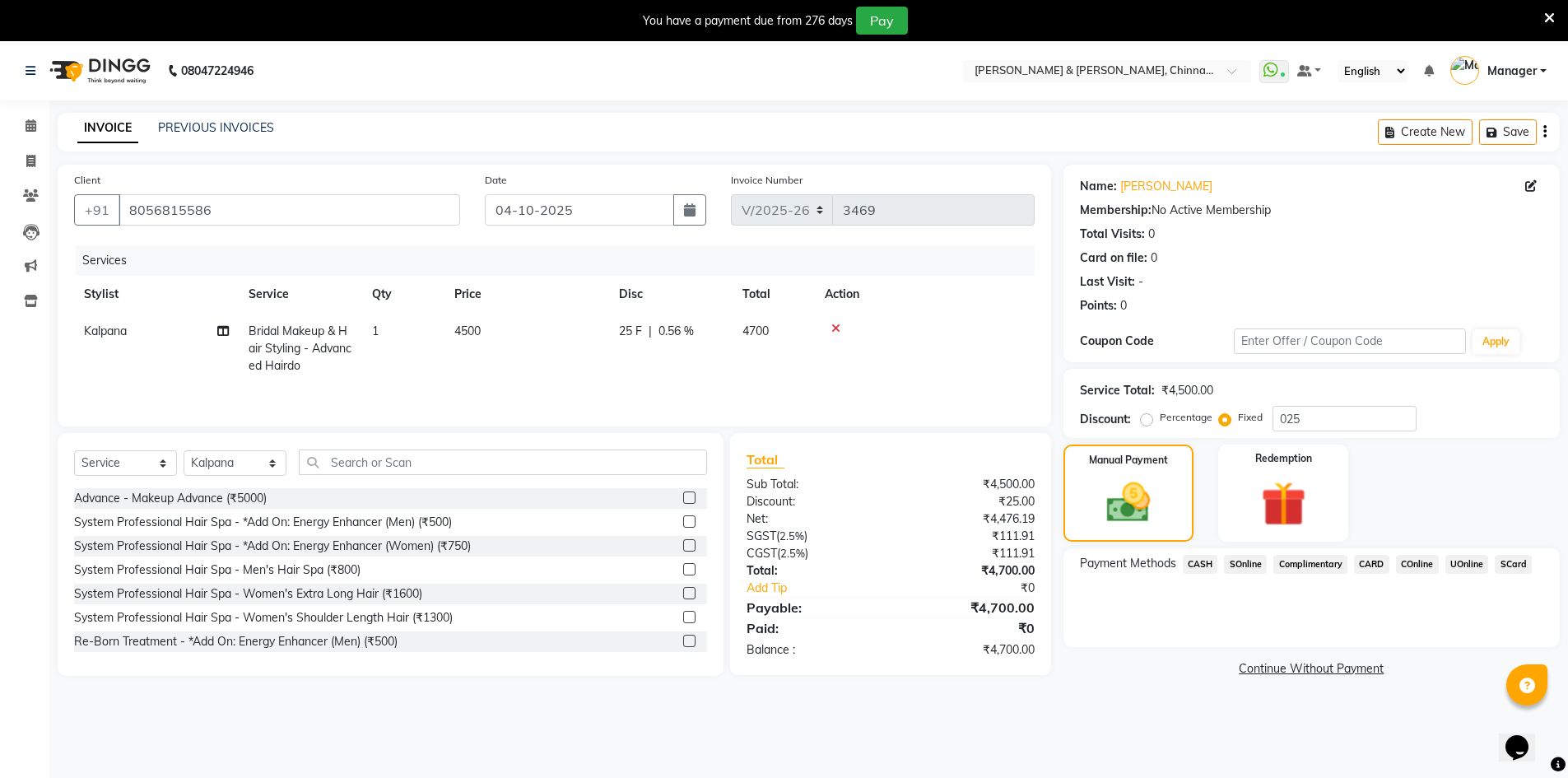
click at [1206, 562] on span "CASH" at bounding box center [1200, 565] width 35 height 19
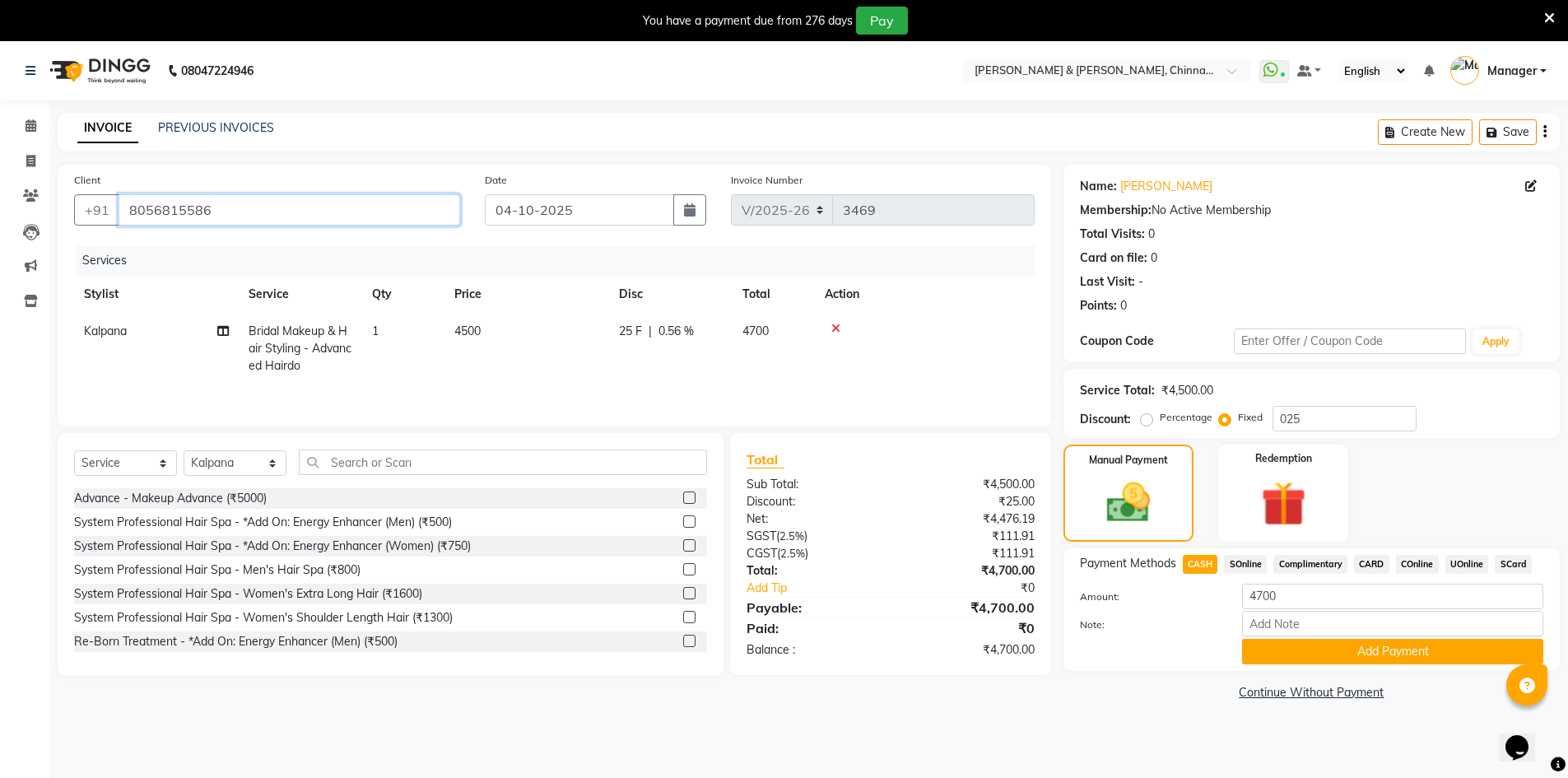
drag, startPoint x: 213, startPoint y: 212, endPoint x: 121, endPoint y: 219, distance: 92.3
click at [121, 219] on input "8056815586" at bounding box center [289, 209] width 342 height 31
click at [1472, 652] on button "Add Payment" at bounding box center [1393, 651] width 301 height 25
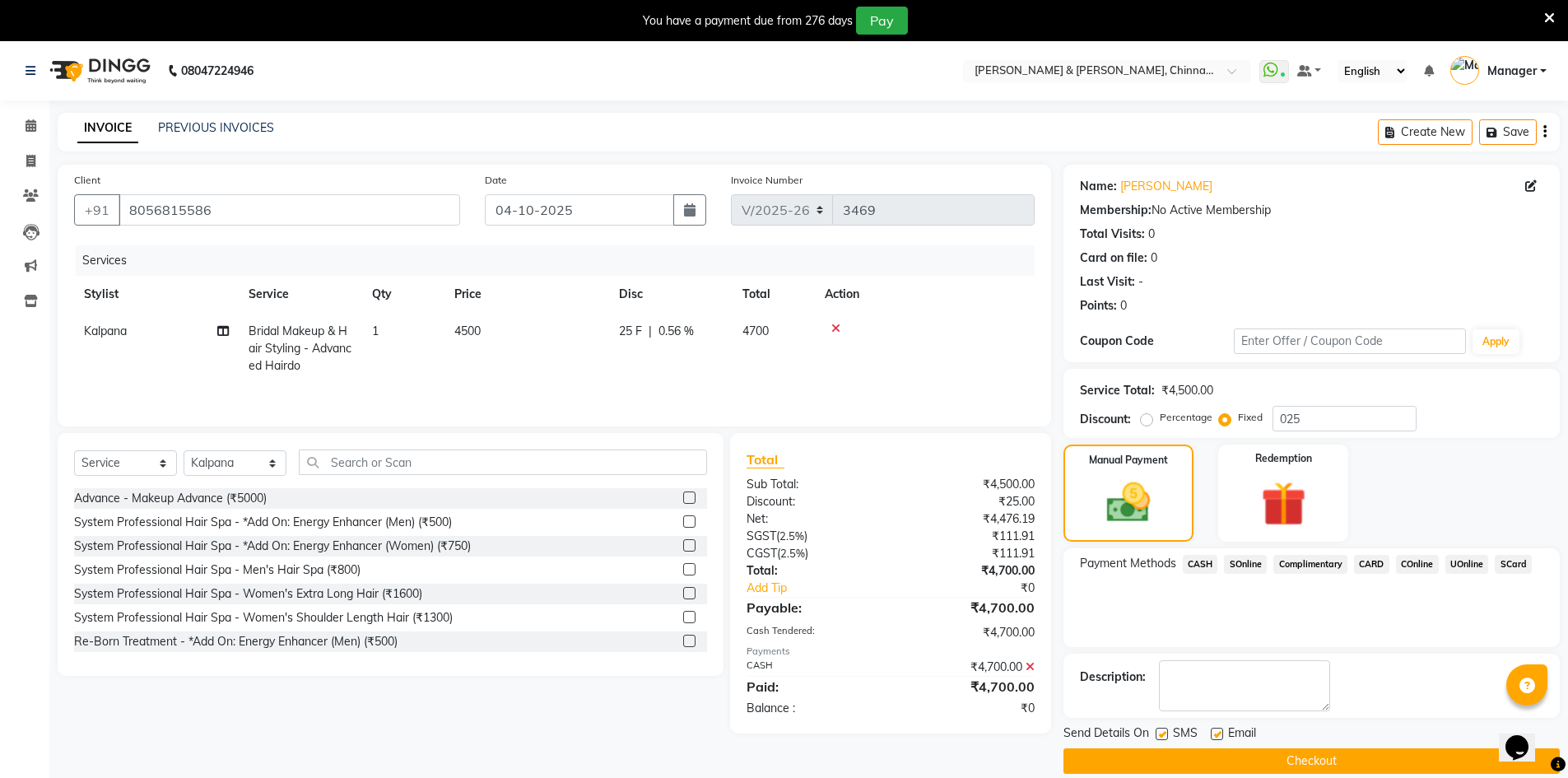
click at [1374, 768] on button "Checkout" at bounding box center [1312, 761] width 497 height 25
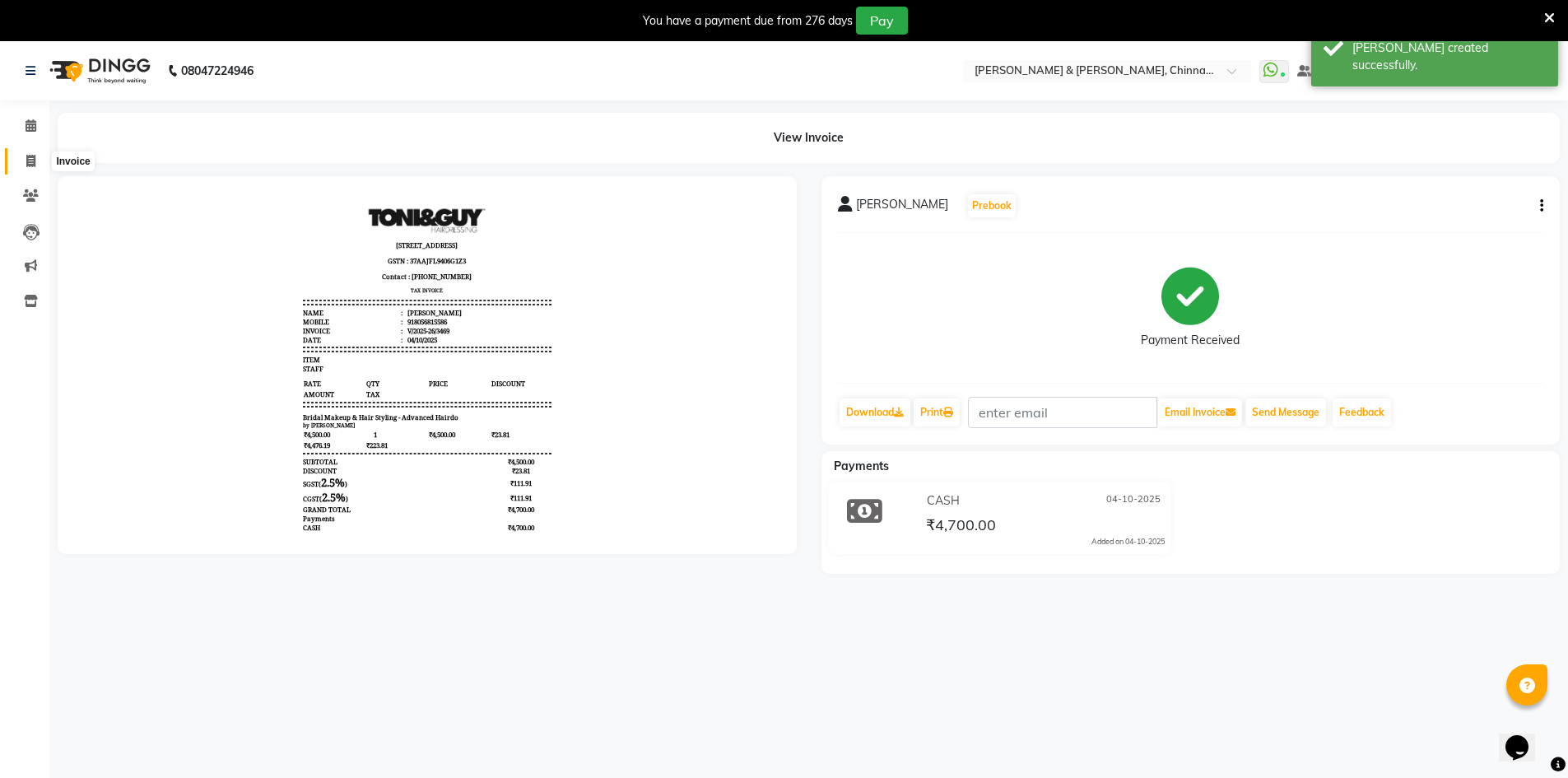
click at [36, 159] on span at bounding box center [31, 162] width 29 height 19
select select "service"
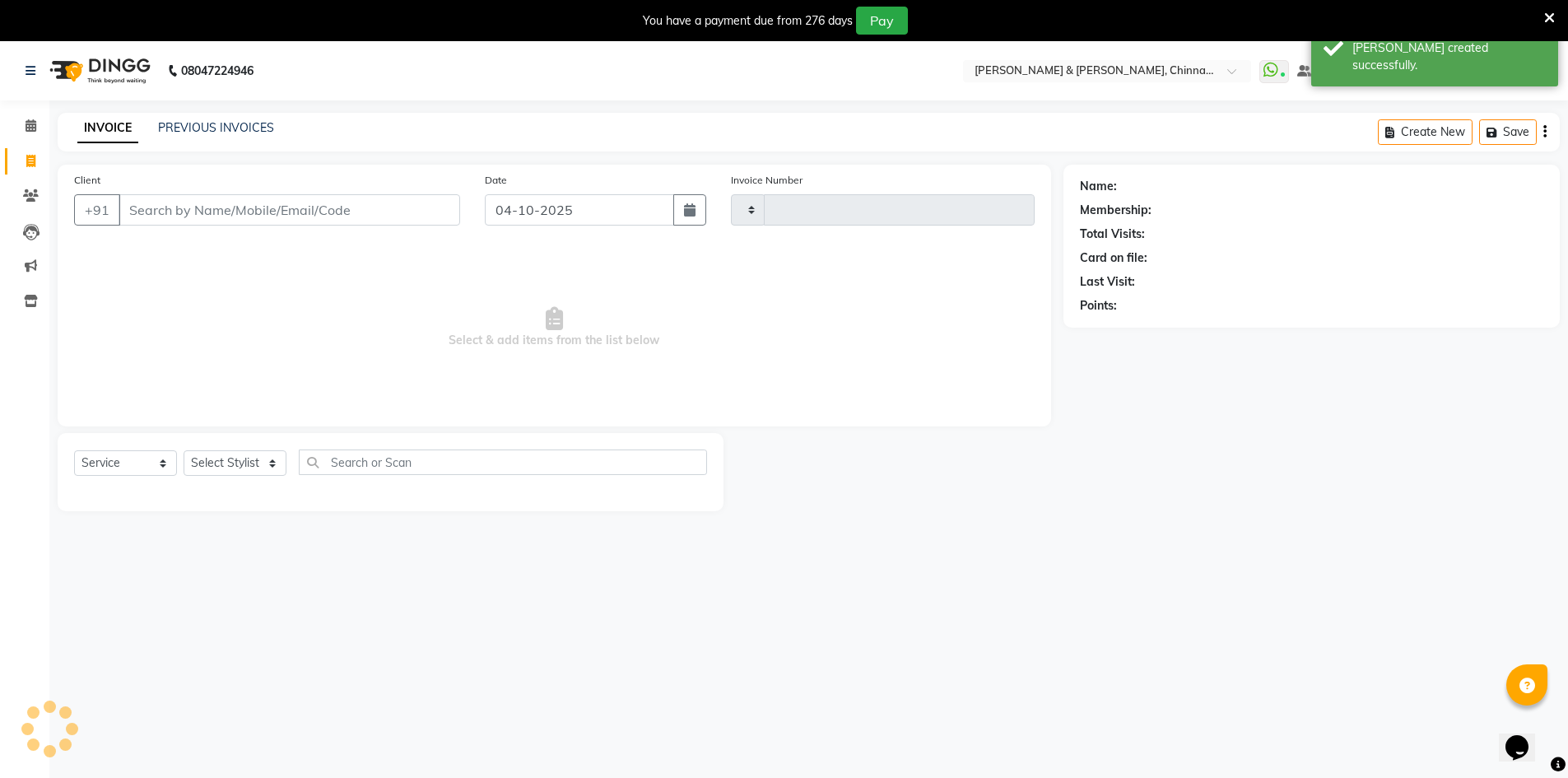
type input "3470"
select select "7388"
click at [184, 125] on link "PREVIOUS INVOICES" at bounding box center [216, 127] width 116 height 15
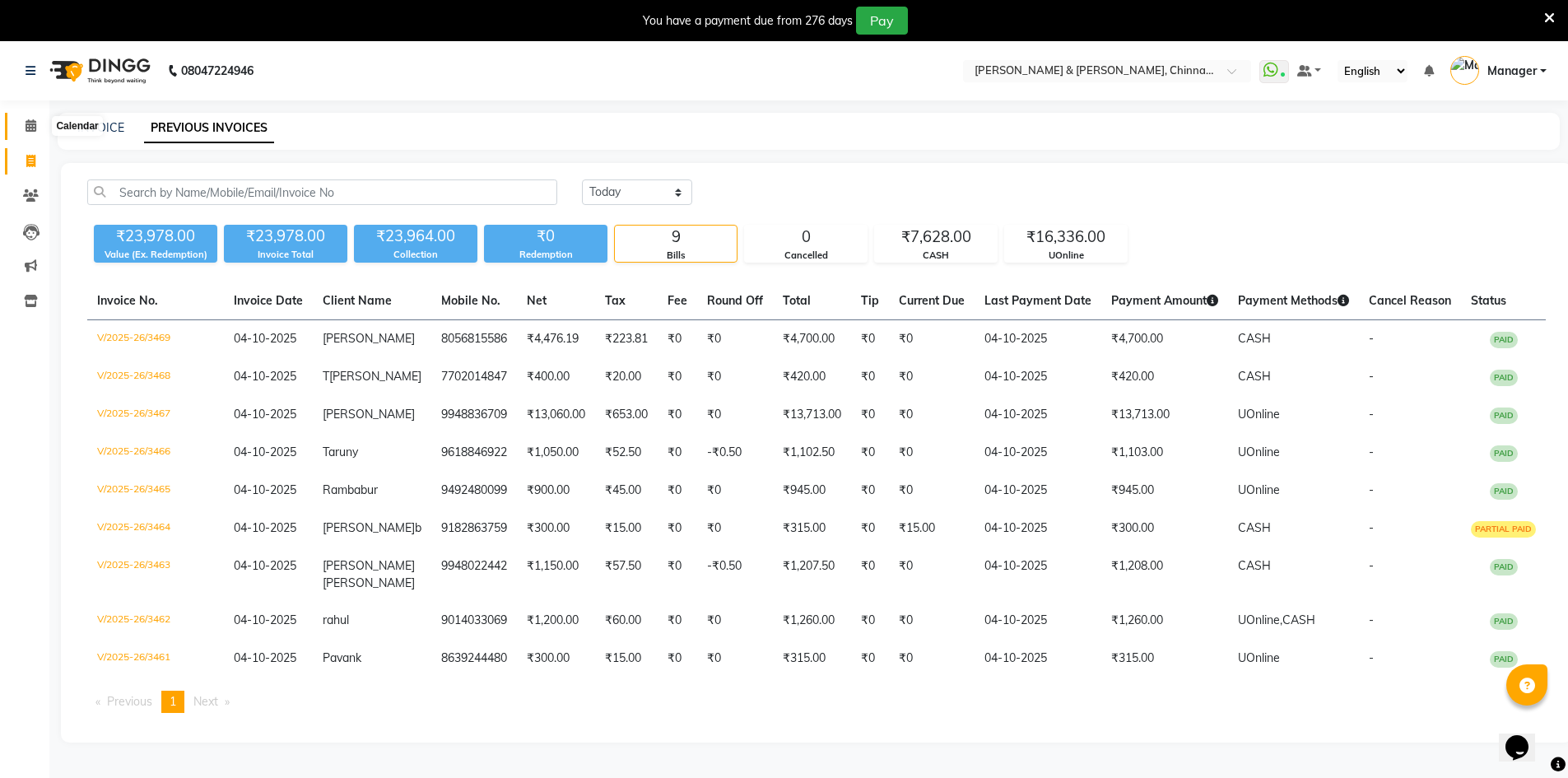
click at [37, 120] on span at bounding box center [31, 127] width 29 height 19
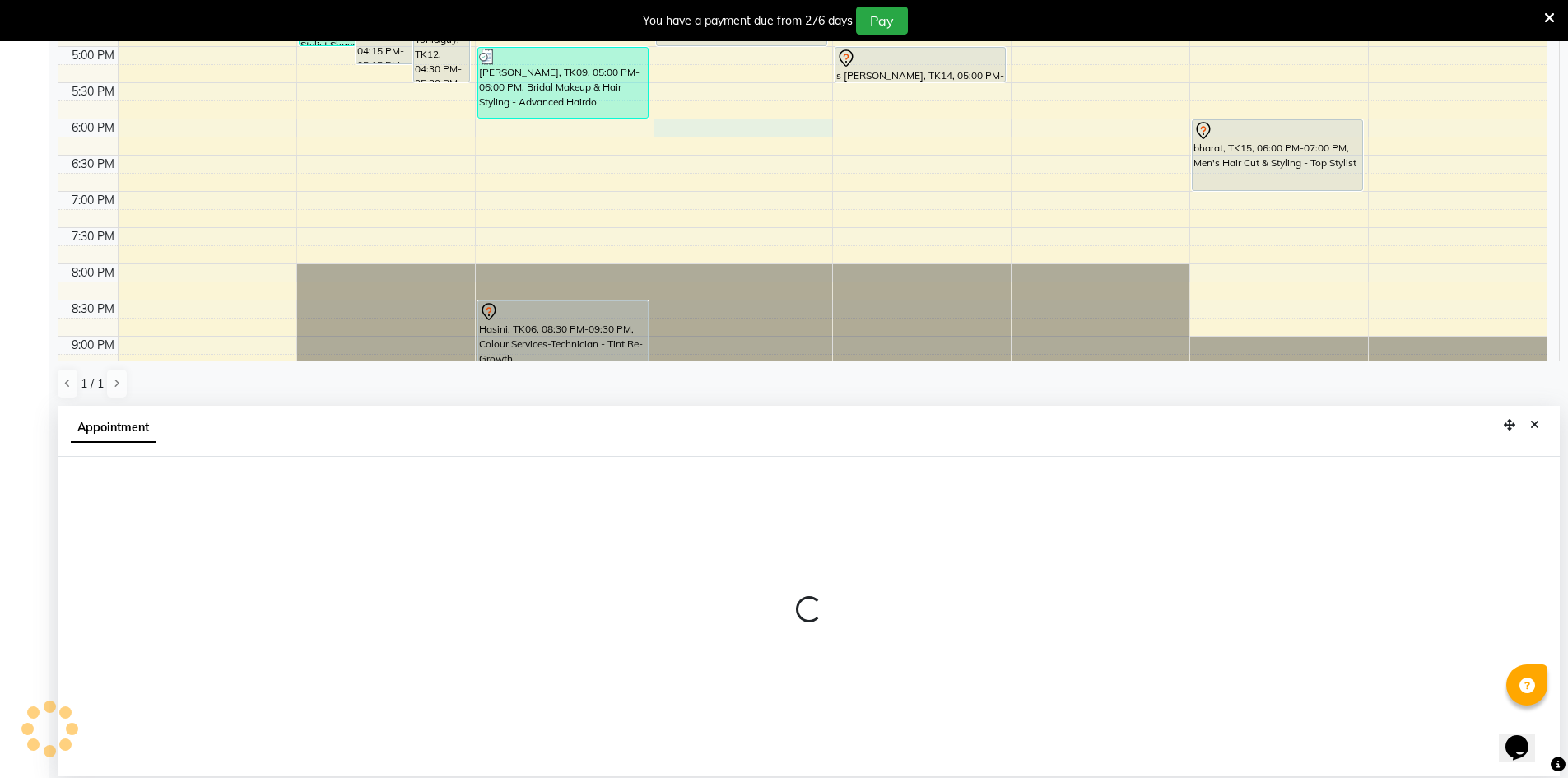
scroll to position [365, 0]
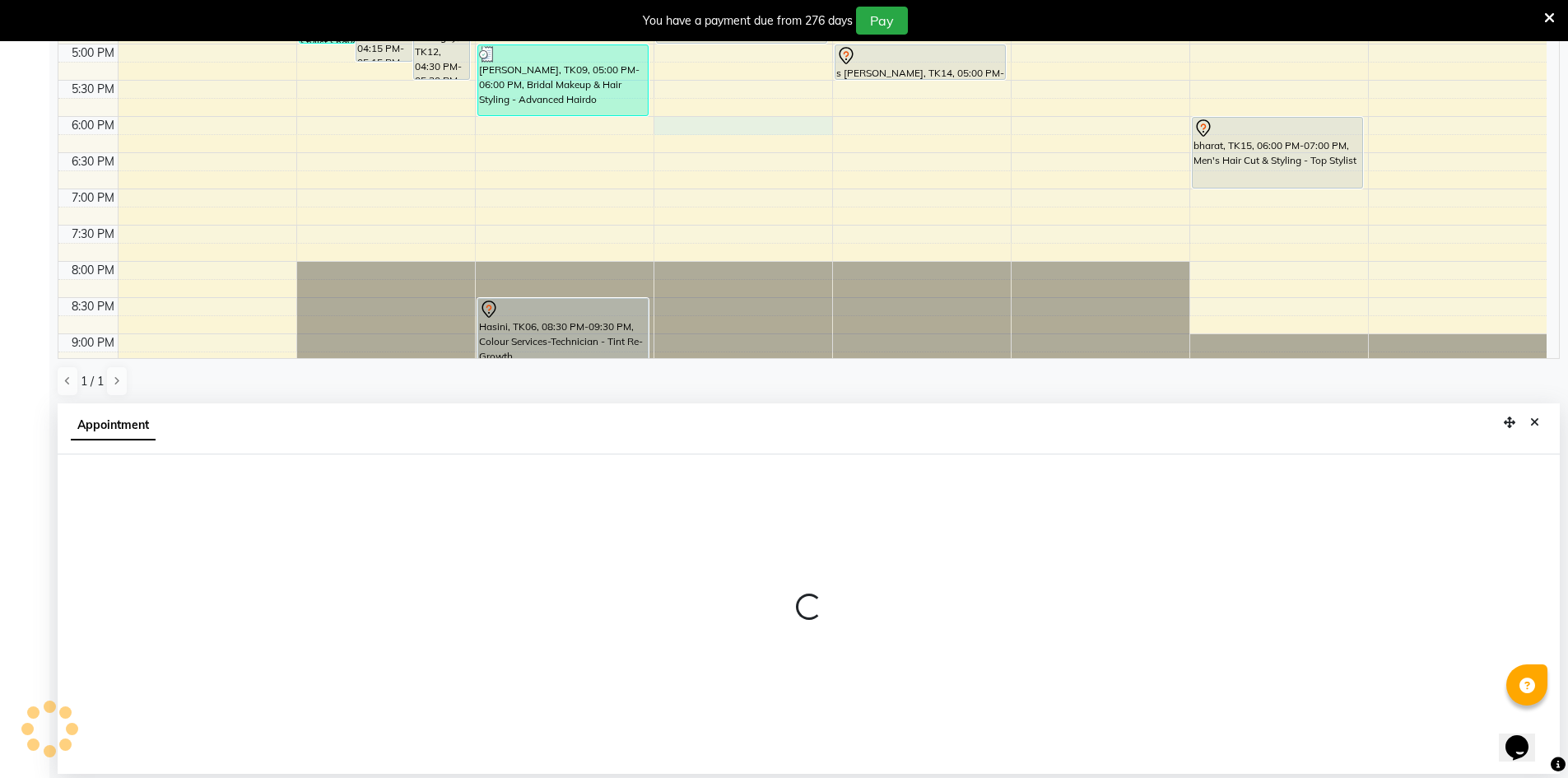
select select "65146"
select select "1080"
select select "tentative"
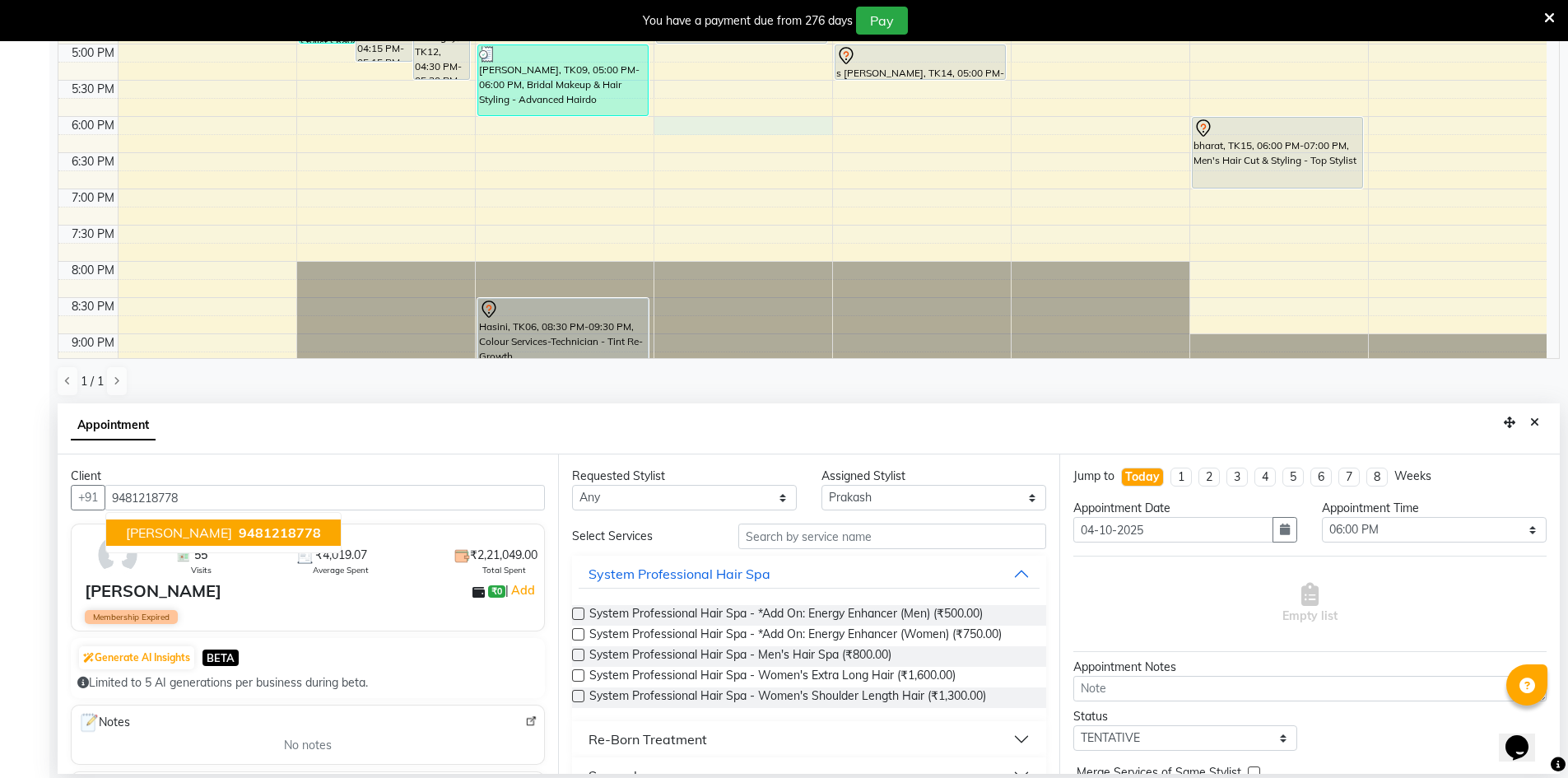
click at [267, 530] on button "[PERSON_NAME] 9481218778" at bounding box center [224, 532] width 234 height 26
type input "9481218778"
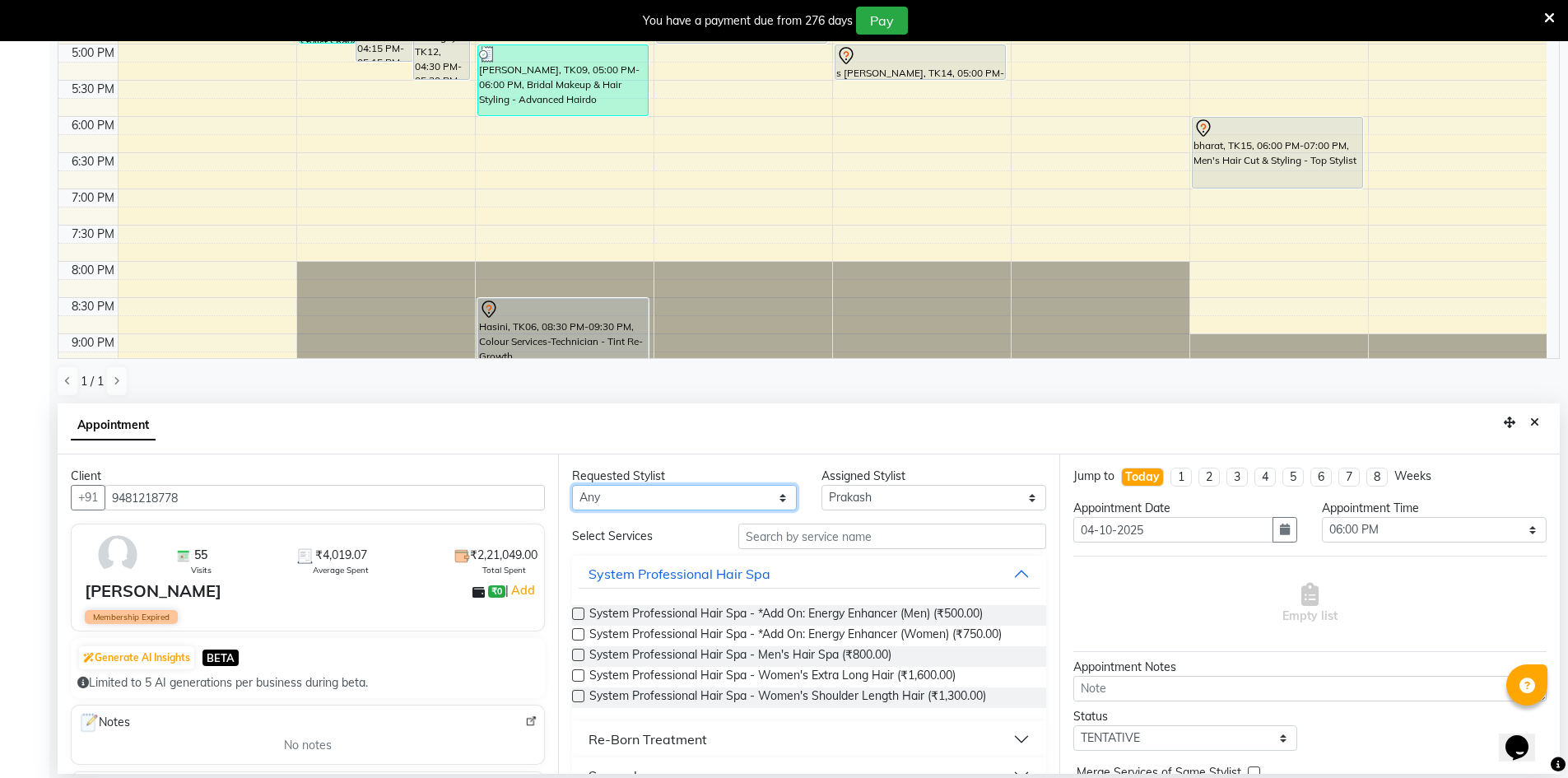
click at [690, 498] on select "Any [PERSON_NAME] [PERSON_NAME] [PERSON_NAME] A [PERSON_NAME]" at bounding box center [684, 498] width 224 height 25
select select "65146"
click at [572, 485] on select "Any [PERSON_NAME] [PERSON_NAME] [PERSON_NAME] A [PERSON_NAME]" at bounding box center [684, 498] width 224 height 25
click at [828, 536] on input "text" at bounding box center [892, 537] width 308 height 25
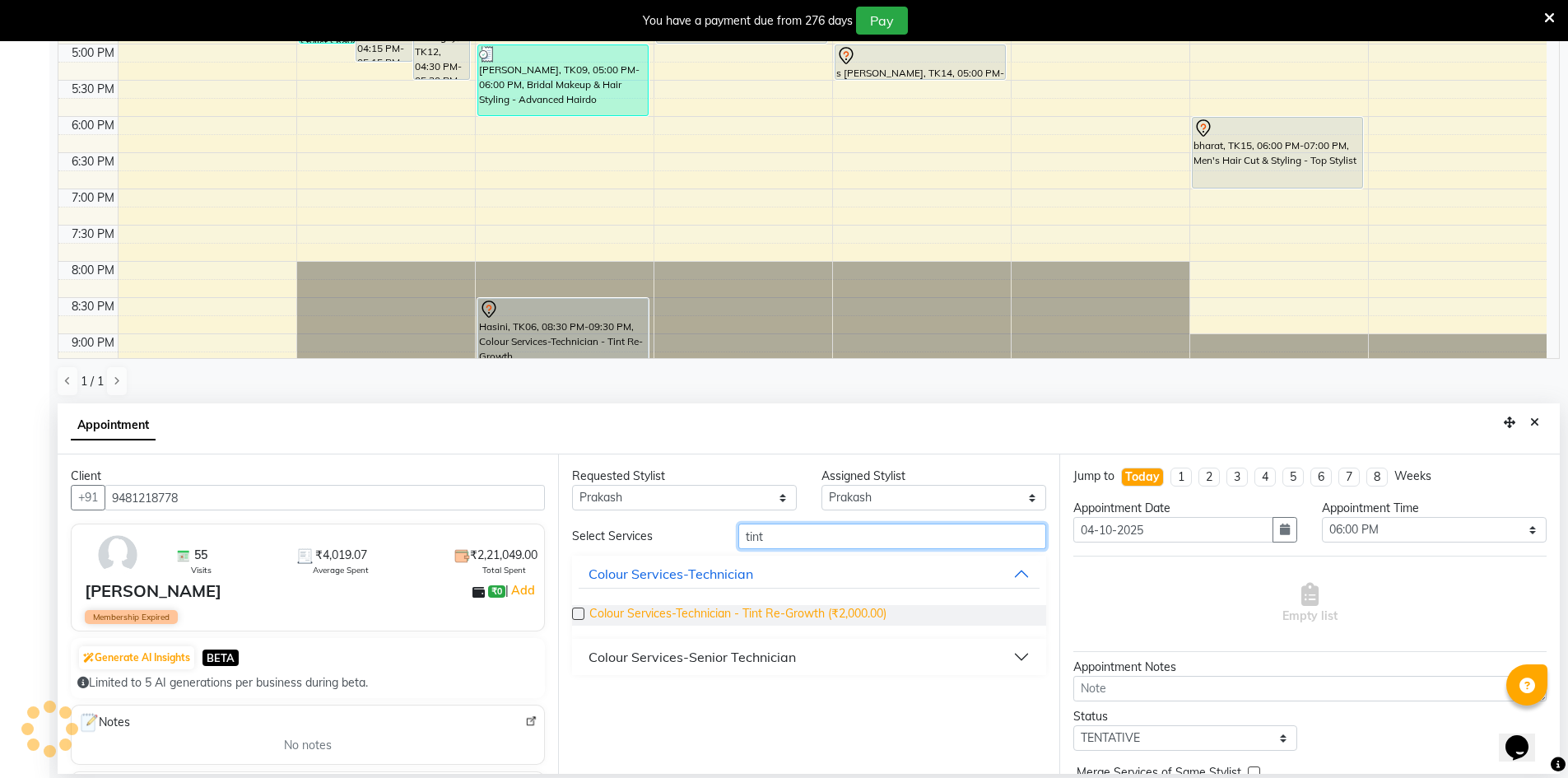
type input "tint"
click at [849, 624] on span "Colour Services-Technician - Tint Re-Growth (₹2,000.00)" at bounding box center [738, 615] width 297 height 20
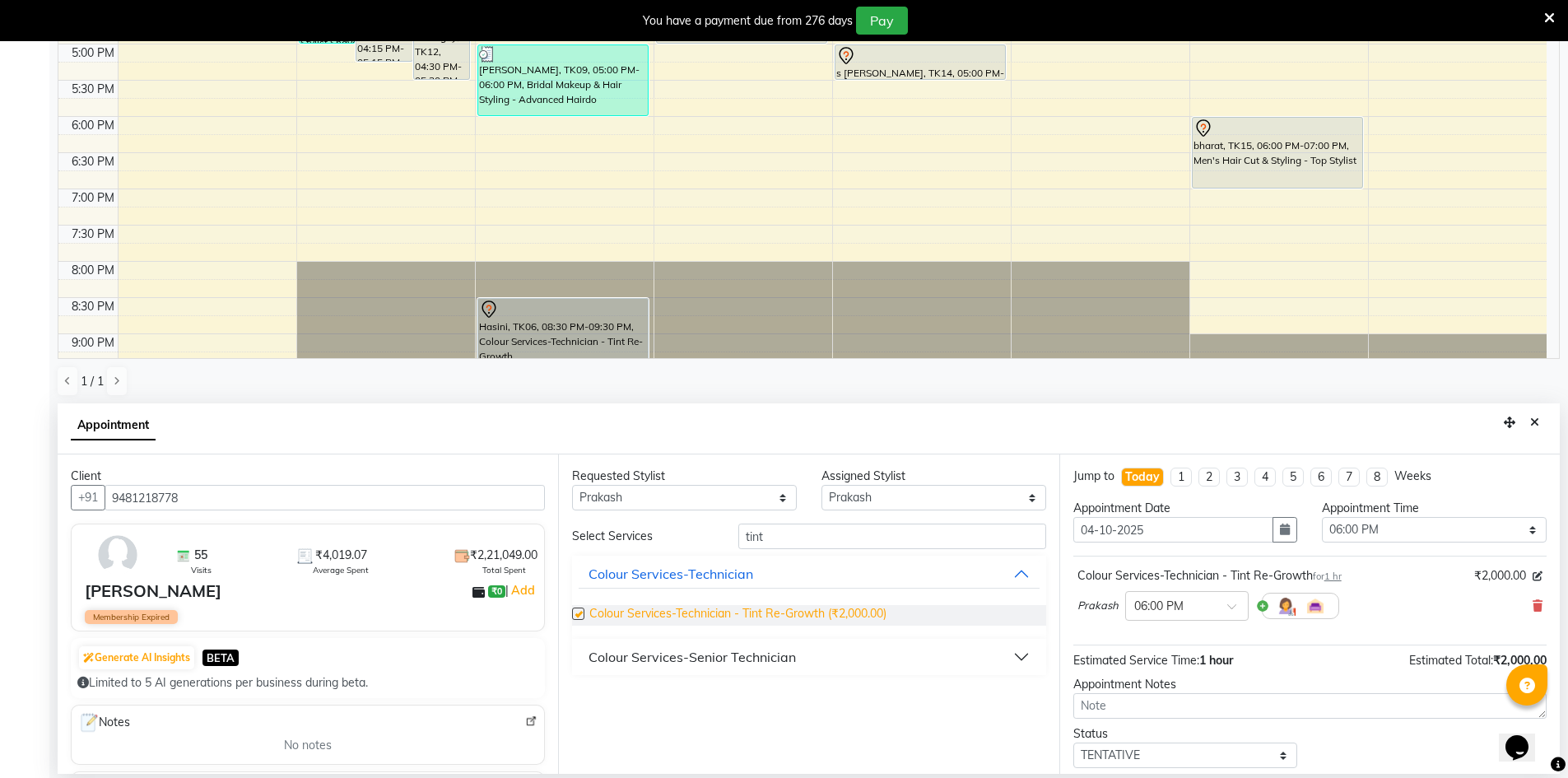
checkbox input "false"
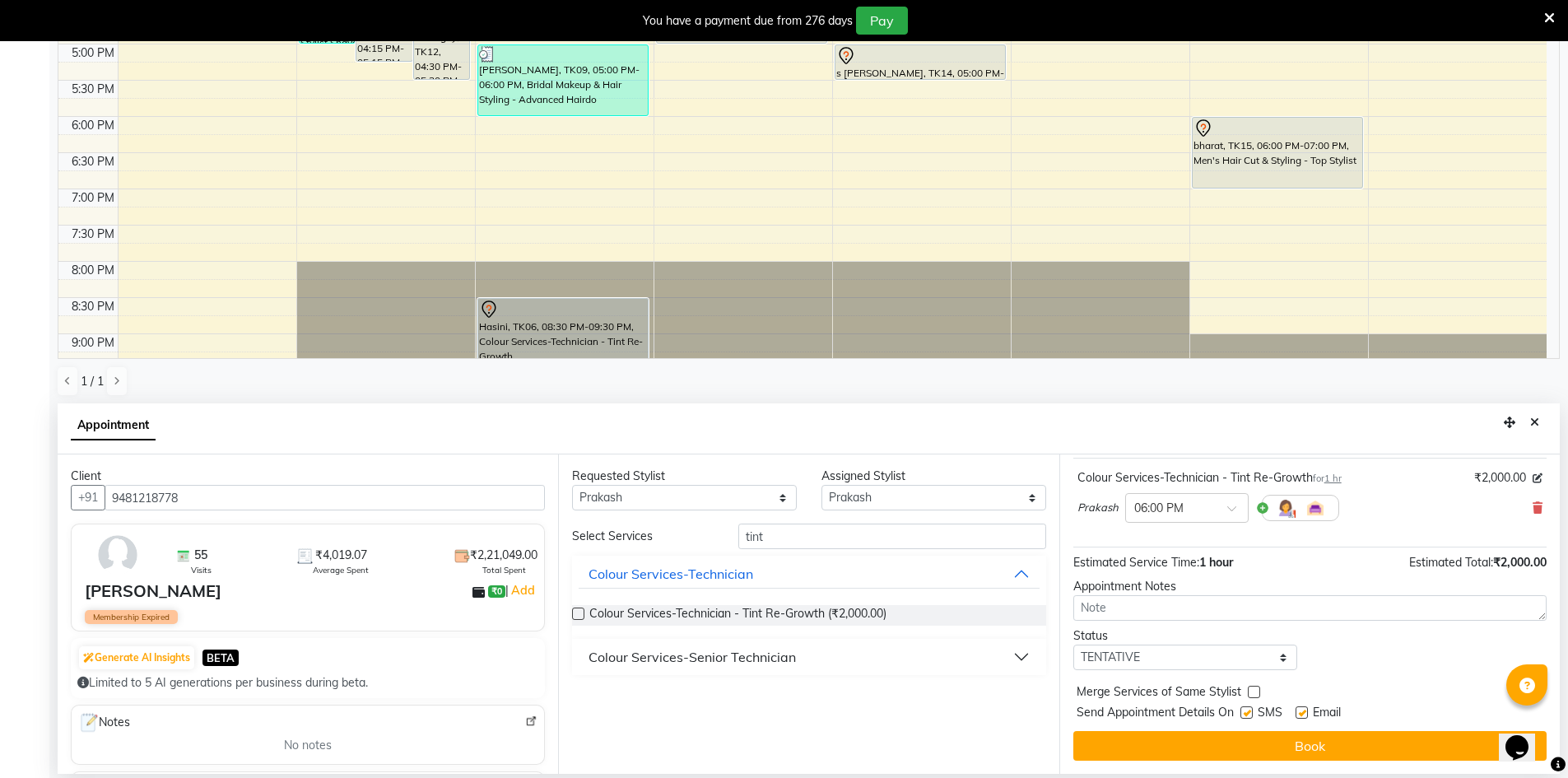
click at [799, 656] on button "Colour Services-Senior Technician" at bounding box center [809, 656] width 461 height 30
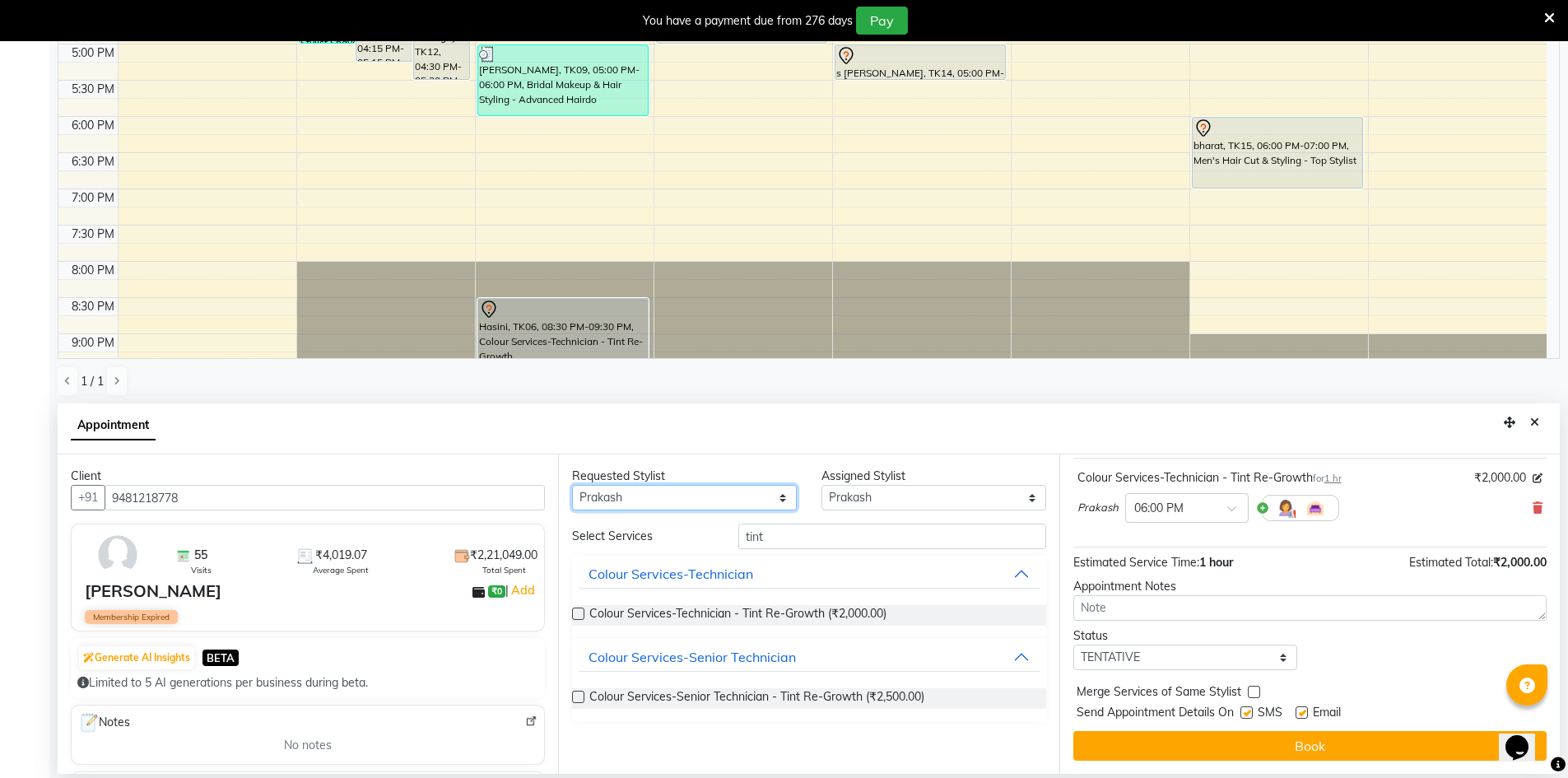
click at [734, 493] on select "Any [PERSON_NAME] [PERSON_NAME] [PERSON_NAME] A [PERSON_NAME]" at bounding box center [684, 498] width 224 height 25
select select "67348"
click at [572, 485] on select "Any [PERSON_NAME] [PERSON_NAME] [PERSON_NAME] A [PERSON_NAME]" at bounding box center [684, 498] width 224 height 25
select select "67348"
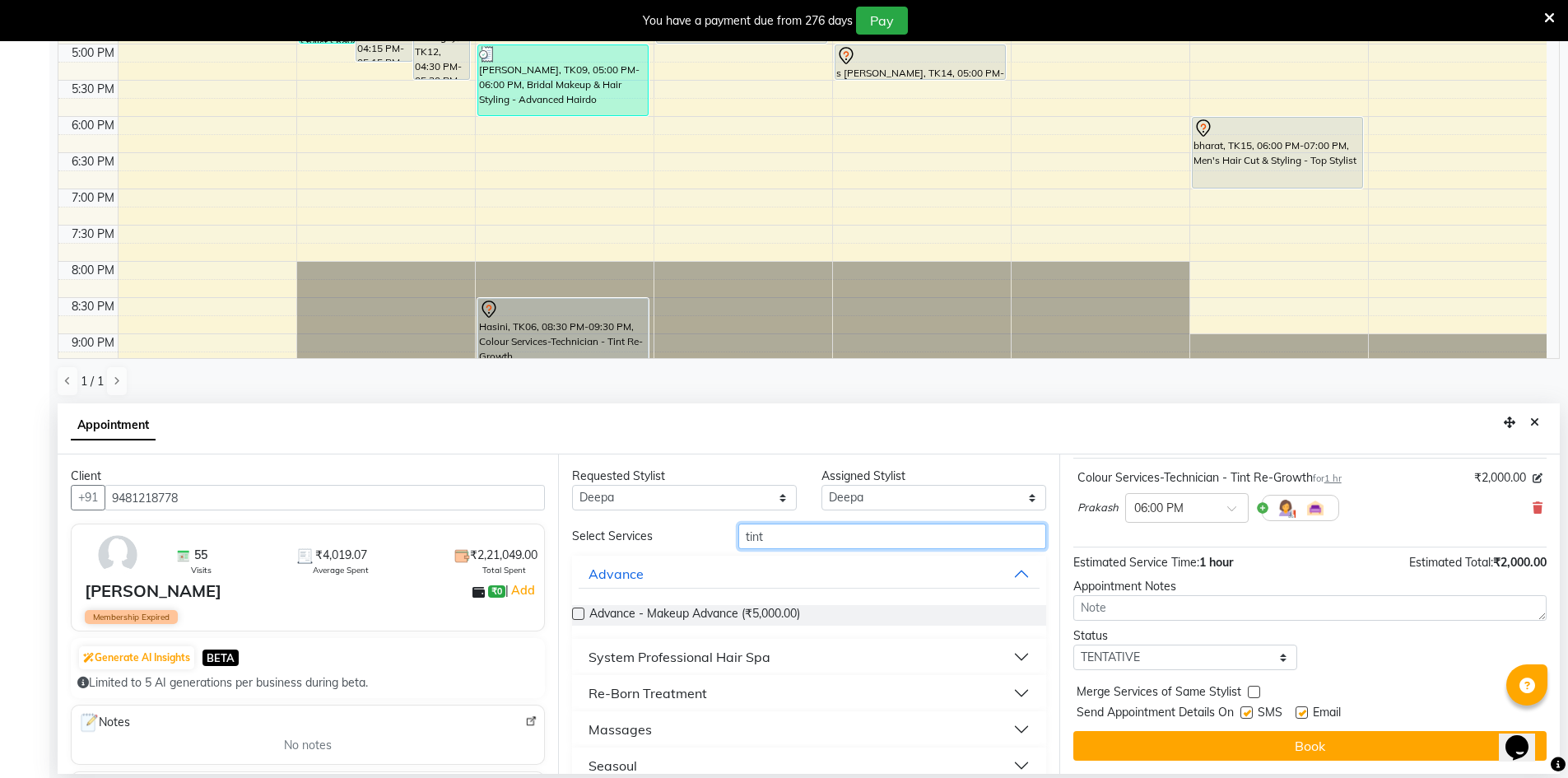
click at [792, 541] on input "tint" at bounding box center [892, 537] width 308 height 25
type input "t"
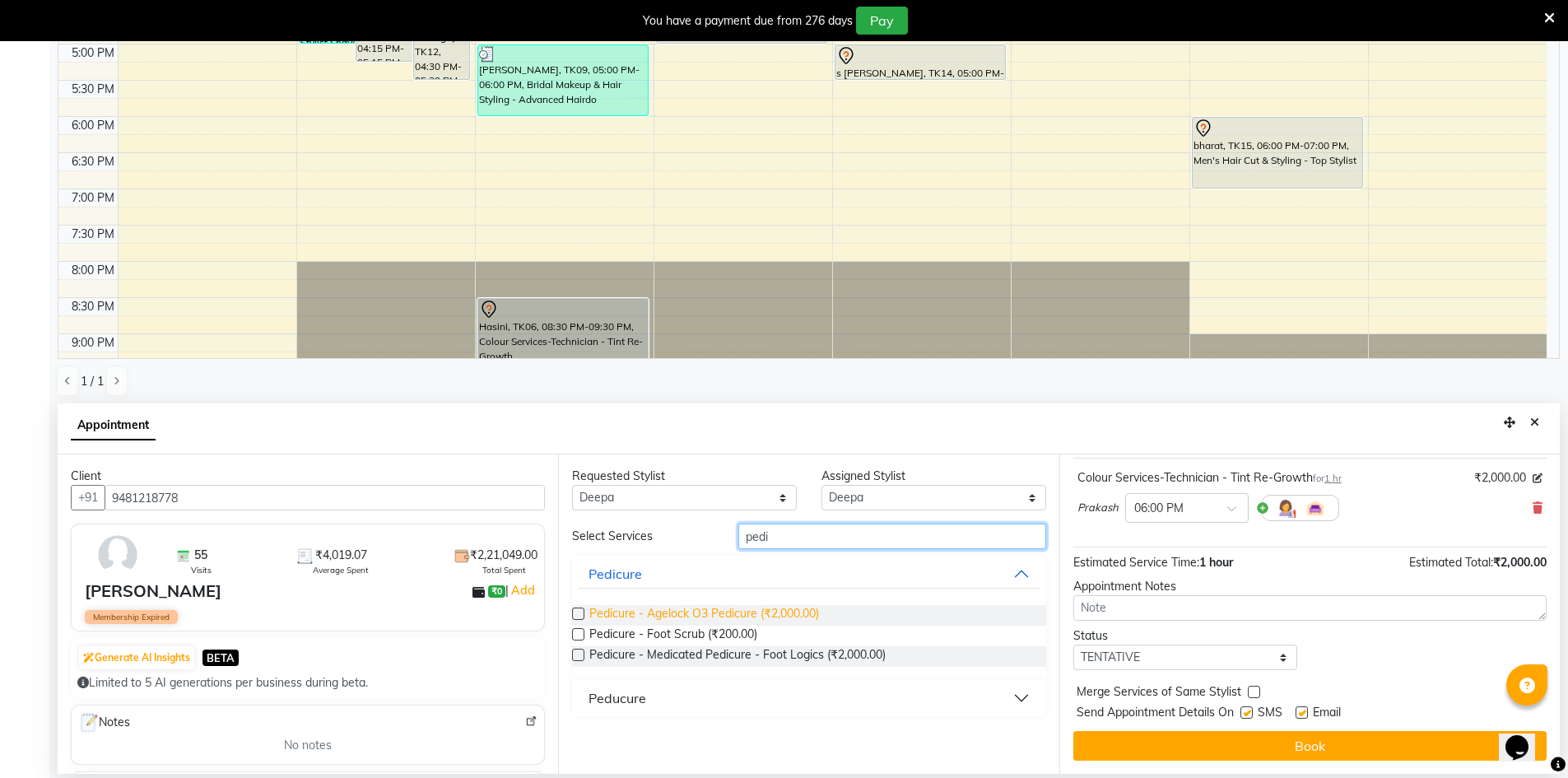
type input "pedi"
click at [801, 616] on span "Pedicure - Agelock O3 Pedicure (₹2,000.00)" at bounding box center [704, 615] width 229 height 20
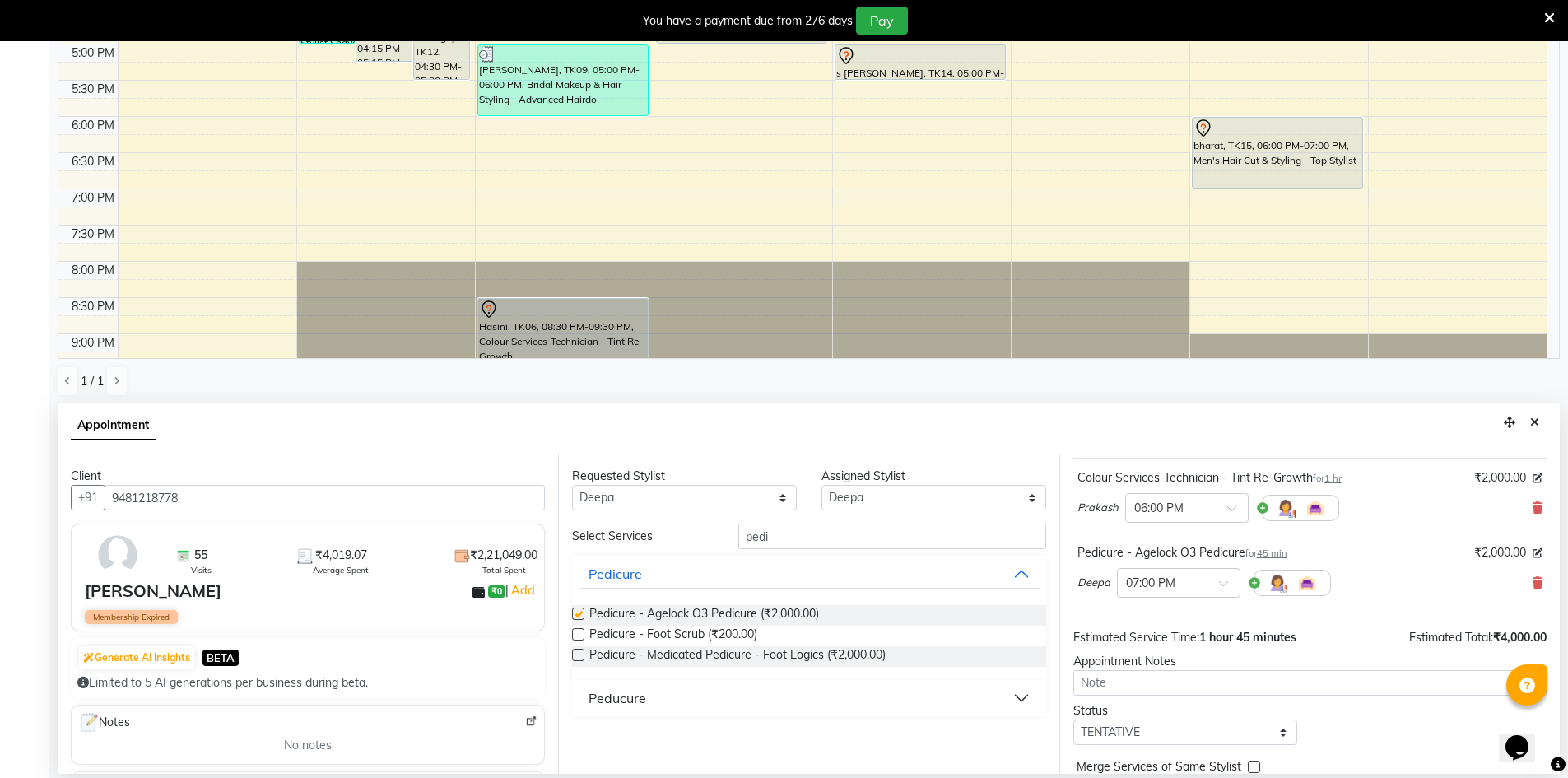
checkbox input "false"
click at [1271, 554] on span "45 min" at bounding box center [1272, 554] width 30 height 12
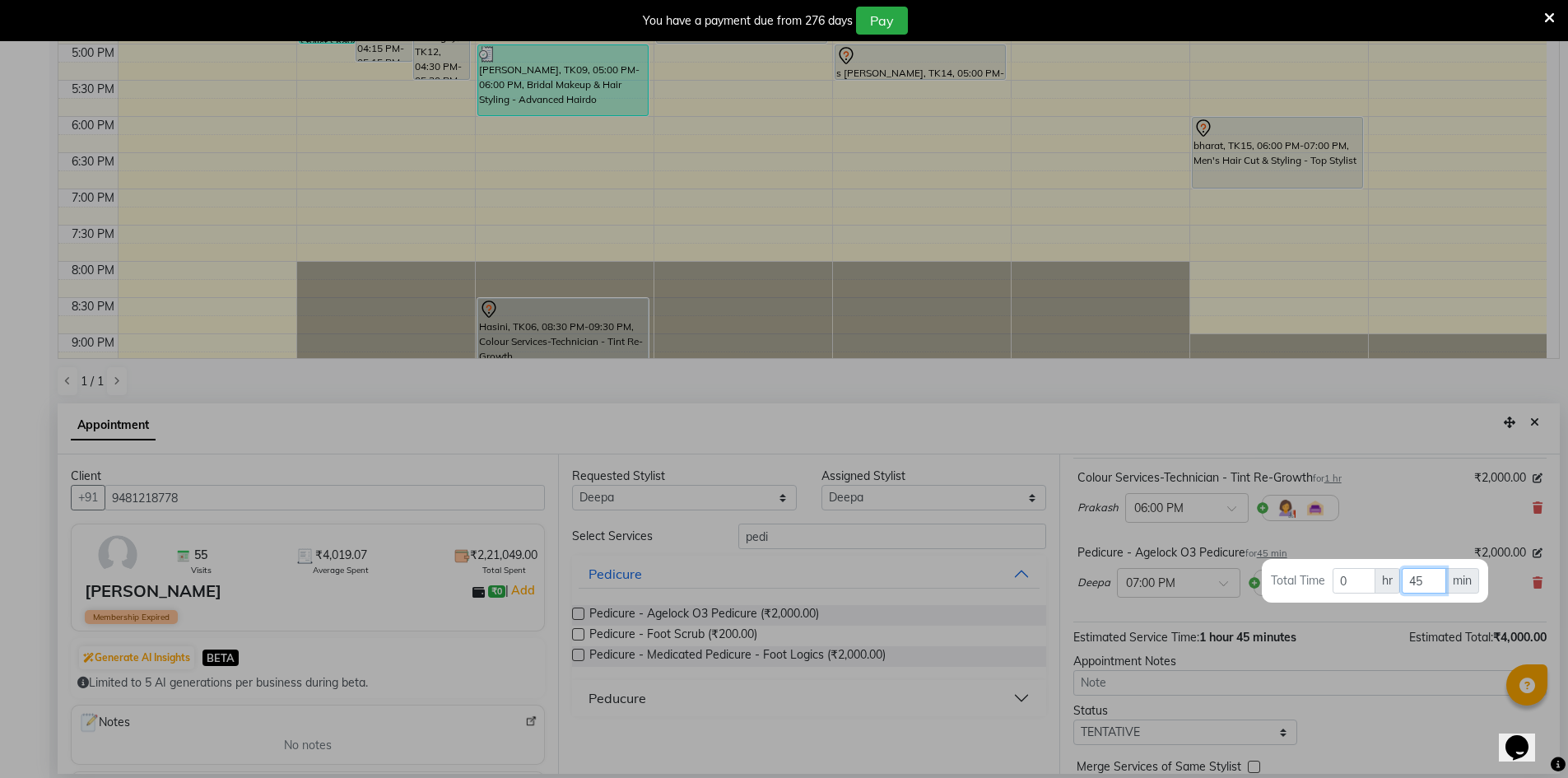
drag, startPoint x: 1424, startPoint y: 584, endPoint x: 1395, endPoint y: 581, distance: 29.2
click at [1395, 581] on tr "Total Time 0 hr 45 min" at bounding box center [1375, 581] width 210 height 27
type input "0"
drag, startPoint x: 1357, startPoint y: 577, endPoint x: 1312, endPoint y: 584, distance: 45.5
click at [1312, 584] on tr "Total Time 0 hr 0 min" at bounding box center [1375, 581] width 210 height 27
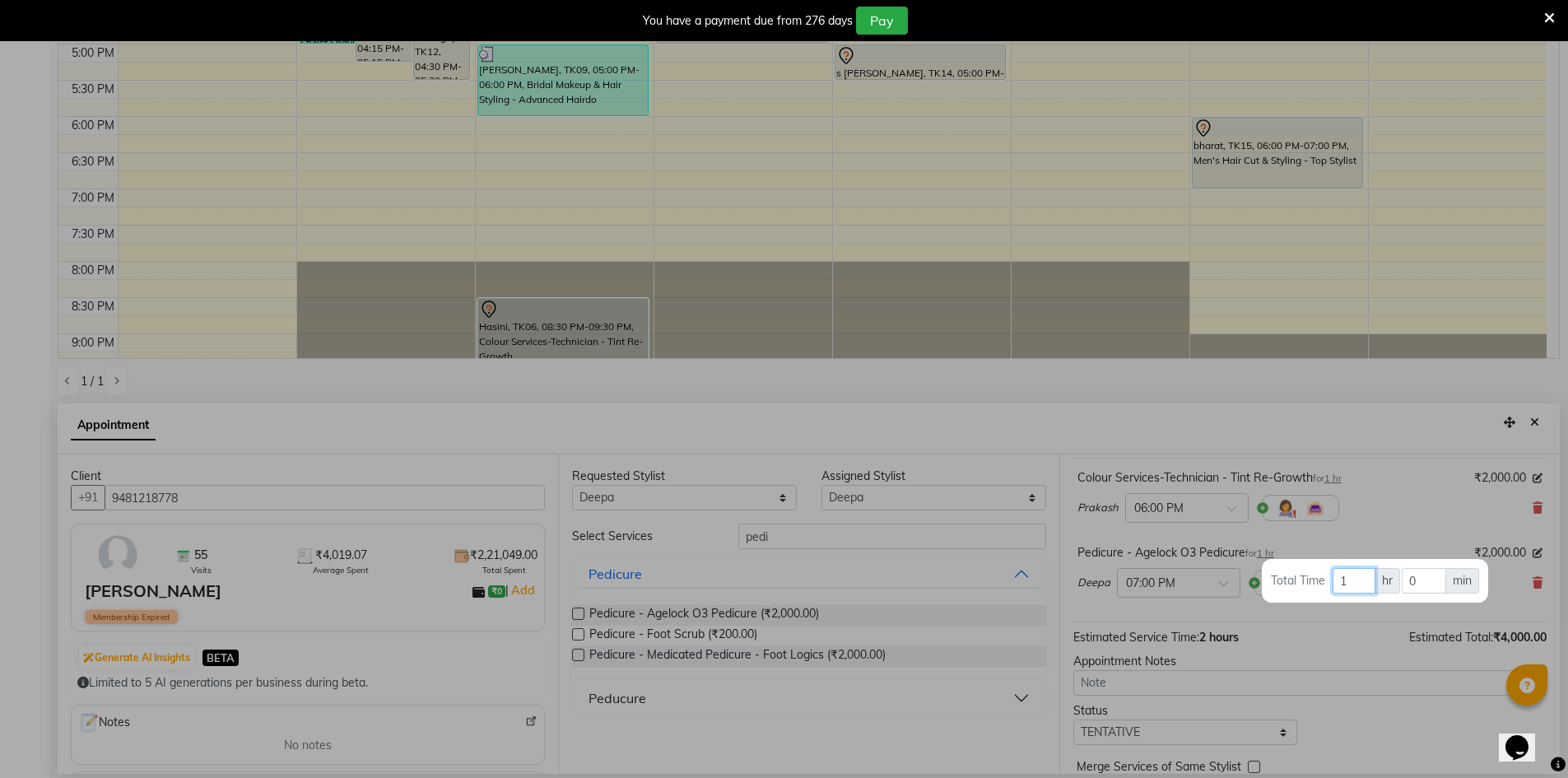
type input "1"
click at [1343, 669] on div at bounding box center [784, 389] width 1568 height 778
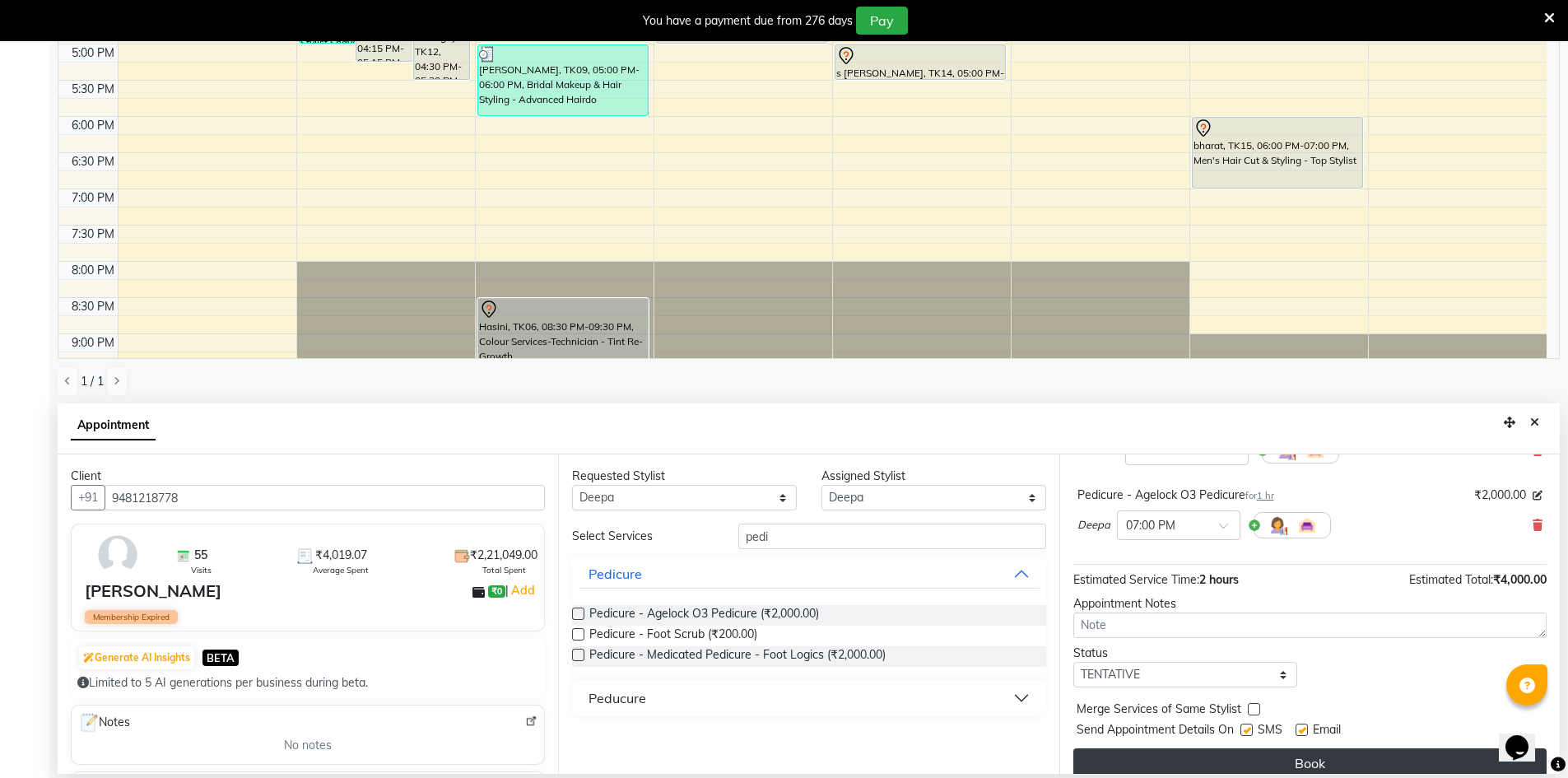
scroll to position [173, 0]
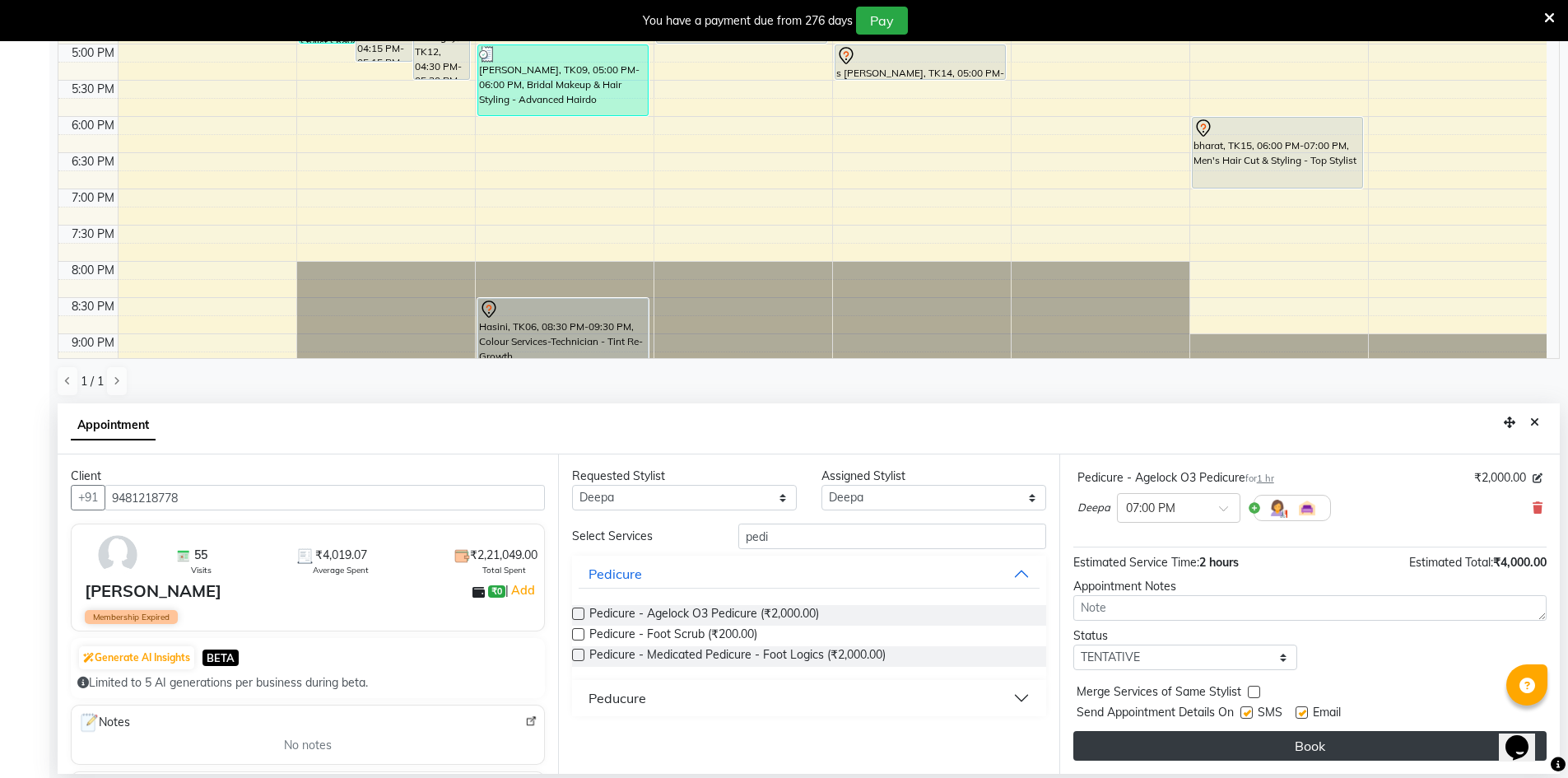
click at [1340, 751] on button "Book" at bounding box center [1310, 746] width 473 height 30
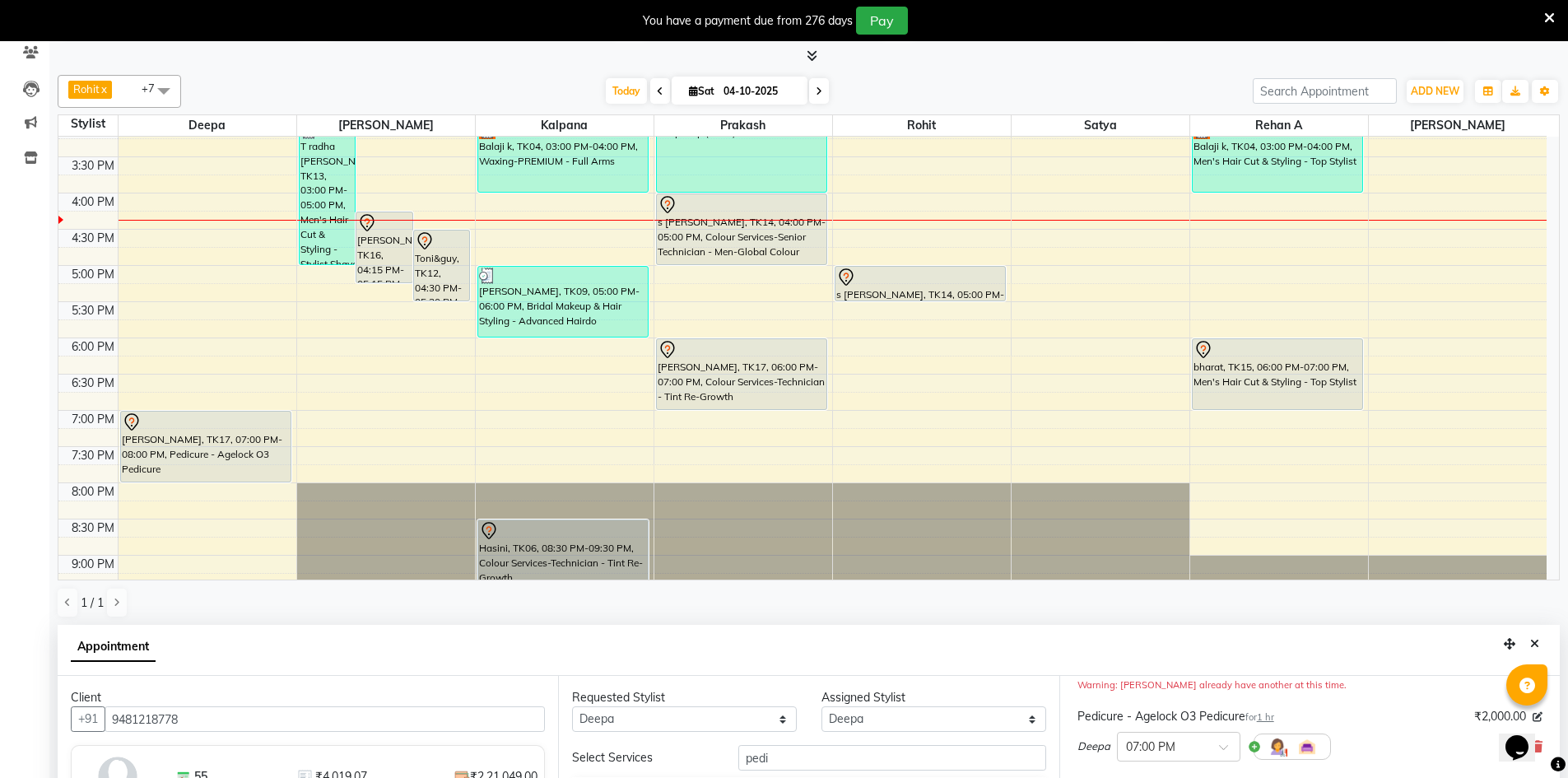
scroll to position [154, 0]
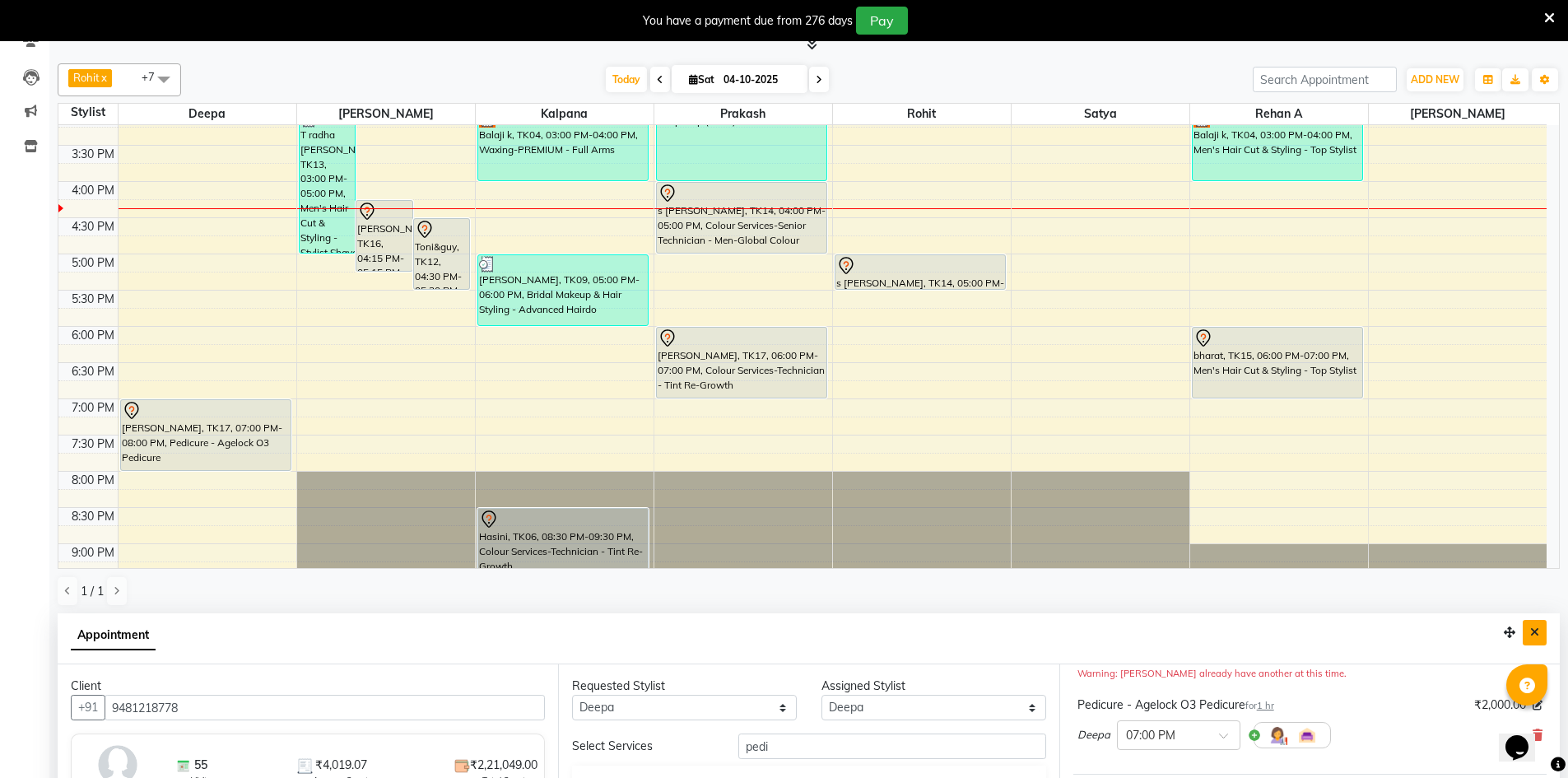
click at [1531, 635] on icon "Close" at bounding box center [1534, 633] width 9 height 12
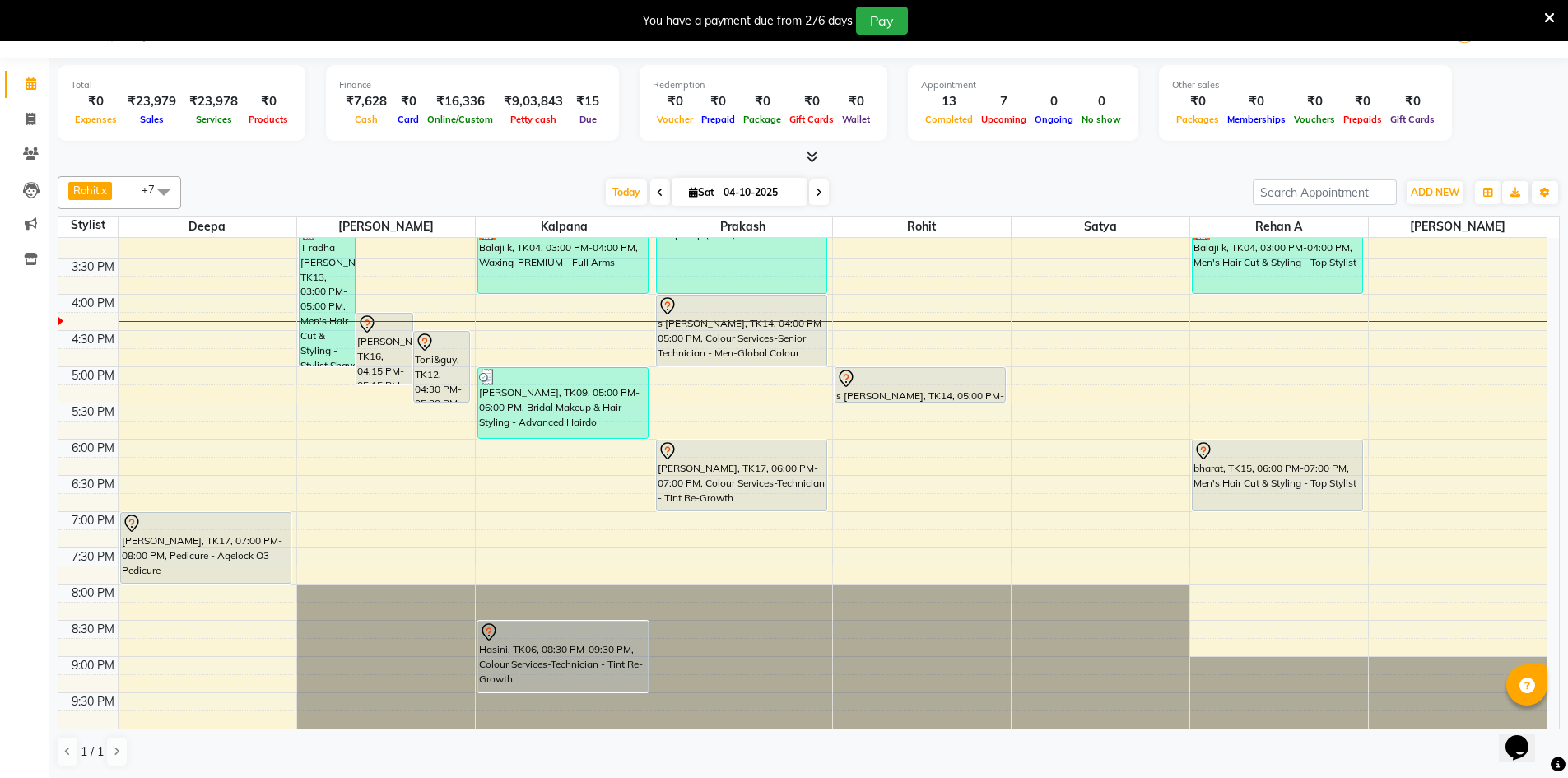
scroll to position [42, 0]
click at [32, 120] on icon at bounding box center [30, 119] width 9 height 13
select select "service"
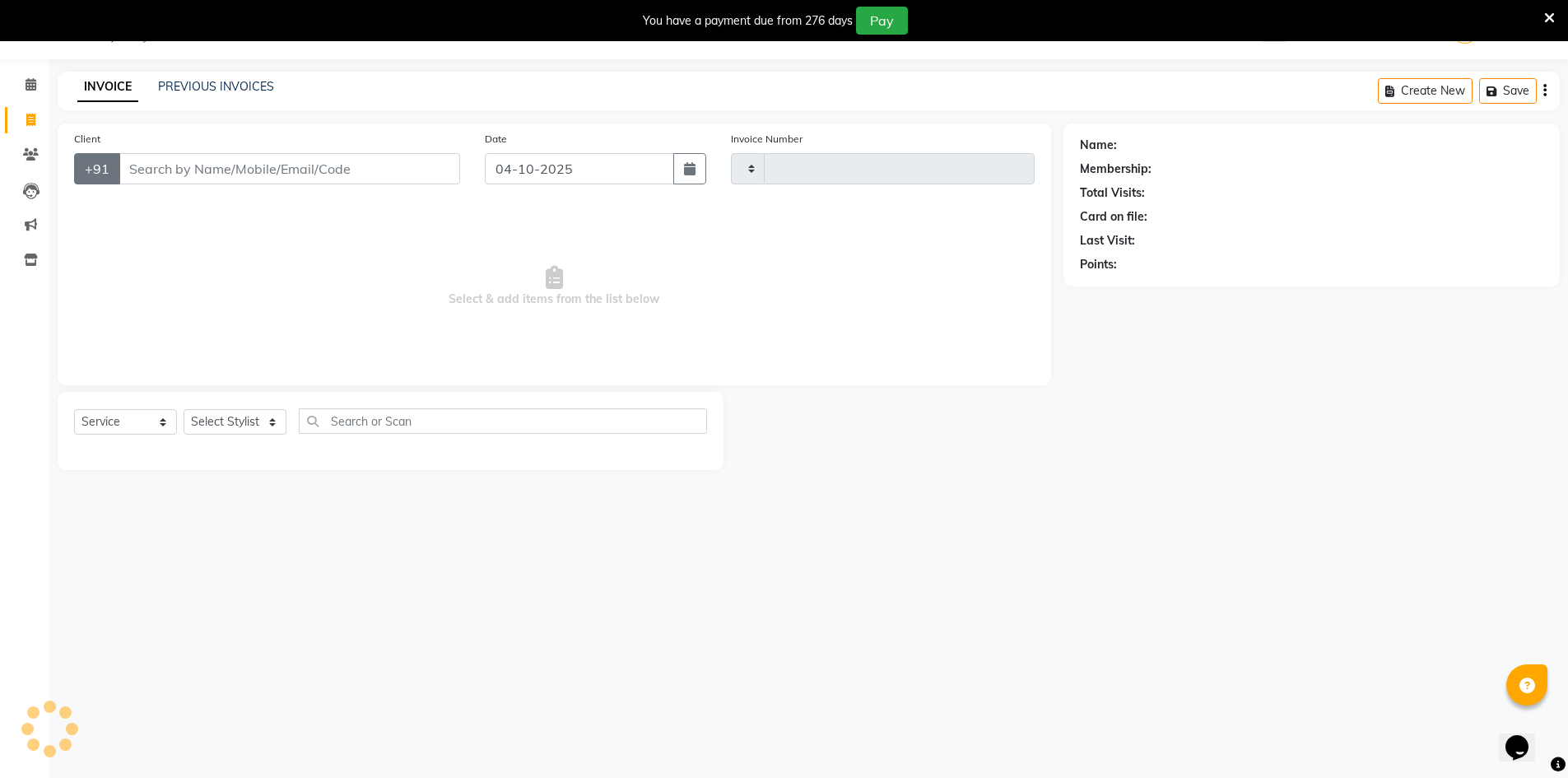
scroll to position [41, 0]
type input "8056815586"
type input "3470"
select select "7388"
type input "8056815586"
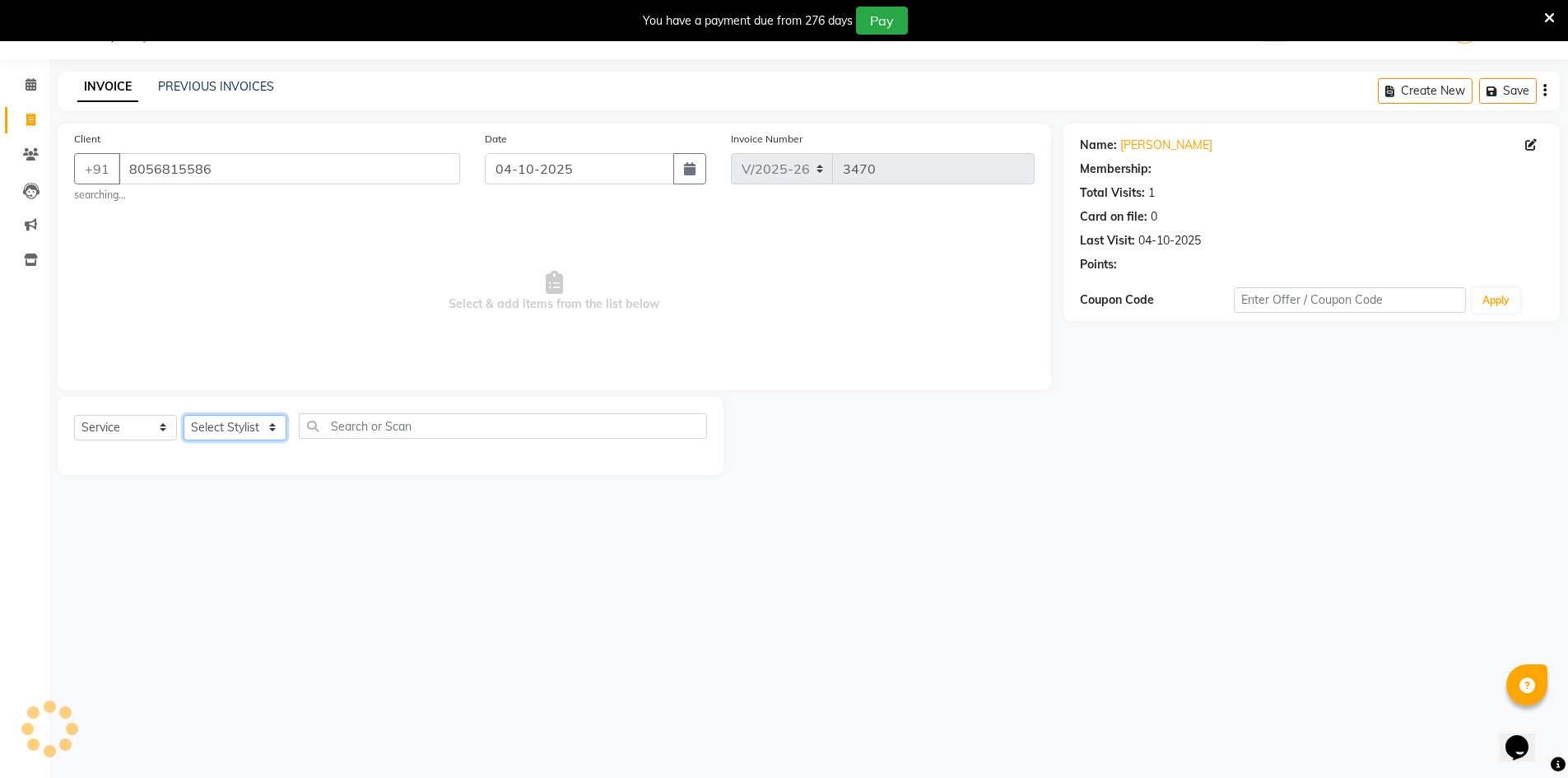
click at [236, 433] on select "Select Stylist" at bounding box center [235, 428] width 103 height 25
select select "65038"
click at [184, 415] on select "Select Stylist Admin Chrispin Deepa Dingg support Faizan Kalpana Kalyan Kenny M…" at bounding box center [235, 428] width 103 height 25
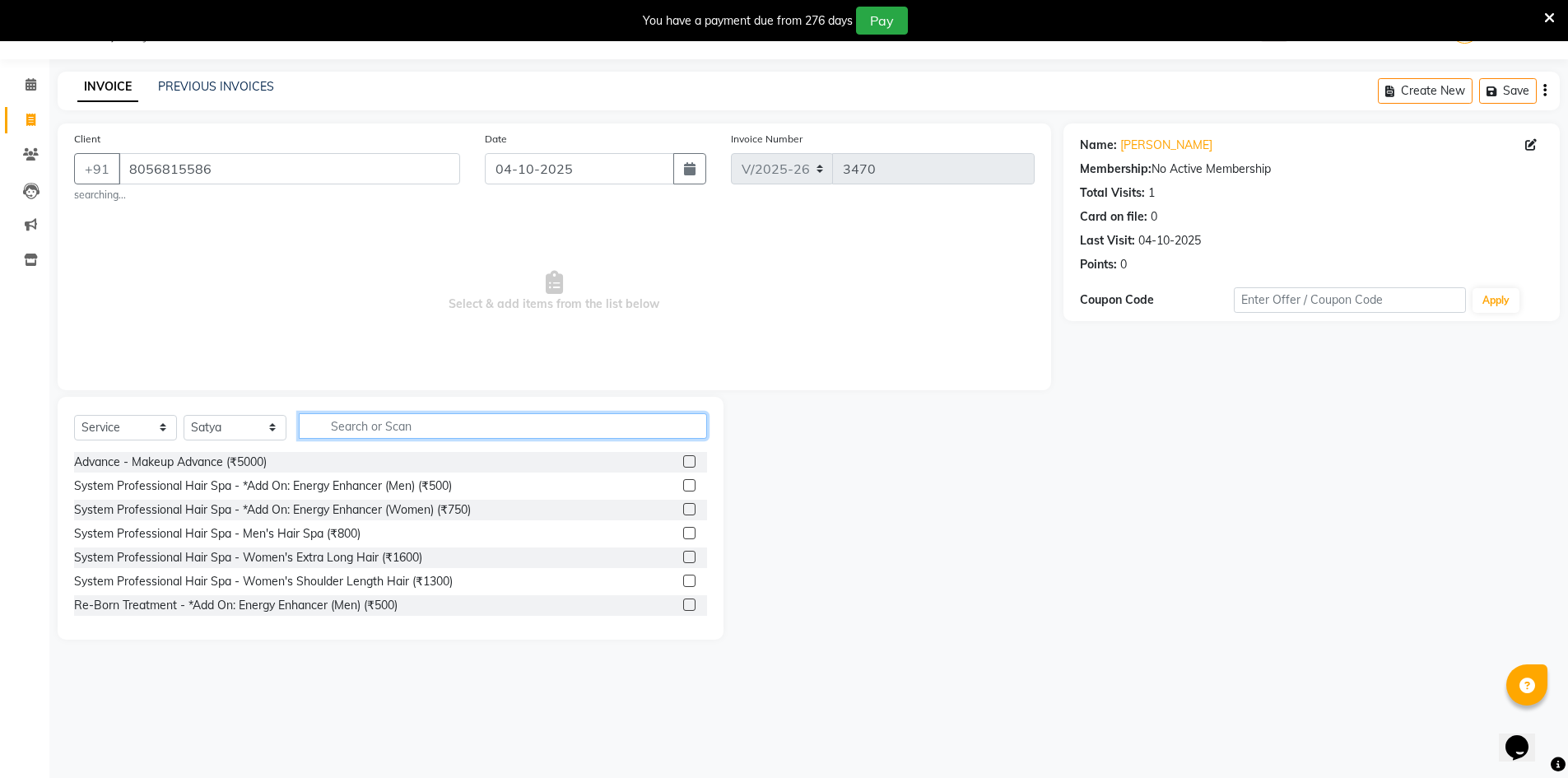
click at [398, 431] on input "text" at bounding box center [503, 426] width 408 height 25
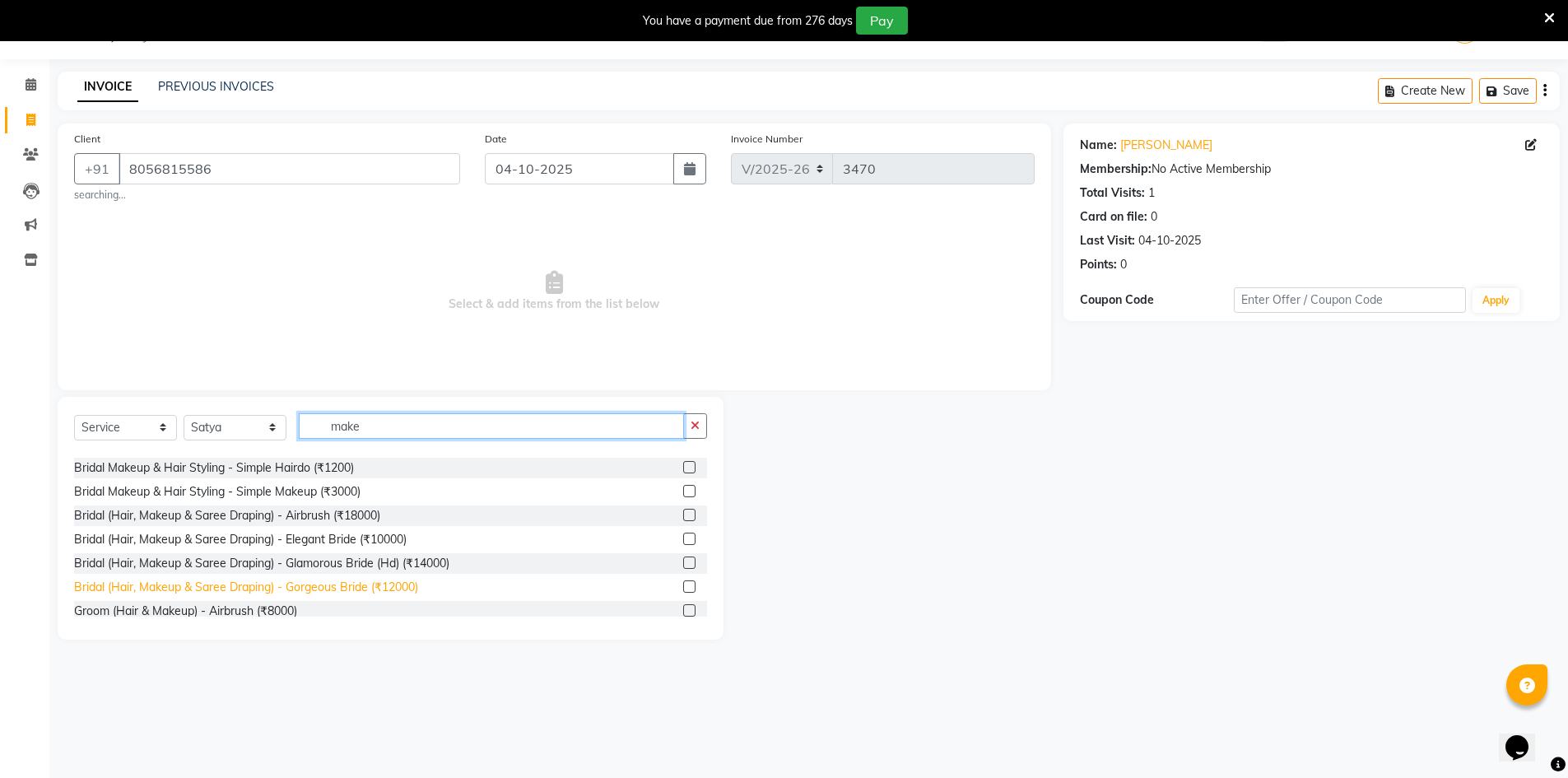
type input "make"
click at [318, 580] on div "Bridal (Hair, Makeup & Saree Draping) - Gorgeous Bride (₹12000)" at bounding box center [246, 587] width 344 height 17
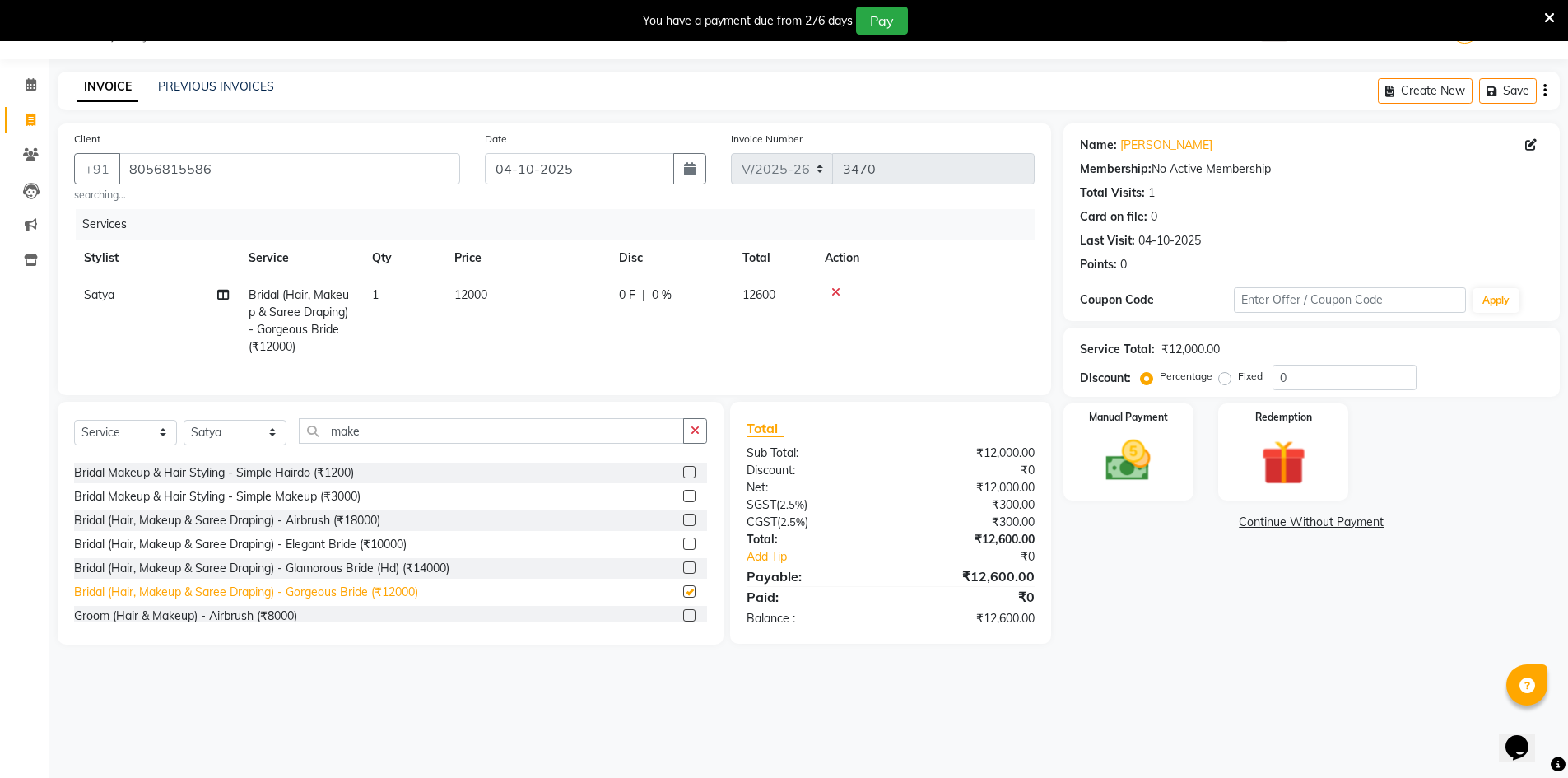
checkbox input "false"
click at [509, 288] on td "12000" at bounding box center [526, 321] width 164 height 89
select select "65038"
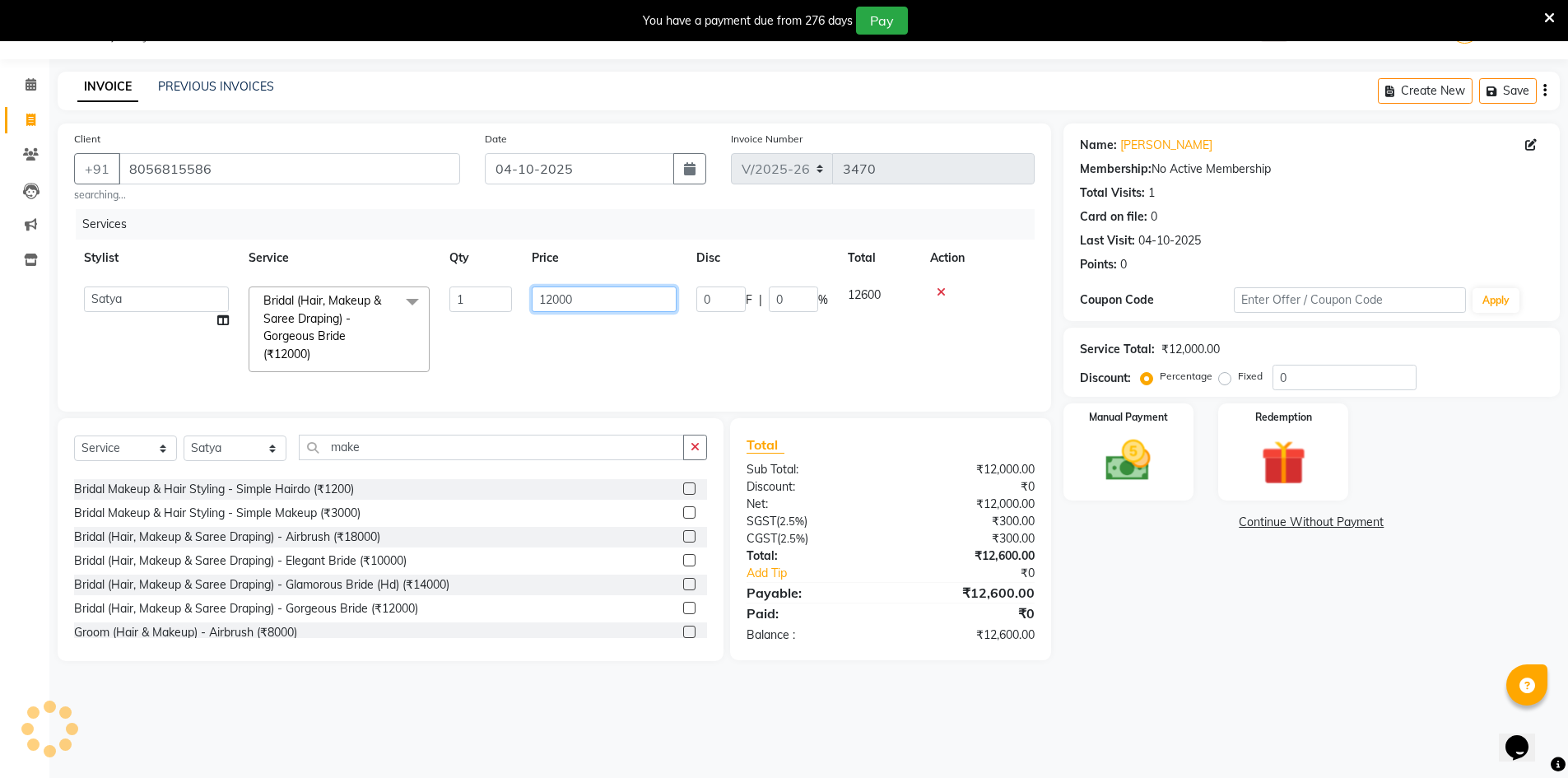
drag, startPoint x: 581, startPoint y: 296, endPoint x: 498, endPoint y: 305, distance: 83.5
click at [503, 305] on tr "Admin Chrispin Deepa Dingg support Faizan Kalpana Kalyan Kenny Manager Prakash …" at bounding box center [554, 329] width 961 height 105
paste input "8571.43"
type input "8571.43"
click at [1301, 664] on main "INVOICE PREVIOUS INVOICES Create New Save Client +91 8056815586 searching... Da…" at bounding box center [809, 379] width 1519 height 614
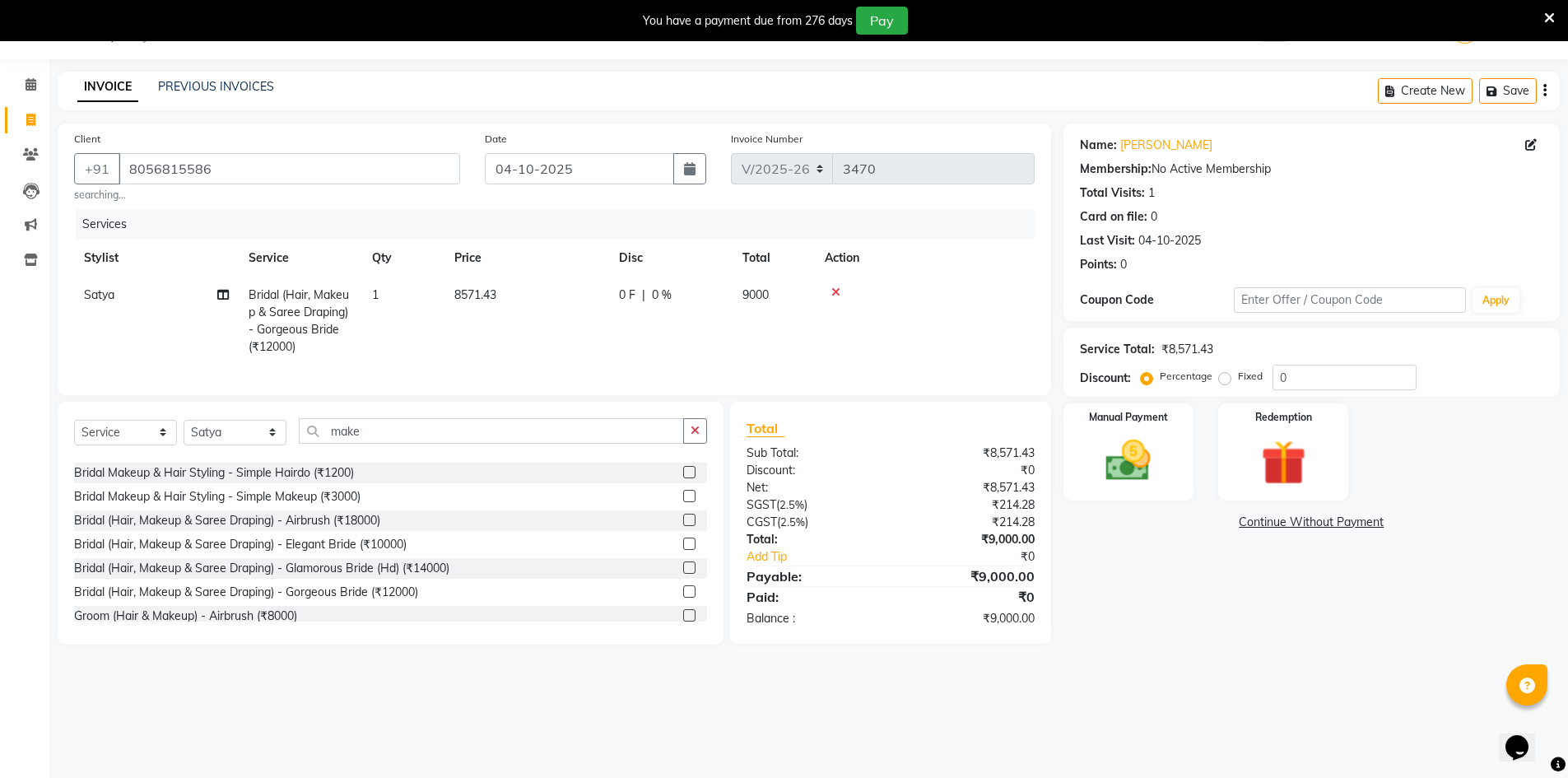
click at [515, 293] on td "8571.43" at bounding box center [526, 321] width 164 height 89
select select "65038"
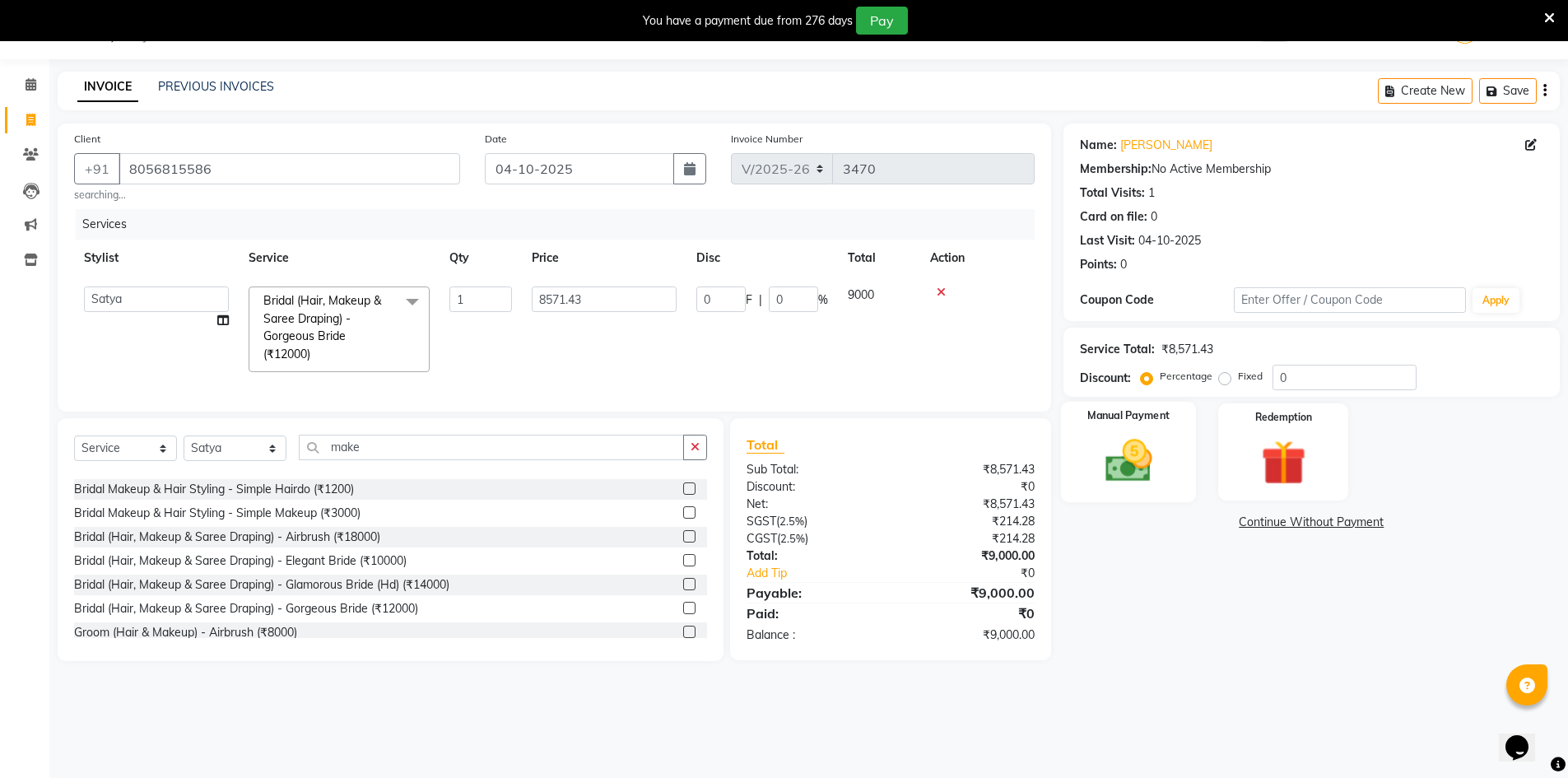
click at [1150, 457] on img at bounding box center [1129, 460] width 76 height 53
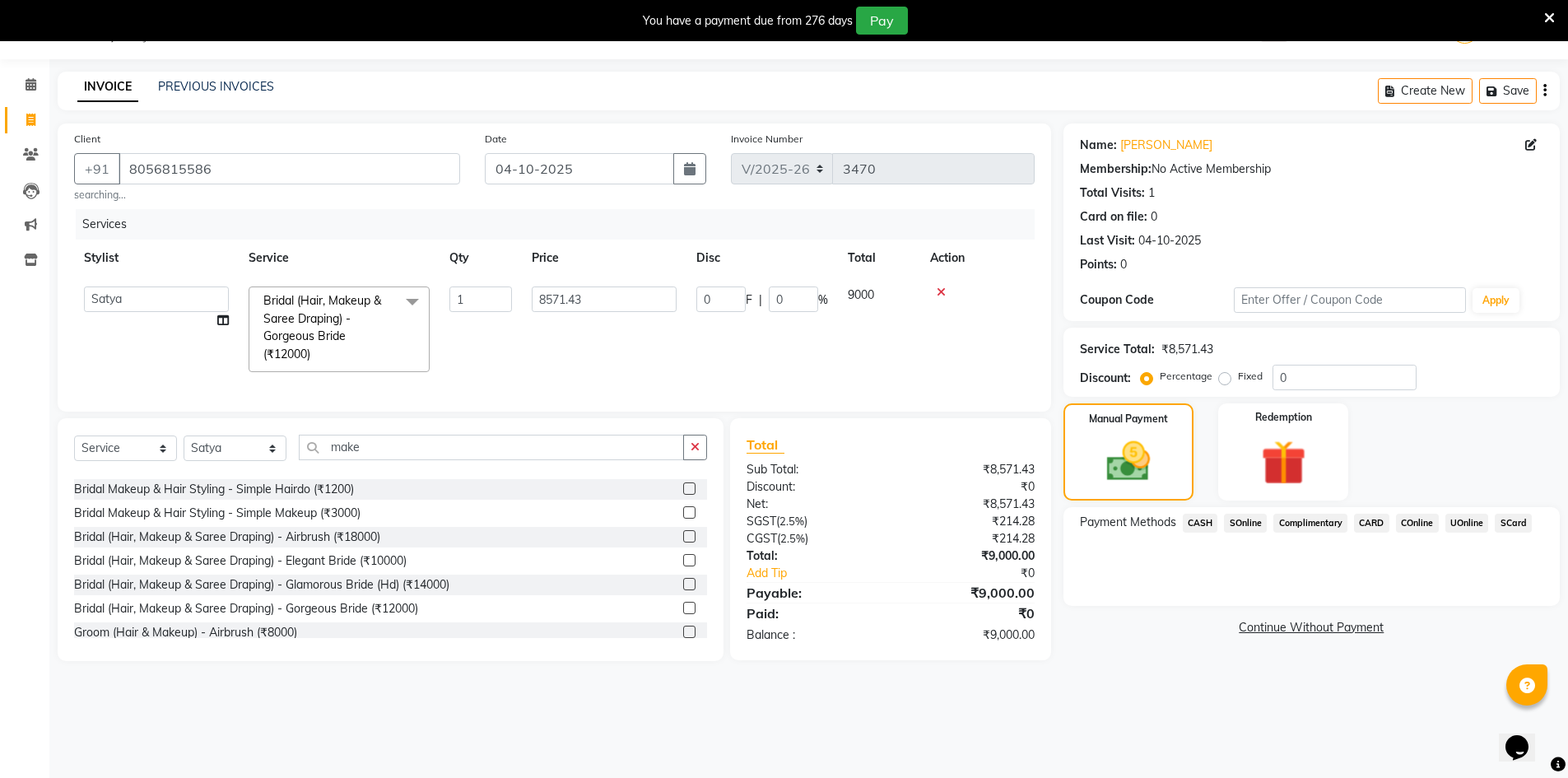
click at [1194, 516] on span "CASH" at bounding box center [1200, 523] width 35 height 19
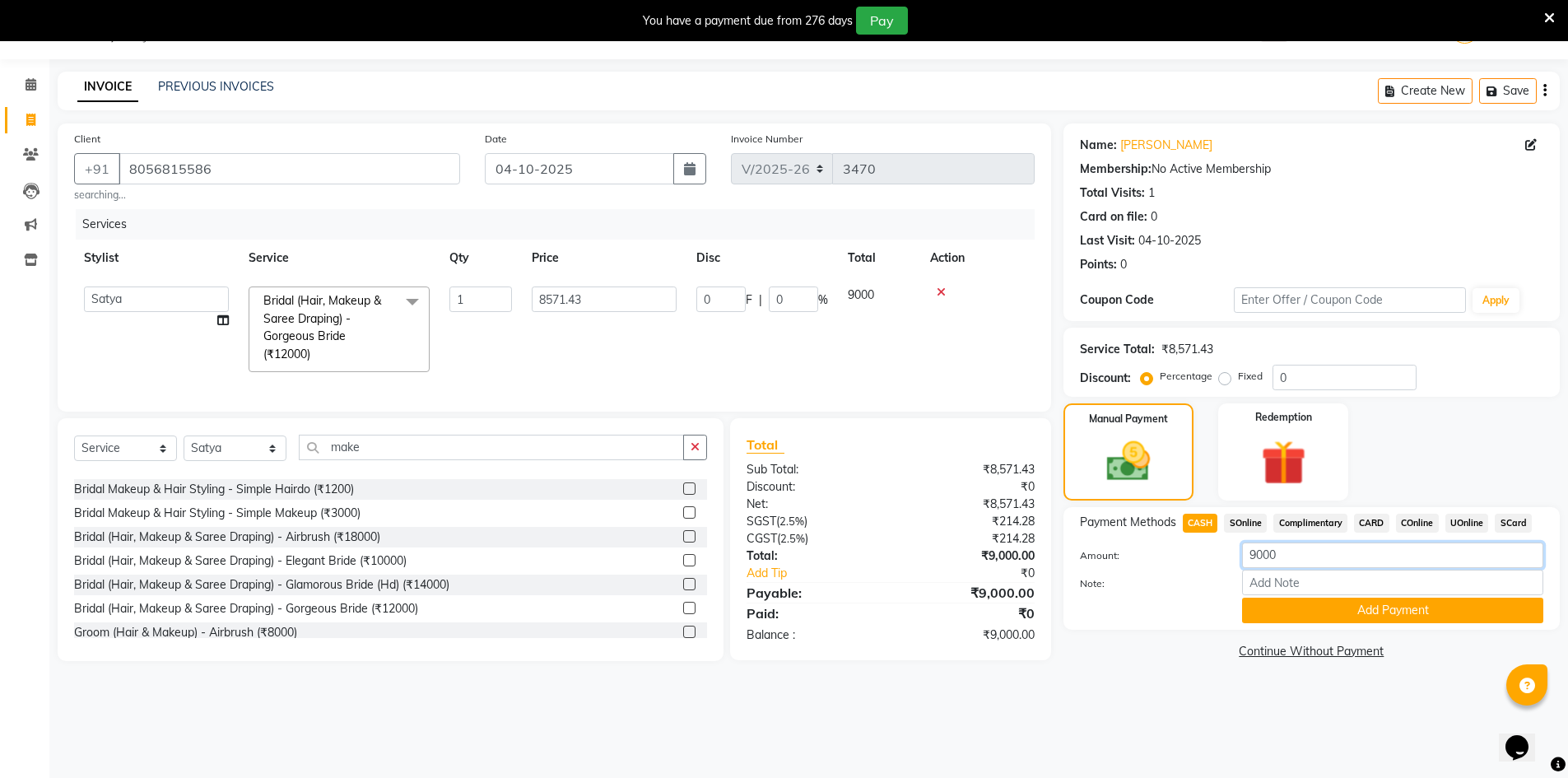
drag, startPoint x: 1293, startPoint y: 558, endPoint x: 1216, endPoint y: 554, distance: 77.1
click at [1219, 557] on div "Amount: 9000" at bounding box center [1312, 556] width 488 height 28
type input "4"
type input "5000"
click at [1293, 598] on button "Add Payment" at bounding box center [1393, 611] width 301 height 25
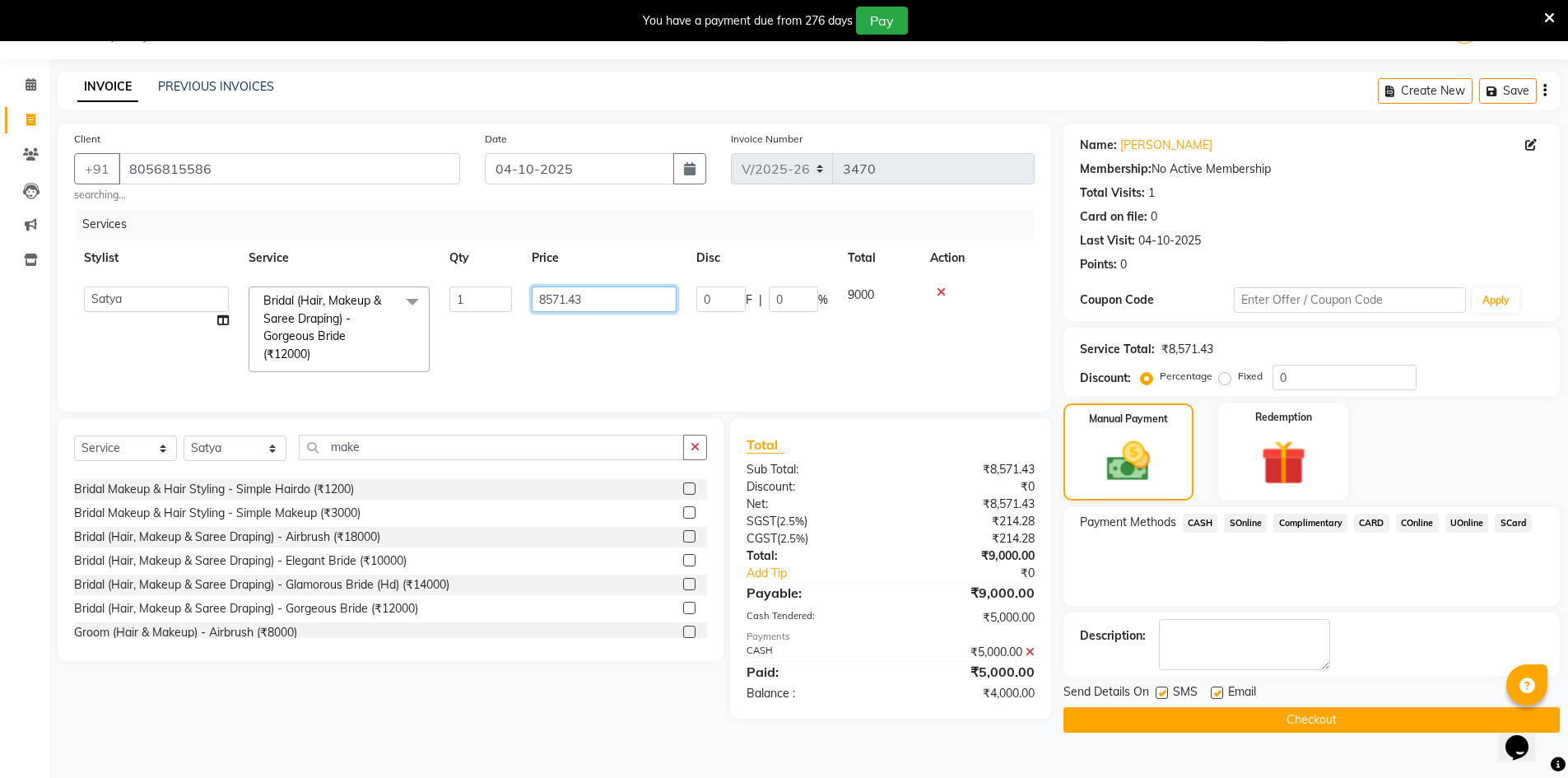
drag, startPoint x: 599, startPoint y: 305, endPoint x: 515, endPoint y: 300, distance: 84.1
click at [515, 300] on tr "Admin Chrispin Deepa Dingg support Faizan Kalpana Kalyan Kenny Manager Prakash …" at bounding box center [554, 329] width 961 height 105
type input "9000"
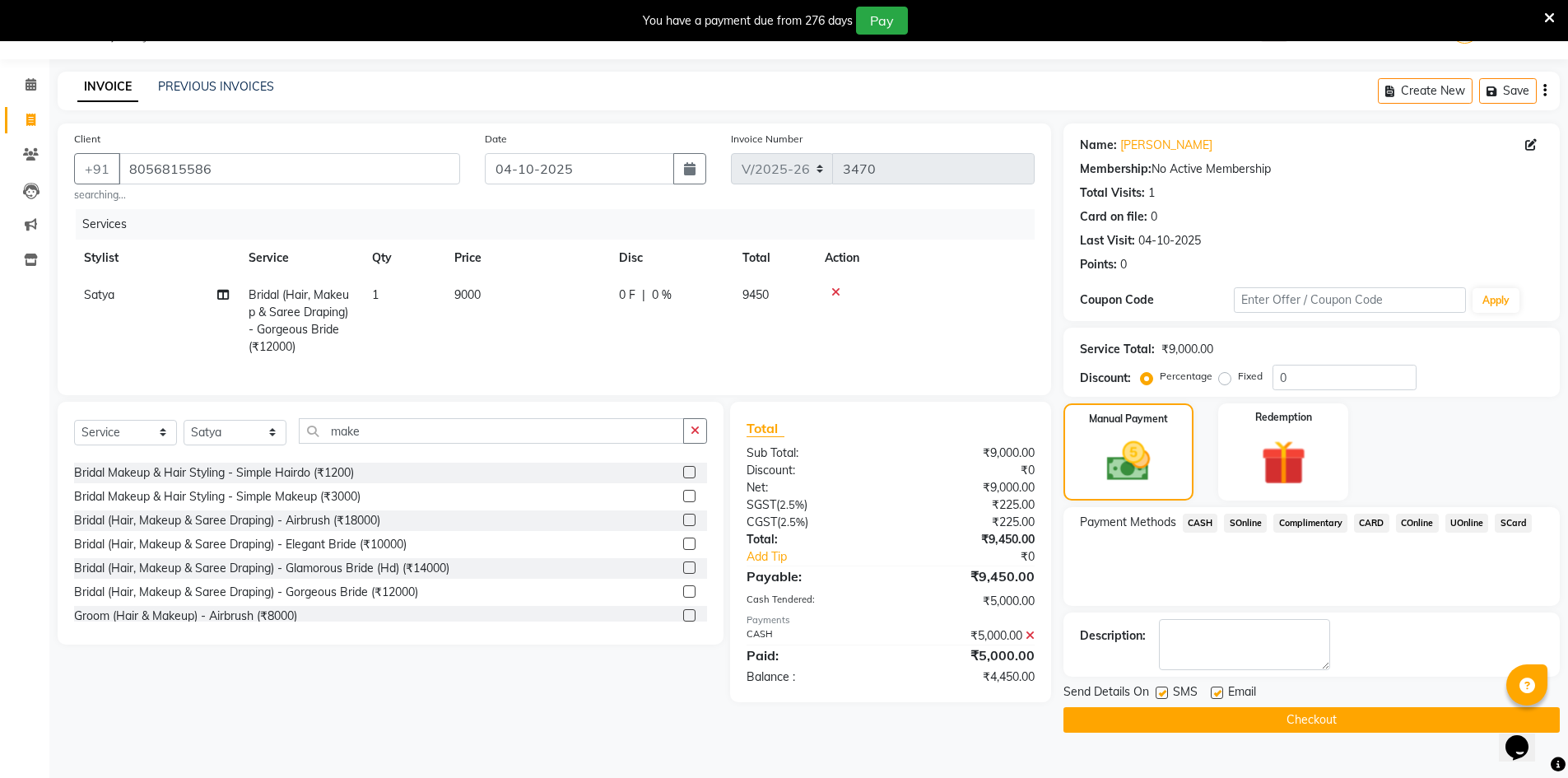
click at [1032, 641] on icon at bounding box center [1030, 636] width 9 height 12
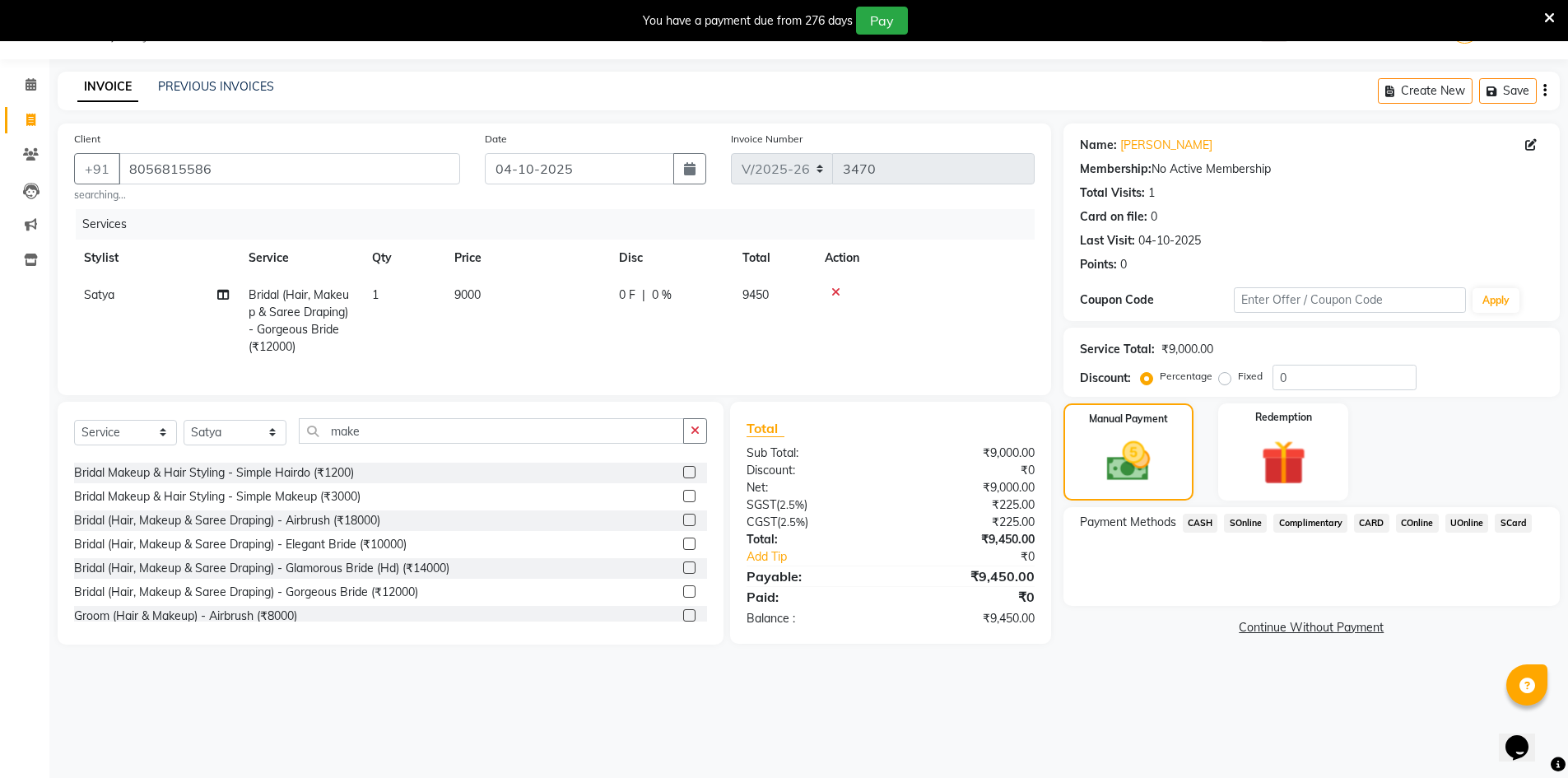
click at [506, 294] on td "9000" at bounding box center [526, 321] width 164 height 89
select select "65038"
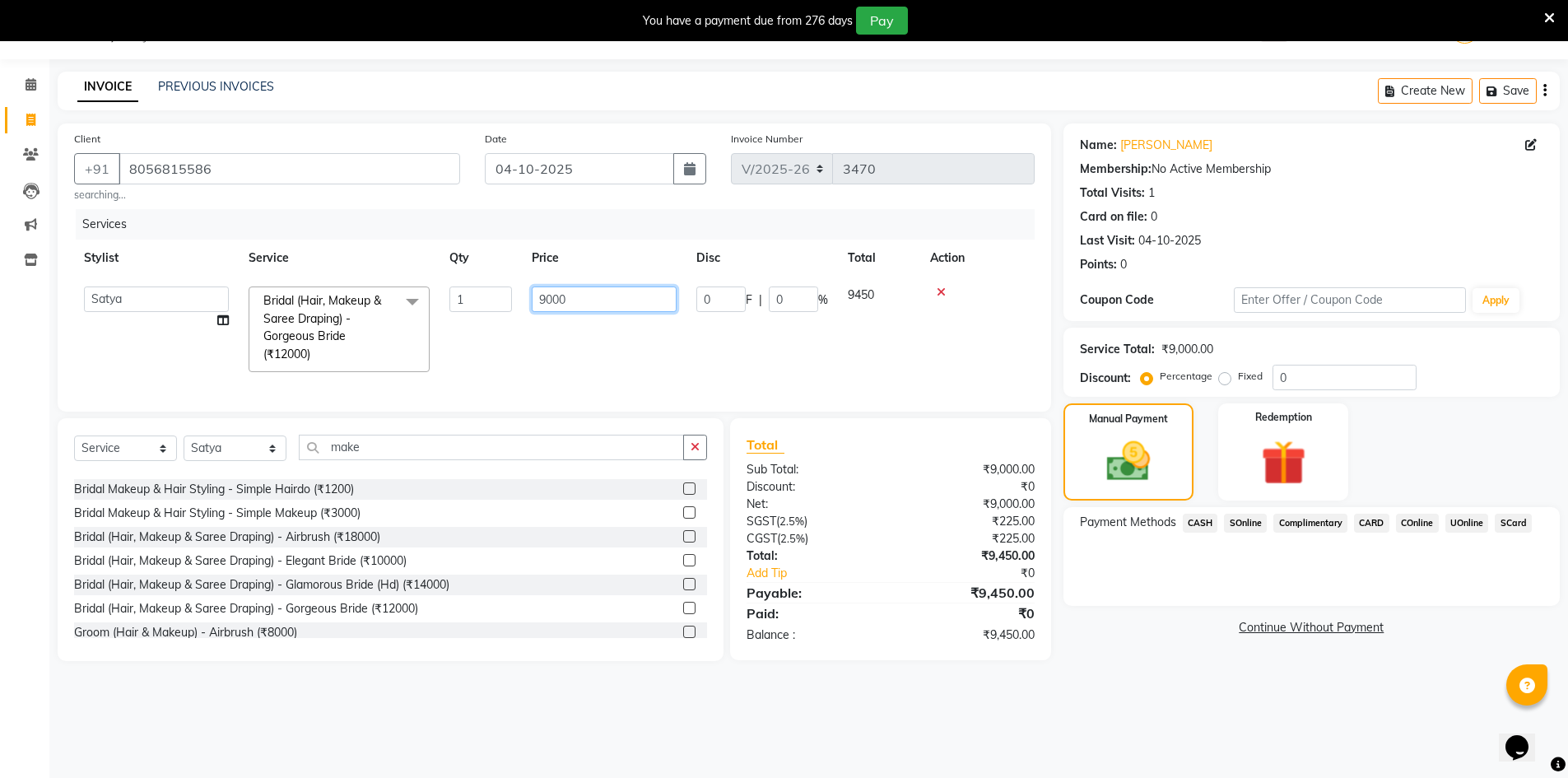
drag, startPoint x: 580, startPoint y: 299, endPoint x: 480, endPoint y: 309, distance: 100.5
click at [480, 309] on tr "Admin Chrispin Deepa Dingg support Faizan Kalpana Kalyan Kenny Manager Prakash …" at bounding box center [554, 329] width 961 height 105
paste input "8571.43"
type input "8571.43"
click at [1156, 711] on div "08047224946 Select Location × Toni & Guy, Chinnamiram WhatsApp Status ✕ Status:…" at bounding box center [784, 389] width 1568 height 778
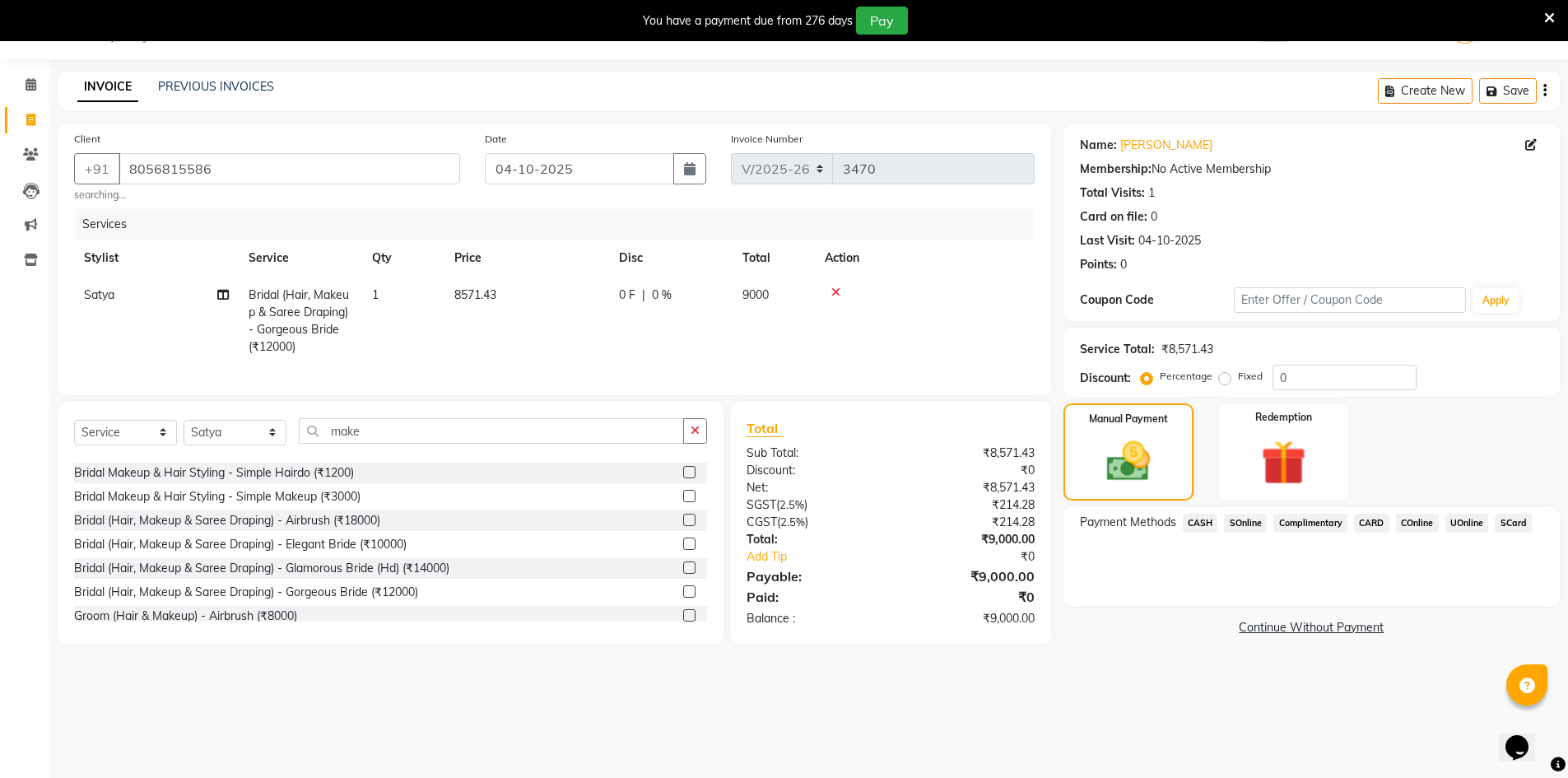
click at [1196, 519] on span "CASH" at bounding box center [1200, 523] width 35 height 19
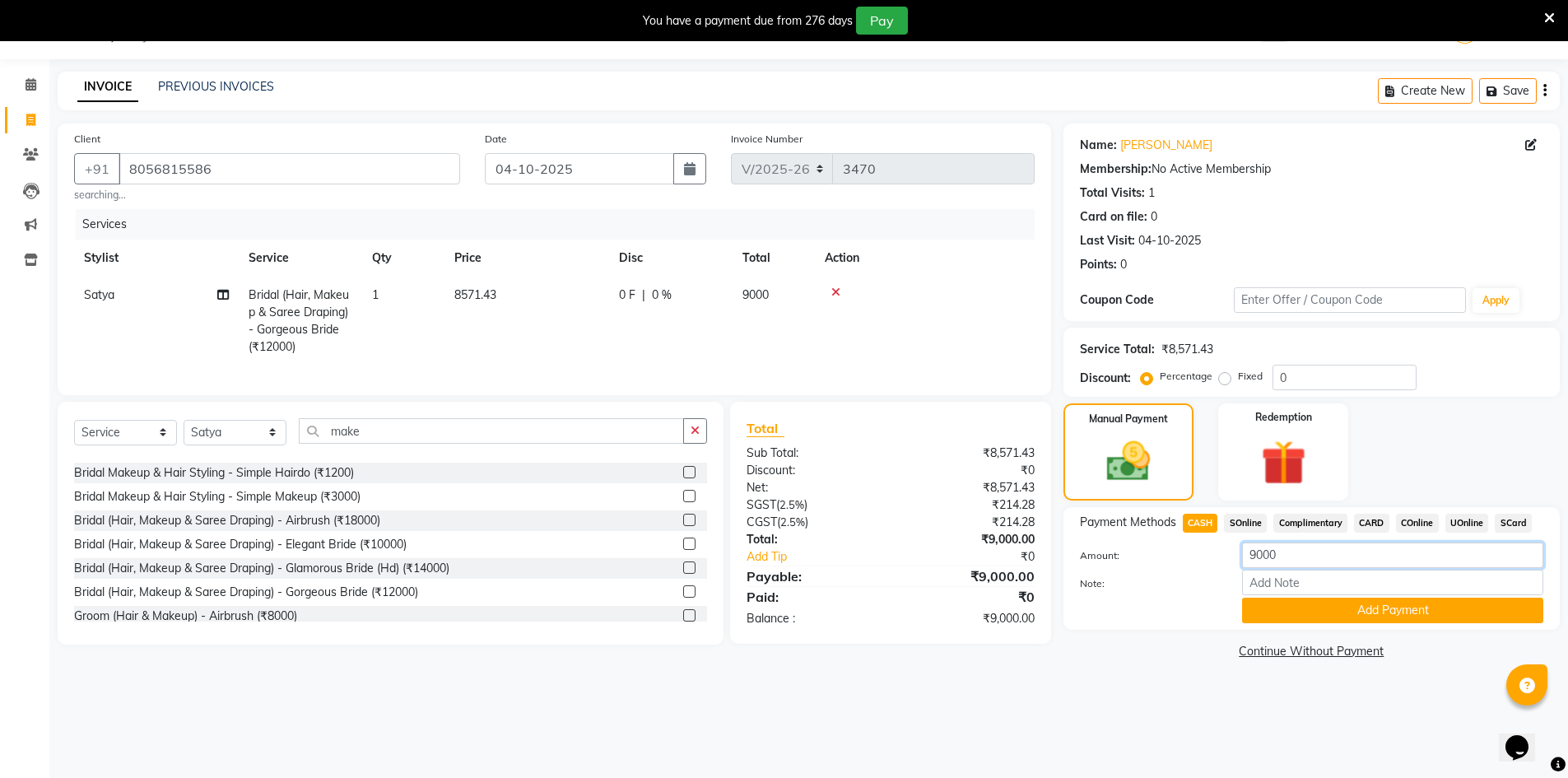
drag, startPoint x: 1253, startPoint y: 556, endPoint x: 1185, endPoint y: 569, distance: 69.2
click at [1203, 565] on div "Amount: 9000" at bounding box center [1312, 556] width 488 height 28
type input "5000"
click at [1328, 612] on button "Add Payment" at bounding box center [1393, 611] width 301 height 25
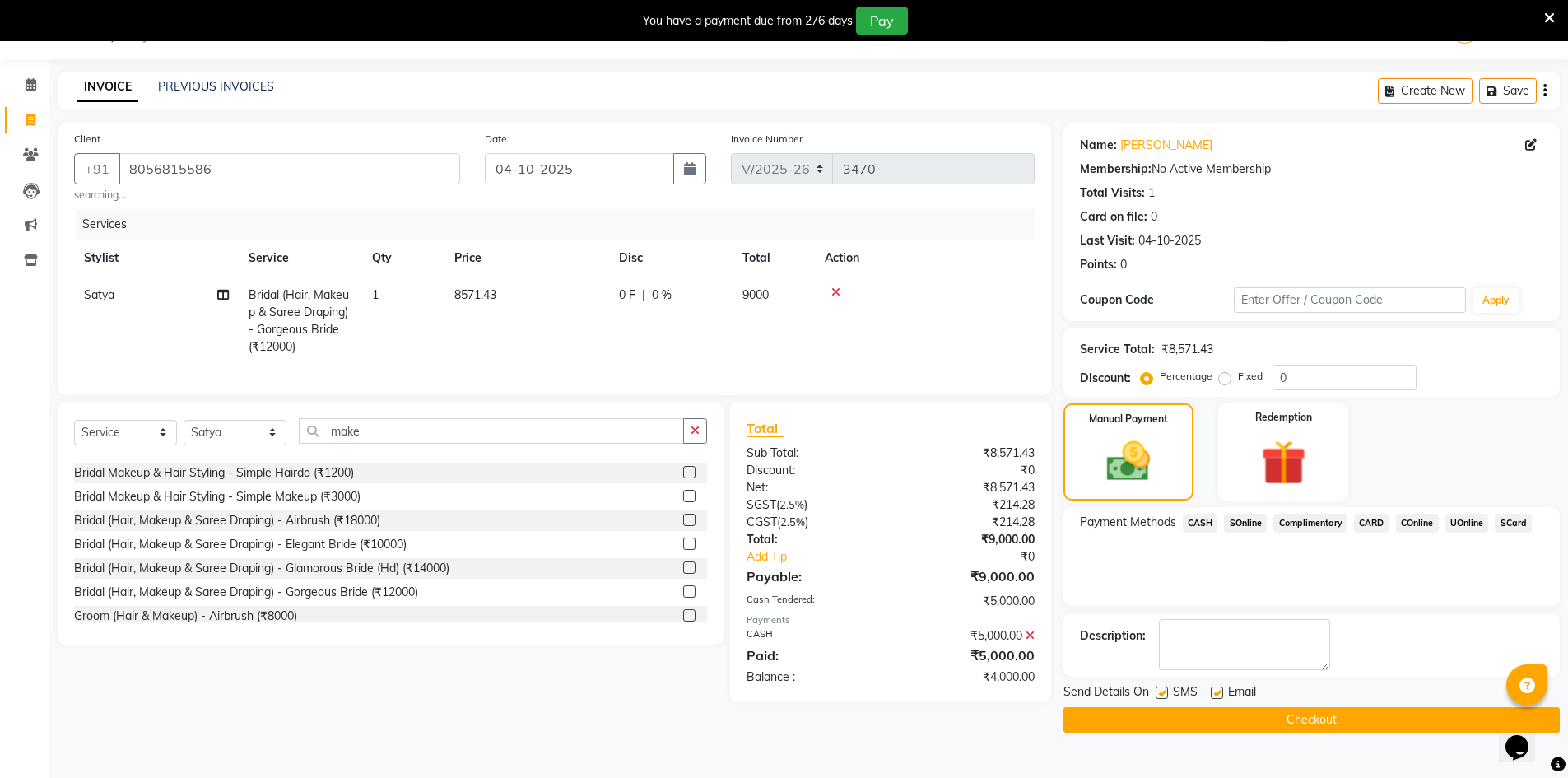
click at [1239, 719] on button "Checkout" at bounding box center [1312, 720] width 497 height 25
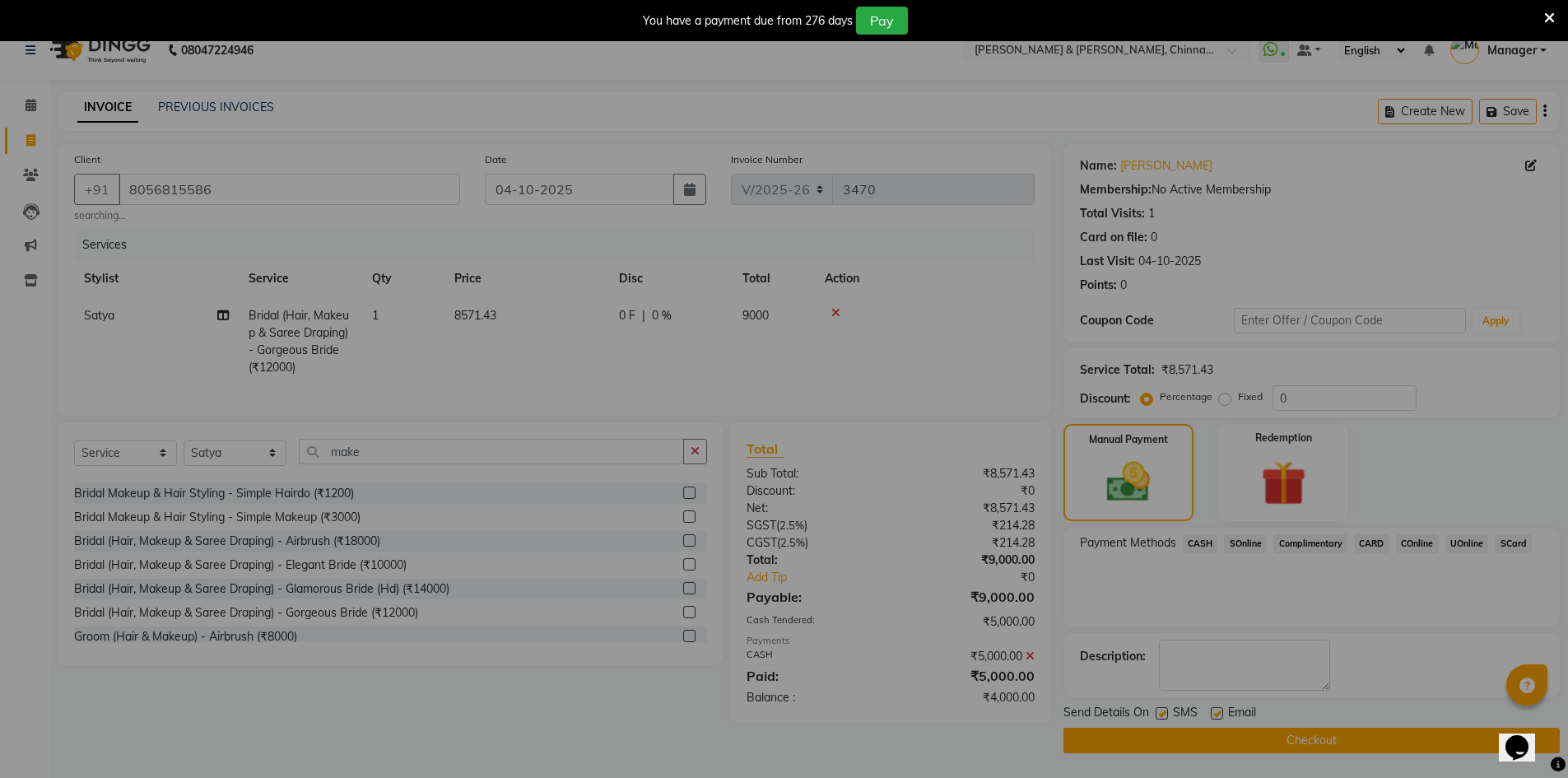
scroll to position [21, 0]
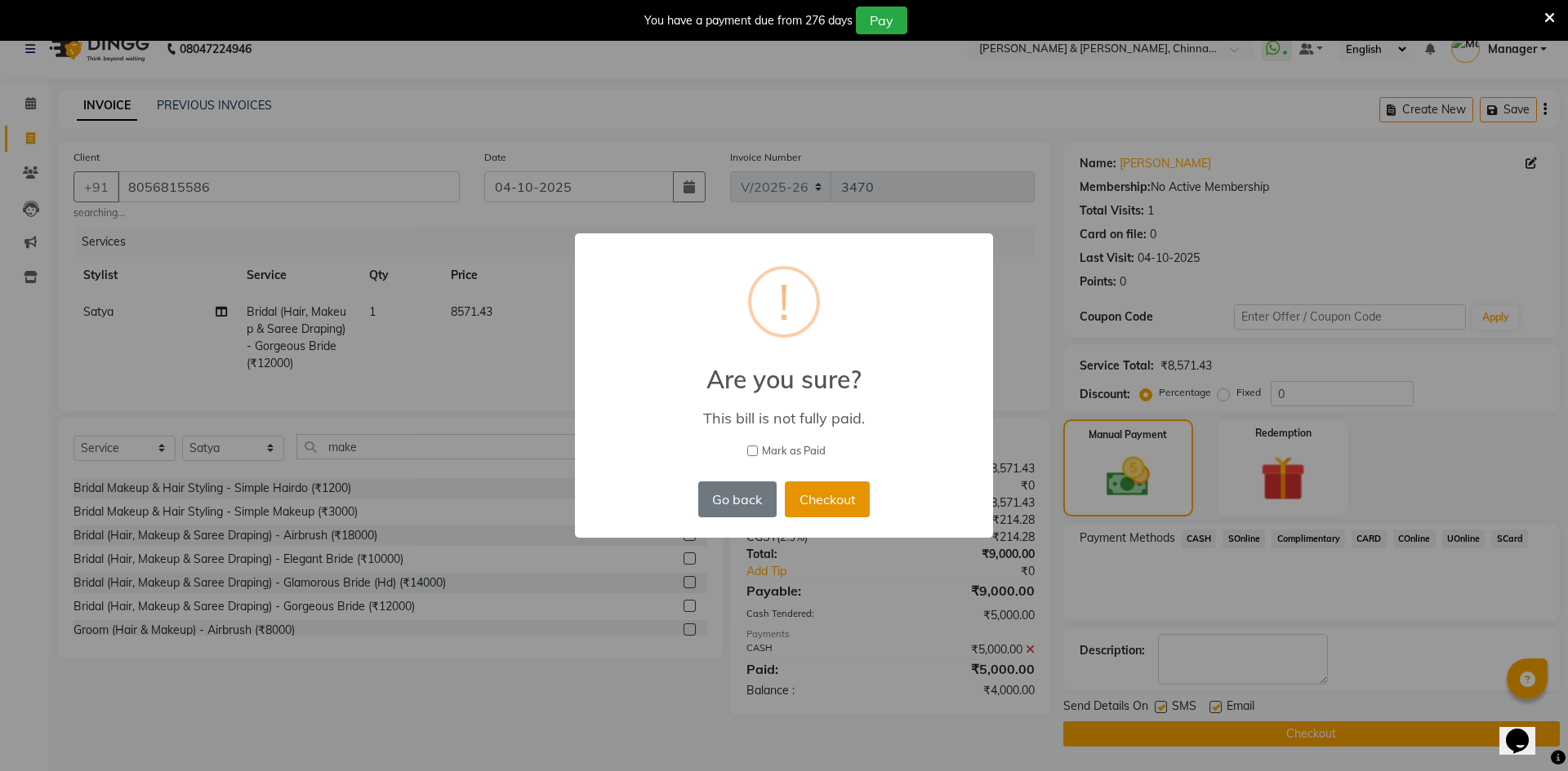
click at [838, 504] on button "Checkout" at bounding box center [828, 499] width 85 height 36
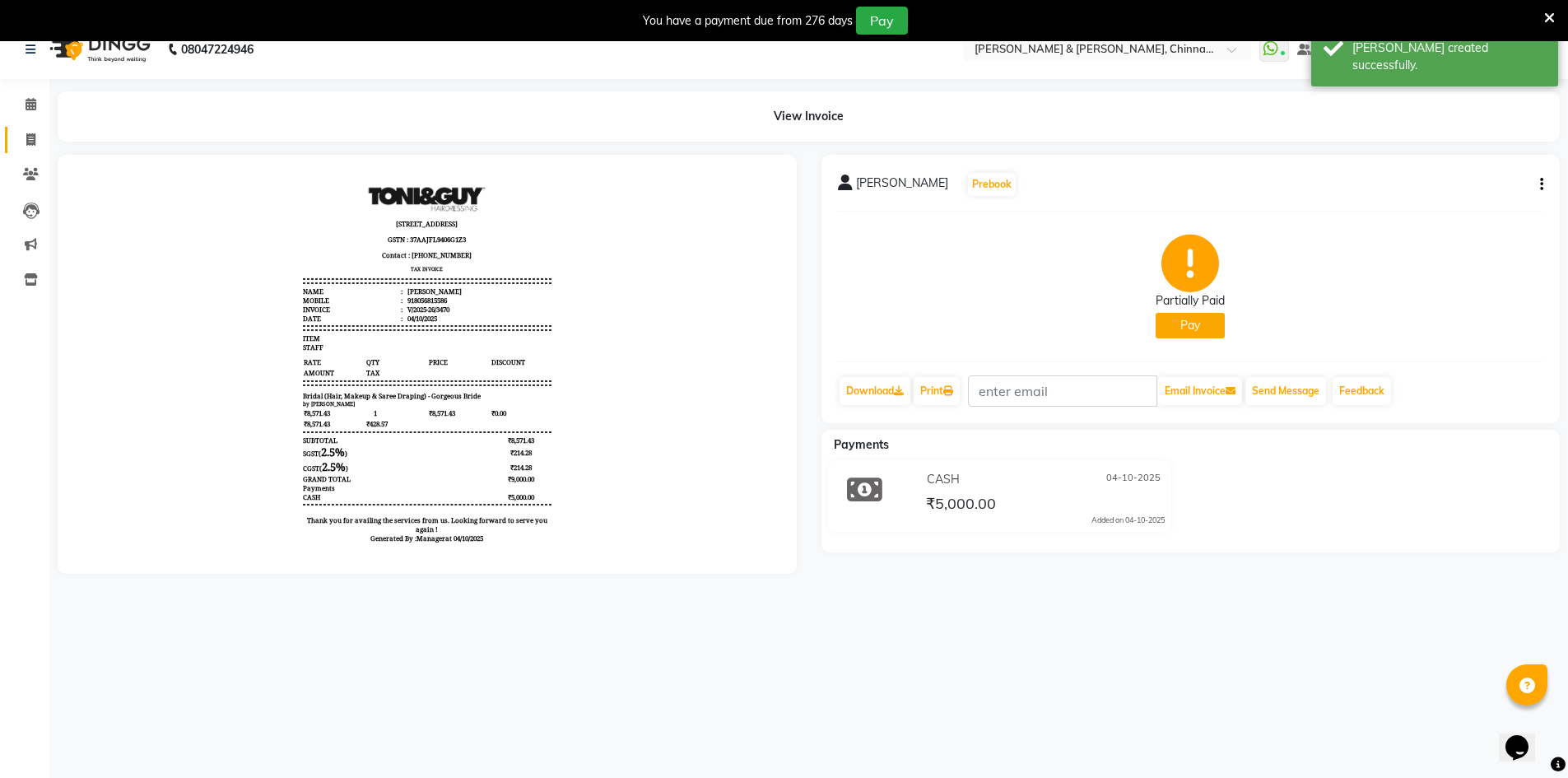
click at [36, 129] on link "Invoice" at bounding box center [24, 140] width 40 height 27
select select "service"
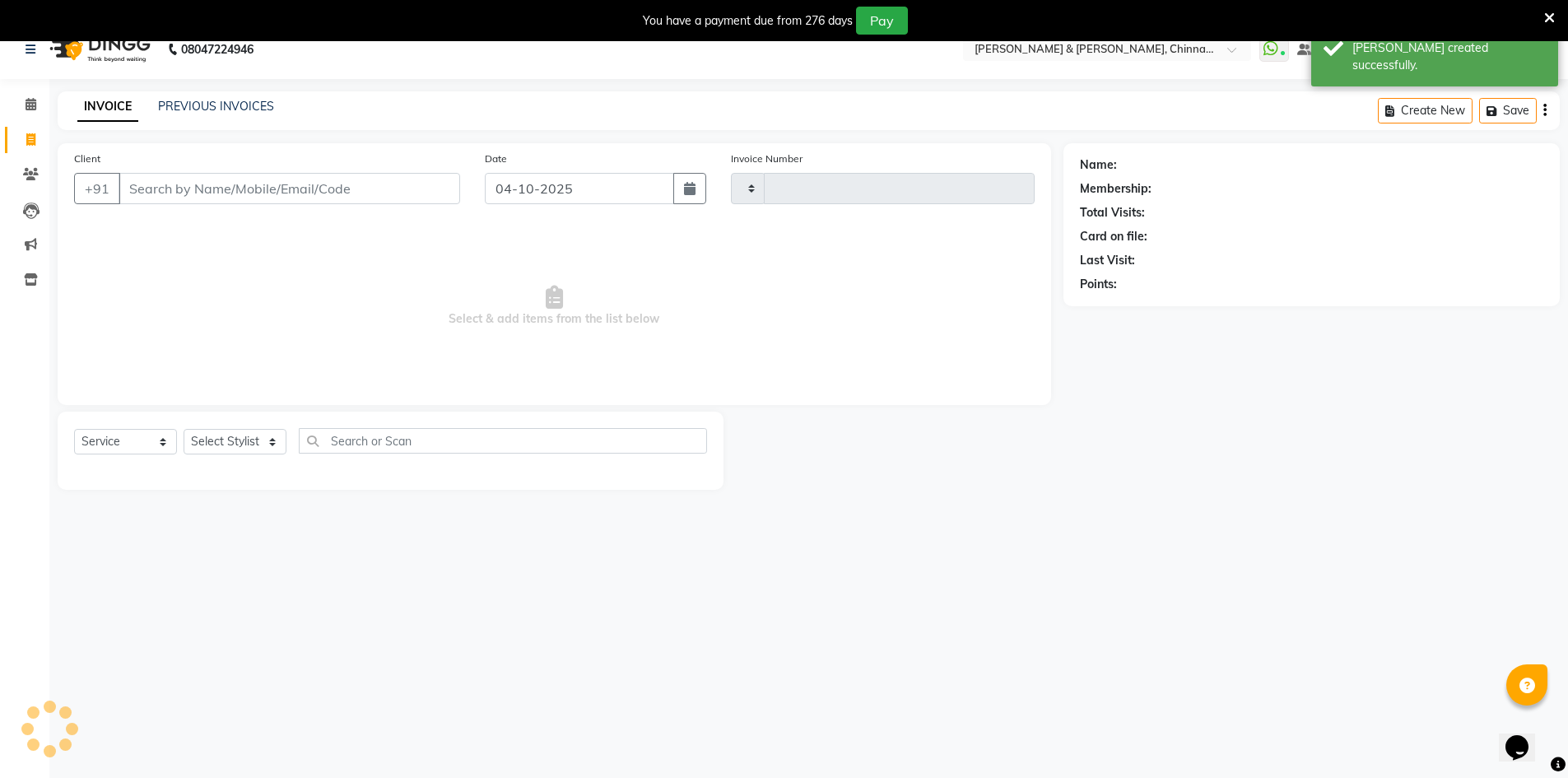
type input "3471"
select select "7388"
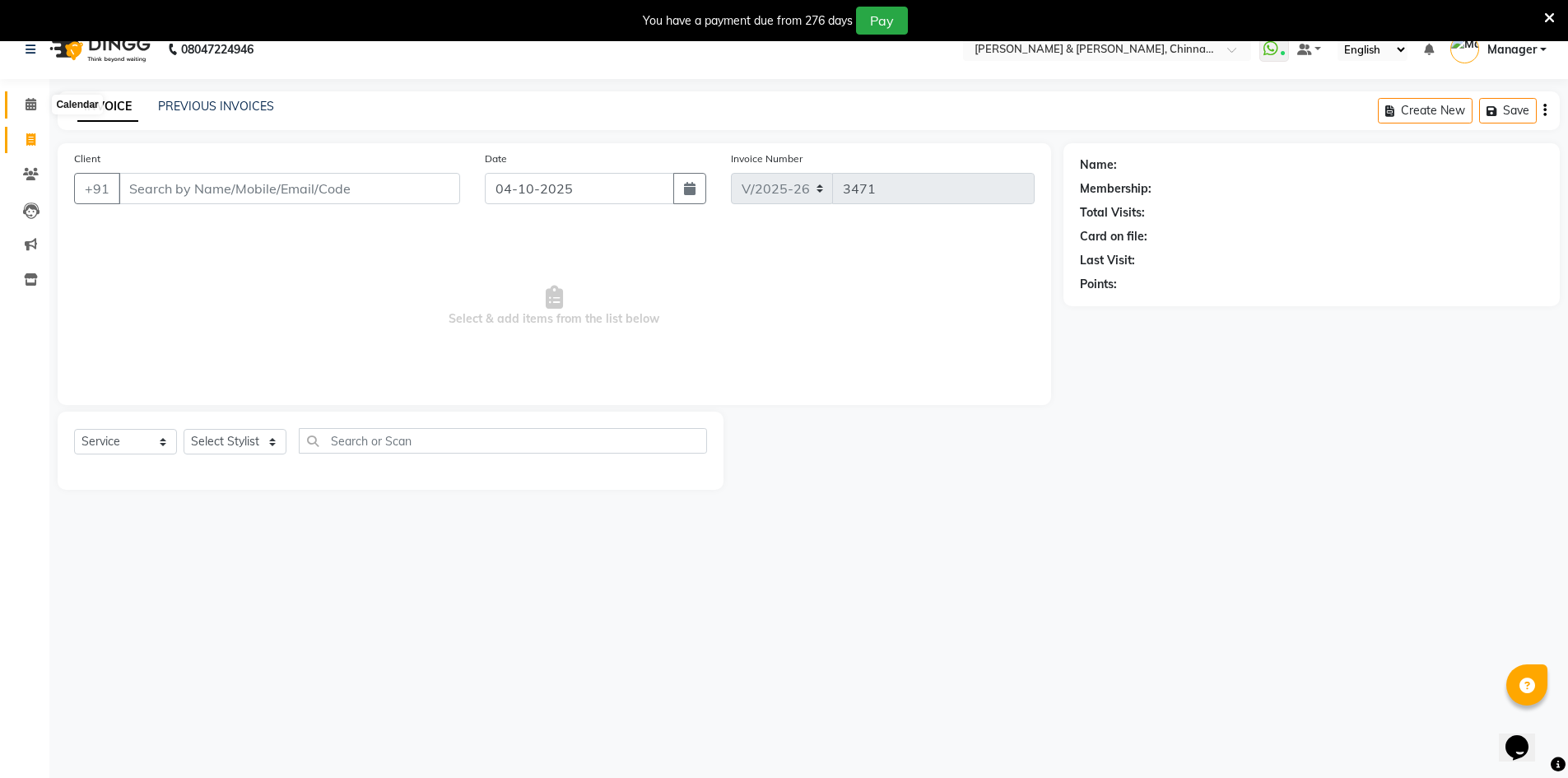
click at [30, 103] on icon at bounding box center [30, 104] width 11 height 13
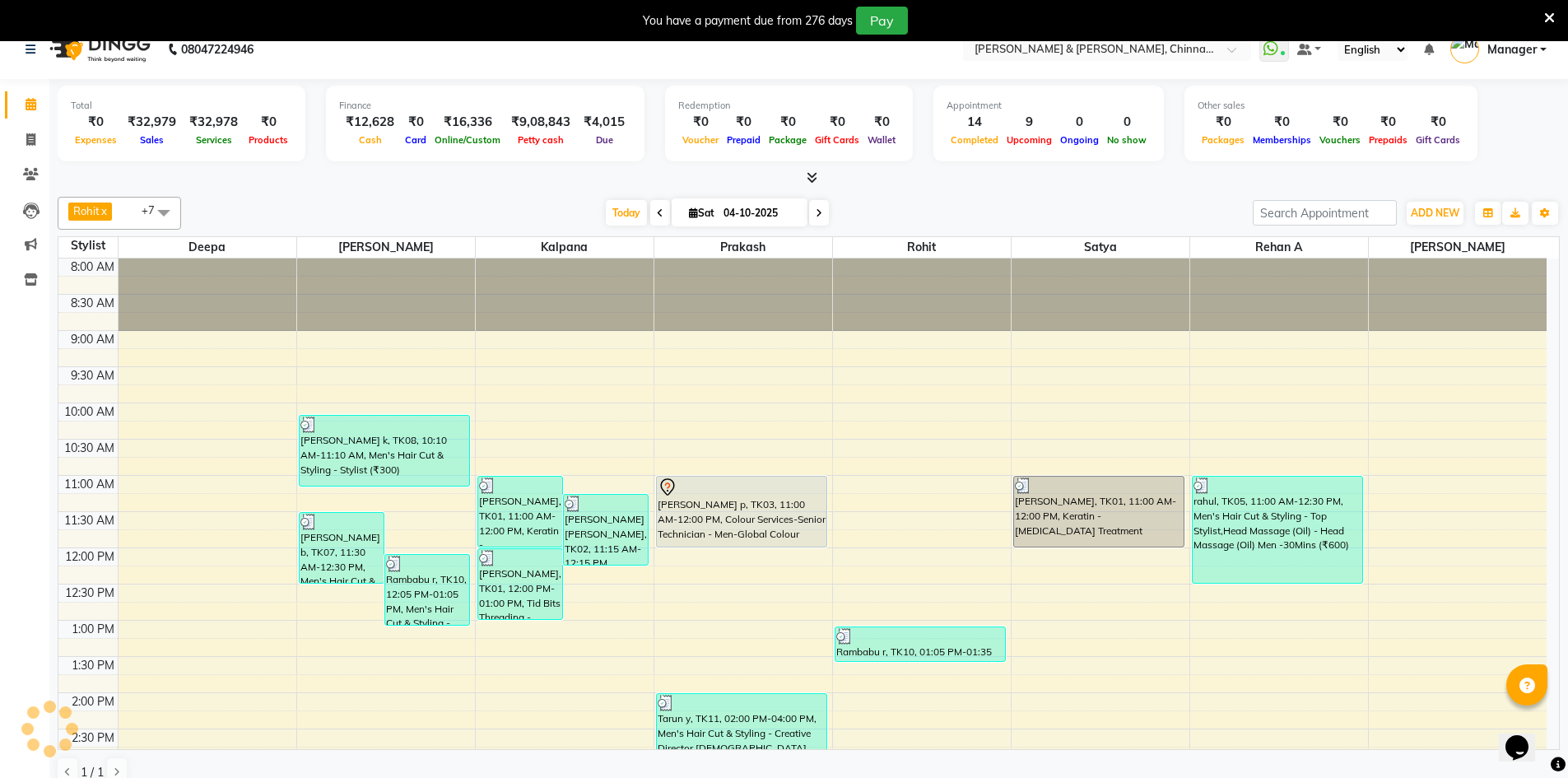
scroll to position [523, 0]
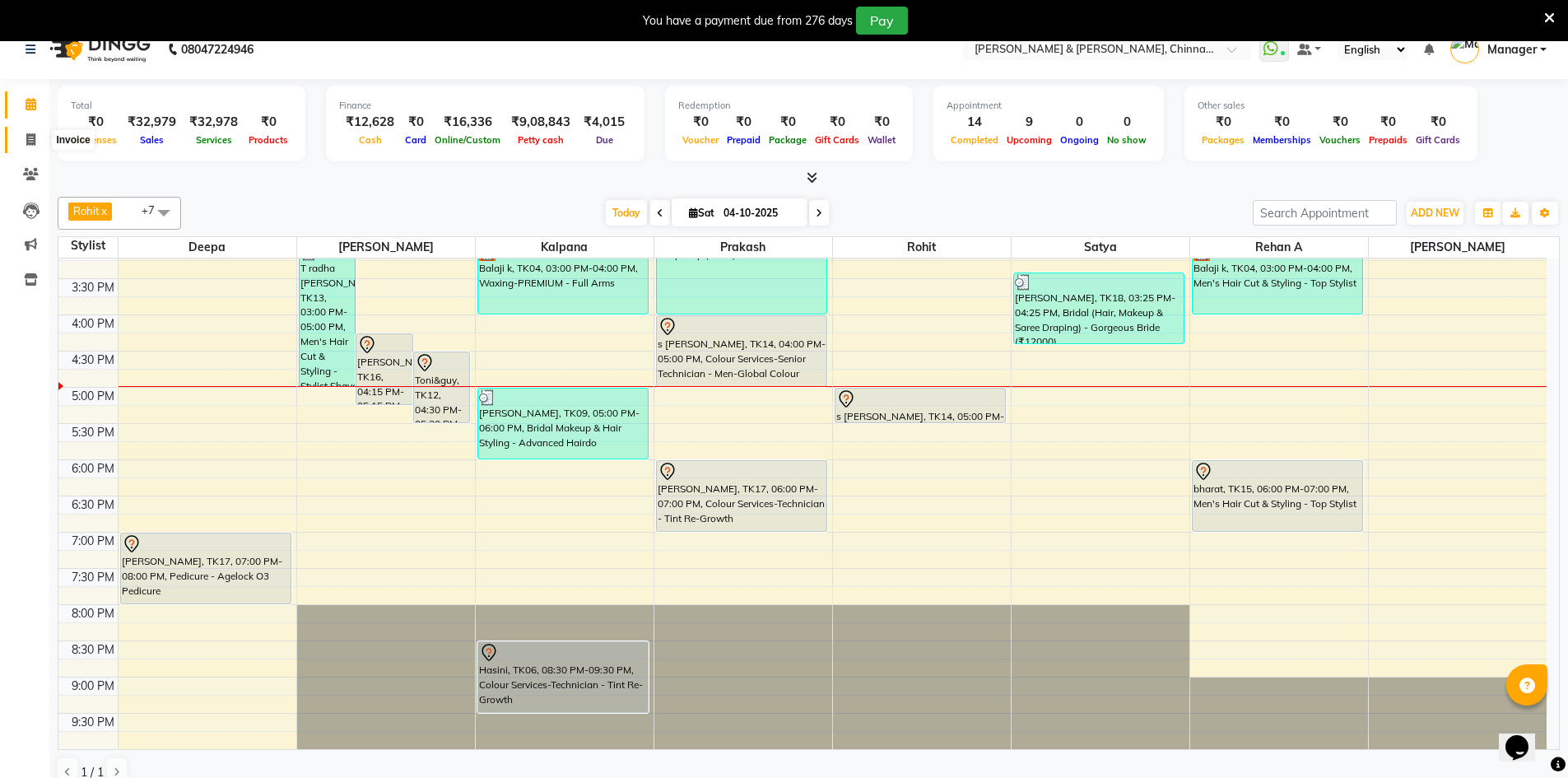
click at [31, 148] on span at bounding box center [31, 140] width 29 height 19
select select "service"
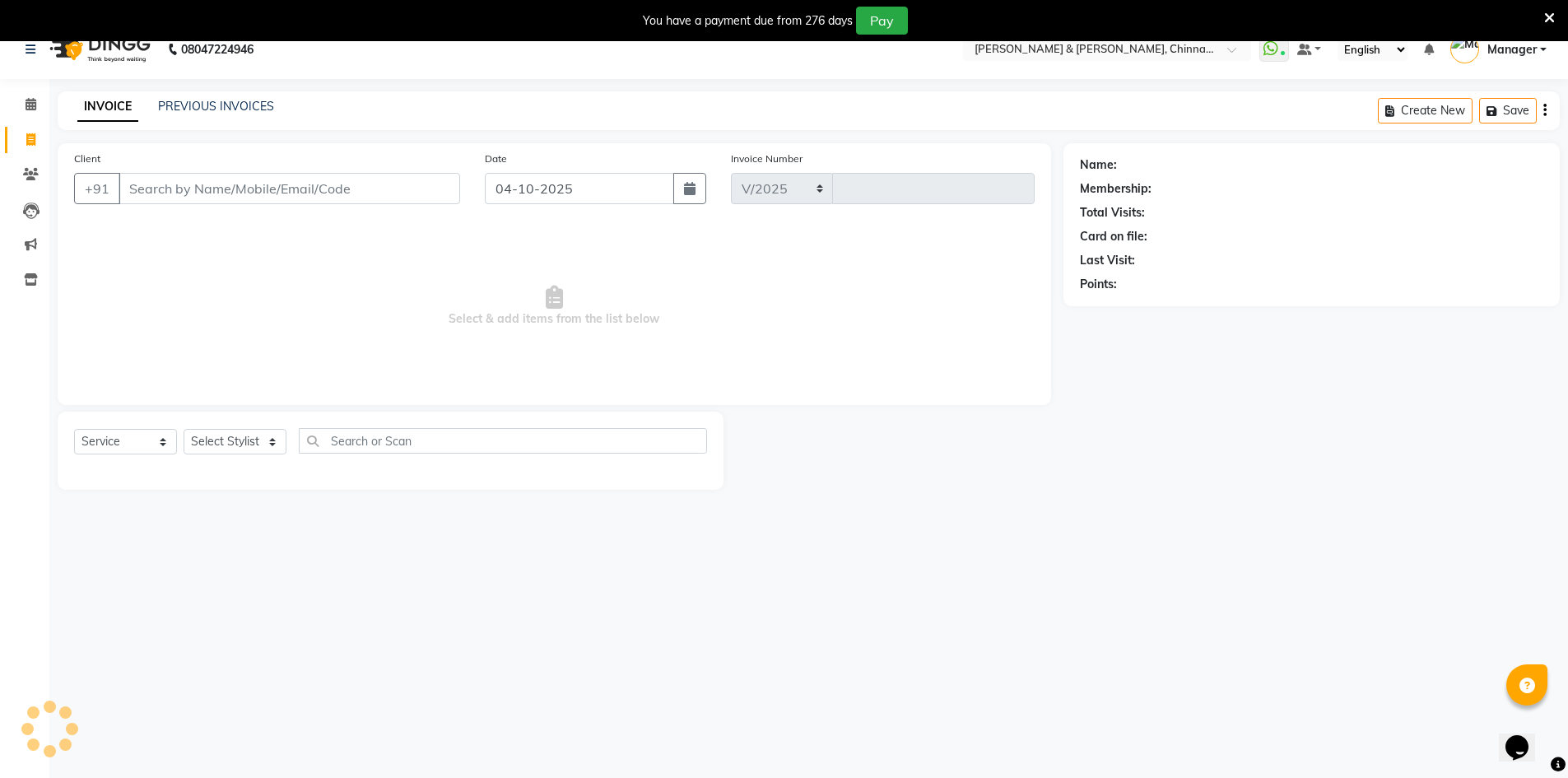
select select "7388"
type input "3472"
click at [242, 439] on select "Select Stylist" at bounding box center [235, 441] width 103 height 25
click at [248, 448] on select "Select Stylist" at bounding box center [235, 441] width 103 height 25
click at [248, 447] on select "Select Stylist" at bounding box center [235, 441] width 103 height 25
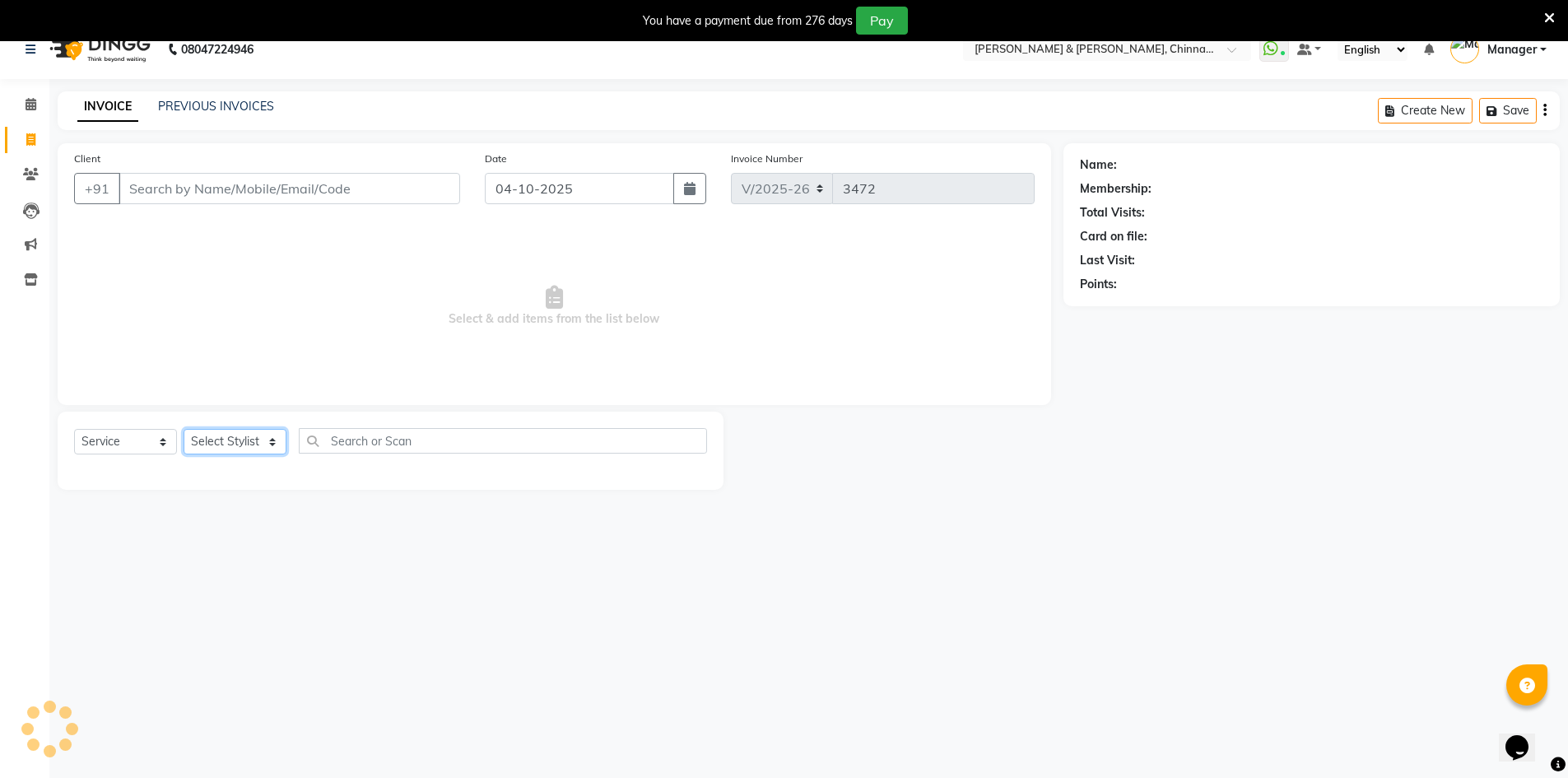
click at [184, 429] on select "Select Stylist" at bounding box center [235, 441] width 103 height 25
click at [261, 444] on select "Select Stylist" at bounding box center [235, 441] width 103 height 25
click at [285, 557] on div "08047224946 Select Location × Toni & Guy, Chinnamiram WhatsApp Status ✕ Status:…" at bounding box center [784, 408] width 1568 height 778
click at [257, 426] on div "Select Service Product Membership Package Voucher Prepaid Gift Card Select Styl…" at bounding box center [391, 451] width 666 height 78
click at [261, 558] on div "08047224946 Select Location × Toni & Guy, Chinnamiram WhatsApp Status ✕ Status:…" at bounding box center [784, 408] width 1568 height 778
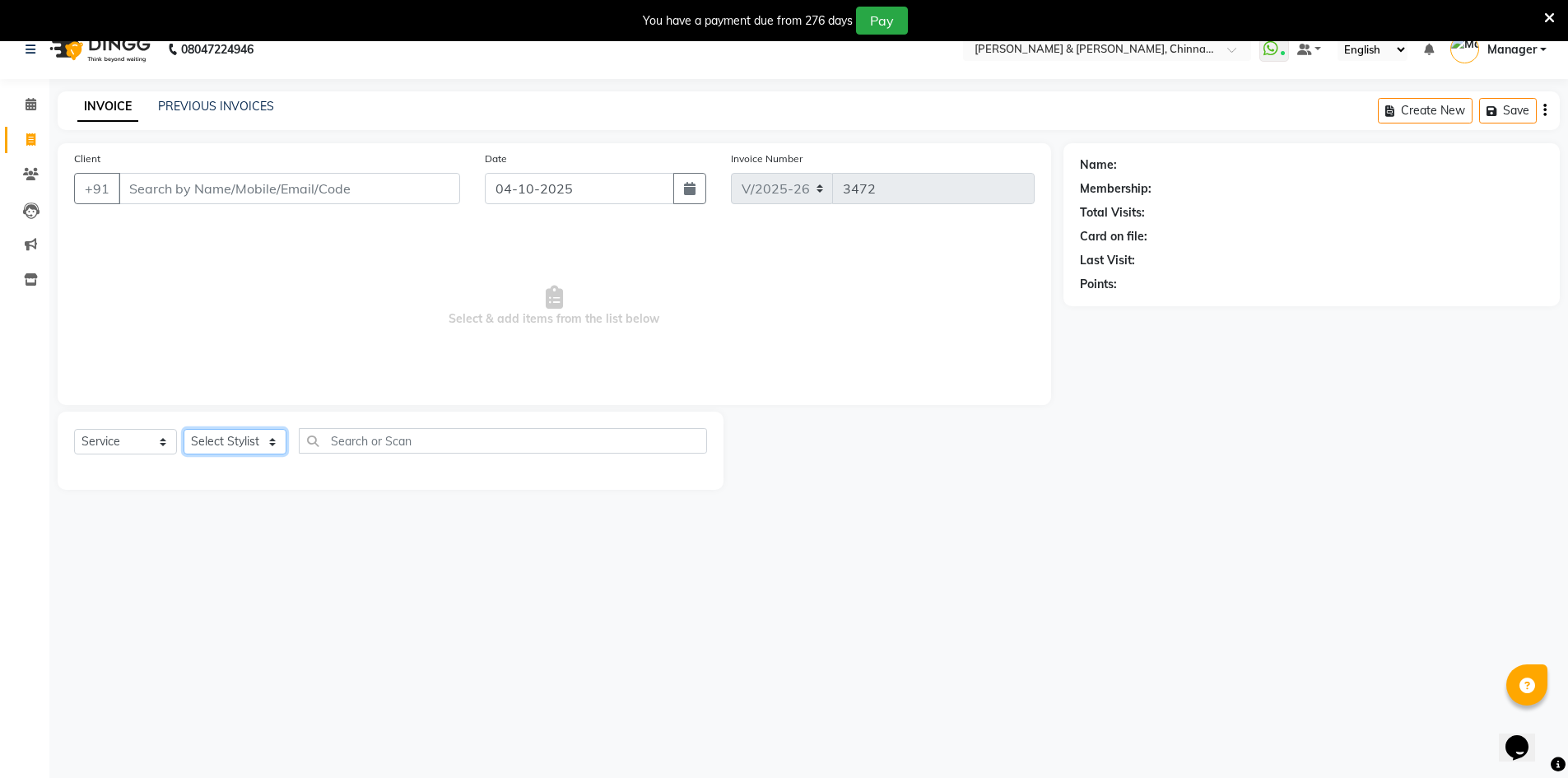
click at [269, 442] on select "Select Stylist" at bounding box center [235, 441] width 103 height 25
click at [268, 441] on select "Select Stylist" at bounding box center [235, 441] width 103 height 25
select select "86530"
click at [184, 429] on select "Select Stylist Admin Chrispin Deepa Dingg support Faizan Kalpana Kalyan Kenny M…" at bounding box center [235, 441] width 103 height 25
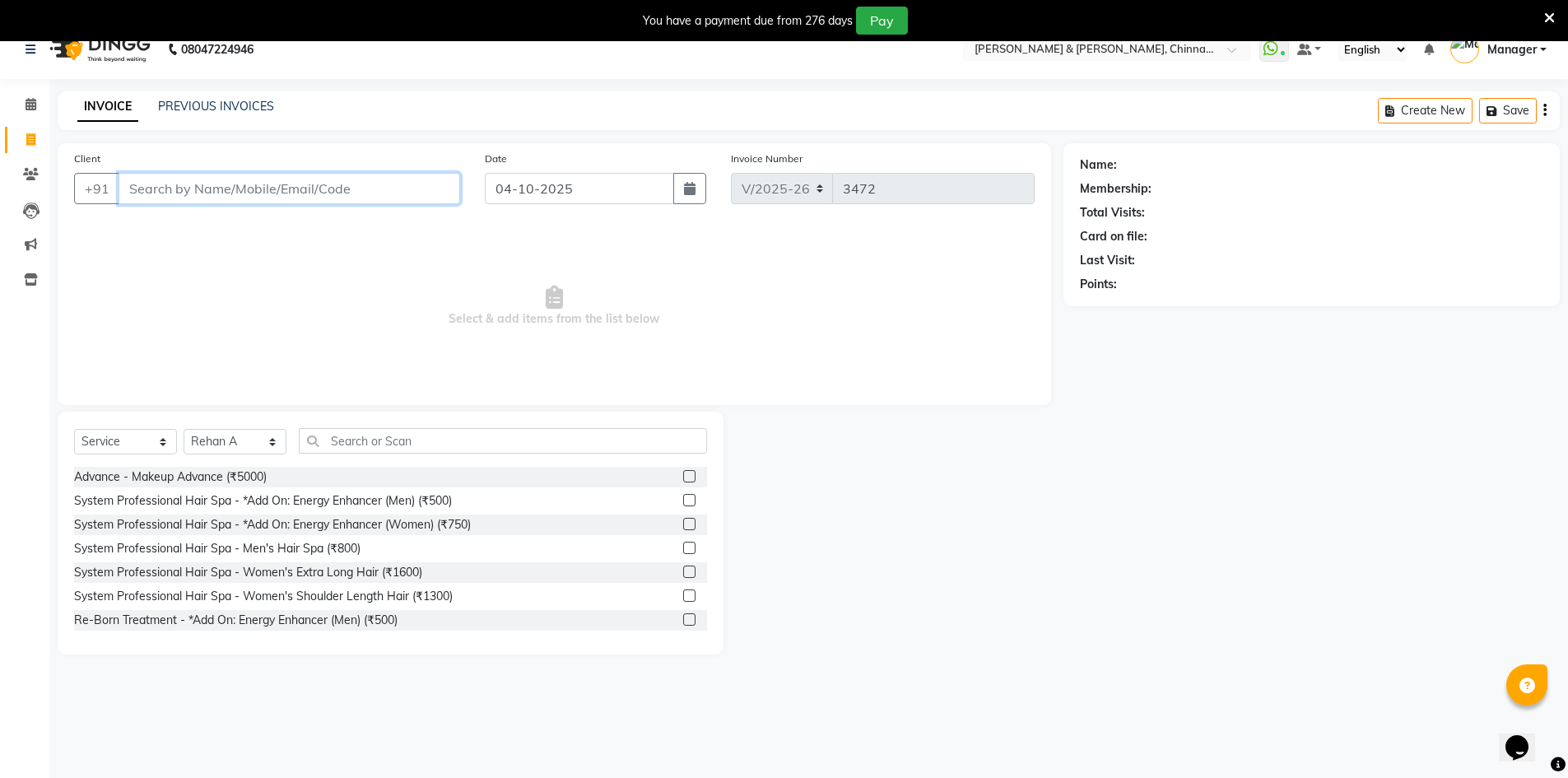
click at [287, 192] on input "Client" at bounding box center [289, 188] width 342 height 31
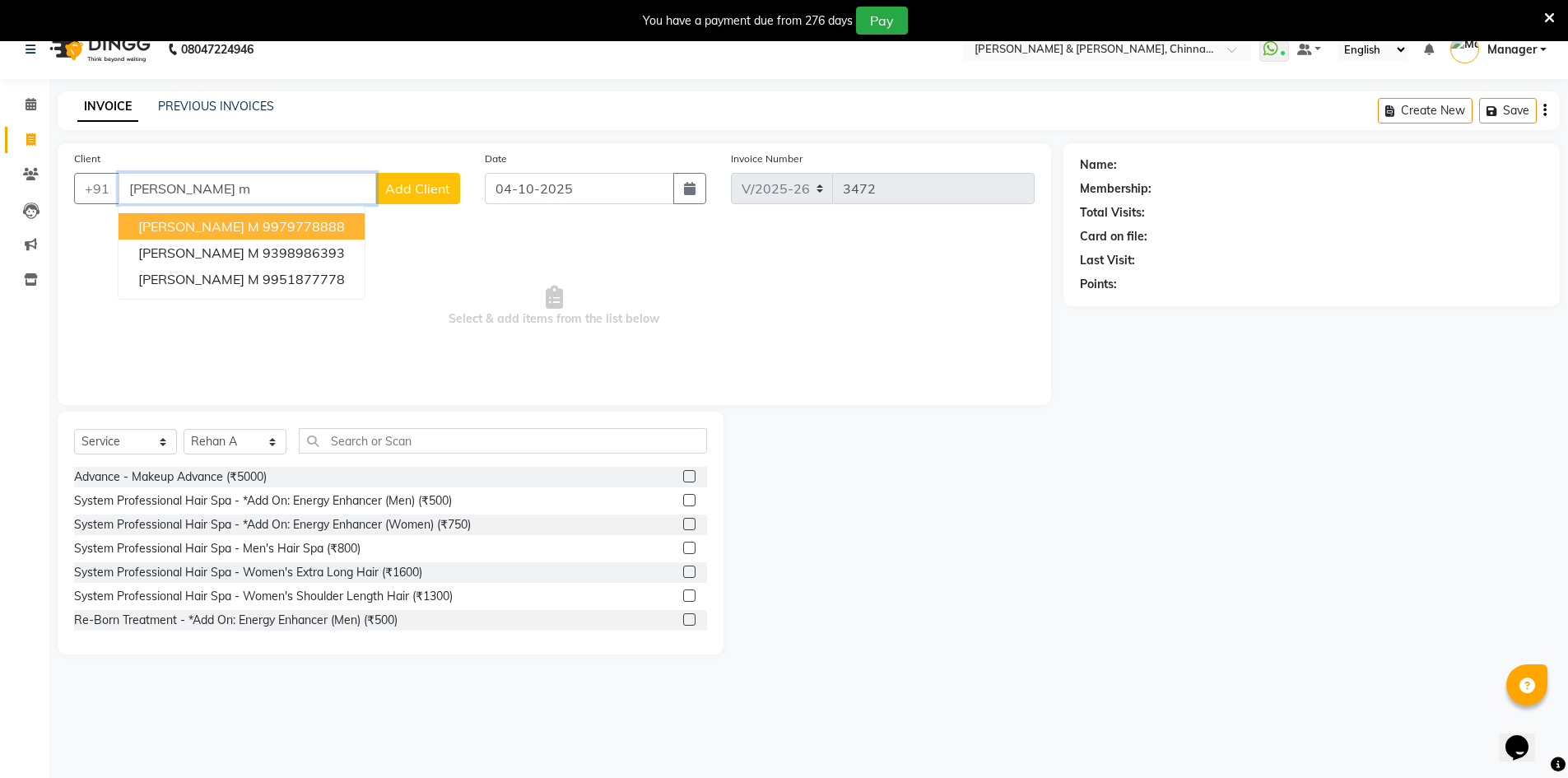
click at [283, 220] on button "Pavan m 9979778888" at bounding box center [242, 226] width 246 height 26
type input "9979778888"
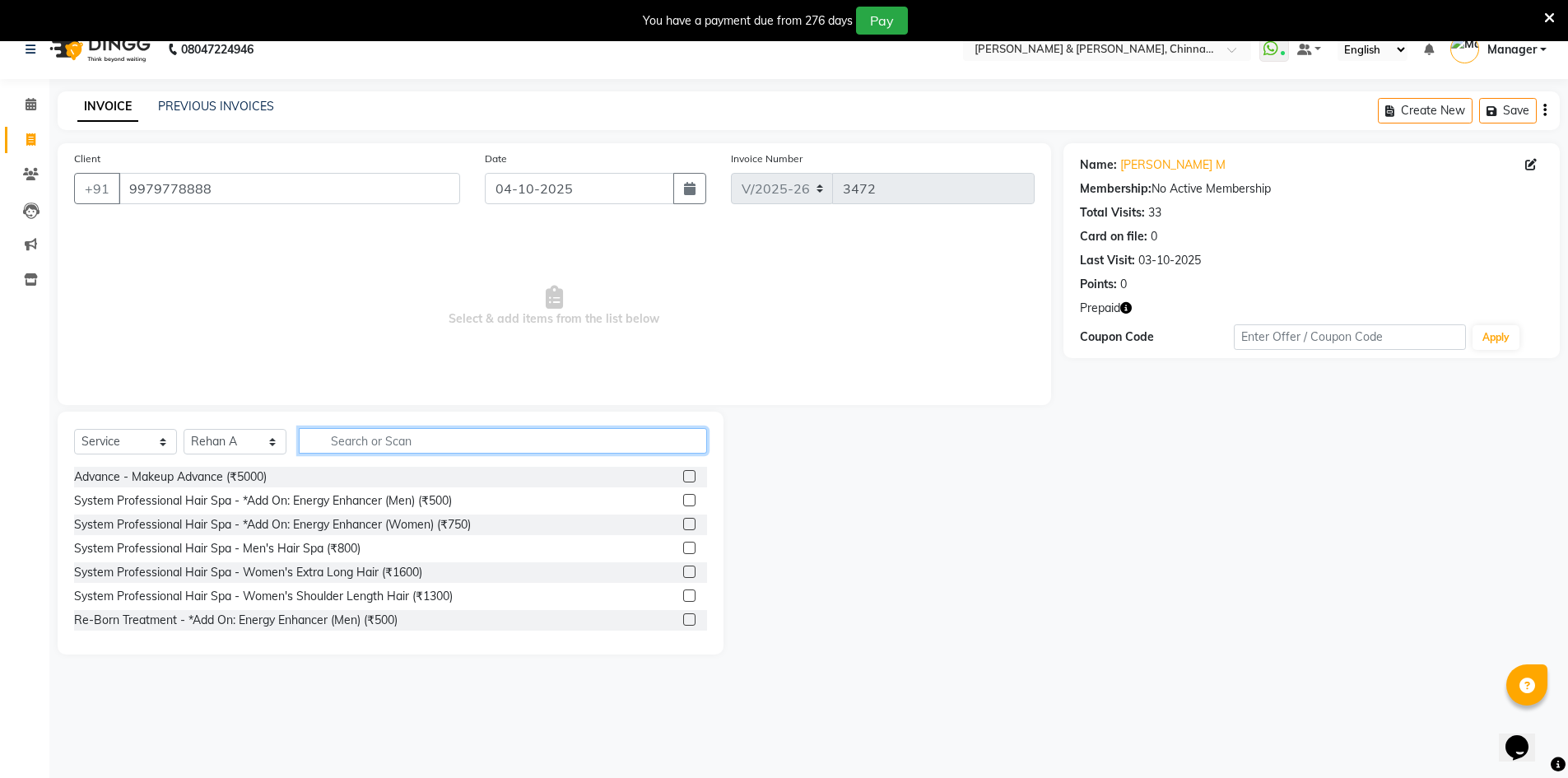
click at [411, 442] on input "text" at bounding box center [503, 441] width 408 height 25
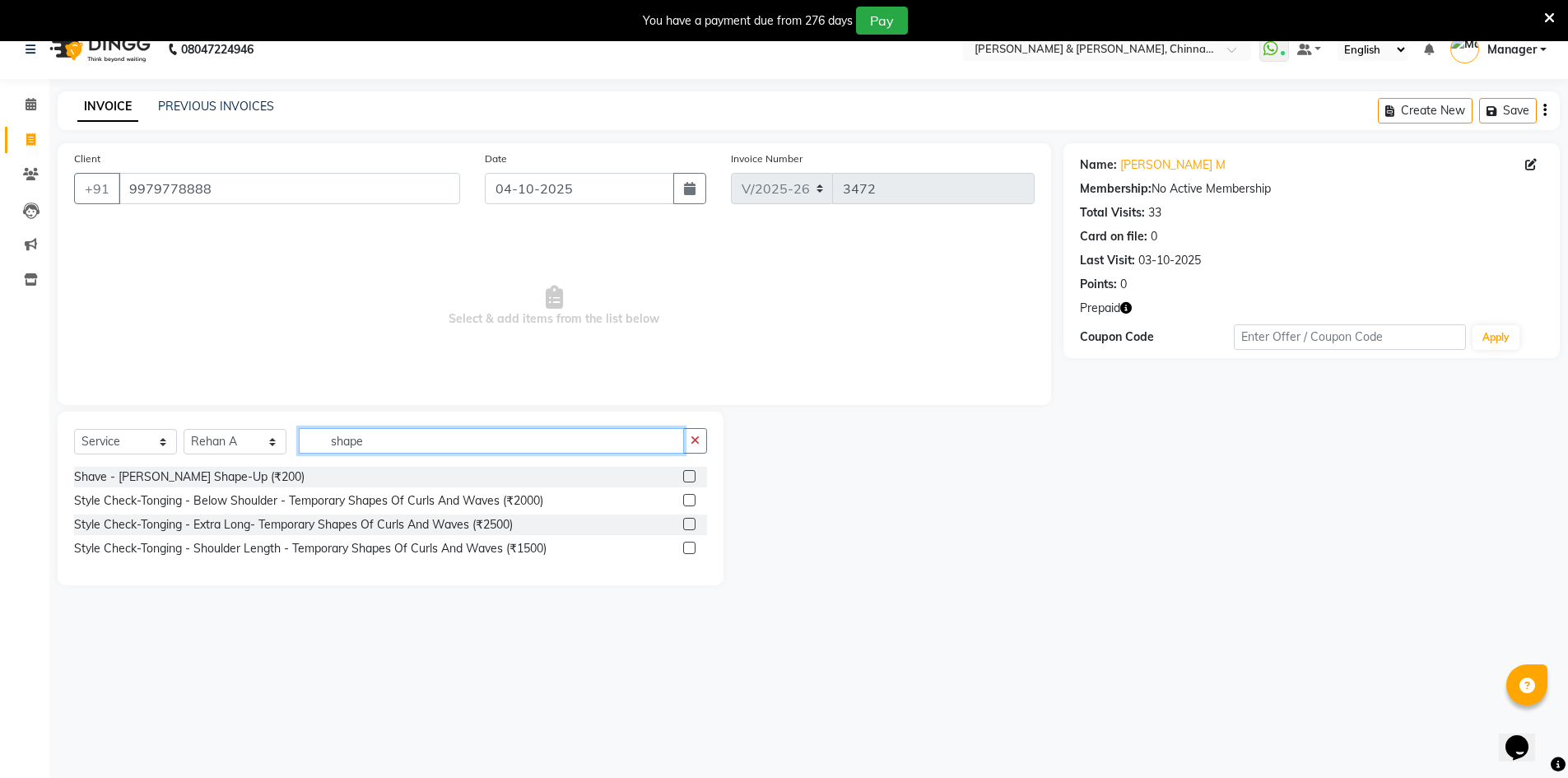
type input "shape"
click at [215, 467] on div "Shave - [PERSON_NAME] Shape-Up (₹200)" at bounding box center [391, 477] width 633 height 20
click at [215, 473] on div "Shave - [PERSON_NAME] Shape-Up (₹200)" at bounding box center [189, 477] width 230 height 17
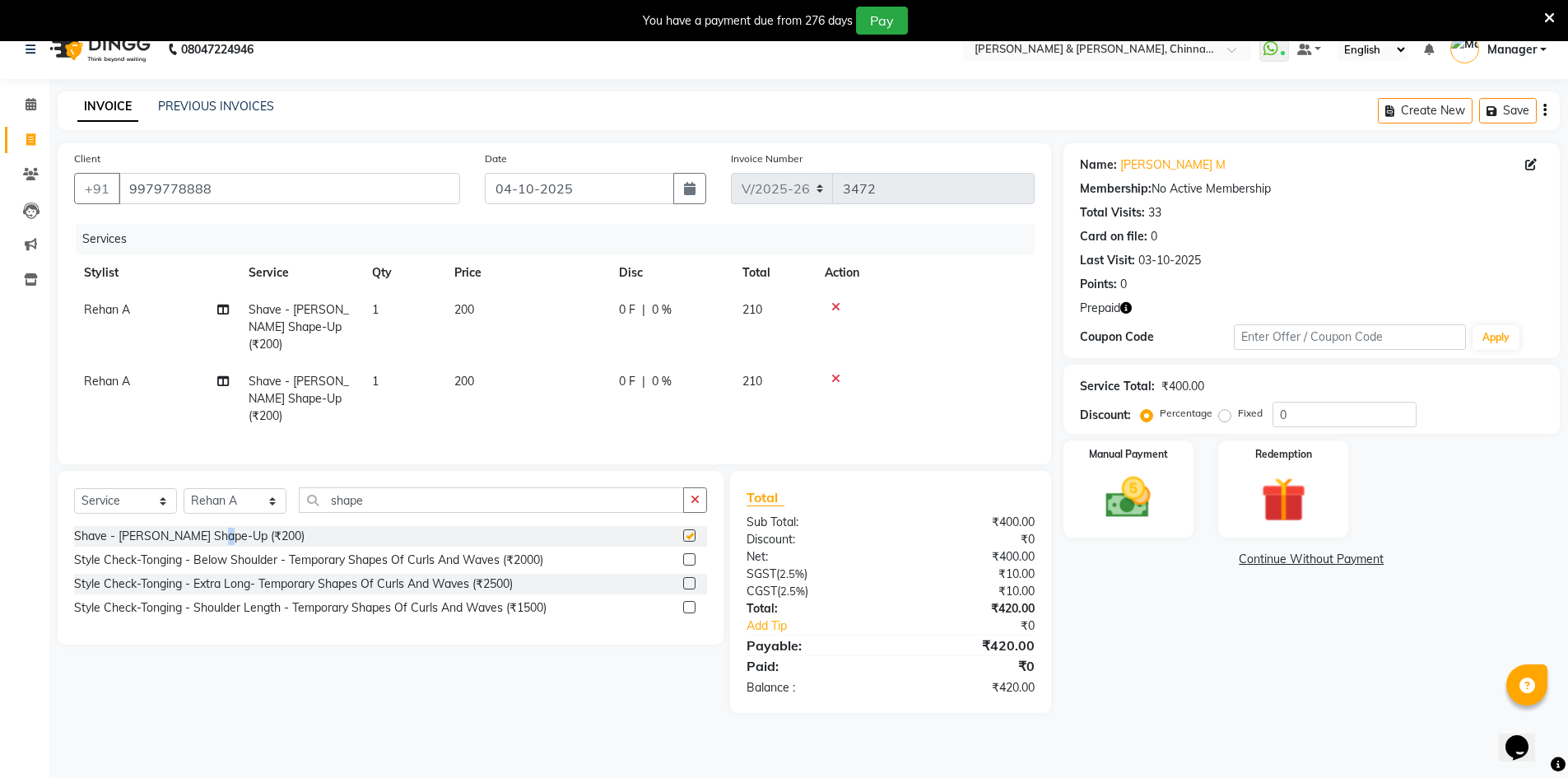
checkbox input "false"
click at [839, 373] on icon at bounding box center [836, 379] width 9 height 12
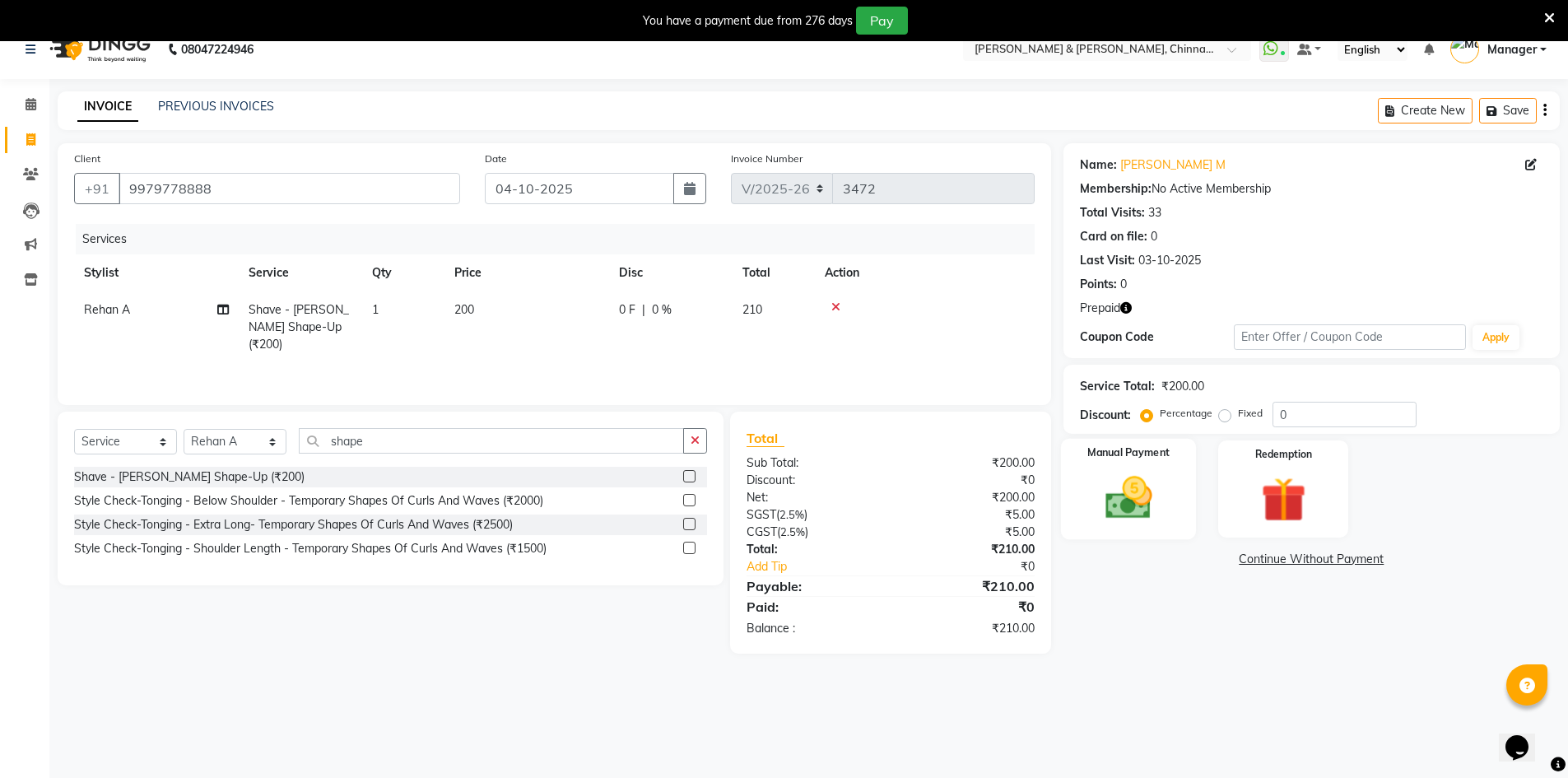
click at [1151, 488] on img at bounding box center [1129, 497] width 76 height 53
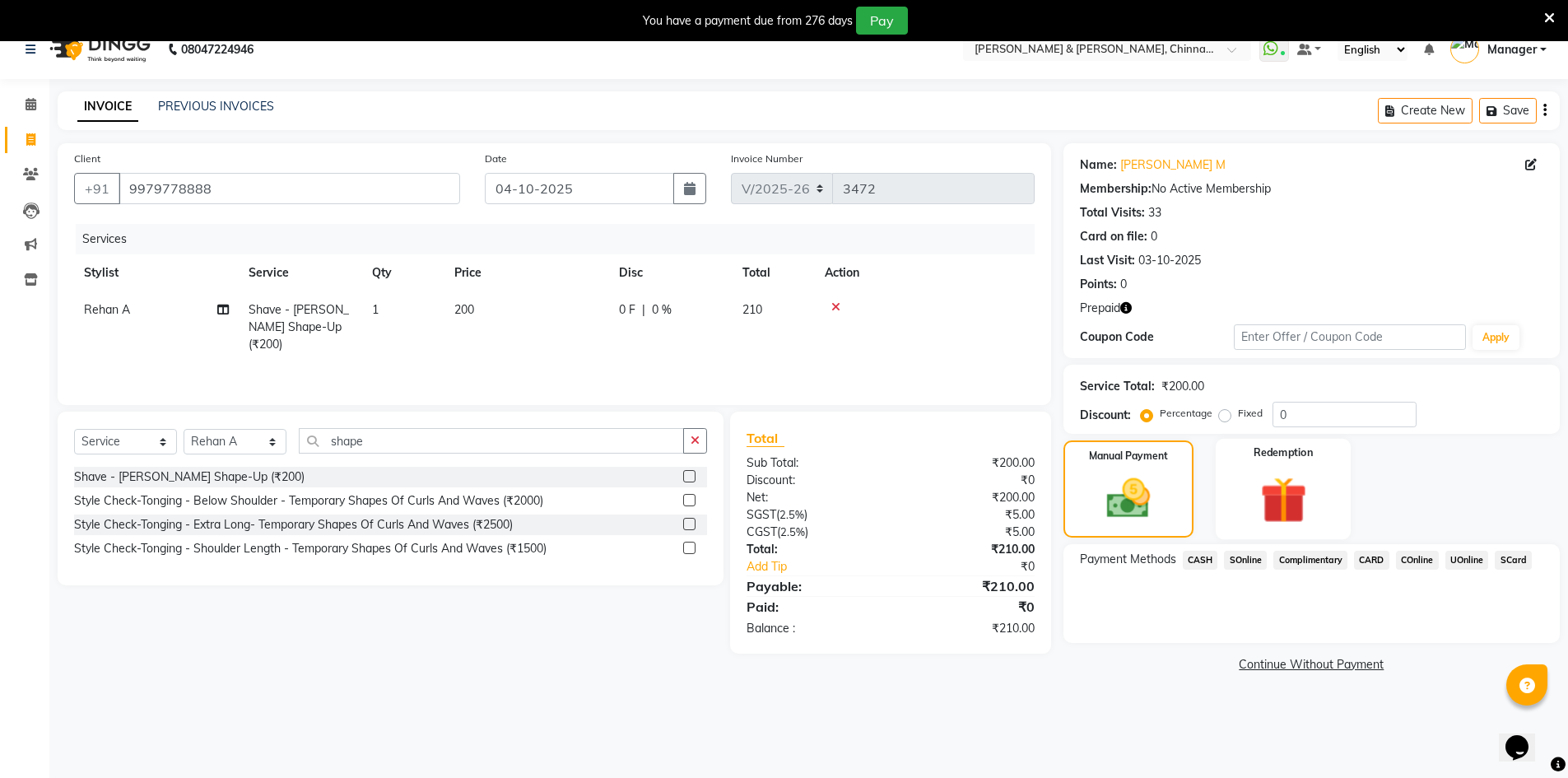
click at [1334, 496] on div "Redemption" at bounding box center [1284, 489] width 136 height 101
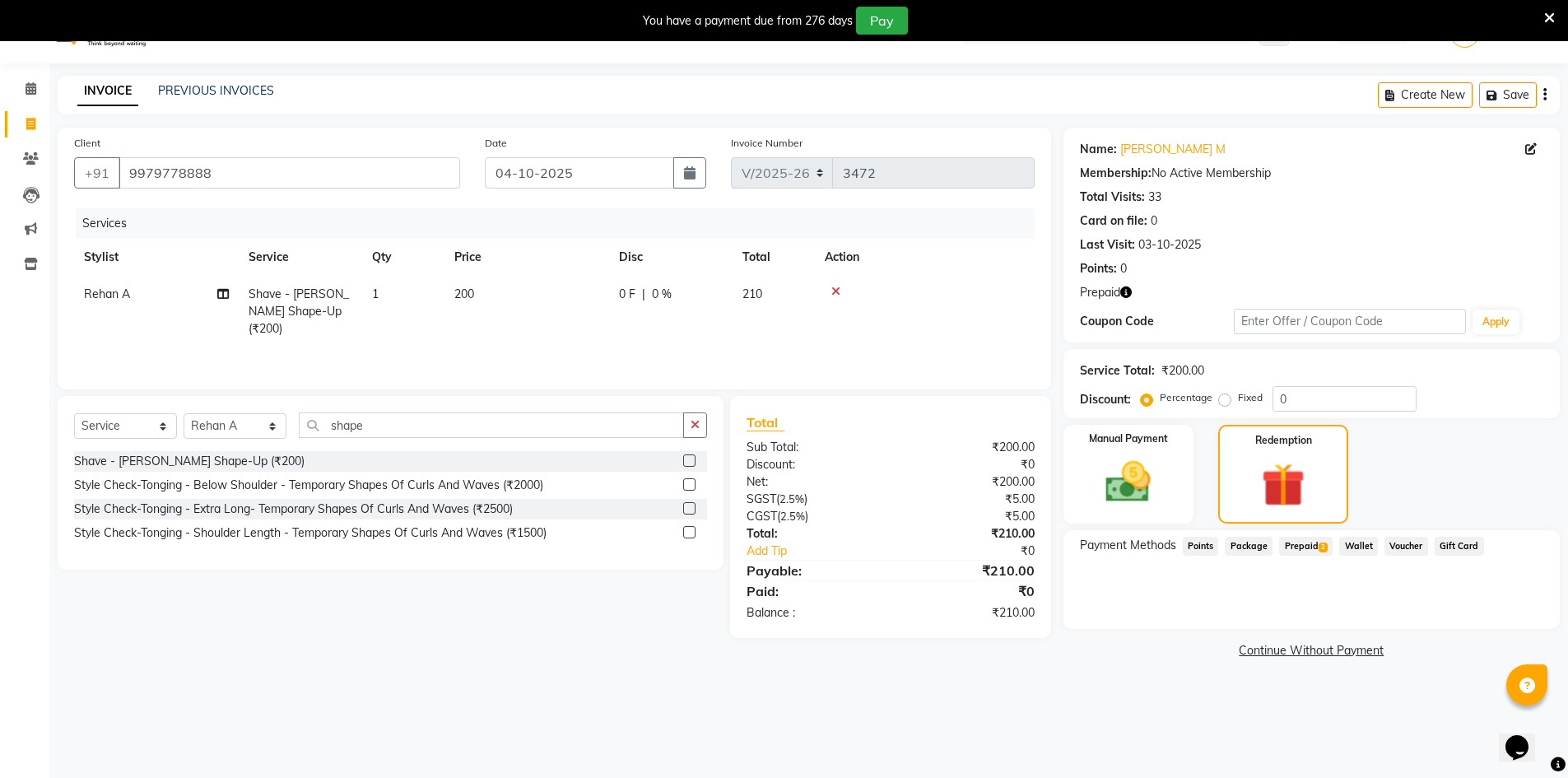
scroll to position [41, 0]
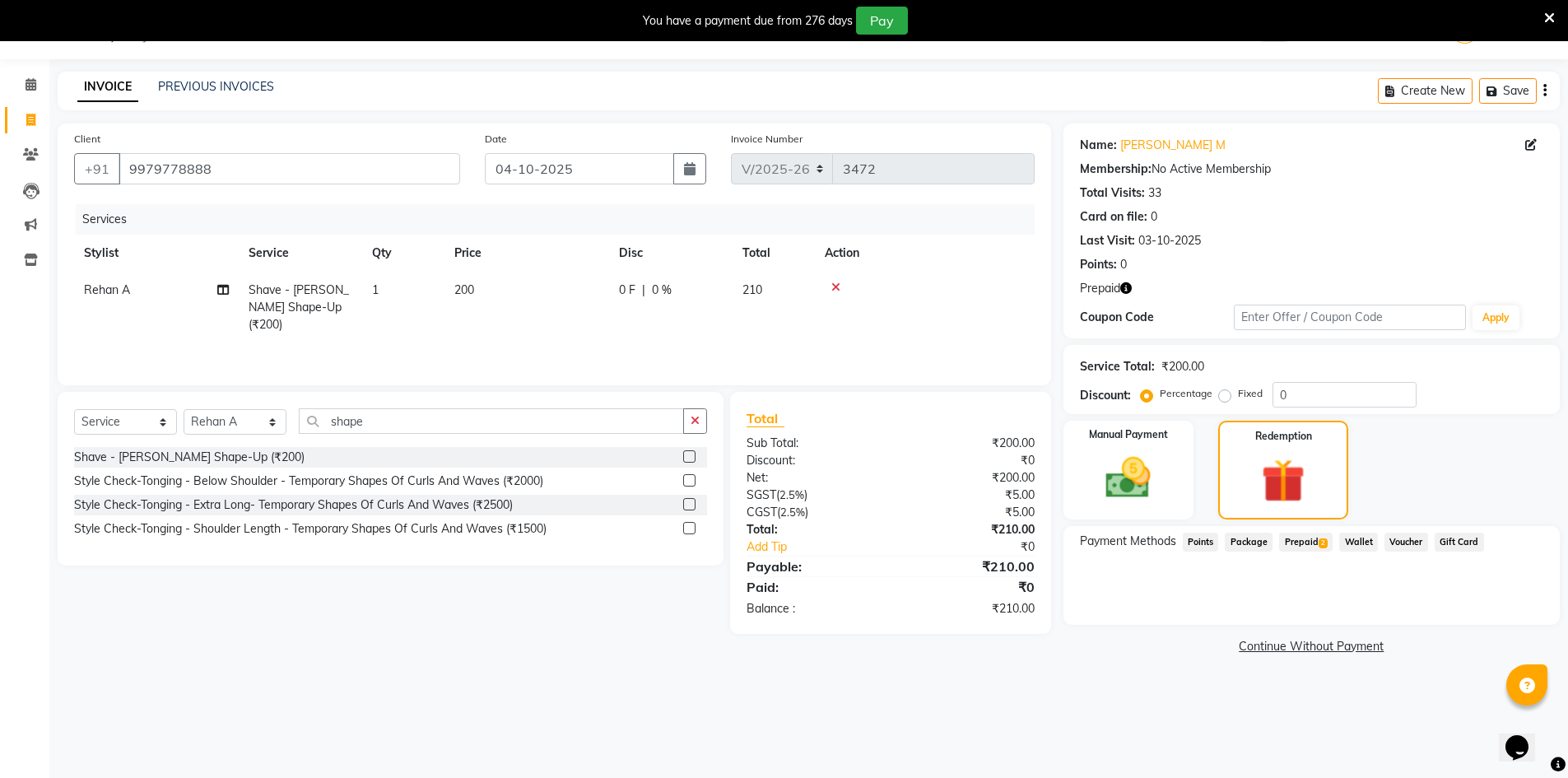
click at [1309, 538] on span "Prepaid 2" at bounding box center [1306, 542] width 53 height 19
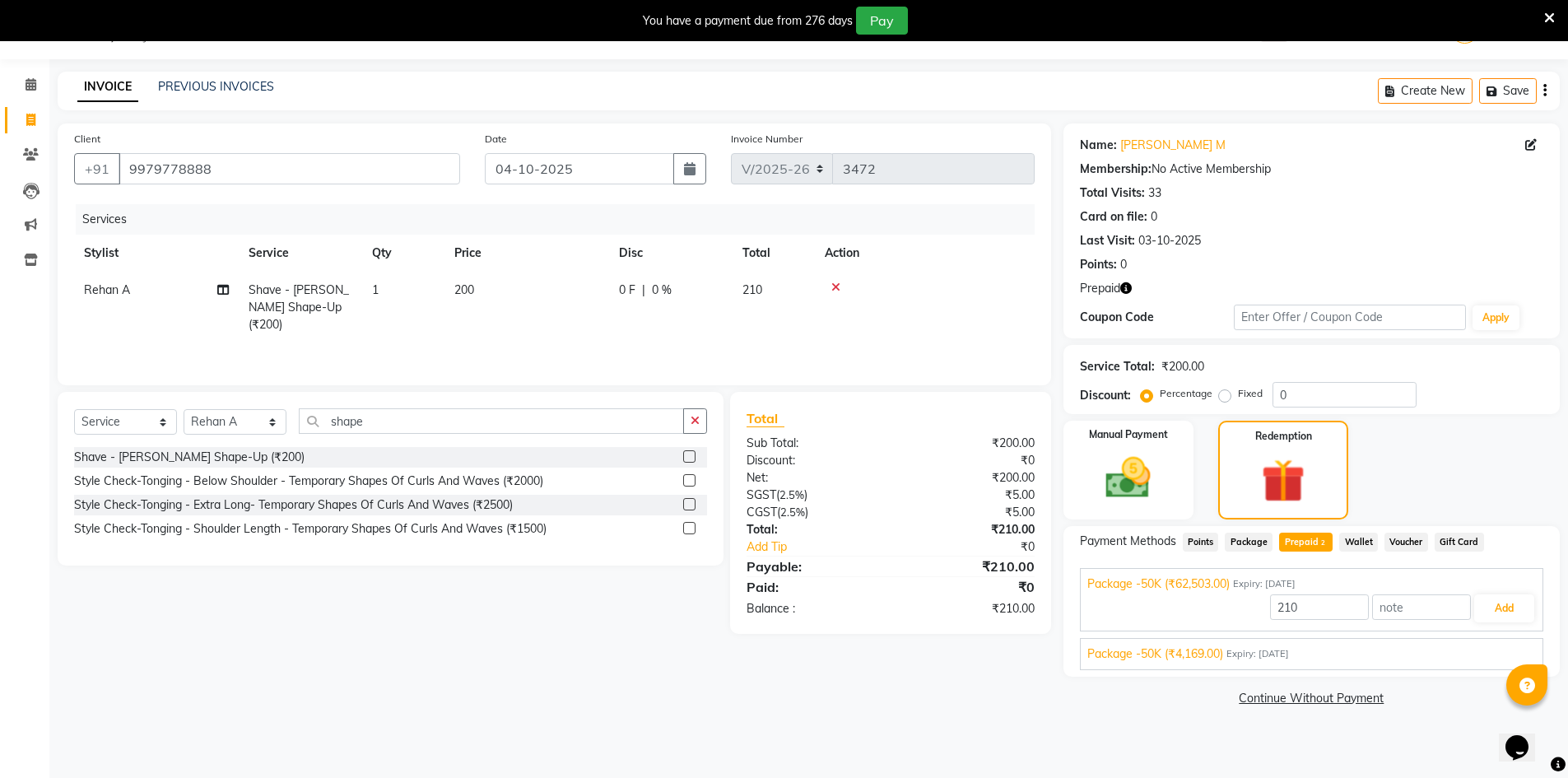
click at [1285, 640] on div "Package -50K (₹4,169.00) Expiry: 05-12-2025 210 Add" at bounding box center [1311, 654] width 463 height 32
click at [1289, 650] on span "Expiry: 05-12-2025" at bounding box center [1258, 654] width 62 height 14
click at [1511, 634] on button "Add" at bounding box center [1504, 647] width 60 height 28
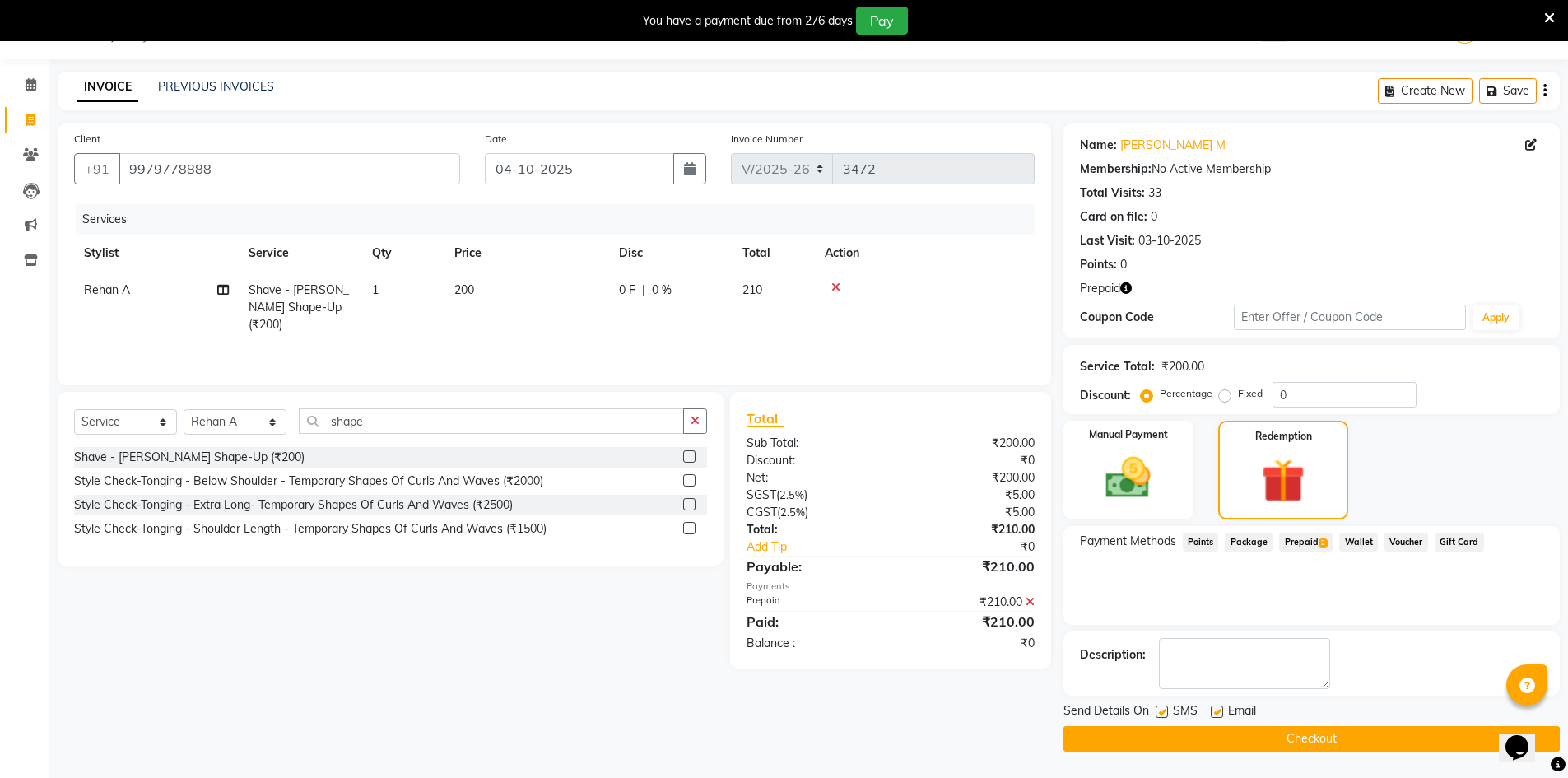
click at [1259, 731] on button "Checkout" at bounding box center [1312, 739] width 497 height 25
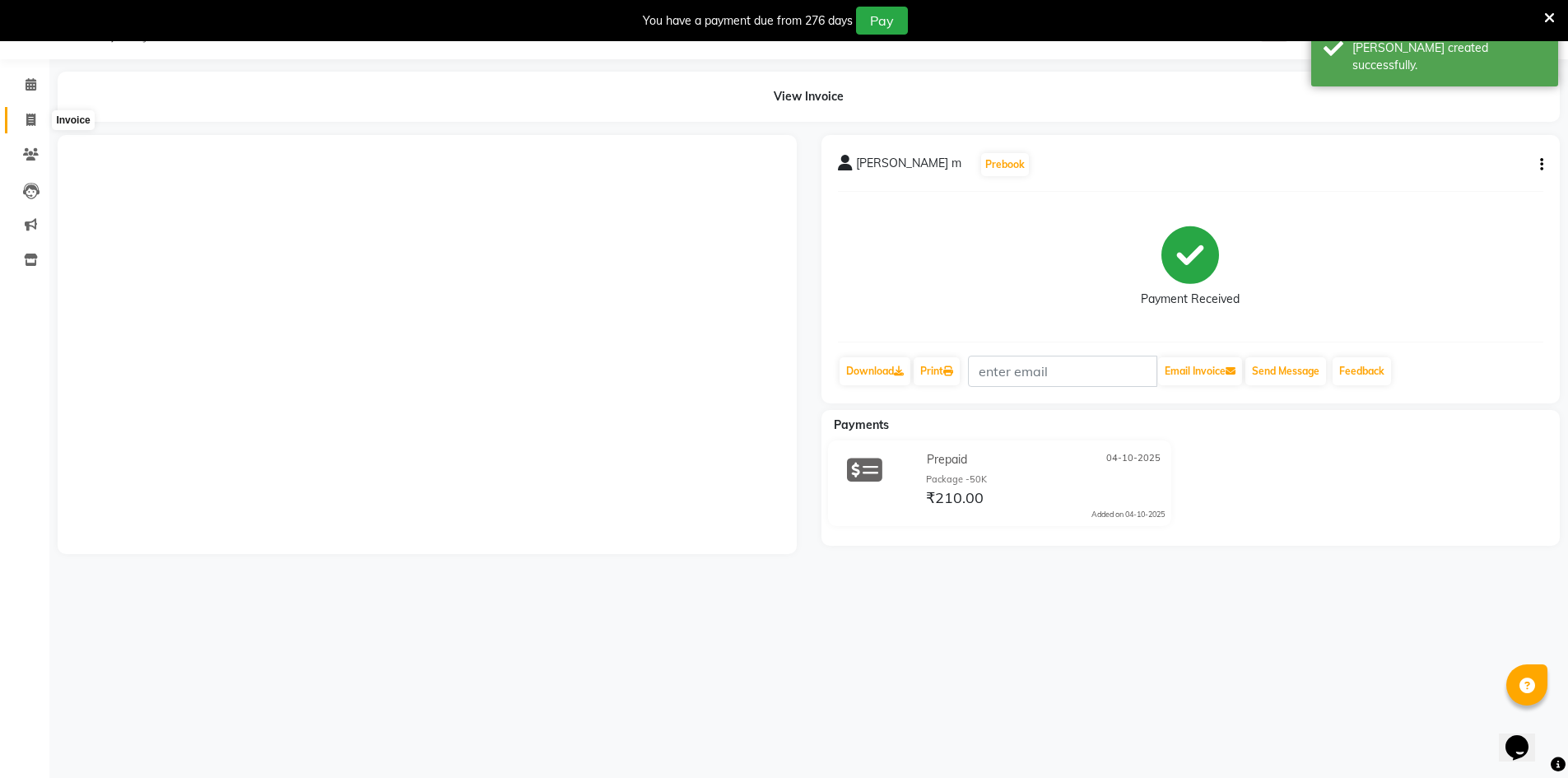
click at [24, 122] on span at bounding box center [31, 121] width 29 height 19
select select "service"
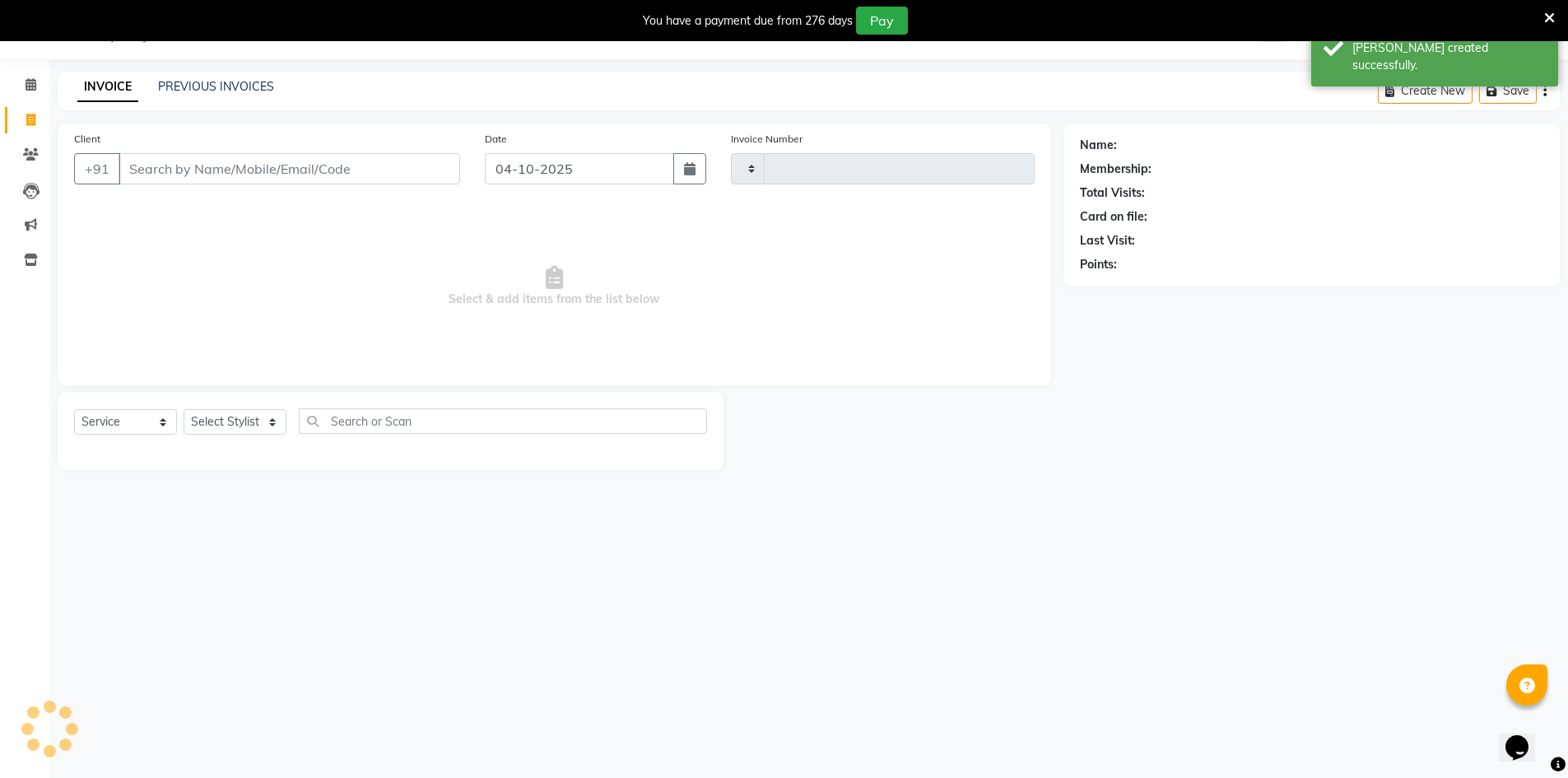
type input "3473"
select select "7388"
click at [207, 87] on link "PREVIOUS INVOICES" at bounding box center [216, 87] width 116 height 15
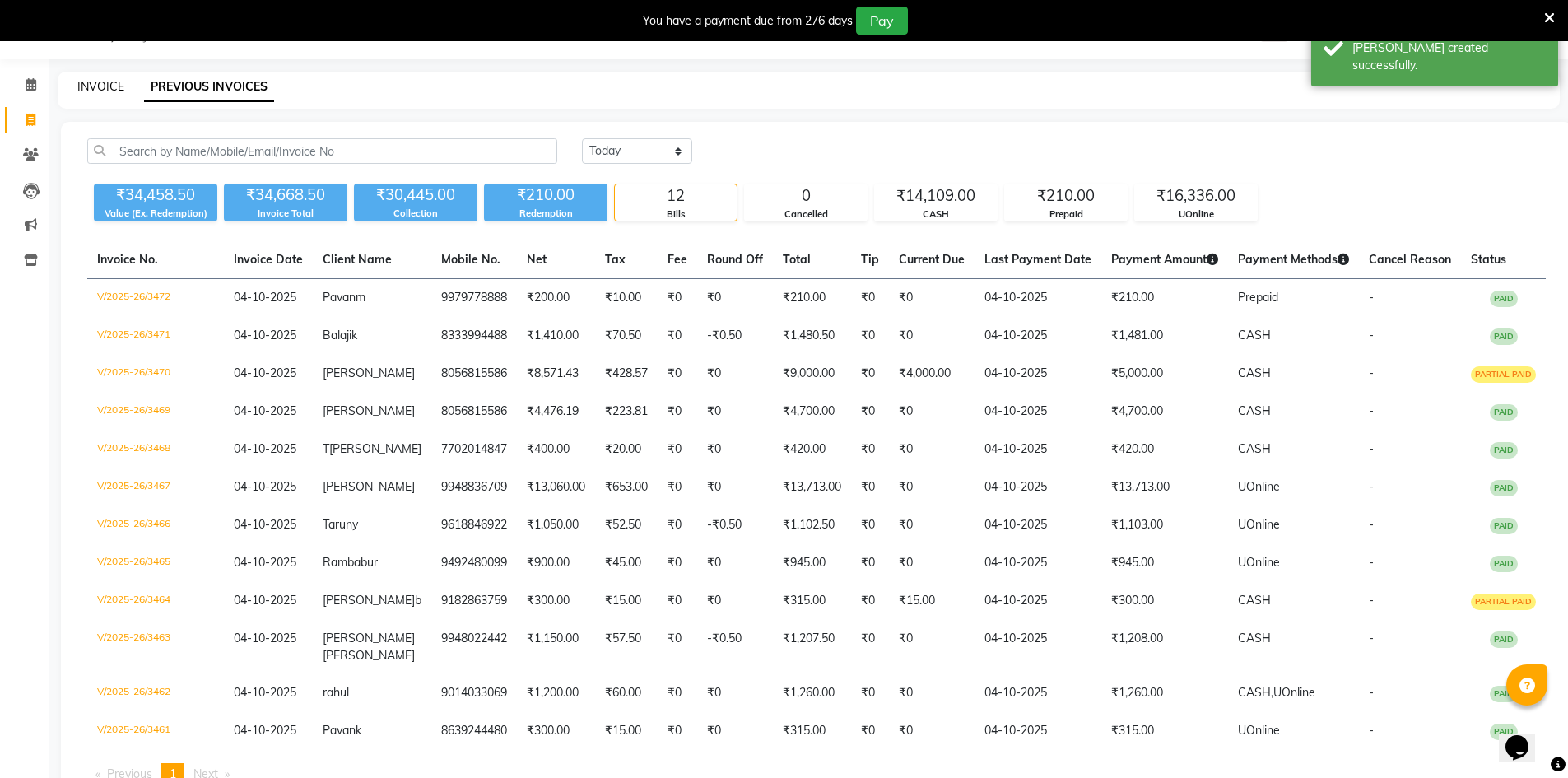
click at [116, 84] on link "INVOICE" at bounding box center [101, 87] width 47 height 15
select select "service"
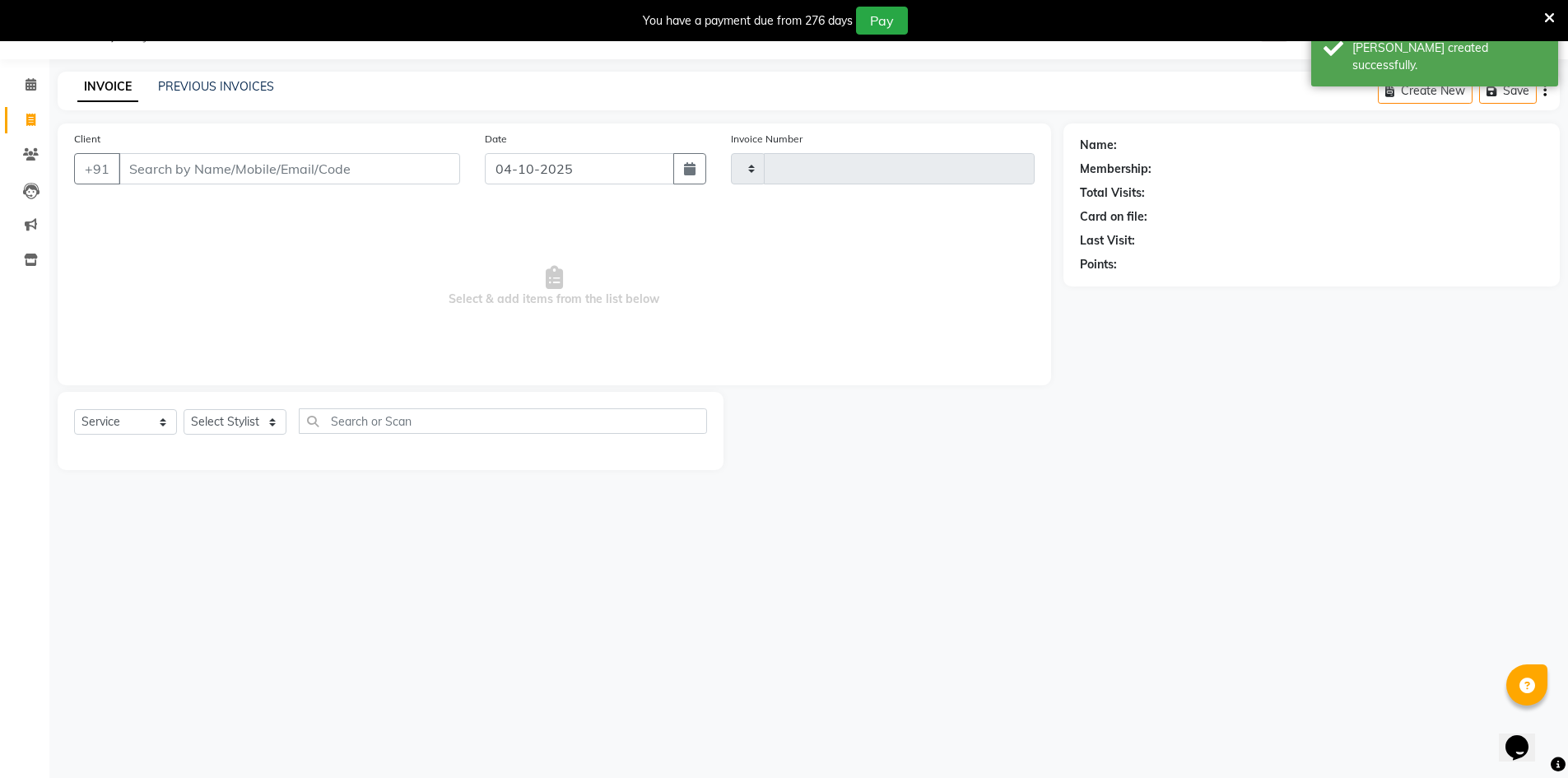
type input "3473"
select select "7388"
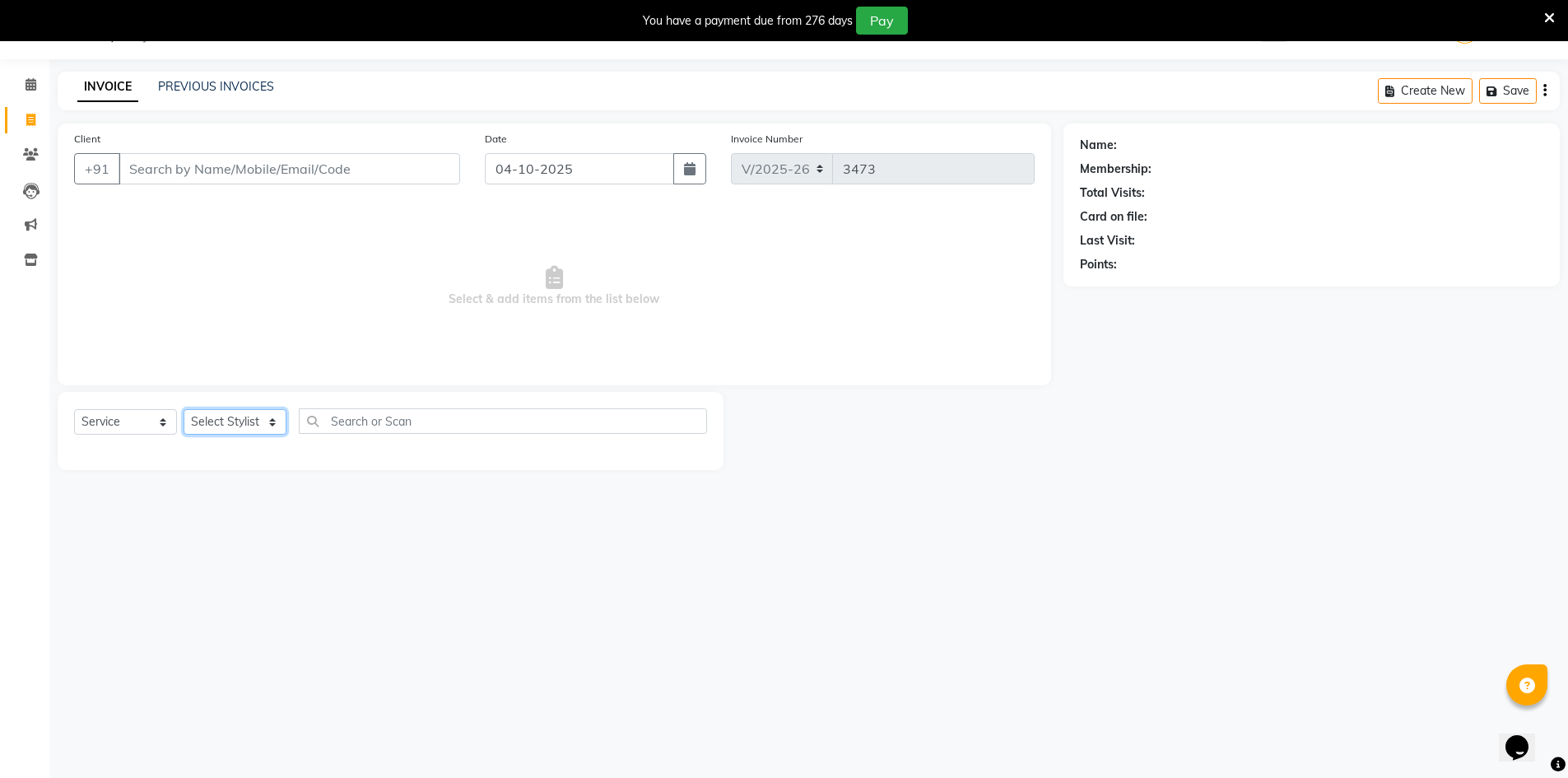
click at [216, 422] on select "Select Stylist Admin Chrispin Deepa Dingg support Faizan Kalpana Kalyan Kenny M…" at bounding box center [235, 422] width 103 height 25
click at [184, 409] on select "Select Stylist Admin Chrispin Deepa Dingg support Faizan Kalpana Kalyan Kenny M…" at bounding box center [235, 422] width 103 height 25
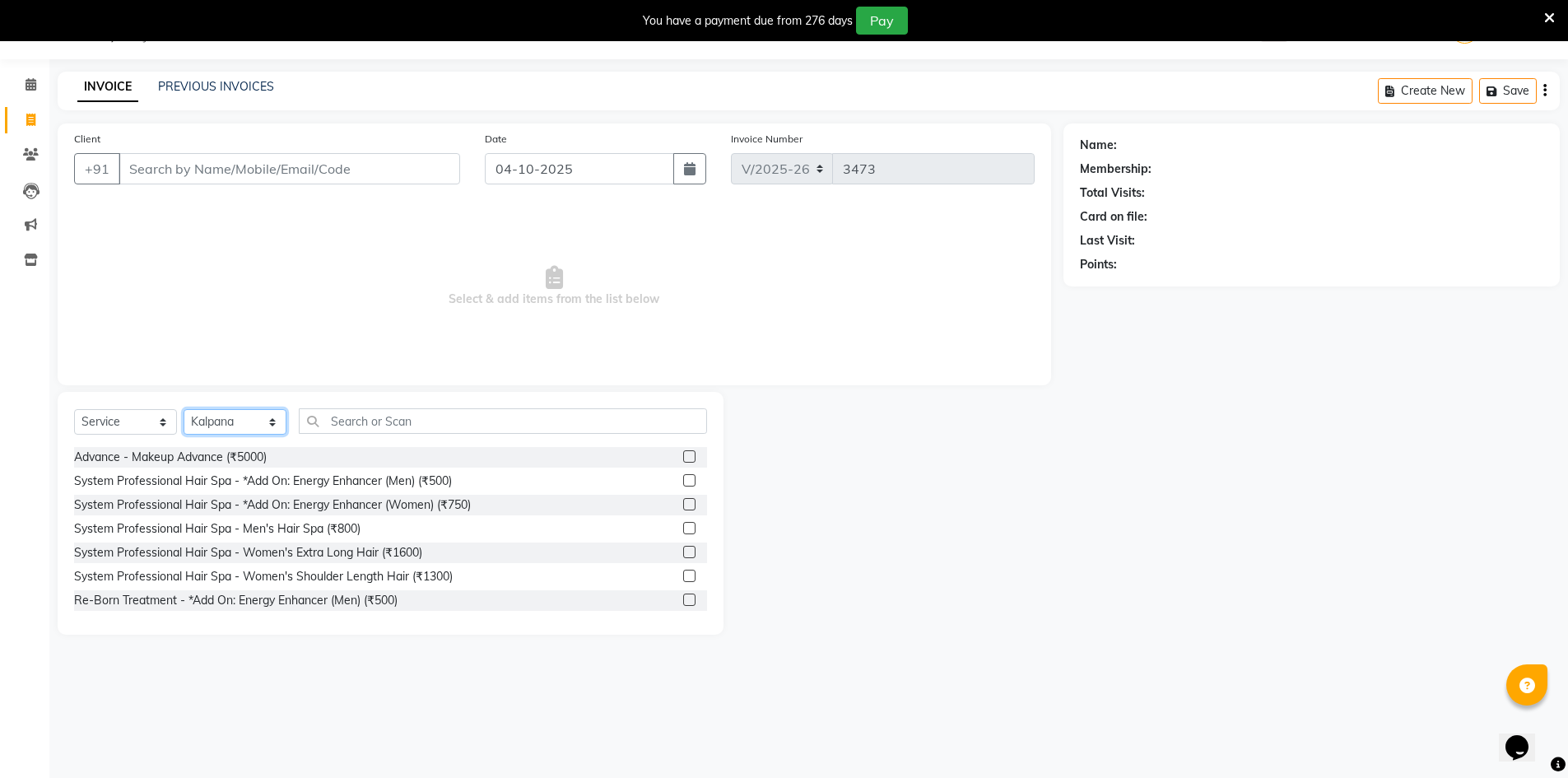
click at [237, 421] on select "Select Stylist Admin Chrispin Deepa Dingg support Faizan Kalpana Kalyan Kenny M…" at bounding box center [235, 422] width 103 height 25
select select "65078"
click at [184, 409] on select "Select Stylist Admin Chrispin Deepa Dingg support Faizan Kalpana Kalyan Kenny M…" at bounding box center [235, 422] width 103 height 25
click at [229, 182] on input "Client" at bounding box center [289, 169] width 342 height 31
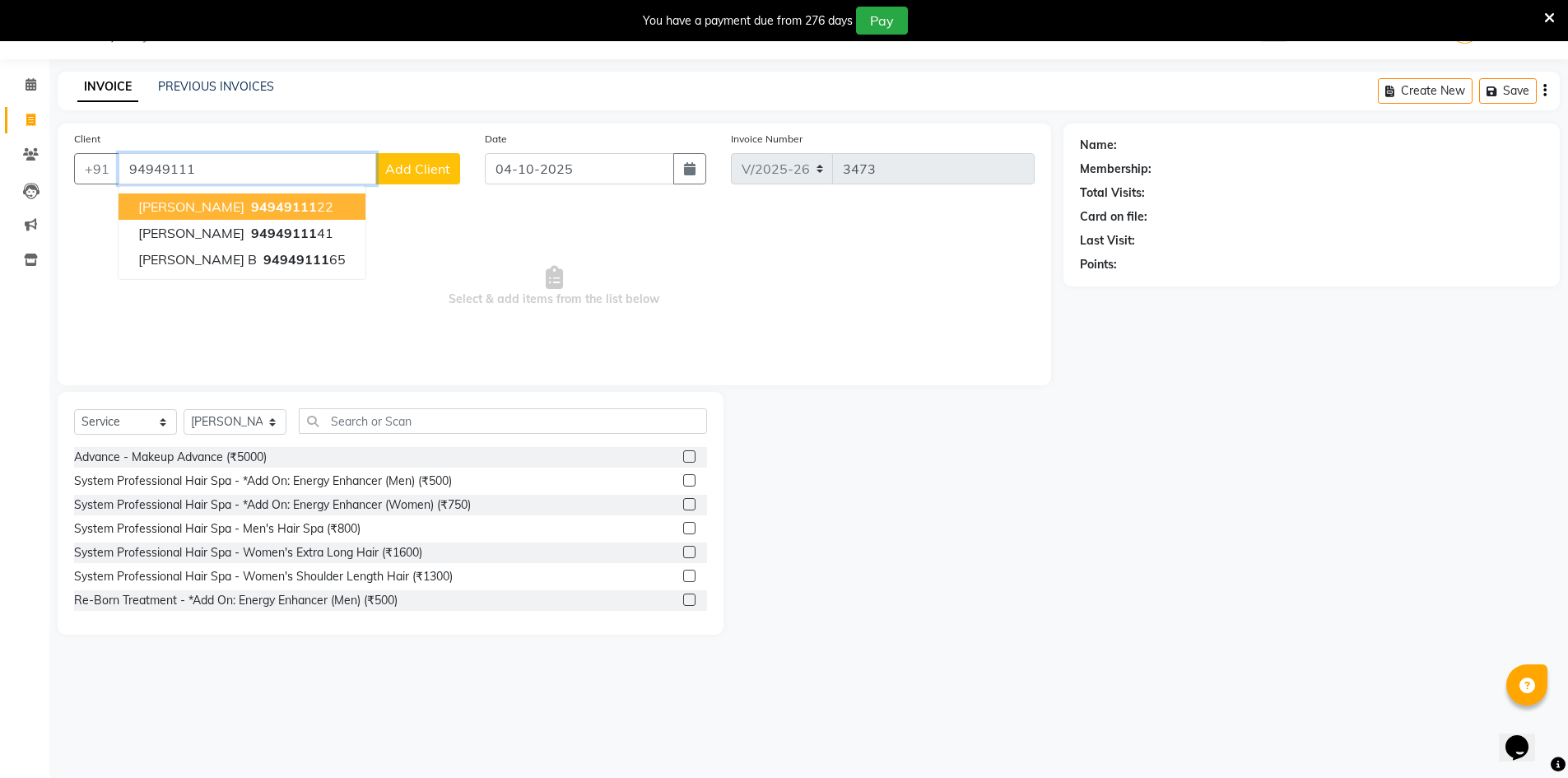
click at [305, 202] on span "94949111" at bounding box center [284, 207] width 66 height 17
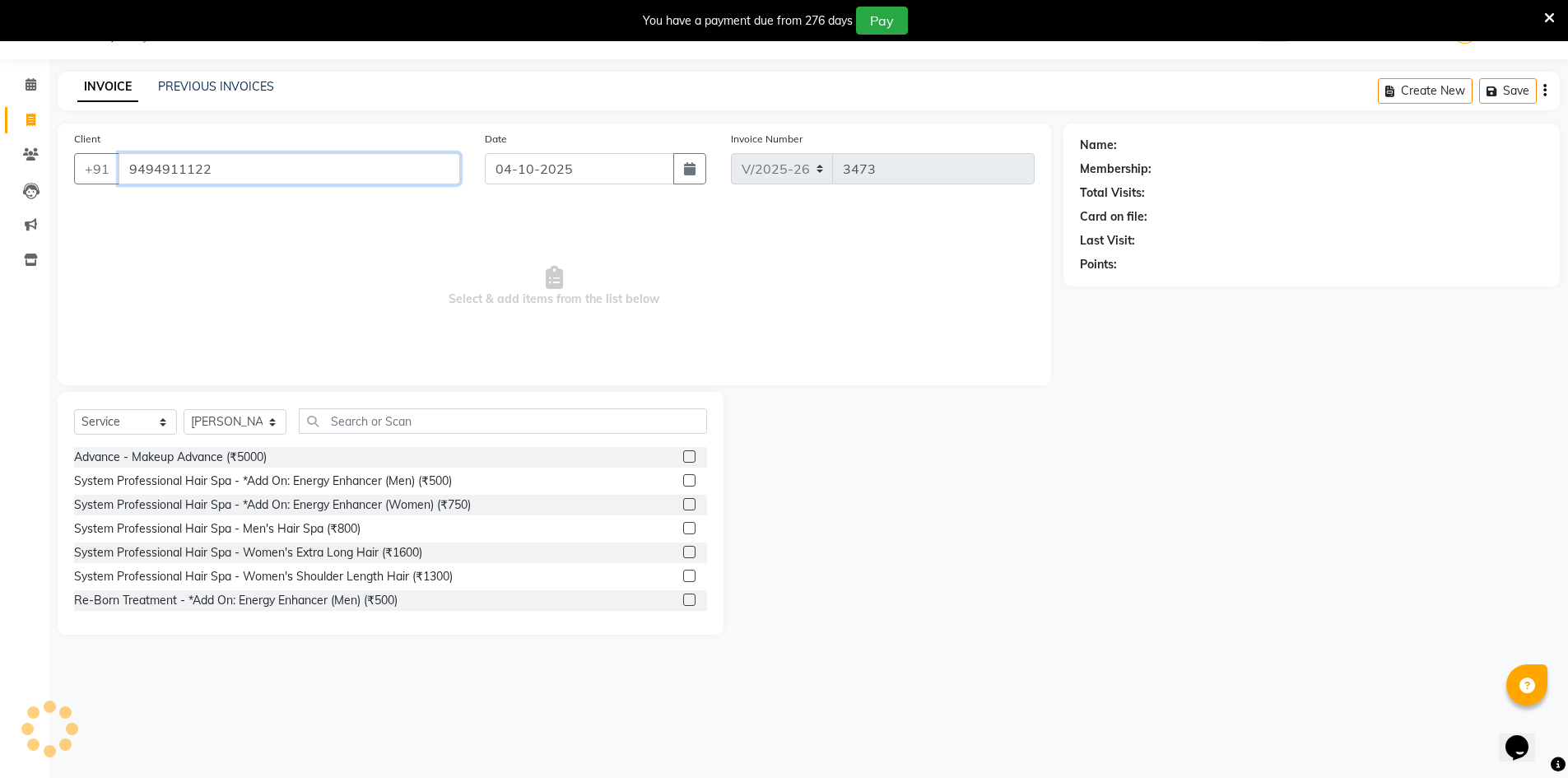
type input "9494911122"
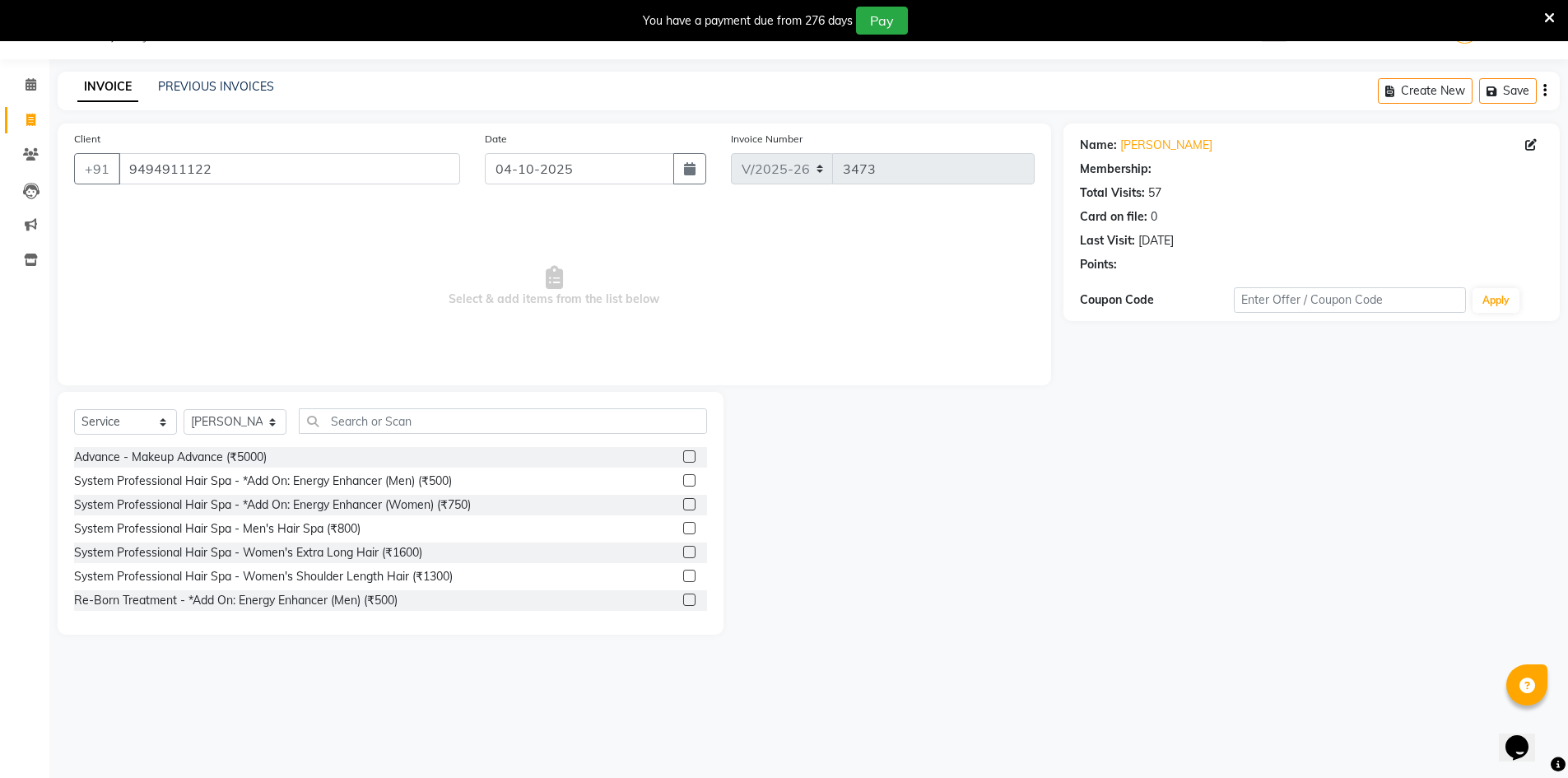
select select "1: Object"
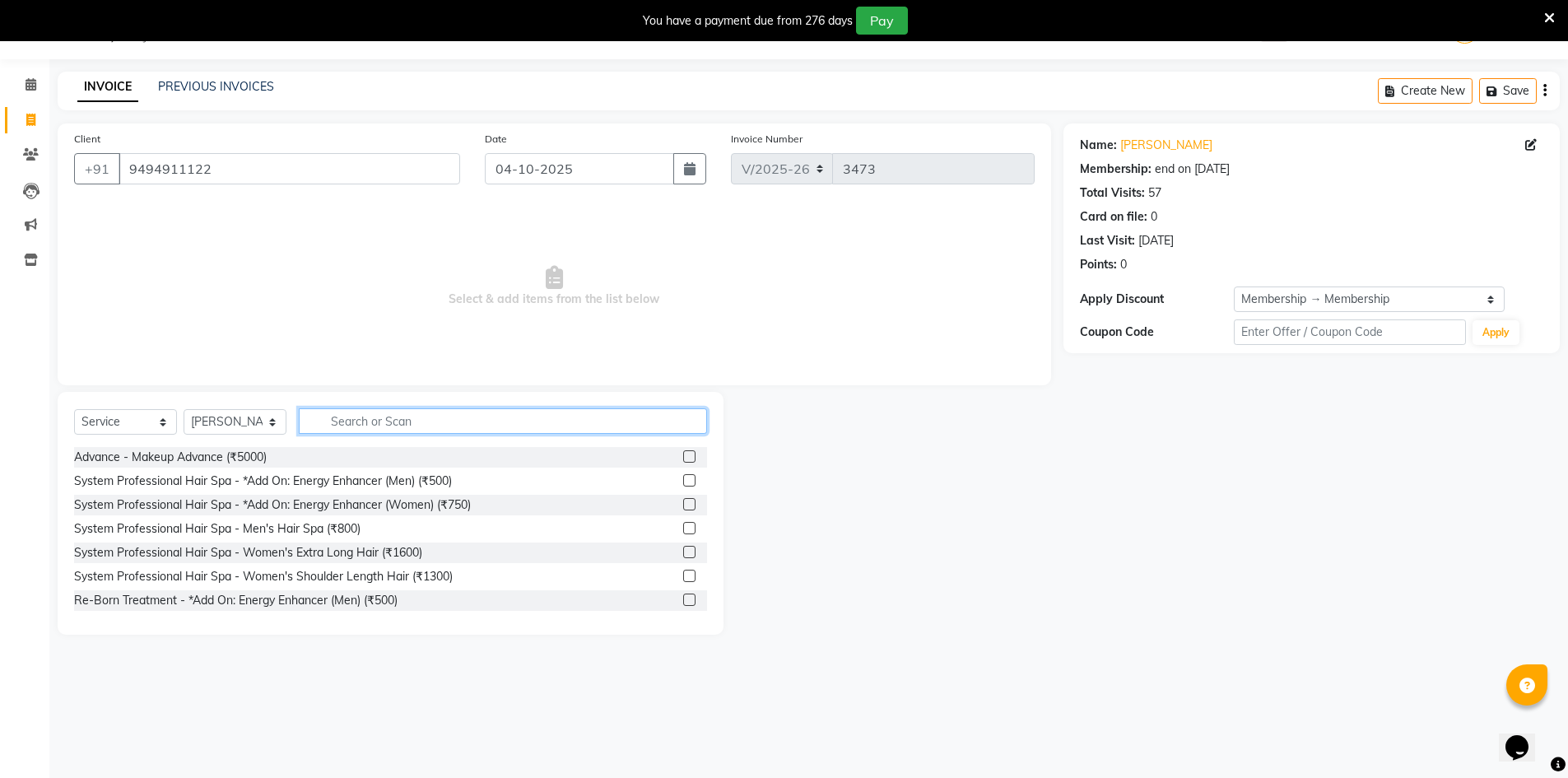
click at [419, 431] on input "text" at bounding box center [503, 421] width 408 height 25
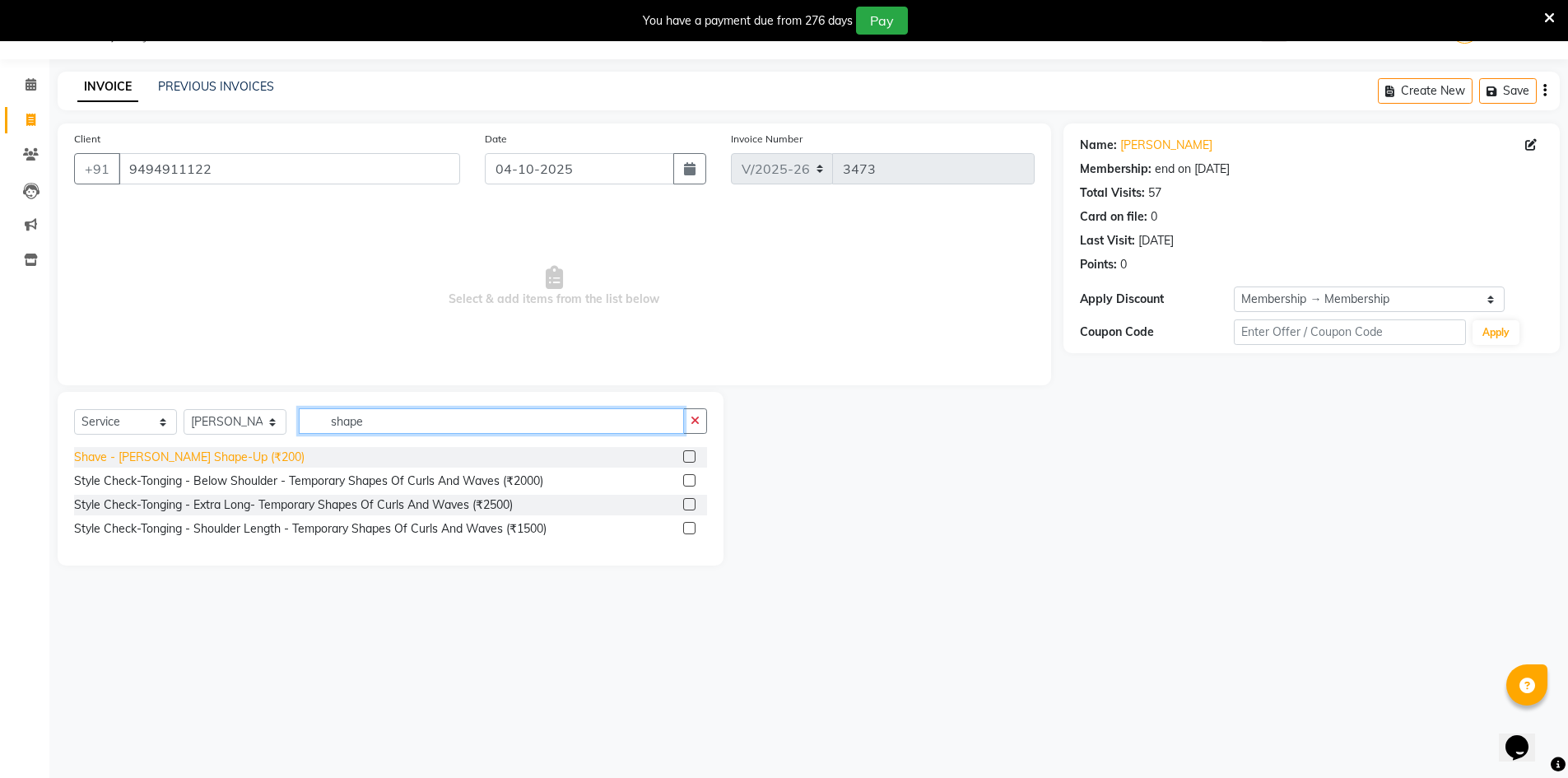
type input "shape"
click at [228, 450] on div "Shave - [PERSON_NAME] Shape-Up (₹200)" at bounding box center [189, 457] width 230 height 17
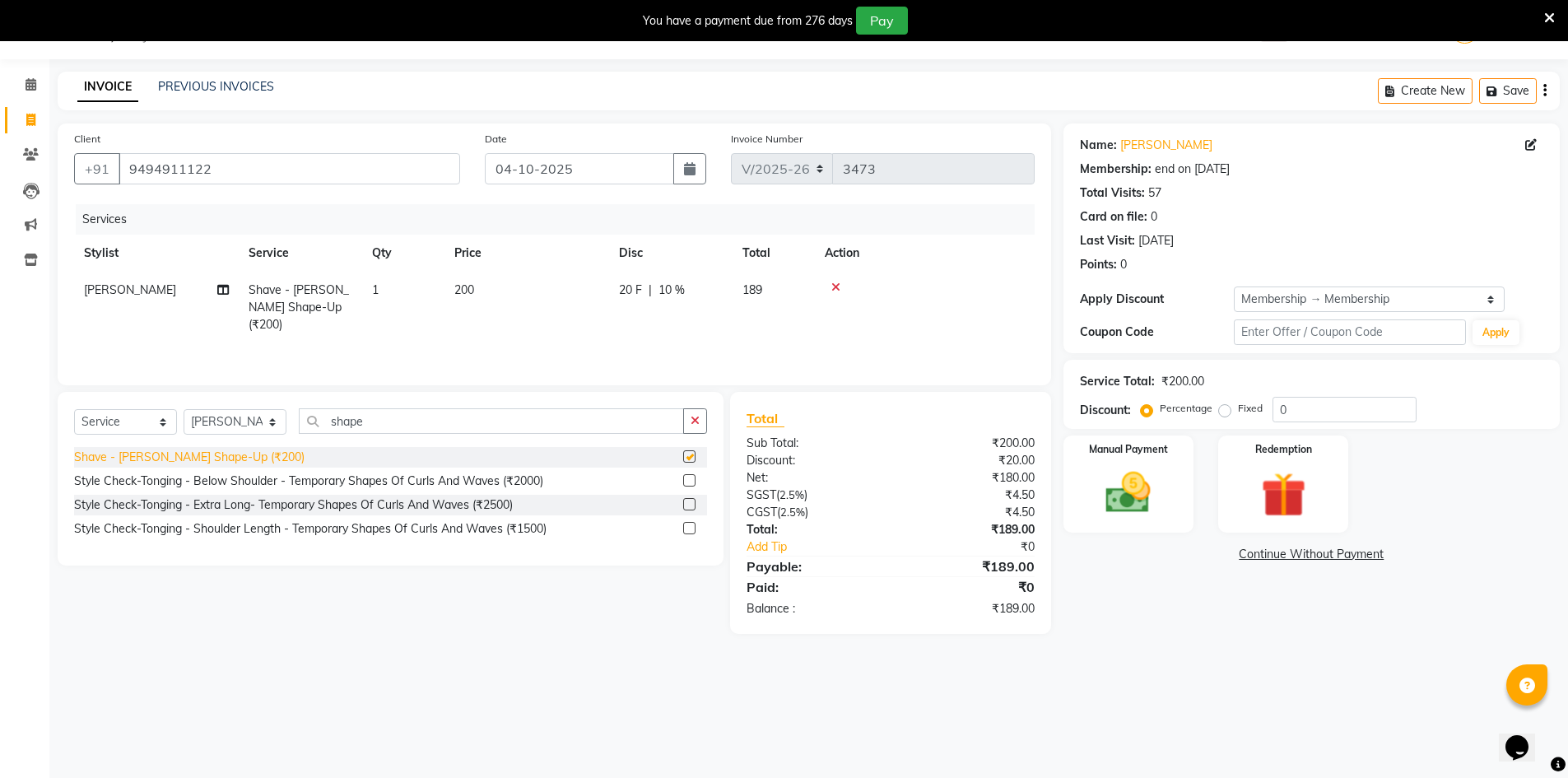
checkbox input "false"
click at [1161, 462] on div "Manual Payment" at bounding box center [1128, 484] width 136 height 101
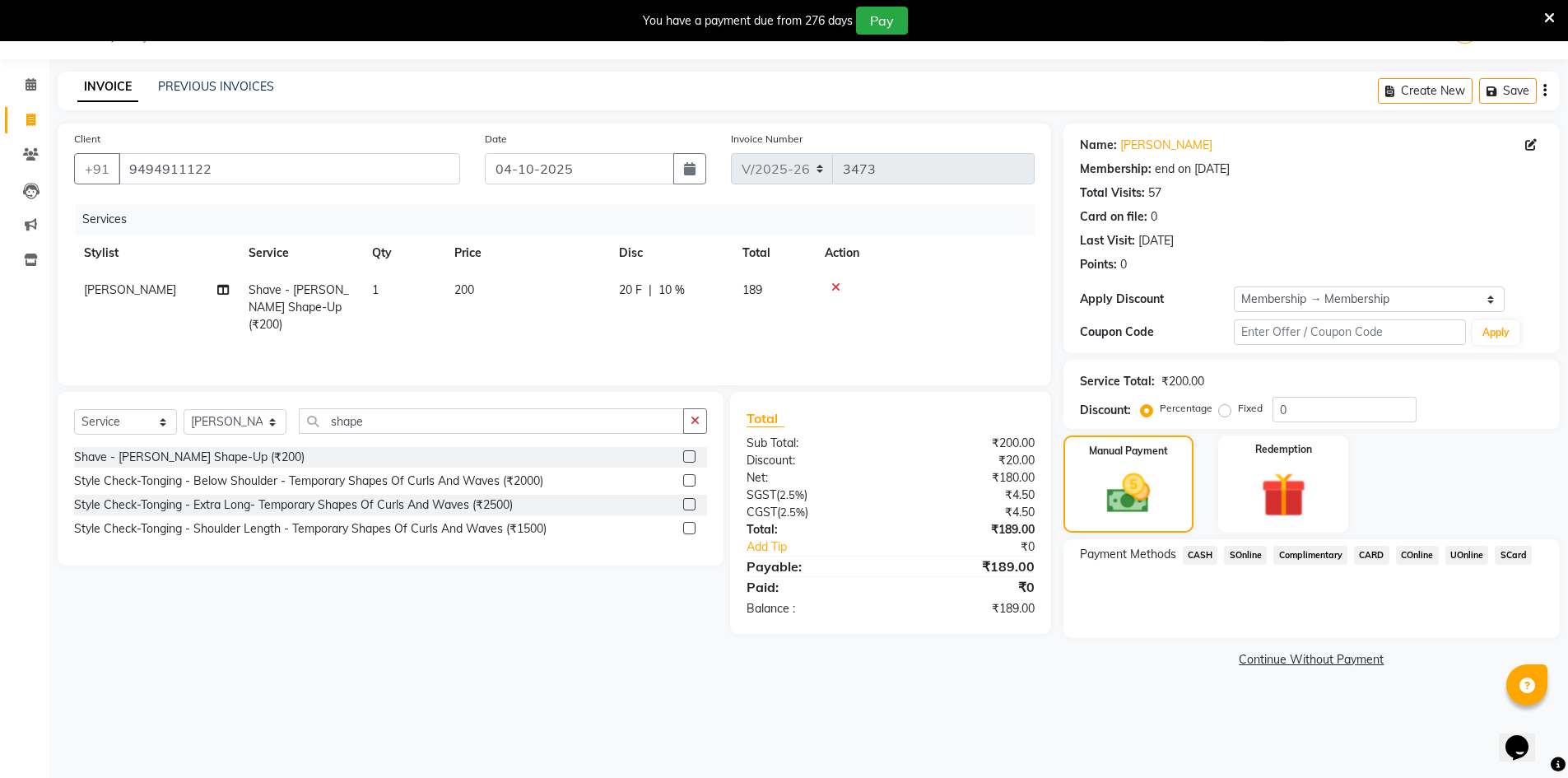
click at [1460, 555] on span "UOnline" at bounding box center [1468, 555] width 44 height 19
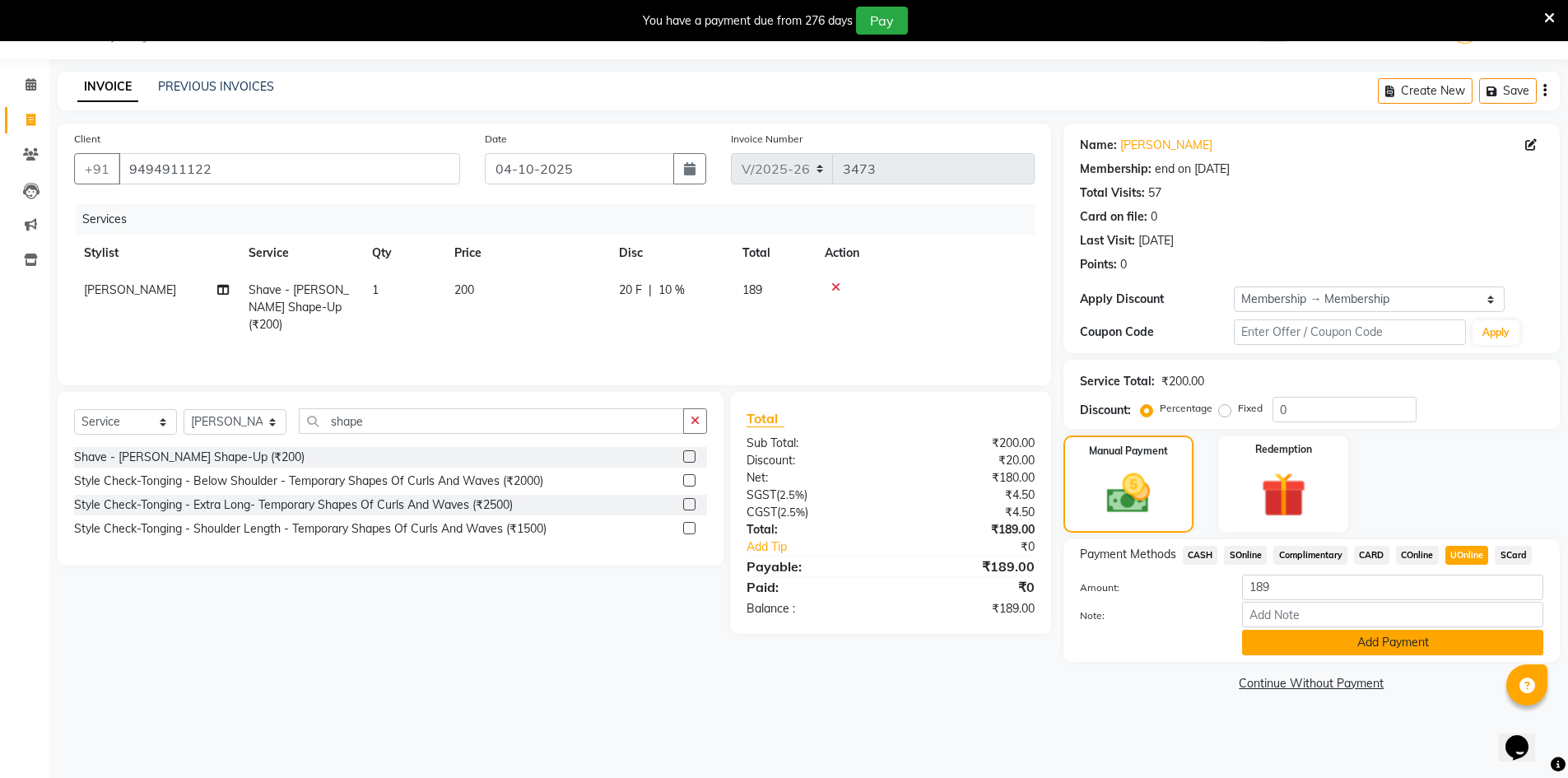
click at [1452, 651] on button "Add Payment" at bounding box center [1393, 643] width 301 height 25
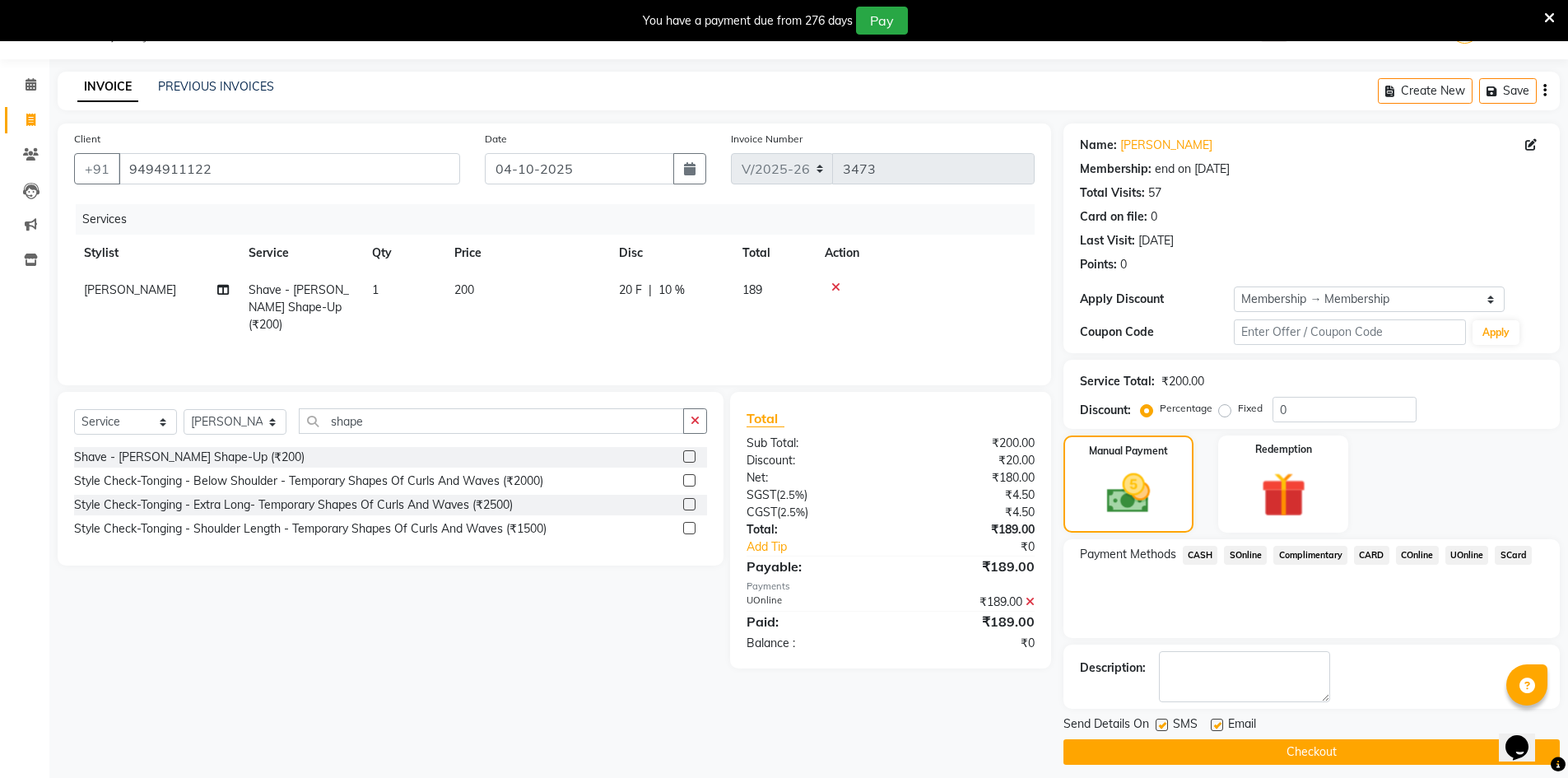
click at [1377, 754] on button "Checkout" at bounding box center [1312, 752] width 497 height 25
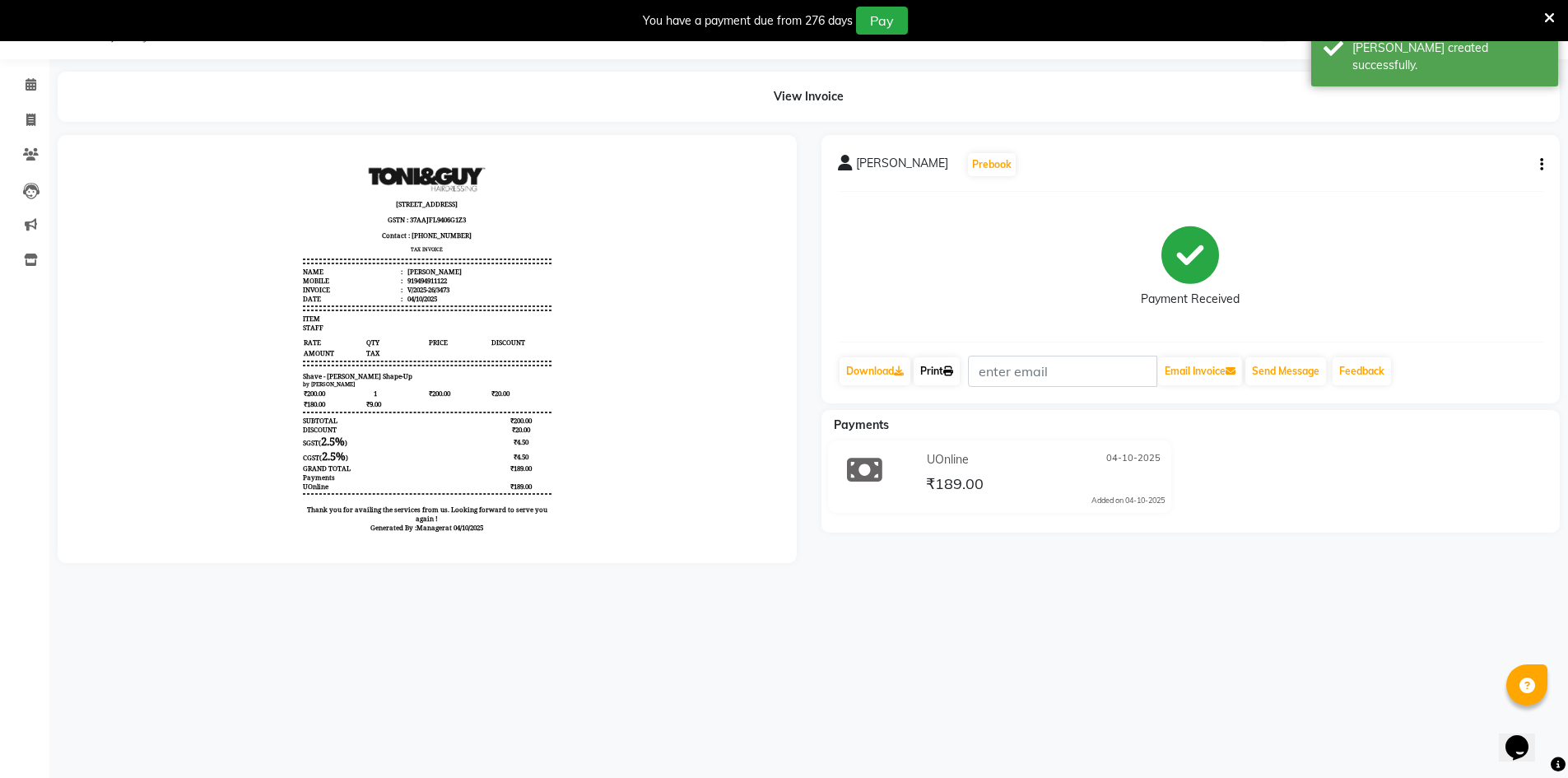
click at [953, 370] on icon at bounding box center [948, 371] width 10 height 10
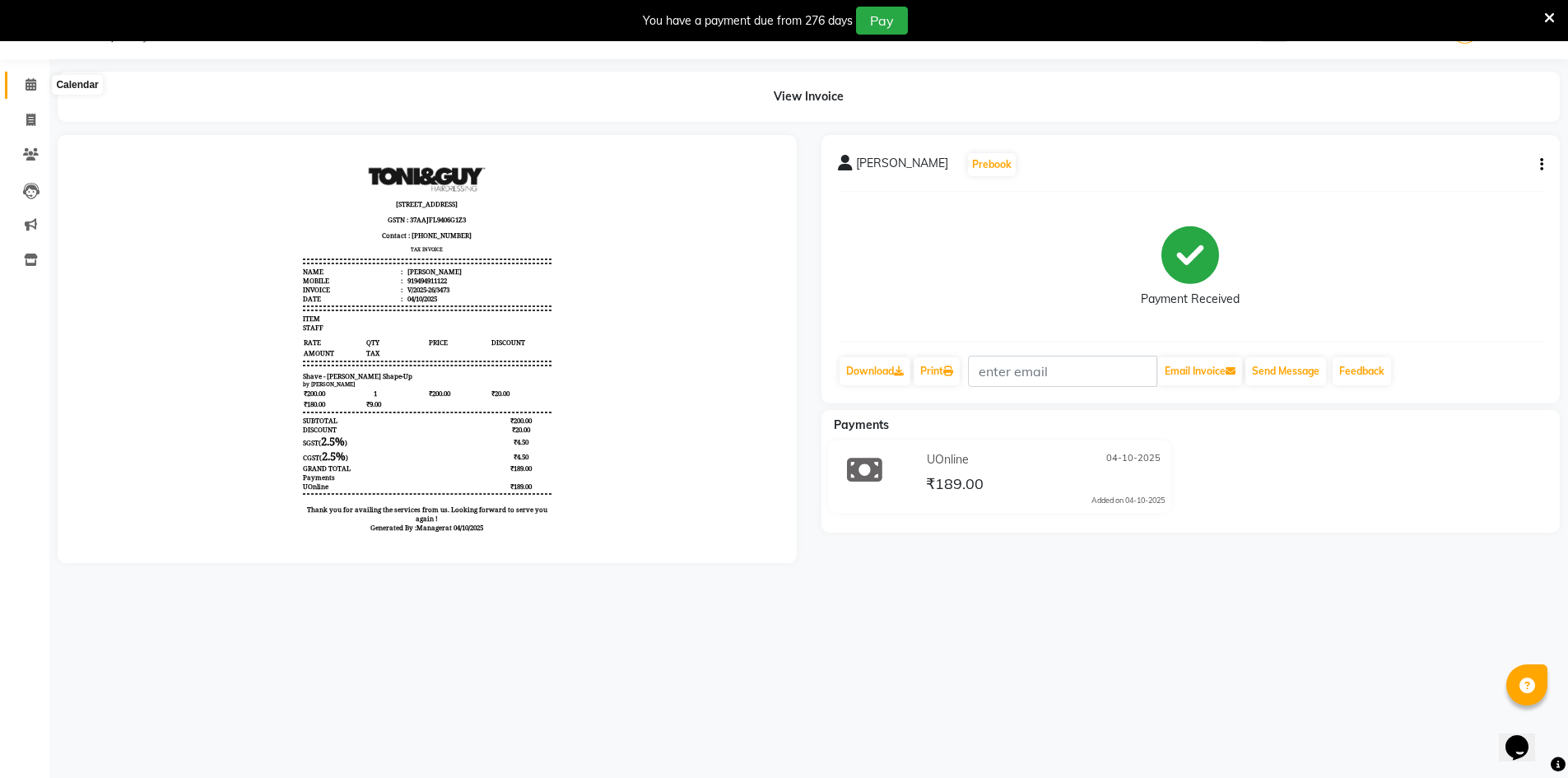
click at [19, 93] on span at bounding box center [31, 85] width 29 height 19
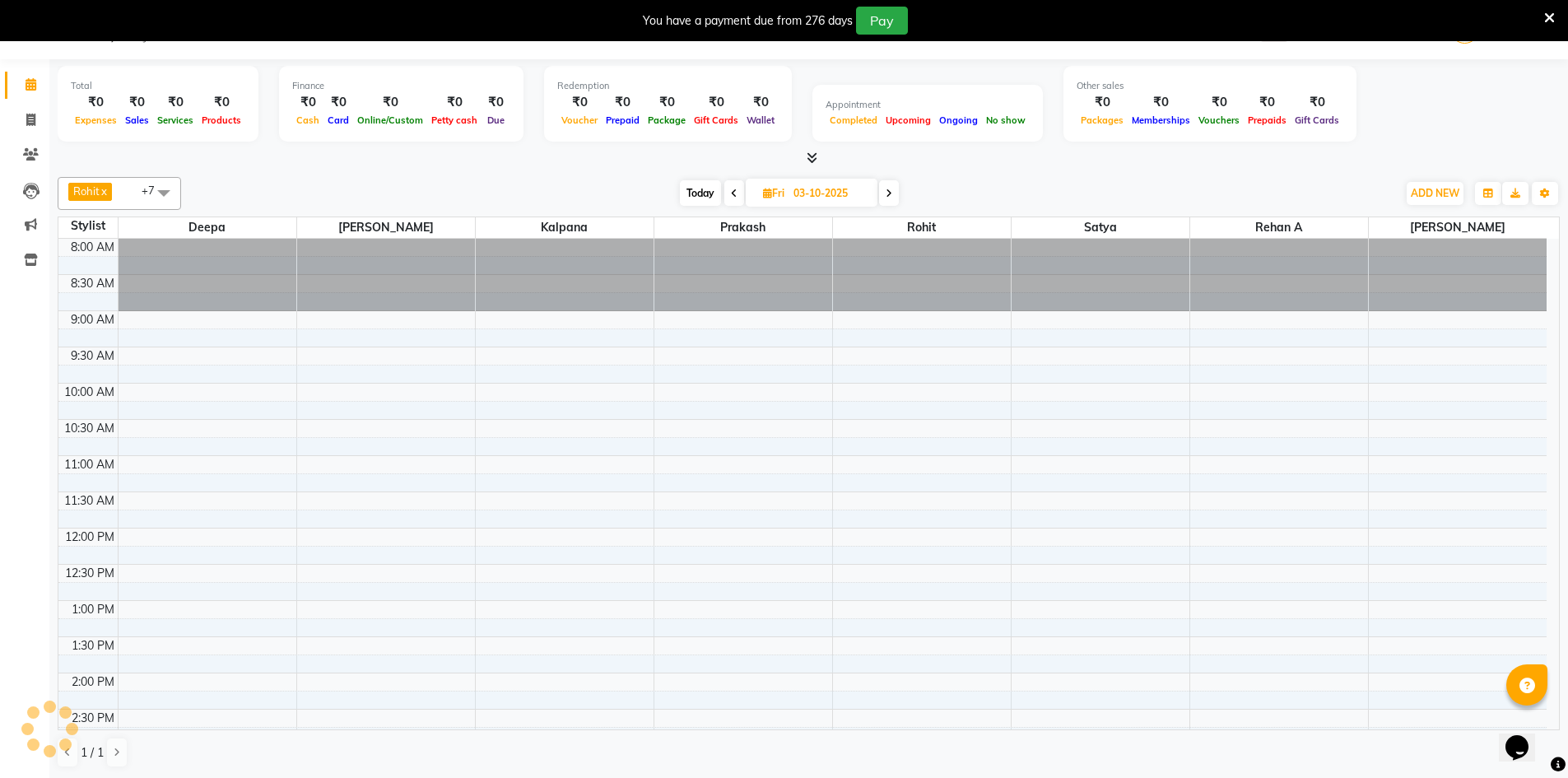
scroll to position [492, 0]
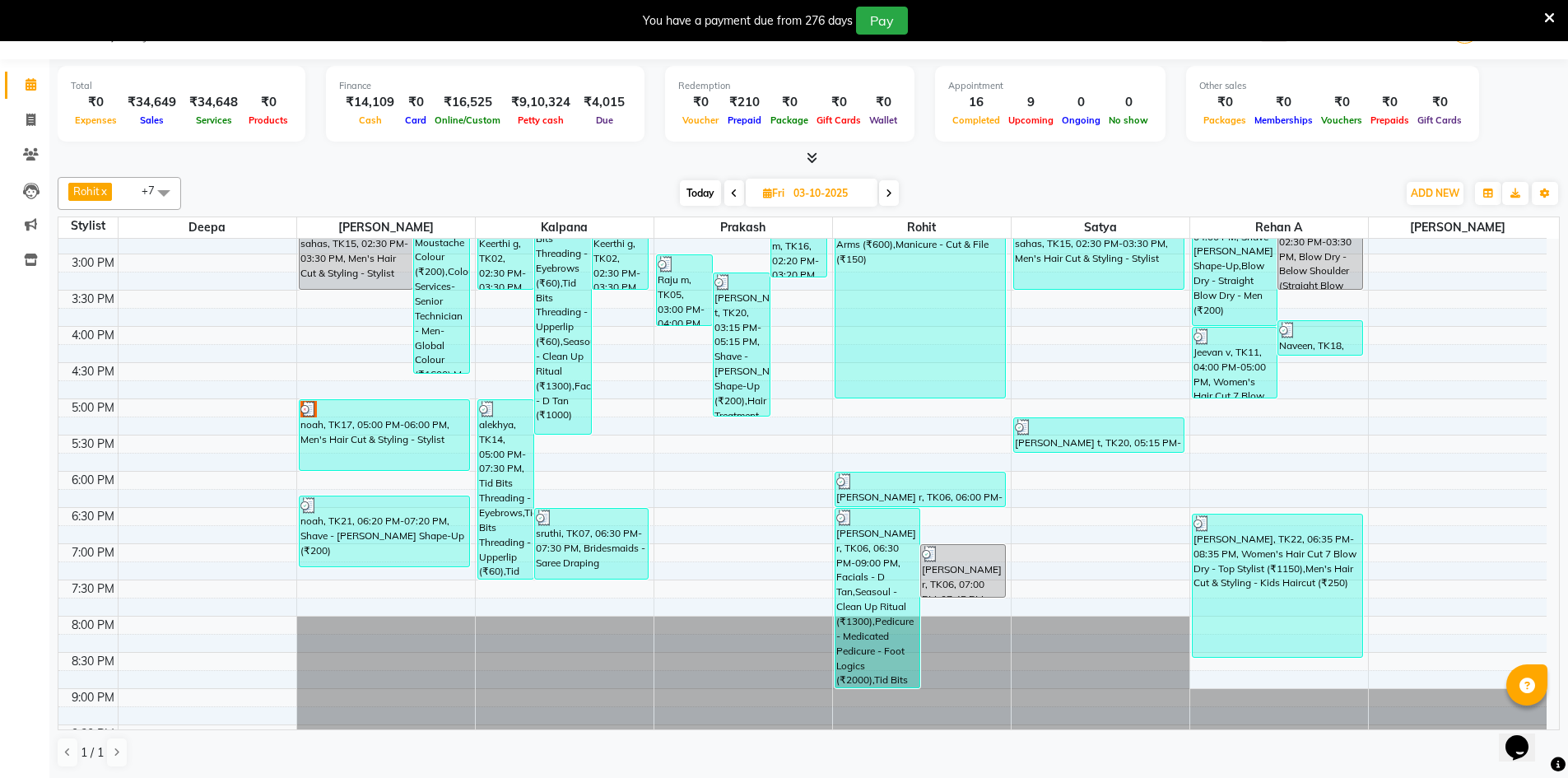
click at [733, 186] on span at bounding box center [734, 193] width 19 height 25
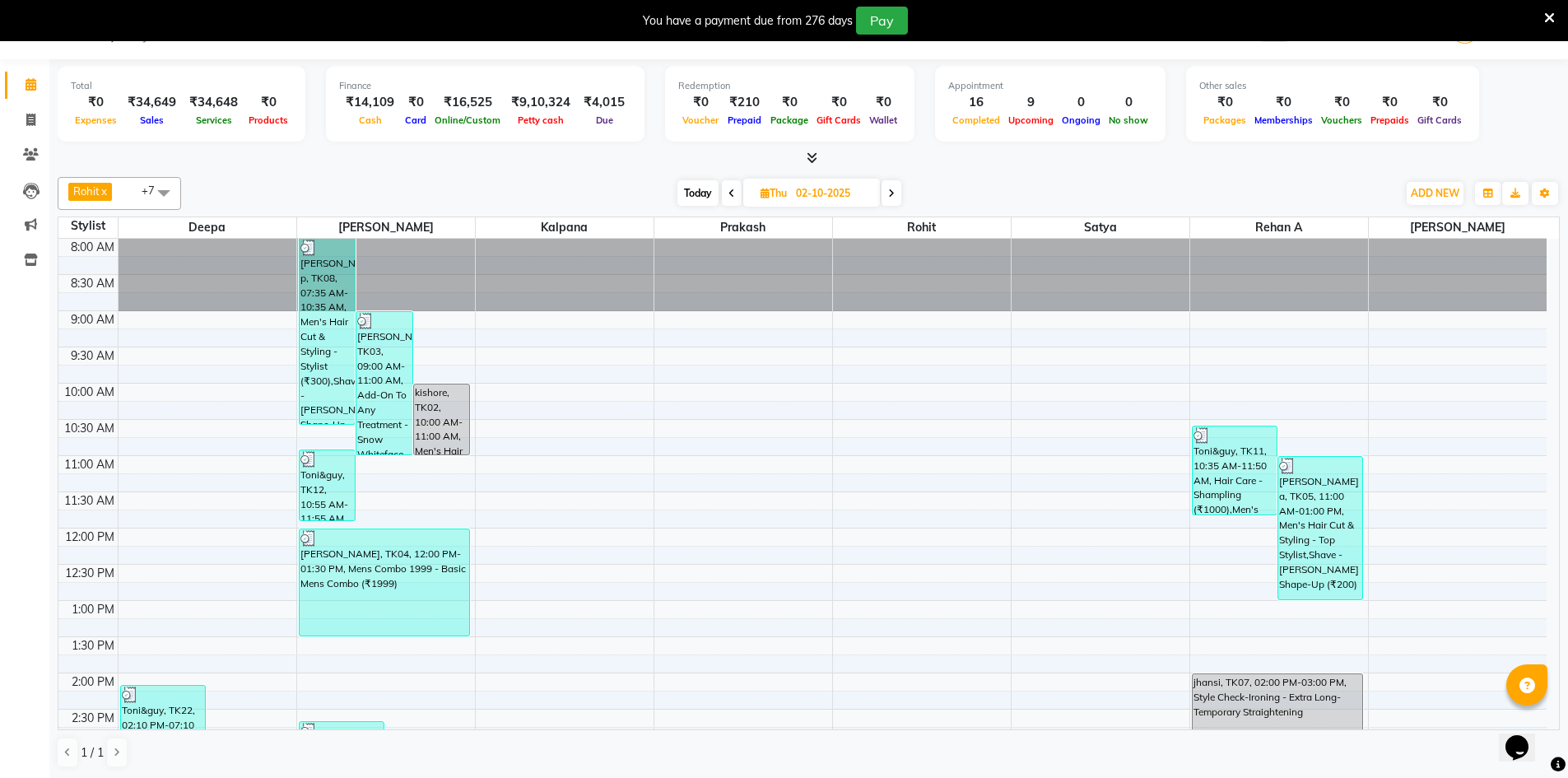
scroll to position [138, 0]
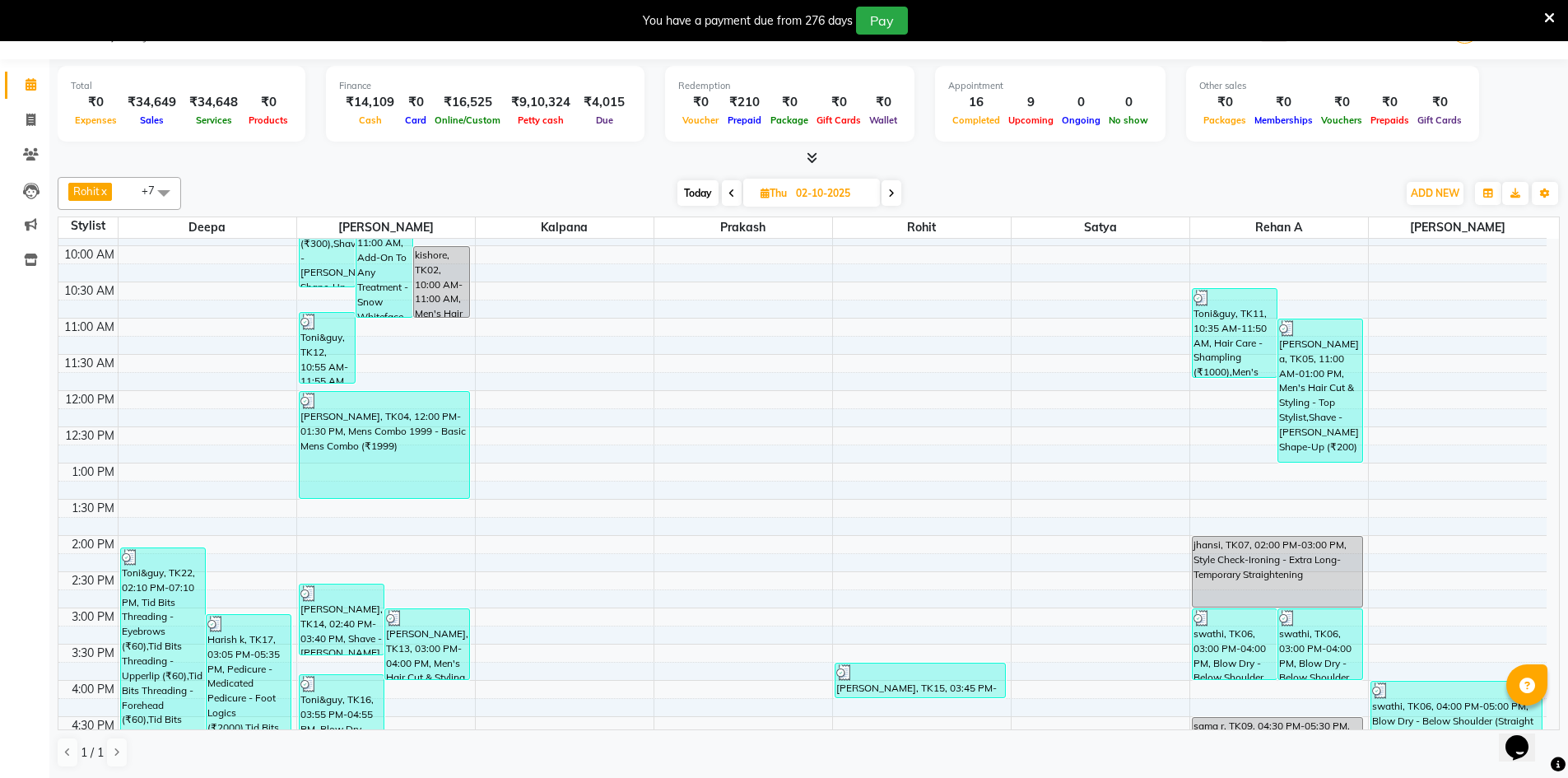
click at [886, 192] on span at bounding box center [891, 193] width 19 height 25
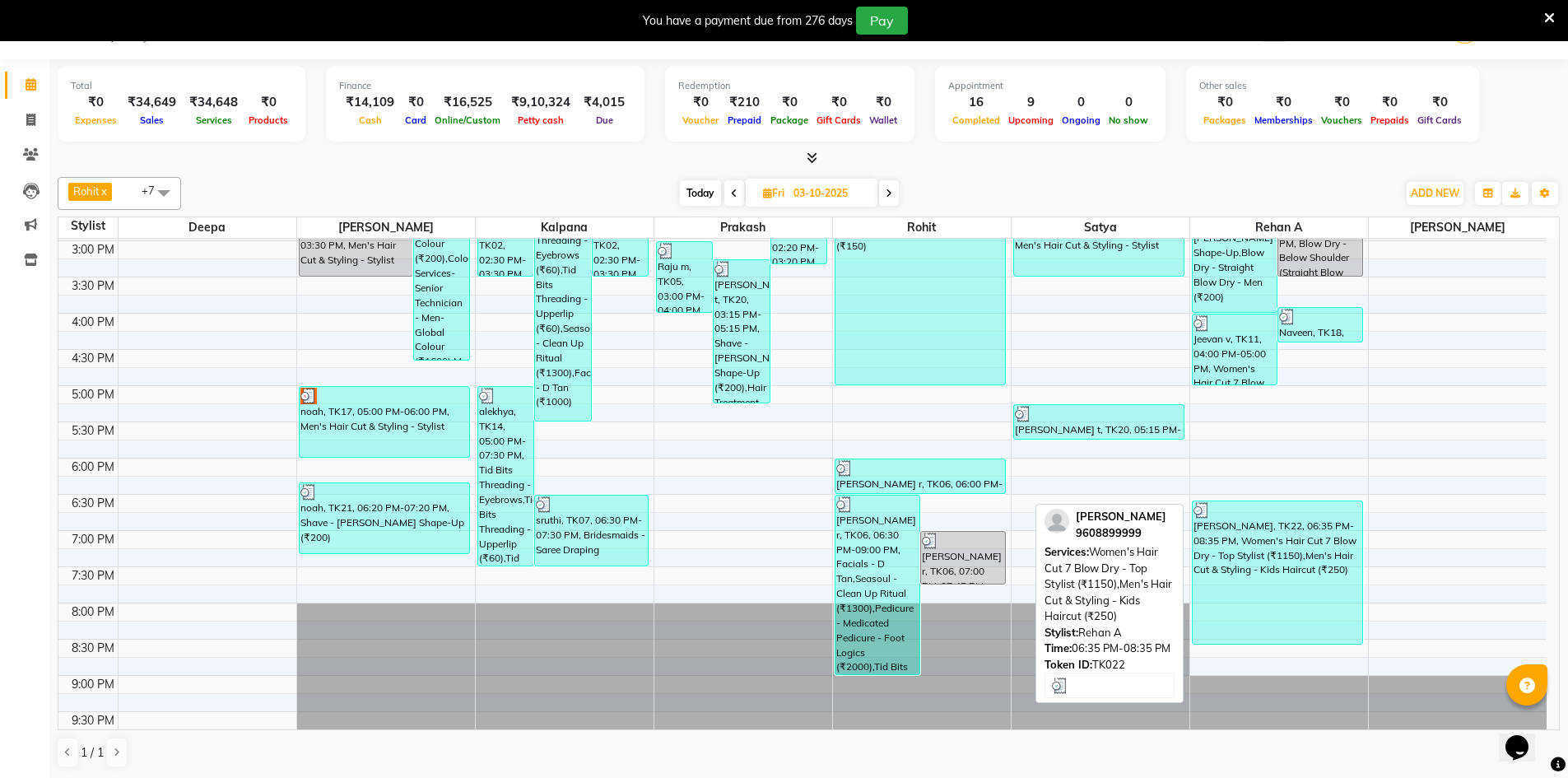
scroll to position [523, 0]
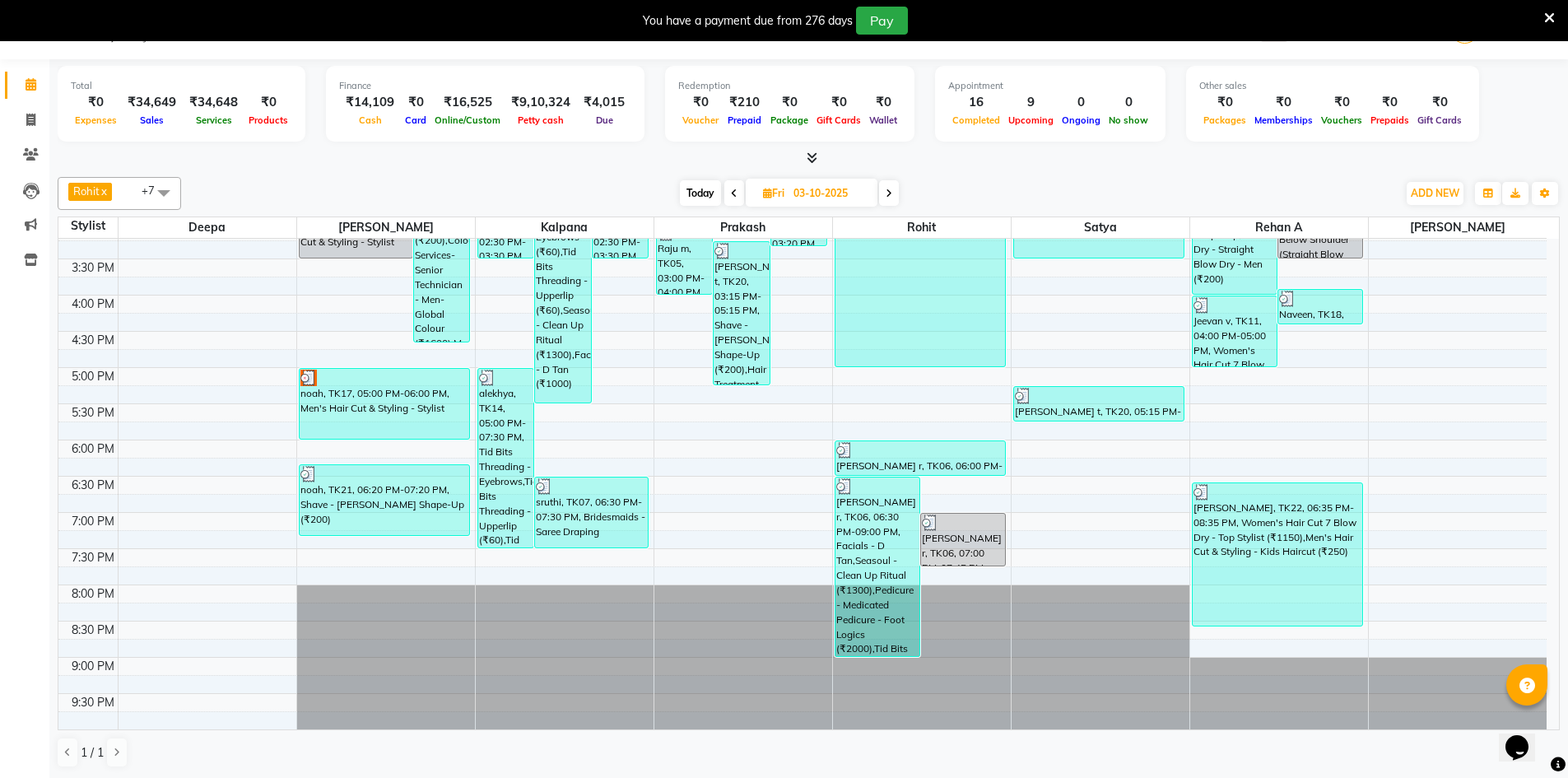
click at [894, 197] on span at bounding box center [888, 193] width 19 height 25
type input "04-10-2025"
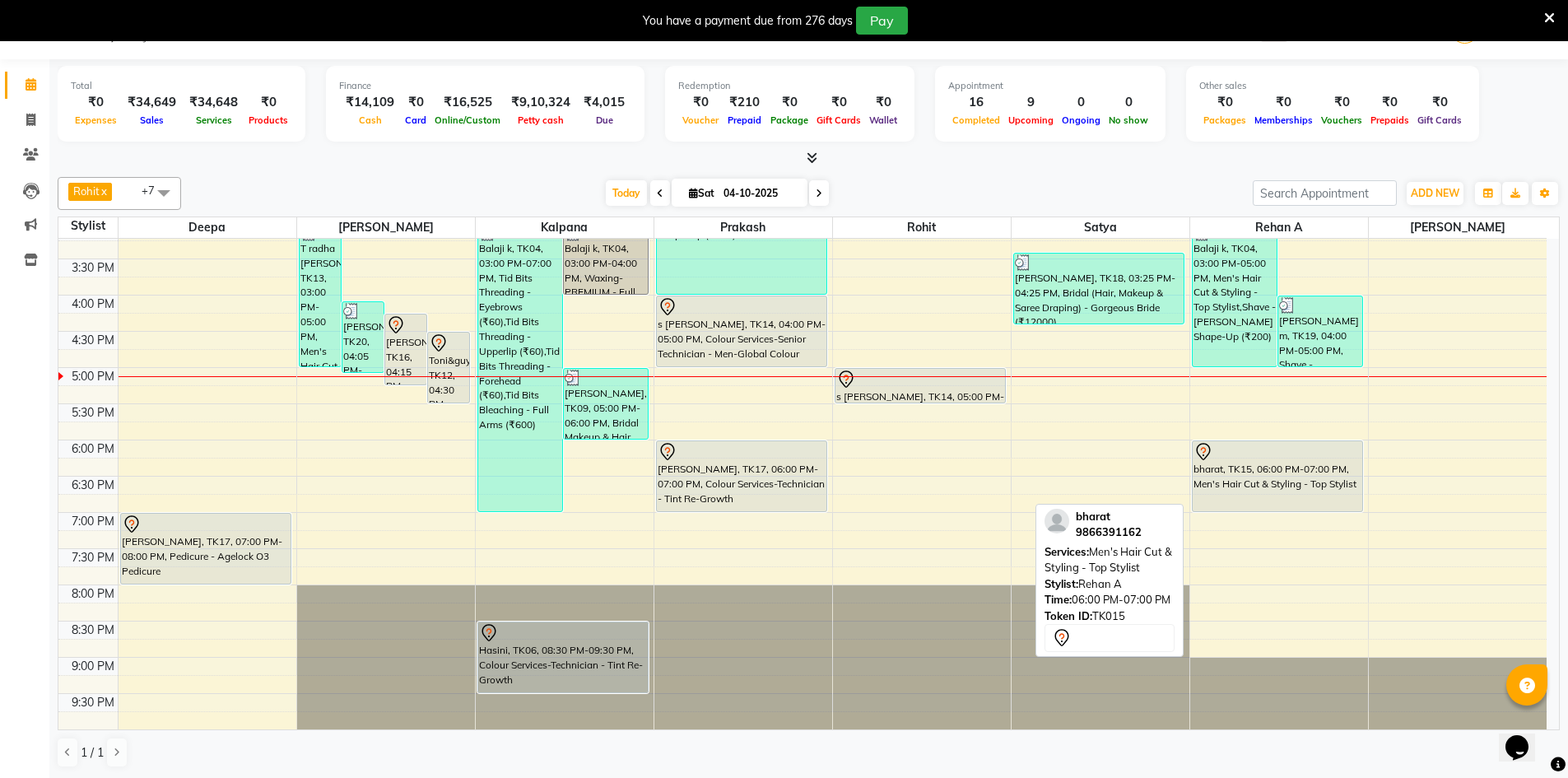
click at [1311, 471] on div "bharat, TK15, 06:00 PM-07:00 PM, Men's Hair Cut & Styling - Top Stylist" at bounding box center [1278, 476] width 170 height 70
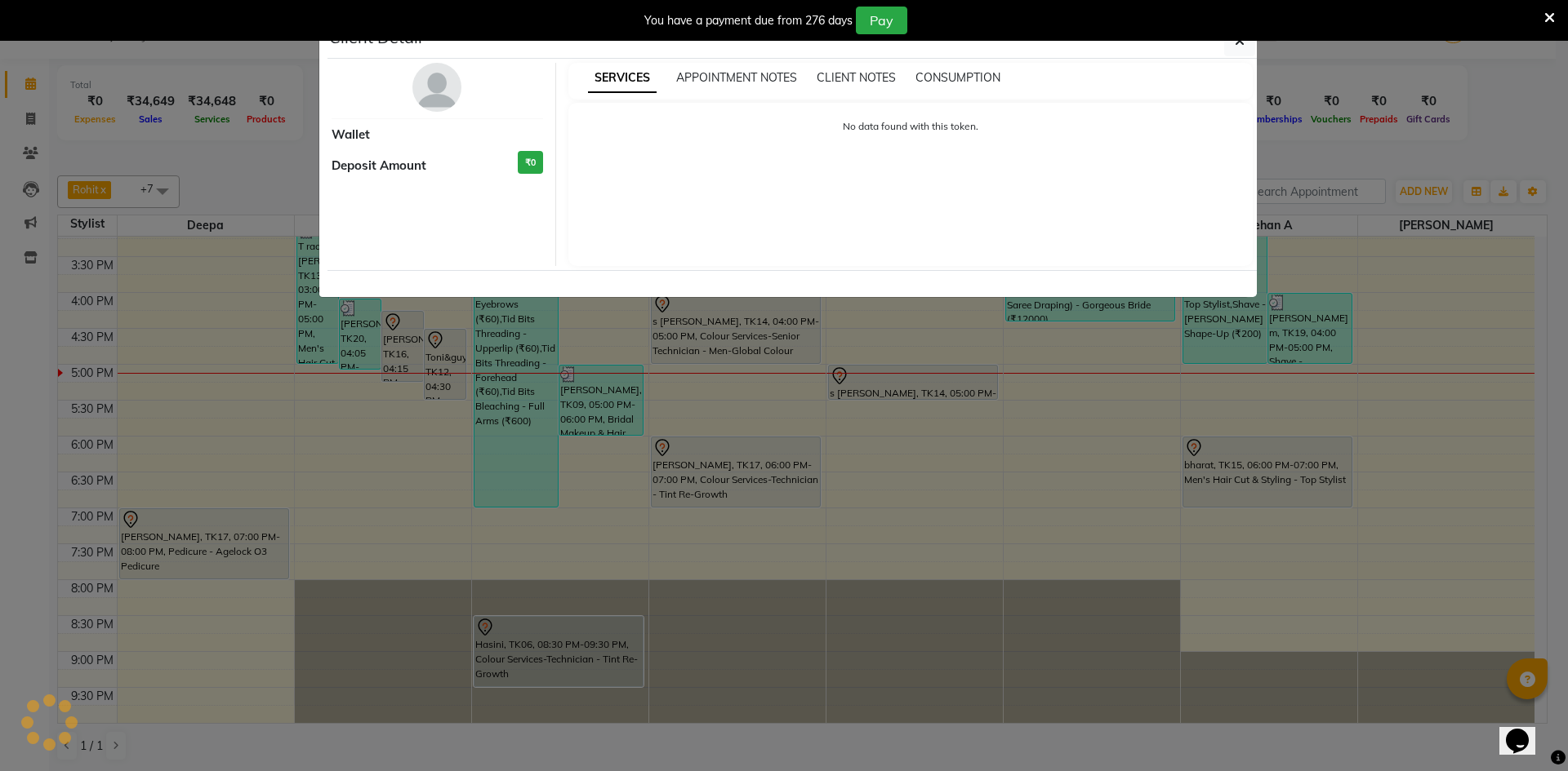
select select "7"
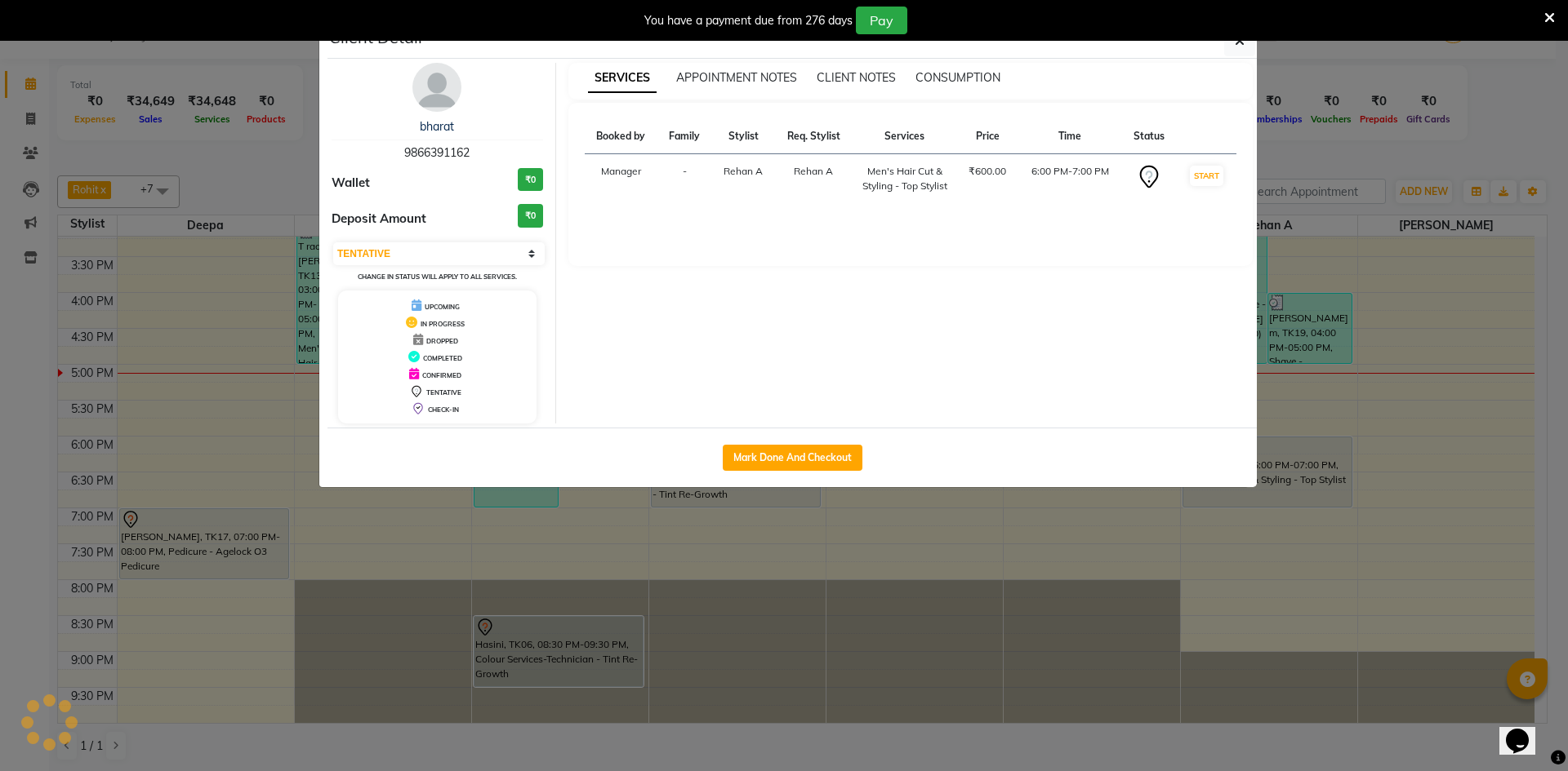
click at [422, 73] on img at bounding box center [437, 87] width 49 height 49
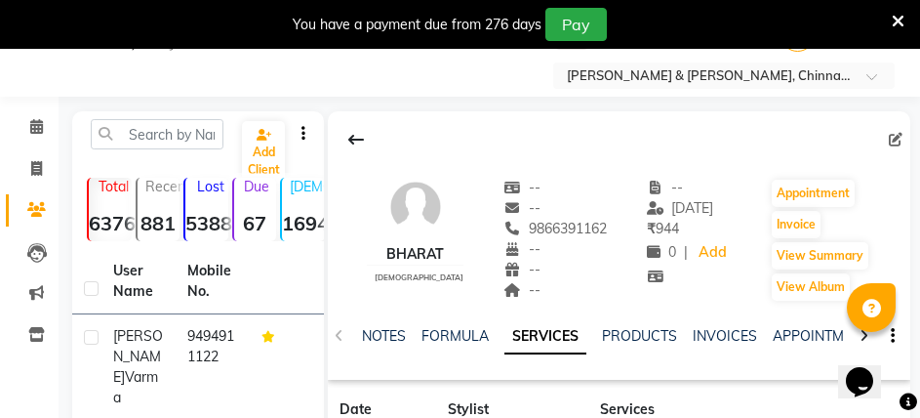
click at [471, 316] on div "NOTES FORMULA SERVICES PRODUCTS INVOICES APPOINTMENTS MEMBERSHIP PACKAGES VOUCH…" at bounding box center [619, 336] width 583 height 67
click at [534, 356] on div "NOTES FORMULA SERVICES PRODUCTS INVOICES APPOINTMENTS MEMBERSHIP PACKAGES VOUCH…" at bounding box center [592, 344] width 460 height 36
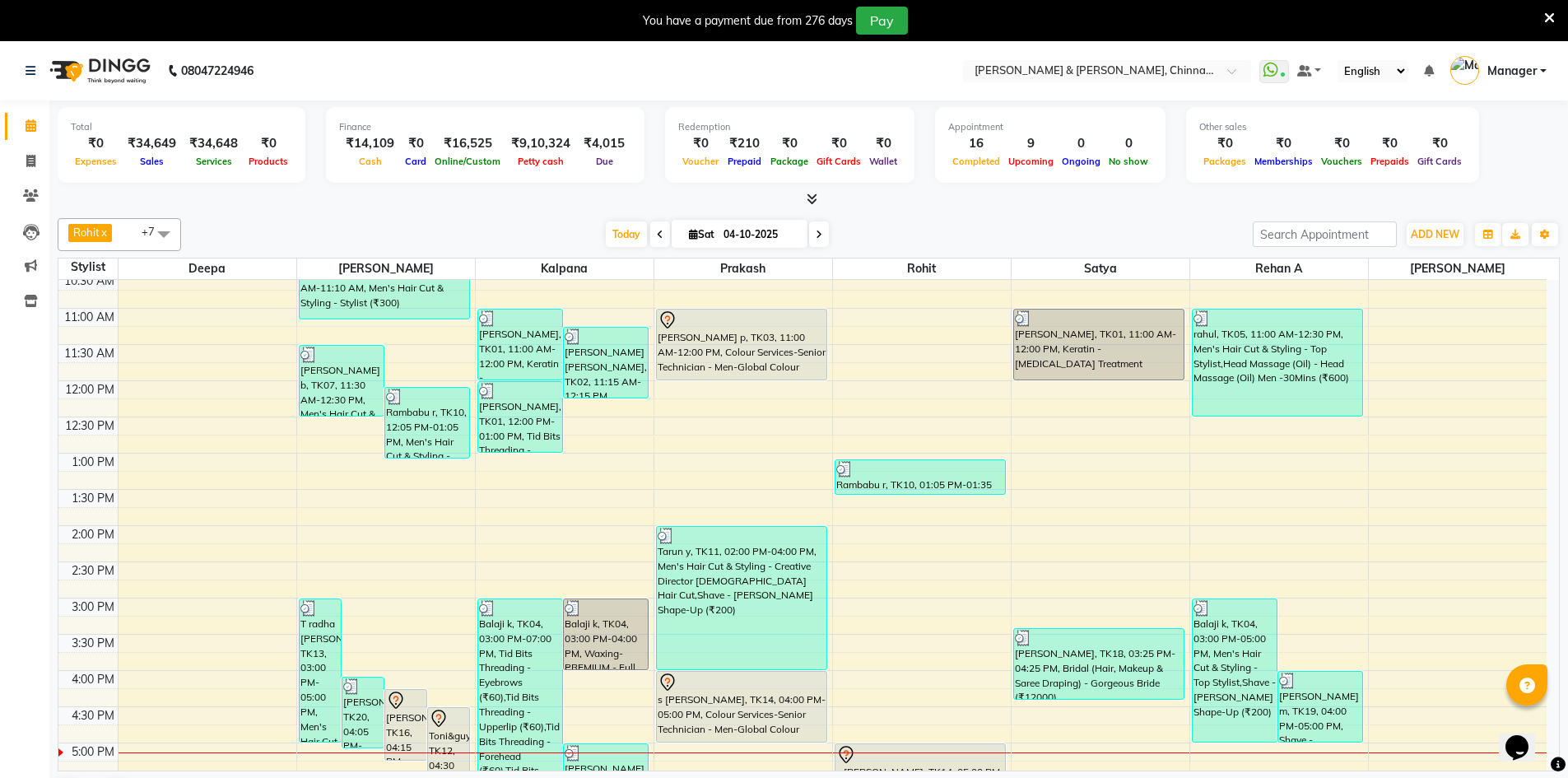
scroll to position [274, 0]
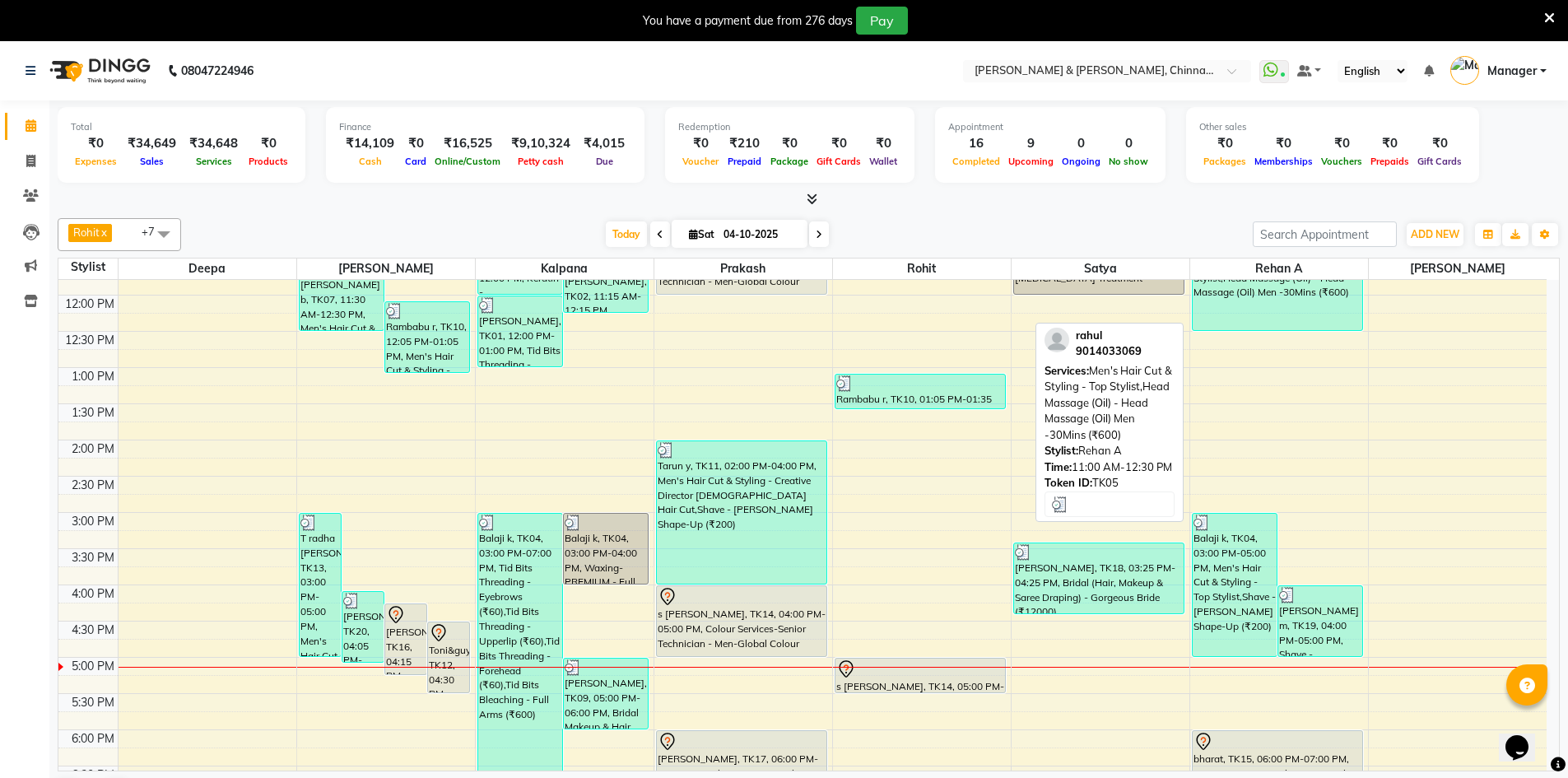
click at [1229, 287] on div "rahul, TK05, 11:00 AM-12:30 PM, Men's Hair Cut & Styling - Top Stylist,Head Mas…" at bounding box center [1278, 277] width 170 height 106
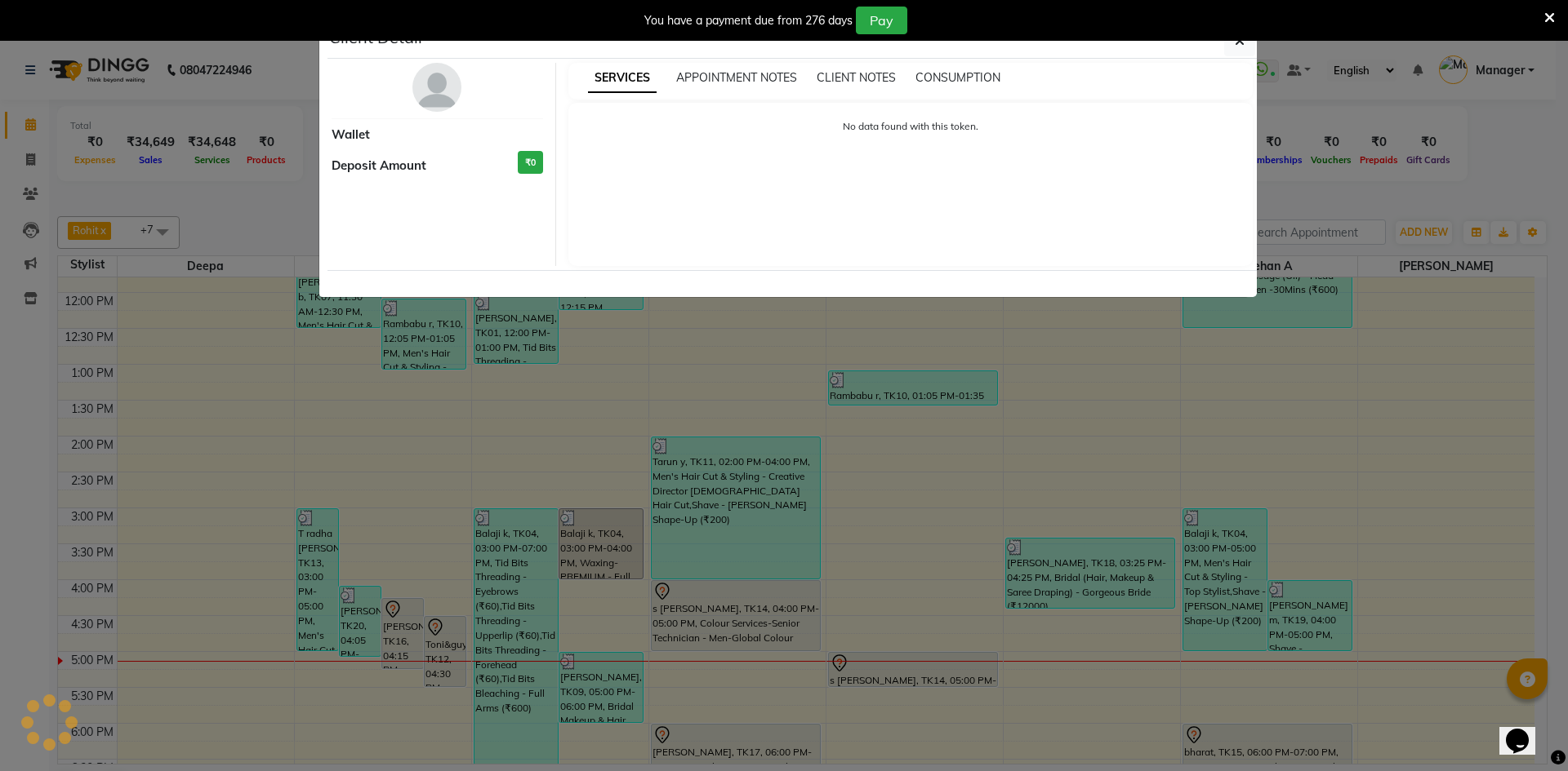
select select "3"
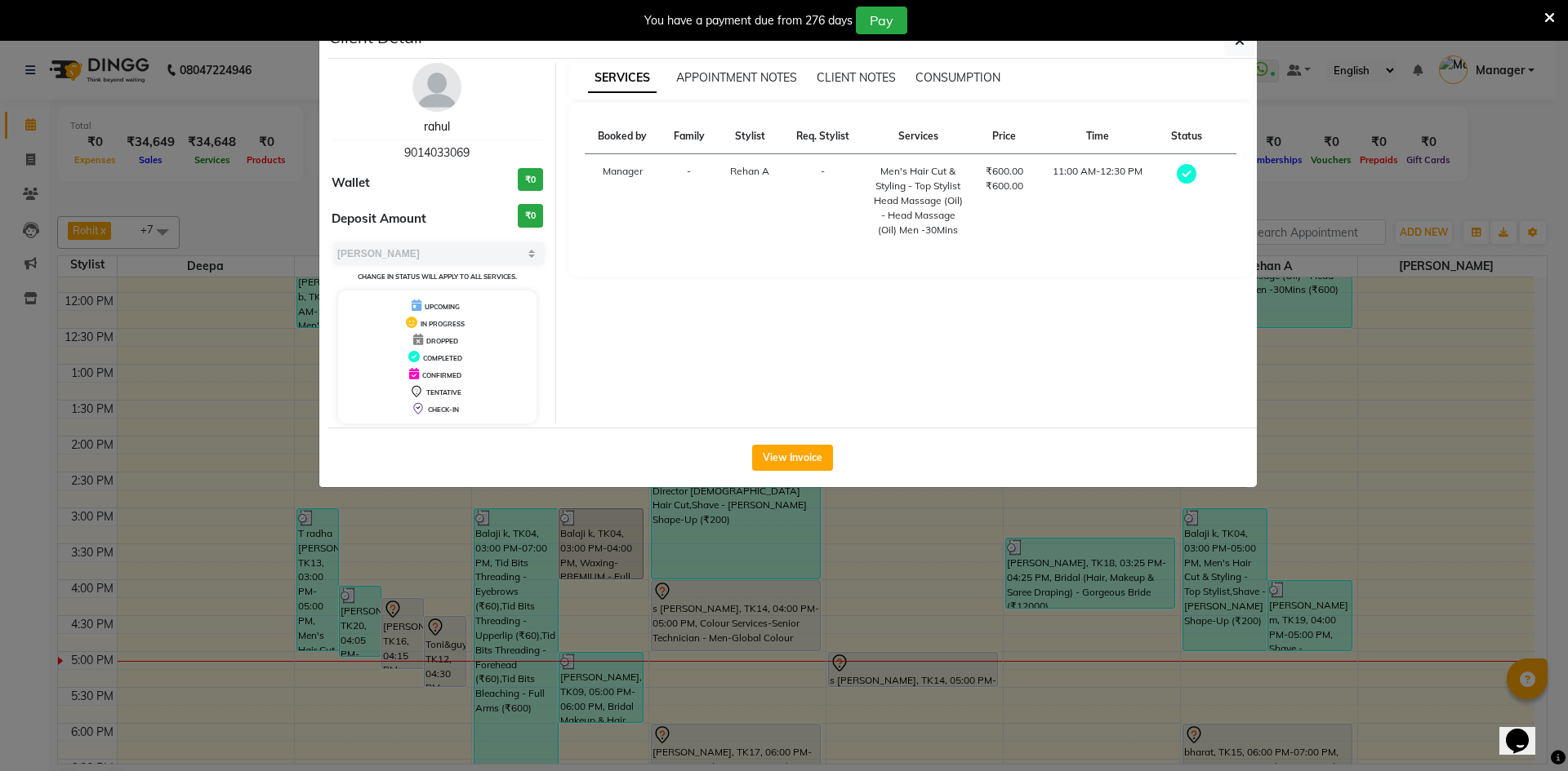
click at [431, 123] on link "rahul" at bounding box center [437, 126] width 26 height 15
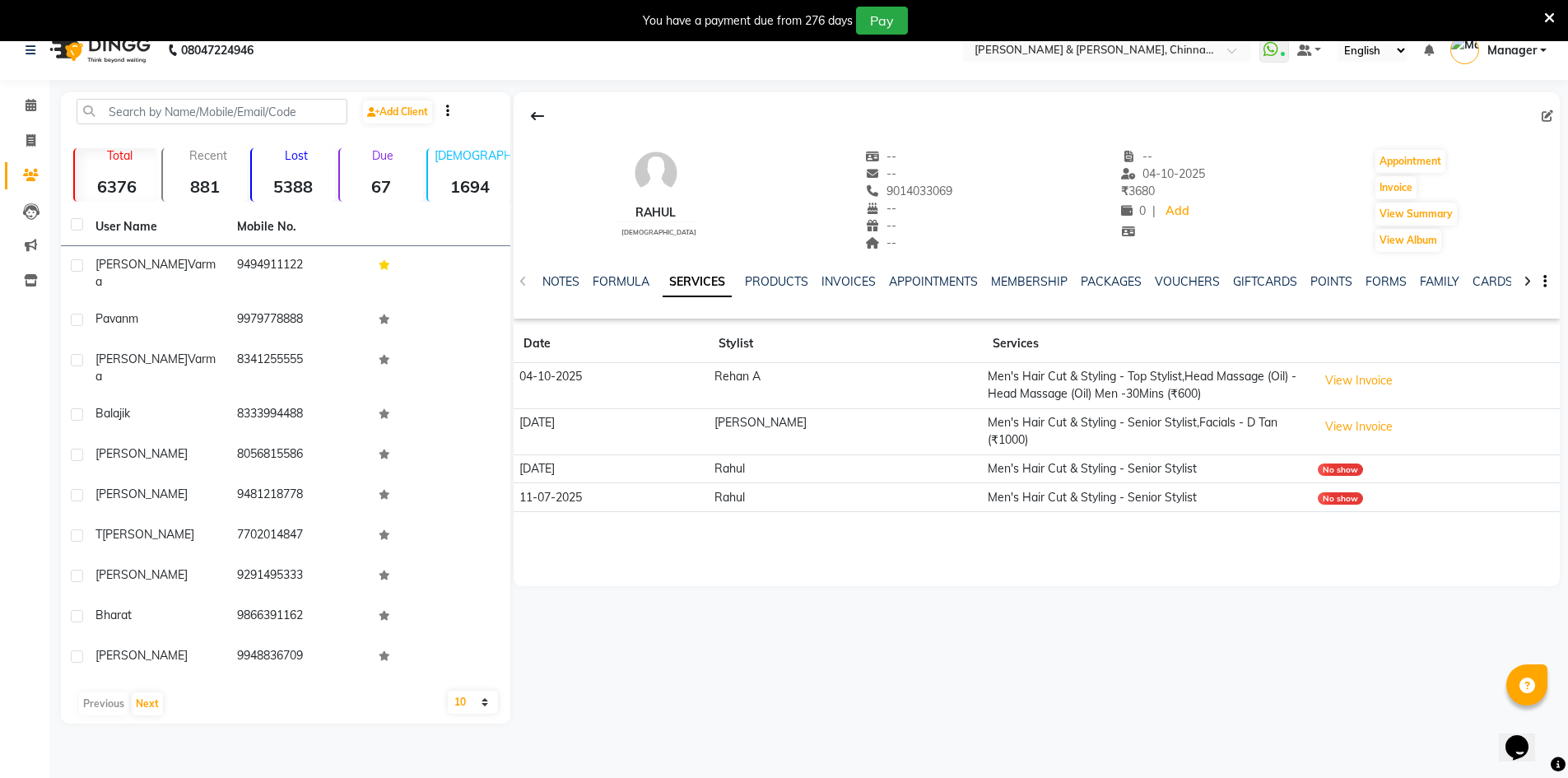
scroll to position [41, 0]
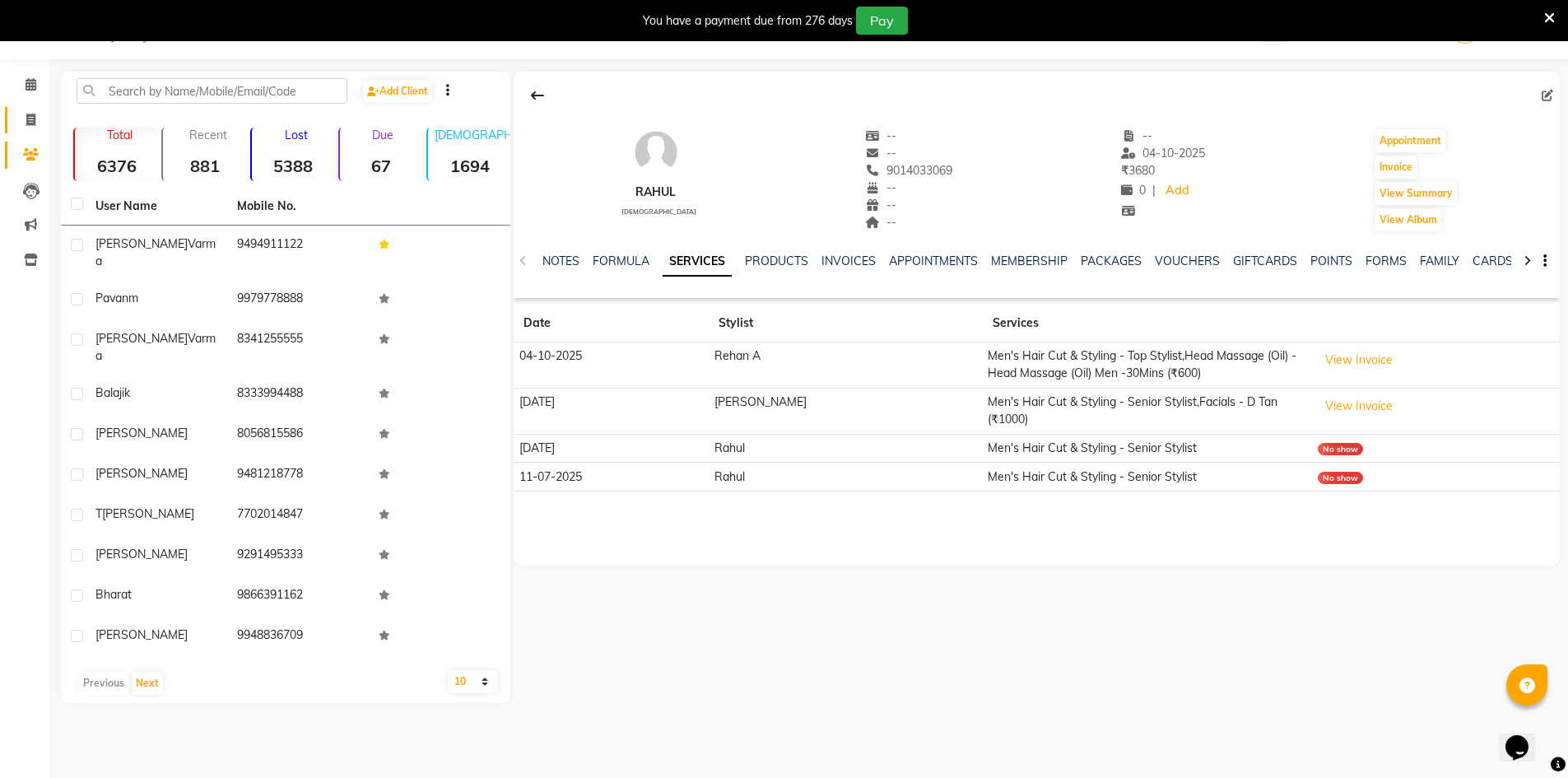
click at [32, 108] on link "Invoice" at bounding box center [24, 121] width 40 height 27
select select "service"
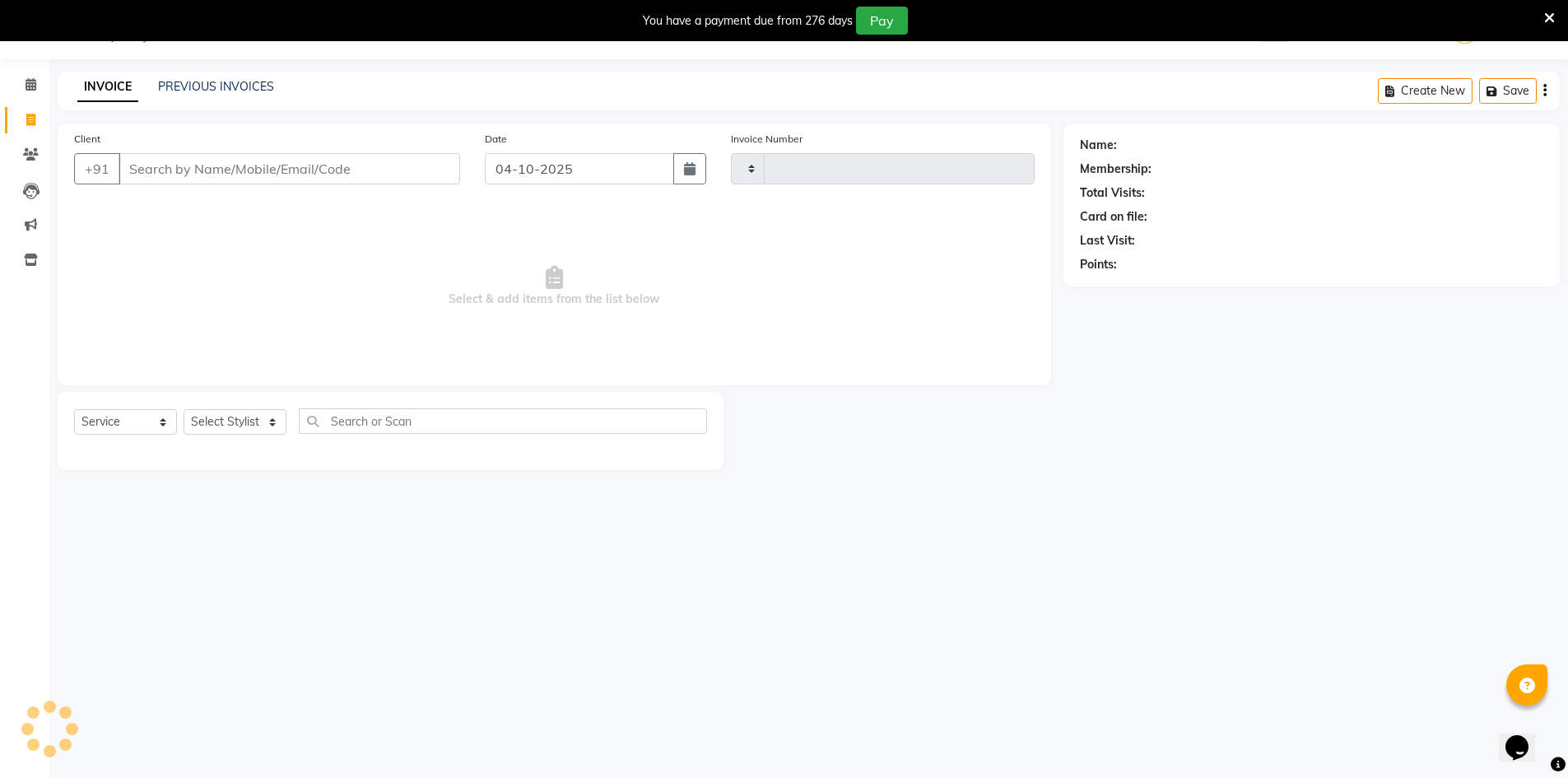
type input "3474"
select select "7388"
click at [231, 86] on link "PREVIOUS INVOICES" at bounding box center [216, 87] width 116 height 15
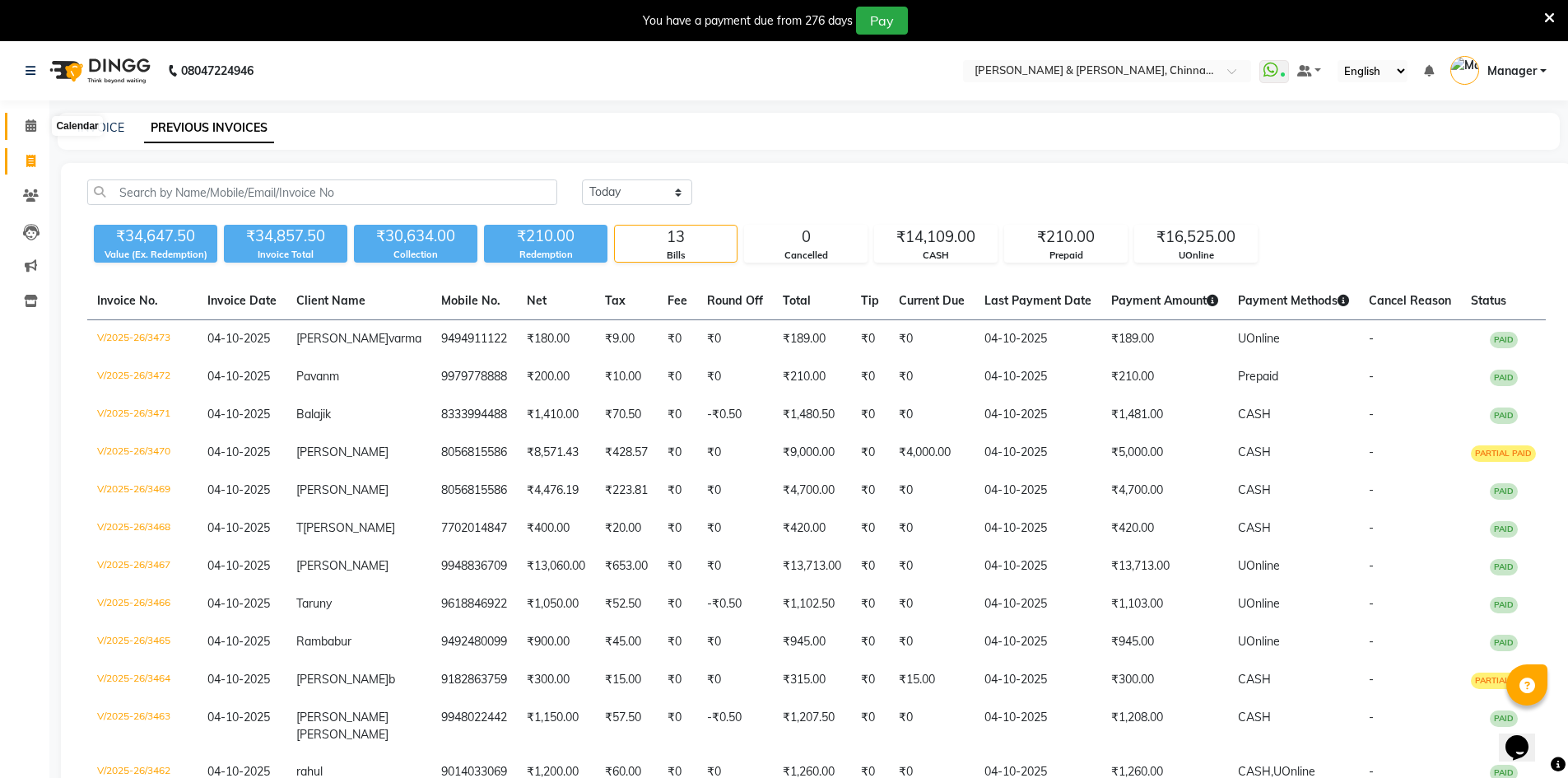
click at [28, 129] on icon at bounding box center [30, 126] width 11 height 13
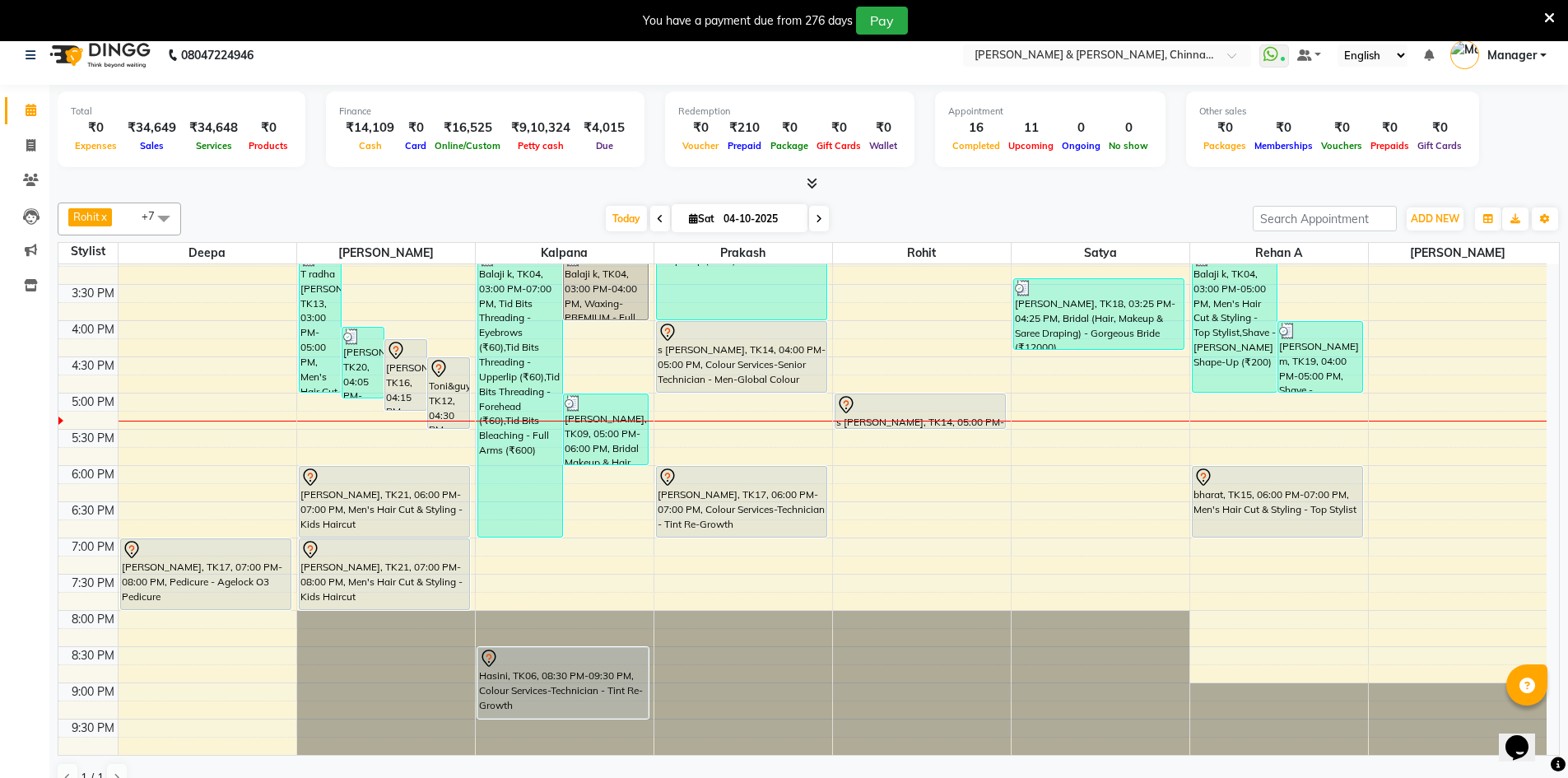
scroll to position [42, 0]
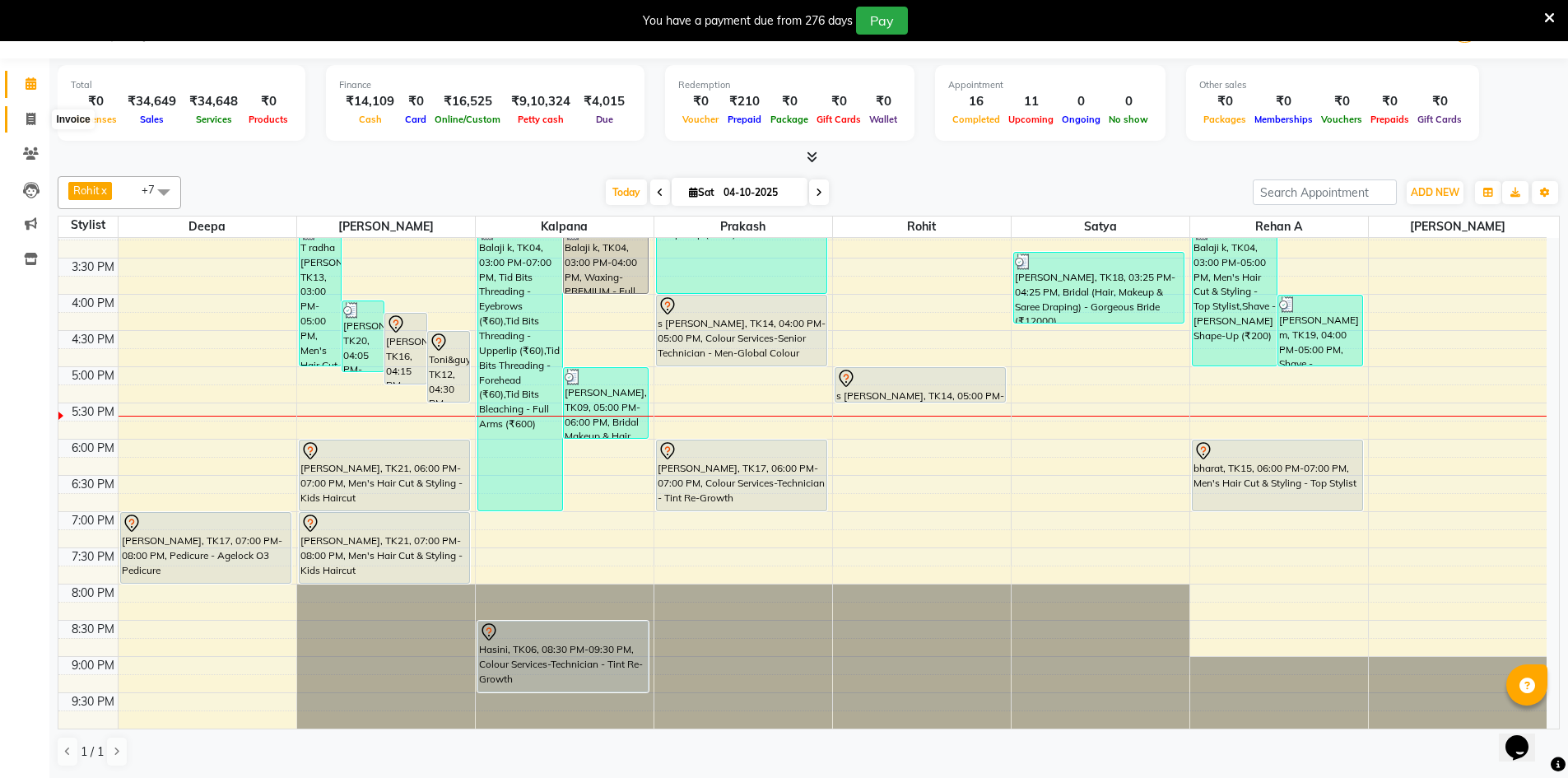
click at [30, 115] on icon at bounding box center [30, 119] width 9 height 13
select select "service"
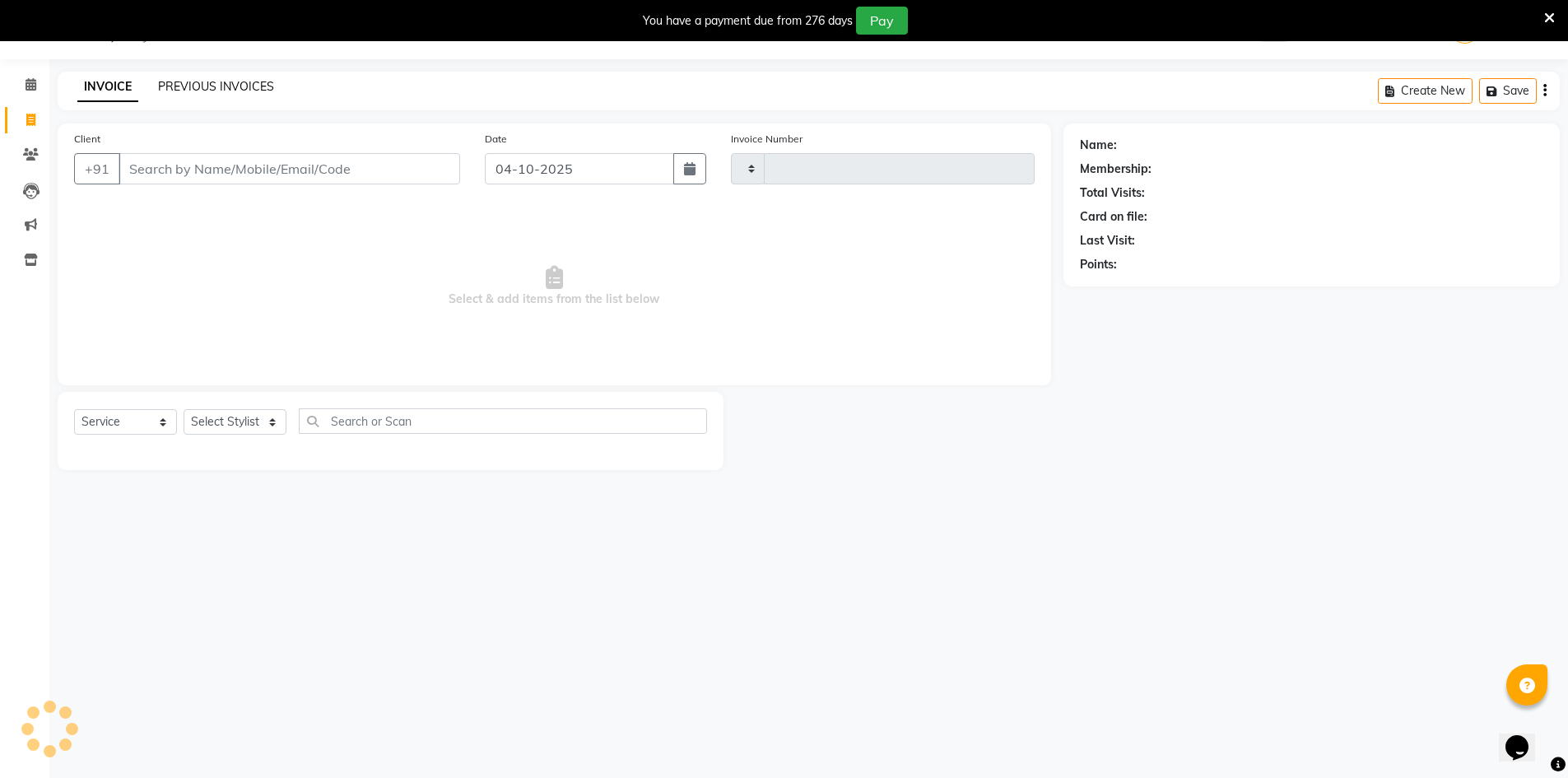
type input "3474"
click at [208, 84] on link "PREVIOUS INVOICES" at bounding box center [216, 87] width 116 height 15
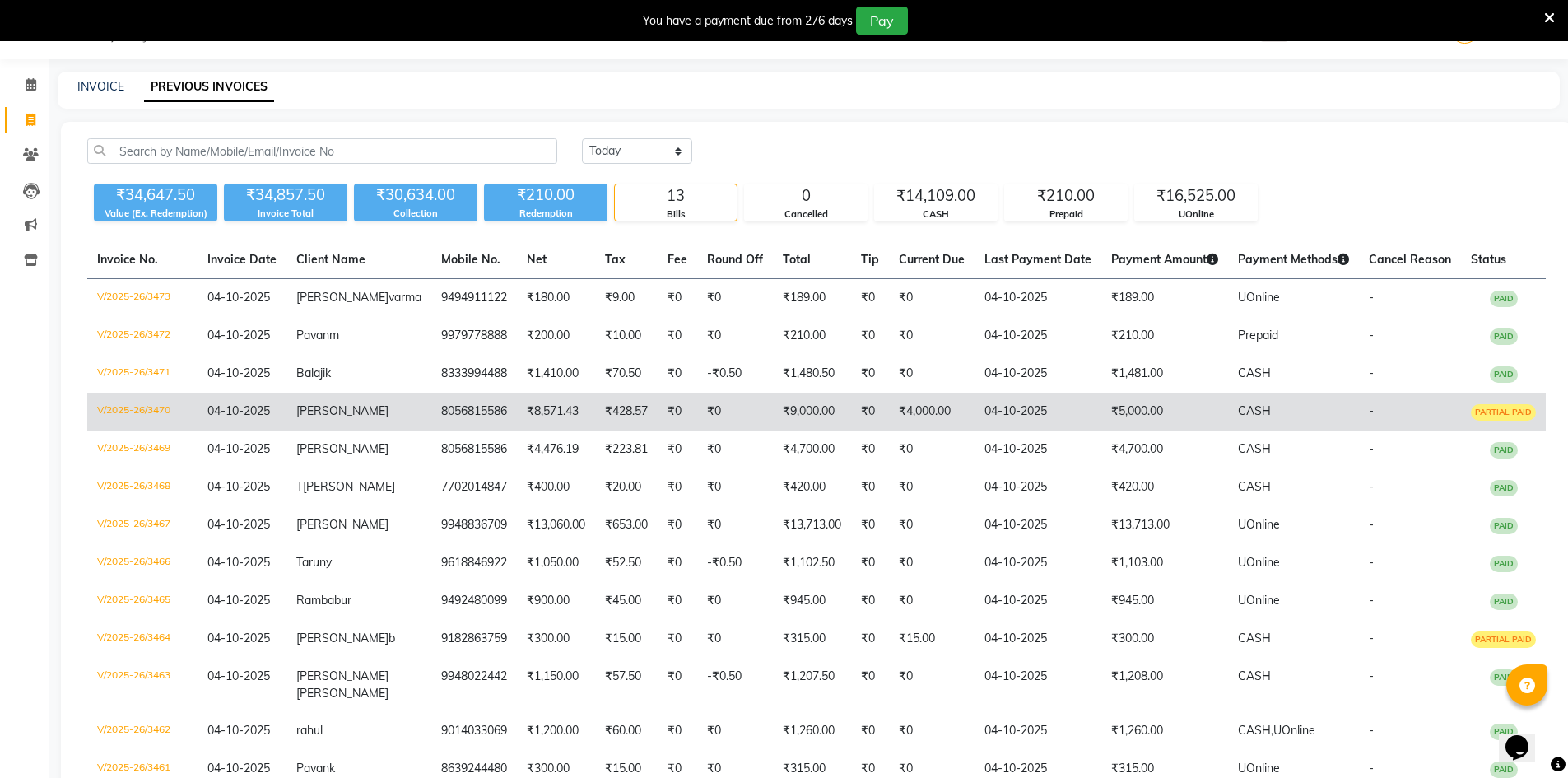
click at [795, 429] on td "₹9,000.00" at bounding box center [811, 412] width 78 height 38
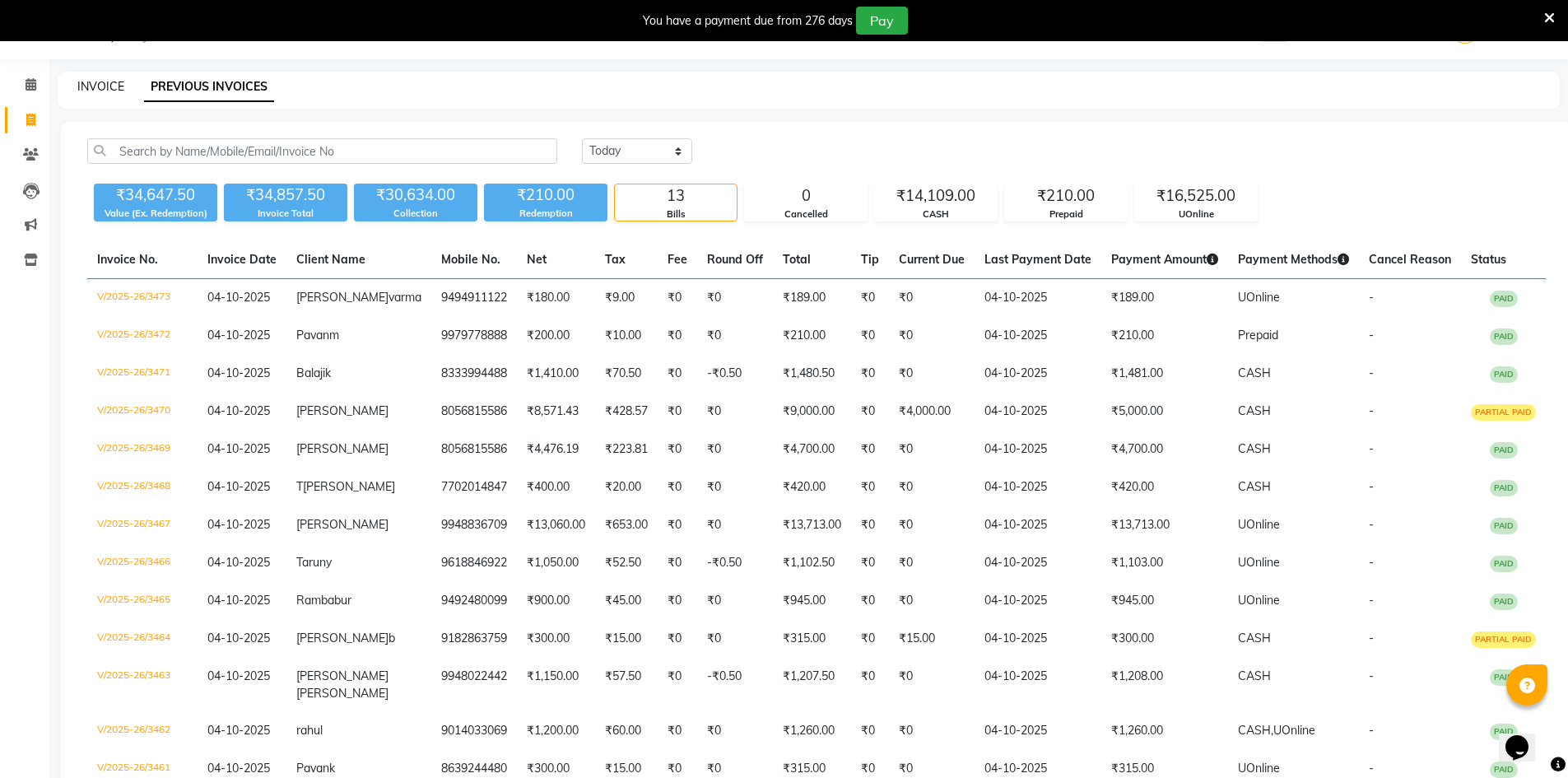
click at [95, 91] on link "INVOICE" at bounding box center [101, 87] width 47 height 15
select select "service"
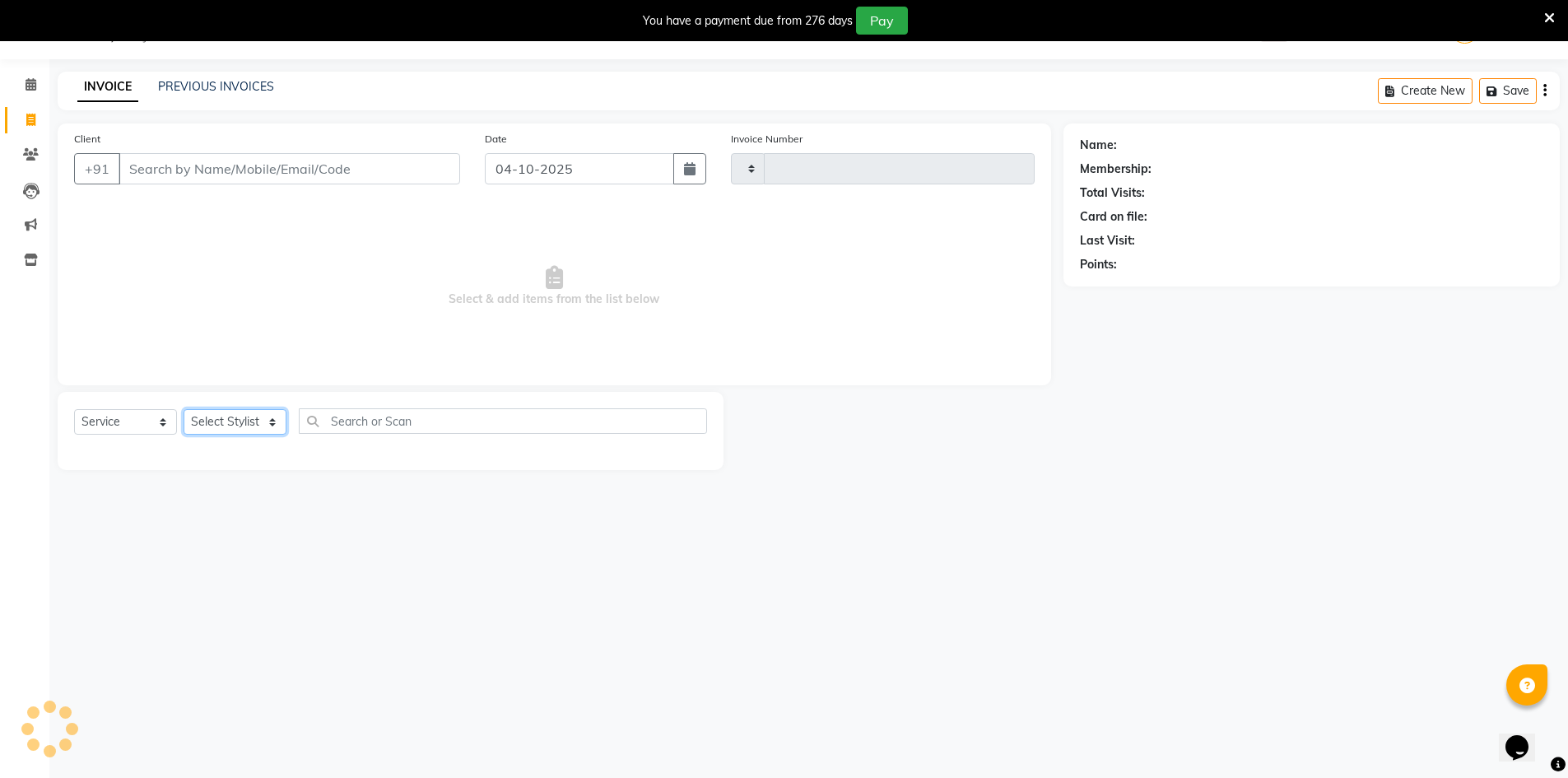
click at [257, 414] on select "Select Stylist" at bounding box center [235, 422] width 103 height 25
type input "3474"
select select "7388"
click at [184, 409] on select "Select Stylist" at bounding box center [235, 422] width 103 height 25
click at [244, 429] on select "Select Stylist" at bounding box center [235, 422] width 103 height 25
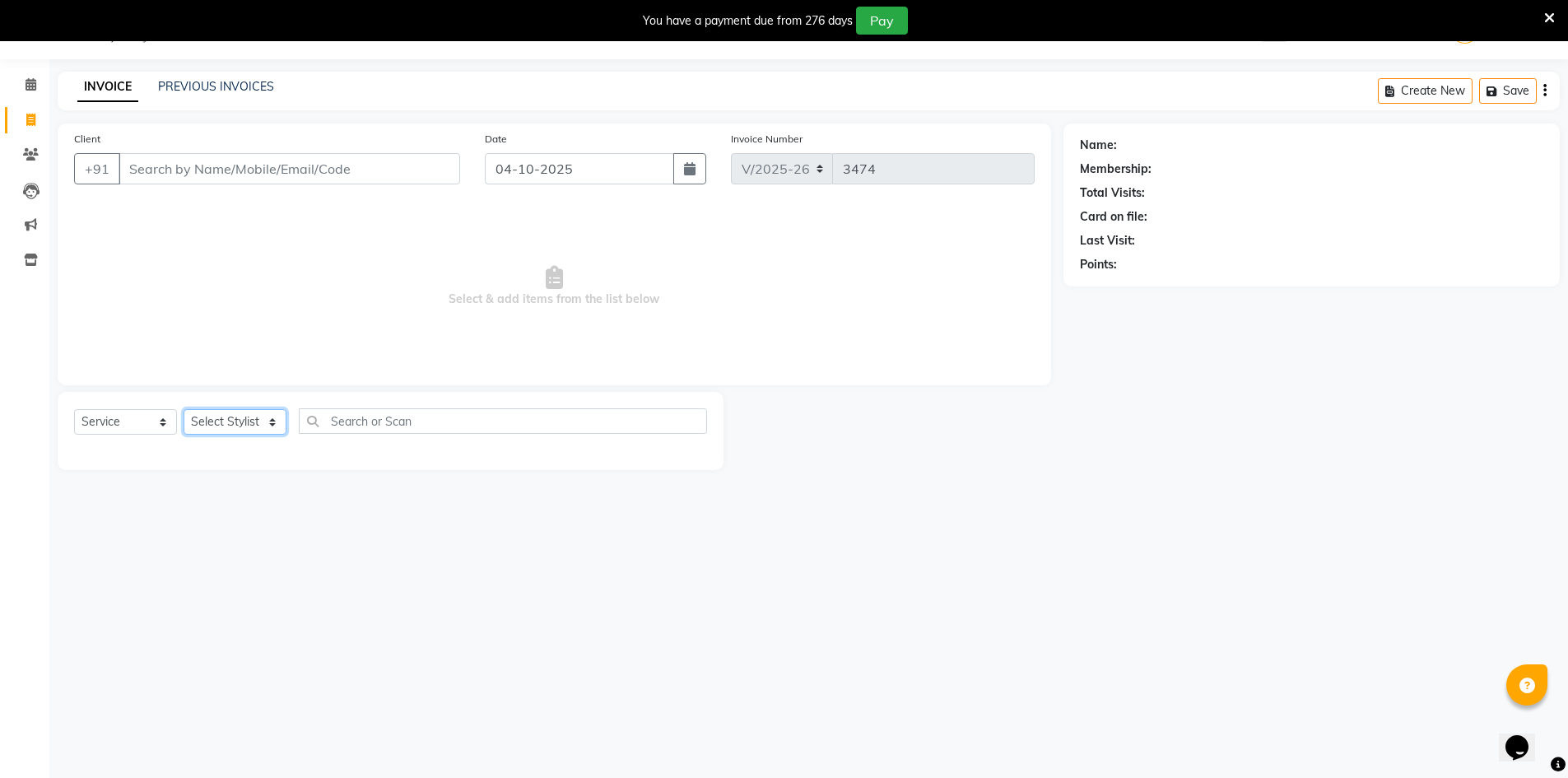
select select "65063"
click at [184, 409] on select "Select Stylist Admin Chrispin Deepa Dingg support Faizan Kalpana Kalyan Kenny M…" at bounding box center [235, 422] width 103 height 25
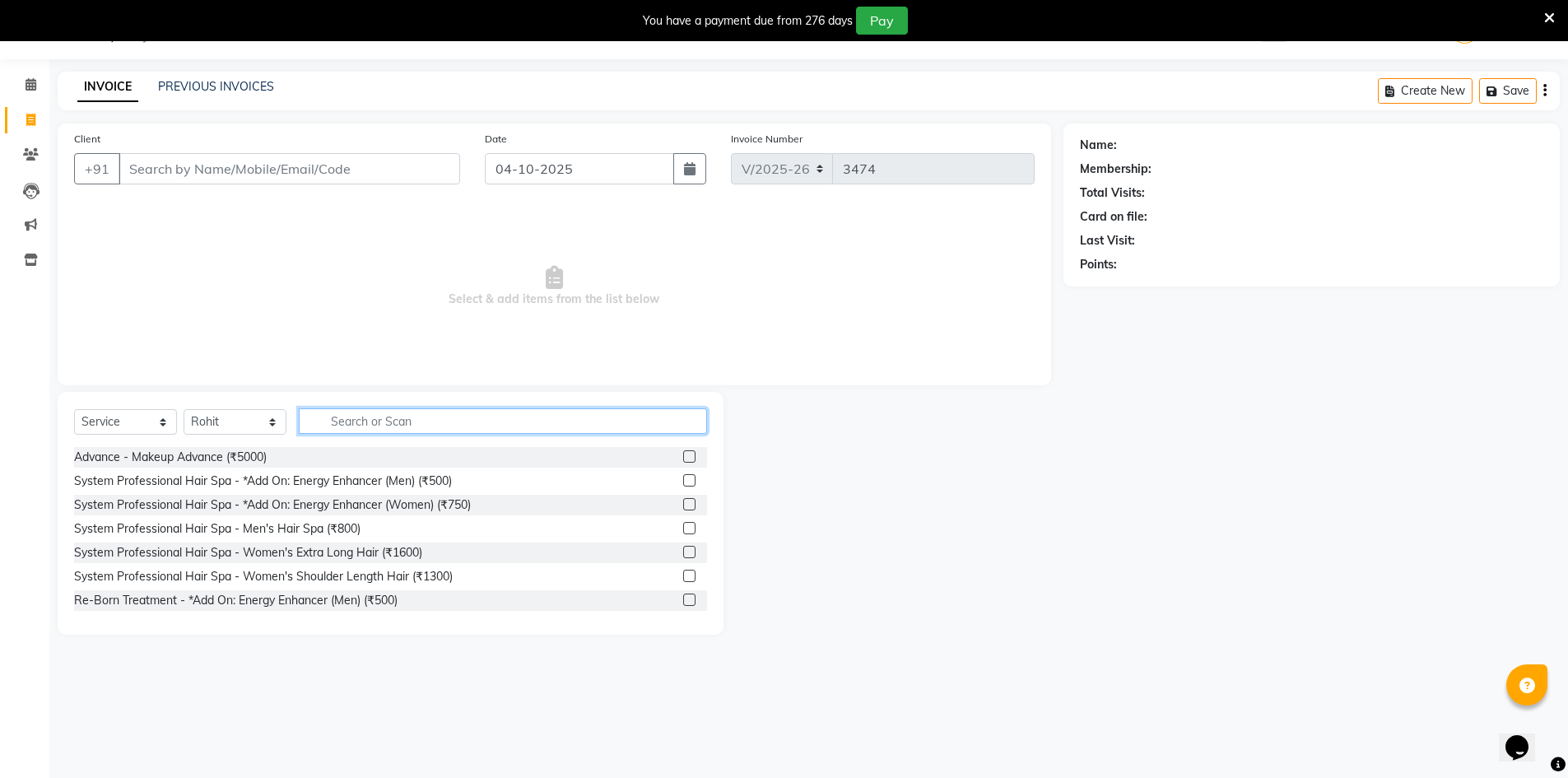
click at [378, 424] on input "text" at bounding box center [503, 421] width 408 height 25
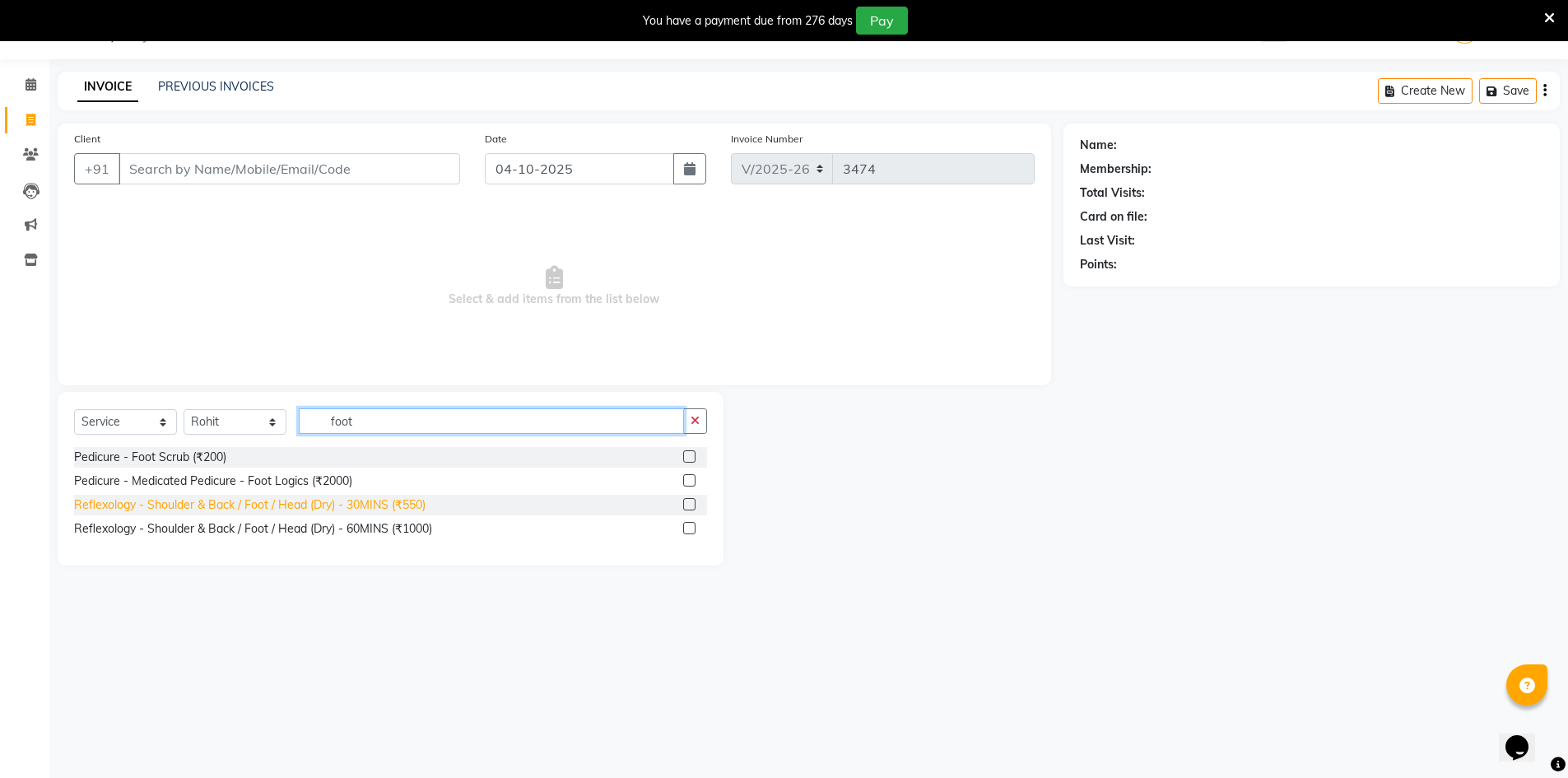
type input "foot"
click at [361, 511] on div "Reflexology - Shoulder & Back / Foot / Head (Dry) - 30MINS (₹550)" at bounding box center [250, 505] width 352 height 17
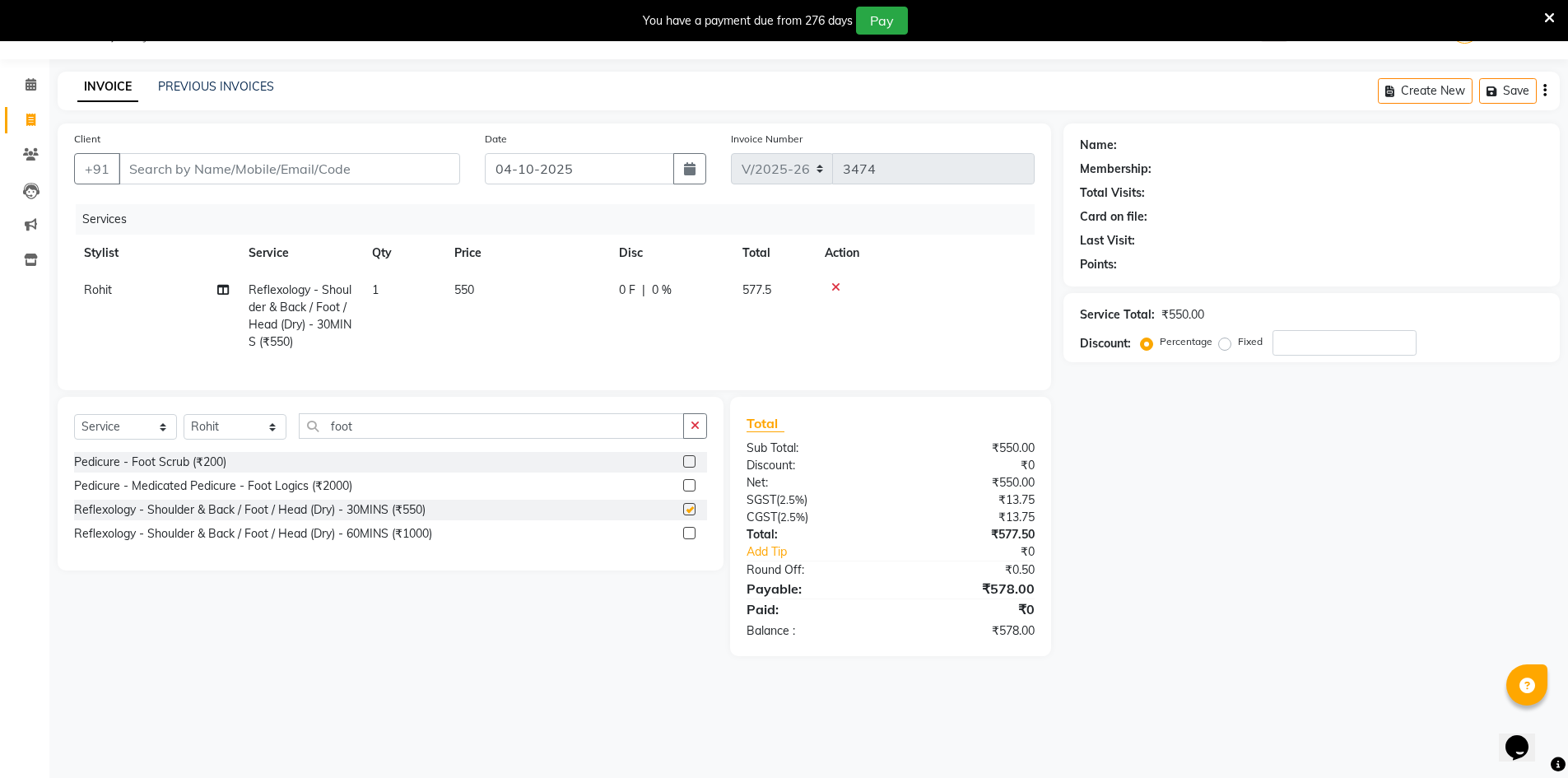
checkbox input "false"
click at [693, 431] on icon "button" at bounding box center [695, 426] width 9 height 12
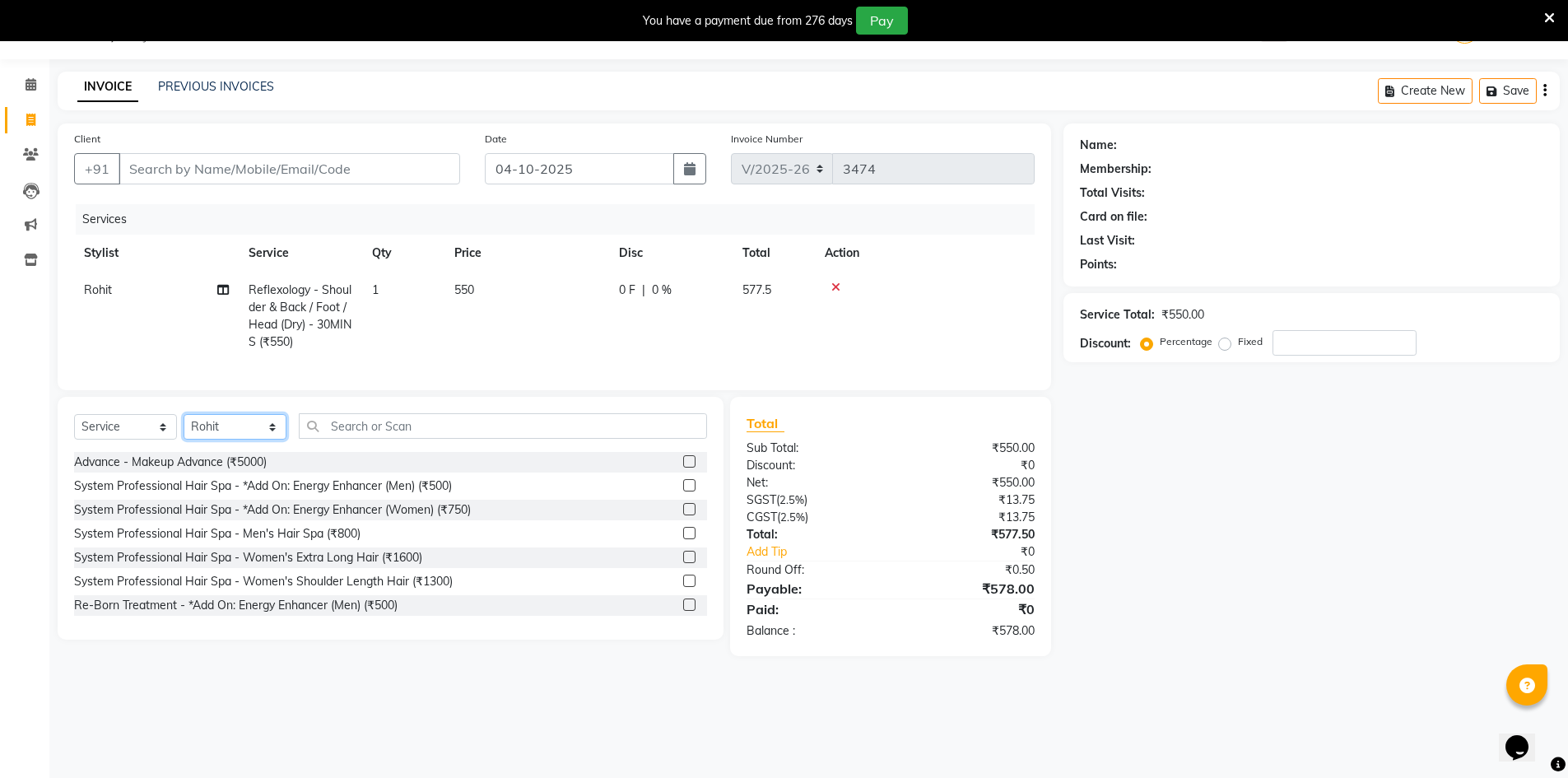
drag, startPoint x: 232, startPoint y: 432, endPoint x: 230, endPoint y: 451, distance: 19.1
click at [232, 432] on select "Select Stylist Admin Chrispin Deepa Dingg support Faizan Kalpana Kalyan Kenny M…" at bounding box center [235, 427] width 103 height 25
select select "65146"
click at [184, 427] on select "Select Stylist Admin Chrispin Deepa Dingg support Faizan Kalpana Kalyan Kenny M…" at bounding box center [235, 427] width 103 height 25
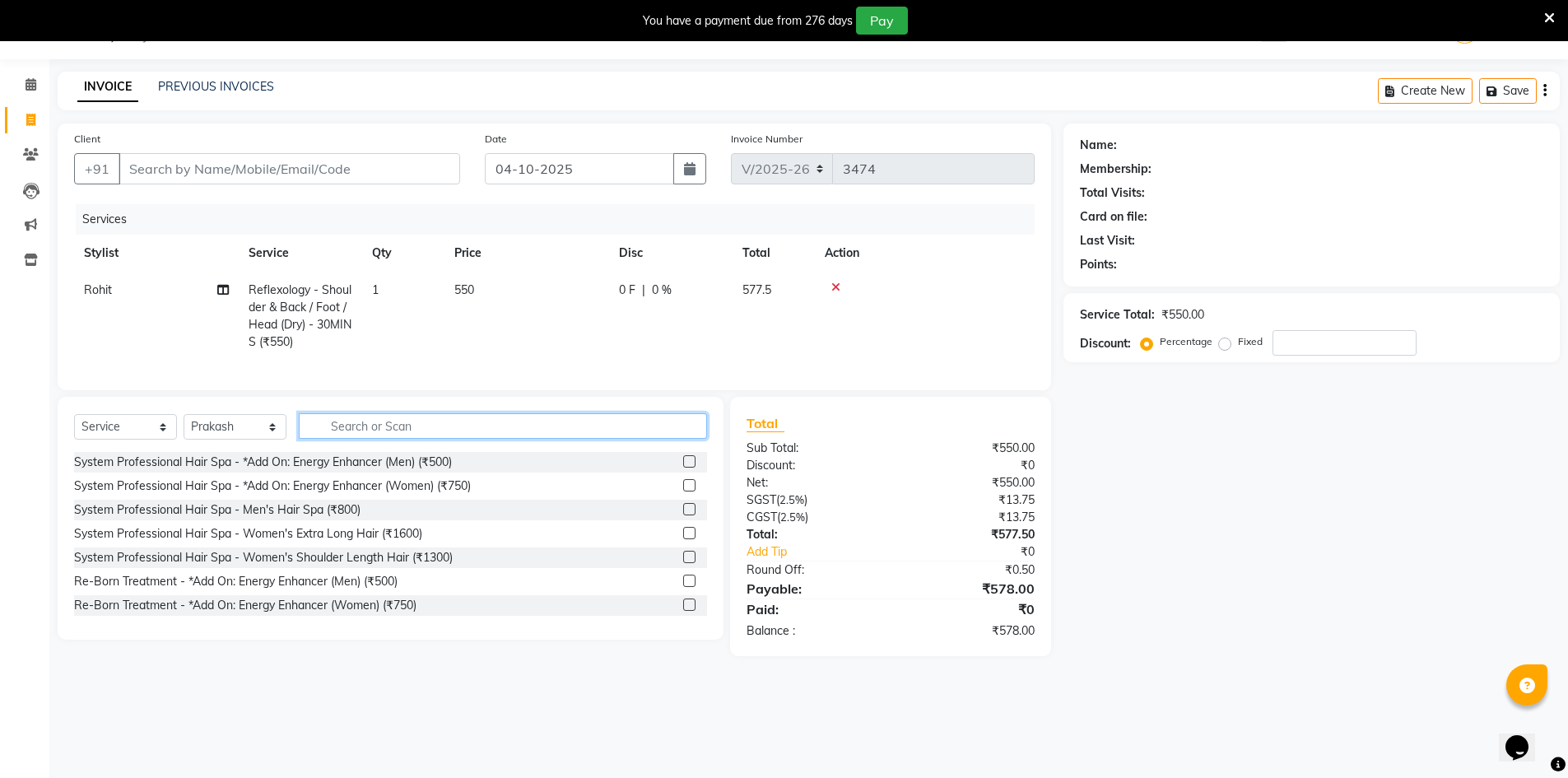
click at [363, 435] on input "text" at bounding box center [503, 426] width 408 height 25
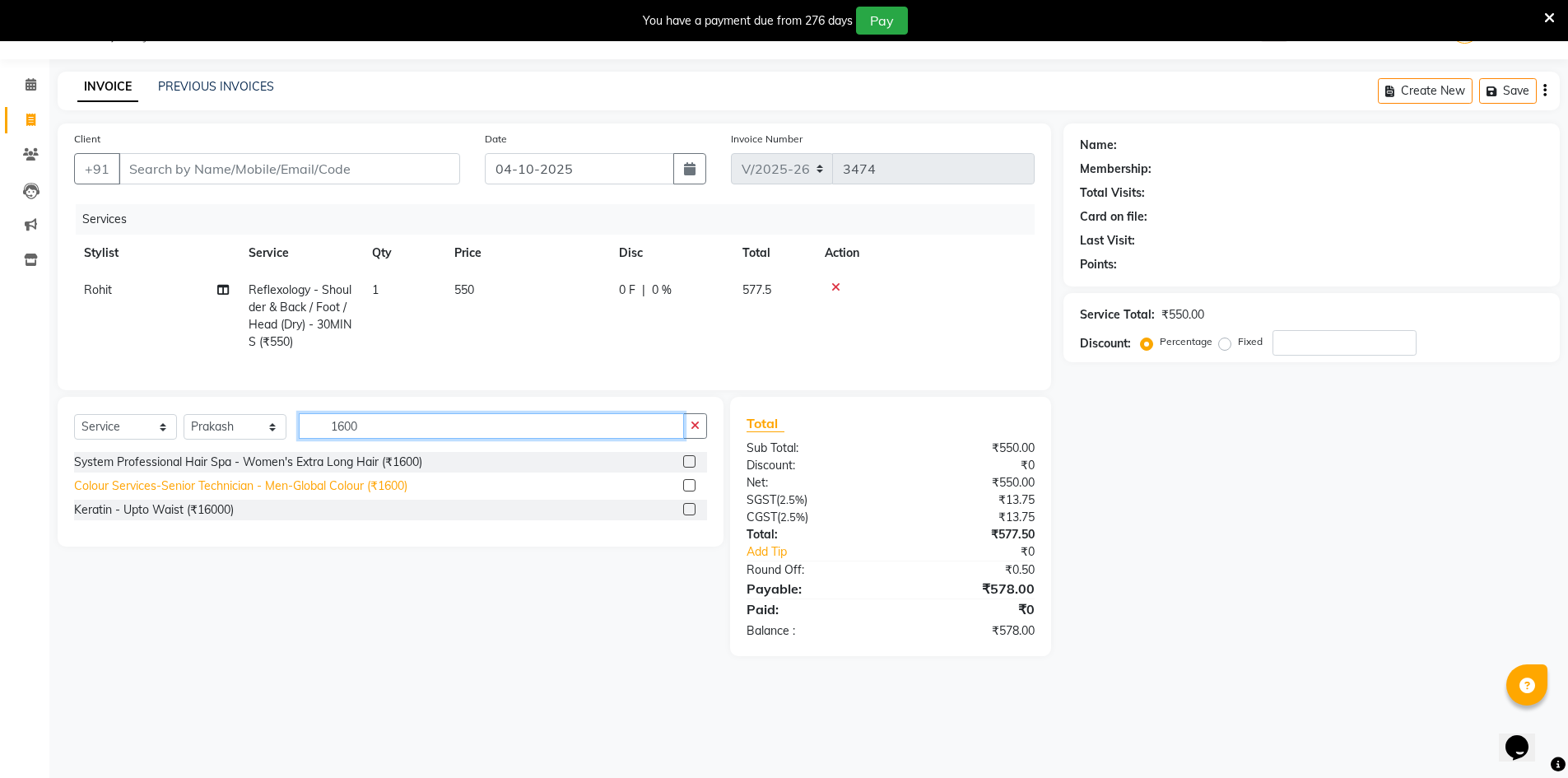
type input "1600"
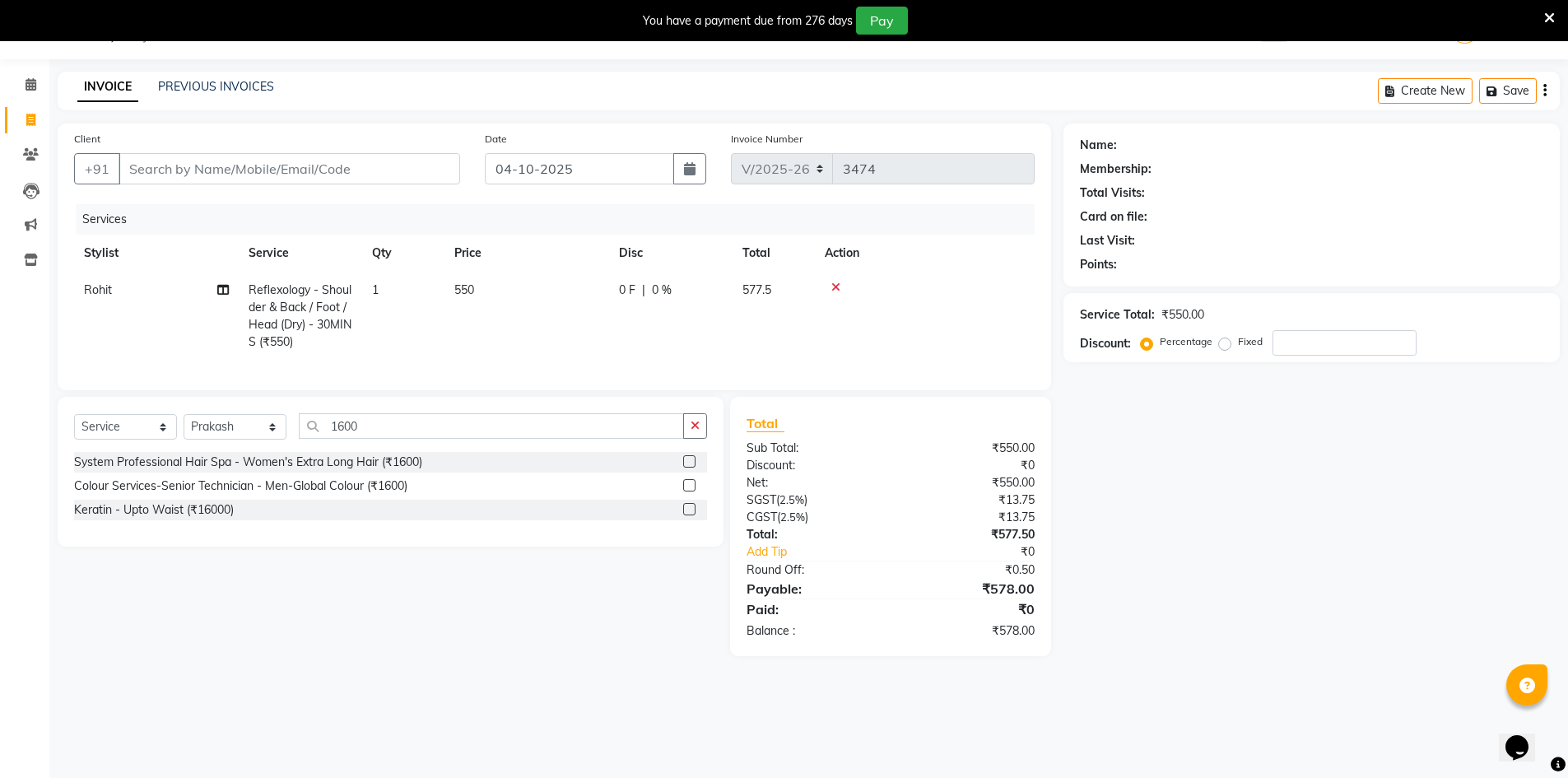
click at [376, 495] on div "Colour Services-Senior Technician - Men-Global Colour (₹1600)" at bounding box center [240, 486] width 333 height 17
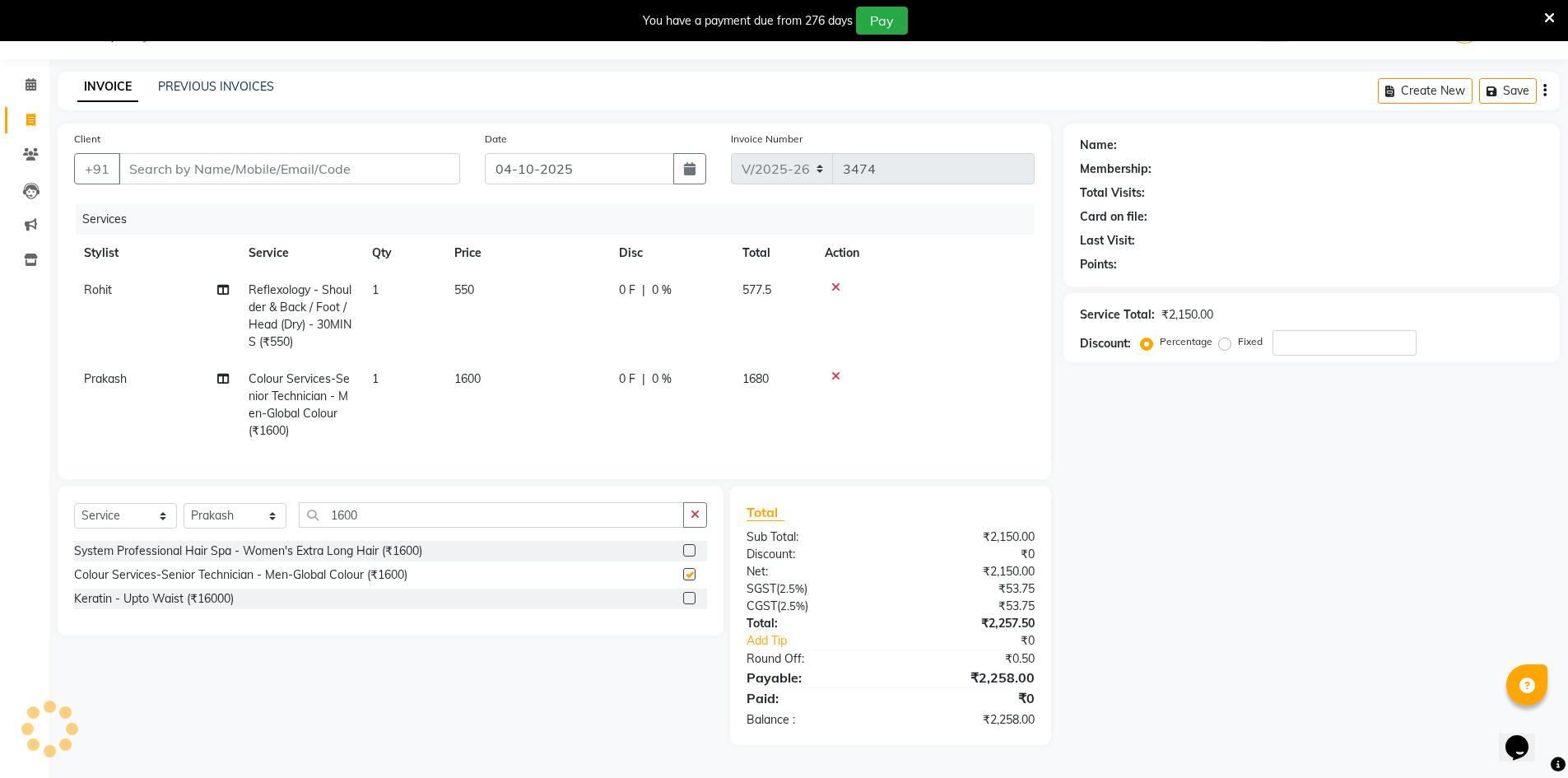
checkbox input "false"
click at [1357, 356] on div "Service Total: ₹2,150.00 Discount: Percentage Fixed" at bounding box center [1312, 327] width 497 height 69
type input "10"
click at [362, 152] on div "Client +91" at bounding box center [267, 164] width 411 height 68
click at [355, 164] on input "Client" at bounding box center [289, 169] width 342 height 31
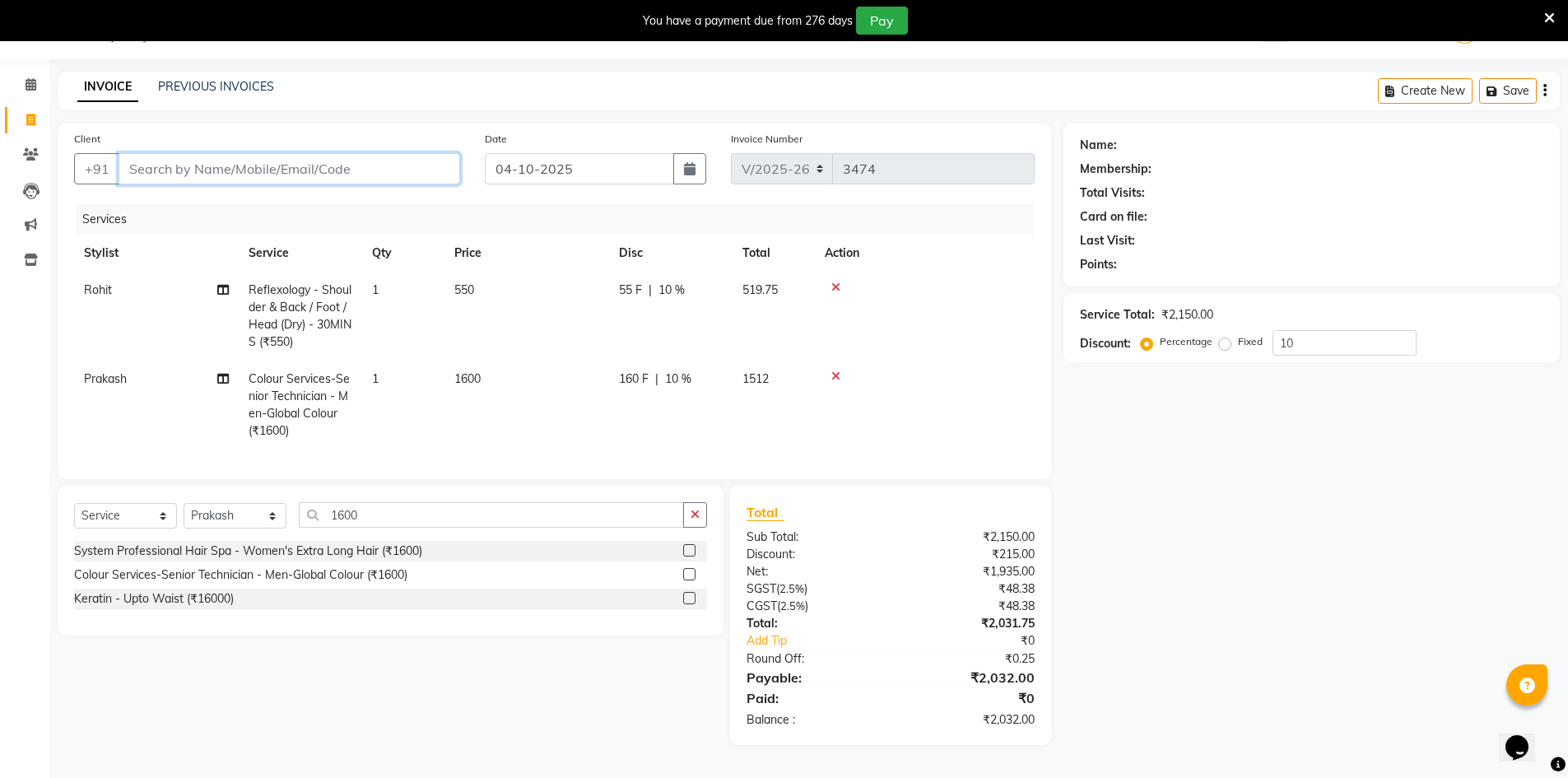
type input "t"
type input "0"
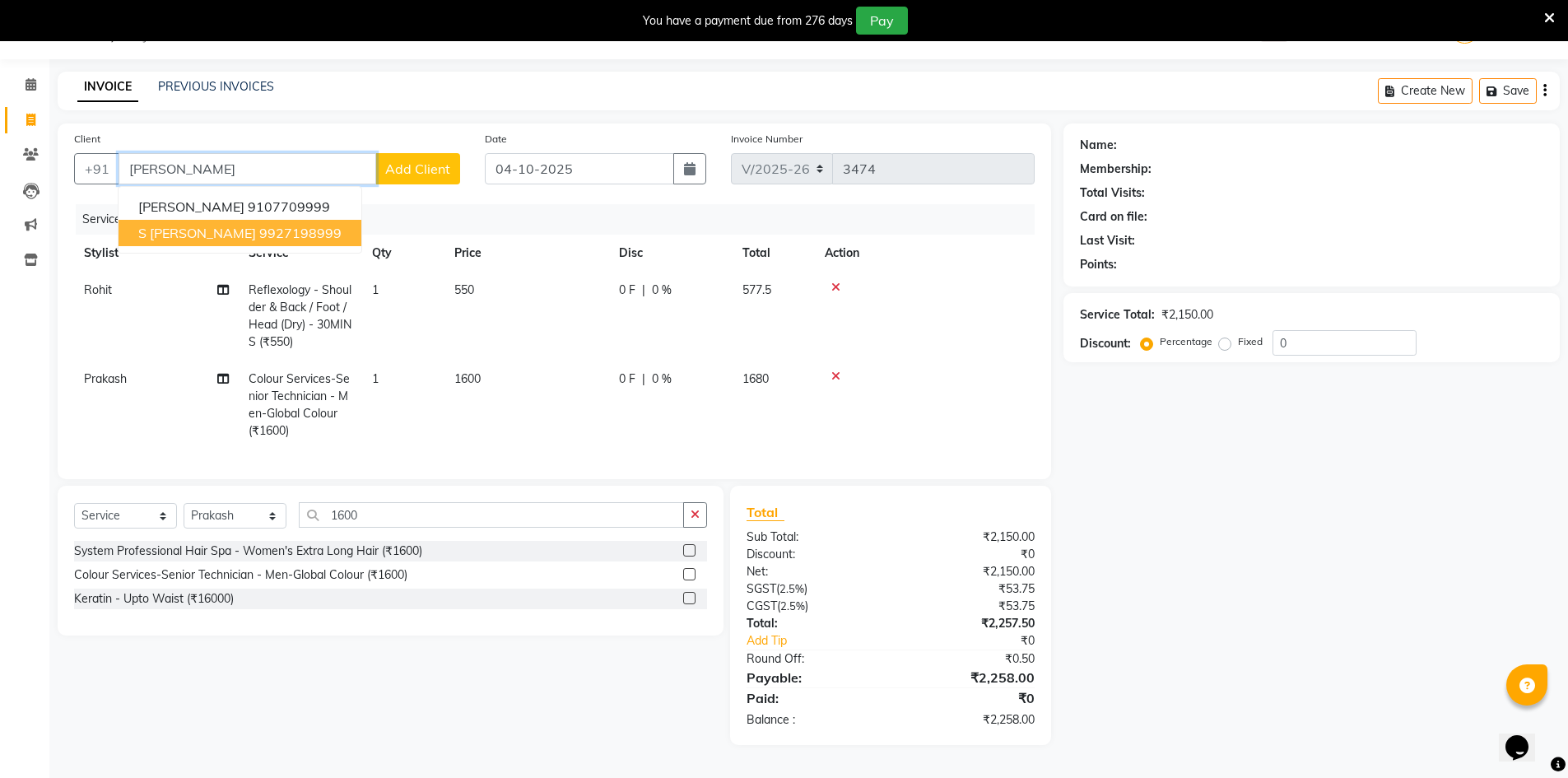
click at [287, 249] on ngb-typeahead-window "Trinadh reddy 9107709999 s trinadh varma 9927198999" at bounding box center [240, 220] width 245 height 68
click at [295, 227] on ngb-highlight "9927198999" at bounding box center [300, 233] width 83 height 17
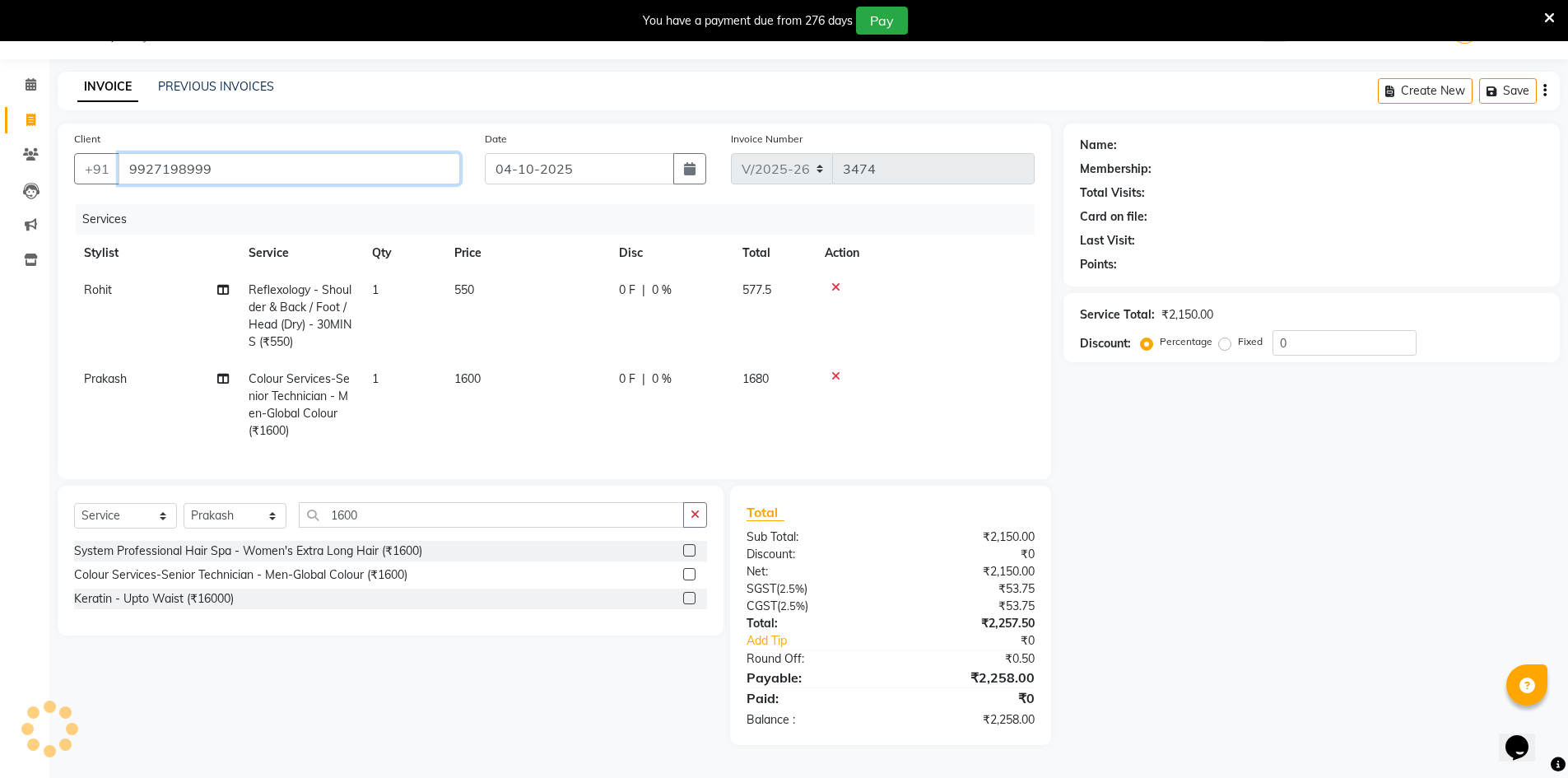
type input "9927198999"
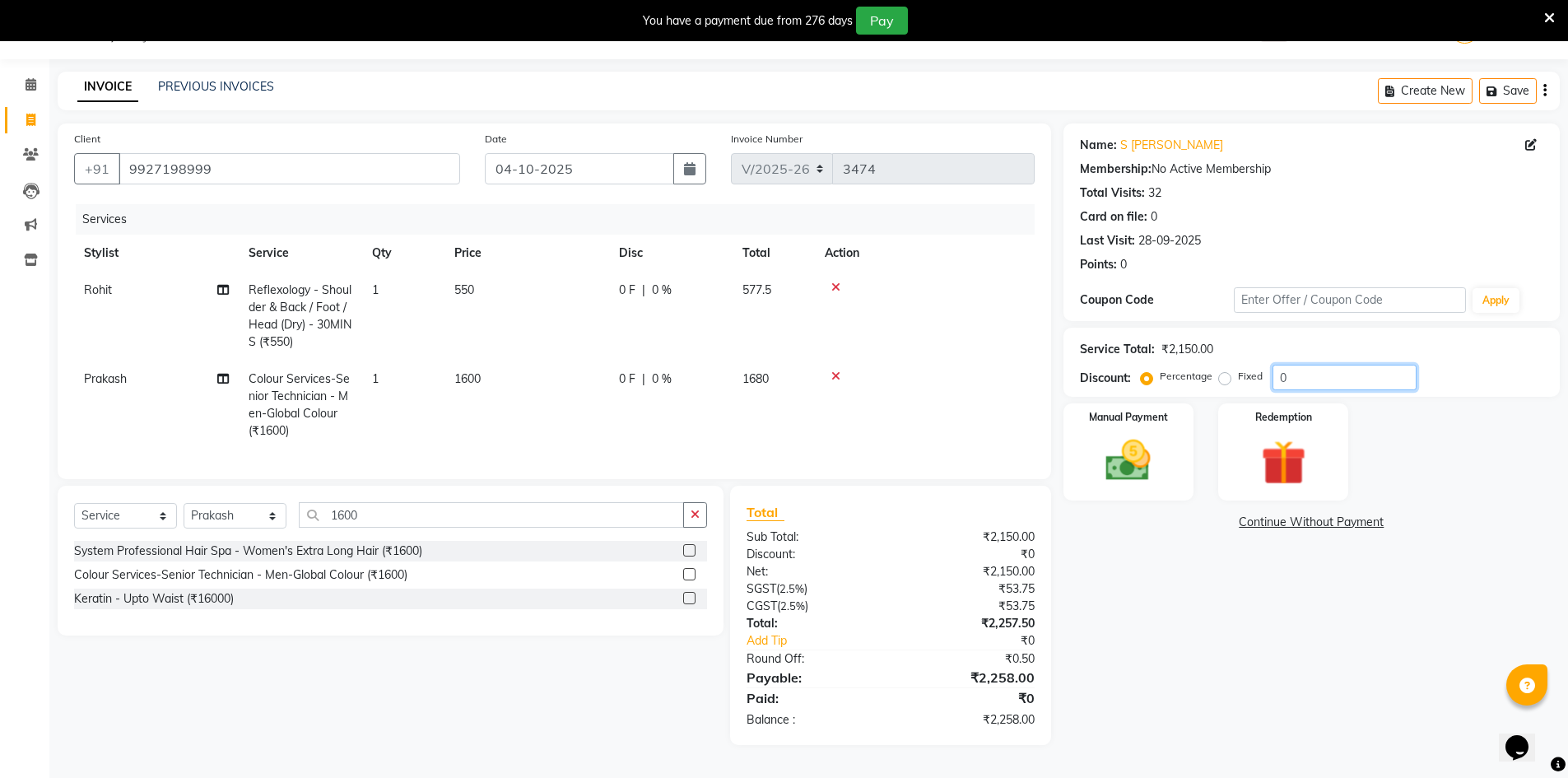
click at [1317, 378] on input "0" at bounding box center [1344, 377] width 144 height 25
type input "010"
click at [1118, 462] on img at bounding box center [1129, 460] width 76 height 53
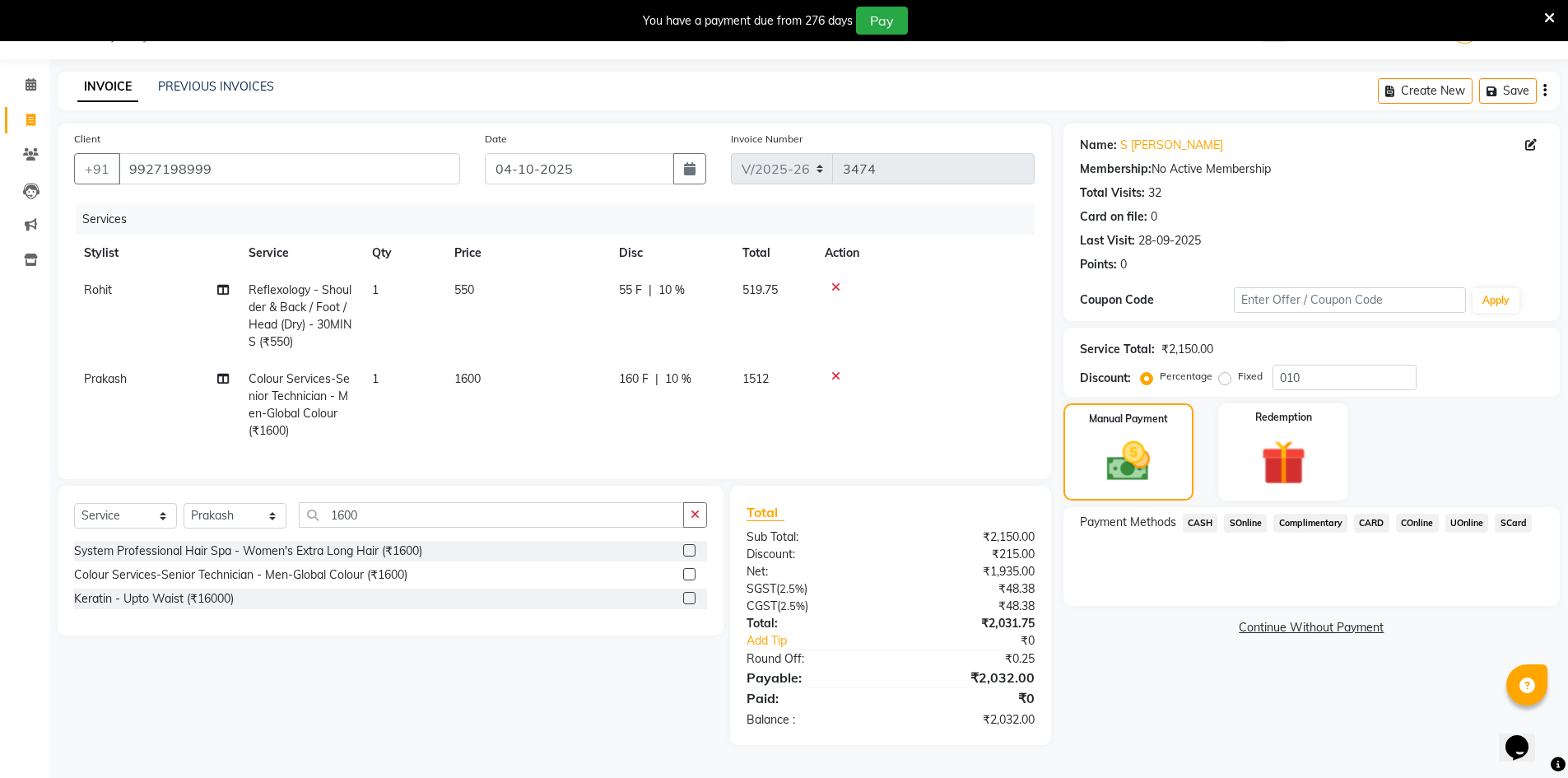
click at [1473, 515] on span "UOnline" at bounding box center [1468, 523] width 44 height 19
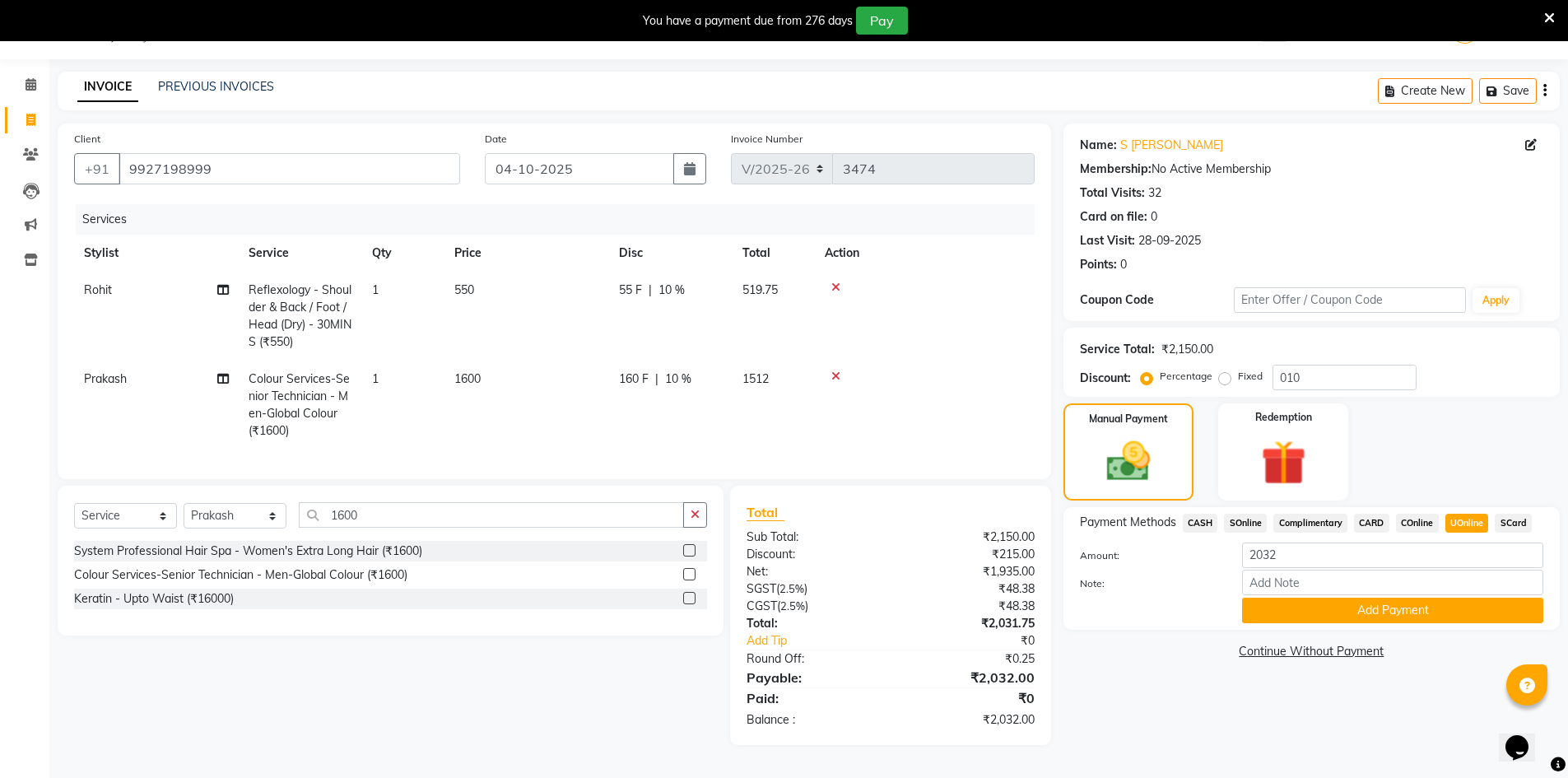
click at [1447, 608] on button "Add Payment" at bounding box center [1393, 611] width 301 height 25
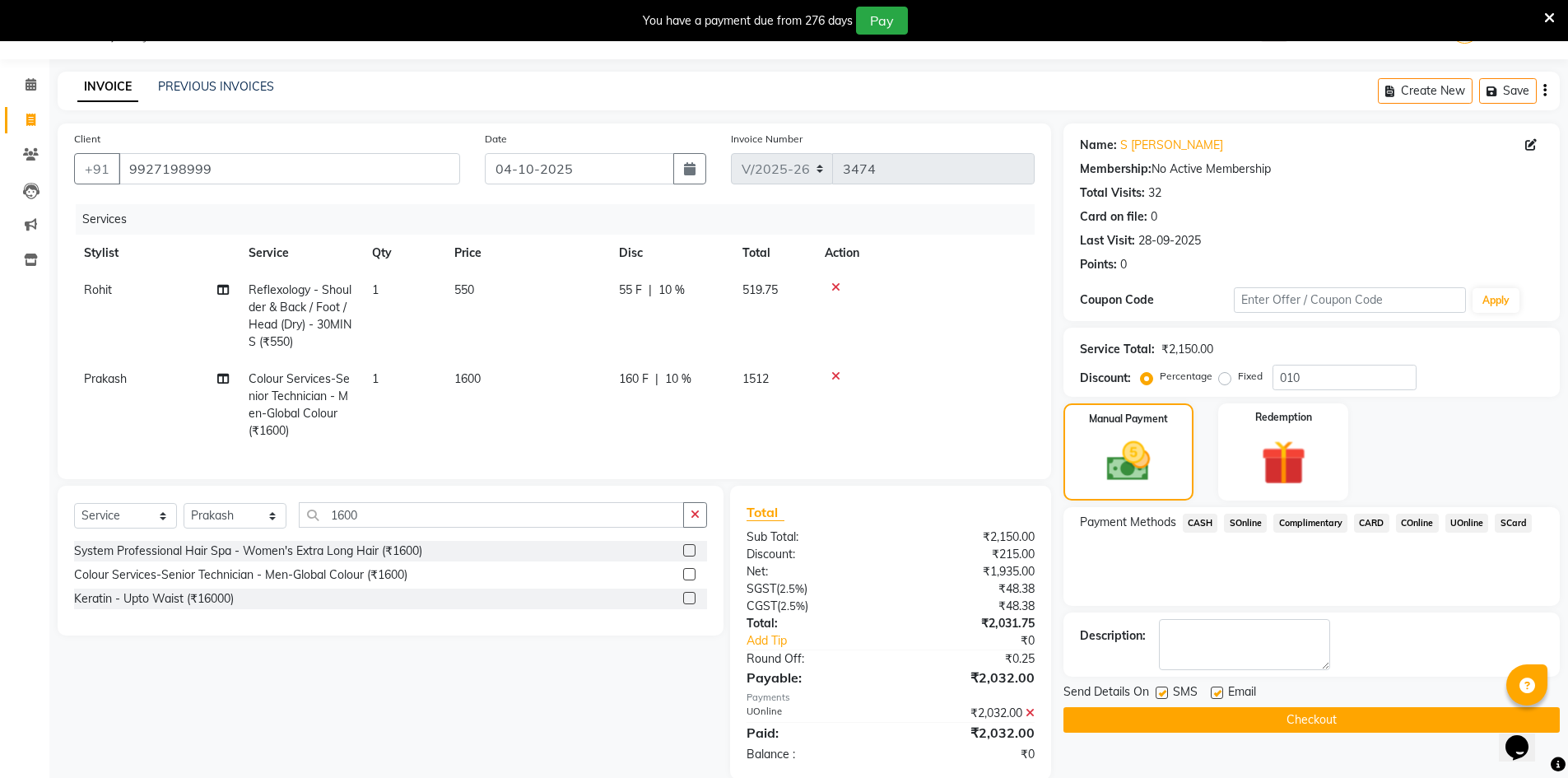
click at [1384, 715] on button "Checkout" at bounding box center [1312, 720] width 497 height 25
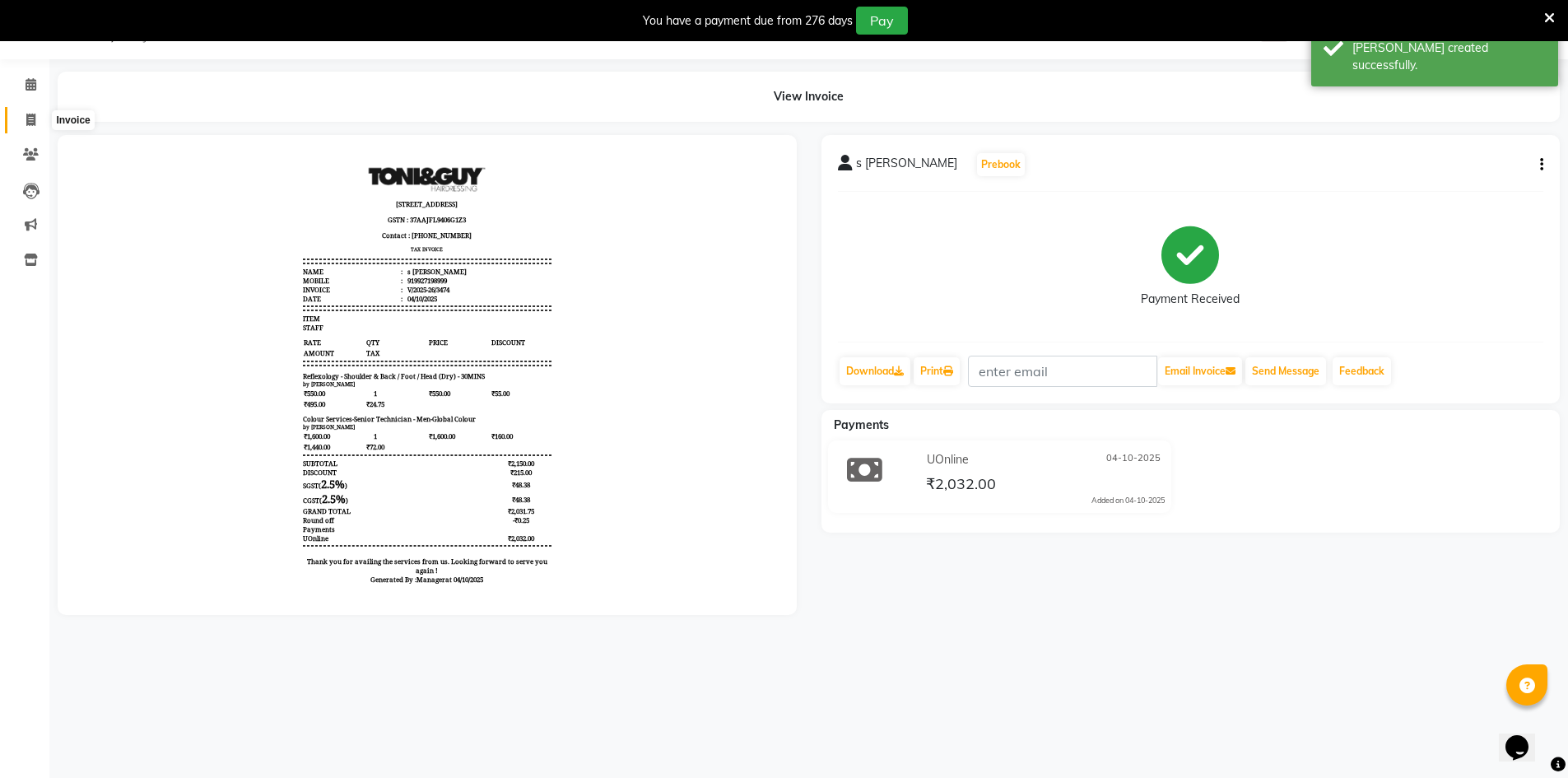
click at [28, 116] on icon at bounding box center [30, 120] width 9 height 13
select select "service"
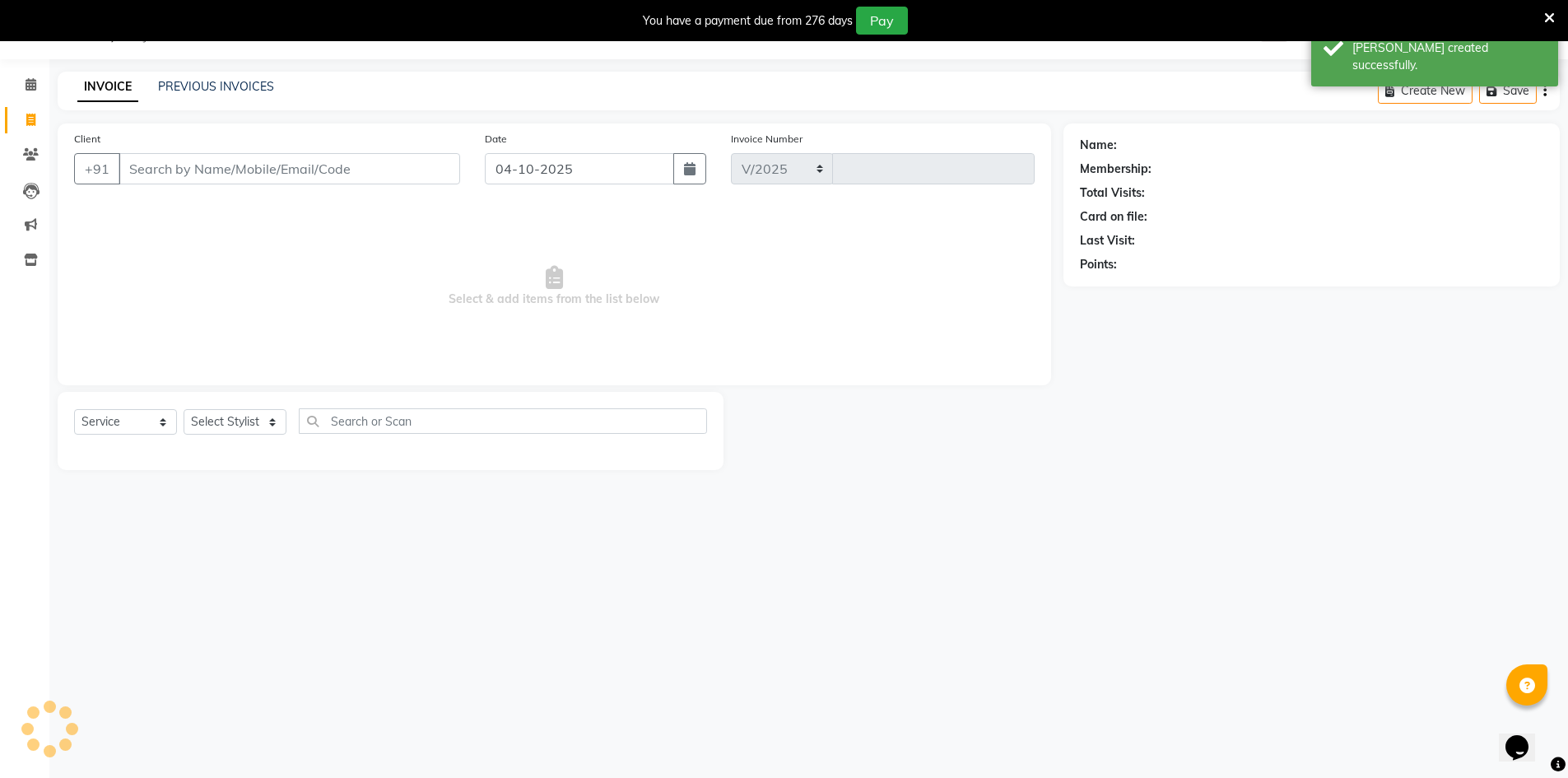
select select "7388"
type input "3475"
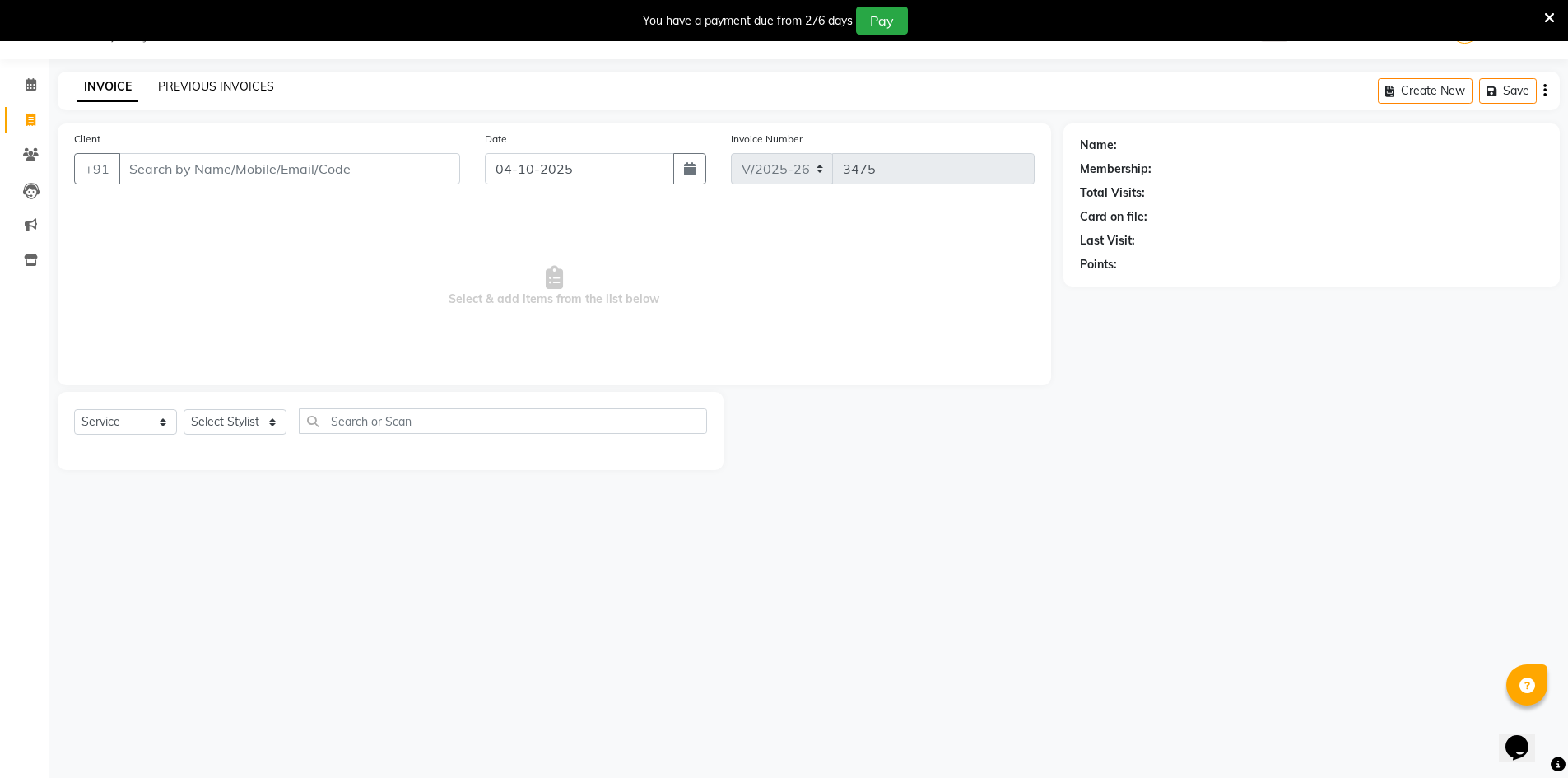
click at [248, 86] on link "PREVIOUS INVOICES" at bounding box center [216, 87] width 116 height 15
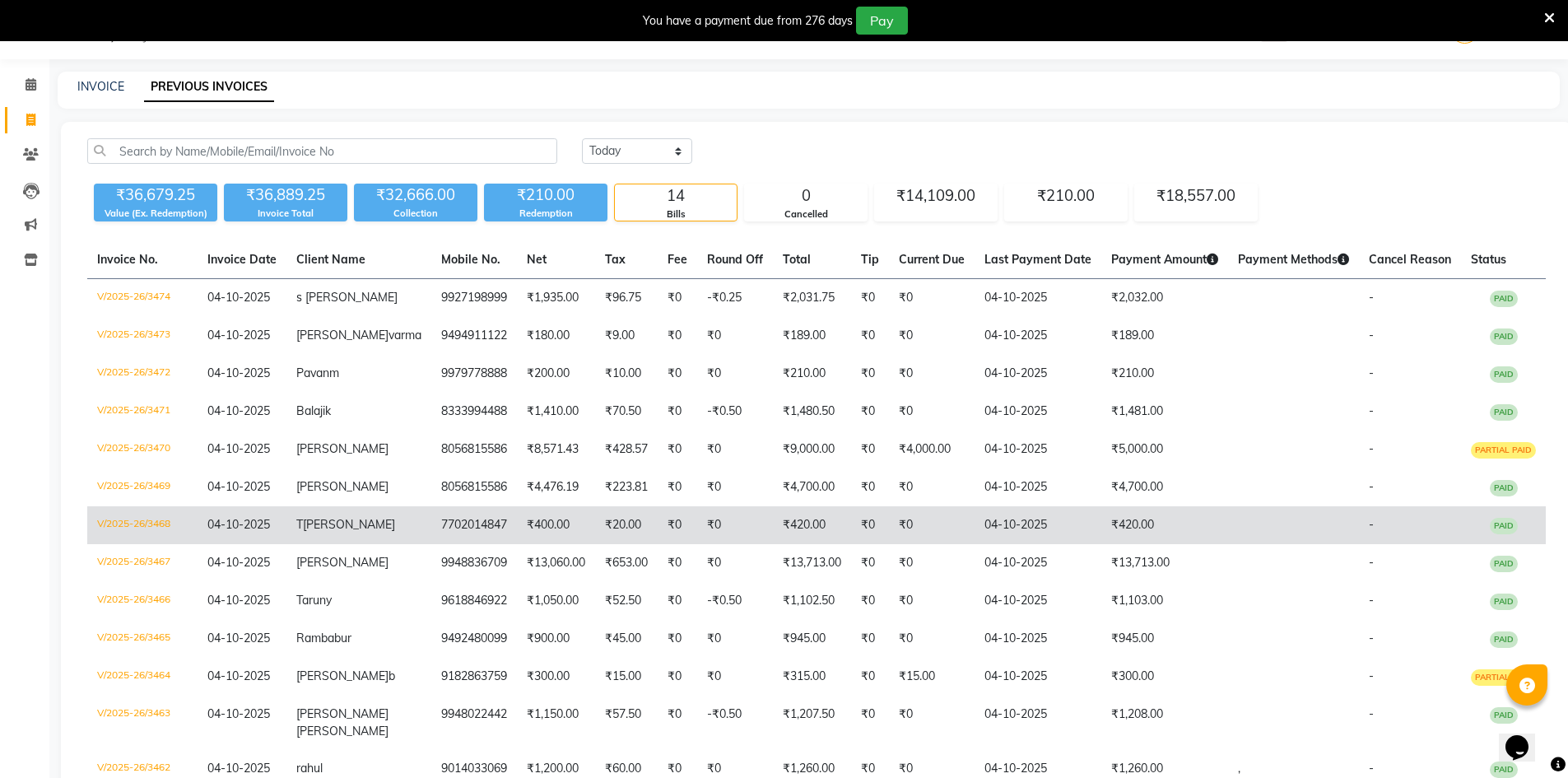
scroll to position [229, 0]
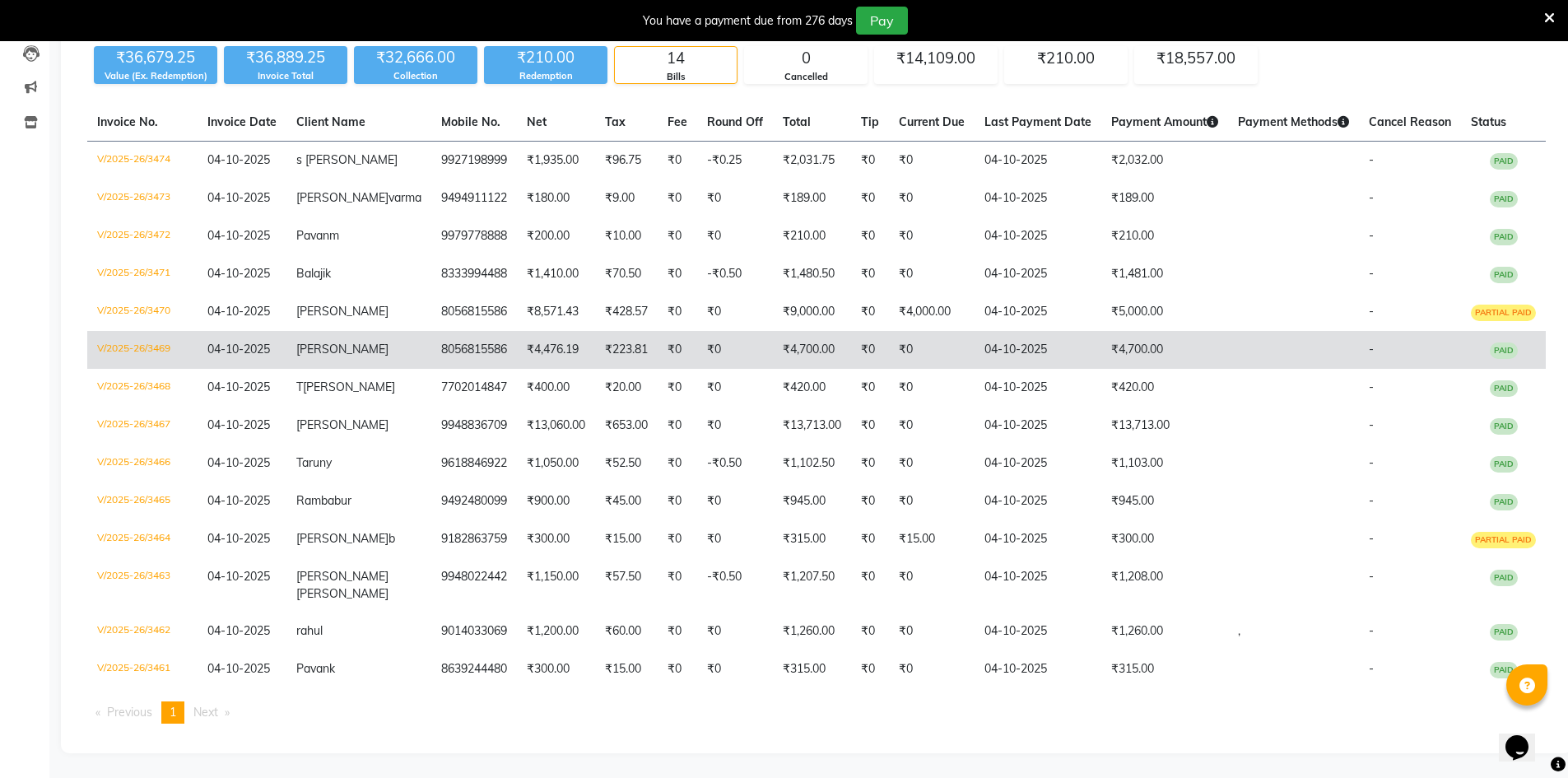
click at [811, 334] on td "₹4,700.00" at bounding box center [811, 349] width 78 height 38
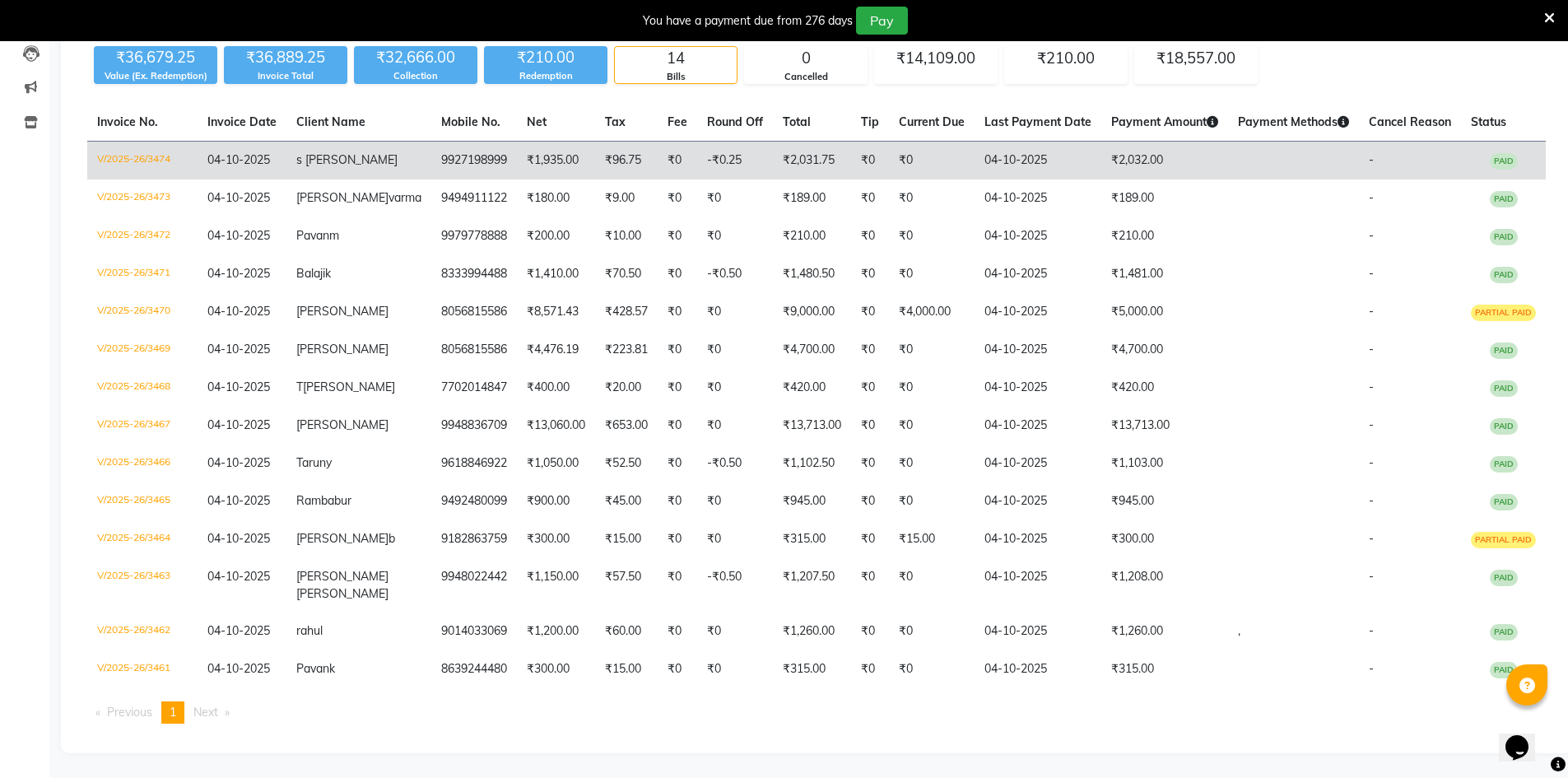
scroll to position [0, 0]
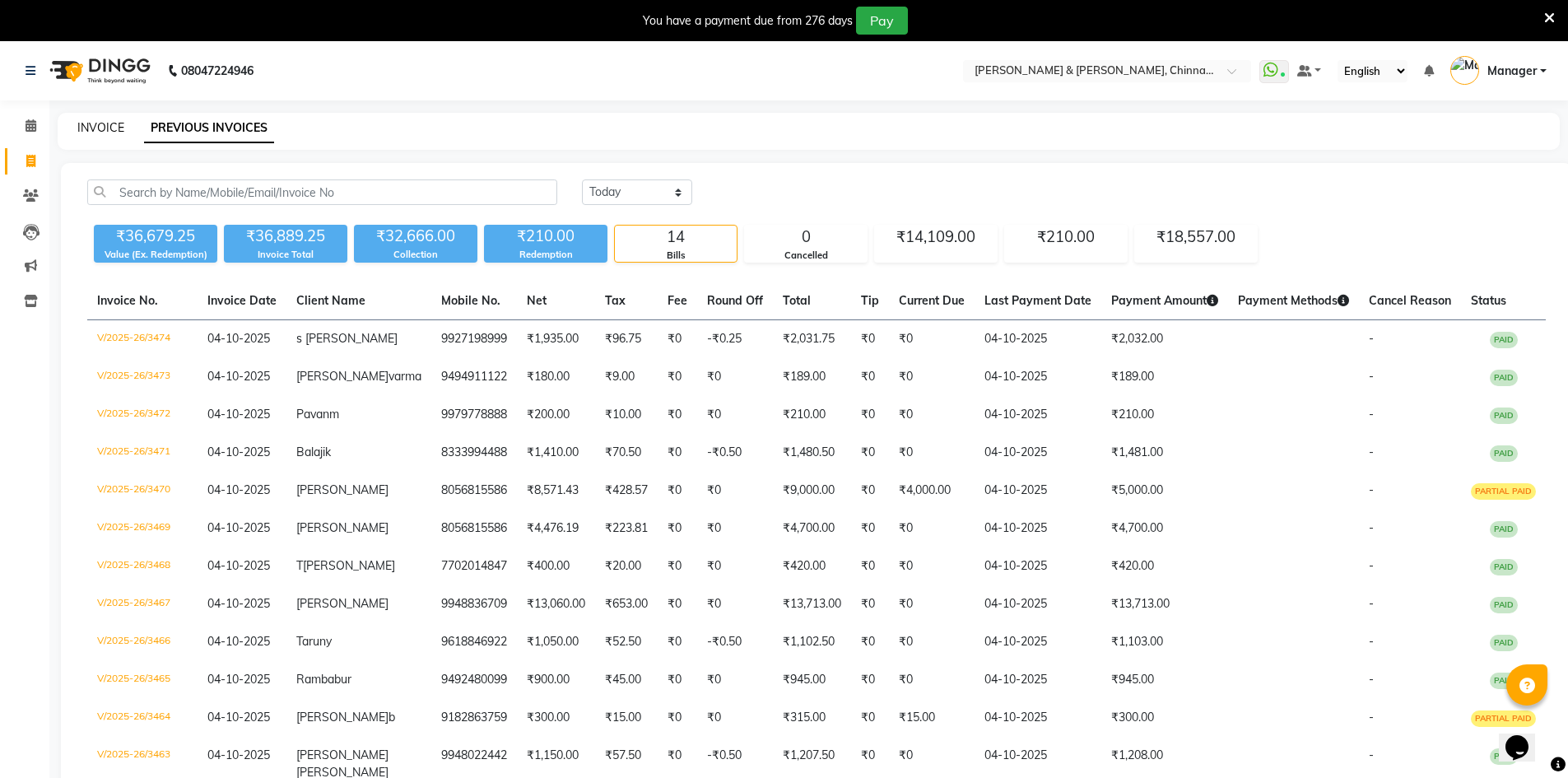
drag, startPoint x: 86, startPoint y: 130, endPoint x: 96, endPoint y: 82, distance: 49.0
click at [86, 129] on link "INVOICE" at bounding box center [101, 127] width 47 height 15
select select "service"
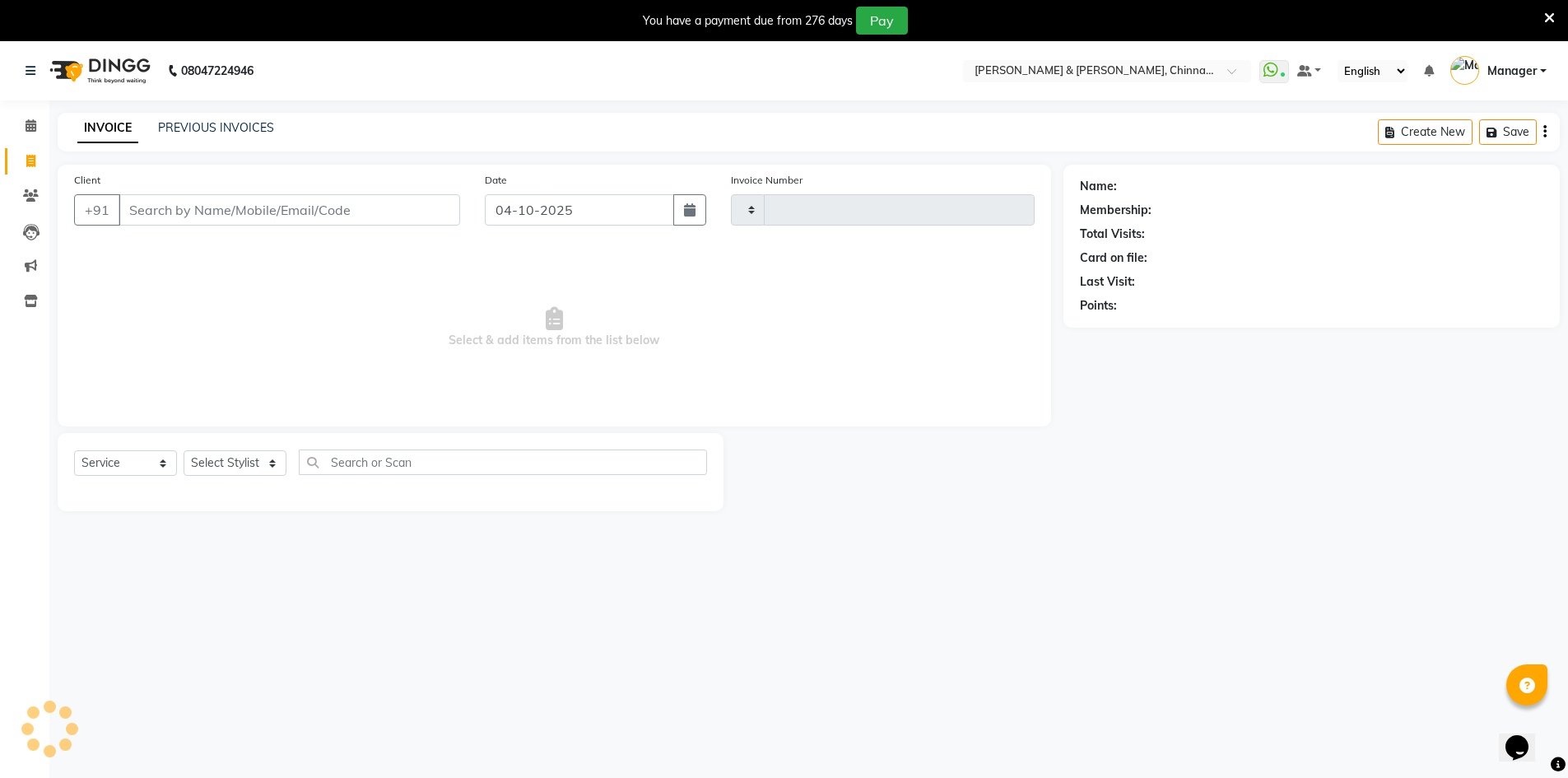
scroll to position [41, 0]
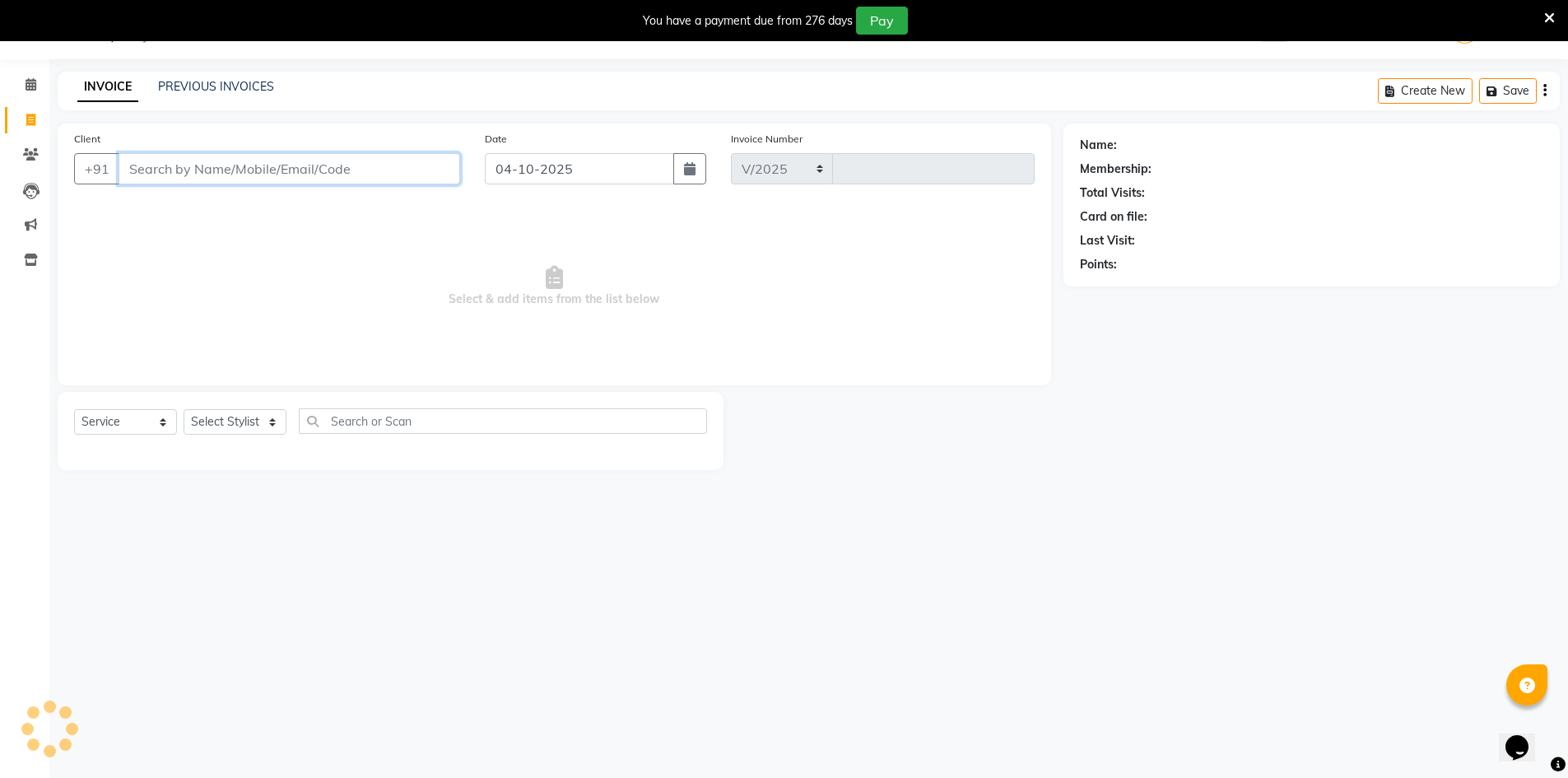
select select "7388"
type input "3475"
click at [242, 88] on link "PREVIOUS INVOICES" at bounding box center [216, 87] width 116 height 15
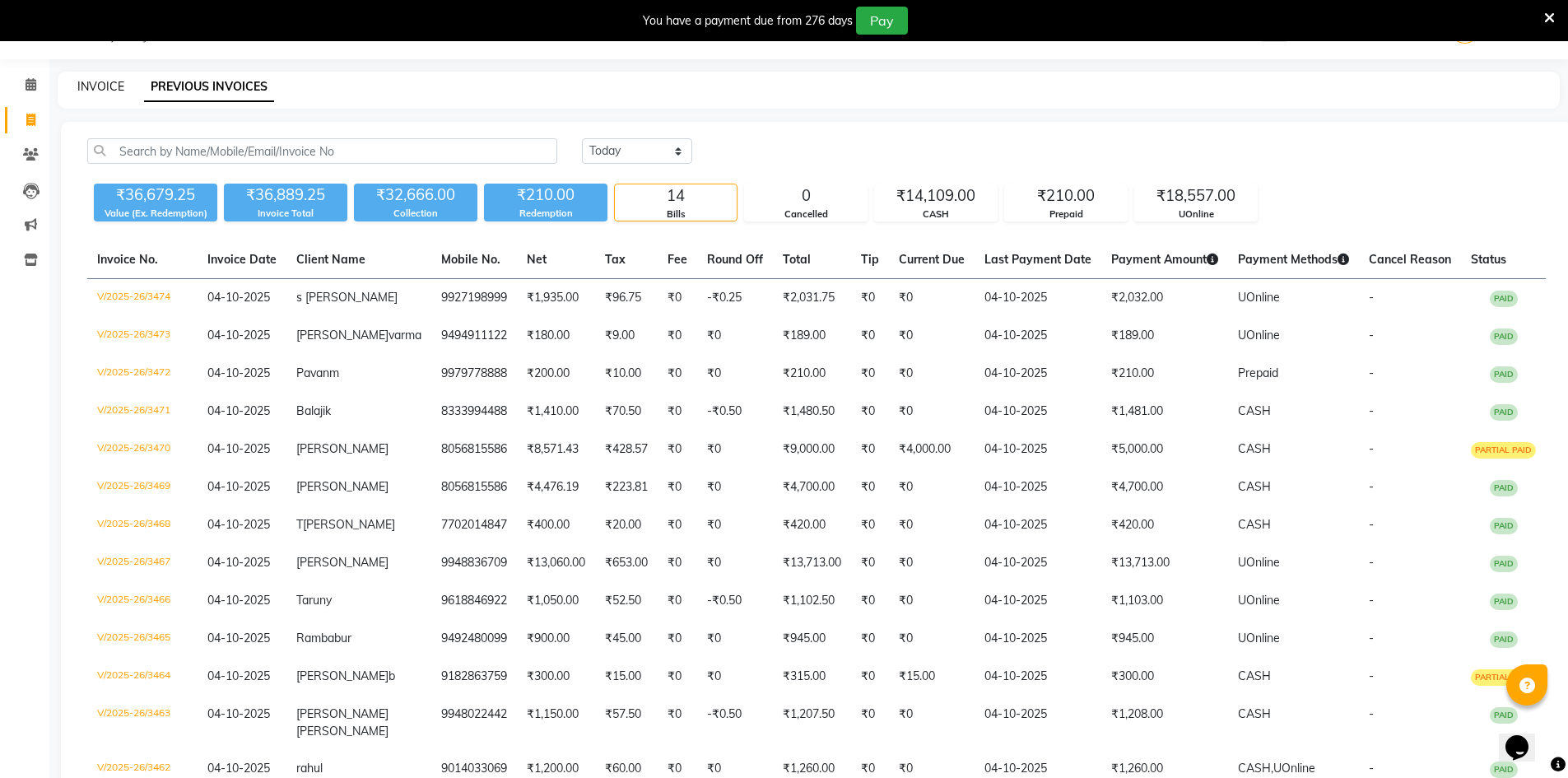
click at [95, 83] on link "INVOICE" at bounding box center [101, 87] width 47 height 15
select select "7388"
select select "service"
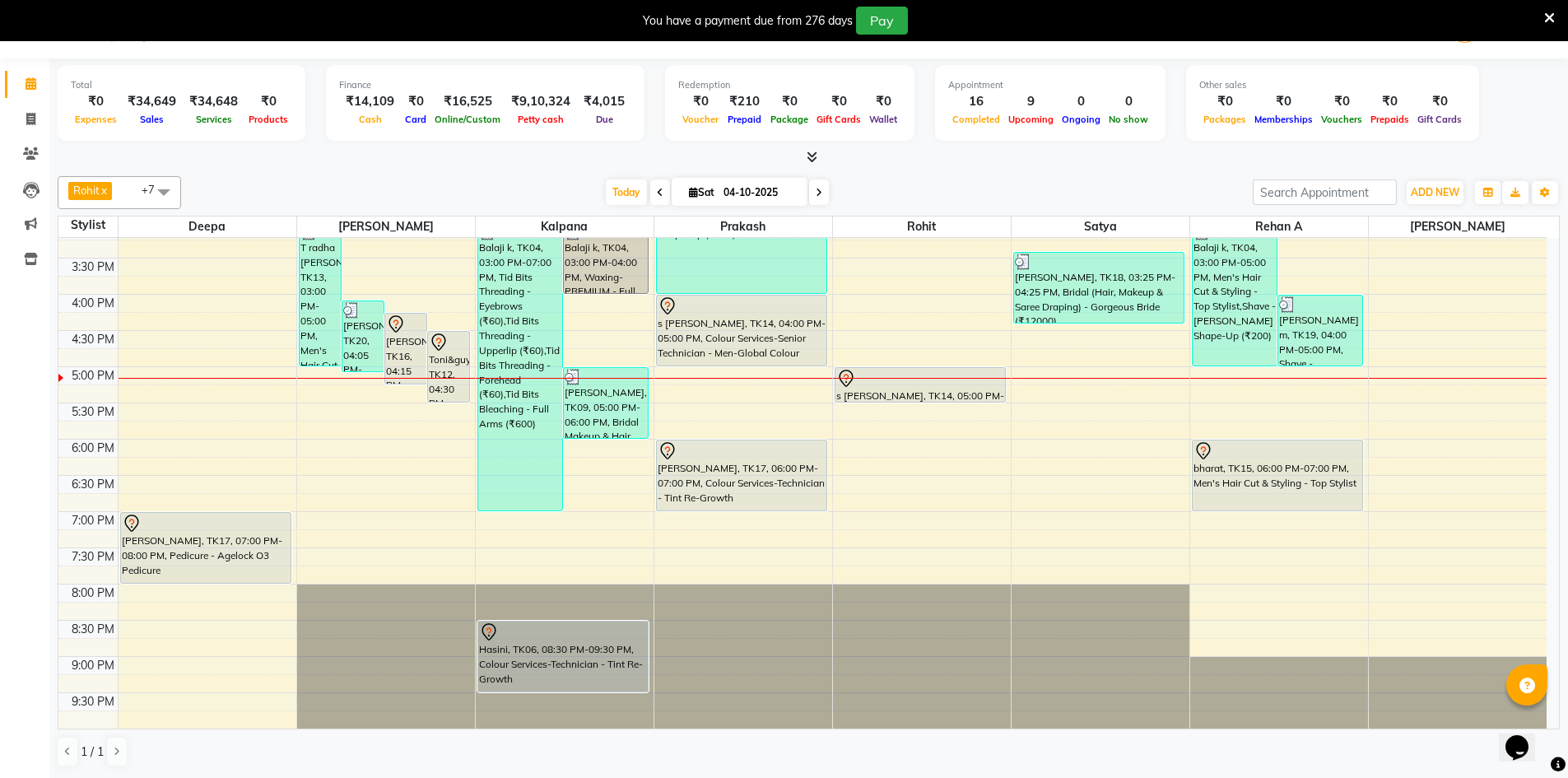
click at [822, 198] on span at bounding box center [818, 192] width 19 height 25
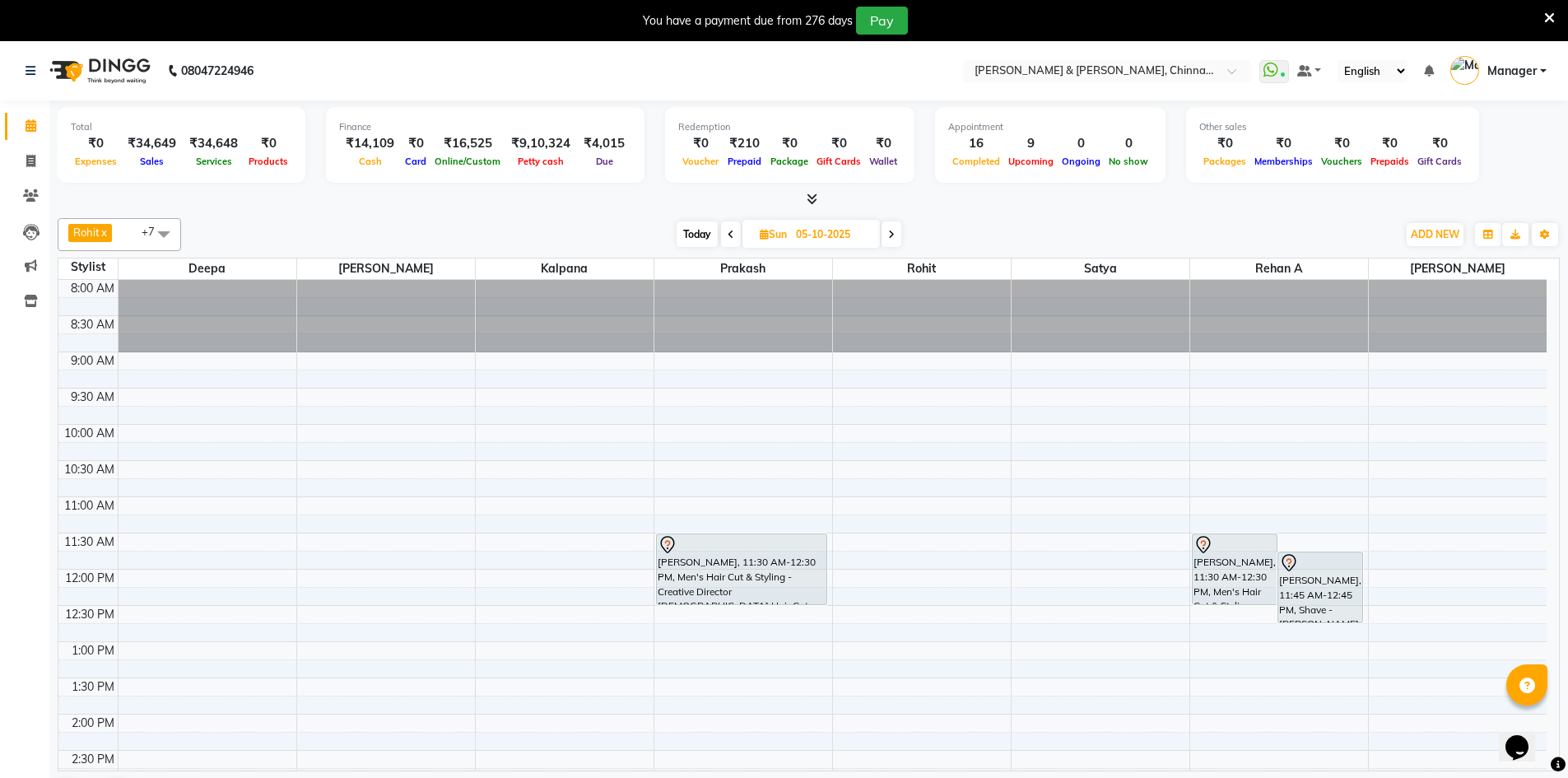
click at [730, 230] on icon at bounding box center [731, 235] width 7 height 10
type input "04-10-2025"
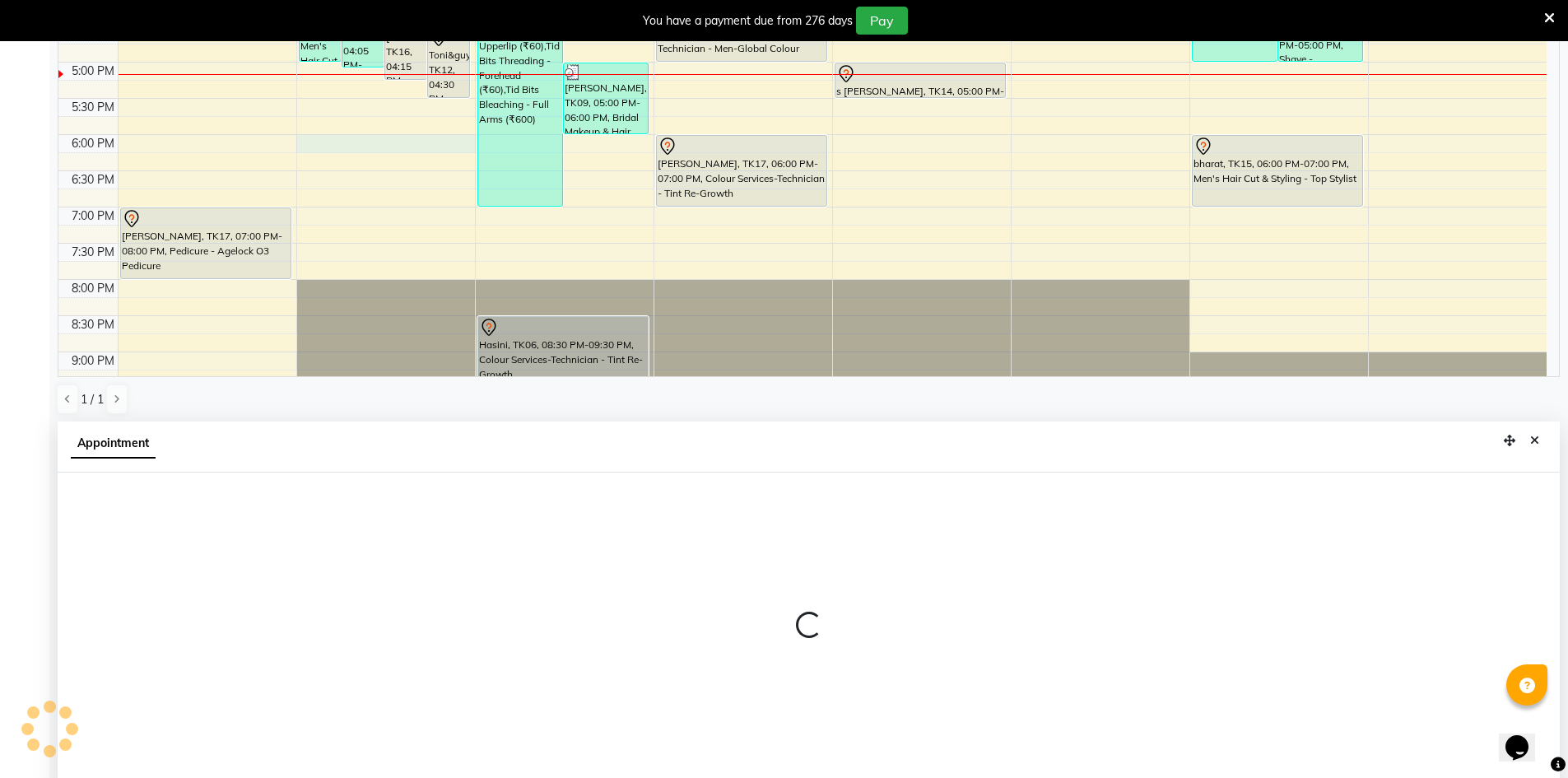
scroll to position [365, 0]
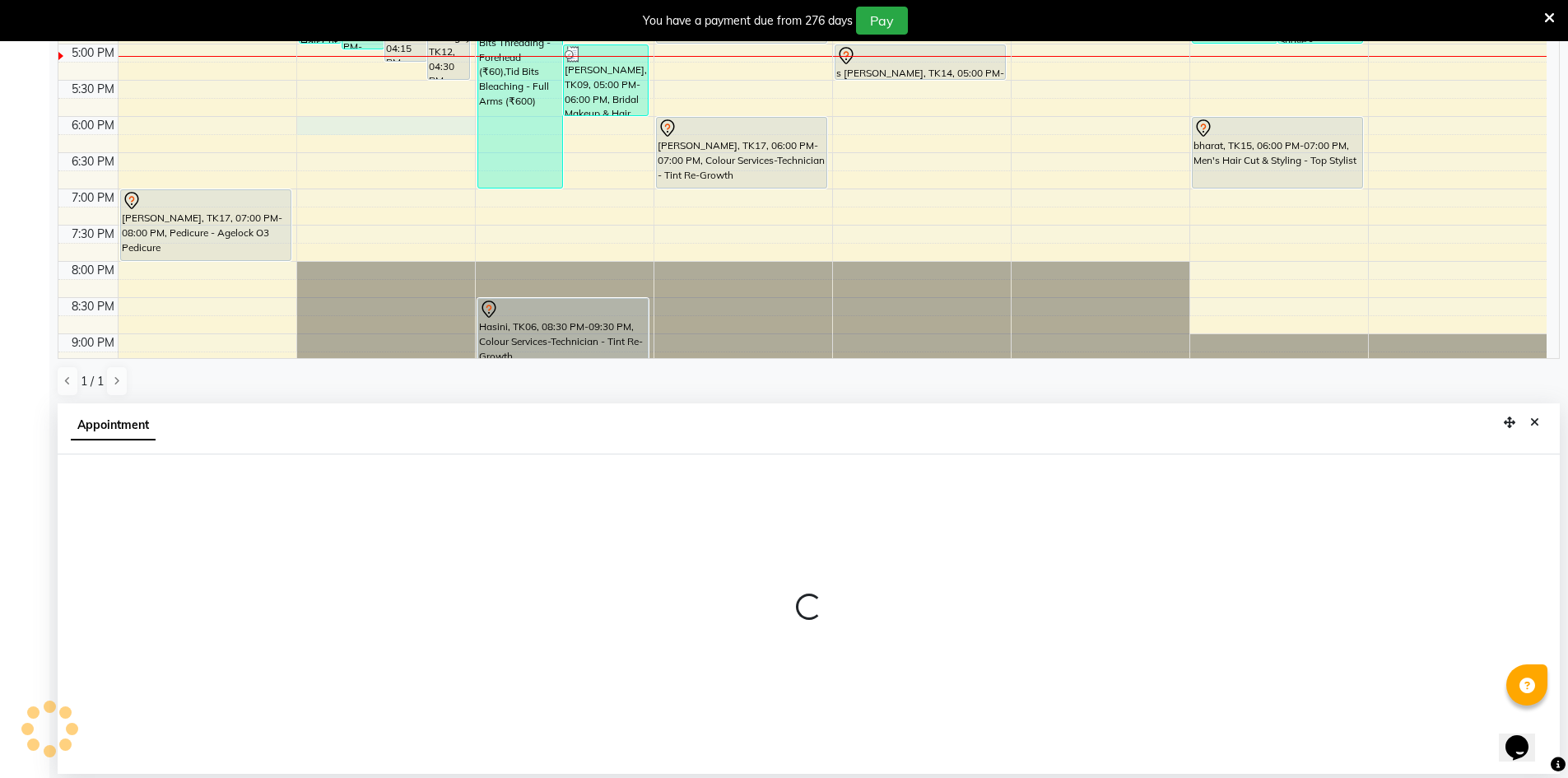
select select "65078"
select select "tentative"
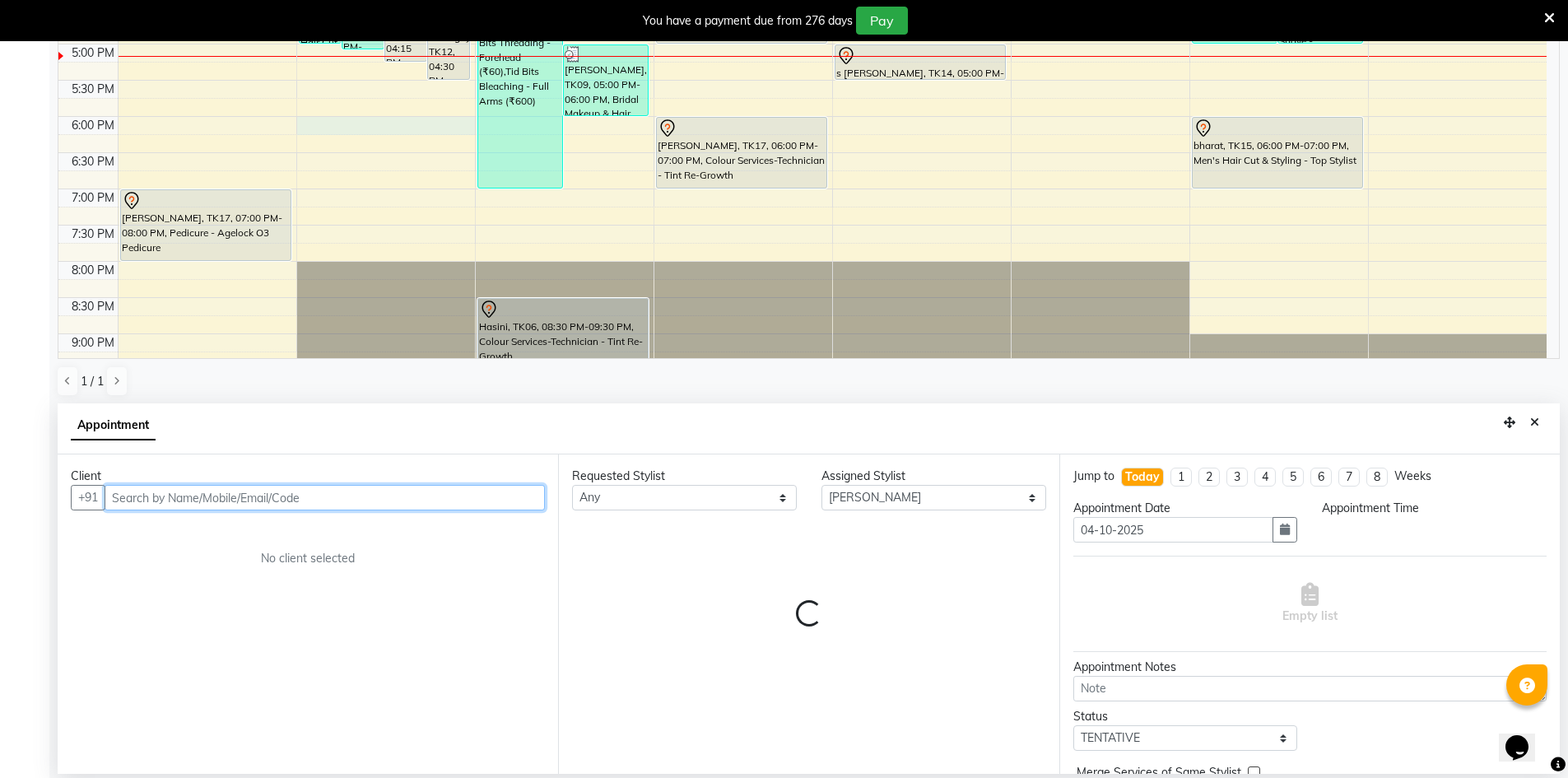
select select "1080"
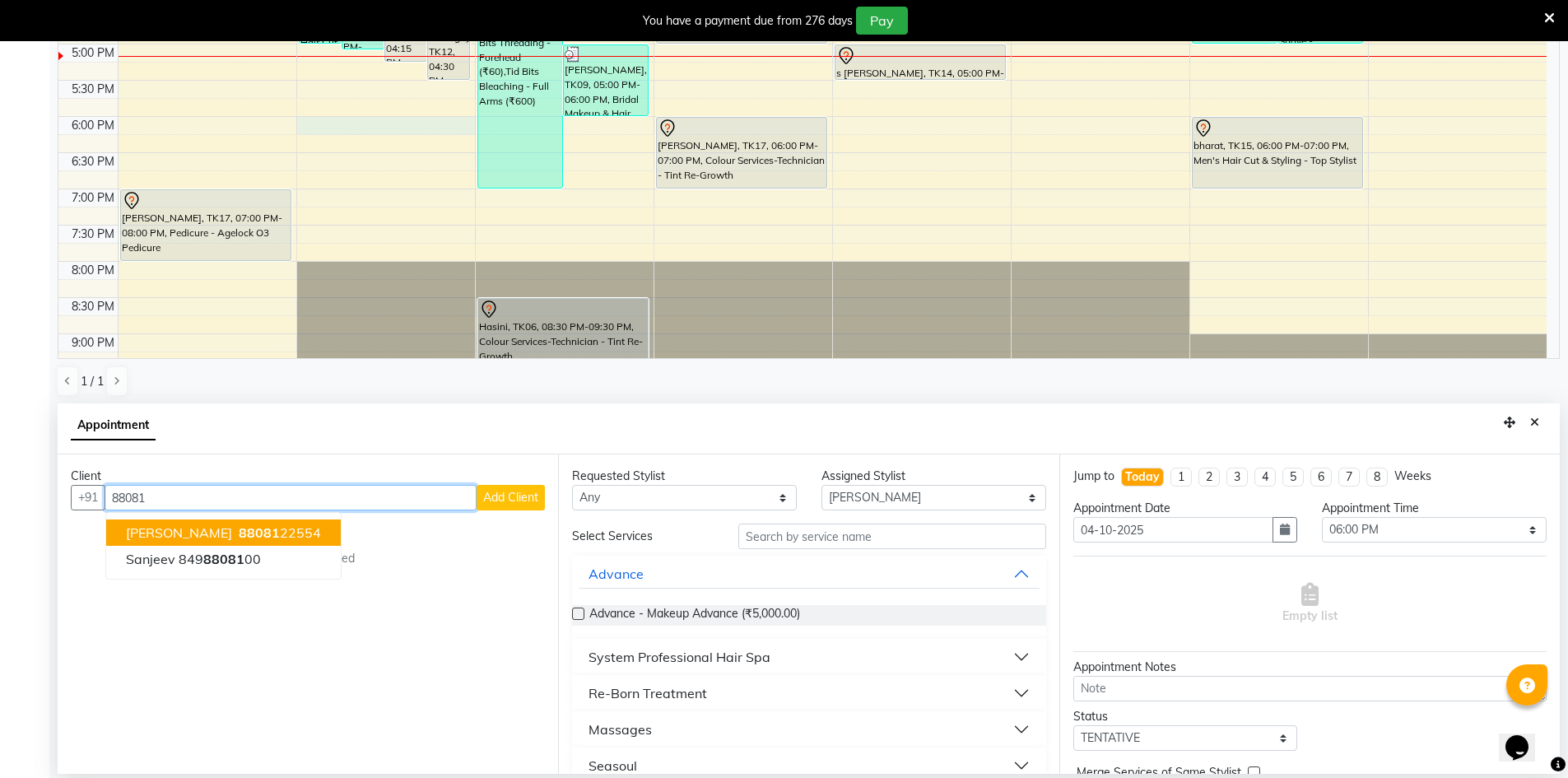
click at [239, 532] on span "88081" at bounding box center [259, 533] width 41 height 17
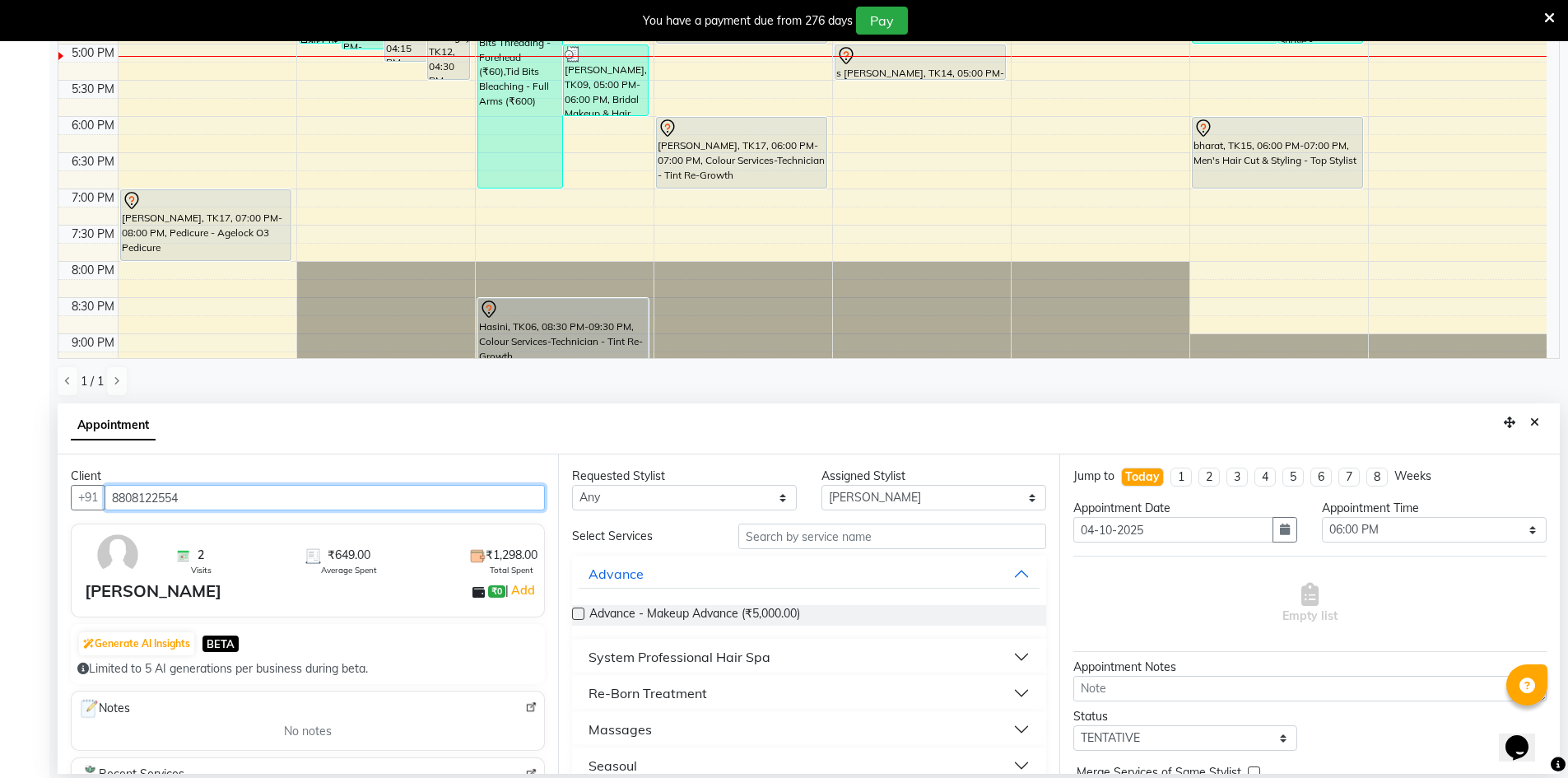
type input "8808122554"
click at [730, 494] on select "Any [PERSON_NAME] [PERSON_NAME] [PERSON_NAME] A [PERSON_NAME]" at bounding box center [684, 498] width 224 height 25
select select "65078"
click at [572, 485] on select "Any [PERSON_NAME] [PERSON_NAME] [PERSON_NAME] A [PERSON_NAME]" at bounding box center [684, 498] width 224 height 25
click at [827, 534] on input "text" at bounding box center [892, 537] width 308 height 25
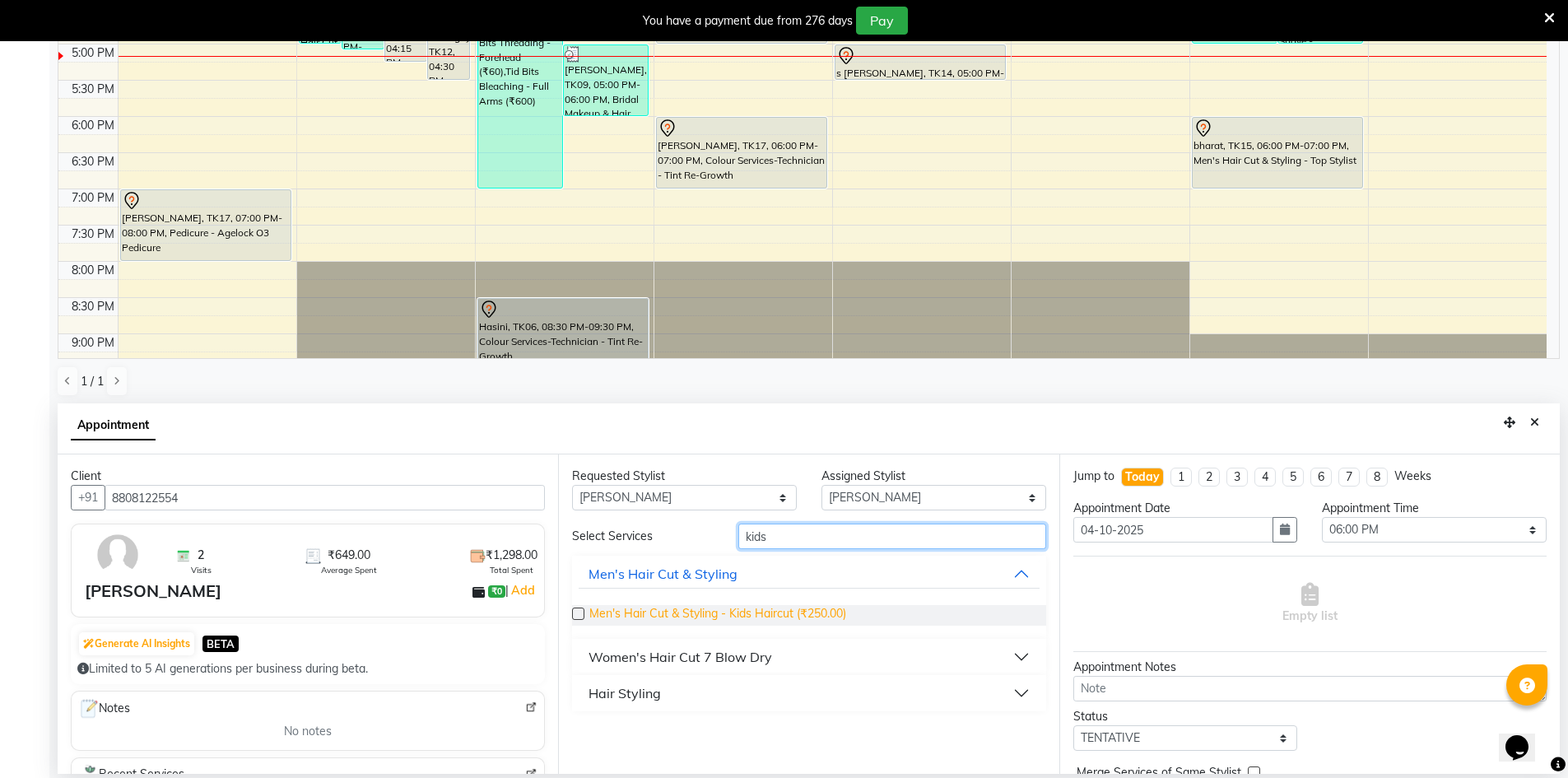
type input "kids"
click at [779, 607] on span "Men's Hair Cut & Styling - Kids Haircut (₹250.00)" at bounding box center [718, 615] width 257 height 20
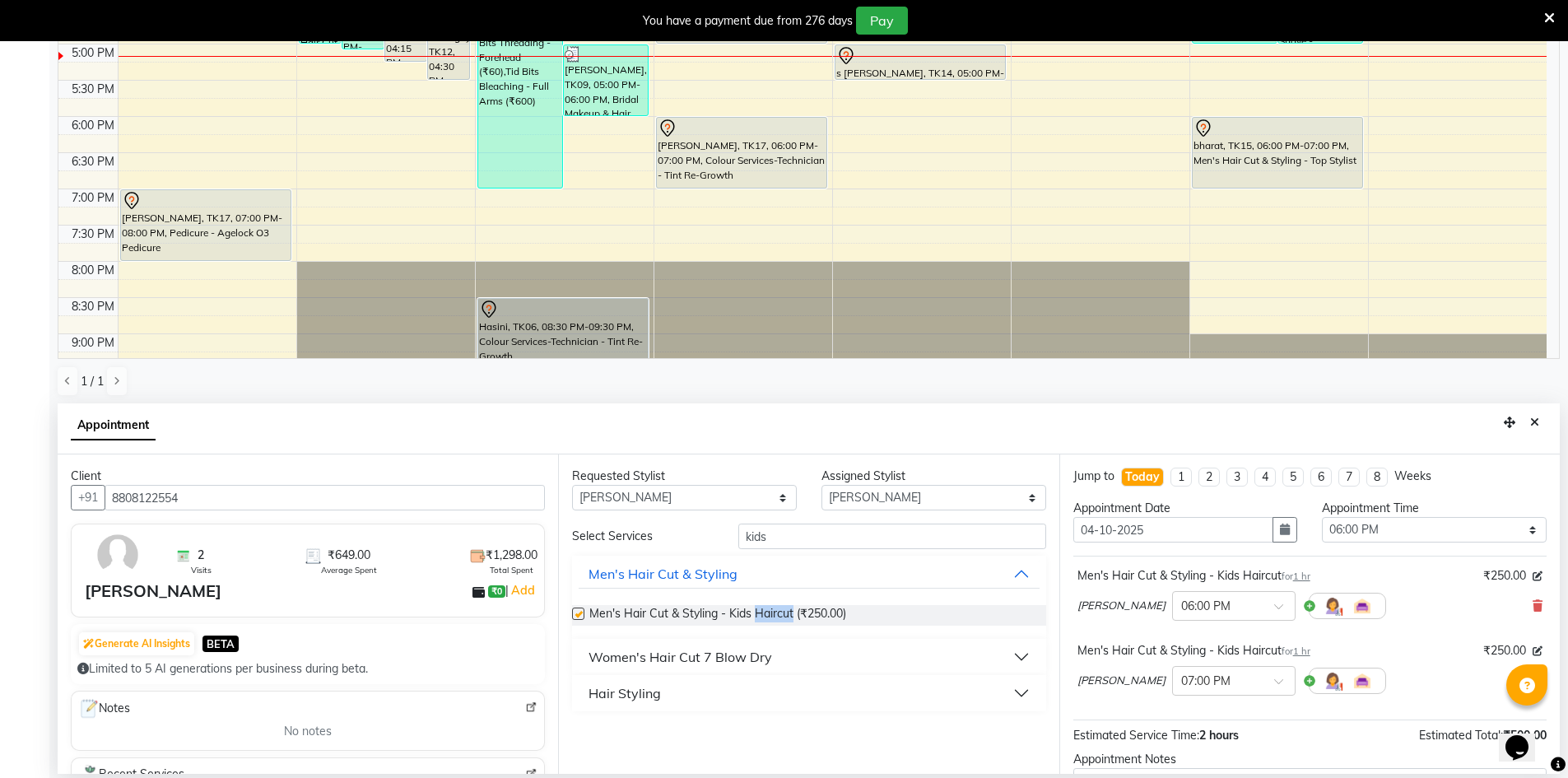
checkbox input "false"
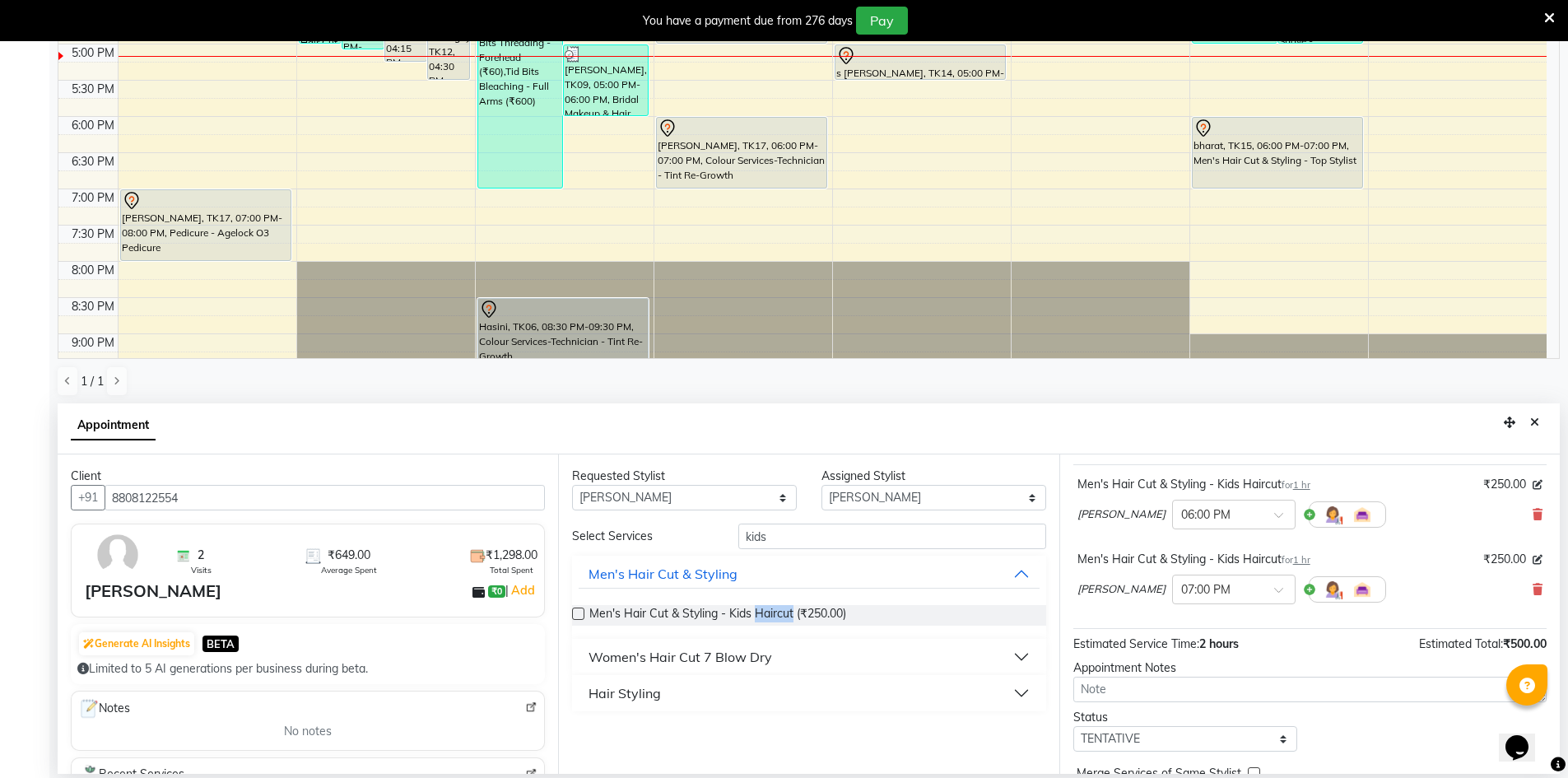
scroll to position [173, 0]
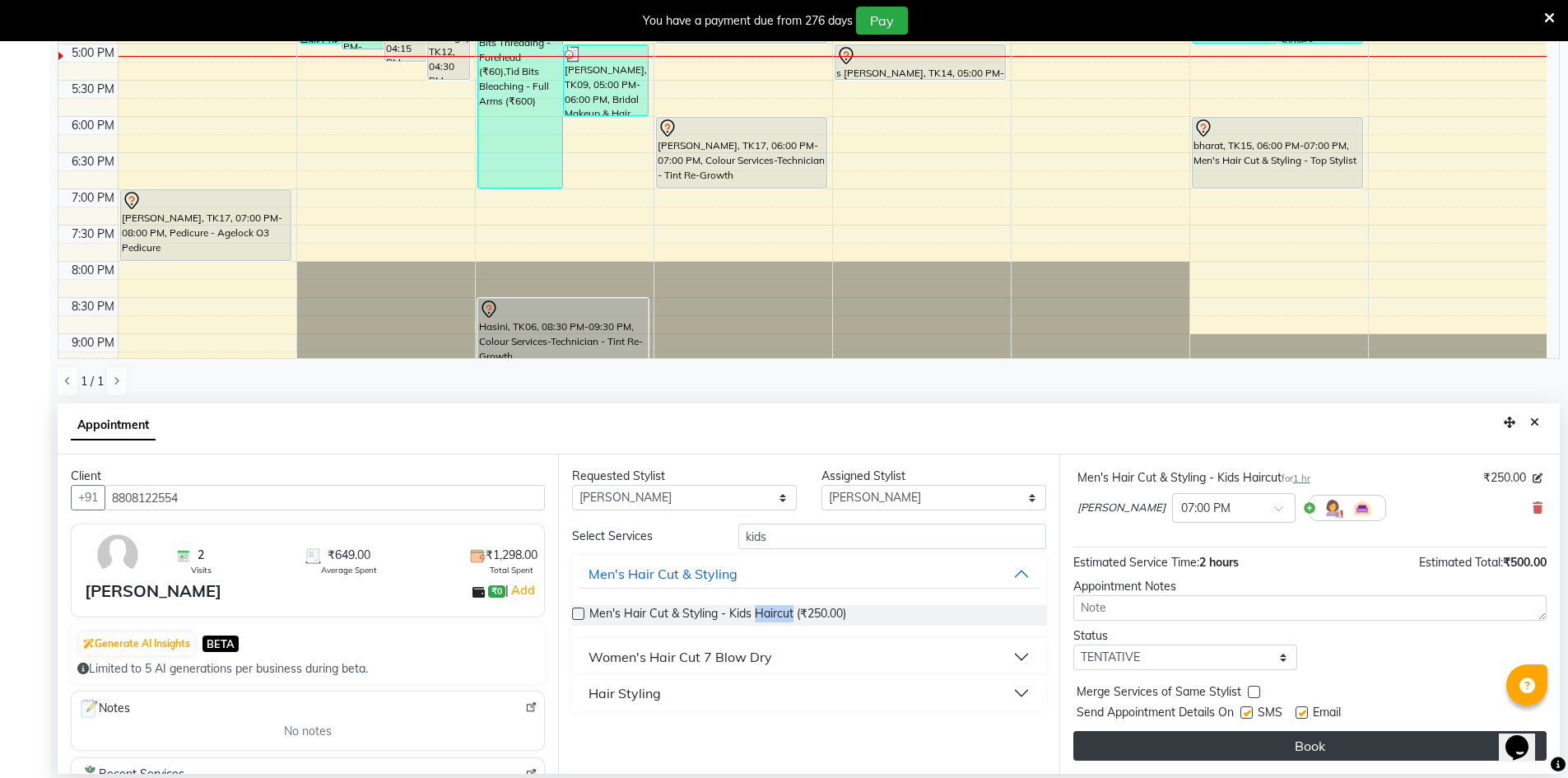
click at [1318, 733] on button "Book" at bounding box center [1310, 746] width 473 height 30
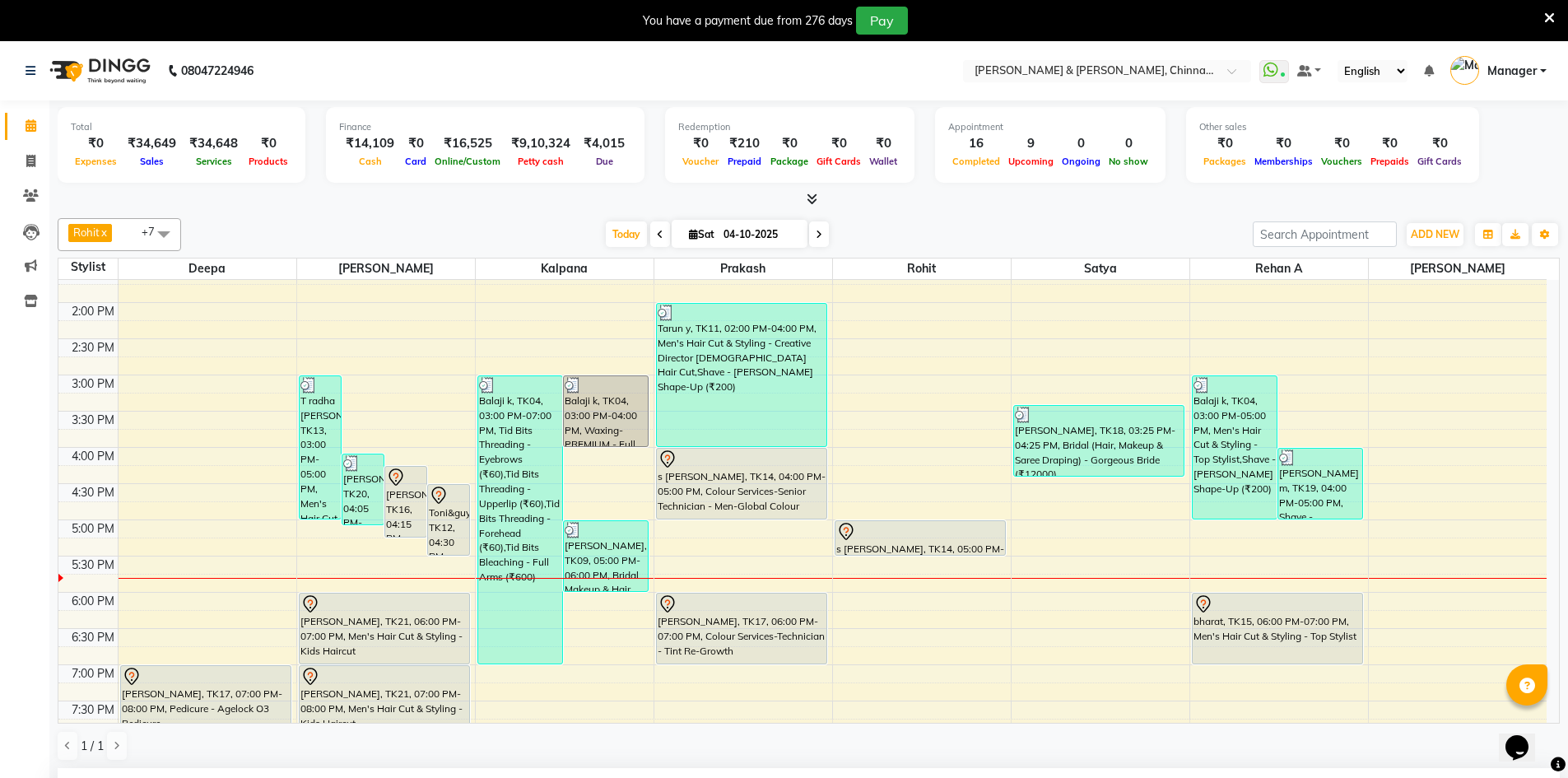
scroll to position [570, 0]
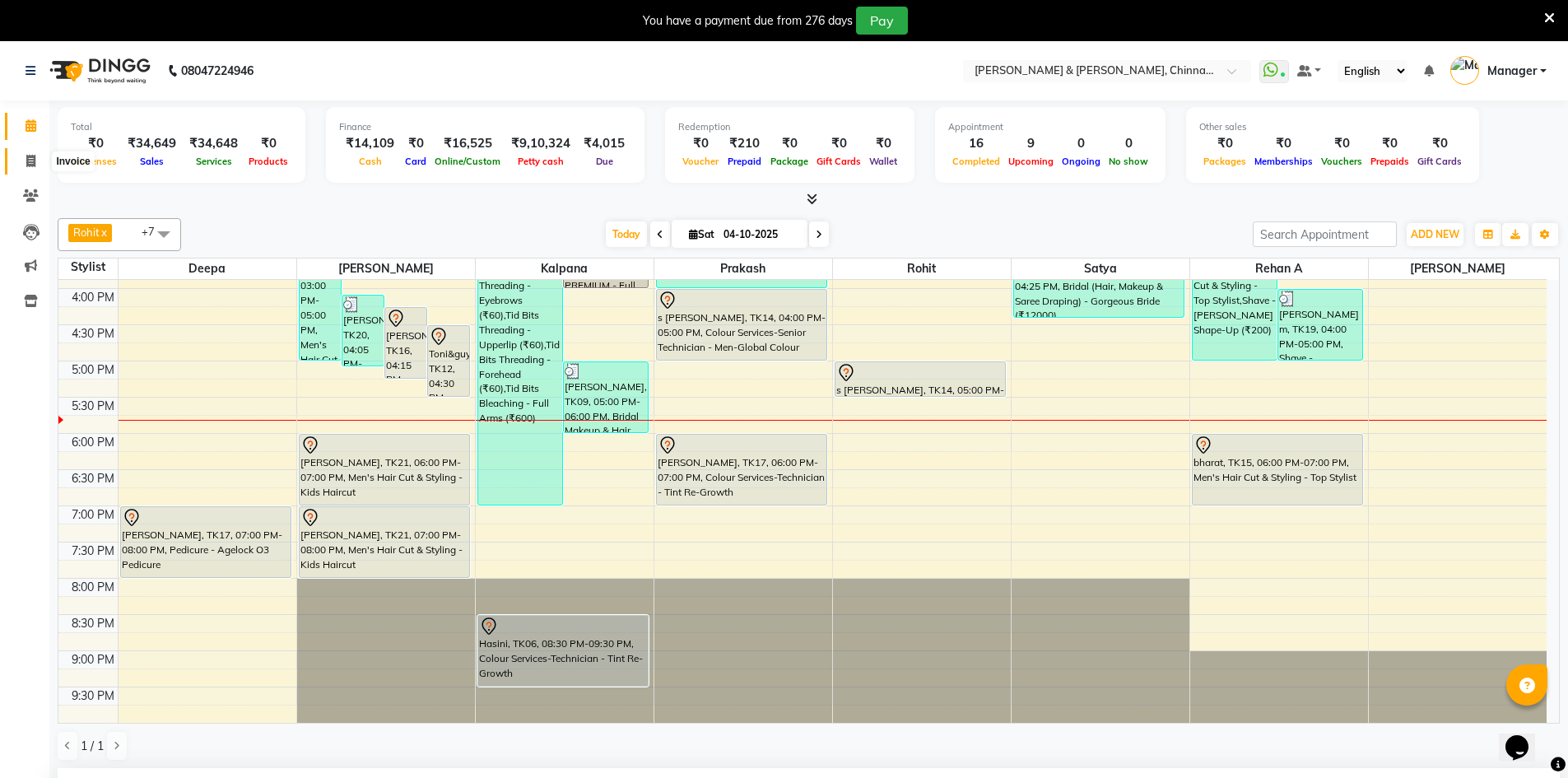
click at [35, 165] on icon at bounding box center [30, 160] width 9 height 13
select select "service"
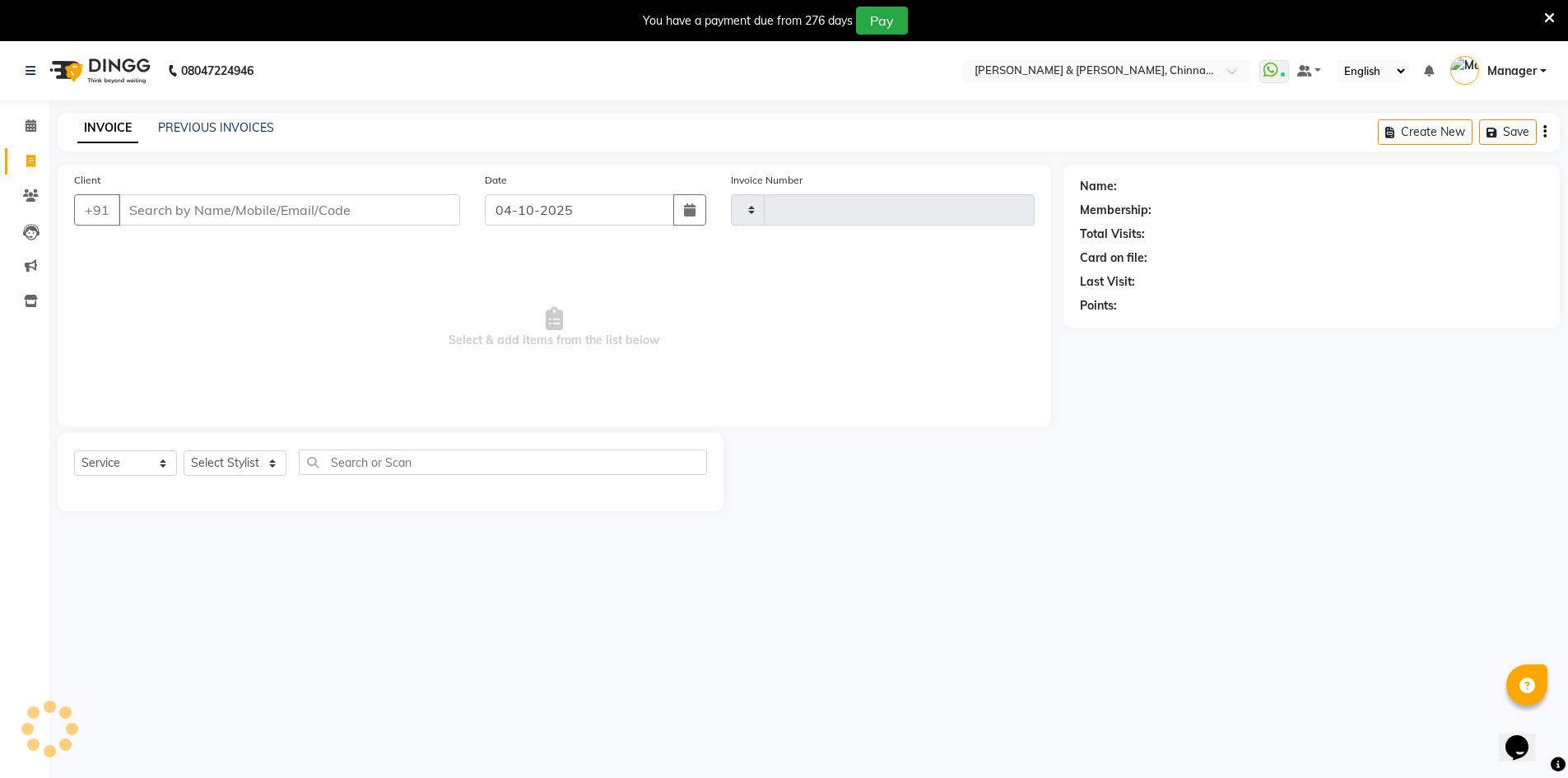
scroll to position [17, 0]
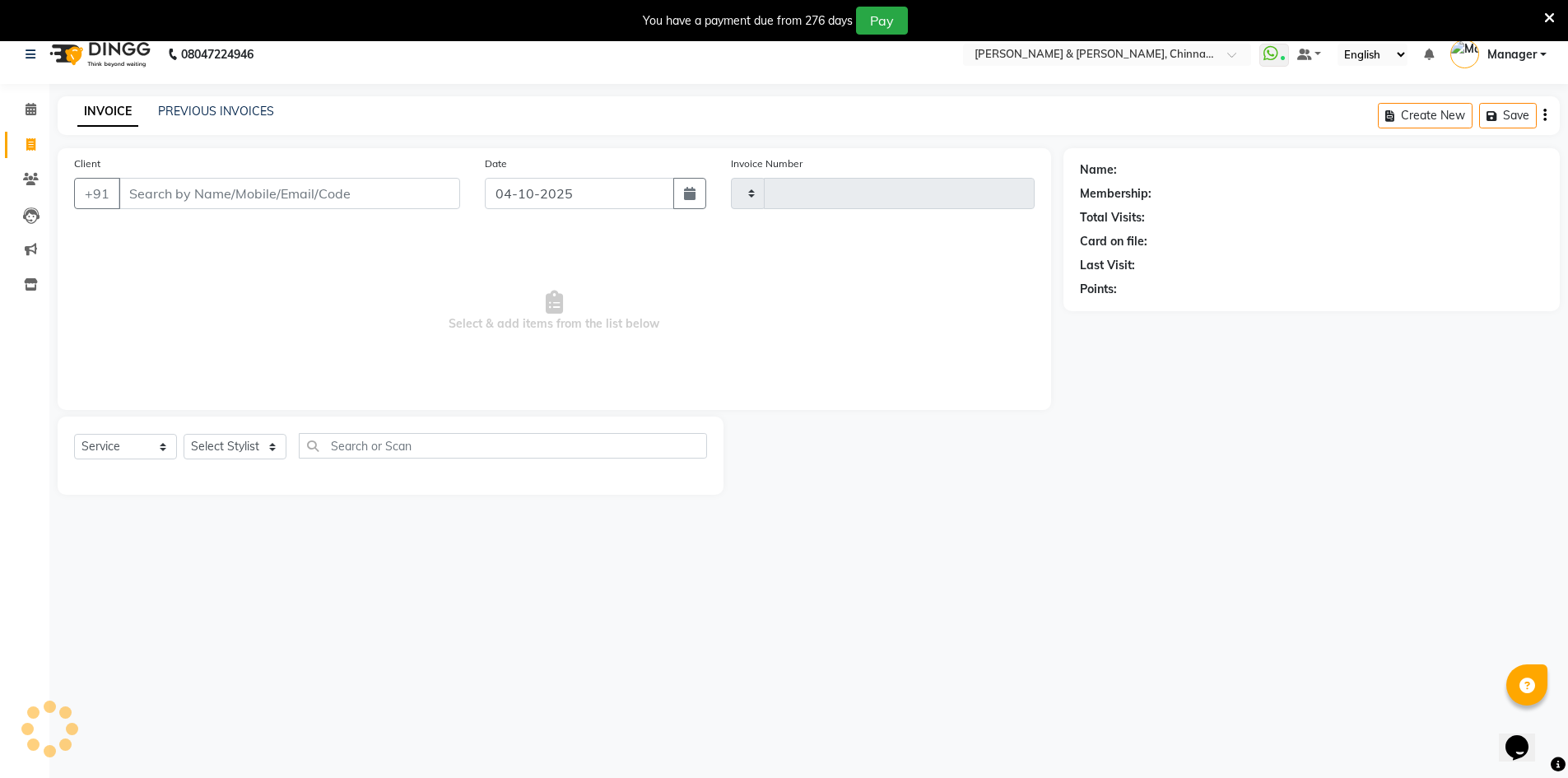
type input "3474"
select select "7388"
click at [215, 113] on link "PREVIOUS INVOICES" at bounding box center [216, 111] width 116 height 15
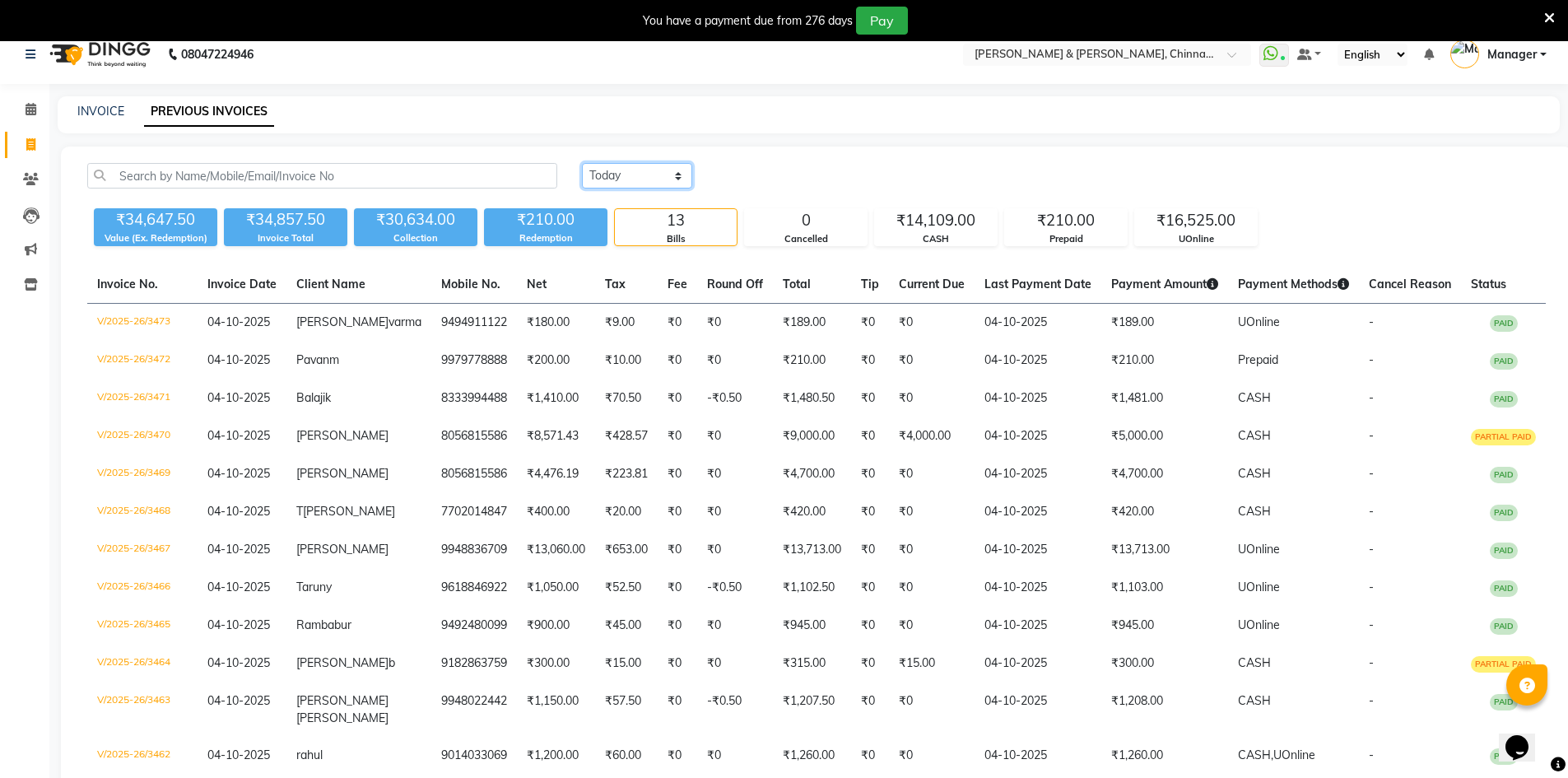
click at [648, 181] on select "[DATE] [DATE] Custom Range" at bounding box center [637, 176] width 110 height 25
select select "range"
click at [582, 163] on select "[DATE] [DATE] Custom Range" at bounding box center [637, 176] width 110 height 25
click at [764, 176] on input "04-10-2025" at bounding box center [771, 176] width 116 height 23
select select "10"
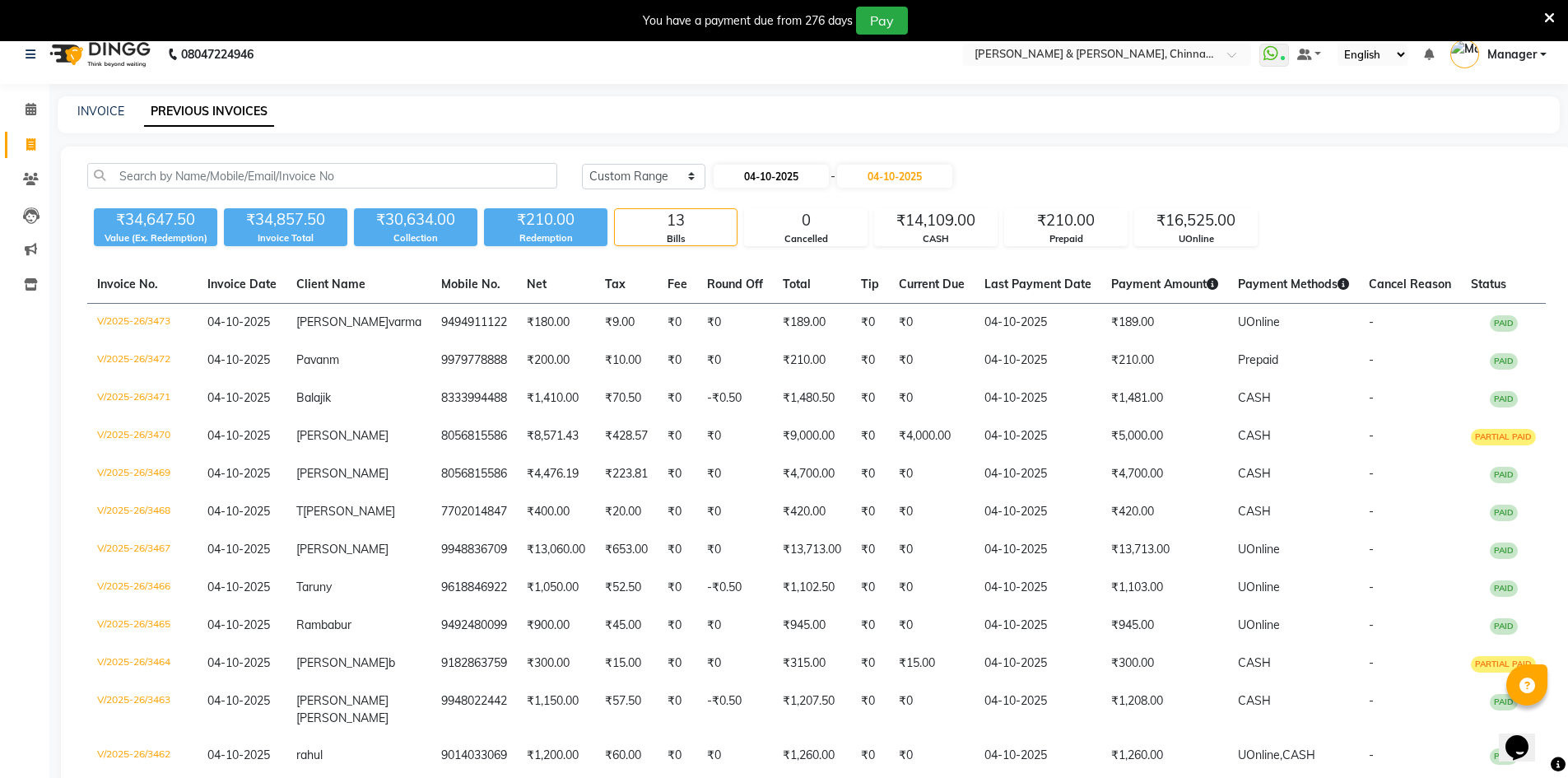
select select "2025"
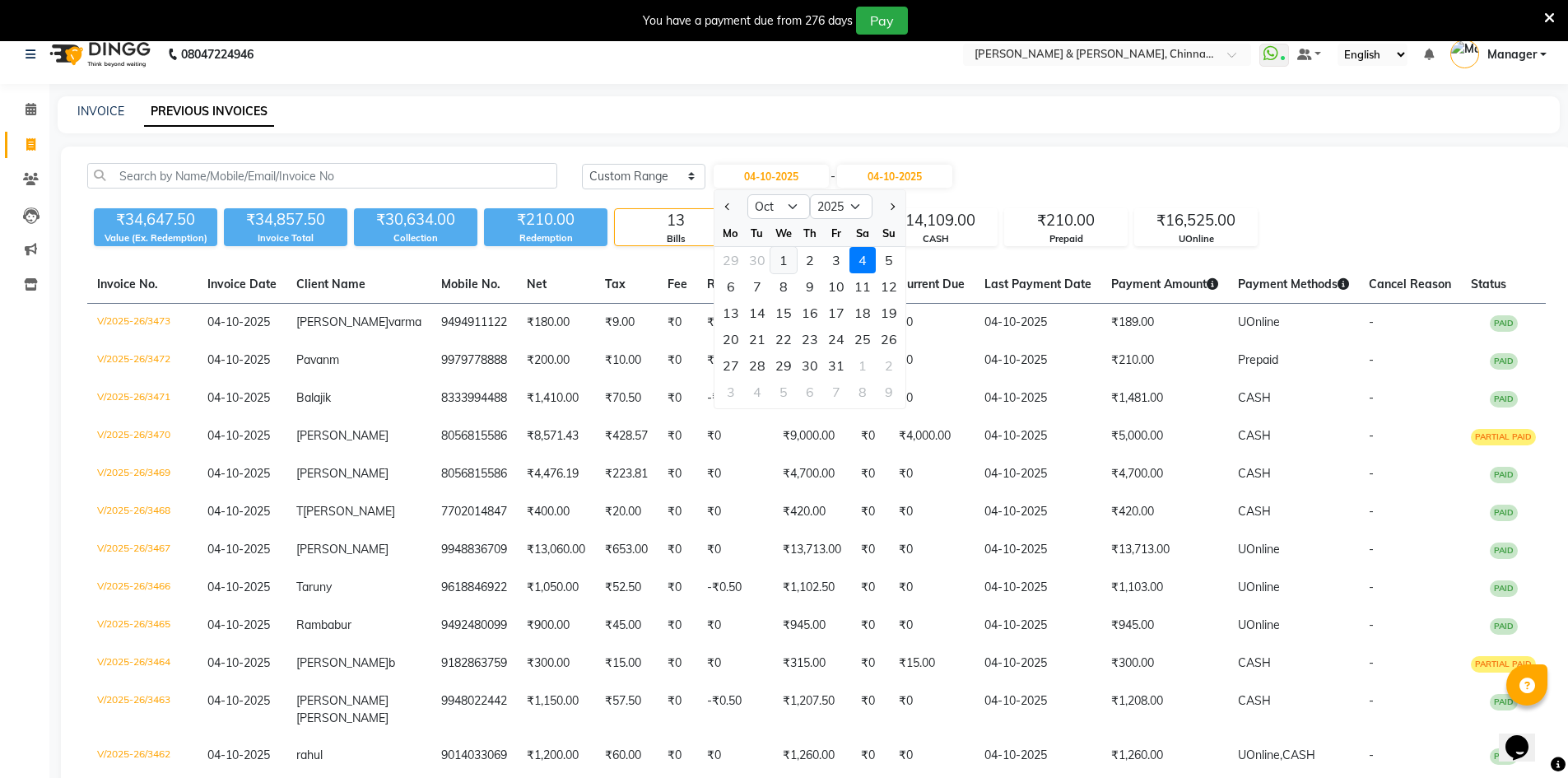
click at [776, 257] on div "1" at bounding box center [784, 260] width 26 height 26
type input "01-10-2025"
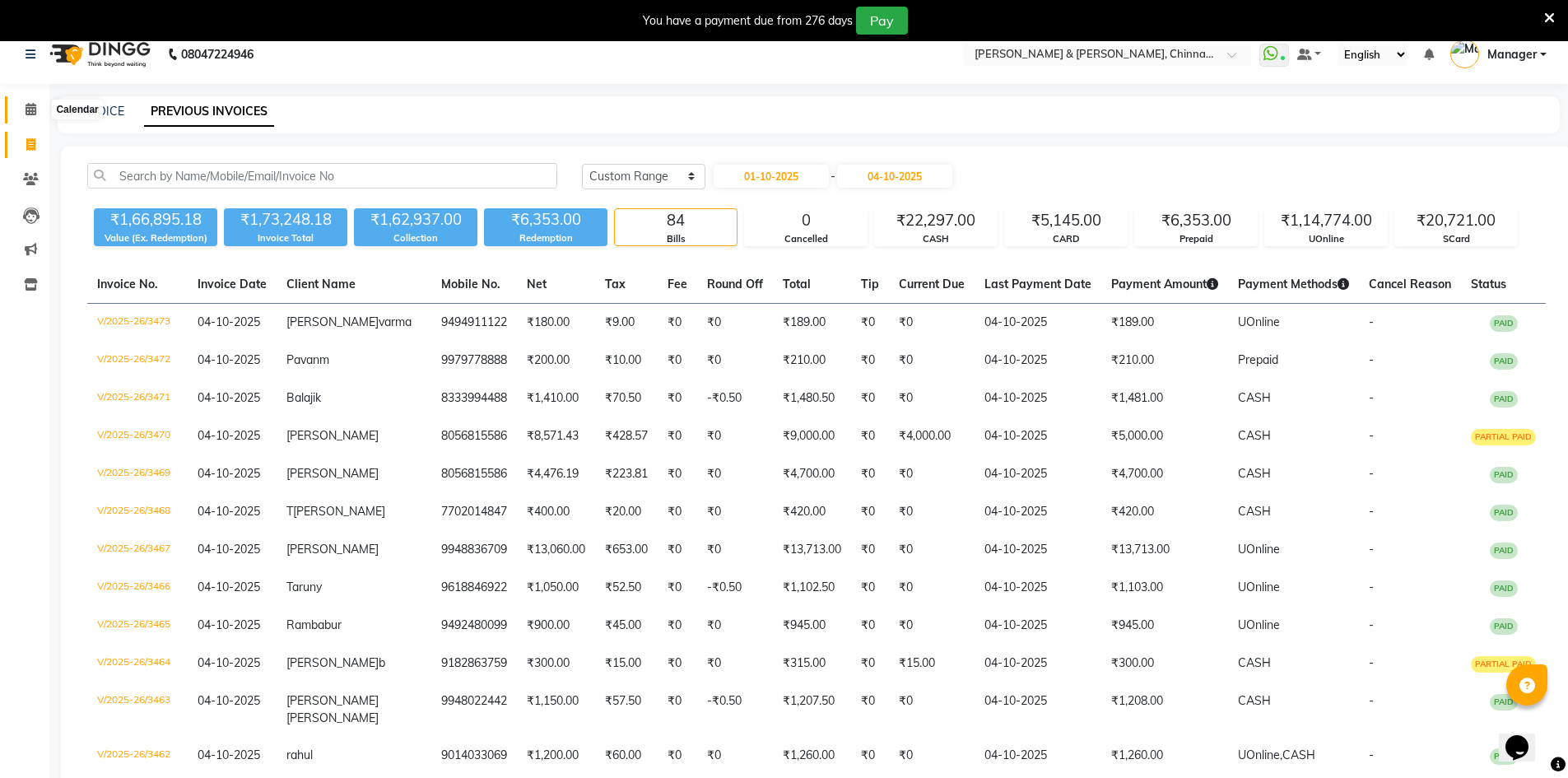
click at [35, 106] on icon at bounding box center [30, 109] width 11 height 13
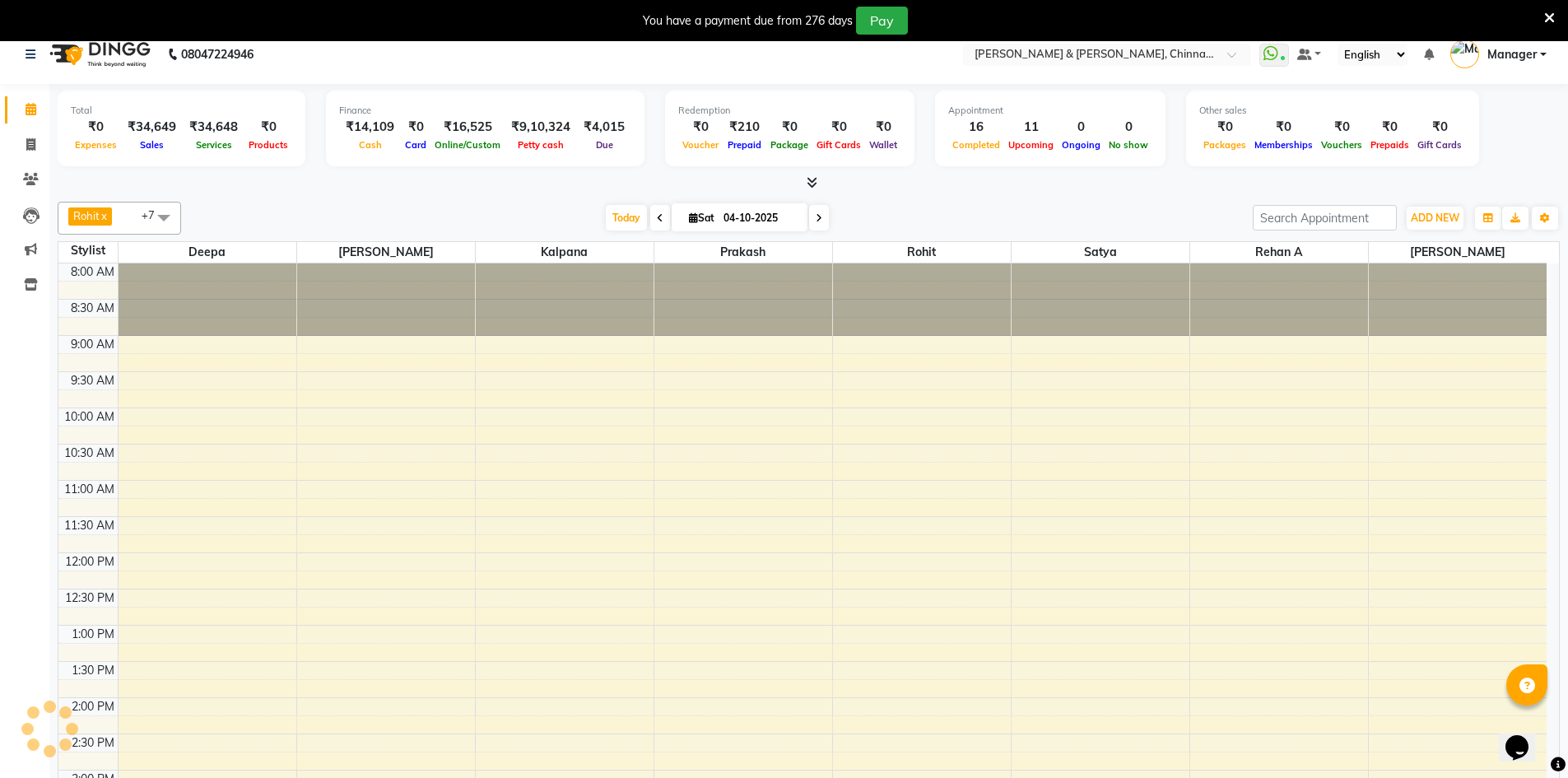
click at [650, 218] on span at bounding box center [660, 218] width 19 height 25
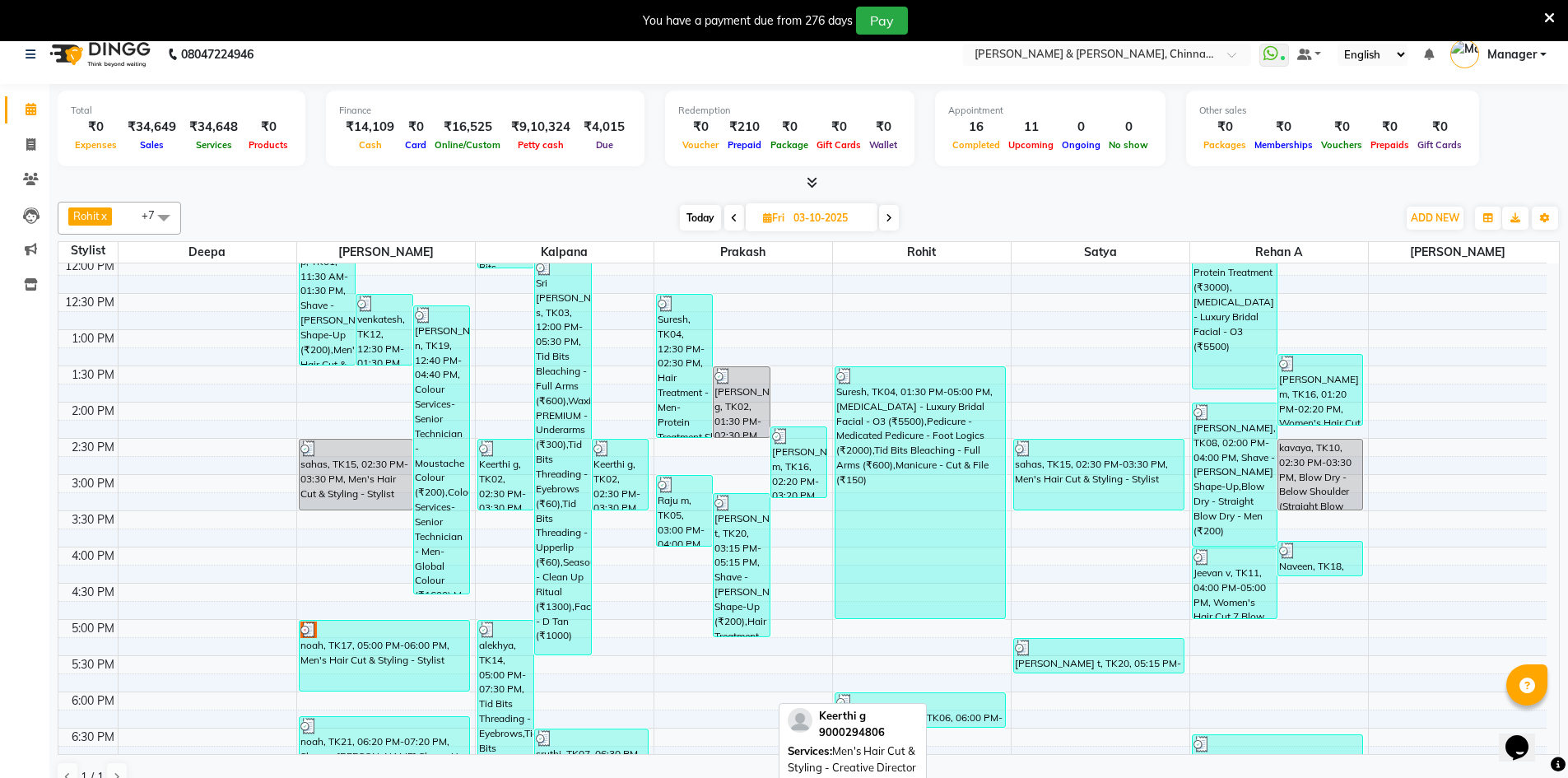
scroll to position [249, 0]
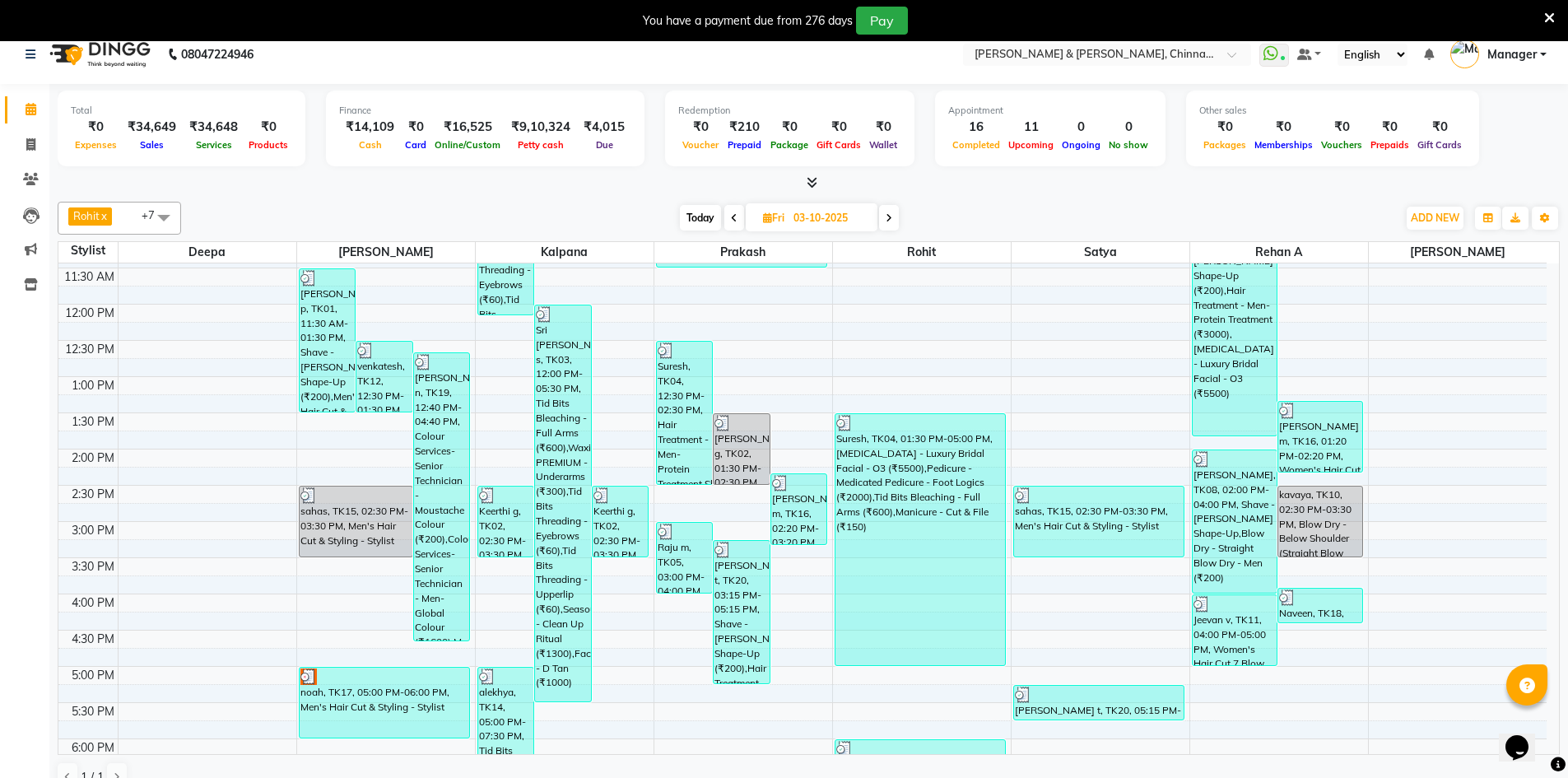
drag, startPoint x: 30, startPoint y: 86, endPoint x: 18, endPoint y: 120, distance: 36.1
click at [30, 86] on div "Calendar Invoice Clients Leads Marketing Inventory Completed InProgress Upcomin…" at bounding box center [111, 425] width 223 height 707
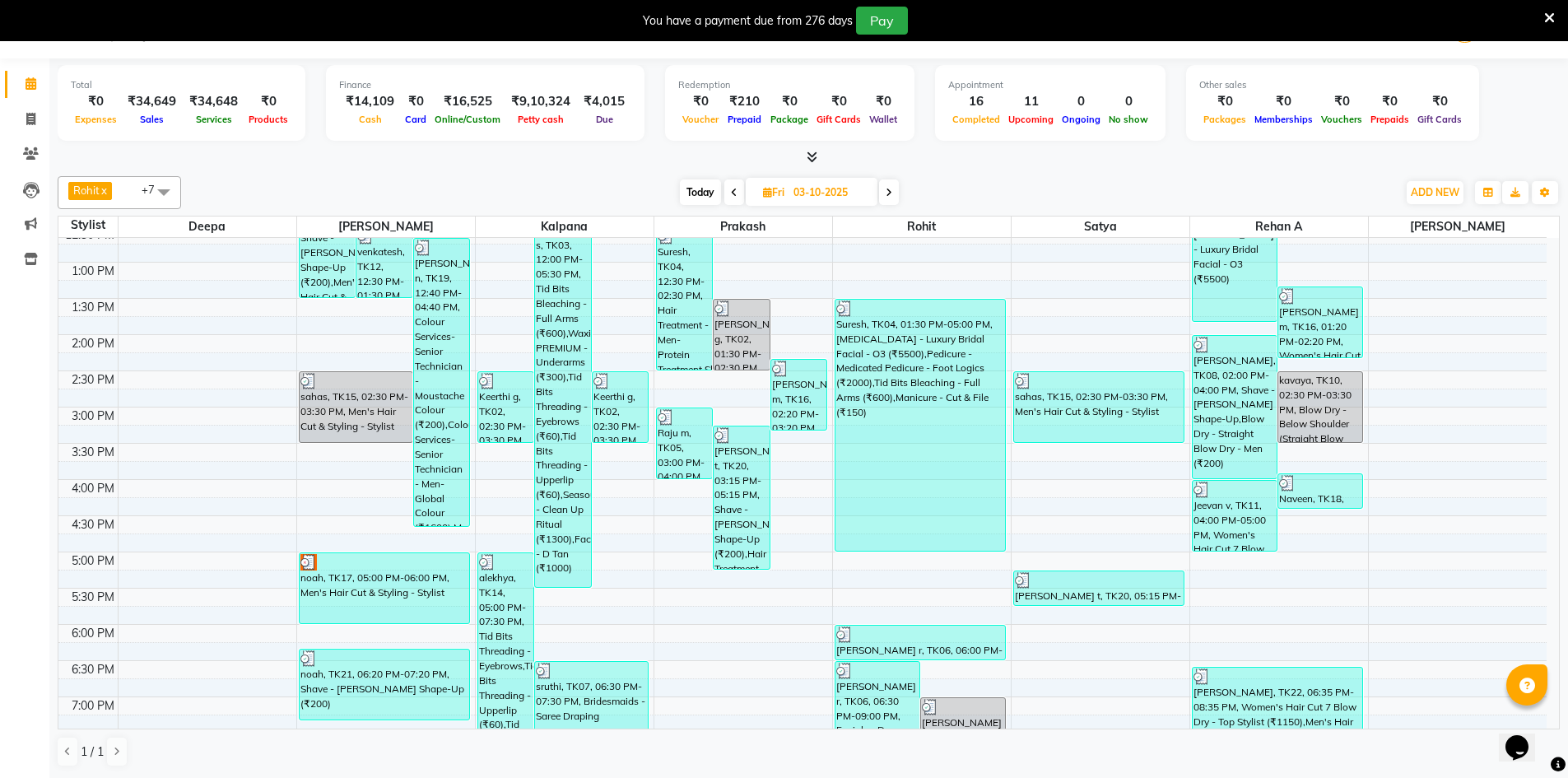
scroll to position [111, 0]
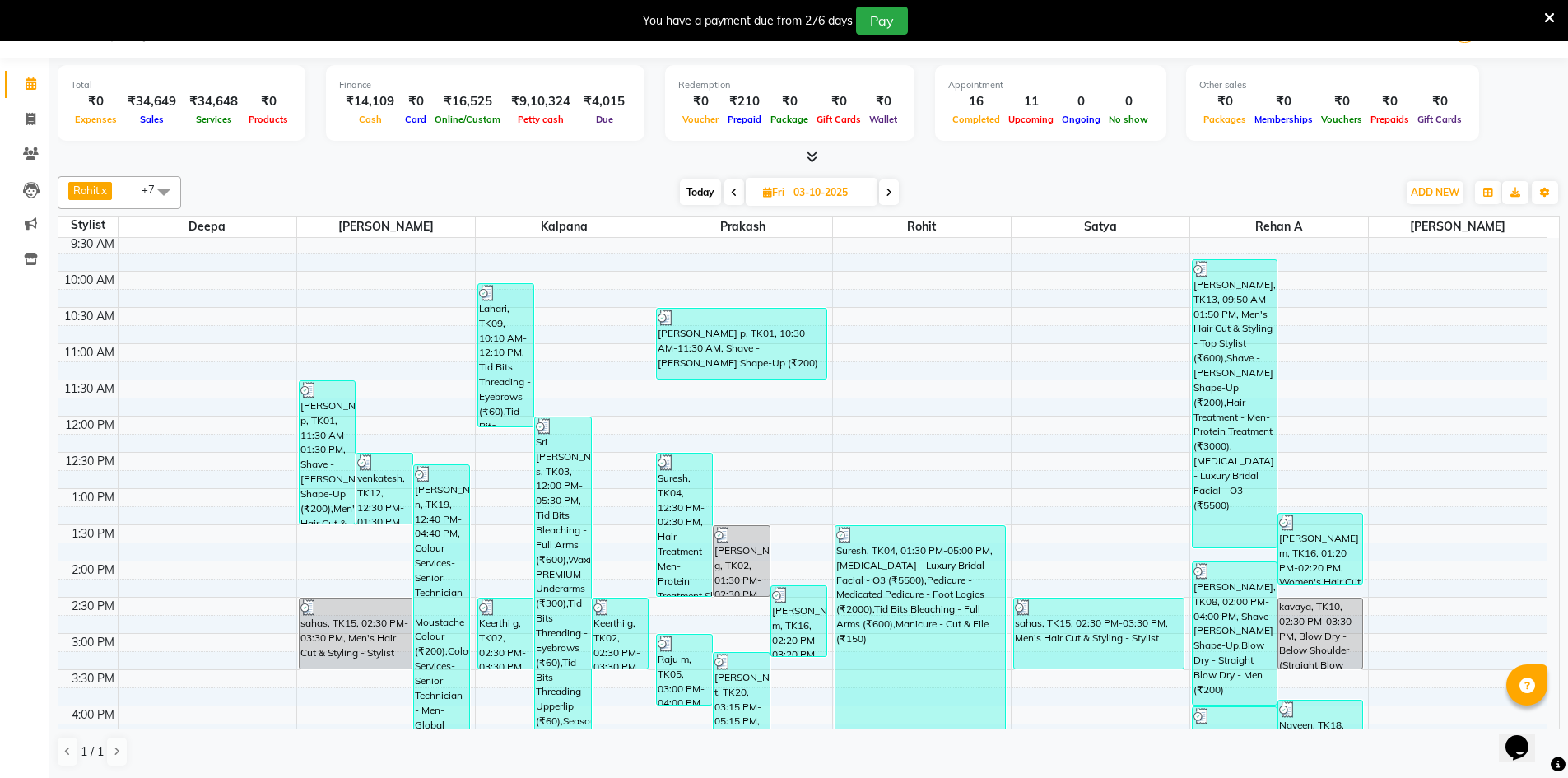
click at [892, 188] on icon at bounding box center [889, 193] width 7 height 10
type input "04-10-2025"
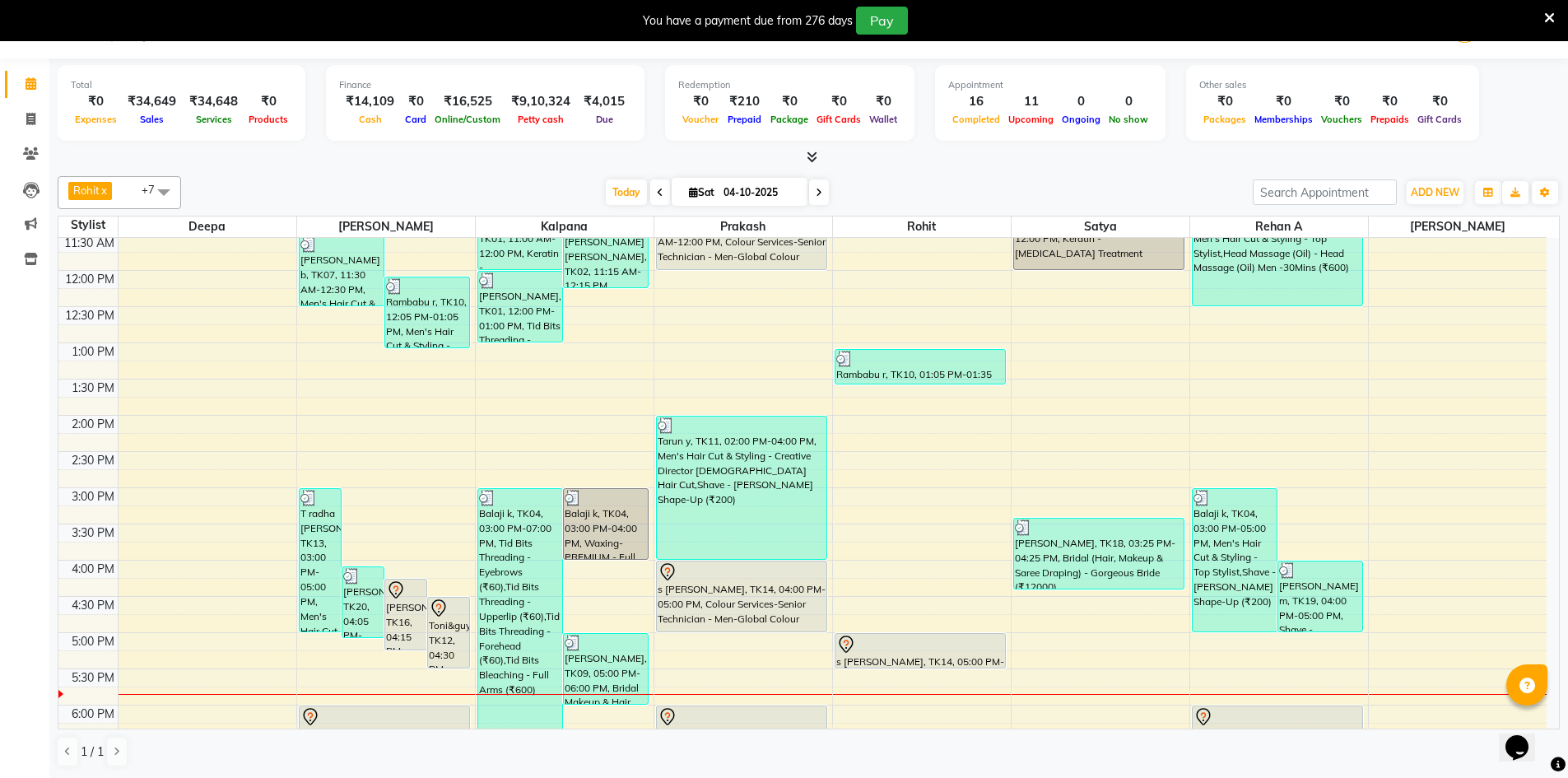
scroll to position [523, 0]
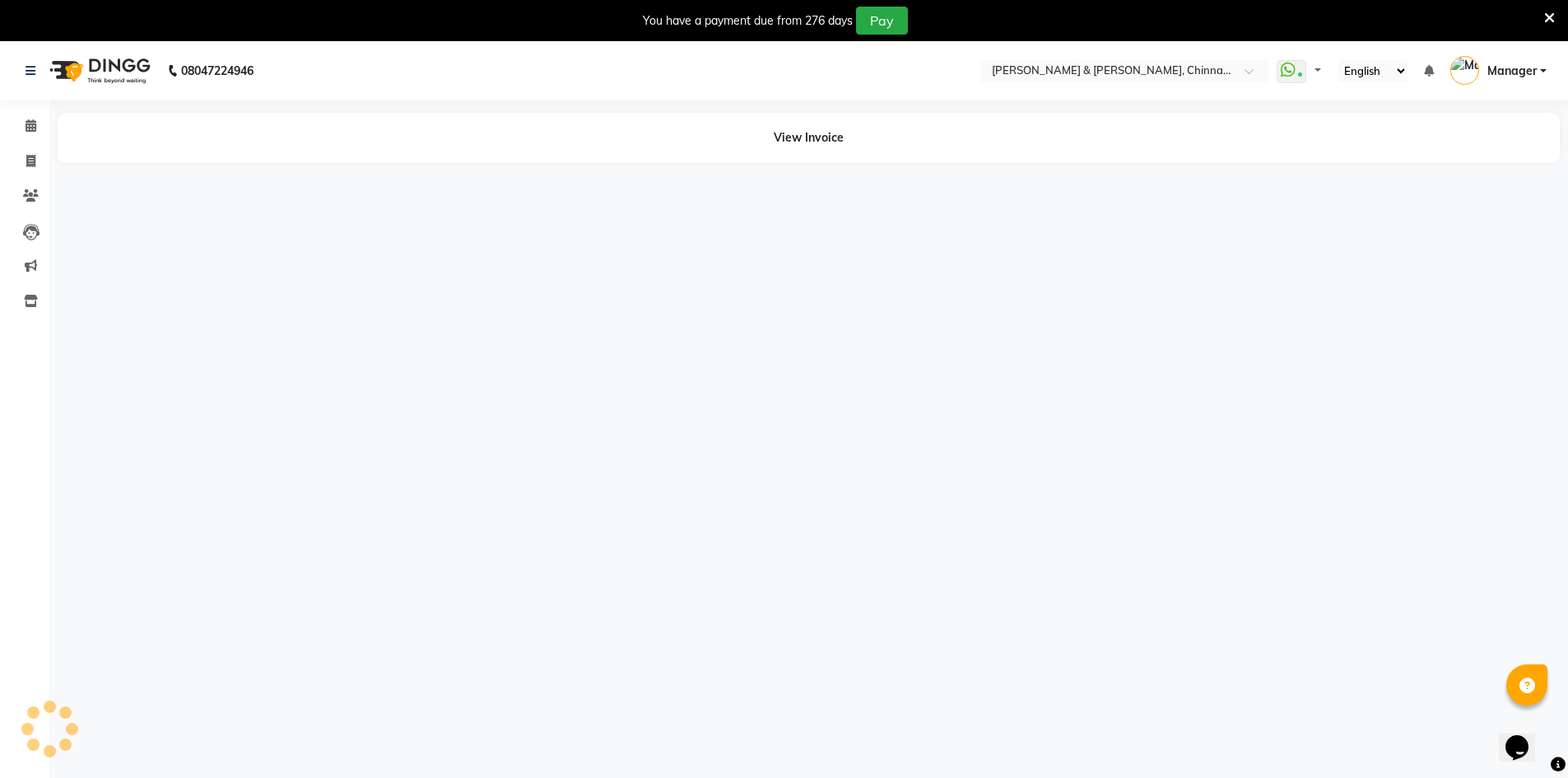
select select "en"
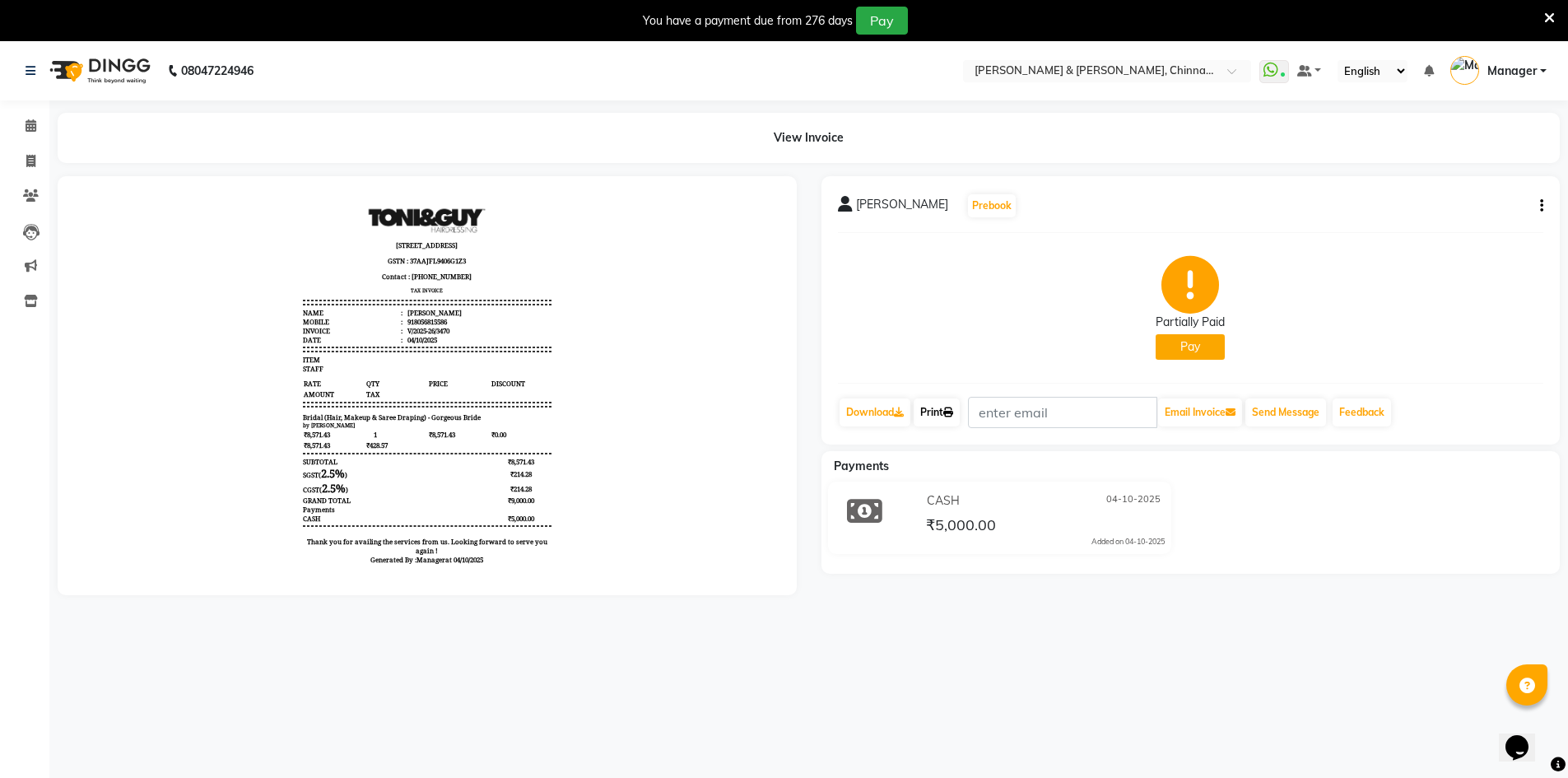
click at [958, 418] on link "Print" at bounding box center [936, 412] width 46 height 28
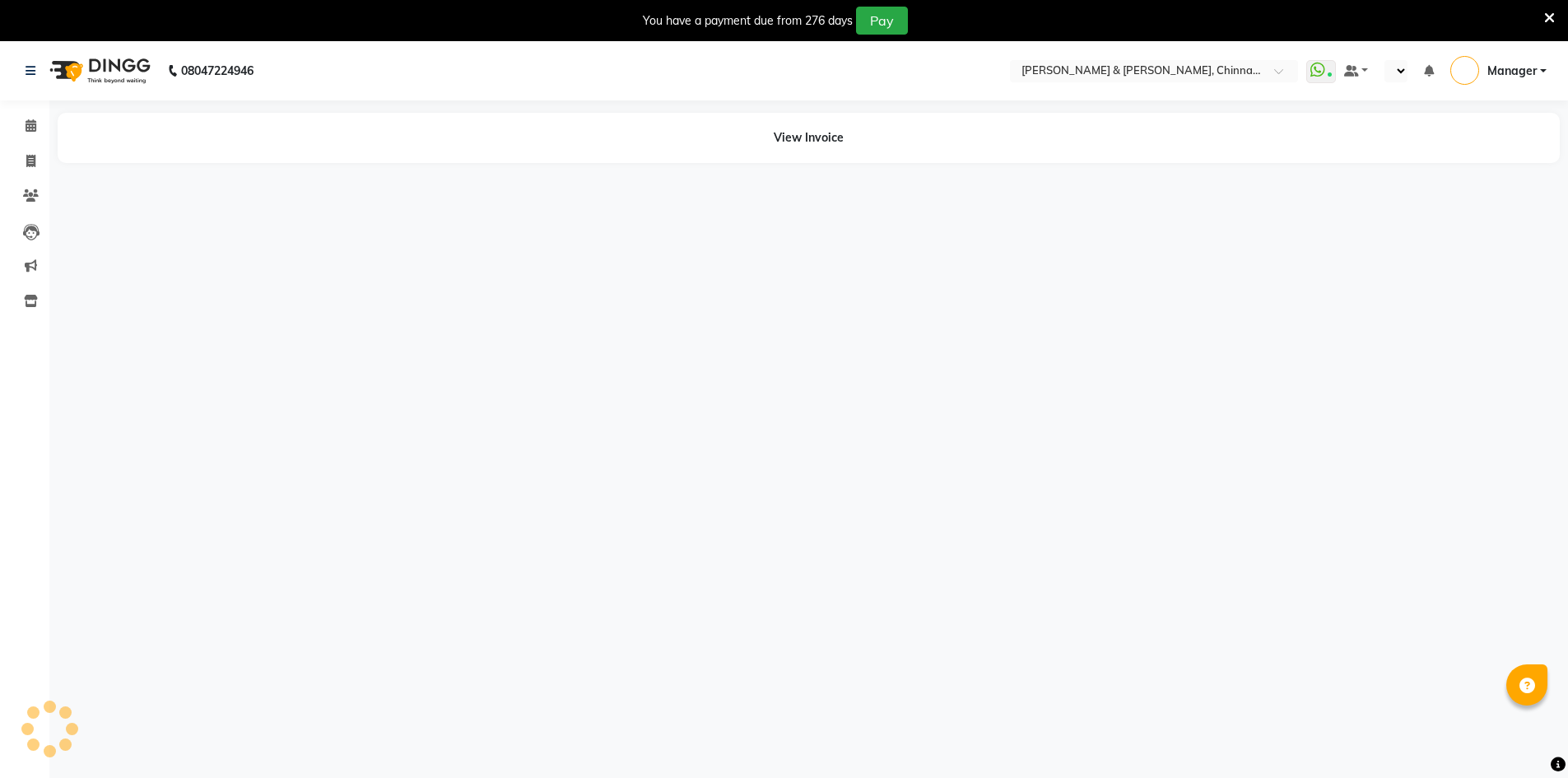
select select "en"
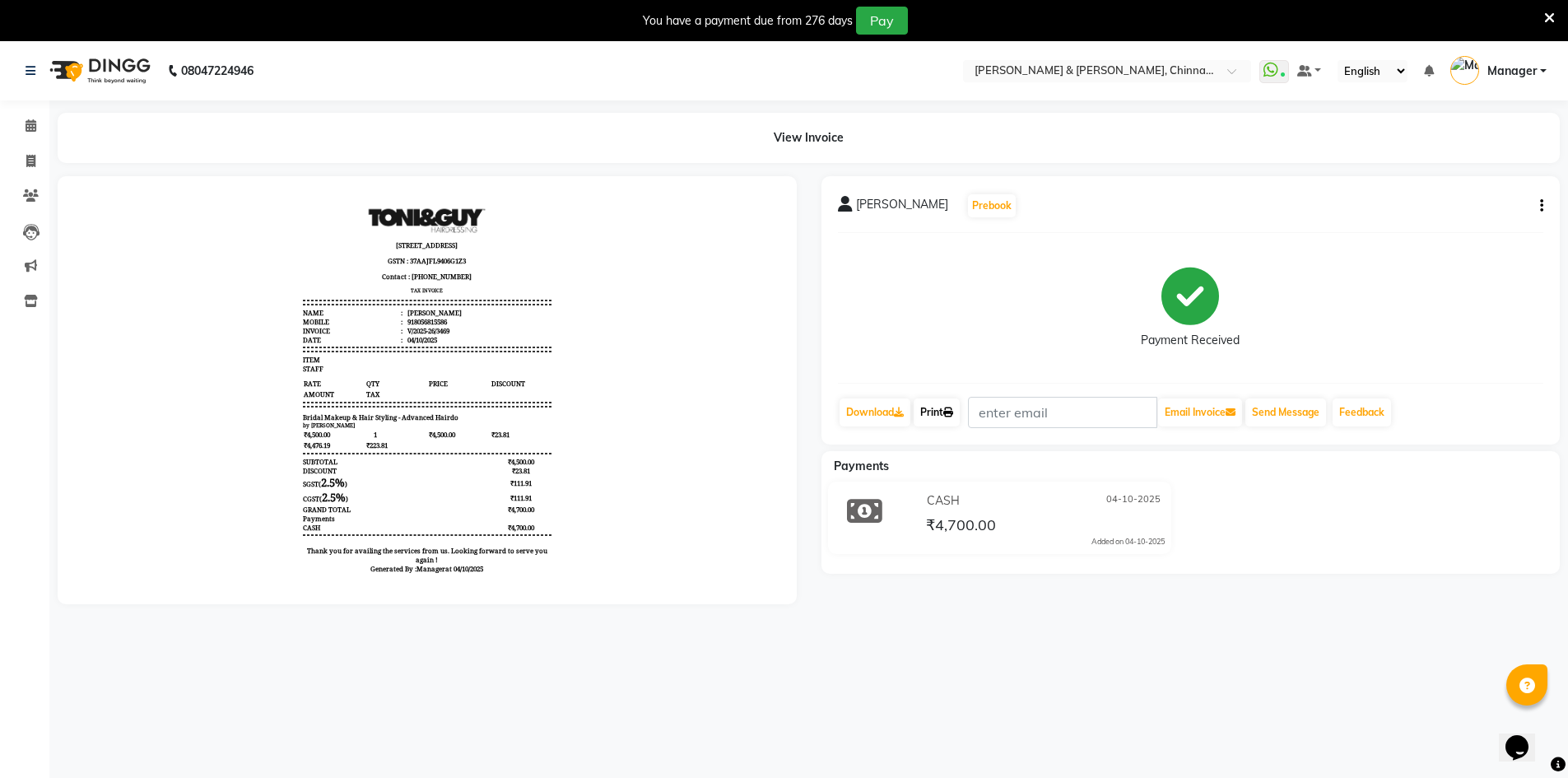
drag, startPoint x: 921, startPoint y: 408, endPoint x: 926, endPoint y: 460, distance: 52.2
click at [921, 408] on link "Print" at bounding box center [936, 412] width 46 height 28
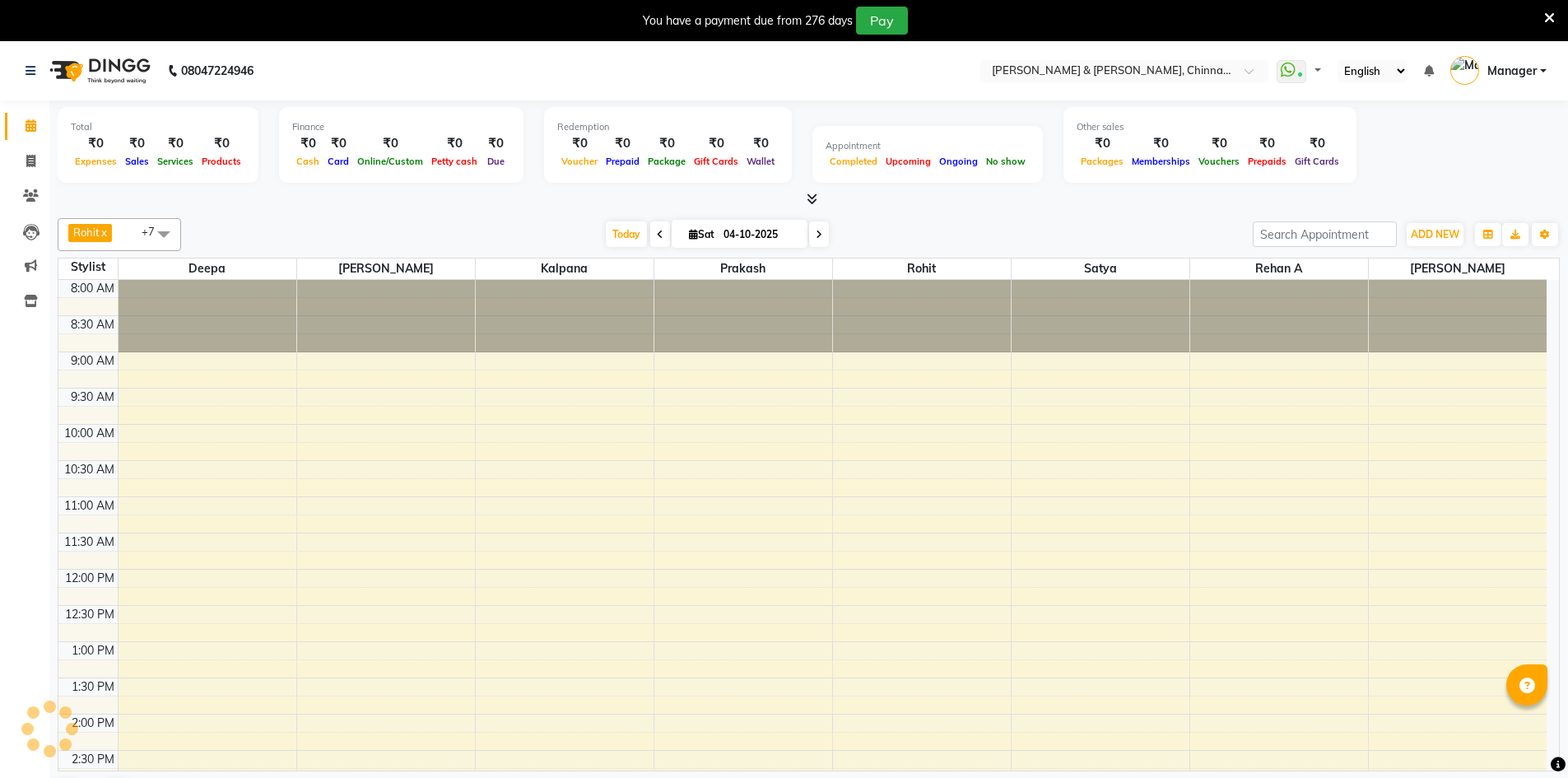
select select "en"
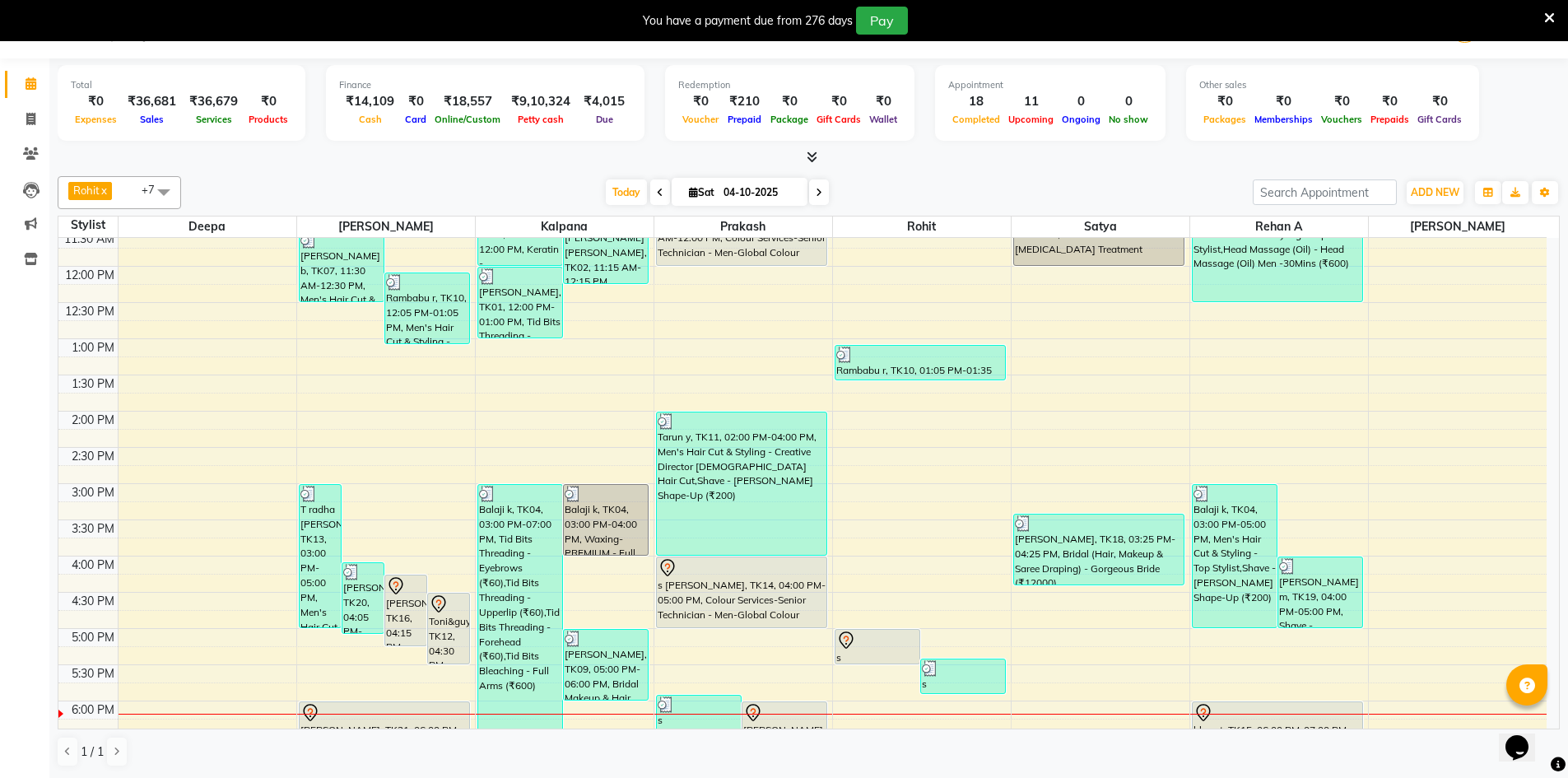
scroll to position [523, 0]
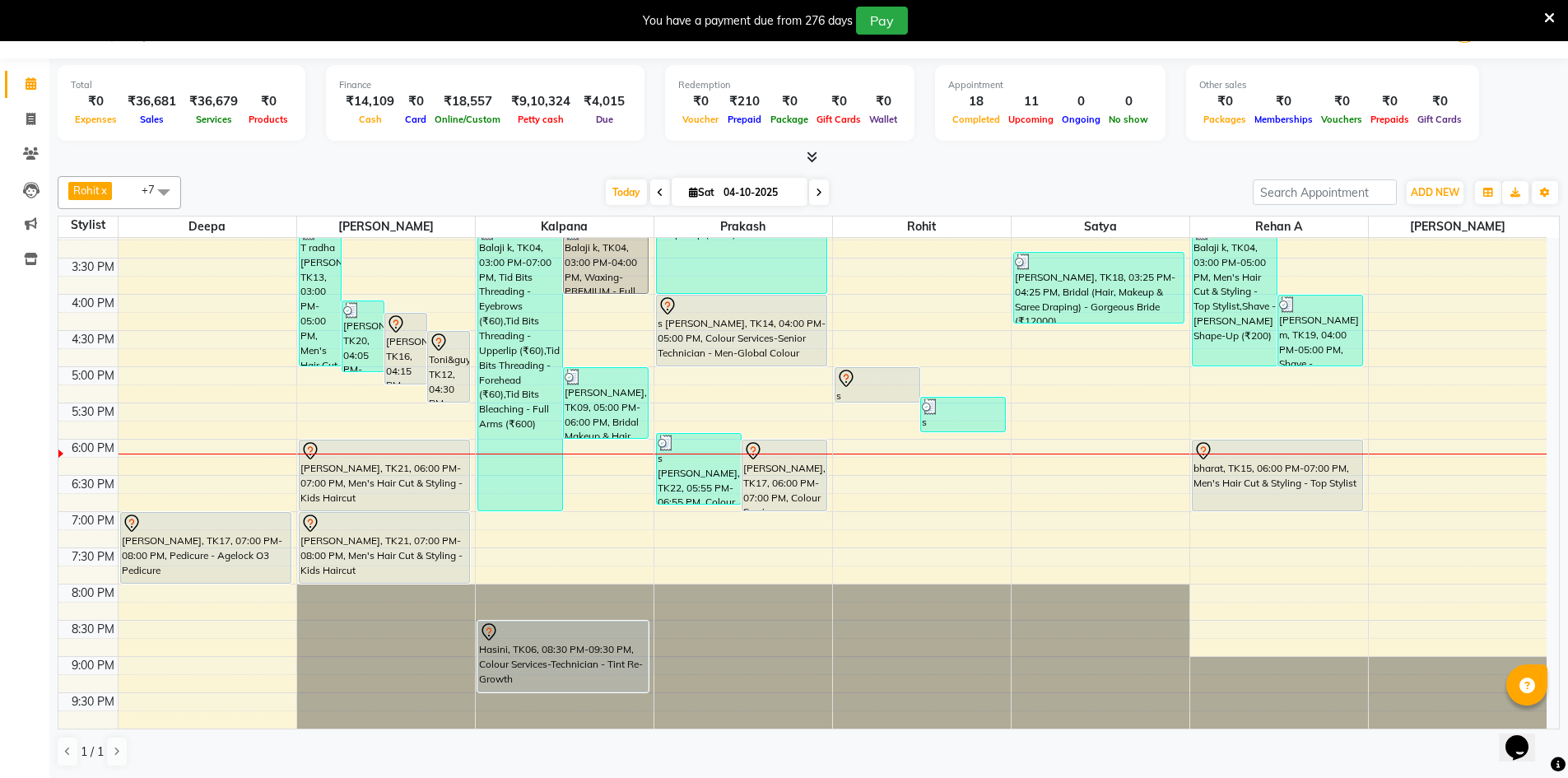
click at [811, 199] on span at bounding box center [818, 192] width 19 height 25
type input "05-10-2025"
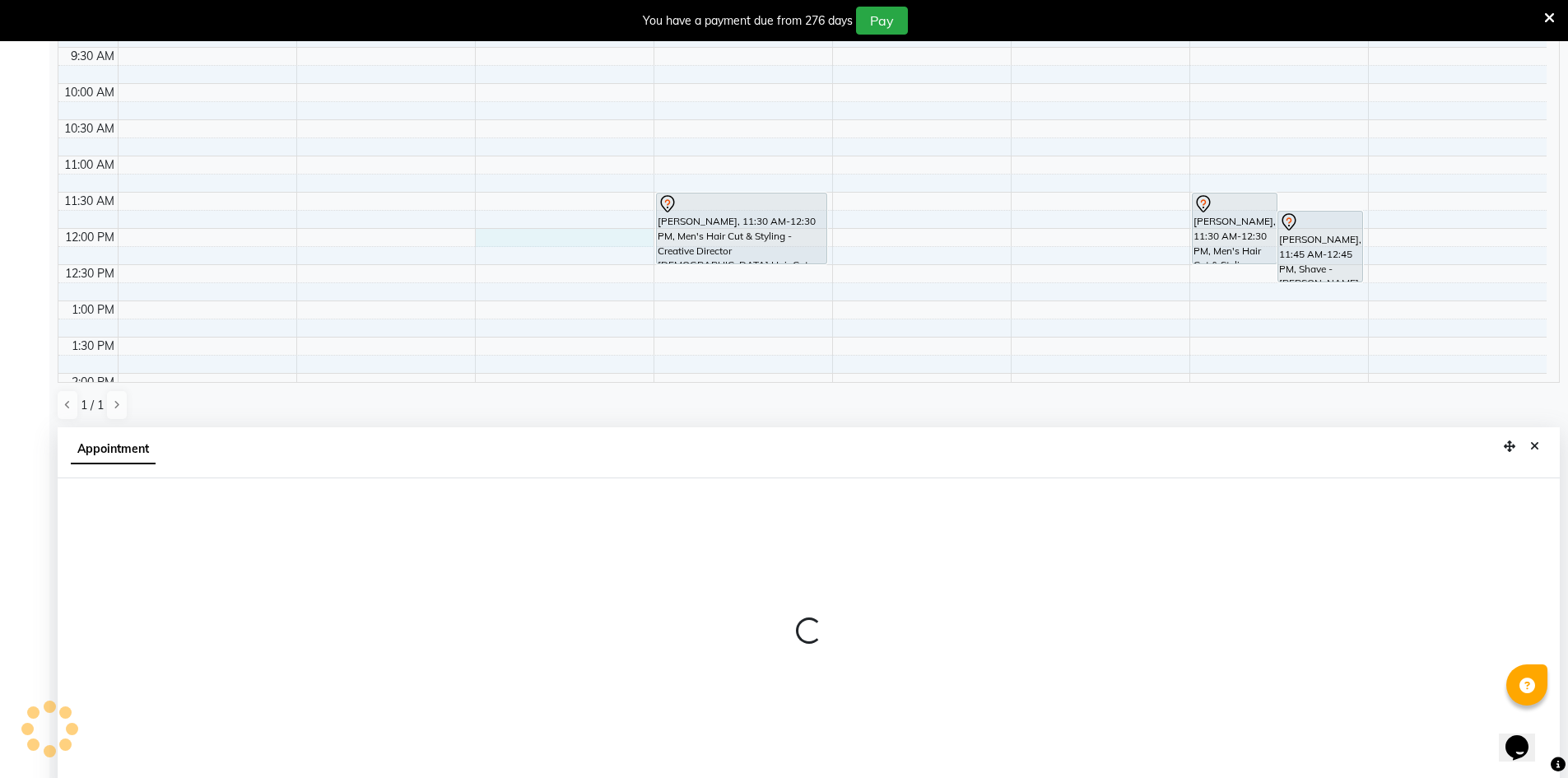
scroll to position [365, 0]
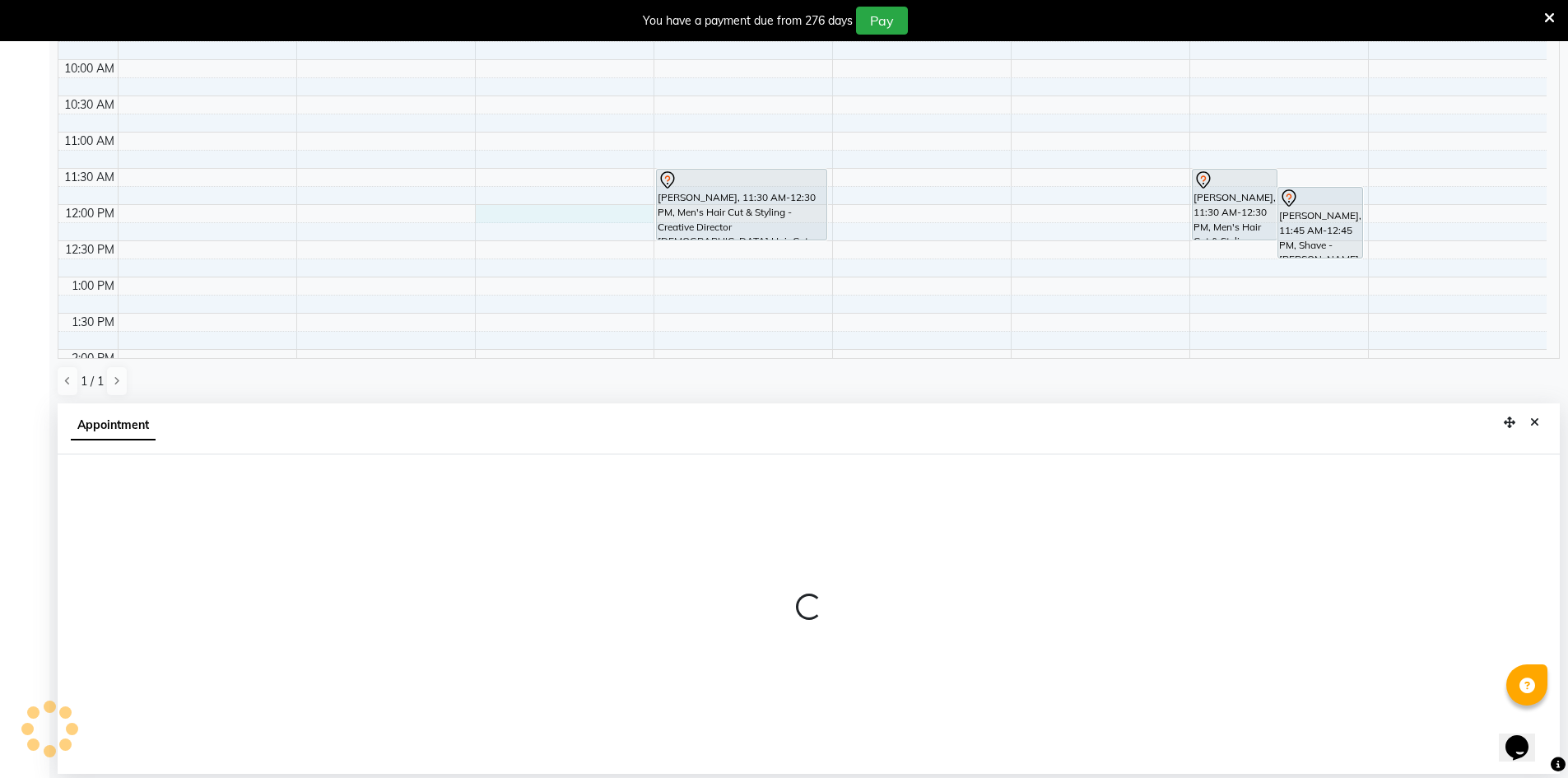
select select "65148"
select select "tentative"
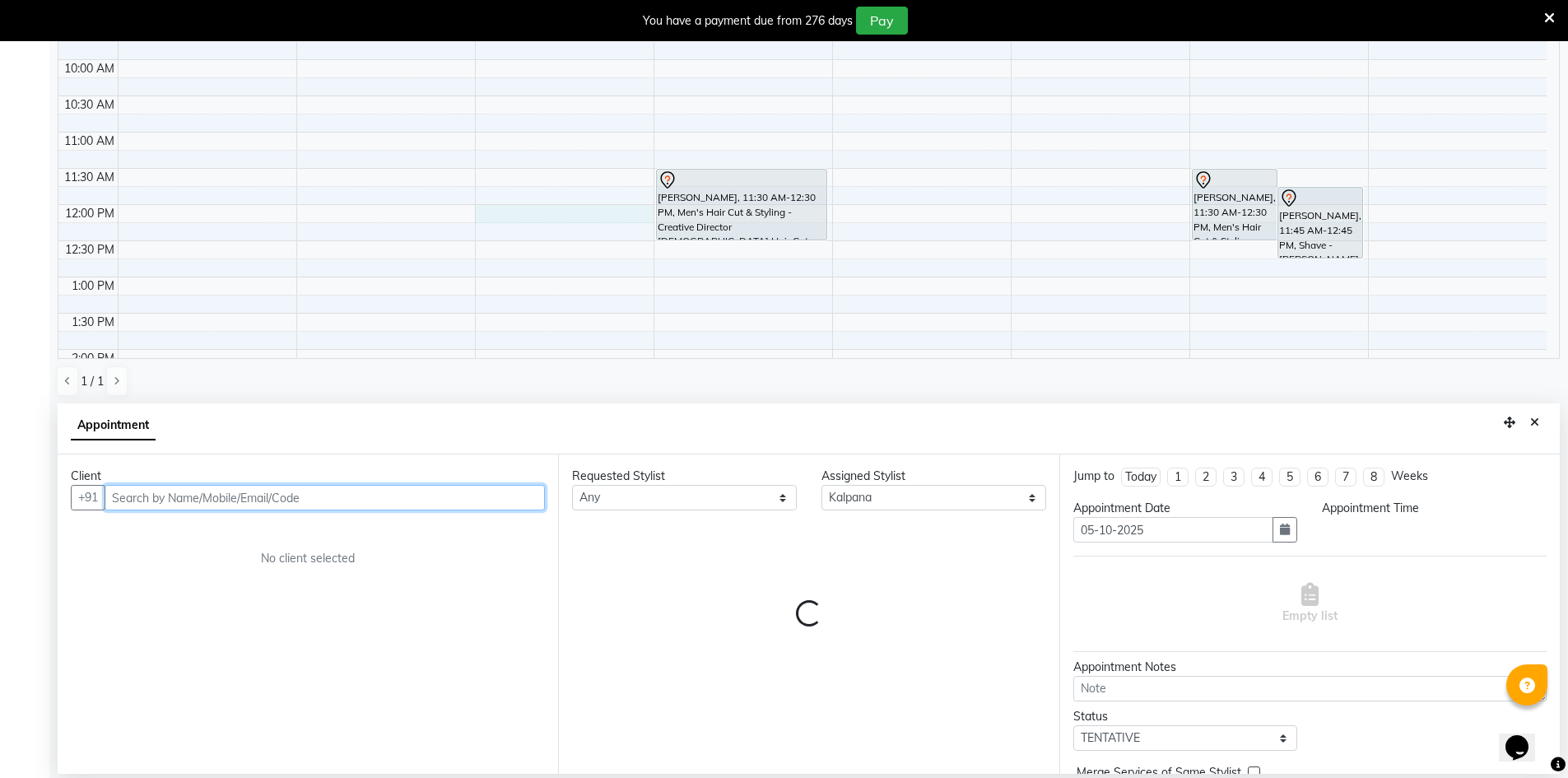
select select "720"
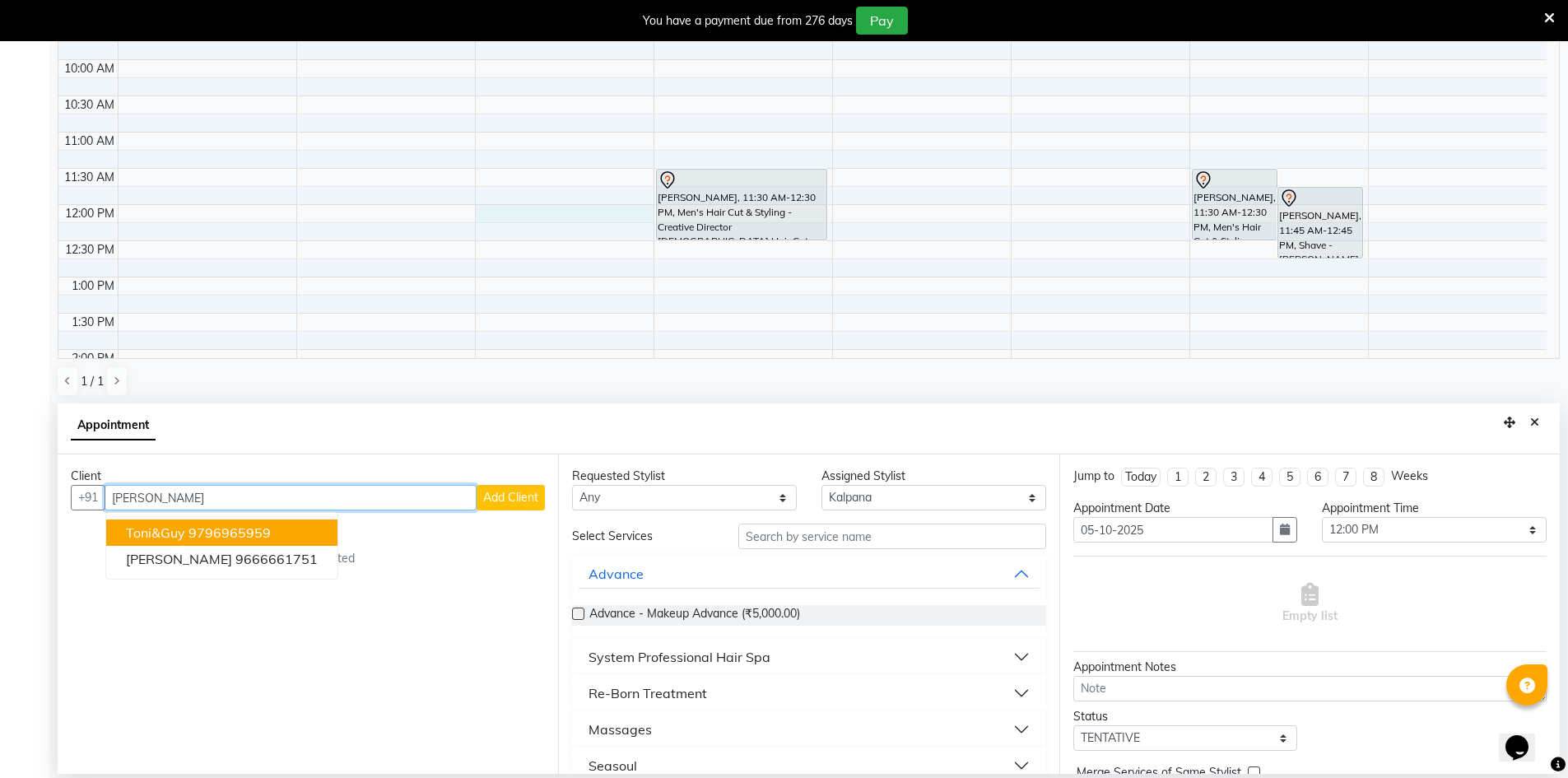
click at [180, 538] on span "Toni&guy" at bounding box center [155, 533] width 59 height 17
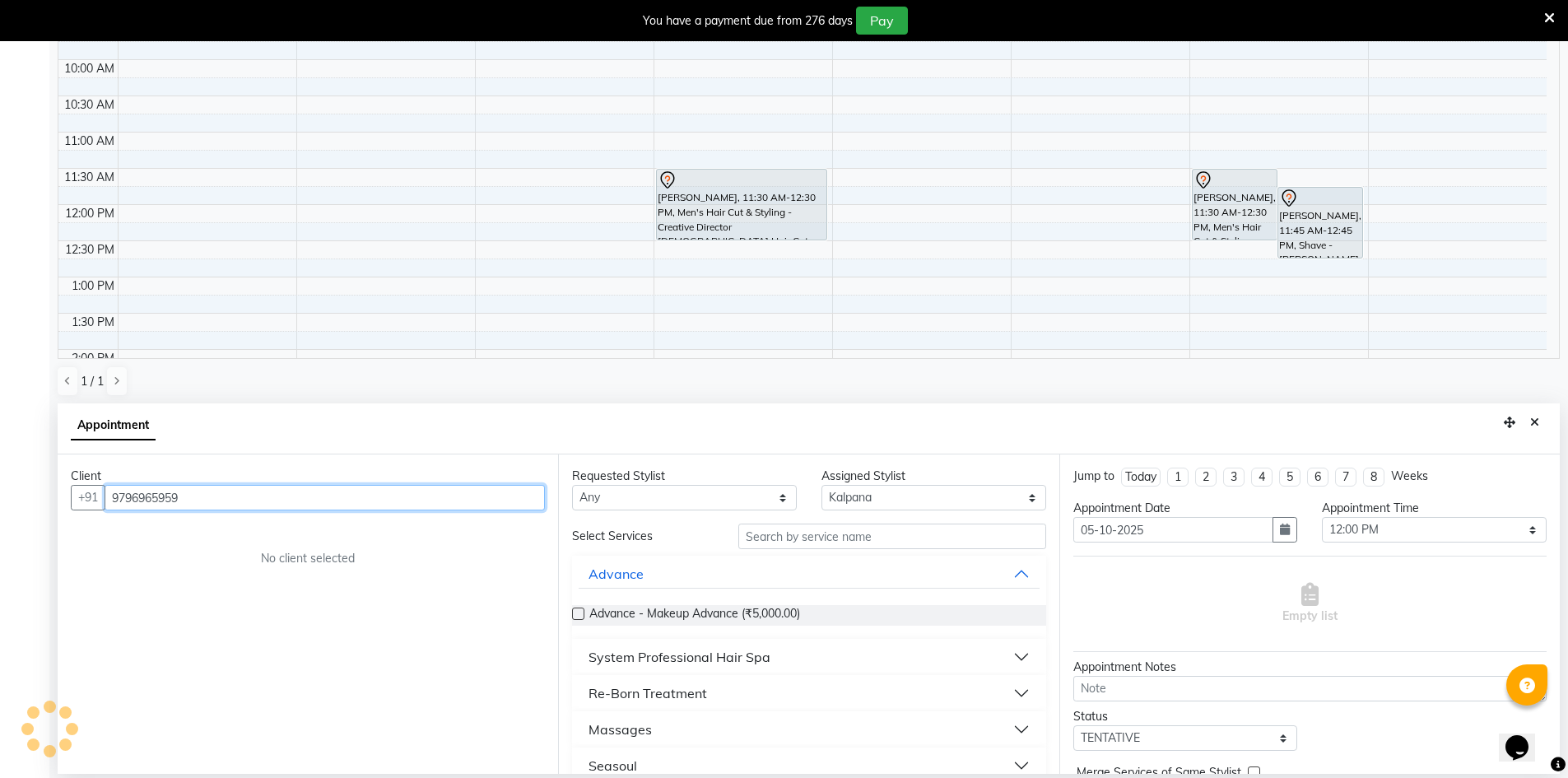
type input "9796965959"
click at [710, 502] on select "Any [PERSON_NAME] [PERSON_NAME] [PERSON_NAME] A [PERSON_NAME]" at bounding box center [684, 498] width 224 height 25
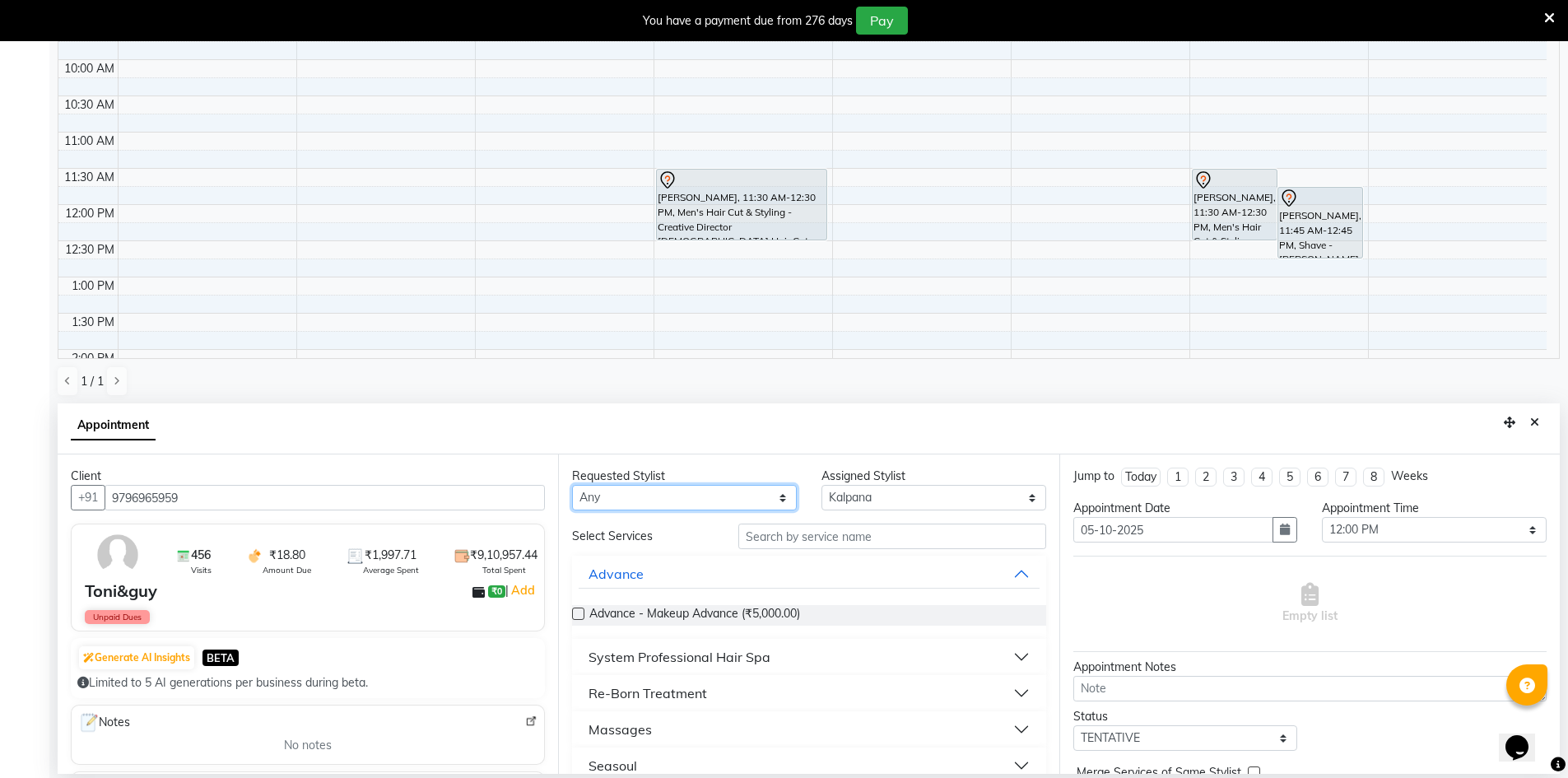
select select "65148"
click at [572, 485] on select "Any [PERSON_NAME] [PERSON_NAME] [PERSON_NAME] A [PERSON_NAME]" at bounding box center [684, 498] width 224 height 25
click at [802, 533] on input "text" at bounding box center [892, 537] width 308 height 25
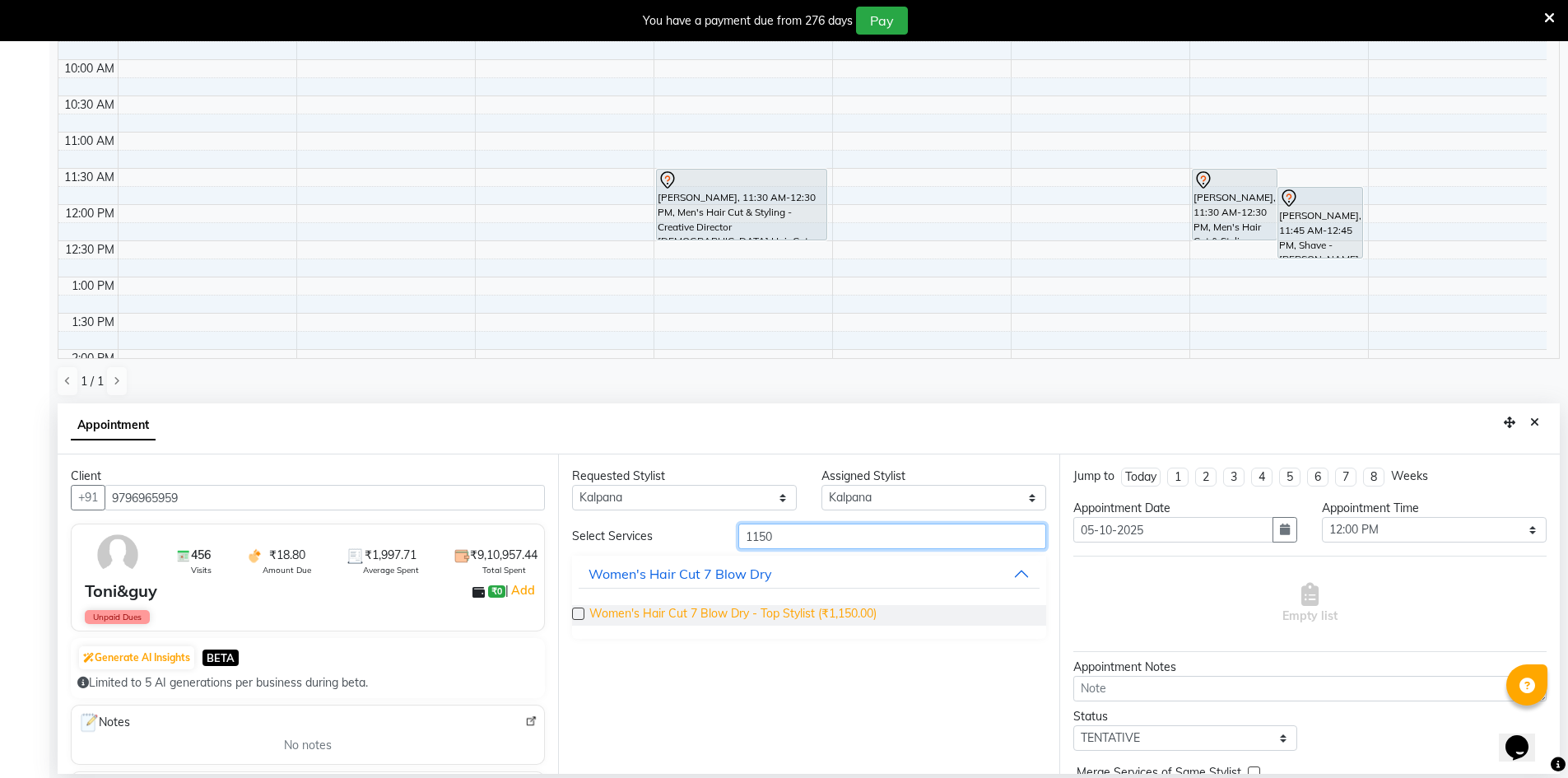
type input "1150"
click at [814, 609] on span "Women's Hair Cut 7 Blow Dry - Top Stylist (₹1,150.00)" at bounding box center [733, 615] width 288 height 20
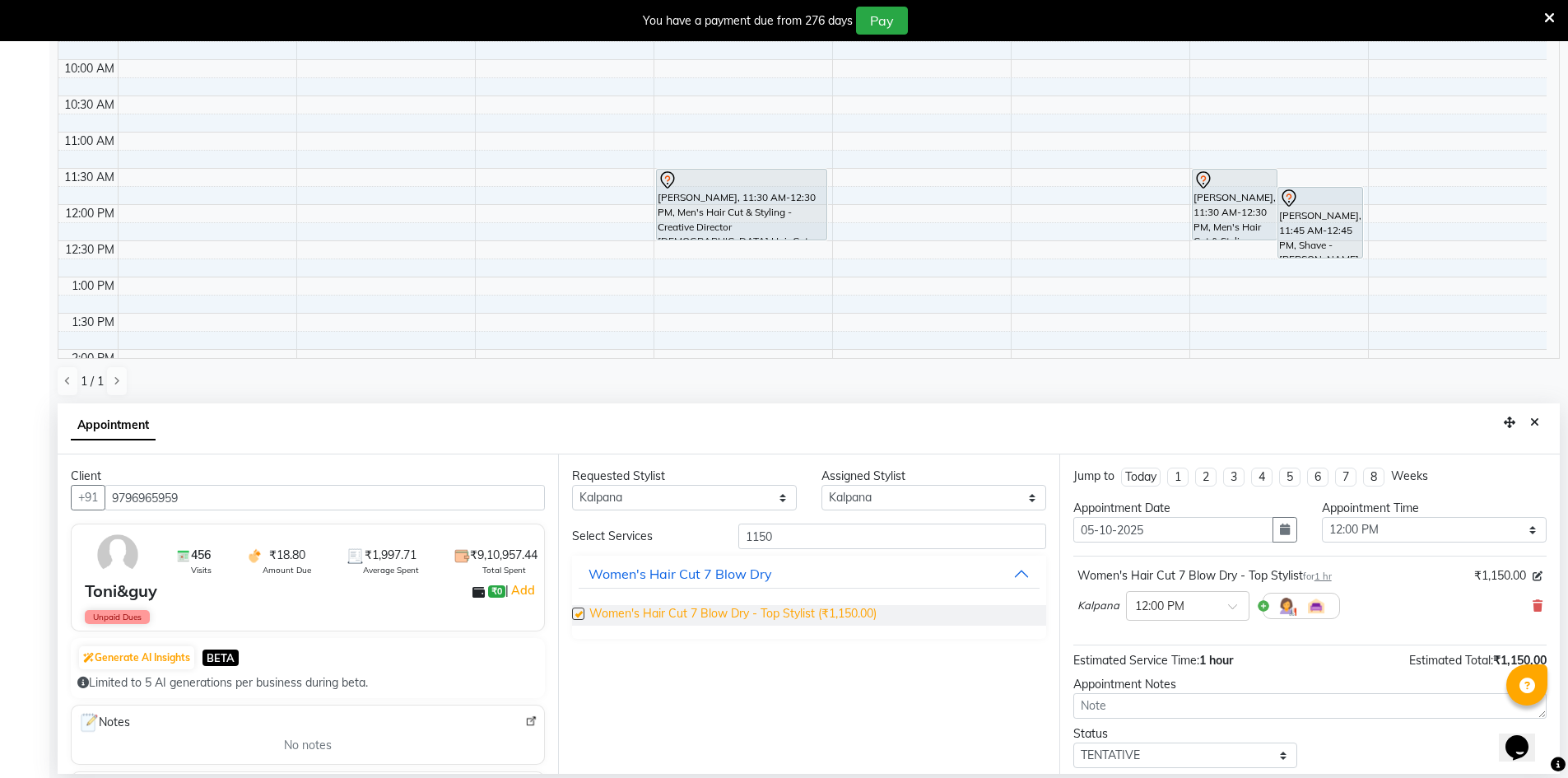
checkbox input "false"
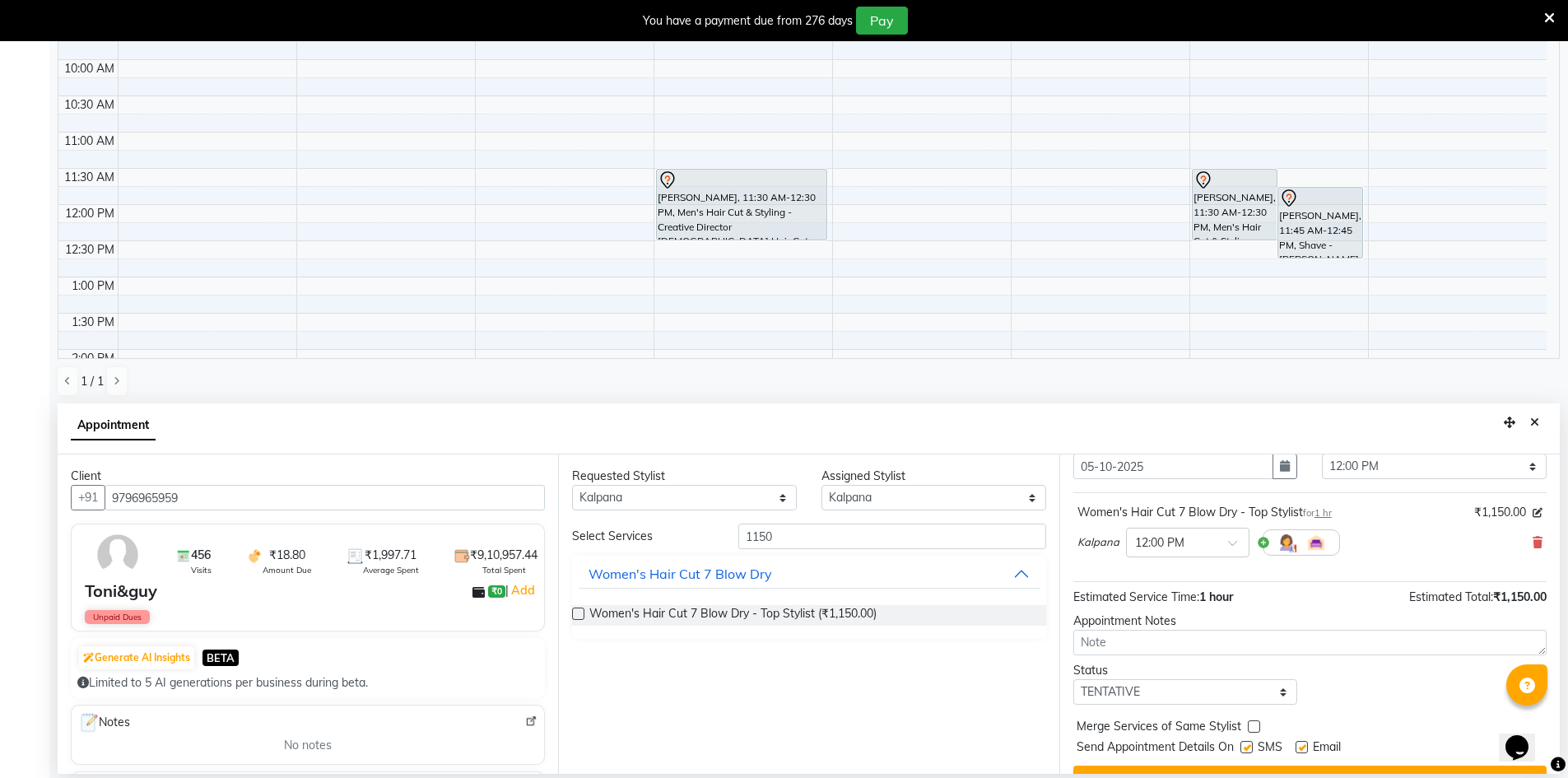
scroll to position [98, 0]
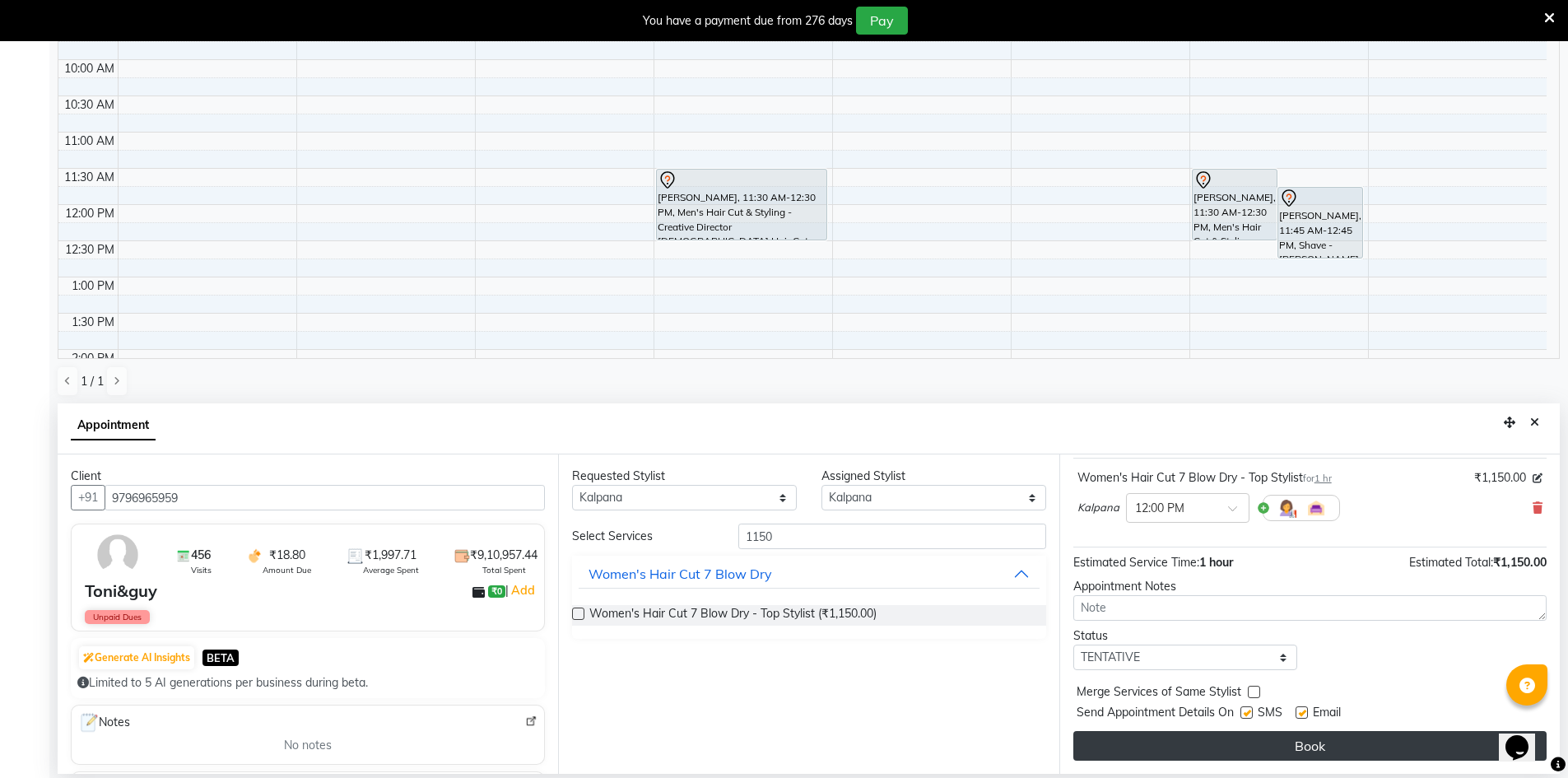
click at [1334, 747] on button "Book" at bounding box center [1310, 746] width 473 height 30
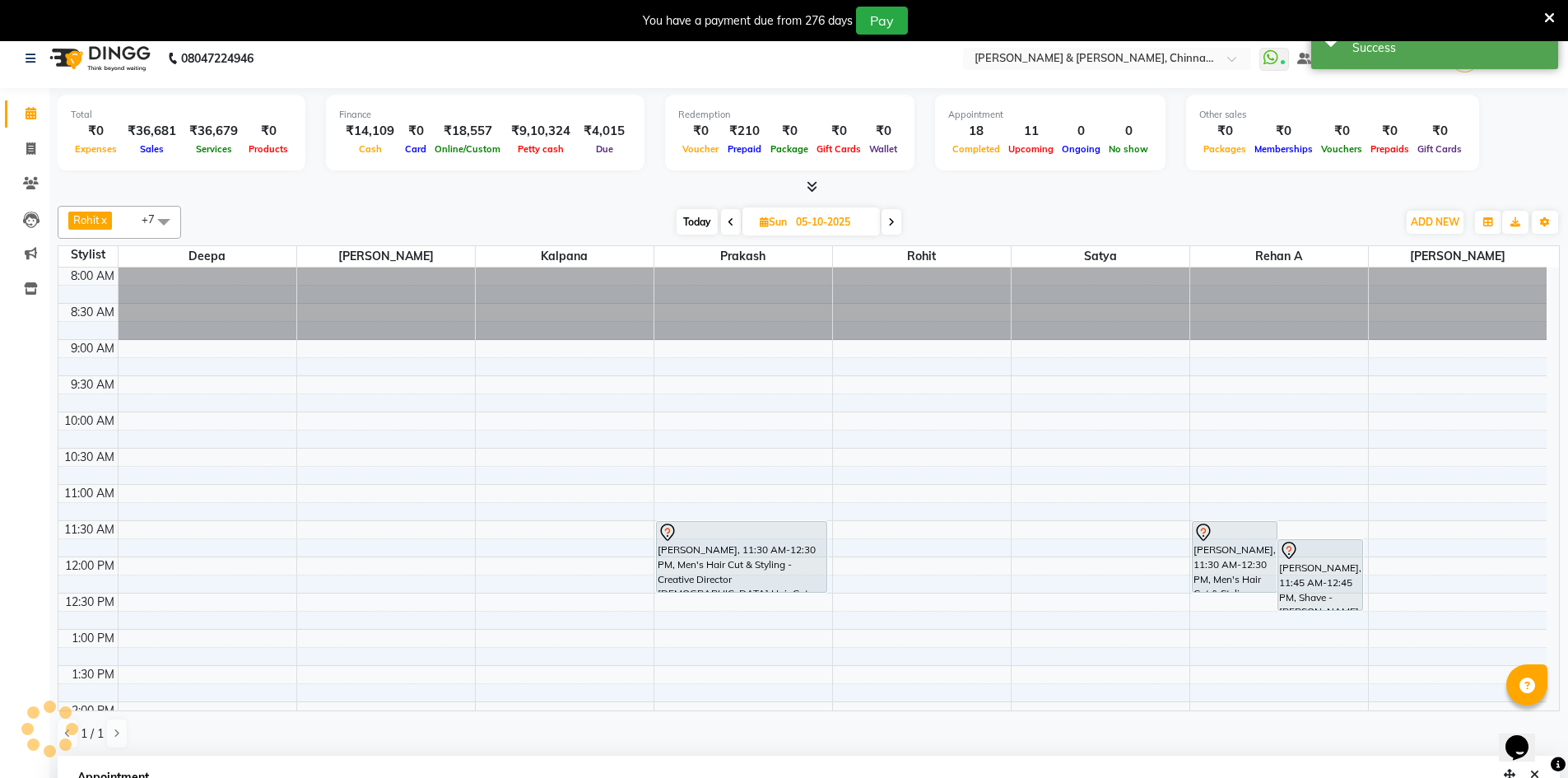
scroll to position [0, 0]
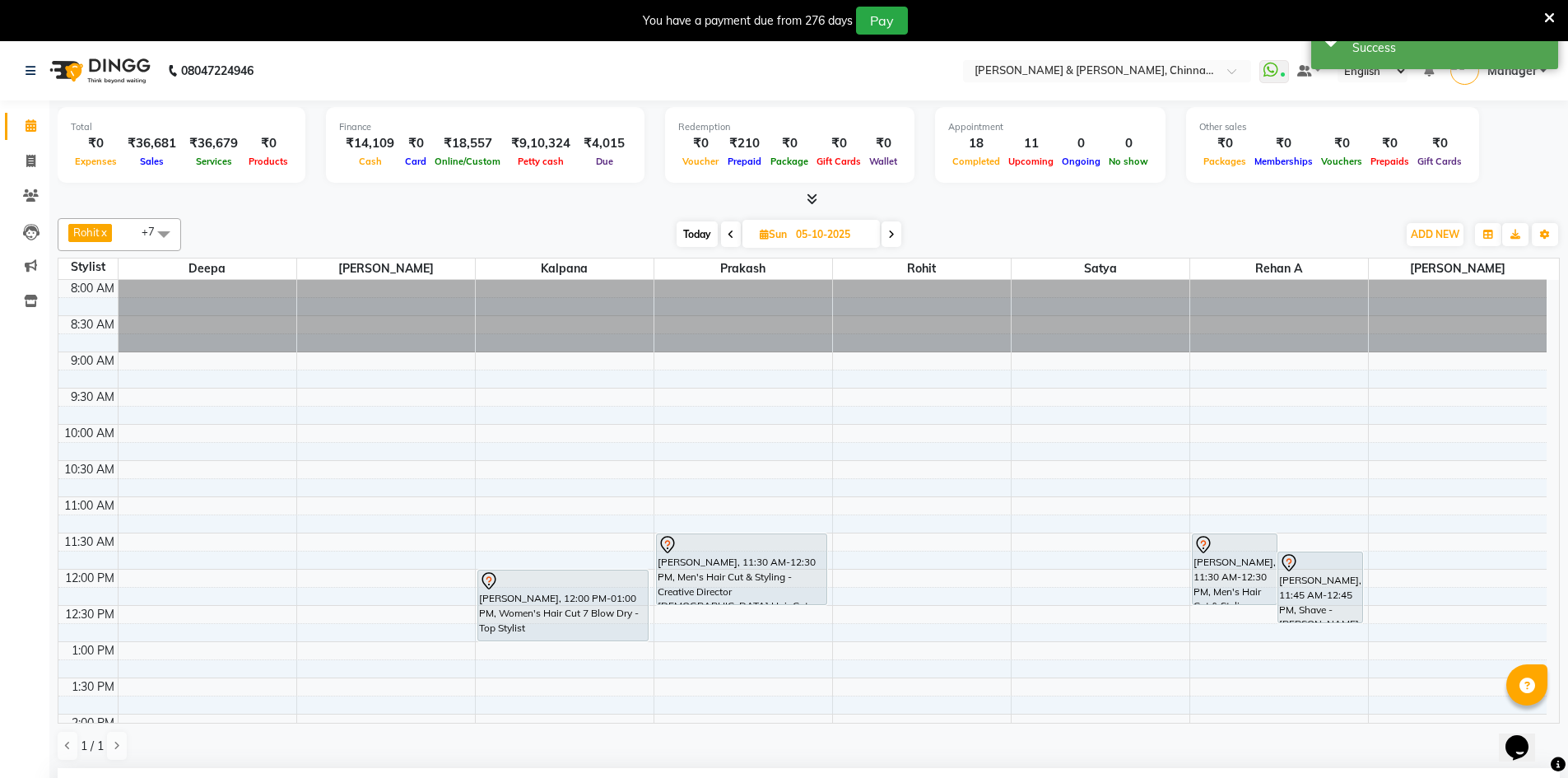
click at [728, 234] on icon at bounding box center [731, 235] width 7 height 10
type input "04-10-2025"
select select "720"
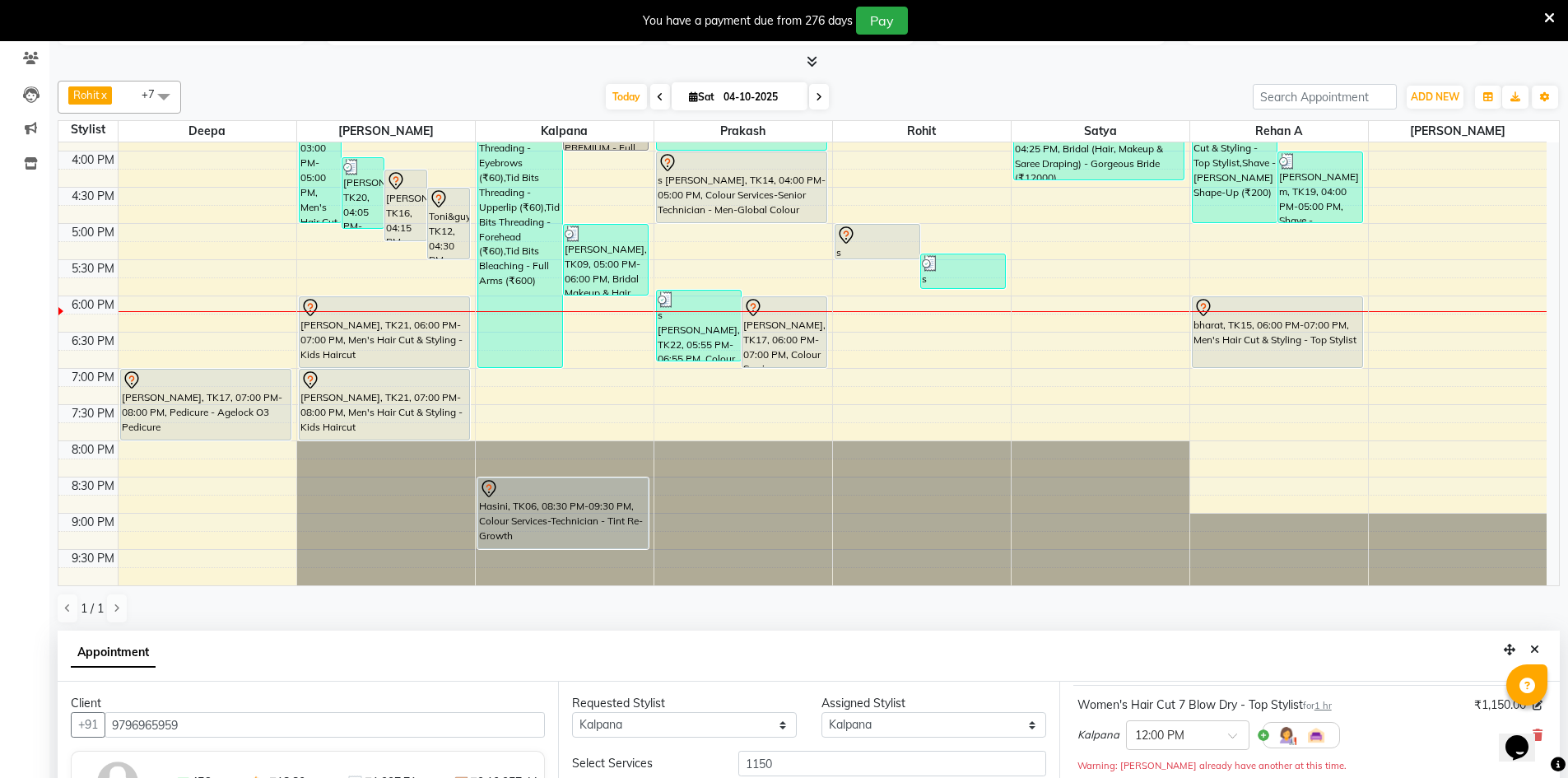
scroll to position [274, 0]
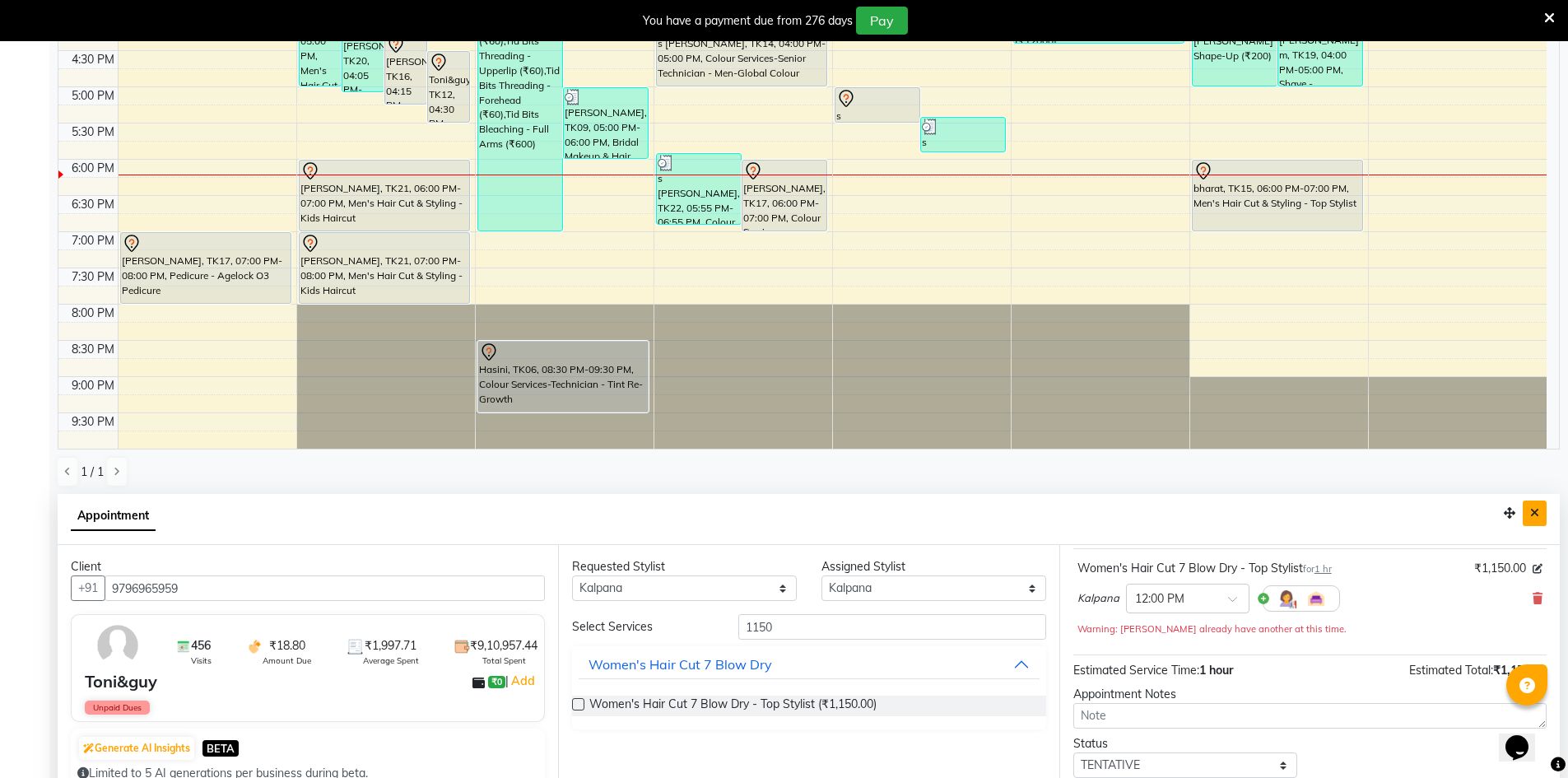
click at [1543, 510] on button "Close" at bounding box center [1535, 513] width 24 height 25
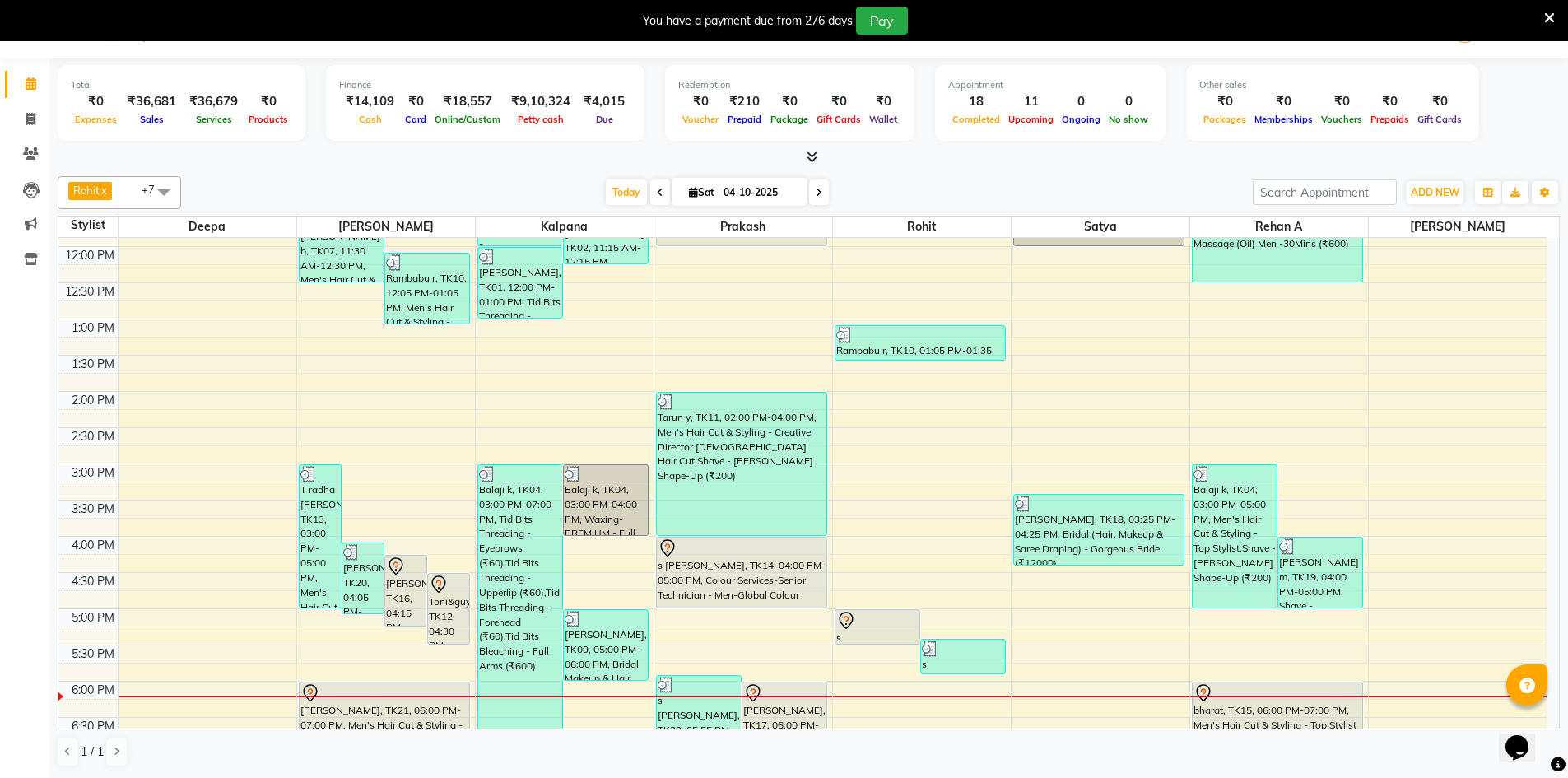
scroll to position [0, 0]
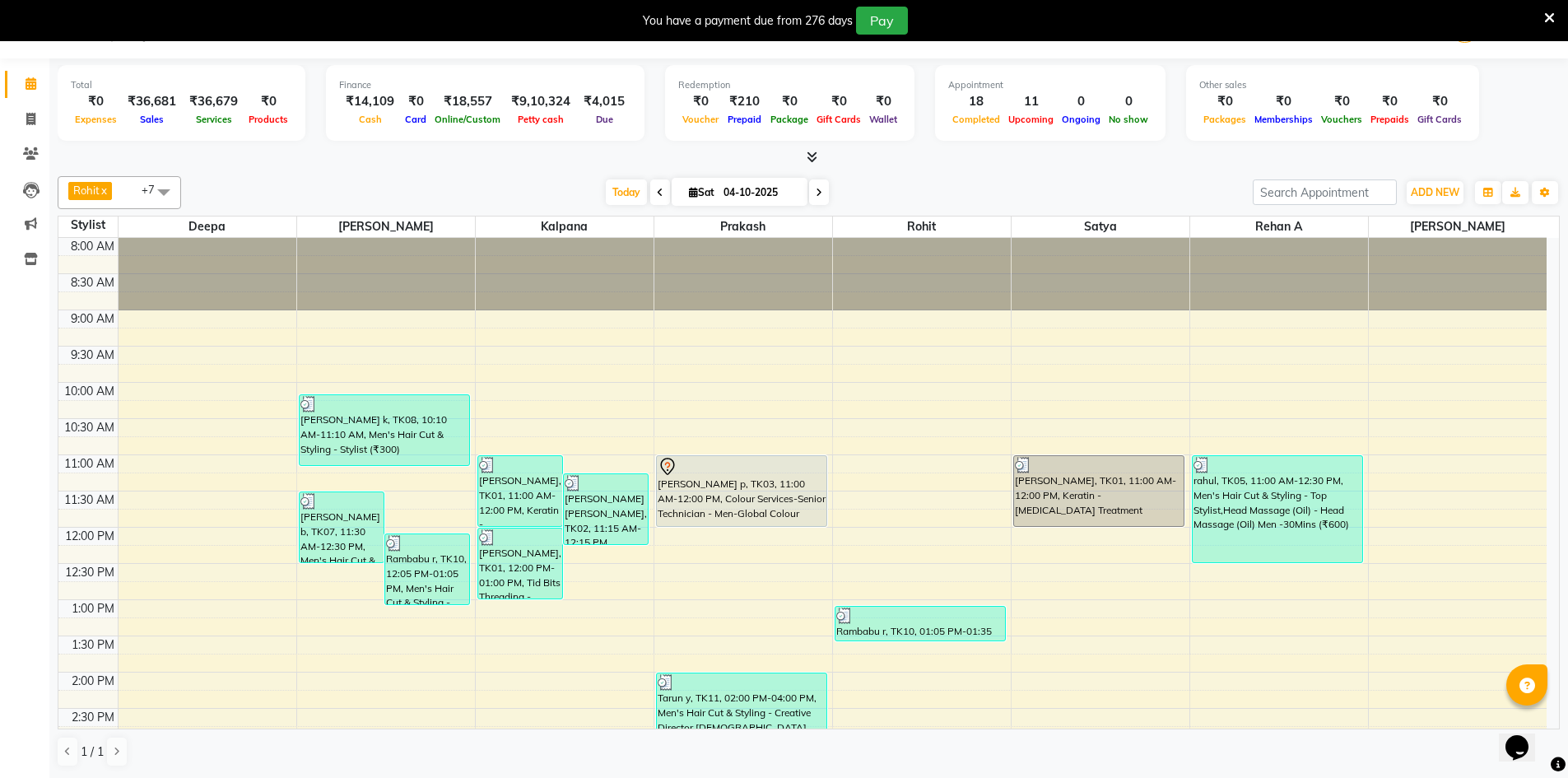
click at [826, 195] on span at bounding box center [818, 192] width 19 height 25
type input "05-10-2025"
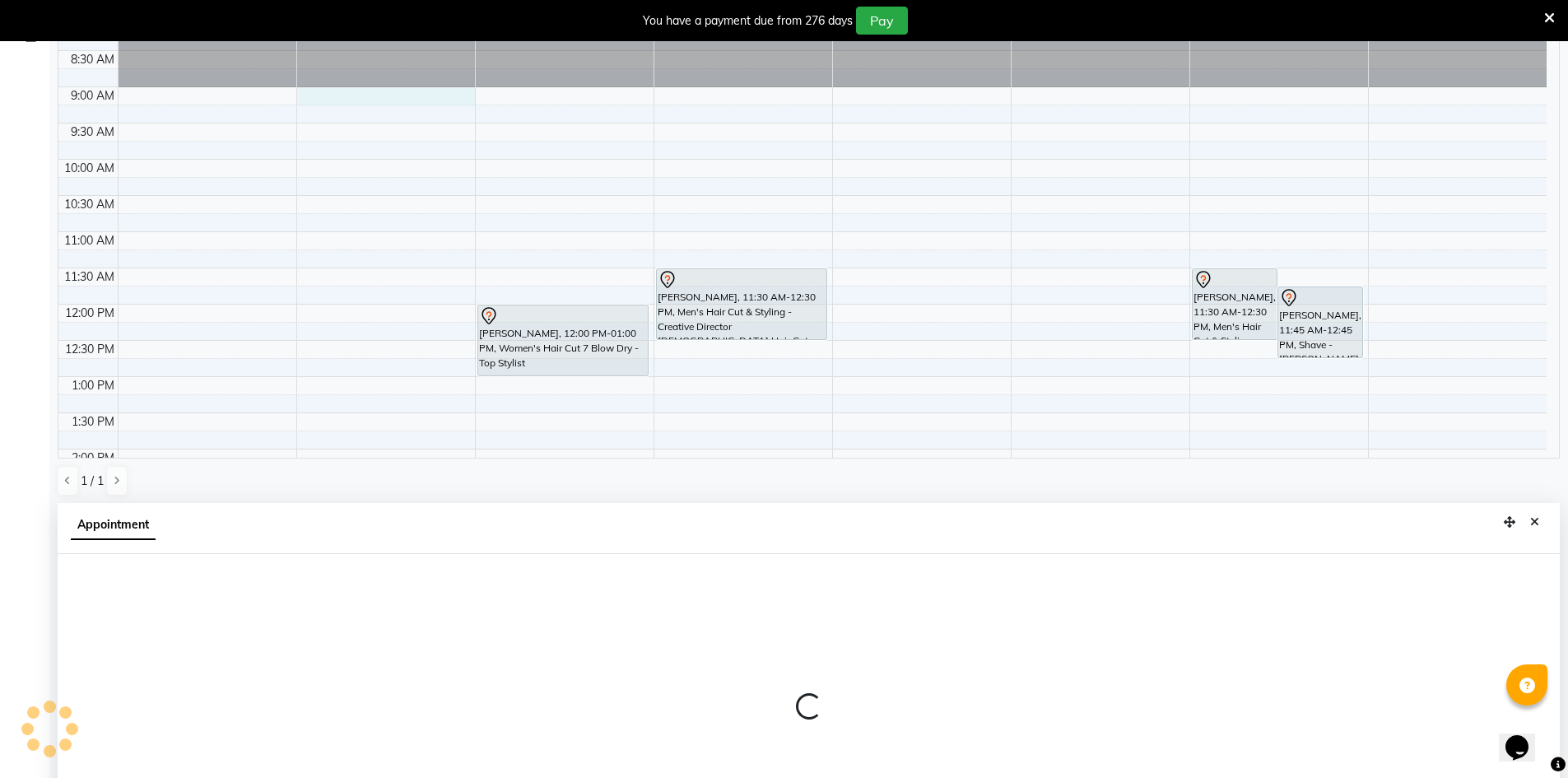
scroll to position [365, 0]
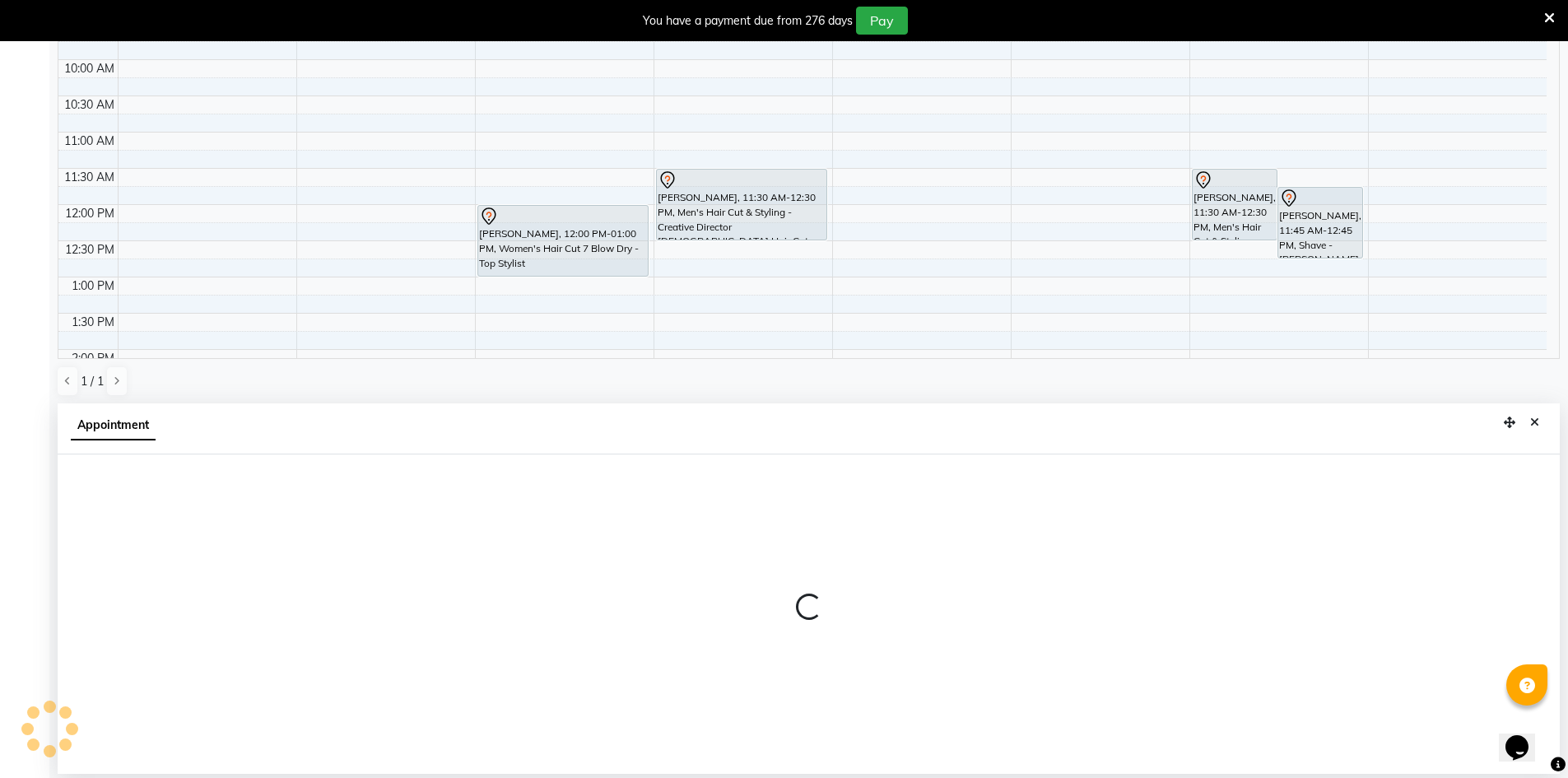
select select "65078"
select select "540"
select select "tentative"
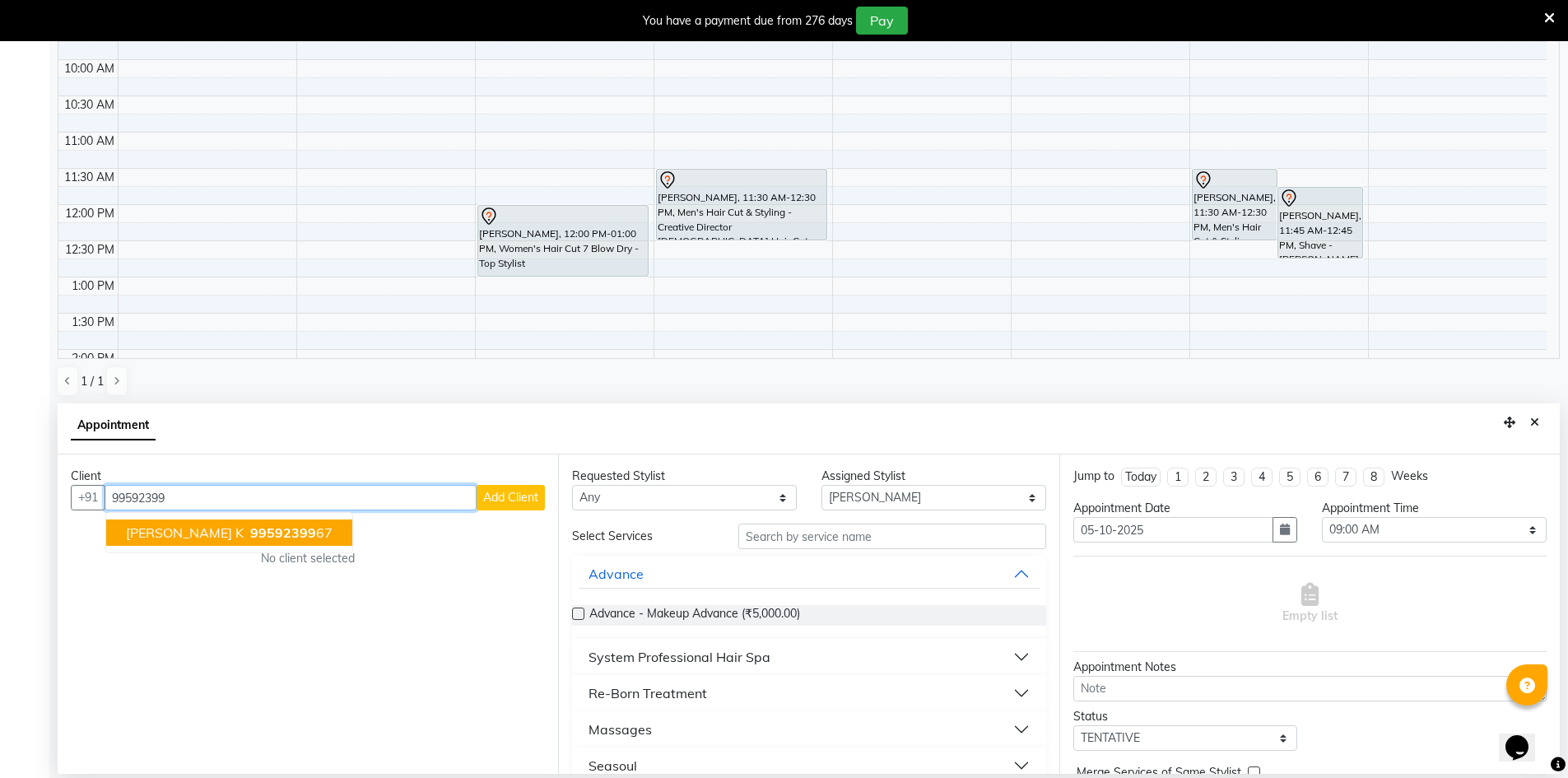
click at [251, 529] on span "99592399" at bounding box center [283, 533] width 66 height 17
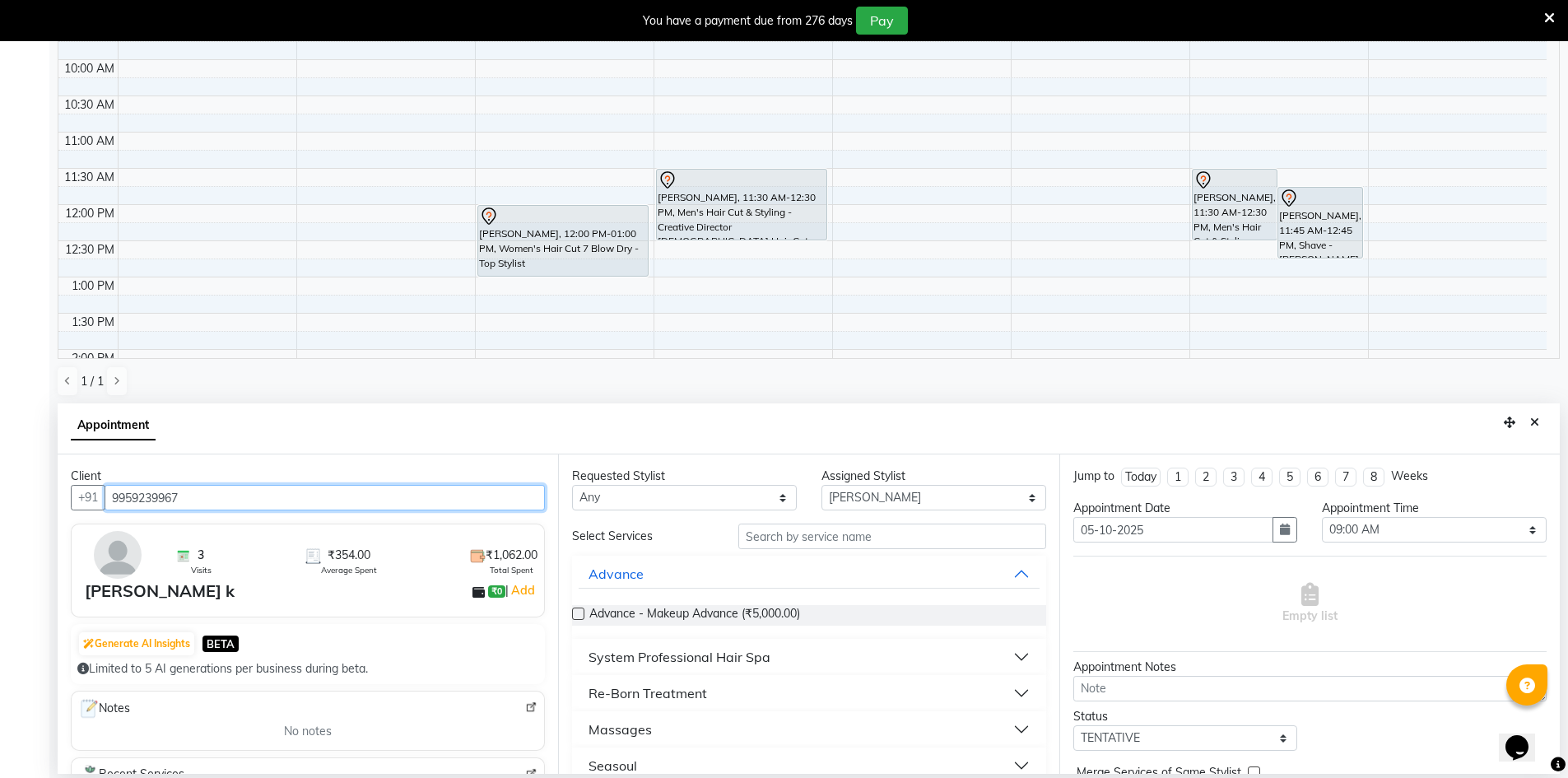
type input "9959239967"
click at [617, 500] on select "Any [PERSON_NAME] [PERSON_NAME] [PERSON_NAME] A [PERSON_NAME]" at bounding box center [684, 498] width 224 height 25
select select "65078"
click at [572, 485] on select "Any [PERSON_NAME] [PERSON_NAME] [PERSON_NAME] A [PERSON_NAME]" at bounding box center [684, 498] width 224 height 25
click at [790, 540] on input "text" at bounding box center [892, 537] width 308 height 25
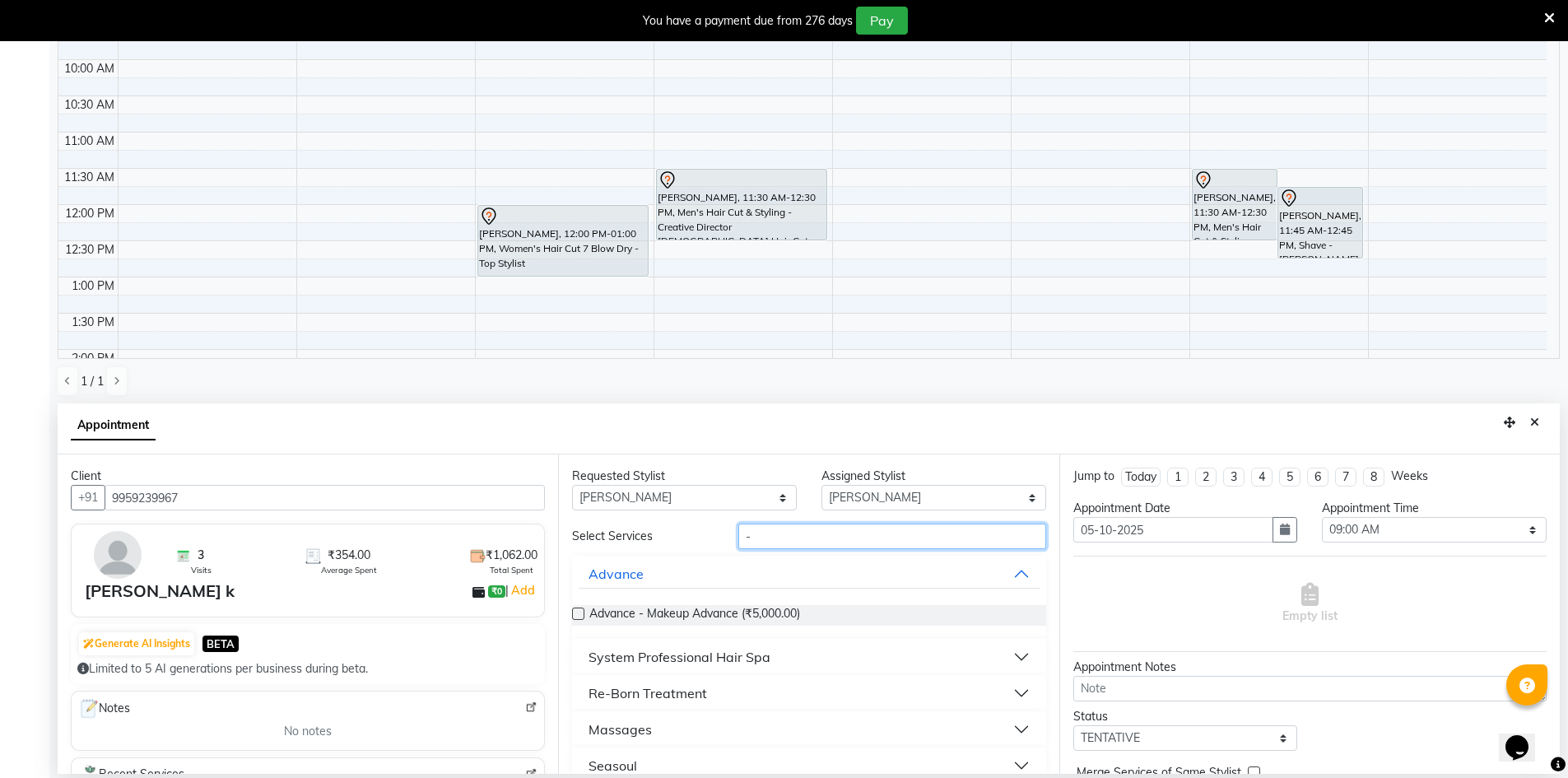
scroll to position [0, 0]
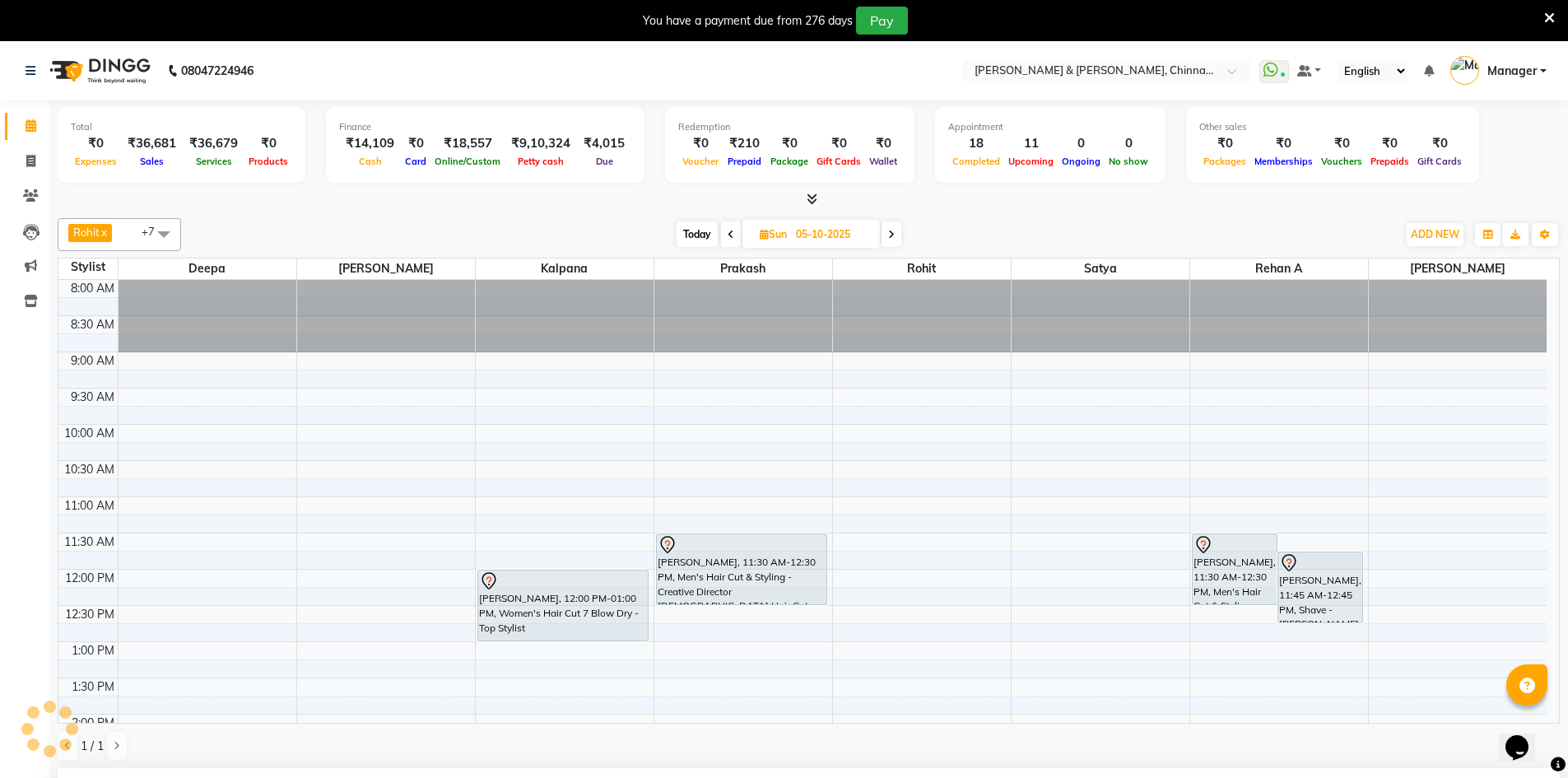
type input "-"
click at [725, 229] on span at bounding box center [730, 235] width 19 height 25
type input "04-10-2025"
select select "540"
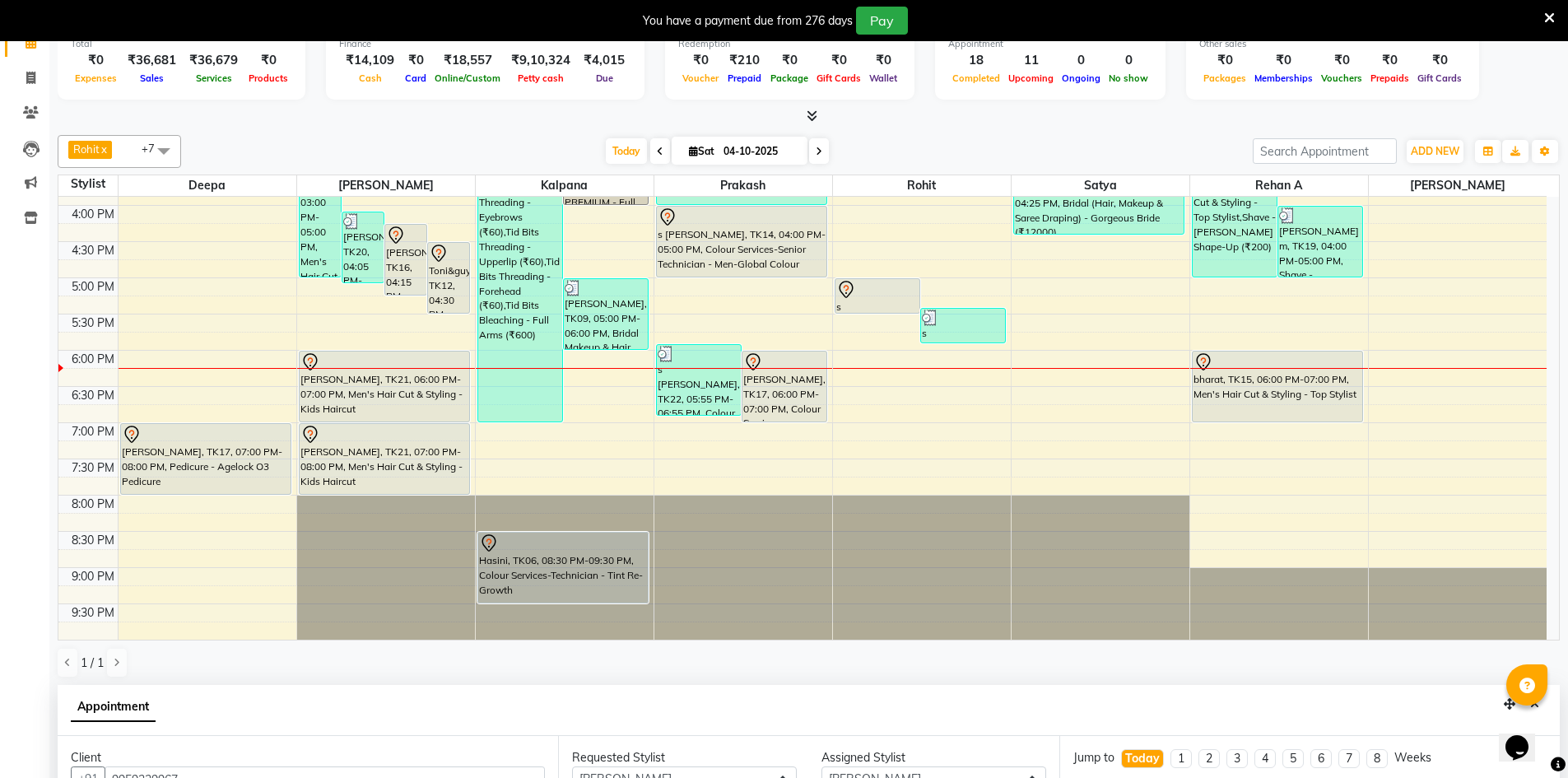
scroll to position [138, 0]
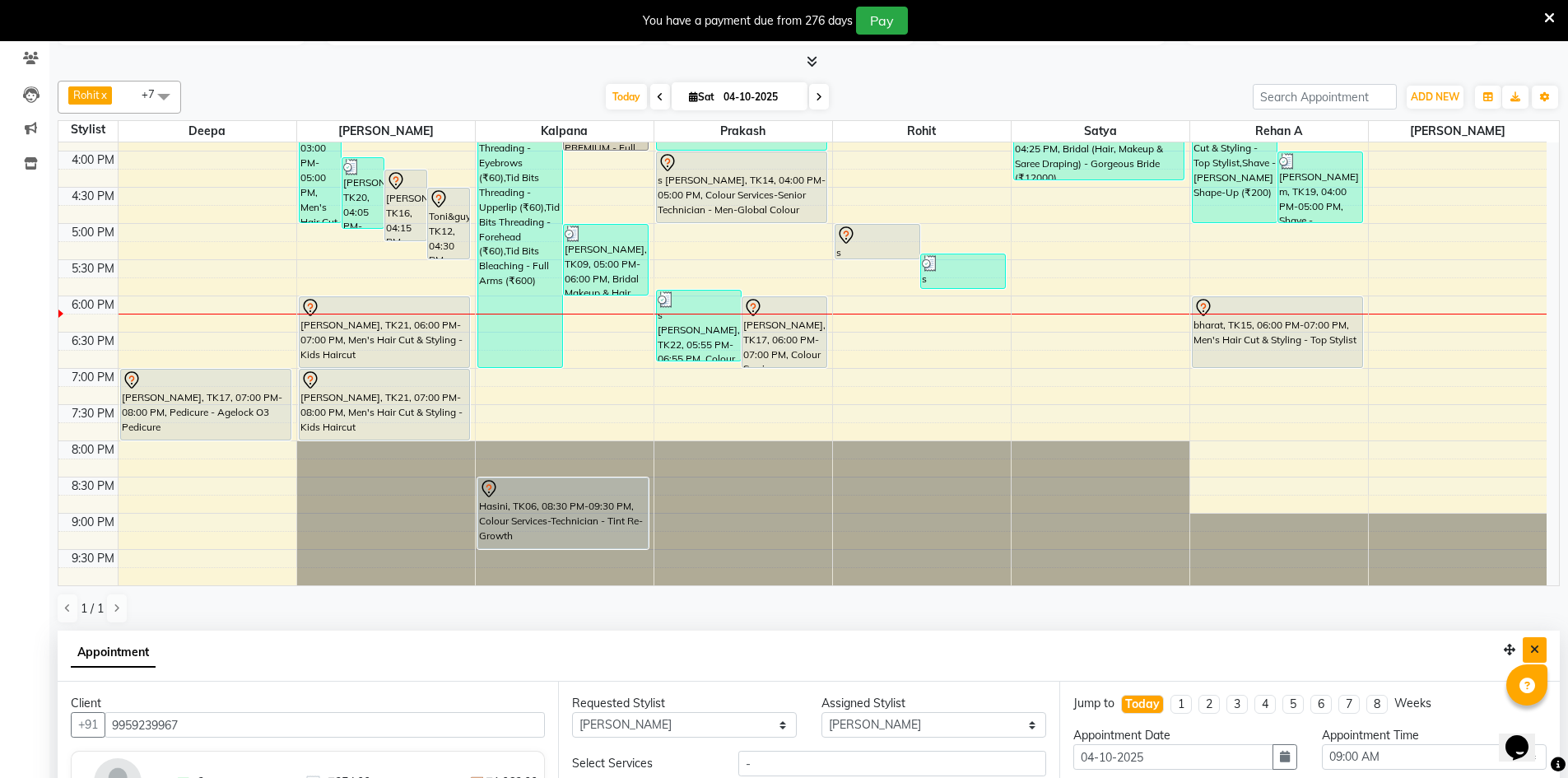
click at [1539, 642] on button "Close" at bounding box center [1535, 650] width 24 height 25
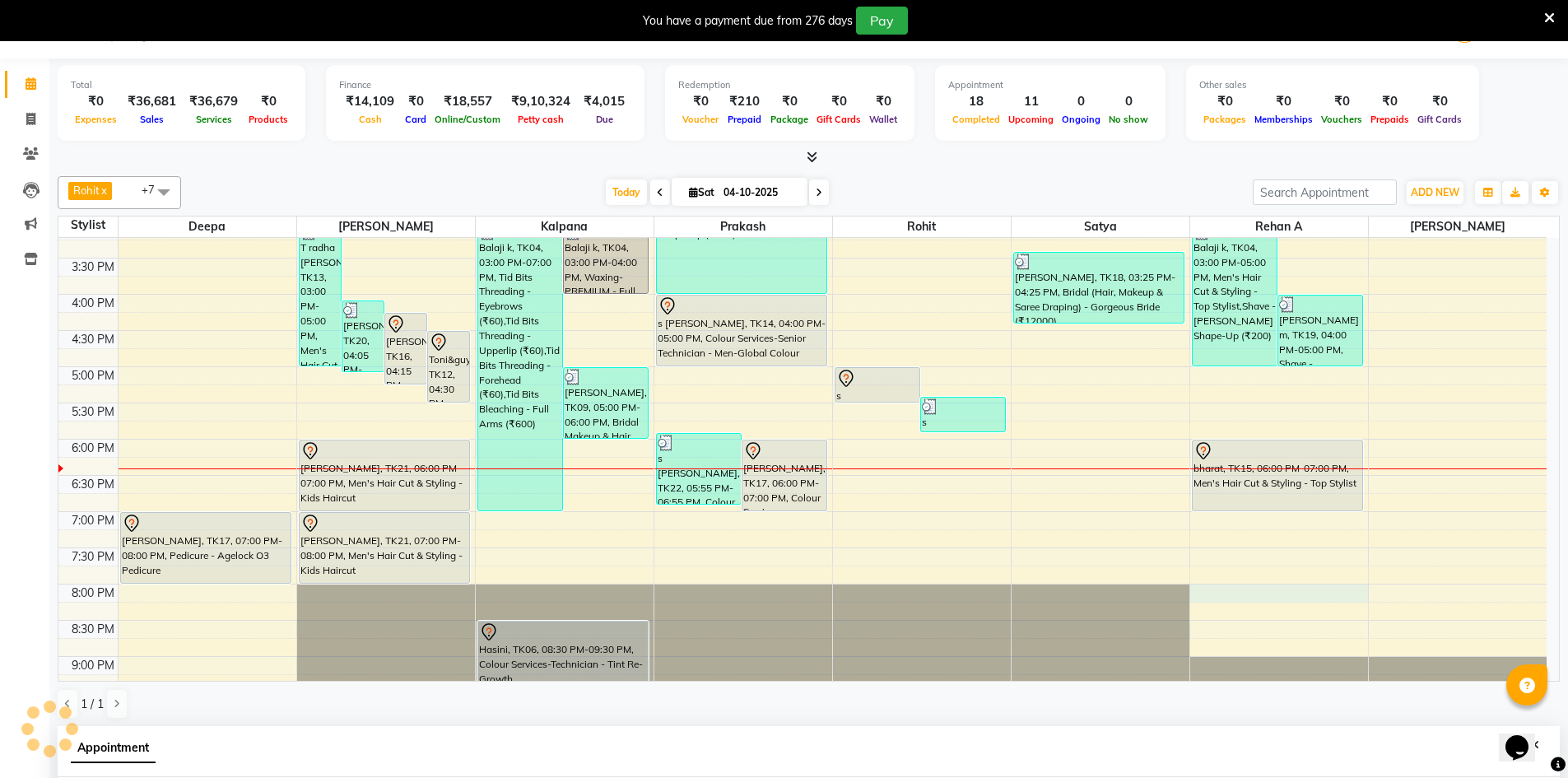
scroll to position [365, 0]
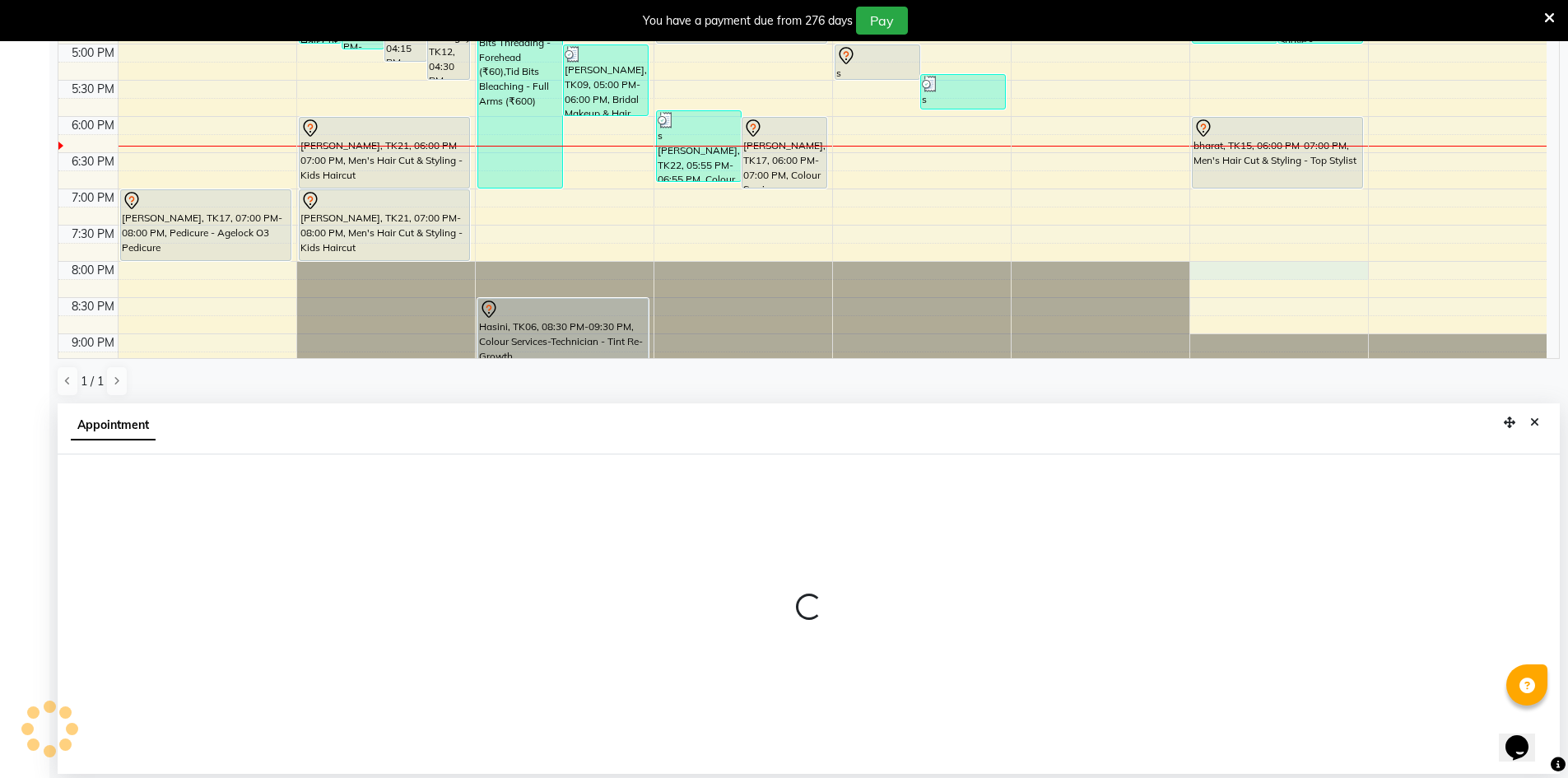
select select "86530"
select select "tentative"
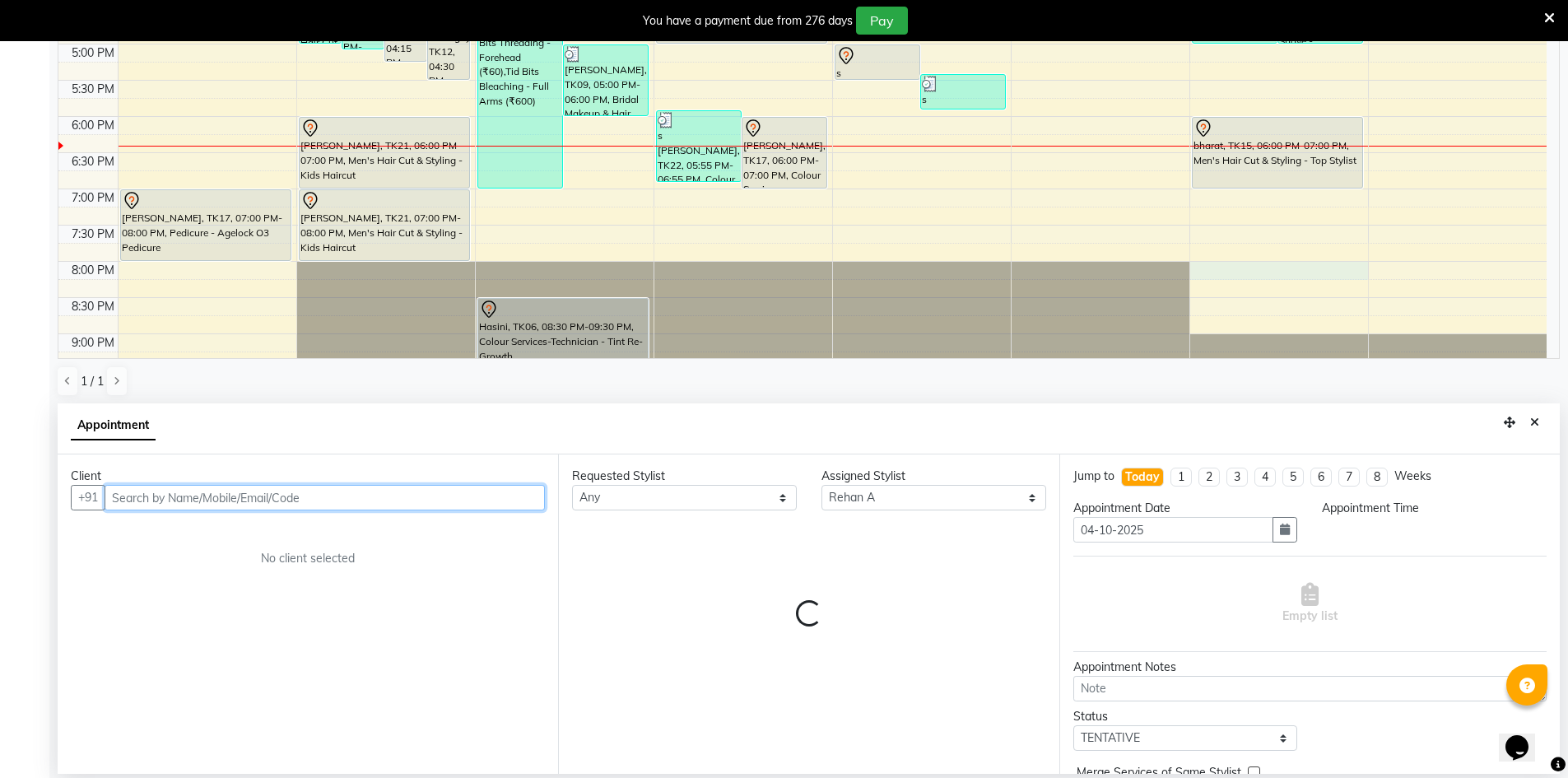
select select "1200"
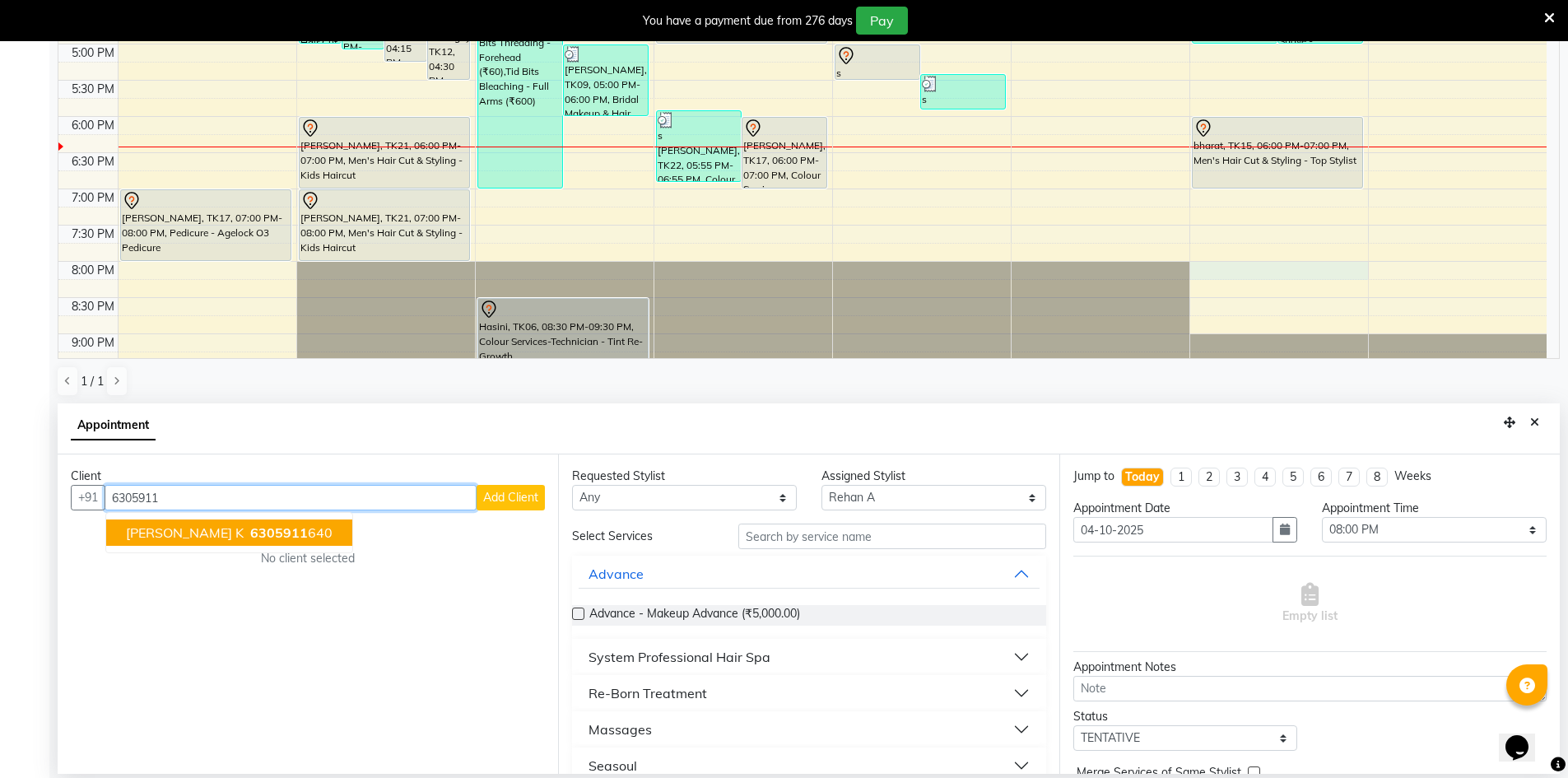
click at [251, 538] on span "6305911" at bounding box center [279, 533] width 57 height 17
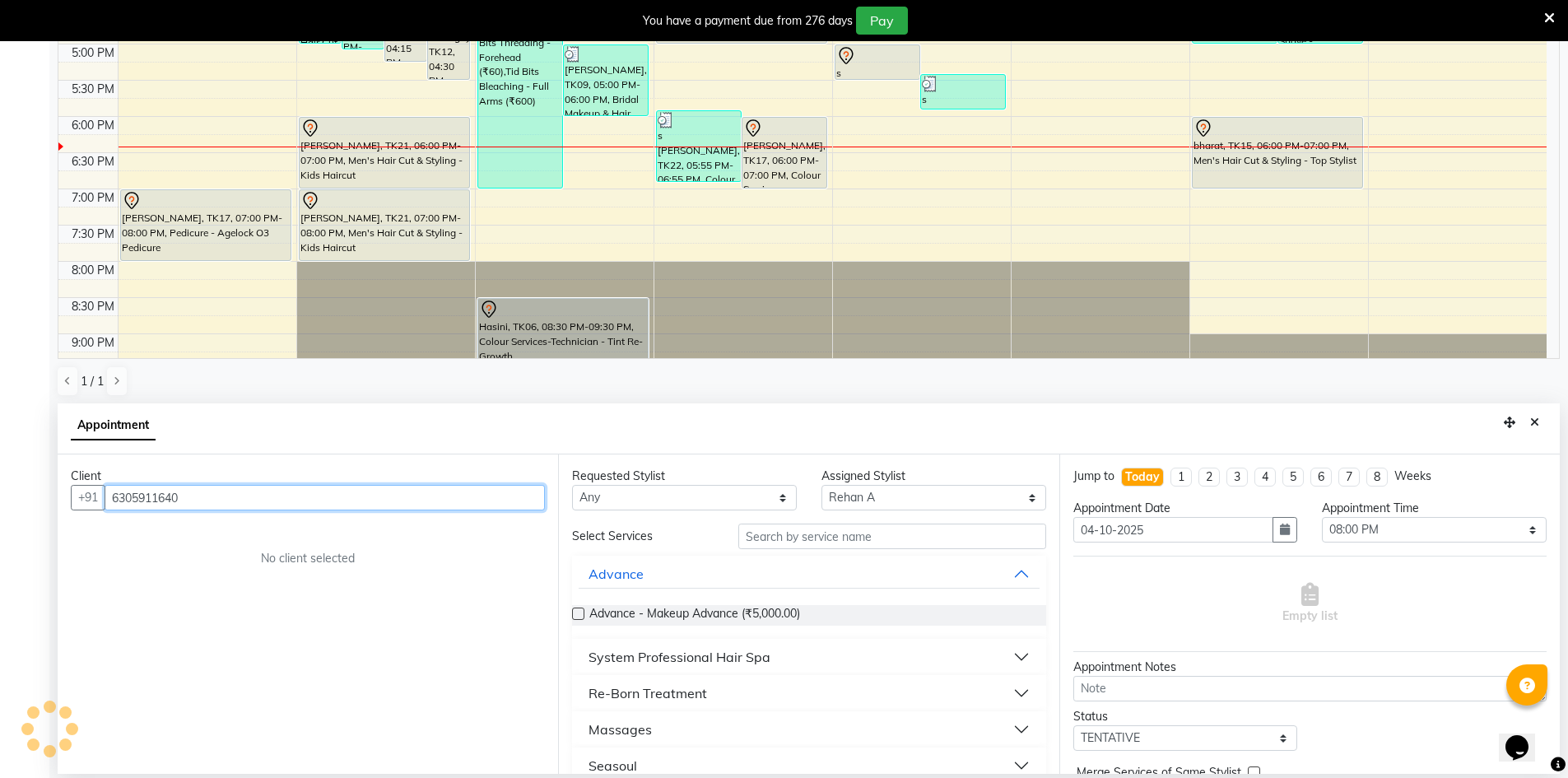
type input "6305911640"
click at [714, 499] on select "Any [PERSON_NAME] [PERSON_NAME] [PERSON_NAME] A [PERSON_NAME]" at bounding box center [684, 498] width 224 height 25
click at [678, 498] on select "Any [PERSON_NAME] [PERSON_NAME] [PERSON_NAME] A [PERSON_NAME]" at bounding box center [684, 498] width 224 height 25
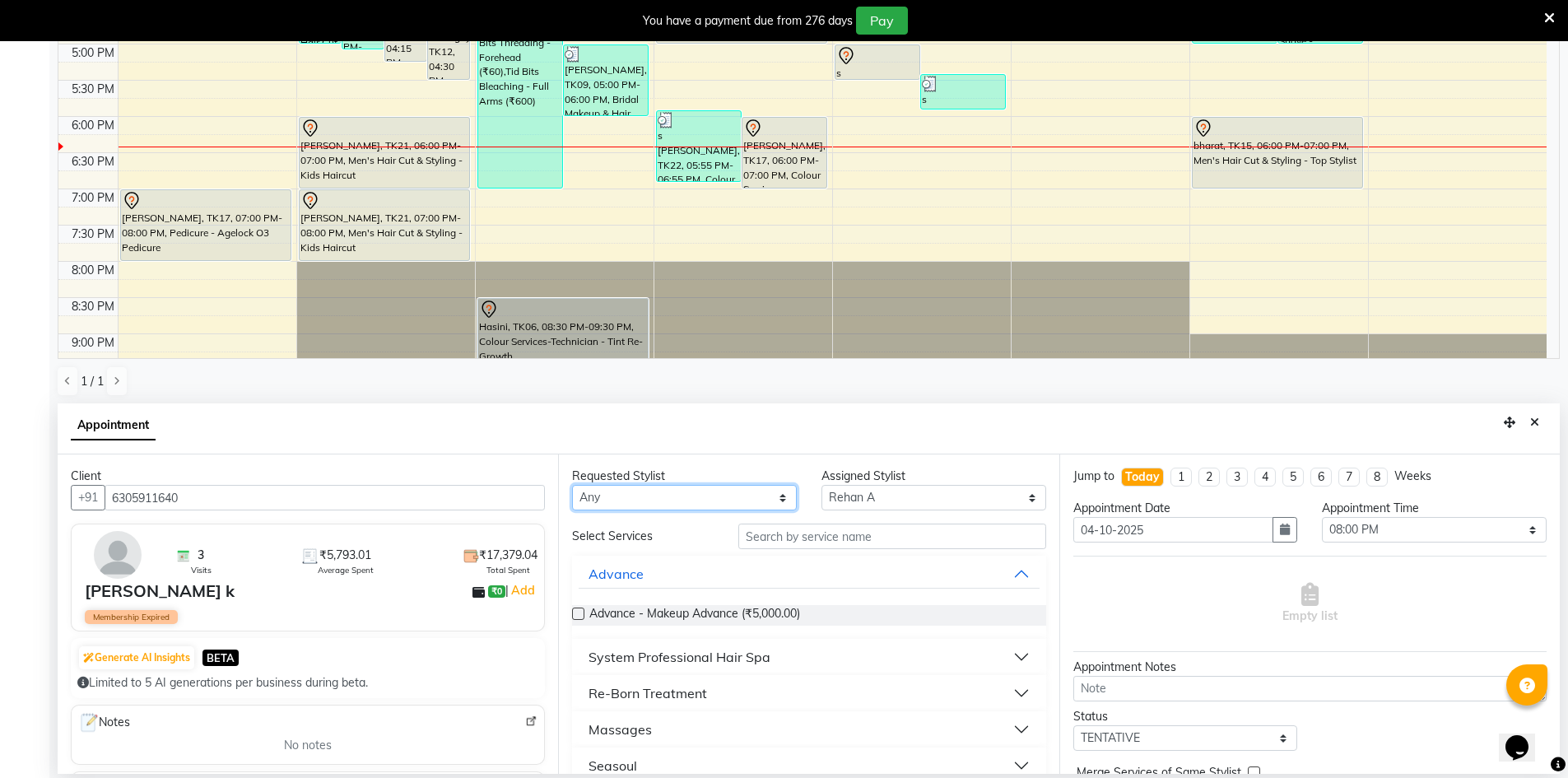
click at [678, 504] on select "Any [PERSON_NAME] [PERSON_NAME] [PERSON_NAME] A [PERSON_NAME]" at bounding box center [684, 498] width 224 height 25
select select "86530"
click at [572, 485] on select "Any [PERSON_NAME] [PERSON_NAME] [PERSON_NAME] A [PERSON_NAME]" at bounding box center [684, 498] width 224 height 25
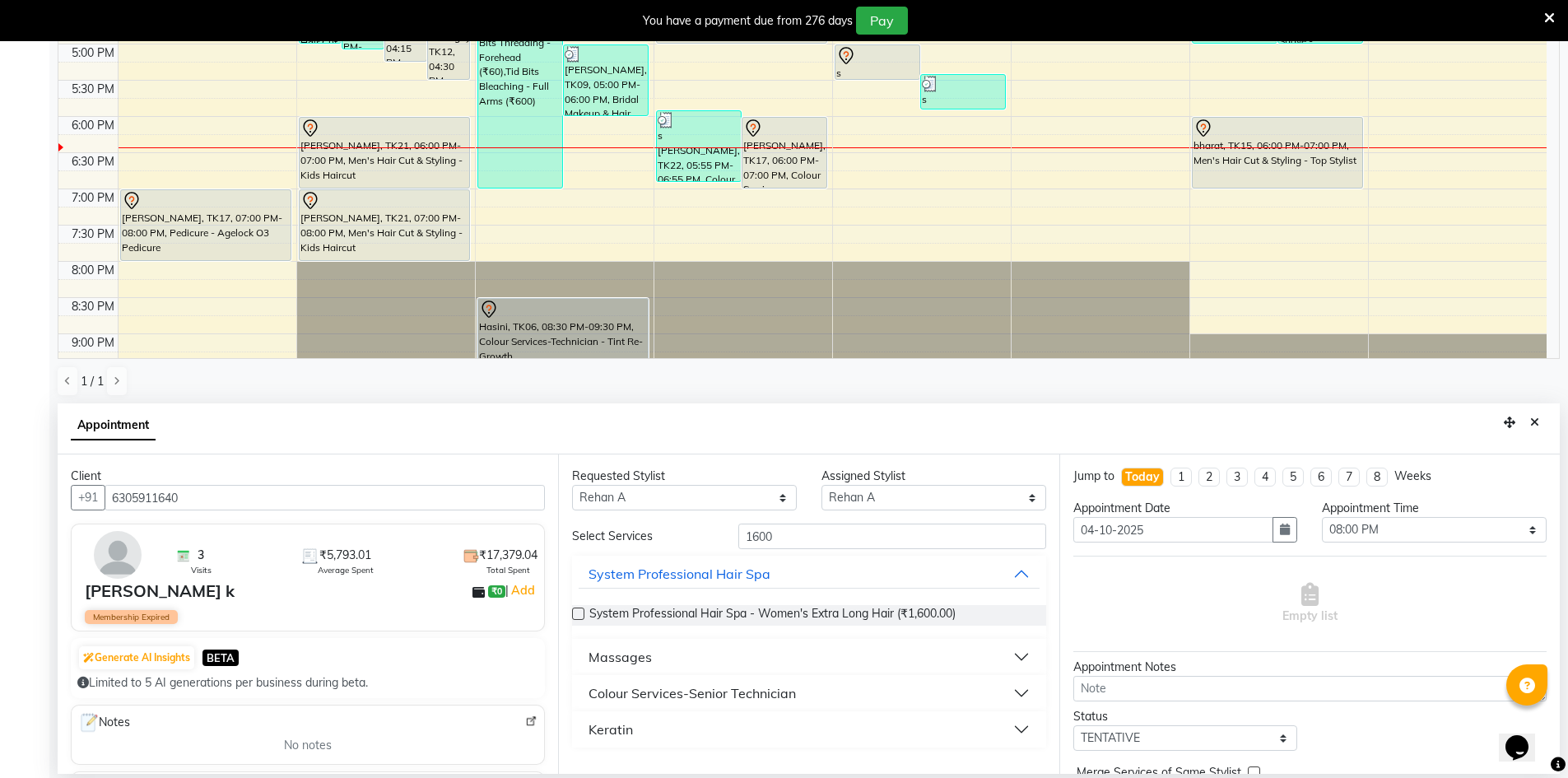
type input "1600"
click at [745, 695] on div "Colour Services-Senior Technician" at bounding box center [692, 693] width 207 height 19
click at [806, 732] on span "Colour Services-Senior Technician - Men-Global Colour (₹1,600.00)" at bounding box center [765, 735] width 352 height 20
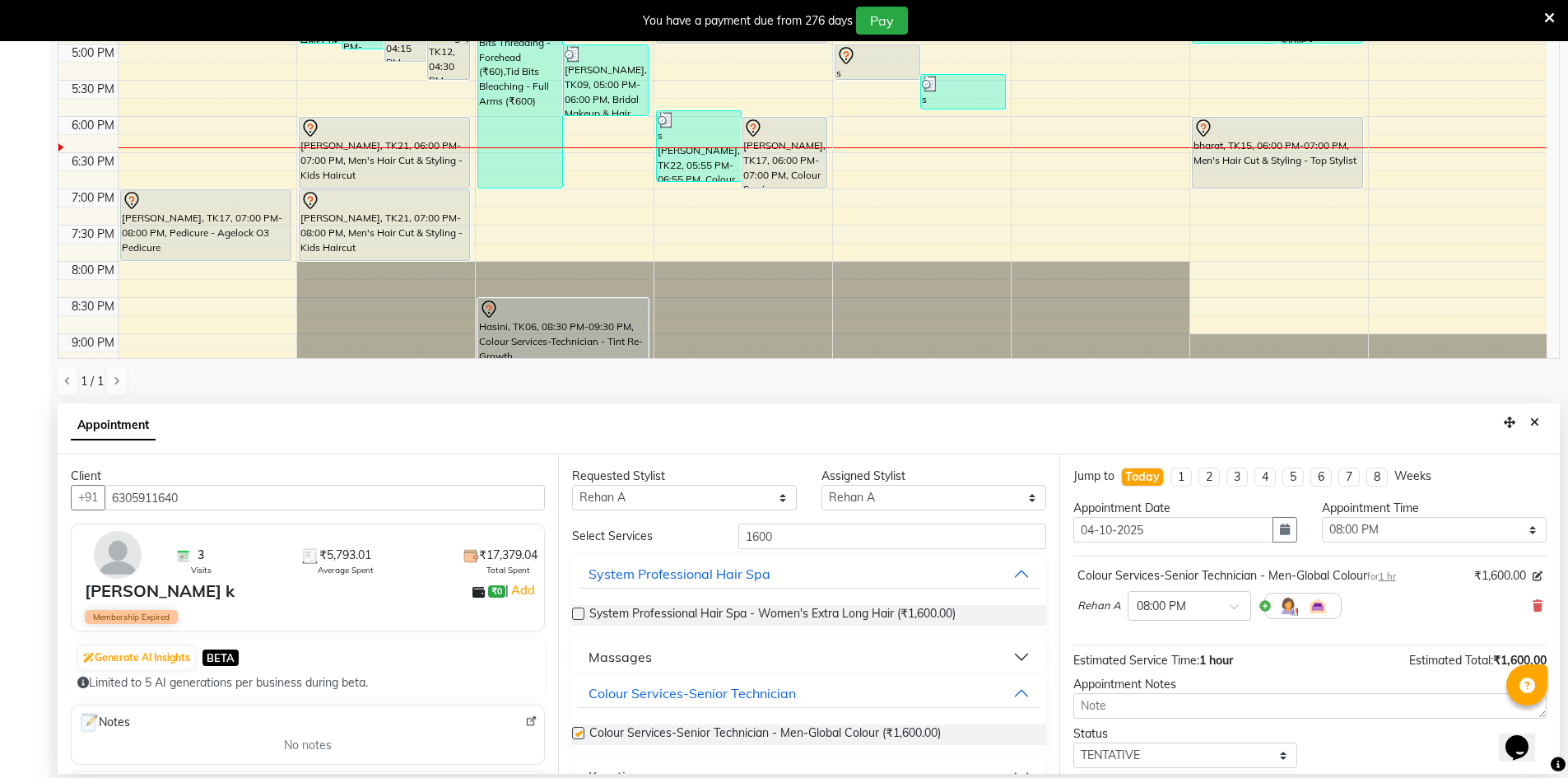
checkbox input "false"
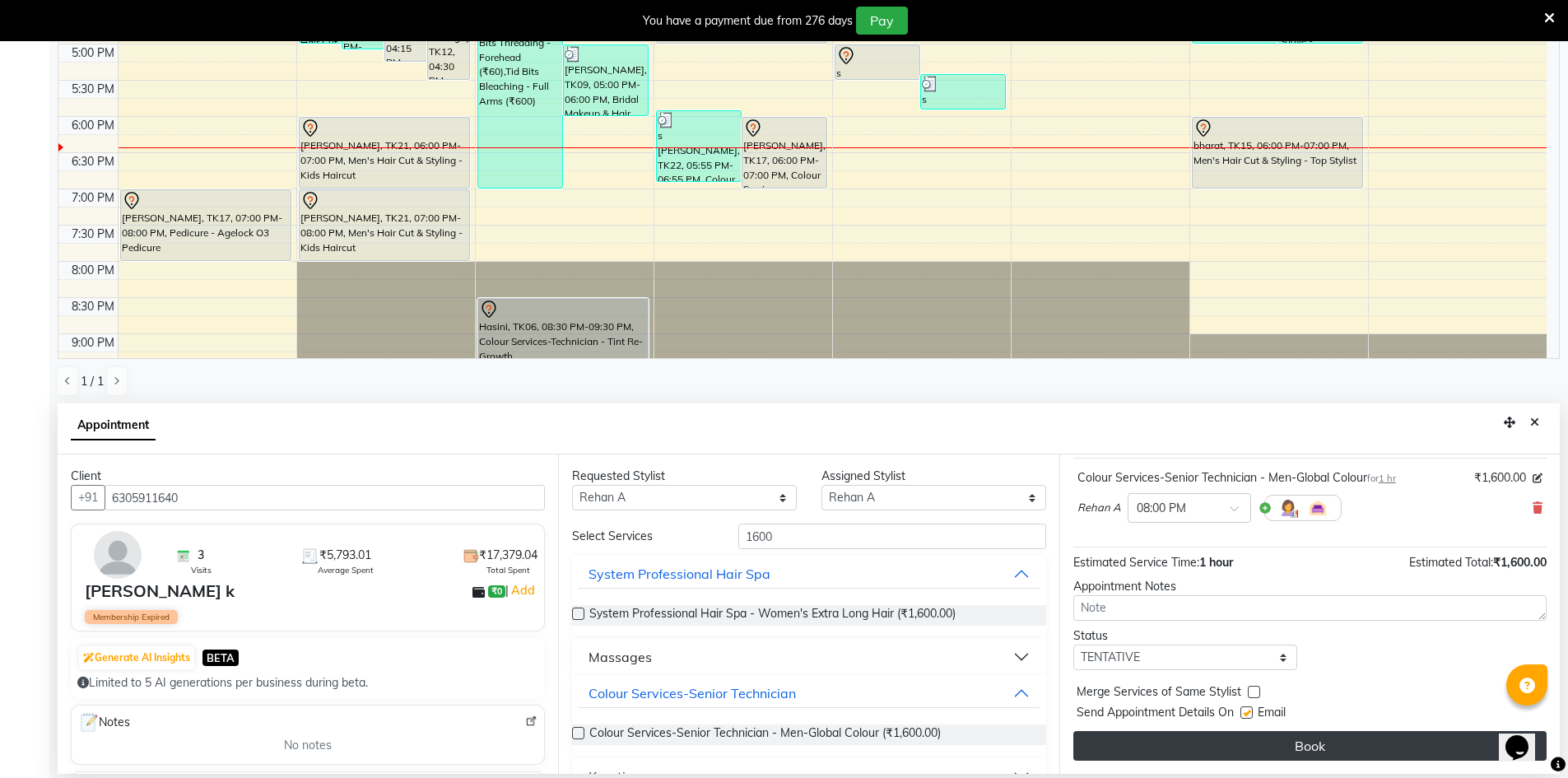
click at [1321, 740] on button "Book" at bounding box center [1310, 746] width 473 height 30
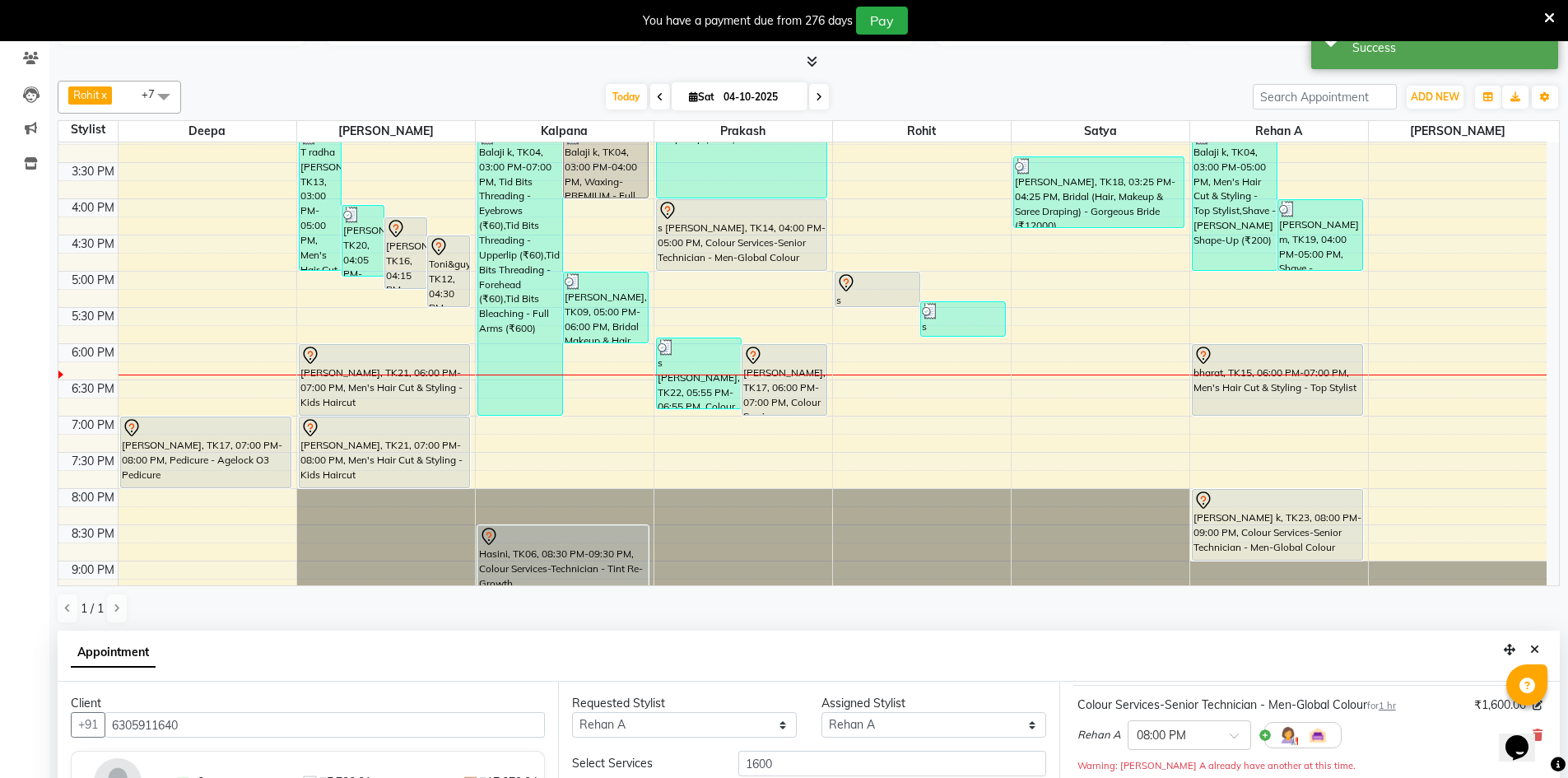
scroll to position [274, 0]
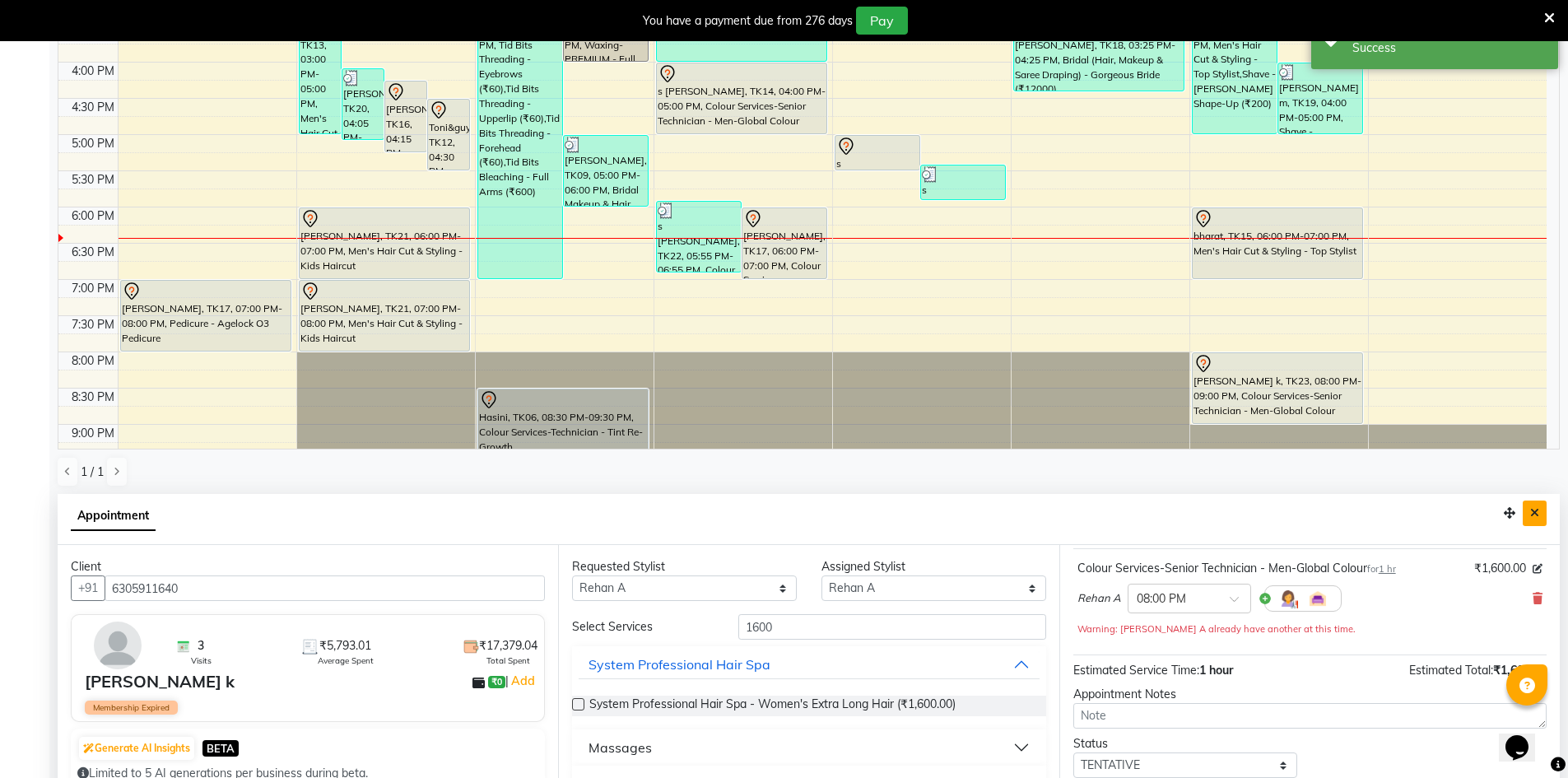
click at [1544, 516] on button "Close" at bounding box center [1535, 513] width 24 height 25
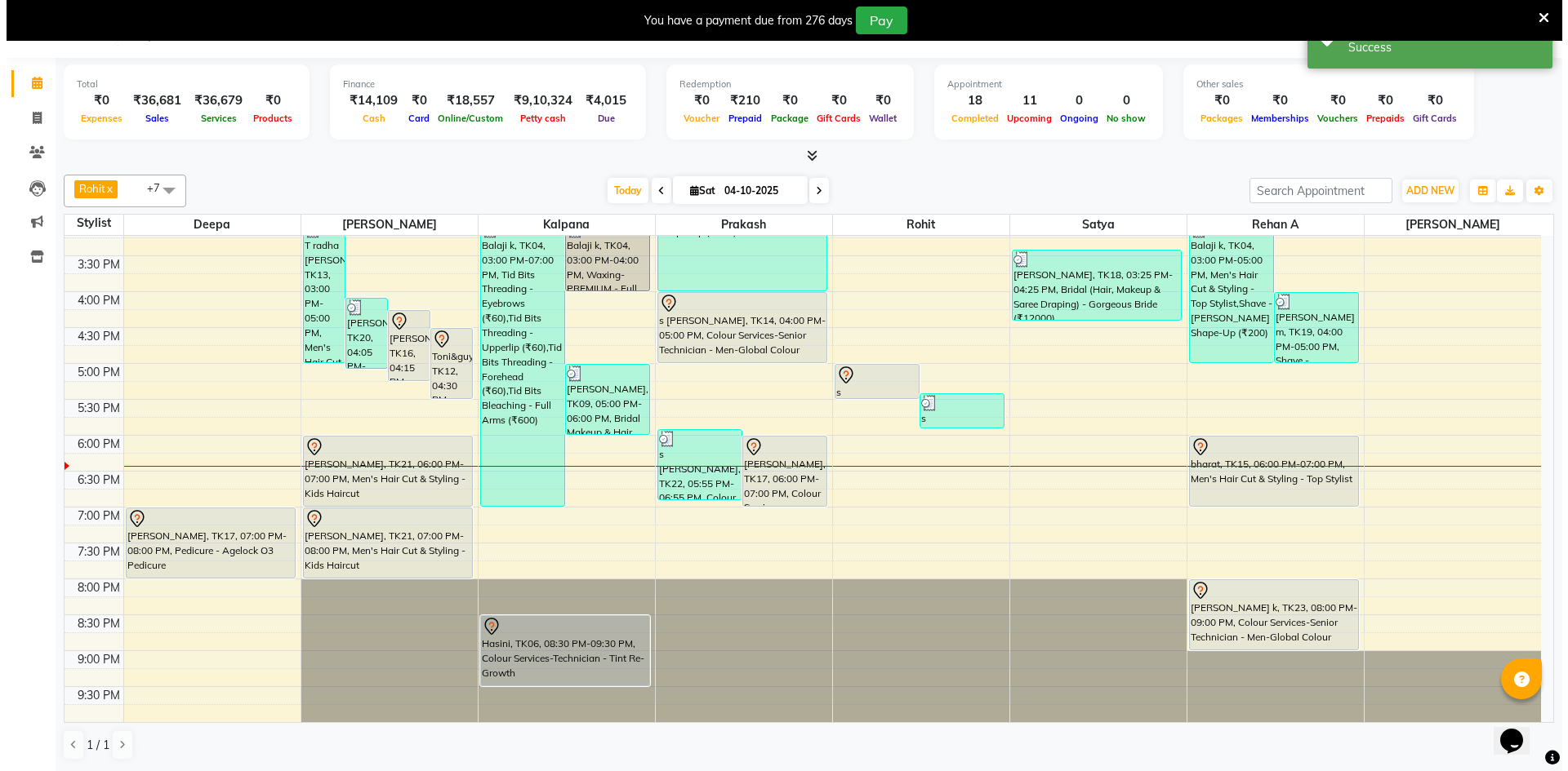
scroll to position [42, 0]
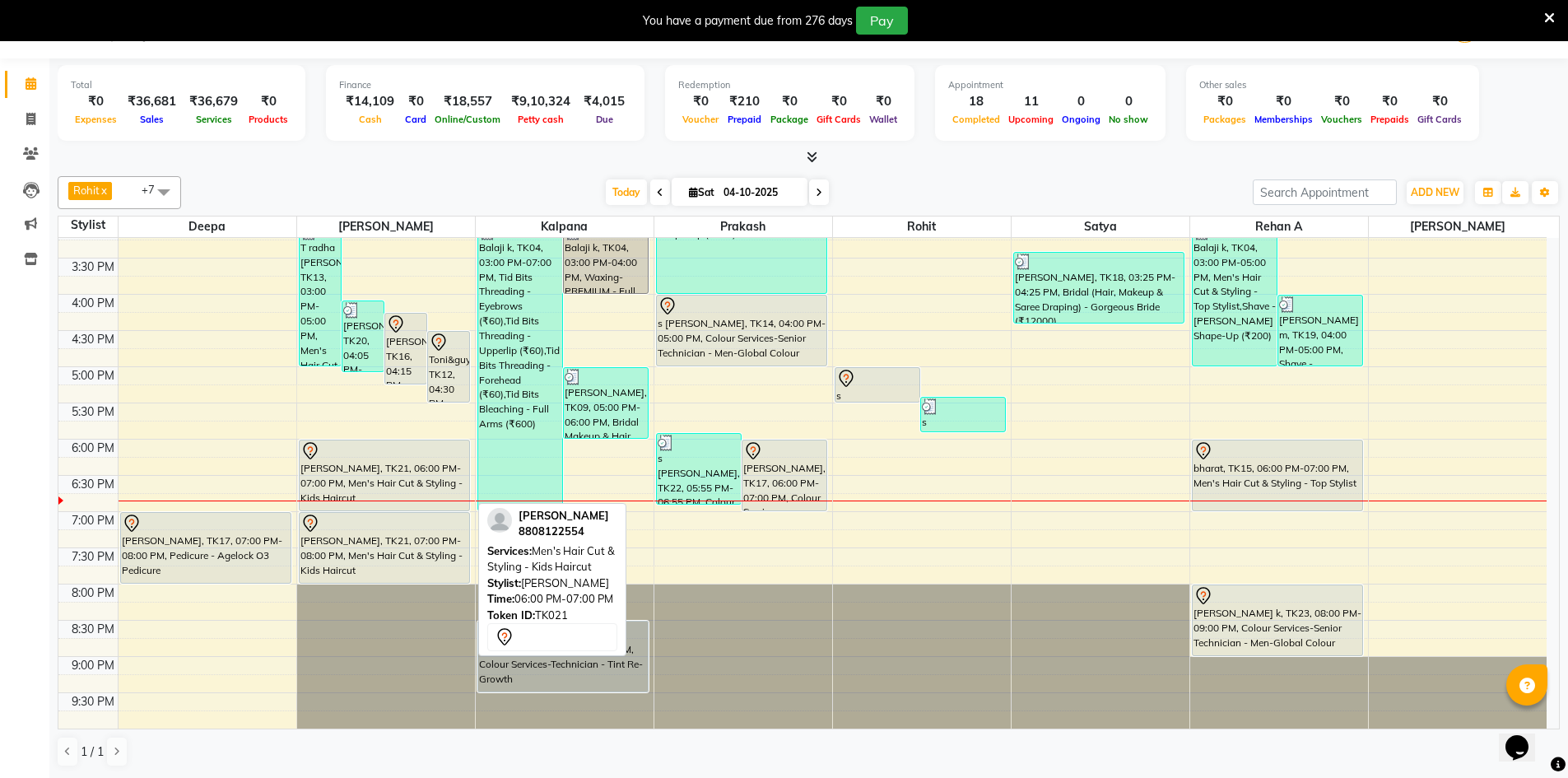
click at [389, 483] on div "[PERSON_NAME], TK21, 06:00 PM-07:00 PM, Men's Hair Cut & Styling - Kids Haircut" at bounding box center [385, 475] width 170 height 70
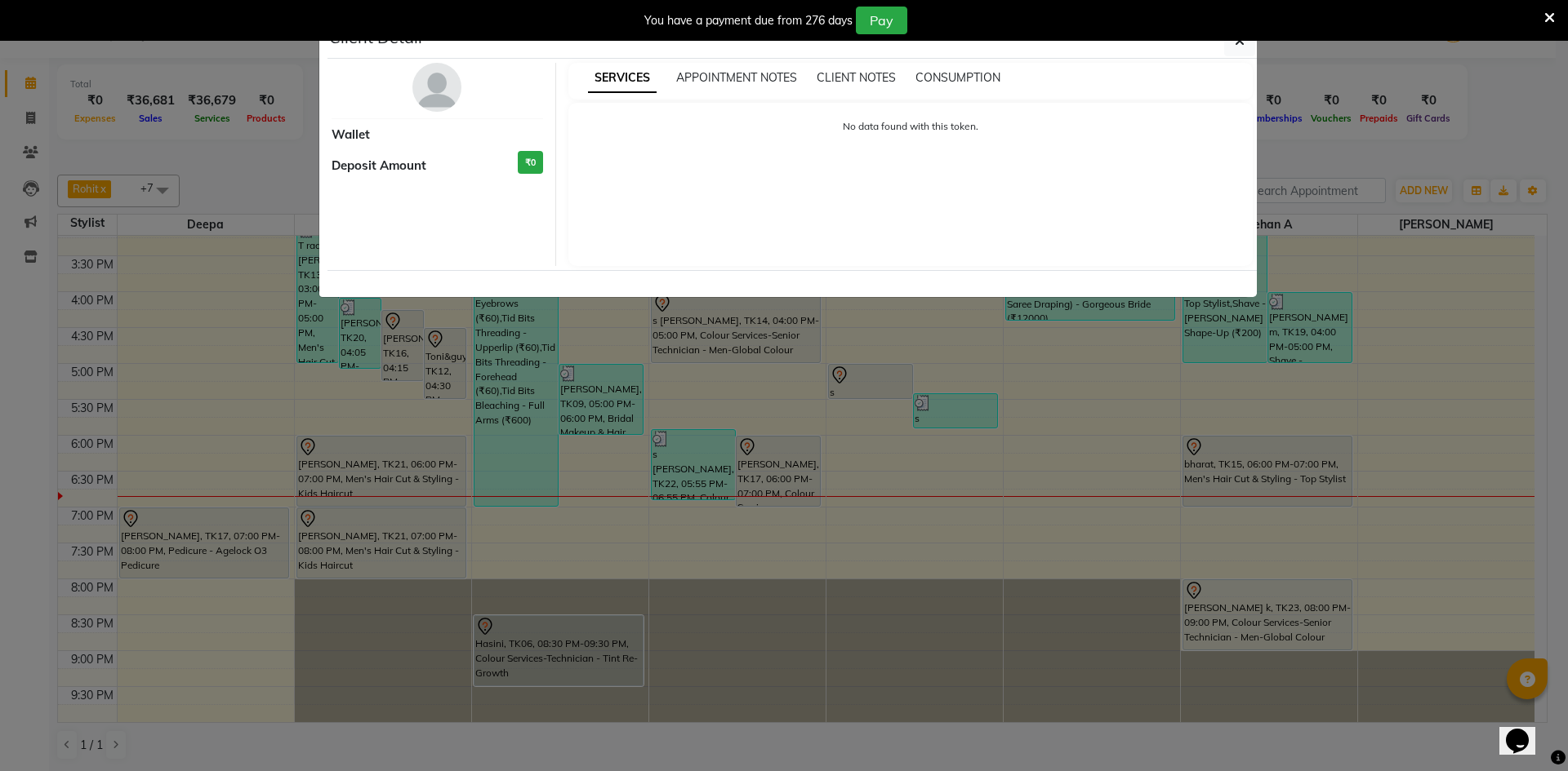
select select "7"
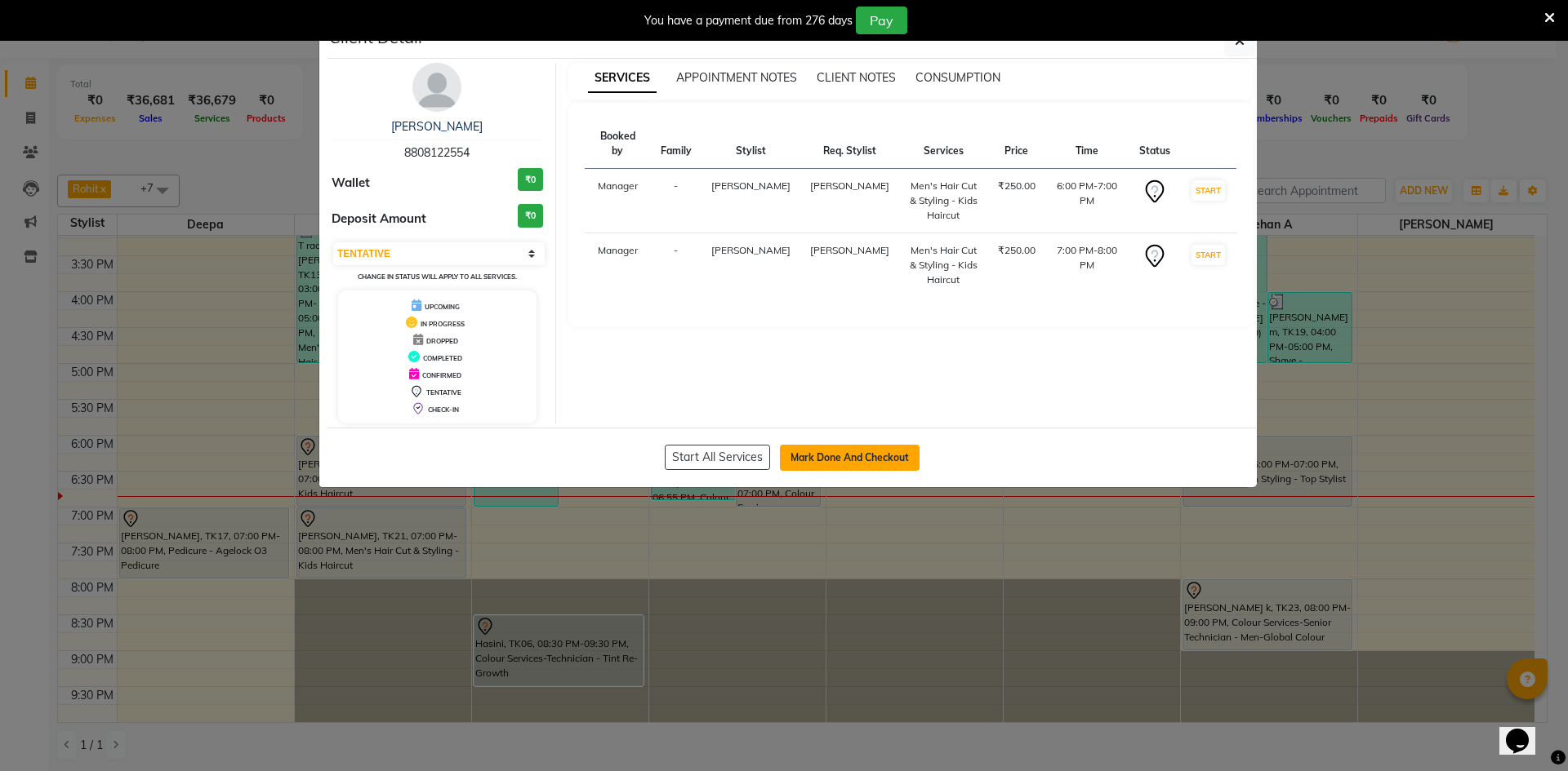
click at [856, 462] on button "Mark Done And Checkout" at bounding box center [849, 457] width 140 height 26
select select "service"
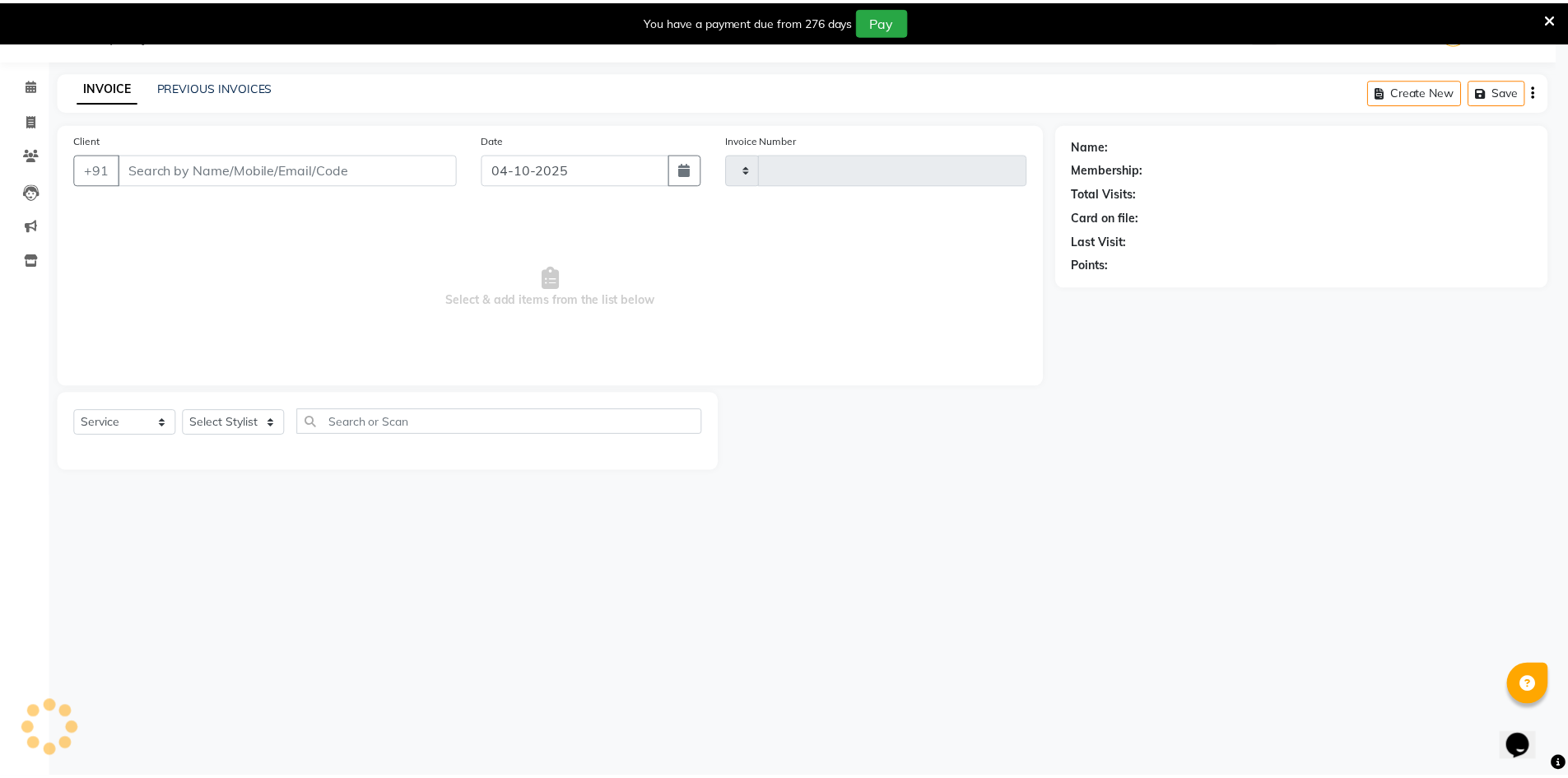
scroll to position [41, 0]
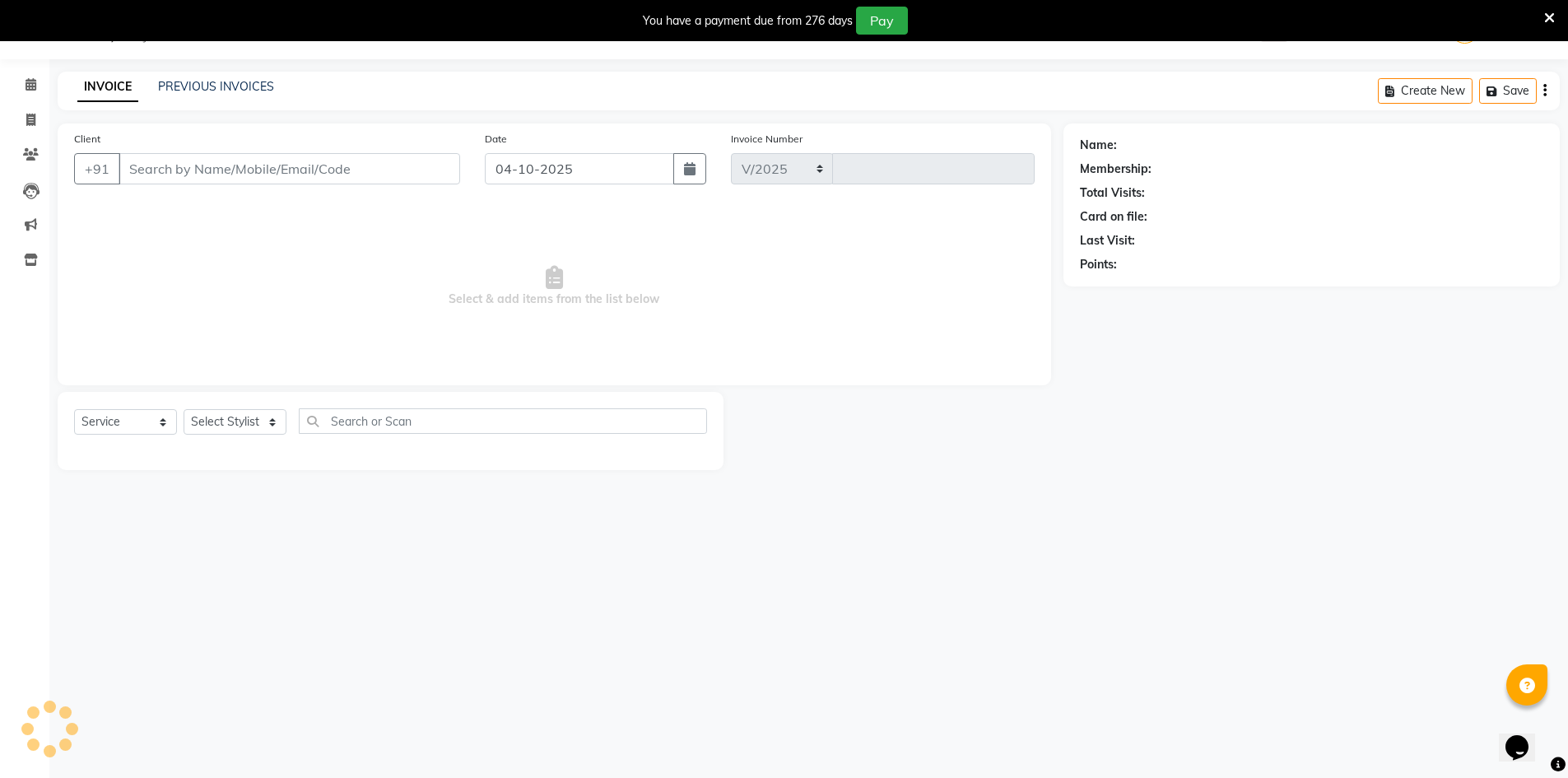
select select "7388"
type input "3475"
type input "8808122554"
select select "65078"
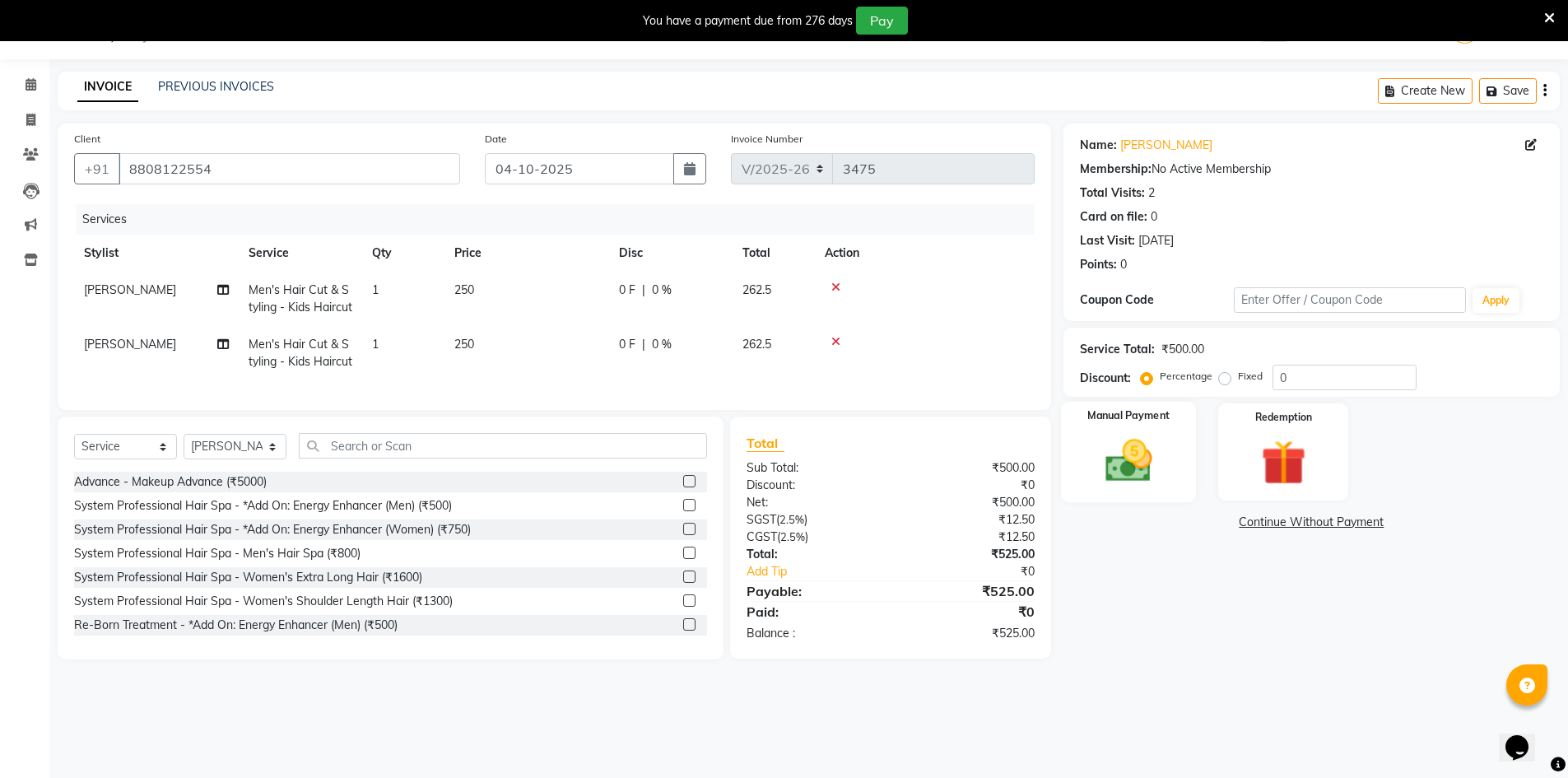
click at [1173, 499] on div "Manual Payment" at bounding box center [1128, 452] width 136 height 101
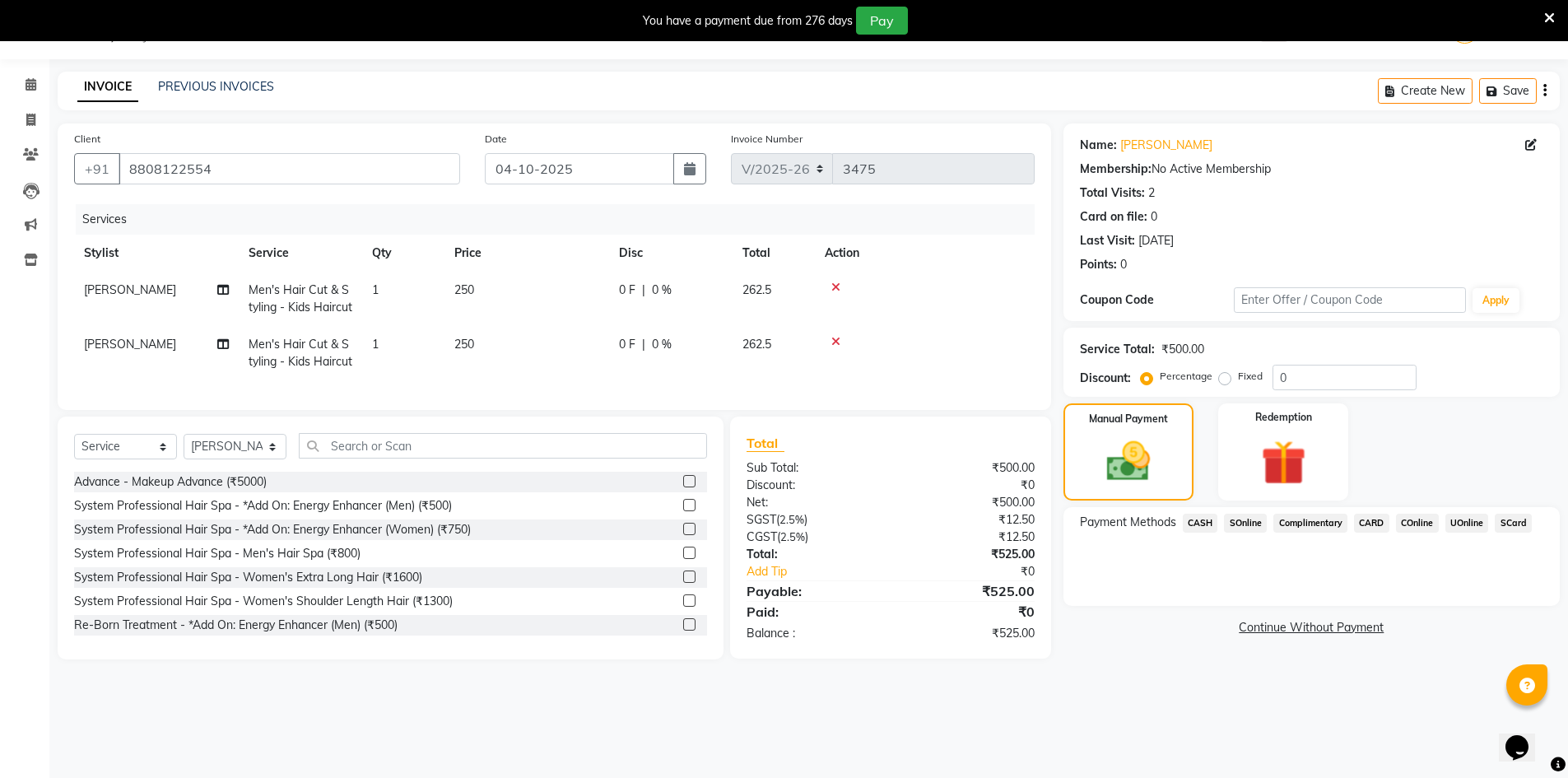
click at [1462, 528] on span "UOnline" at bounding box center [1468, 523] width 44 height 19
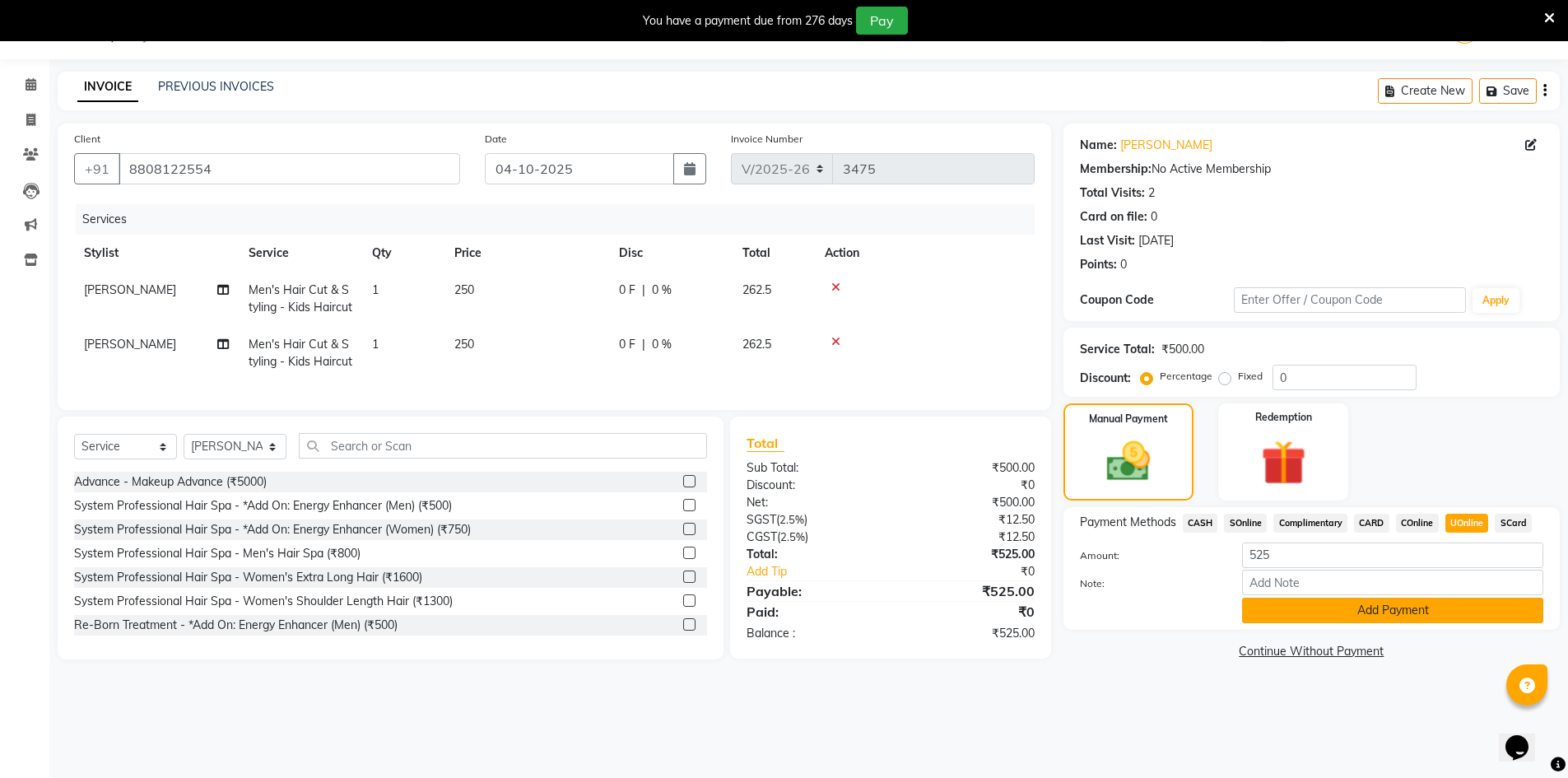
click at [1440, 617] on button "Add Payment" at bounding box center [1393, 611] width 301 height 25
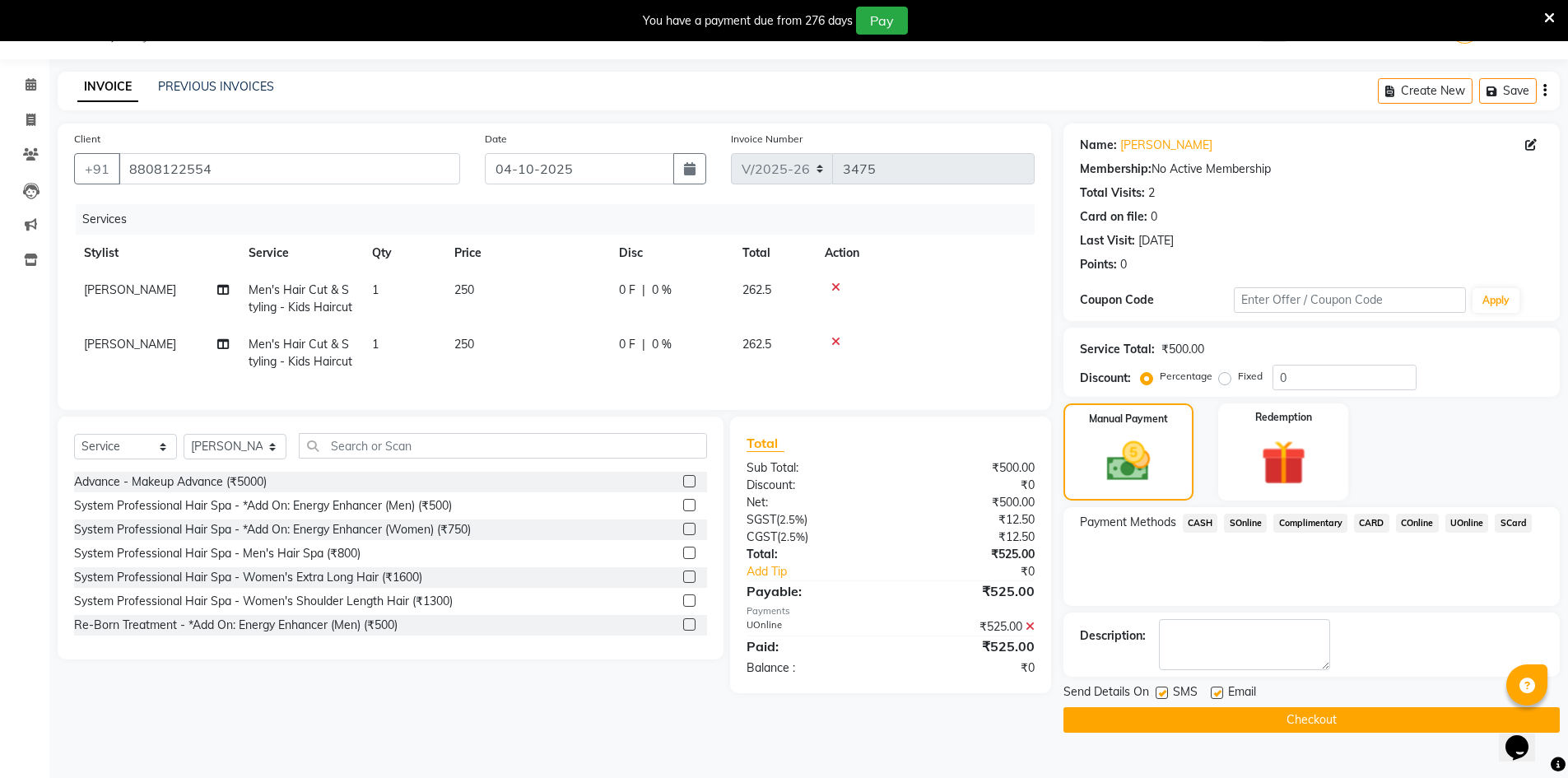
click at [1342, 710] on button "Checkout" at bounding box center [1312, 720] width 497 height 25
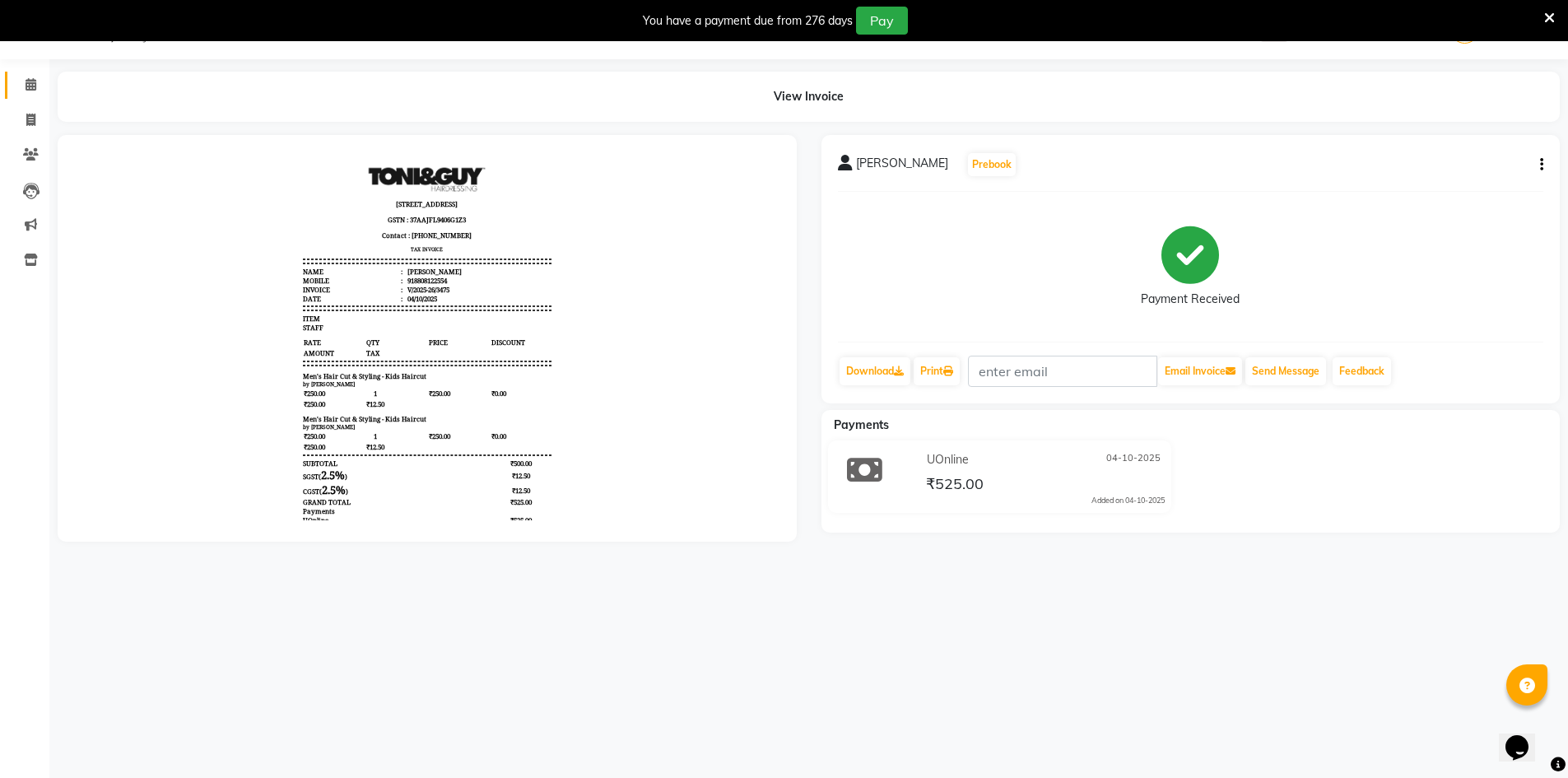
click at [23, 73] on link "Calendar" at bounding box center [24, 85] width 40 height 27
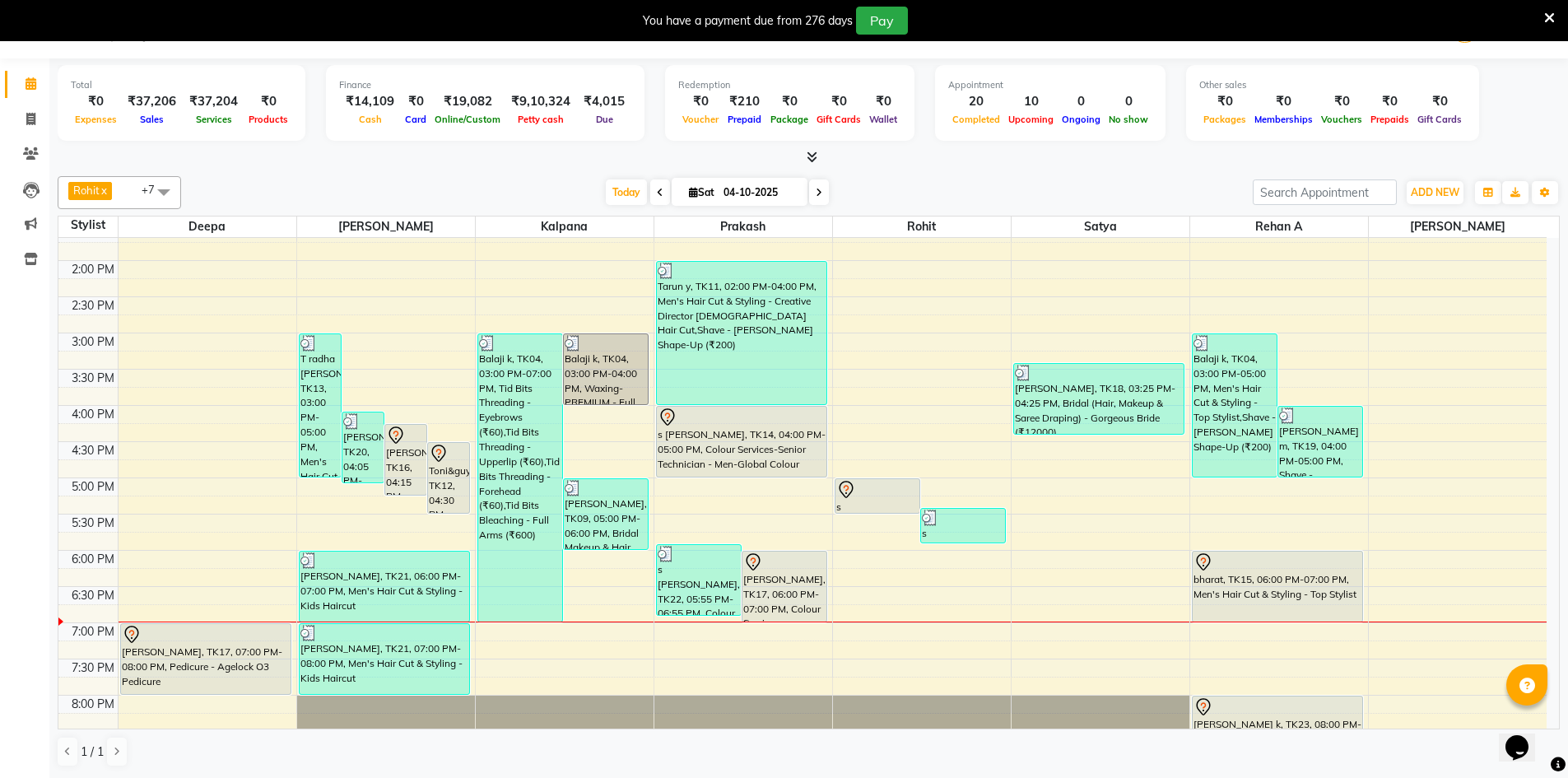
scroll to position [523, 0]
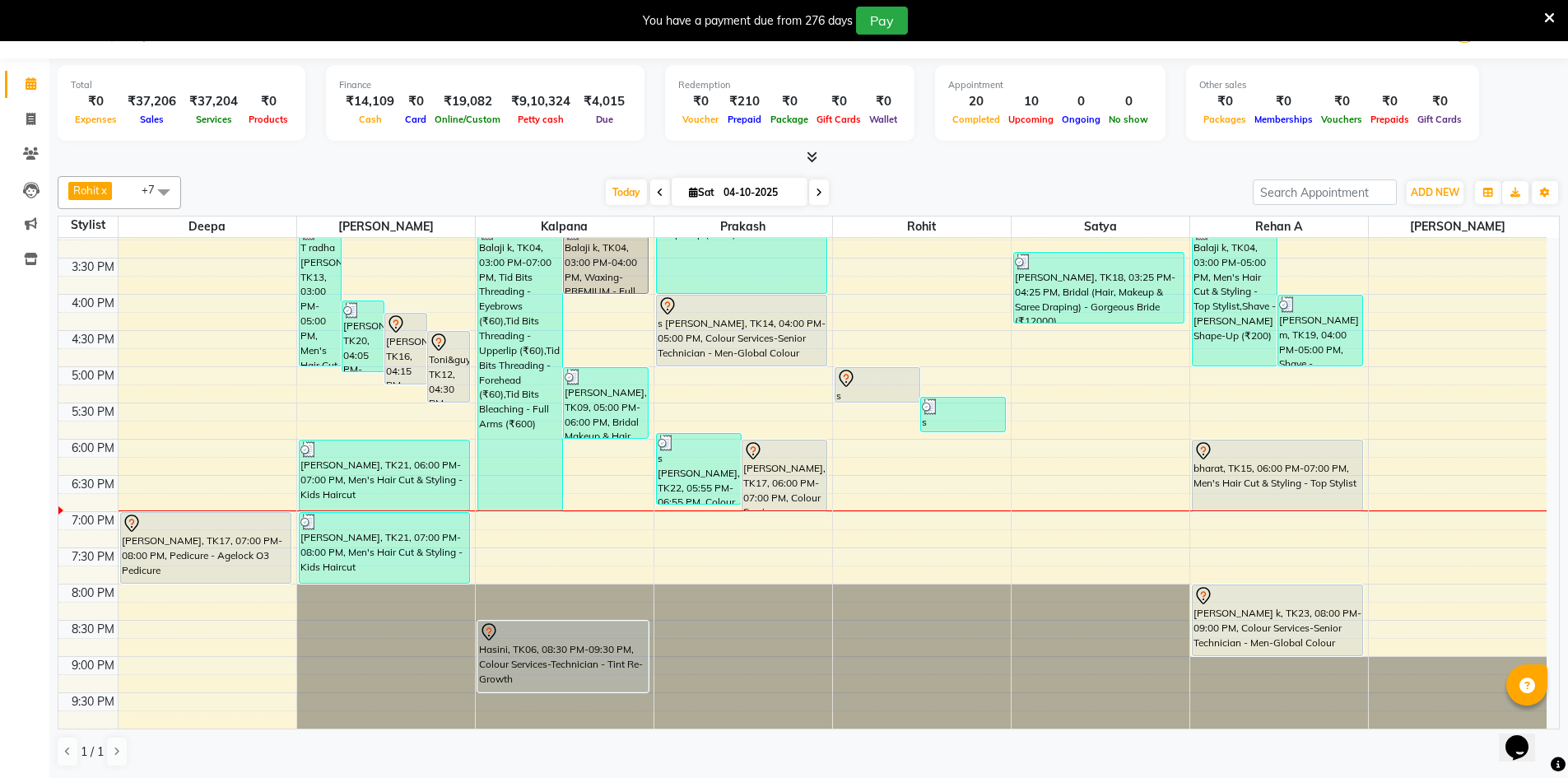
click at [1549, 12] on icon at bounding box center [1549, 19] width 11 height 15
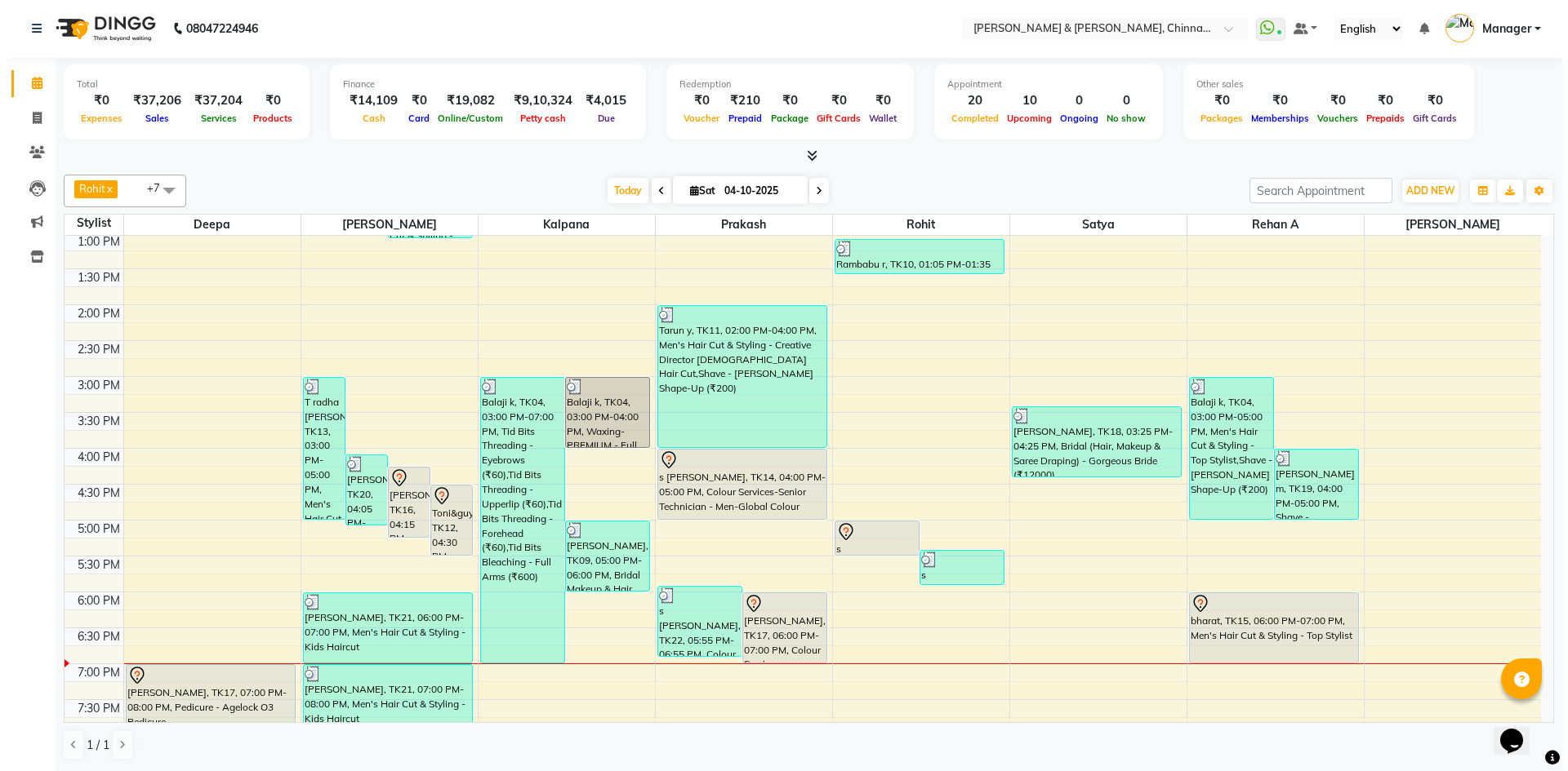
scroll to position [380, 0]
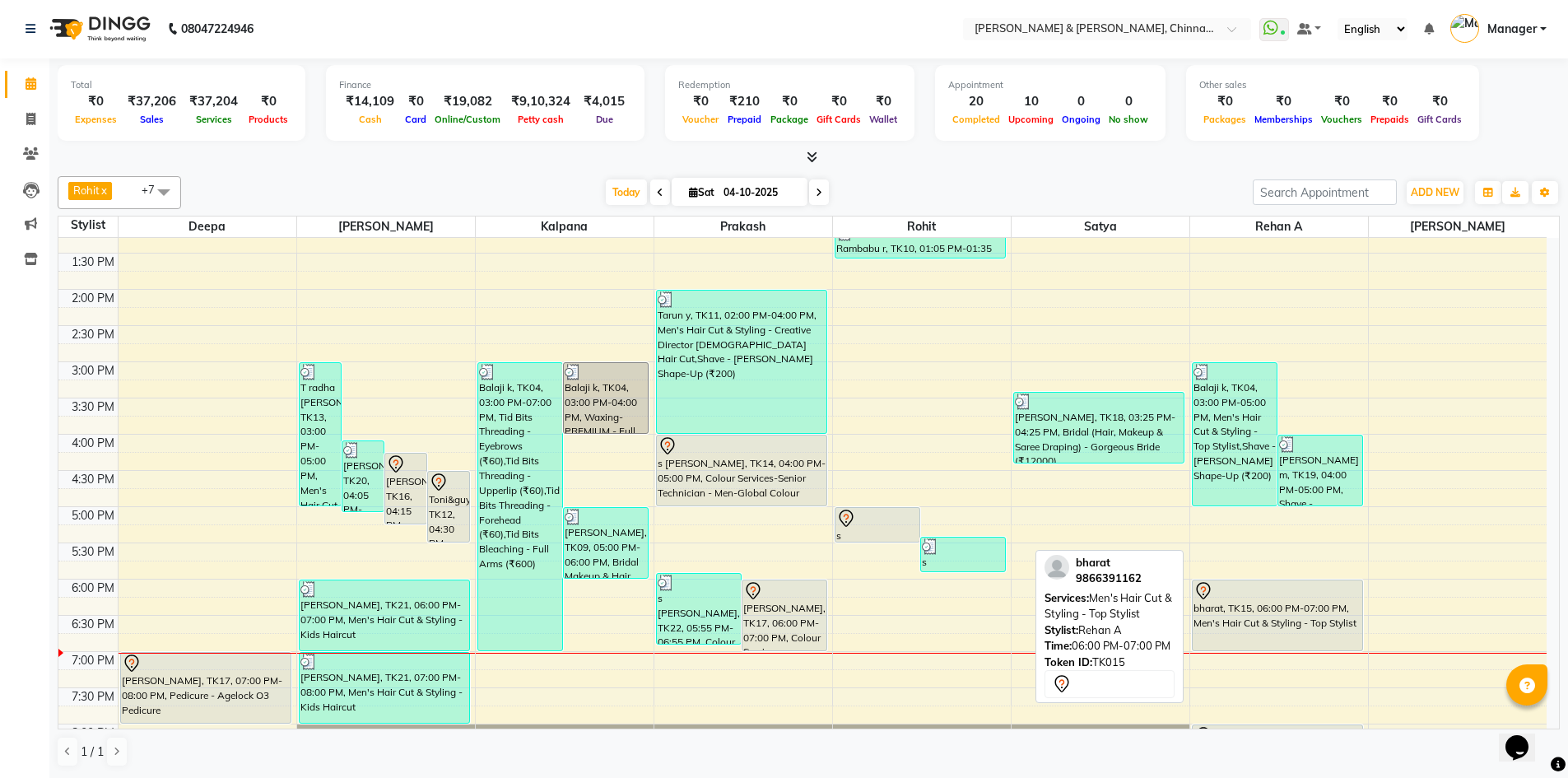
click at [1278, 625] on div "bharat, TK15, 06:00 PM-07:00 PM, Men's Hair Cut & Styling - Top Stylist" at bounding box center [1278, 615] width 170 height 70
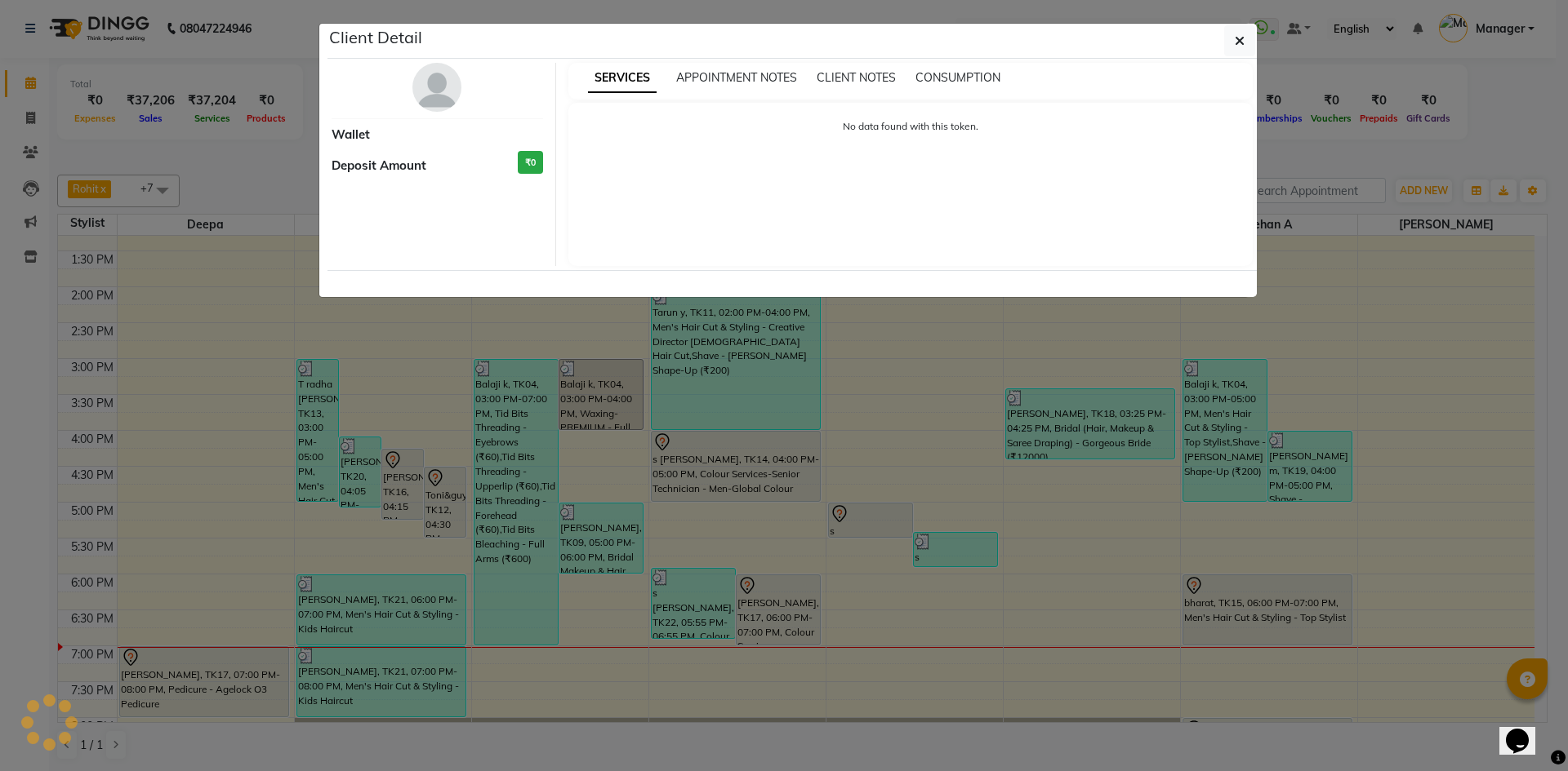
select select "7"
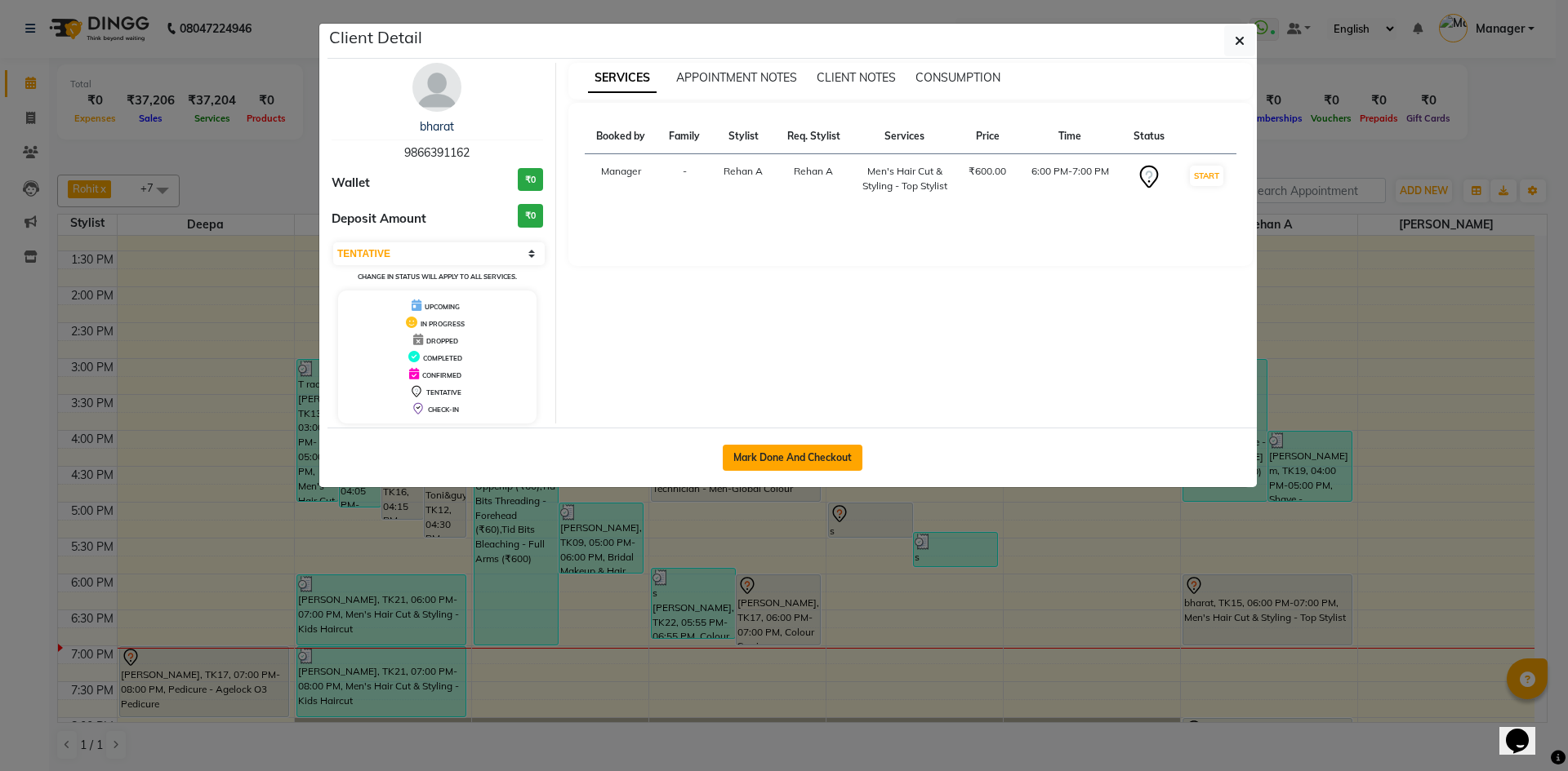
click at [792, 464] on button "Mark Done And Checkout" at bounding box center [792, 457] width 140 height 26
select select "service"
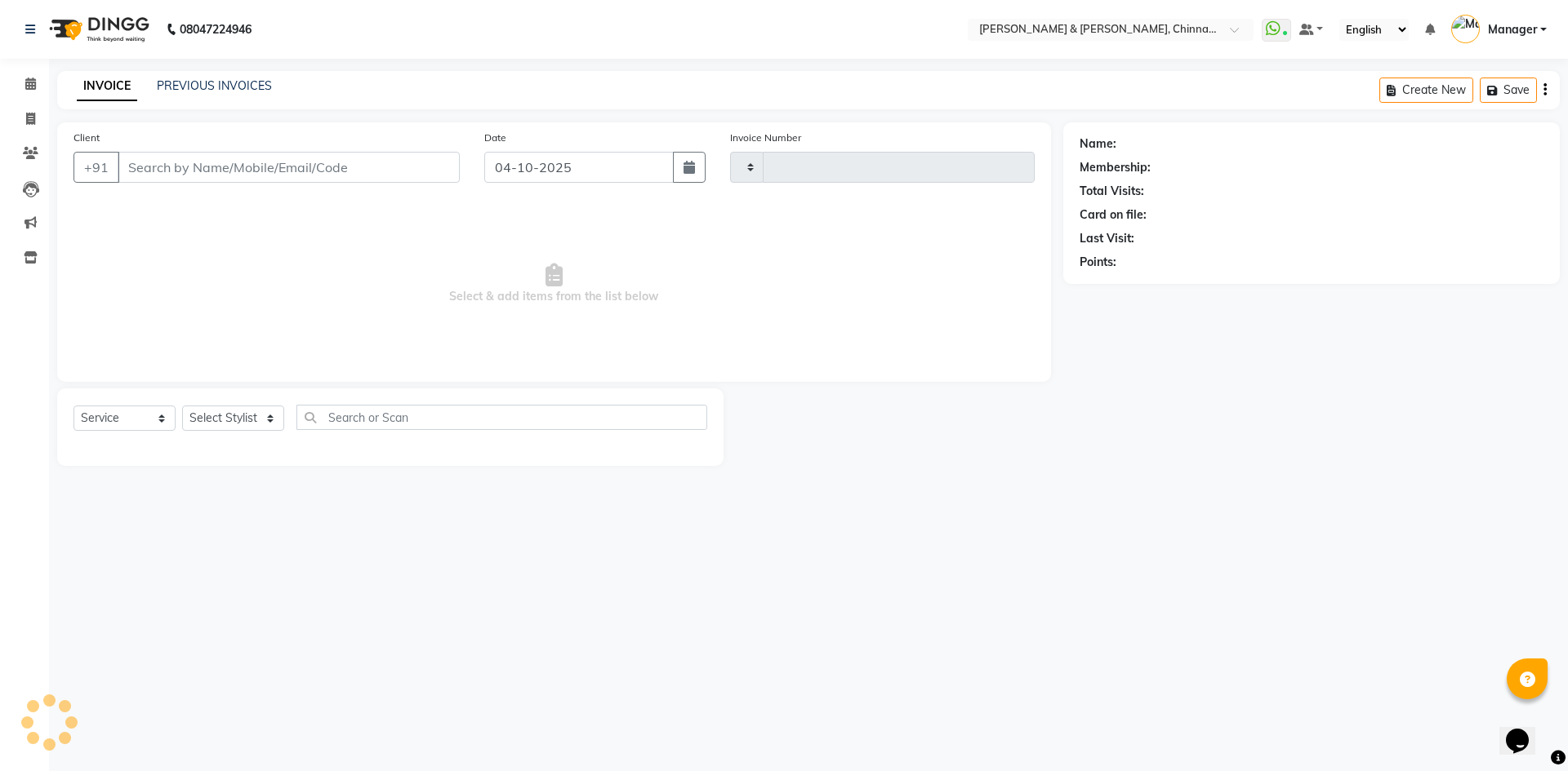
type input "3476"
select select "7388"
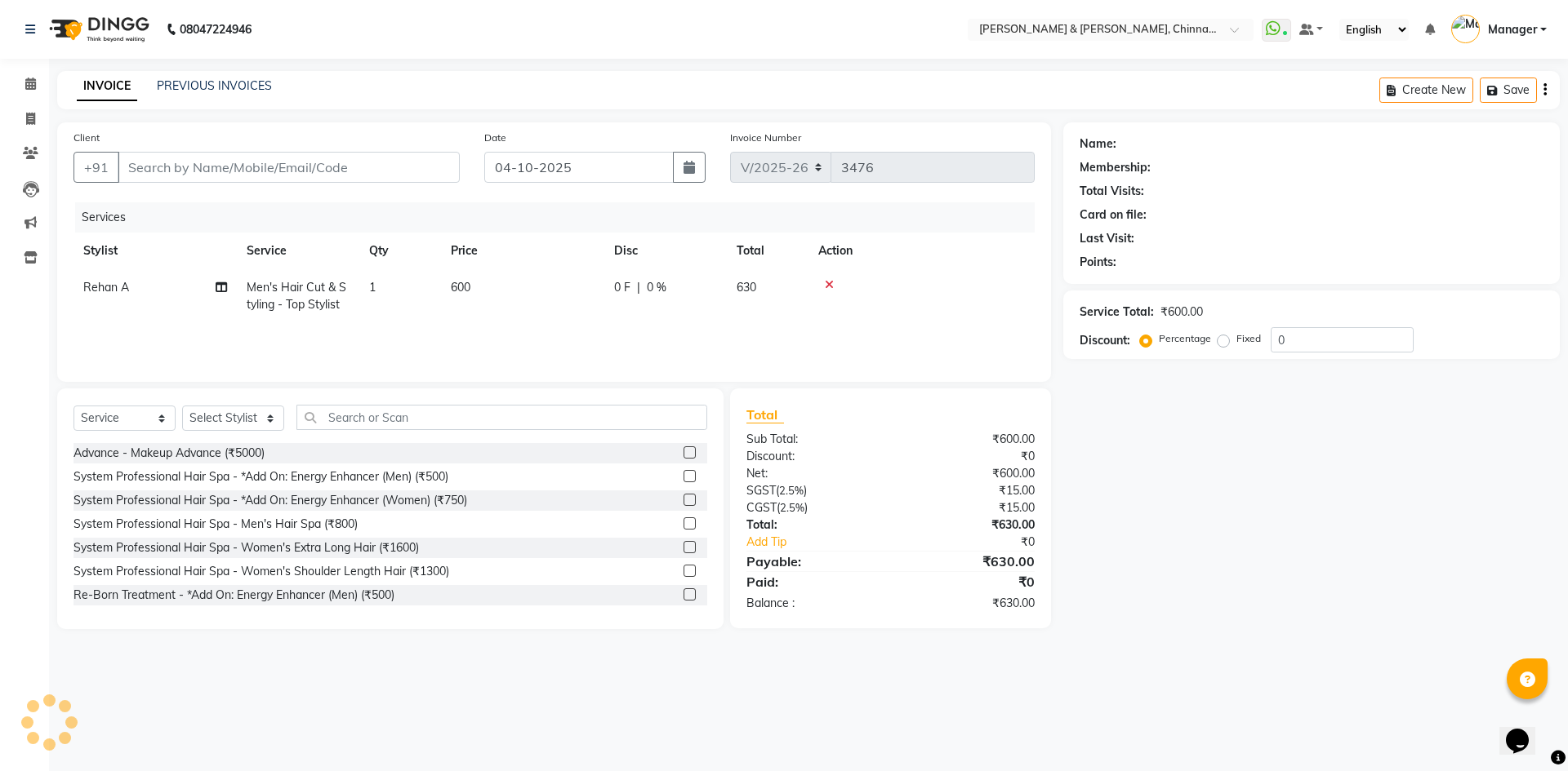
type input "9866391162"
select select "86530"
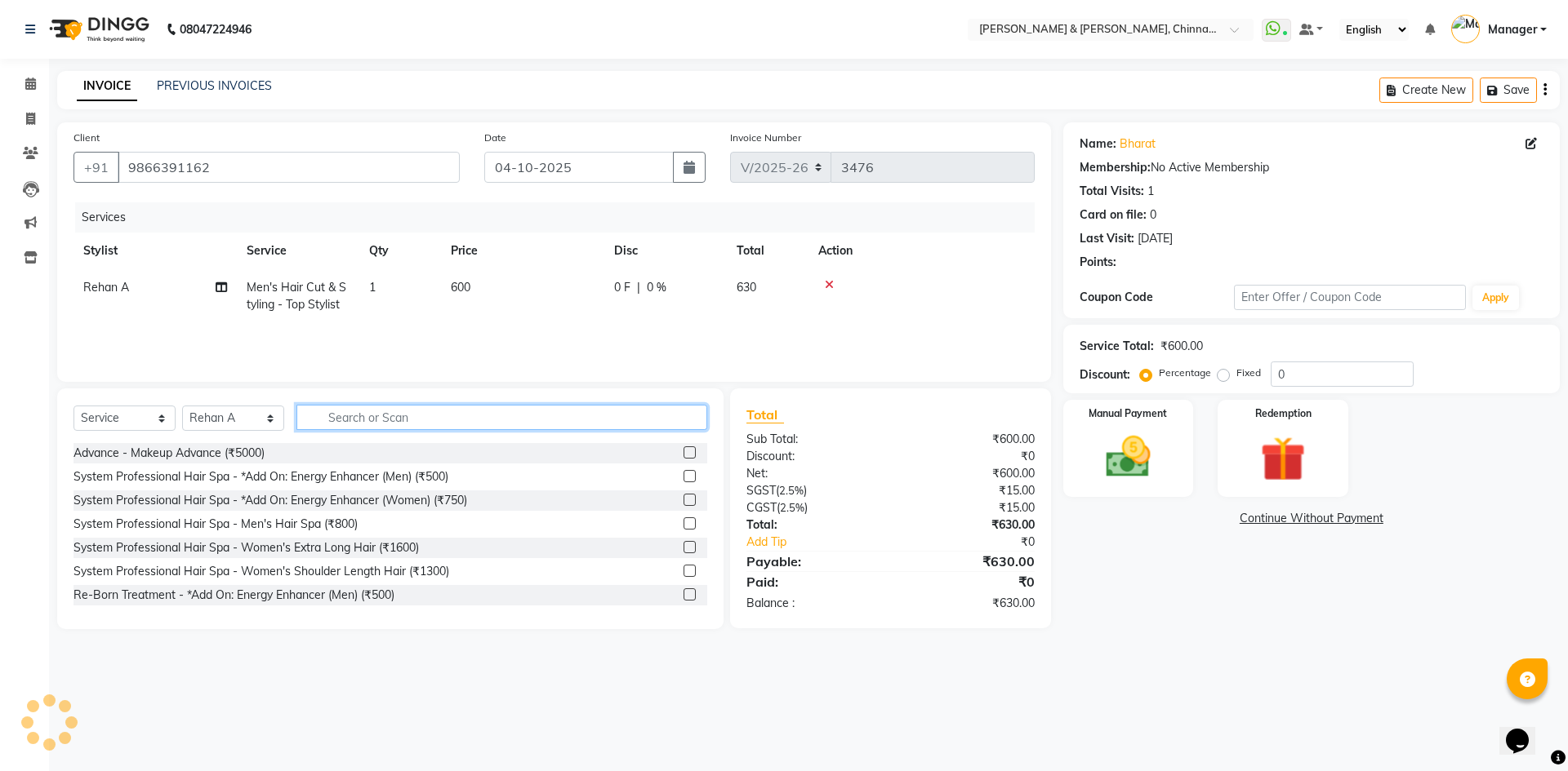
click at [425, 418] on input "text" at bounding box center [501, 417] width 411 height 25
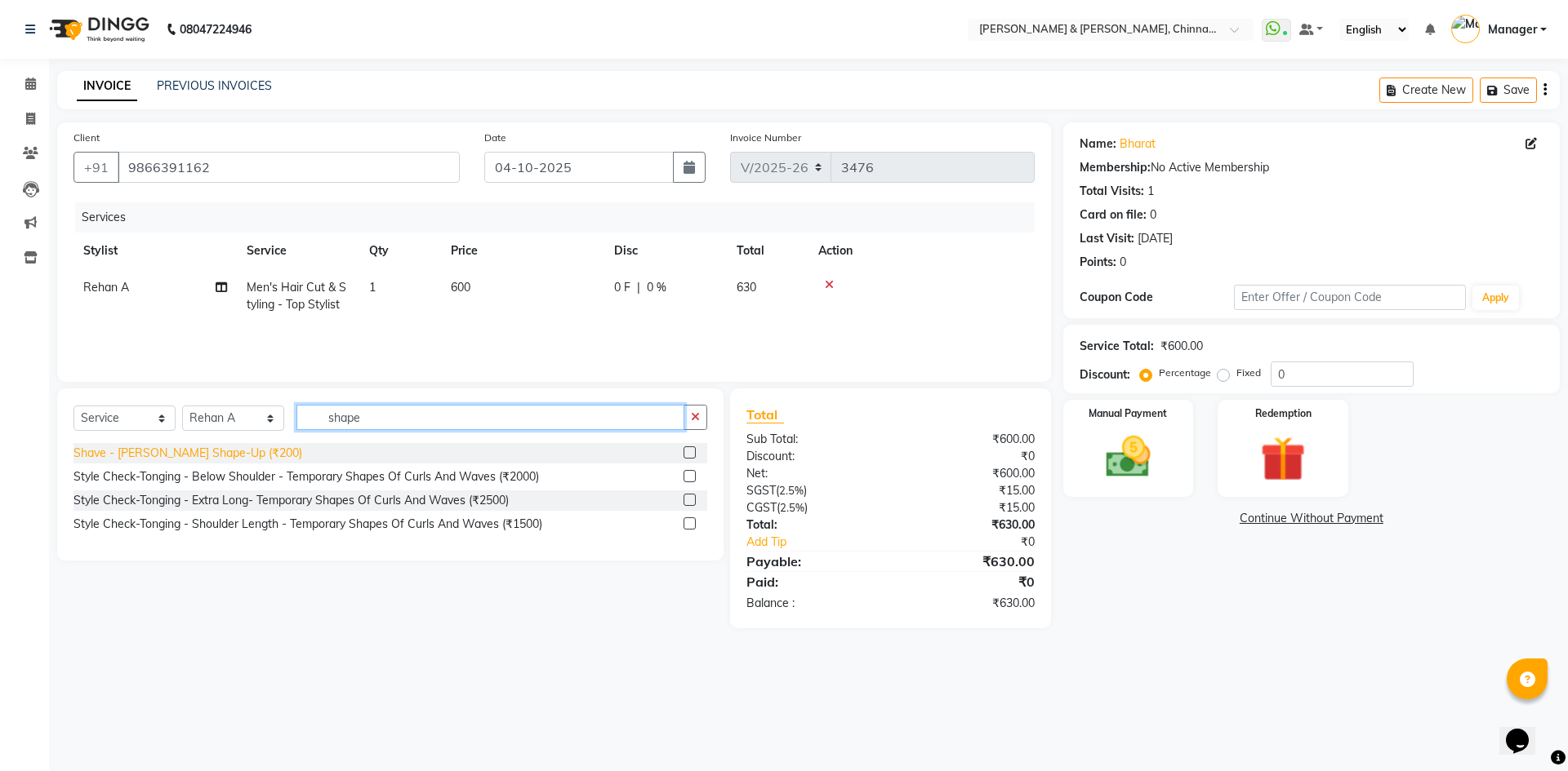
type input "shape"
click at [211, 456] on div "Shave - [PERSON_NAME] Shape-Up (₹200)" at bounding box center [187, 453] width 228 height 17
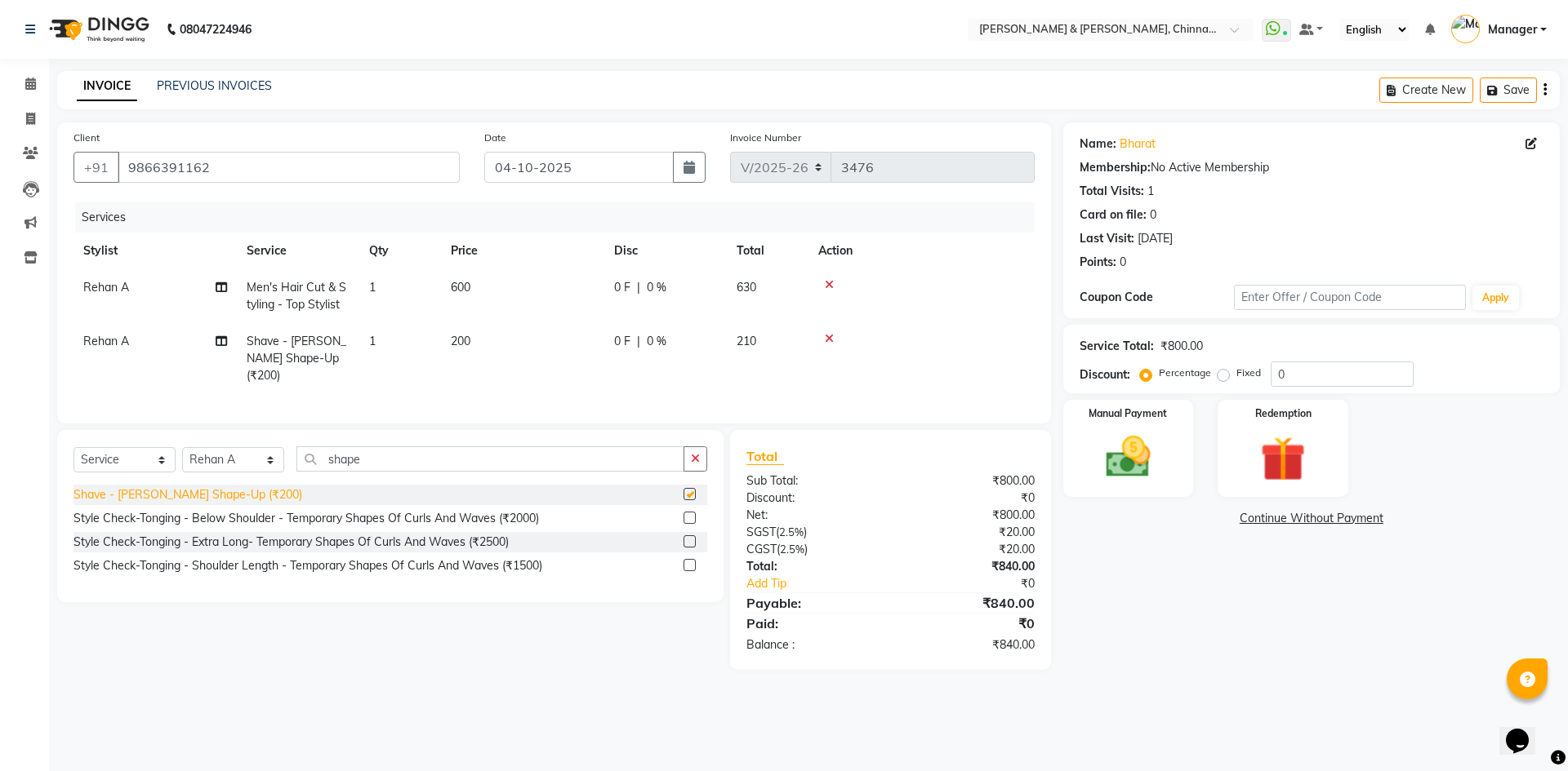
checkbox input "false"
click at [1135, 436] on img at bounding box center [1128, 457] width 76 height 54
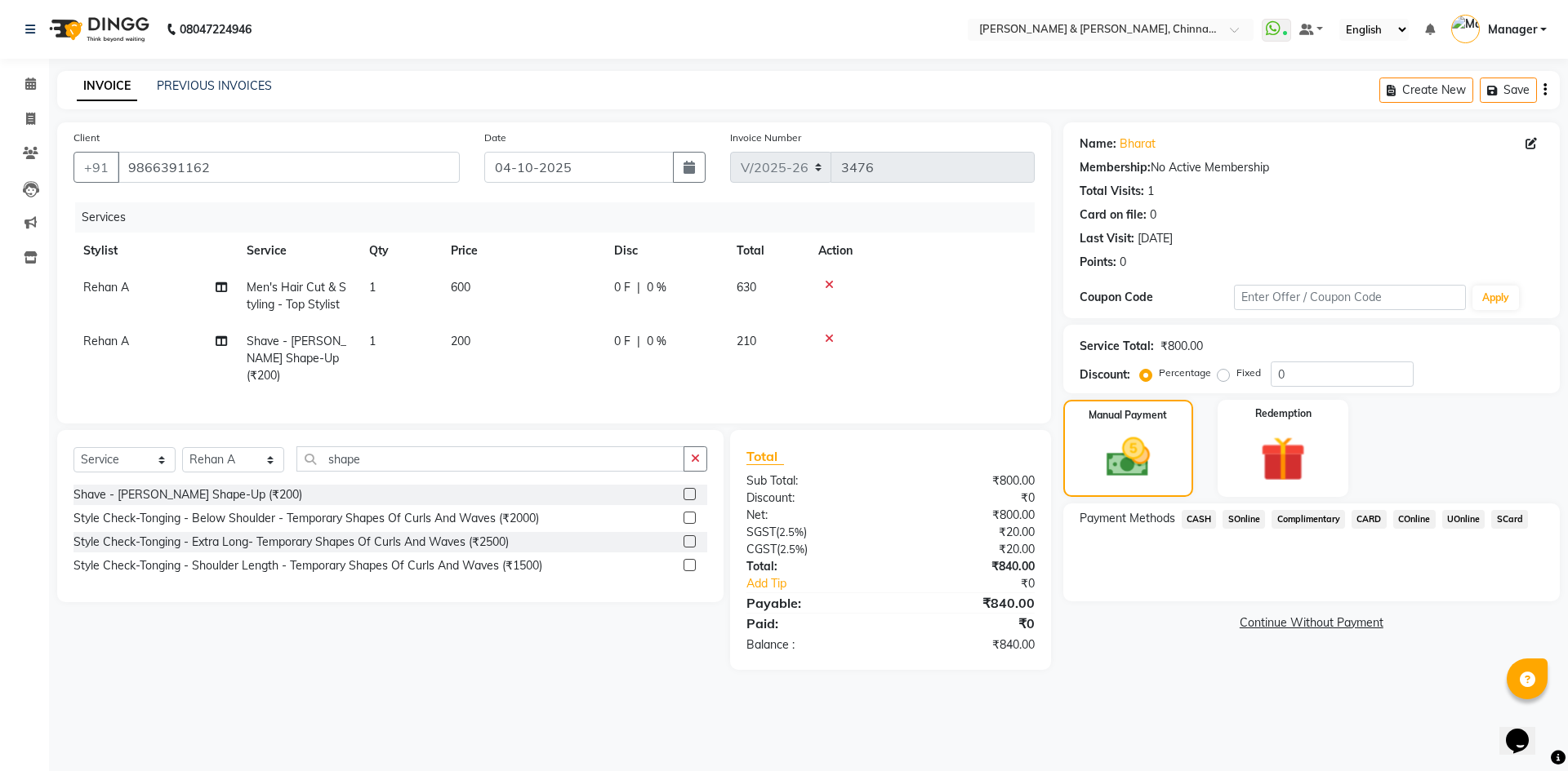
click at [1465, 513] on span "UOnline" at bounding box center [1464, 519] width 44 height 18
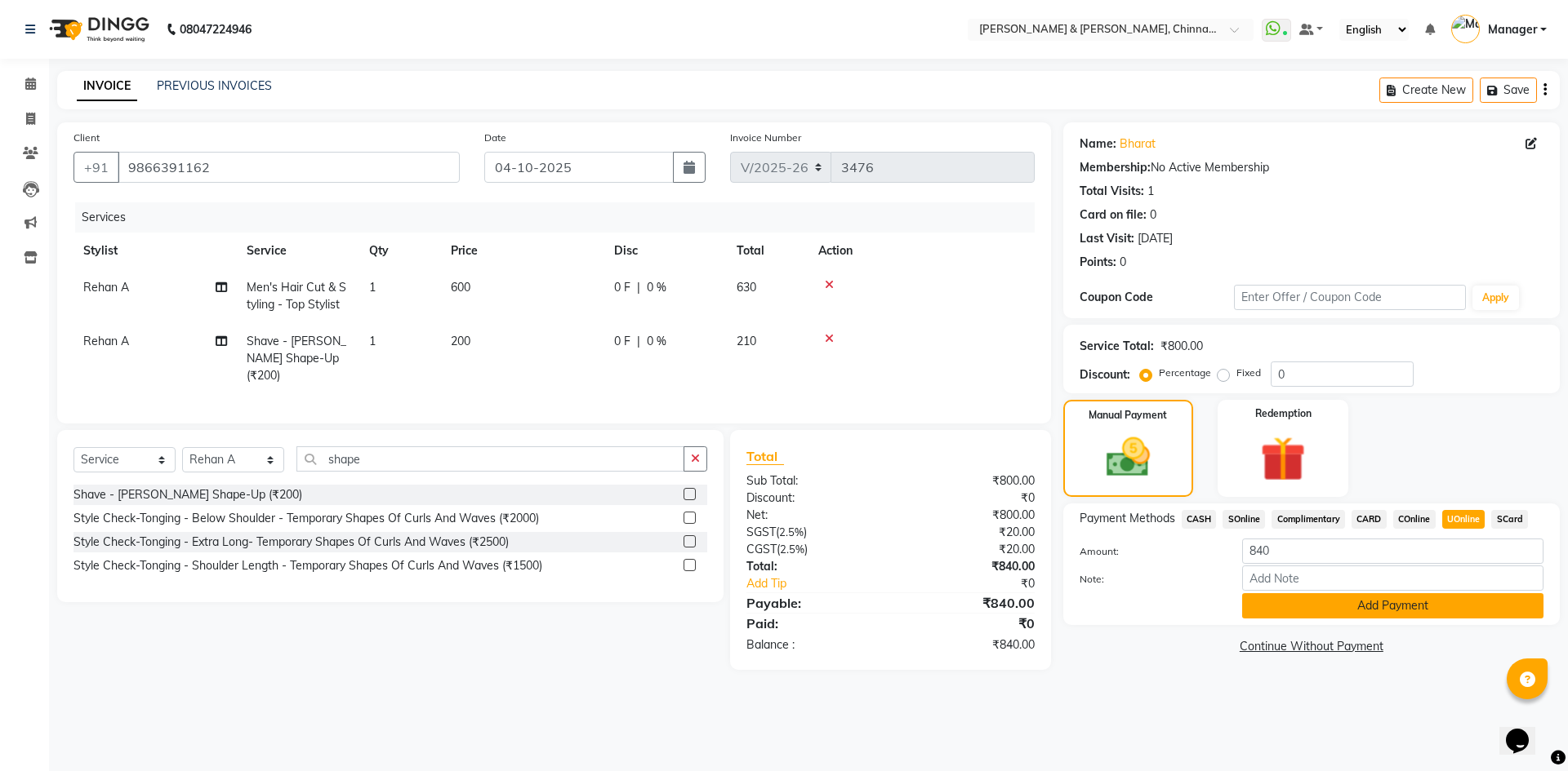
click at [1435, 601] on button "Add Payment" at bounding box center [1392, 606] width 301 height 25
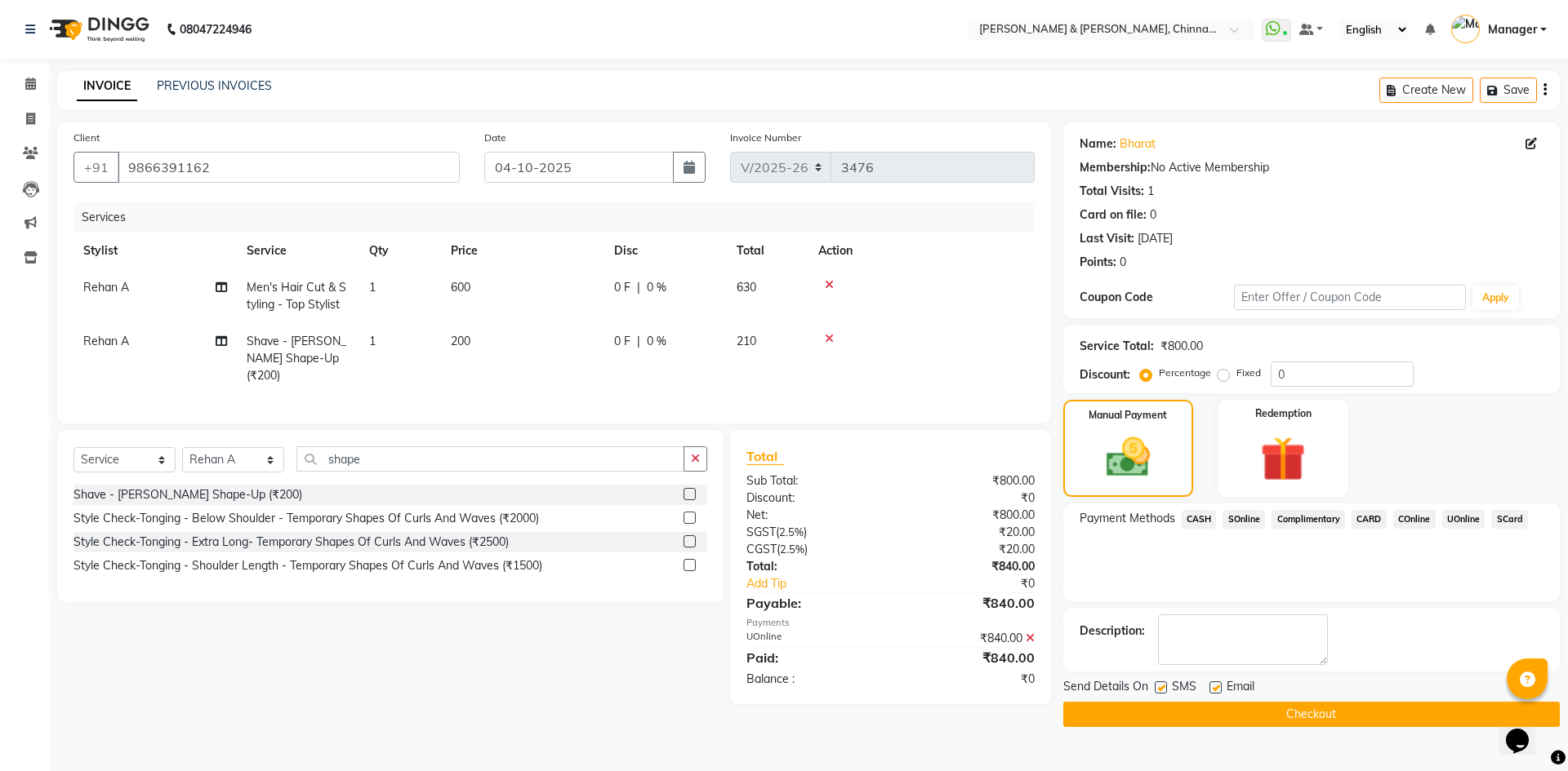
click at [1387, 713] on button "Checkout" at bounding box center [1311, 714] width 496 height 25
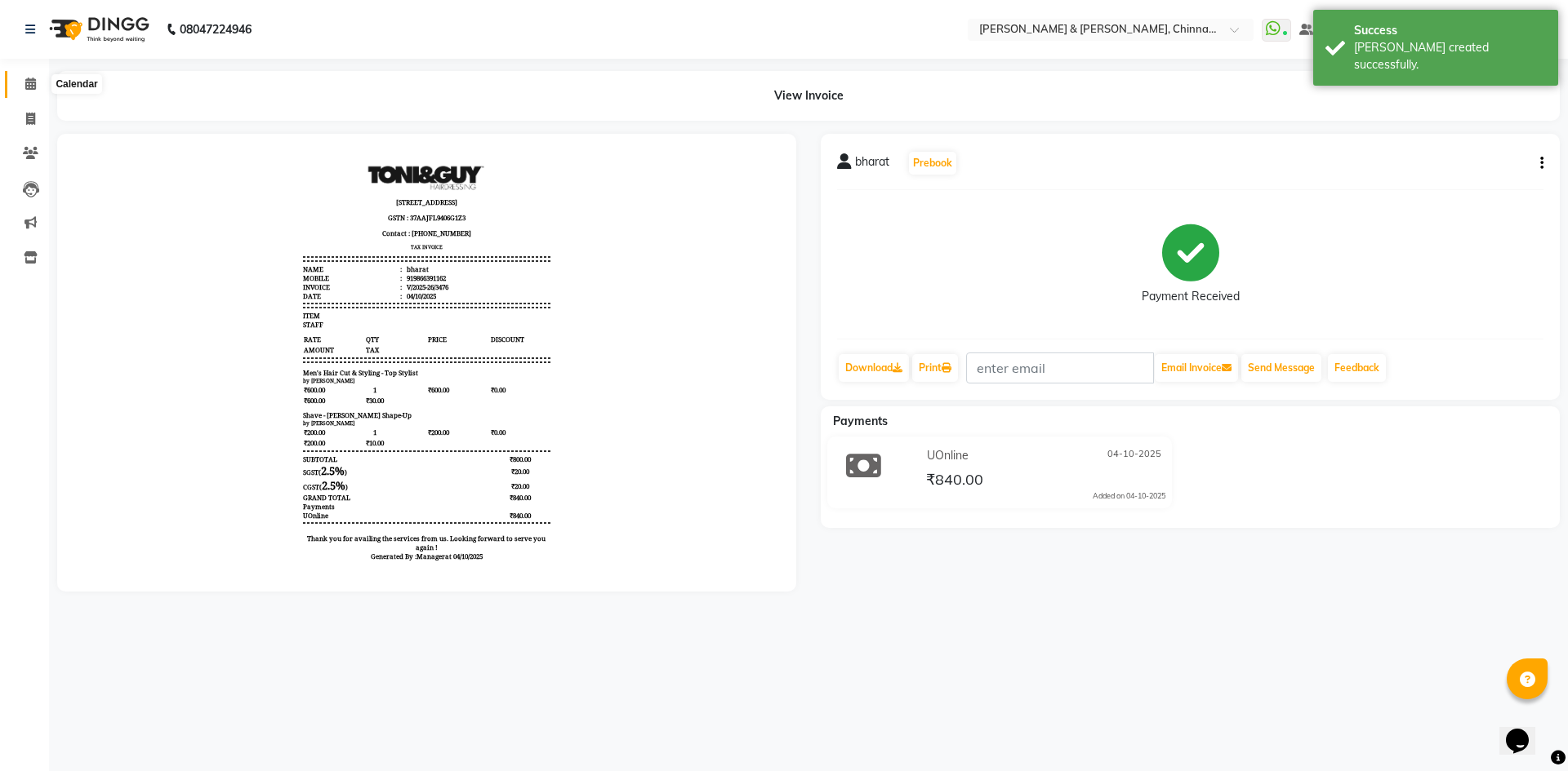
click at [29, 85] on icon at bounding box center [30, 84] width 11 height 13
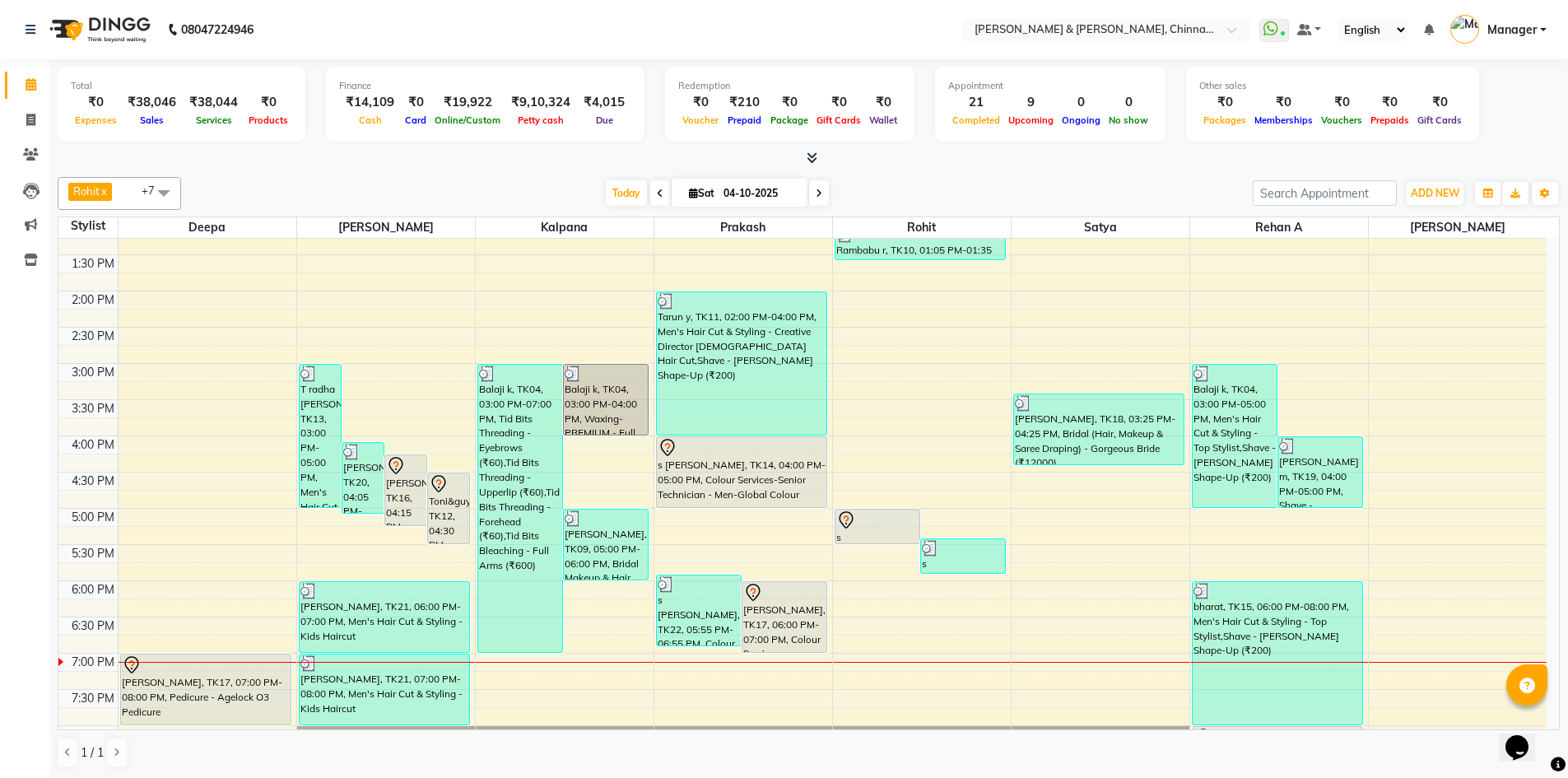
scroll to position [376, 0]
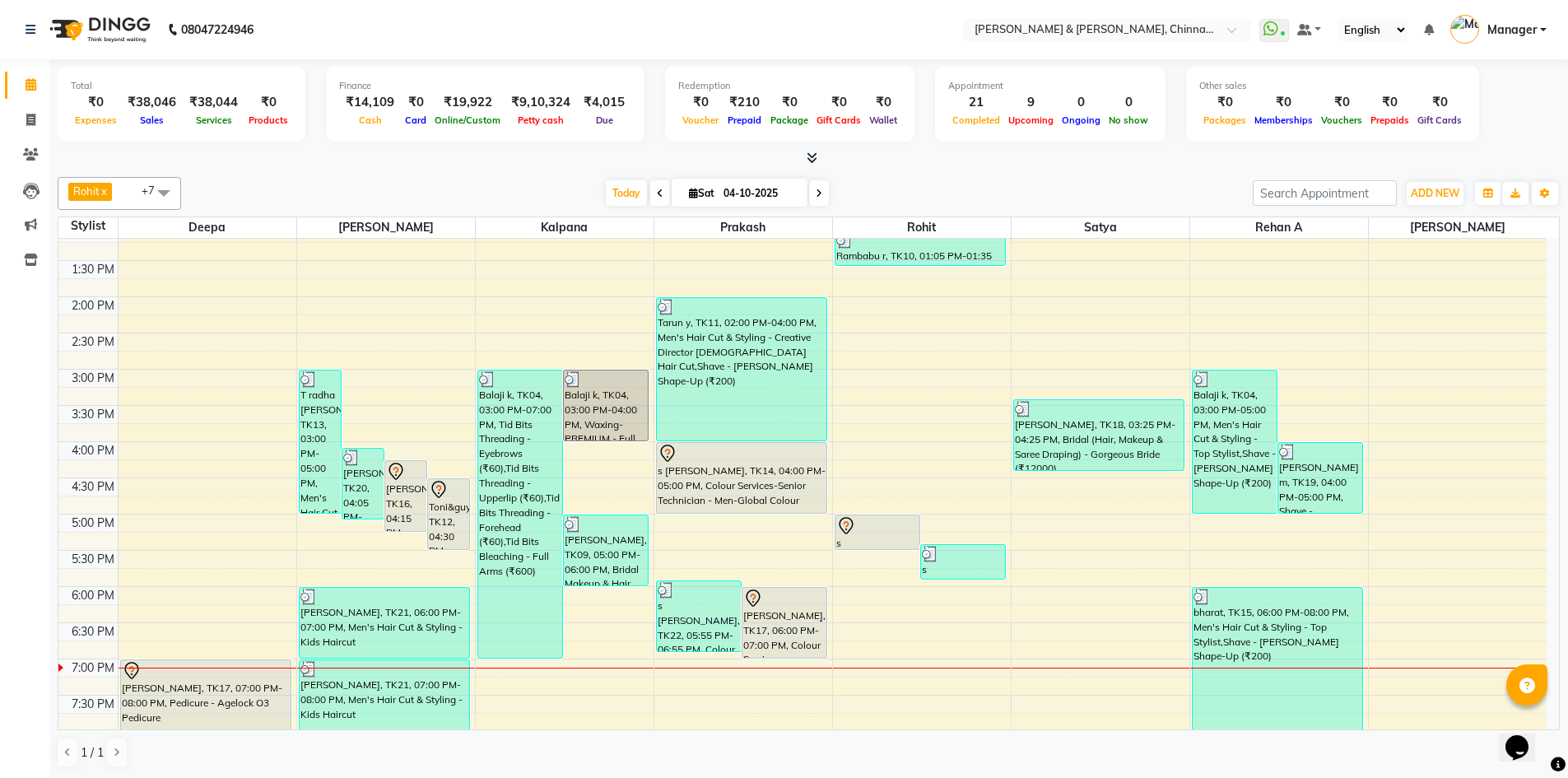
drag, startPoint x: 1526, startPoint y: 430, endPoint x: 1580, endPoint y: 435, distance: 54.2
click at [1568, 434] on html "08047224946 Select Location × [PERSON_NAME] & Guy, Chinnamiram WhatsApp Status …" at bounding box center [784, 389] width 1568 height 778
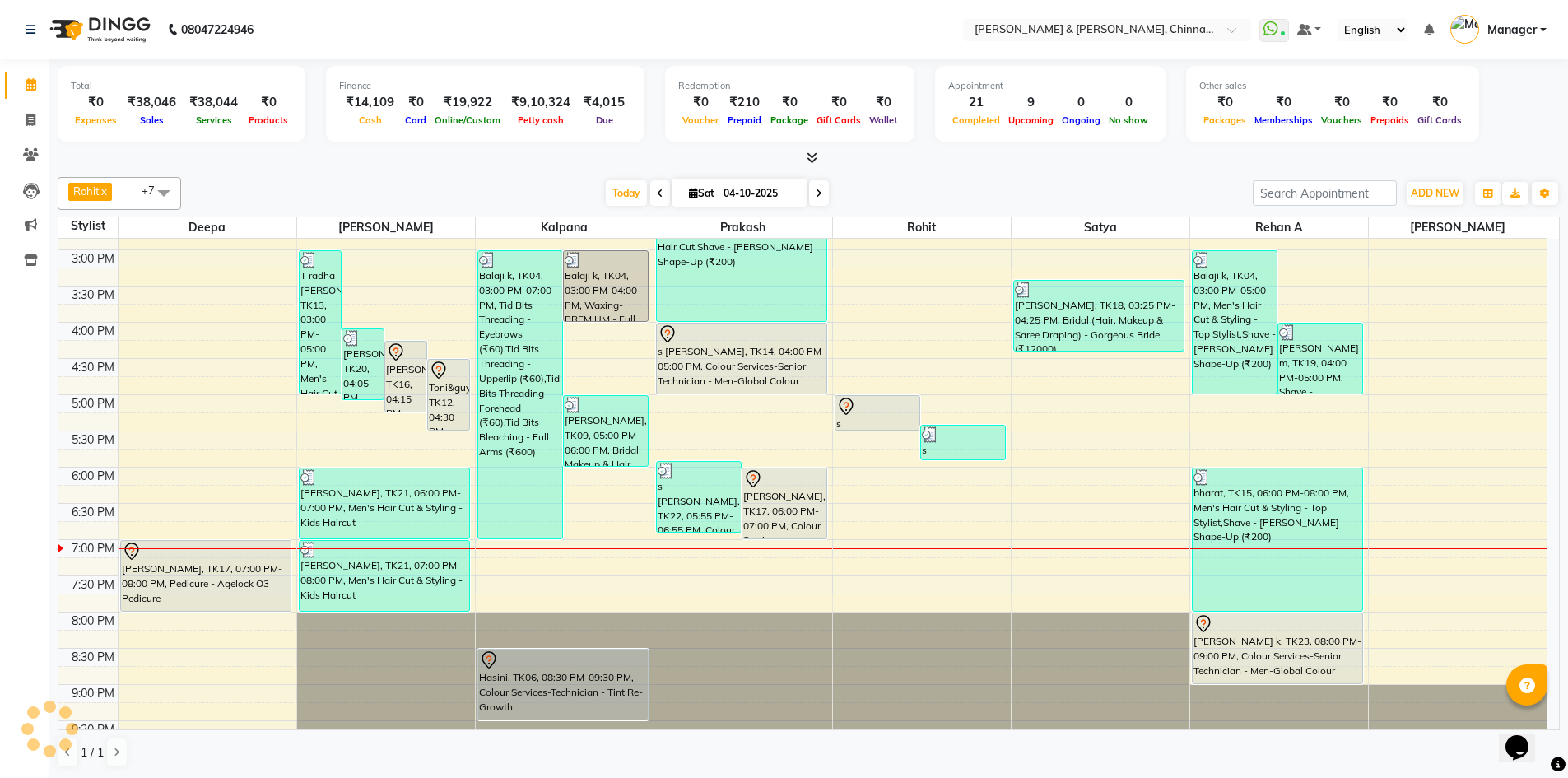
scroll to position [523, 0]
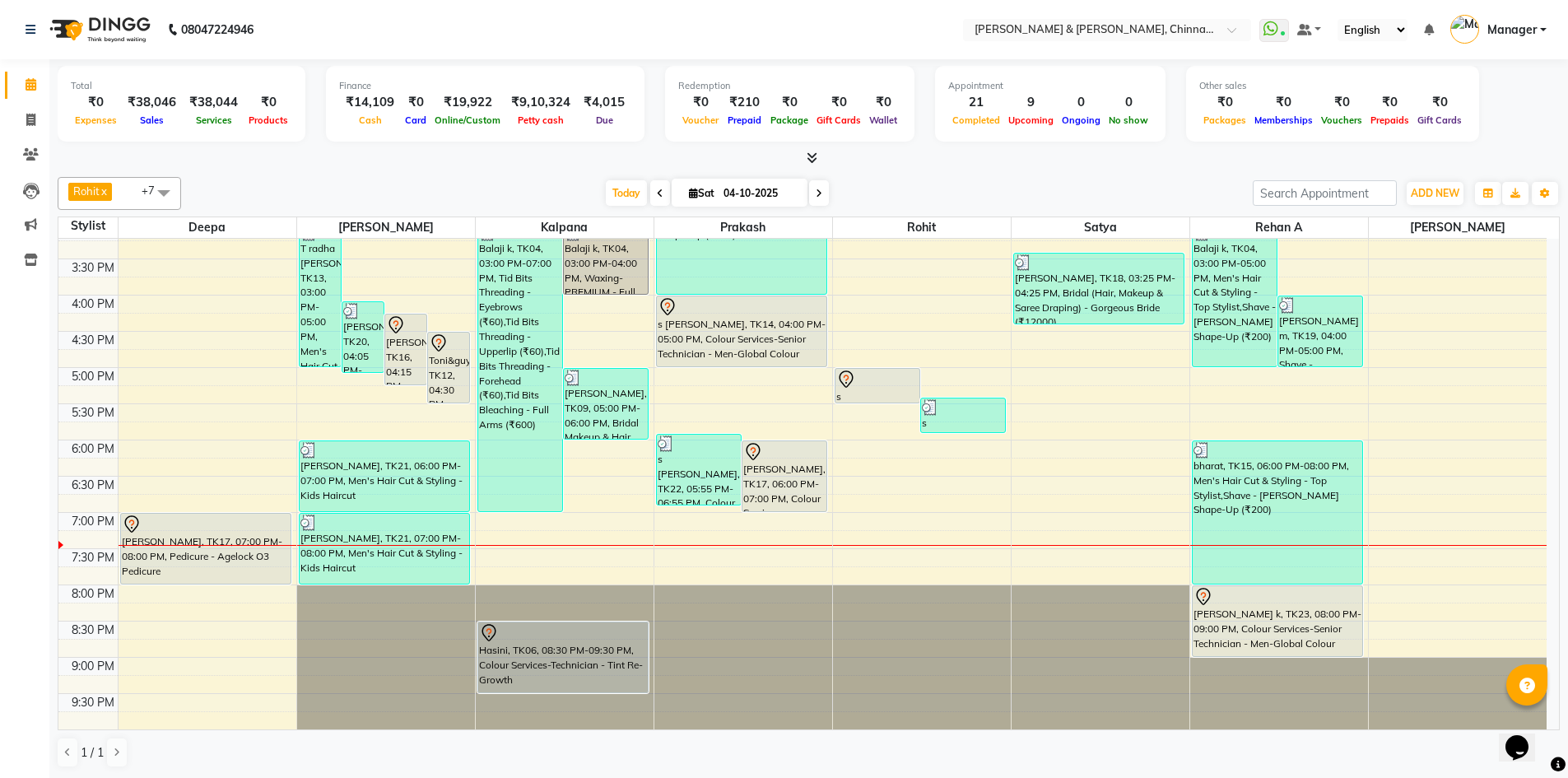
click at [821, 197] on span at bounding box center [818, 193] width 19 height 25
type input "05-10-2025"
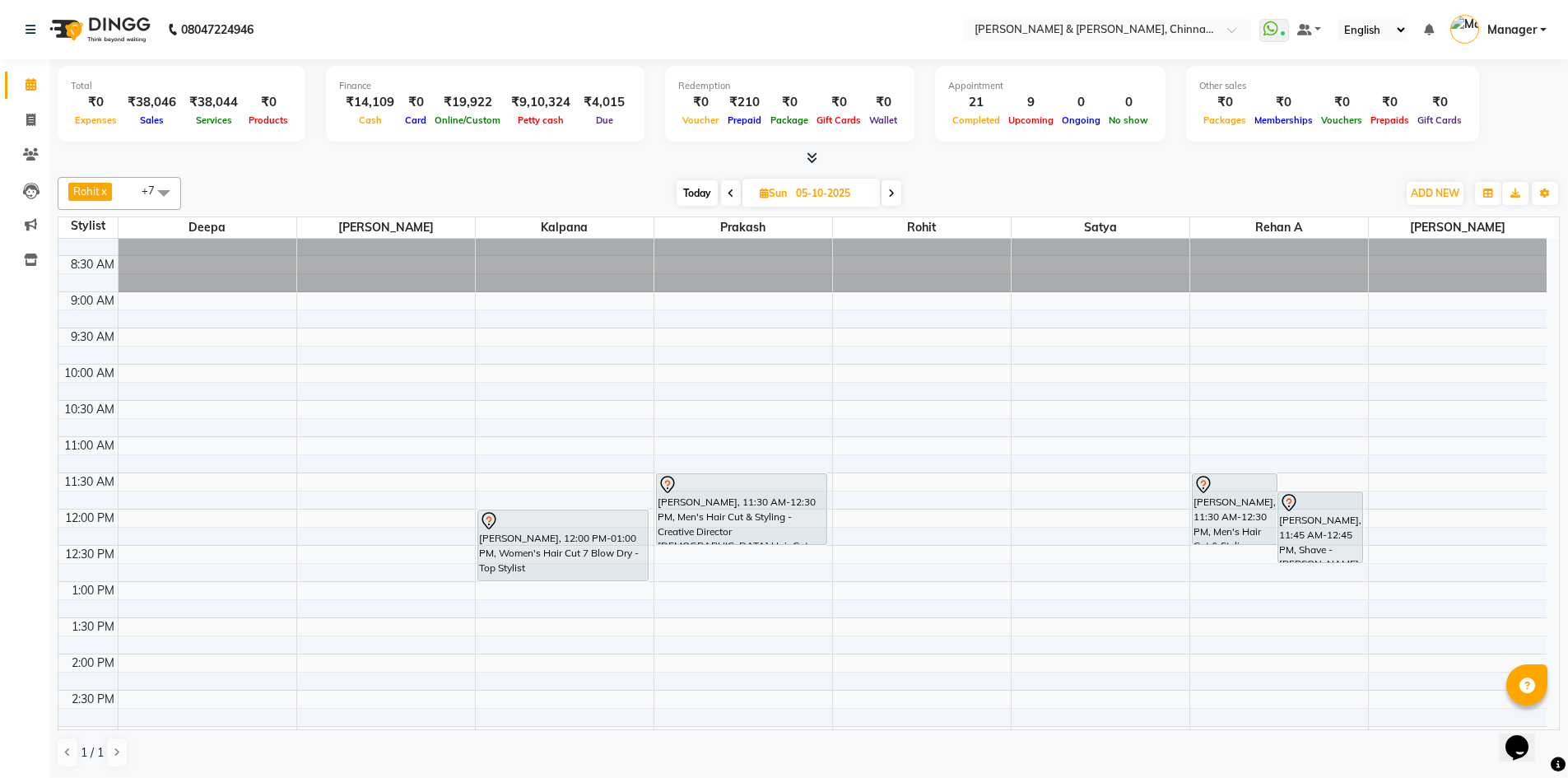
scroll to position [0, 0]
